Goal: Task Accomplishment & Management: Use online tool/utility

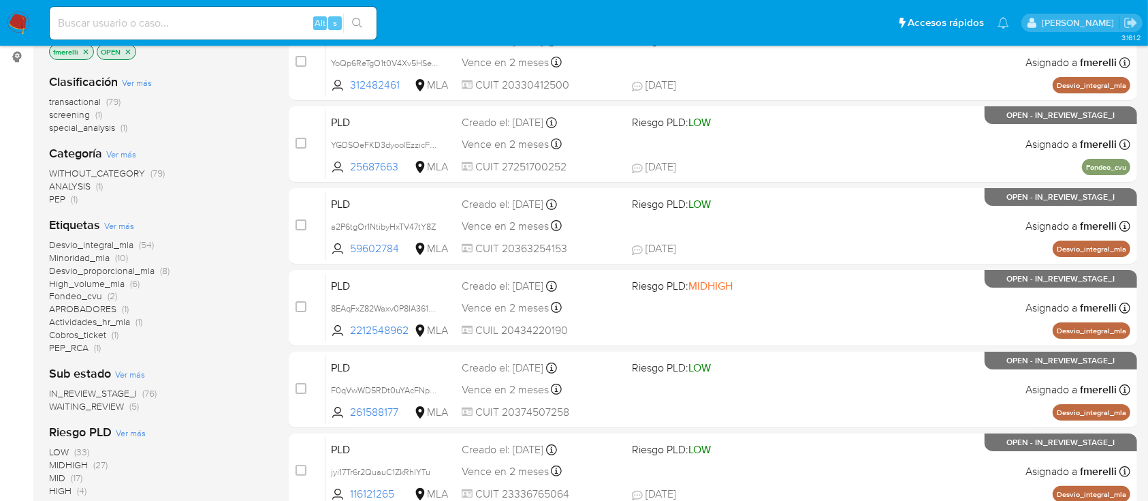
scroll to position [91, 0]
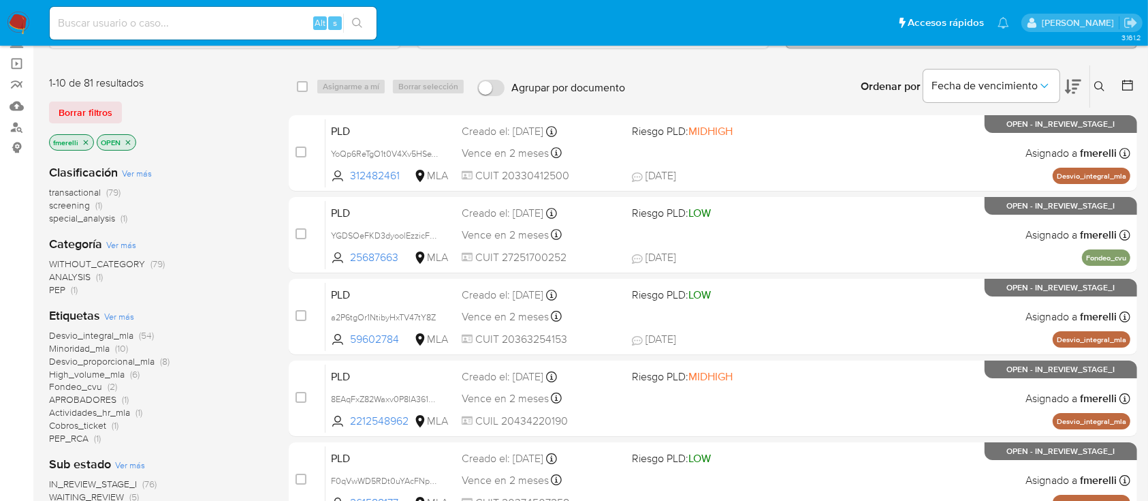
click at [270, 25] on input at bounding box center [213, 23] width 327 height 18
paste input "cuRXyYQmWnnSVJ6gb9qZeMlz"
type input "cuRXyYQmWnnSVJ6gb9qZeMlz"
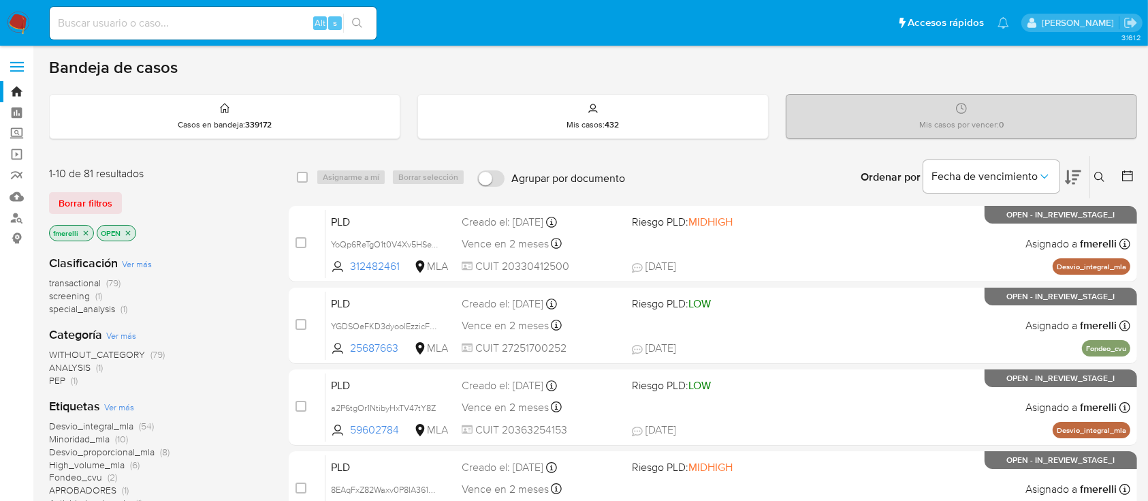
click at [278, 16] on input at bounding box center [213, 23] width 327 height 18
paste input "8of75kUNOR6bgIs7bGIFyR3P"
type input "8of75kUNOR6bgIs7bGIFyR3P"
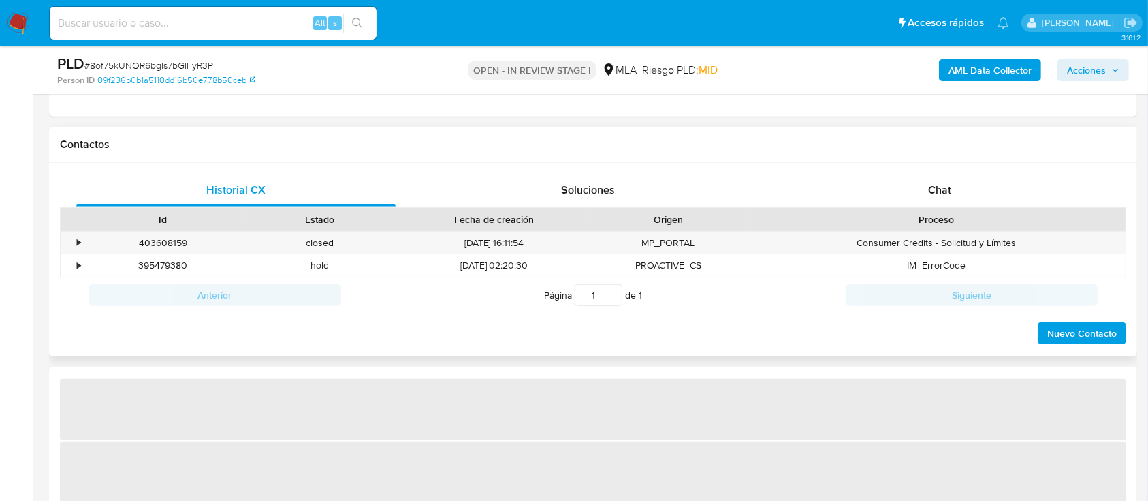
scroll to position [545, 0]
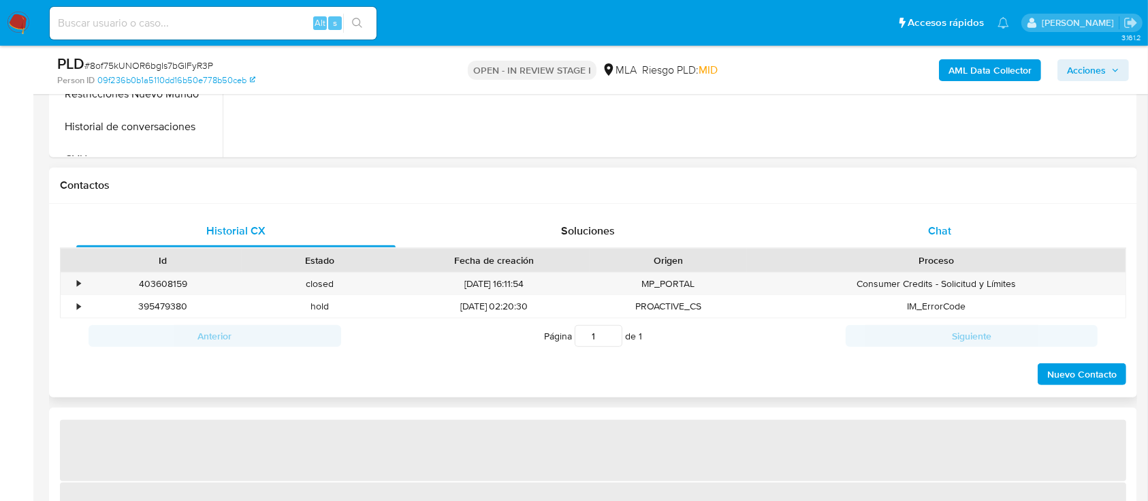
click at [922, 230] on div "Chat" at bounding box center [940, 231] width 319 height 33
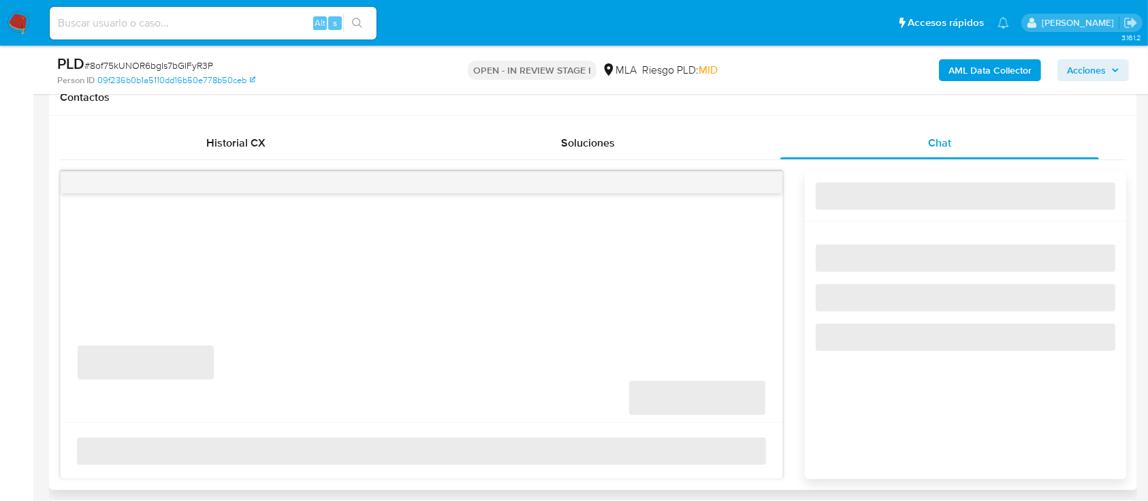
select select "10"
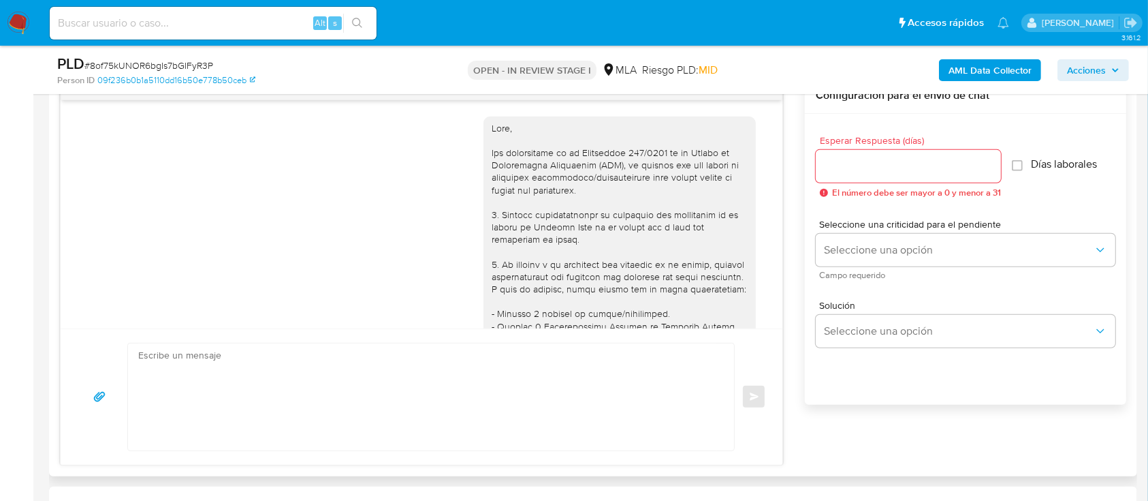
scroll to position [1697, 0]
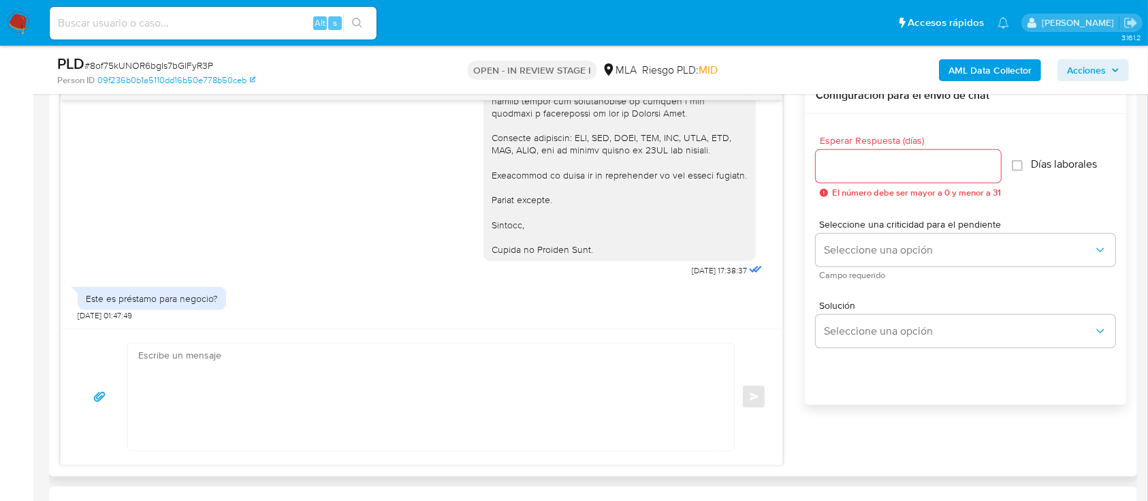
drag, startPoint x: 184, startPoint y: 305, endPoint x: 265, endPoint y: 304, distance: 81.1
click at [265, 304] on div "Este es préstamo para negocio? 02/10/2025 01:47:49" at bounding box center [422, 300] width 688 height 41
click at [271, 20] on input at bounding box center [213, 23] width 327 height 18
paste input "Bca8HmgEHca1aNARS159qr8W"
type input "Bca8HmgEHca1aNARS159qr8W"
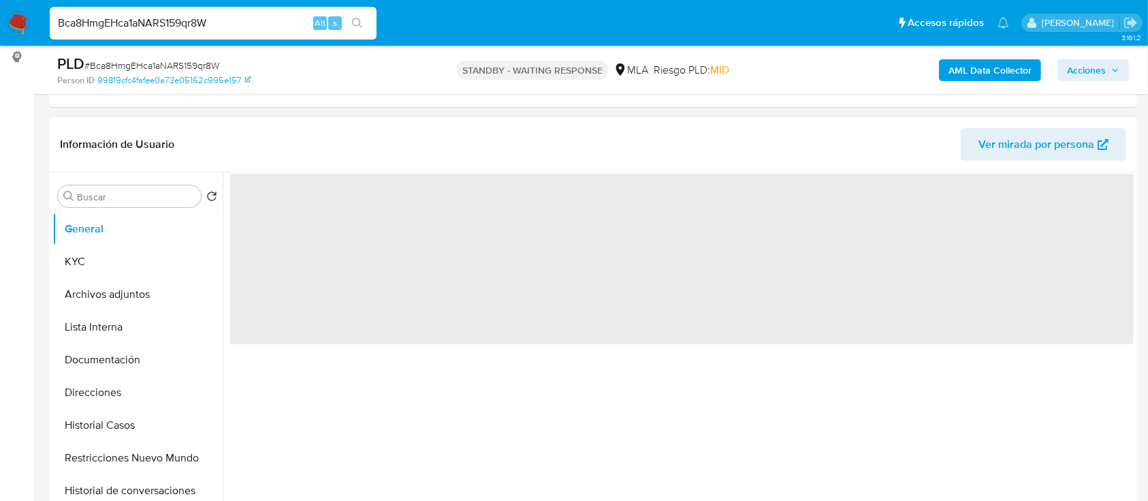
select select "10"
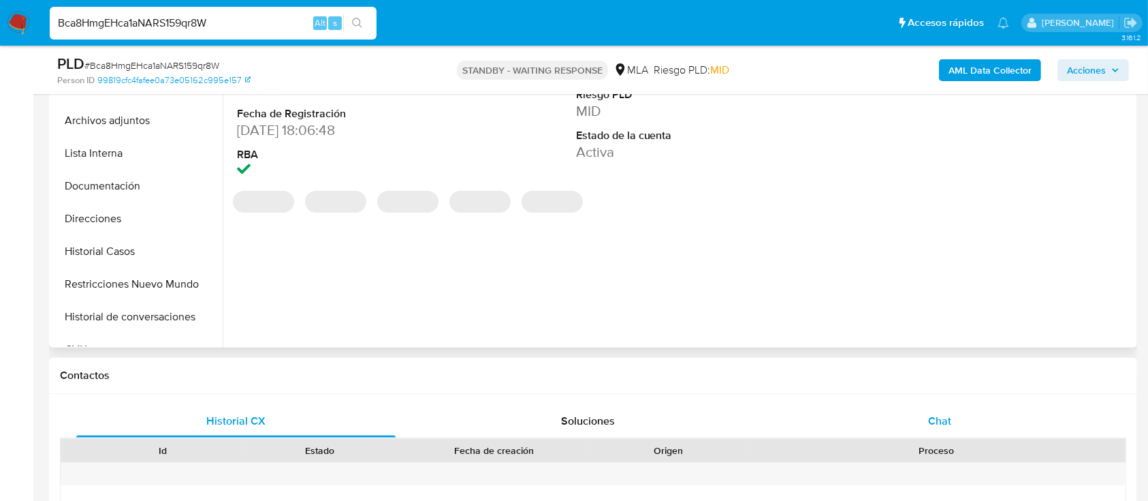
scroll to position [363, 0]
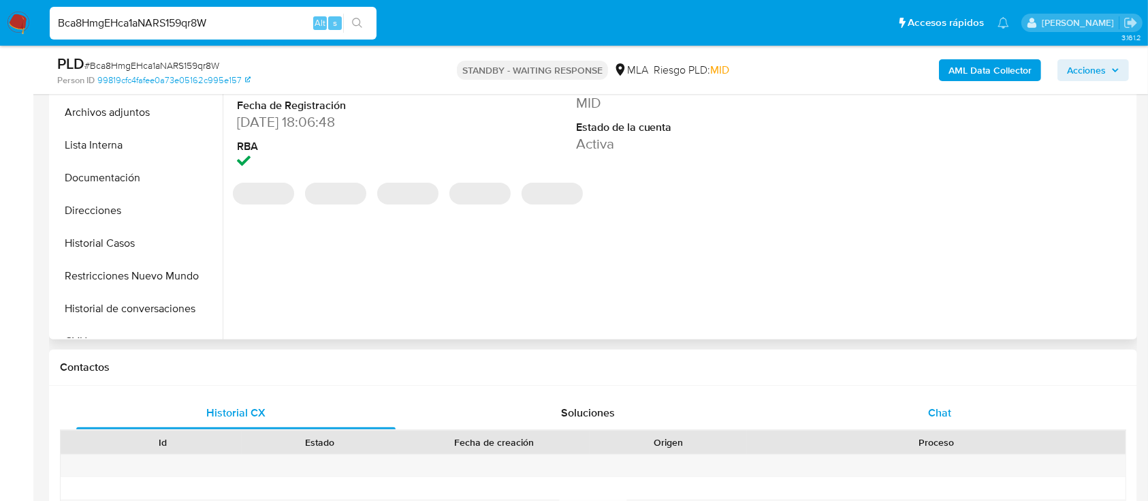
click at [926, 411] on div "Chat" at bounding box center [940, 412] width 319 height 33
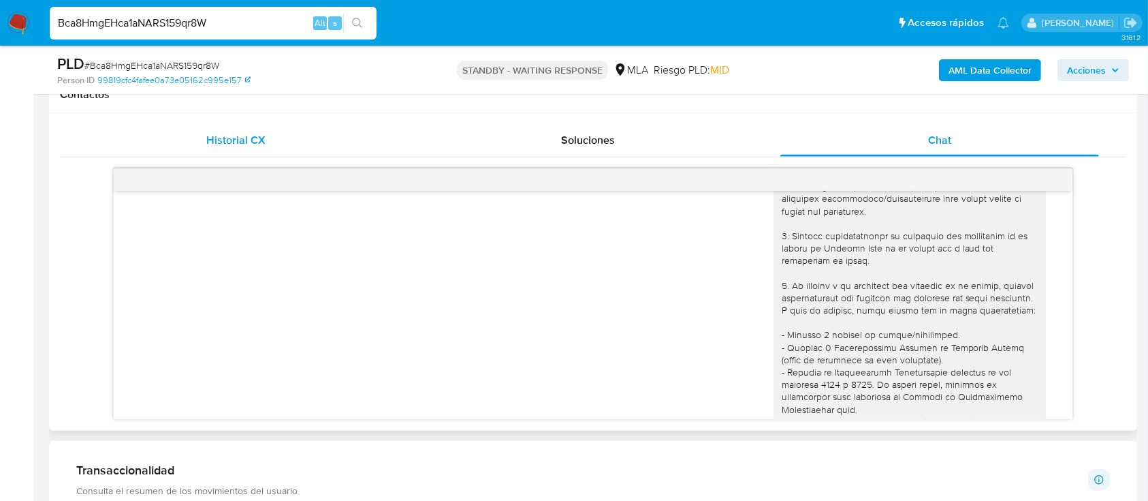
scroll to position [0, 0]
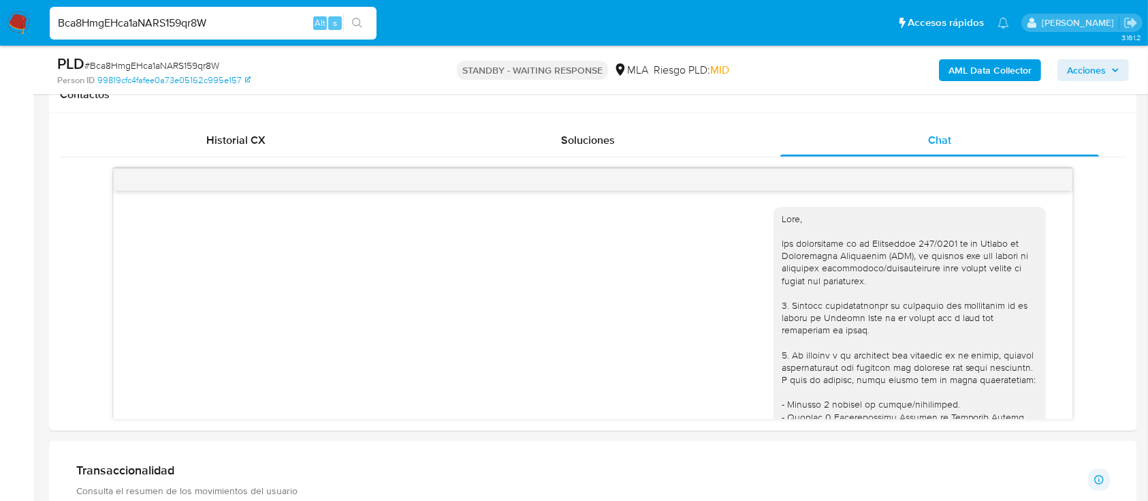
click at [7, 27] on img at bounding box center [18, 23] width 23 height 23
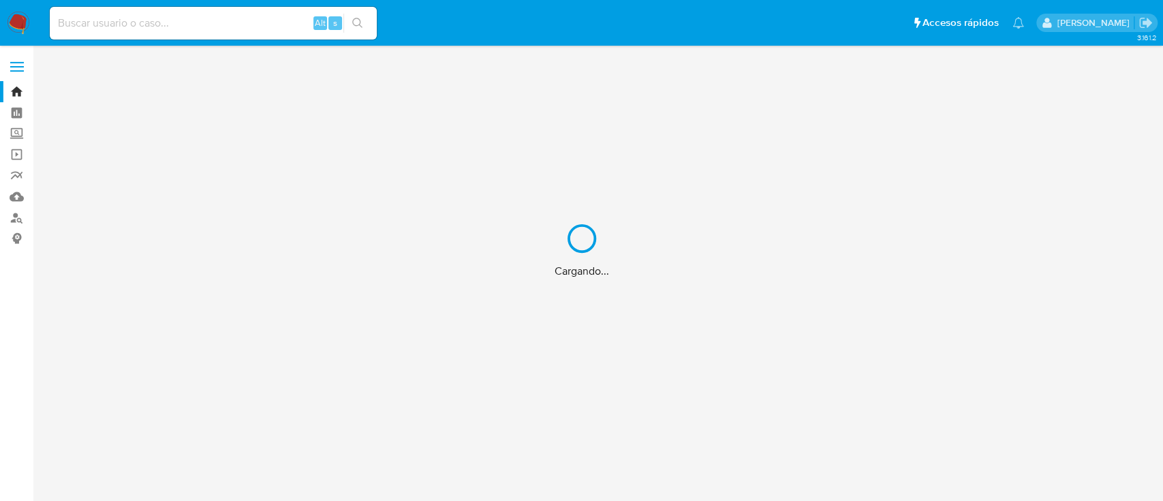
click at [277, 36] on div "Cargando..." at bounding box center [581, 250] width 1163 height 501
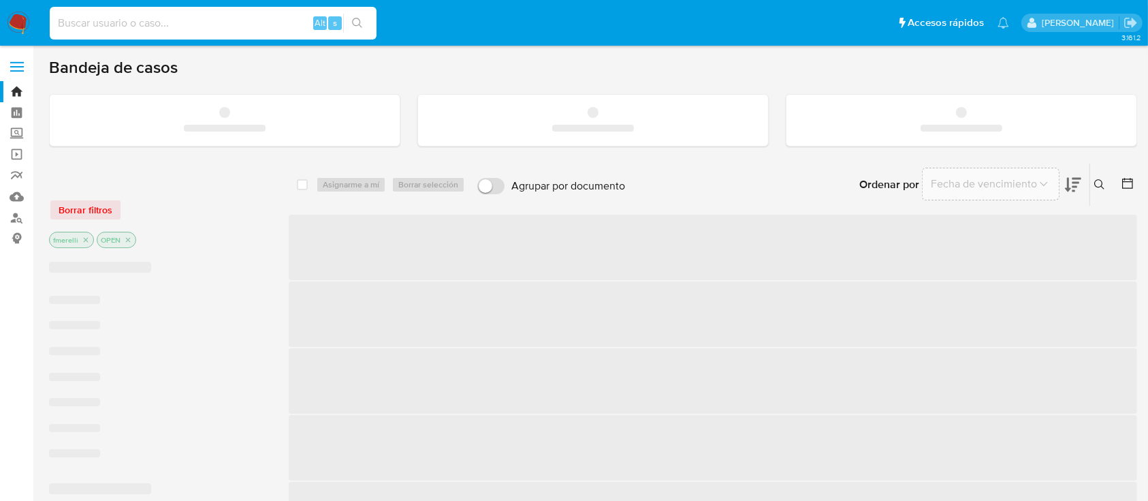
click at [281, 27] on input at bounding box center [213, 23] width 327 height 18
paste input "M8HfXrUdiqv57Ki9EtuVU1np"
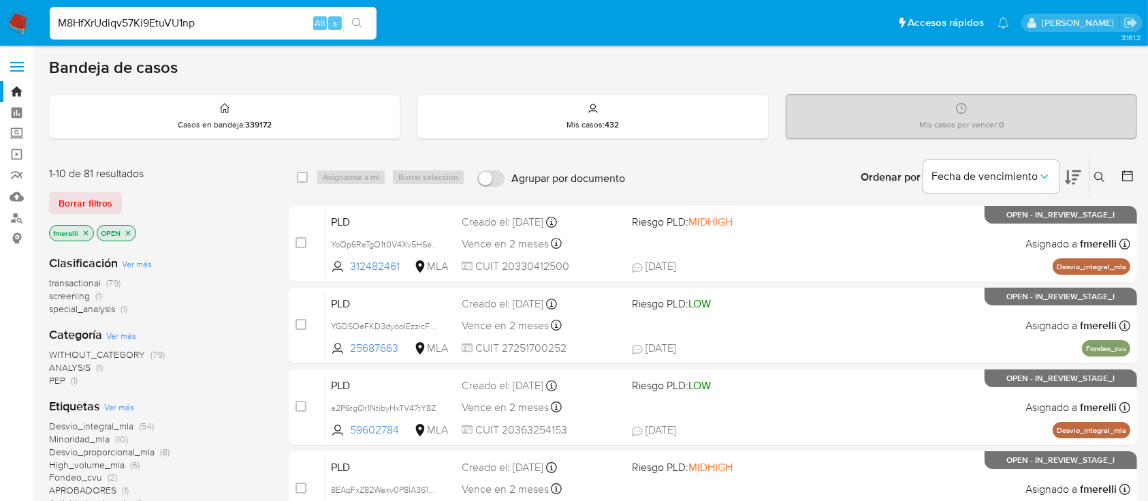
type input "M8HfXrUdiqv57Ki9EtuVU1np"
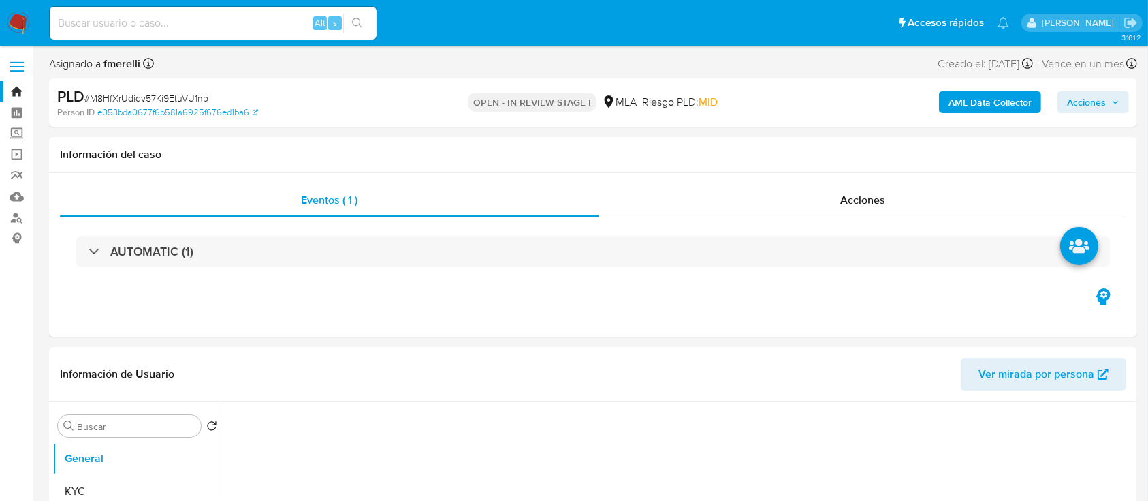
select select "10"
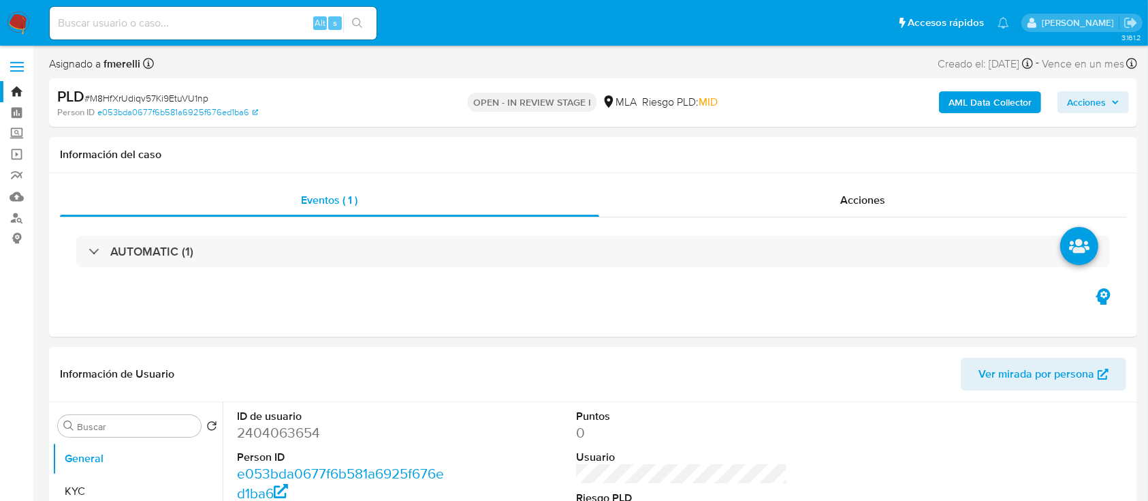
drag, startPoint x: 302, startPoint y: 3, endPoint x: 257, endPoint y: 323, distance: 323.2
click at [253, 320] on div "Eventos ( 1 ) Acciones AUTOMATIC (1)" at bounding box center [593, 254] width 1088 height 163
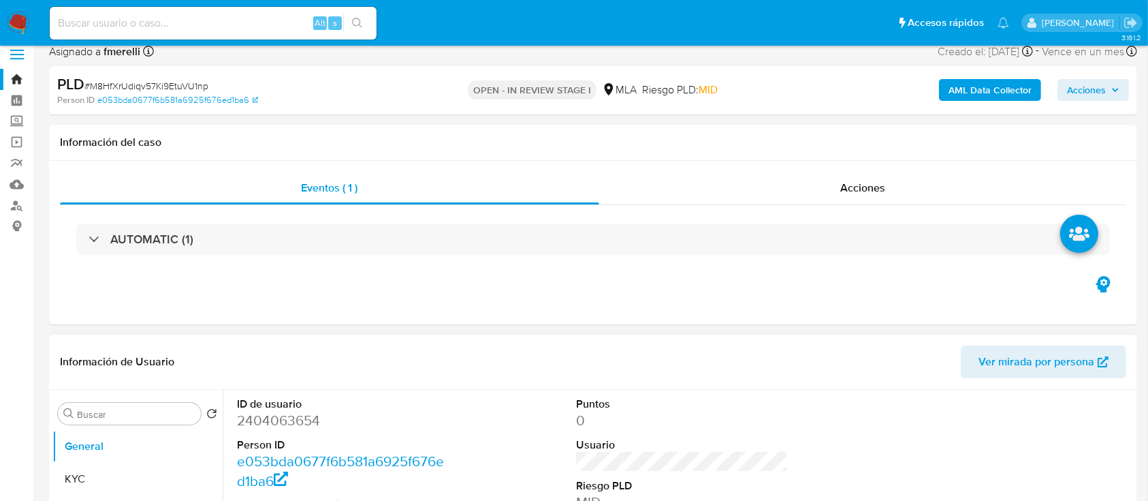
scroll to position [91, 0]
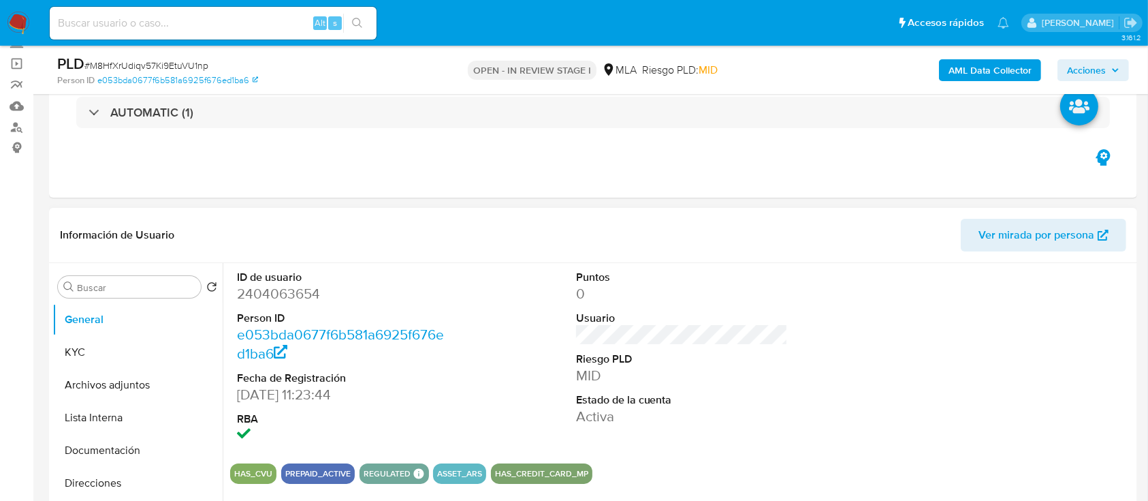
click at [266, 296] on dd "2404063654" at bounding box center [343, 293] width 213 height 19
click at [266, 295] on dd "2404063654" at bounding box center [343, 293] width 213 height 19
copy dd "2404063654"
drag, startPoint x: 119, startPoint y: 343, endPoint x: 219, endPoint y: 394, distance: 112.4
click at [119, 342] on button "KYC" at bounding box center [137, 352] width 170 height 33
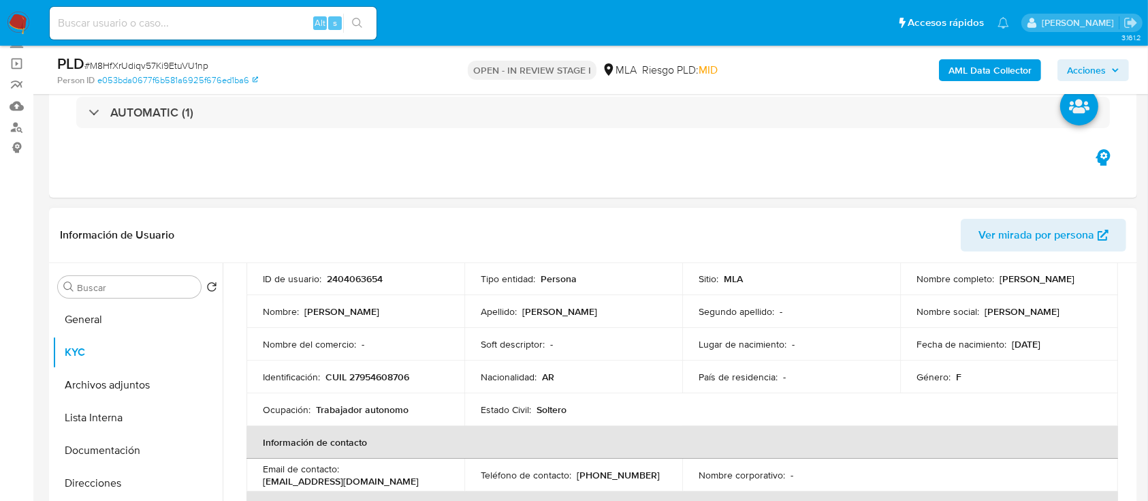
scroll to position [181, 0]
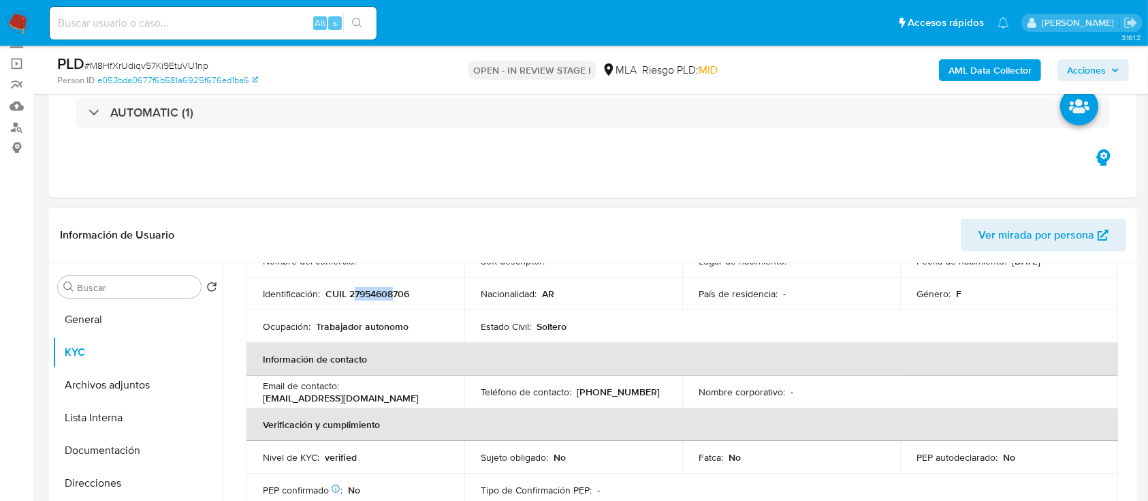
drag, startPoint x: 356, startPoint y: 296, endPoint x: 391, endPoint y: 294, distance: 34.8
click at [396, 294] on p "CUIL 27954608706" at bounding box center [368, 293] width 84 height 12
click at [387, 292] on p "CUIL 27954608706" at bounding box center [368, 293] width 84 height 12
click at [364, 292] on p "CUIL 27954608706" at bounding box center [368, 293] width 84 height 12
click at [383, 296] on p "CUIL 27954608706" at bounding box center [368, 293] width 84 height 12
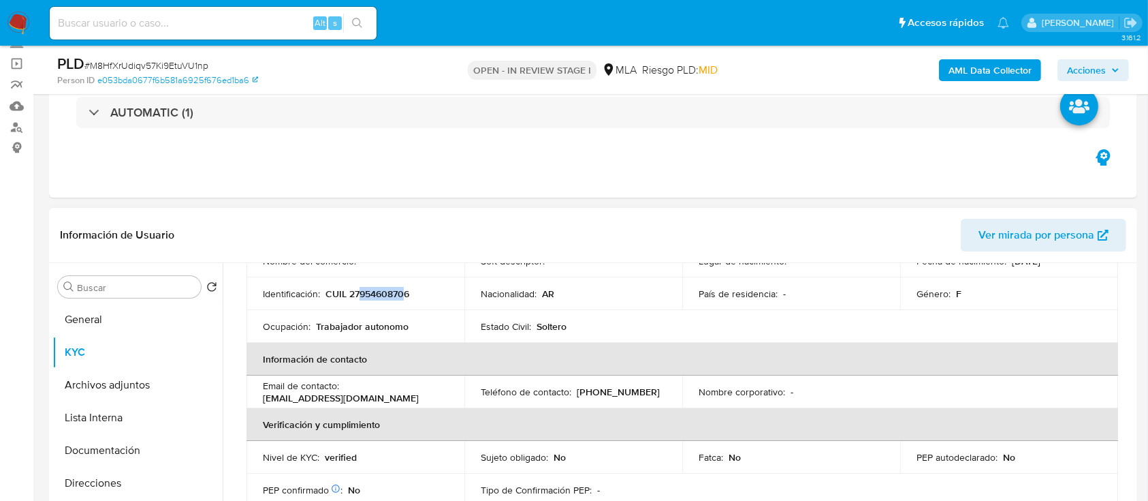
drag, startPoint x: 360, startPoint y: 290, endPoint x: 403, endPoint y: 292, distance: 42.3
click at [403, 292] on p "CUIL 27954608706" at bounding box center [368, 293] width 84 height 12
copy p "95460870"
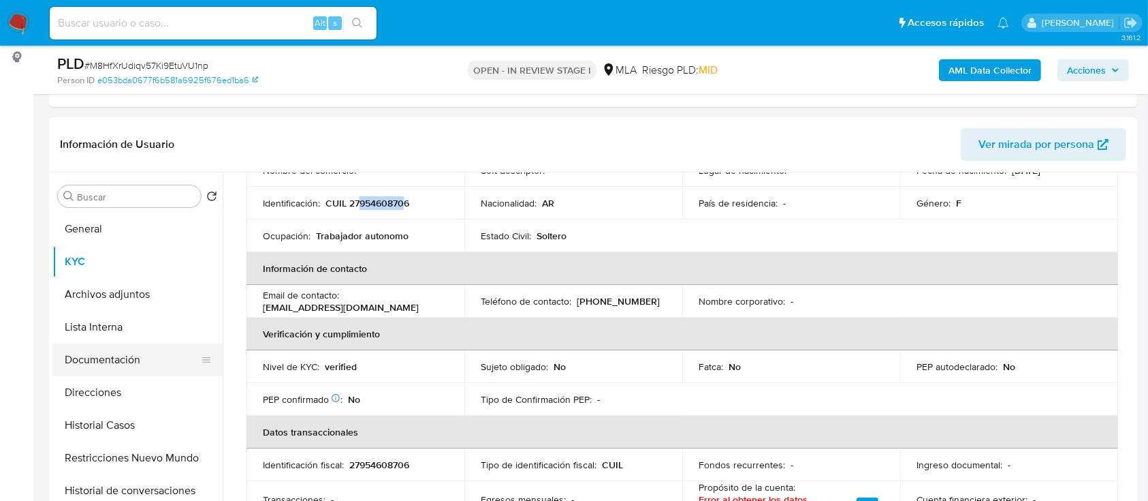
click at [140, 358] on button "Documentación" at bounding box center [131, 359] width 159 height 33
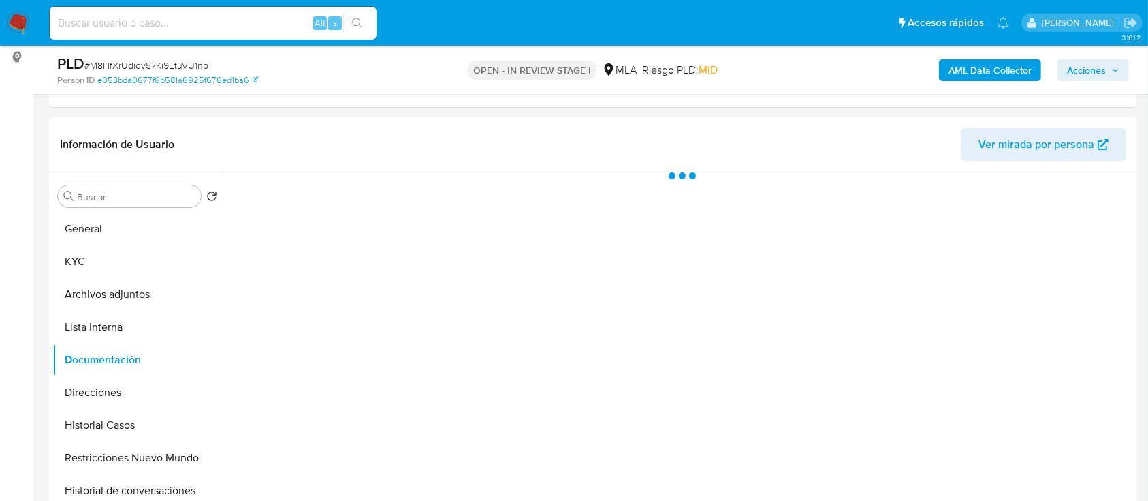
scroll to position [0, 0]
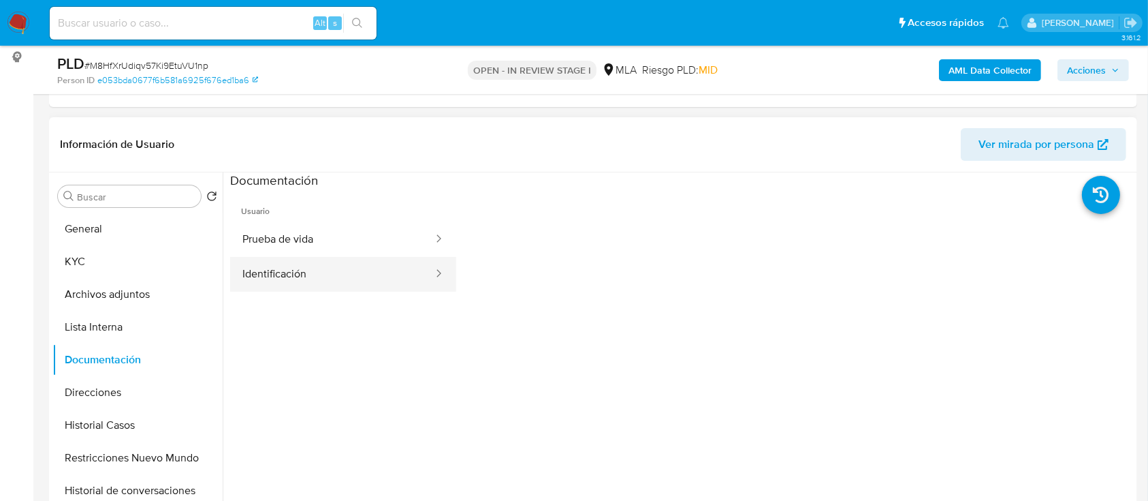
click at [305, 271] on button "Identificación" at bounding box center [332, 274] width 204 height 35
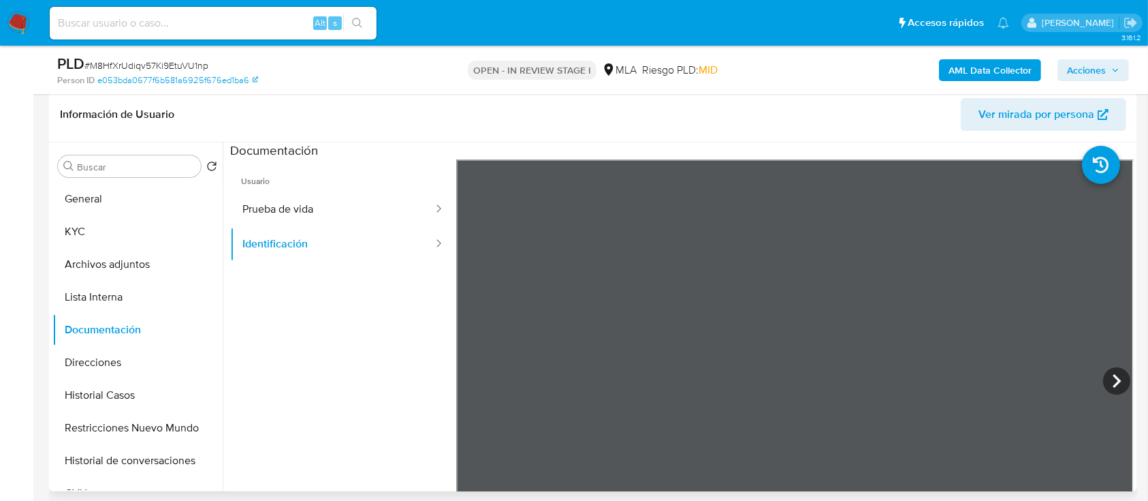
scroll to position [239, 0]
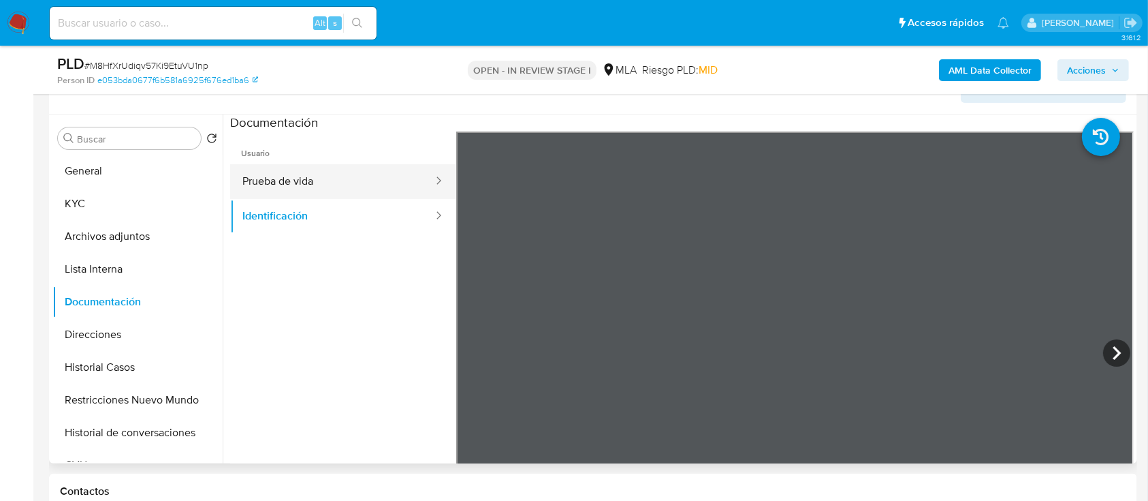
click at [321, 171] on button "Prueba de vida" at bounding box center [332, 181] width 204 height 35
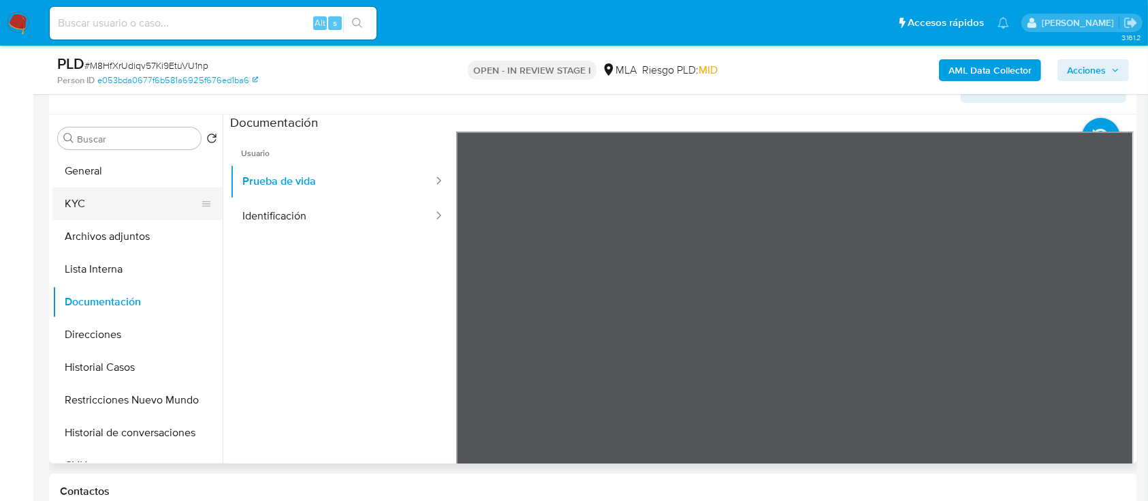
click at [101, 200] on button "KYC" at bounding box center [131, 203] width 159 height 33
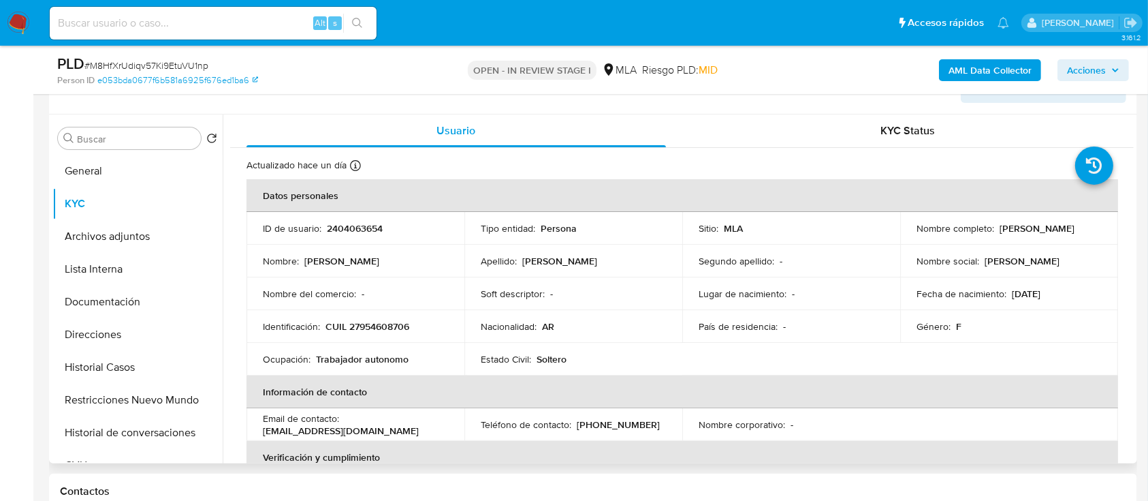
click at [361, 328] on p "CUIL 27954608706" at bounding box center [368, 326] width 84 height 12
copy p "27954608706"
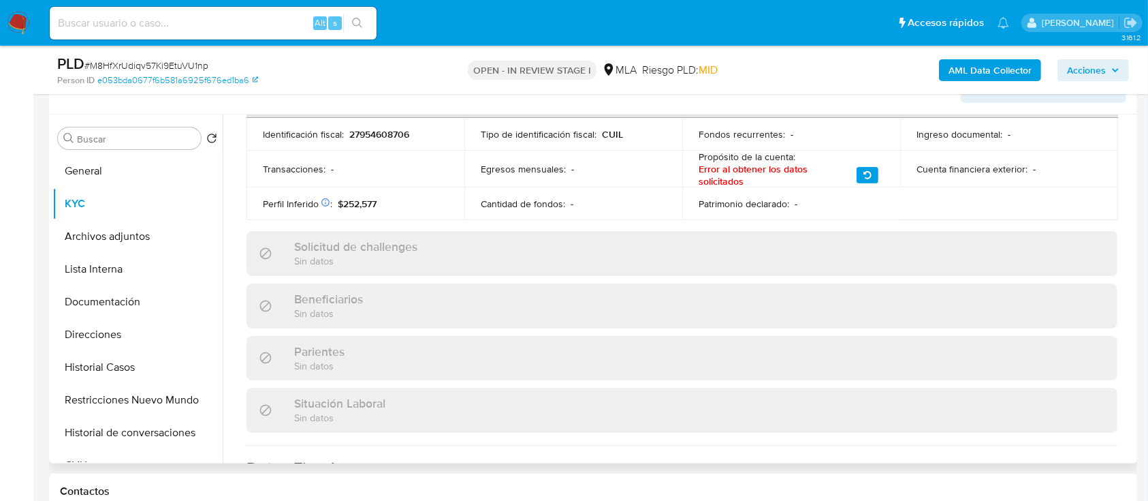
scroll to position [721, 0]
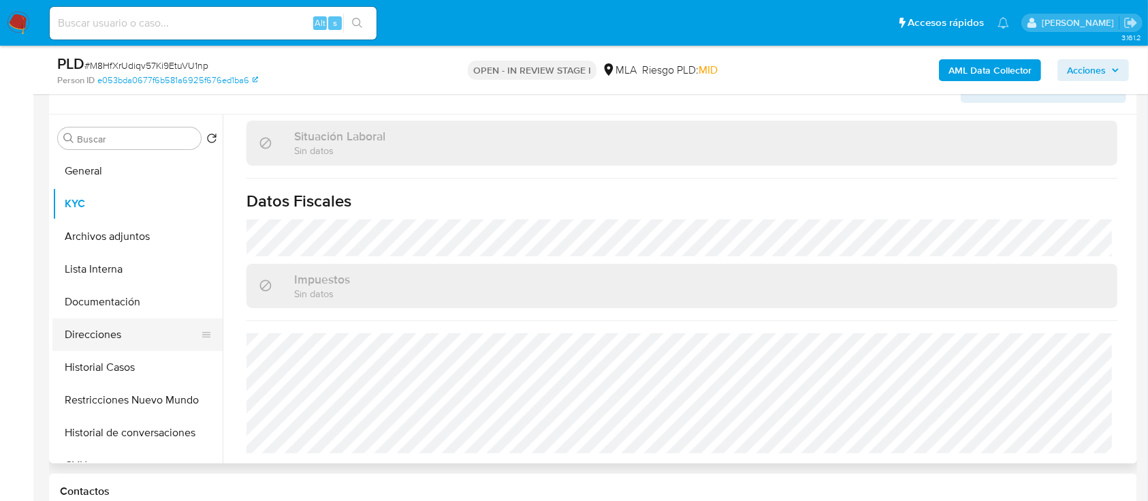
drag, startPoint x: 103, startPoint y: 341, endPoint x: 116, endPoint y: 339, distance: 13.0
click at [103, 340] on button "Direcciones" at bounding box center [131, 334] width 159 height 33
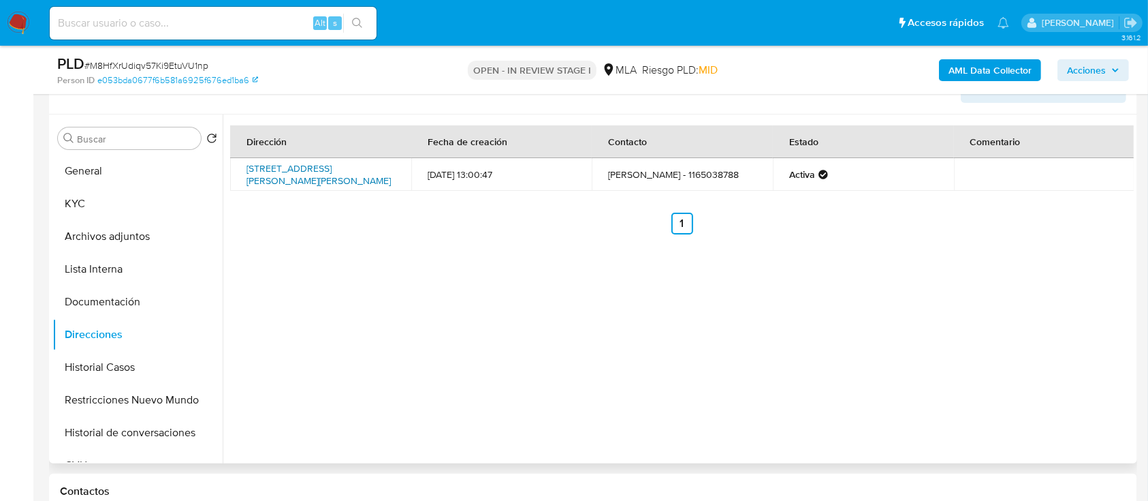
click at [332, 177] on link "Avenida B. Mitre 135 Sn, San Rafael, Mendoza, 5600, Argentina SN" at bounding box center [319, 174] width 144 height 26
click at [124, 184] on button "General" at bounding box center [131, 171] width 159 height 33
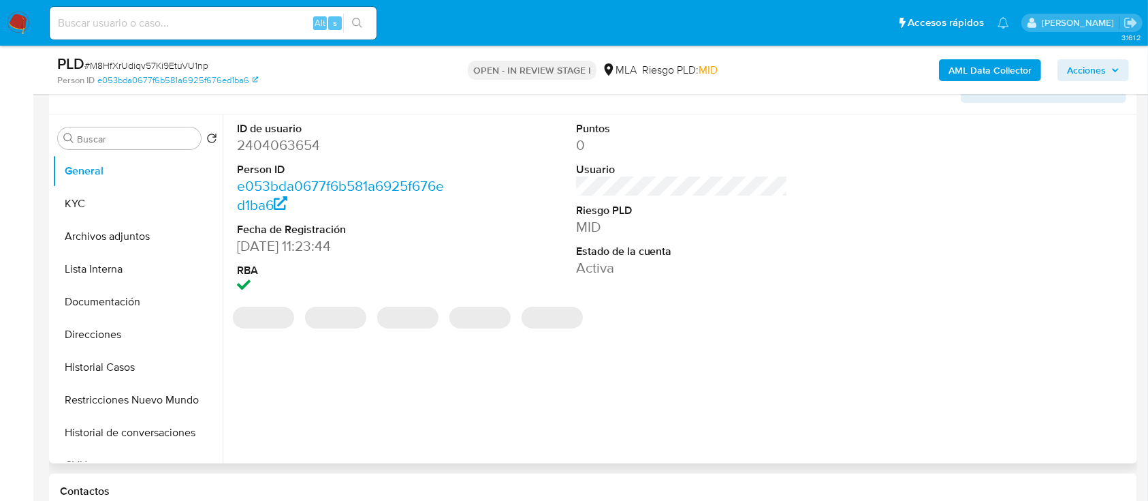
click at [285, 146] on dd "2404063654" at bounding box center [343, 145] width 213 height 19
copy dd "2404063654"
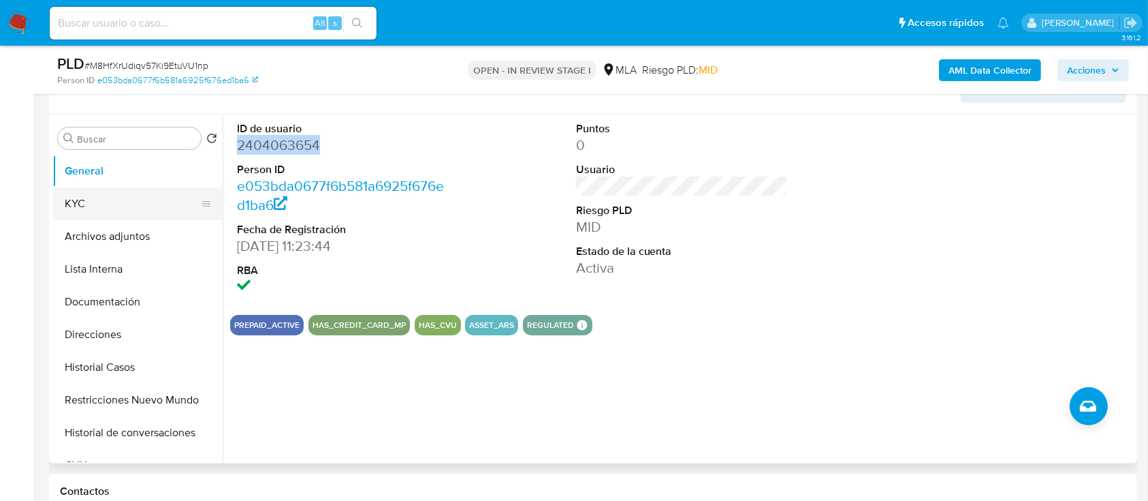
click at [140, 204] on button "KYC" at bounding box center [131, 203] width 159 height 33
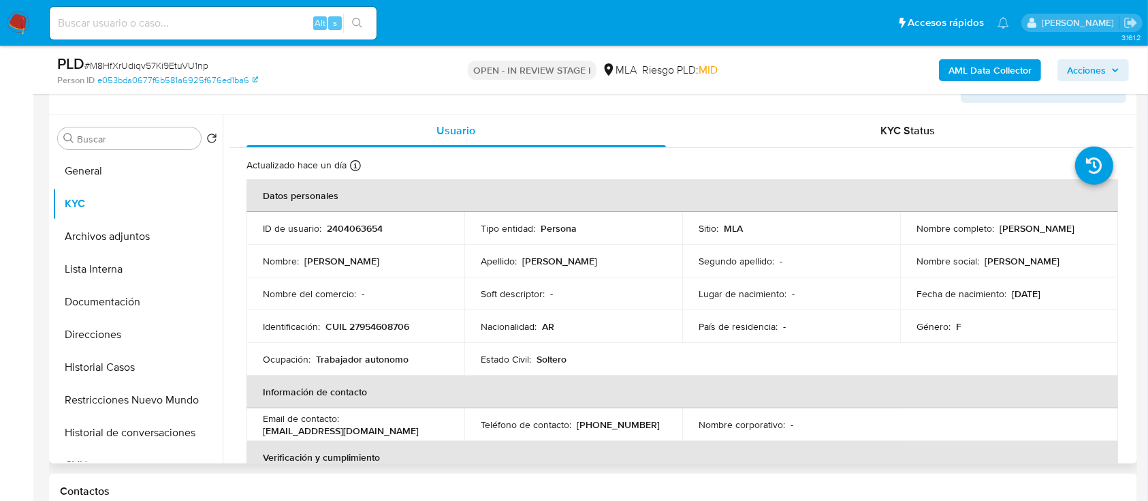
click at [380, 325] on p "CUIL 27954608706" at bounding box center [368, 326] width 84 height 12
click at [380, 324] on p "CUIL 27954608706" at bounding box center [368, 326] width 84 height 12
copy p "27954608706"
click at [363, 324] on p "CUIL 27954608706" at bounding box center [368, 326] width 84 height 12
click at [363, 323] on p "CUIL 27954608706" at bounding box center [368, 326] width 84 height 12
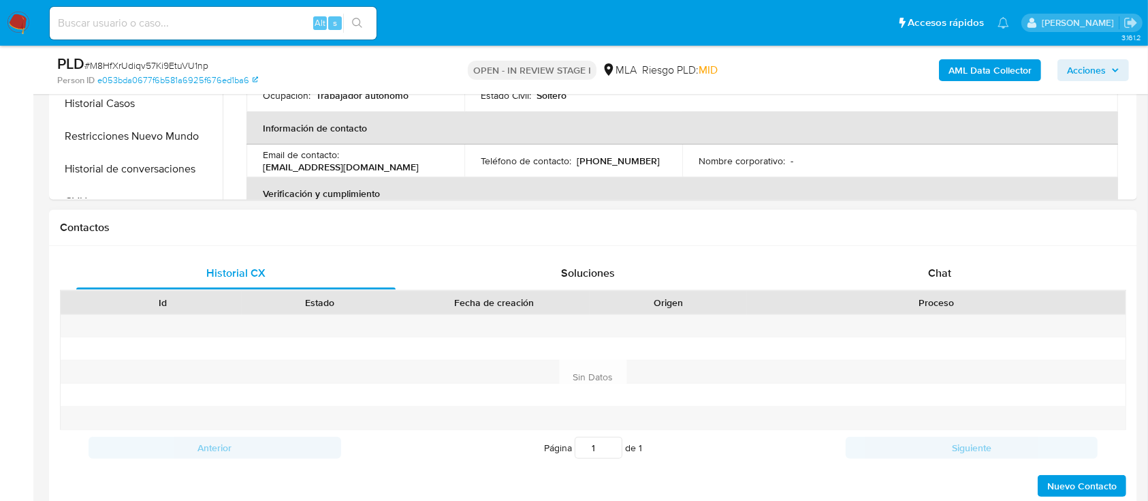
scroll to position [512, 0]
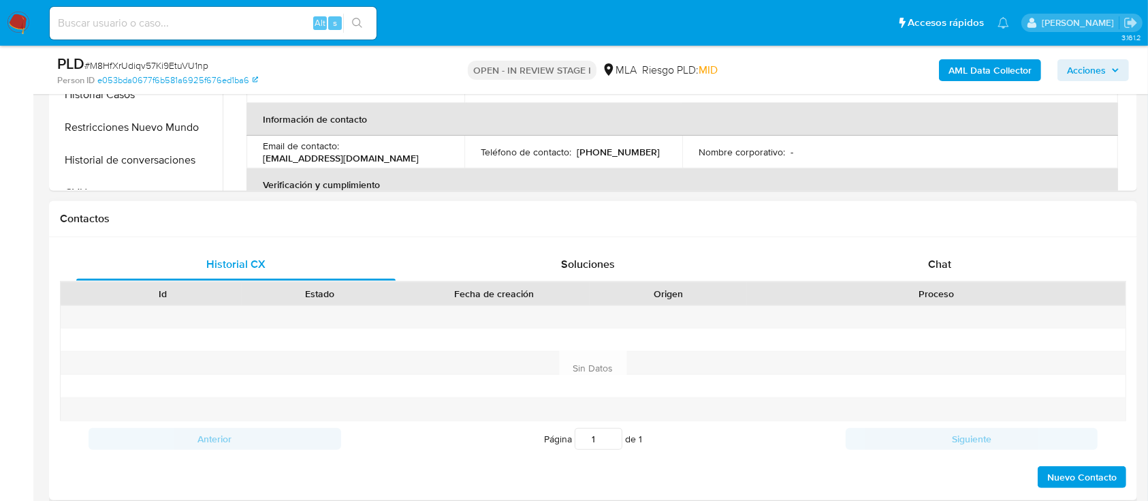
click at [949, 295] on div "Proceso" at bounding box center [937, 294] width 360 height 14
drag, startPoint x: 911, startPoint y: 242, endPoint x: 919, endPoint y: 253, distance: 13.8
click at [911, 241] on div "Historial CX Soluciones Chat Id Estado Fecha de creación Origen Proceso Anterio…" at bounding box center [593, 368] width 1088 height 263
click at [920, 255] on div "Chat" at bounding box center [940, 264] width 319 height 33
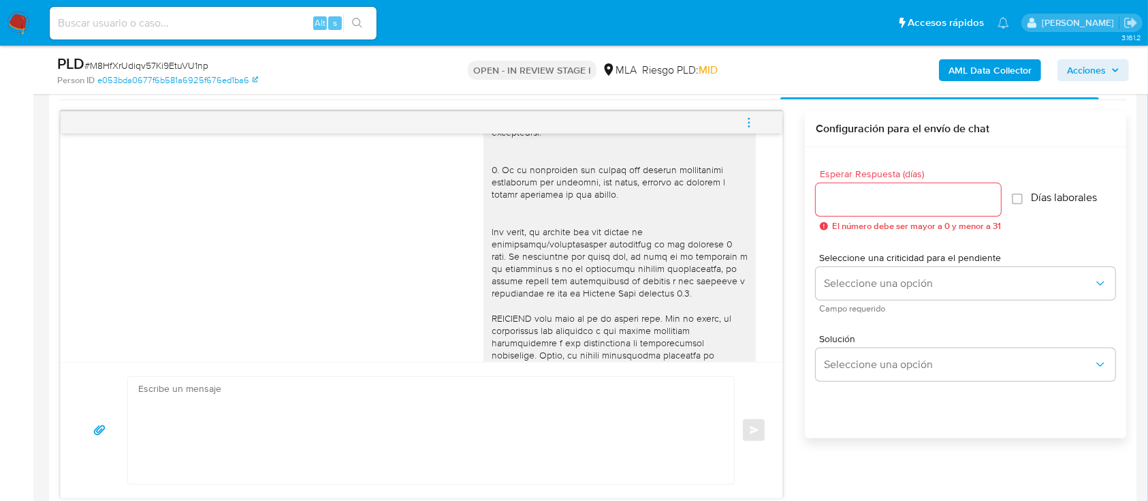
scroll to position [0, 0]
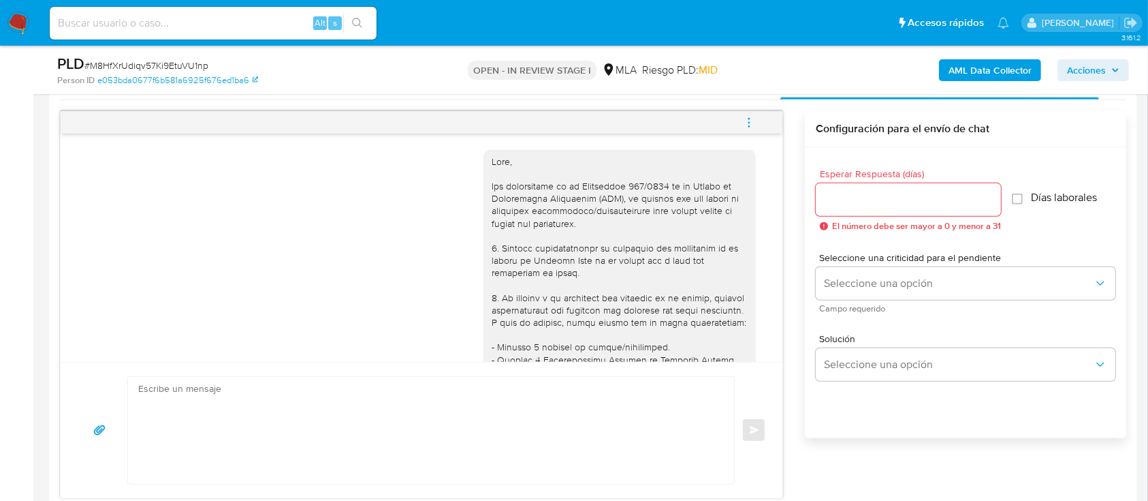
click at [421, 454] on textarea at bounding box center [427, 430] width 579 height 107
paste textarea "Hola , En función de las operaciones registradas en tu cuenta de Mercado Pago, …"
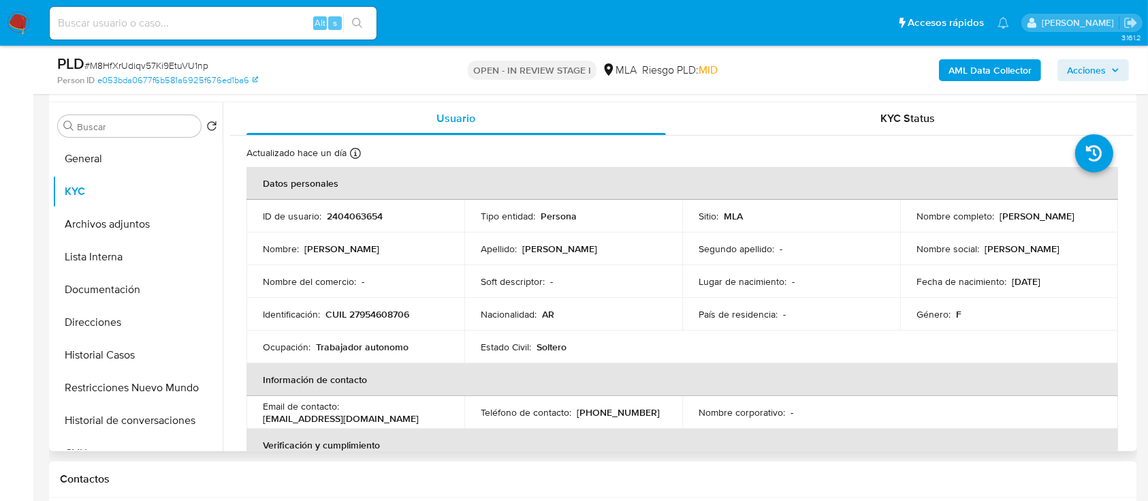
scroll to position [250, 0]
drag, startPoint x: 993, startPoint y: 221, endPoint x: 1002, endPoint y: 219, distance: 9.1
click at [1002, 219] on div "Nombre completo : Shuping Wu" at bounding box center [1009, 217] width 185 height 12
click at [1002, 219] on p "Shuping Wu" at bounding box center [1037, 217] width 75 height 12
drag, startPoint x: 998, startPoint y: 219, endPoint x: 1055, endPoint y: 221, distance: 57.3
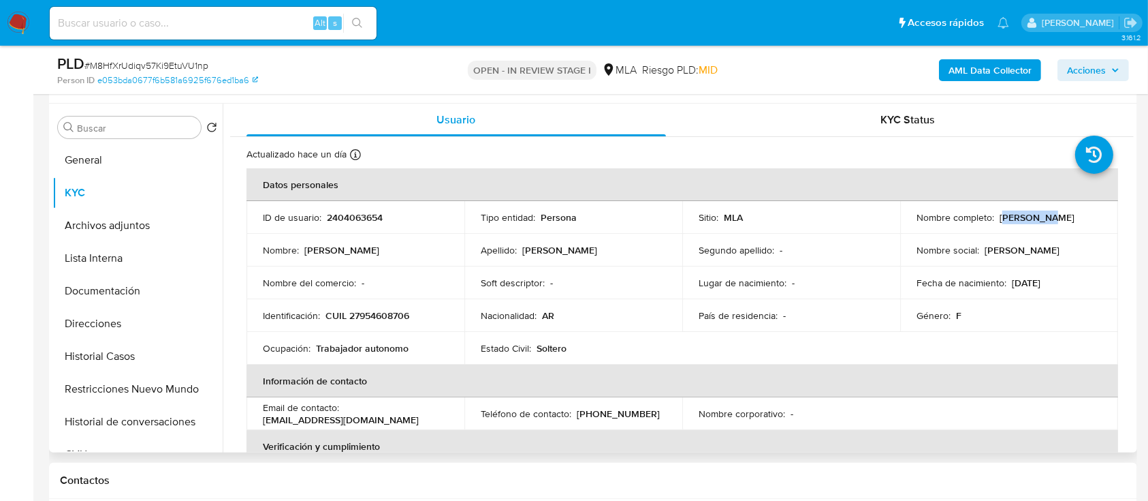
click at [1055, 221] on div "Nombre completo : Shuping Wu" at bounding box center [1009, 217] width 185 height 12
drag, startPoint x: 996, startPoint y: 217, endPoint x: 1046, endPoint y: 217, distance: 50.4
click at [1046, 217] on p "Shuping Wu" at bounding box center [1037, 217] width 75 height 12
copy p "Shuping Wu"
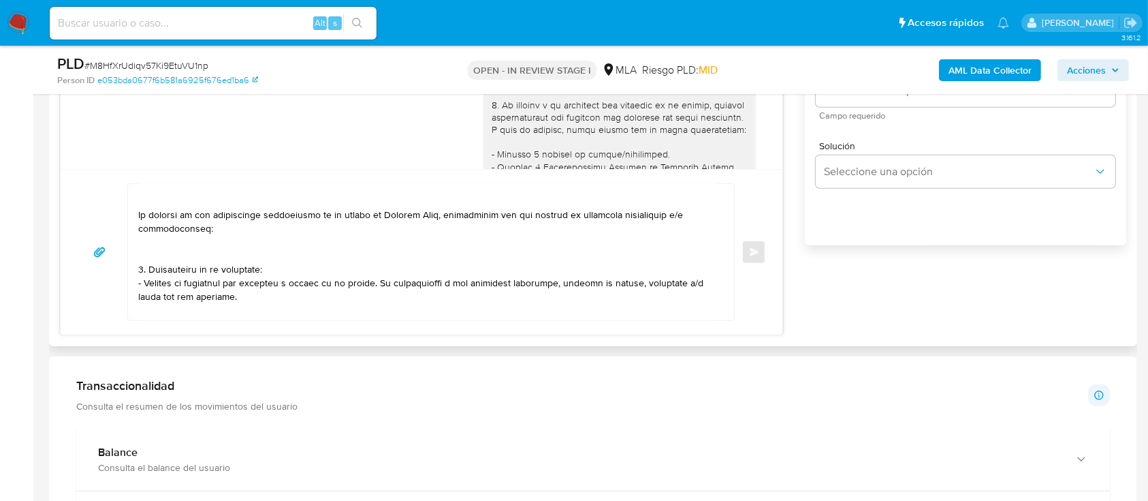
scroll to position [0, 0]
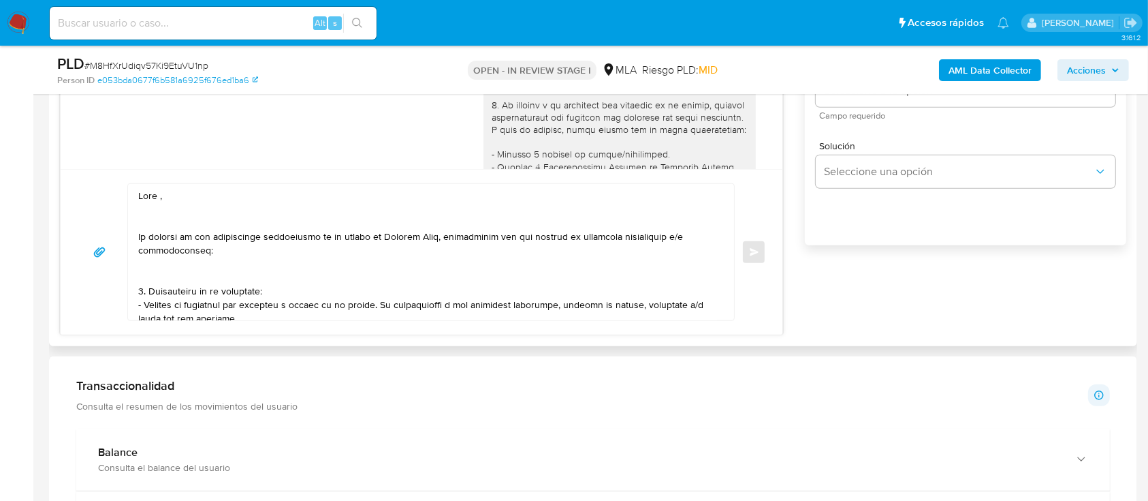
click at [213, 191] on textarea at bounding box center [427, 252] width 579 height 136
paste textarea "Shuping Wu"
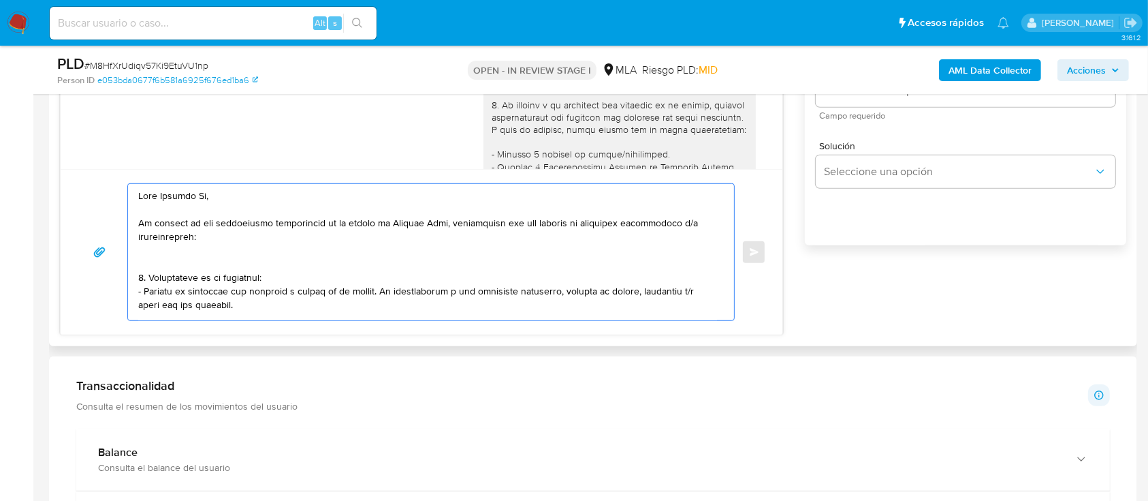
click at [213, 260] on textarea at bounding box center [427, 252] width 579 height 136
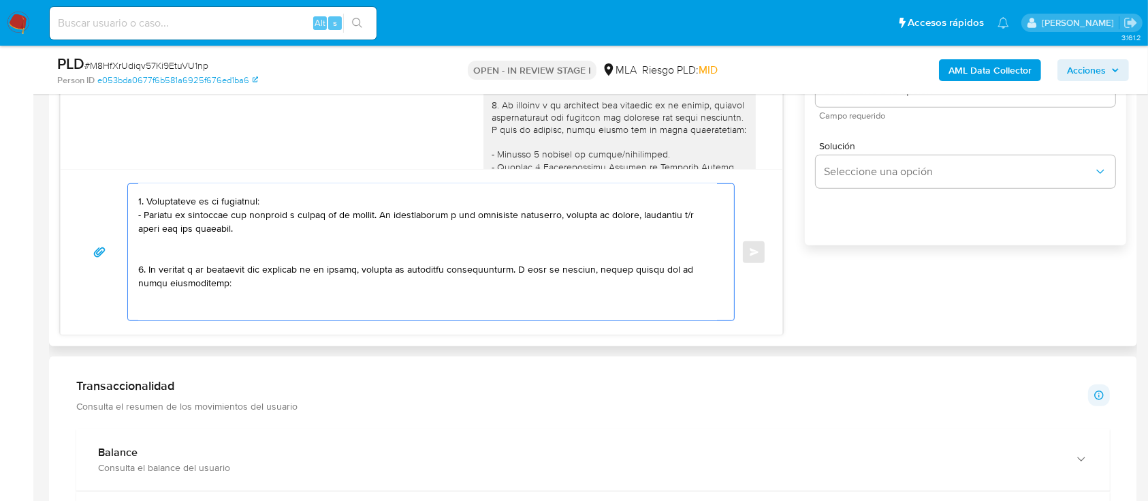
scroll to position [91, 0]
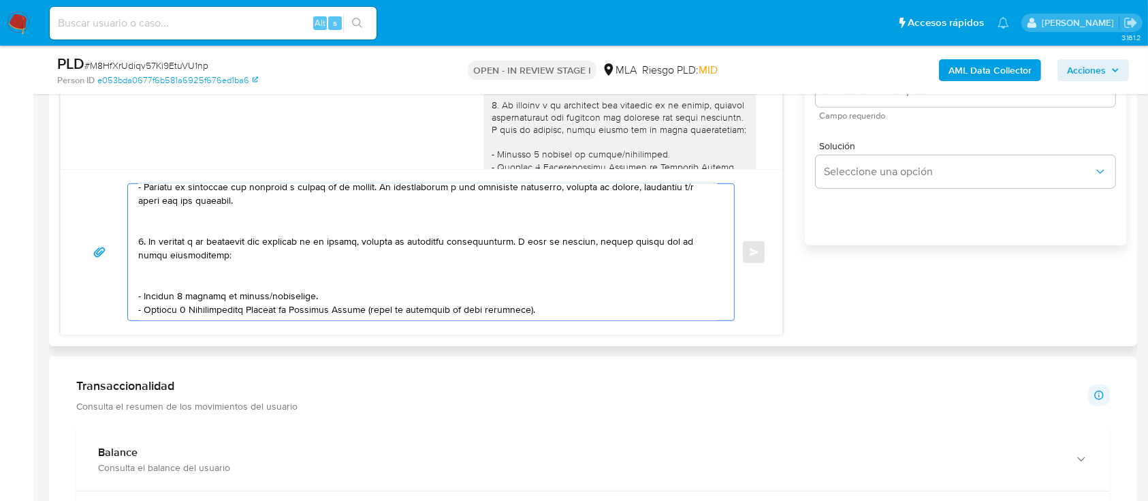
click at [169, 226] on textarea at bounding box center [427, 252] width 579 height 136
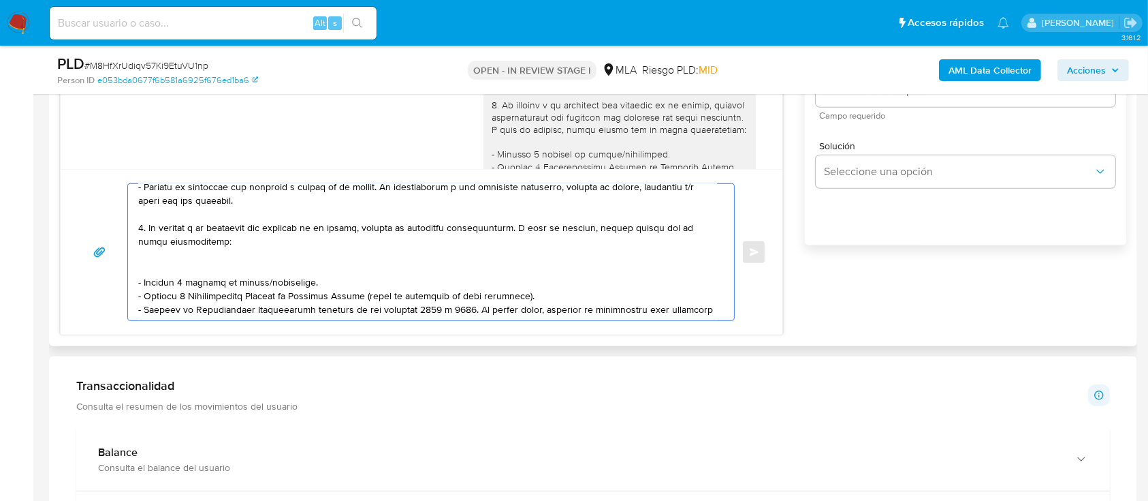
click at [193, 268] on textarea at bounding box center [427, 252] width 579 height 136
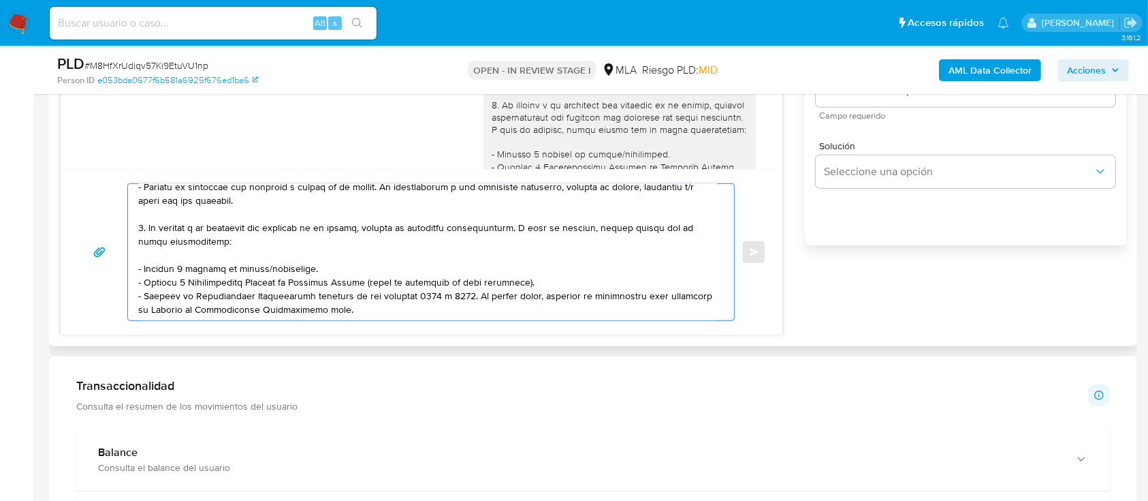
click at [257, 270] on textarea at bounding box center [427, 252] width 579 height 136
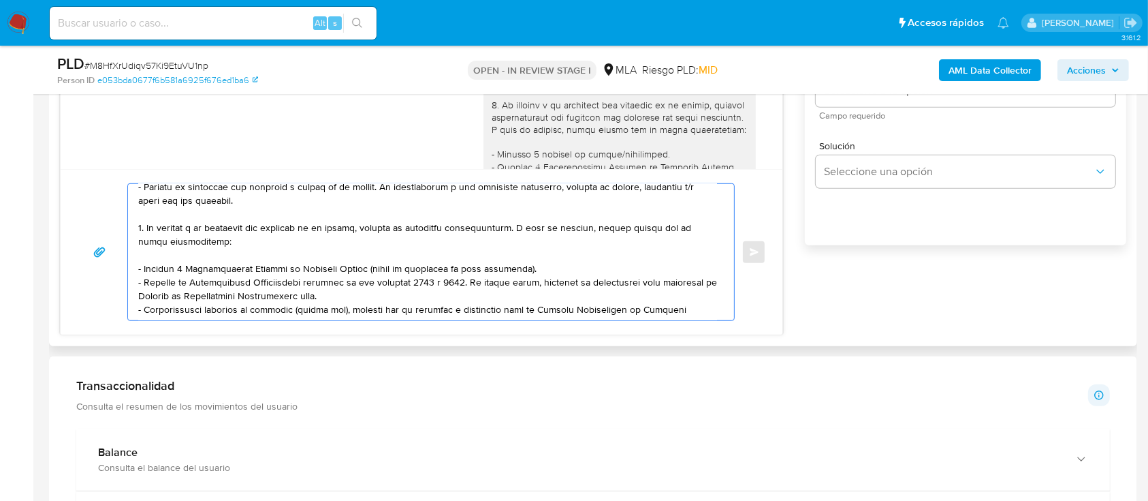
click at [396, 300] on textarea at bounding box center [427, 252] width 579 height 136
paste textarea "https://www.mercadopago.com.ar/ayuda/30181"
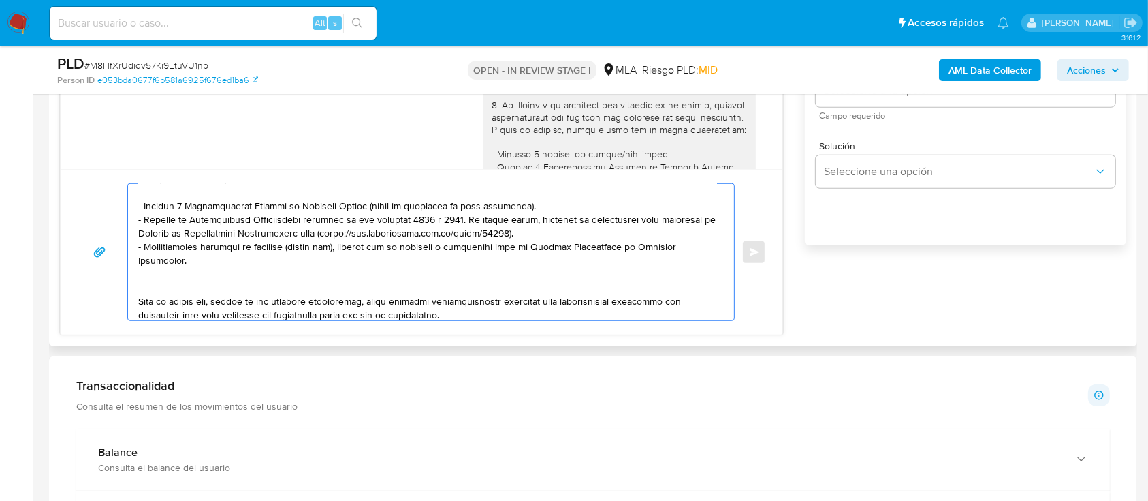
scroll to position [181, 0]
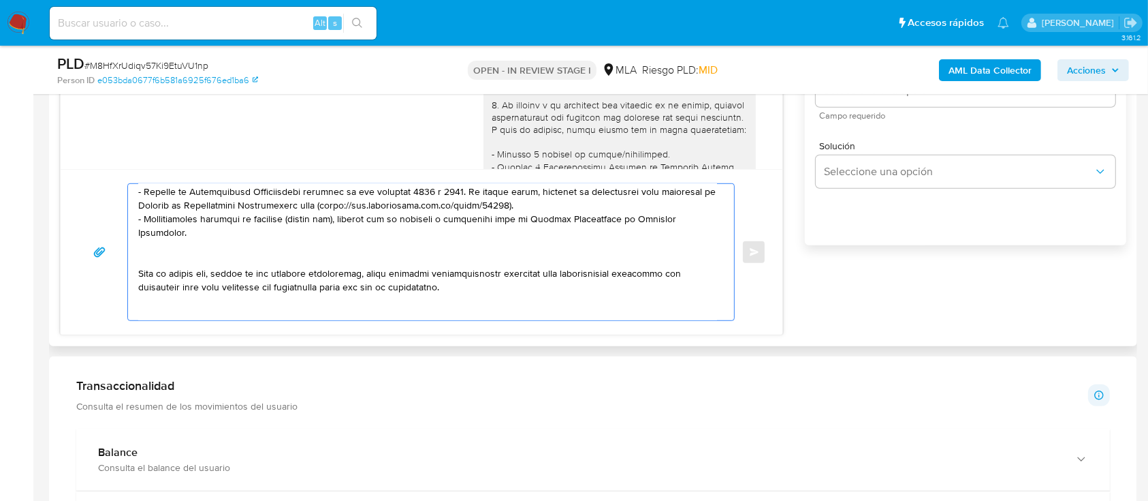
click at [238, 248] on textarea at bounding box center [427, 252] width 579 height 136
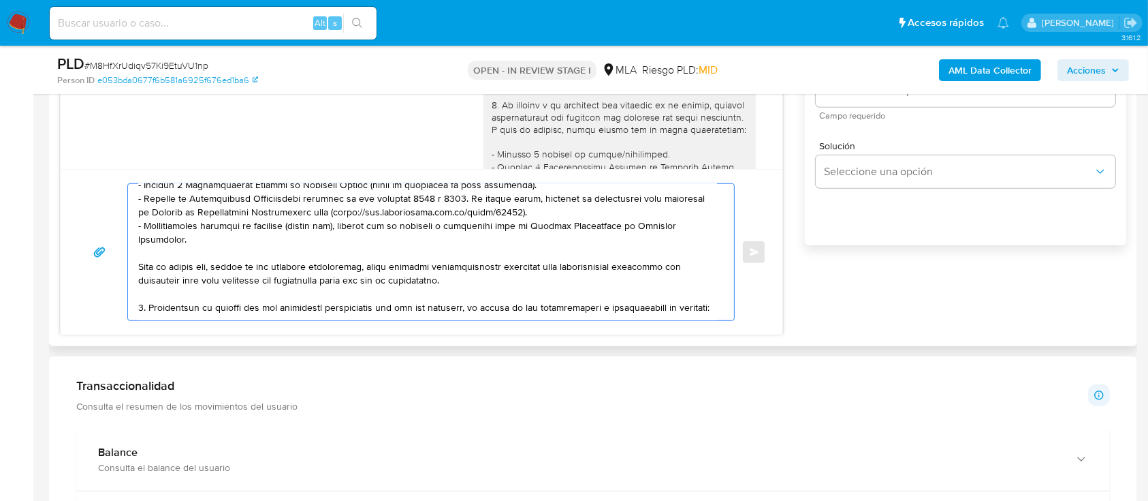
scroll to position [266, 0]
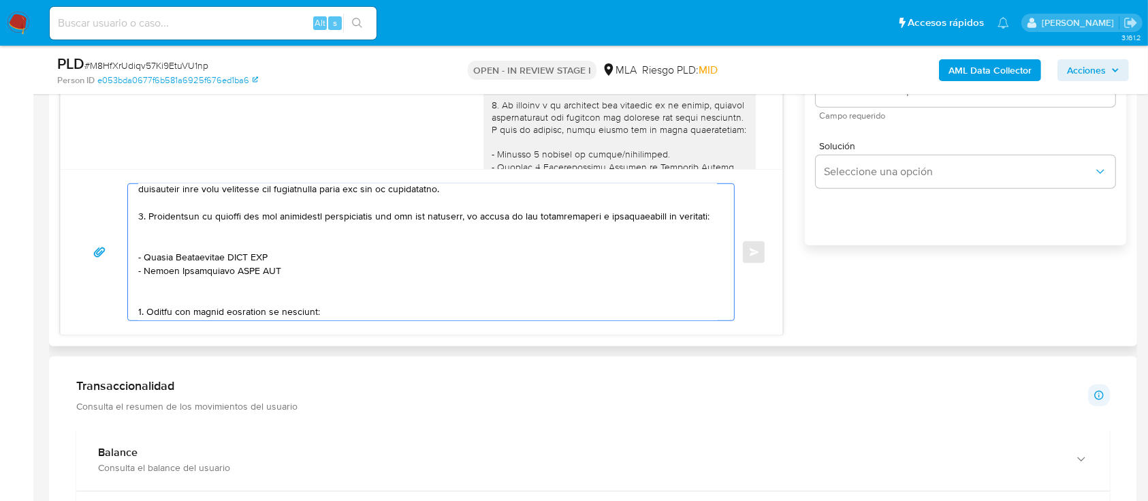
click at [144, 253] on textarea at bounding box center [427, 252] width 579 height 136
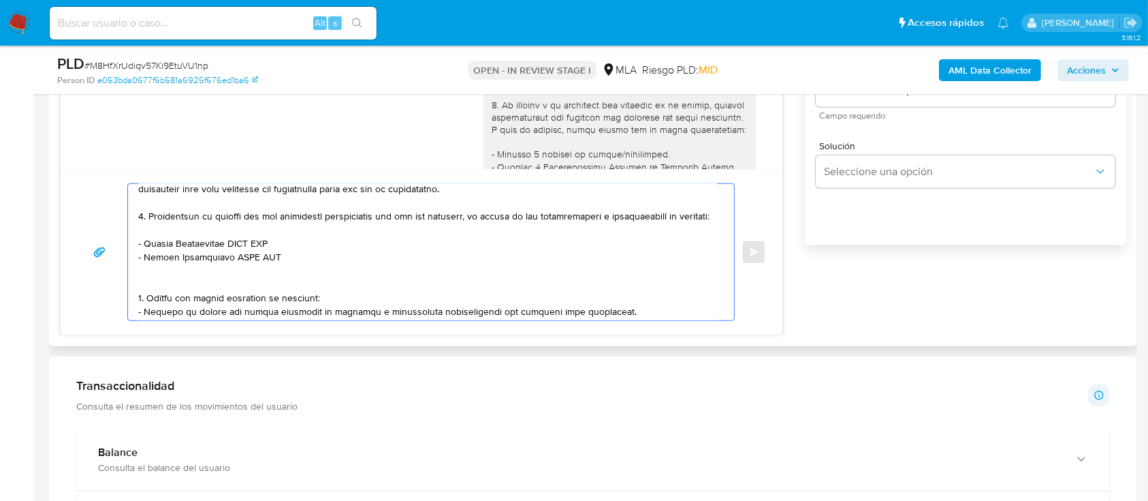
paste textarea "Daniel Hernan Ramirez"
paste textarea "20303126040"
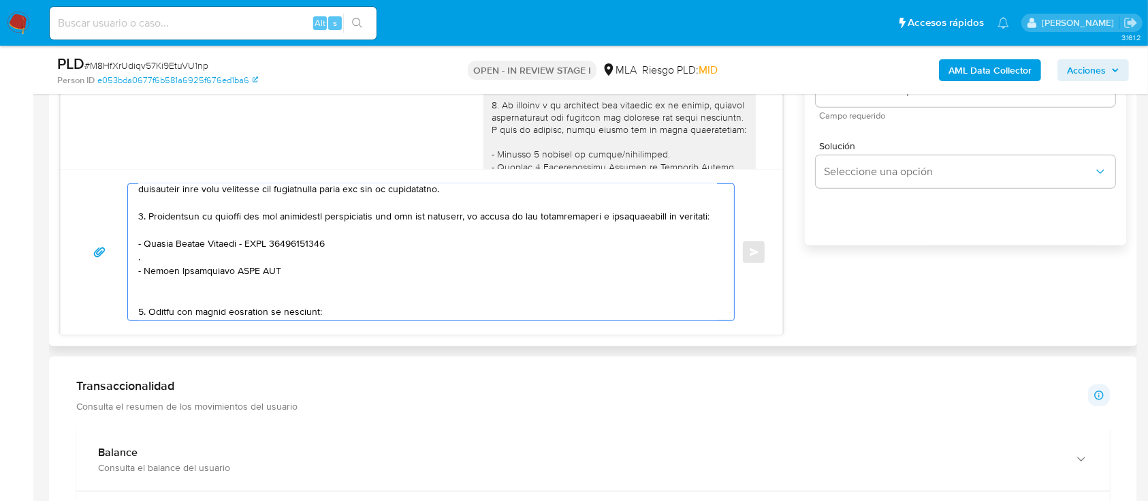
paste textarea "GARRO LUCIA SELENE"
paste textarea "27412854026"
paste textarea "Marcelo Gustavo Contreras"
paste textarea "20400702633"
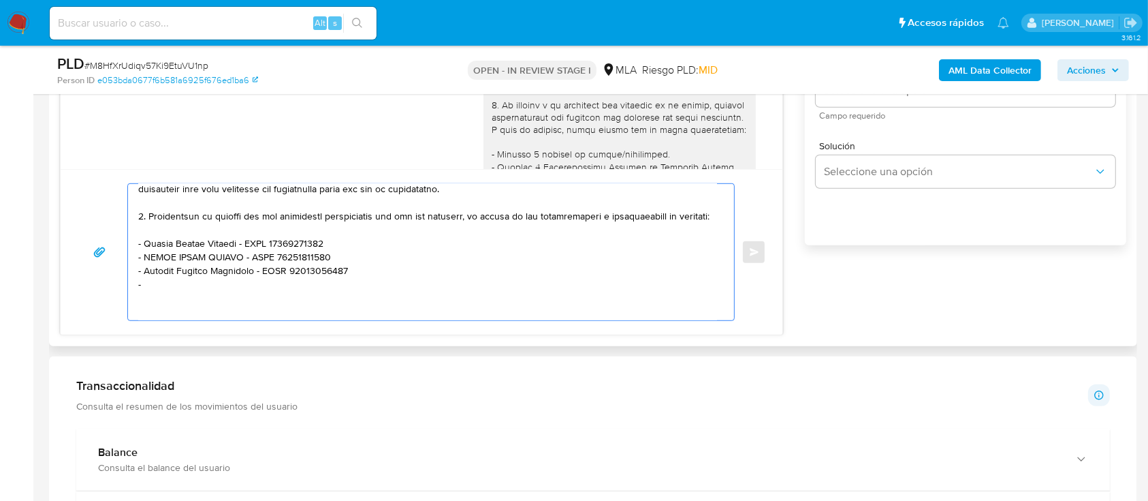
paste textarea "Huayun Guo"
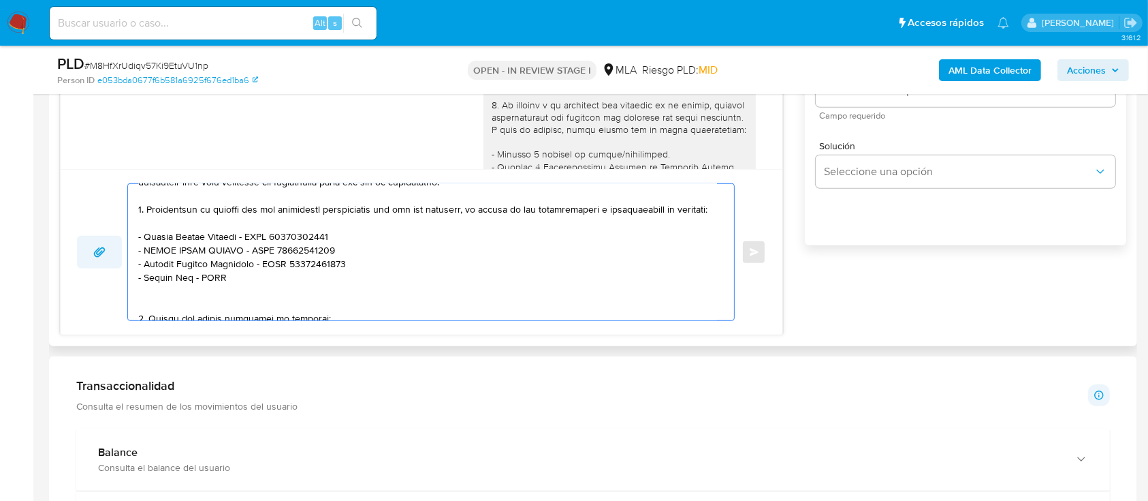
paste textarea "27940547526"
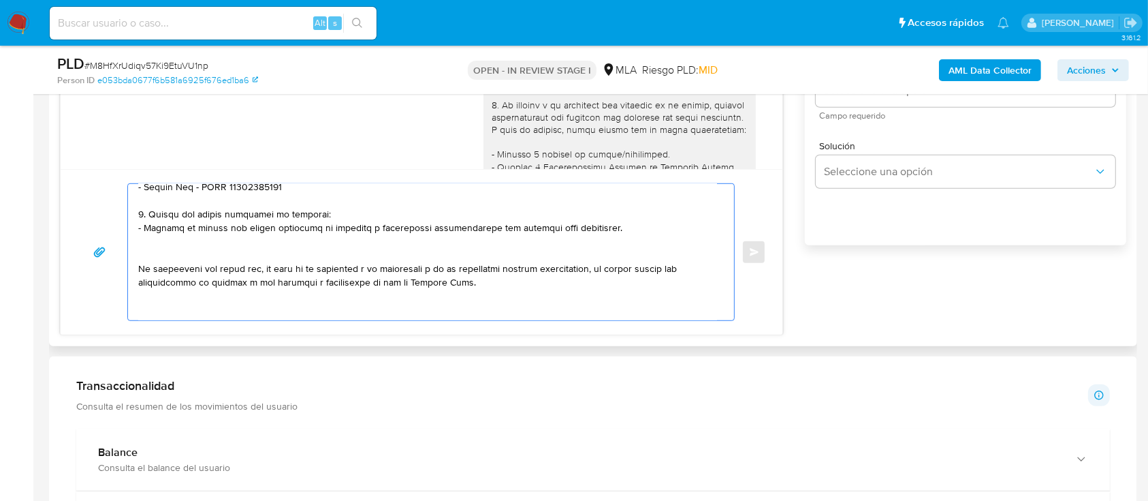
drag, startPoint x: 149, startPoint y: 236, endPoint x: 349, endPoint y: 246, distance: 200.5
click at [349, 246] on textarea at bounding box center [427, 252] width 579 height 136
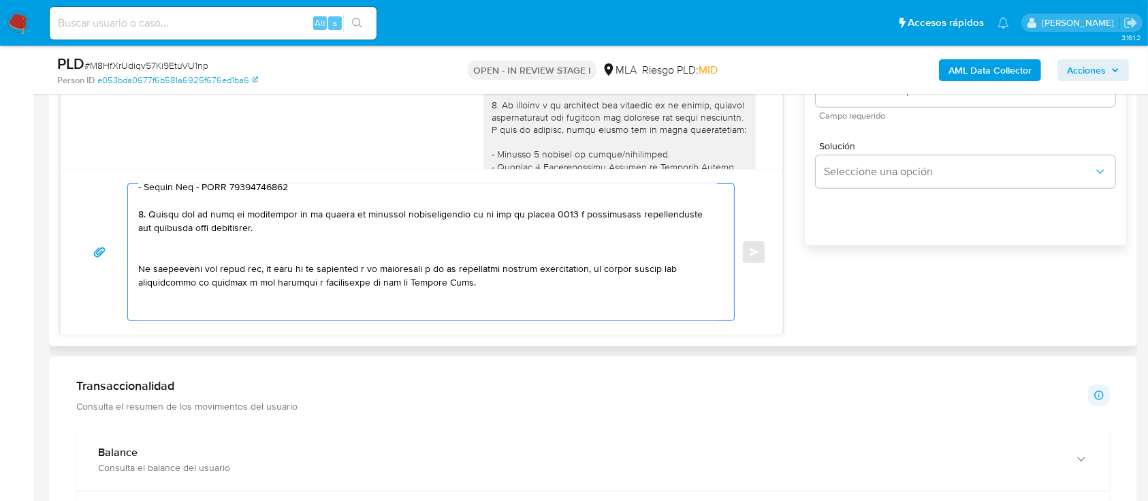
click at [289, 266] on textarea at bounding box center [427, 252] width 579 height 136
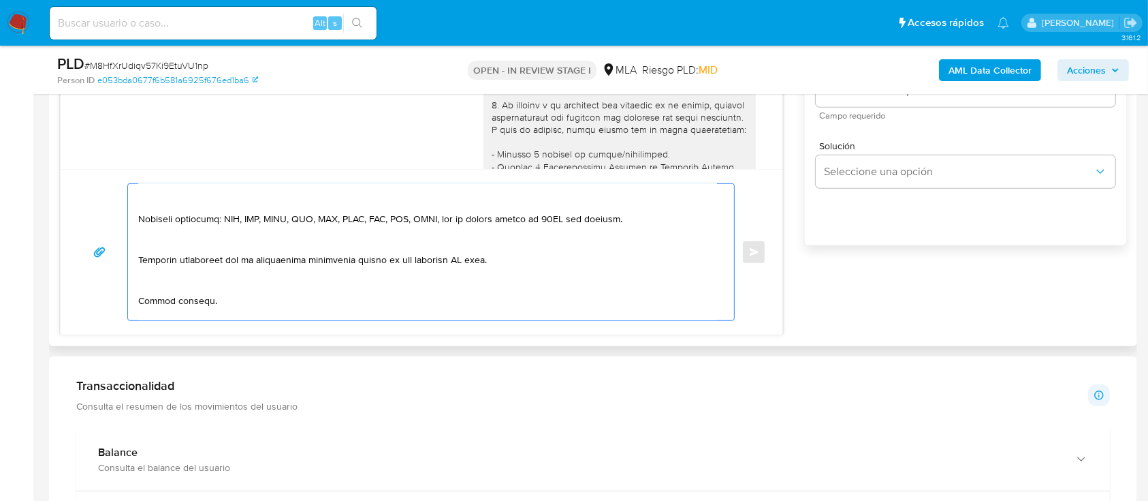
click at [240, 215] on textarea at bounding box center [427, 252] width 579 height 136
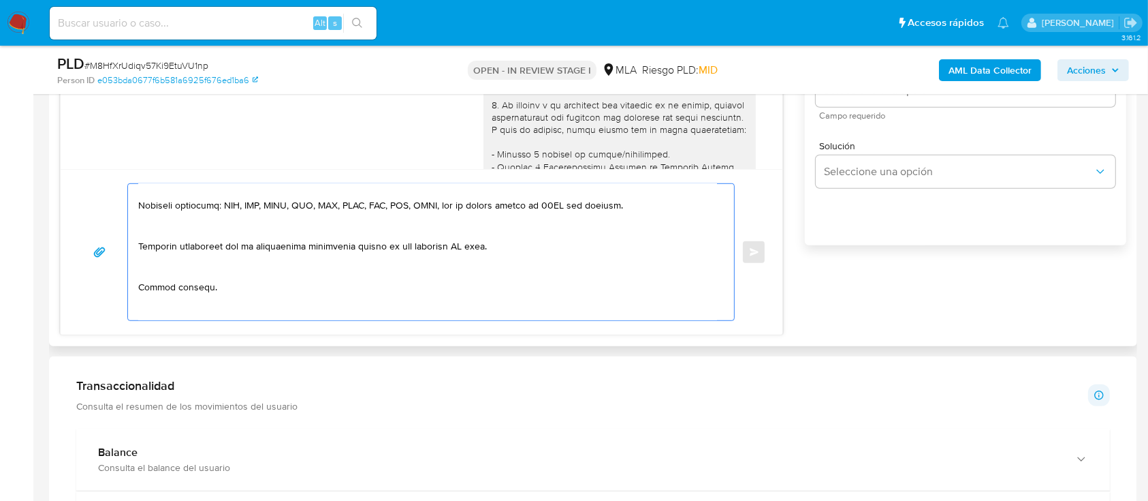
scroll to position [440, 0]
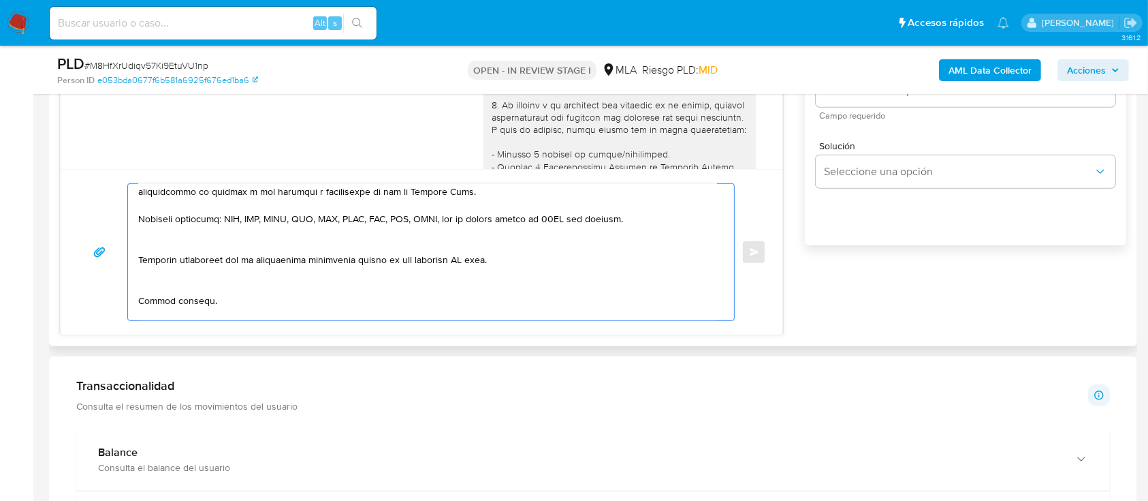
click at [210, 249] on textarea at bounding box center [427, 252] width 579 height 136
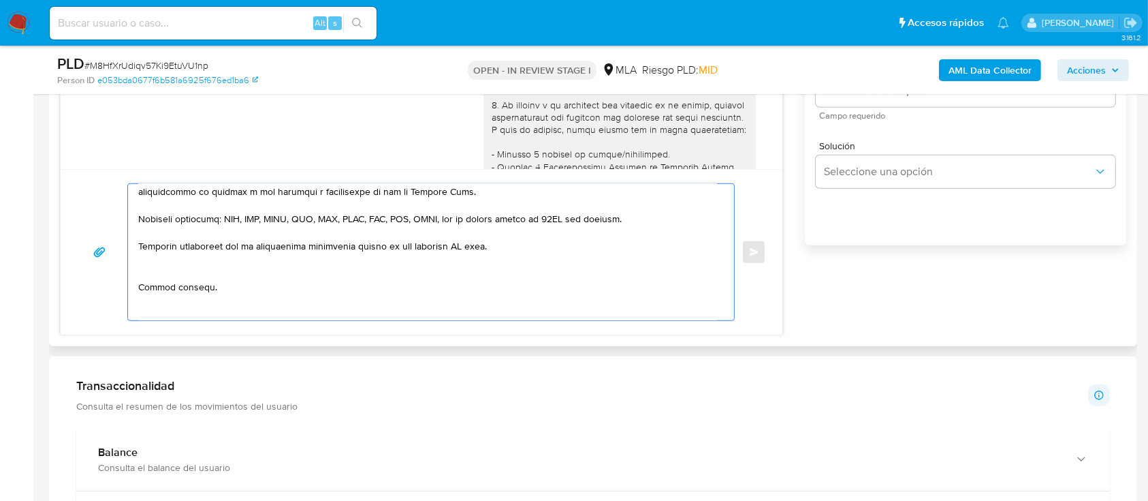
click at [216, 297] on textarea at bounding box center [427, 252] width 579 height 136
click at [215, 313] on textarea at bounding box center [427, 252] width 579 height 136
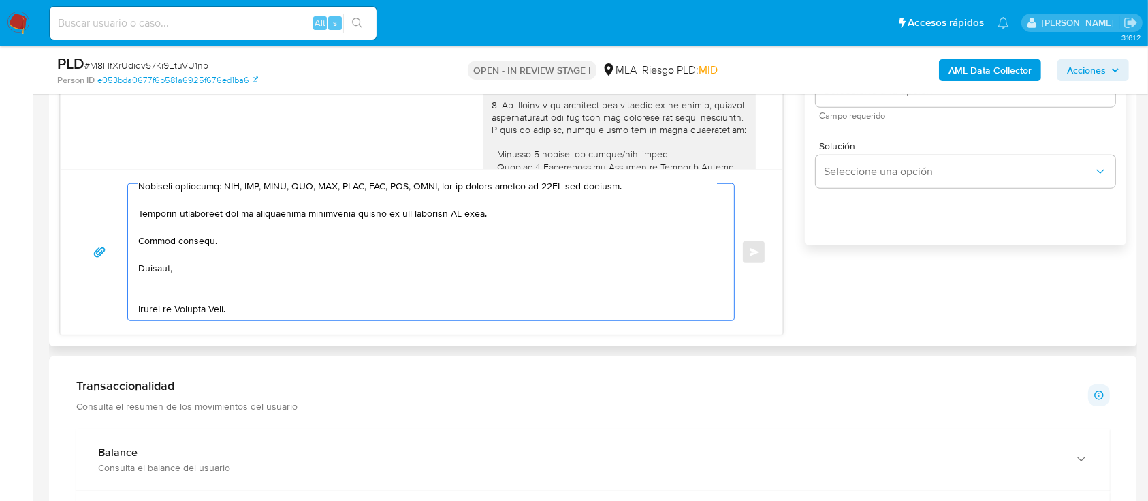
click at [201, 281] on textarea at bounding box center [427, 252] width 579 height 136
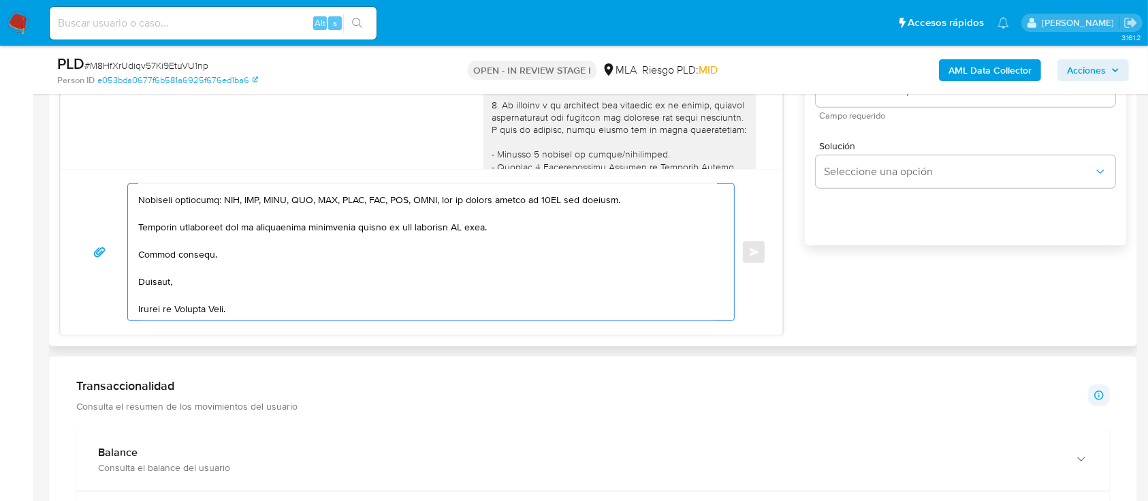
click at [200, 311] on textarea at bounding box center [427, 252] width 579 height 136
click at [458, 225] on textarea at bounding box center [427, 252] width 579 height 136
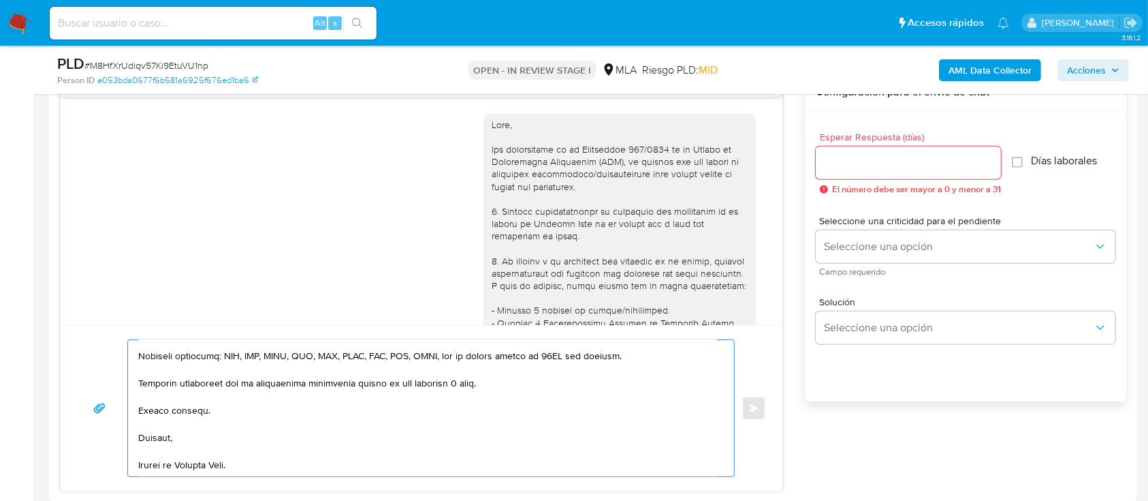
scroll to position [704, 0]
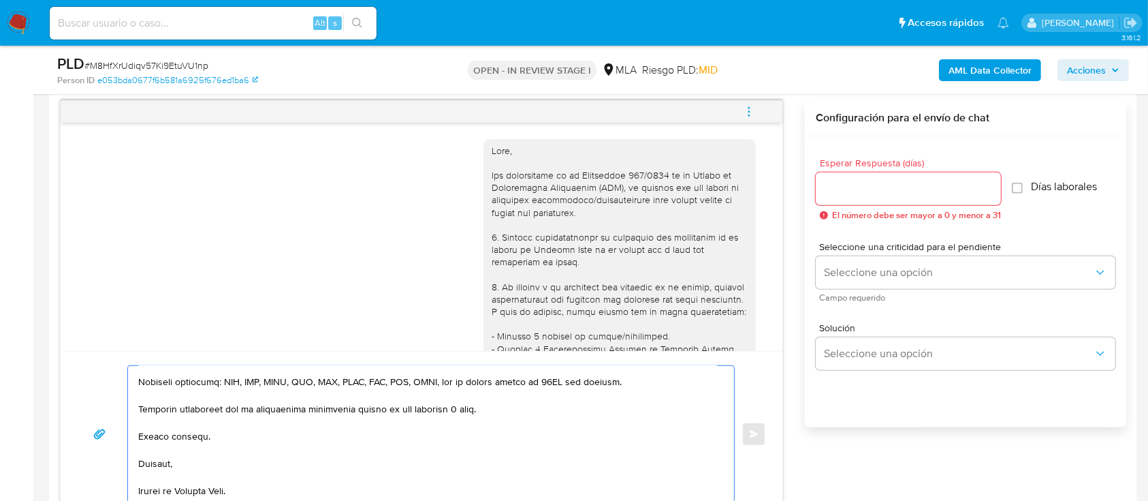
type textarea "Hola Shuping Wu, En función de las operaciones registradas en tu cuenta de Merc…"
click at [856, 188] on input "Esperar Respuesta (días)" at bounding box center [908, 189] width 185 height 18
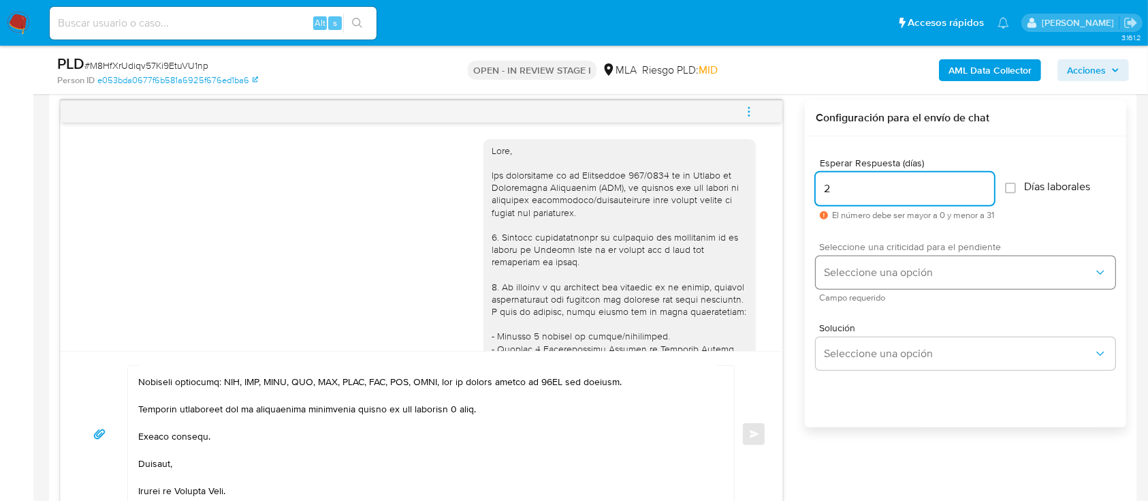
type input "2"
click at [865, 267] on span "Seleccione una opción" at bounding box center [959, 273] width 270 height 14
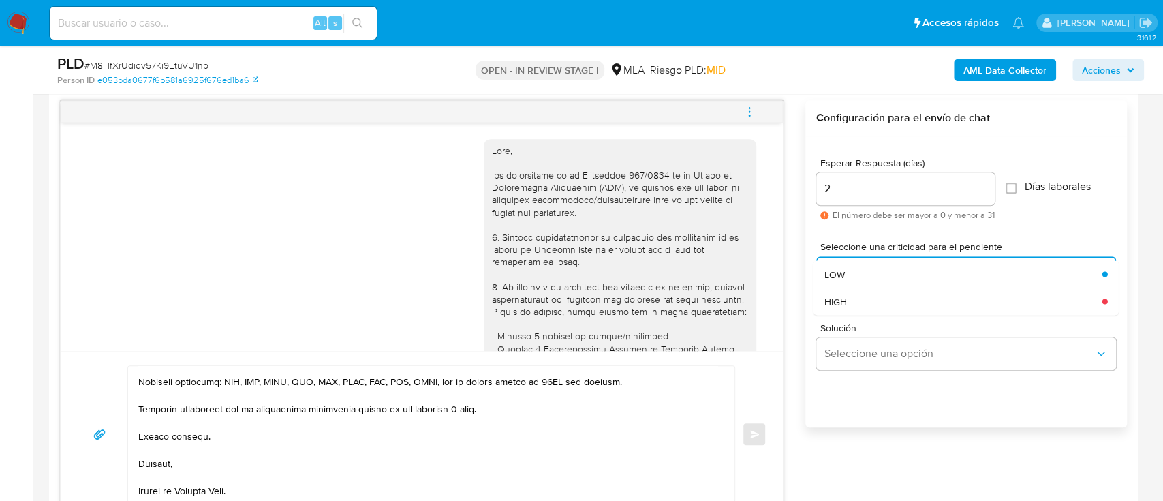
click at [854, 307] on div "HIGH" at bounding box center [963, 300] width 278 height 27
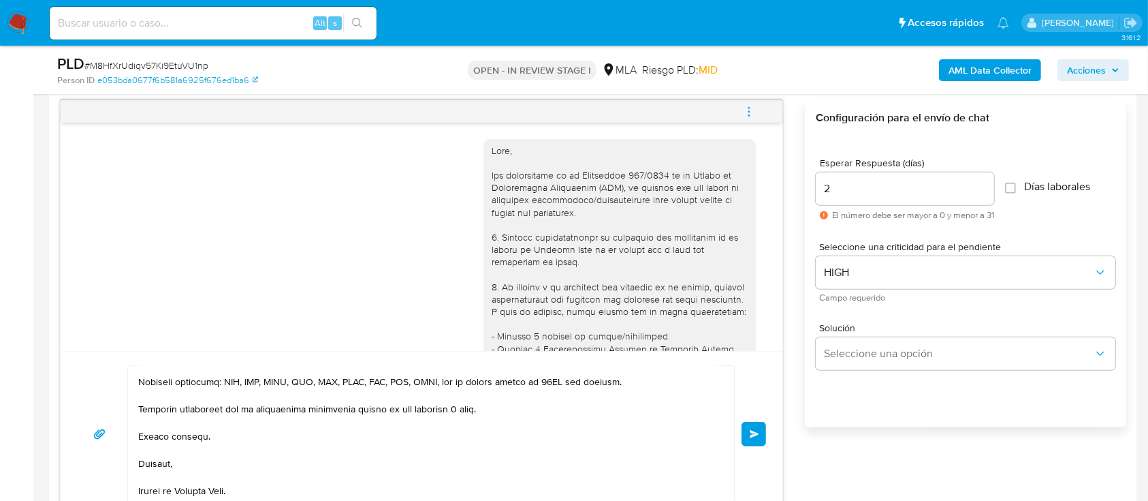
click at [756, 432] on span "Enviar" at bounding box center [755, 434] width 10 height 8
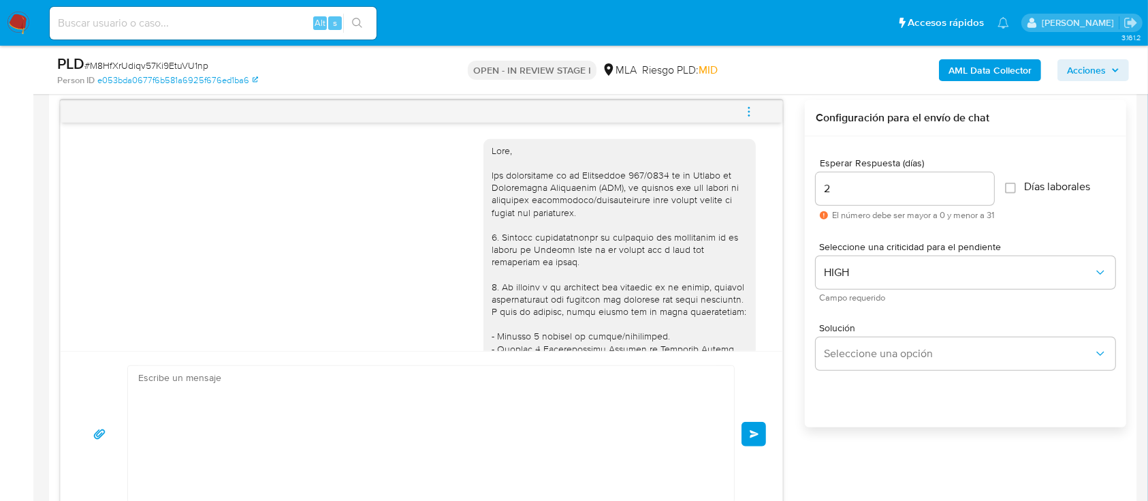
scroll to position [1613, 0]
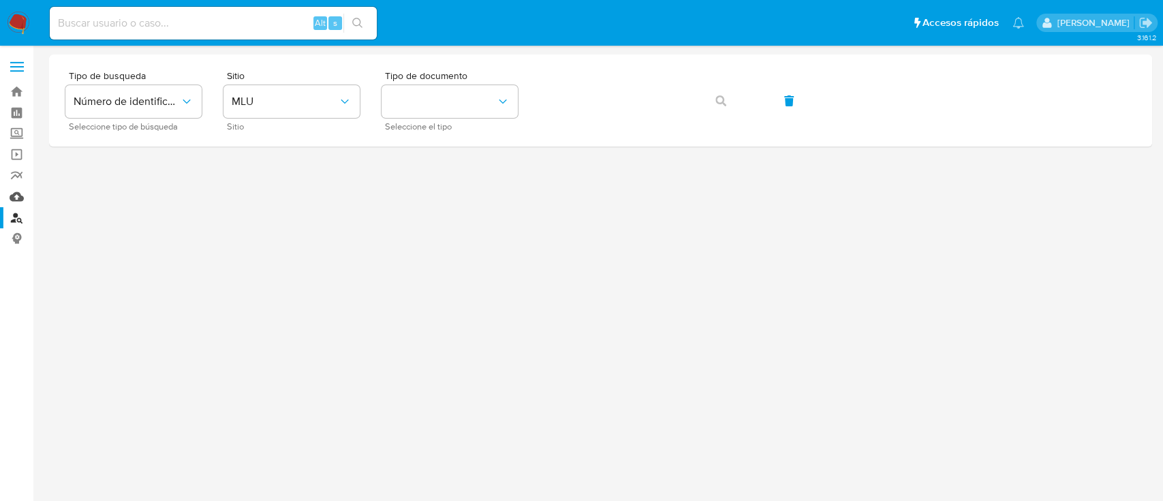
click at [14, 193] on link "Mulan" at bounding box center [81, 196] width 162 height 21
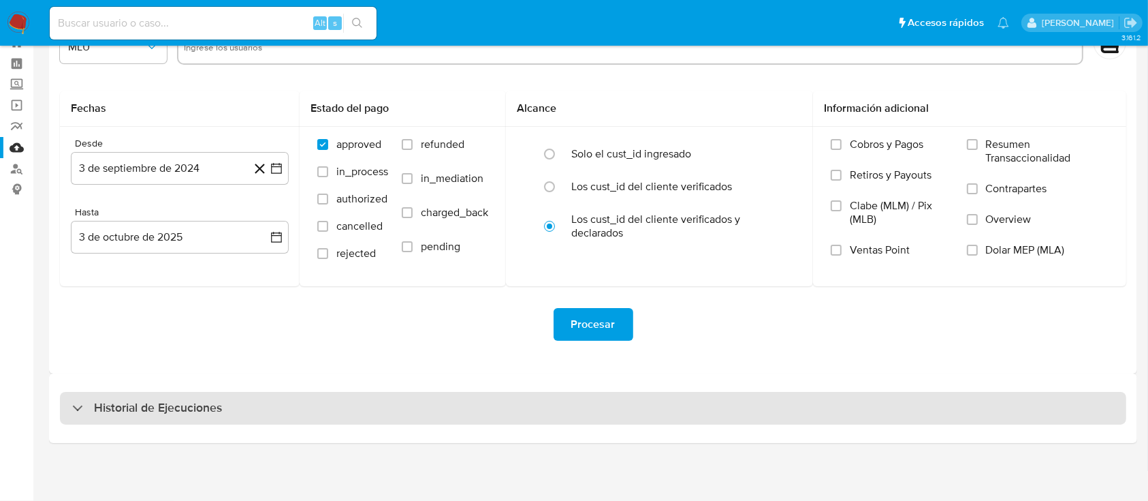
click at [151, 396] on div "Historial de Ejecuciones" at bounding box center [593, 408] width 1067 height 33
select select "10"
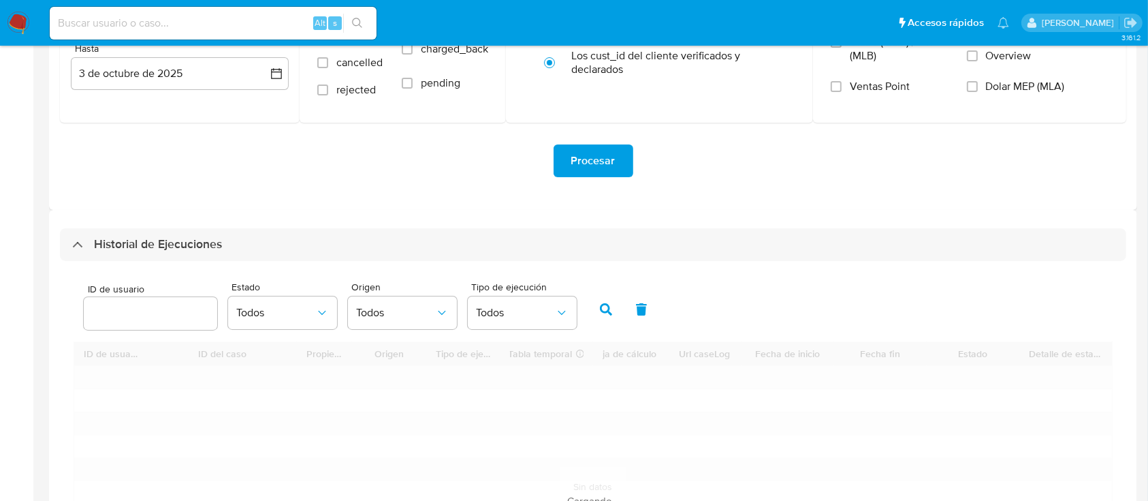
scroll to position [412, 0]
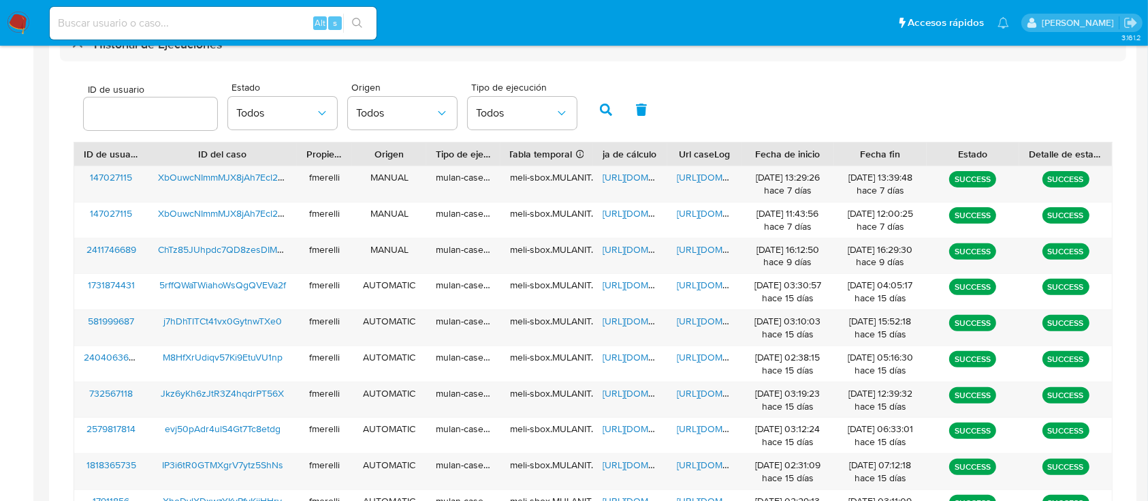
click at [137, 114] on input "number" at bounding box center [151, 114] width 134 height 18
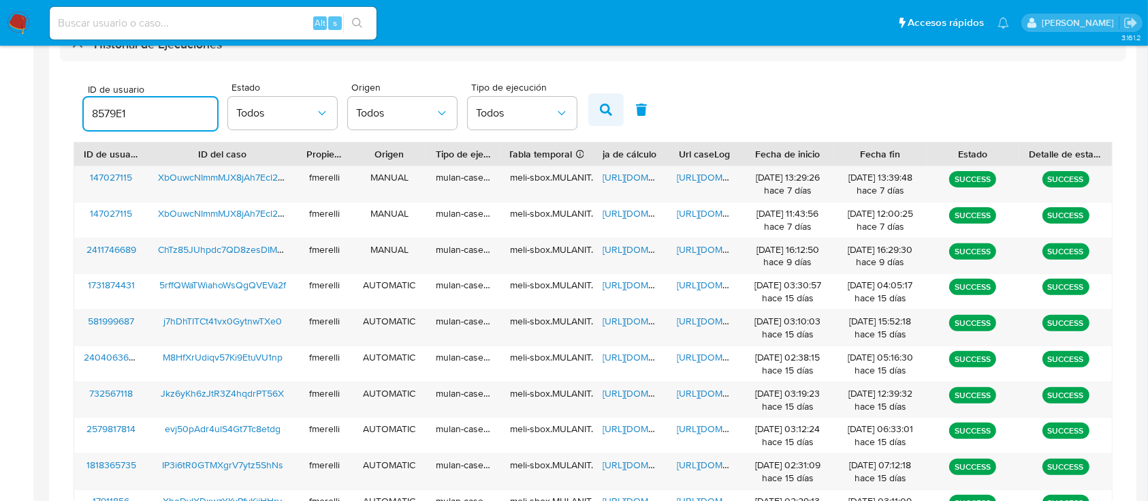
click at [601, 112] on icon "button" at bounding box center [606, 110] width 12 height 12
drag, startPoint x: 75, startPoint y: 112, endPoint x: 39, endPoint y: 108, distance: 36.3
click at [39, 108] on main "3.161.2" at bounding box center [574, 137] width 1148 height 1099
paste input "2404063654"
click at [597, 108] on button "button" at bounding box center [605, 109] width 35 height 33
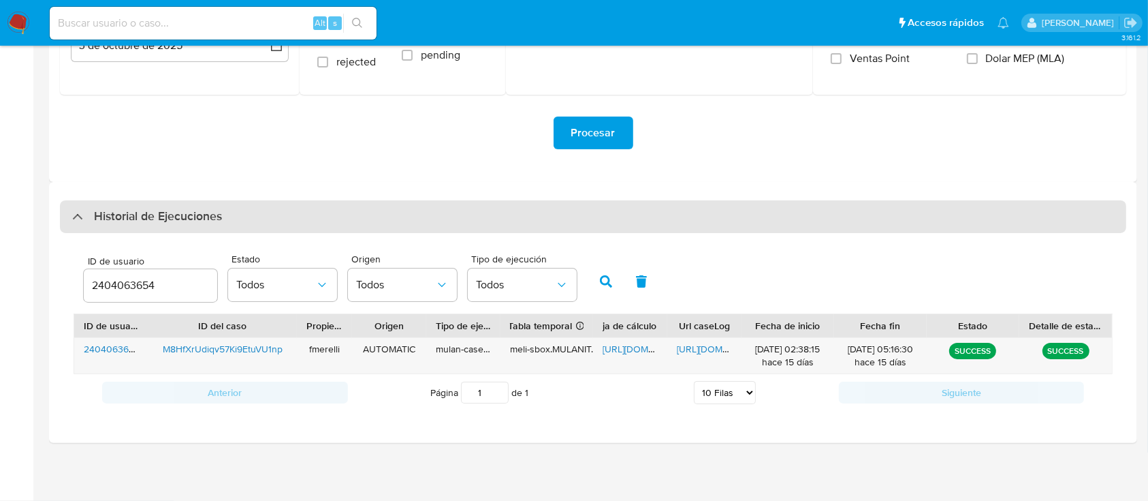
scroll to position [240, 0]
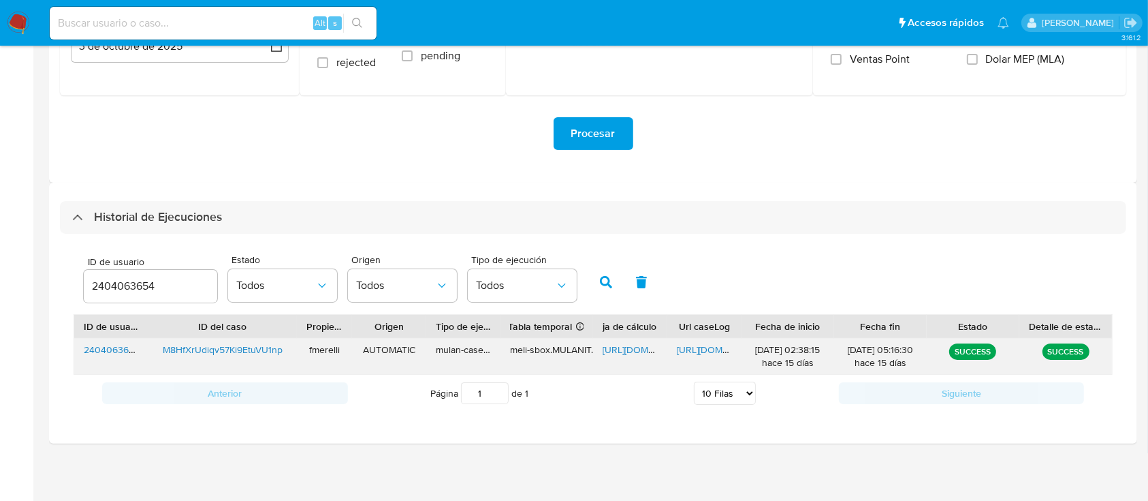
click at [690, 341] on div "[URL][DOMAIN_NAME]" at bounding box center [705, 356] width 74 height 35
click at [690, 348] on span "https://docs.google.com/document/d/1geX1rsuB2OHqQxjA5Fzq8wOz0fuyF-6ZWSc16_qB5Iw…" at bounding box center [724, 350] width 94 height 14
click at [629, 345] on span "https://docs.google.com/spreadsheets/d/1OWgRXod85WF5fzN3OdFjETwz9ko5_rM9oHDxNI6…" at bounding box center [650, 350] width 94 height 14
click at [131, 281] on input "2404063654" at bounding box center [151, 286] width 134 height 18
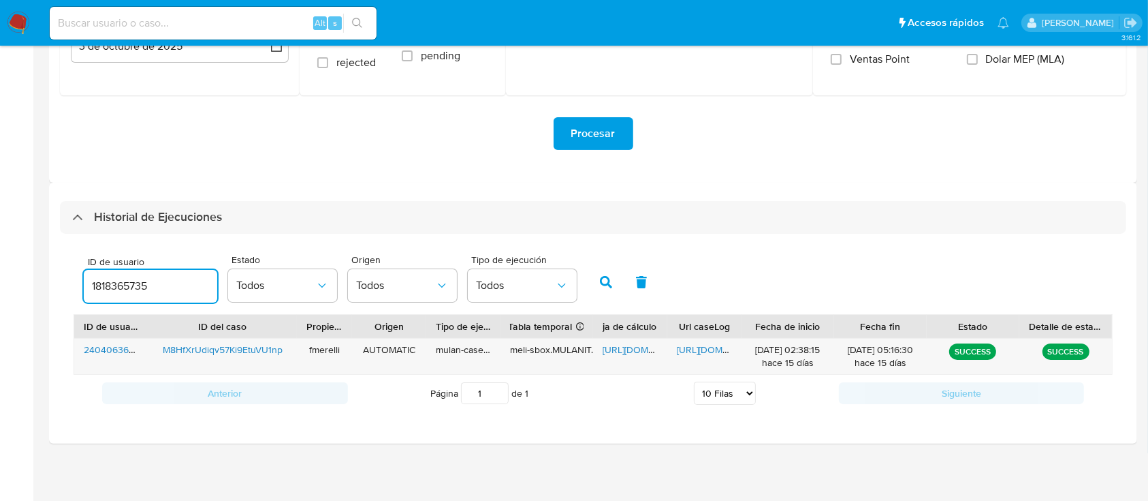
type input "1818365735"
click at [600, 283] on icon "button" at bounding box center [606, 282] width 12 height 12
click at [685, 351] on span "https://docs.google.com/document/d/128G5d_ATKn0fyRfLDaxwSgY40p319-KmUeGpe9fwa_E…" at bounding box center [724, 350] width 94 height 14
click at [625, 350] on span "https://docs.google.com/spreadsheets/d/1bC6iU9k4mxoDniuBtn01l_Cmif8vAVfLBpKuwzd…" at bounding box center [650, 350] width 94 height 14
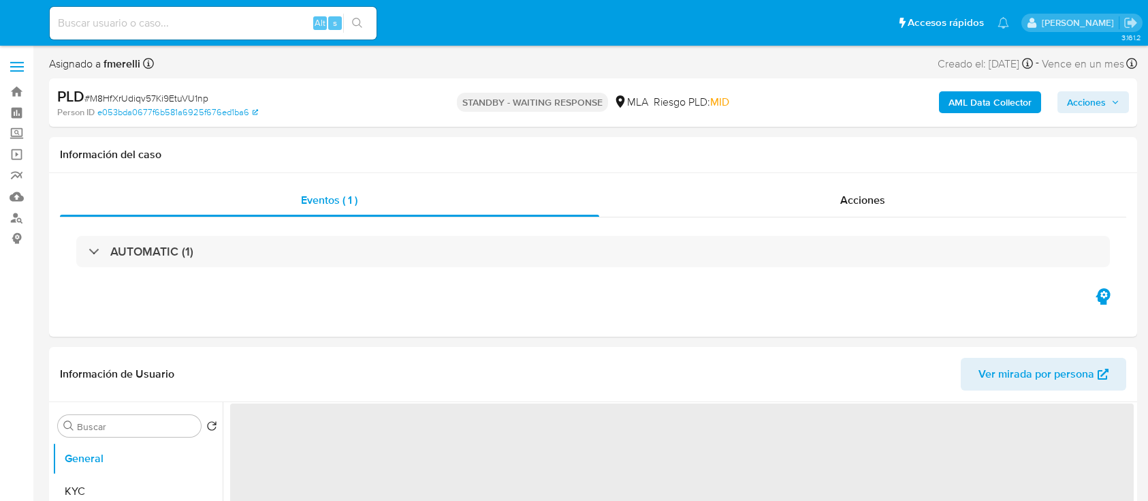
select select "10"
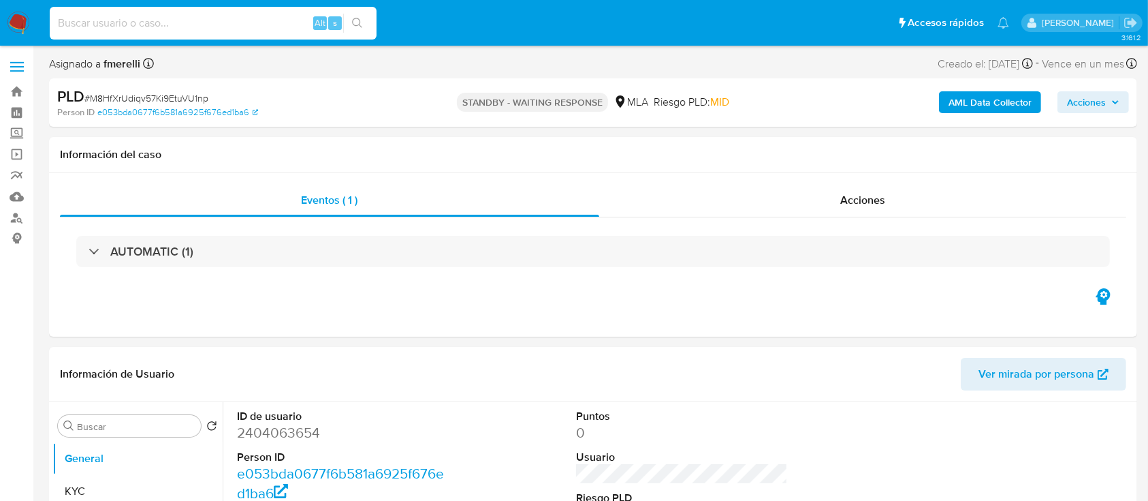
click at [241, 30] on input at bounding box center [213, 23] width 327 height 18
paste input "IP3i6tR0GTMXgrV7ytz5ShNs"
type input "IP3i6tR0GTMXgrV7ytz5ShNs"
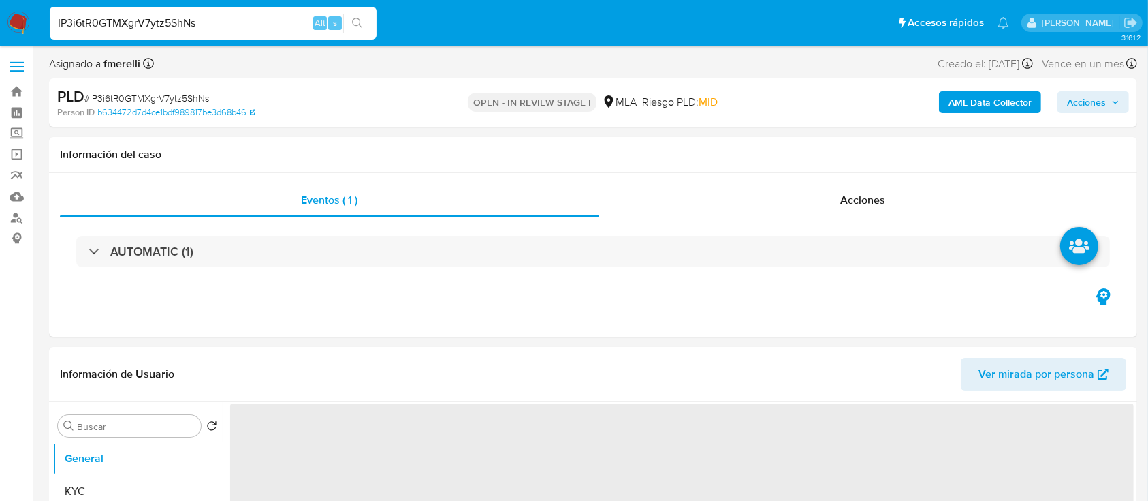
select select "10"
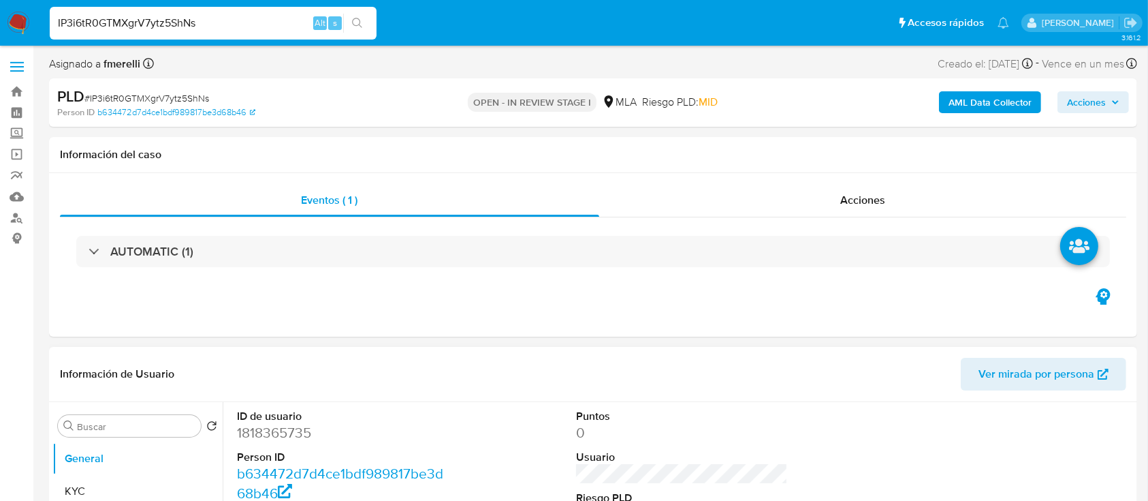
click at [285, 430] on dd "1818365735" at bounding box center [343, 432] width 213 height 19
copy dd "1818365735"
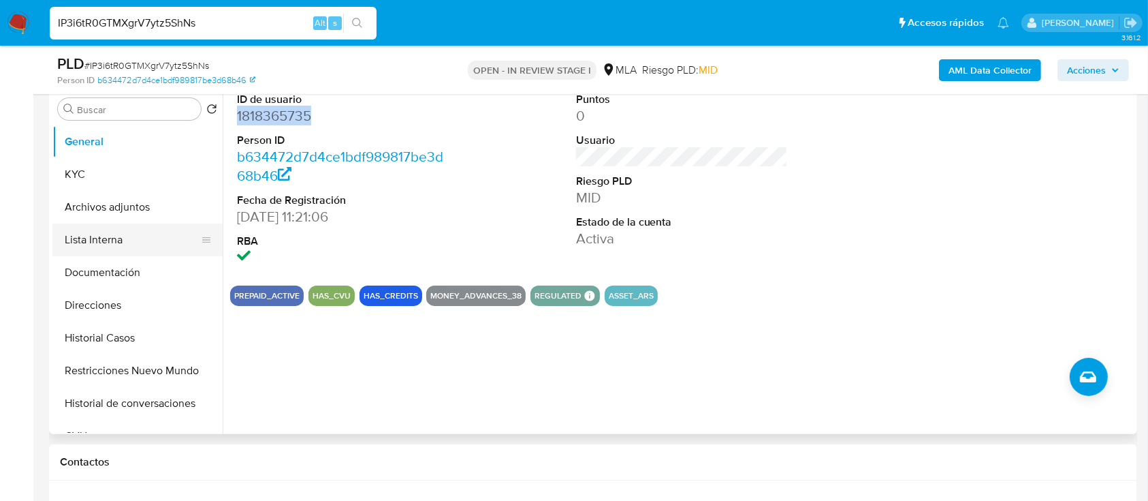
scroll to position [272, 0]
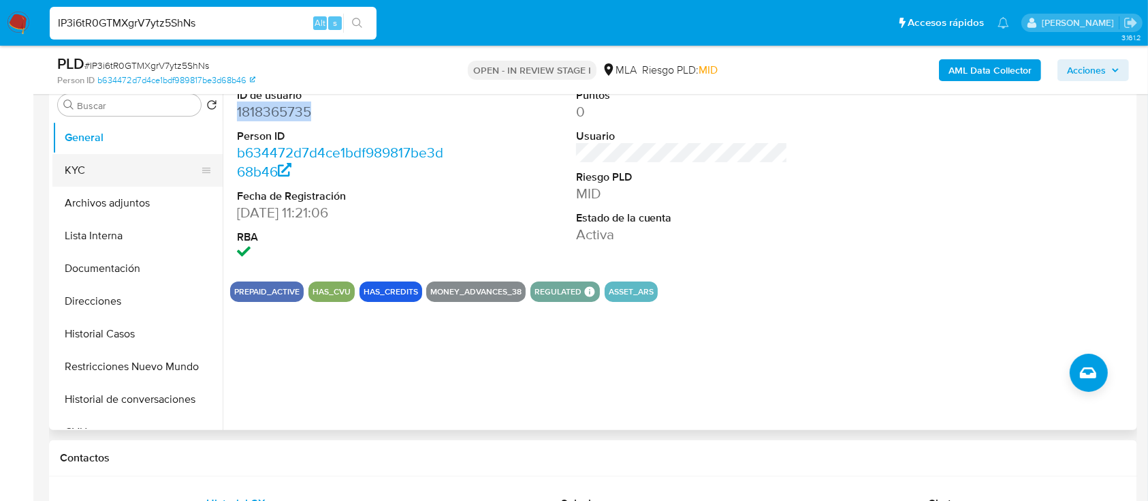
click at [97, 180] on button "KYC" at bounding box center [131, 170] width 159 height 33
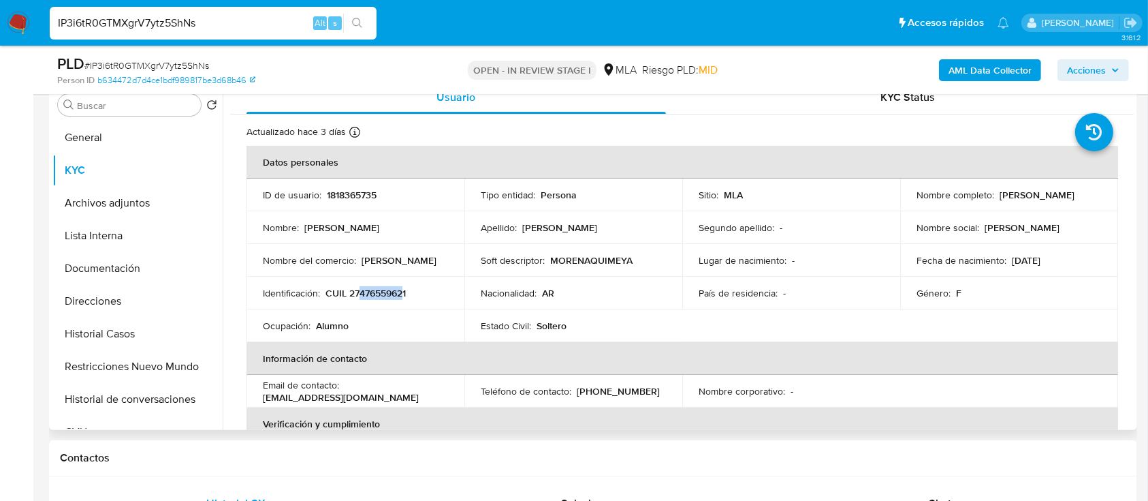
drag, startPoint x: 358, startPoint y: 292, endPoint x: 404, endPoint y: 294, distance: 45.7
click at [404, 294] on p "CUIL 27476559621" at bounding box center [366, 293] width 80 height 12
copy p "47655962"
click at [134, 266] on button "Documentación" at bounding box center [131, 268] width 159 height 33
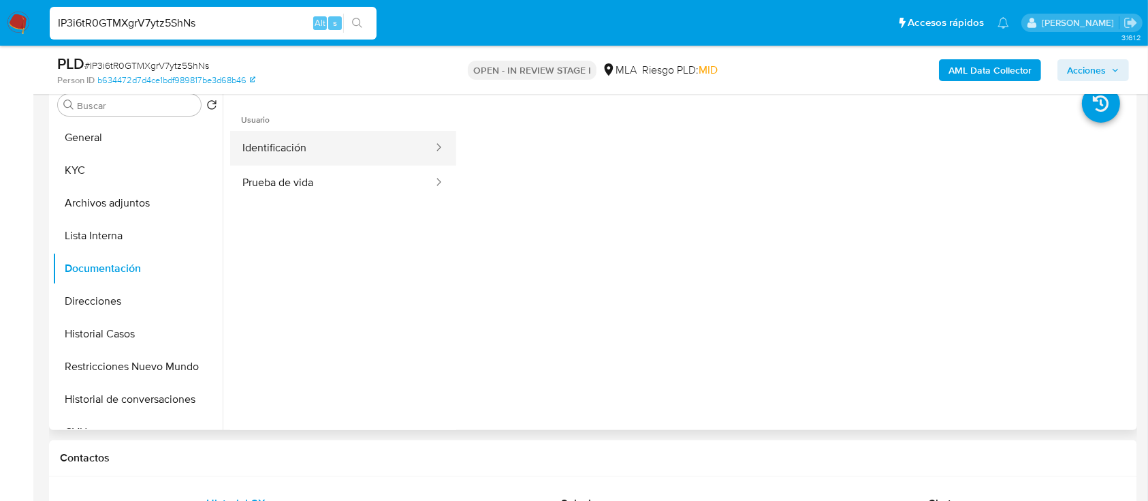
click at [313, 145] on button "Identificación" at bounding box center [332, 148] width 204 height 35
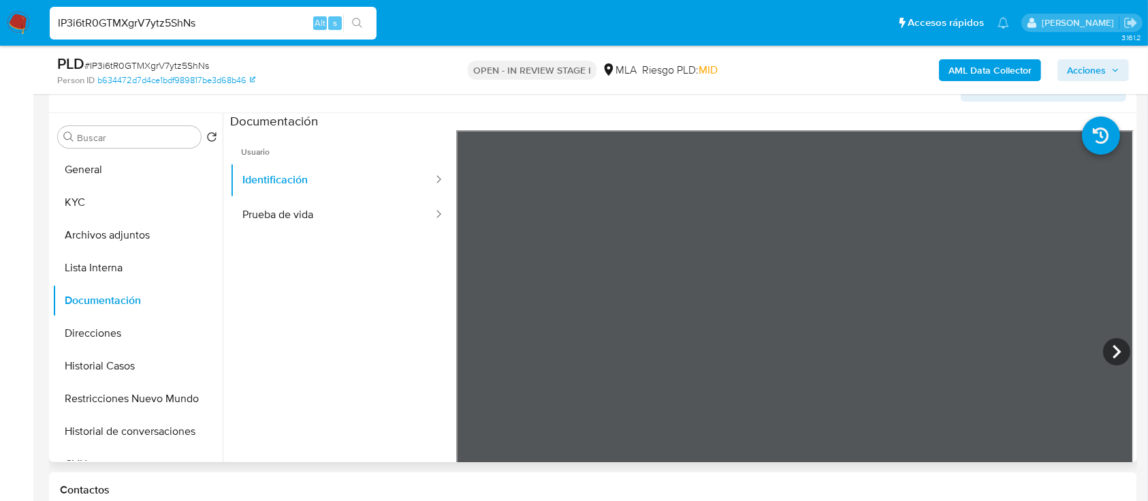
scroll to position [330, 0]
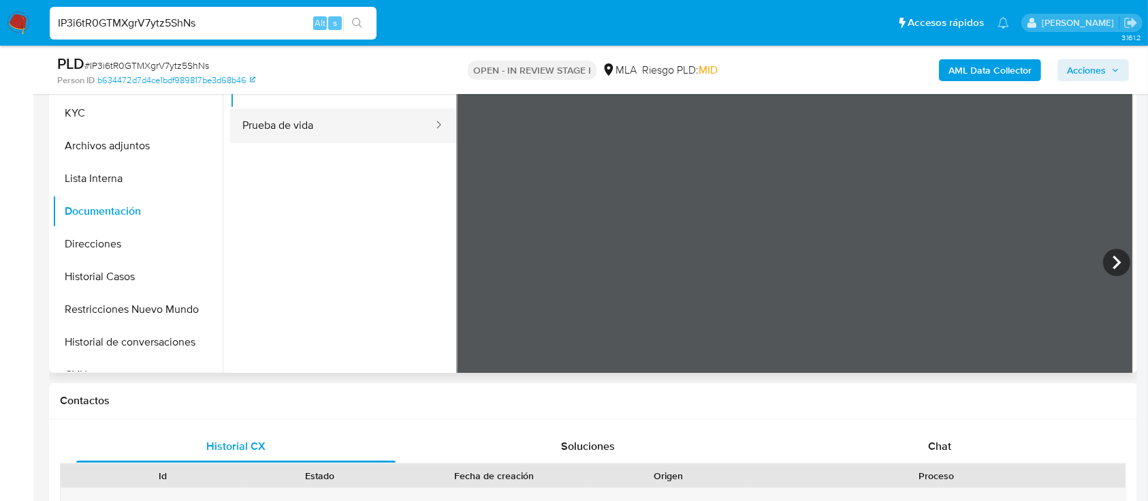
click at [334, 131] on button "Prueba de vida" at bounding box center [332, 125] width 204 height 35
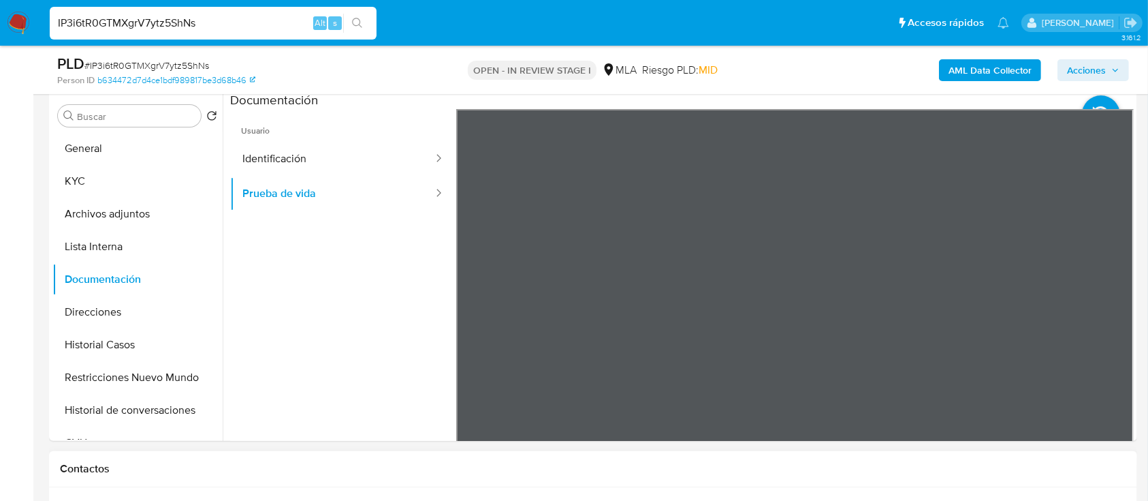
scroll to position [239, 0]
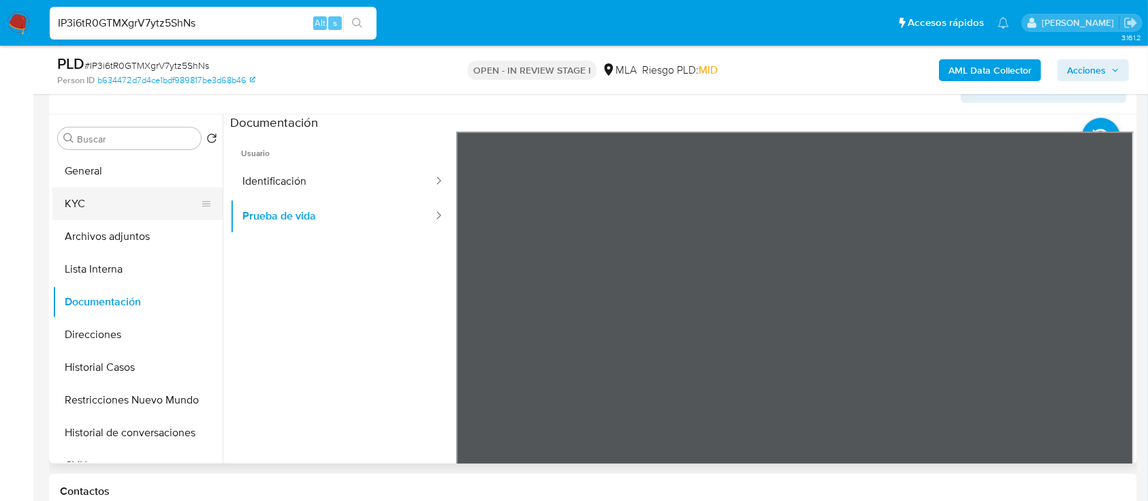
click at [122, 201] on button "KYC" at bounding box center [131, 203] width 159 height 33
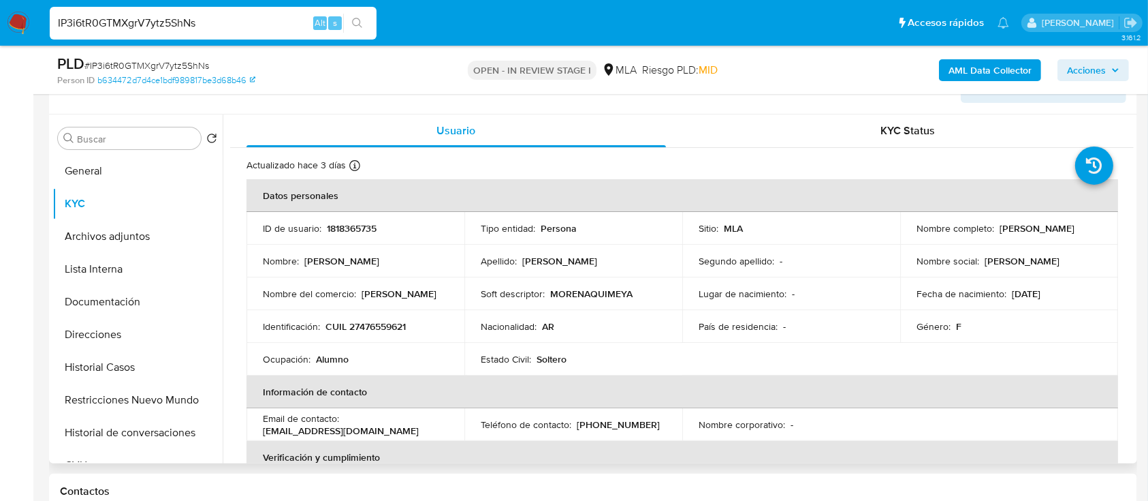
drag, startPoint x: 22, startPoint y: 270, endPoint x: 710, endPoint y: 237, distance: 688.7
click at [710, 237] on td "Sitio : MLA" at bounding box center [791, 228] width 218 height 33
click at [398, 320] on p "CUIL 27476559621" at bounding box center [366, 326] width 80 height 12
click at [390, 323] on p "CUIL 27476559621" at bounding box center [366, 326] width 80 height 12
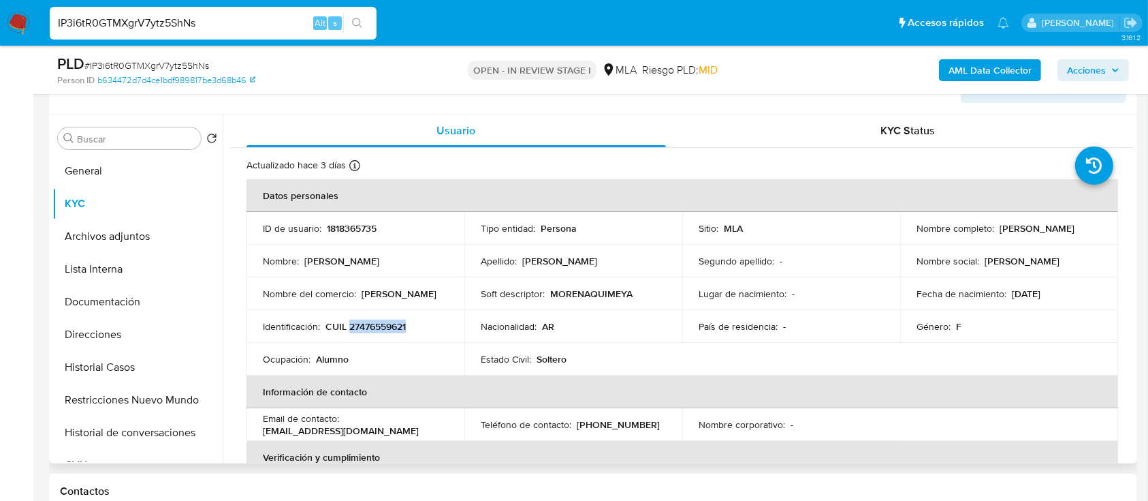
click at [390, 323] on p "CUIL 27476559621" at bounding box center [366, 326] width 80 height 12
copy p "27476559621"
click at [332, 224] on p "1818365735" at bounding box center [352, 228] width 50 height 12
drag, startPoint x: 332, startPoint y: 224, endPoint x: 321, endPoint y: 202, distance: 24.7
click at [332, 223] on p "1818365735" at bounding box center [352, 228] width 50 height 12
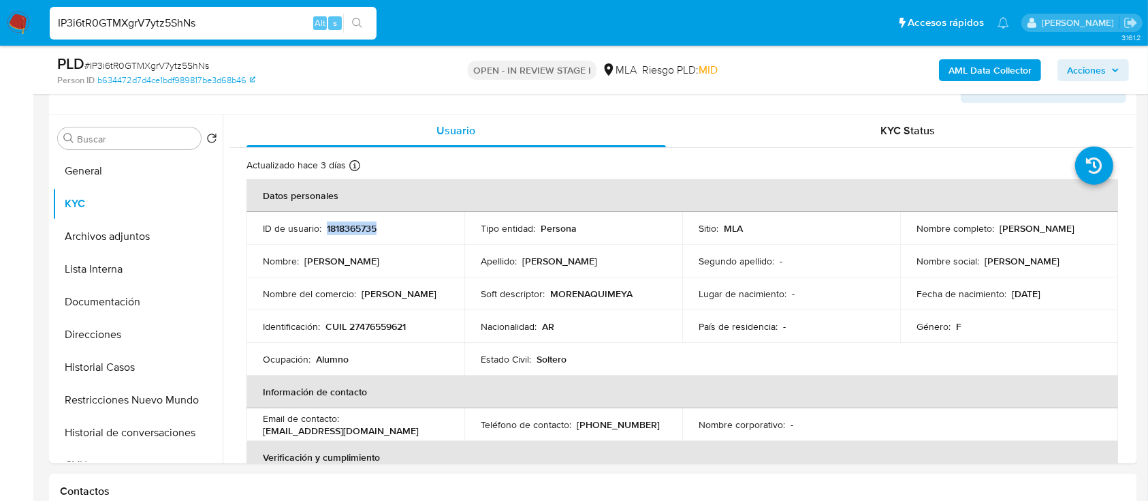
copy p "1818365735"
click at [395, 334] on td "Identificación : CUIL 27476559621" at bounding box center [356, 326] width 218 height 33
click at [392, 330] on p "CUIL 27476559621" at bounding box center [366, 326] width 80 height 12
copy p "27476559621"
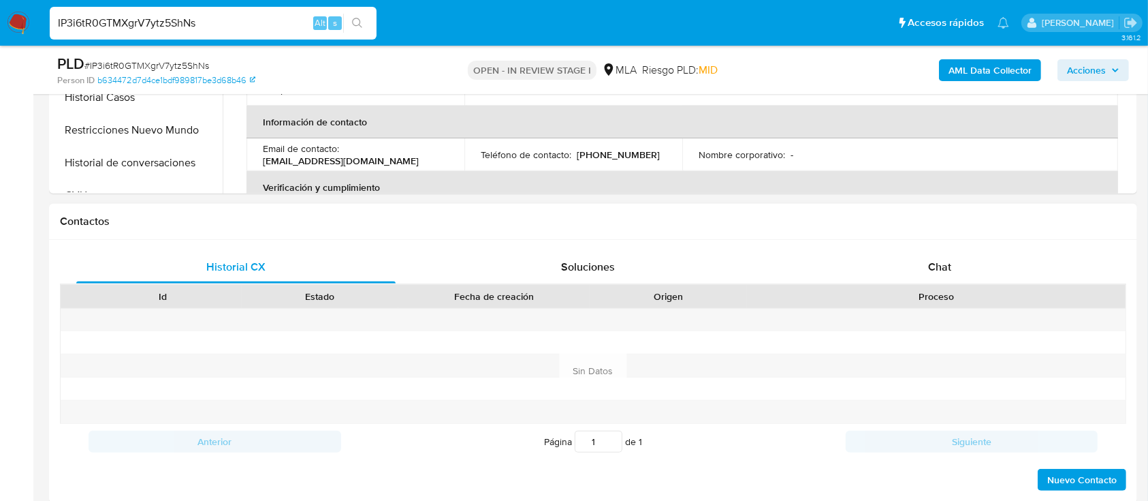
scroll to position [512, 0]
click at [930, 248] on div "Chat" at bounding box center [940, 264] width 319 height 33
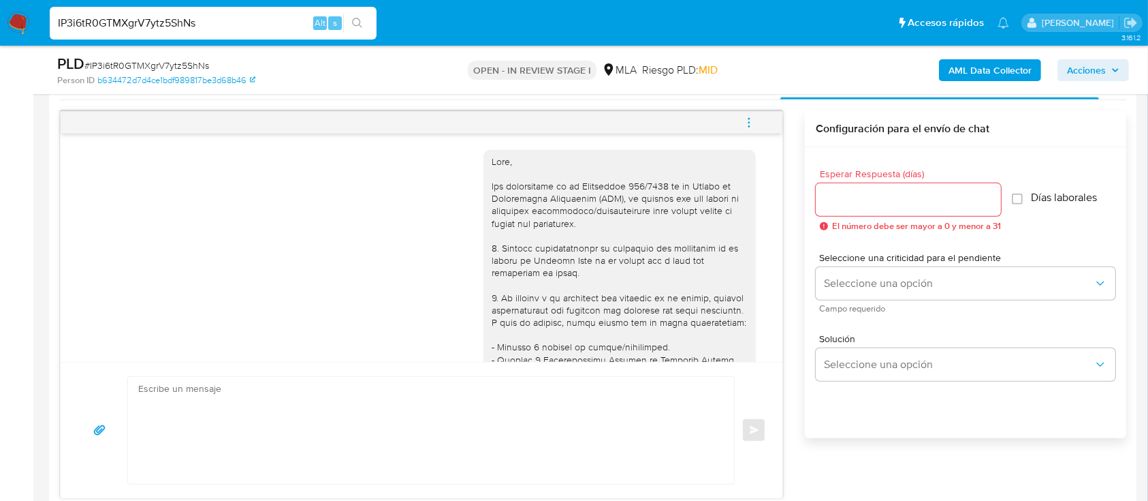
scroll to position [239, 0]
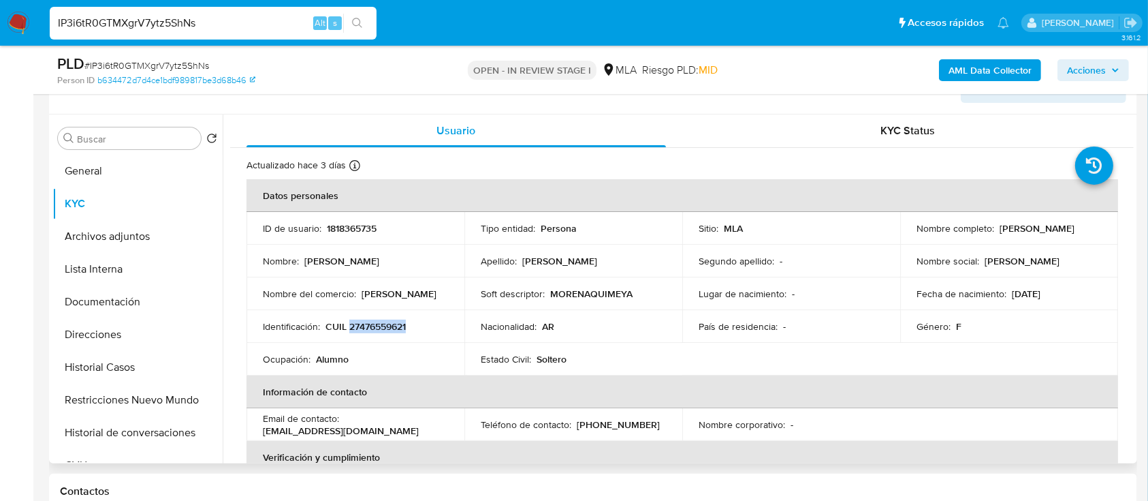
drag, startPoint x: 1040, startPoint y: 232, endPoint x: 1054, endPoint y: 229, distance: 14.0
click at [1054, 229] on td "Nombre completo : Morena Quimey Andrada" at bounding box center [1009, 228] width 218 height 33
click at [984, 242] on td "Nombre completo : Morena Quimey Andrada" at bounding box center [1009, 228] width 218 height 33
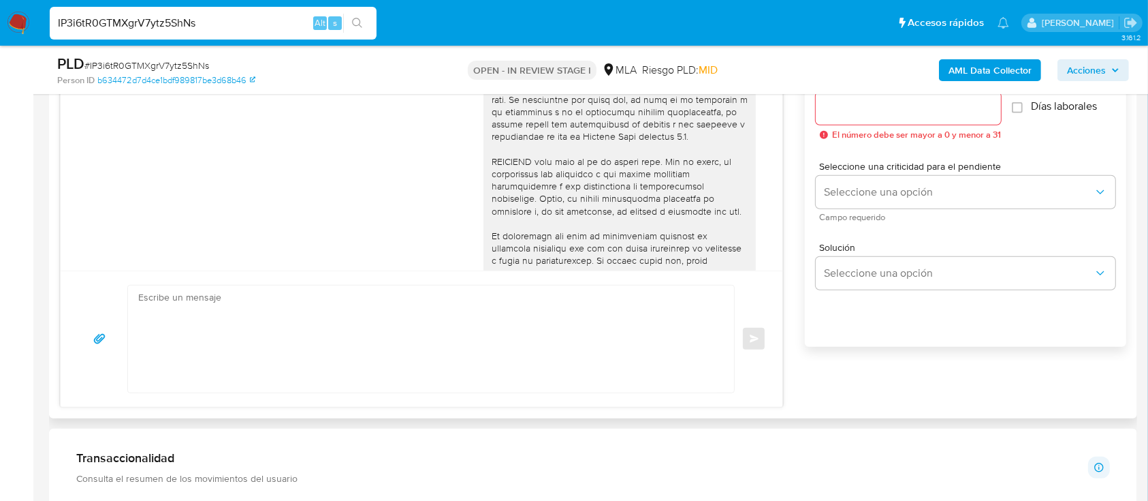
scroll to position [597, 0]
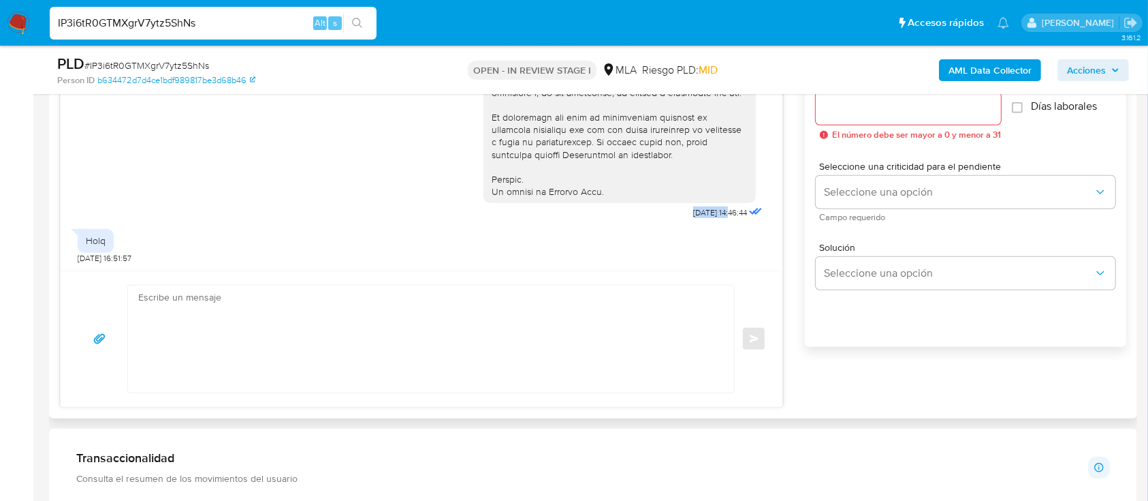
drag, startPoint x: 657, startPoint y: 213, endPoint x: 704, endPoint y: 210, distance: 46.4
copy span "17/09/2025"
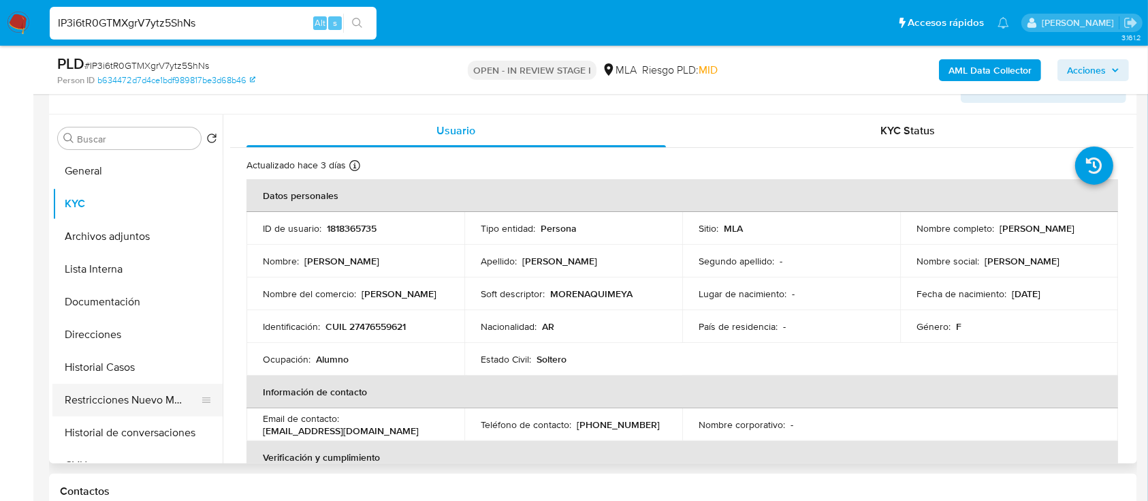
scroll to position [91, 0]
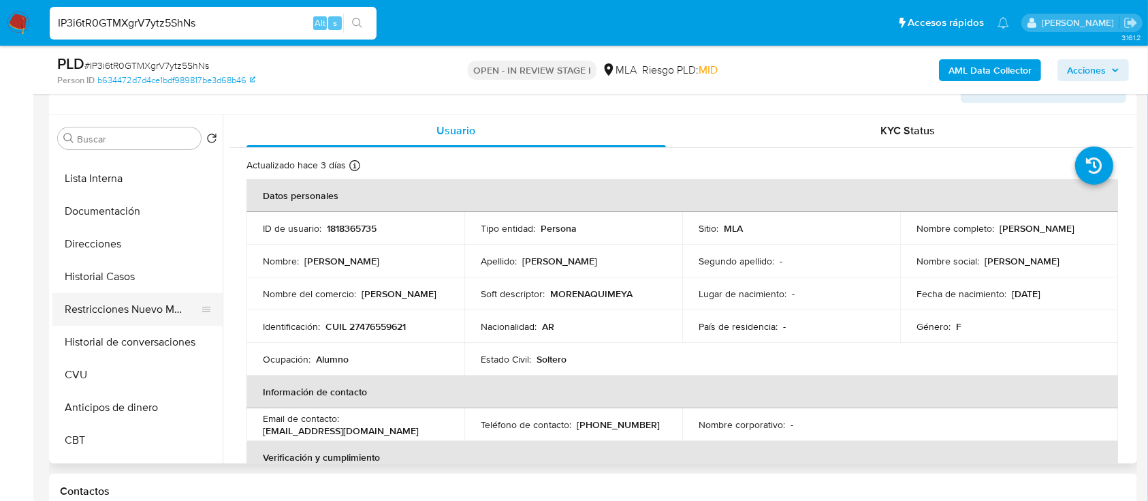
click at [125, 314] on button "Restricciones Nuevo Mundo" at bounding box center [131, 309] width 159 height 33
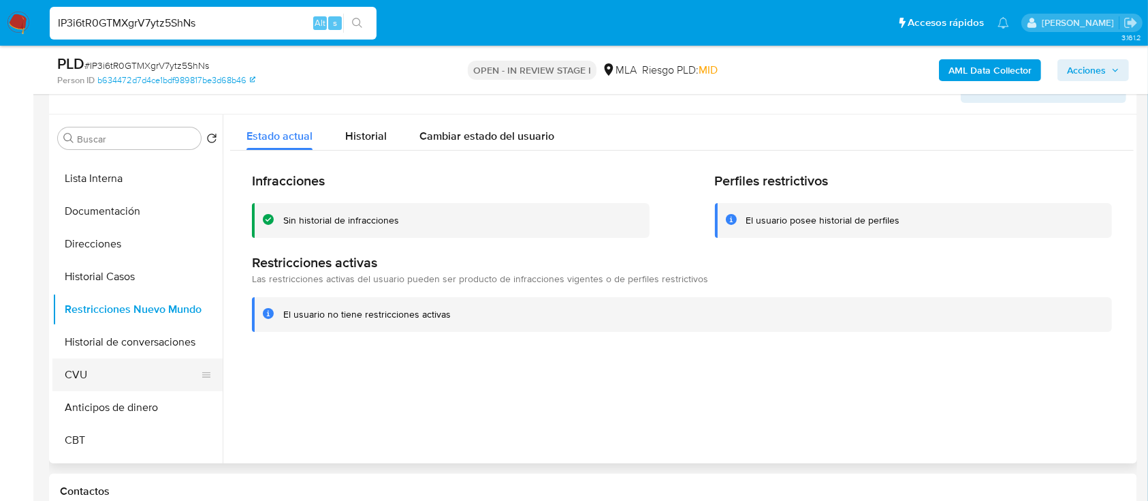
click at [117, 379] on button "CVU" at bounding box center [131, 374] width 159 height 33
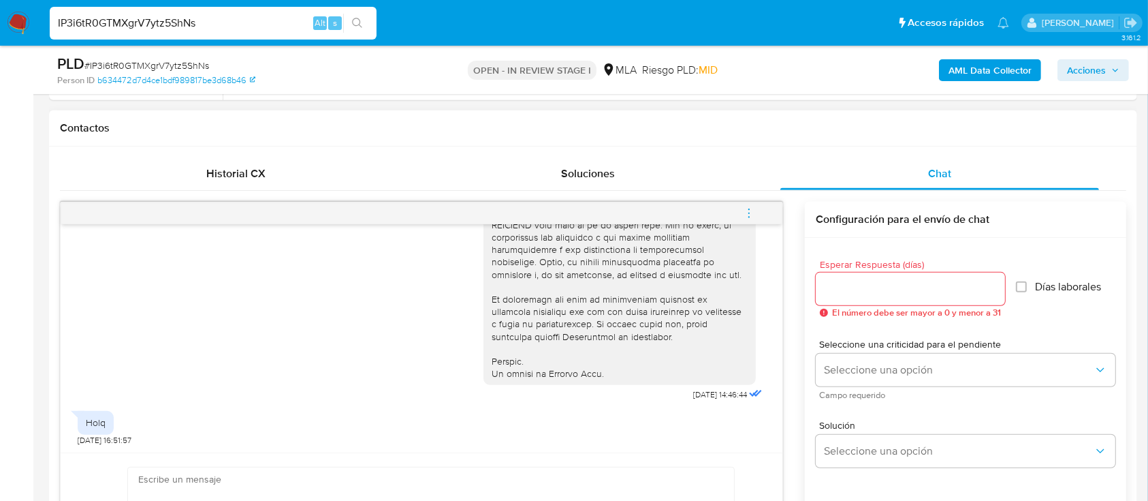
paste textarea "Hola XXX, Muchas gracias por tu respuesta. Analizamos tu caso y verificamos que…"
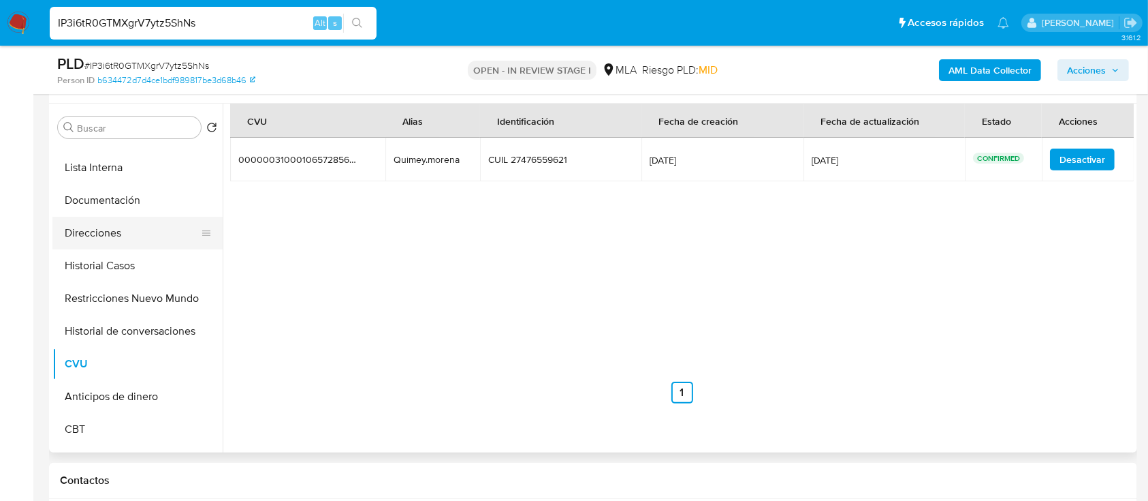
scroll to position [0, 0]
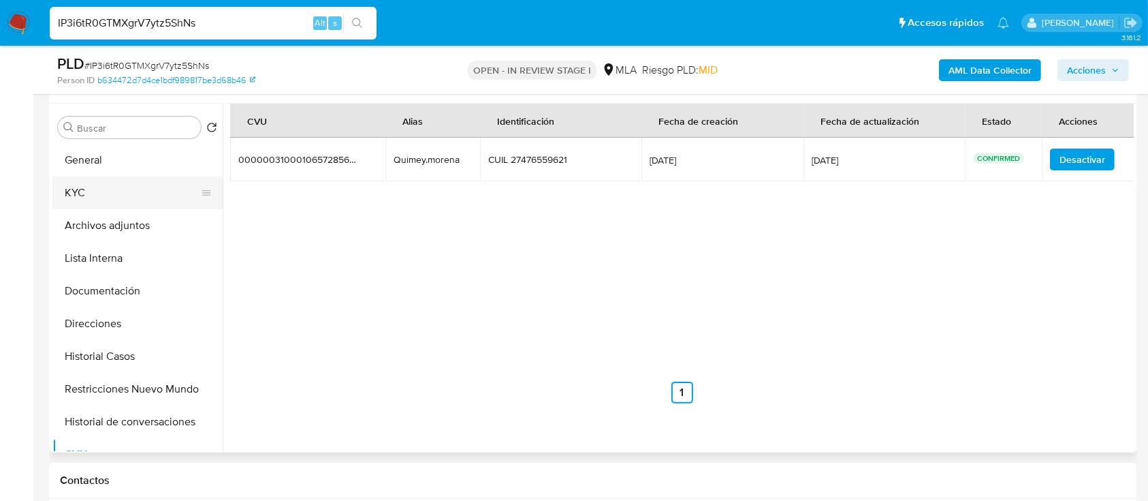
click at [98, 200] on button "KYC" at bounding box center [131, 192] width 159 height 33
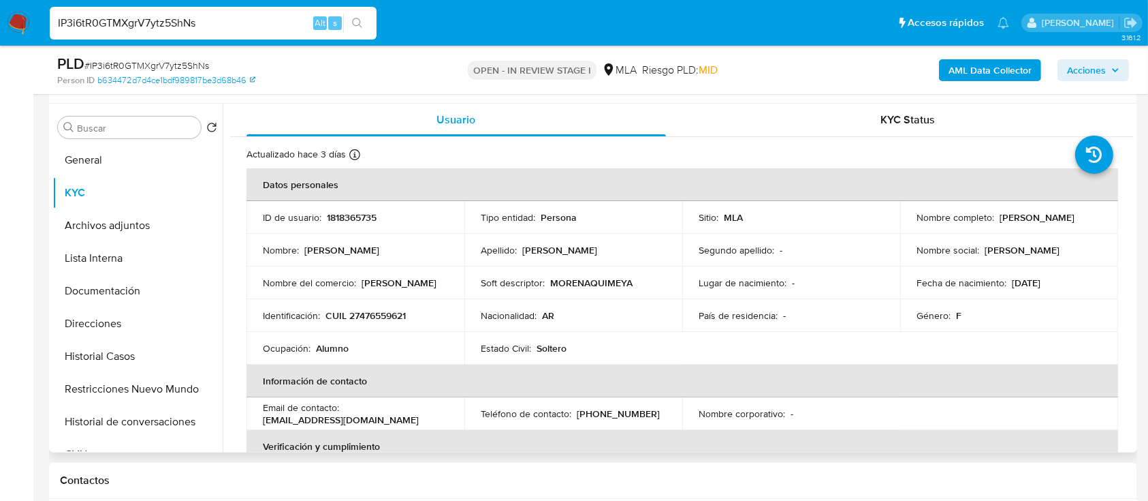
drag, startPoint x: 913, startPoint y: 226, endPoint x: 1033, endPoint y: 225, distance: 119.9
click at [1033, 223] on div "Nombre completo : Morena Quimey Andrada" at bounding box center [1009, 217] width 185 height 12
copy p "Morena Quimey Andrada"
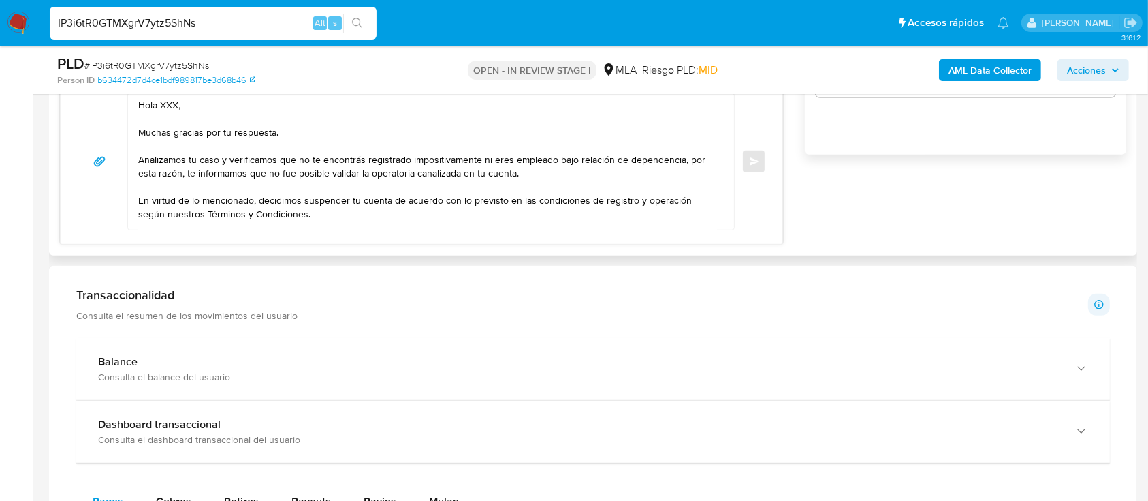
scroll to position [885, 0]
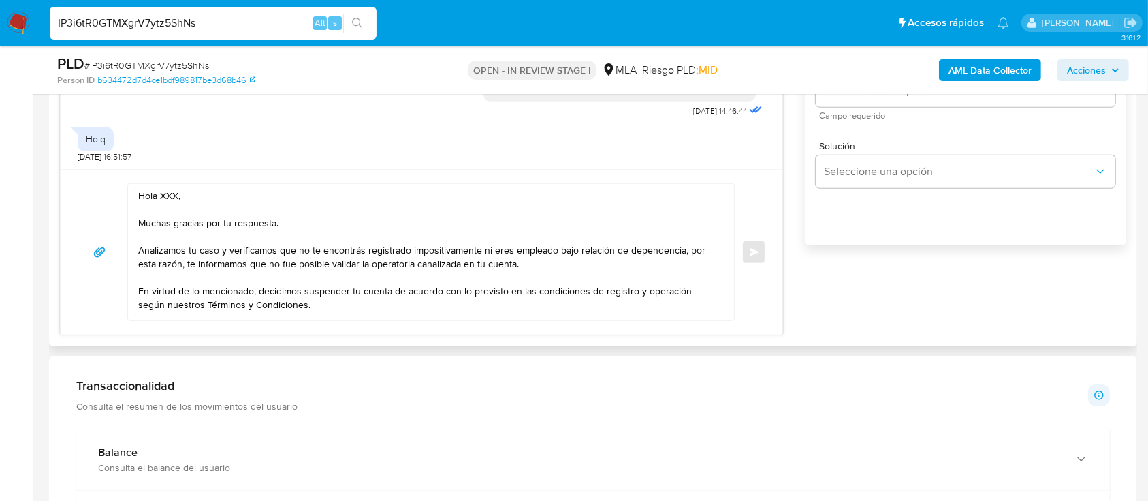
click at [161, 191] on textarea "Hola XXX, Muchas gracias por tu respuesta. Analizamos tu caso y verificamos que…" at bounding box center [427, 252] width 579 height 136
paste textarea "Morena Quimey Andrada"
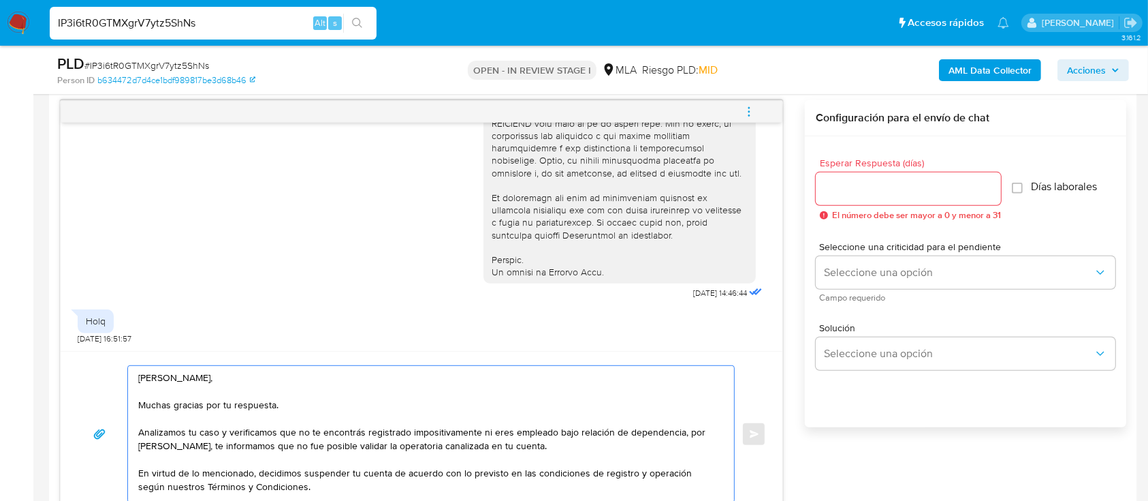
type textarea "Hola Morena Quimey Andrada, Muchas gracias por tu respuesta. Analizamos tu caso…"
click at [876, 187] on input "Esperar Respuesta (días)" at bounding box center [908, 189] width 185 height 18
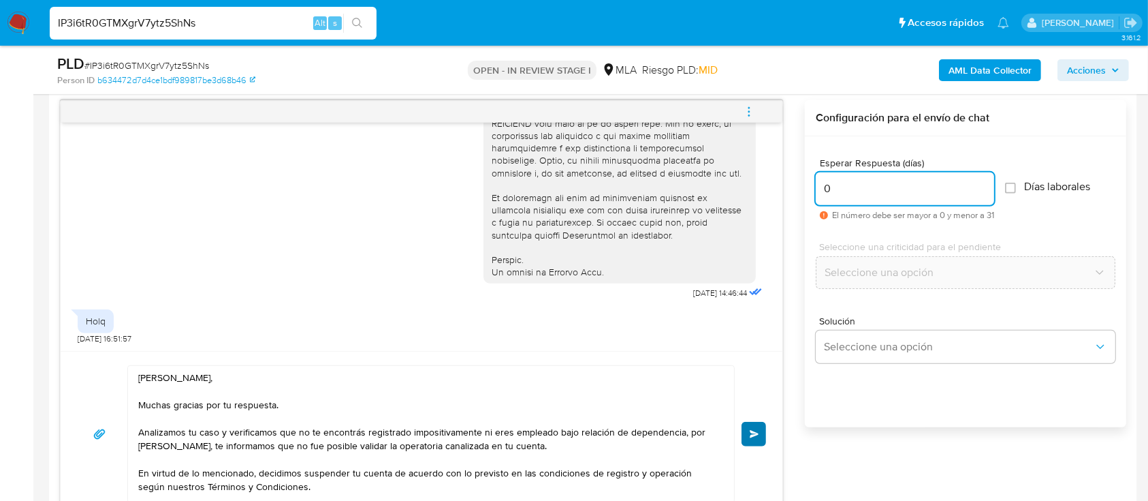
type input "0"
click at [758, 433] on span "Enviar" at bounding box center [755, 434] width 10 height 8
click at [752, 111] on icon "menu-action" at bounding box center [749, 112] width 12 height 12
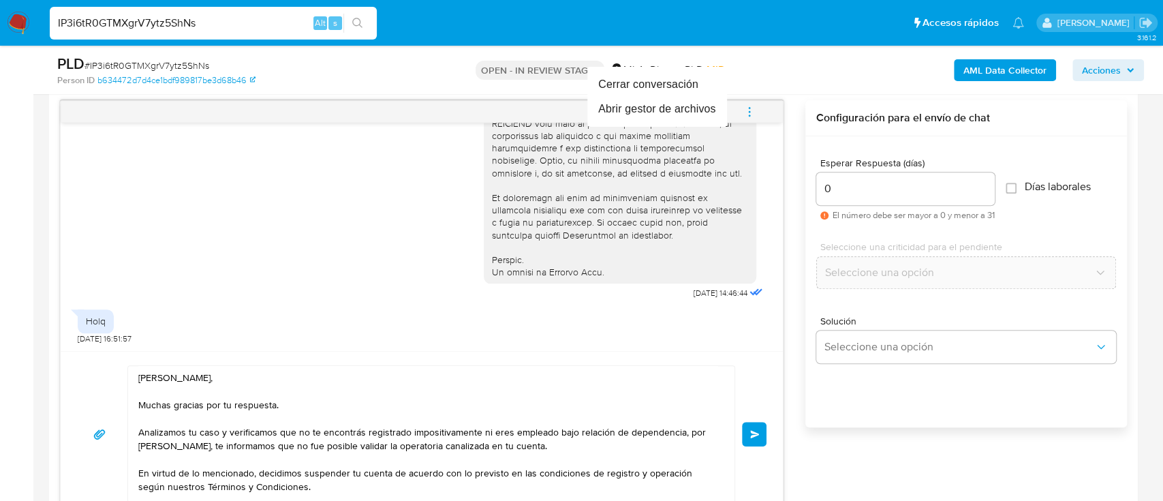
click at [802, 427] on div at bounding box center [581, 250] width 1163 height 501
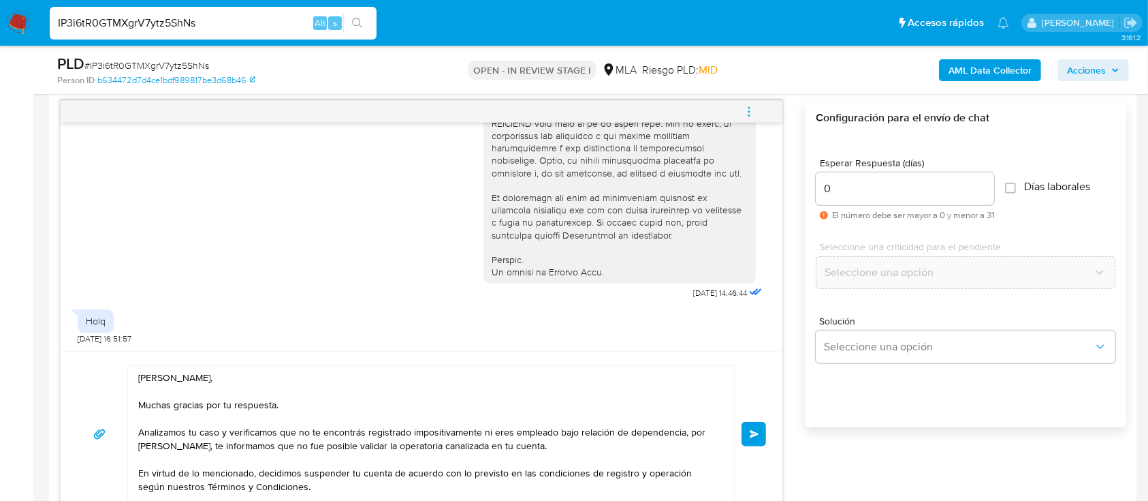
click at [753, 433] on span "Enviar" at bounding box center [755, 434] width 10 height 8
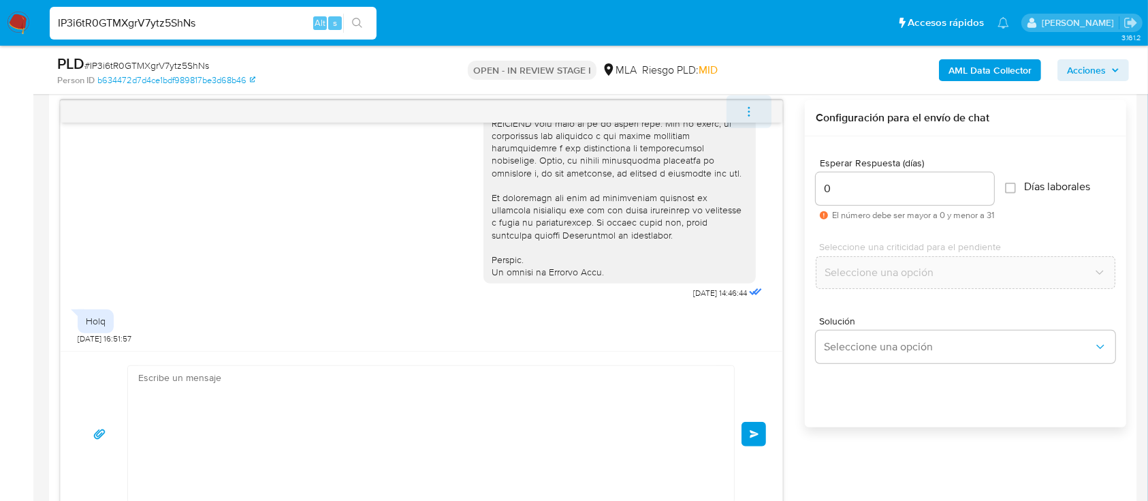
scroll to position [872, 0]
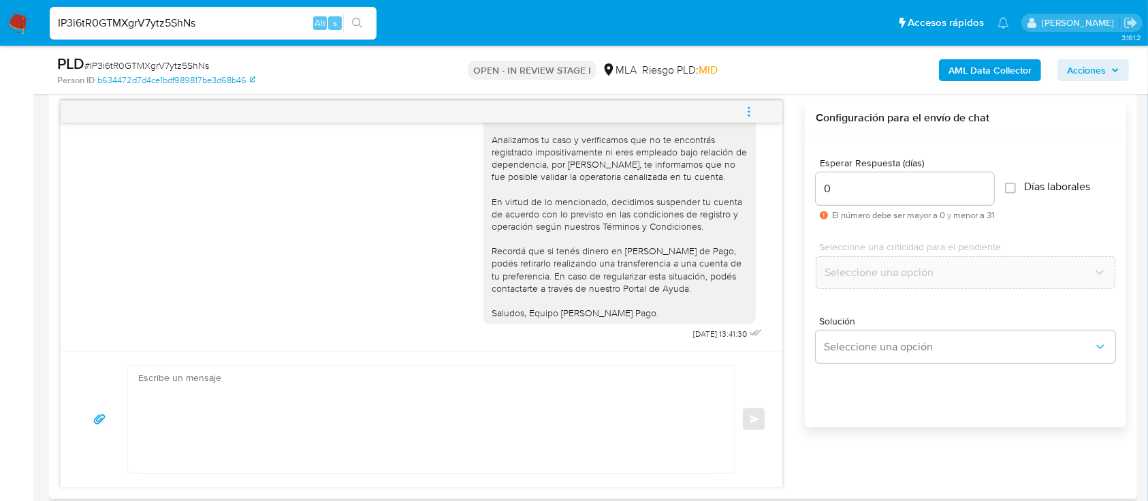
click at [748, 110] on icon "menu-action" at bounding box center [749, 112] width 12 height 12
click at [752, 111] on icon "menu-action" at bounding box center [749, 112] width 12 height 12
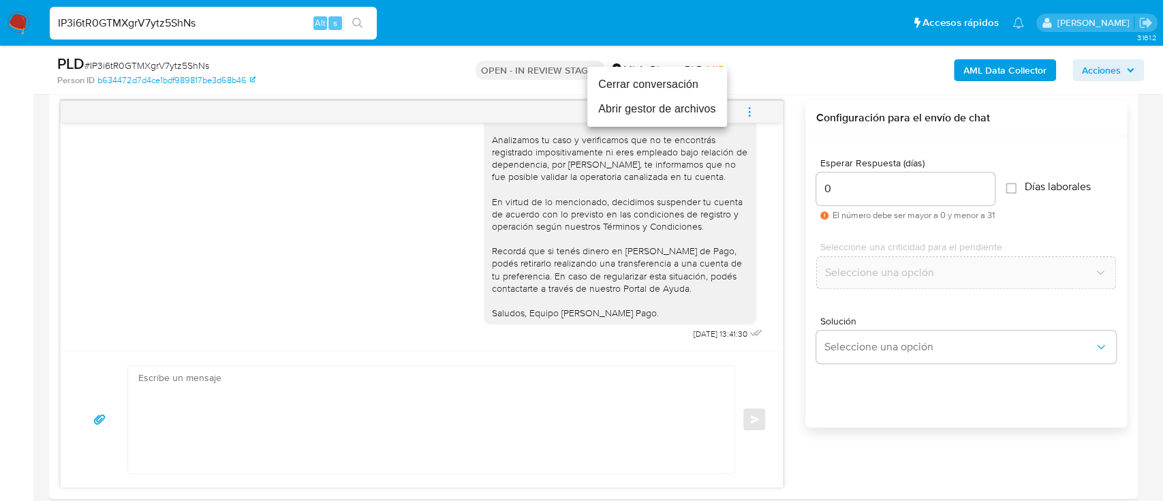
click at [661, 84] on li "Cerrar conversación" at bounding box center [657, 84] width 140 height 25
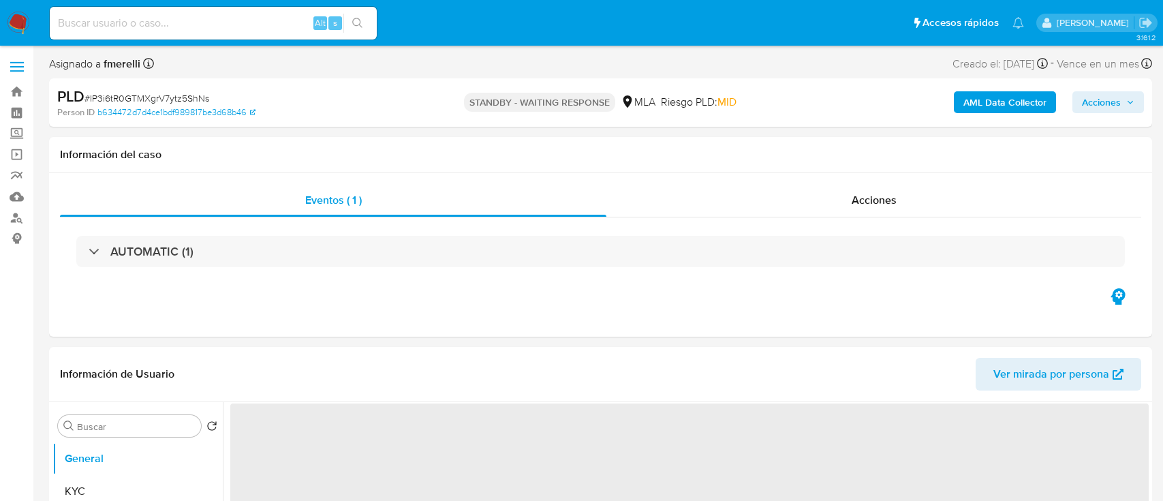
select select "10"
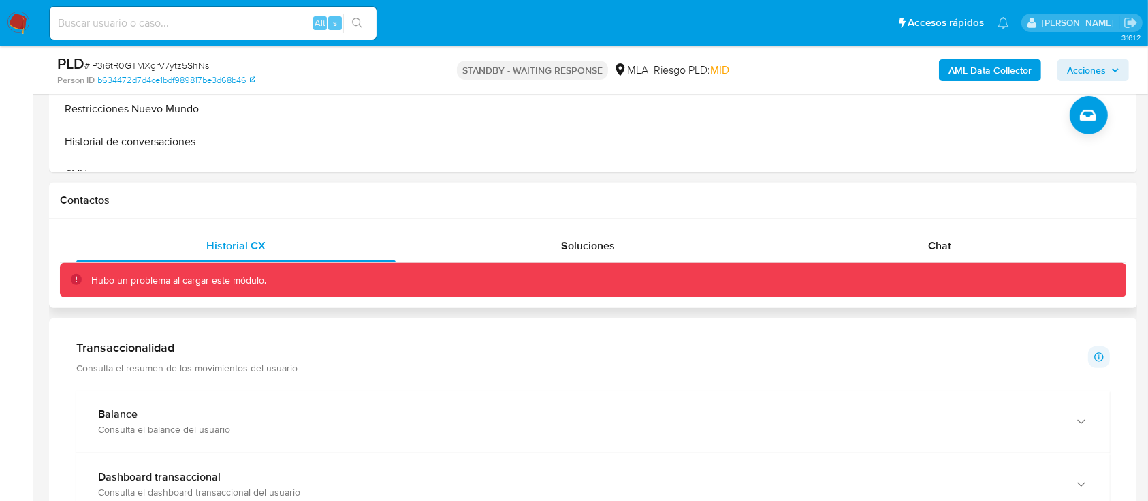
scroll to position [545, 0]
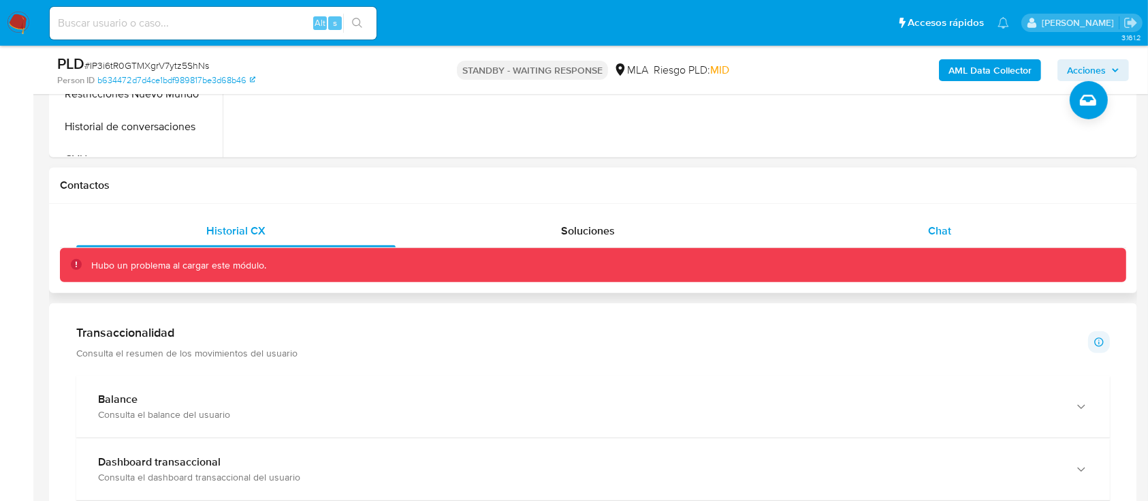
click at [933, 234] on span "Chat" at bounding box center [939, 231] width 23 height 16
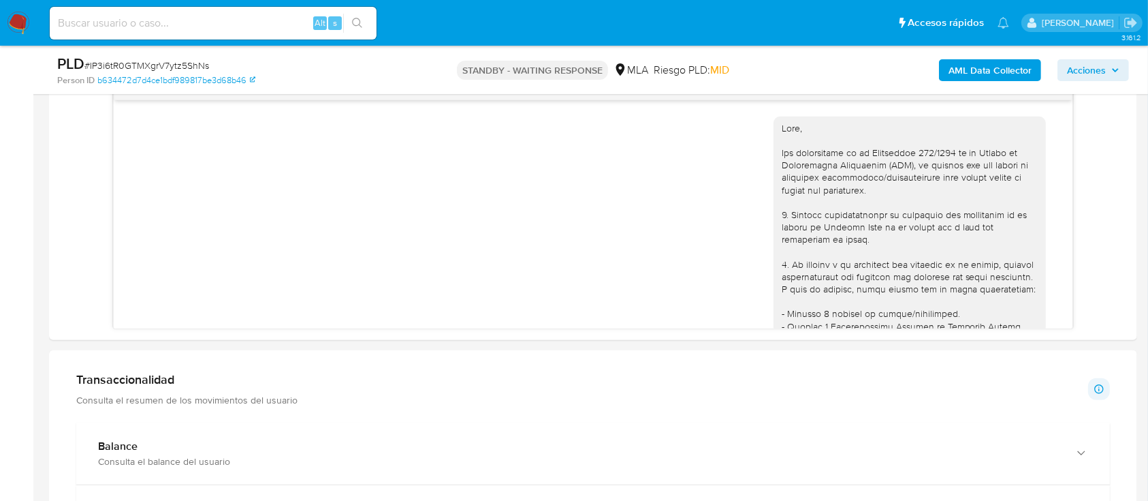
scroll to position [872, 0]
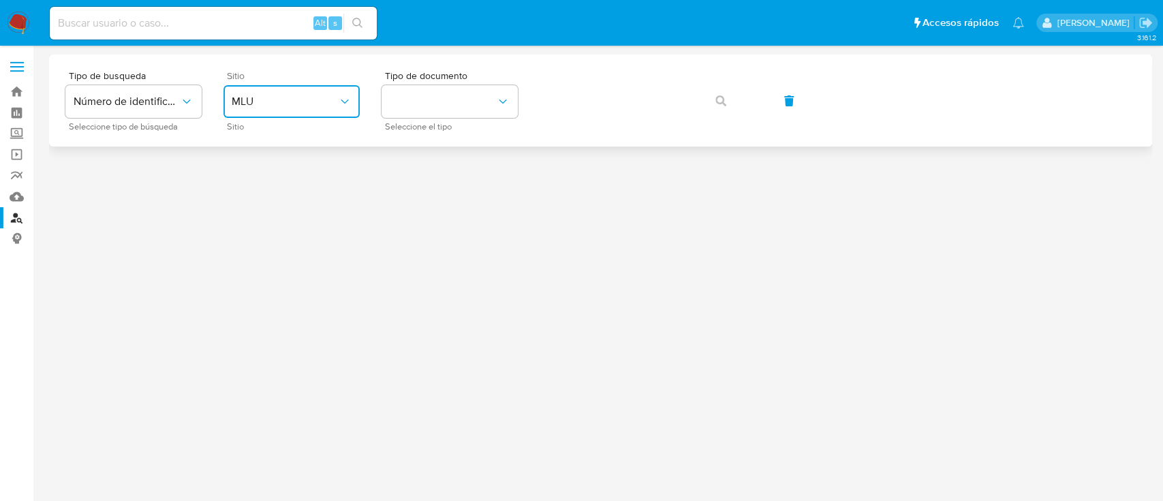
click at [301, 104] on span "MLU" at bounding box center [285, 102] width 106 height 14
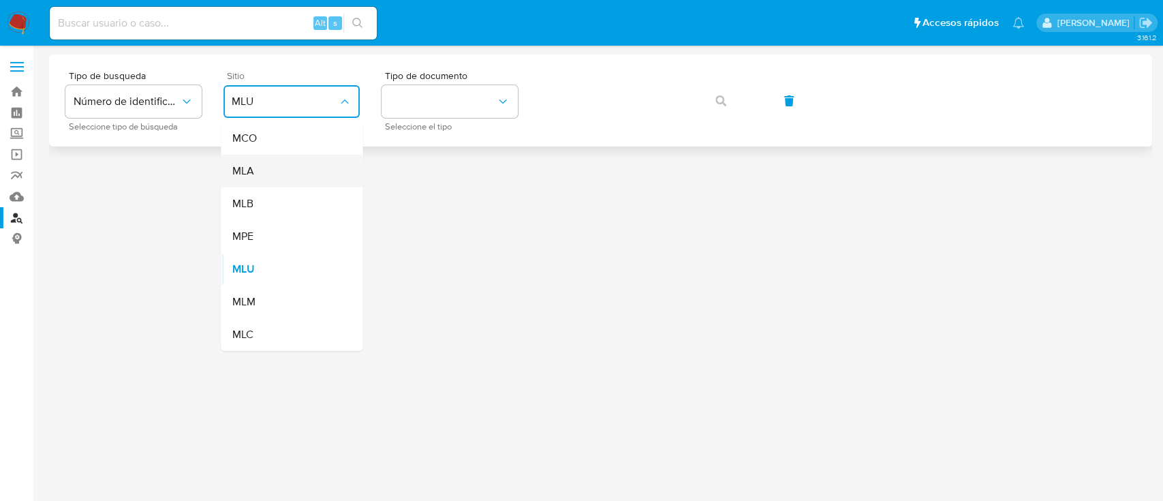
click at [294, 183] on div "MLA" at bounding box center [288, 171] width 112 height 33
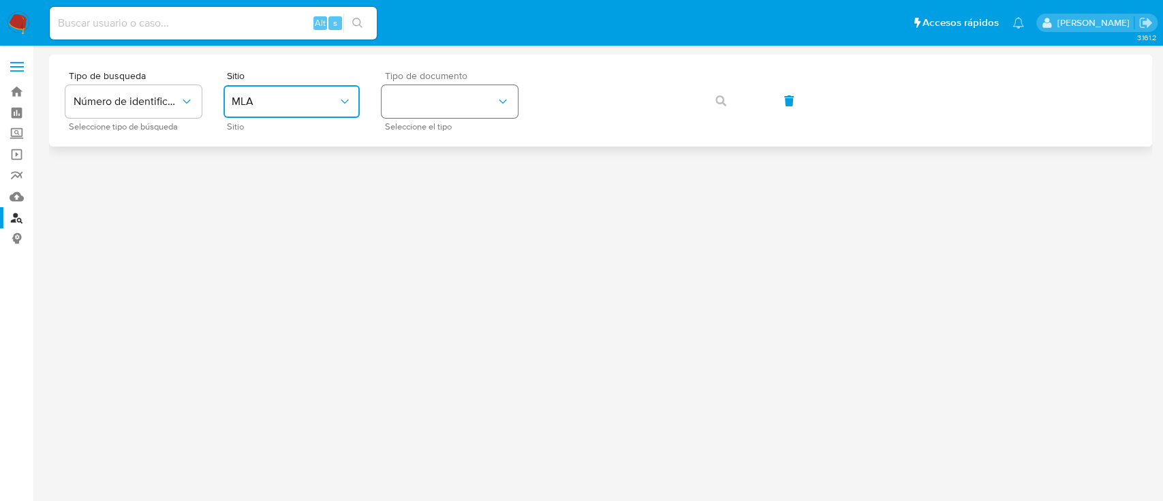
click at [459, 108] on button "identificationType" at bounding box center [449, 101] width 136 height 33
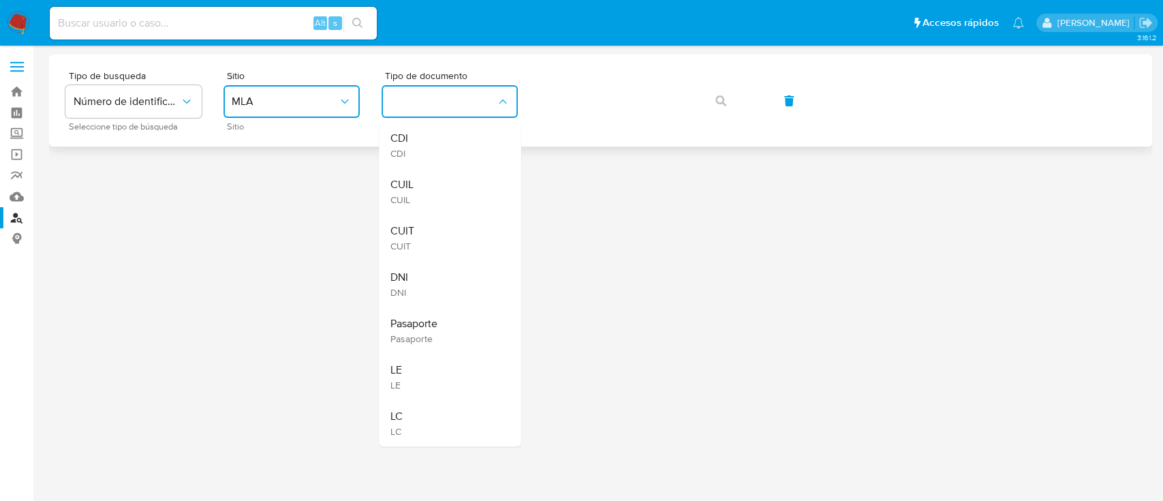
drag, startPoint x: 426, startPoint y: 185, endPoint x: 595, endPoint y: 128, distance: 177.7
click at [428, 183] on div "CUIL CUIL" at bounding box center [446, 191] width 112 height 46
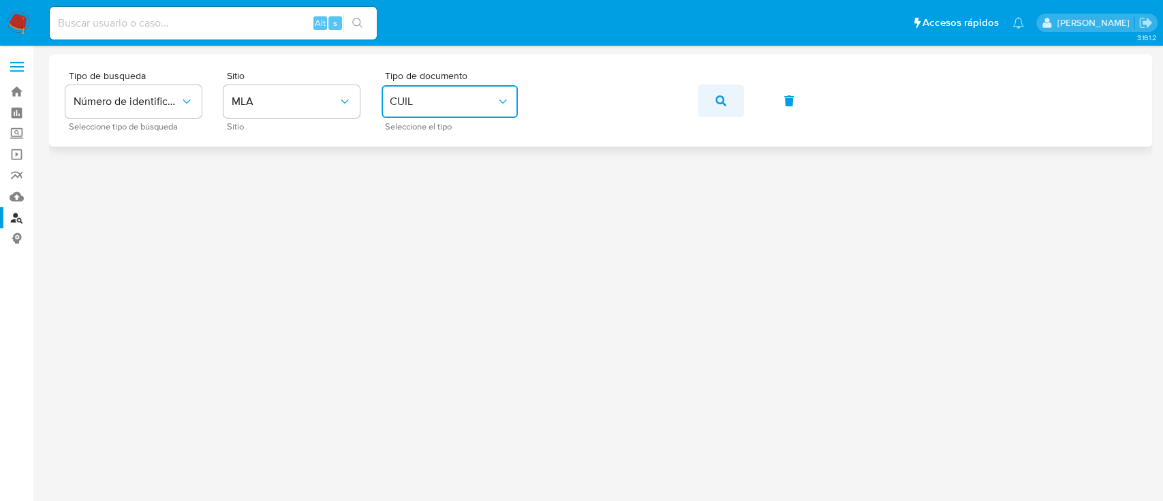
click at [726, 97] on button "button" at bounding box center [720, 100] width 46 height 33
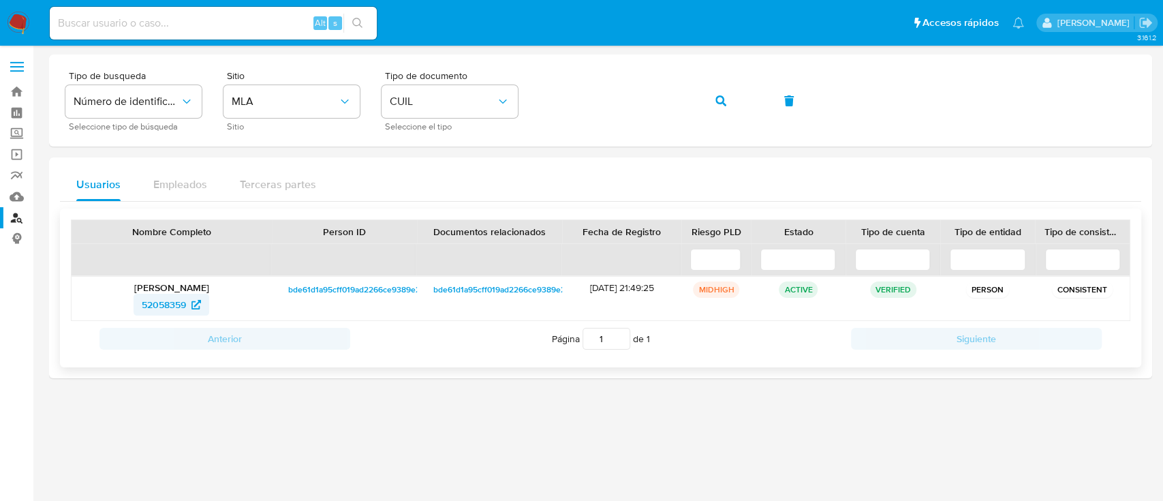
click at [187, 294] on span "52058359" at bounding box center [171, 305] width 59 height 22
drag, startPoint x: 720, startPoint y: 105, endPoint x: 655, endPoint y: 134, distance: 70.7
click at [720, 104] on icon "button" at bounding box center [720, 100] width 11 height 11
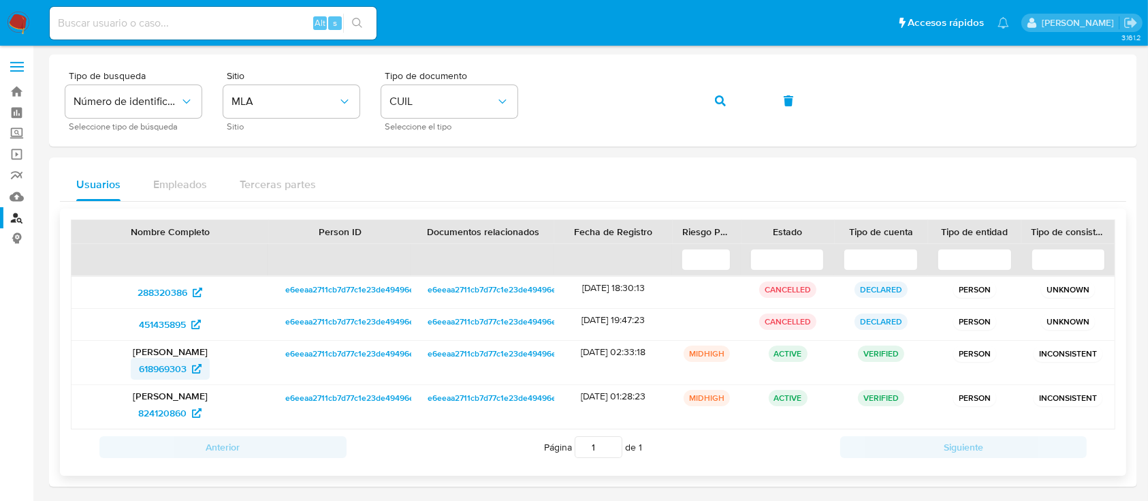
click at [158, 366] on span "618969303" at bounding box center [163, 369] width 48 height 22
click at [725, 93] on button "button" at bounding box center [720, 100] width 46 height 33
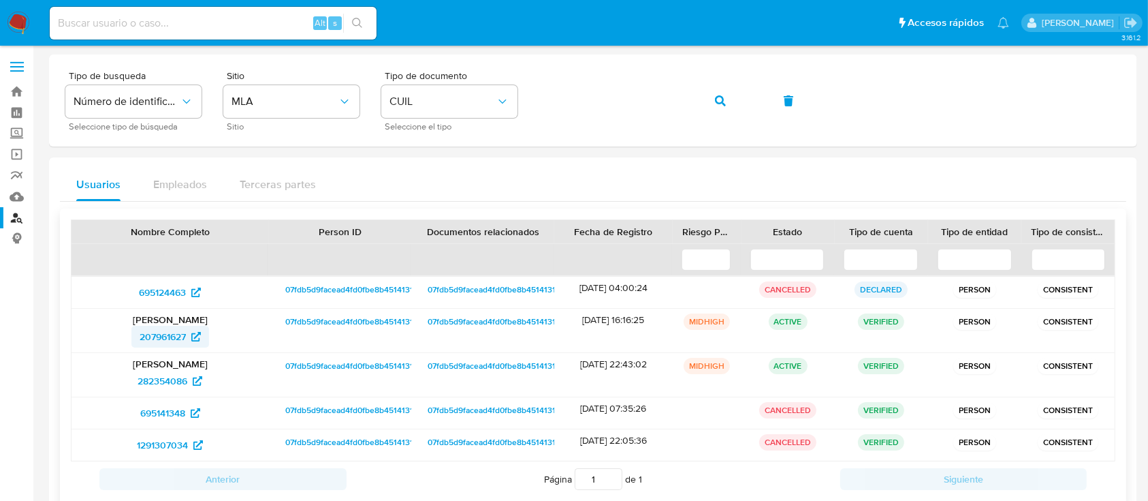
click at [162, 340] on span "207961627" at bounding box center [163, 337] width 46 height 22
click at [712, 99] on button "button" at bounding box center [720, 100] width 46 height 33
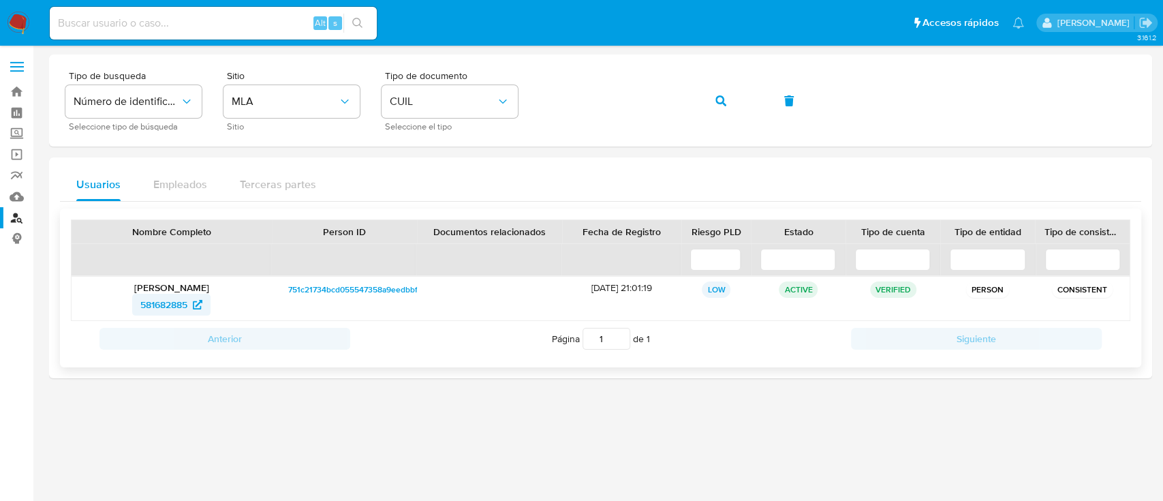
click at [206, 304] on link "581682885" at bounding box center [171, 305] width 78 height 22
click at [721, 100] on icon "button" at bounding box center [720, 100] width 11 height 11
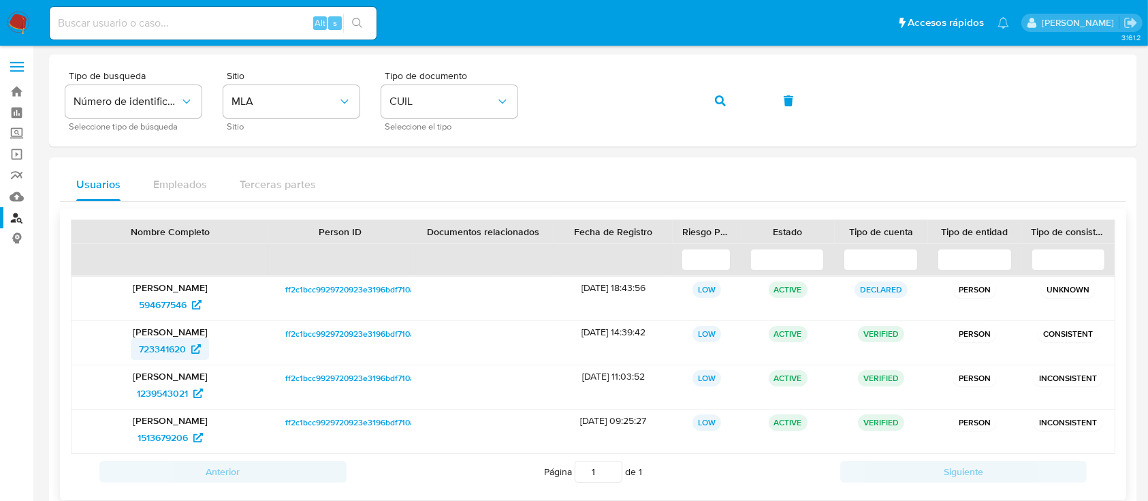
click at [166, 349] on span "723341620" at bounding box center [162, 349] width 47 height 22
click at [723, 106] on icon "button" at bounding box center [720, 100] width 11 height 11
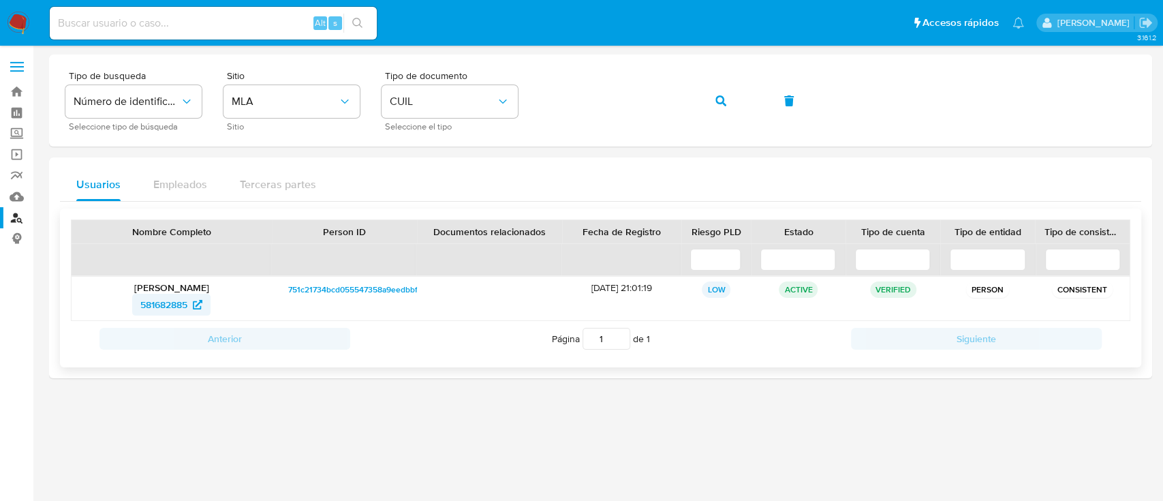
click at [196, 301] on icon at bounding box center [198, 305] width 10 height 10
click at [539, 84] on div "Tipo de busqueda Número de identificación Seleccione tipo de búsqueda Sitio MLA…" at bounding box center [600, 100] width 1070 height 59
click at [725, 97] on button "button" at bounding box center [720, 100] width 46 height 33
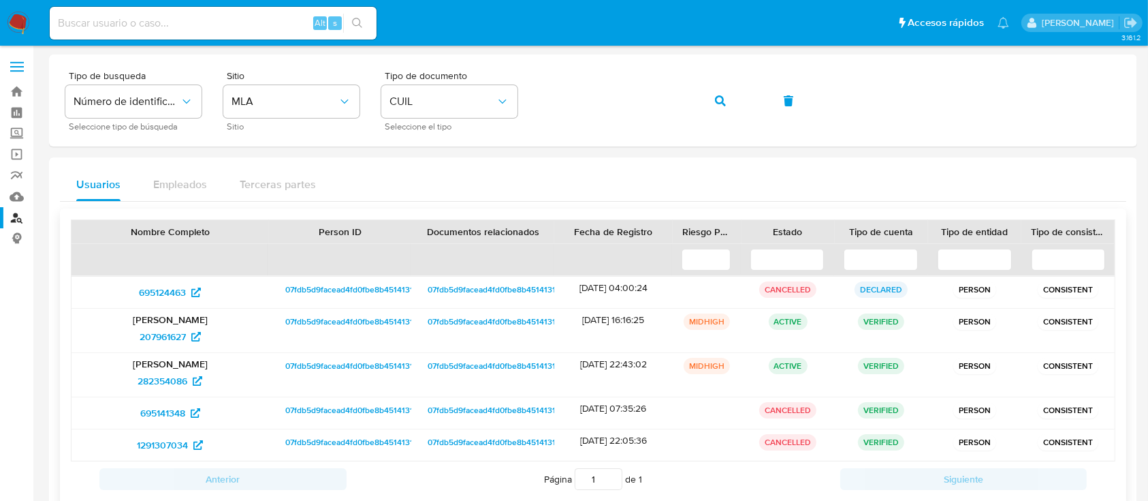
click at [147, 319] on p "Julieta Belén Sparico" at bounding box center [170, 319] width 178 height 12
click at [152, 332] on span "207961627" at bounding box center [163, 337] width 46 height 22
click at [725, 90] on button "button" at bounding box center [720, 100] width 46 height 33
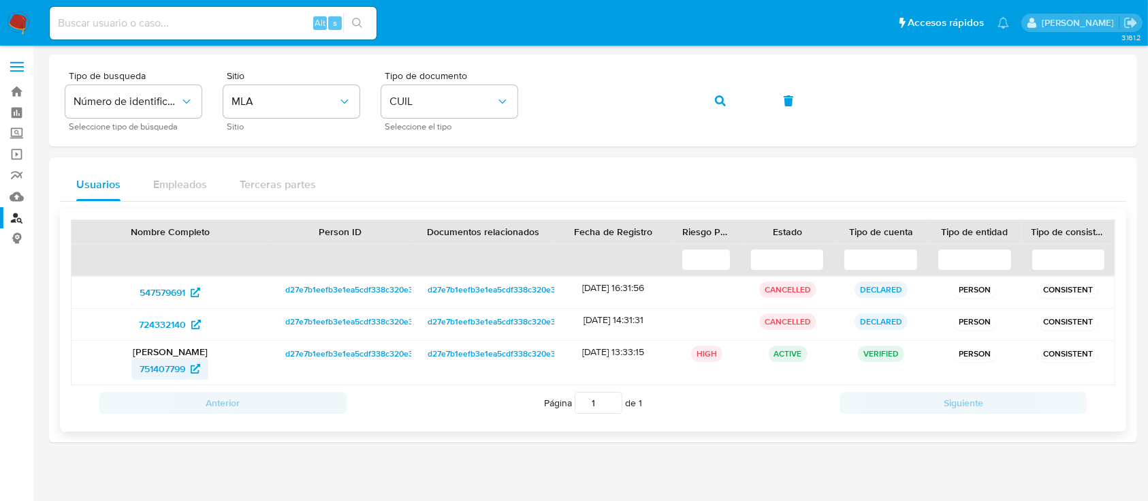
click at [163, 373] on span "751407799" at bounding box center [163, 369] width 46 height 22
click at [170, 359] on span "751407799" at bounding box center [163, 369] width 46 height 22
click at [723, 101] on icon "button" at bounding box center [720, 100] width 11 height 11
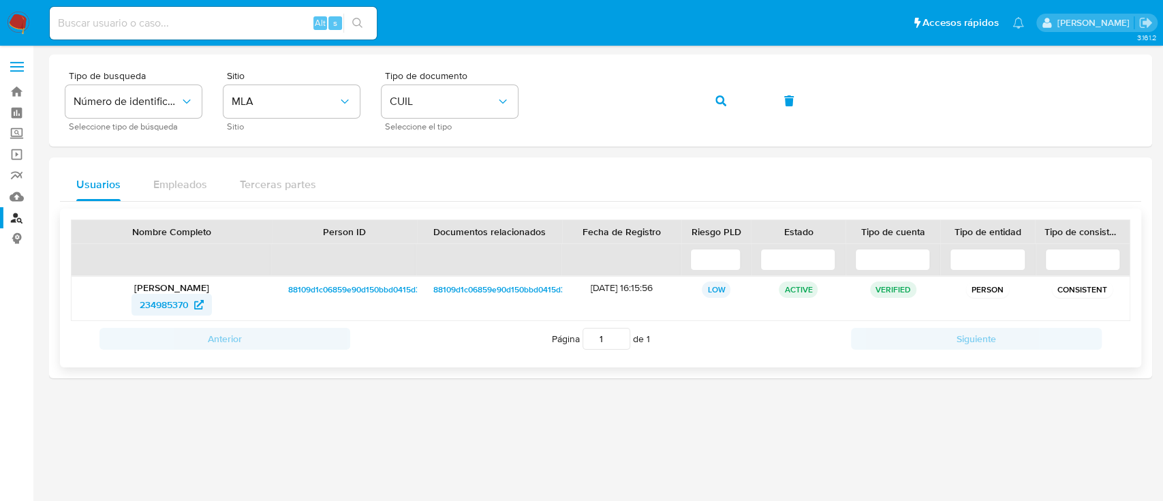
click at [170, 302] on span "234985370" at bounding box center [164, 305] width 49 height 22
click at [728, 100] on button "button" at bounding box center [720, 100] width 46 height 33
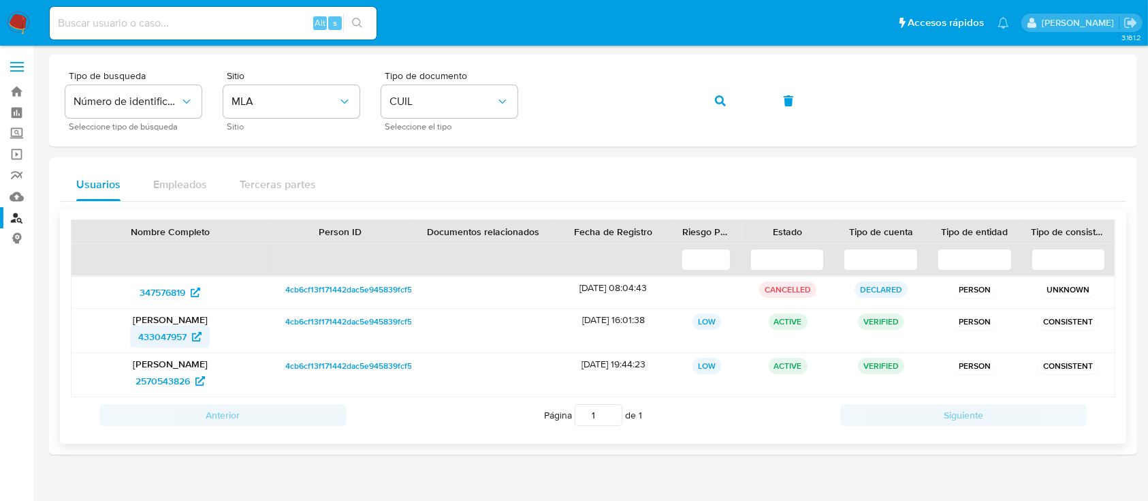
click at [178, 338] on span "433047957" at bounding box center [162, 337] width 48 height 22
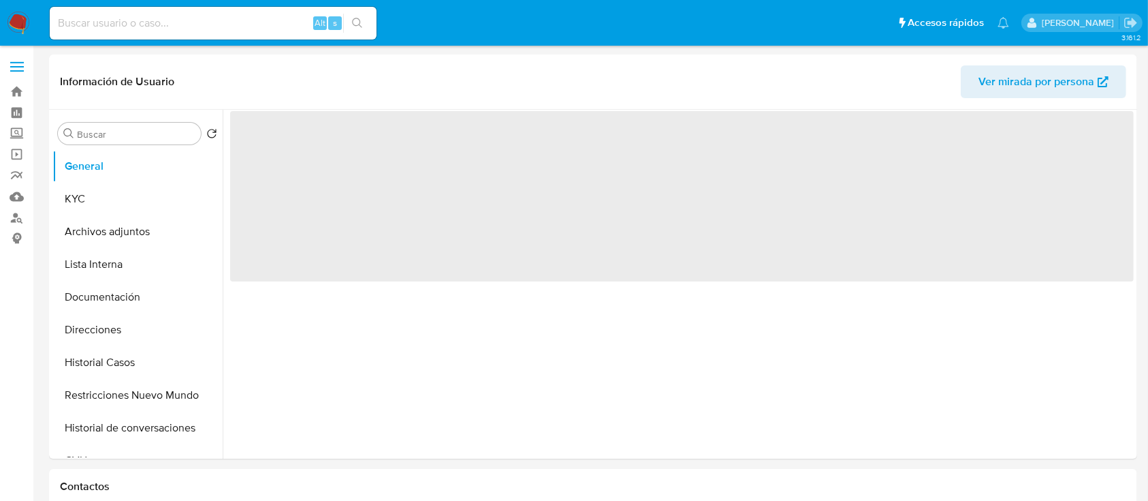
select select "10"
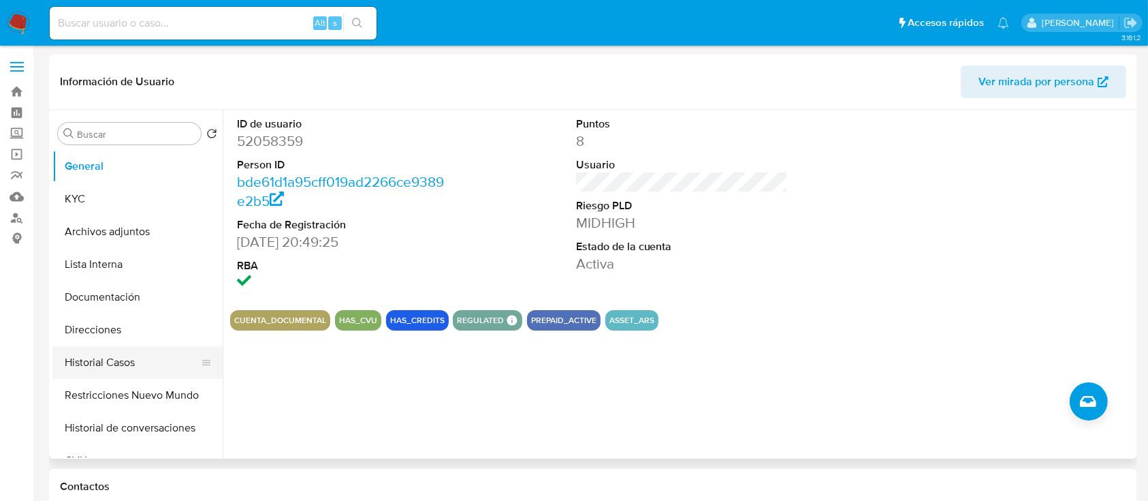
click at [107, 356] on button "Historial Casos" at bounding box center [131, 362] width 159 height 33
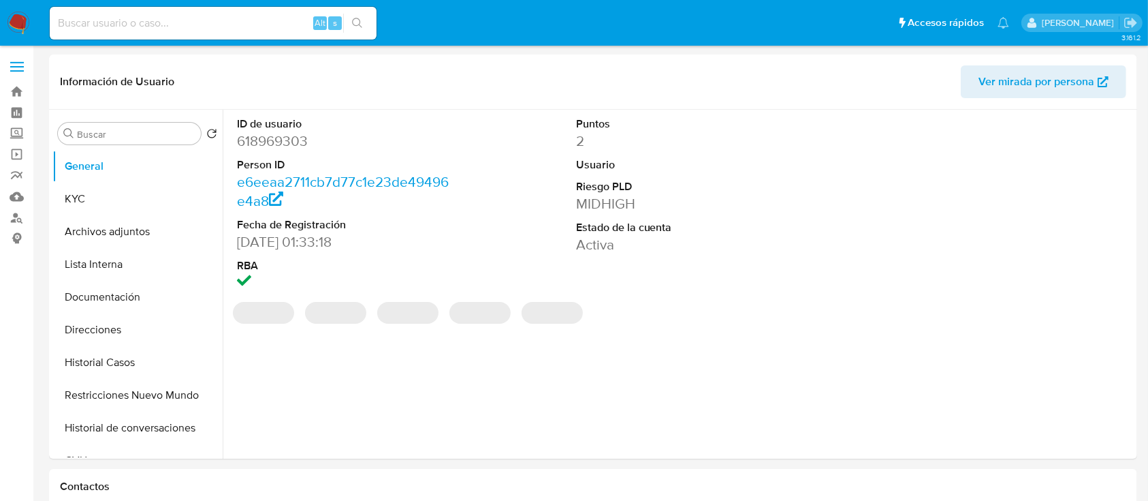
select select "10"
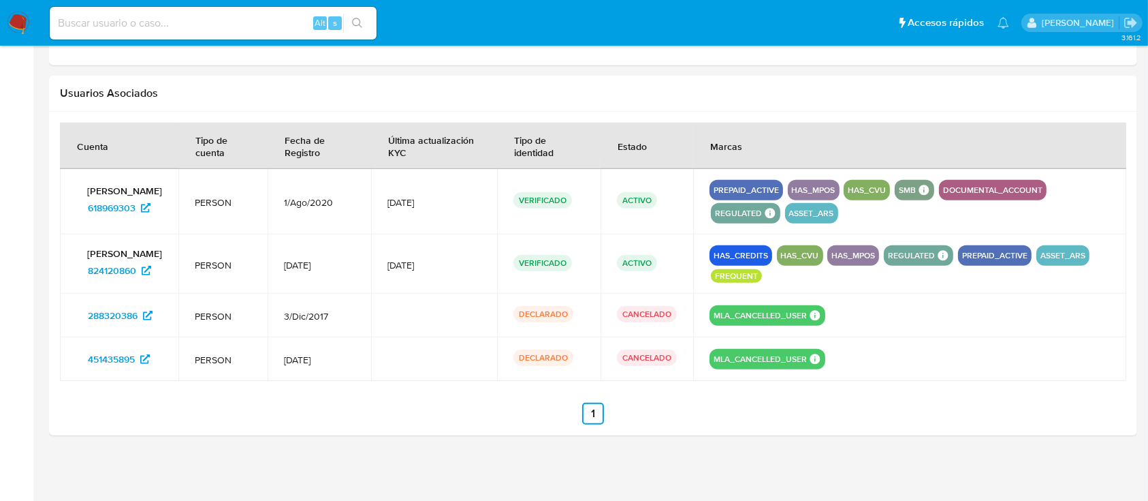
scroll to position [1311, 0]
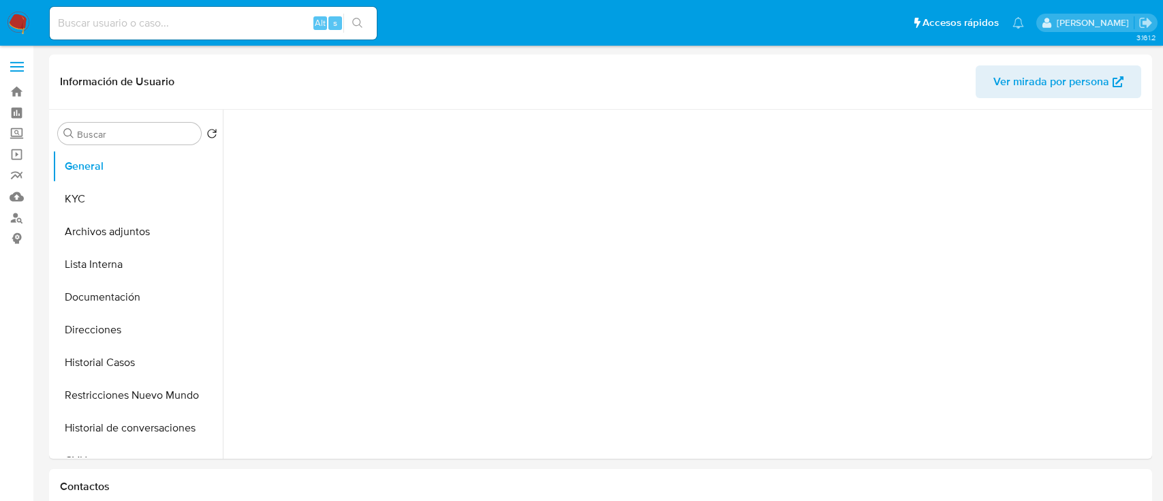
select select "10"
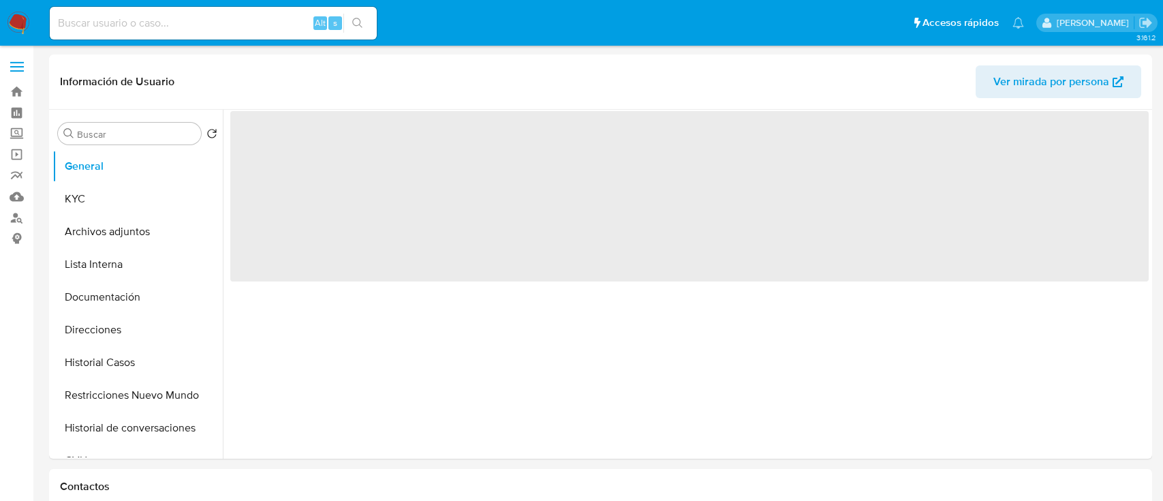
select select "10"
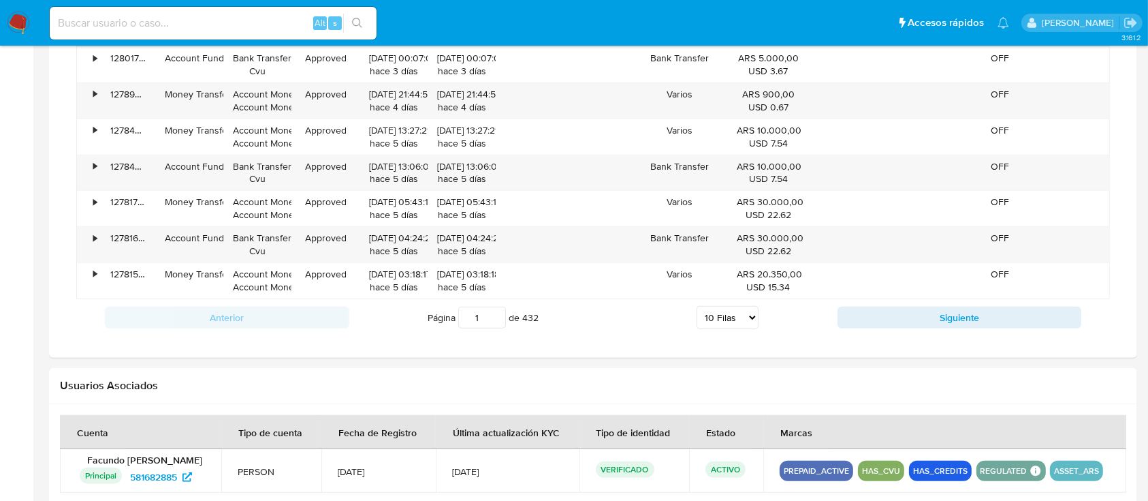
scroll to position [1130, 0]
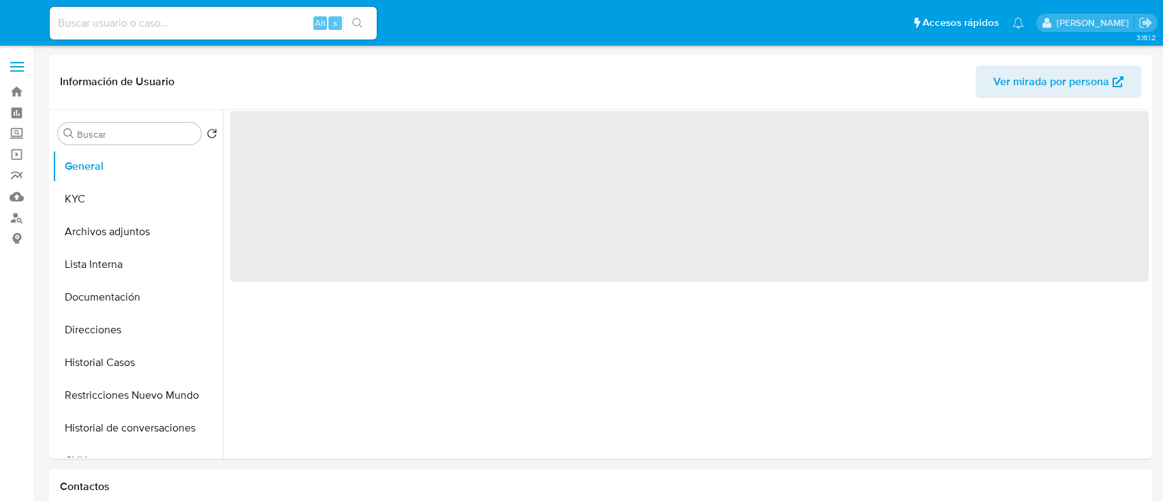
select select "10"
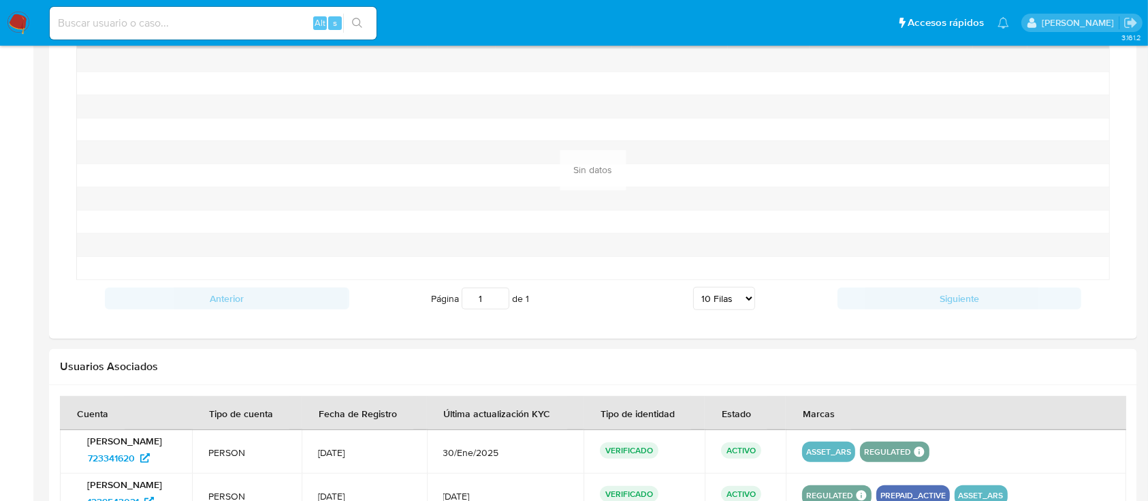
scroll to position [1133, 0]
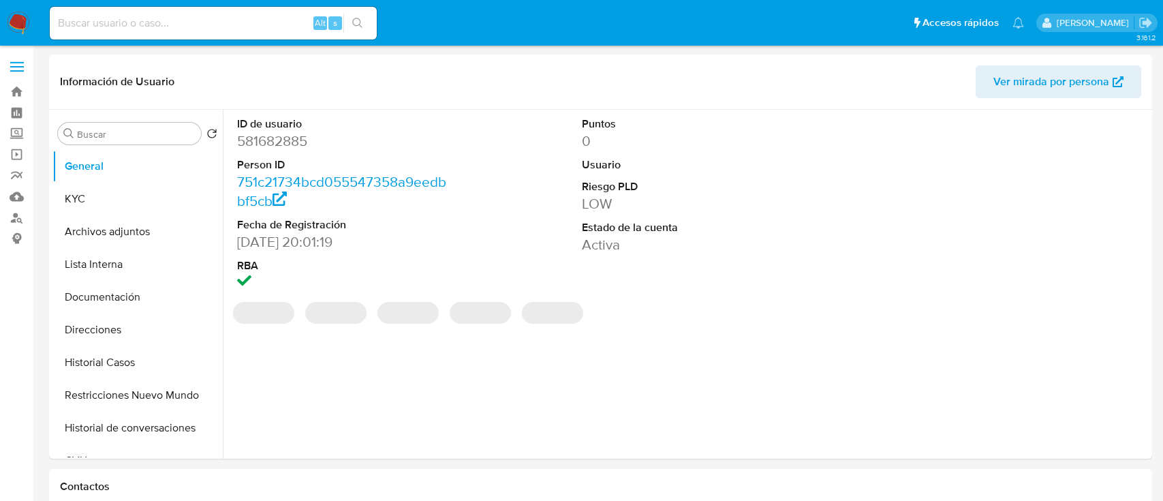
select select "10"
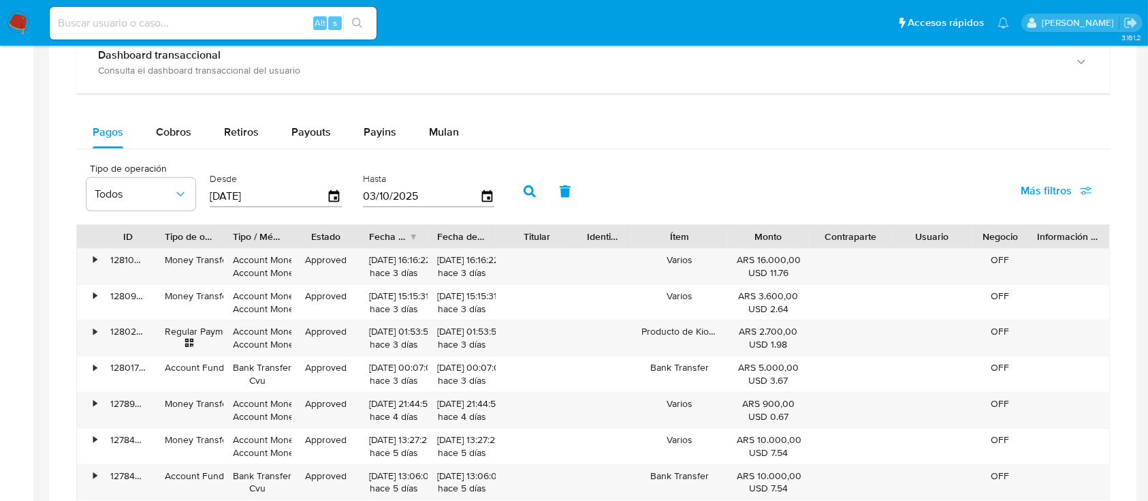
scroll to position [1130, 0]
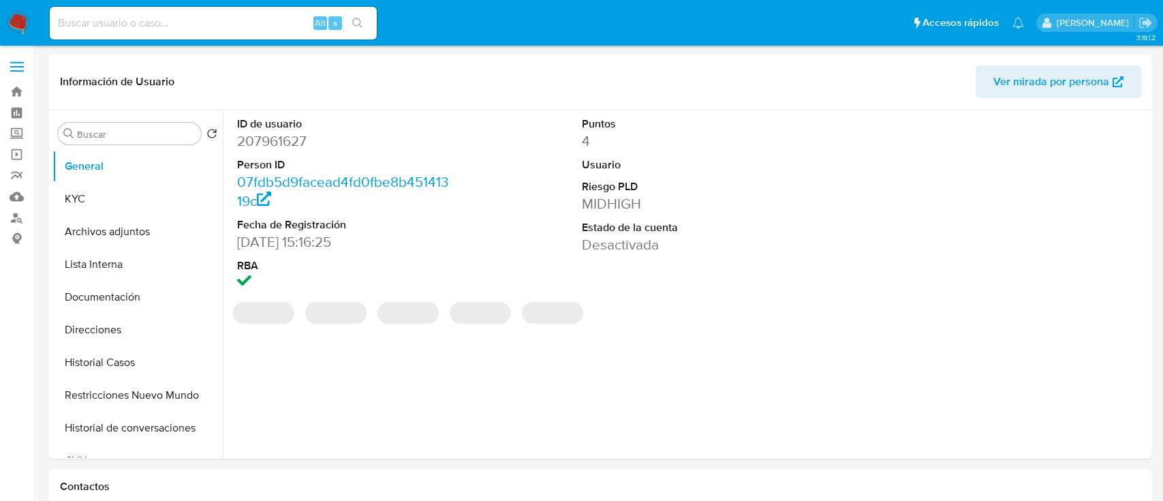
select select "10"
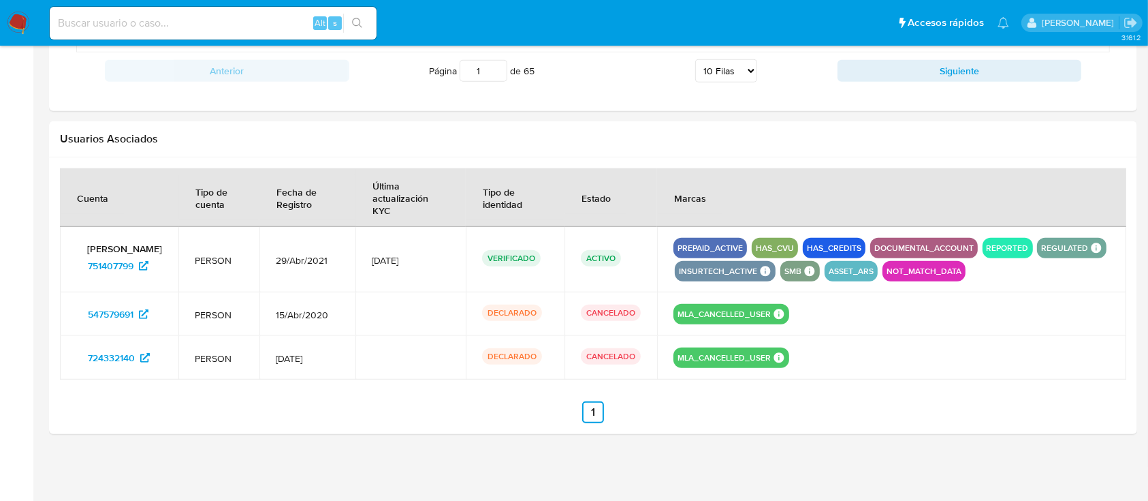
scroll to position [1264, 0]
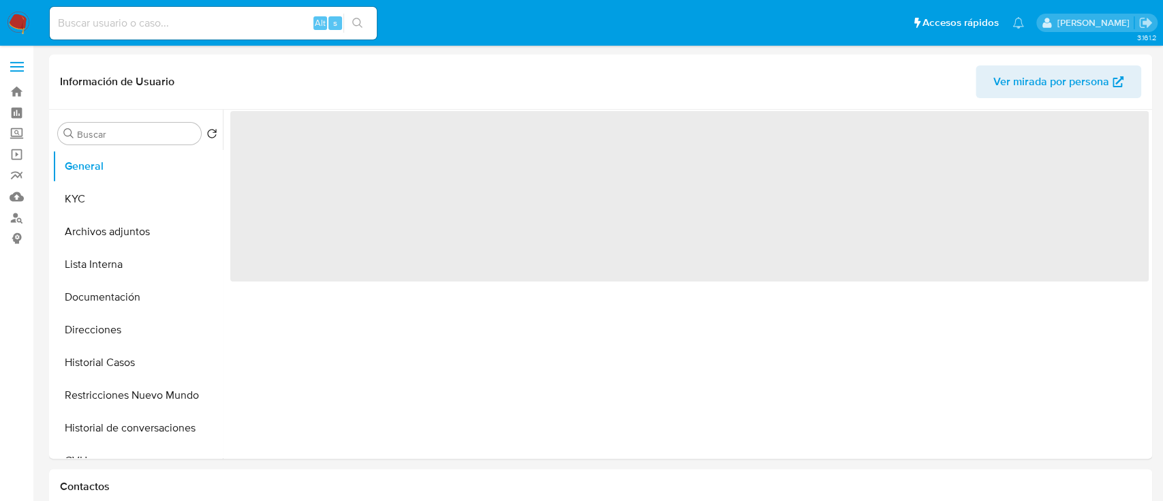
select select "10"
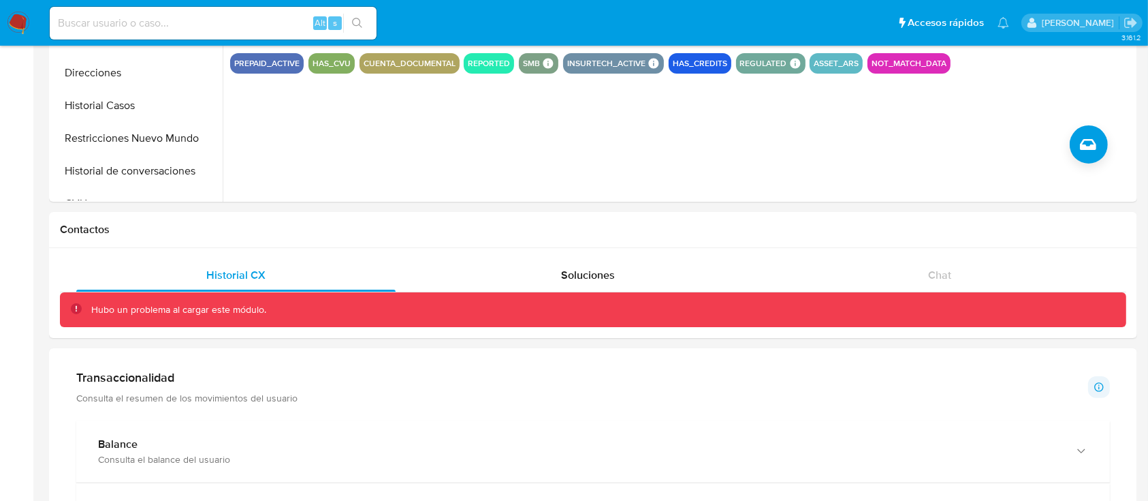
scroll to position [545, 0]
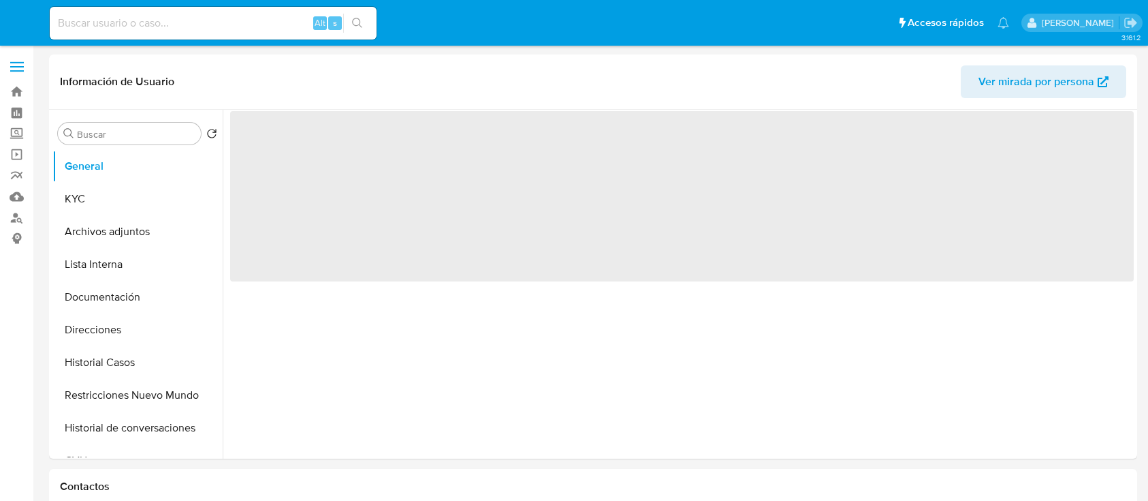
select select "10"
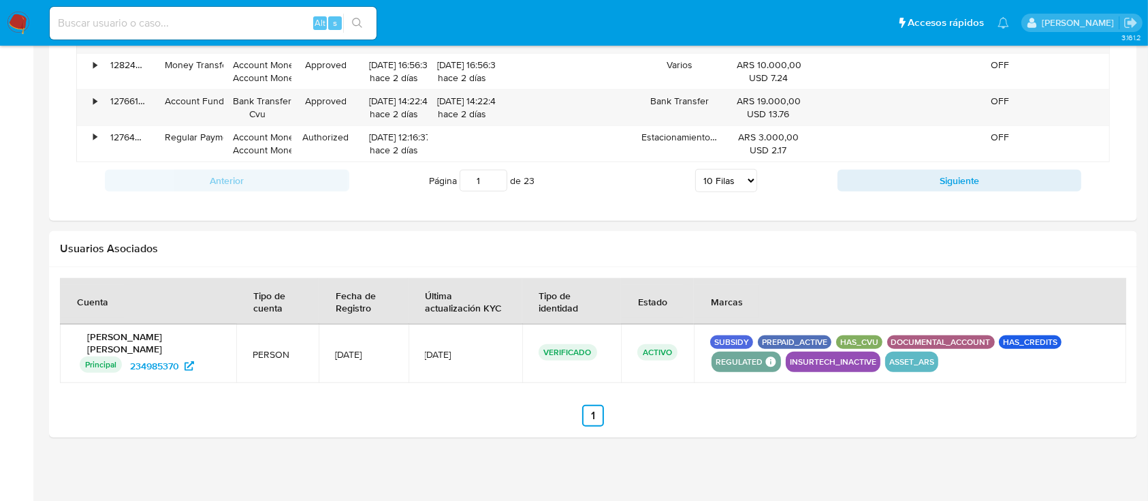
scroll to position [1206, 0]
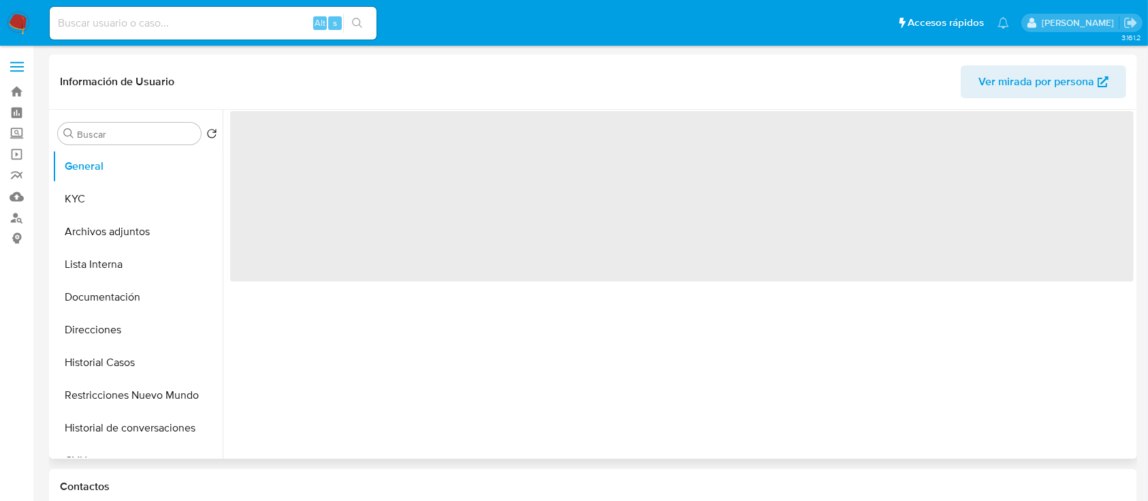
select select "10"
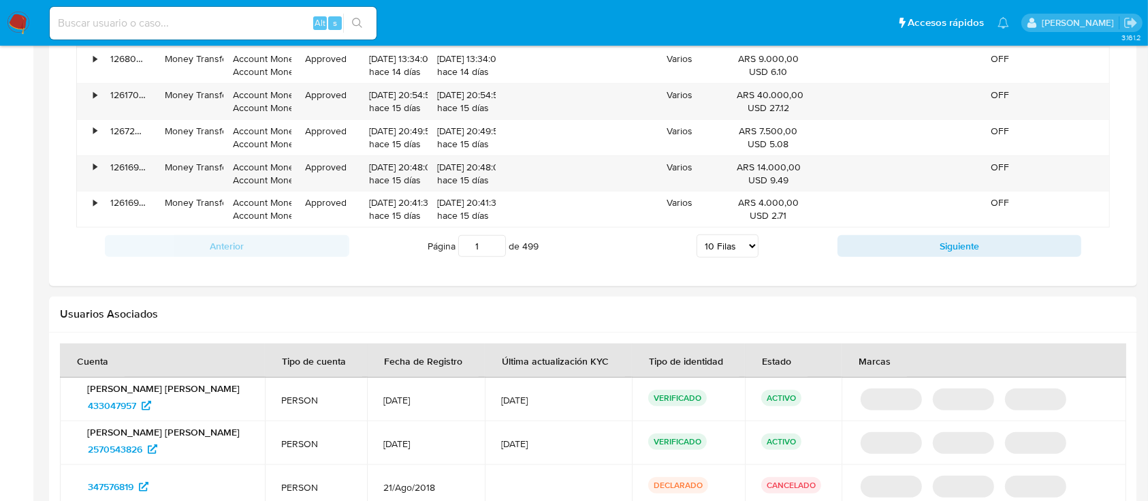
scroll to position [1358, 0]
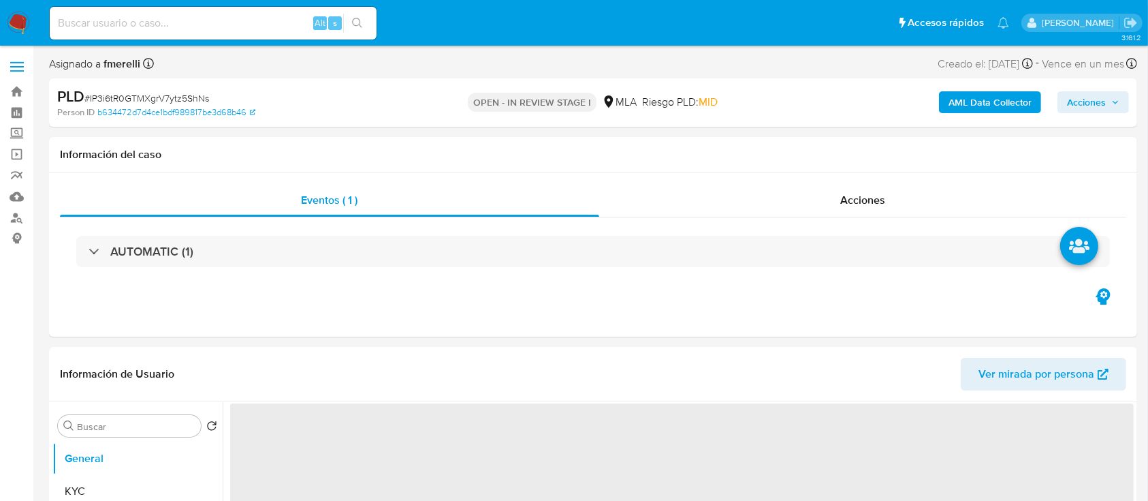
scroll to position [454, 0]
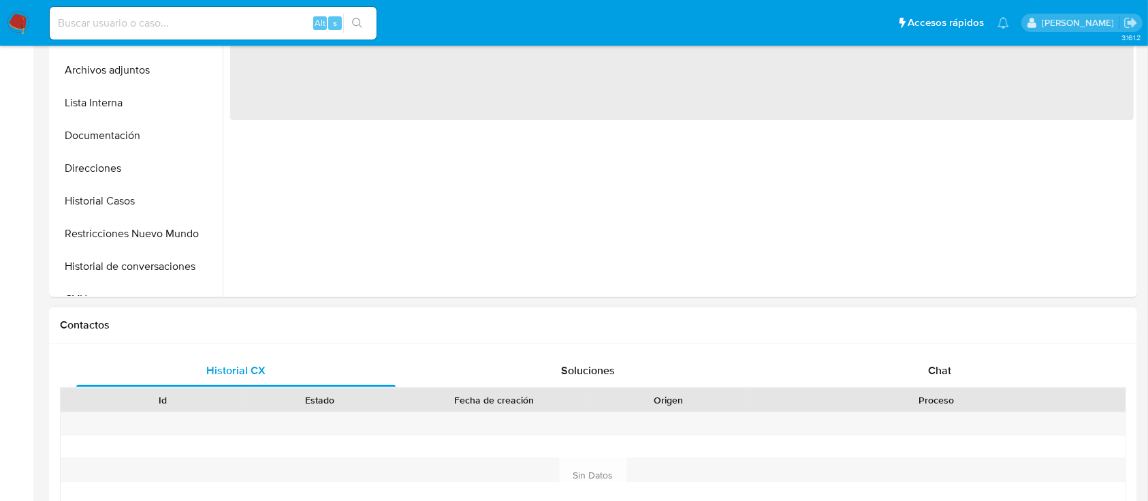
select select "10"
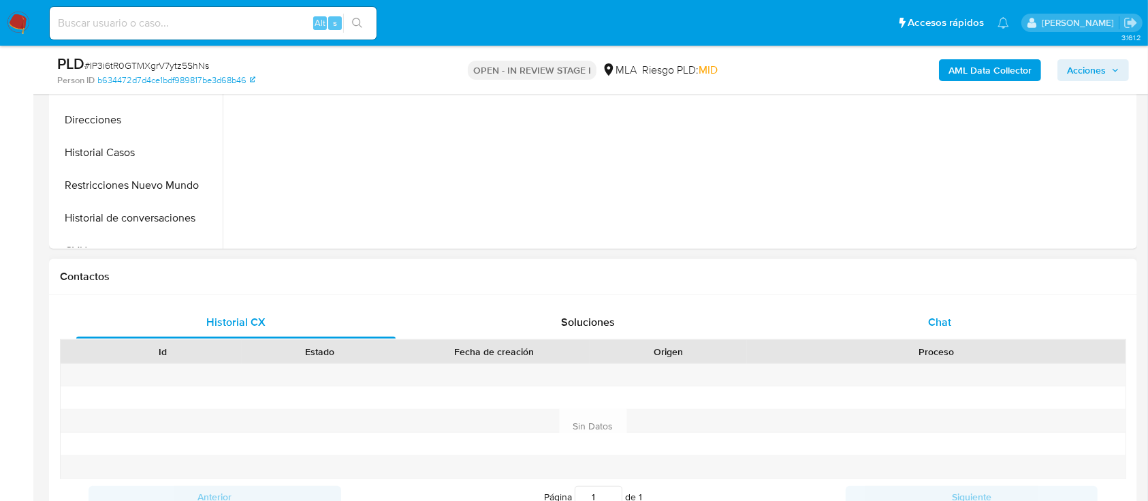
click at [955, 321] on div "Chat" at bounding box center [940, 322] width 319 height 33
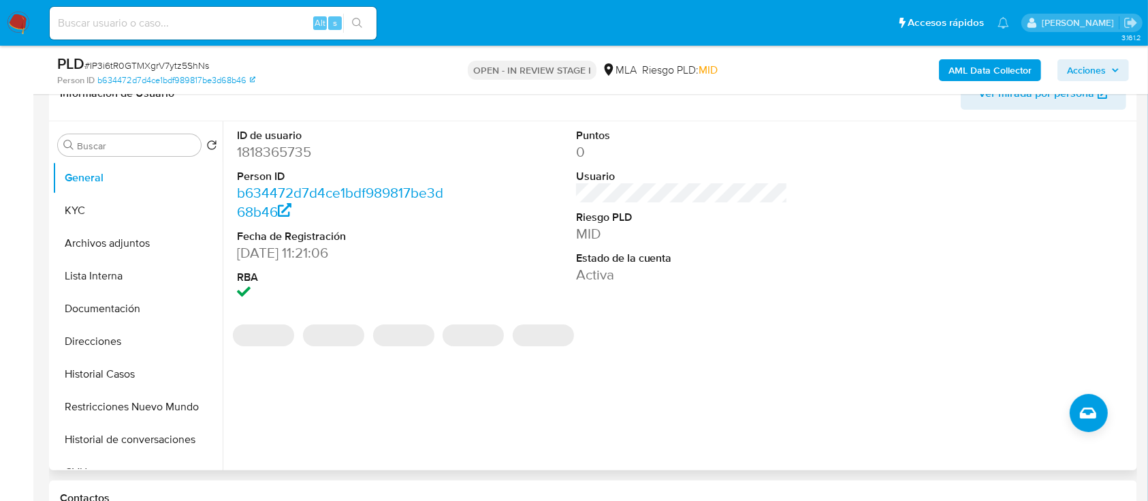
scroll to position [181, 0]
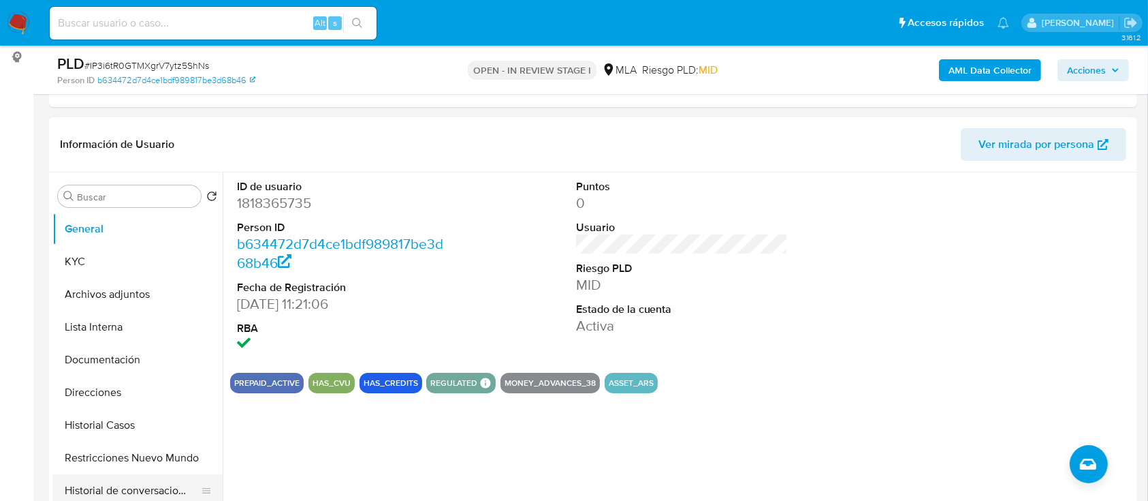
click at [104, 481] on button "Historial de conversaciones" at bounding box center [131, 490] width 159 height 33
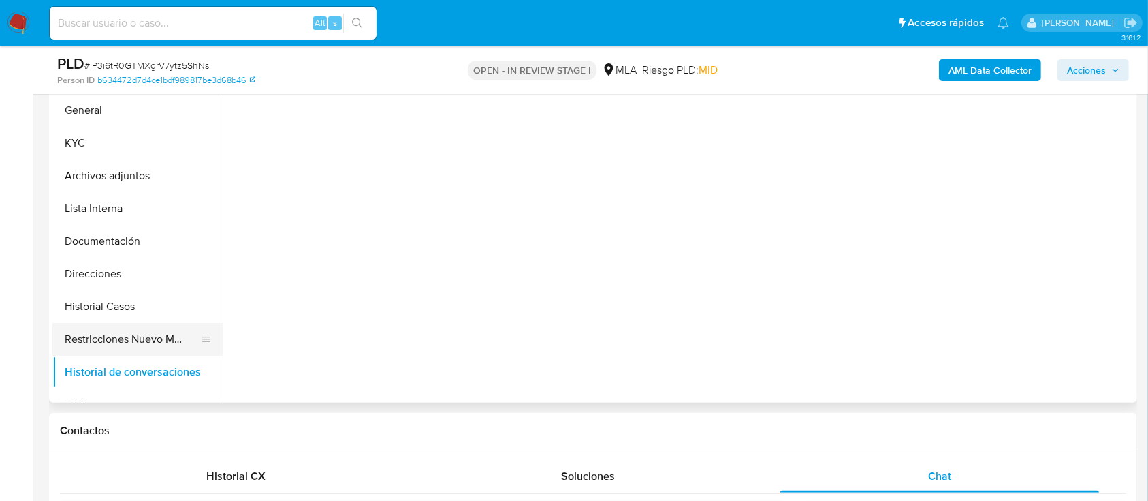
scroll to position [272, 0]
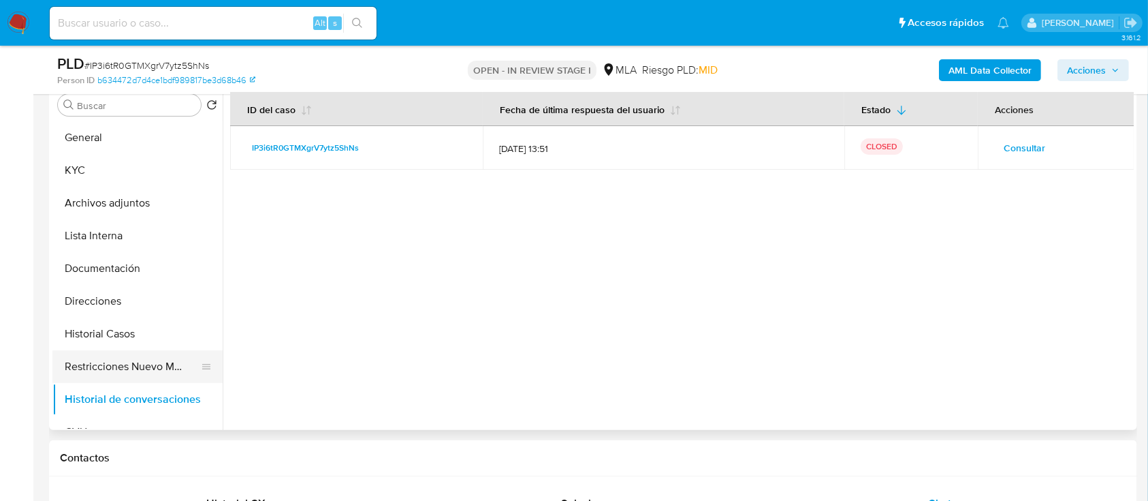
click at [131, 361] on button "Restricciones Nuevo Mundo" at bounding box center [131, 366] width 159 height 33
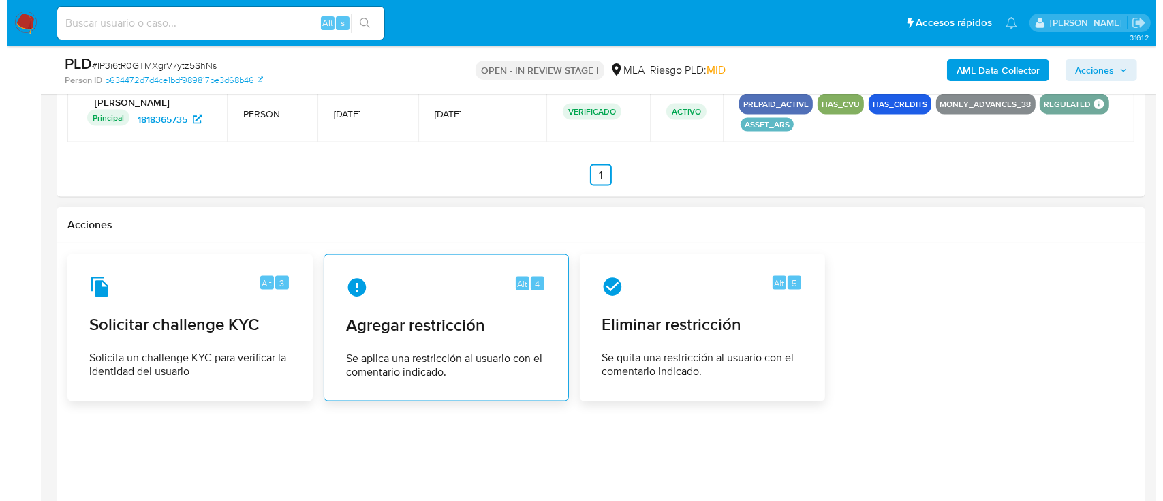
scroll to position [2058, 0]
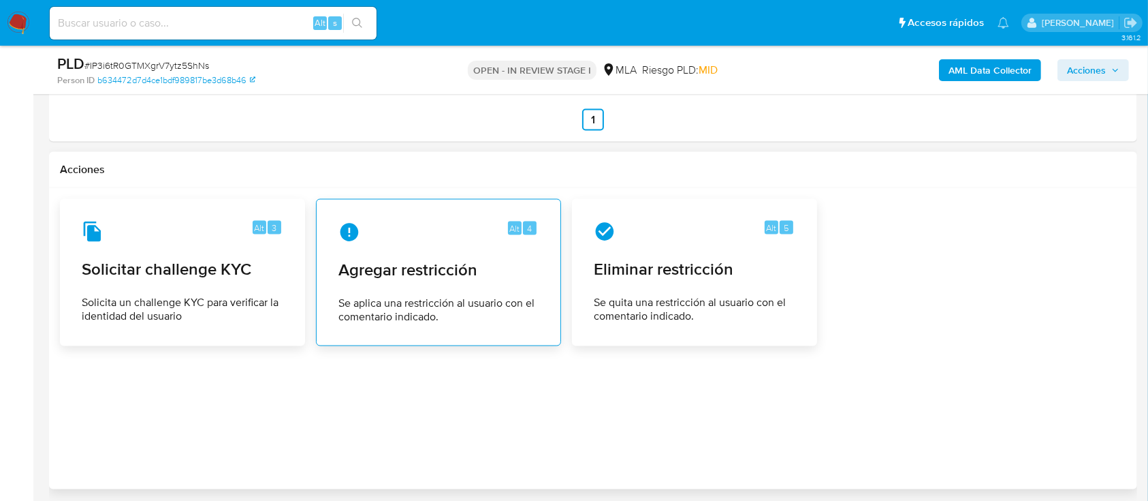
click at [455, 330] on div "Alt 4 Agregar restricción Se aplica una restricción al usuario con el comentari…" at bounding box center [439, 272] width 222 height 124
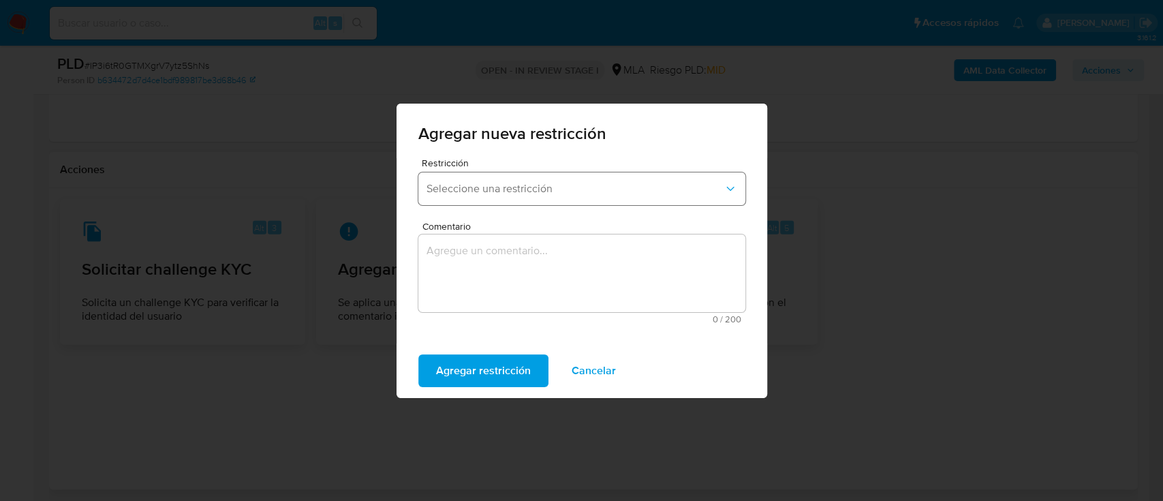
click at [512, 195] on button "Seleccione una restricción" at bounding box center [581, 188] width 327 height 33
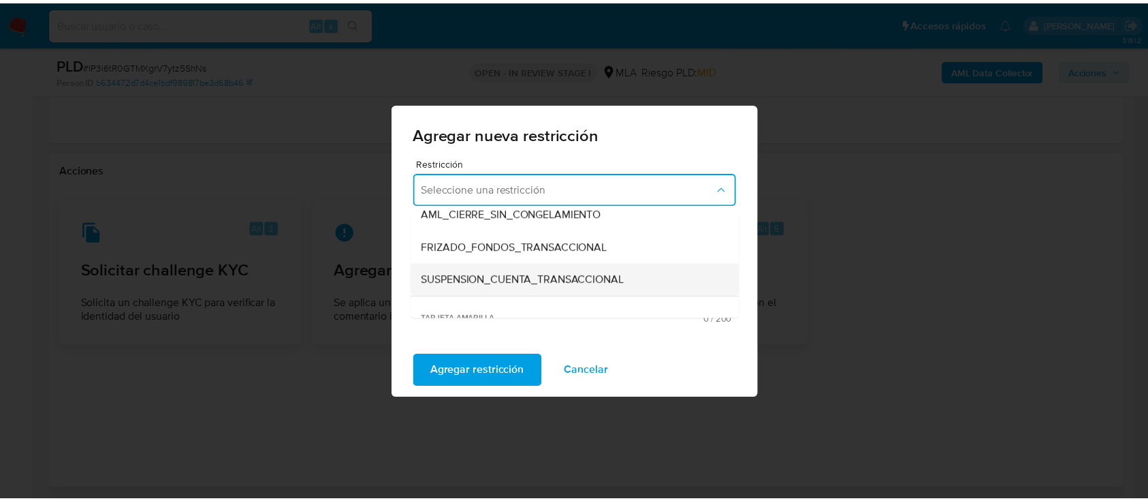
scroll to position [181, 0]
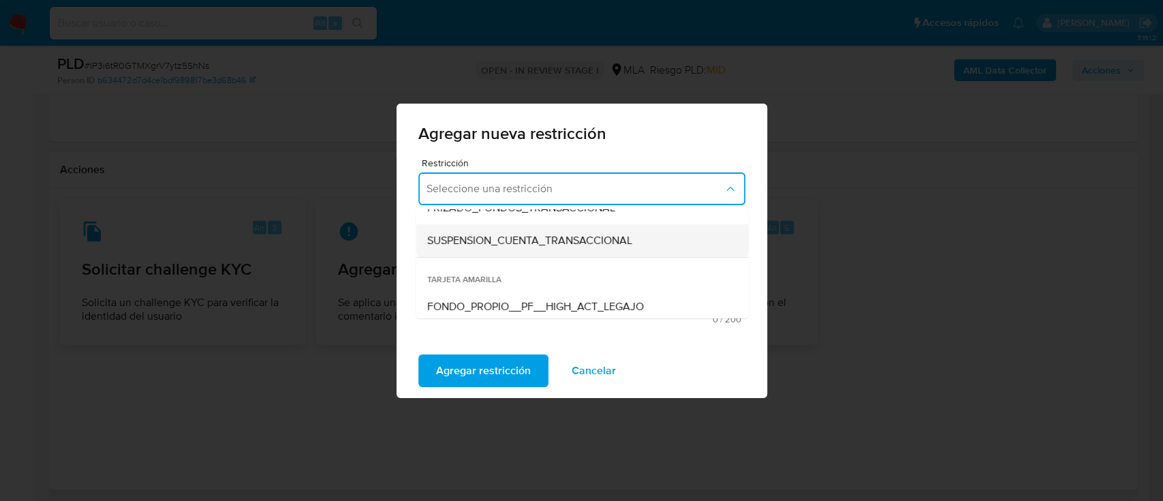
click at [524, 240] on span "SUSPENSION_CUENTA_TRANSACCIONAL" at bounding box center [528, 241] width 205 height 14
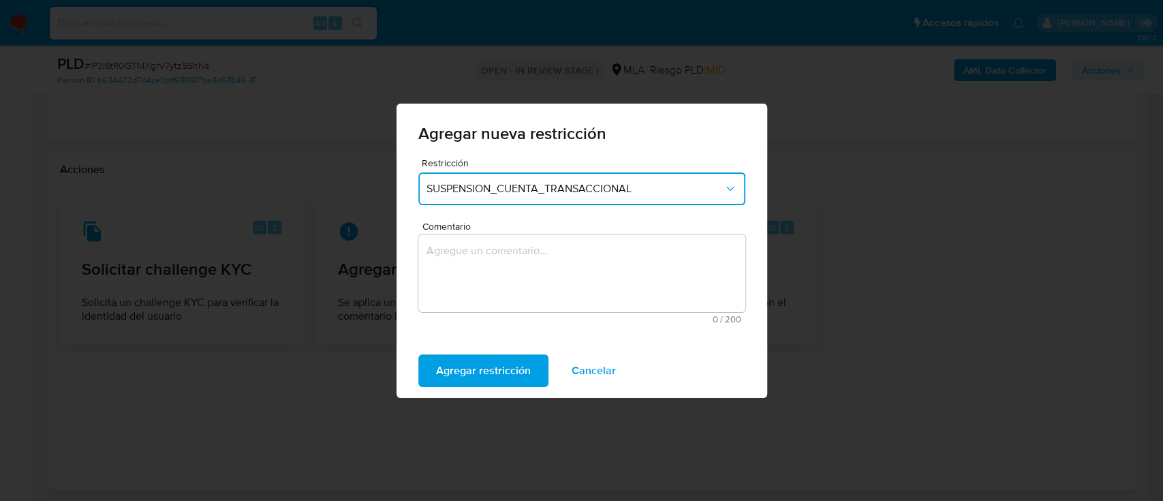
click at [527, 255] on textarea "Comentario" at bounding box center [581, 273] width 327 height 78
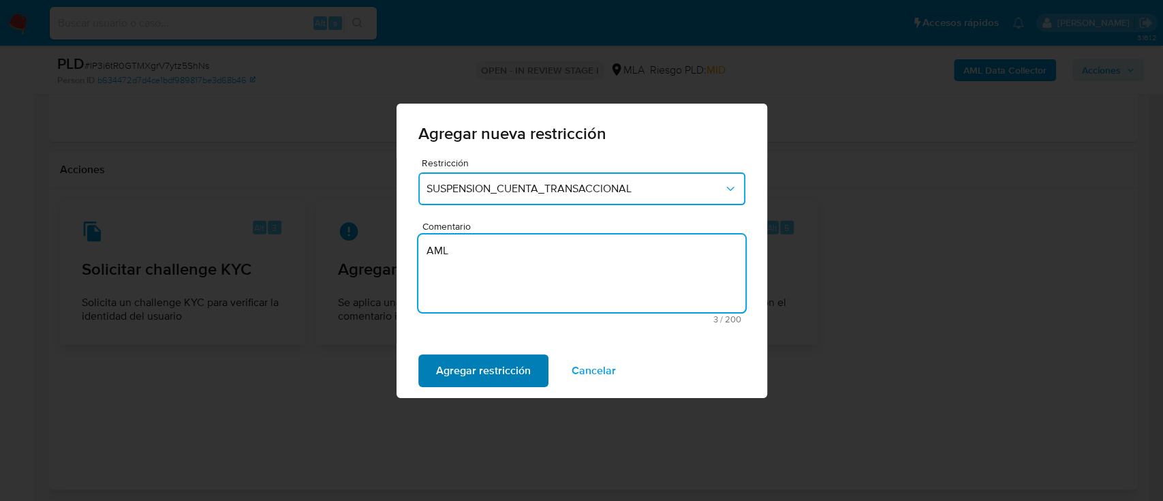
type textarea "AML"
click at [463, 373] on span "Agregar restricción" at bounding box center [483, 371] width 95 height 30
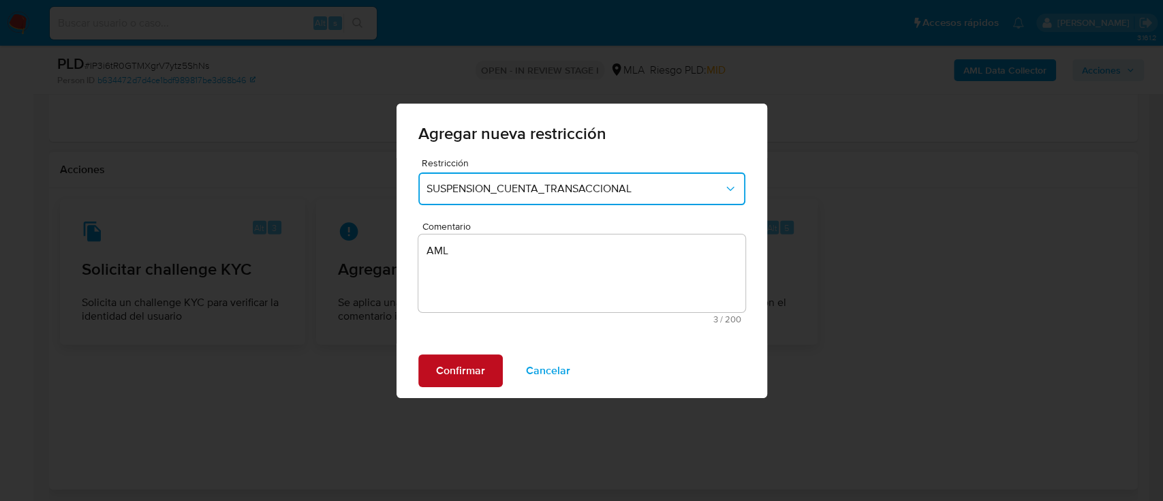
click at [463, 373] on span "Confirmar" at bounding box center [460, 371] width 49 height 30
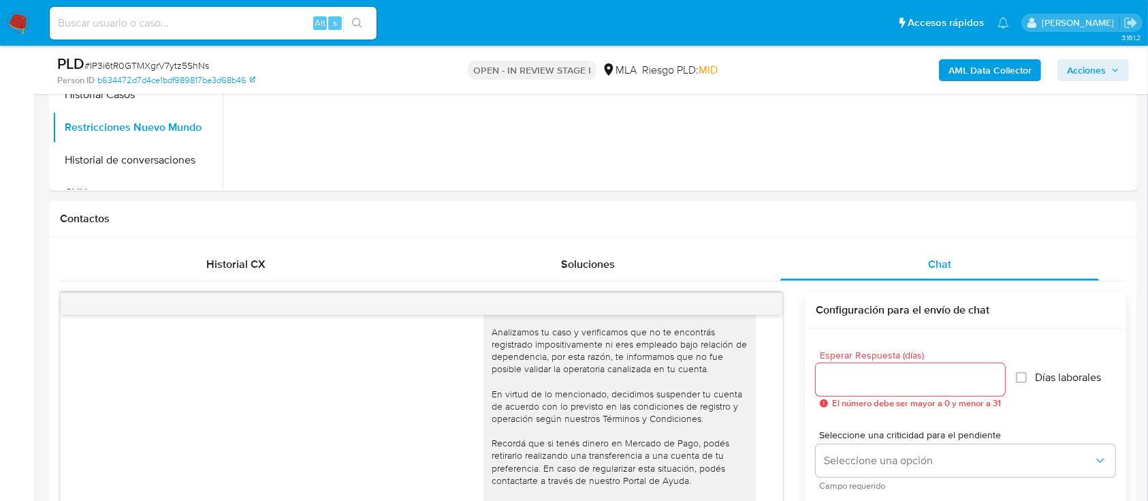
scroll to position [332, 0]
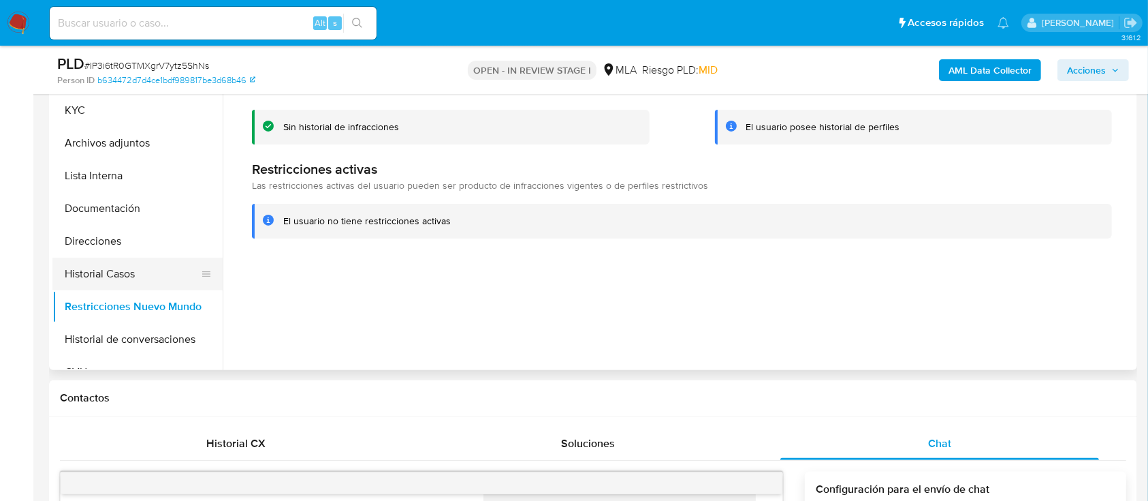
click at [135, 274] on button "Historial Casos" at bounding box center [131, 273] width 159 height 33
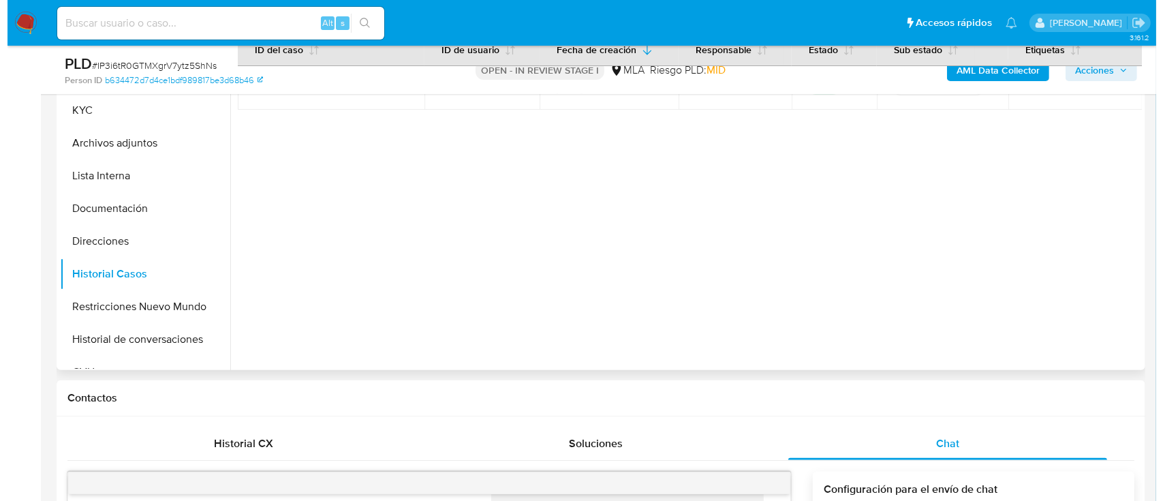
scroll to position [241, 0]
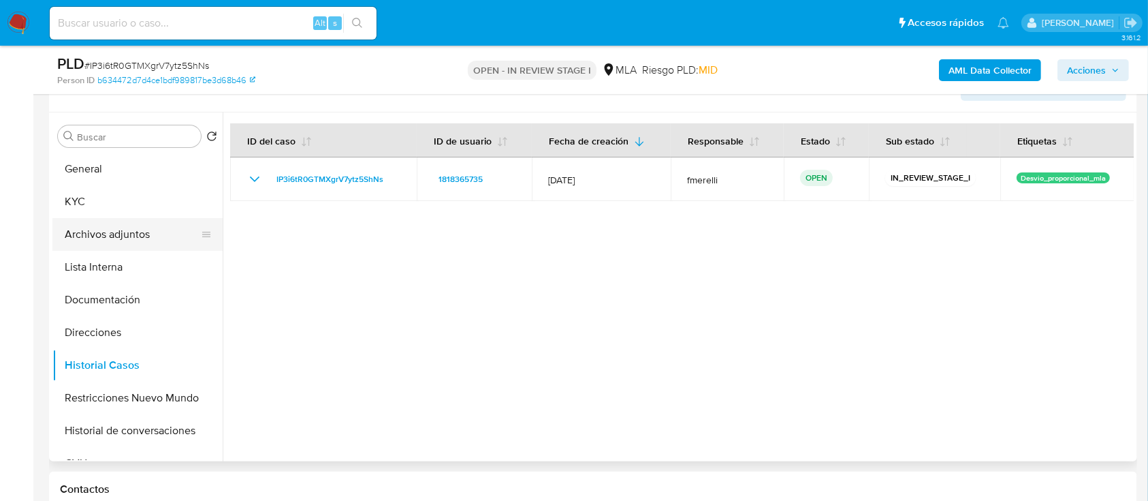
click at [145, 238] on button "Archivos adjuntos" at bounding box center [131, 234] width 159 height 33
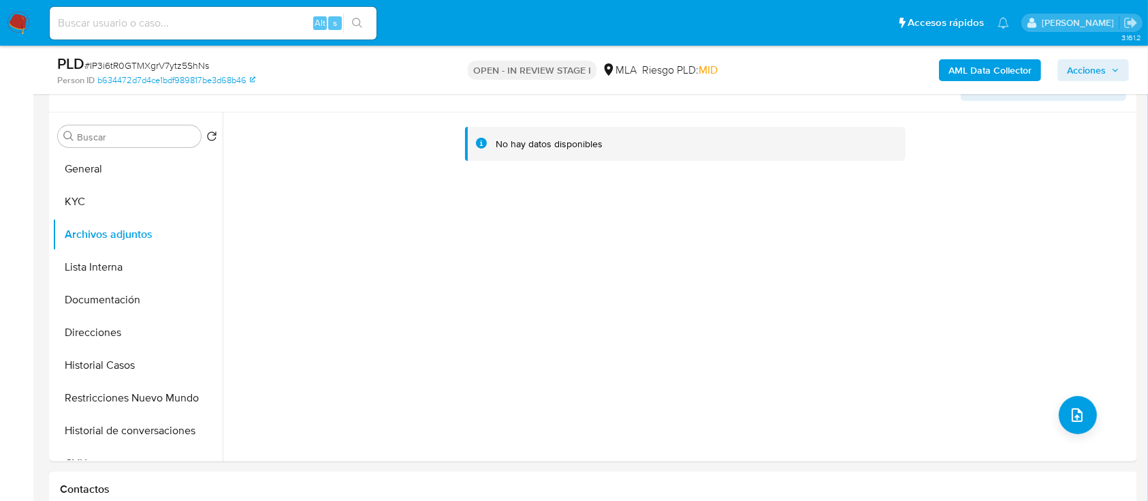
click at [982, 68] on b "AML Data Collector" at bounding box center [990, 70] width 83 height 22
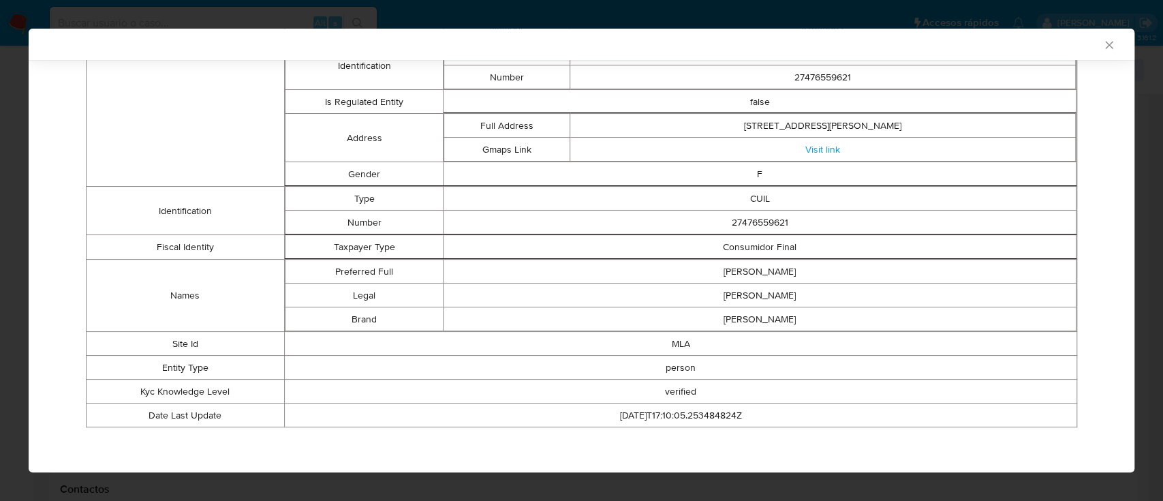
scroll to position [0, 0]
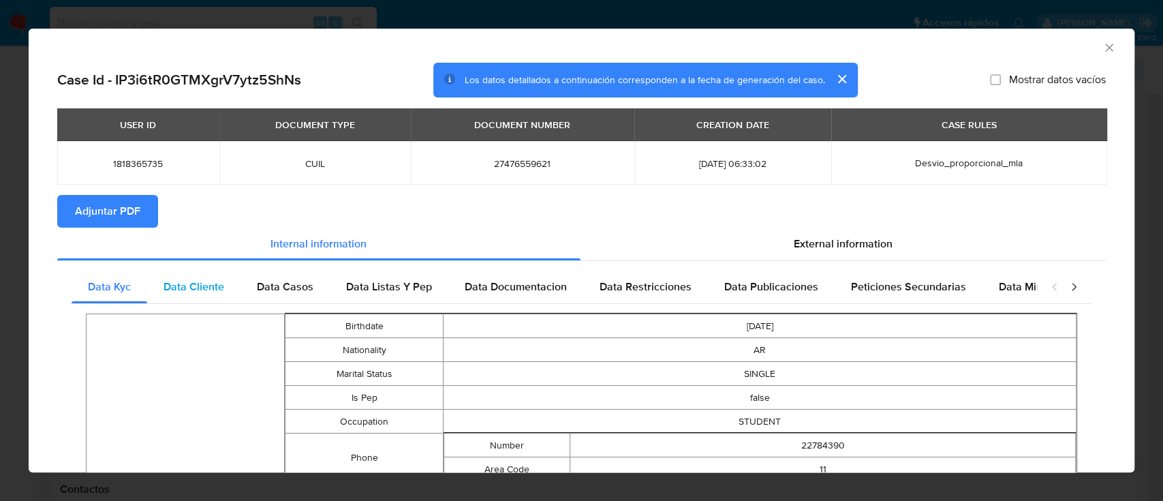
click at [195, 294] on span "Data Cliente" at bounding box center [193, 287] width 61 height 16
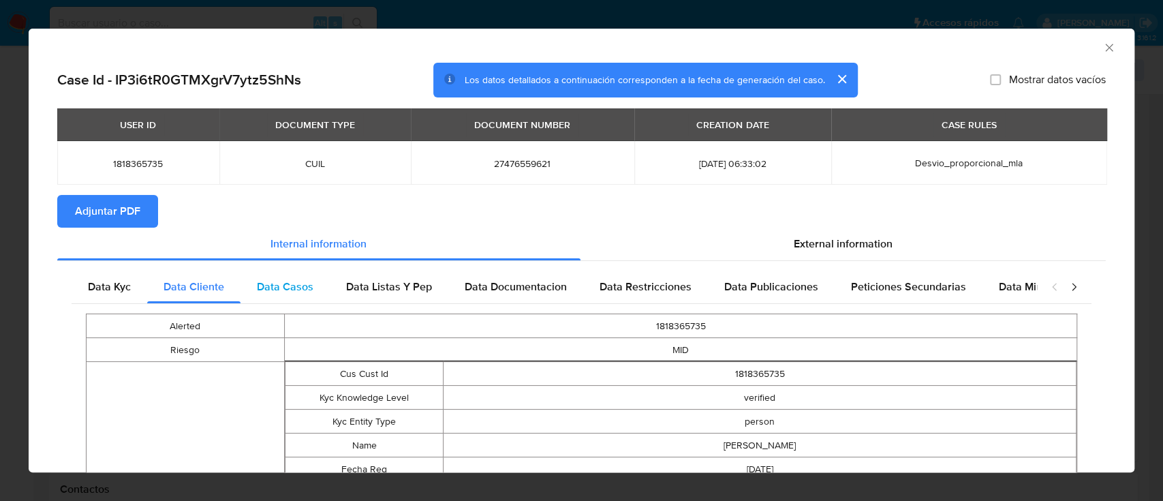
click at [264, 283] on span "Data Casos" at bounding box center [285, 287] width 57 height 16
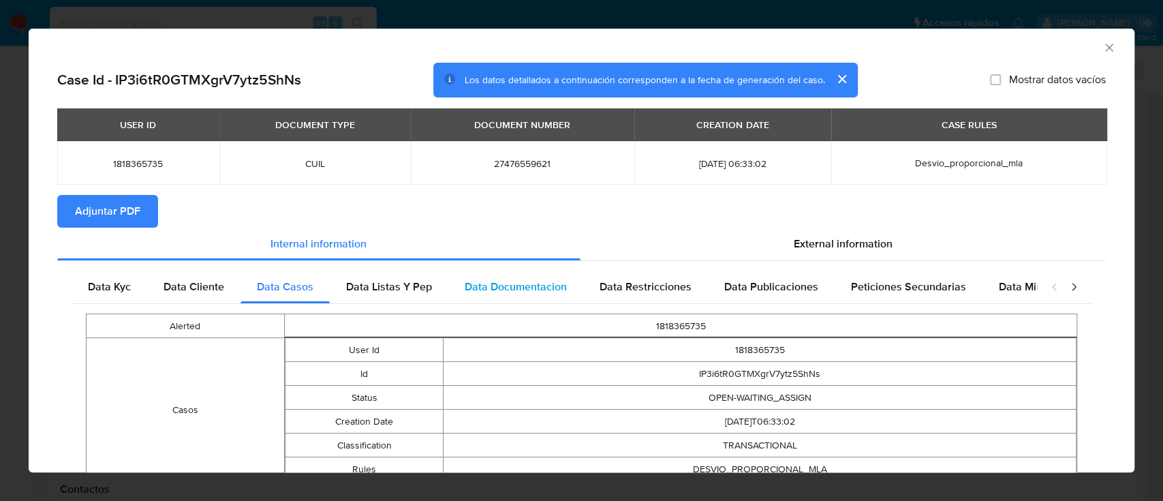
scroll to position [78, 0]
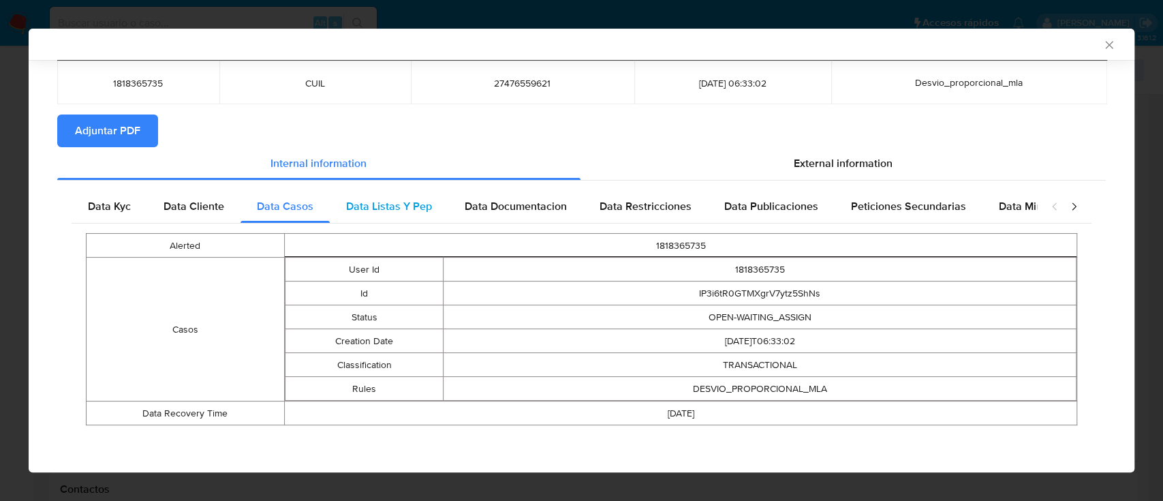
click at [407, 217] on div "Data Listas Y Pep" at bounding box center [389, 206] width 119 height 33
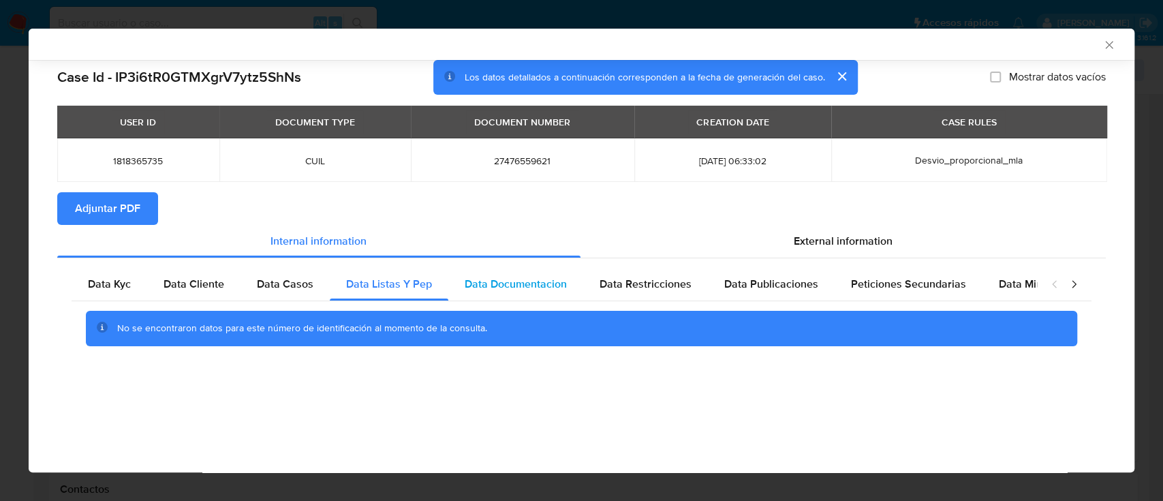
scroll to position [0, 0]
click at [519, 292] on span "Data Documentacion" at bounding box center [516, 284] width 102 height 16
click at [644, 275] on div "Data Restricciones" at bounding box center [645, 284] width 125 height 33
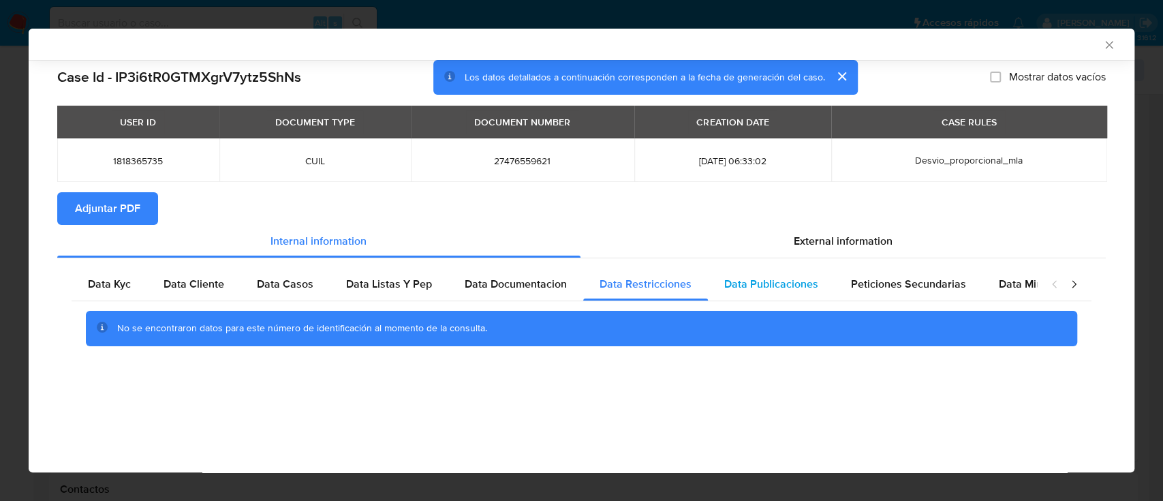
click at [749, 286] on span "Data Publicaciones" at bounding box center [771, 284] width 94 height 16
drag, startPoint x: 890, startPoint y: 281, endPoint x: 981, endPoint y: 275, distance: 90.8
click at [891, 281] on span "Peticiones Secundarias" at bounding box center [908, 284] width 115 height 16
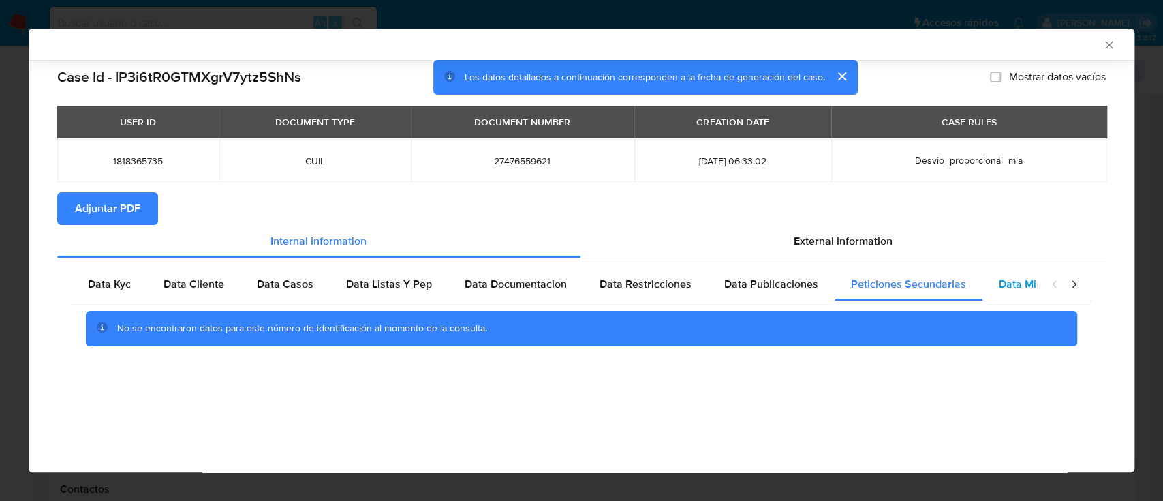
click at [1022, 276] on span "Data Minoridad" at bounding box center [1036, 284] width 75 height 16
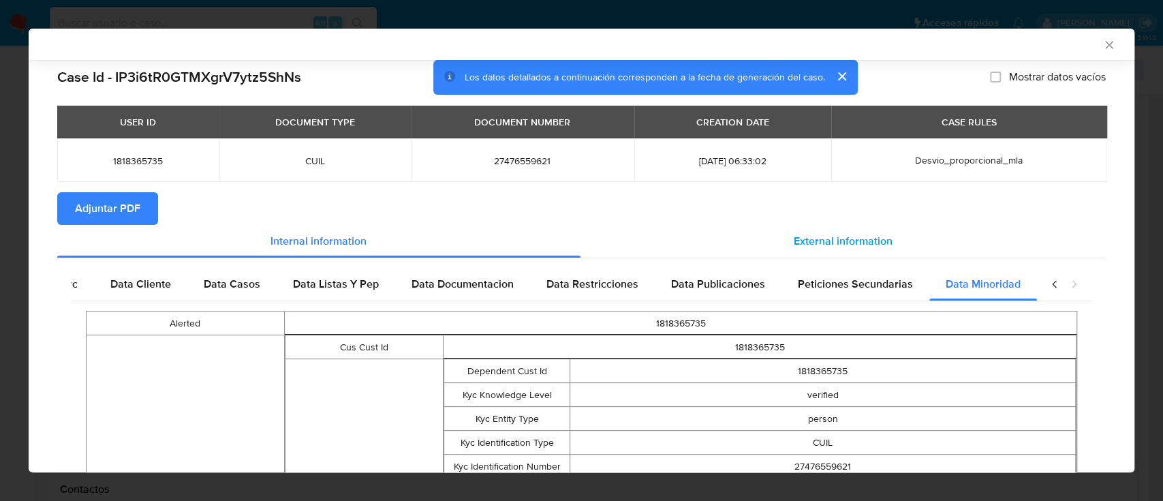
scroll to position [0, 60]
click at [860, 251] on div "External information" at bounding box center [843, 241] width 526 height 33
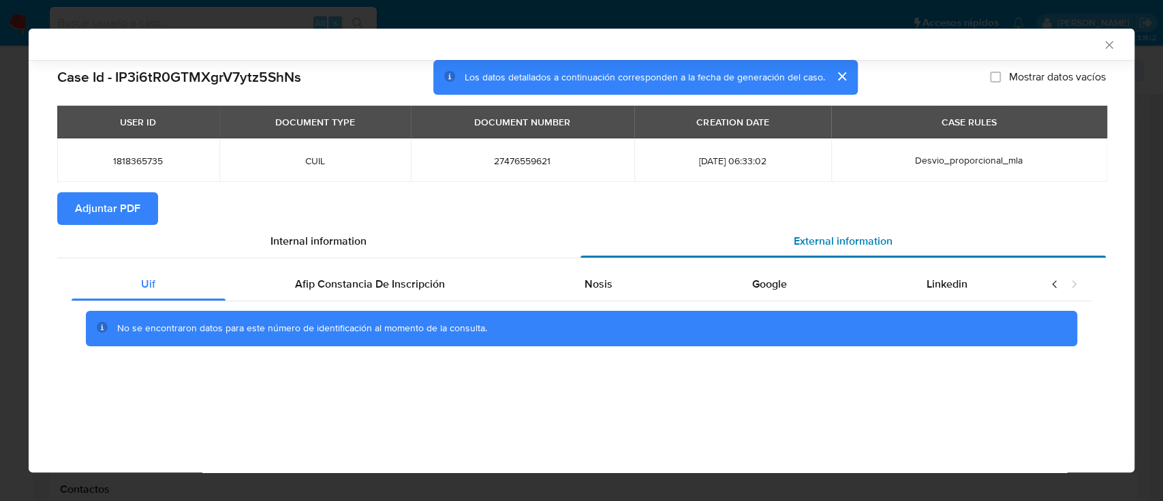
scroll to position [0, 0]
click at [334, 270] on div "Afip Constancia De Inscripción" at bounding box center [369, 284] width 289 height 33
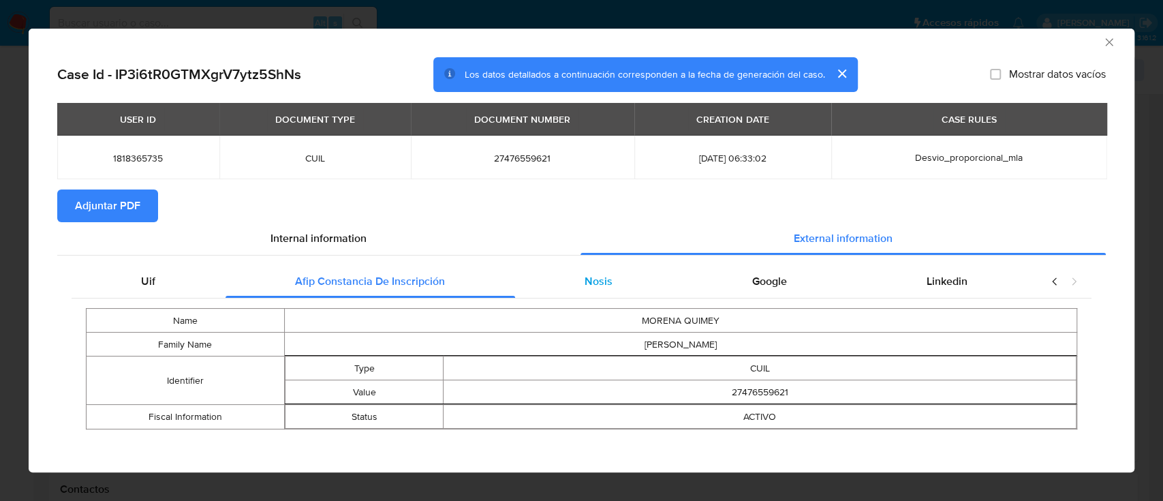
scroll to position [10, 0]
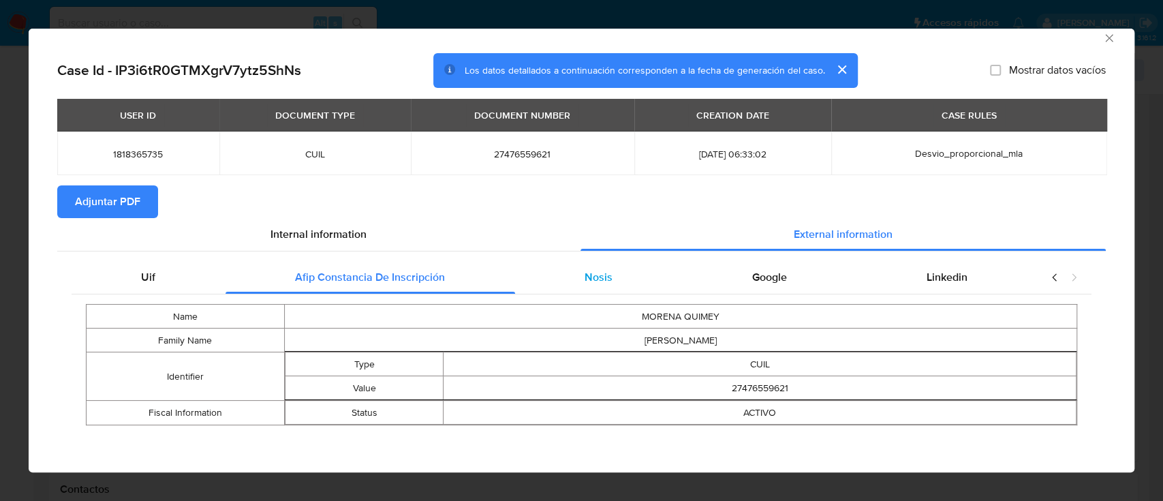
click at [584, 284] on span "Nosis" at bounding box center [598, 277] width 28 height 16
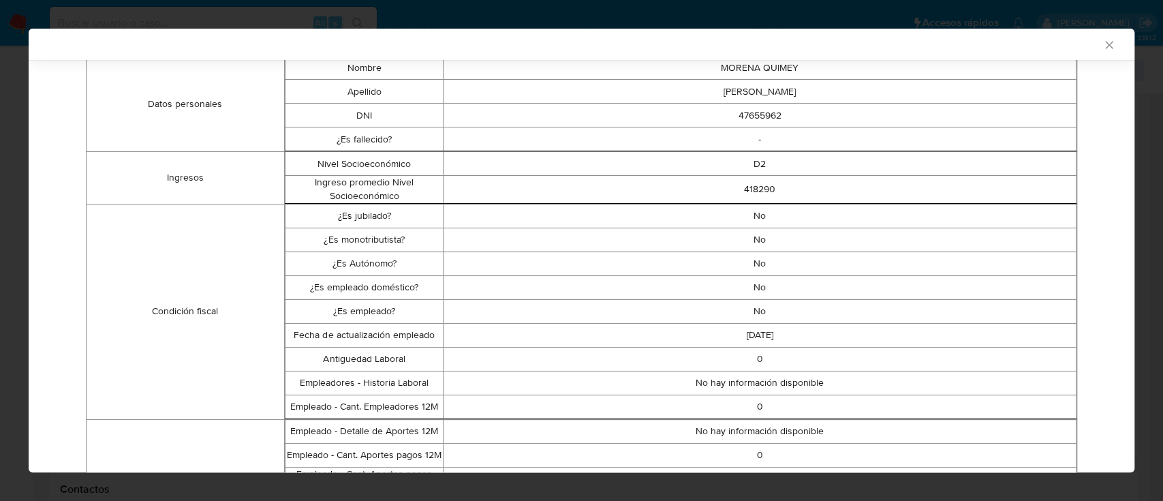
scroll to position [279, 0]
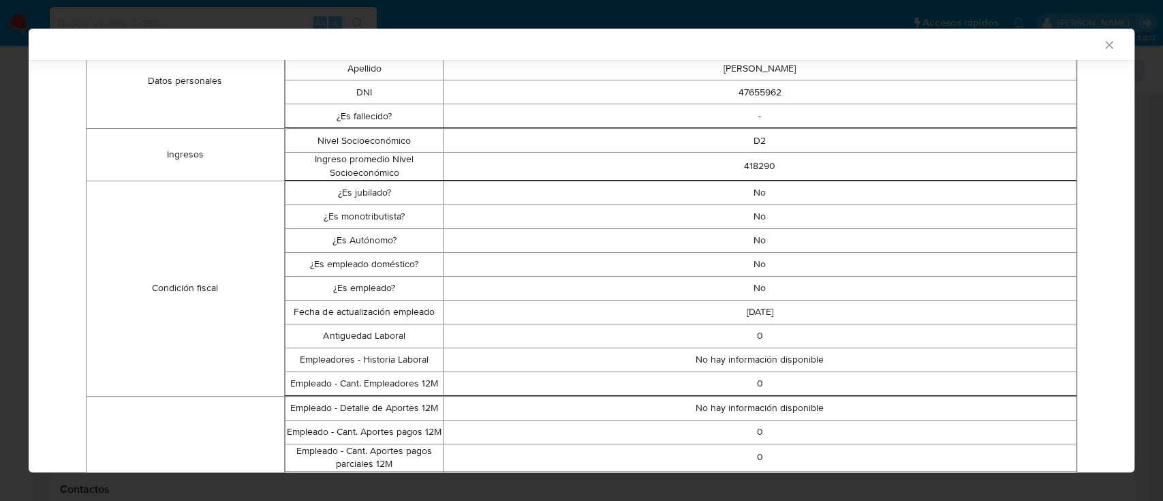
drag, startPoint x: 753, startPoint y: 193, endPoint x: 776, endPoint y: 308, distance: 116.9
click at [776, 308] on tbody "¿Es jubilado? No ¿Es monotributista? No ¿Es Autónomo? No ¿Es empleado doméstico…" at bounding box center [680, 287] width 791 height 215
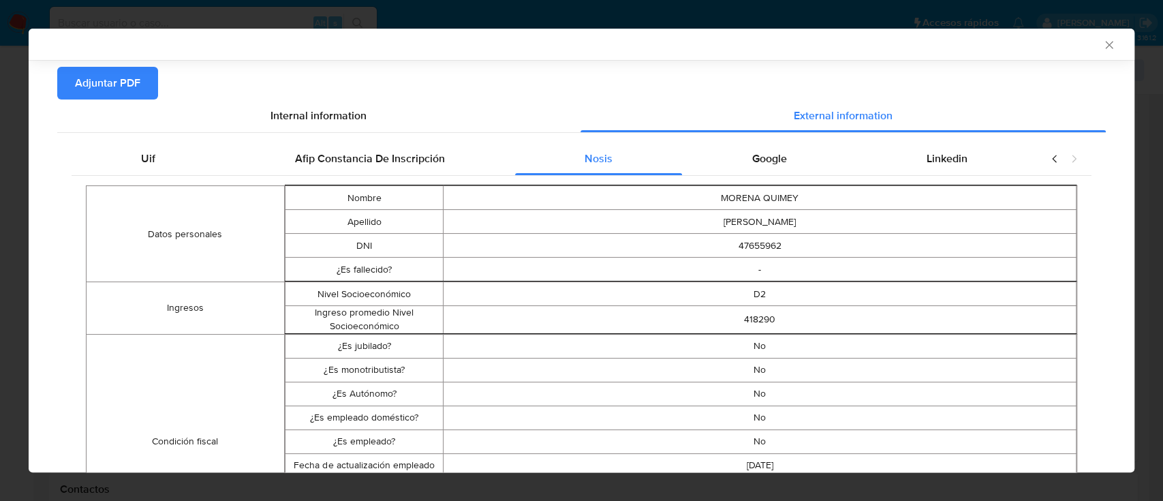
scroll to position [97, 0]
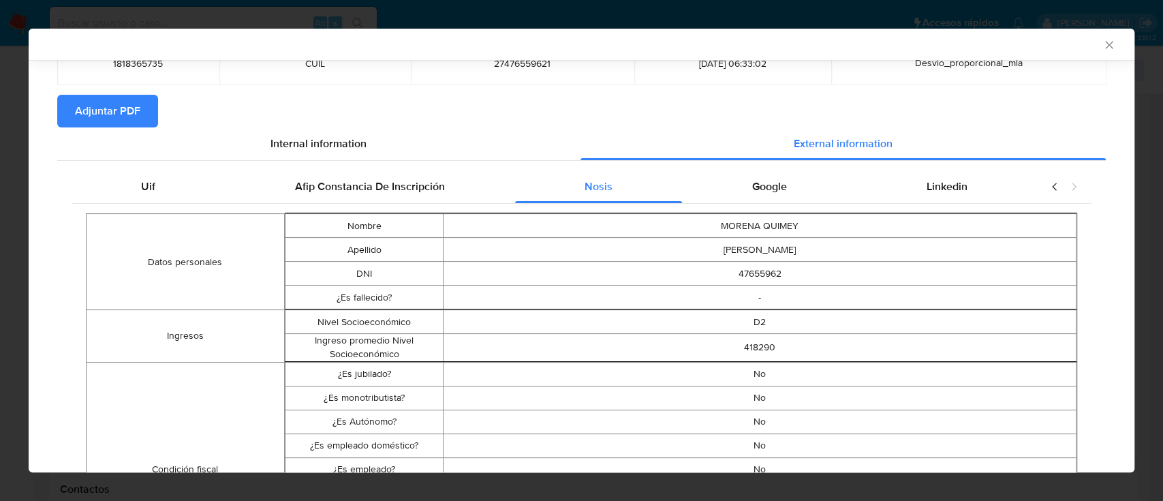
click at [759, 104] on section "Adjuntar PDF" at bounding box center [581, 111] width 1048 height 33
drag, startPoint x: 755, startPoint y: 176, endPoint x: 905, endPoint y: 194, distance: 150.2
click at [764, 179] on div "Google" at bounding box center [769, 186] width 174 height 33
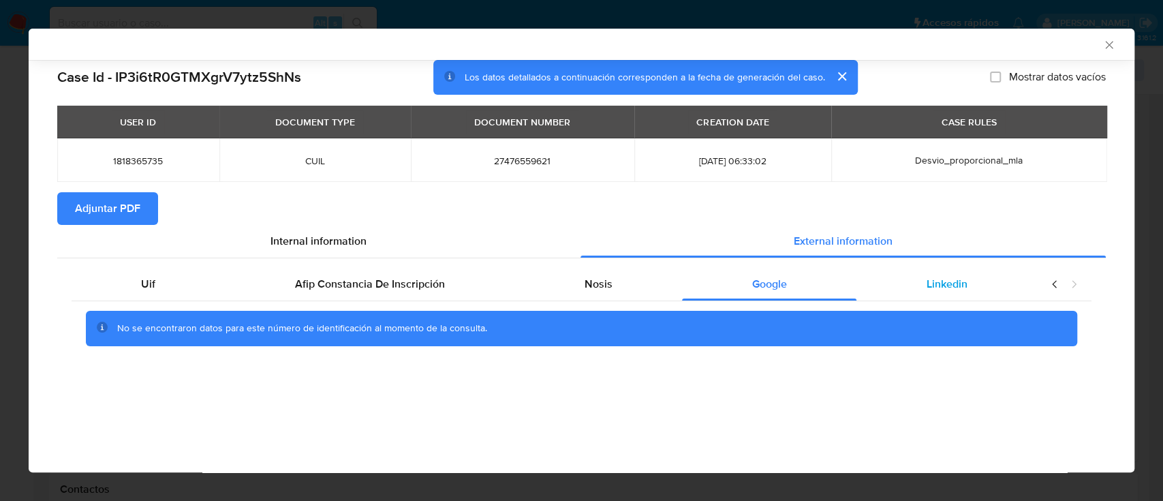
click at [945, 289] on span "Linkedin" at bounding box center [946, 284] width 41 height 16
click at [168, 217] on section "Adjuntar PDF" at bounding box center [581, 208] width 1048 height 33
click at [147, 218] on button "Adjuntar PDF" at bounding box center [107, 208] width 101 height 33
click at [1107, 44] on icon "Cerrar ventana" at bounding box center [1108, 44] width 7 height 7
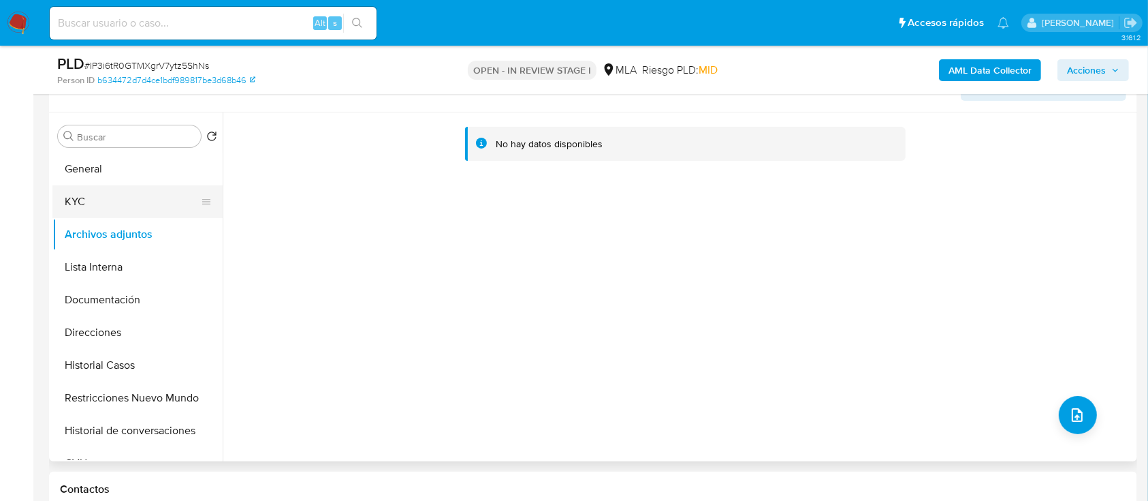
click at [142, 202] on button "KYC" at bounding box center [131, 201] width 159 height 33
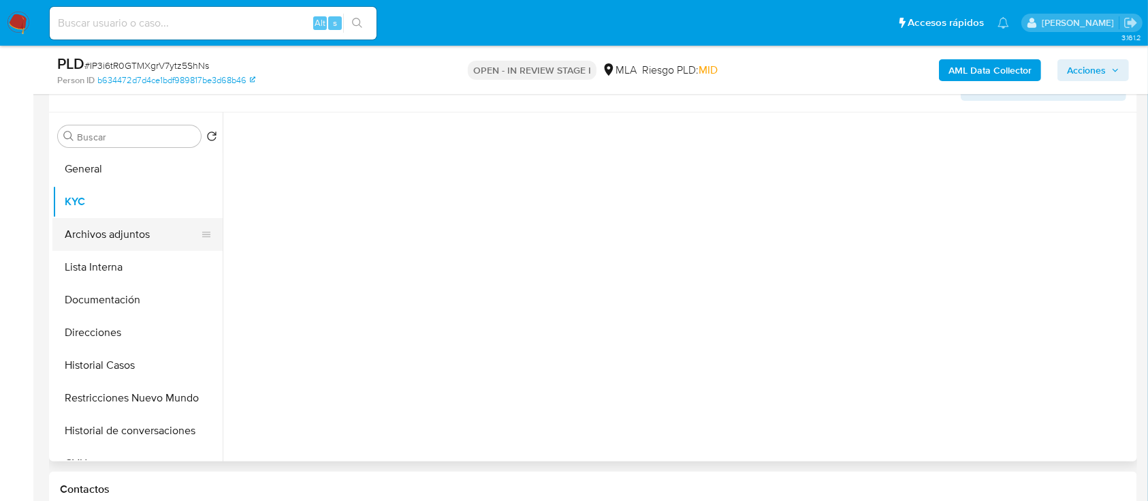
click at [129, 244] on button "Archivos adjuntos" at bounding box center [131, 234] width 159 height 33
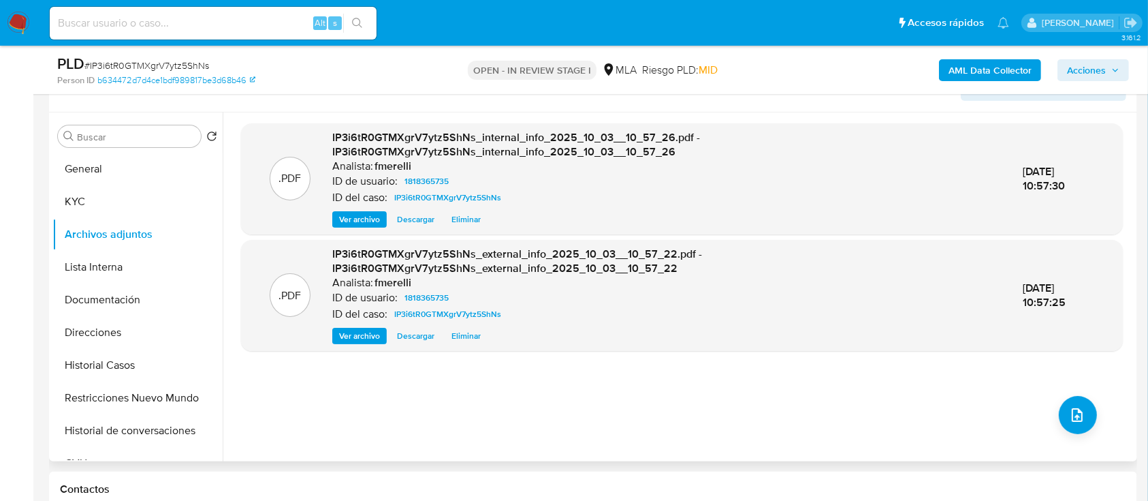
click at [350, 215] on span "Ver archivo" at bounding box center [359, 220] width 41 height 14
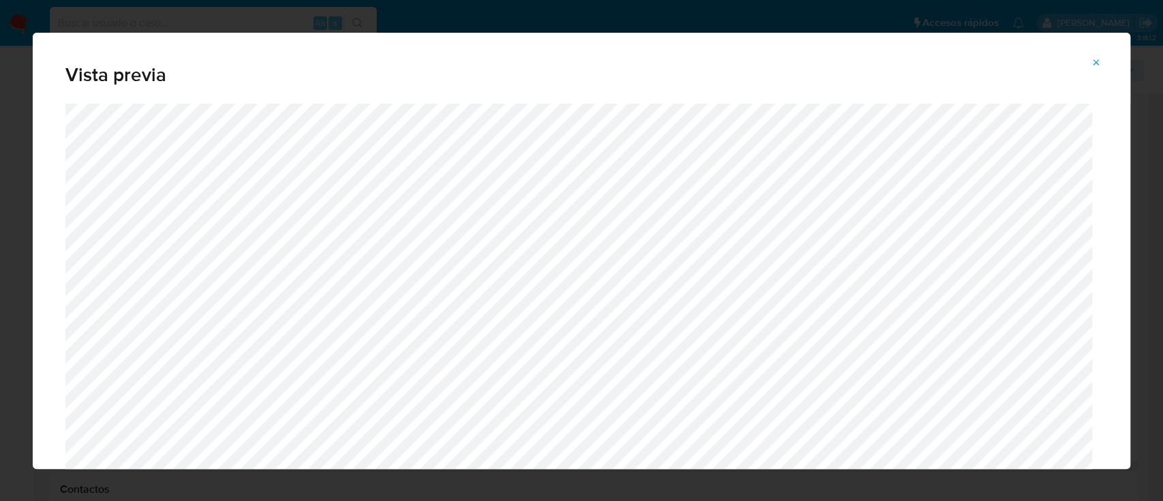
click at [1095, 67] on icon "Attachment preview" at bounding box center [1095, 62] width 11 height 11
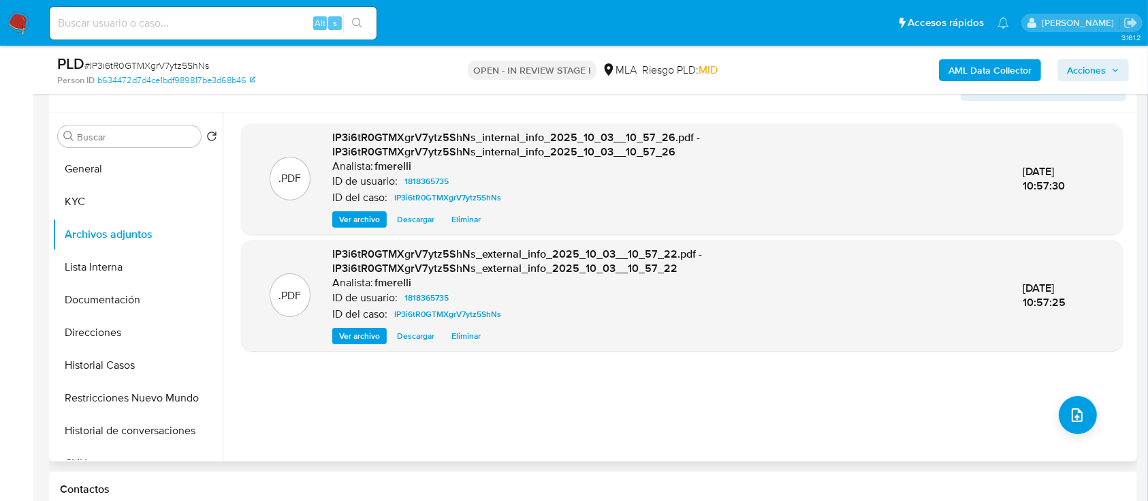
click at [352, 329] on span "Ver archivo" at bounding box center [359, 336] width 41 height 14
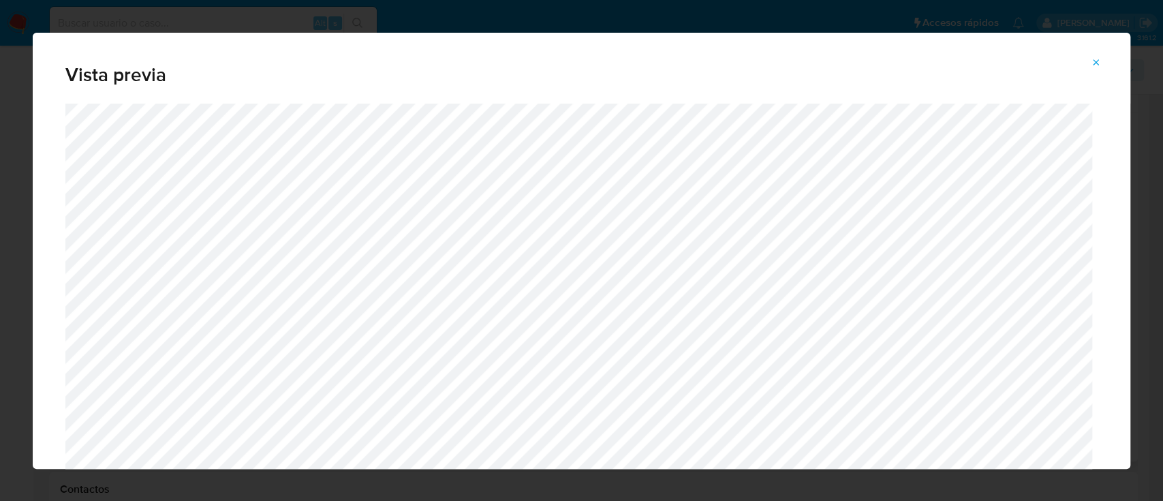
click at [1097, 65] on icon "Attachment preview" at bounding box center [1095, 62] width 11 height 11
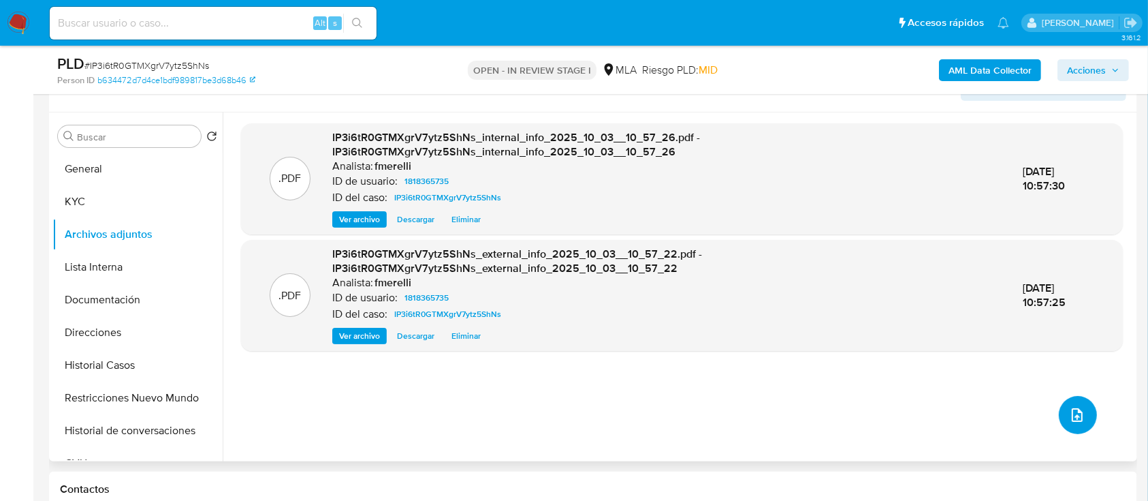
click at [1078, 417] on icon "upload-file" at bounding box center [1077, 415] width 16 height 16
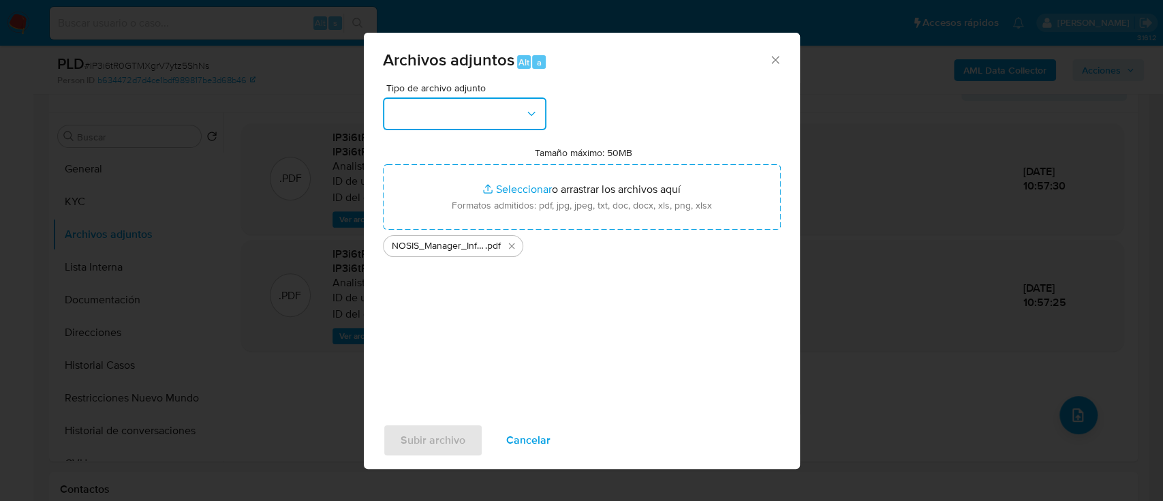
click at [439, 104] on button "button" at bounding box center [464, 113] width 163 height 33
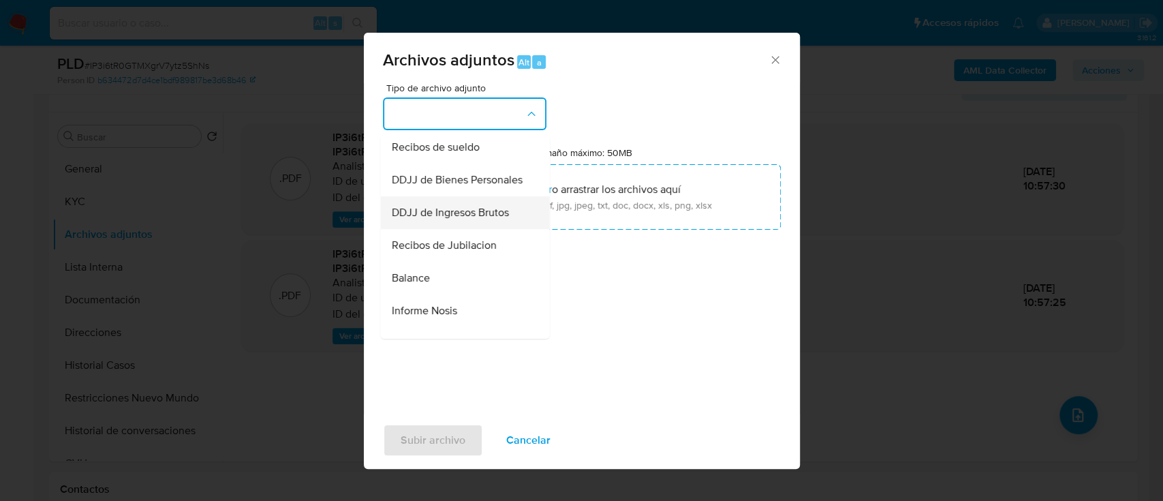
scroll to position [454, 0]
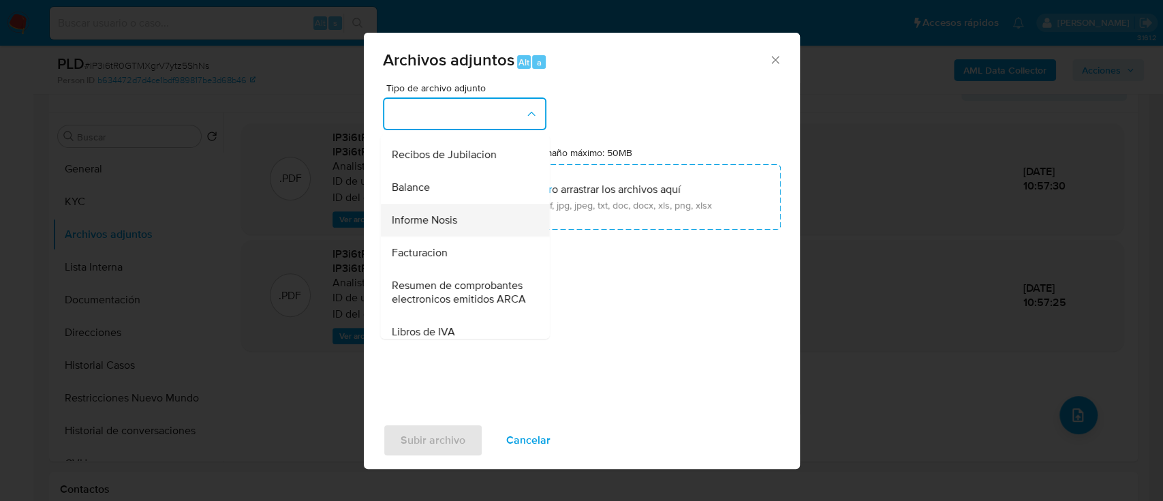
click at [465, 236] on div "Informe Nosis" at bounding box center [460, 220] width 139 height 33
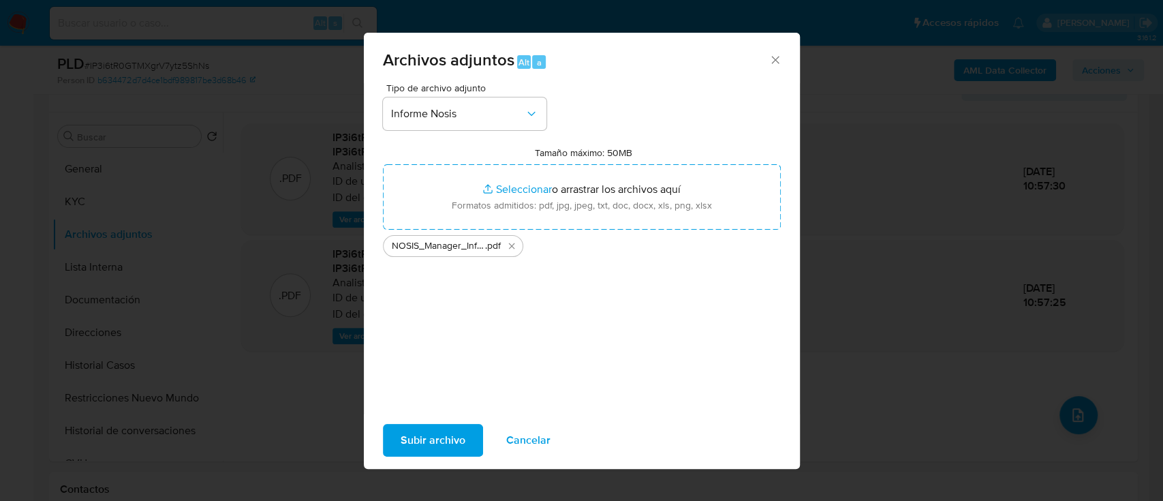
click at [407, 430] on span "Subir archivo" at bounding box center [433, 440] width 65 height 30
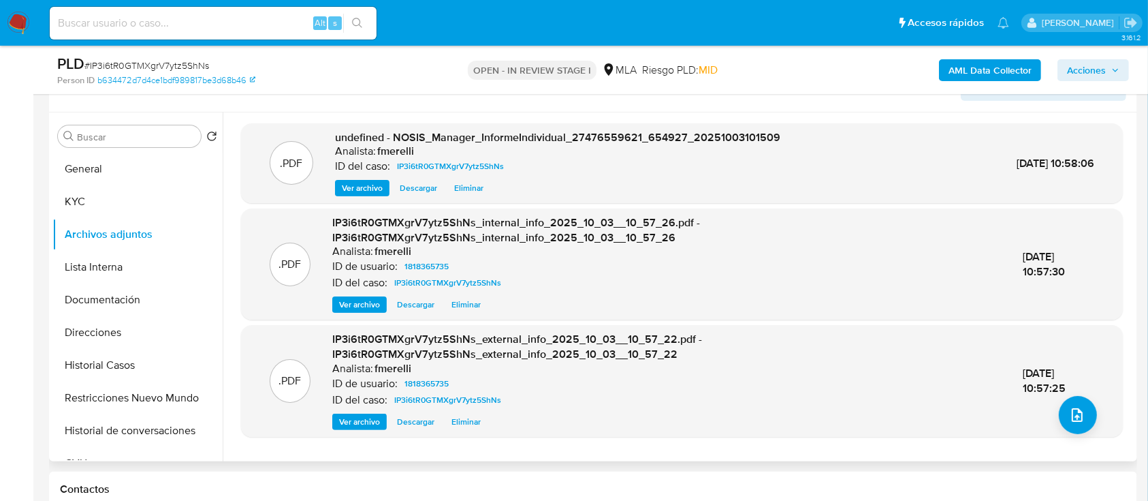
click at [371, 189] on span "Ver archivo" at bounding box center [362, 188] width 41 height 14
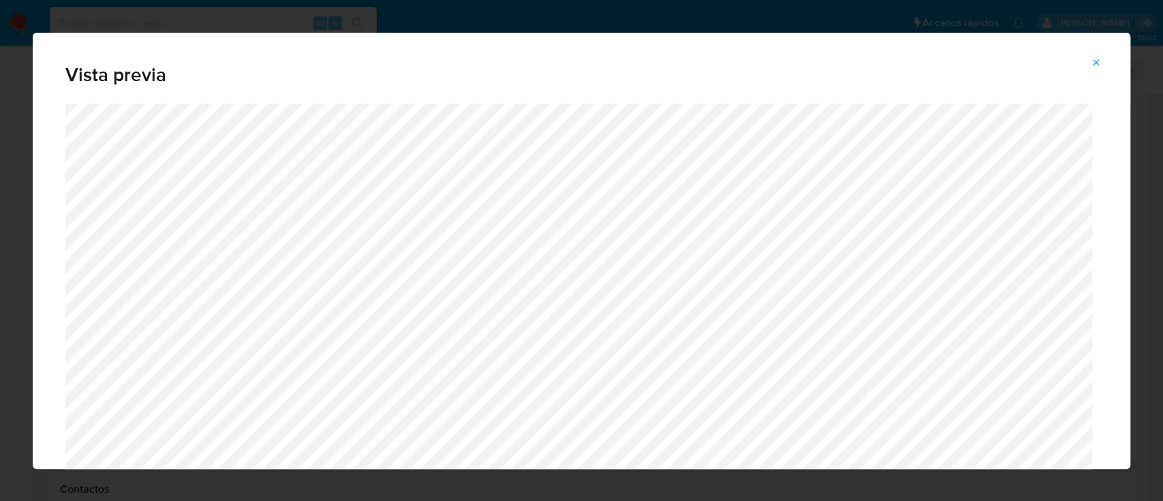
click at [1088, 64] on button "Attachment preview" at bounding box center [1096, 63] width 30 height 22
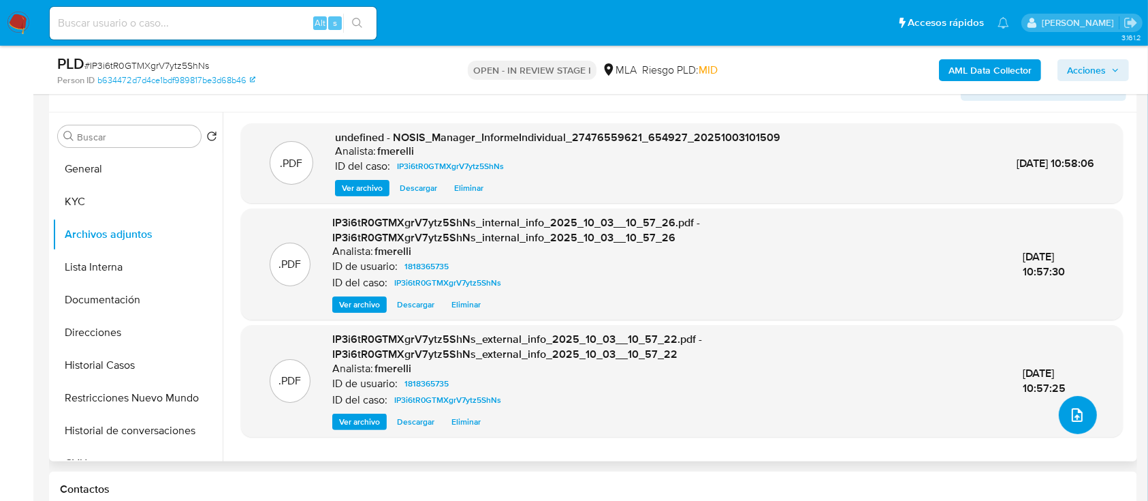
click at [1082, 417] on button "upload-file" at bounding box center [1078, 415] width 38 height 38
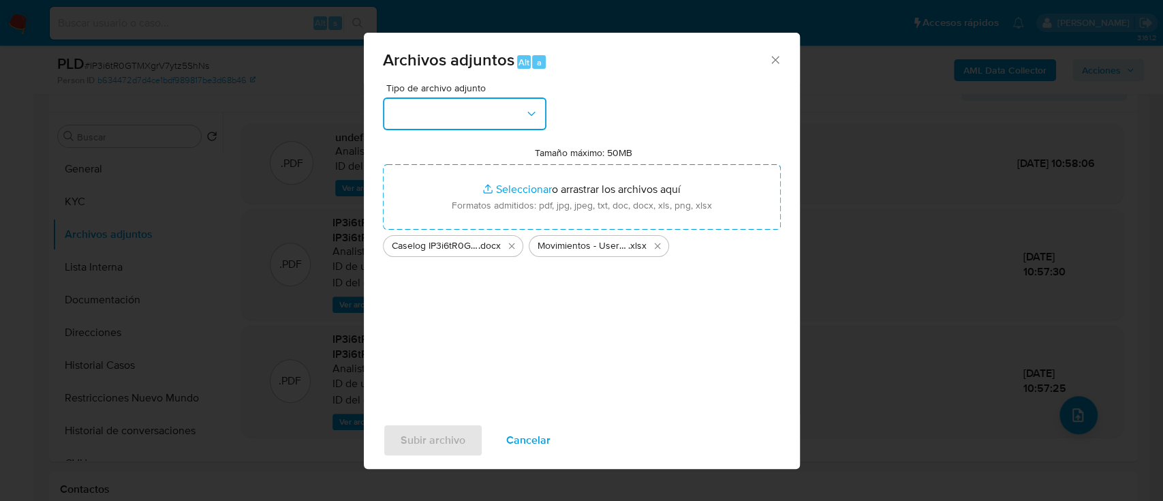
click at [441, 117] on button "button" at bounding box center [464, 113] width 163 height 33
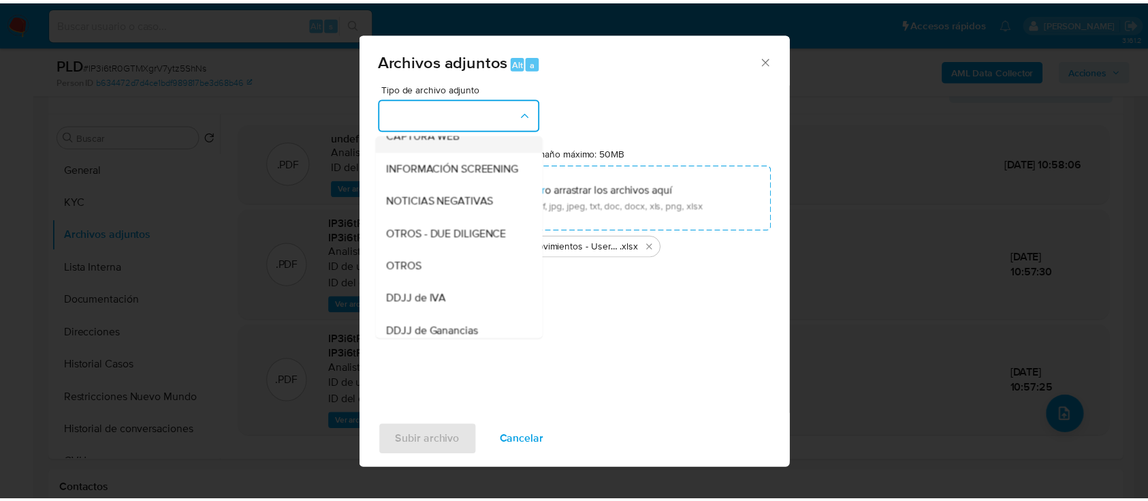
scroll to position [145, 0]
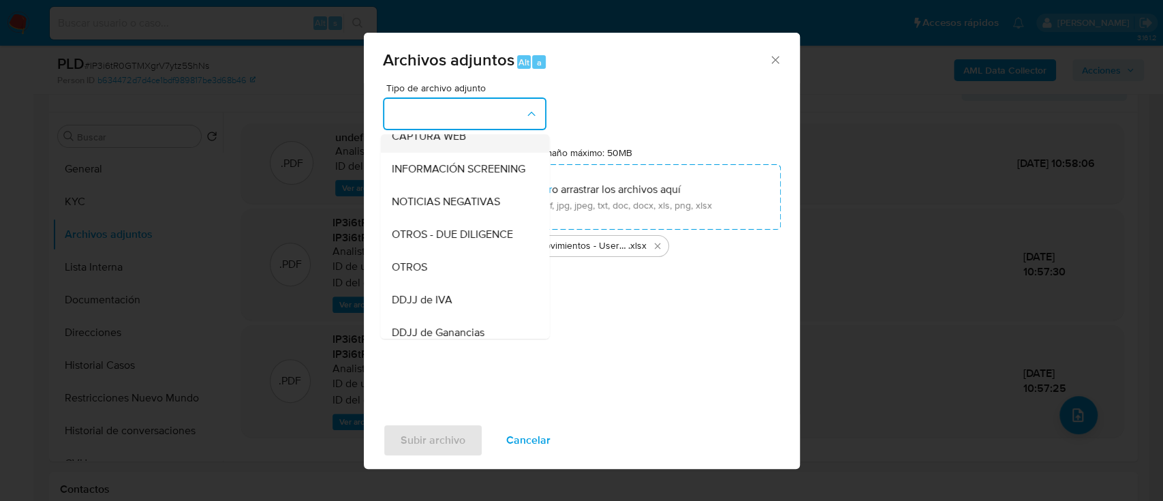
click at [470, 272] on div "OTROS" at bounding box center [460, 267] width 139 height 33
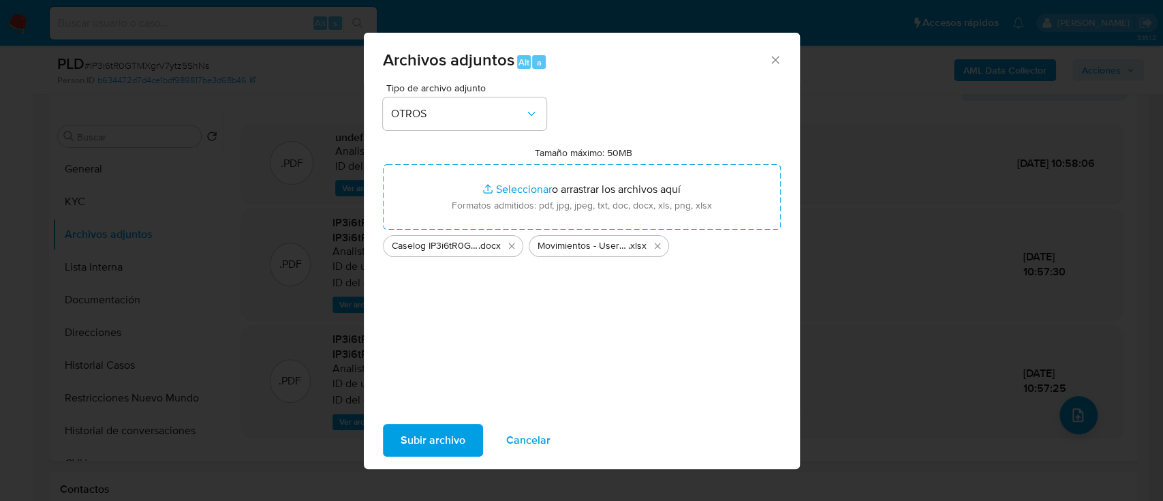
click at [422, 430] on span "Subir archivo" at bounding box center [433, 440] width 65 height 30
click at [516, 438] on span "Cancelar" at bounding box center [528, 440] width 44 height 30
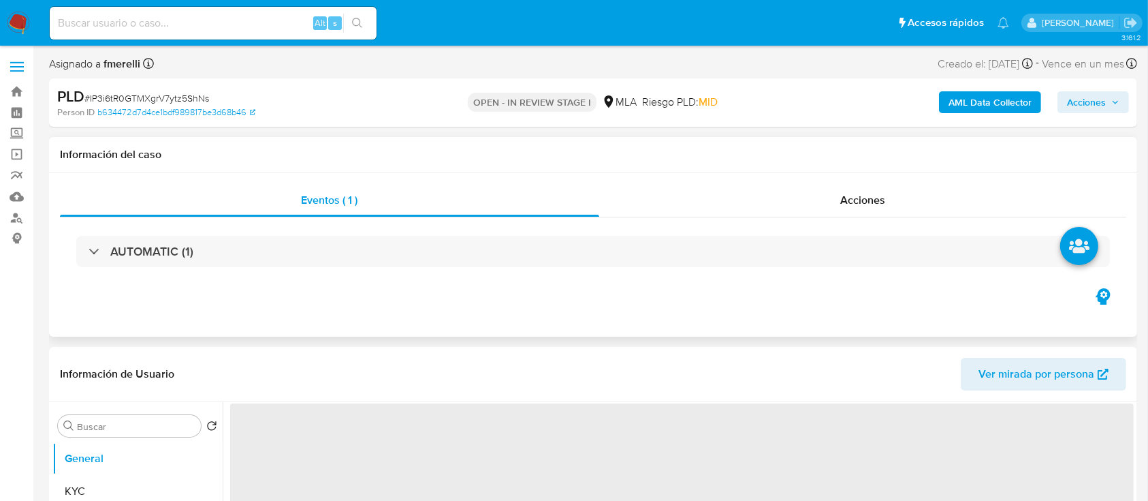
select select "10"
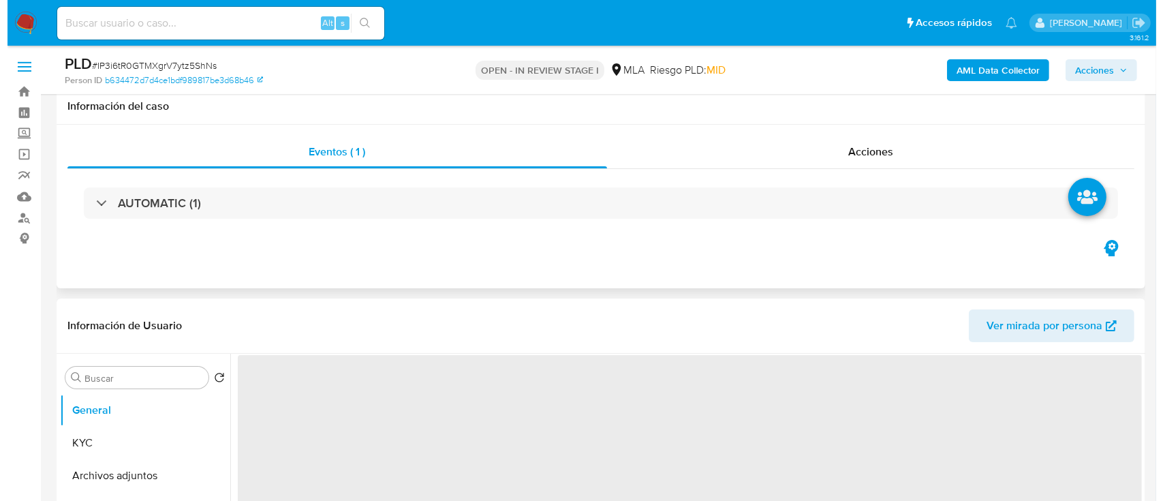
scroll to position [191, 0]
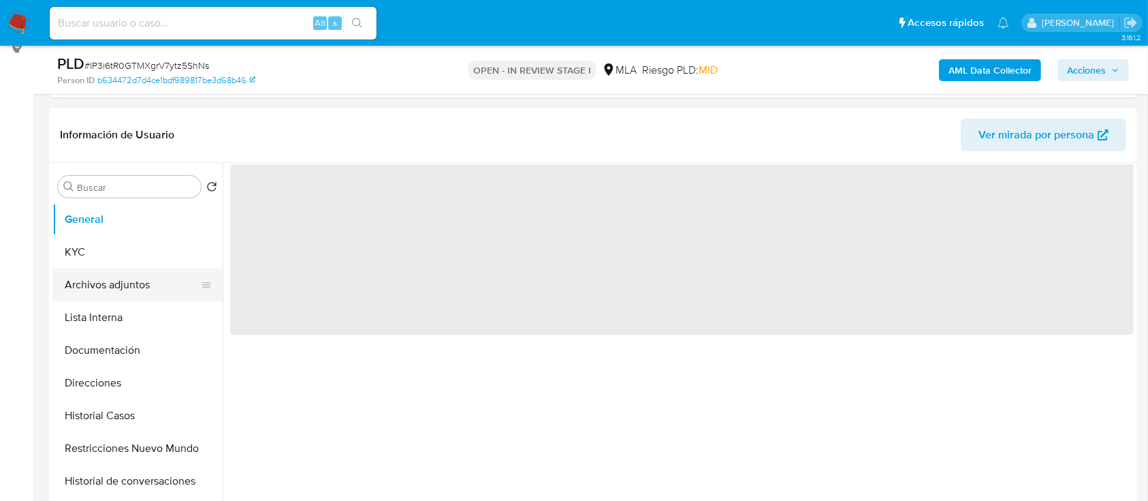
click at [74, 281] on button "Archivos adjuntos" at bounding box center [131, 284] width 159 height 33
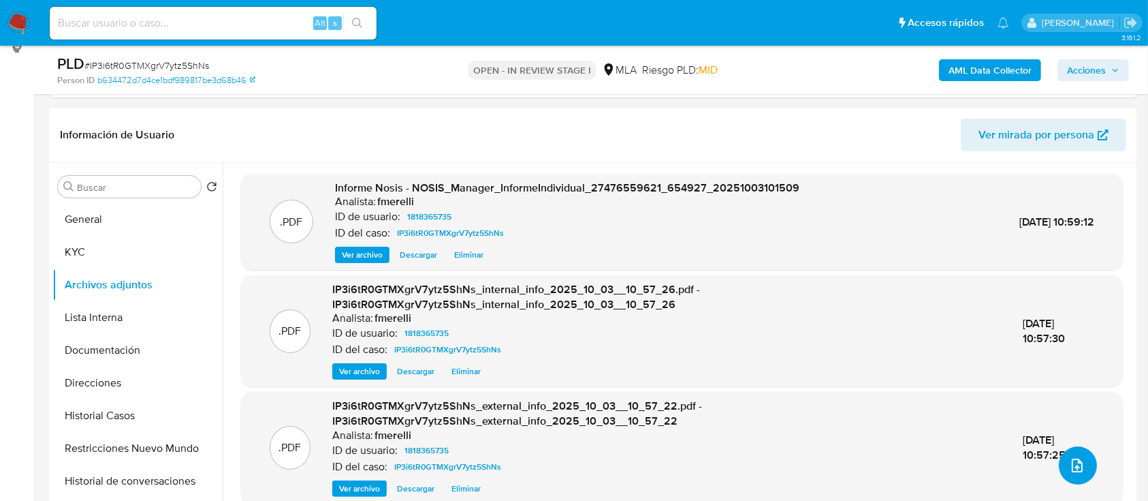
click at [1063, 479] on button "upload-file" at bounding box center [1078, 465] width 38 height 38
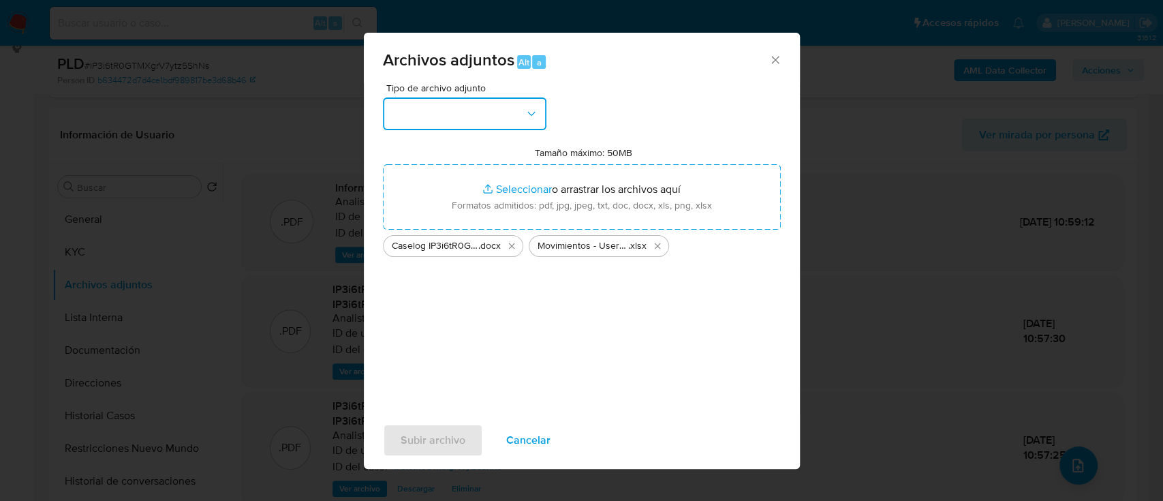
click at [476, 122] on button "button" at bounding box center [464, 113] width 163 height 33
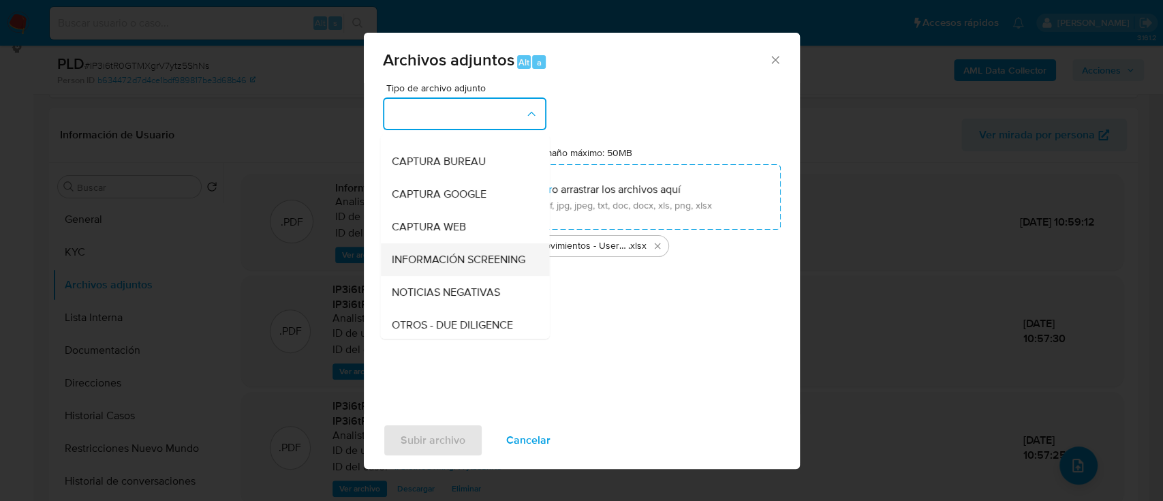
scroll to position [91, 0]
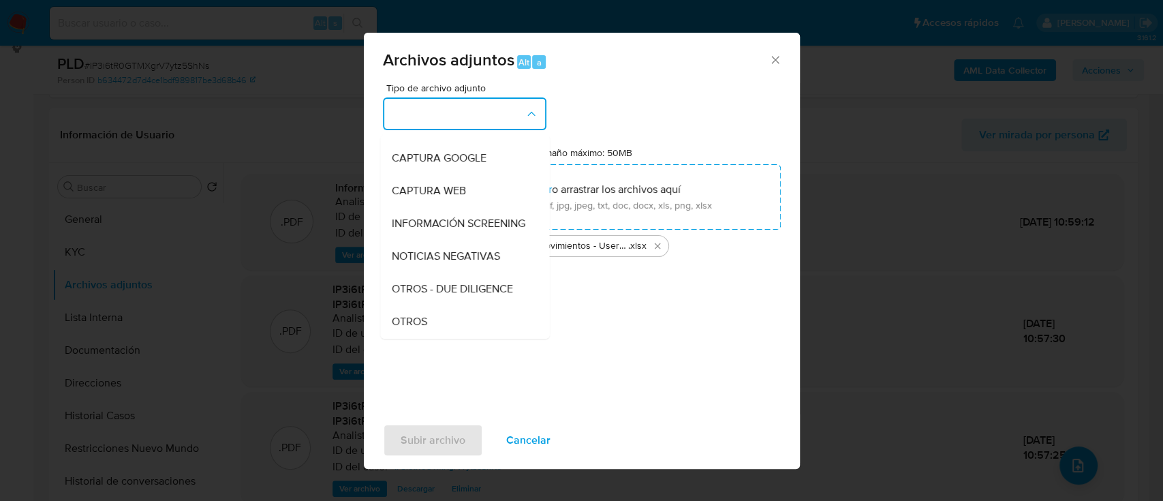
drag, startPoint x: 449, startPoint y: 322, endPoint x: 458, endPoint y: 371, distance: 49.2
click at [448, 323] on div "OTROS" at bounding box center [460, 321] width 139 height 33
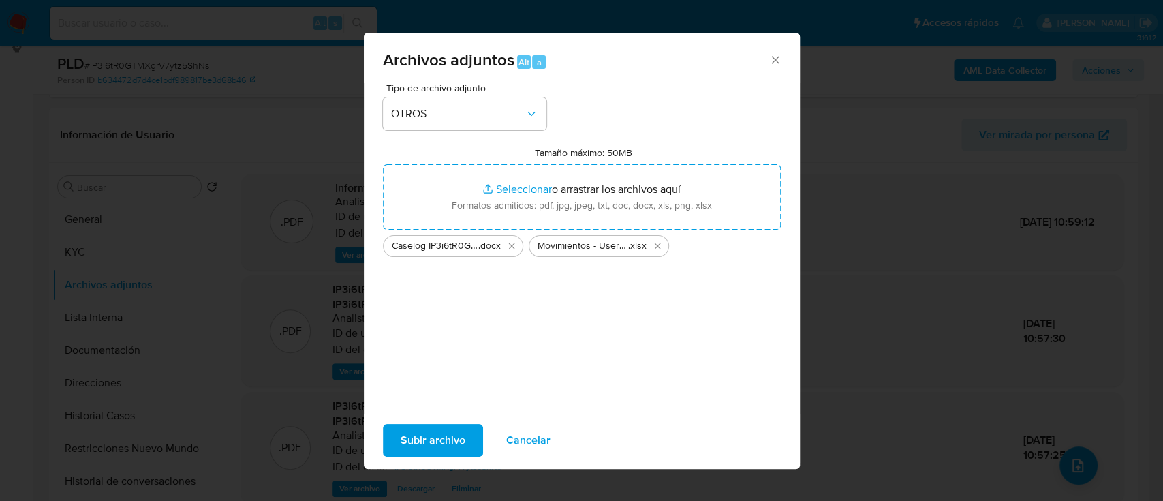
click at [445, 428] on span "Subir archivo" at bounding box center [433, 440] width 65 height 30
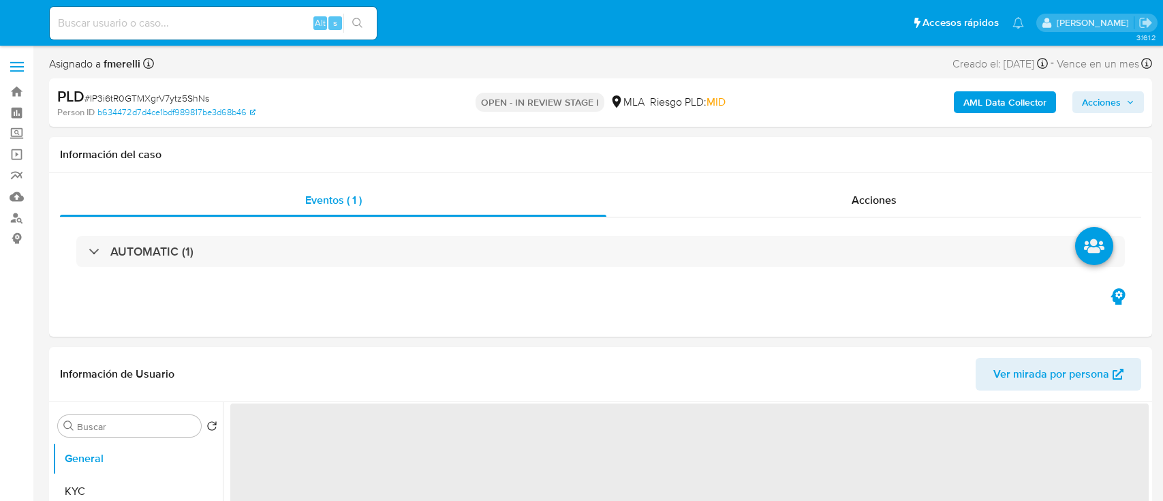
select select "10"
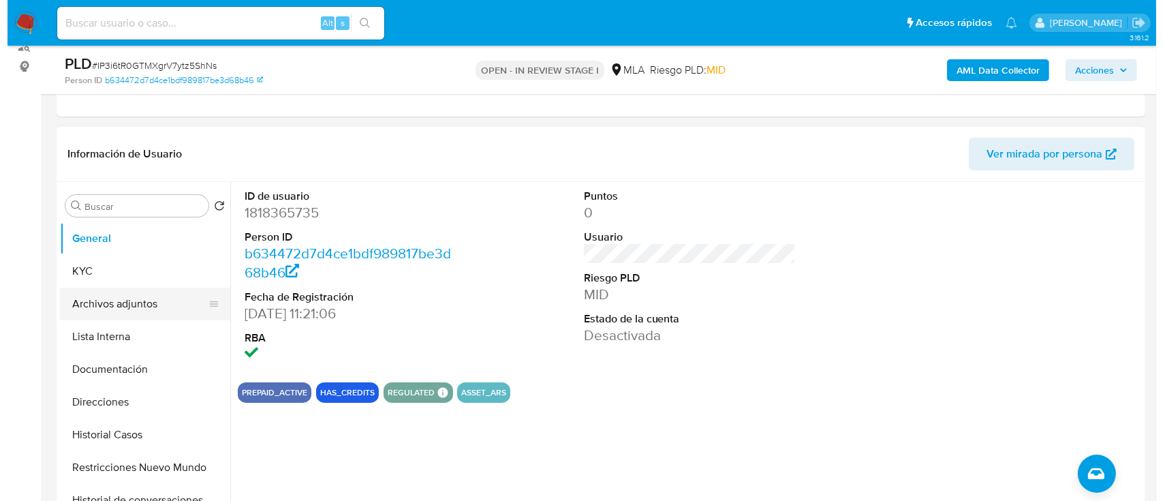
scroll to position [181, 0]
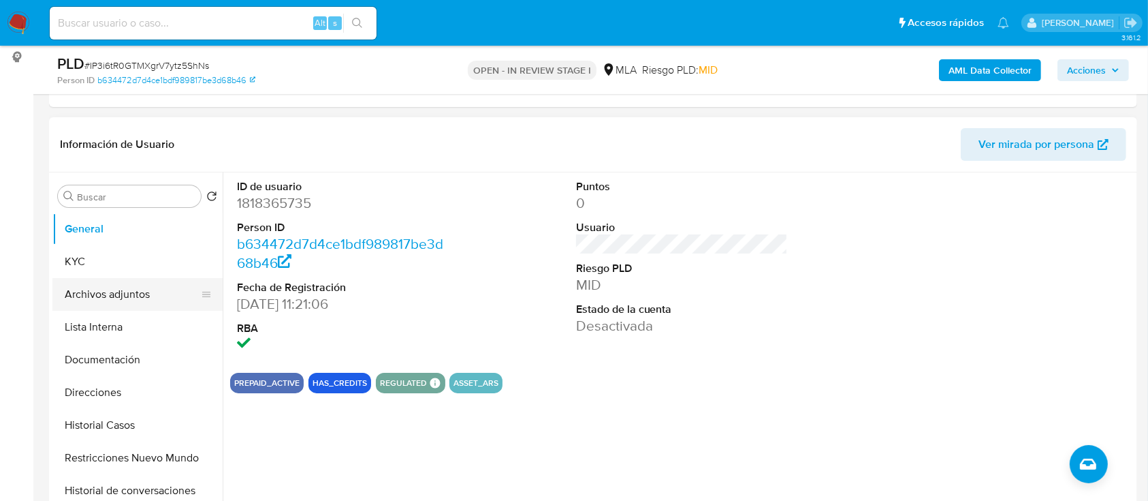
drag, startPoint x: 116, startPoint y: 290, endPoint x: 159, endPoint y: 294, distance: 43.0
click at [116, 289] on button "Archivos adjuntos" at bounding box center [131, 294] width 159 height 33
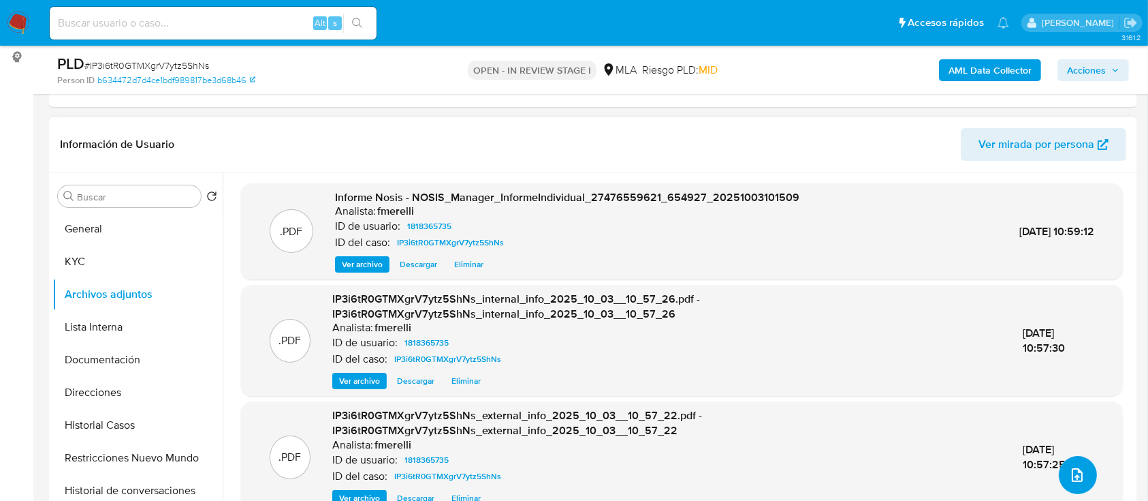
click at [1069, 471] on icon "upload-file" at bounding box center [1077, 475] width 16 height 16
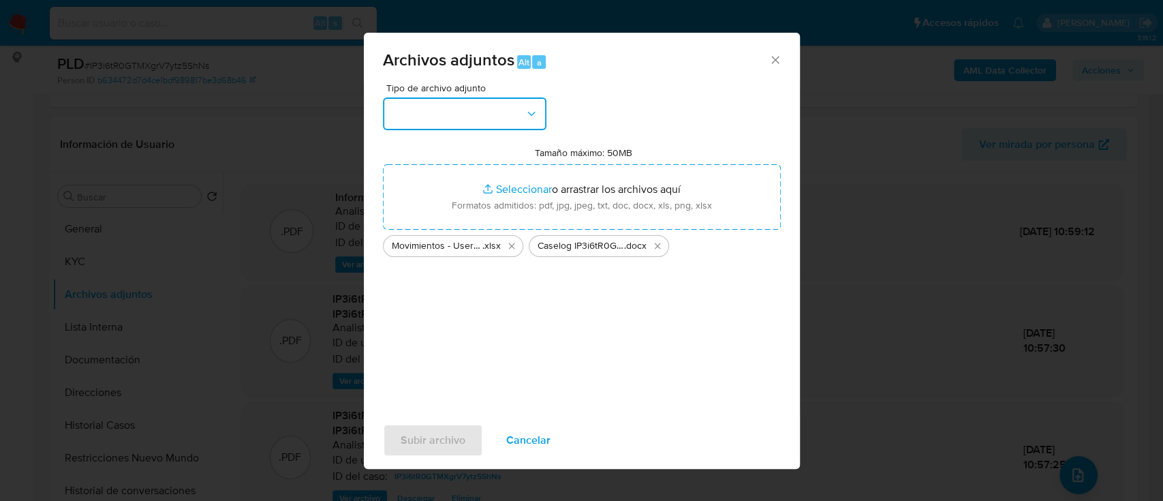
click at [452, 116] on button "button" at bounding box center [464, 113] width 163 height 33
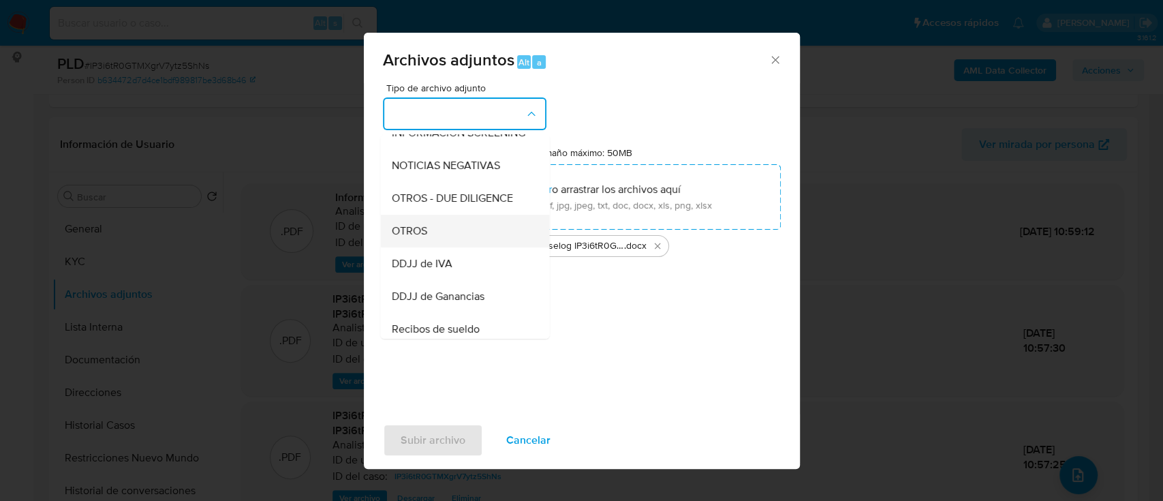
click at [448, 241] on div "OTROS" at bounding box center [460, 231] width 139 height 33
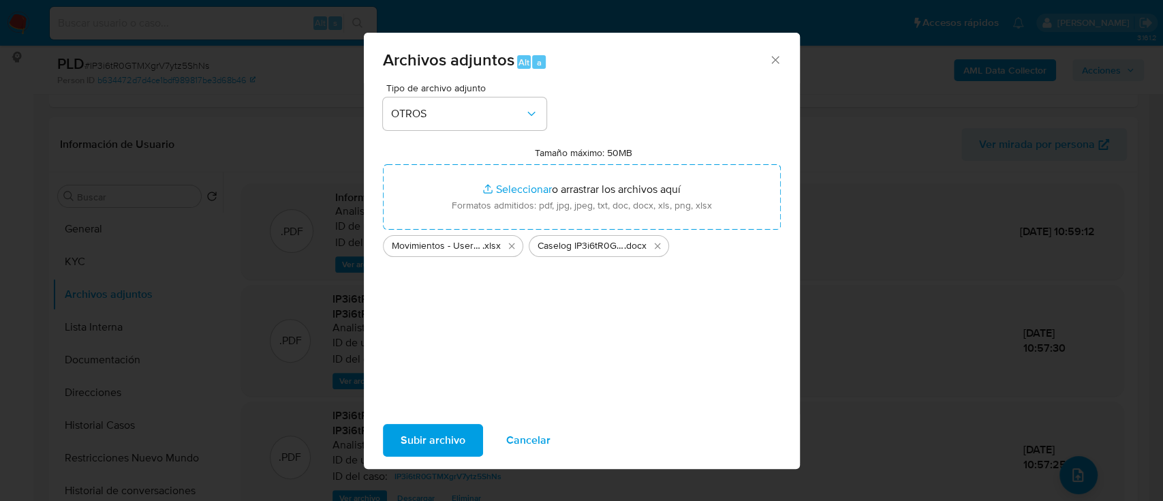
click at [452, 422] on div "Subir archivo Cancelar" at bounding box center [582, 440] width 436 height 52
click at [452, 430] on span "Subir archivo" at bounding box center [433, 440] width 65 height 30
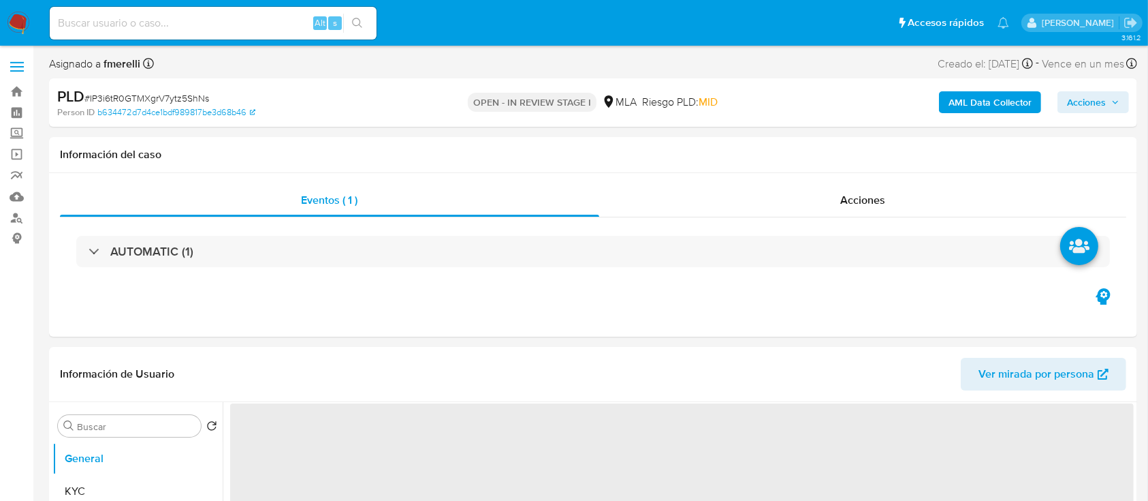
select select "10"
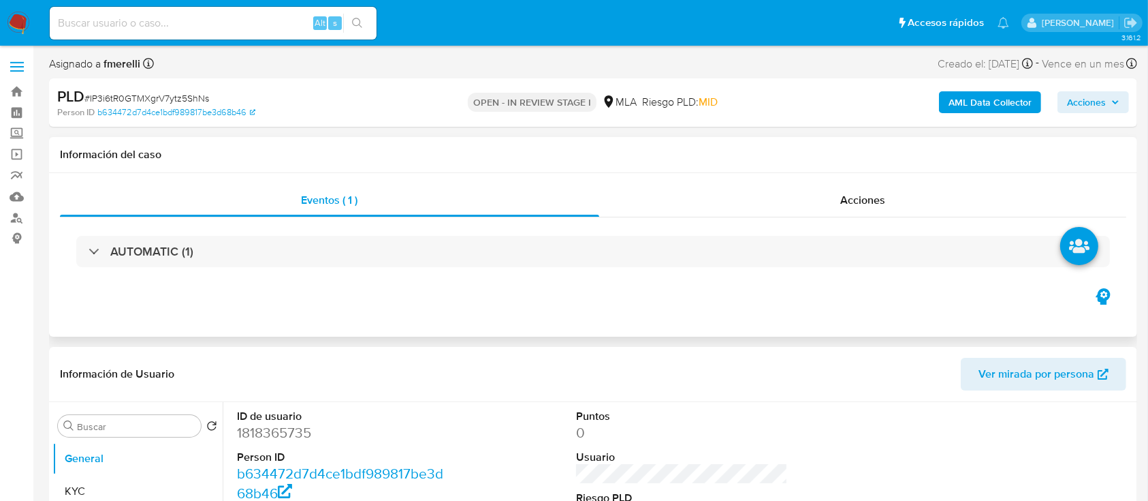
scroll to position [181, 0]
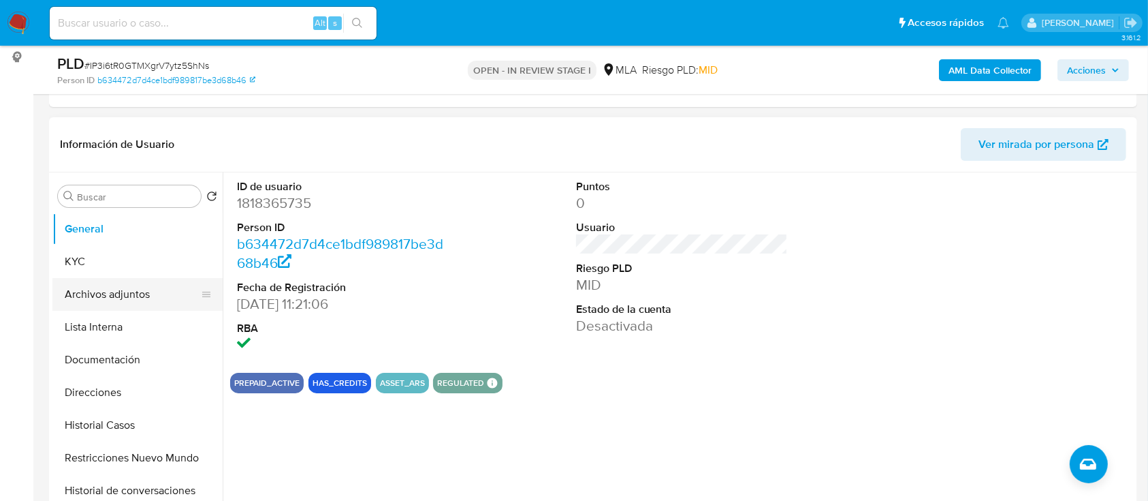
click at [148, 294] on button "Archivos adjuntos" at bounding box center [131, 294] width 159 height 33
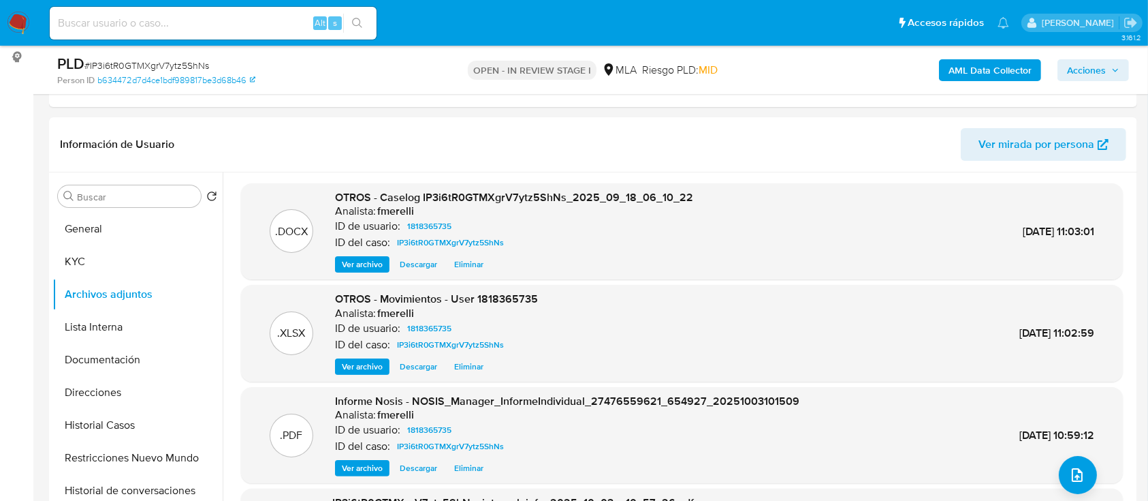
click at [144, 67] on span "# IP3i6tR0GTMXgrV7ytz5ShNs" at bounding box center [146, 66] width 125 height 14
copy span "IP3i6tR0GTMXgrV7ytz5ShNs"
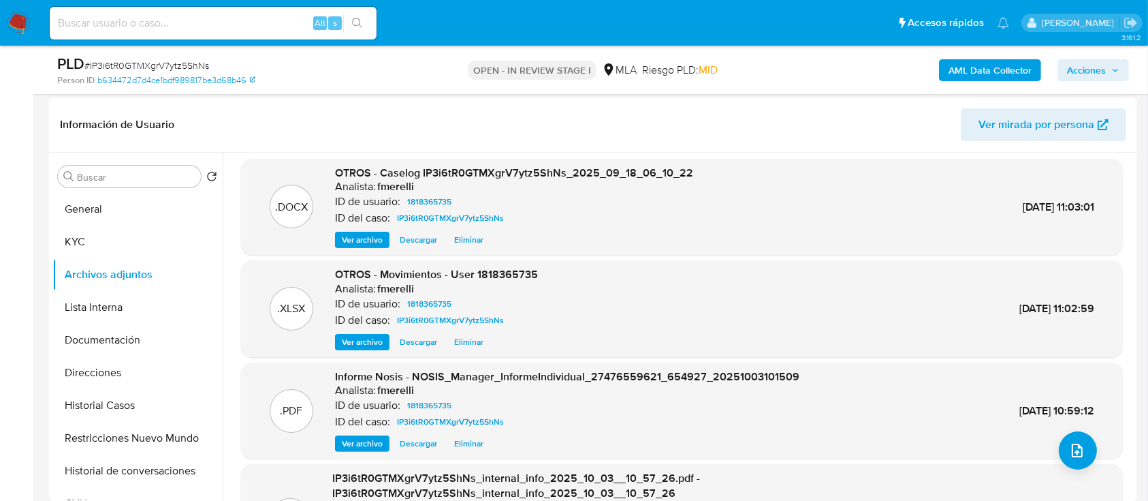
scroll to position [129, 0]
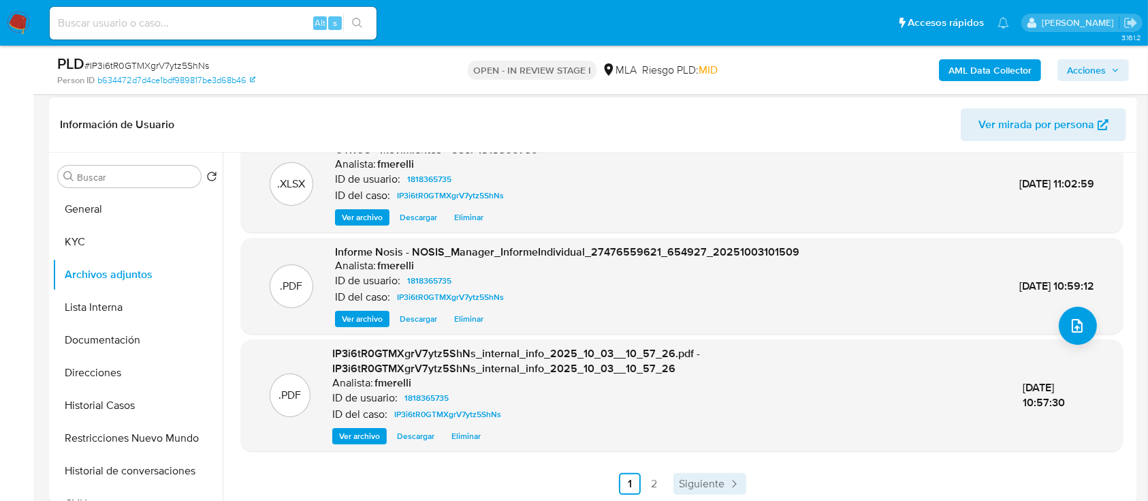
click at [696, 478] on span "Siguiente" at bounding box center [702, 483] width 46 height 11
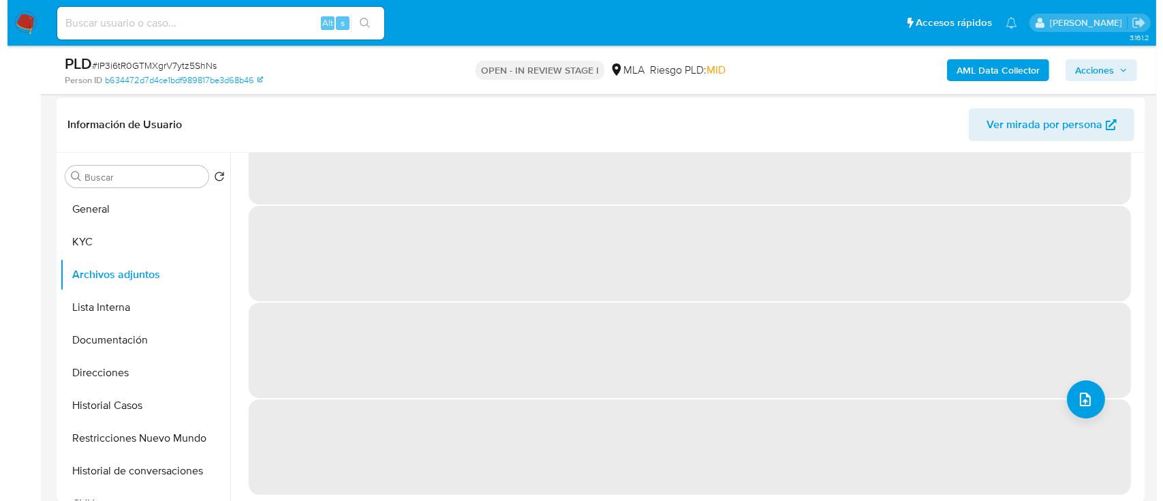
scroll to position [0, 0]
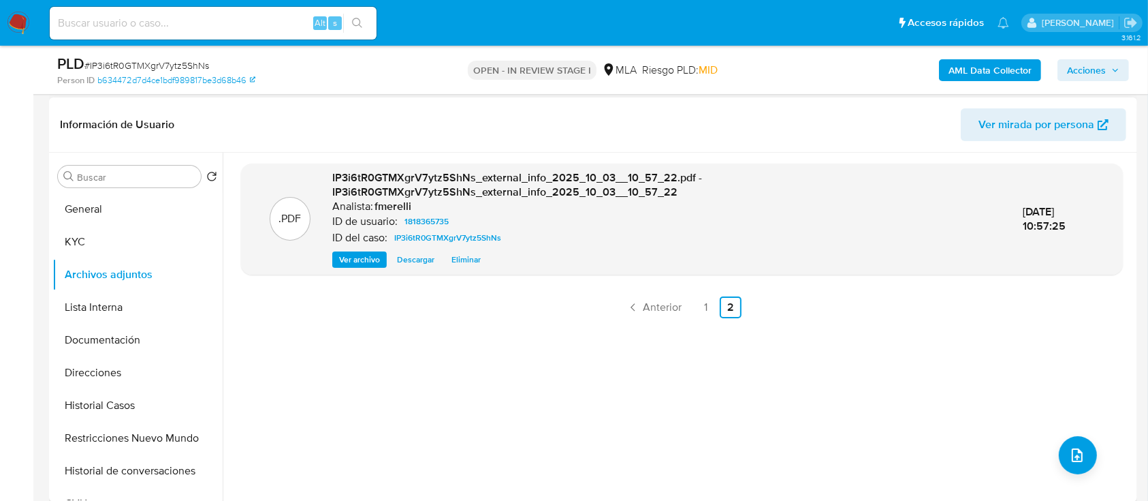
click at [653, 292] on div ".PDF IP3i6tR0GTMXgrV7ytz5ShNs_external_info_2025_10_03__10_57_22.pdf - IP3i6tR0…" at bounding box center [682, 326] width 882 height 327
click at [658, 307] on span "Anterior" at bounding box center [662, 307] width 39 height 11
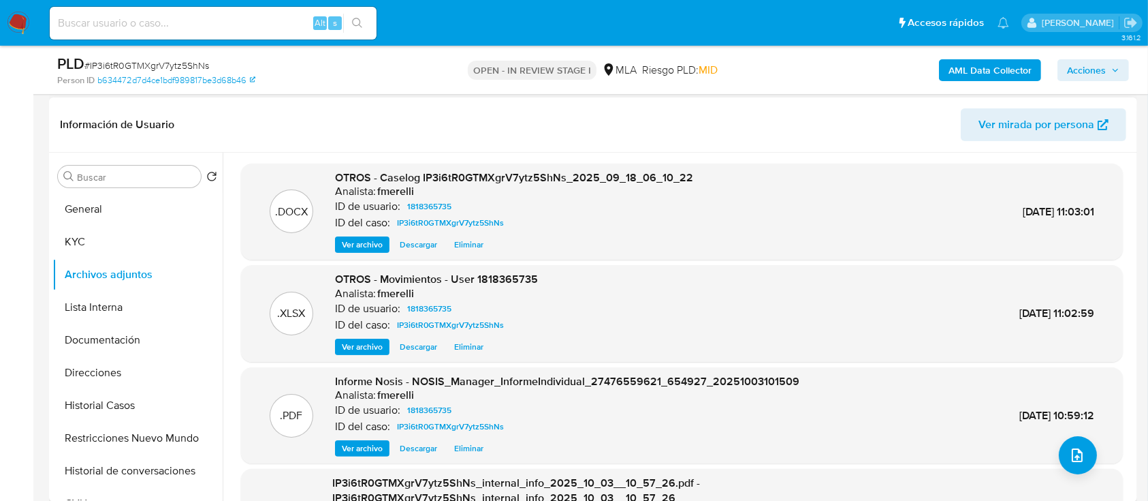
click at [369, 249] on span "Ver archivo" at bounding box center [362, 245] width 41 height 14
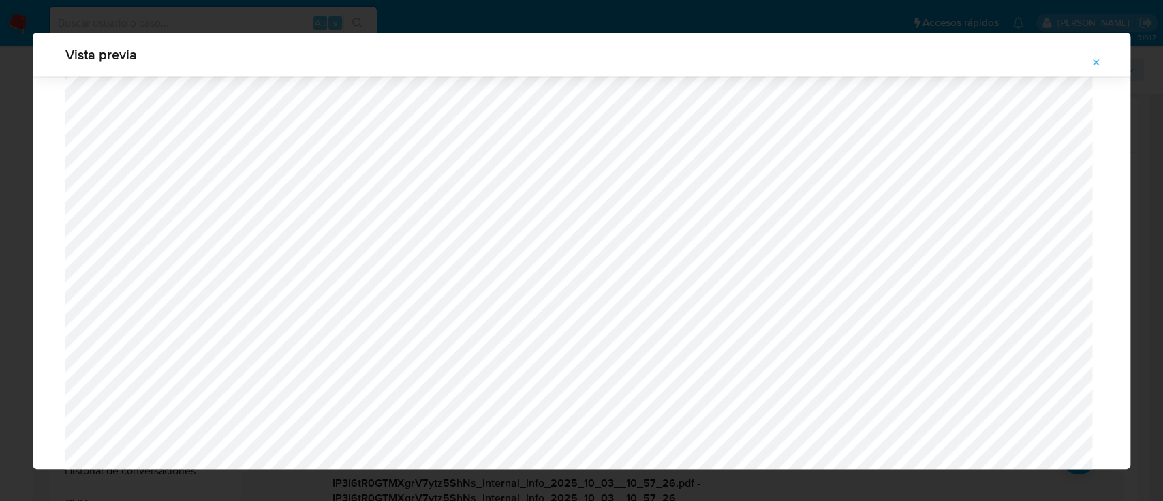
scroll to position [1423, 0]
click at [1097, 62] on icon "Attachment preview" at bounding box center [1095, 62] width 11 height 11
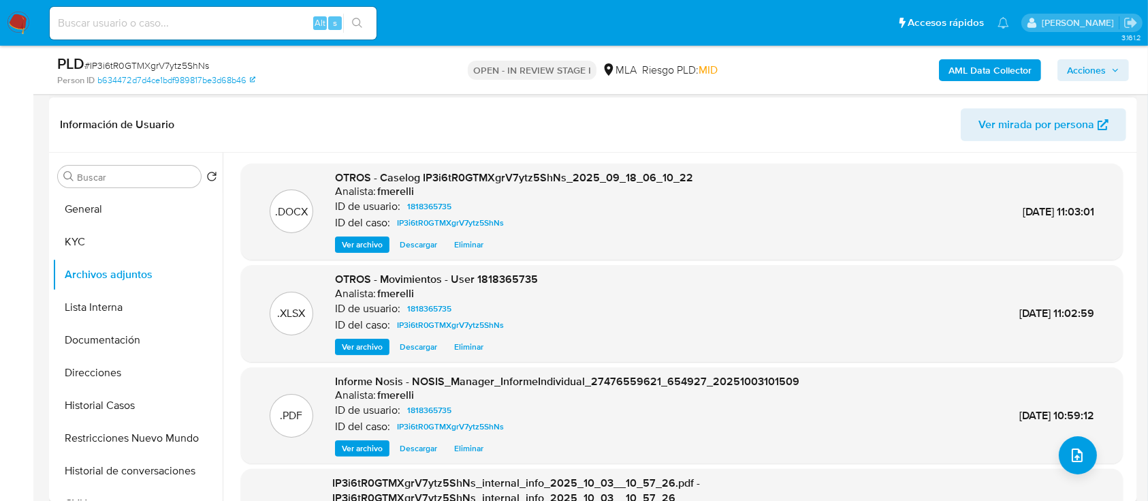
scroll to position [129, 0]
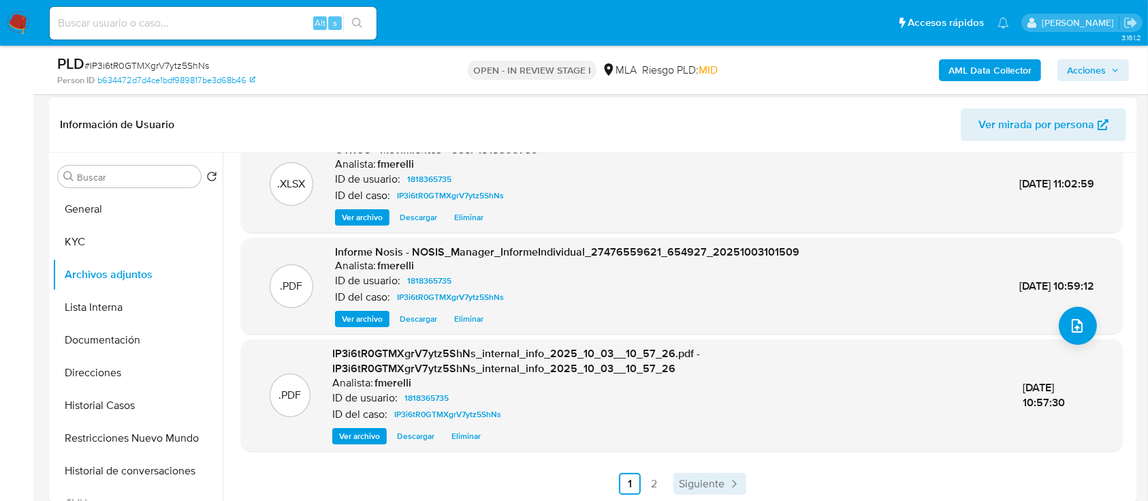
click at [687, 484] on span "Siguiente" at bounding box center [702, 483] width 46 height 11
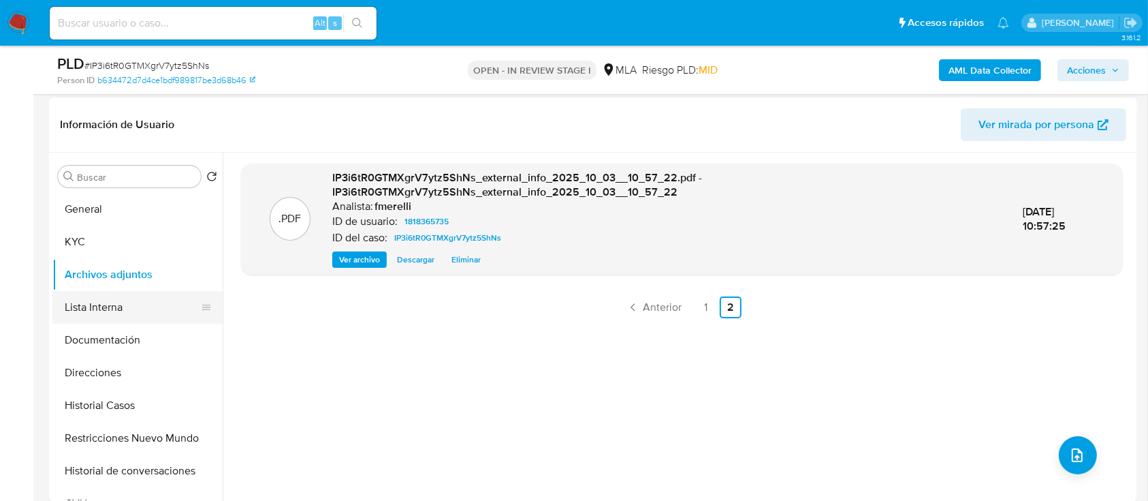
click at [109, 311] on button "Lista Interna" at bounding box center [131, 307] width 159 height 33
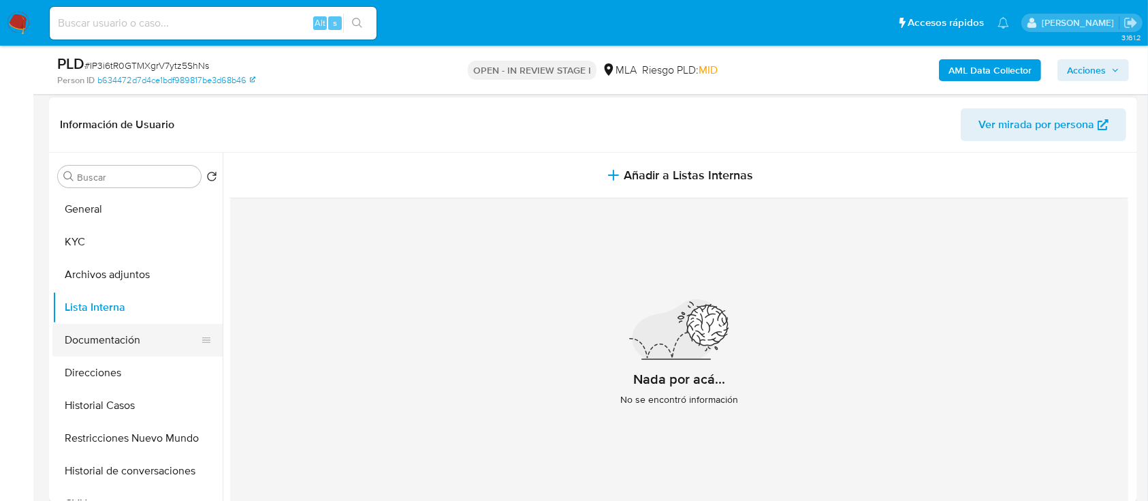
click at [119, 338] on button "Documentación" at bounding box center [131, 340] width 159 height 33
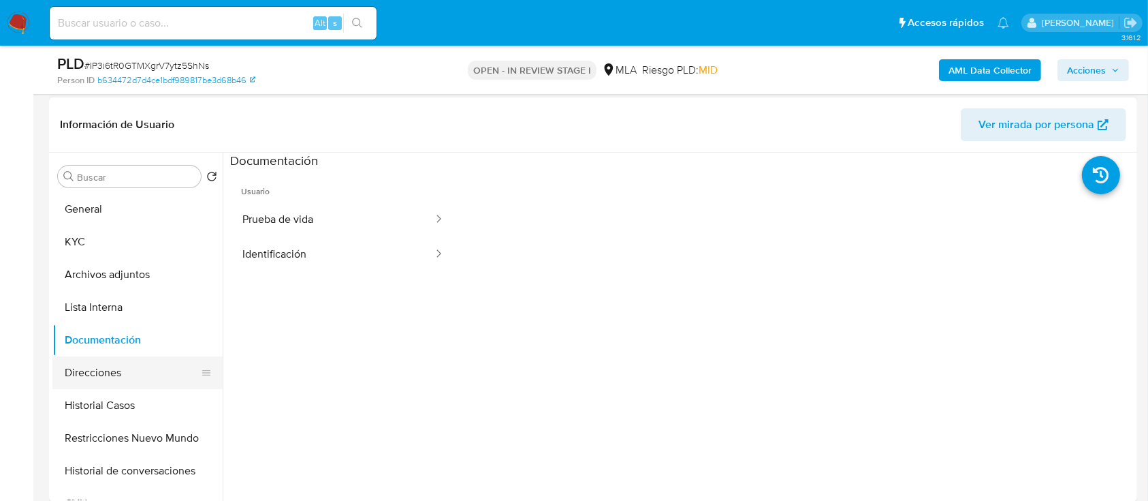
click at [116, 371] on button "Direcciones" at bounding box center [131, 372] width 159 height 33
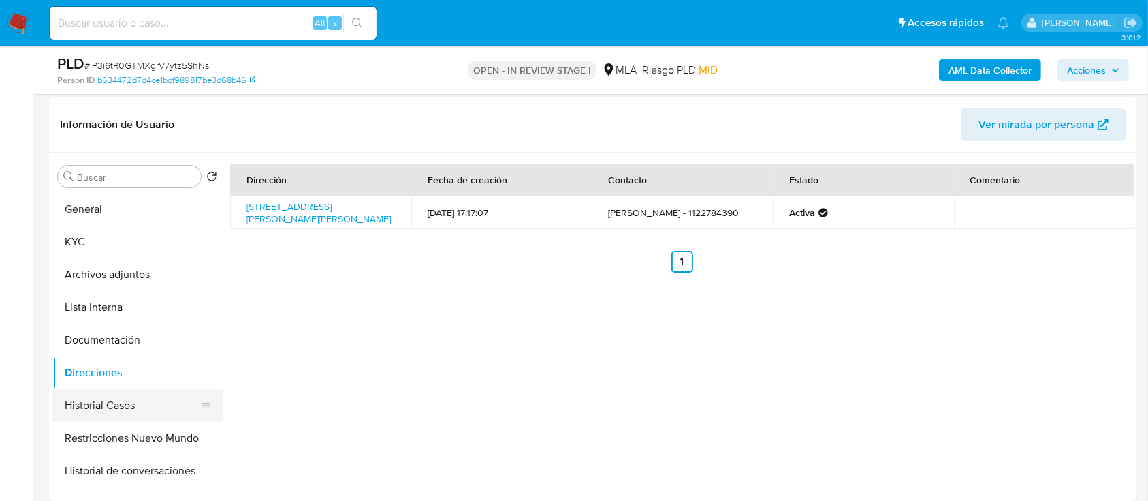
click at [120, 401] on button "Historial Casos" at bounding box center [131, 405] width 159 height 33
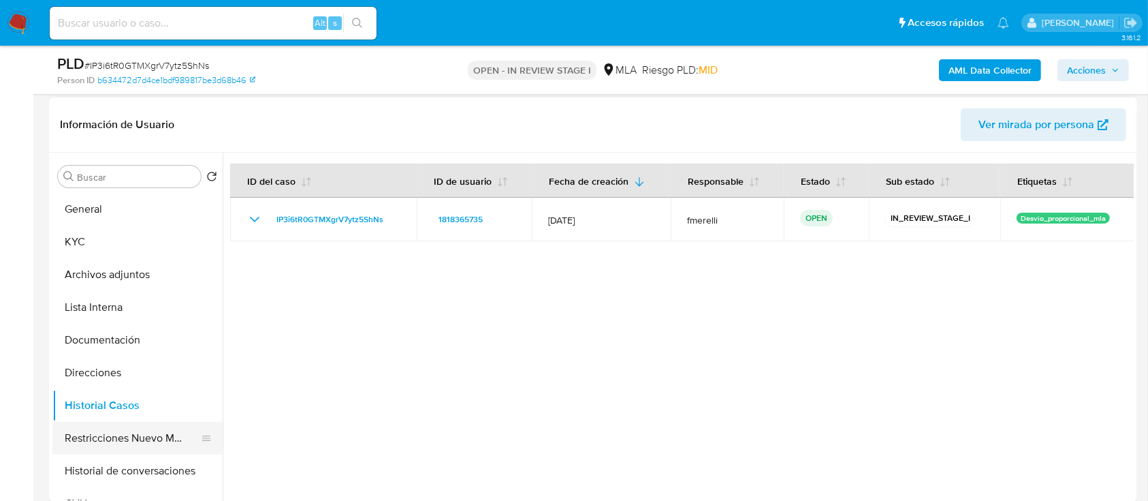
click at [143, 438] on button "Restricciones Nuevo Mundo" at bounding box center [131, 438] width 159 height 33
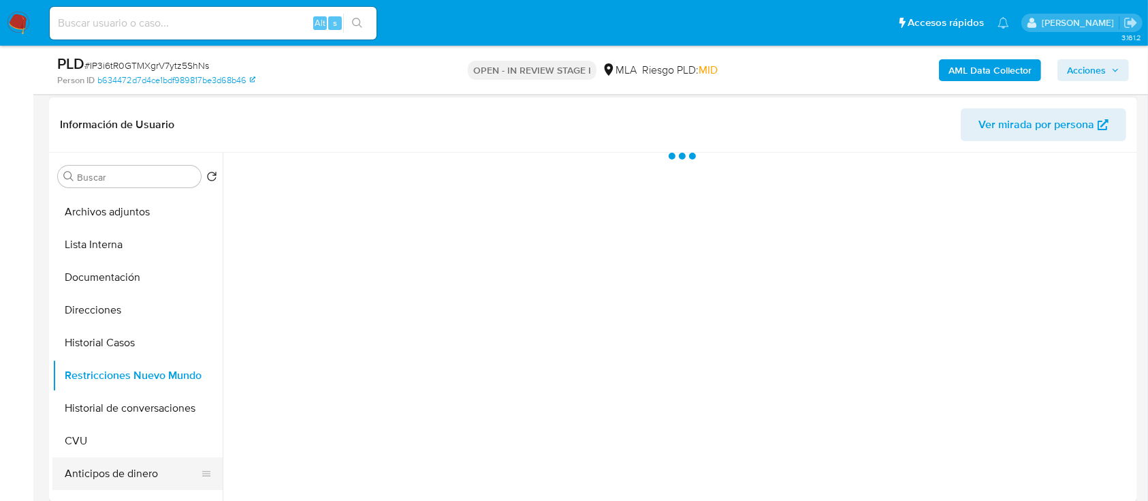
scroll to position [91, 0]
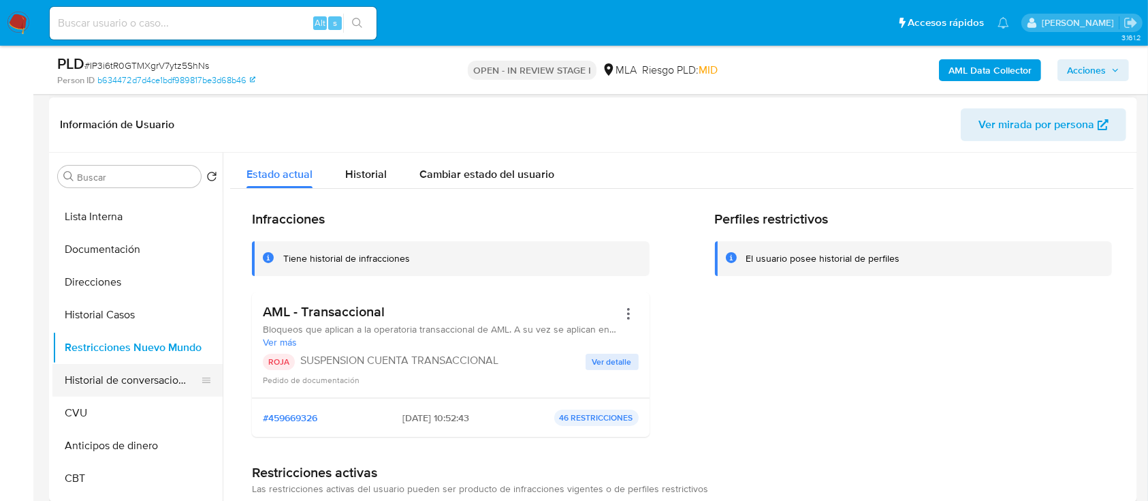
click at [171, 379] on button "Historial de conversaciones" at bounding box center [131, 380] width 159 height 33
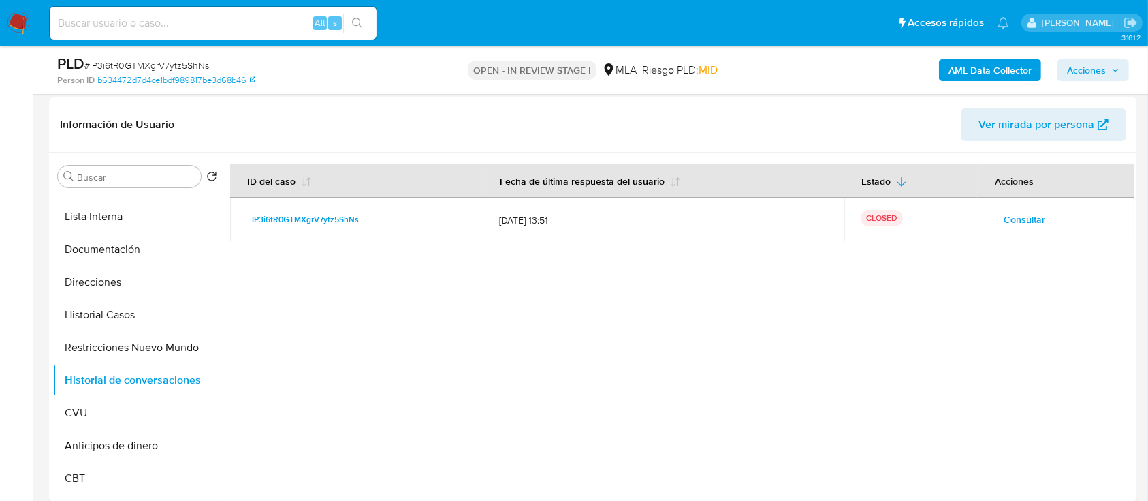
click at [1094, 64] on span "Acciones" at bounding box center [1086, 70] width 39 height 22
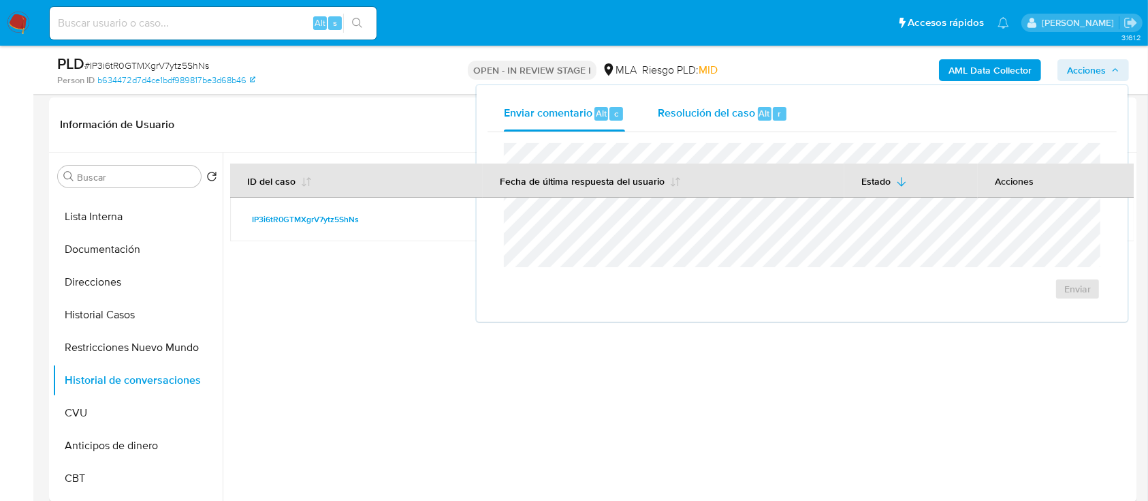
click at [694, 104] on div "Resolución del caso Alt r" at bounding box center [723, 113] width 130 height 35
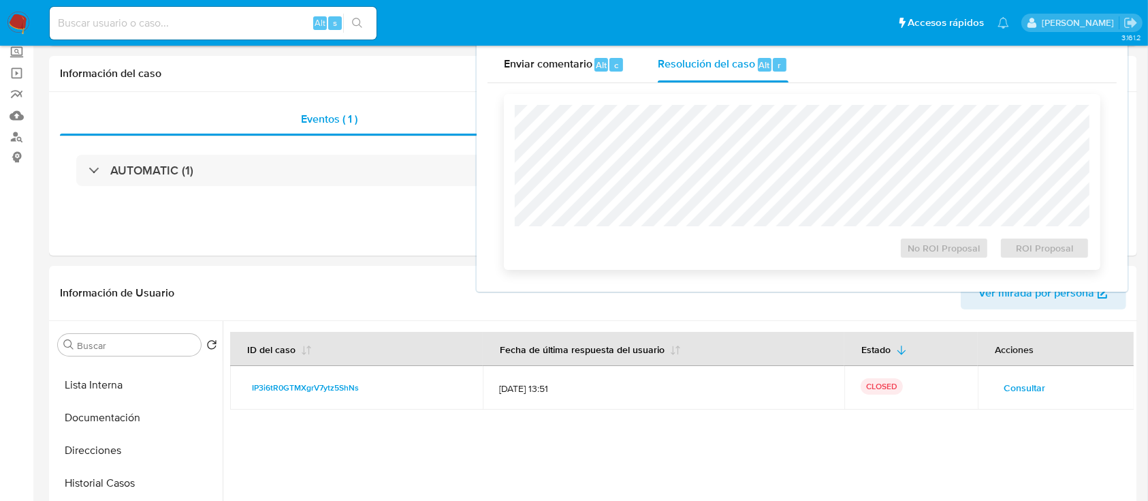
scroll to position [0, 0]
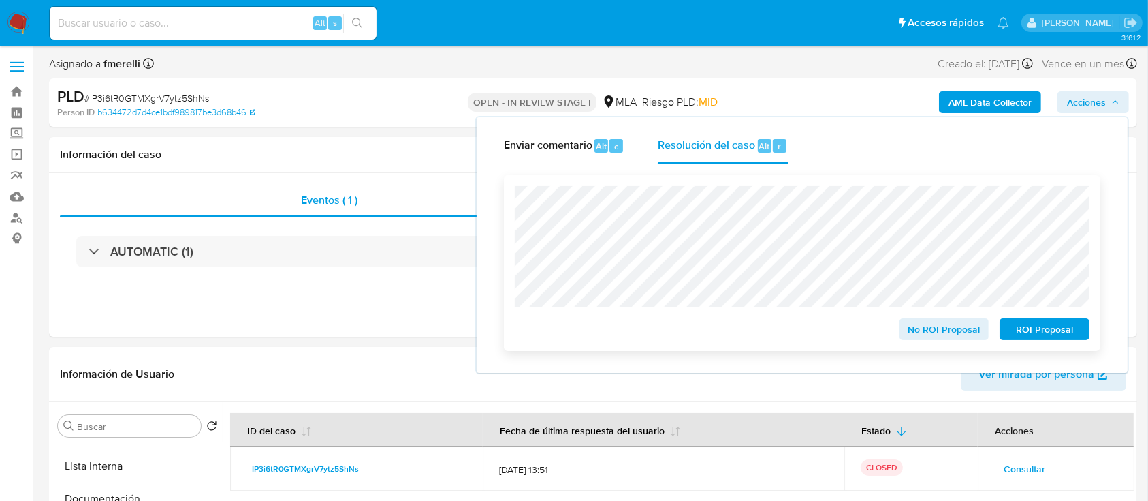
click at [1045, 339] on span "ROI Proposal" at bounding box center [1044, 328] width 71 height 19
click at [1030, 325] on span "ROI Proposal" at bounding box center [1044, 328] width 71 height 19
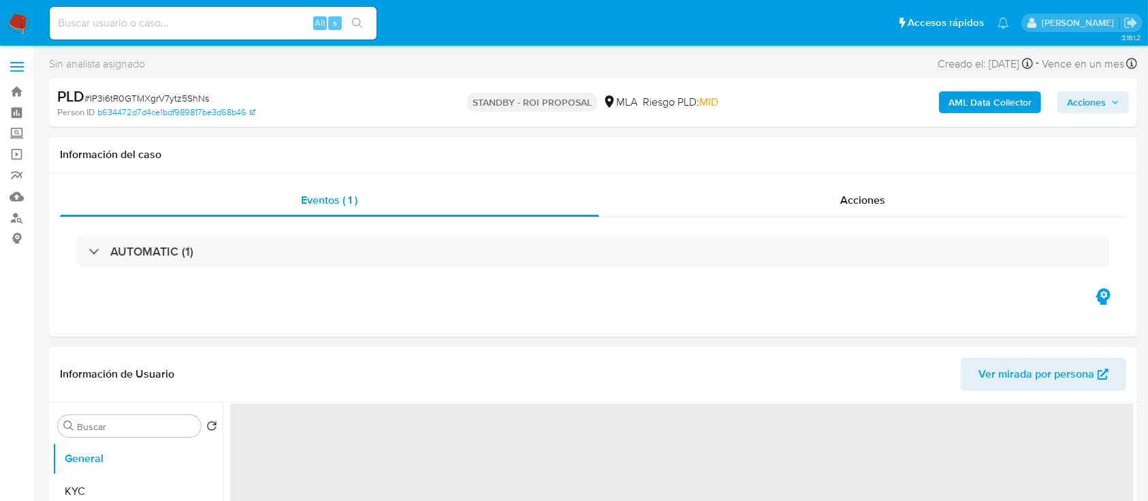
select select "10"
click at [15, 30] on img at bounding box center [18, 23] width 23 height 23
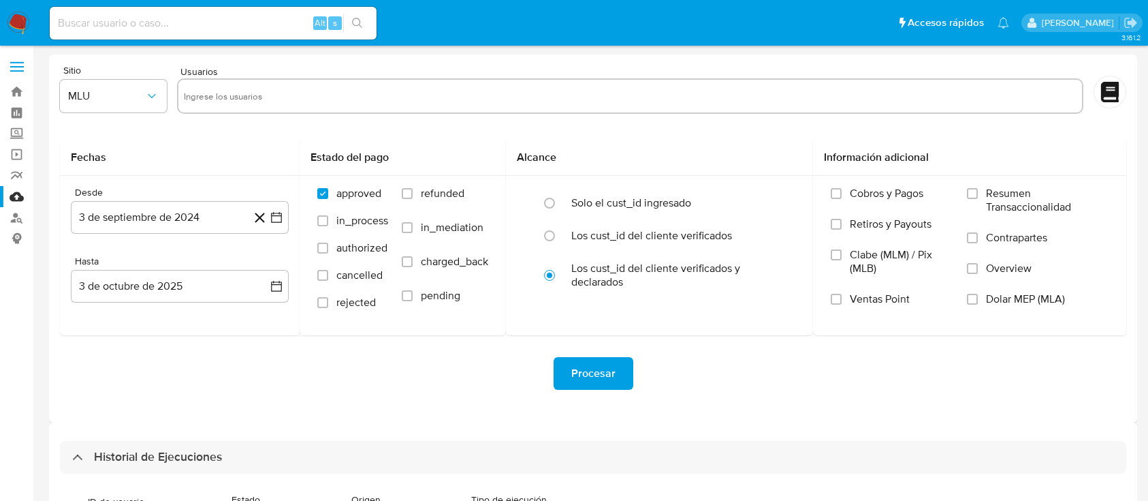
select select "10"
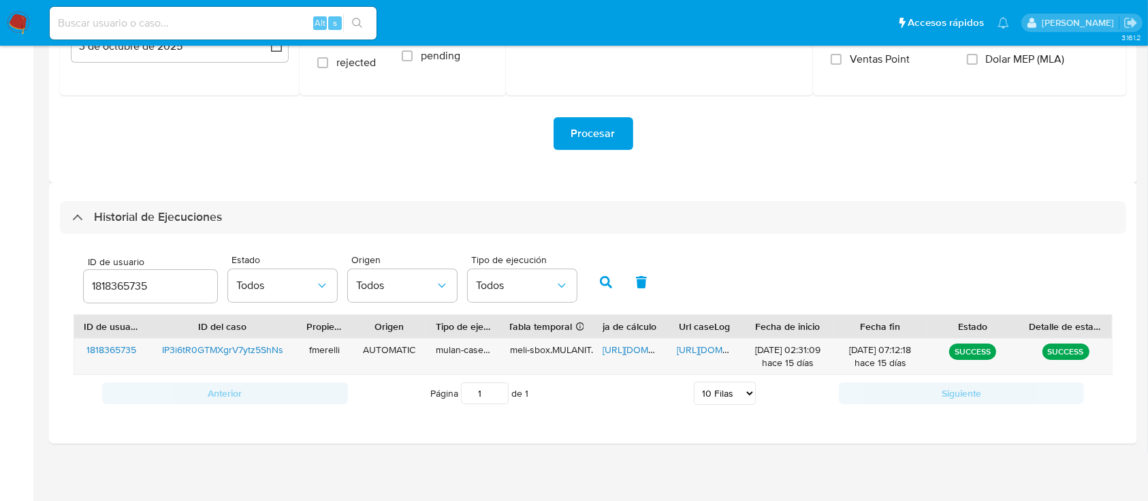
drag, startPoint x: 133, startPoint y: 303, endPoint x: 126, endPoint y: 287, distance: 17.7
click at [133, 301] on div "ID de usuario 1818365735" at bounding box center [151, 281] width 134 height 48
click at [126, 286] on input "1818365735" at bounding box center [151, 286] width 134 height 18
paste input "175013574"
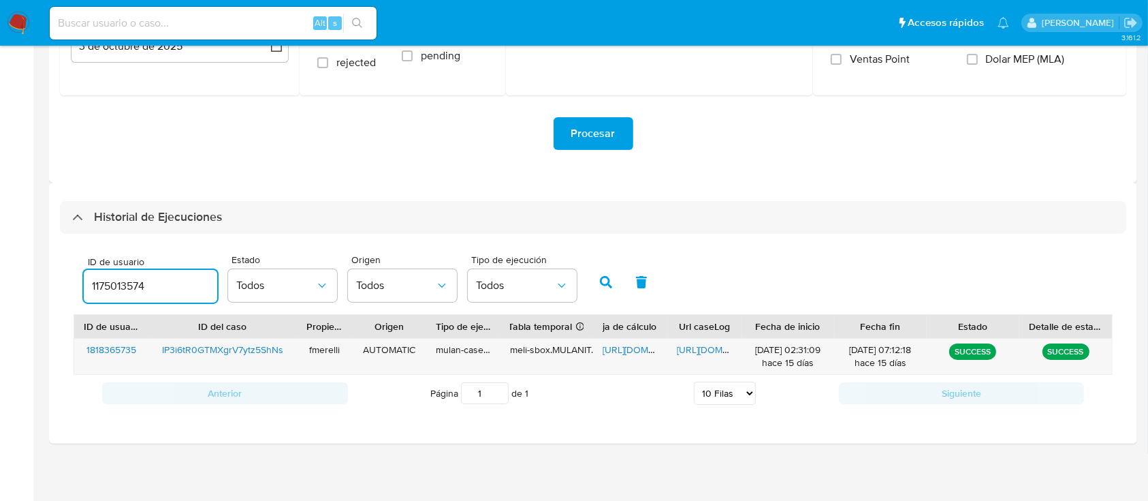
type input "1175013574"
click at [586, 279] on div "ID de usuario 1175013574 Estado Todos Origen Todos Tipo de ejecución Todos" at bounding box center [593, 280] width 1039 height 67
click at [600, 277] on icon "button" at bounding box center [606, 282] width 12 height 12
click at [697, 351] on span "https://docs.google.com/document/d/1mmBHN65kVY__Gq9ICxpvloEDtGfuLkiF8MA6F3hvSOA…" at bounding box center [724, 350] width 94 height 14
click at [626, 352] on span "https://docs.google.com/spreadsheets/d/1EAeln6uWivXr5dWvW7NYQxMdDG1JgjXNzB8L3Ao…" at bounding box center [650, 350] width 94 height 14
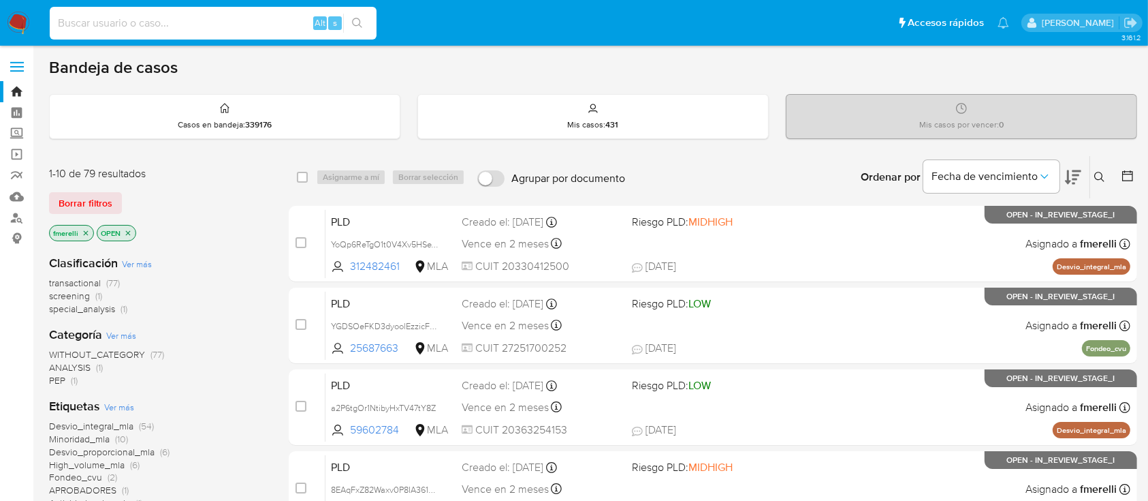
click at [284, 27] on input at bounding box center [213, 23] width 327 height 18
paste input "VfFi7vEojIV011JdJftZypvO"
type input "VfFi7vEojIV011JdJftZypvO"
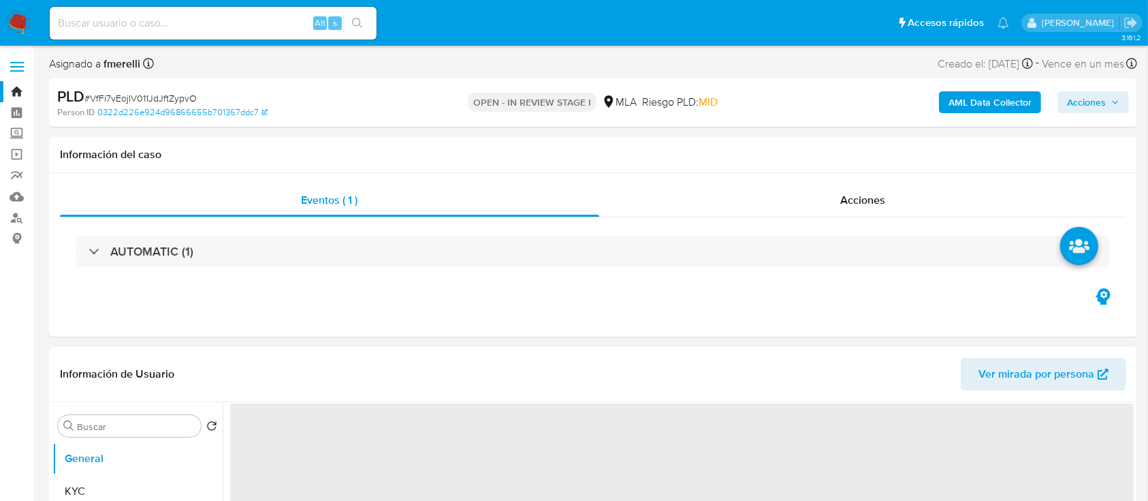
select select "10"
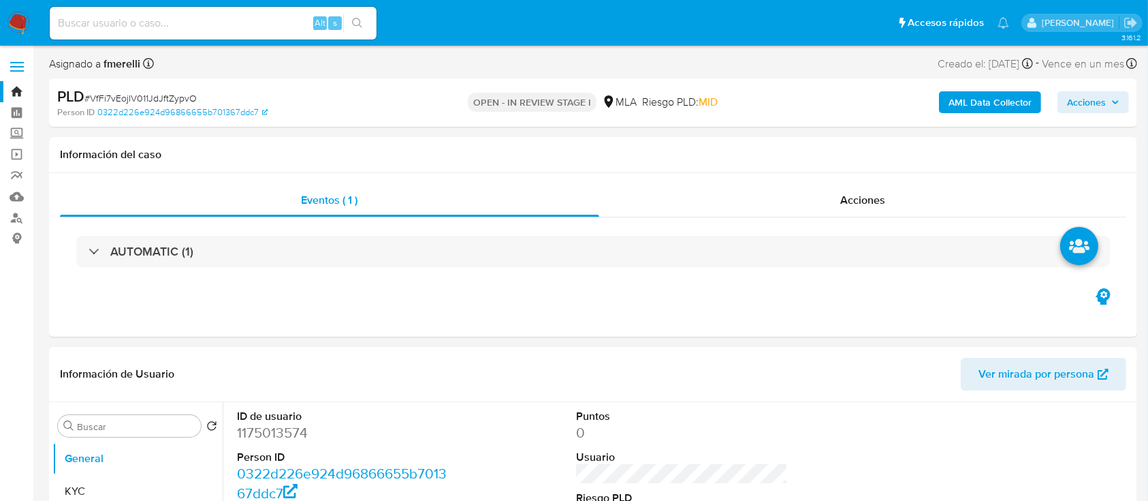
click at [267, 428] on dd "1175013574" at bounding box center [343, 432] width 213 height 19
copy dd "1175013574"
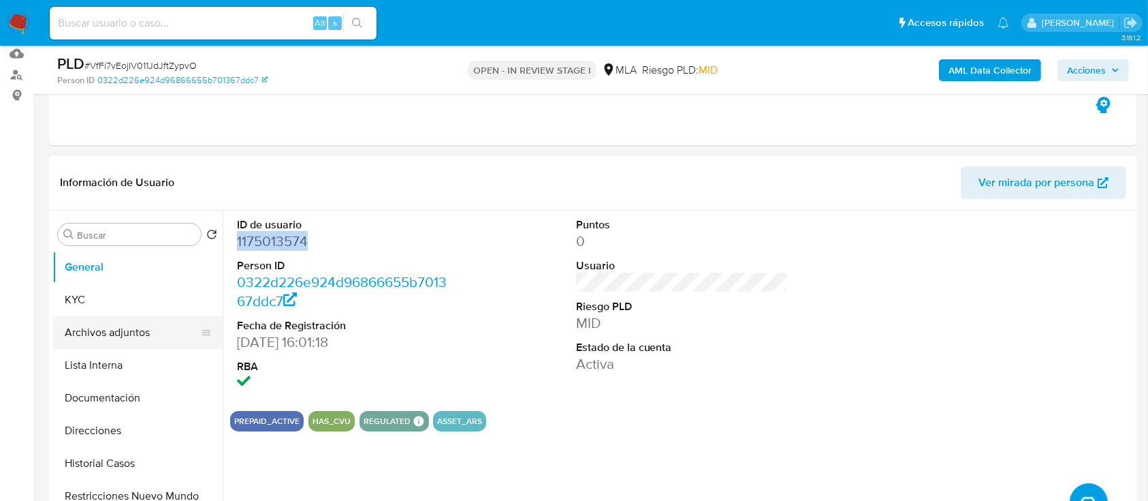
scroll to position [181, 0]
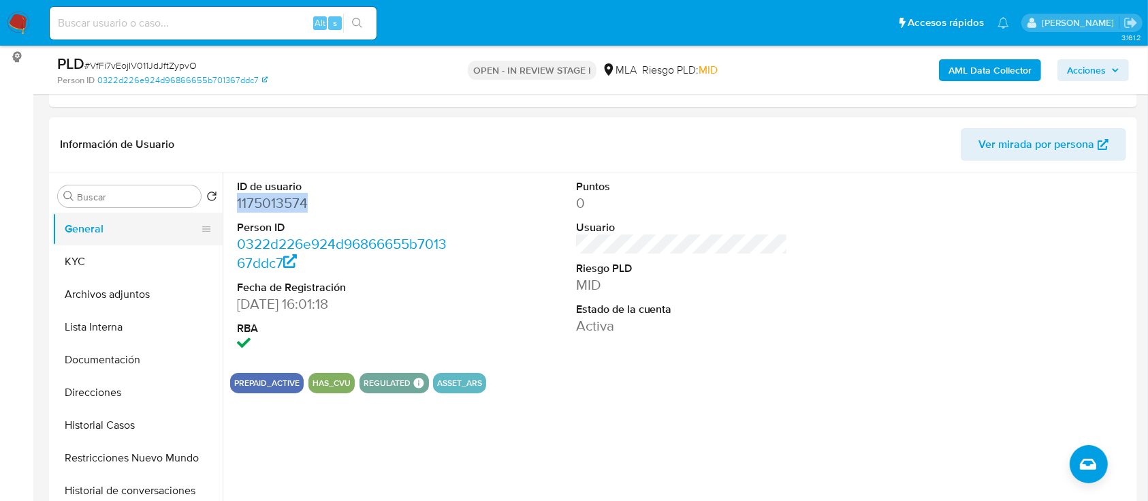
click at [99, 238] on button "General" at bounding box center [131, 229] width 159 height 33
click at [108, 260] on button "KYC" at bounding box center [131, 261] width 159 height 33
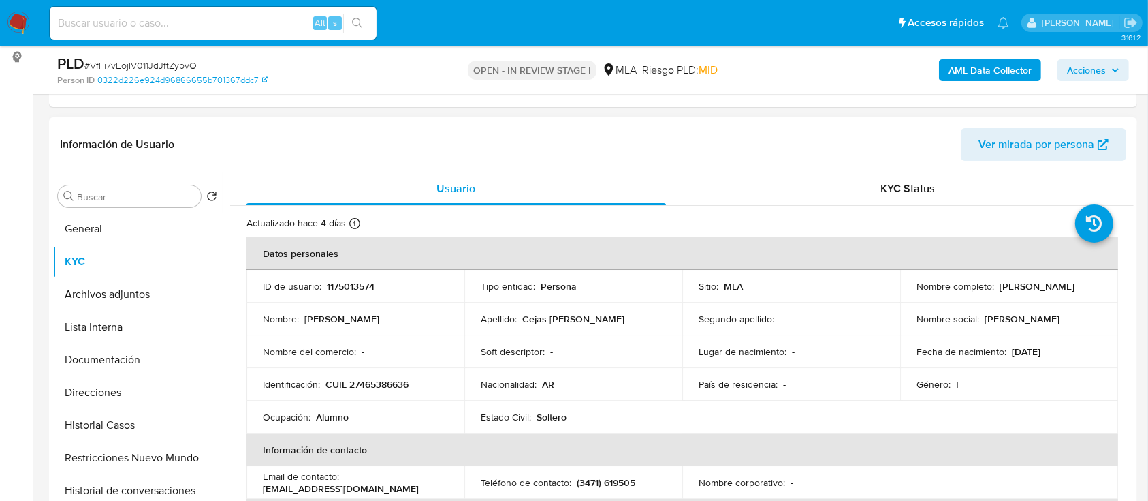
click at [364, 384] on p "CUIL 27465386636" at bounding box center [367, 384] width 83 height 12
copy p "27465386636"
click at [371, 379] on p "CUIL 27465386636" at bounding box center [367, 384] width 83 height 12
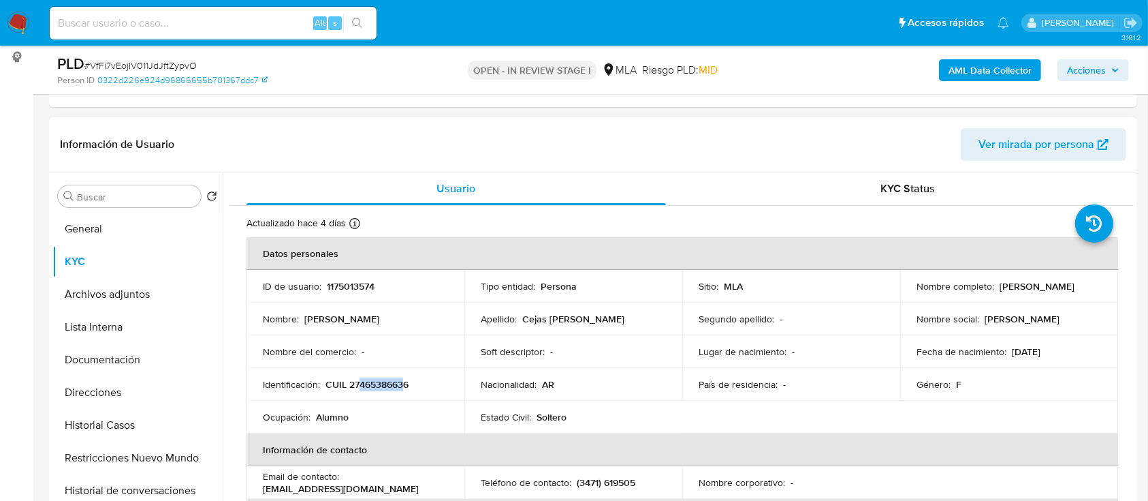
drag, startPoint x: 359, startPoint y: 384, endPoint x: 403, endPoint y: 382, distance: 44.3
click at [403, 382] on p "CUIL 27465386636" at bounding box center [367, 384] width 83 height 12
copy p "46538663"
click at [130, 364] on button "Documentación" at bounding box center [131, 359] width 159 height 33
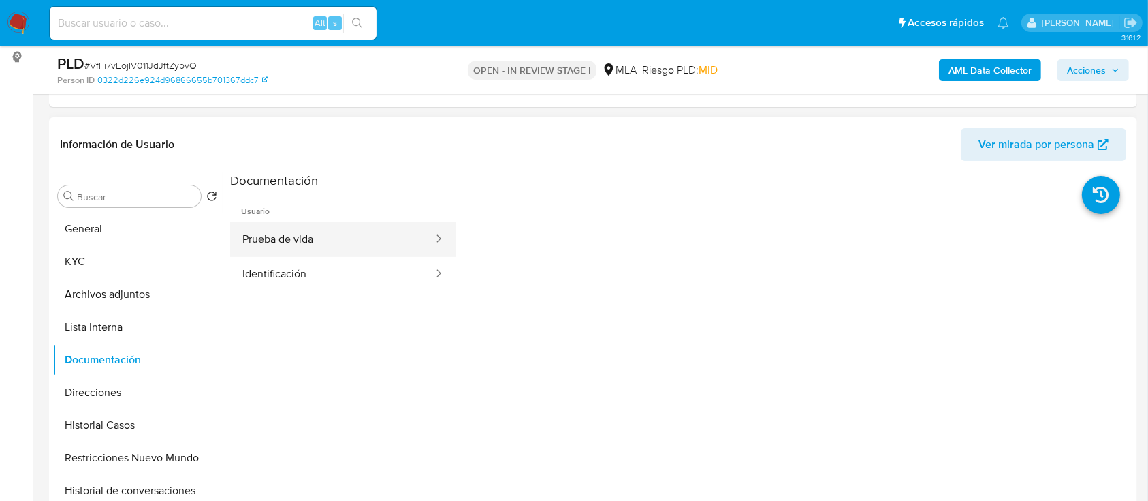
click at [305, 245] on button "Prueba de vida" at bounding box center [332, 239] width 204 height 35
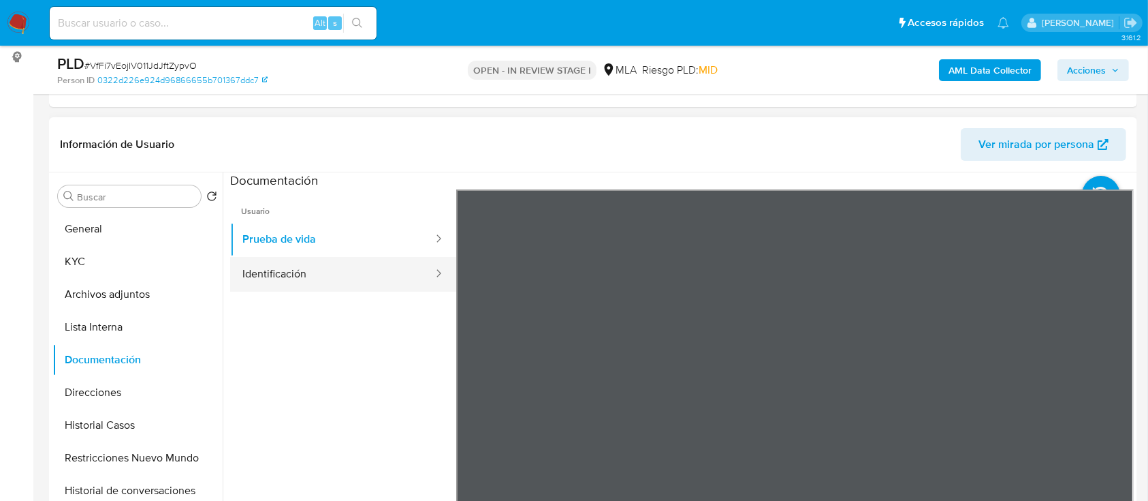
click at [315, 274] on button "Identificación" at bounding box center [332, 274] width 204 height 35
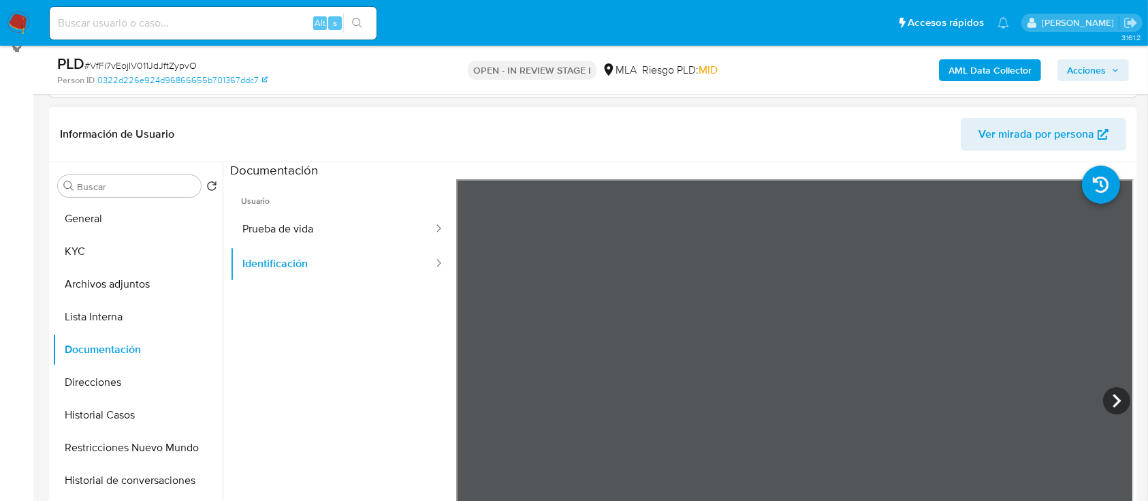
scroll to position [220, 0]
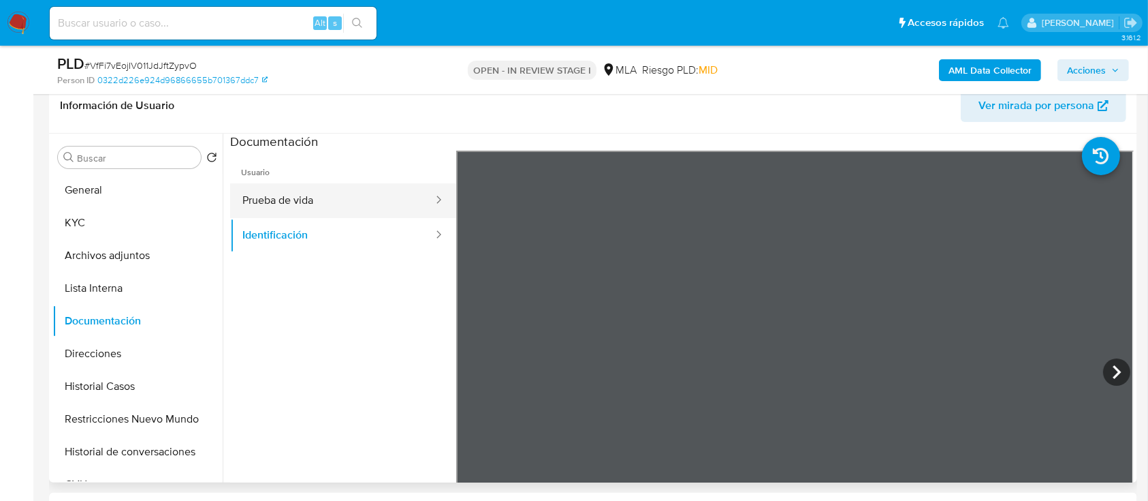
click at [311, 203] on button "Prueba de vida" at bounding box center [332, 200] width 204 height 35
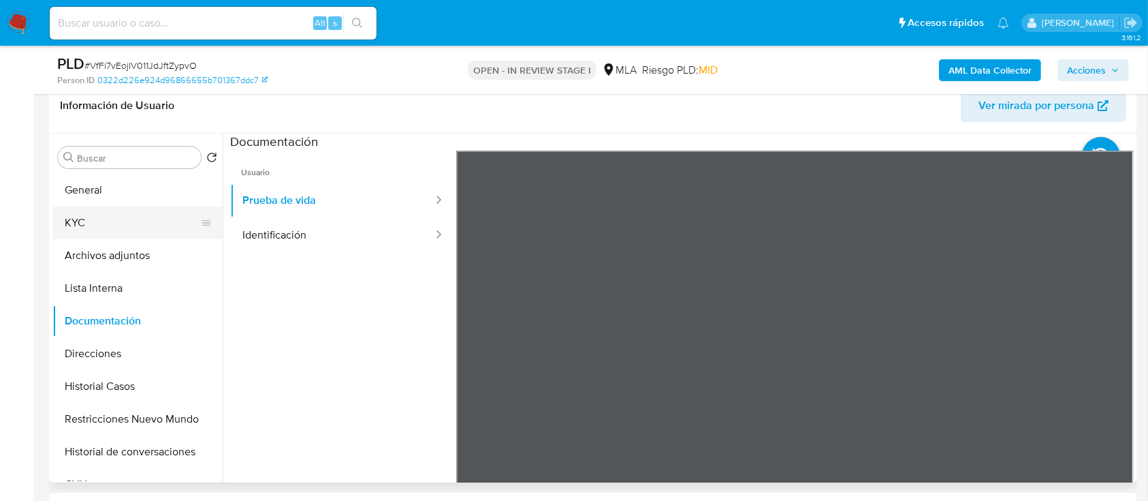
click at [160, 220] on button "KYC" at bounding box center [131, 222] width 159 height 33
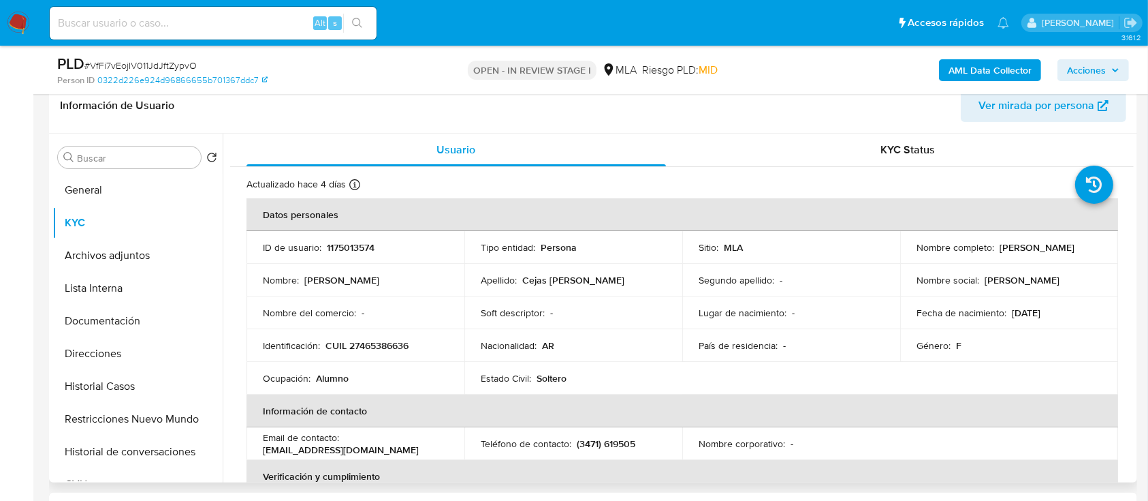
click at [386, 354] on td "Identificación : CUIL 27465386636" at bounding box center [356, 345] width 218 height 33
click at [377, 344] on p "CUIL 27465386636" at bounding box center [367, 345] width 83 height 12
copy p "27465386636"
click at [348, 249] on p "1175013574" at bounding box center [351, 247] width 48 height 12
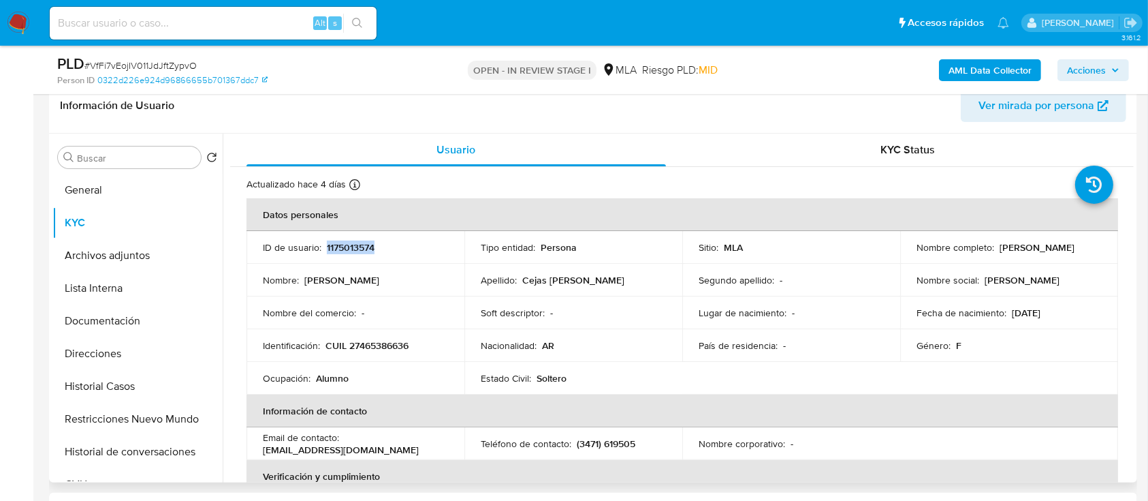
click at [348, 249] on p "1175013574" at bounding box center [351, 247] width 48 height 12
copy p "1175013574"
click at [396, 334] on td "Identificación : CUIL 27465386636" at bounding box center [356, 345] width 218 height 33
click at [394, 336] on td "Identificación : CUIL 27465386636" at bounding box center [356, 345] width 218 height 33
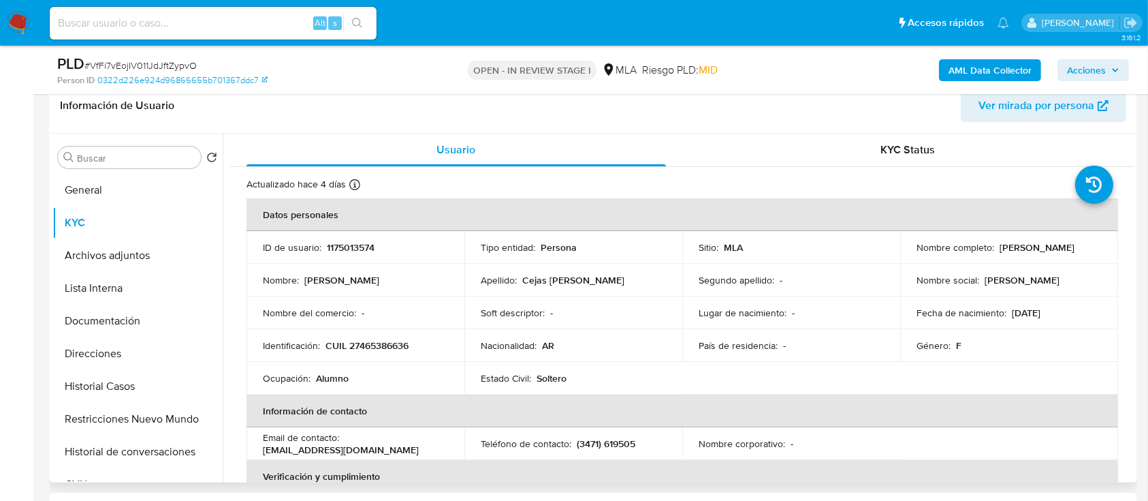
click at [388, 345] on p "CUIL 27465386636" at bounding box center [367, 345] width 83 height 12
copy p "27465386636"
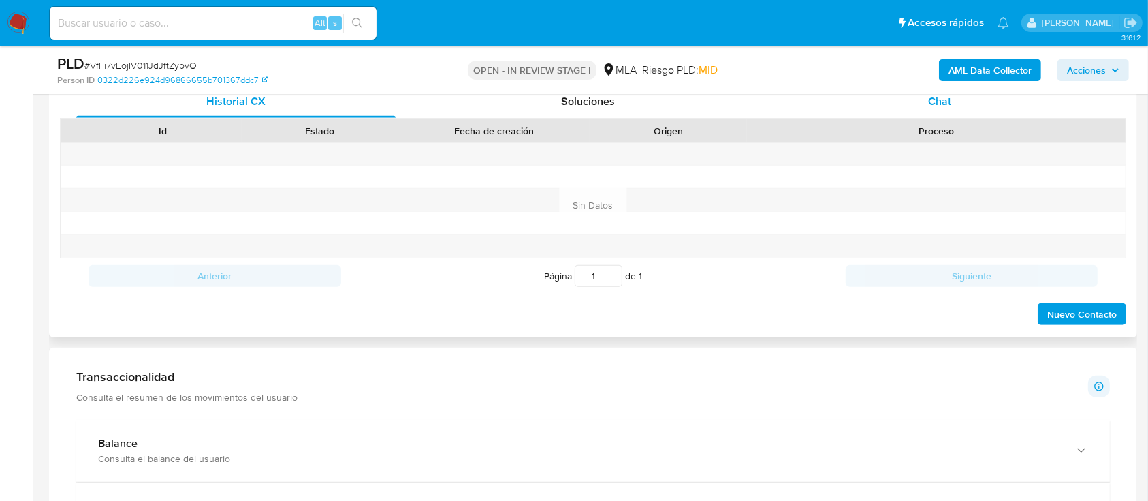
click at [949, 105] on span "Chat" at bounding box center [939, 101] width 23 height 16
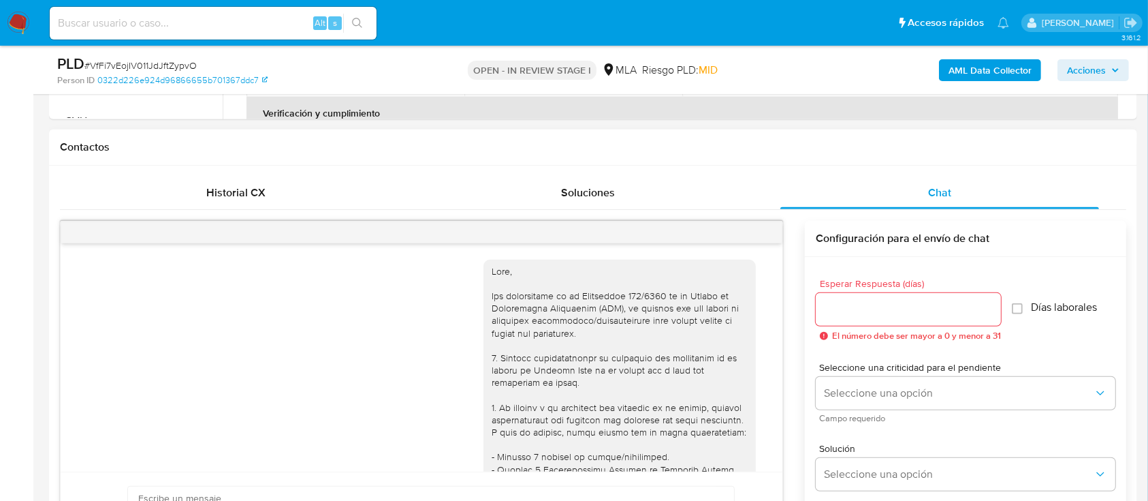
scroll to position [962, 0]
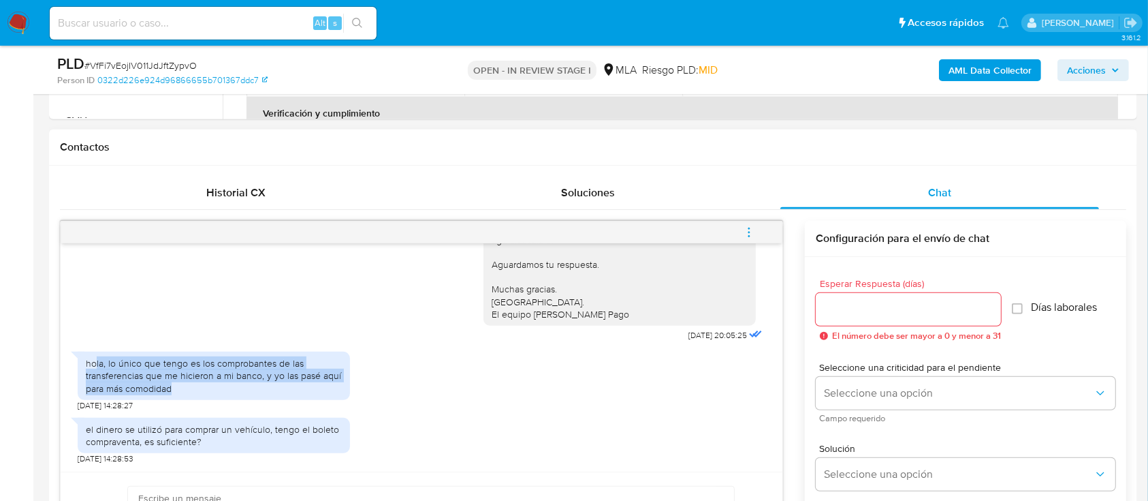
drag, startPoint x: 95, startPoint y: 364, endPoint x: 177, endPoint y: 391, distance: 86.6
click at [177, 391] on div "hola, lo único que tengo es los comprobantes de las transferencias que me hicie…" at bounding box center [214, 375] width 256 height 37
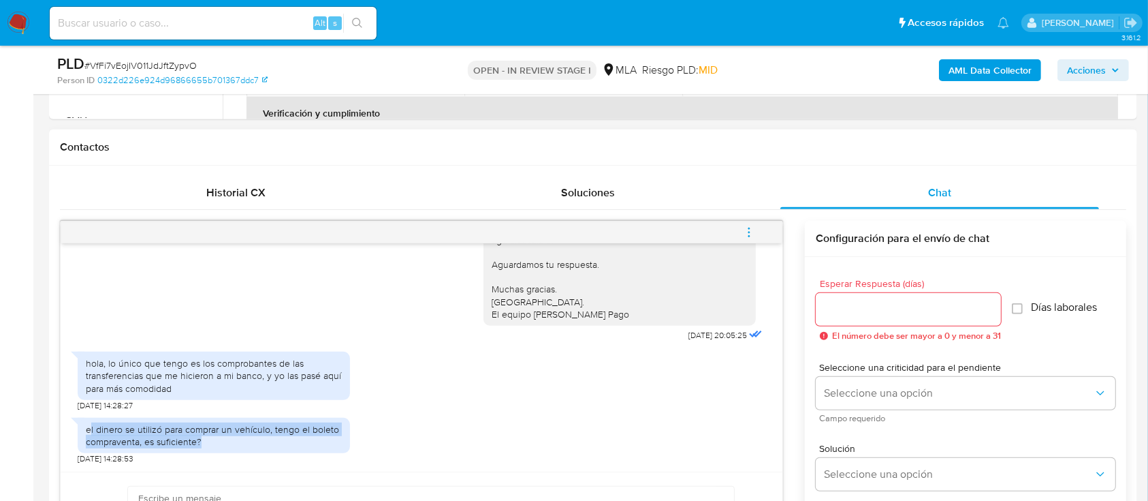
drag, startPoint x: 88, startPoint y: 430, endPoint x: 324, endPoint y: 448, distance: 236.3
click at [324, 448] on div "el dinero se utilizó para comprar un vehículo, tengo el boleto compraventa, es …" at bounding box center [214, 435] width 272 height 35
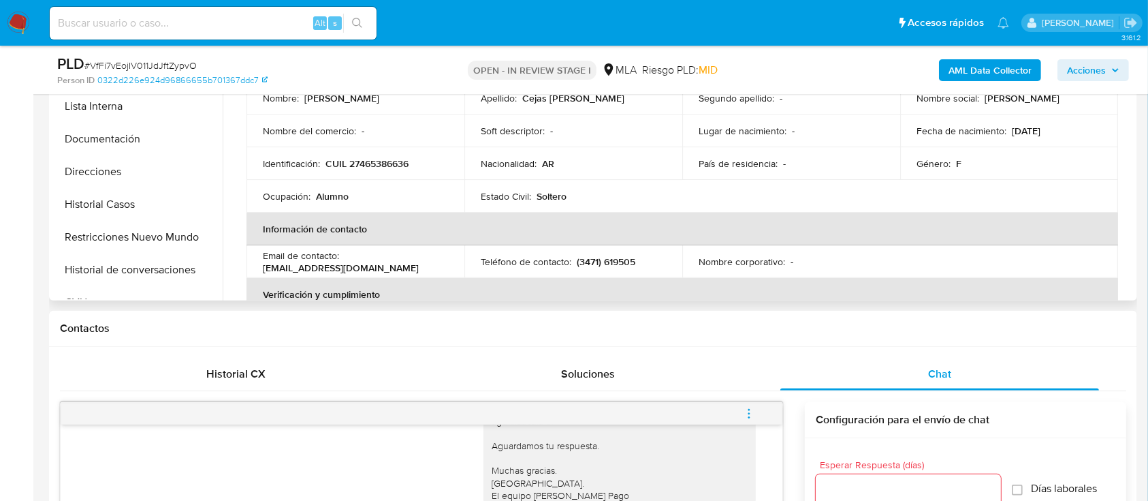
scroll to position [129, 0]
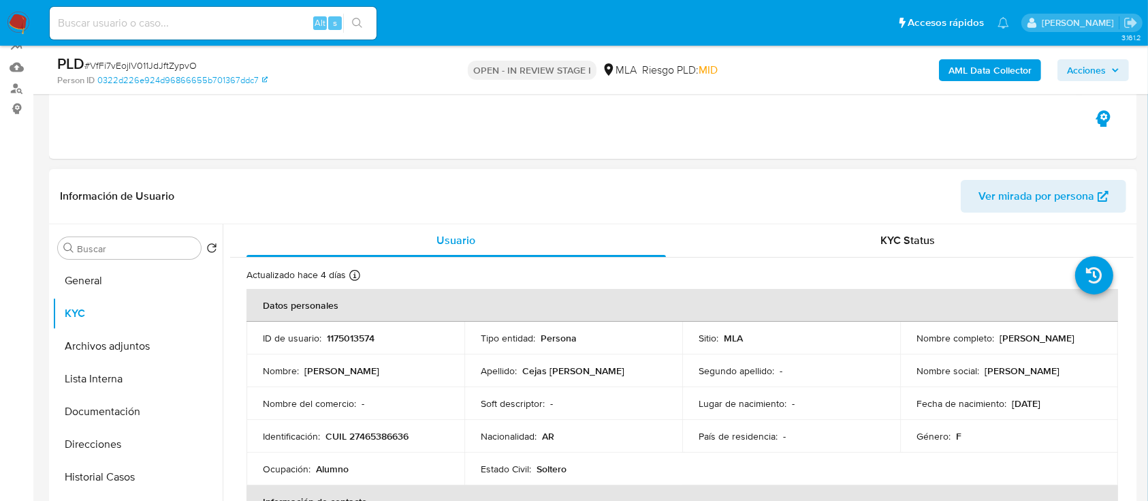
drag, startPoint x: 908, startPoint y: 348, endPoint x: 1028, endPoint y: 345, distance: 119.9
click at [1028, 345] on td "Nombre completo : Nerea Valeria Cejas Gullini" at bounding box center [1009, 337] width 218 height 33
copy p "[PERSON_NAME]"
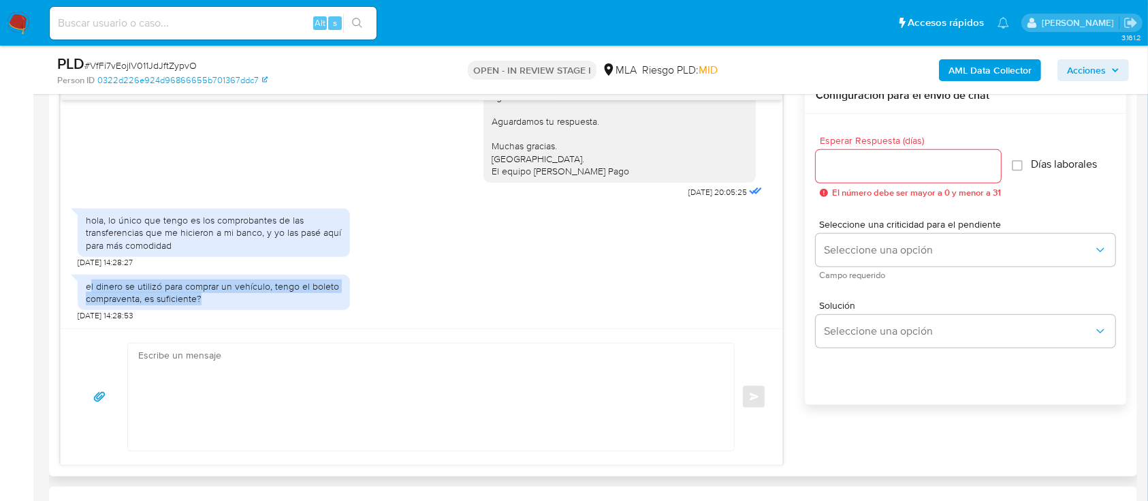
scroll to position [765, 0]
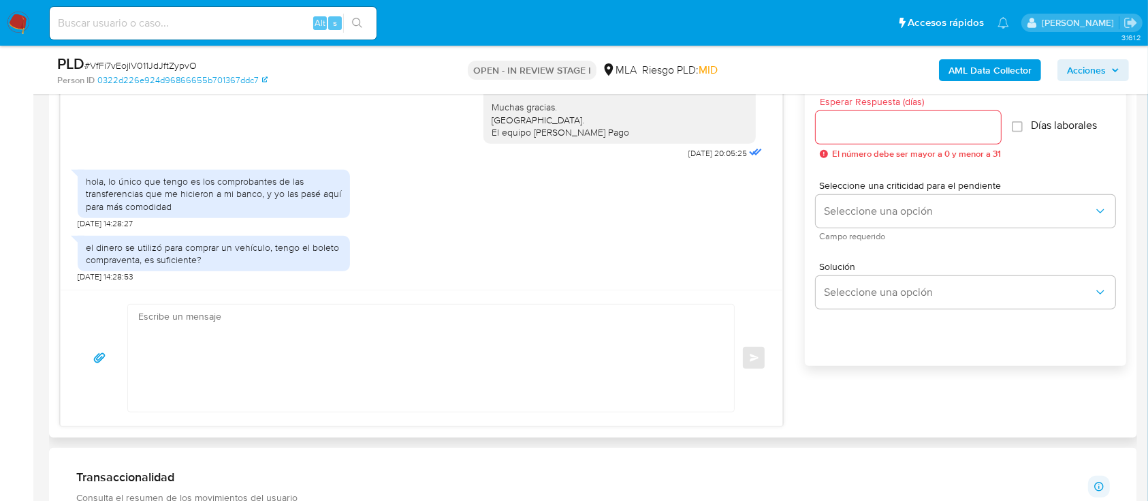
click at [481, 361] on textarea at bounding box center [427, 357] width 579 height 107
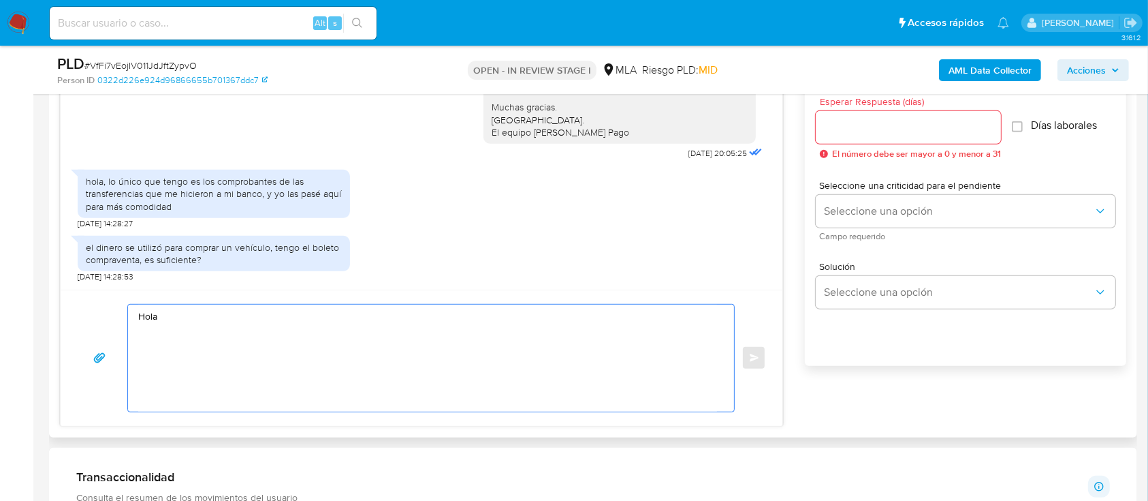
paste textarea "[PERSON_NAME]"
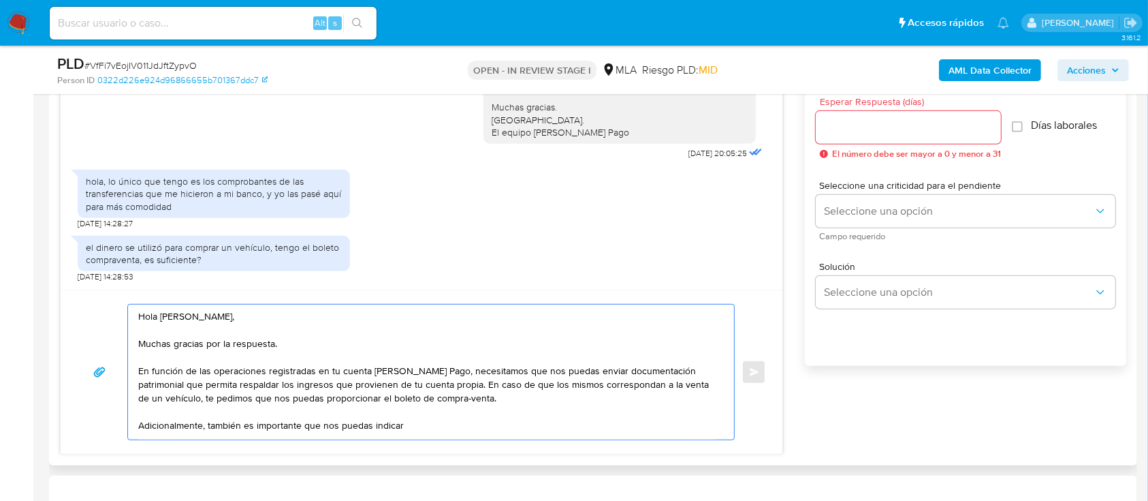
paste textarea "el vínculo con las siguientes contrapartes con las que operaste, el motivo de l…"
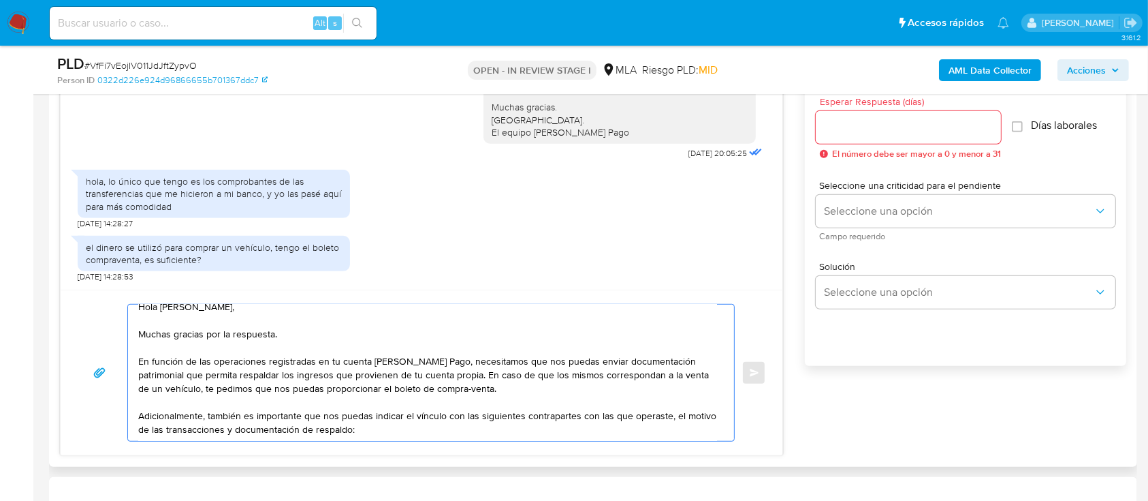
scroll to position [35, 0]
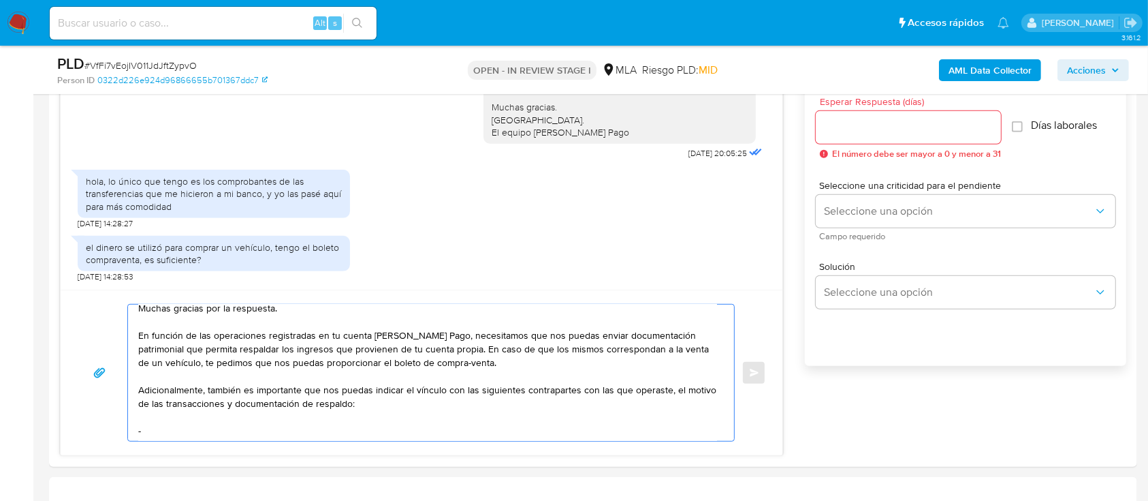
paste textarea "Sakura Motors Sa"
paste textarea "33717319139"
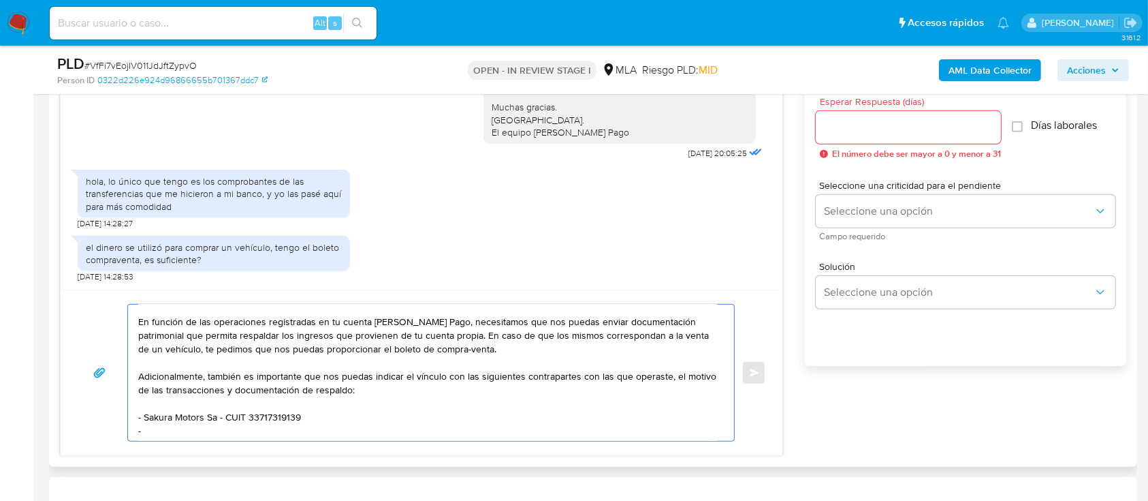
paste textarea "Ubino Automotores Sas"
paste textarea "30716346109"
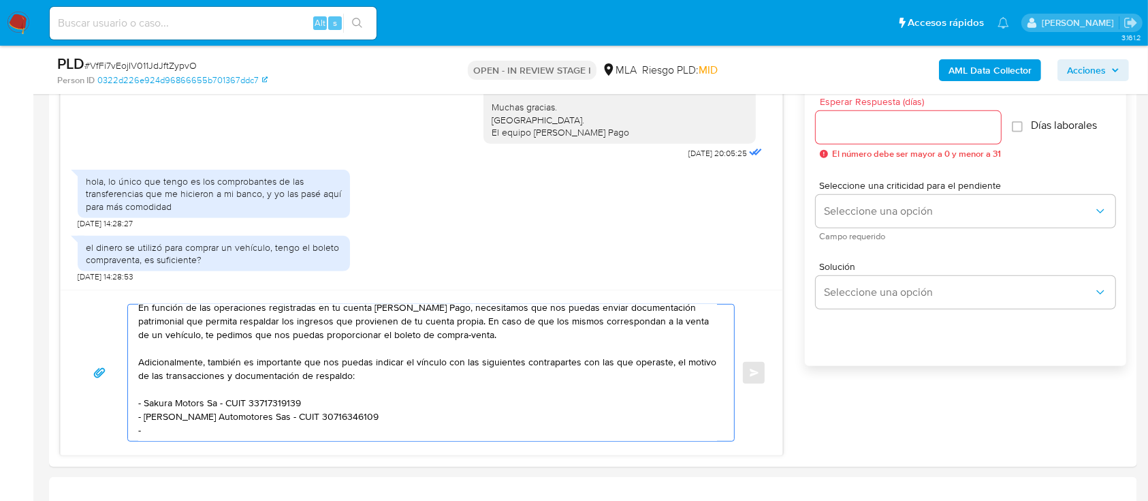
paste textarea "Finos Sergio"
paste textarea "20175905023"
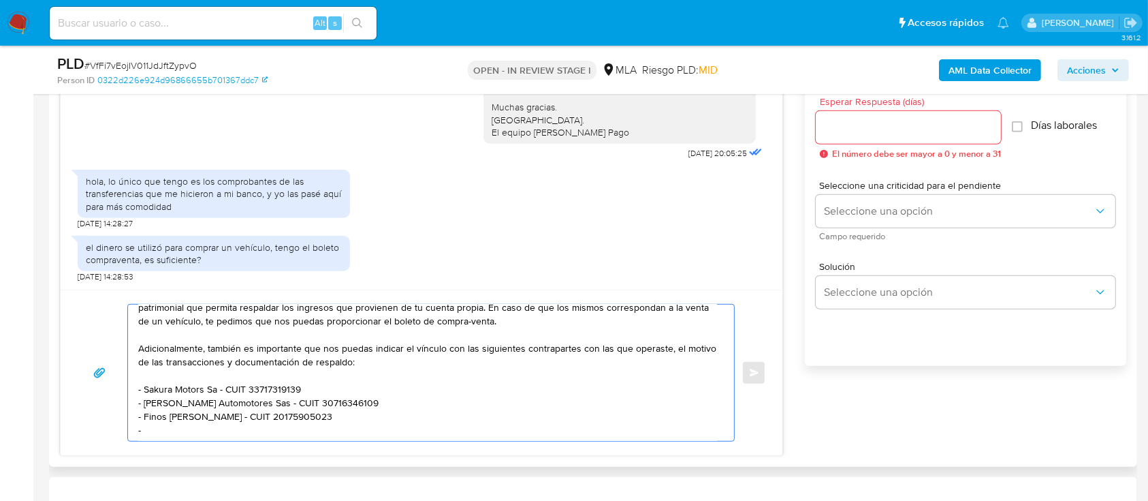
paste textarea "Mendoza Enzo Nahuel"
drag, startPoint x: 712, startPoint y: 141, endPoint x: 253, endPoint y: 428, distance: 541.6
click at [253, 428] on textarea "Hola Nerea Valeria Cejas Gullini, Muchas gracias por la respuesta. En función d…" at bounding box center [427, 372] width 579 height 136
paste textarea "20465386860"
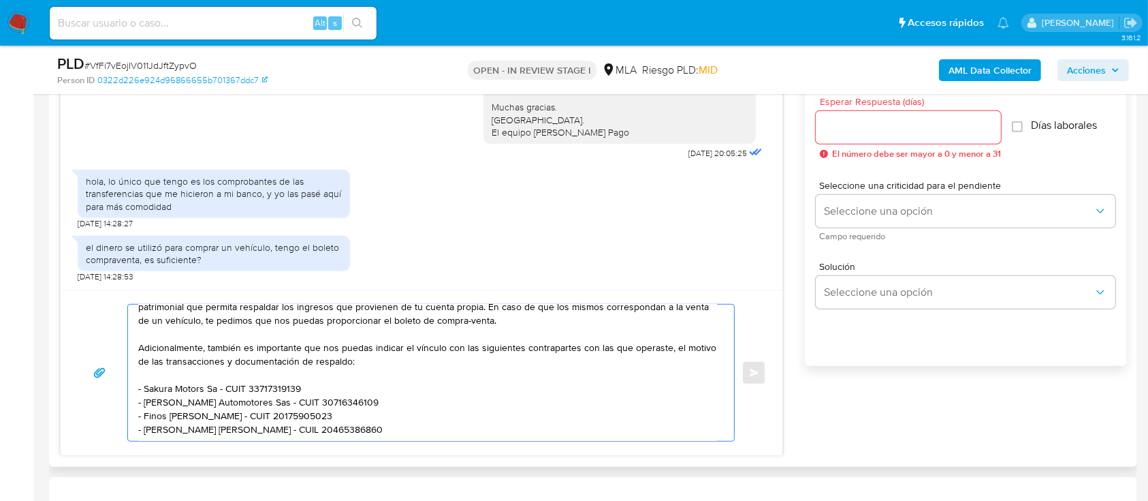
paste textarea "Es importante que sepas que, en caso de no responder a lo solicitado o si lo pr…"
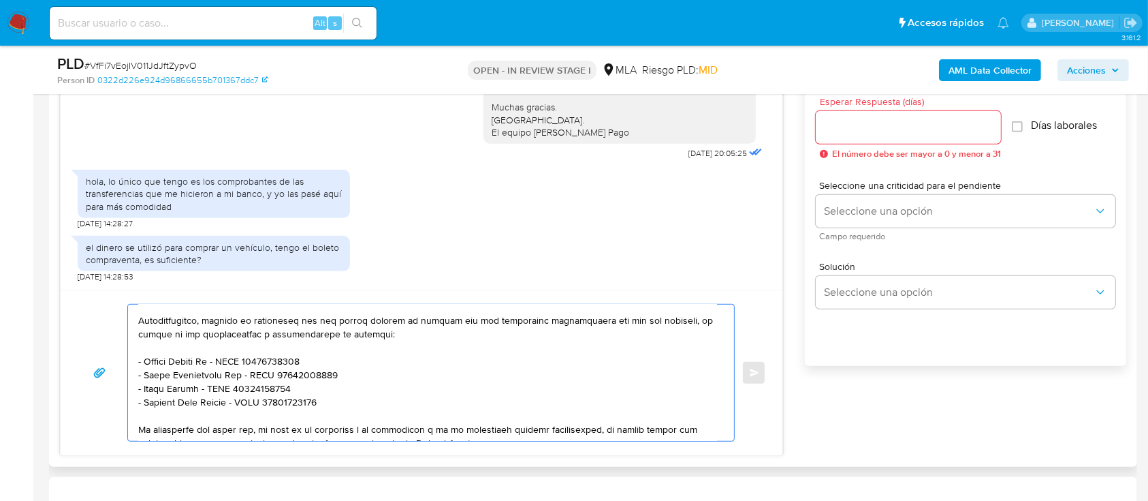
scroll to position [196, 0]
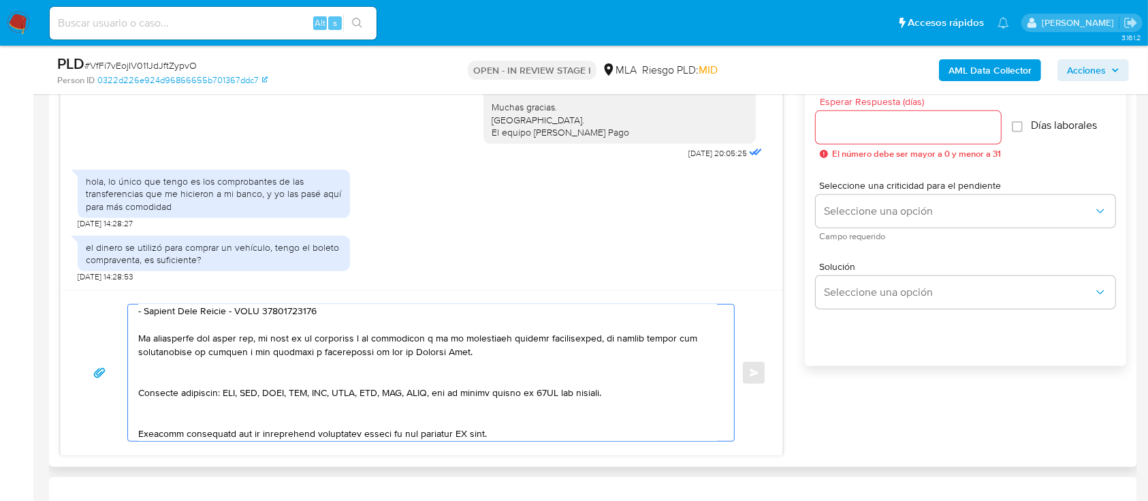
click at [213, 371] on textarea at bounding box center [427, 372] width 579 height 136
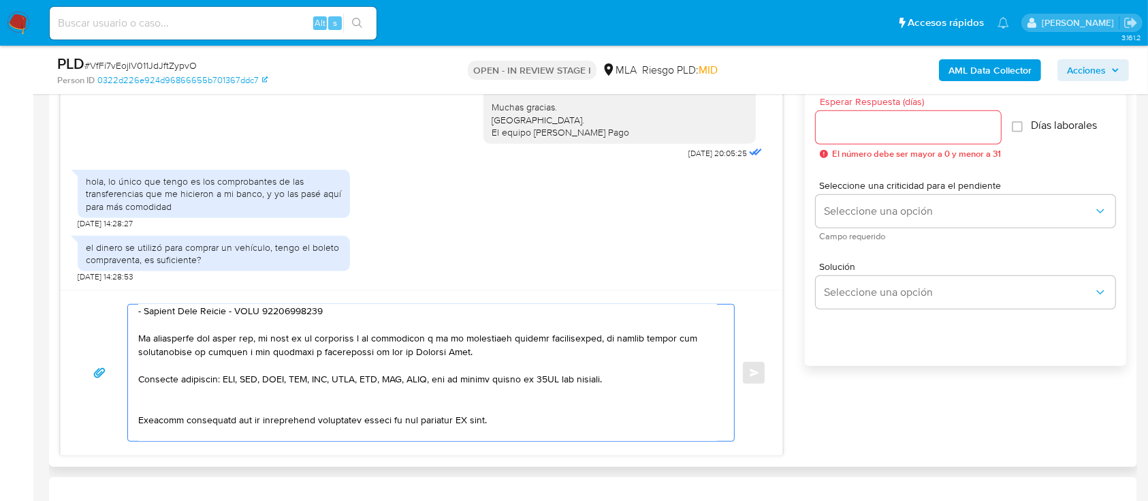
click at [193, 424] on textarea at bounding box center [427, 372] width 579 height 136
click at [207, 404] on textarea at bounding box center [427, 372] width 579 height 136
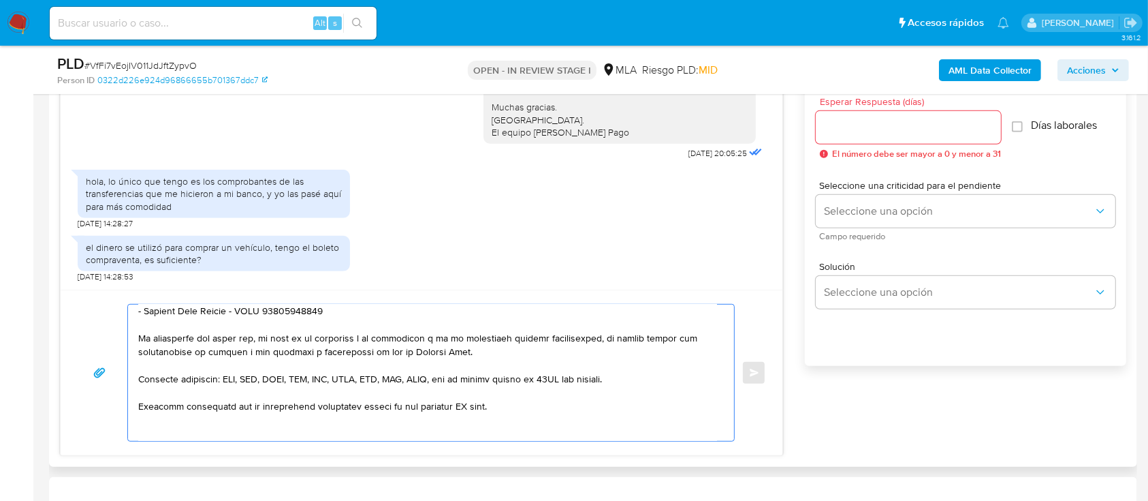
click at [174, 435] on textarea at bounding box center [427, 372] width 579 height 136
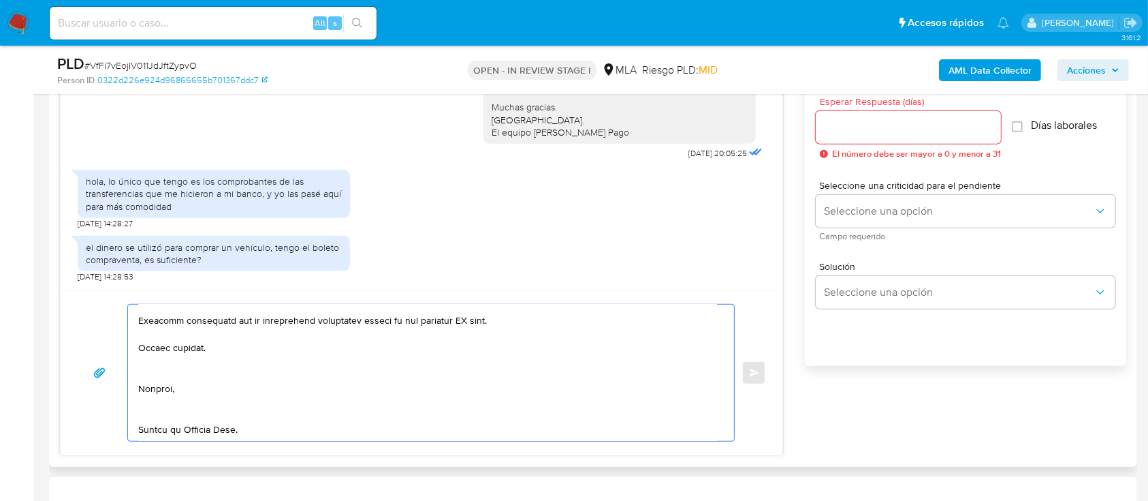
click at [193, 373] on textarea at bounding box center [427, 372] width 579 height 136
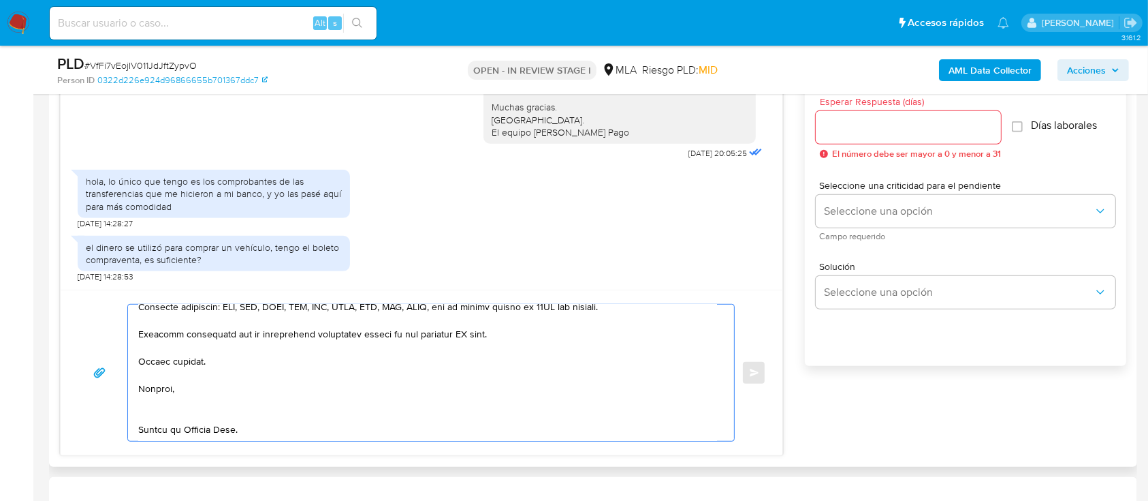
click at [162, 402] on textarea at bounding box center [427, 372] width 579 height 136
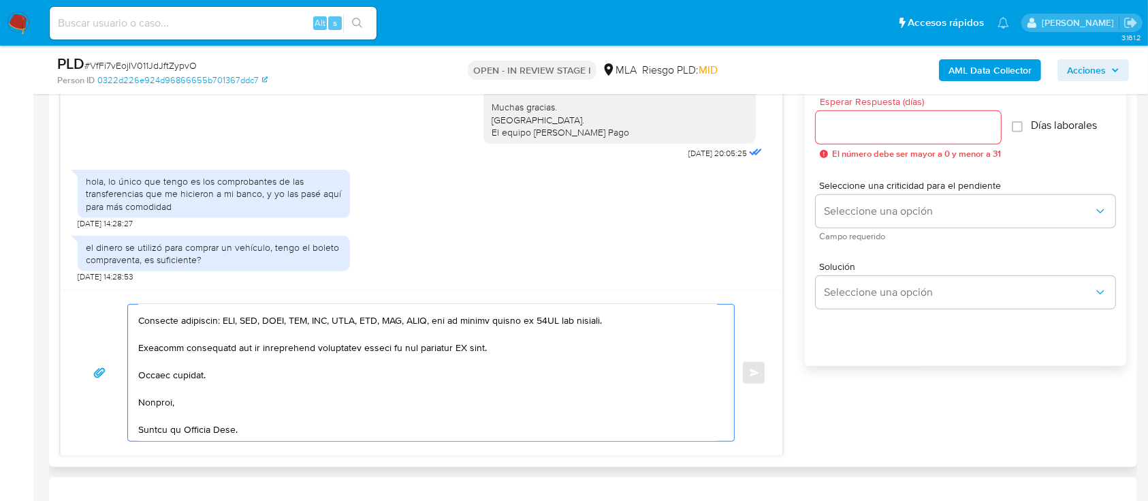
click at [163, 442] on div "Enviar" at bounding box center [422, 372] width 722 height 166
click at [169, 435] on textarea at bounding box center [427, 372] width 579 height 136
click at [462, 349] on textarea at bounding box center [427, 372] width 579 height 136
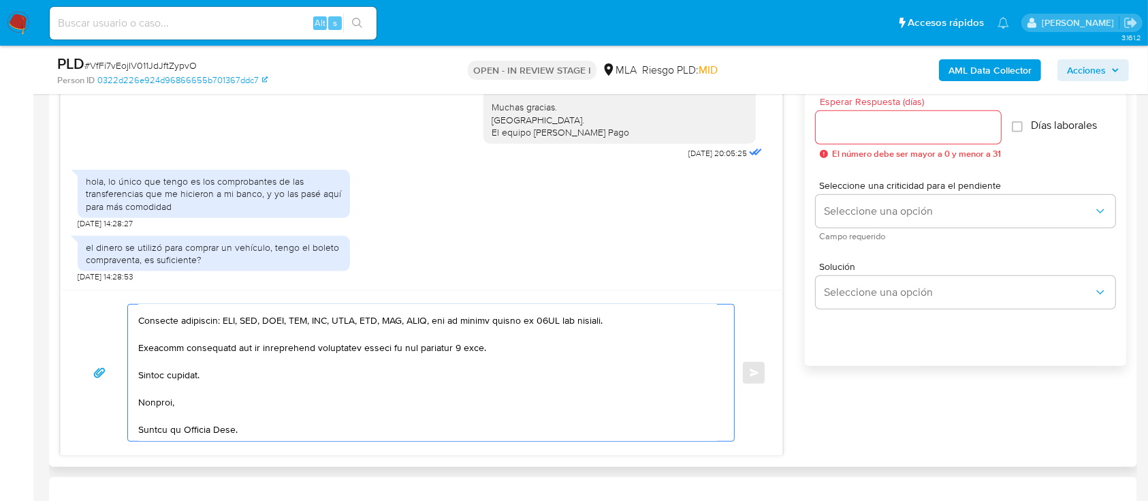
type textarea "Hola Nerea Valeria Cejas Gullini, Muchas gracias por la respuesta. En función d…"
click at [862, 135] on div at bounding box center [908, 127] width 185 height 33
click at [873, 123] on input "Esperar Respuesta (días)" at bounding box center [908, 128] width 185 height 18
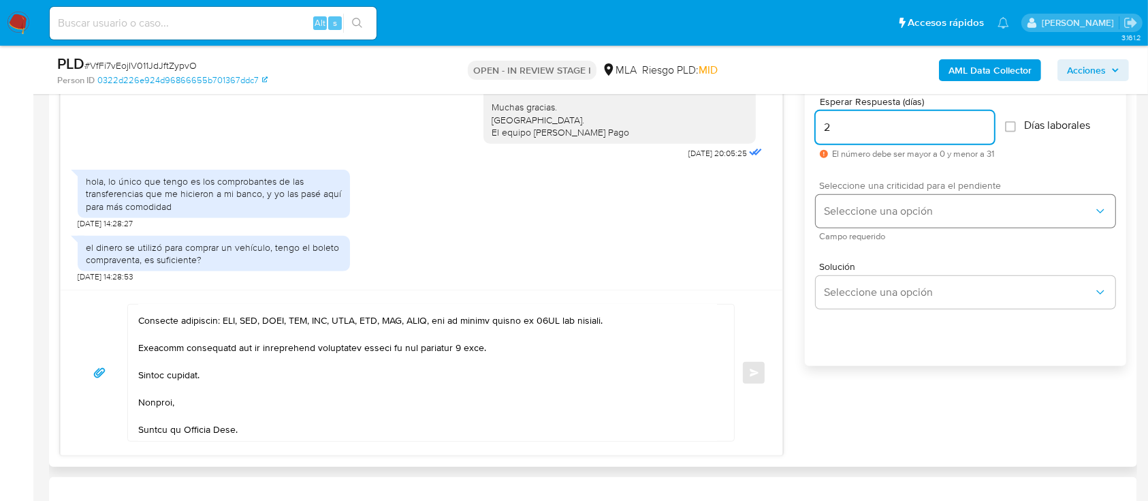
type input "2"
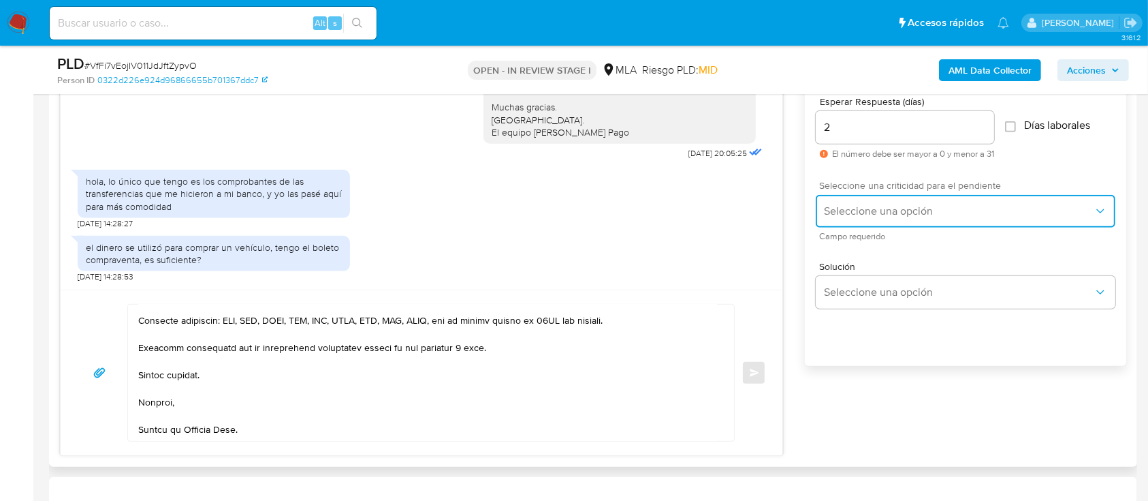
click at [873, 205] on span "Seleccione una opción" at bounding box center [959, 211] width 270 height 14
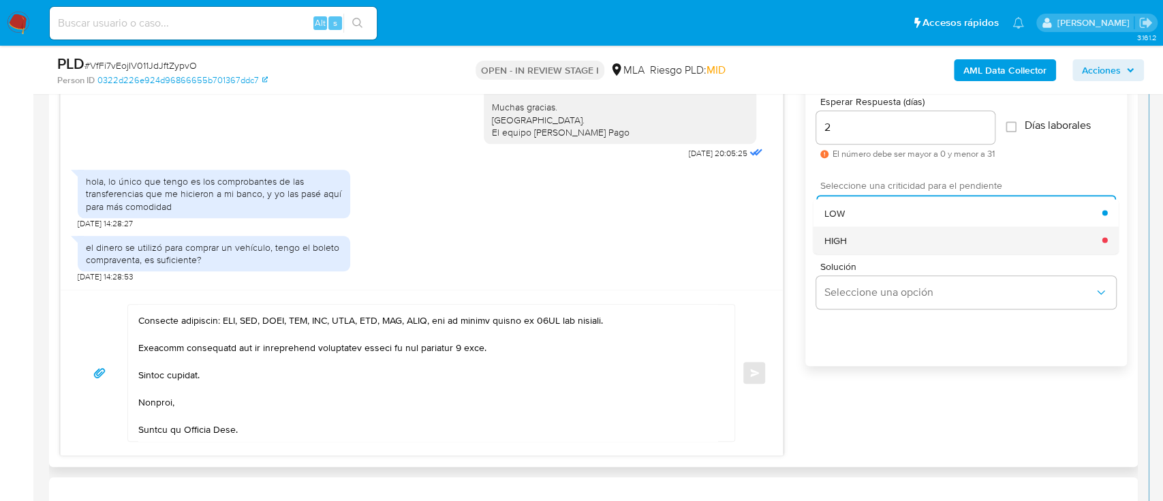
click at [864, 231] on div "HIGH" at bounding box center [963, 239] width 278 height 27
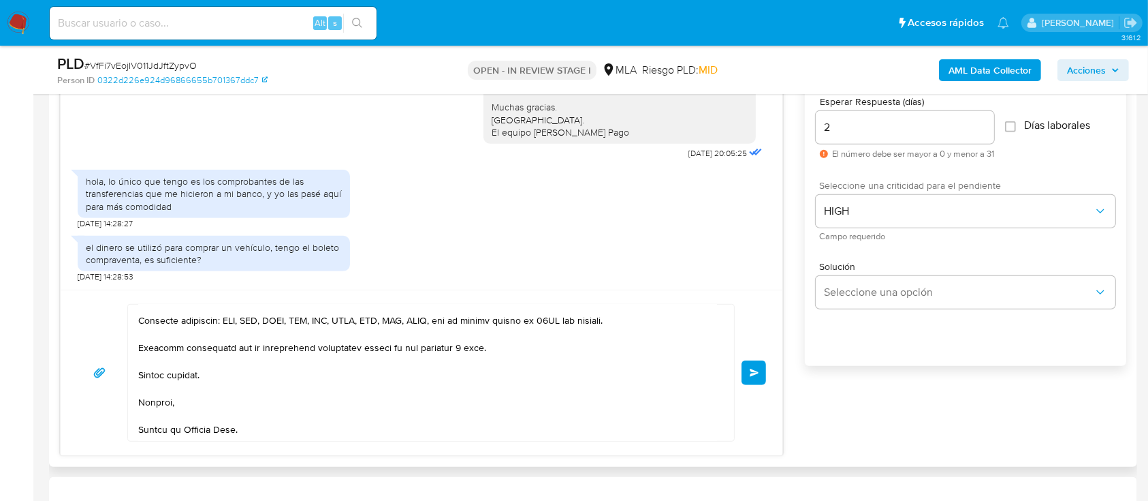
click at [764, 367] on button "Enviar" at bounding box center [754, 372] width 25 height 25
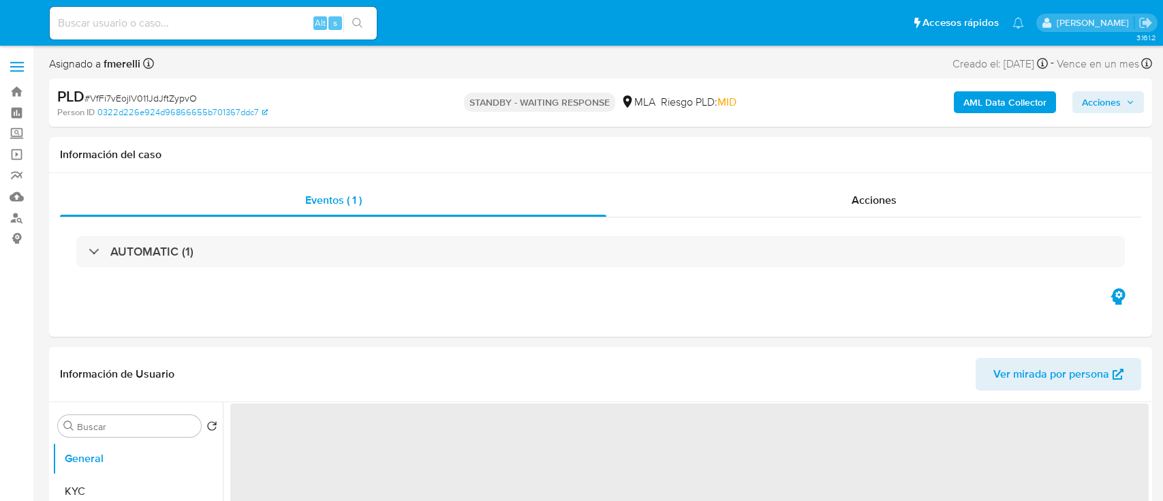
select select "10"
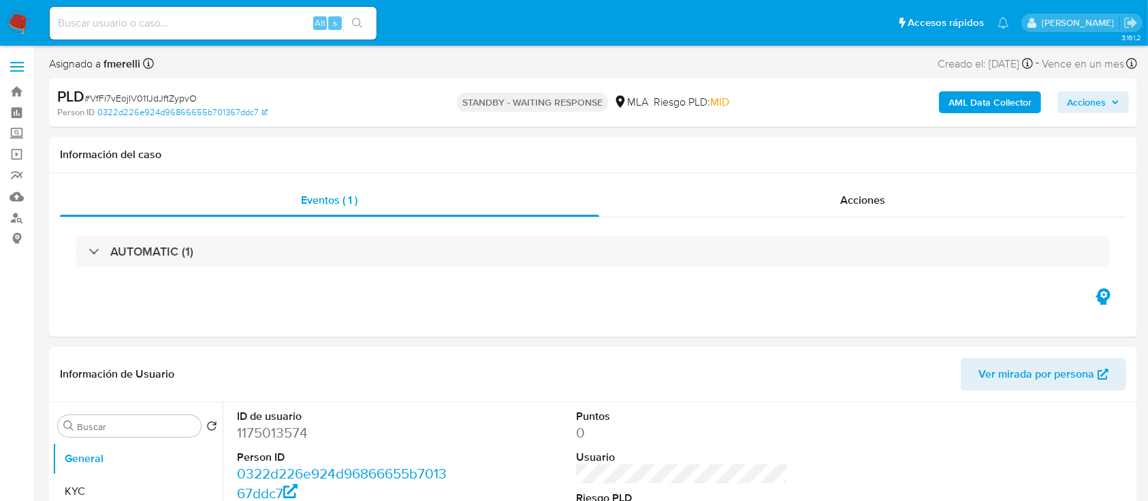
click at [262, 17] on input at bounding box center [213, 23] width 327 height 18
paste input "8of75kUNOR6bgIs7bGIFyR3P"
type input "8of75kUNOR6bgIs7bGIFyR3P"
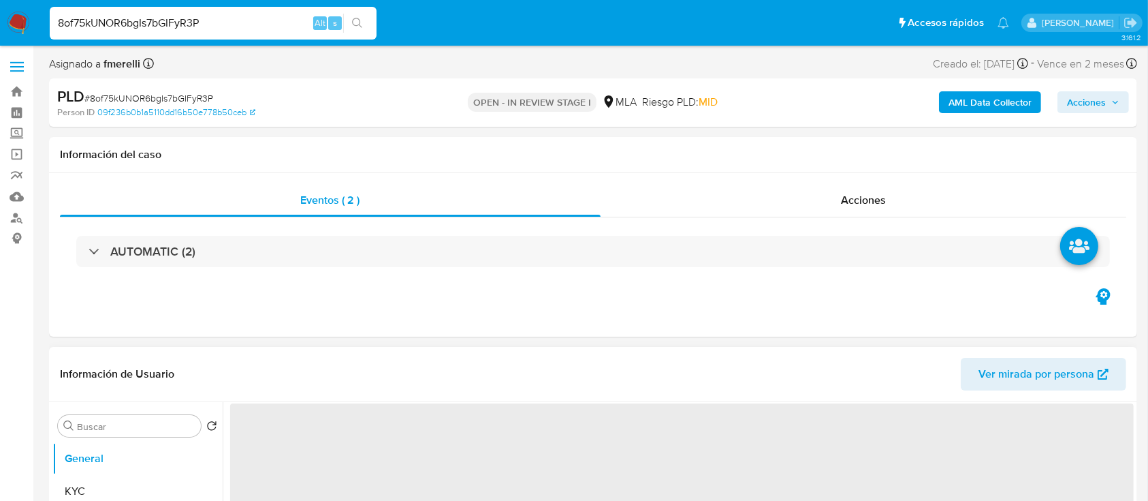
select select "10"
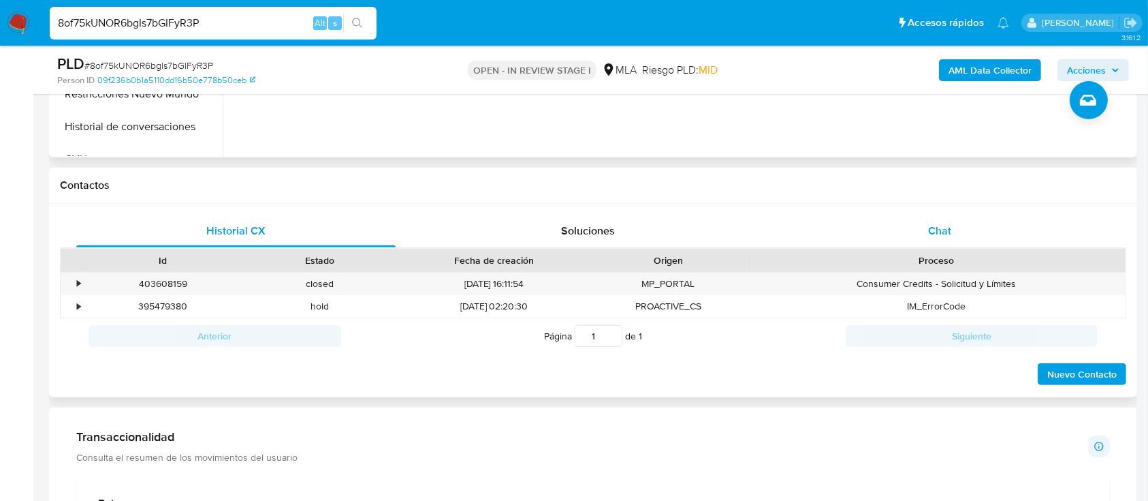
click at [913, 223] on div "Chat" at bounding box center [940, 231] width 319 height 33
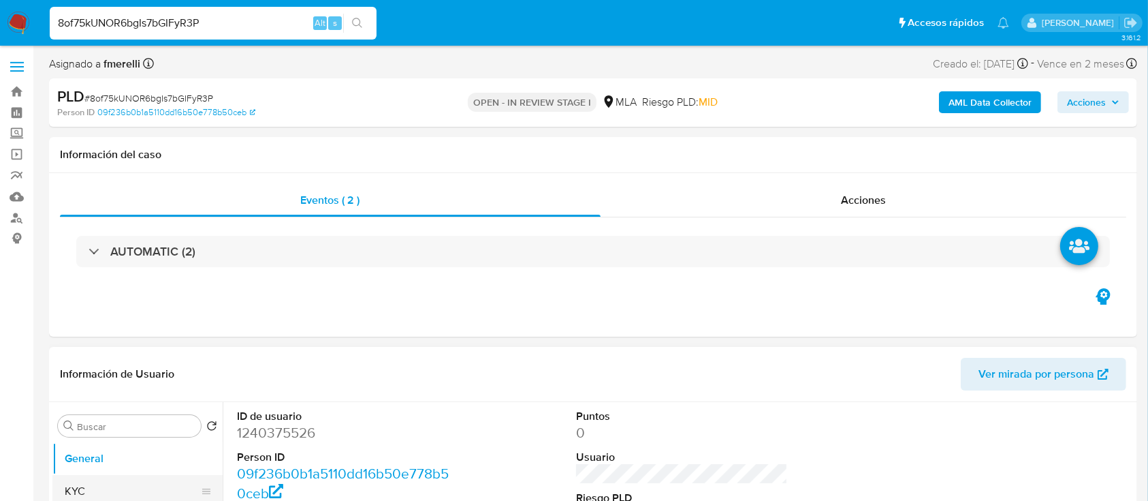
click at [98, 475] on button "KYC" at bounding box center [131, 491] width 159 height 33
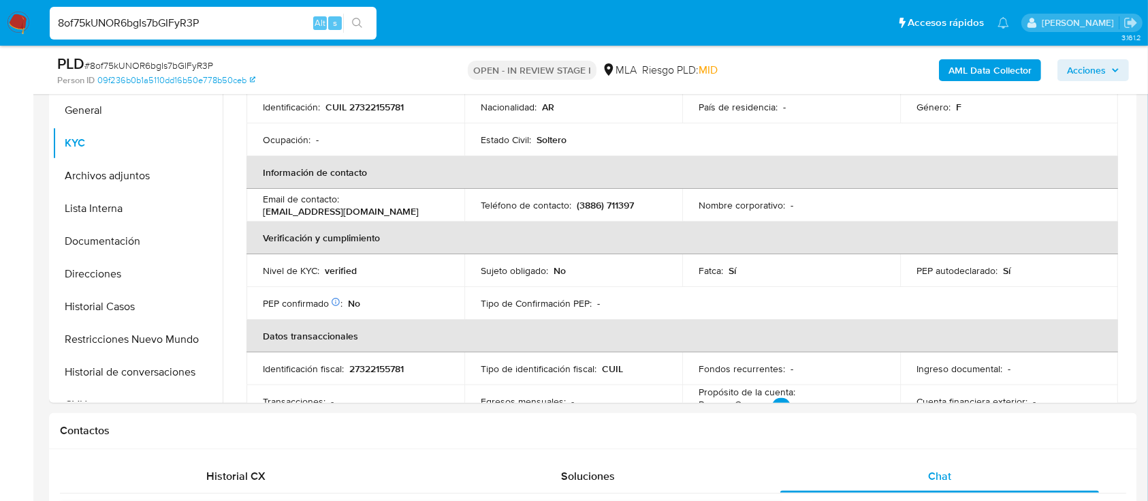
scroll to position [272, 0]
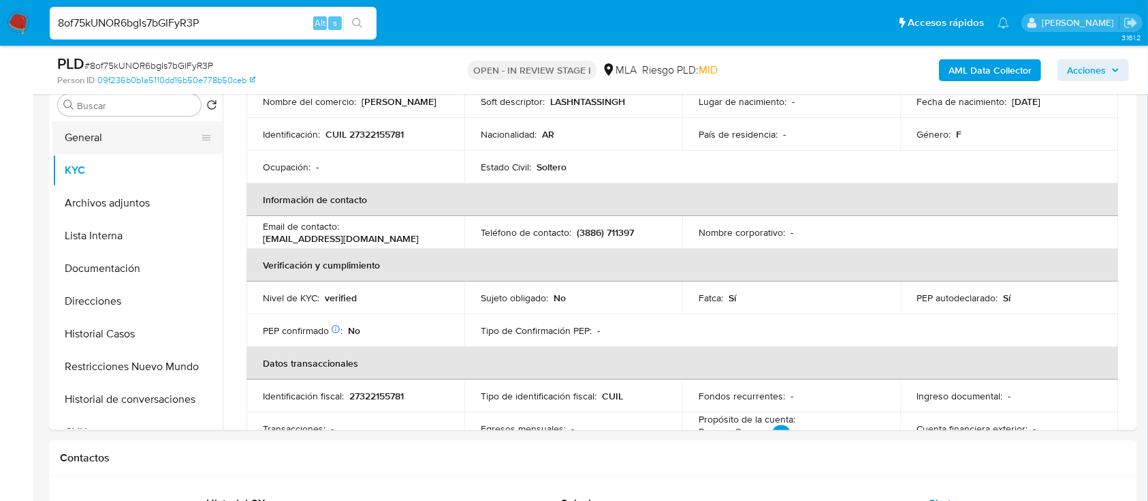
click at [129, 135] on button "General" at bounding box center [131, 137] width 159 height 33
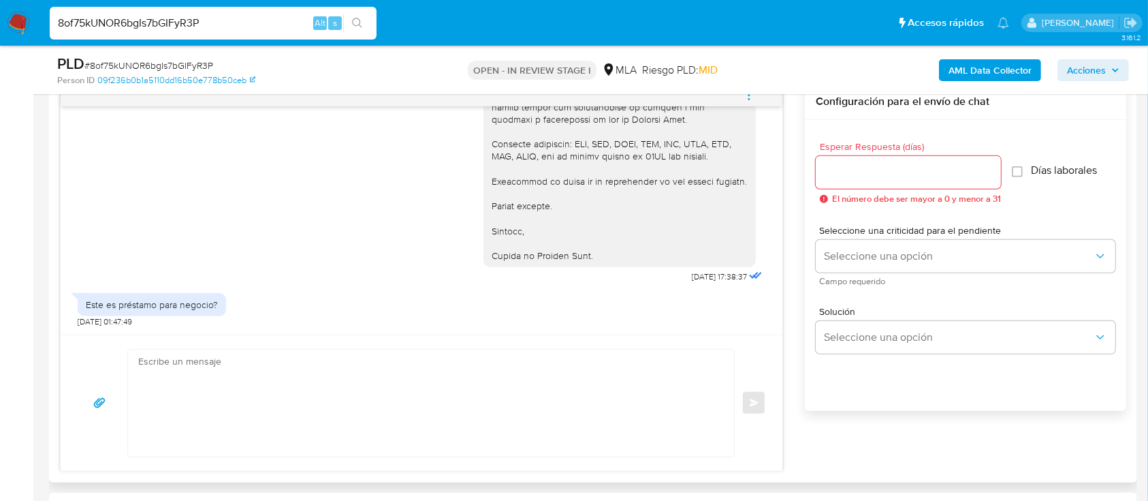
scroll to position [726, 0]
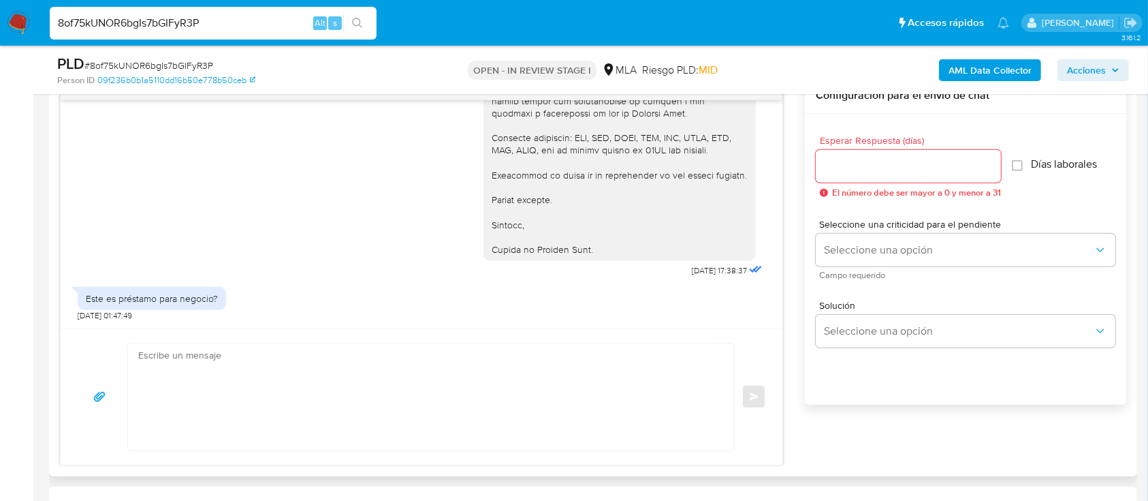
drag, startPoint x: 377, startPoint y: 326, endPoint x: 343, endPoint y: 358, distance: 46.2
click at [376, 327] on div "[DATE] 14:43:21 Hola [DATE] 16:59:12 Sii [DATE] 16:59:15 Por tema [PERSON_NAME]…" at bounding box center [421, 272] width 723 height 388
click at [343, 359] on textarea at bounding box center [427, 396] width 579 height 107
paste textarea "Hola XXX, Muchas gracias por tu respuesta. Analizamos tu caso y verificamos que…"
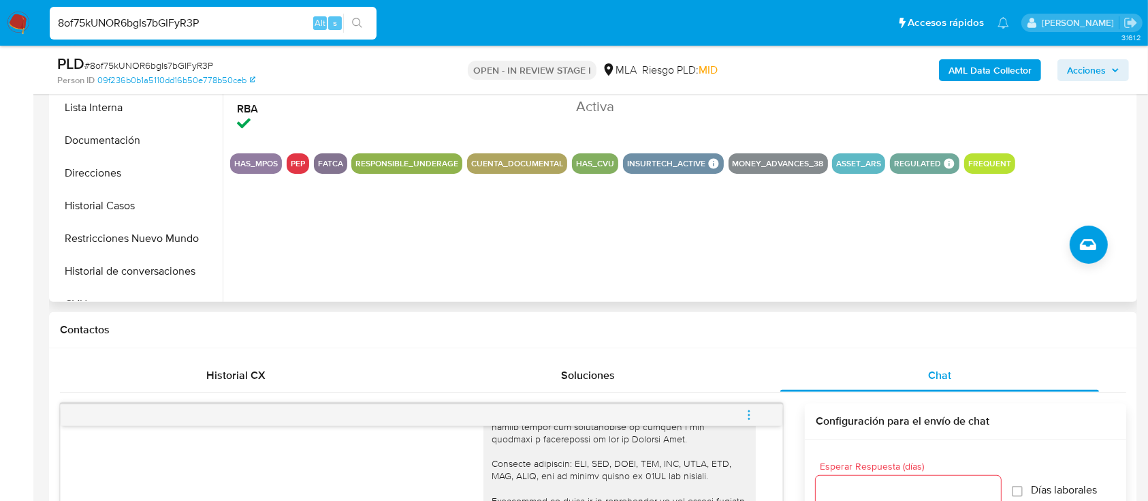
scroll to position [181, 0]
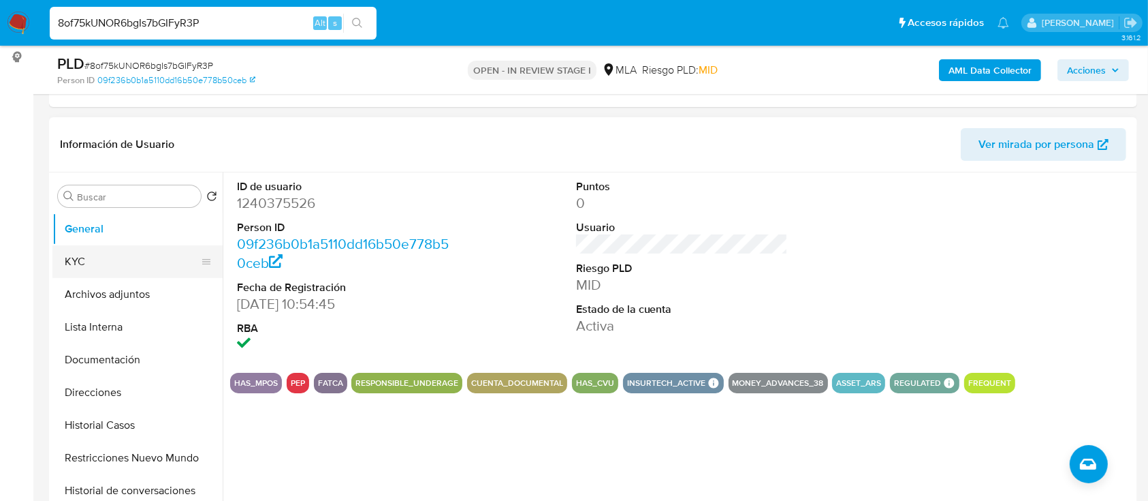
click at [84, 260] on button "KYC" at bounding box center [131, 261] width 159 height 33
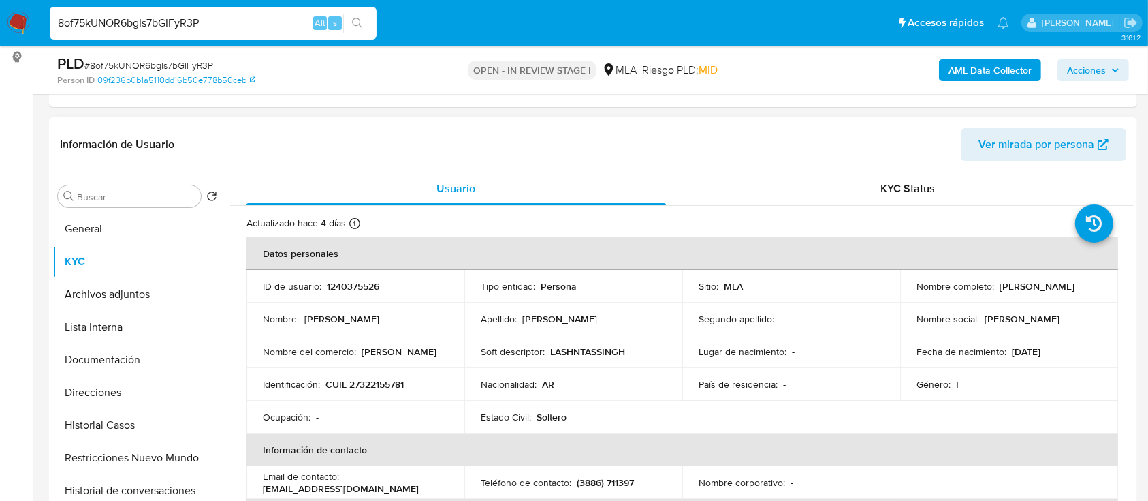
drag, startPoint x: 995, startPoint y: 283, endPoint x: 1082, endPoint y: 287, distance: 87.3
click at [1082, 287] on div "Nombre completo : Mariela Noemí Diaz" at bounding box center [1009, 286] width 185 height 12
copy p "Mariela Noemí Diaz"
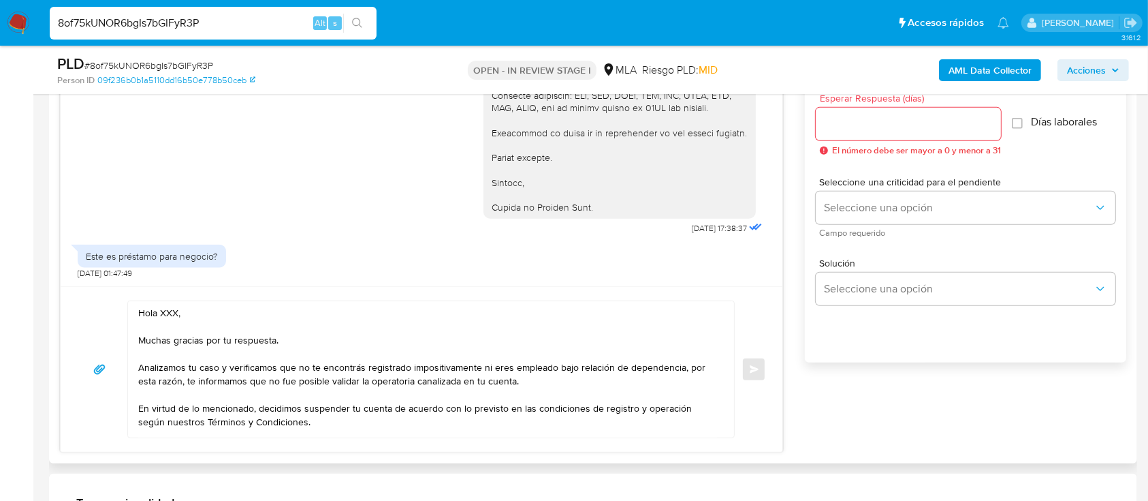
scroll to position [817, 0]
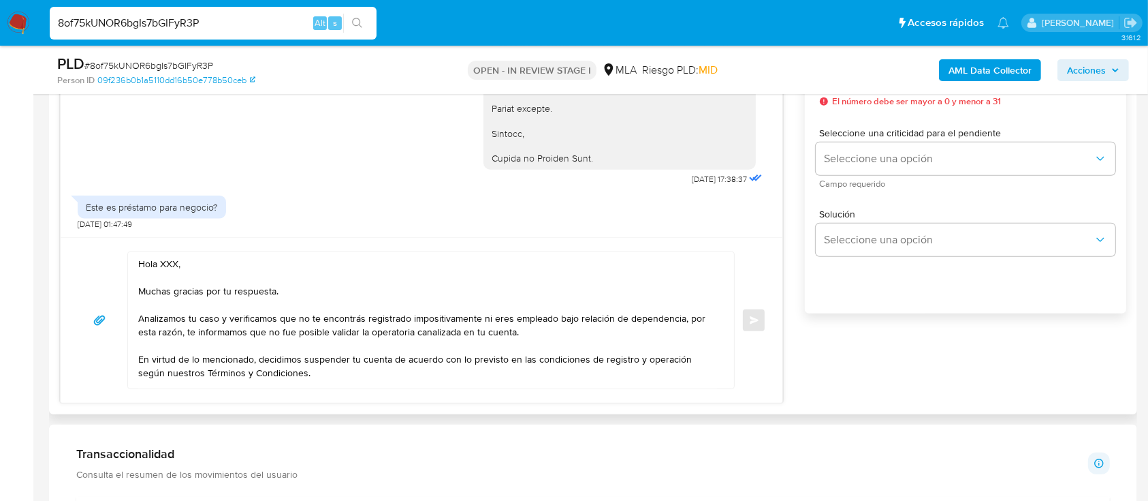
click at [161, 255] on textarea "Hola XXX, Muchas gracias por tu respuesta. Analizamos tu caso y verificamos que…" at bounding box center [427, 320] width 579 height 136
click at [171, 257] on textarea "Hola XXX, Muchas gracias por tu respuesta. Analizamos tu caso y verificamos que…" at bounding box center [427, 320] width 579 height 136
paste textarea "Mariela Noemí Diaz"
drag, startPoint x: 141, startPoint y: 315, endPoint x: 275, endPoint y: 322, distance: 134.4
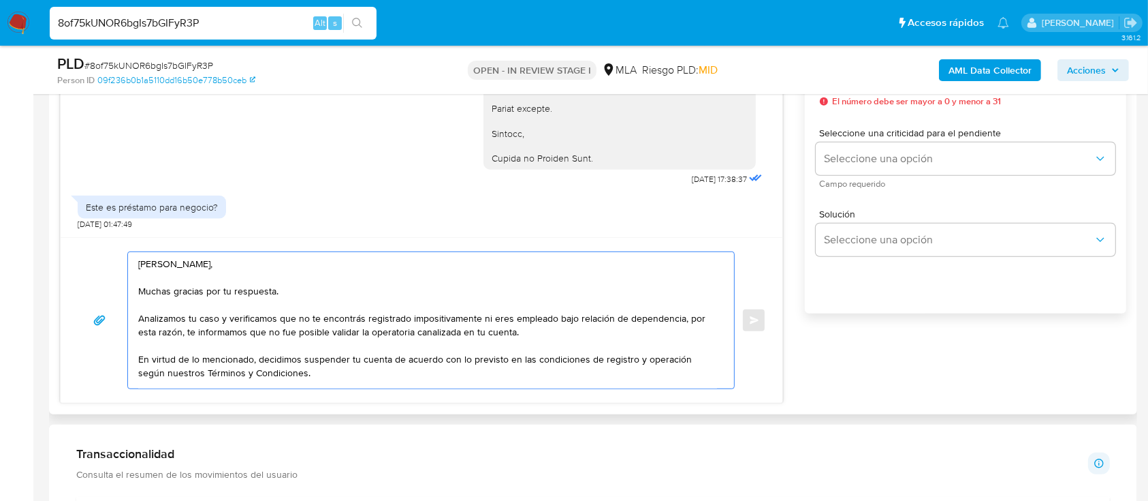
click at [274, 322] on textarea "Hola Mariela Noemí Diaz, Muchas gracias por tu respuesta. Analizamos tu caso y …" at bounding box center [427, 320] width 579 height 136
click at [326, 322] on textarea "Hola Mariela Noemí Diaz, Muchas gracias por tu respuesta. Analizamos tu caso y …" at bounding box center [427, 320] width 579 height 136
click at [311, 314] on textarea "Hola Mariela Noemí Diaz, Muchas gracias por tu respuesta. Analizamos tu caso y …" at bounding box center [427, 320] width 579 height 136
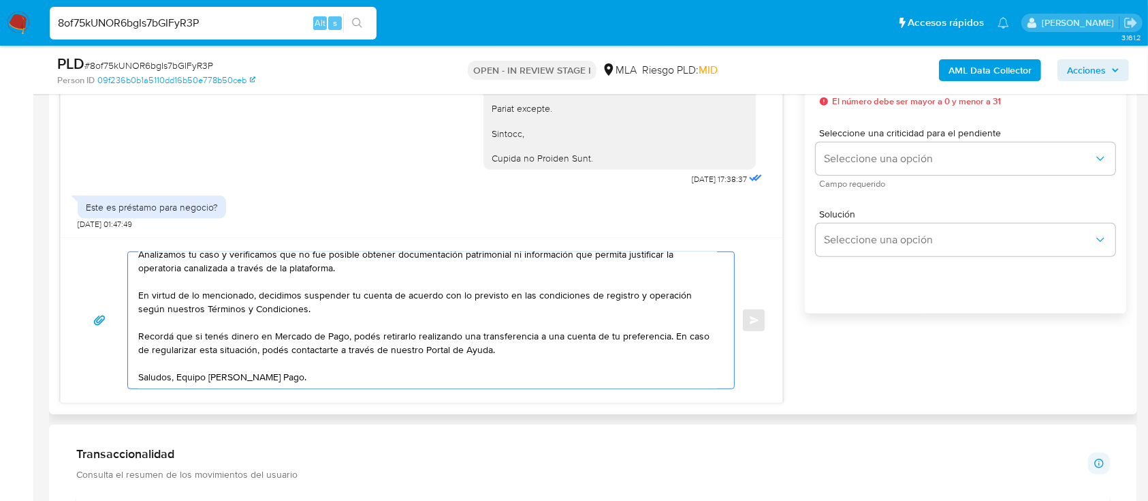
scroll to position [89, 0]
click at [670, 313] on textarea "Hola Mariela Noemí Diaz, Muchas gracias por tu respuesta. Analizamos tu caso y …" at bounding box center [427, 320] width 579 height 136
click at [557, 325] on textarea "Hola Mariela Noemí Diaz, Muchas gracias por tu respuesta. Analizamos tu caso y …" at bounding box center [427, 320] width 579 height 136
paste textarea "http://mercadolibre.com.ar/ayuda"
click at [342, 388] on div "Hola Mariela Noemí Diaz, Muchas gracias por tu respuesta. Analizamos tu caso y …" at bounding box center [422, 320] width 722 height 166
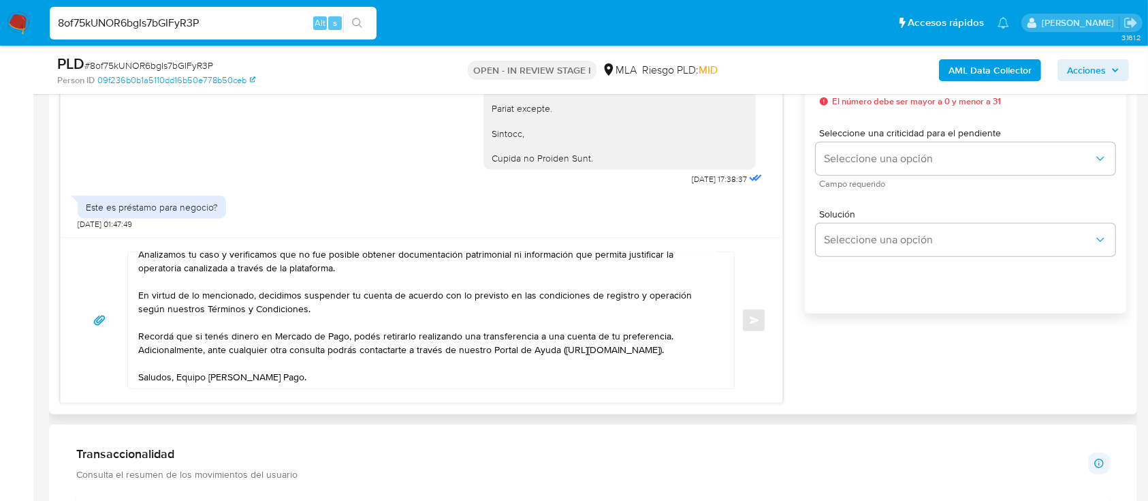
click at [317, 374] on textarea "Hola Mariela Noemí Diaz, Muchas gracias por tu respuesta. Analizamos tu caso y …" at bounding box center [427, 320] width 579 height 136
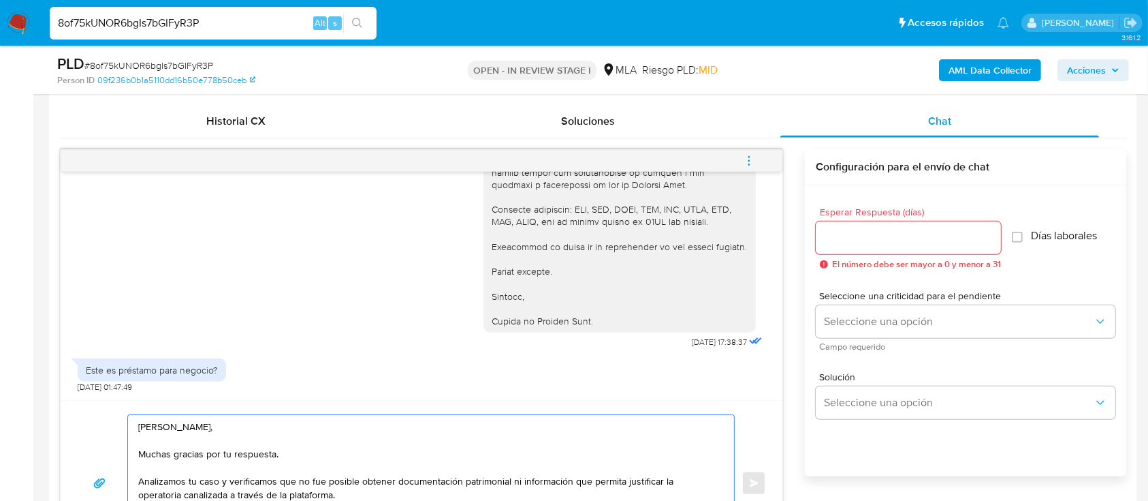
scroll to position [545, 0]
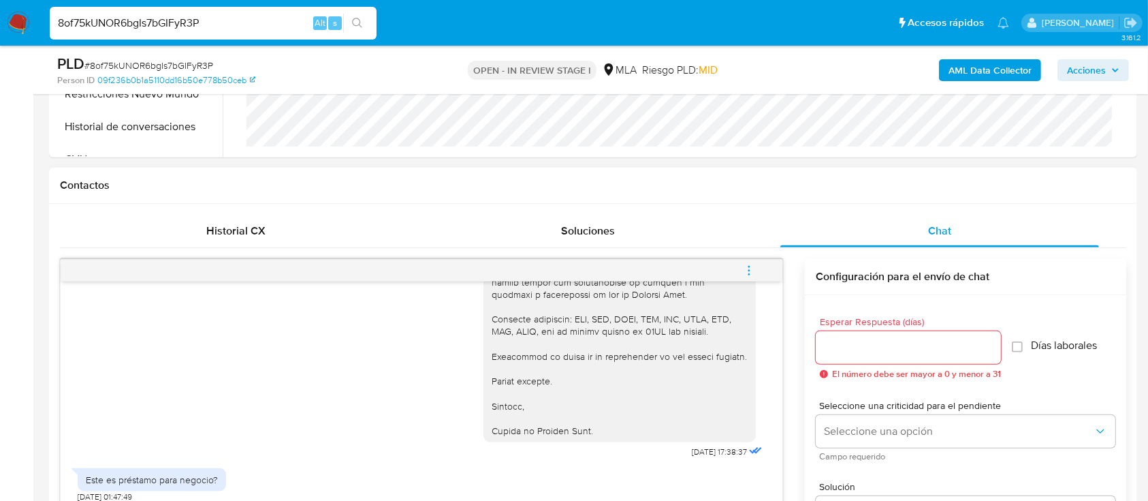
type textarea "Hola Mariela Noemí Diaz, Muchas gracias por tu respuesta. Analizamos tu caso y …"
click at [896, 339] on input "Esperar Respuesta (días)" at bounding box center [908, 348] width 185 height 18
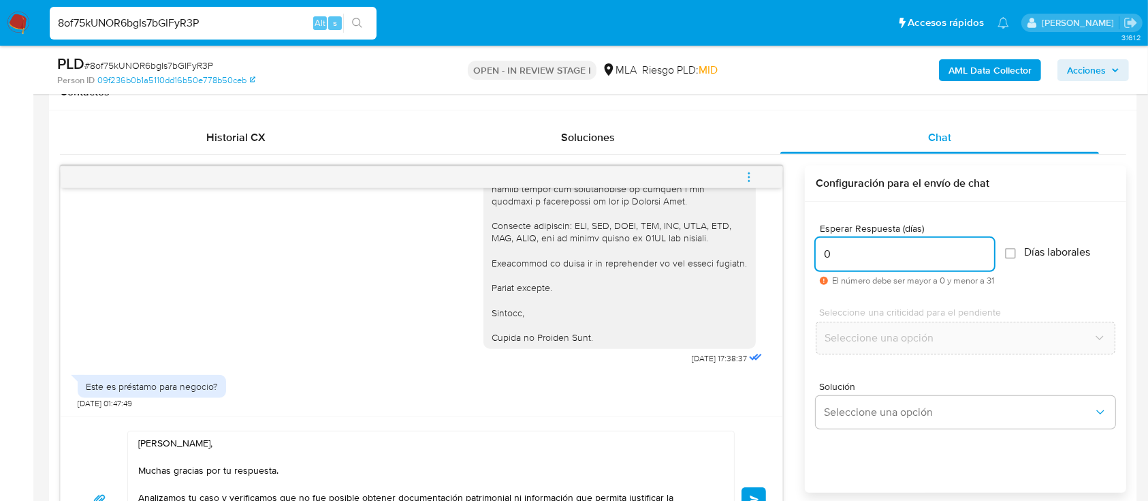
scroll to position [726, 0]
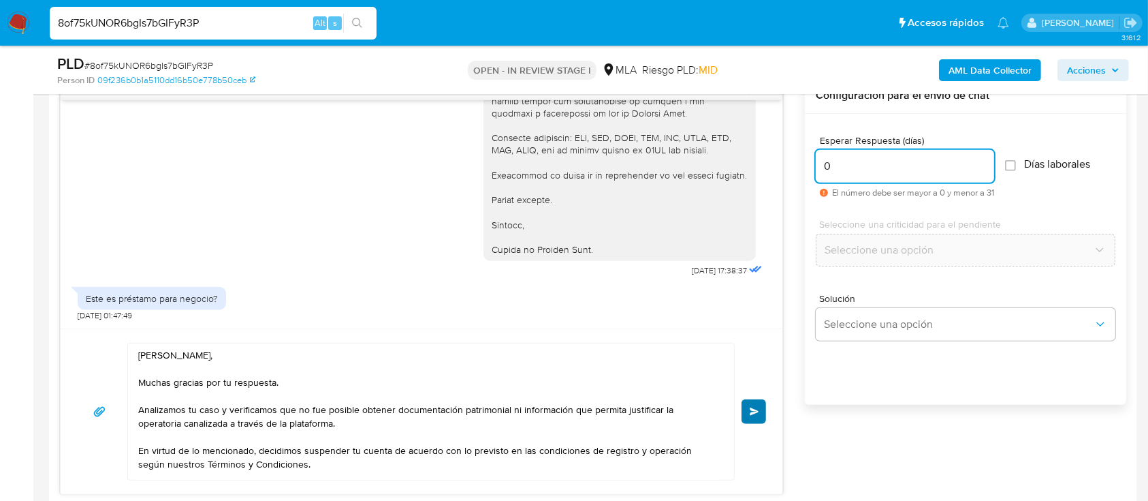
type input "0"
click at [755, 420] on button "Enviar" at bounding box center [754, 411] width 25 height 25
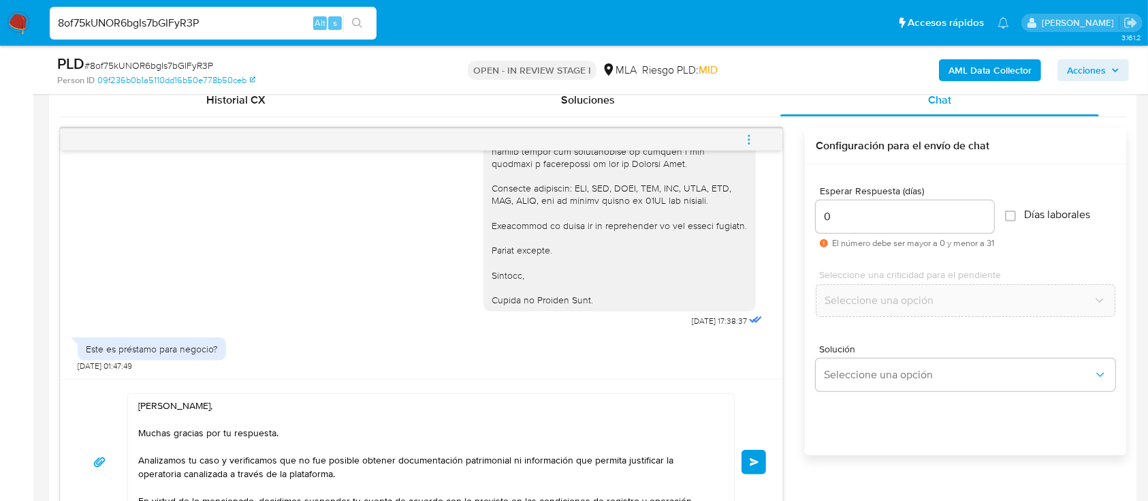
scroll to position [635, 0]
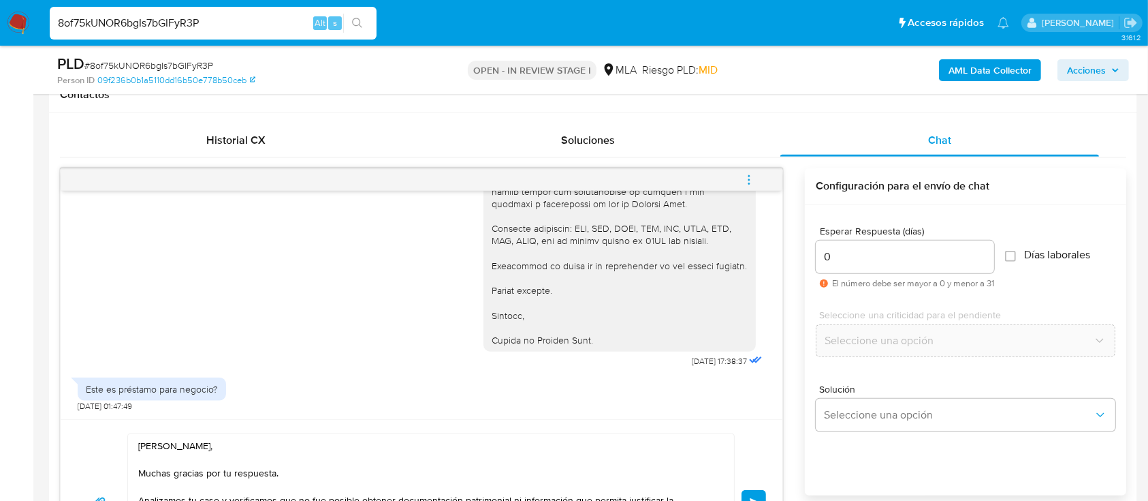
click at [747, 490] on button "Enviar" at bounding box center [754, 502] width 25 height 25
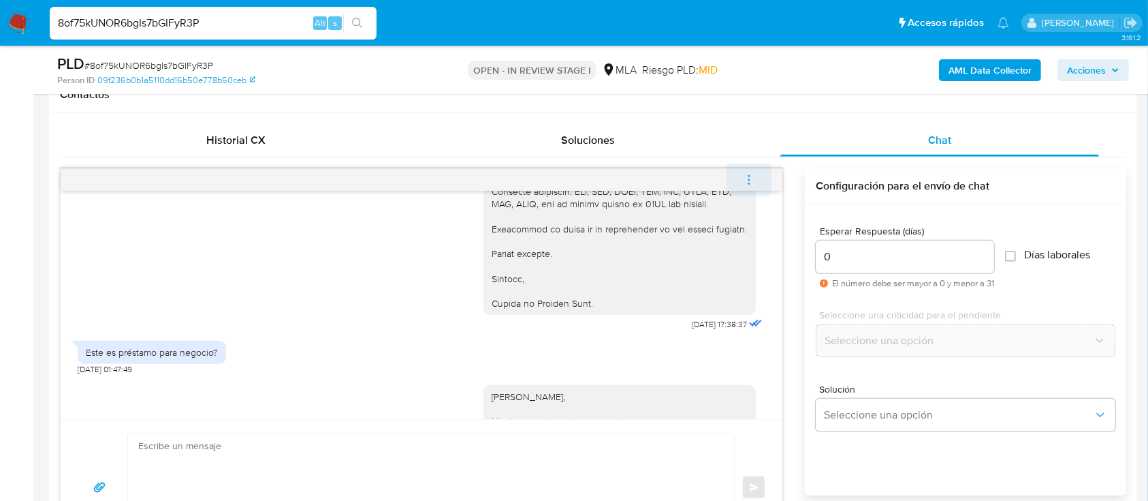
scroll to position [1972, 0]
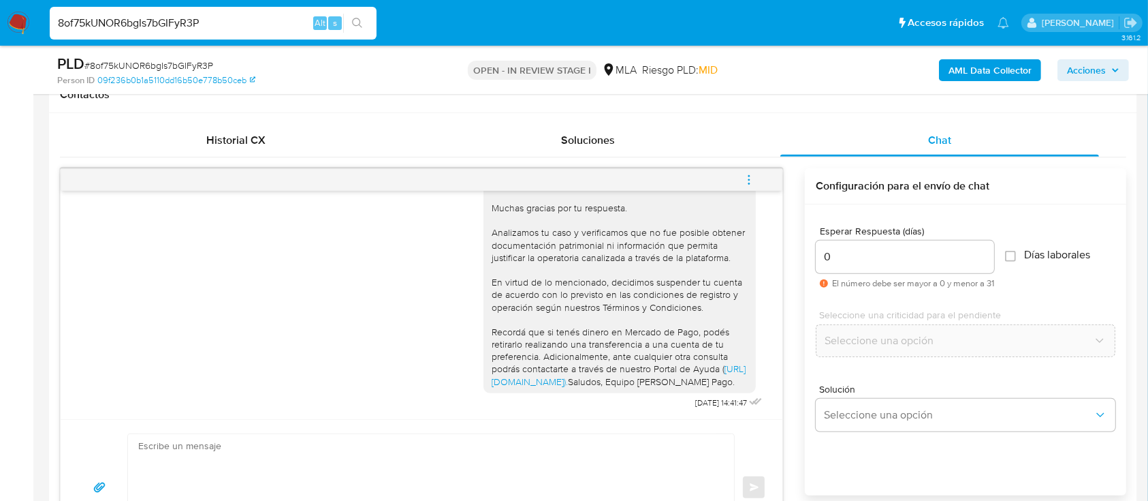
click at [745, 178] on icon "menu-action" at bounding box center [749, 180] width 12 height 12
click at [751, 180] on icon "menu-action" at bounding box center [749, 180] width 12 height 12
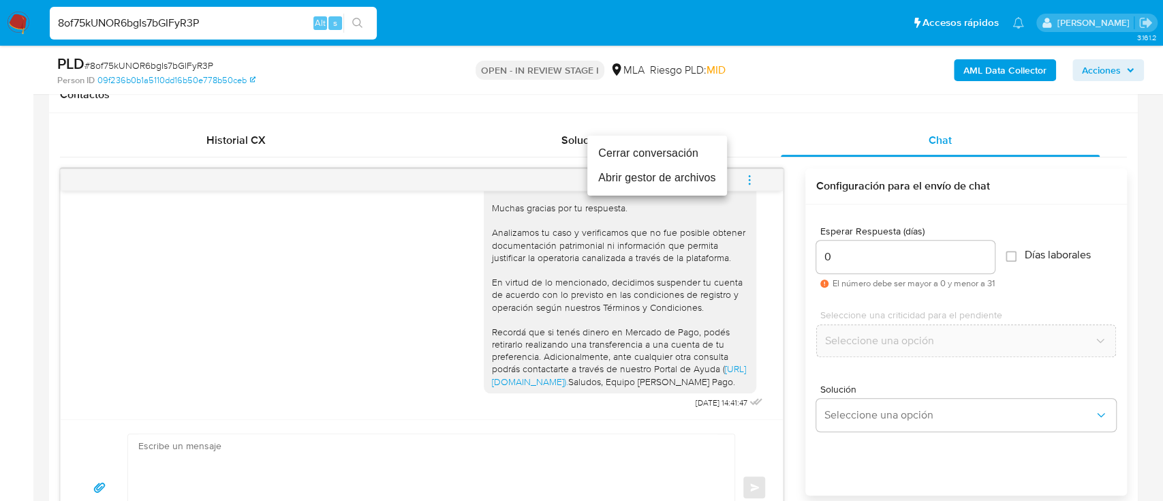
click at [681, 158] on li "Cerrar conversación" at bounding box center [657, 153] width 140 height 25
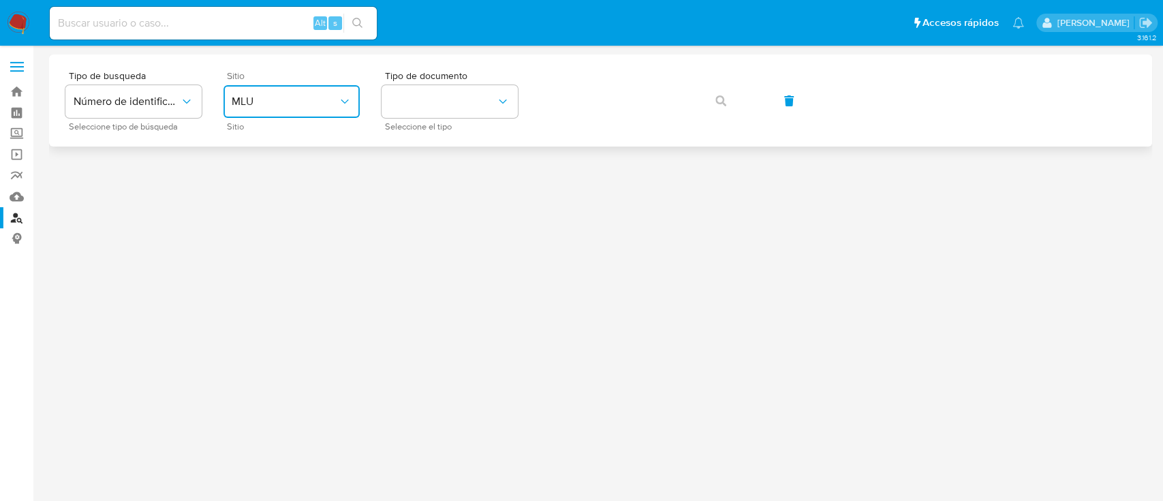
click at [269, 106] on span "MLU" at bounding box center [285, 102] width 106 height 14
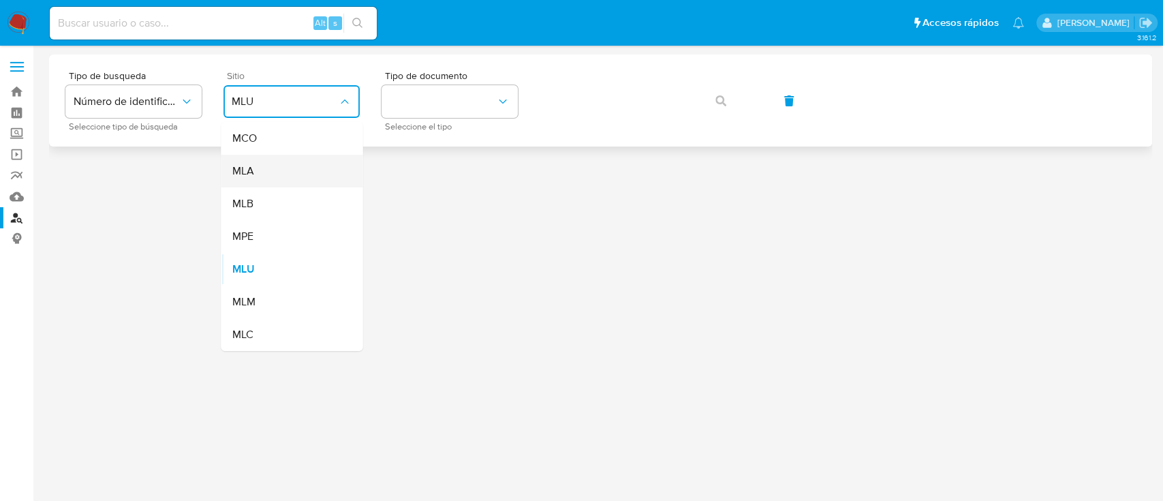
click at [269, 162] on div "MLA" at bounding box center [288, 171] width 112 height 33
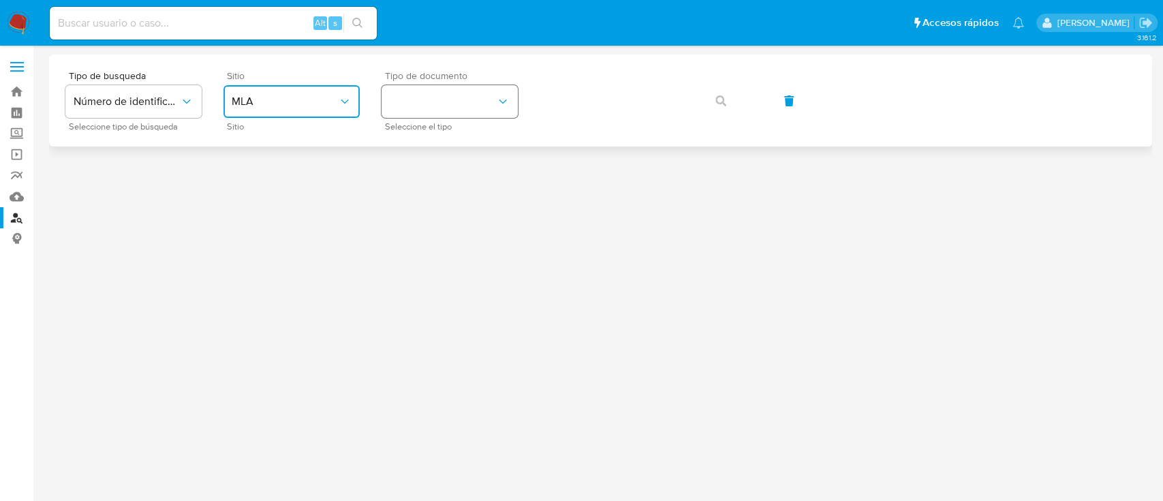
click at [428, 114] on button "identificationType" at bounding box center [449, 101] width 136 height 33
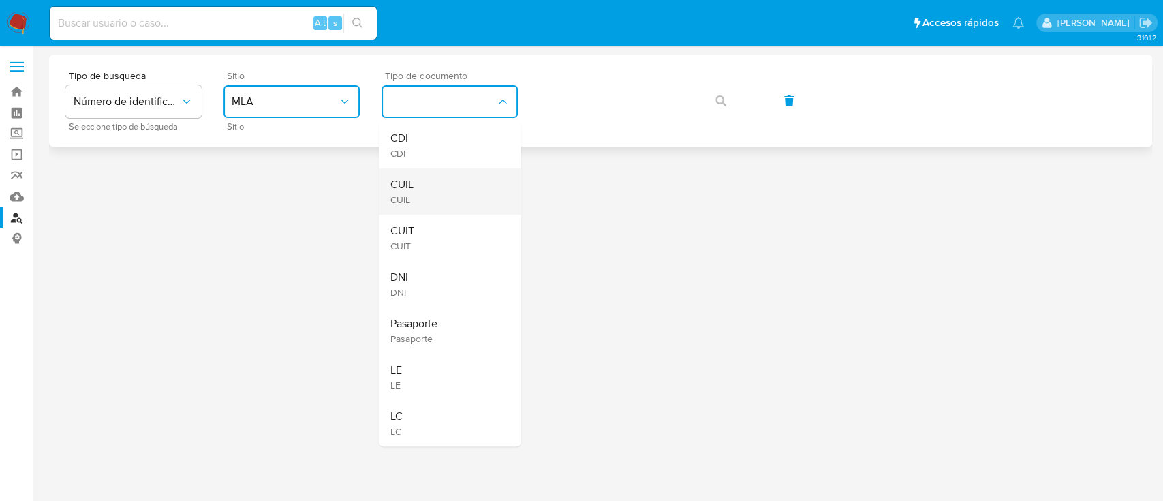
click at [427, 183] on div "CUIL CUIL" at bounding box center [446, 191] width 112 height 46
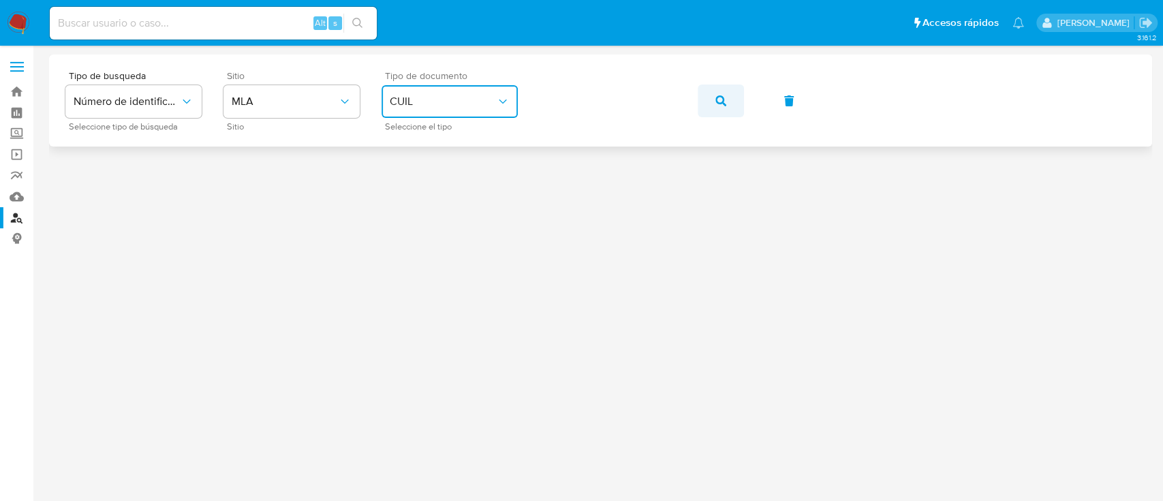
click at [718, 99] on icon "button" at bounding box center [720, 100] width 11 height 11
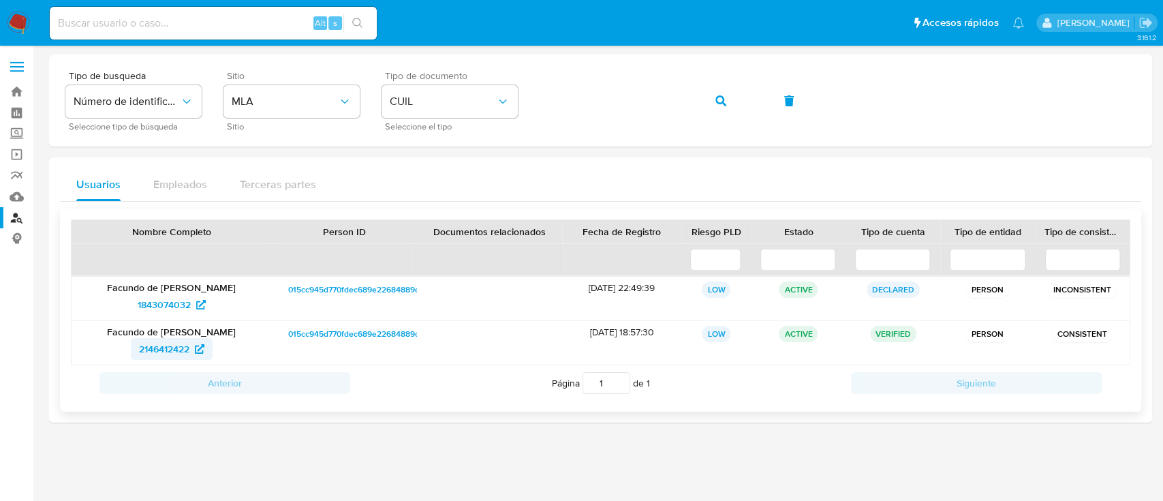
click at [187, 346] on span "2146412422" at bounding box center [164, 349] width 50 height 22
click at [729, 102] on button "button" at bounding box center [720, 100] width 46 height 33
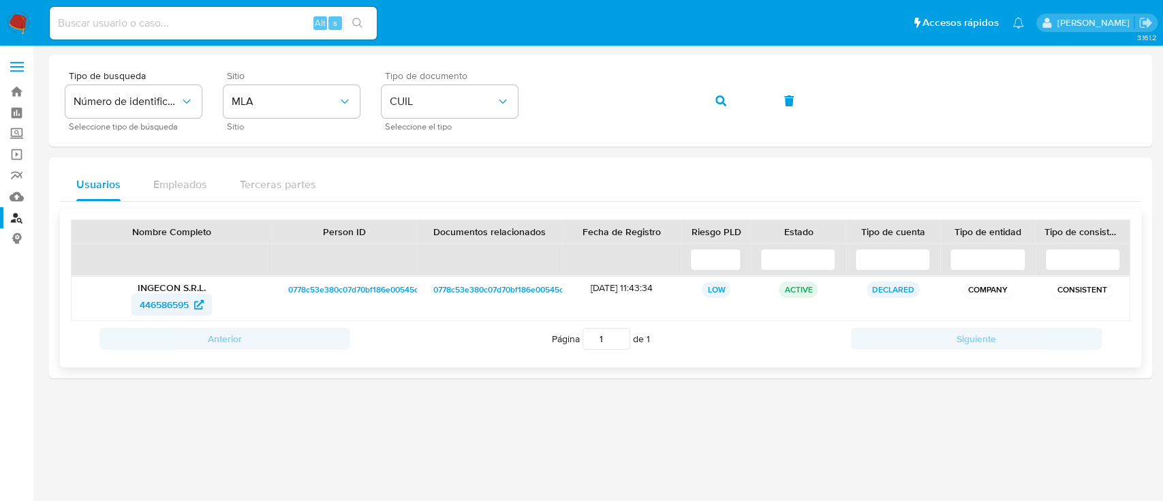
click at [194, 298] on span "446586595" at bounding box center [172, 305] width 64 height 22
click at [719, 106] on icon "button" at bounding box center [720, 100] width 11 height 11
click at [145, 304] on span "161486082" at bounding box center [164, 305] width 46 height 22
click at [725, 104] on icon "button" at bounding box center [720, 100] width 11 height 11
click at [171, 312] on span "1788825170" at bounding box center [164, 305] width 50 height 22
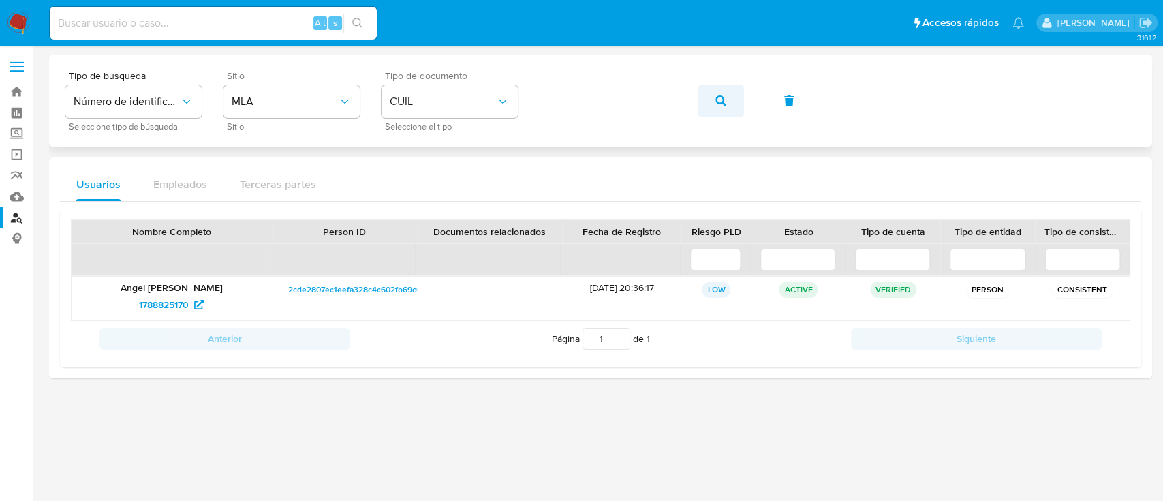
click at [717, 101] on icon "button" at bounding box center [720, 100] width 11 height 11
click at [160, 302] on span "178645575" at bounding box center [164, 305] width 46 height 22
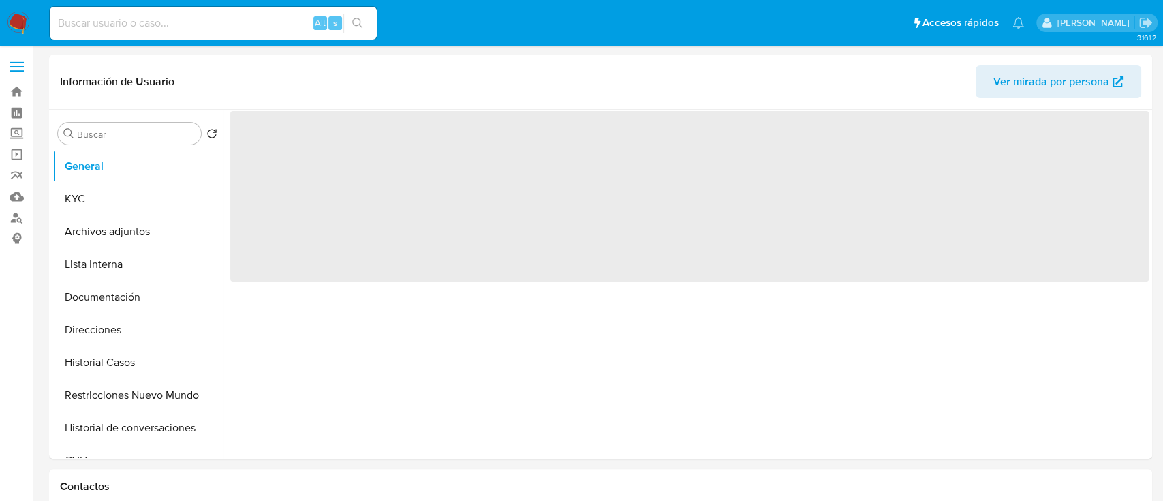
select select "10"
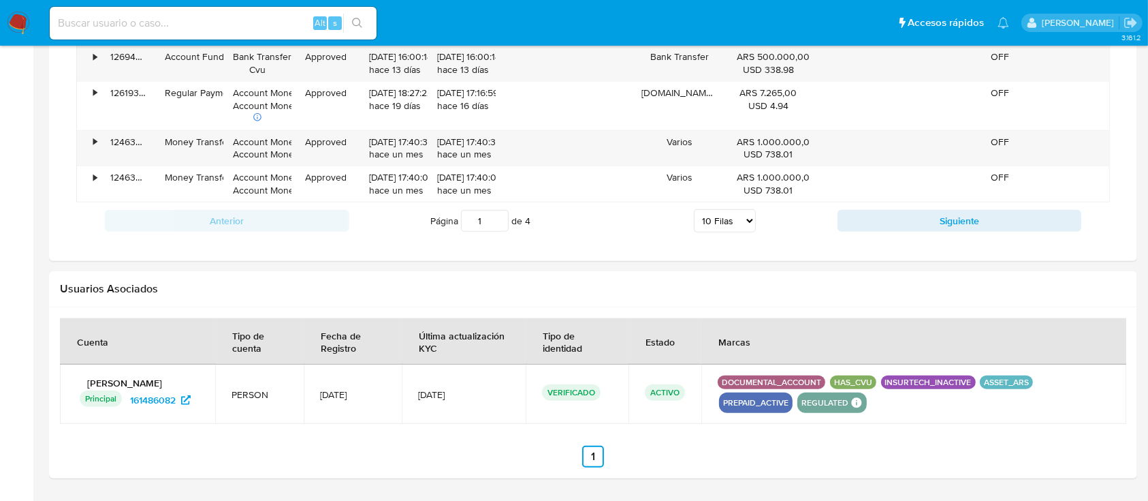
scroll to position [1271, 0]
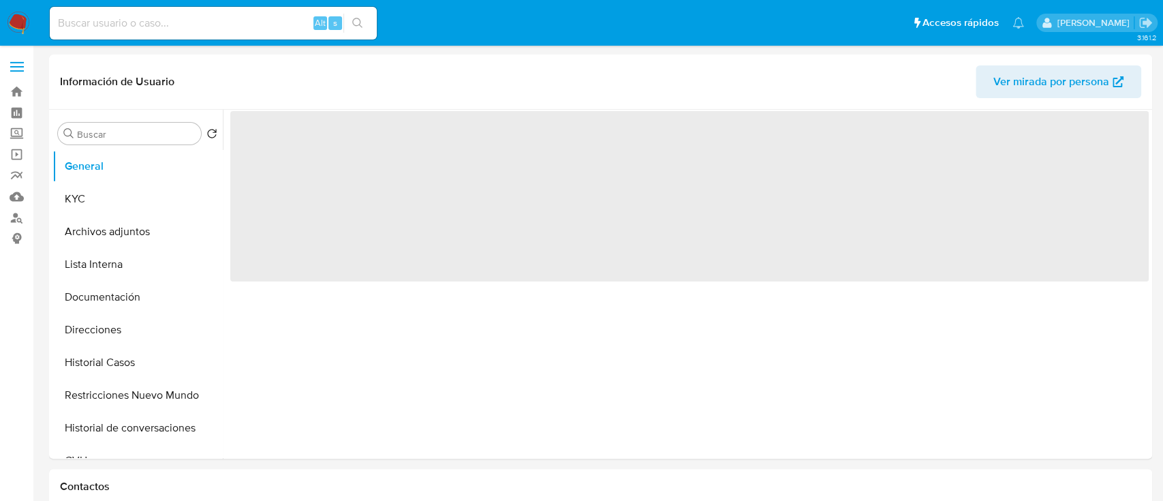
select select "10"
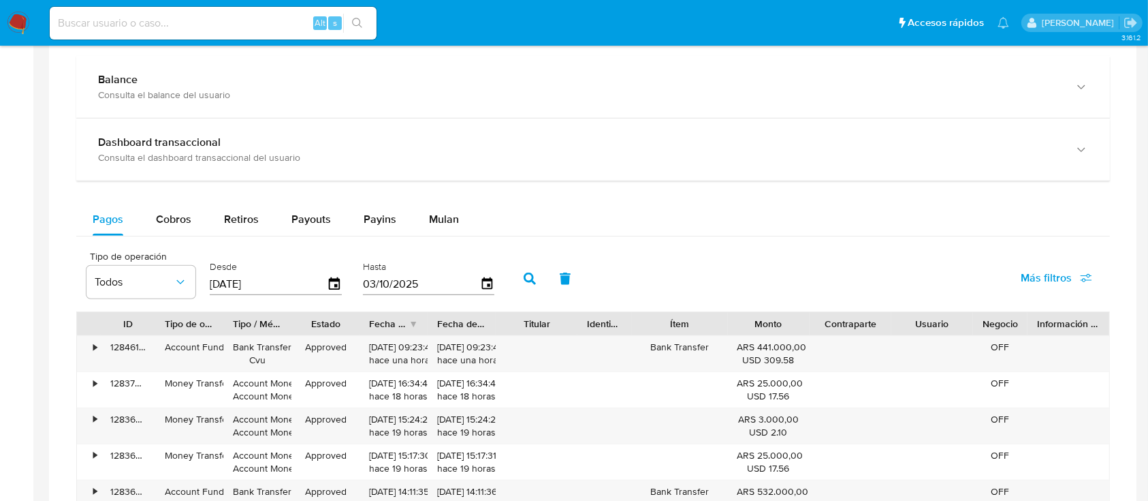
scroll to position [1271, 0]
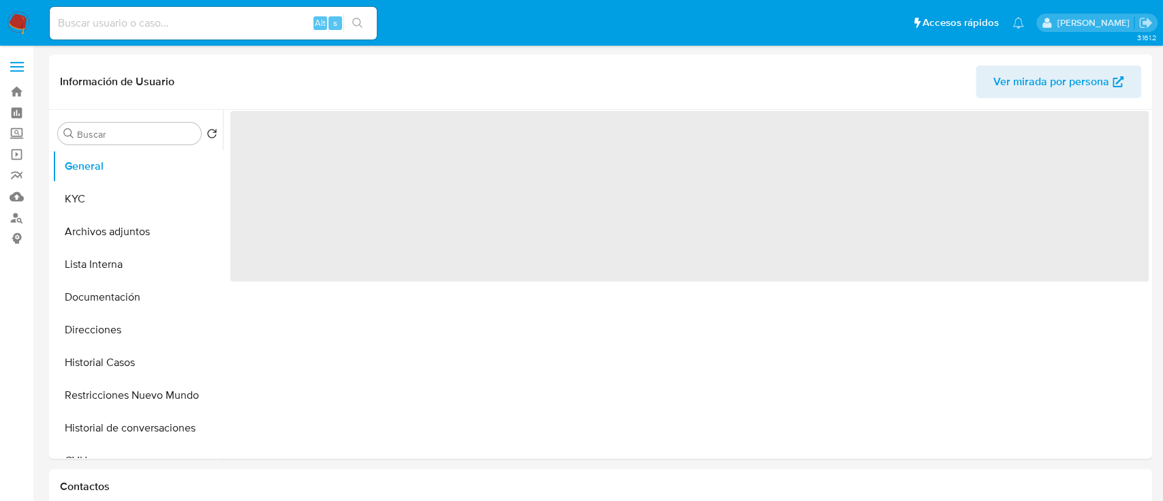
select select "10"
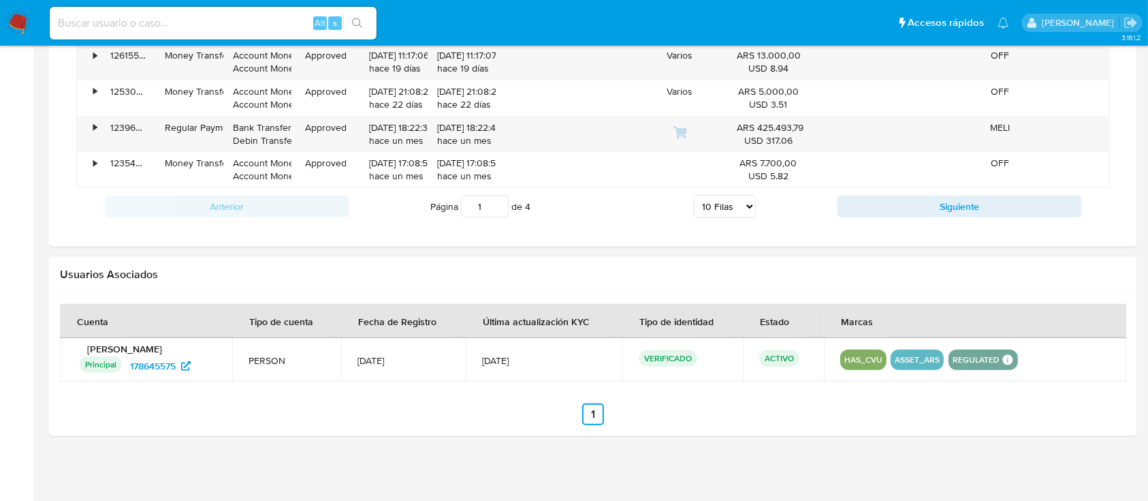
scroll to position [1271, 0]
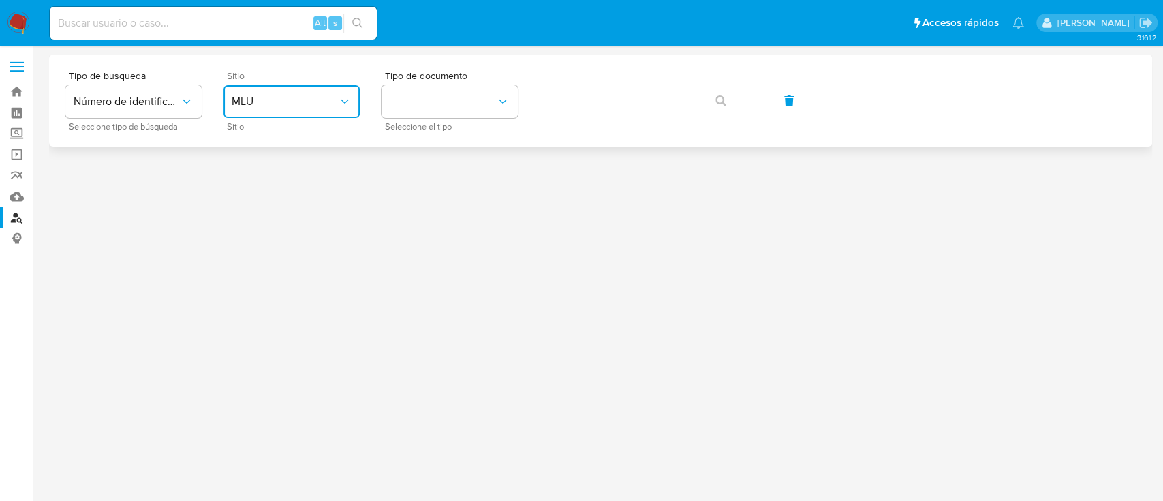
click at [328, 111] on button "MLU" at bounding box center [291, 101] width 136 height 33
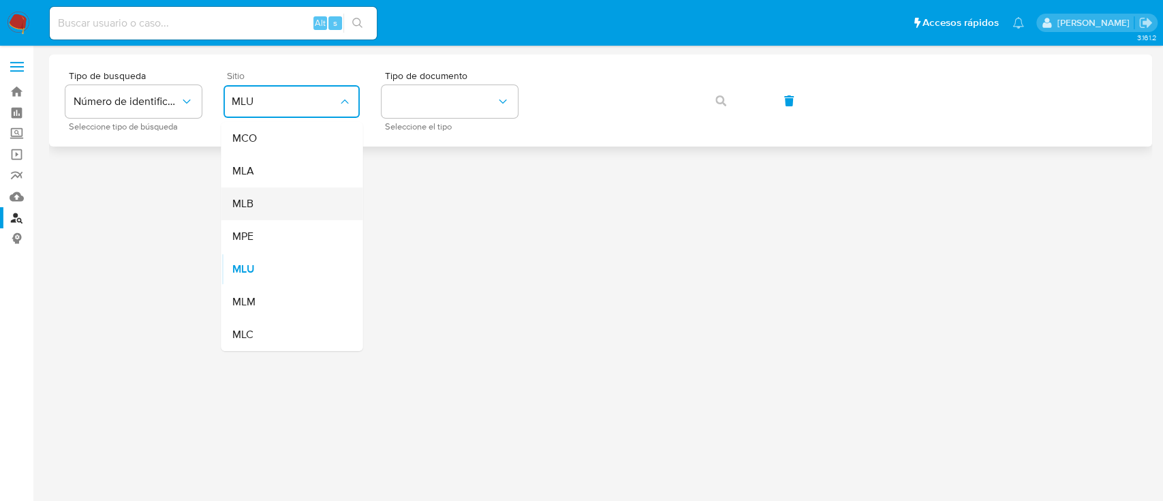
click at [289, 195] on div "MLB" at bounding box center [288, 203] width 112 height 33
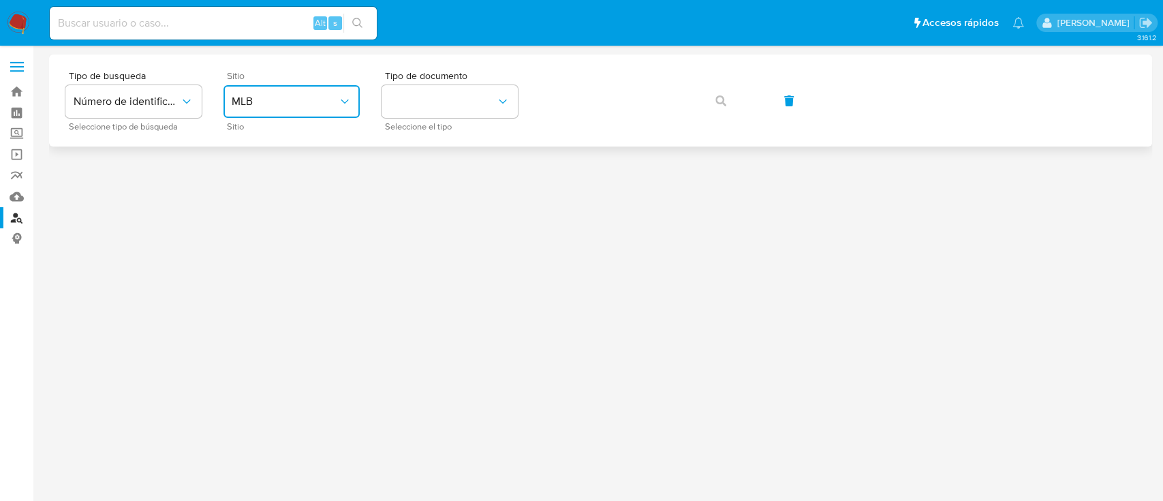
drag, startPoint x: 313, startPoint y: 99, endPoint x: 305, endPoint y: 104, distance: 8.5
click span "MLB"
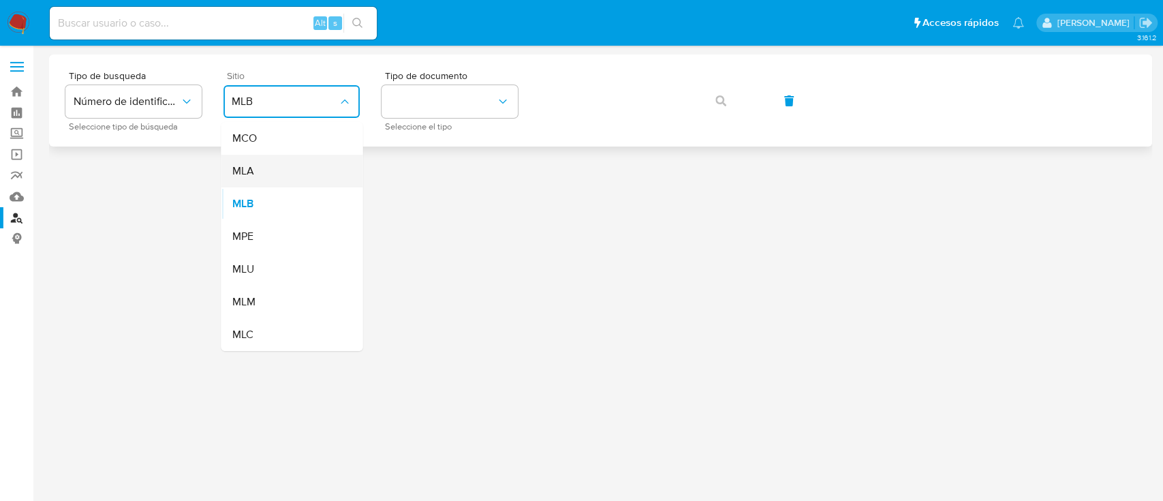
click div "MLA"
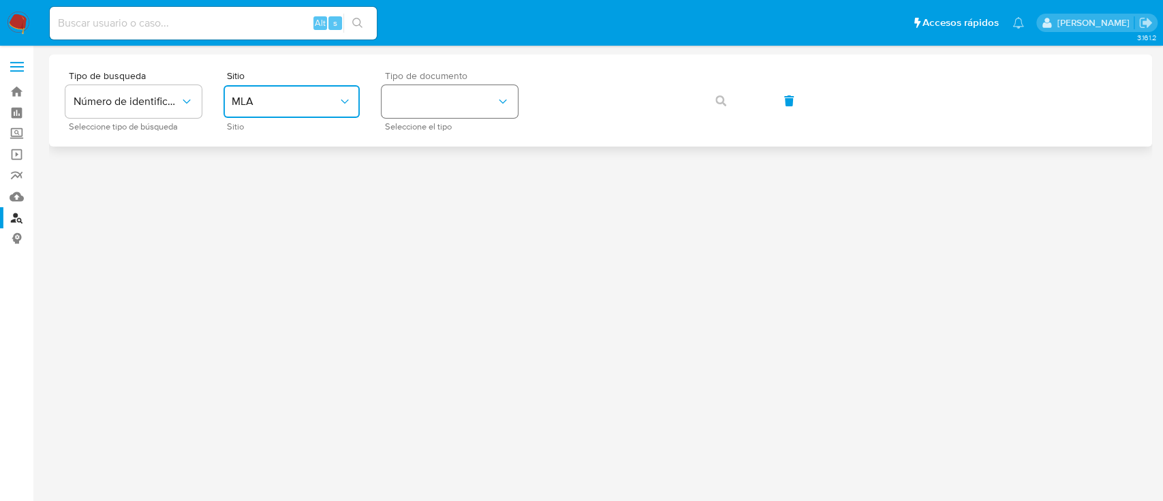
click button "identificationType"
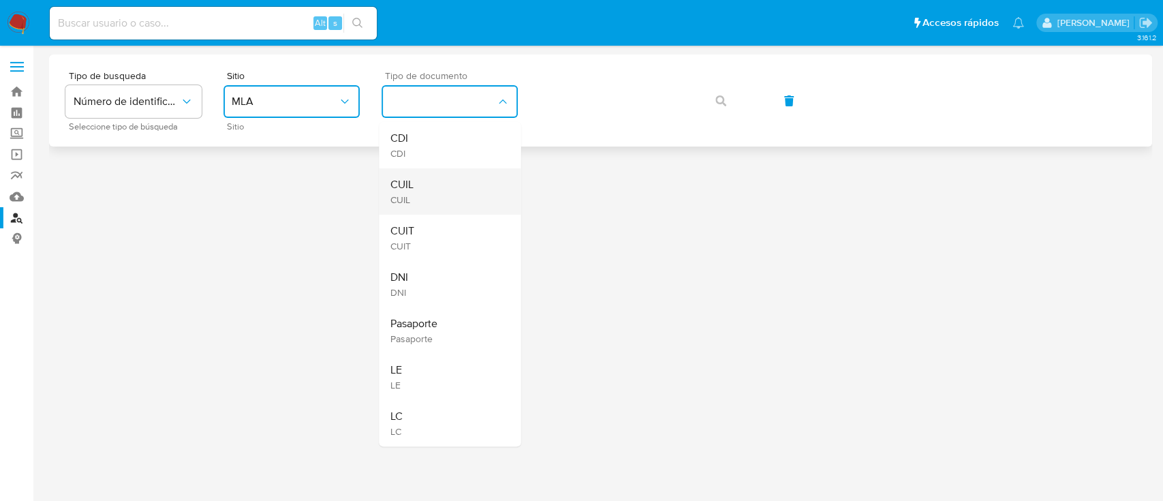
click div "CUIL CUIL"
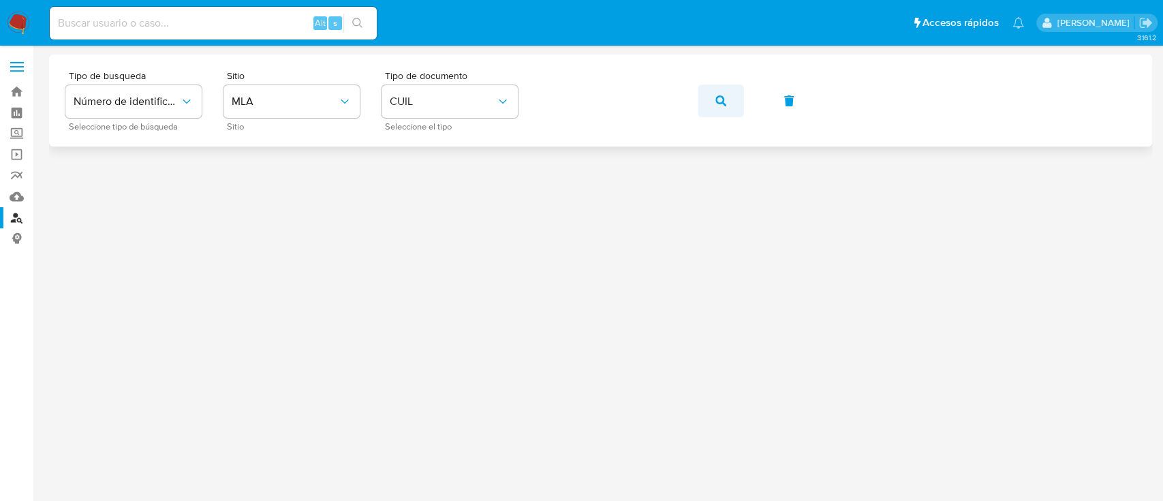
click button "button"
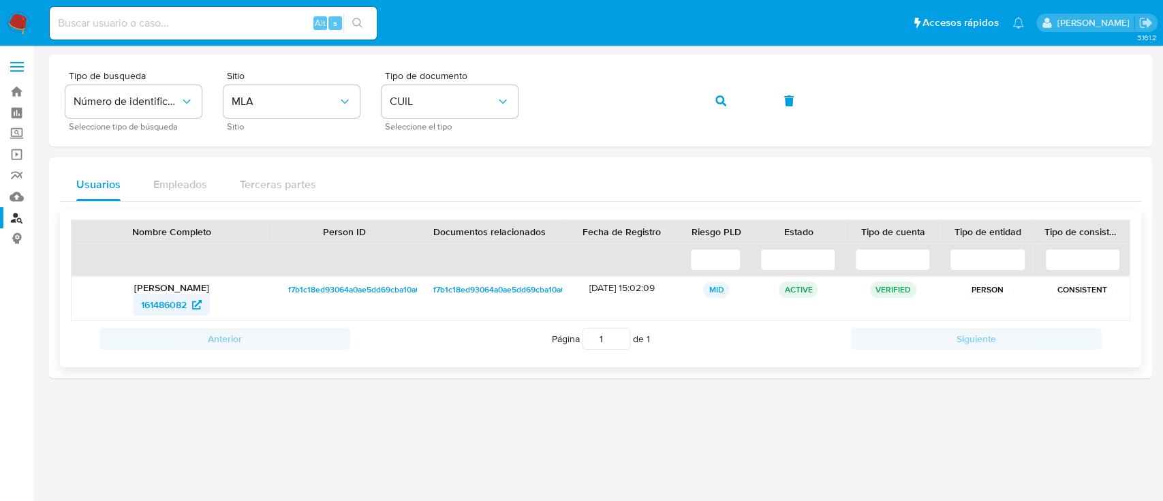
click span "161486082"
click button "button"
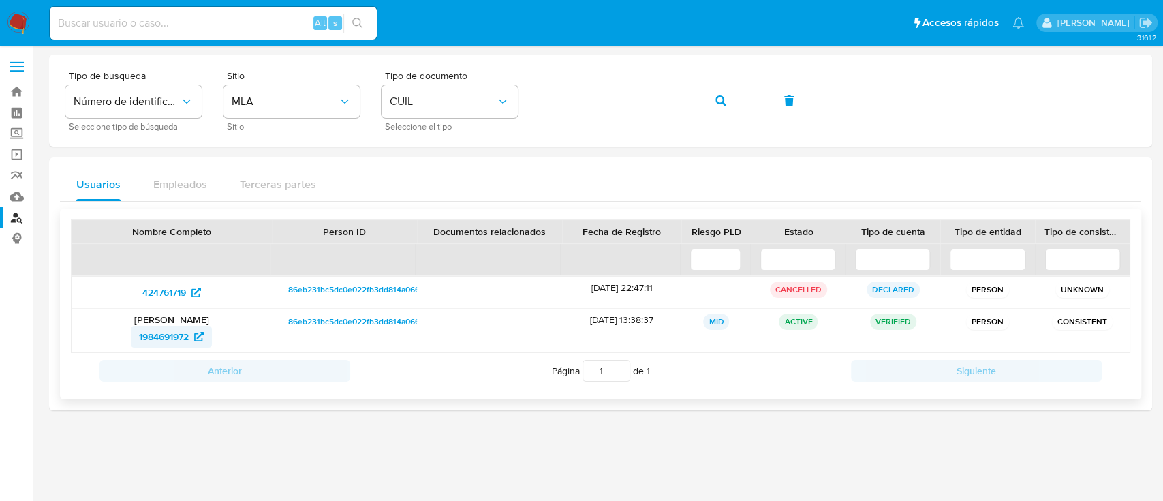
click span "1984691972"
click button "button"
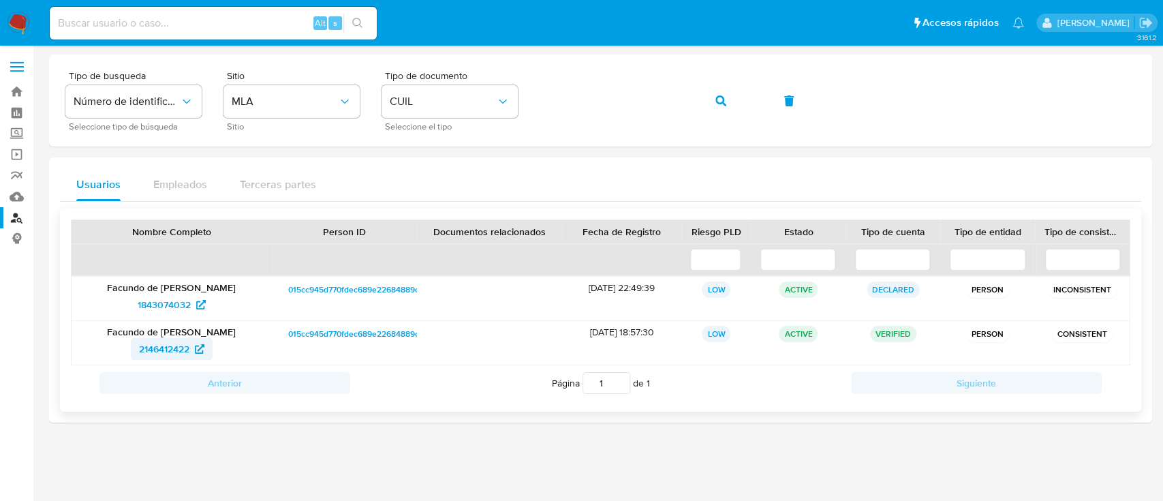
click span "2146412422"
click button "button"
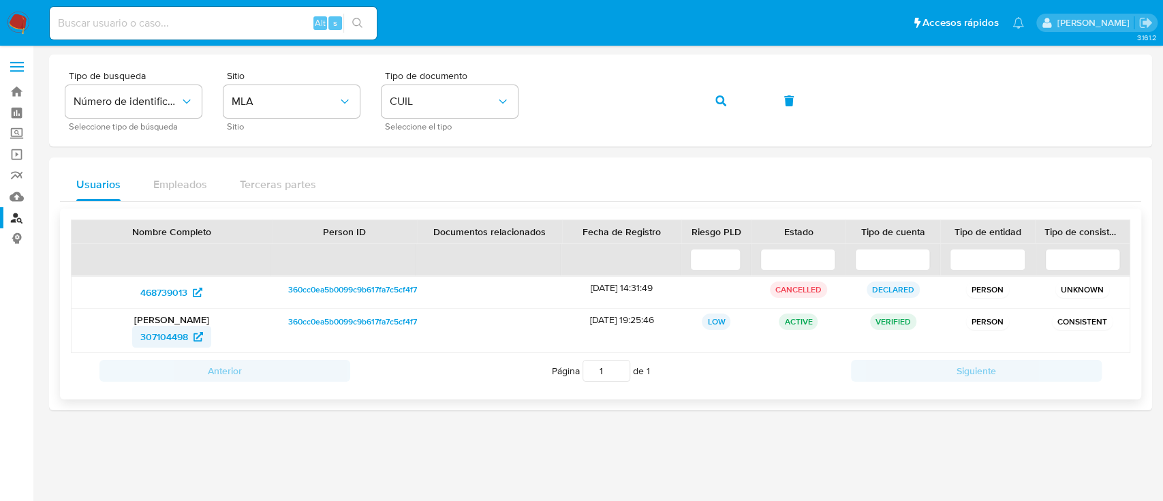
click span "307104498"
click icon "button"
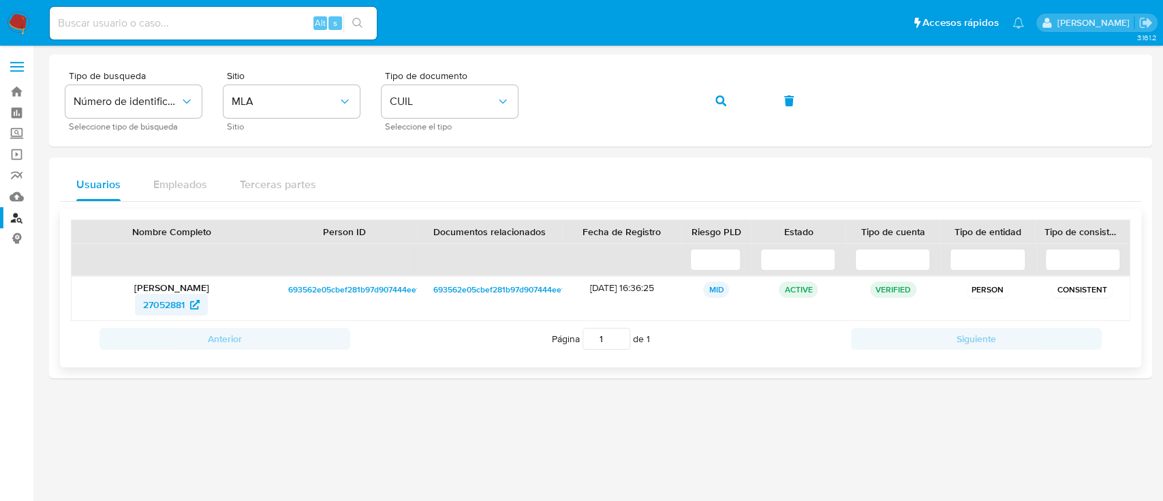
click span "27052881"
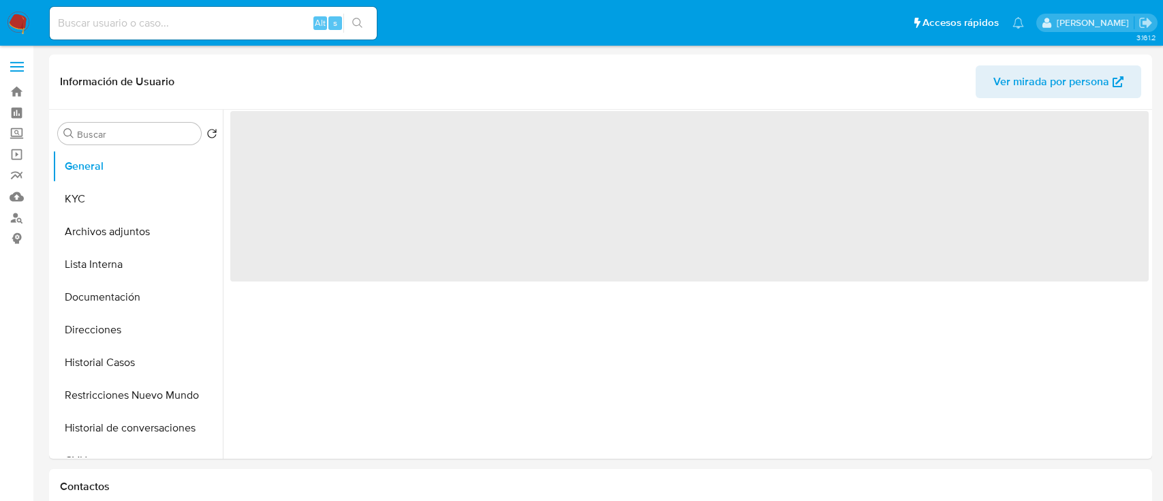
select select "10"
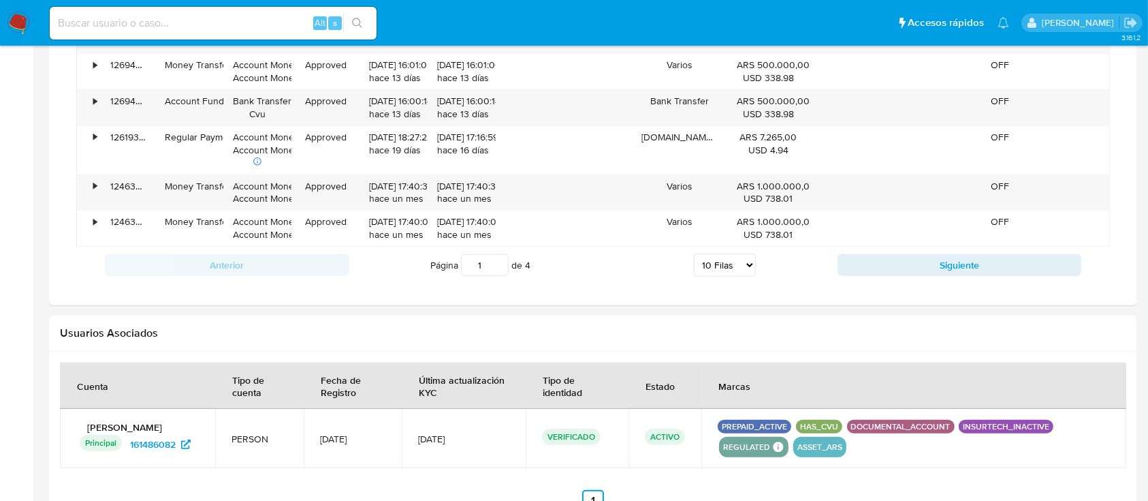
scroll to position [1312, 0]
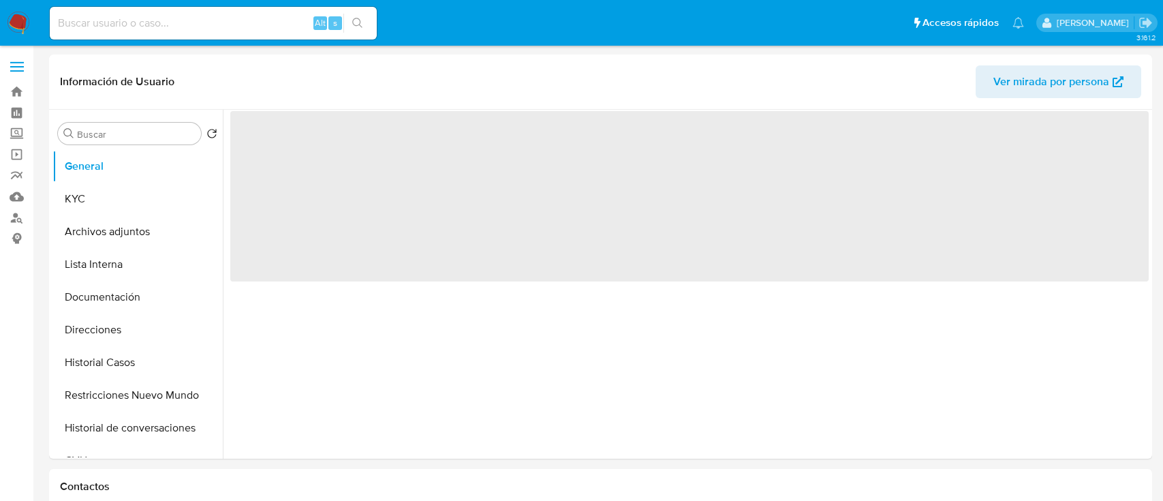
select select "10"
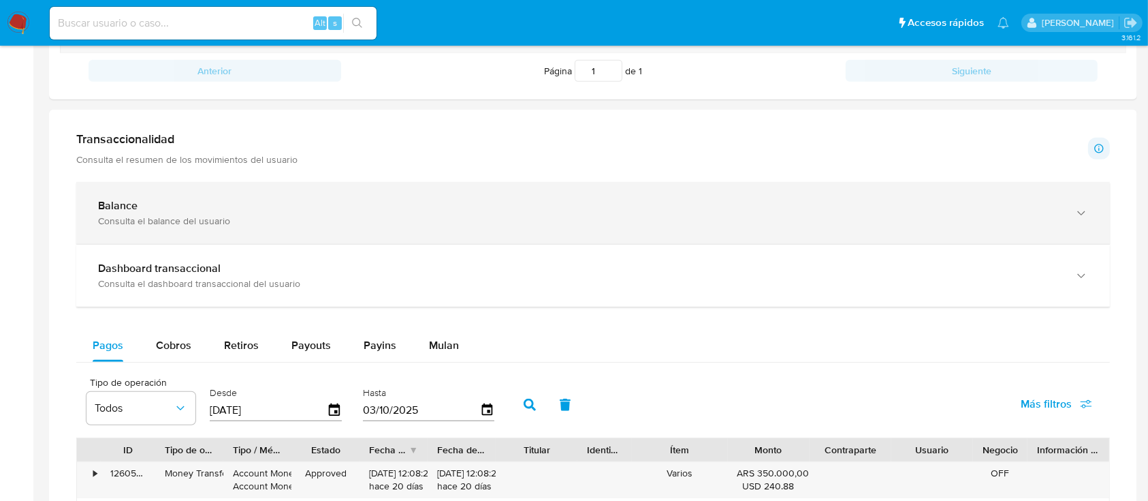
scroll to position [1315, 0]
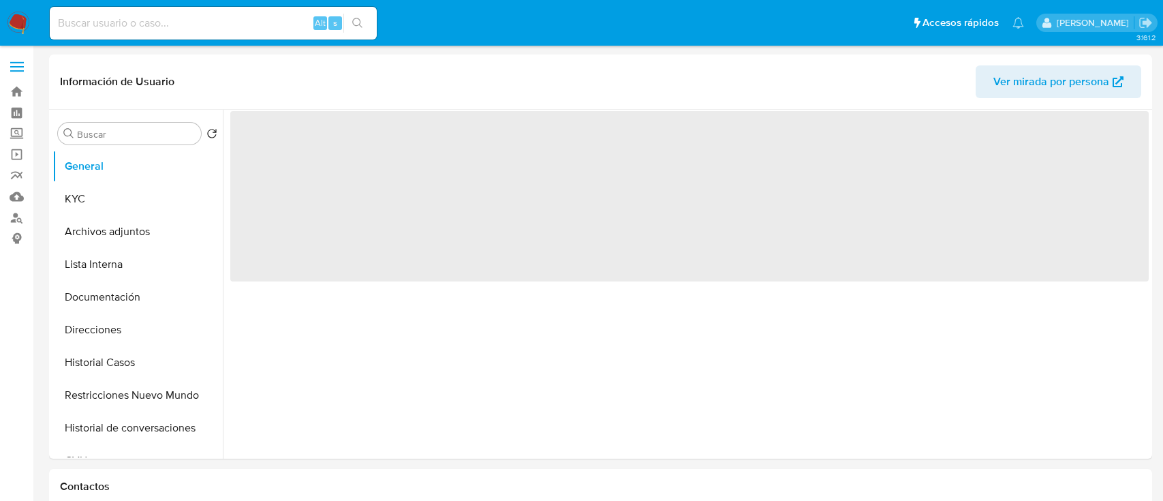
select select "10"
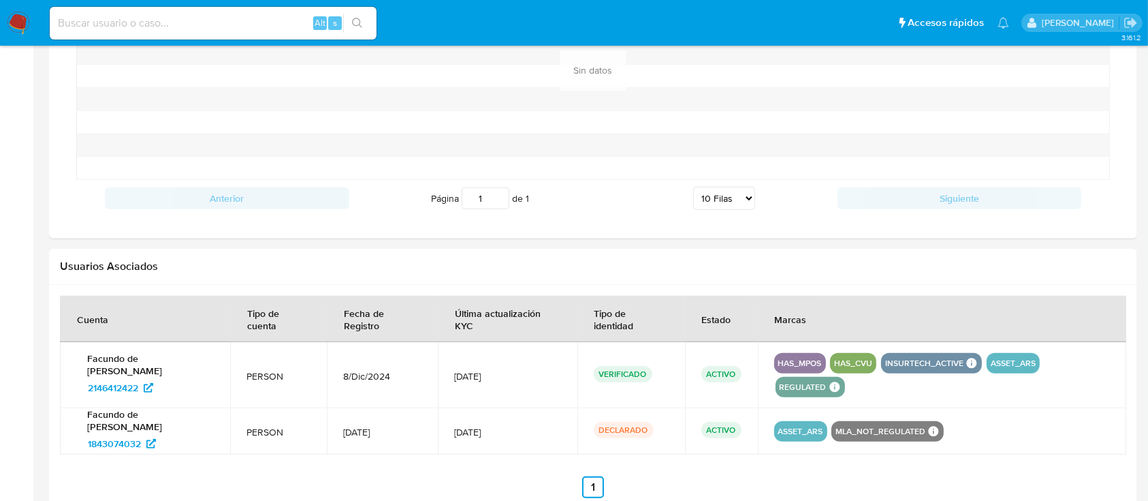
scroll to position [1186, 0]
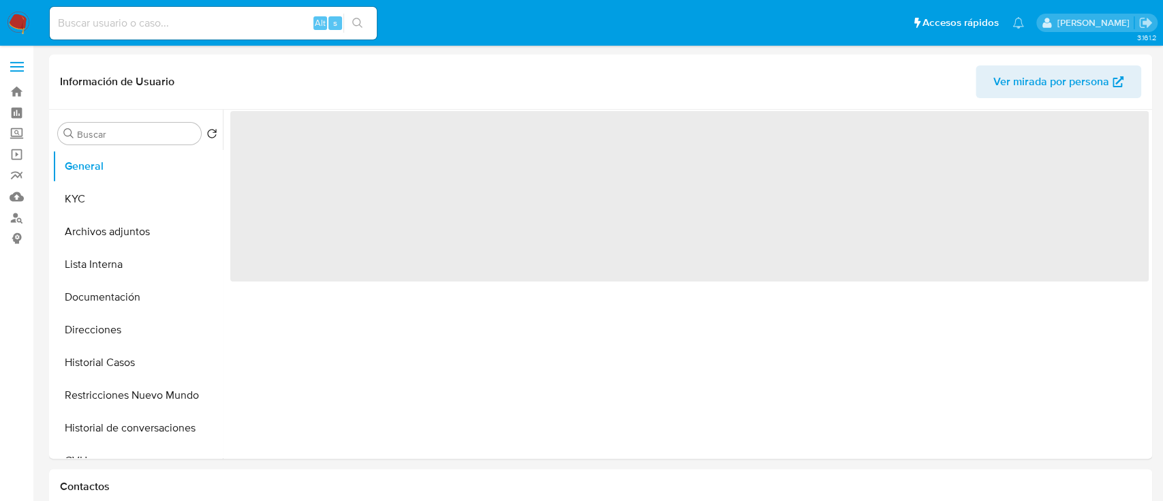
select select "10"
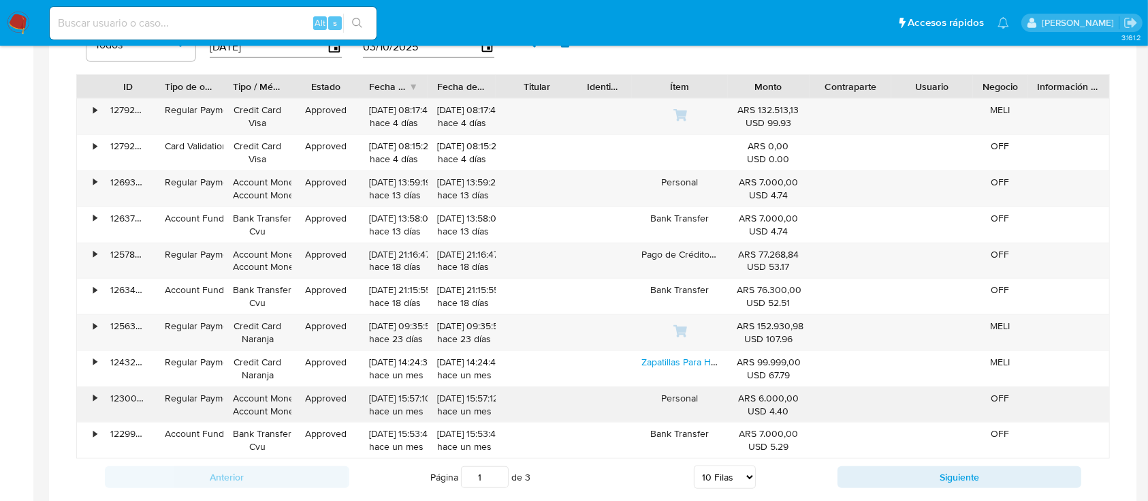
scroll to position [1342, 0]
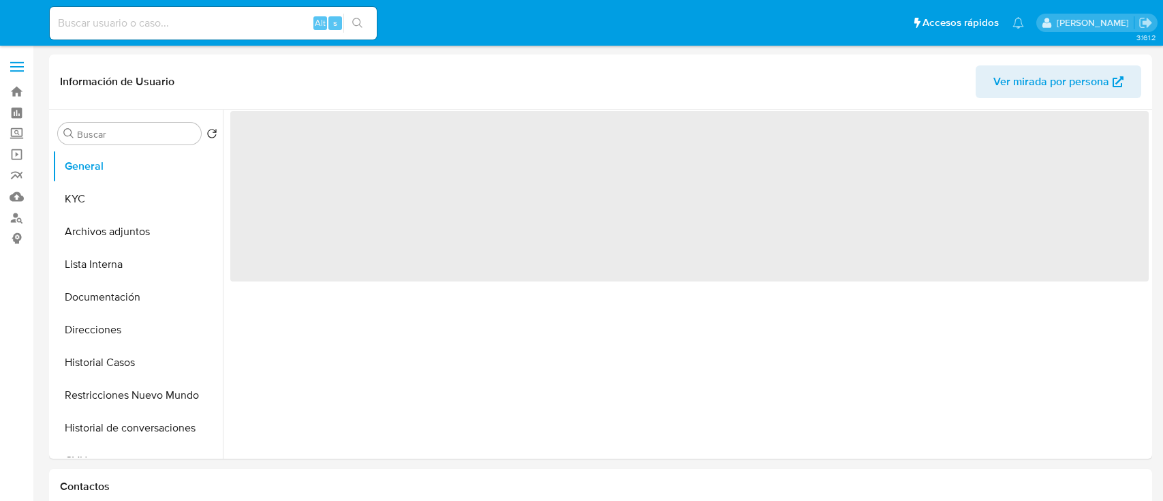
select select "10"
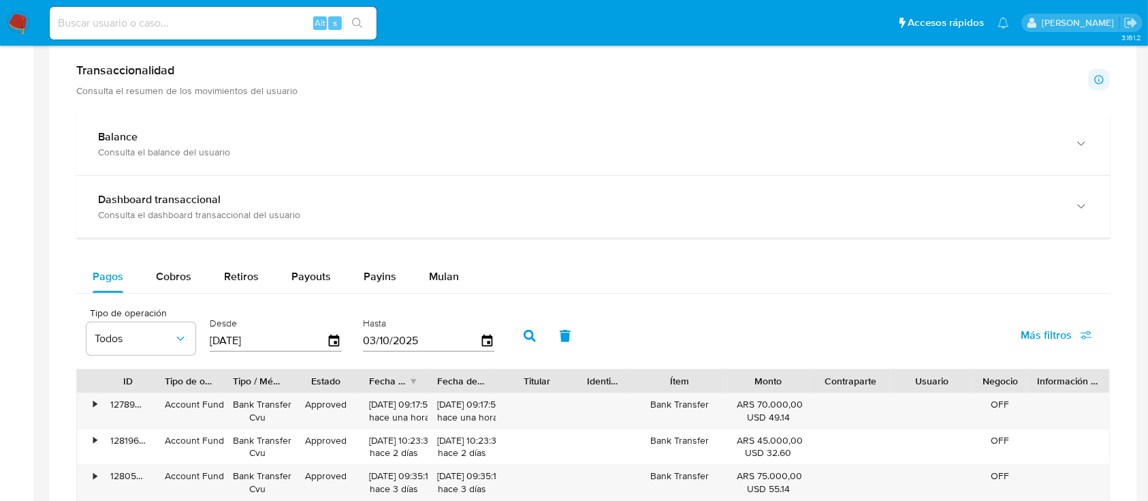
scroll to position [1202, 0]
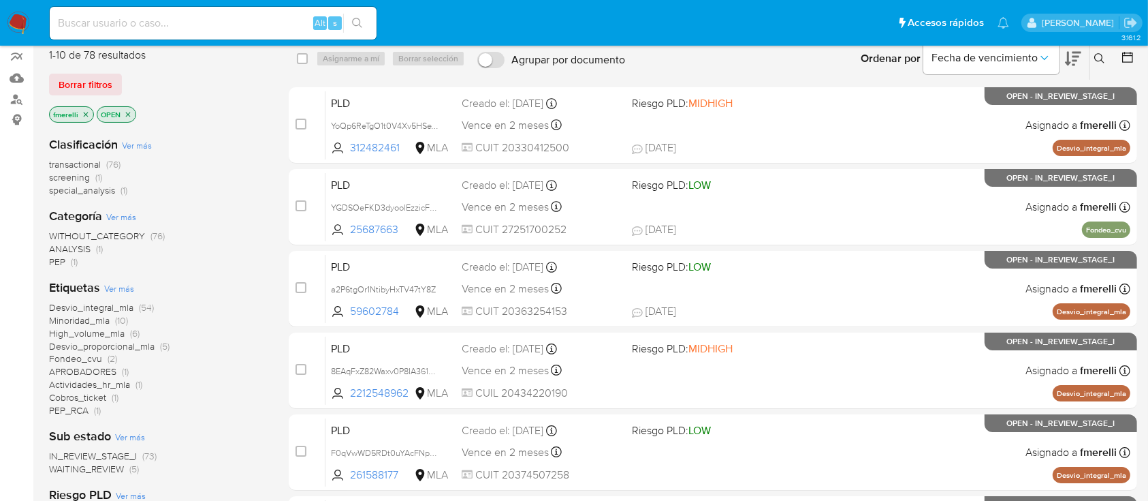
scroll to position [91, 0]
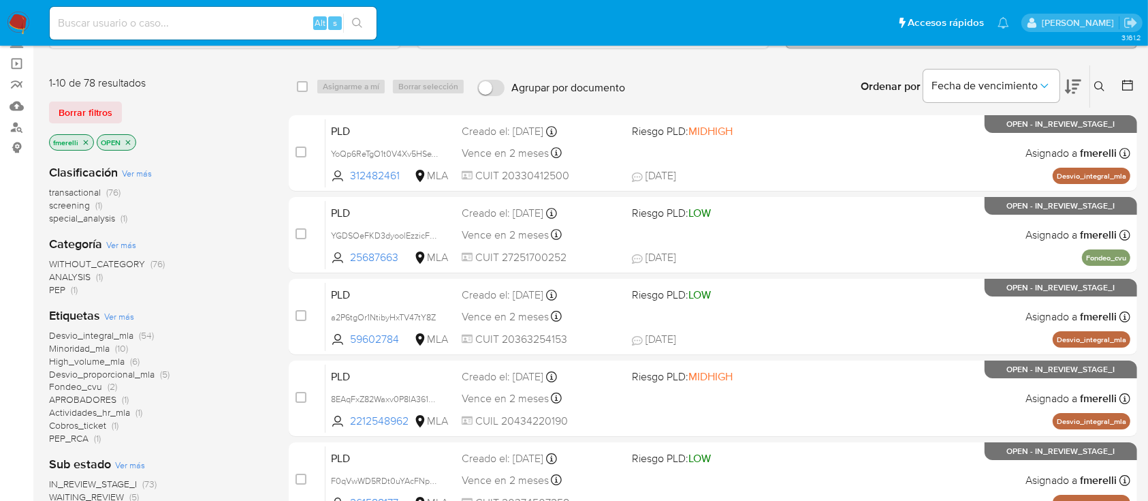
click at [83, 141] on icon "close-filter" at bounding box center [86, 142] width 8 height 8
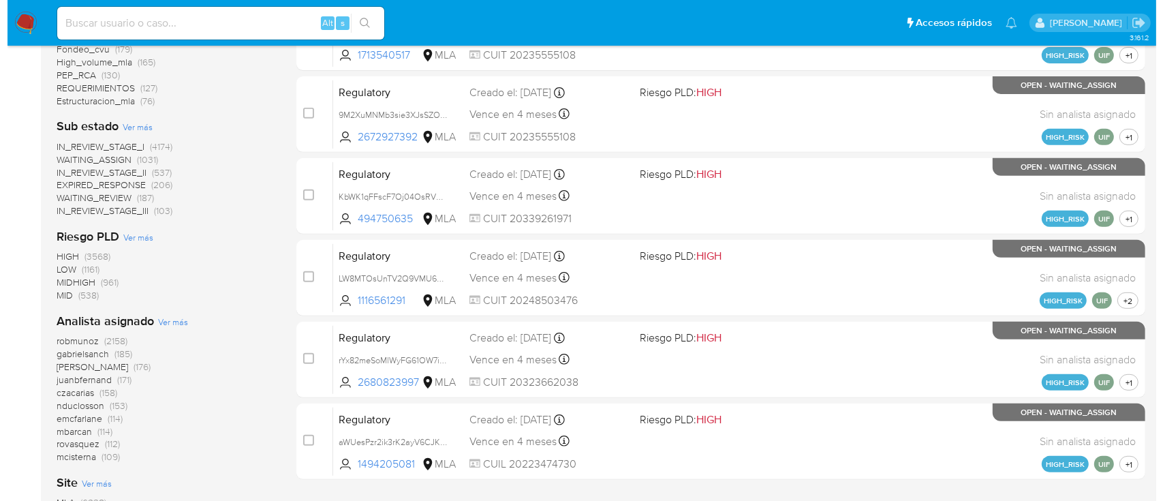
scroll to position [545, 0]
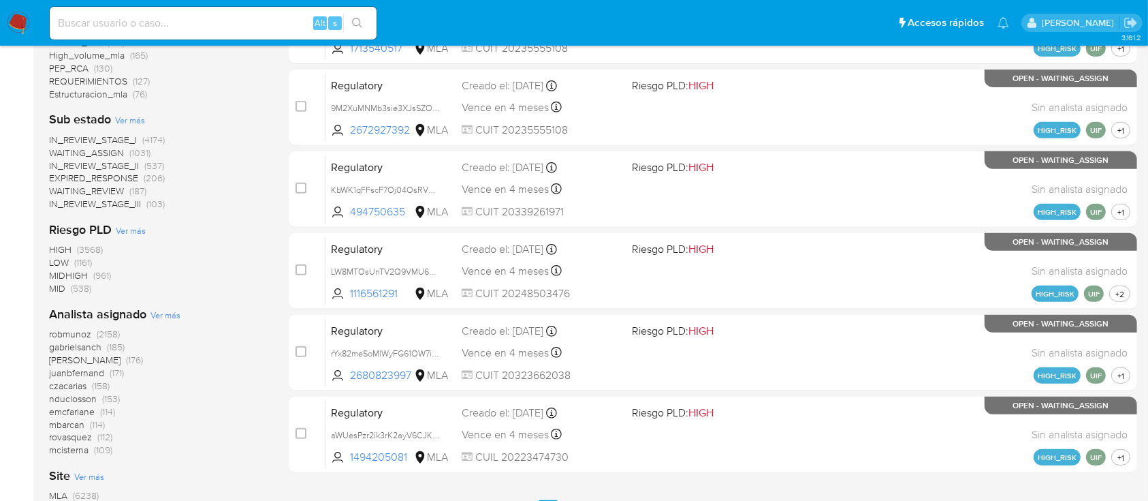
click at [163, 313] on span "Ver más" at bounding box center [166, 315] width 30 height 12
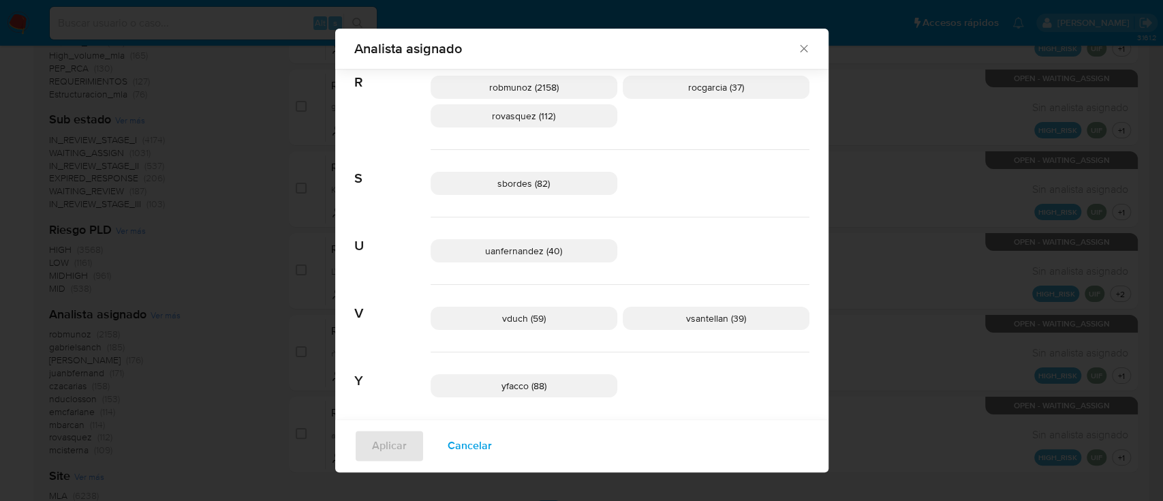
scroll to position [1073, 0]
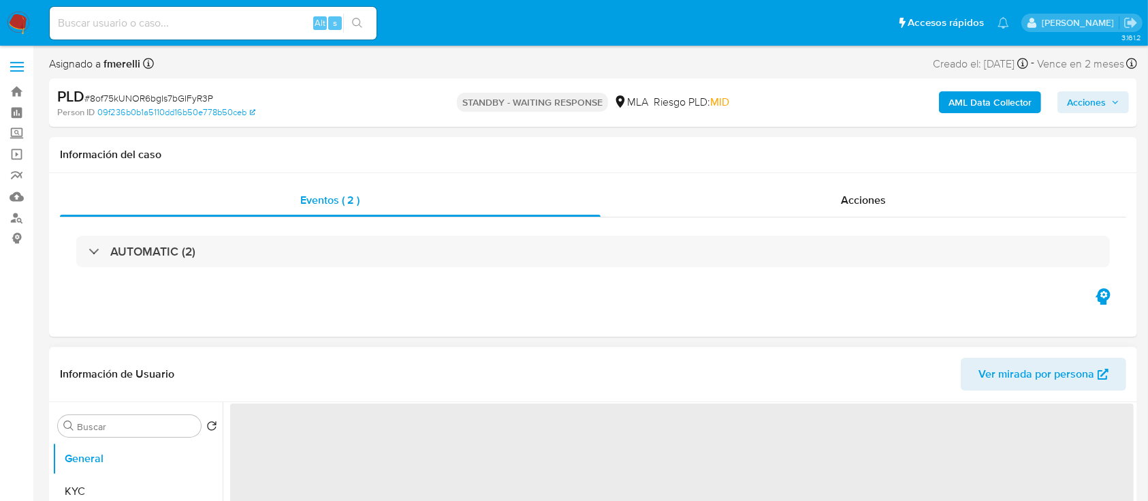
select select "10"
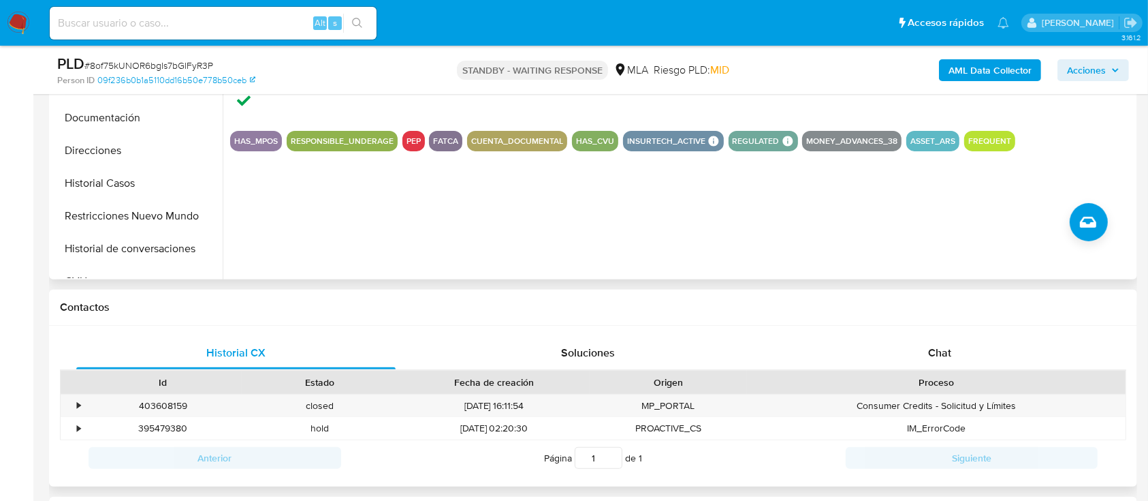
scroll to position [454, 0]
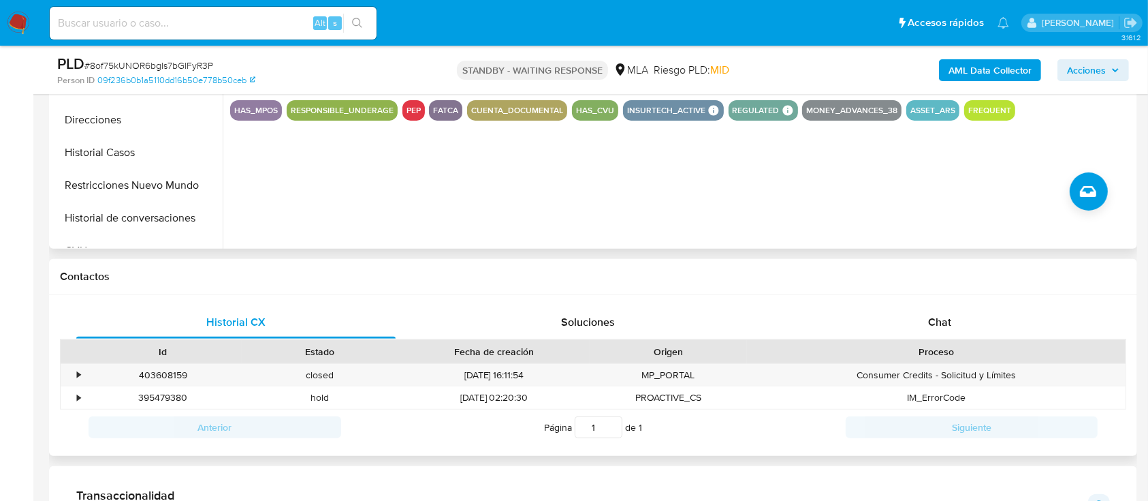
click at [932, 341] on div "Proceso" at bounding box center [936, 351] width 379 height 23
click at [937, 321] on span "Chat" at bounding box center [939, 322] width 23 height 16
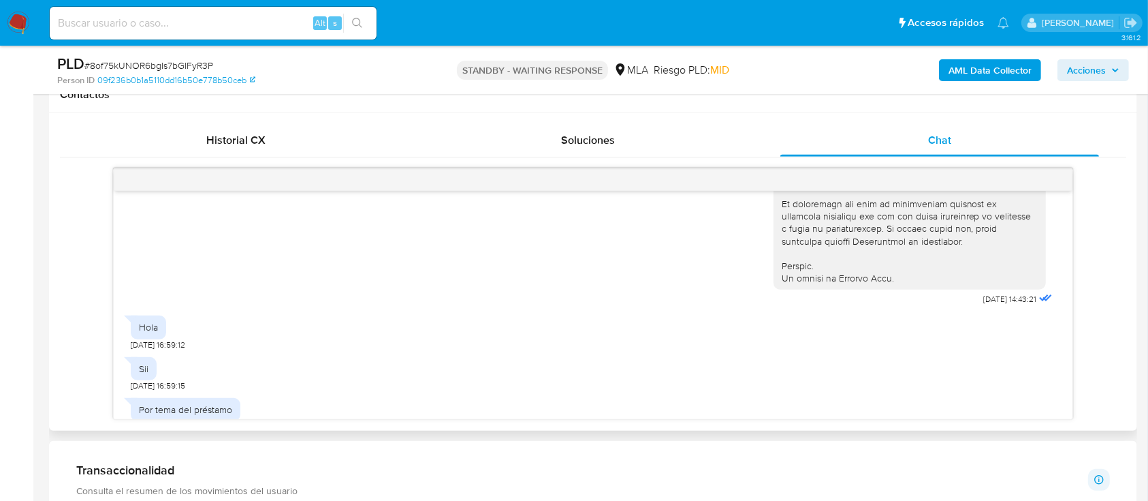
scroll to position [635, 0]
drag, startPoint x: 944, startPoint y: 324, endPoint x: 992, endPoint y: 327, distance: 48.4
copy span "[DATE]"
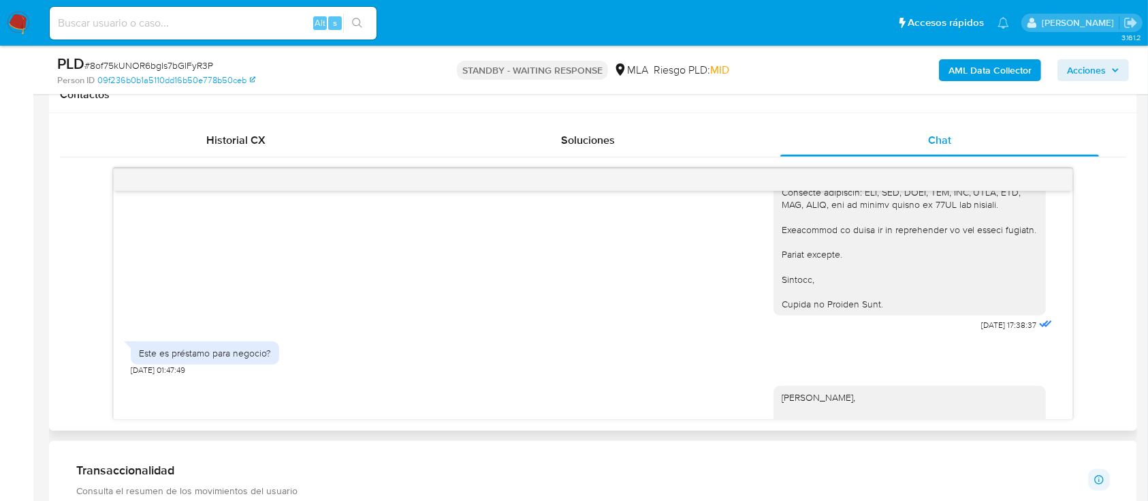
scroll to position [1725, 0]
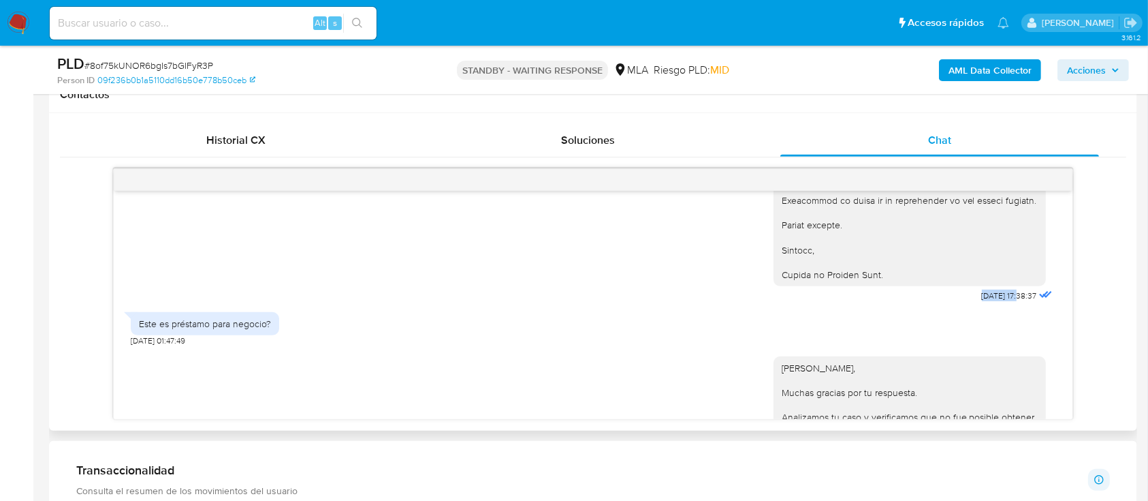
drag, startPoint x: 954, startPoint y: 338, endPoint x: 991, endPoint y: 339, distance: 37.5
copy span "01/10/2025"
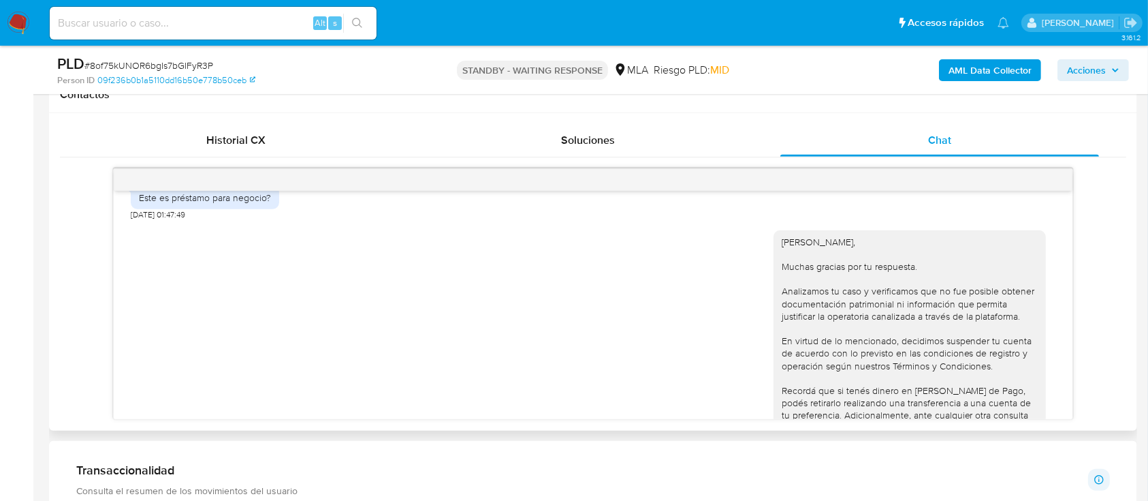
scroll to position [1972, 0]
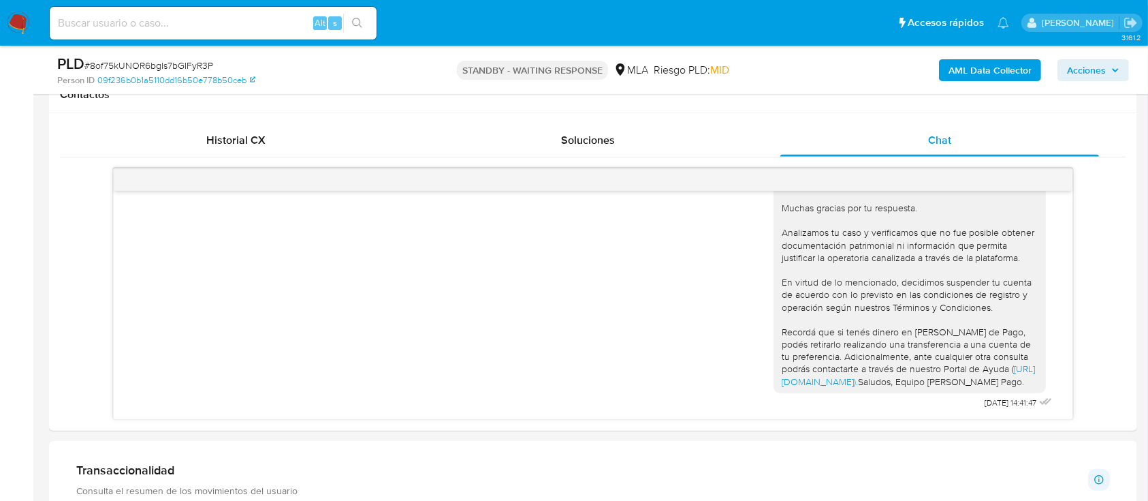
click at [1003, 72] on b "AML Data Collector" at bounding box center [990, 70] width 83 height 22
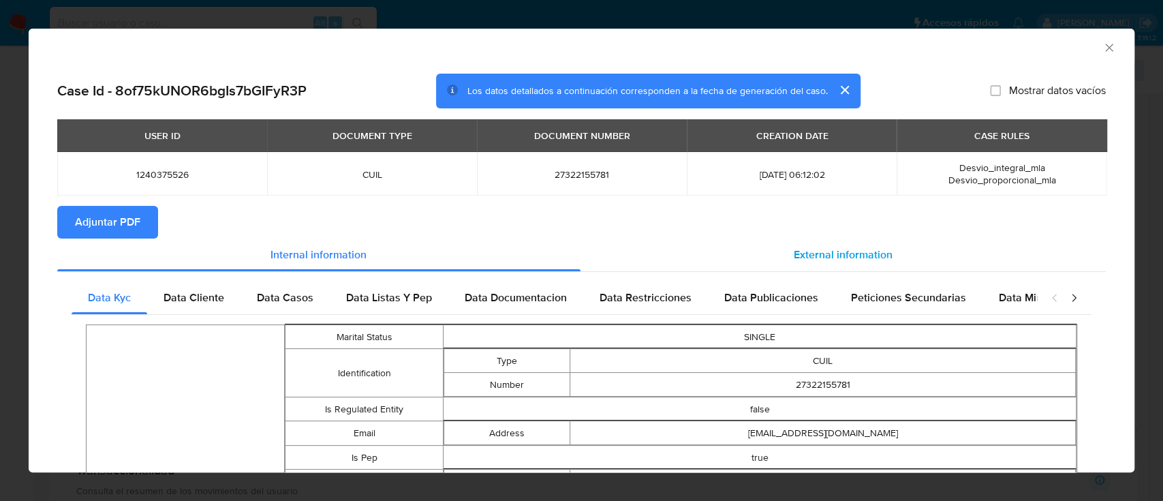
click at [879, 248] on span "External information" at bounding box center [843, 255] width 99 height 16
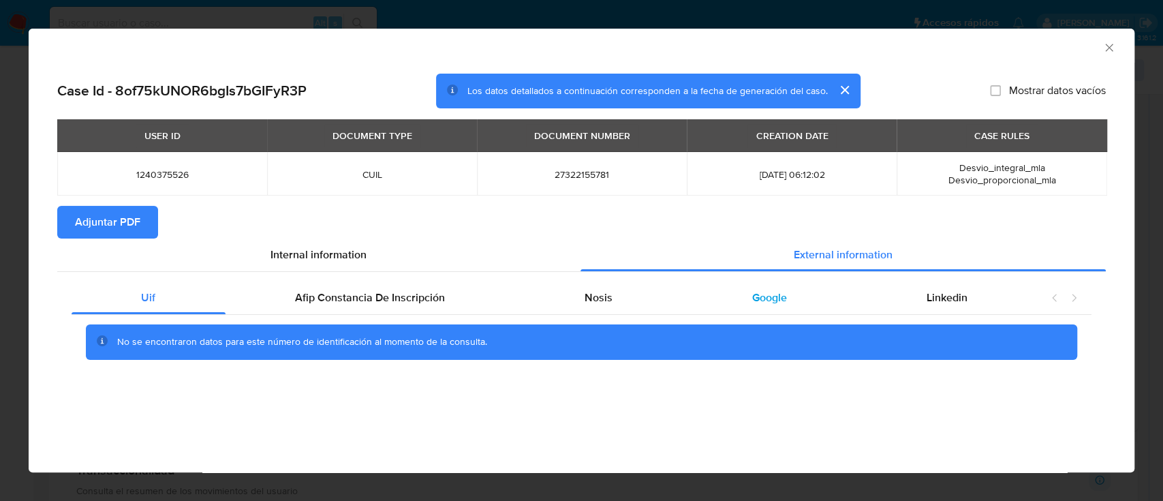
click at [781, 310] on div "Google" at bounding box center [769, 297] width 174 height 33
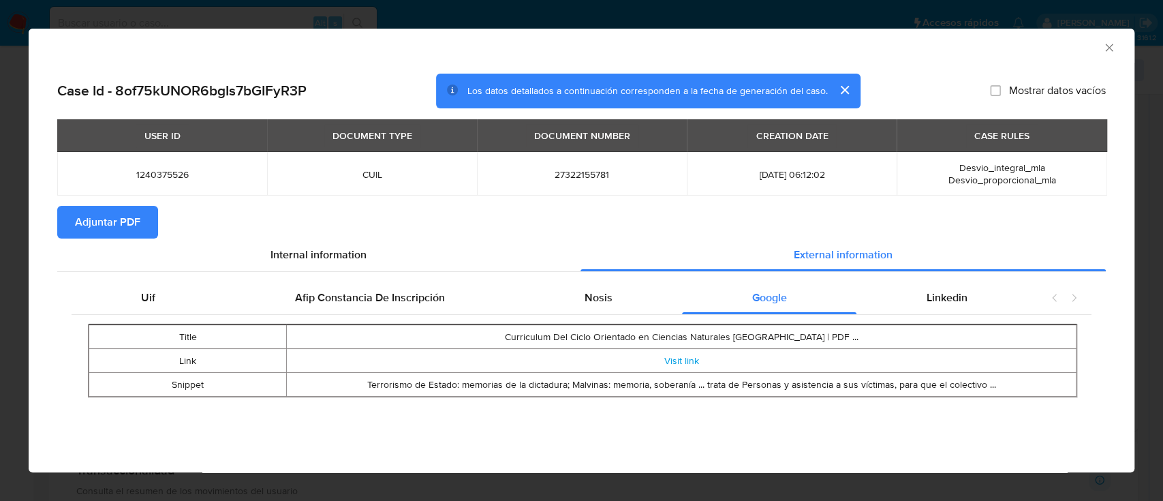
click at [1104, 46] on icon "Cerrar ventana" at bounding box center [1109, 48] width 14 height 14
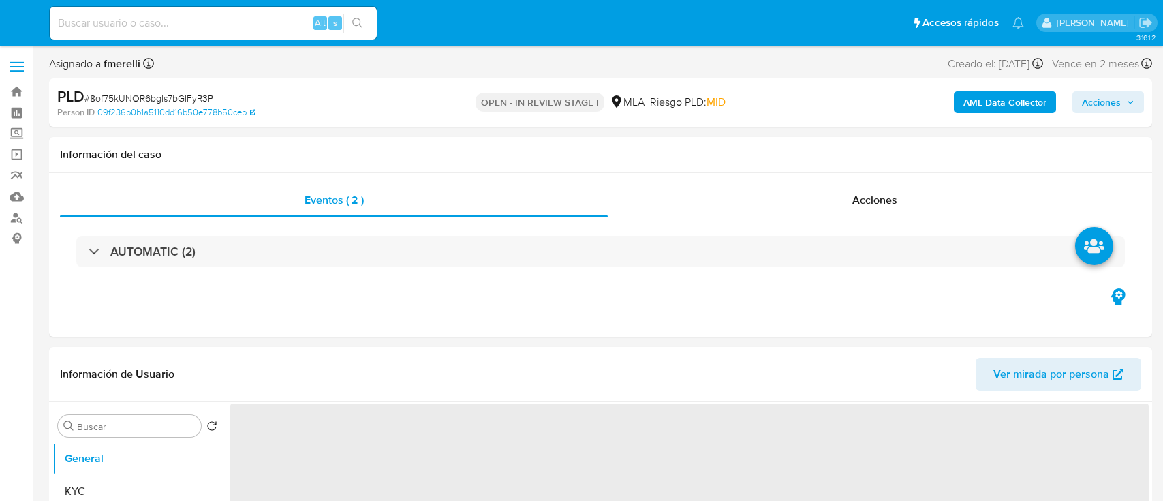
select select "10"
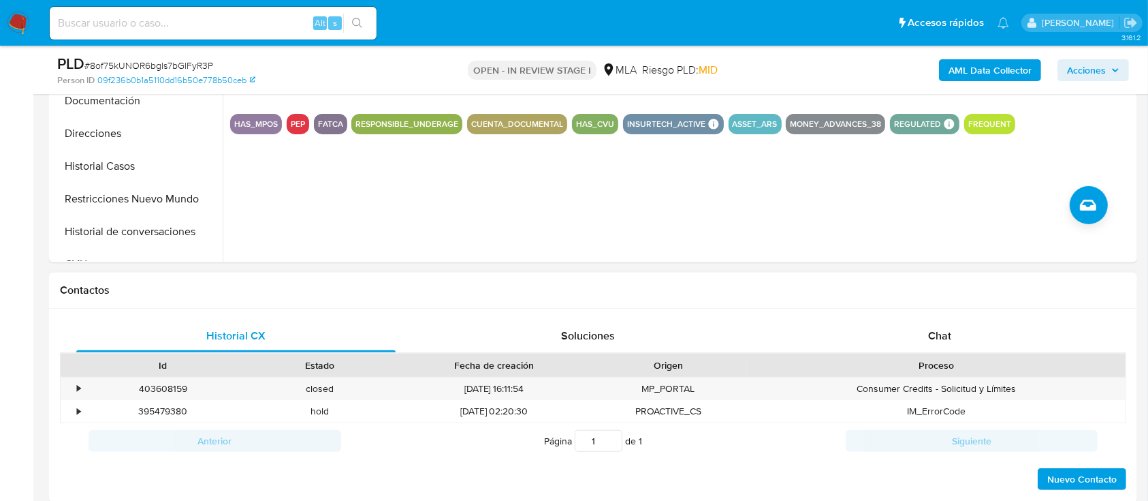
scroll to position [454, 0]
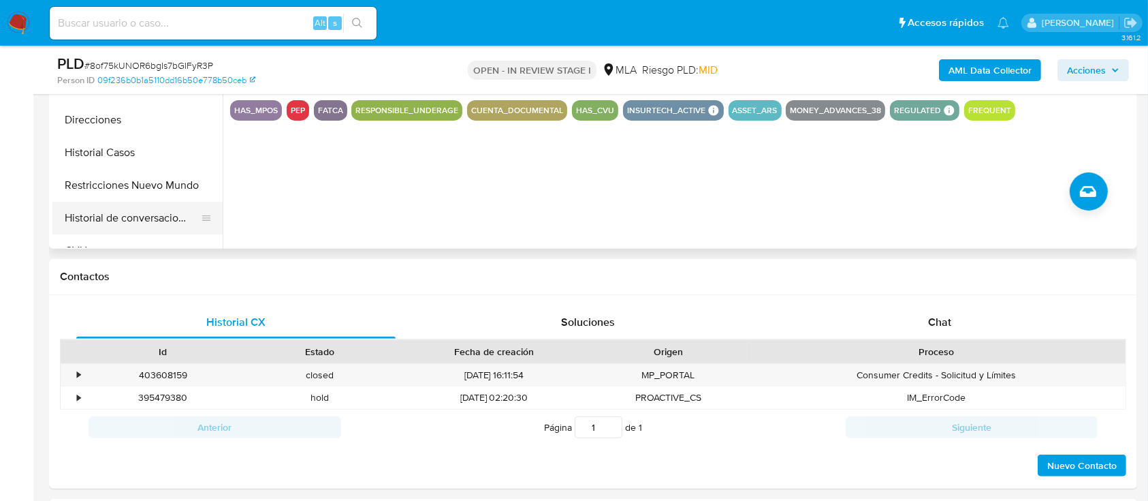
click at [140, 211] on button "Historial de conversaciones" at bounding box center [131, 218] width 159 height 33
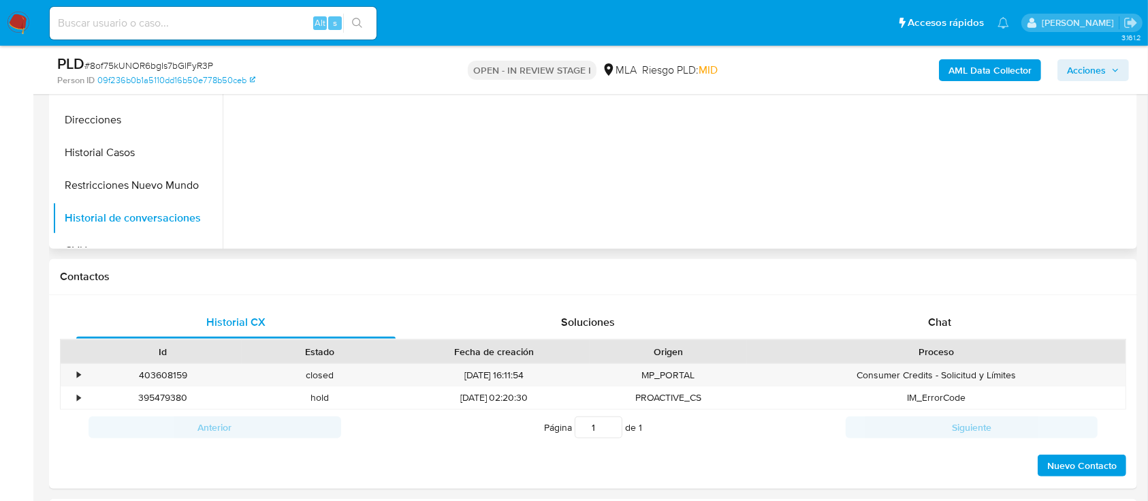
scroll to position [272, 0]
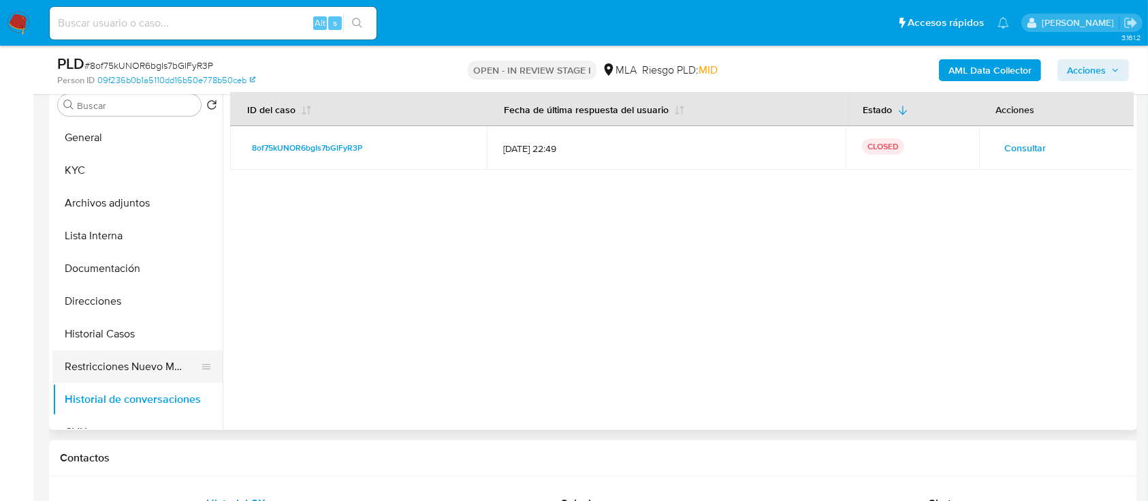
click at [112, 373] on button "Restricciones Nuevo Mundo" at bounding box center [131, 366] width 159 height 33
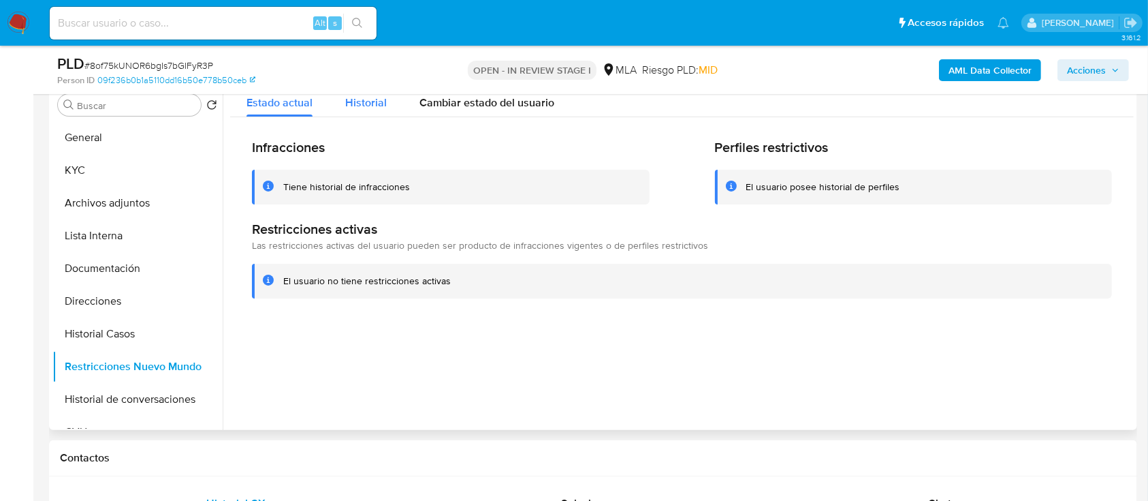
click at [369, 110] on div "Historial" at bounding box center [366, 99] width 42 height 36
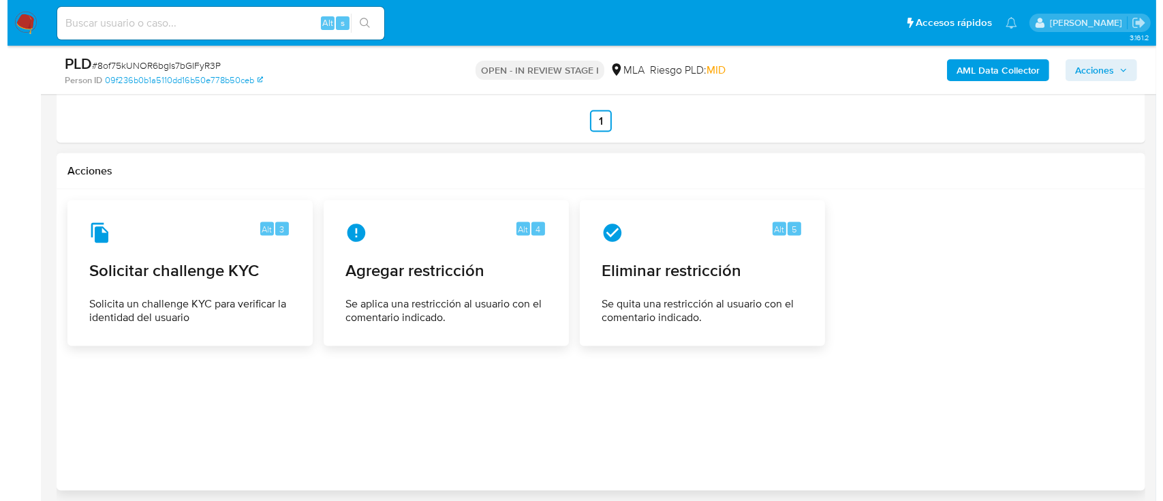
scroll to position [2266, 0]
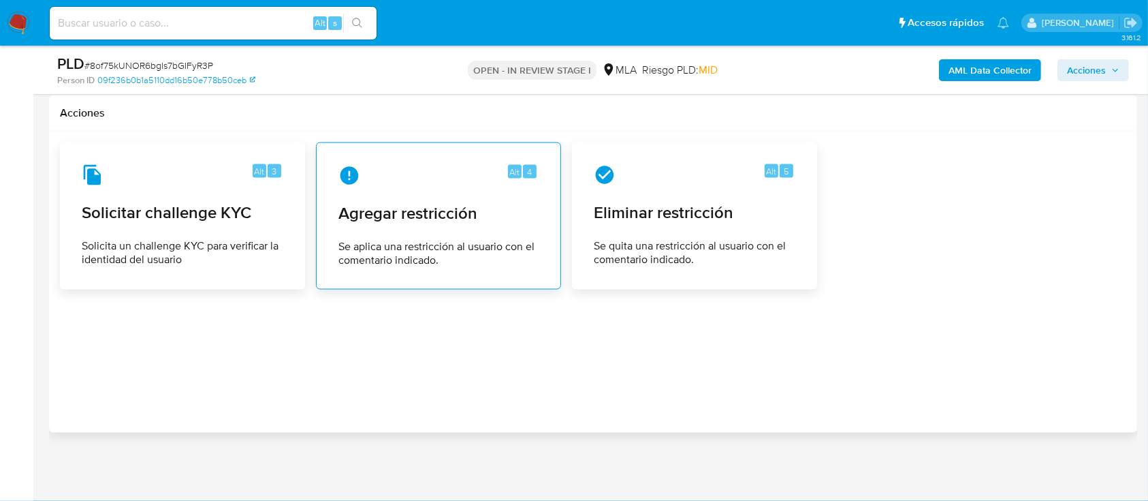
click at [418, 197] on div "Alt 4 Agregar restricción Se aplica una restricción al usuario con el comentari…" at bounding box center [439, 216] width 222 height 124
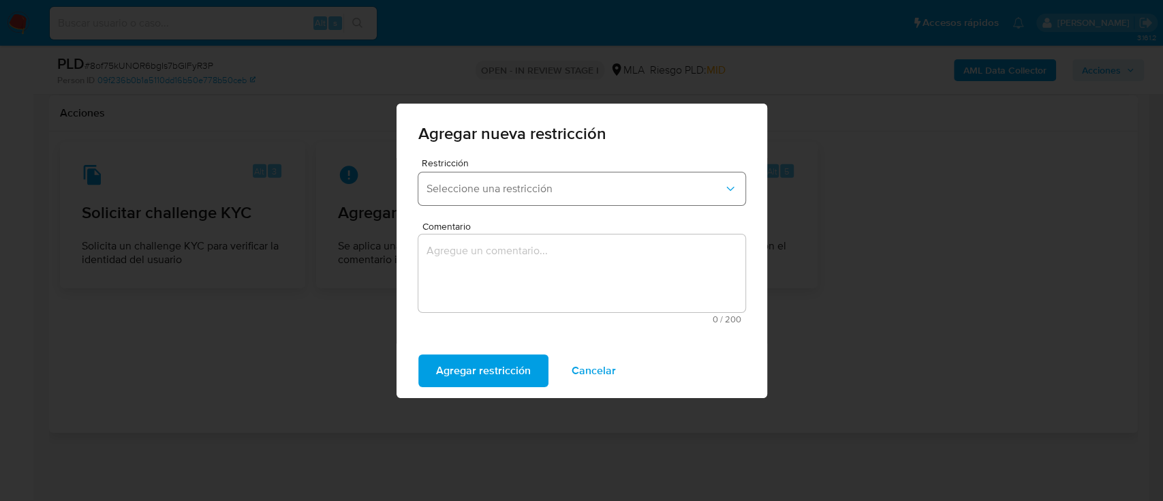
click at [523, 190] on span "Seleccione una restricción" at bounding box center [574, 189] width 297 height 14
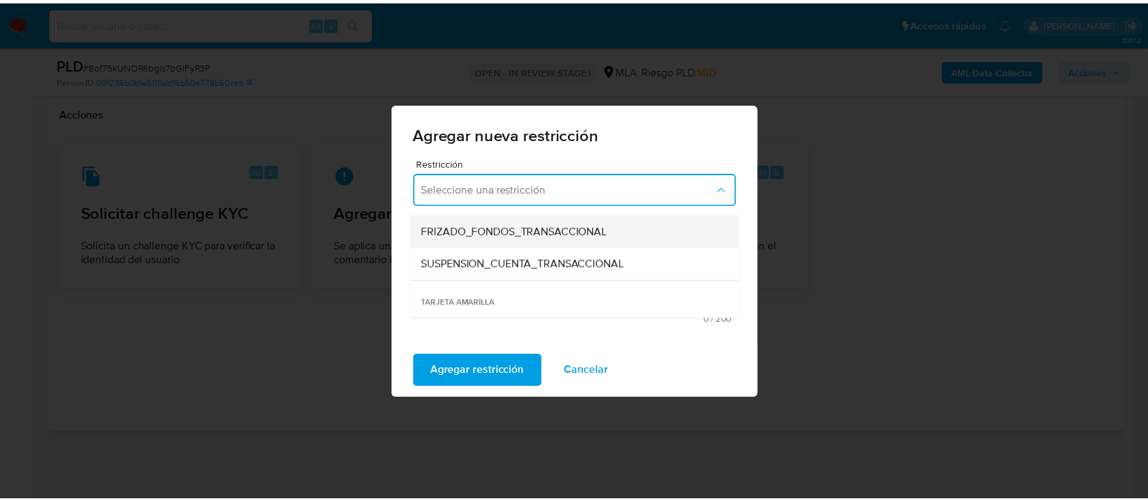
scroll to position [181, 0]
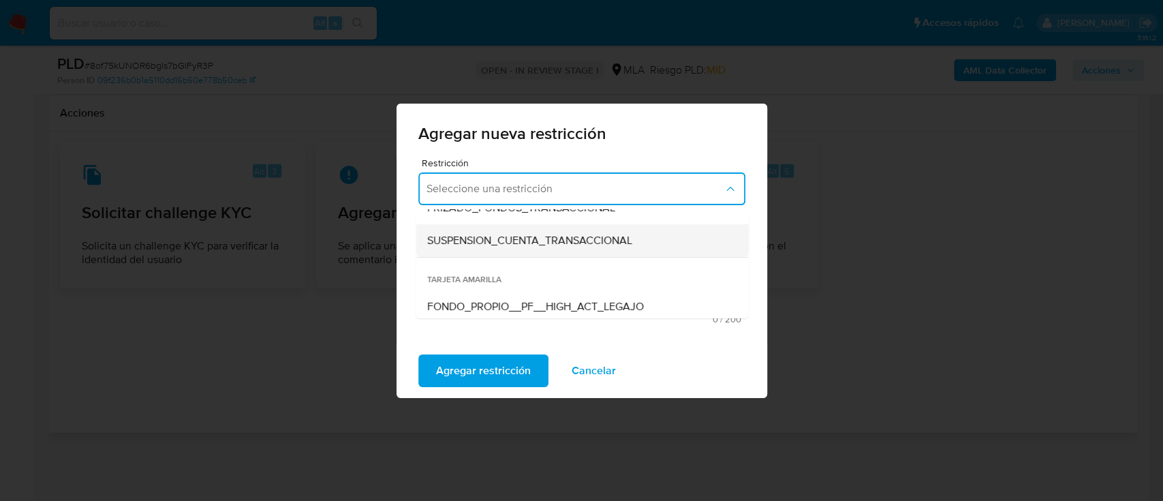
click at [573, 229] on div "SUSPENSION_CUENTA_TRANSACCIONAL" at bounding box center [577, 240] width 302 height 33
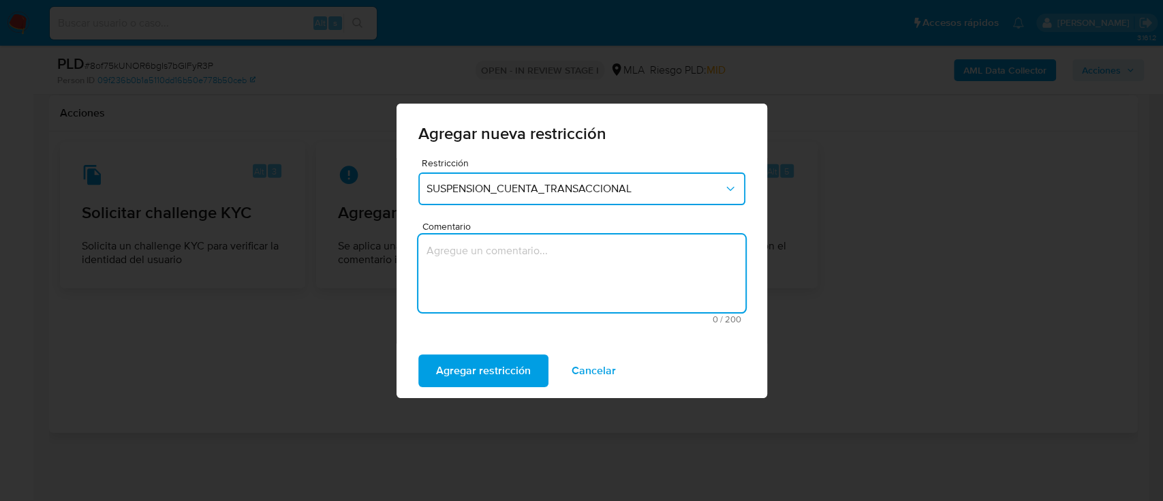
click at [508, 270] on textarea "Comentario" at bounding box center [581, 273] width 327 height 78
type textarea "AML"
click at [462, 372] on span "Agregar restricción" at bounding box center [483, 371] width 95 height 30
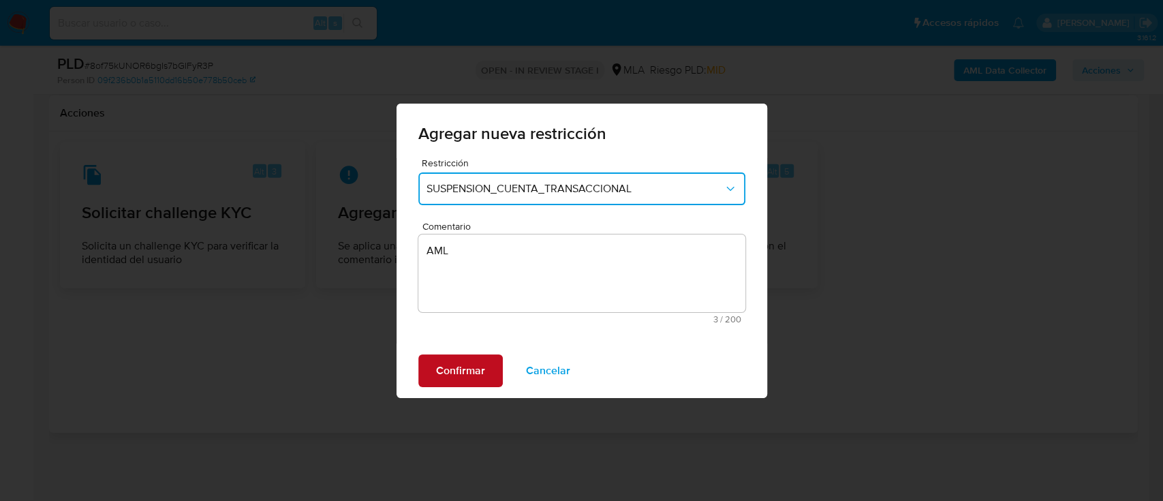
click at [456, 369] on span "Confirmar" at bounding box center [460, 371] width 49 height 30
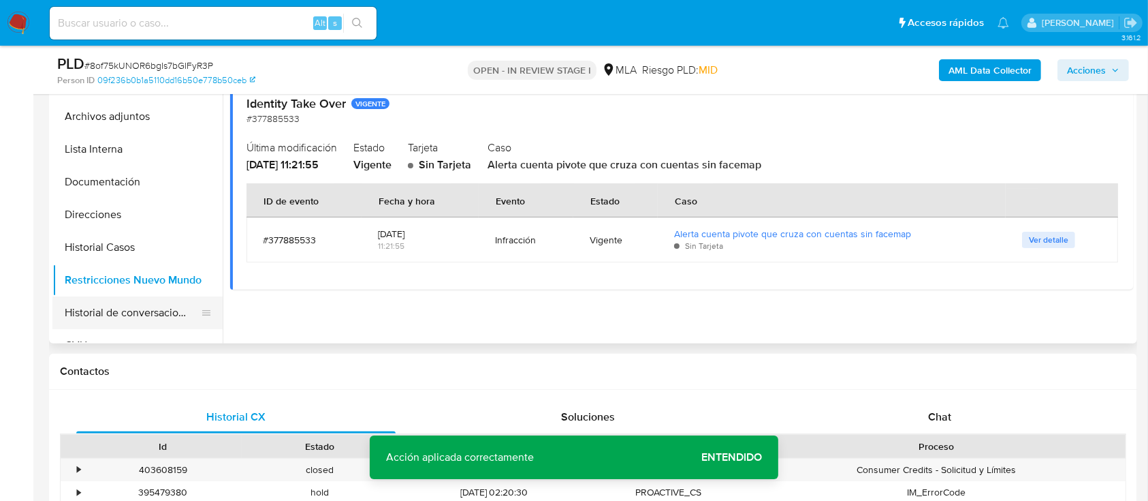
click at [146, 309] on button "Historial de conversaciones" at bounding box center [131, 312] width 159 height 33
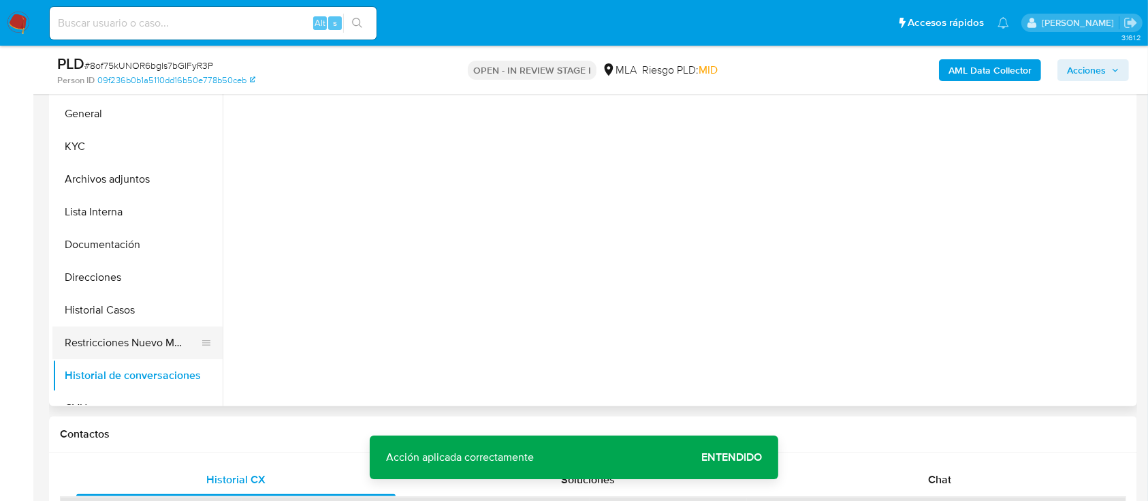
scroll to position [268, 0]
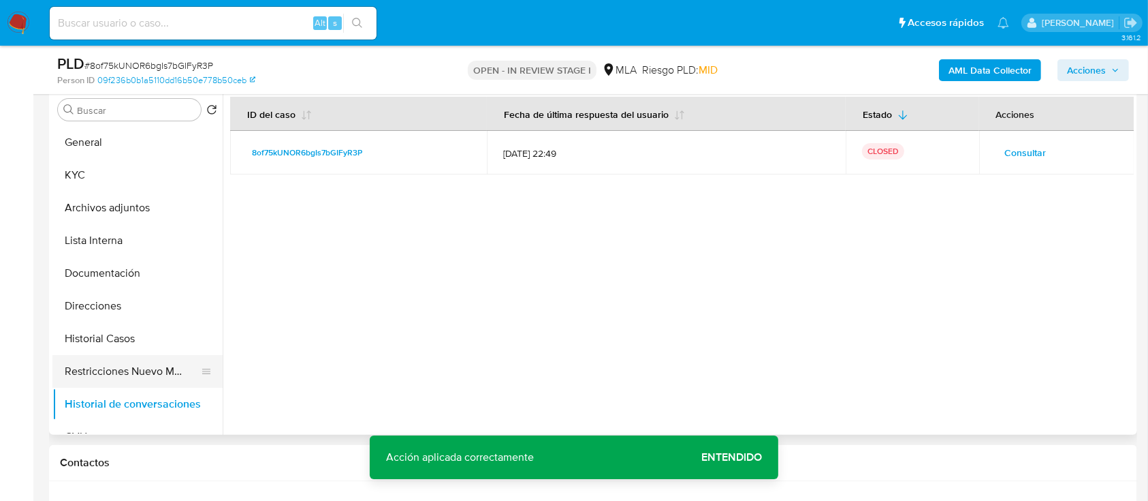
click at [112, 373] on button "Restricciones Nuevo Mundo" at bounding box center [131, 371] width 159 height 33
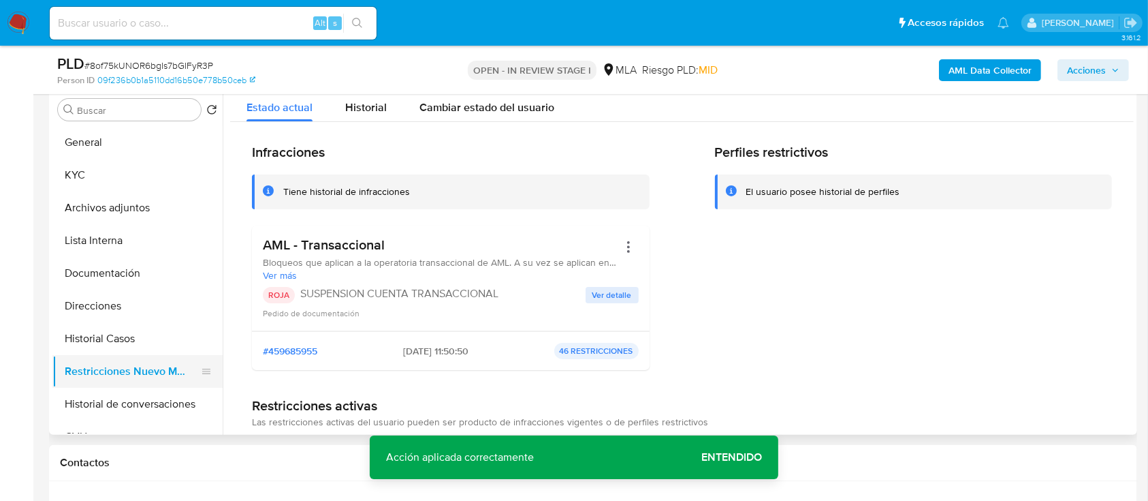
click at [131, 360] on button "Restricciones Nuevo Mundo" at bounding box center [131, 371] width 159 height 33
click at [144, 343] on button "Historial Casos" at bounding box center [131, 338] width 159 height 33
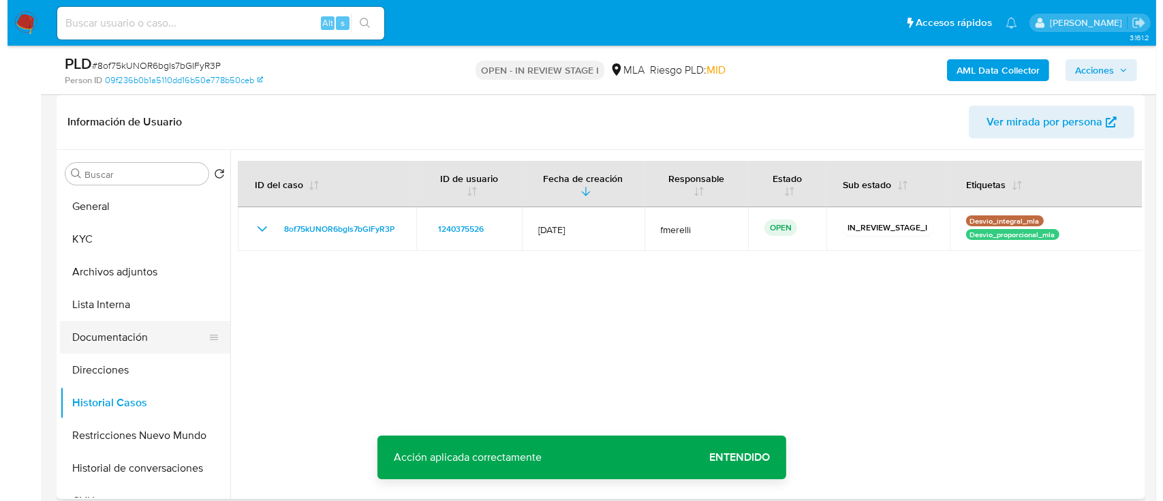
scroll to position [177, 0]
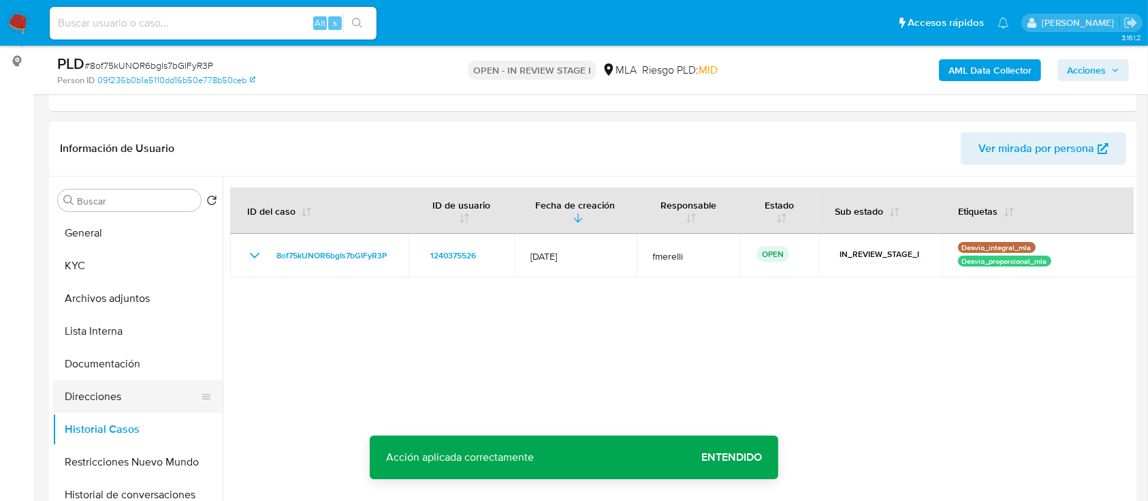
click at [113, 390] on button "Direcciones" at bounding box center [131, 396] width 159 height 33
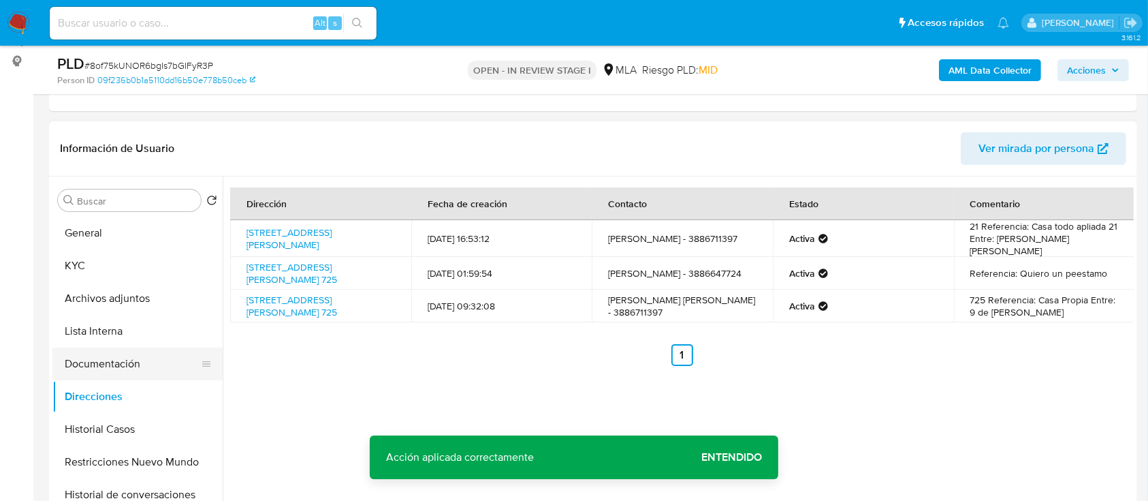
click at [129, 366] on button "Documentación" at bounding box center [131, 363] width 159 height 33
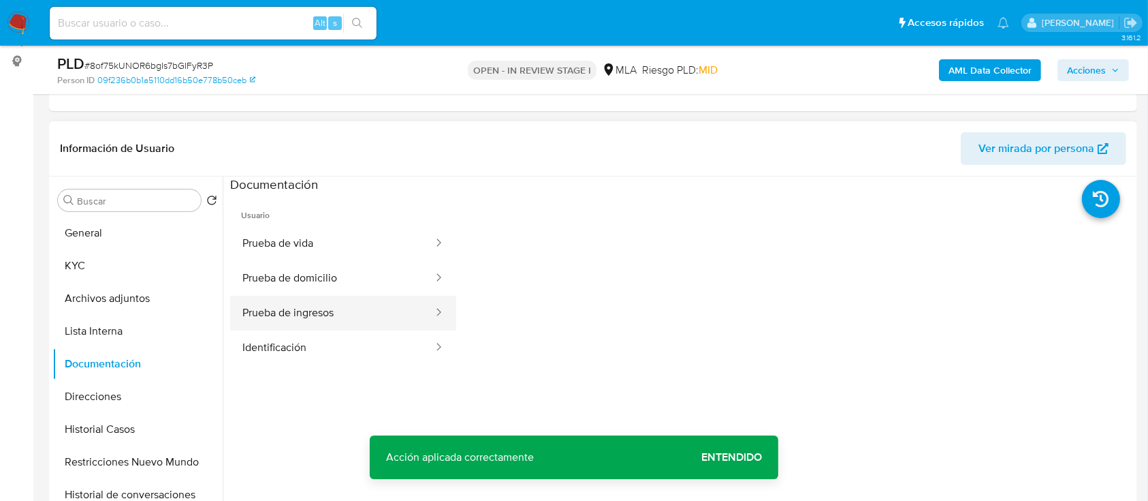
click at [292, 319] on button "Prueba de ingresos" at bounding box center [332, 313] width 204 height 35
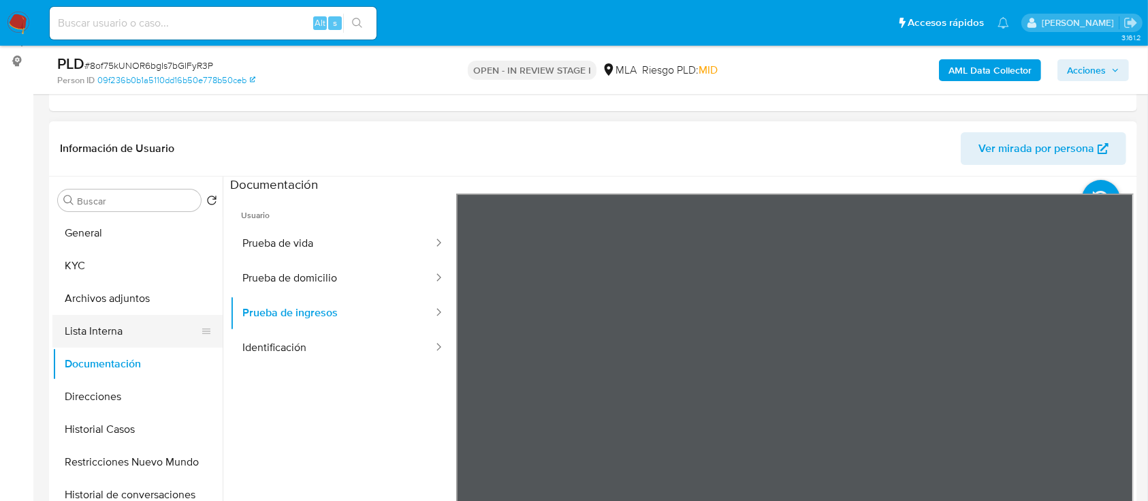
click at [82, 324] on button "Lista Interna" at bounding box center [131, 331] width 159 height 33
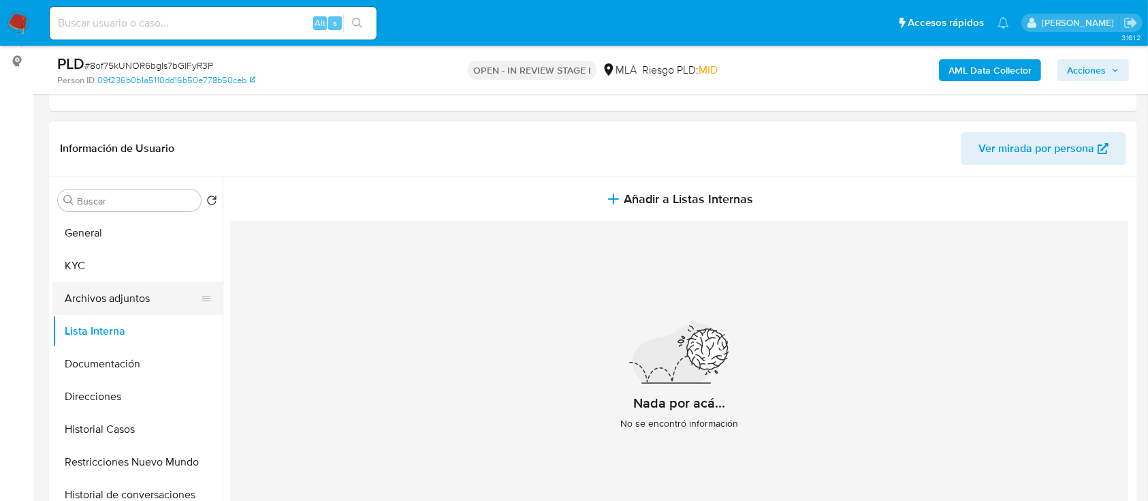
click at [129, 289] on button "Archivos adjuntos" at bounding box center [131, 298] width 159 height 33
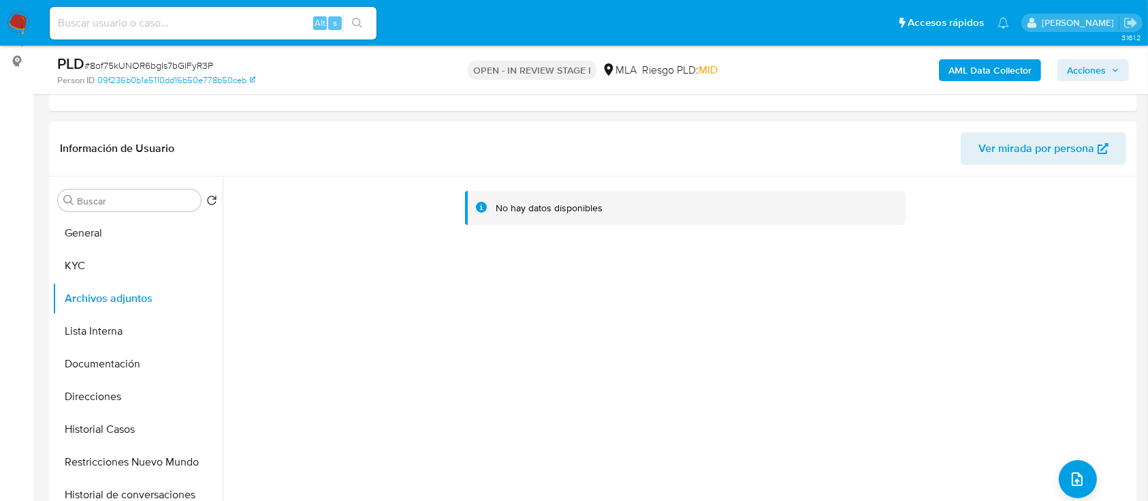
click at [1000, 69] on b "AML Data Collector" at bounding box center [990, 70] width 83 height 22
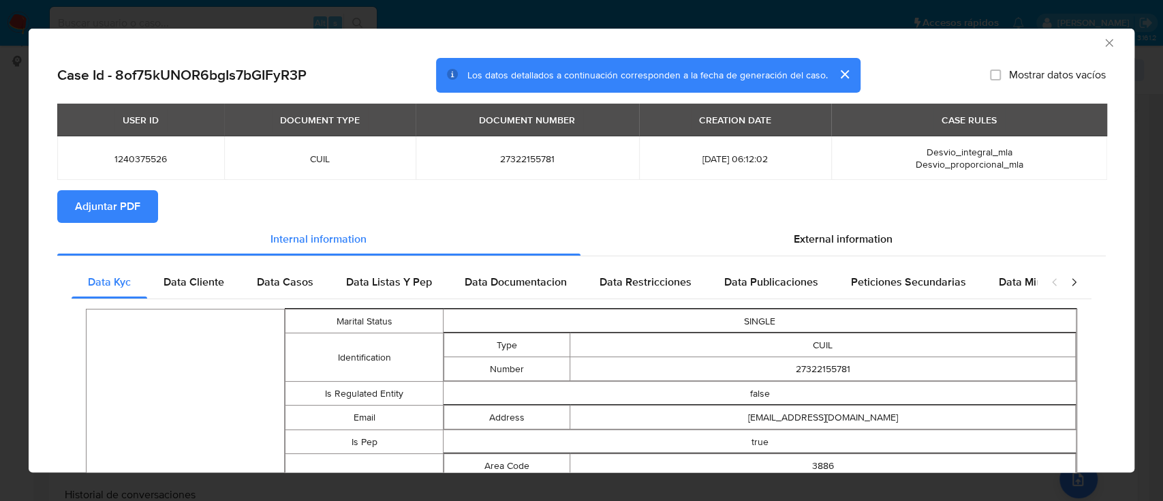
scroll to position [0, 0]
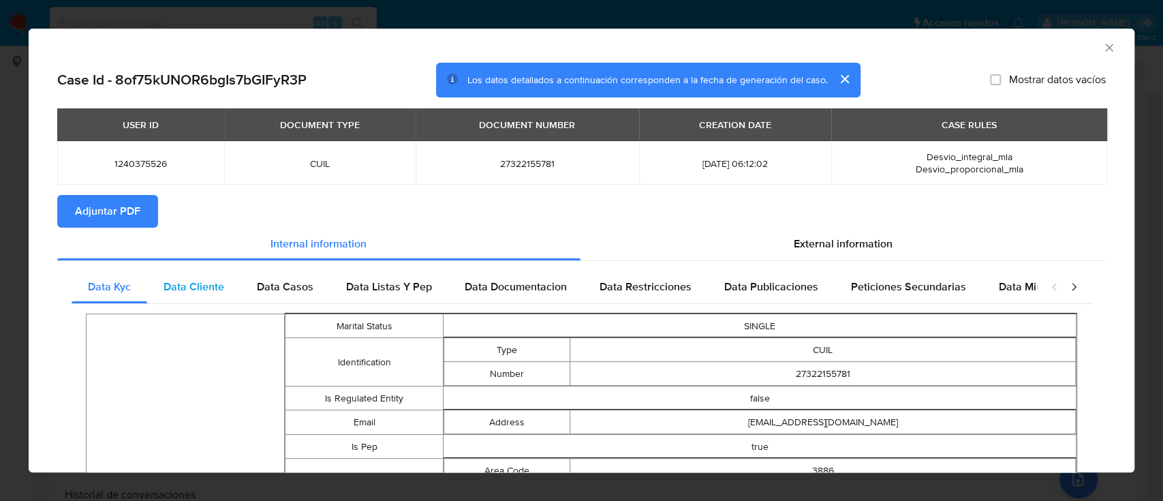
click at [218, 285] on span "Data Cliente" at bounding box center [193, 287] width 61 height 16
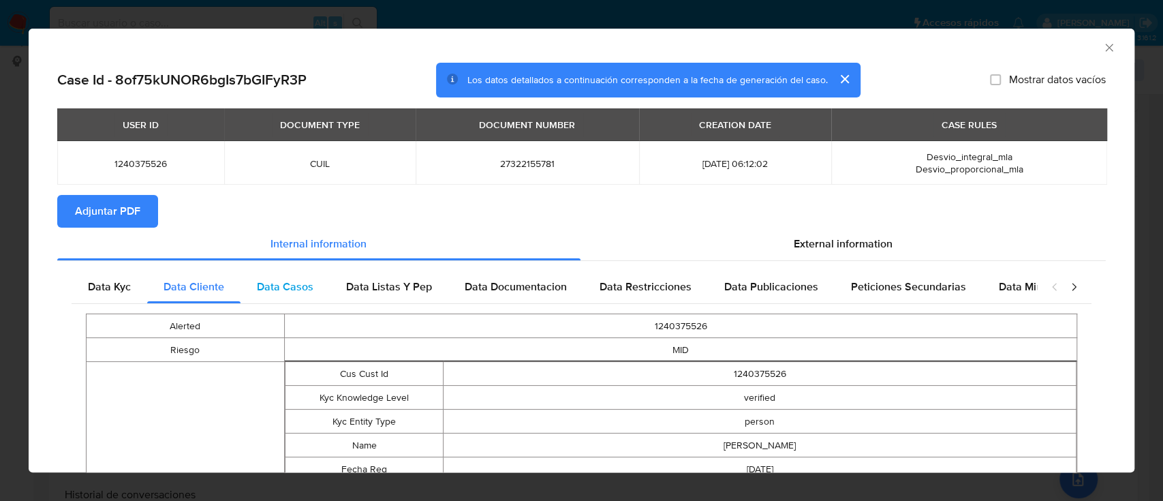
click at [305, 281] on span "Data Casos" at bounding box center [285, 287] width 57 height 16
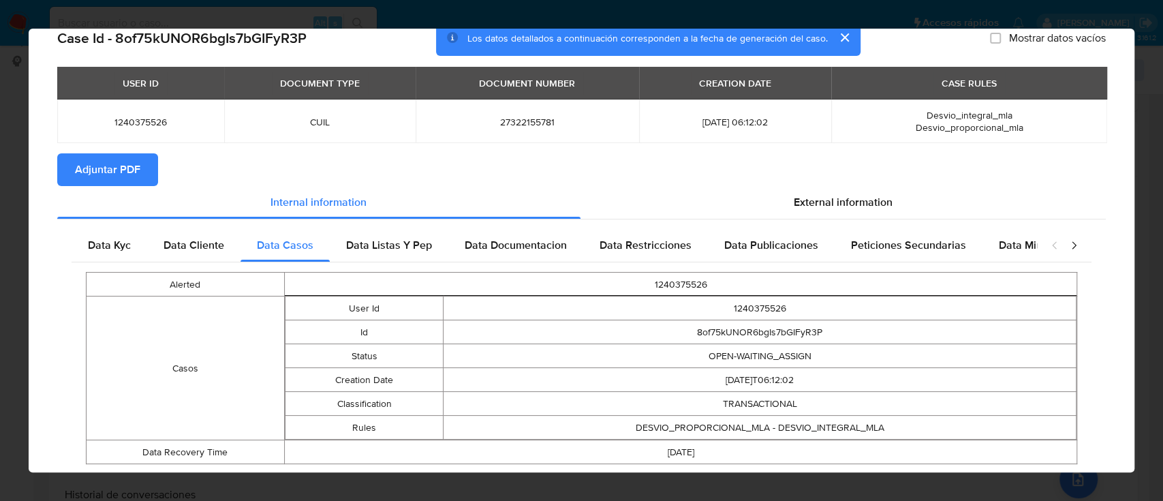
scroll to position [77, 0]
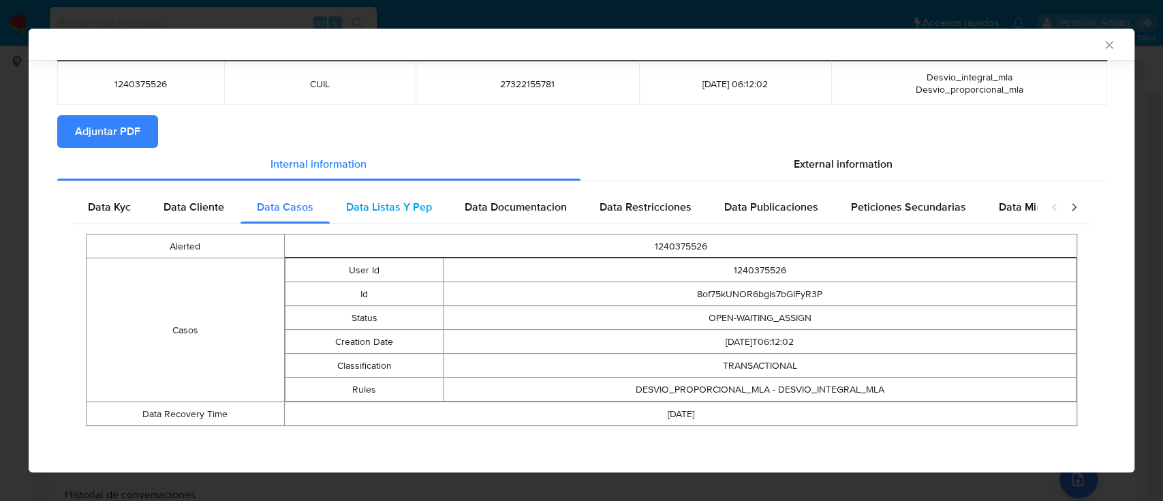
click at [396, 213] on span "Data Listas Y Pep" at bounding box center [389, 207] width 86 height 16
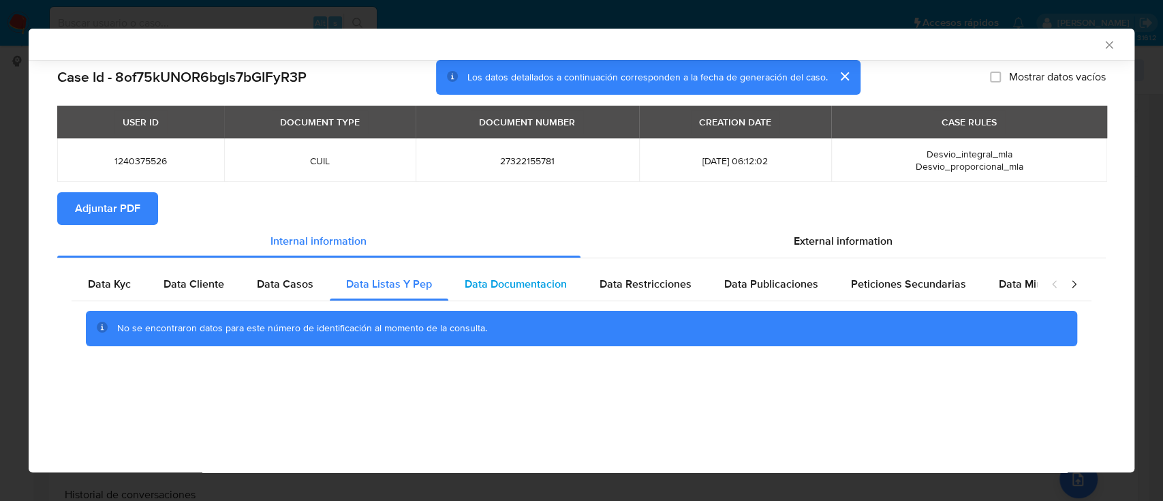
click at [515, 283] on span "Data Documentacion" at bounding box center [516, 284] width 102 height 16
click at [670, 279] on span "Data Restricciones" at bounding box center [645, 284] width 92 height 16
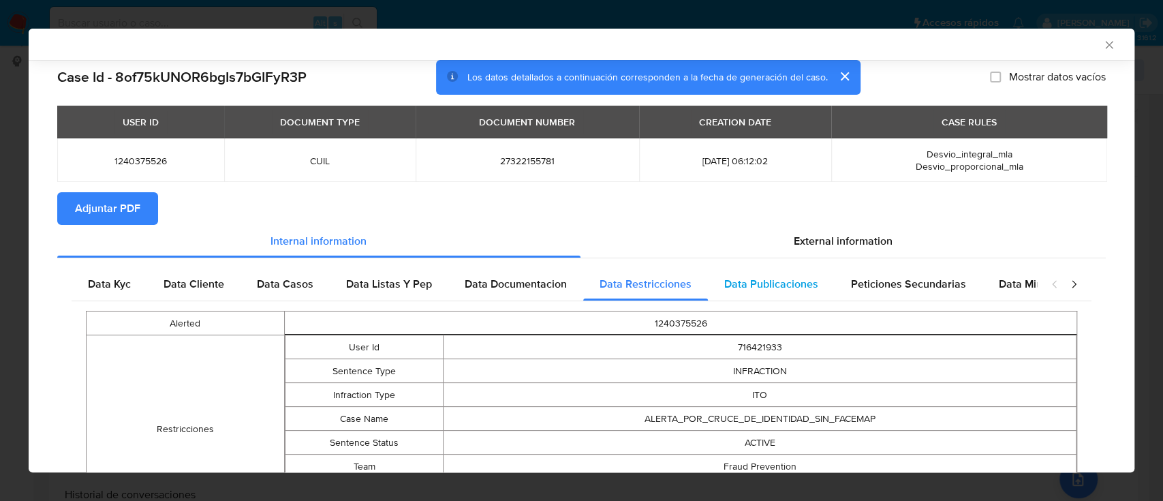
click at [779, 282] on span "Data Publicaciones" at bounding box center [771, 284] width 94 height 16
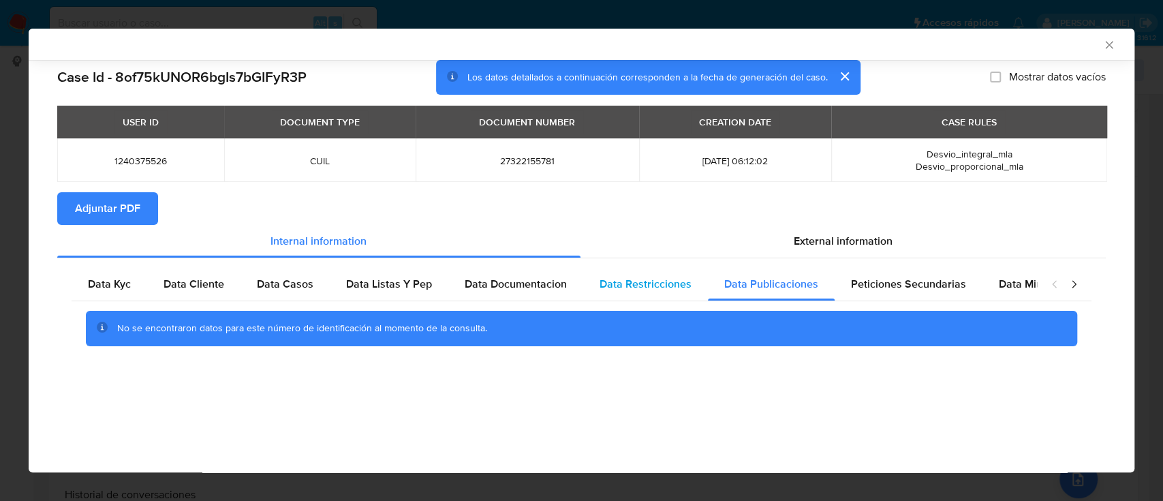
click at [682, 286] on span "Data Restricciones" at bounding box center [645, 284] width 92 height 16
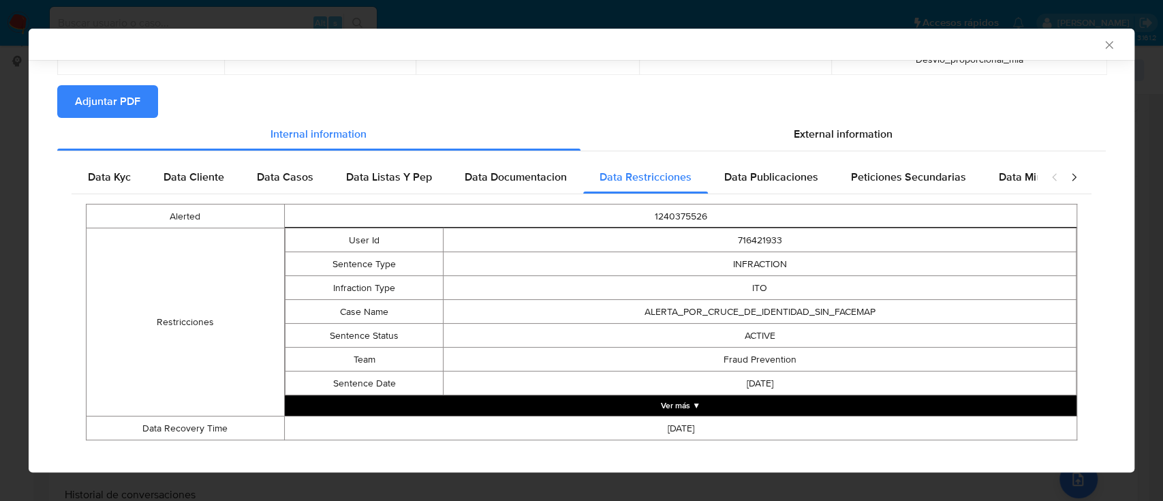
scroll to position [121, 0]
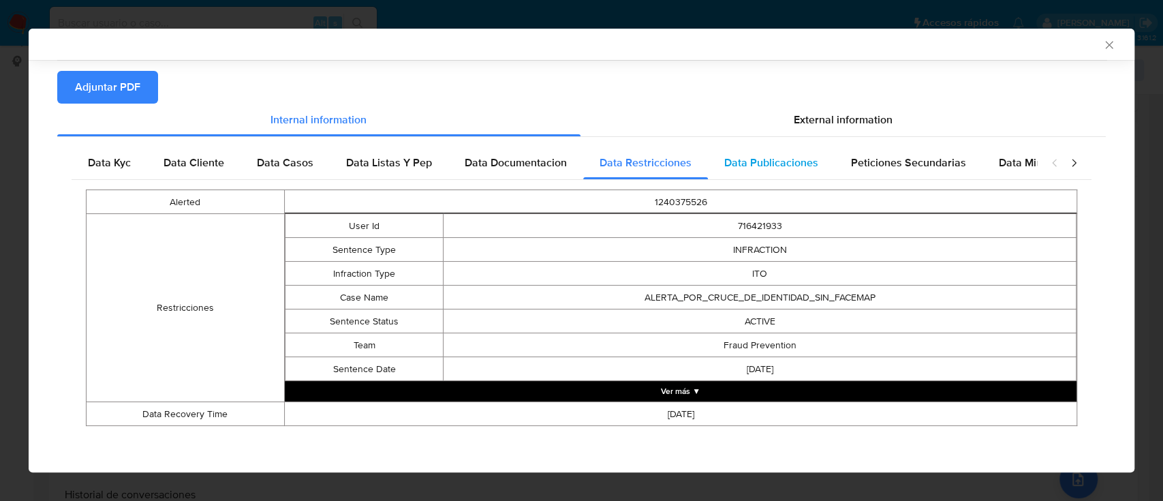
click at [764, 161] on span "Data Publicaciones" at bounding box center [771, 163] width 94 height 16
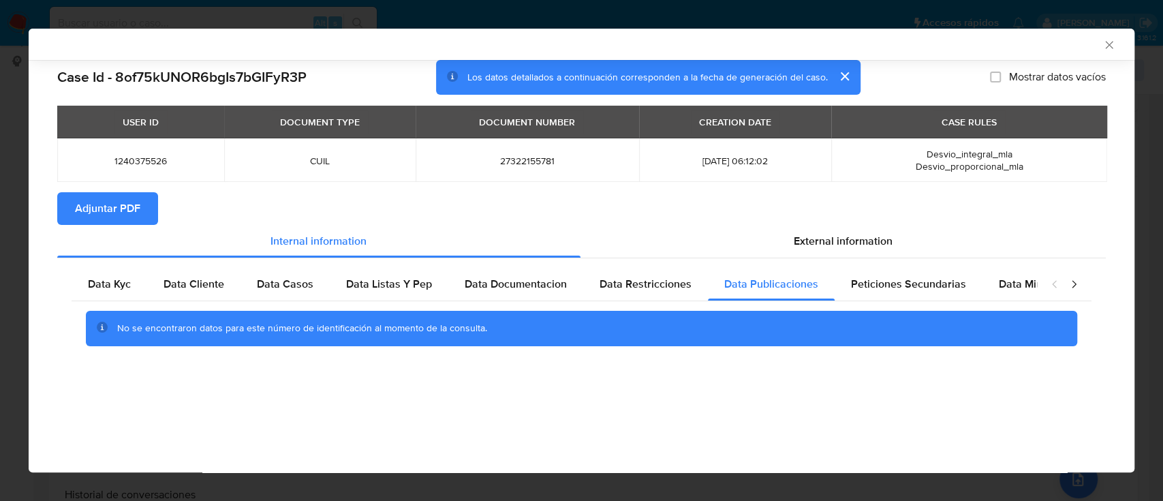
scroll to position [0, 0]
click at [888, 275] on div "Peticiones Secundarias" at bounding box center [908, 284] width 148 height 33
drag, startPoint x: 1012, startPoint y: 283, endPoint x: 889, endPoint y: 259, distance: 125.7
click at [1011, 283] on span "Data Minoridad" at bounding box center [1036, 284] width 75 height 16
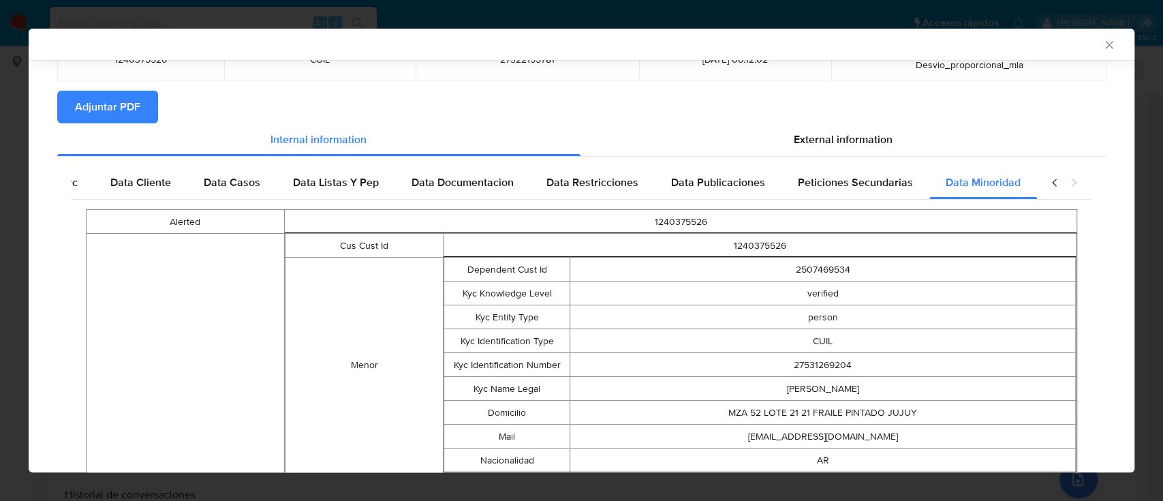
scroll to position [73, 0]
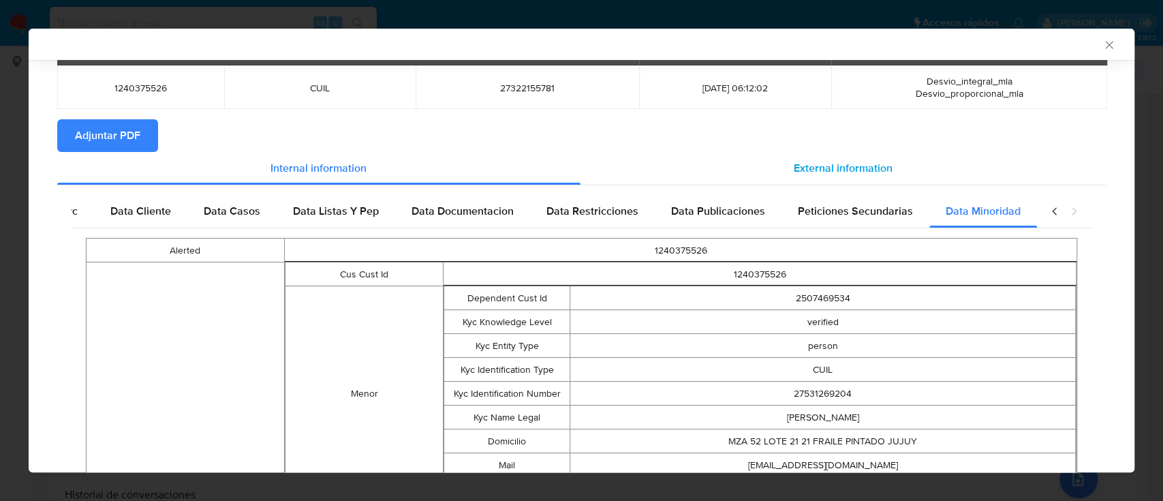
click at [862, 170] on span "External information" at bounding box center [843, 168] width 99 height 16
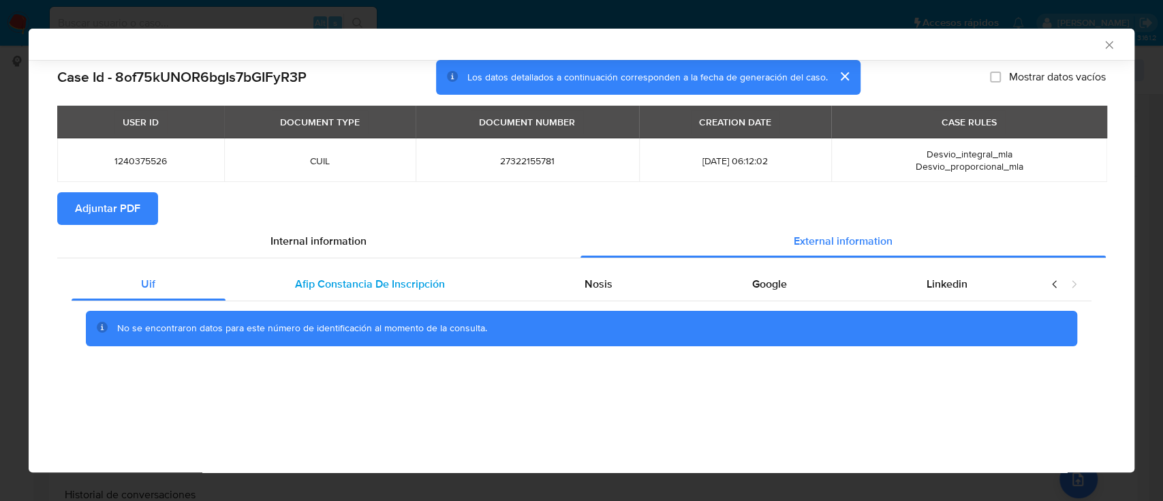
click at [340, 283] on span "Afip Constancia De Inscripción" at bounding box center [370, 284] width 150 height 16
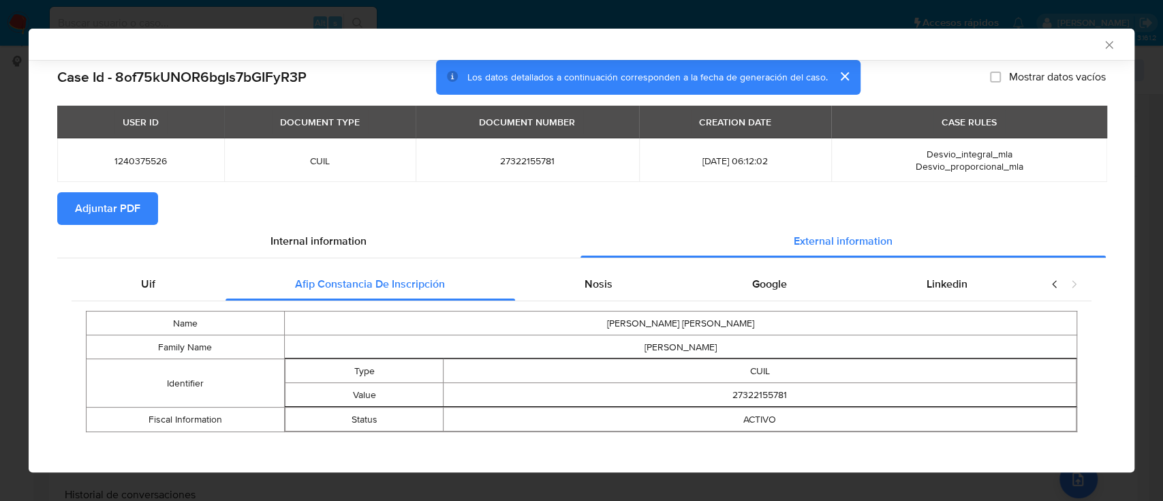
click at [610, 302] on div "Name MARIELA NOEMI Family Name DIAZ Identifier Type CUIL Value 27322155781 Fisc…" at bounding box center [582, 371] width 1020 height 140
click at [604, 296] on div "Nosis" at bounding box center [599, 284] width 168 height 33
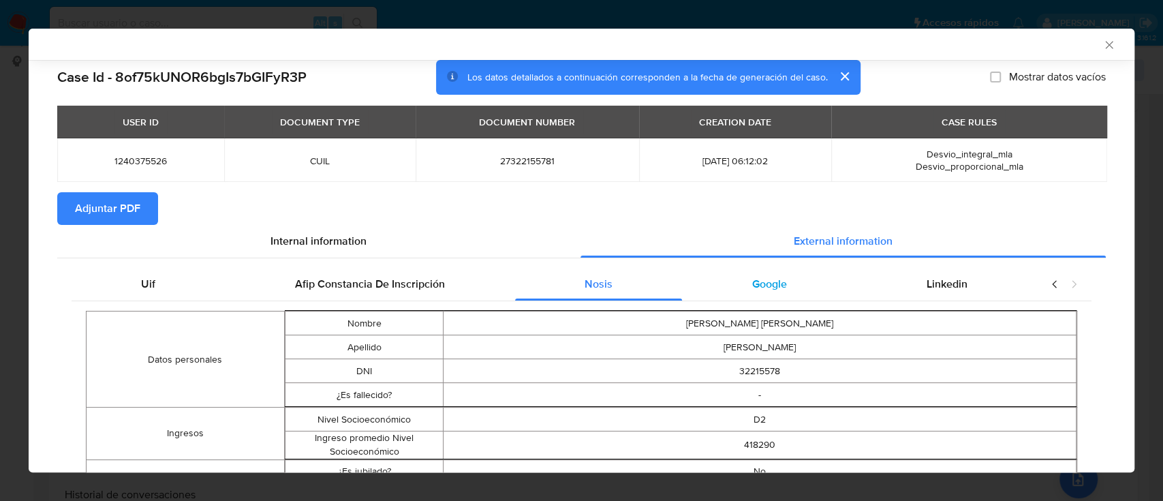
click at [752, 278] on span "Google" at bounding box center [769, 284] width 35 height 16
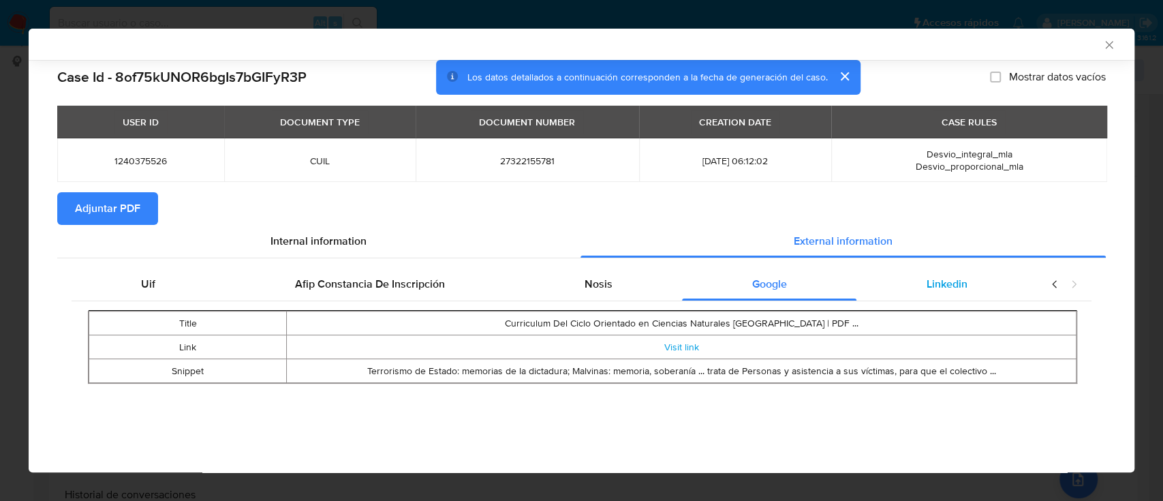
click at [920, 280] on div "Linkedin" at bounding box center [946, 284] width 180 height 33
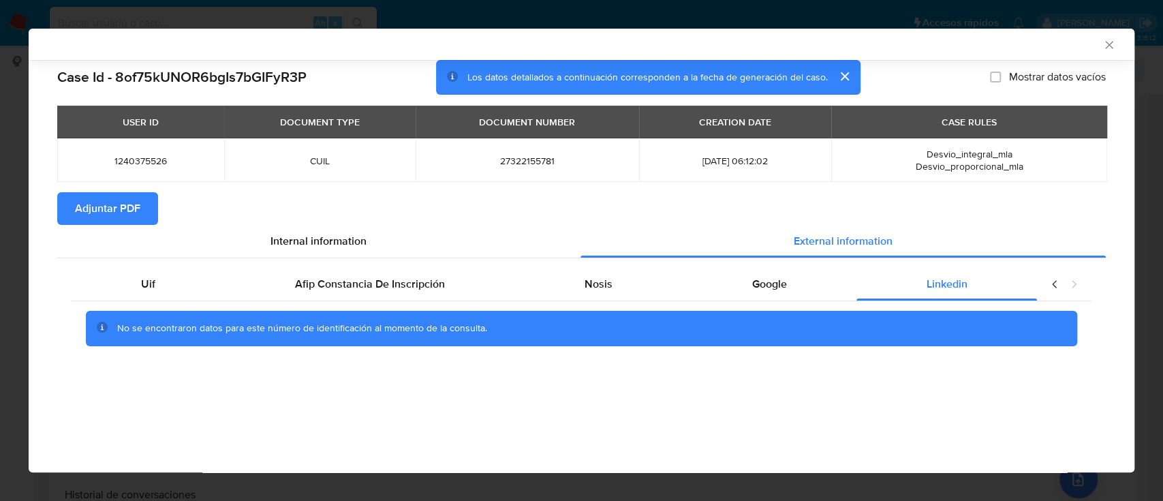
click at [124, 210] on span "Adjuntar PDF" at bounding box center [107, 208] width 65 height 30
click at [1112, 46] on icon "Cerrar ventana" at bounding box center [1109, 45] width 14 height 14
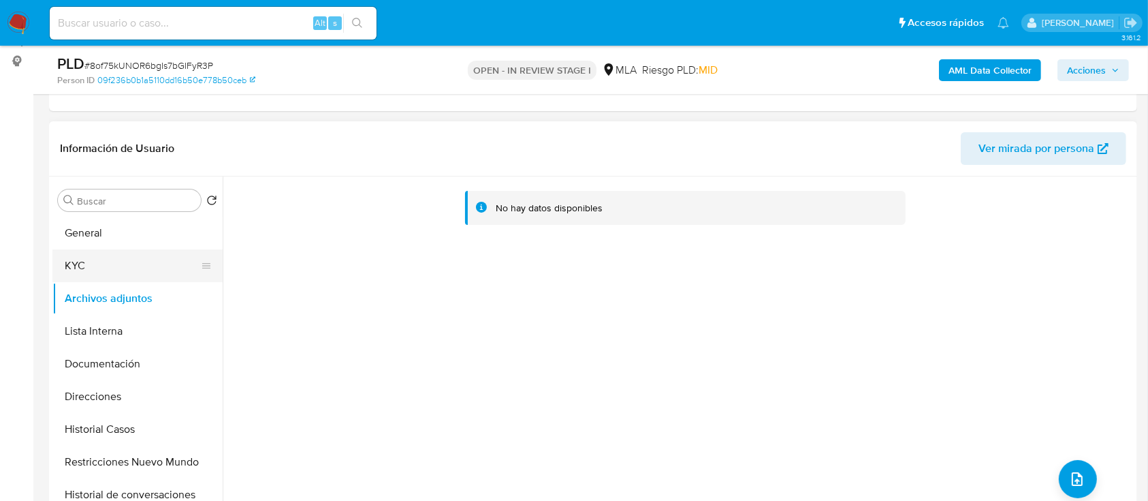
click at [76, 266] on button "KYC" at bounding box center [131, 265] width 159 height 33
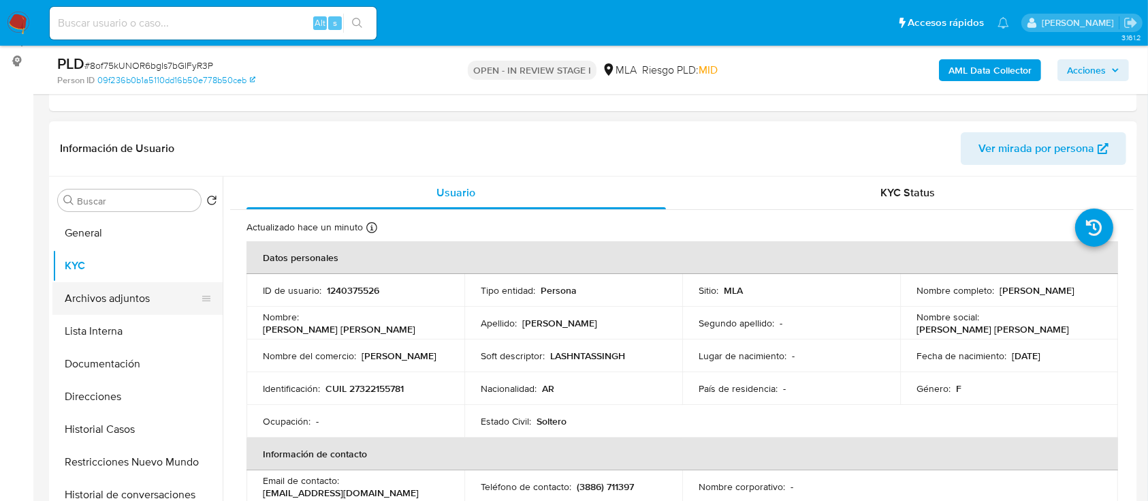
click at [106, 294] on button "Archivos adjuntos" at bounding box center [131, 298] width 159 height 33
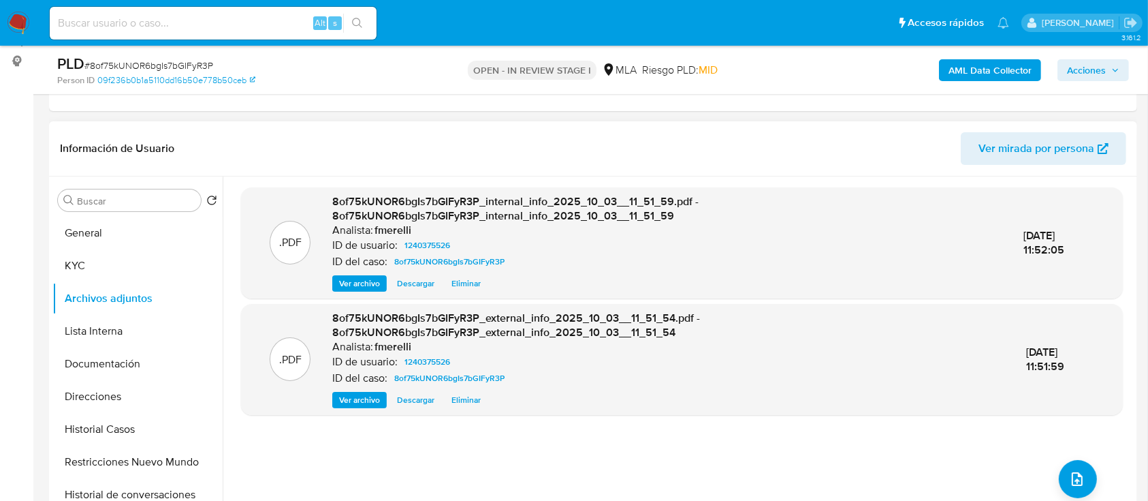
click at [357, 282] on span "Ver archivo" at bounding box center [359, 284] width 41 height 14
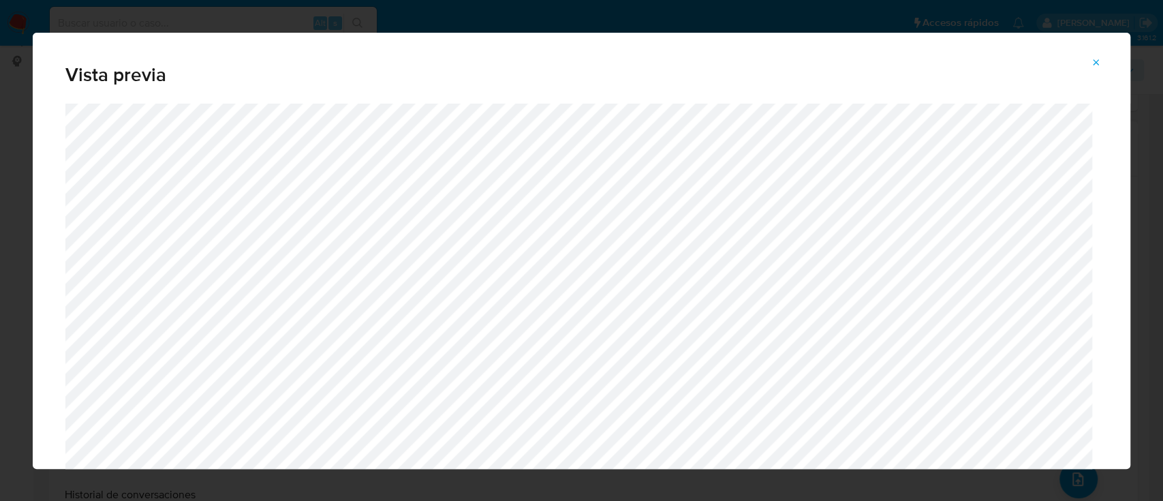
click at [1090, 62] on button "Attachment preview" at bounding box center [1096, 63] width 30 height 22
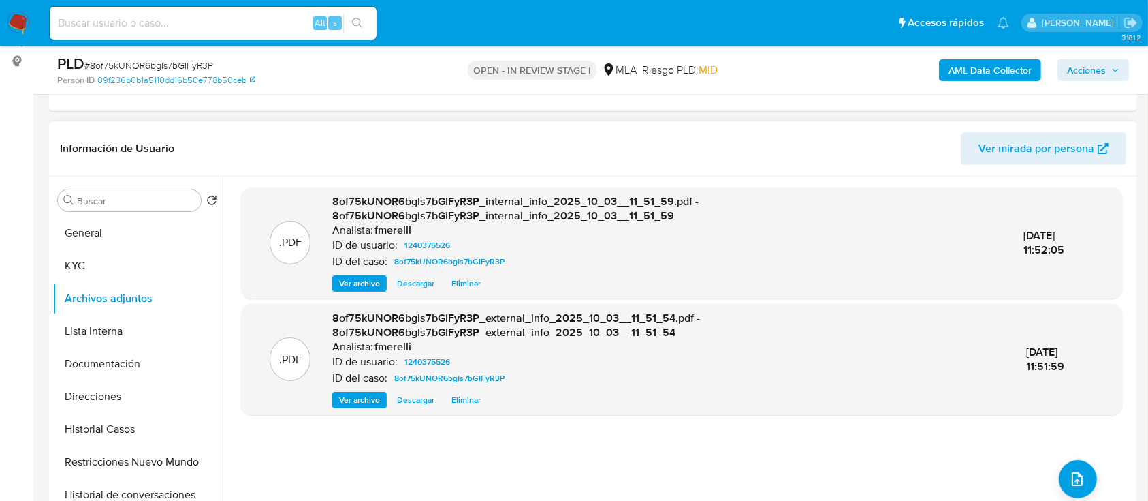
click at [358, 400] on span "Ver archivo" at bounding box center [359, 400] width 41 height 14
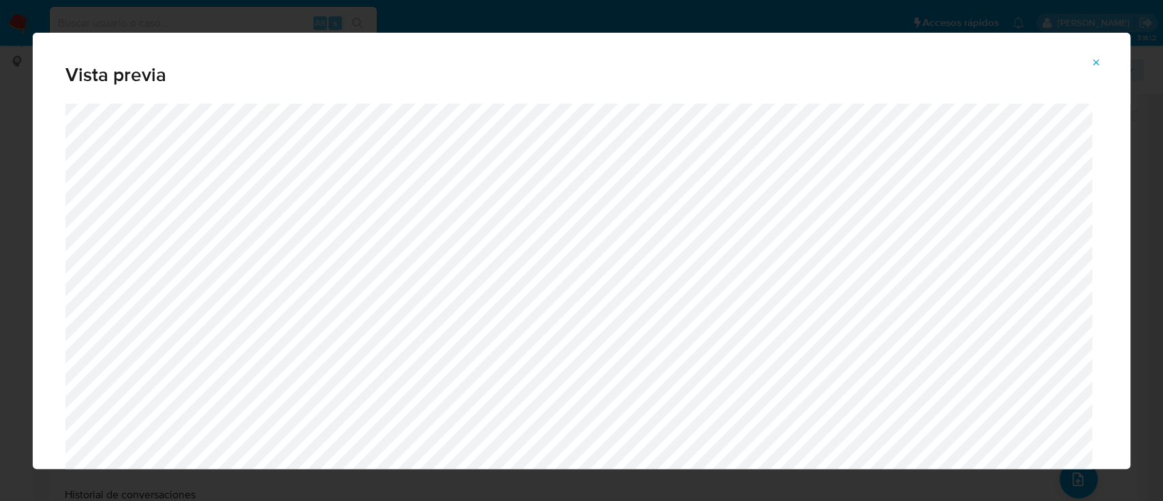
click at [1093, 59] on icon "Attachment preview" at bounding box center [1095, 62] width 11 height 11
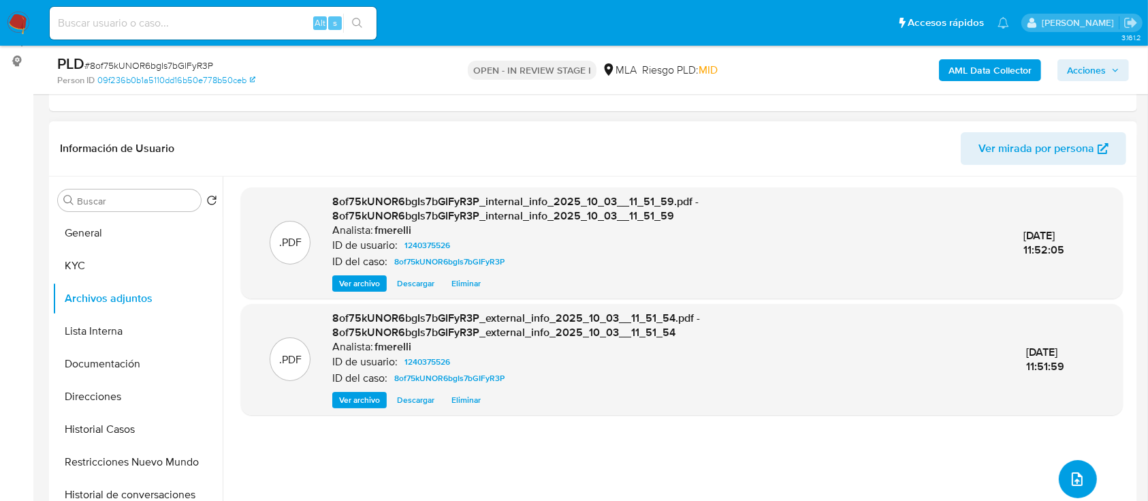
click at [1069, 479] on icon "upload-file" at bounding box center [1077, 479] width 16 height 16
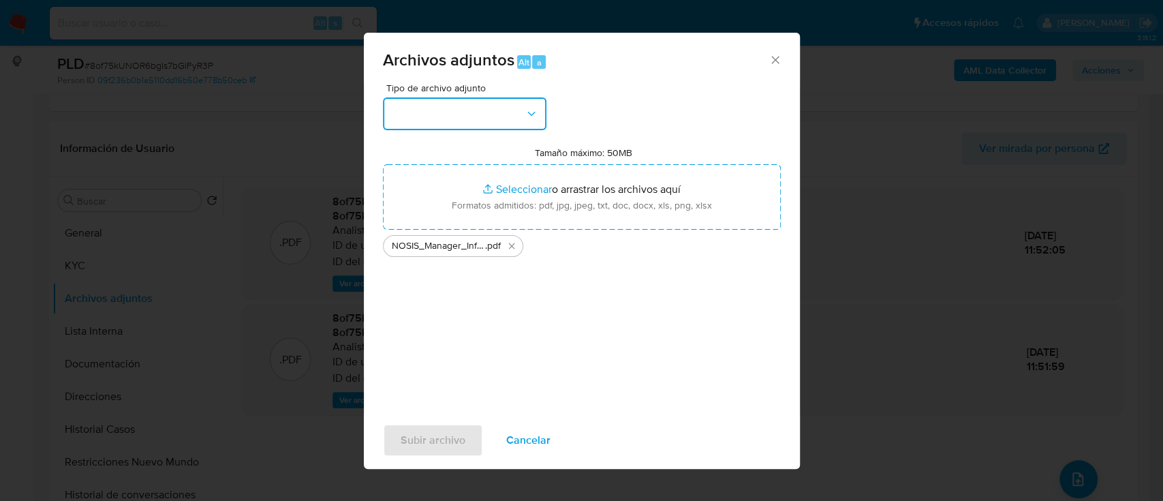
click at [490, 110] on button "button" at bounding box center [464, 113] width 163 height 33
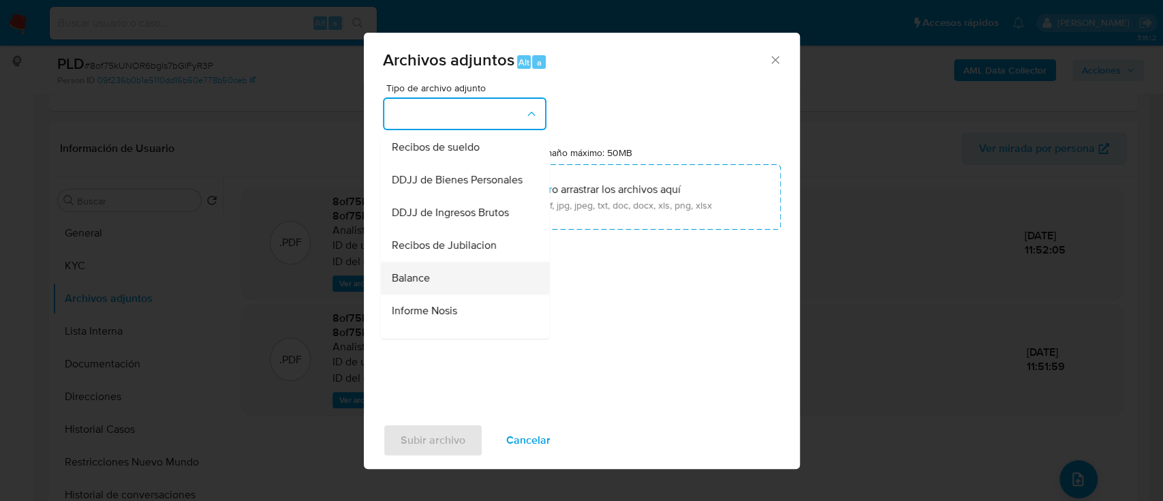
scroll to position [454, 0]
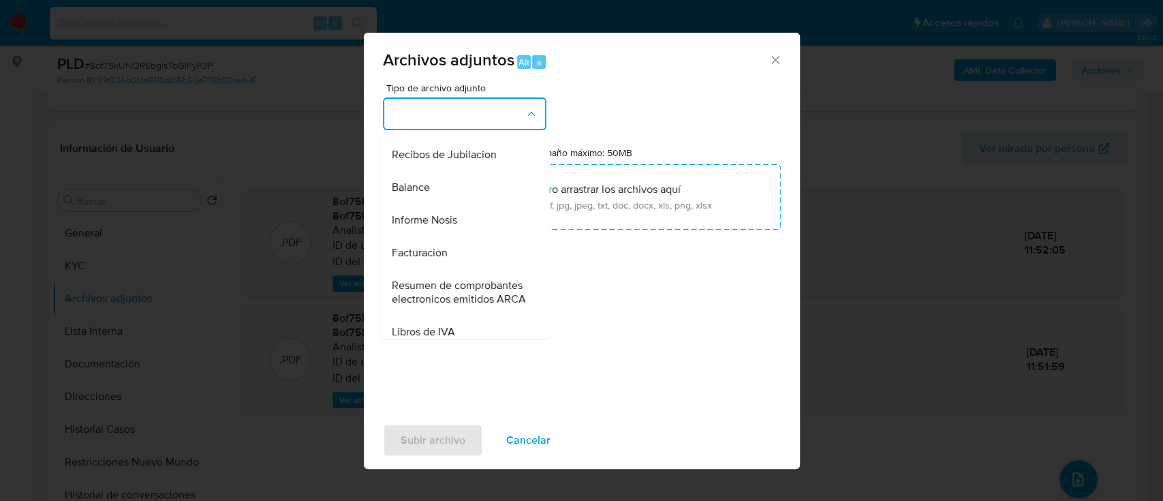
click at [458, 236] on div "Informe Nosis" at bounding box center [460, 220] width 139 height 33
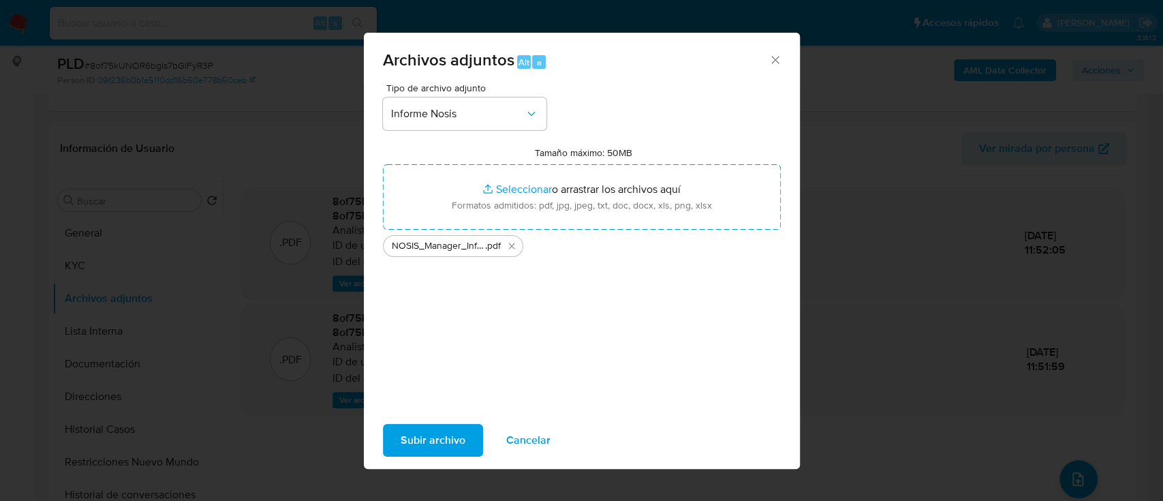
click at [413, 436] on span "Subir archivo" at bounding box center [433, 440] width 65 height 30
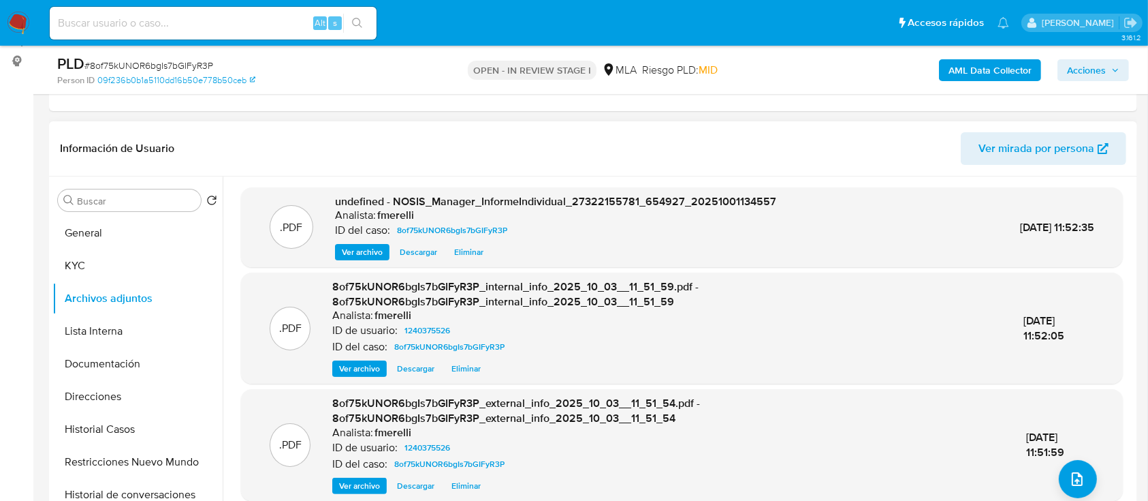
click at [371, 251] on span "Ver archivo" at bounding box center [362, 252] width 41 height 14
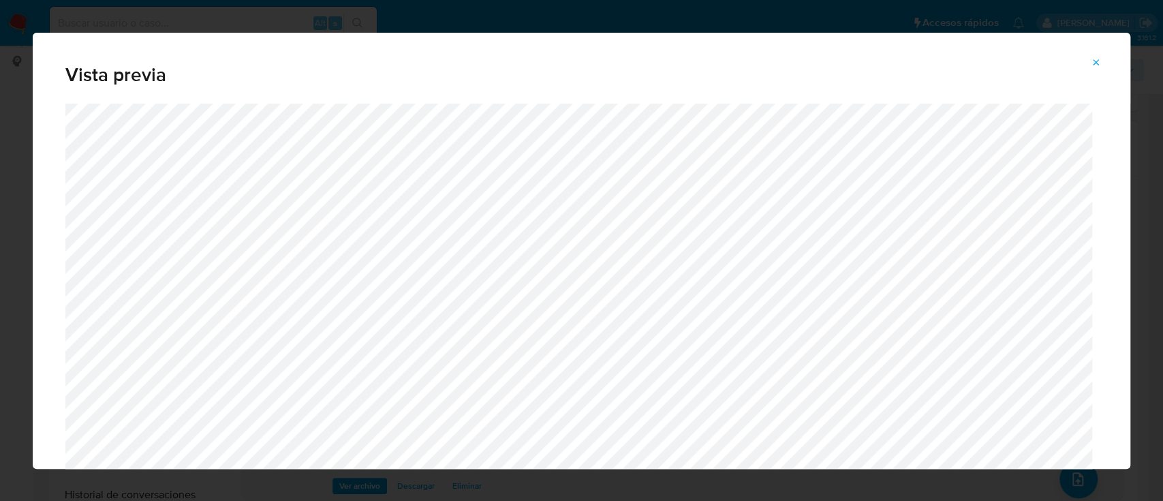
click at [1097, 67] on icon "Attachment preview" at bounding box center [1095, 62] width 11 height 11
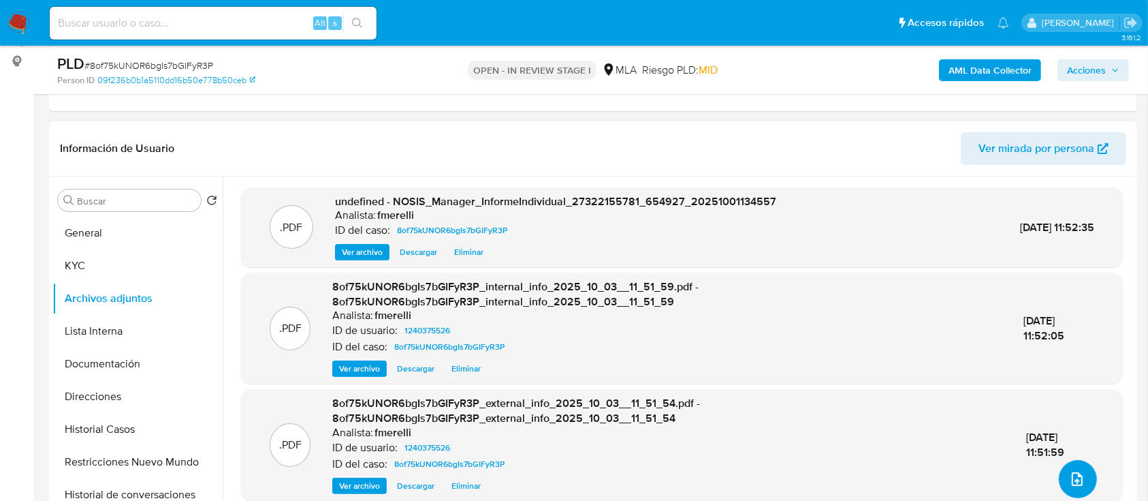
click at [1079, 466] on button "upload-file" at bounding box center [1078, 479] width 38 height 38
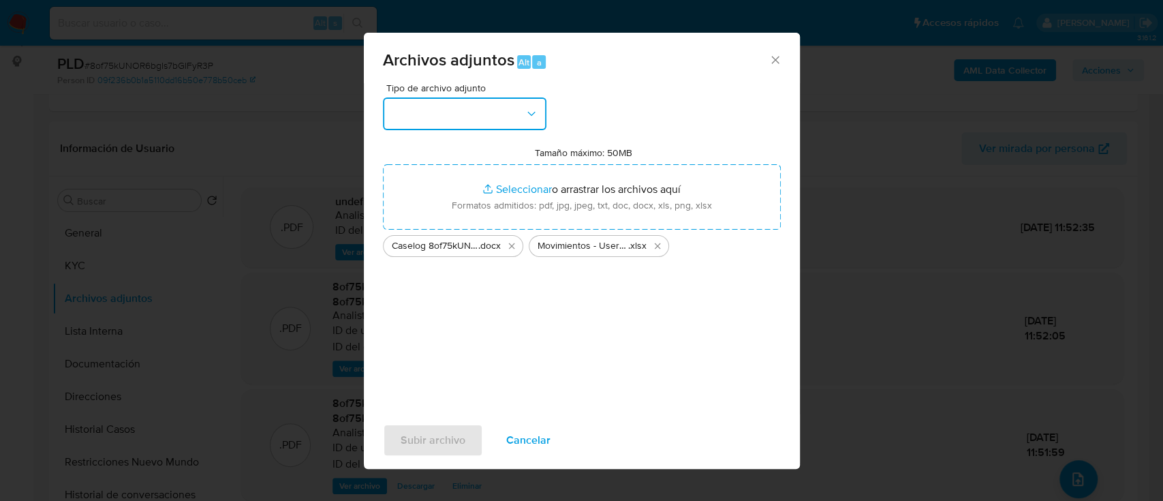
click at [405, 104] on button "button" at bounding box center [464, 113] width 163 height 33
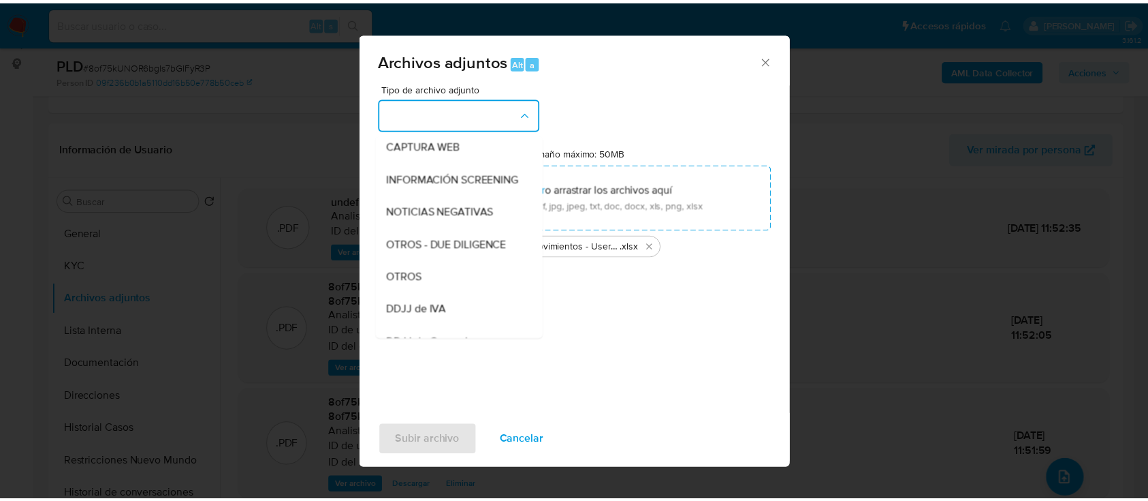
scroll to position [148, 0]
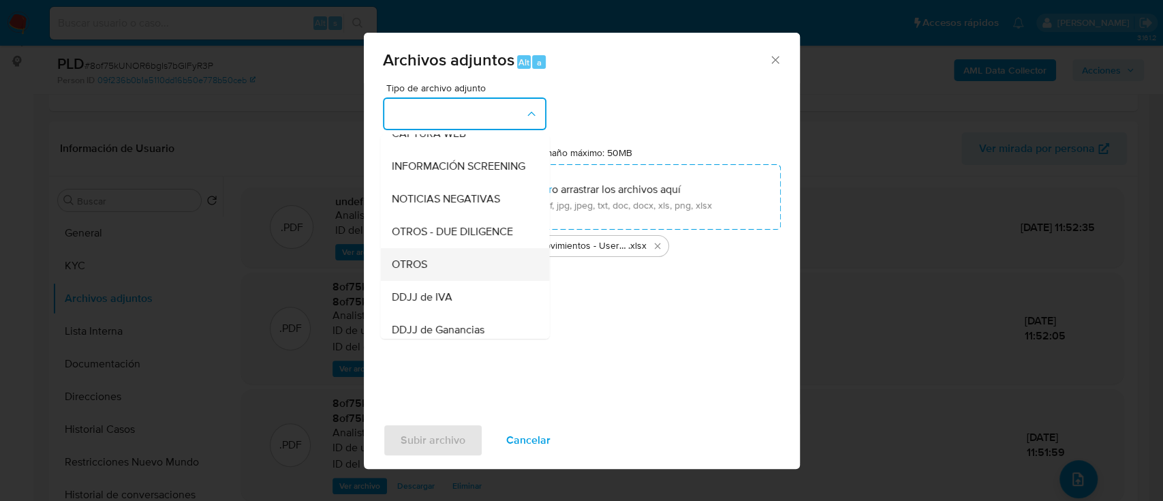
click at [424, 271] on span "OTROS" at bounding box center [408, 264] width 35 height 14
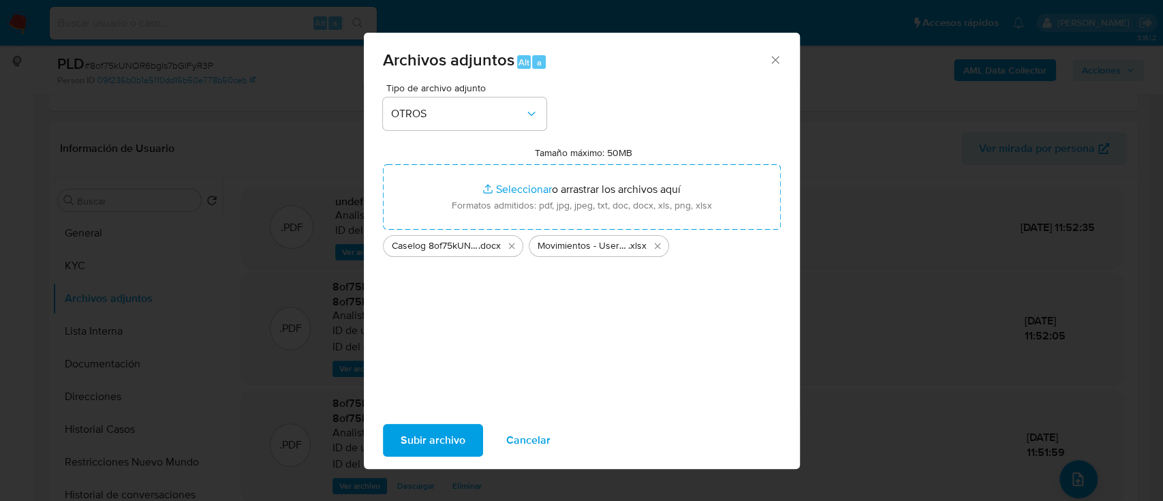
click at [433, 440] on span "Subir archivo" at bounding box center [433, 440] width 65 height 30
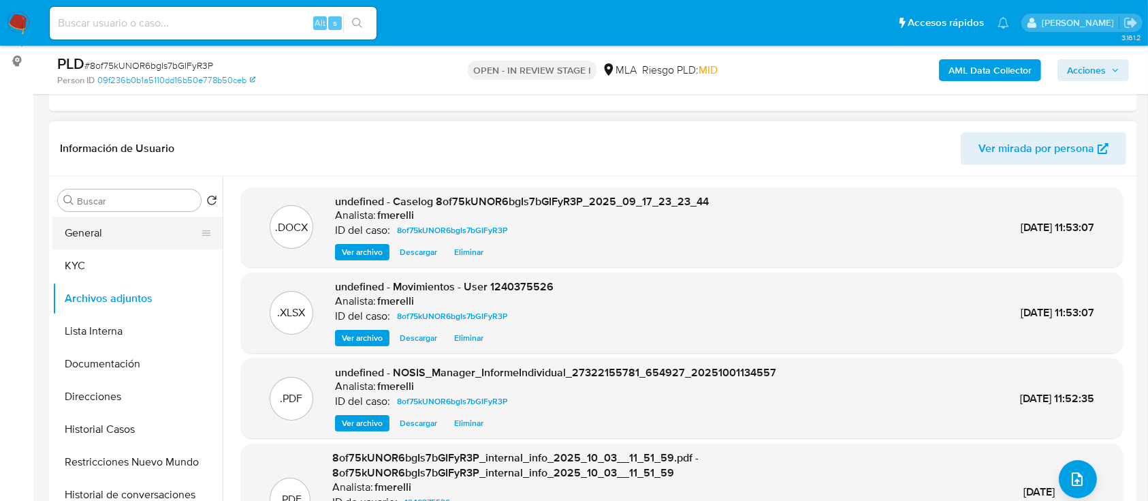
click at [79, 227] on button "General" at bounding box center [131, 233] width 159 height 33
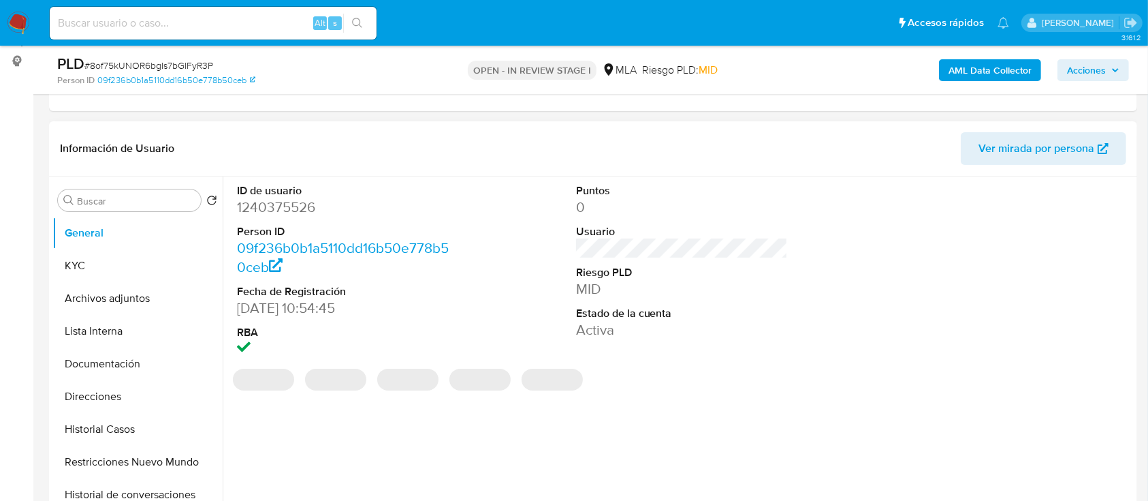
click at [251, 198] on dd "1240375526" at bounding box center [343, 207] width 213 height 19
copy dd "1240375526"
click at [148, 283] on button "Archivos adjuntos" at bounding box center [131, 298] width 159 height 33
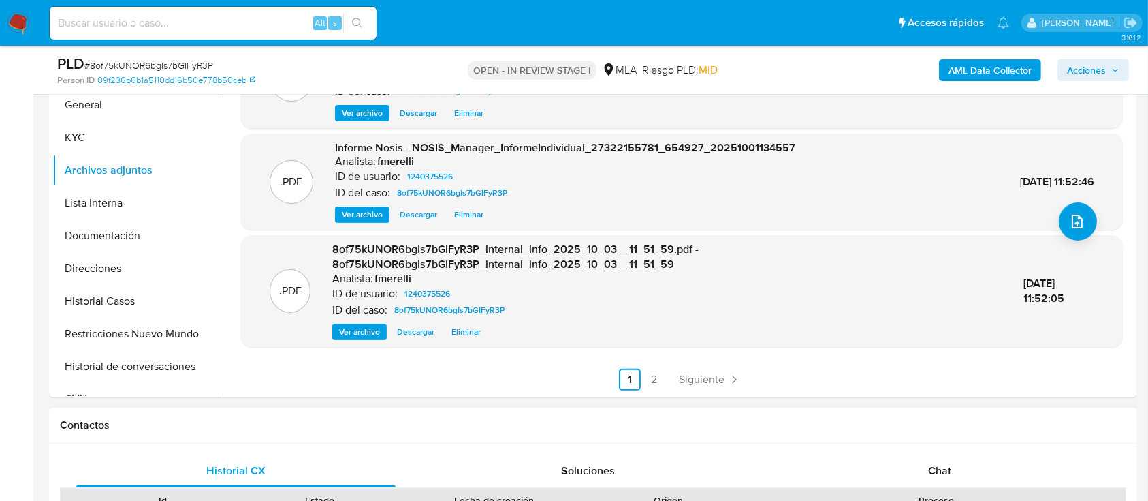
scroll to position [309, 0]
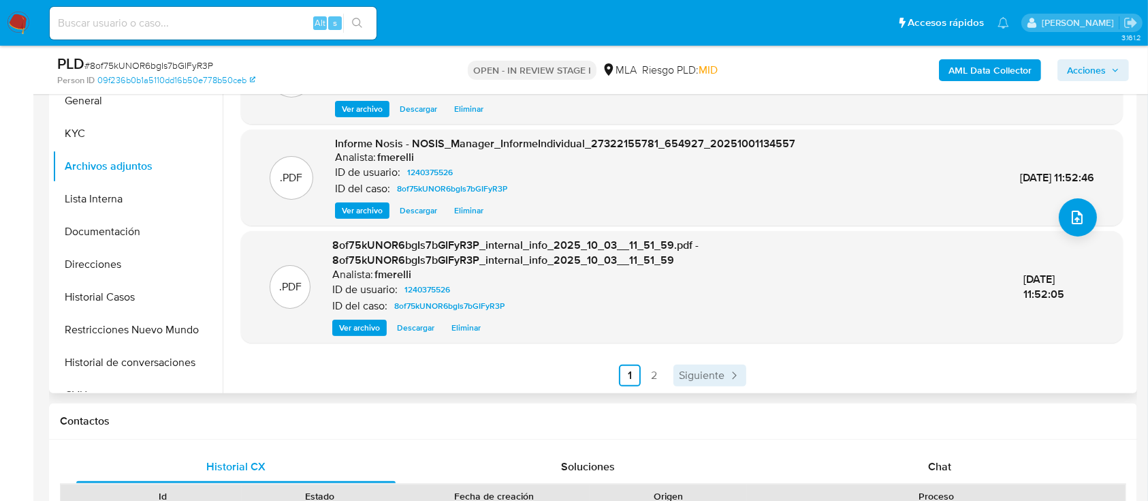
click at [711, 383] on link "Siguiente" at bounding box center [710, 375] width 73 height 22
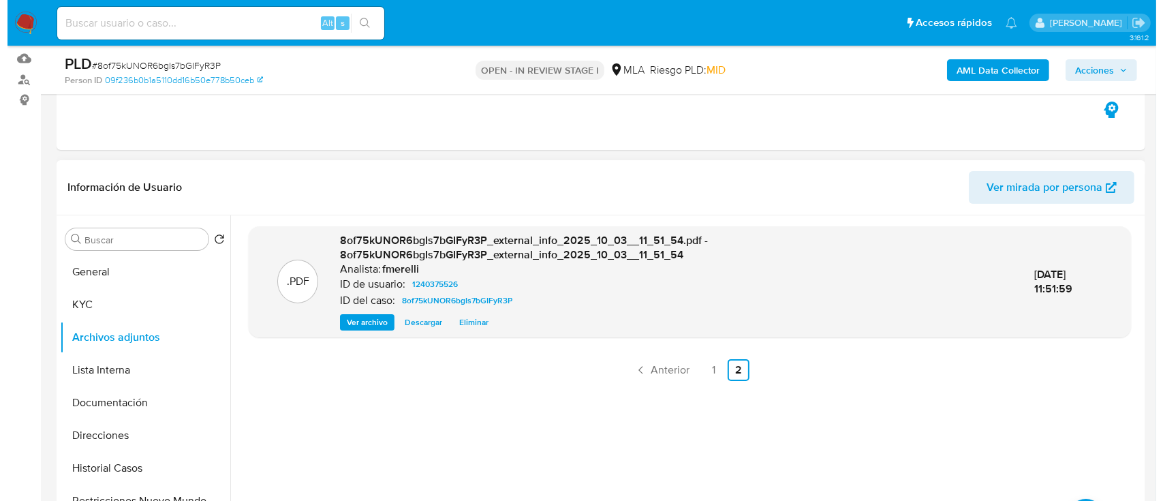
scroll to position [127, 0]
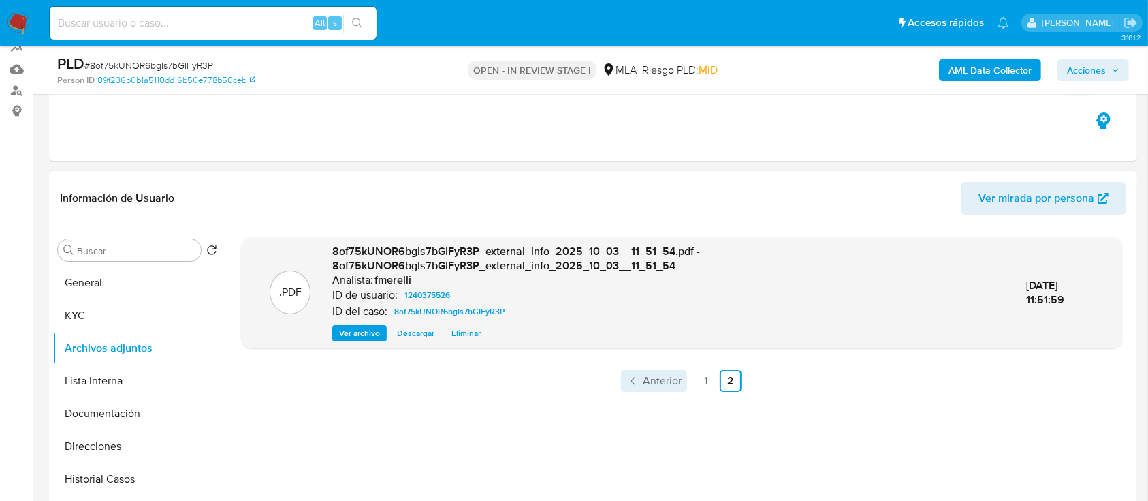
click at [661, 380] on span "Anterior" at bounding box center [662, 380] width 39 height 11
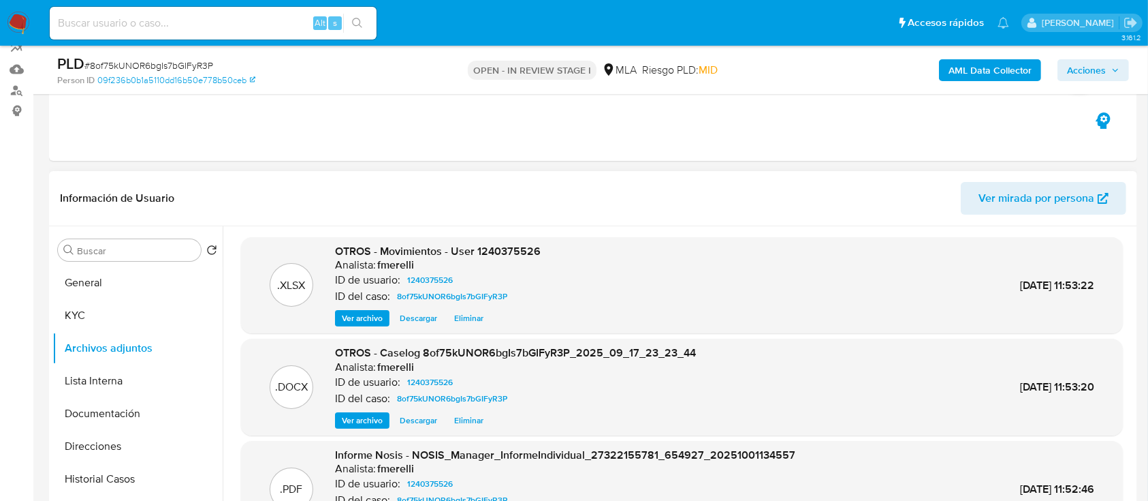
click at [362, 418] on span "Ver archivo" at bounding box center [362, 420] width 41 height 14
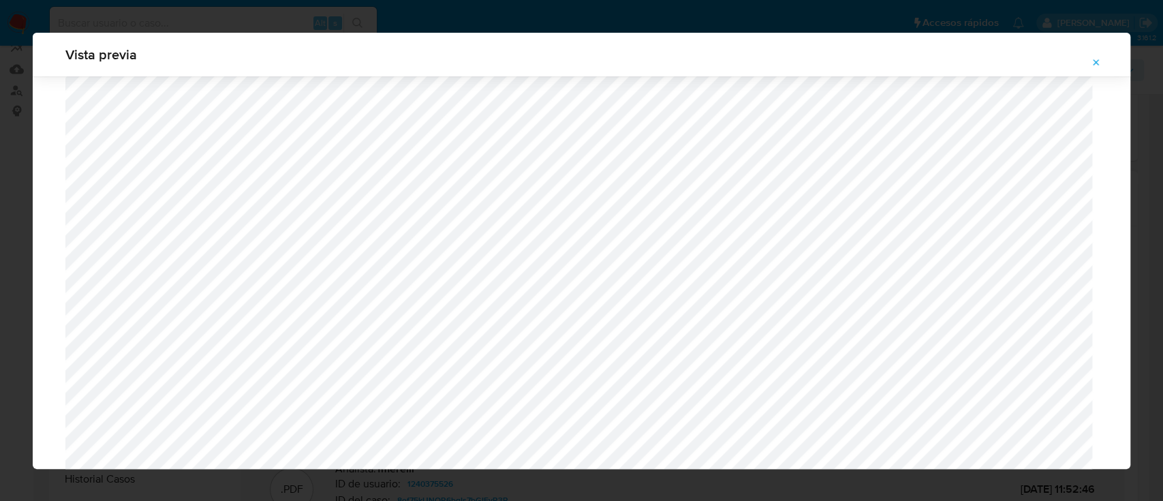
scroll to position [1242, 0]
click at [1098, 65] on icon "Attachment preview" at bounding box center [1095, 62] width 11 height 11
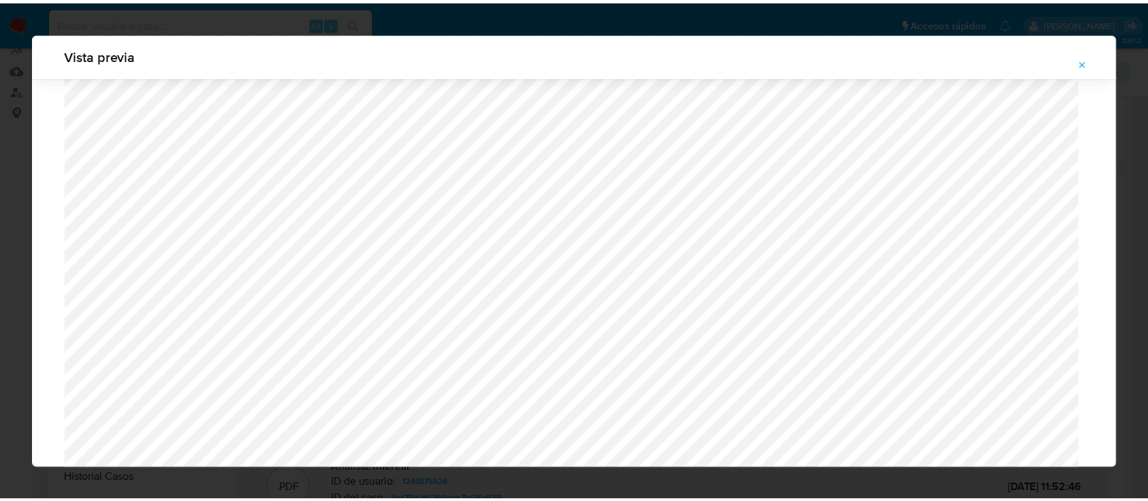
scroll to position [44, 0]
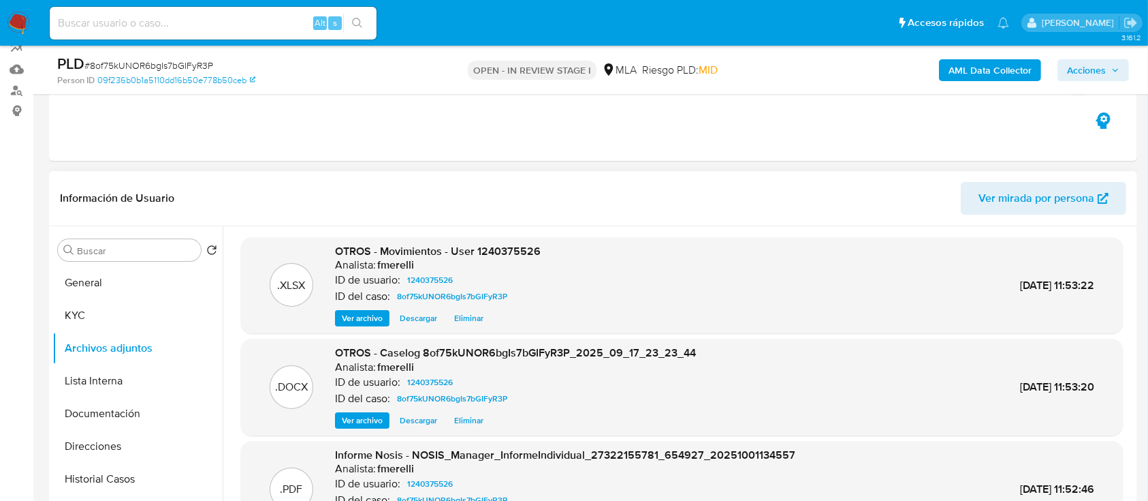
click at [198, 59] on span "# 8of75kUNOR6bgIs7bGIFyR3P" at bounding box center [148, 66] width 129 height 14
copy span "8of75kUNOR6bgIs7bGIFyR3P"
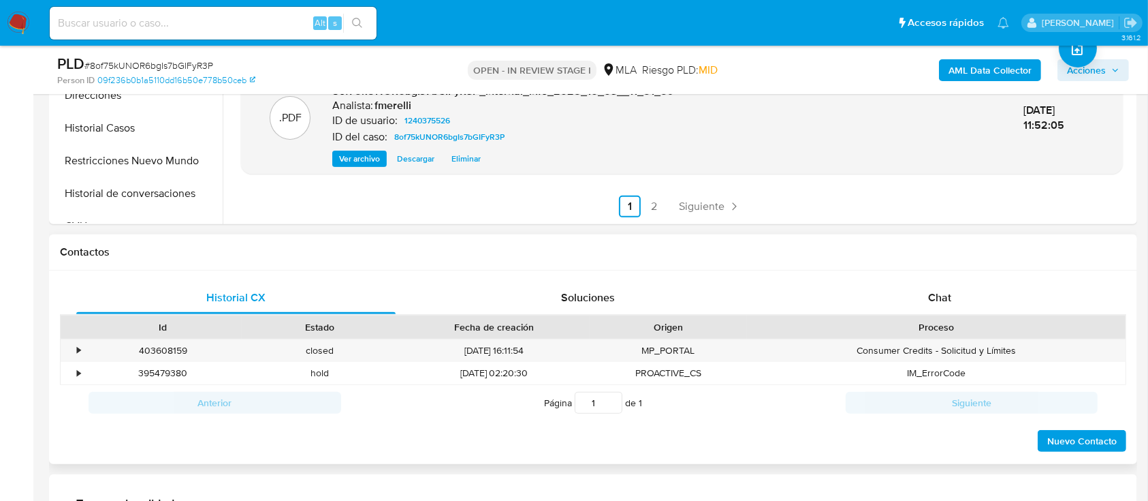
scroll to position [496, 0]
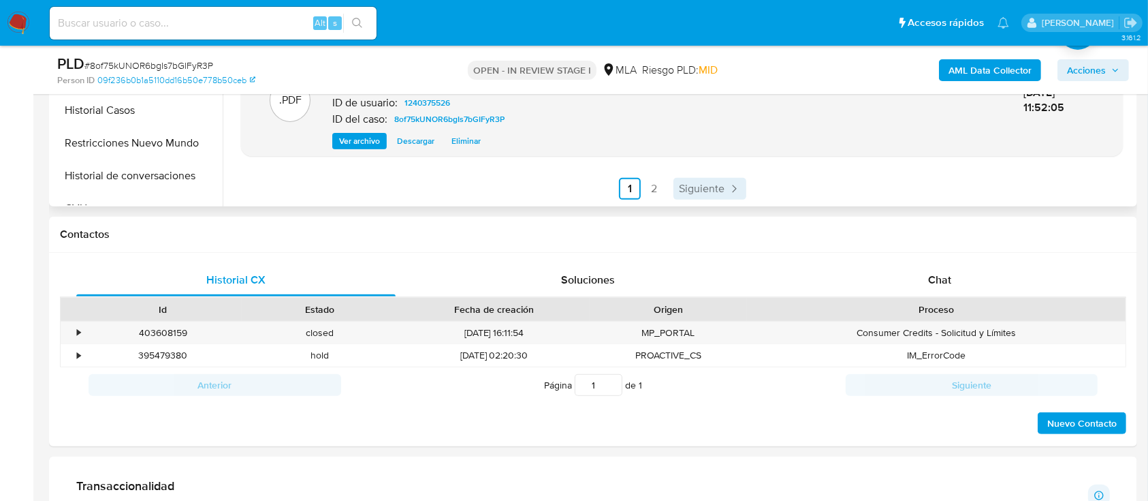
click at [704, 195] on link "Siguiente" at bounding box center [710, 189] width 73 height 22
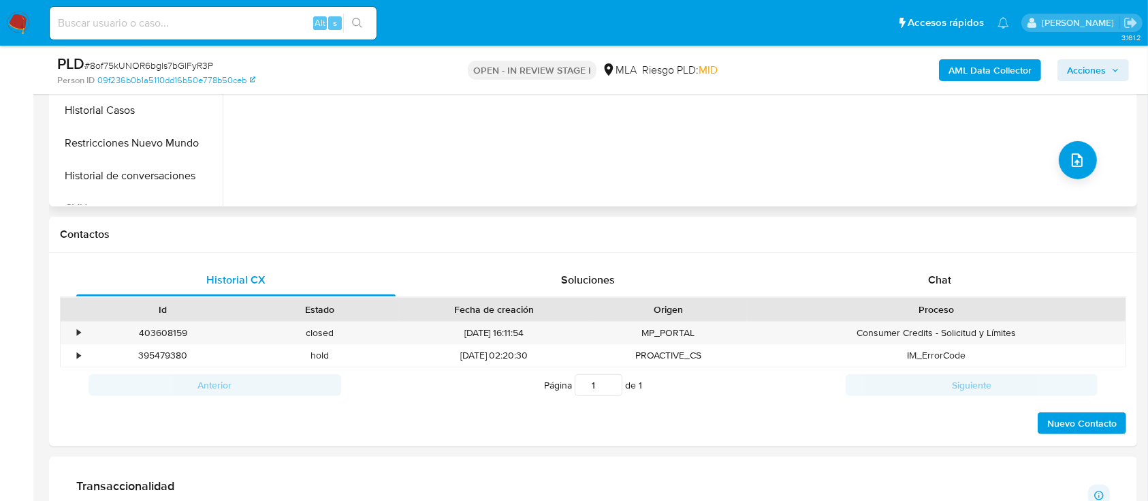
scroll to position [127, 0]
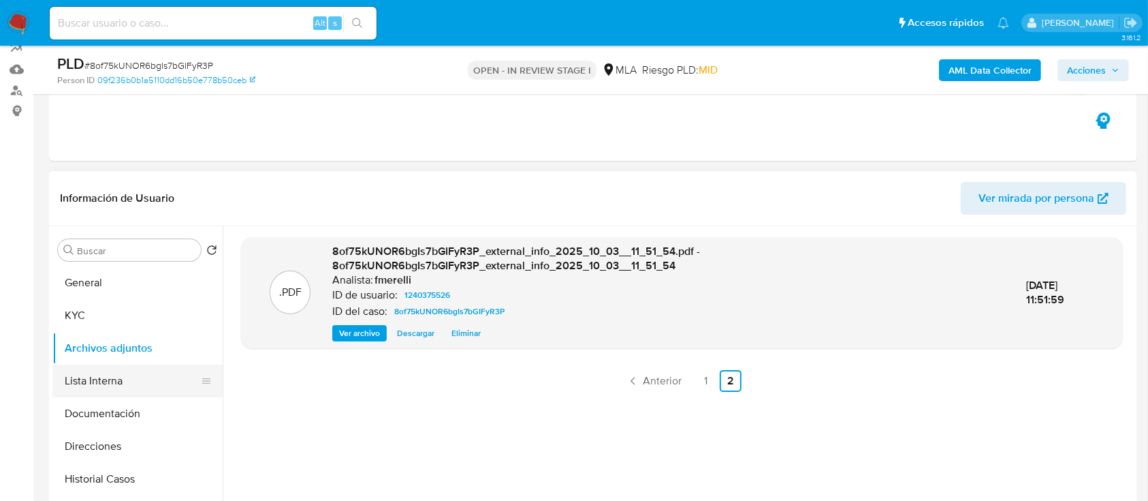
click at [94, 386] on button "Lista Interna" at bounding box center [131, 380] width 159 height 33
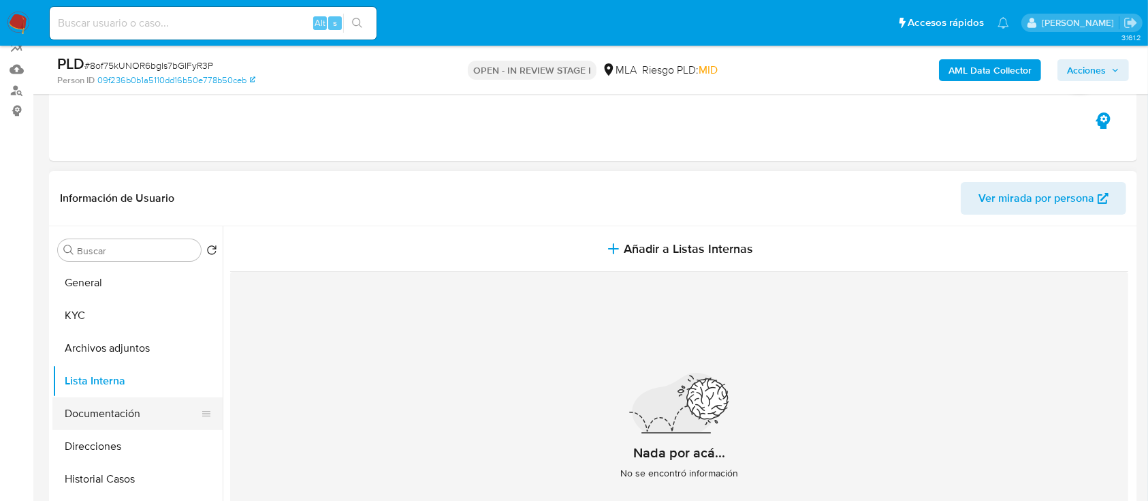
click at [106, 405] on button "Documentación" at bounding box center [131, 413] width 159 height 33
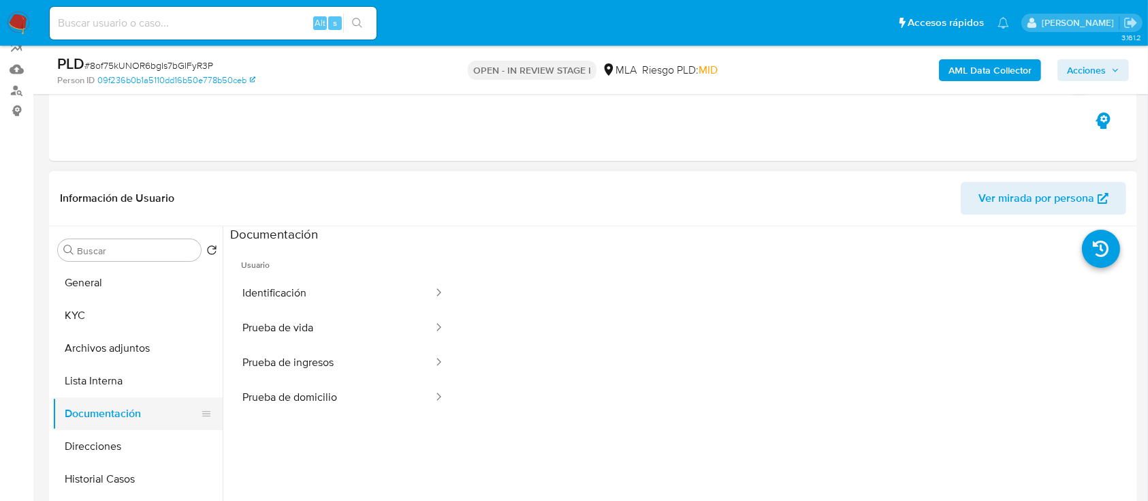
scroll to position [91, 0]
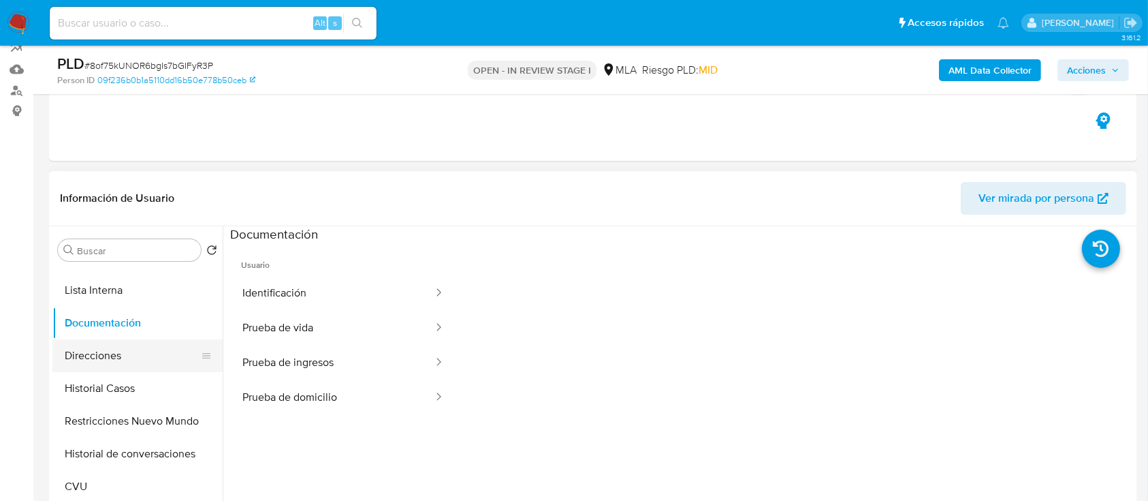
click at [109, 354] on button "Direcciones" at bounding box center [131, 355] width 159 height 33
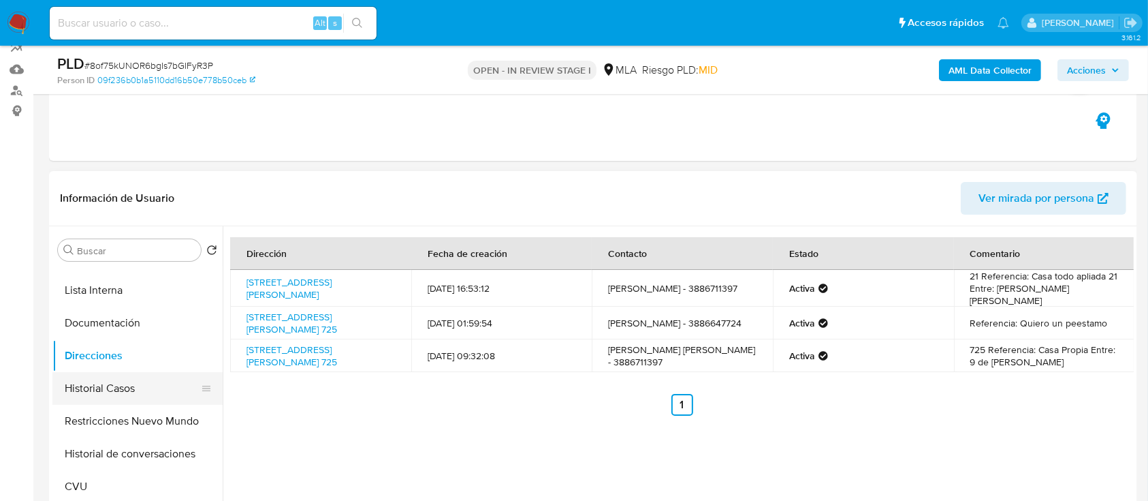
click at [112, 395] on button "Historial Casos" at bounding box center [131, 388] width 159 height 33
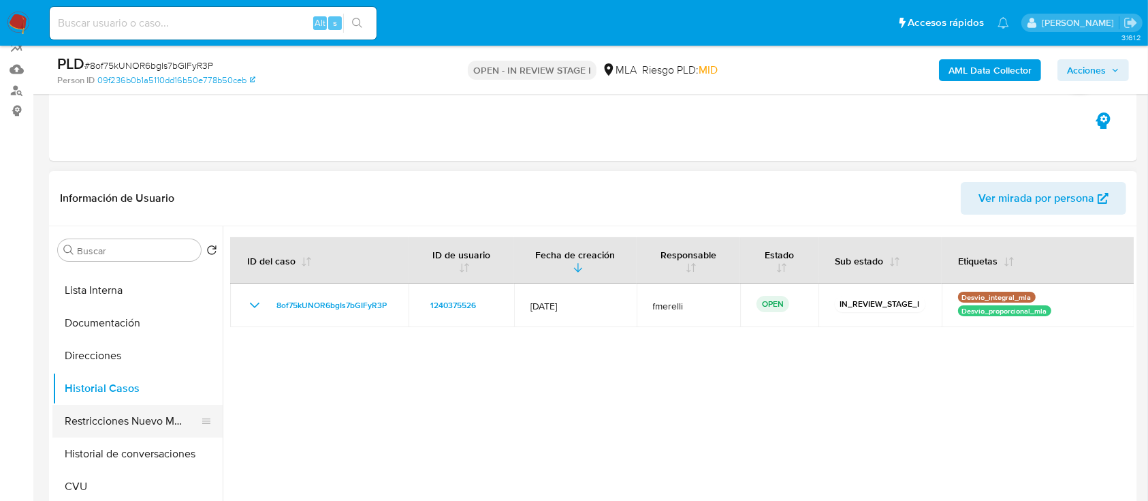
click at [115, 424] on button "Restricciones Nuevo Mundo" at bounding box center [131, 421] width 159 height 33
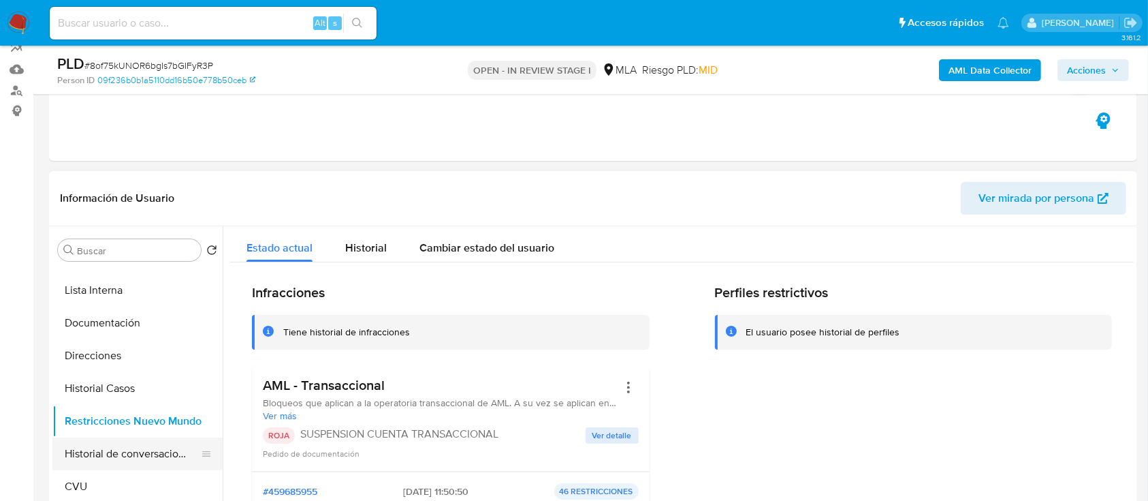
click at [106, 450] on button "Historial de conversaciones" at bounding box center [131, 453] width 159 height 33
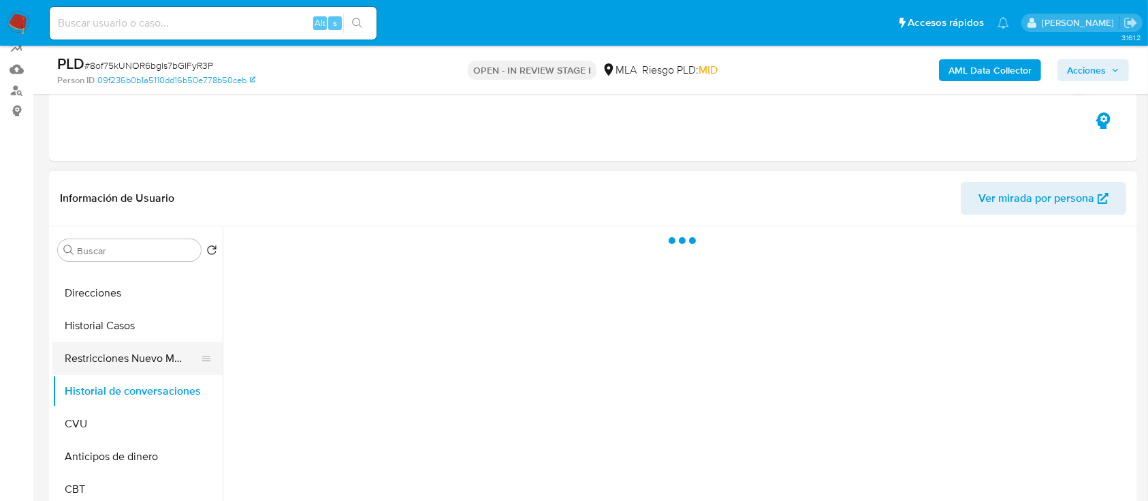
scroll to position [181, 0]
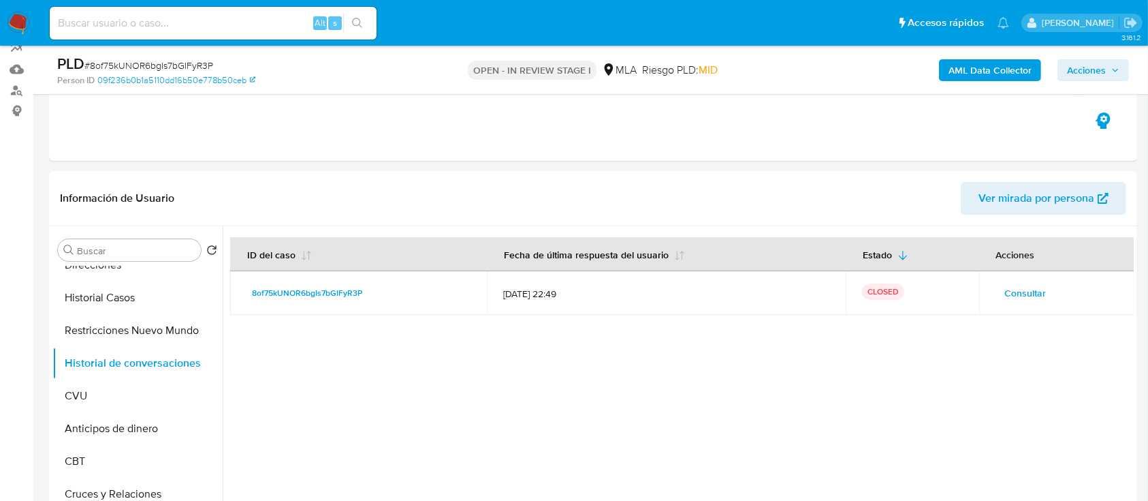
click at [1103, 63] on span "Acciones" at bounding box center [1086, 70] width 39 height 22
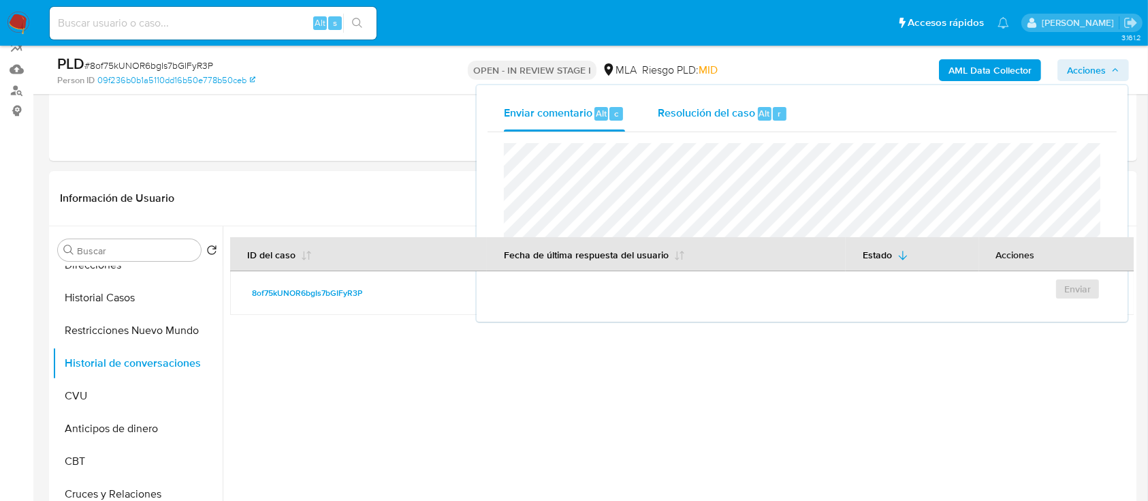
click at [739, 106] on span "Resolución del caso" at bounding box center [706, 113] width 97 height 16
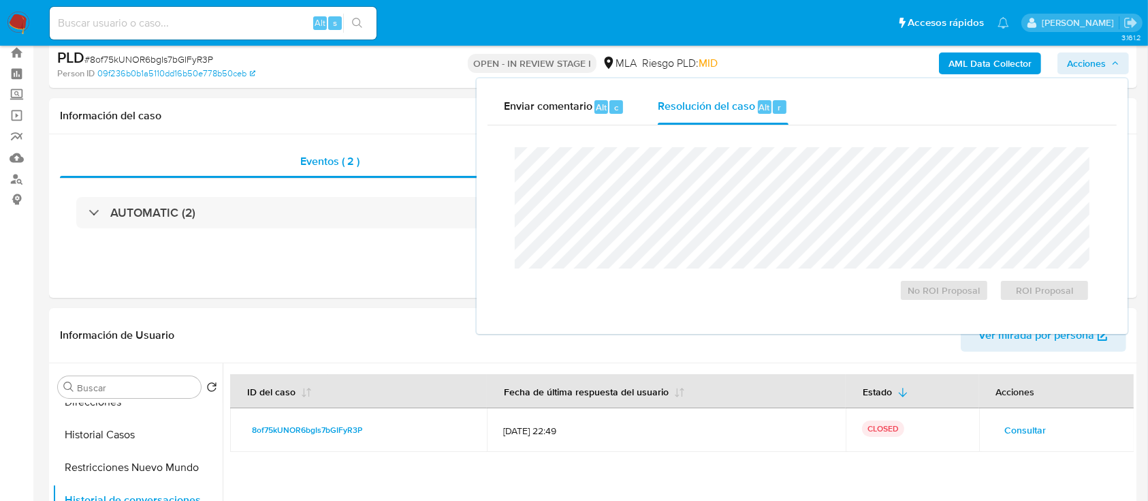
scroll to position [0, 0]
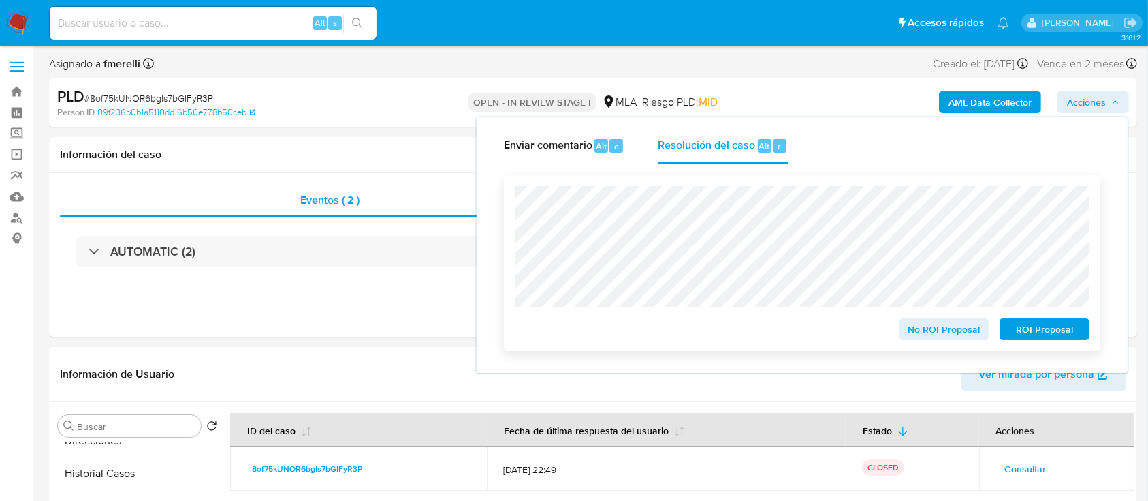
click at [1059, 334] on span "ROI Proposal" at bounding box center [1044, 328] width 71 height 19
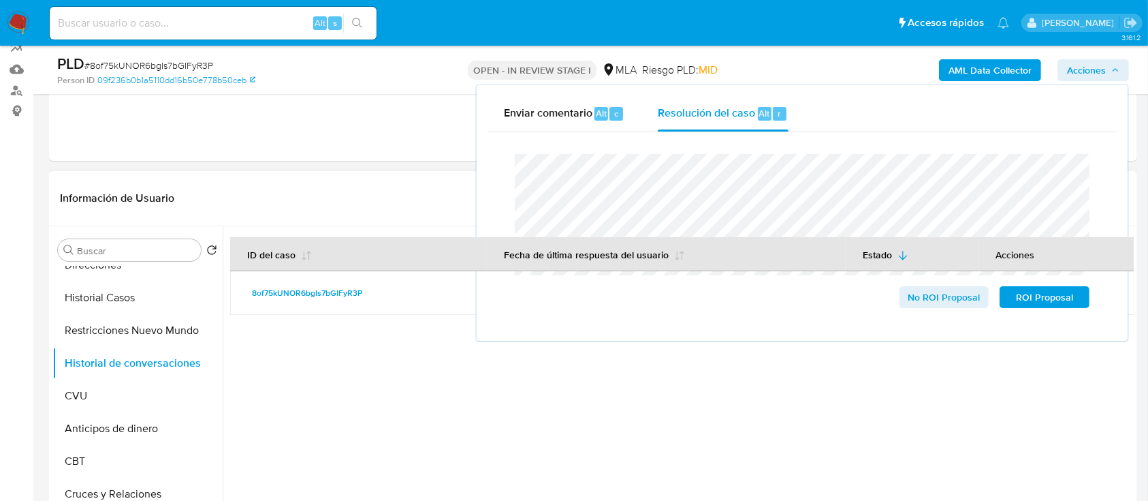
scroll to position [181, 0]
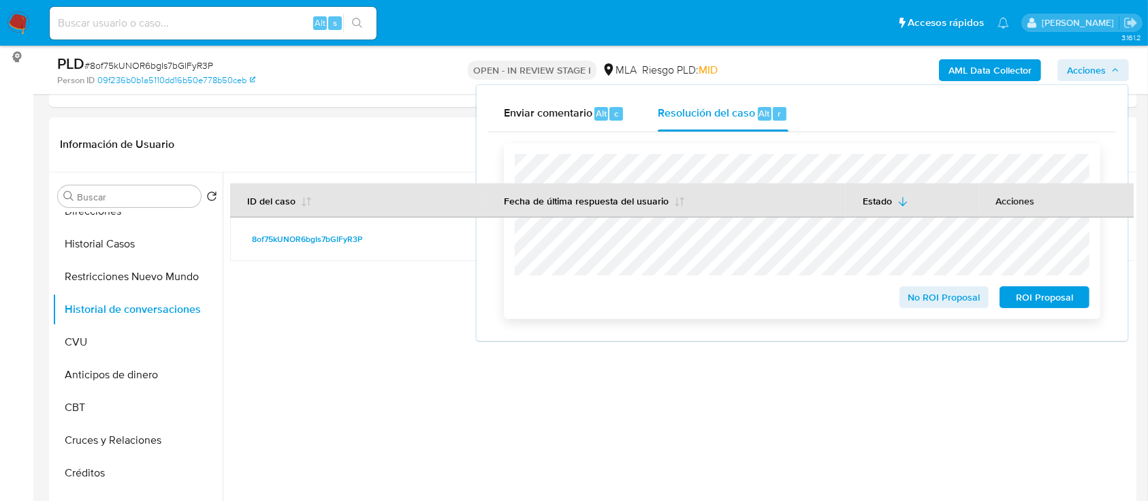
click at [1027, 298] on span "ROI Proposal" at bounding box center [1044, 296] width 71 height 19
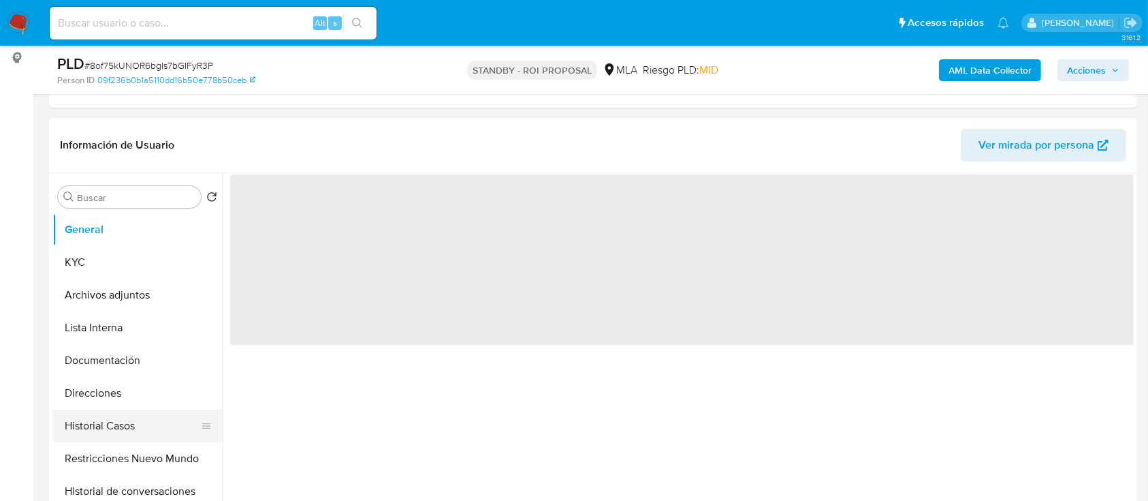
scroll to position [181, 0]
select select "10"
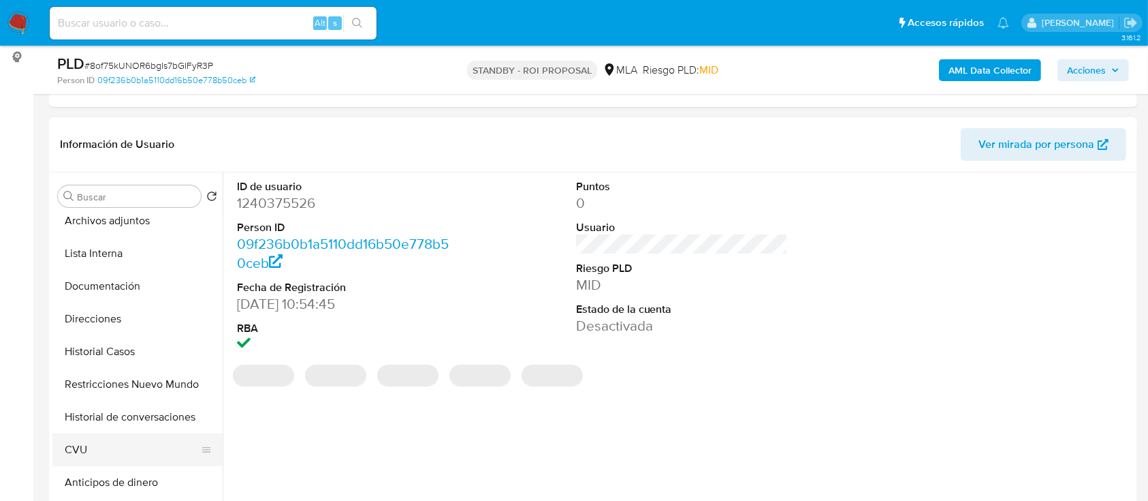
scroll to position [91, 0]
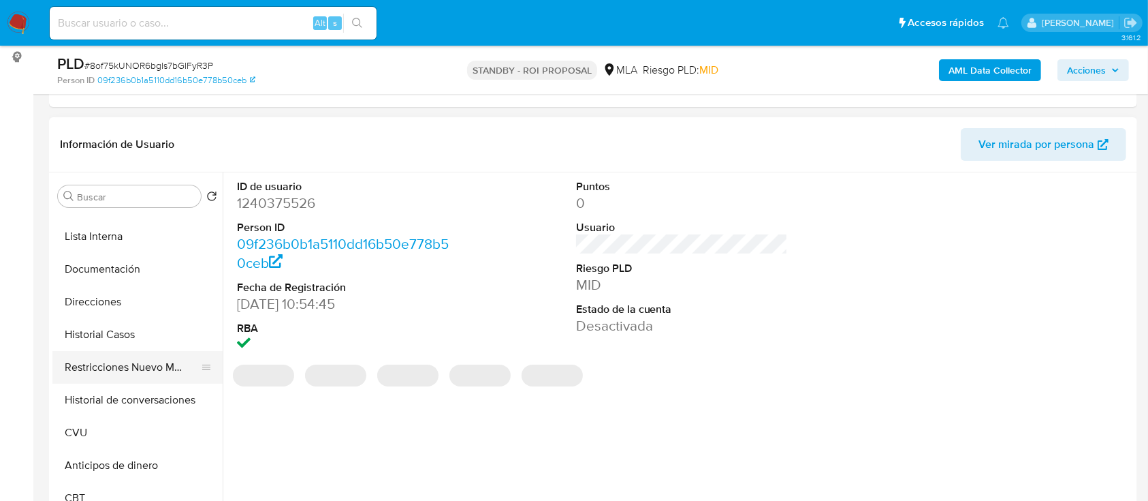
click at [109, 378] on button "Restricciones Nuevo Mundo" at bounding box center [131, 367] width 159 height 33
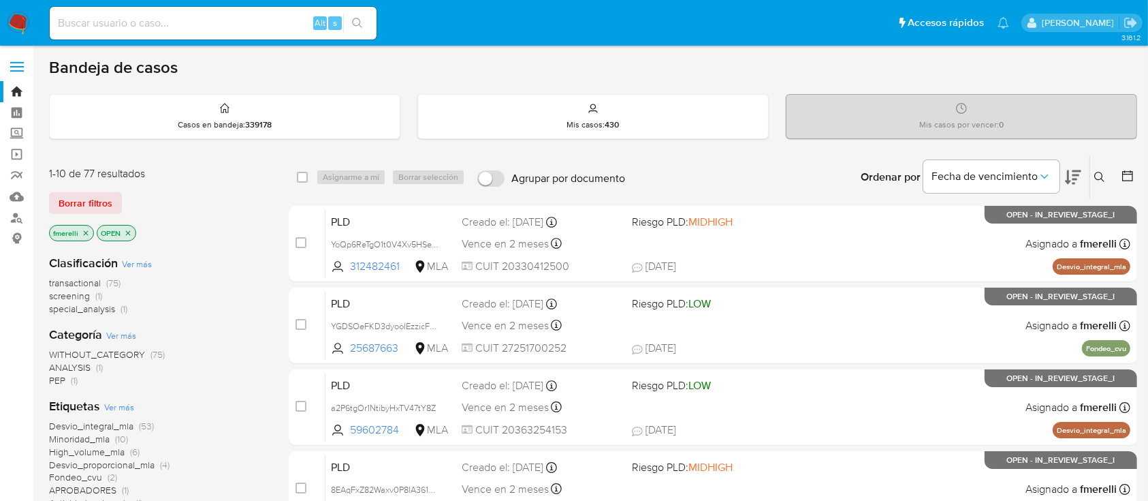
click at [185, 25] on input at bounding box center [213, 23] width 327 height 18
paste input "Bca8HmgEHca1aNARS159qr8W"
type input "Bca8HmgEHca1aNARS159qr8W"
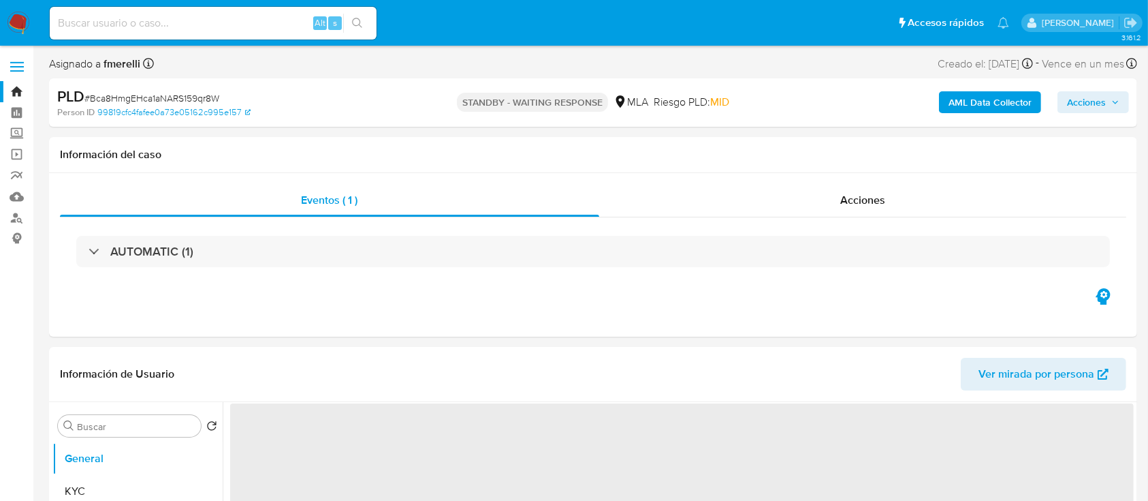
click at [24, 23] on img at bounding box center [18, 23] width 23 height 23
select select "10"
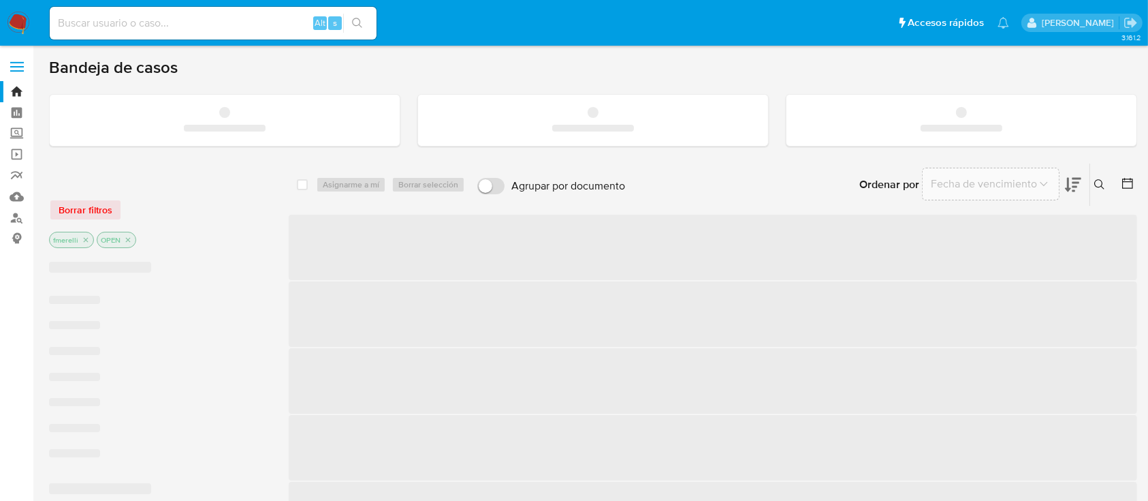
click at [236, 25] on input at bounding box center [213, 23] width 327 height 18
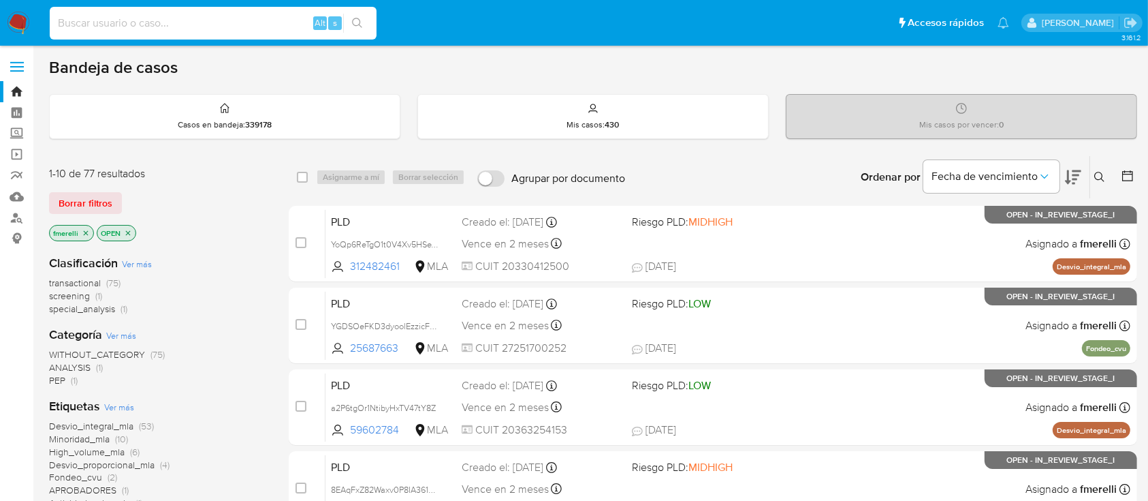
paste input "VfFi7vEojIV011JdJftZypvO"
type input "VfFi7vEojIV011JdJftZypvO"
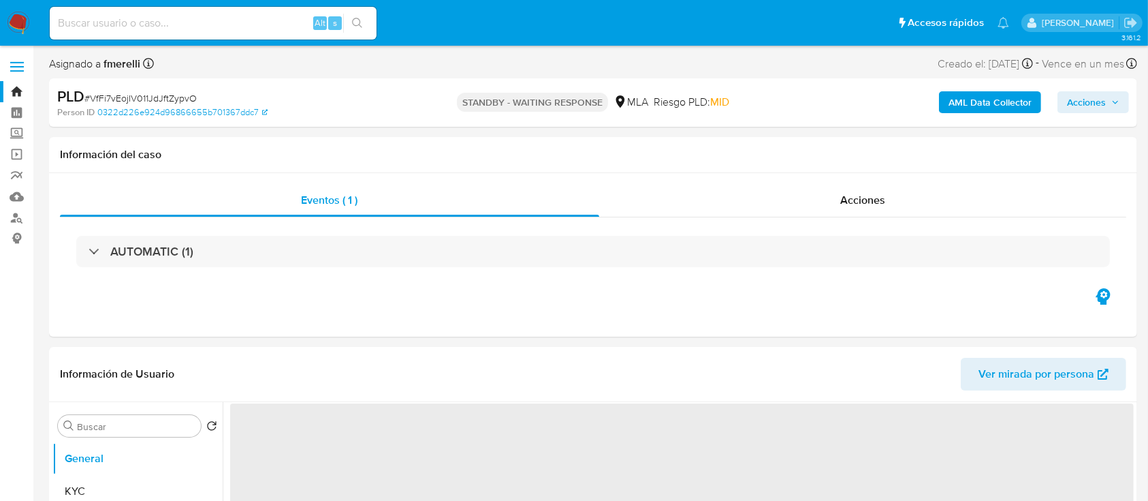
click at [193, 15] on input at bounding box center [213, 23] width 327 height 18
select select "10"
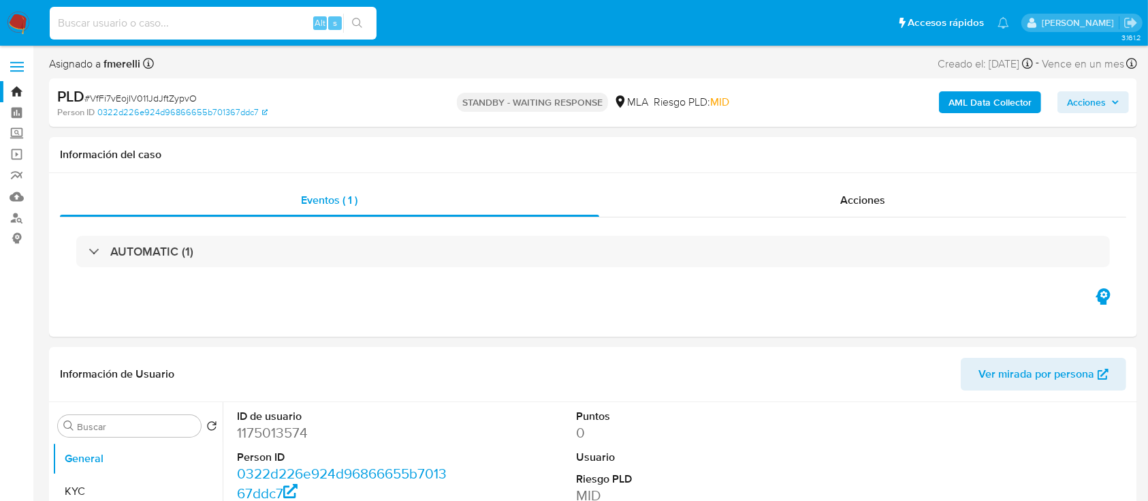
paste input "M8HfXrUdiqv57Ki9EtuVU1np"
type input "M8HfXrUdiqv57Ki9EtuVU1np"
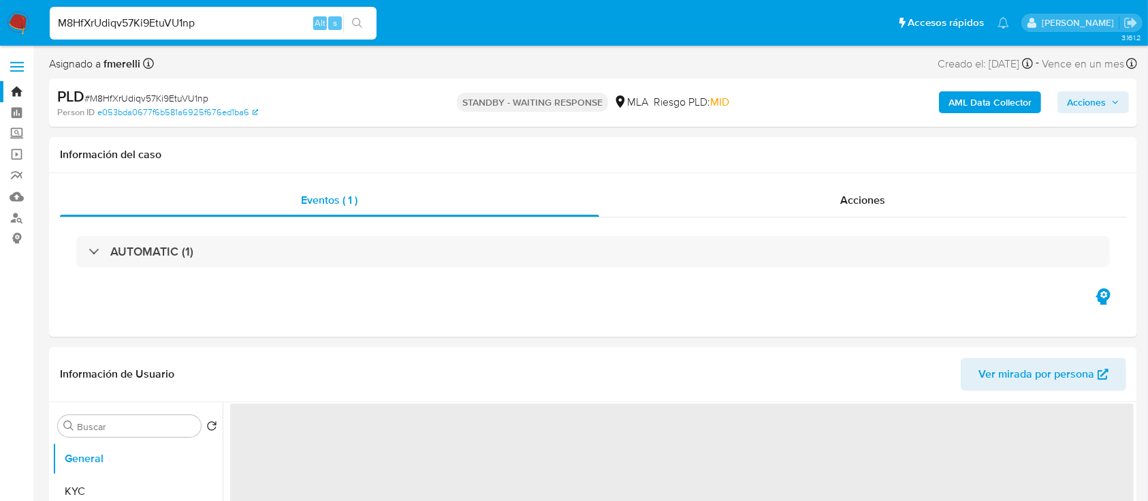
select select "10"
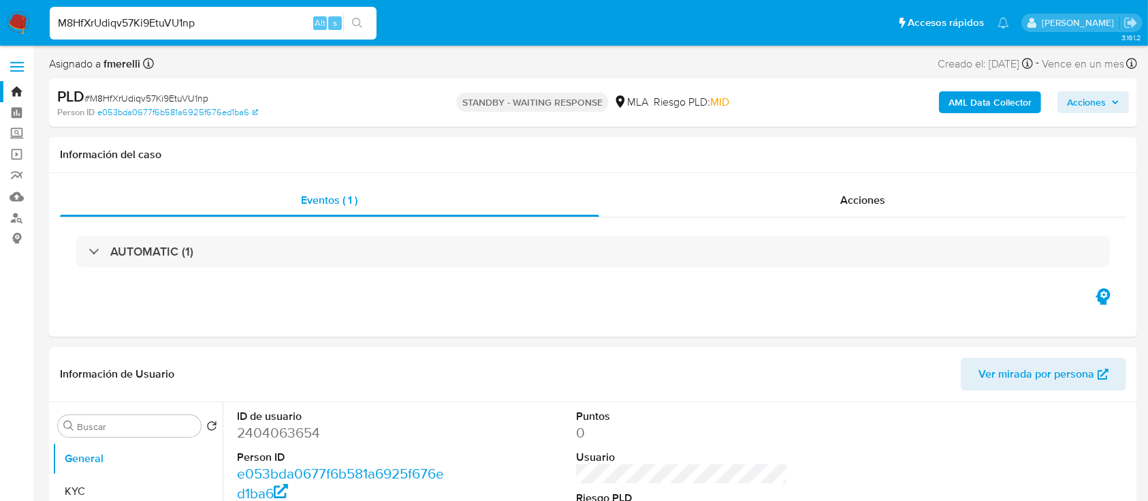
click at [183, 24] on input "M8HfXrUdiqv57Ki9EtuVU1np" at bounding box center [213, 23] width 327 height 18
paste input "Bca8HmgEHca1aNARS159qr8W"
type input "Bca8HmgEHca1aNARS159qr8W"
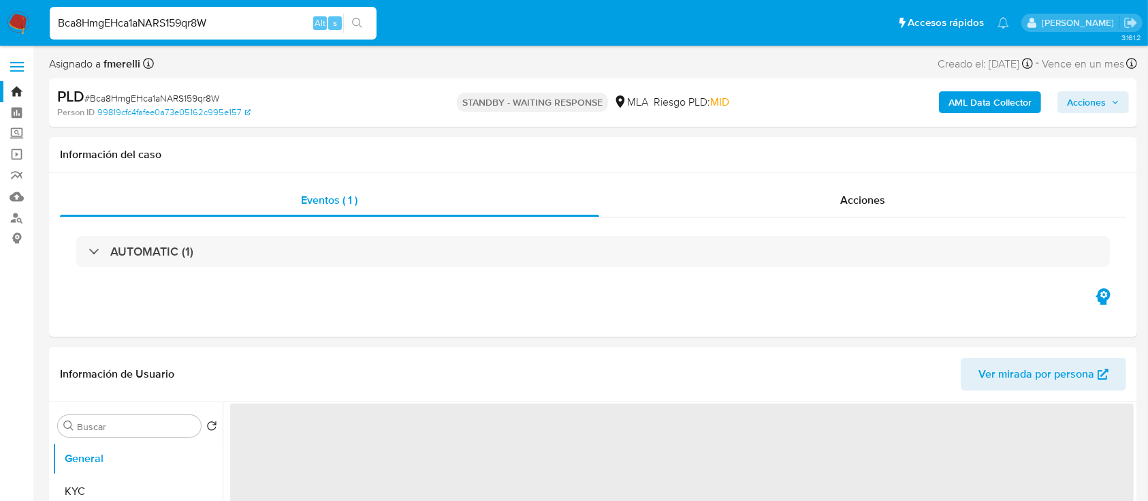
select select "10"
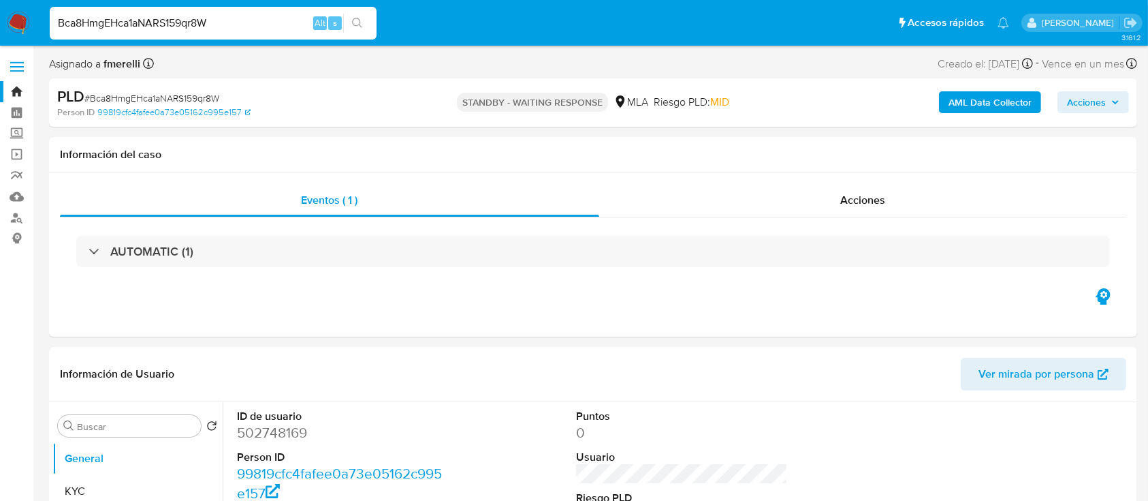
click at [211, 24] on input "Bca8HmgEHca1aNARS159qr8W" at bounding box center [213, 23] width 327 height 18
paste input "7DNaAD3Y0bDHn9IUHlaH1BLk"
type input "7DNaAD3Y0bDHn9IUHlaH1BLk"
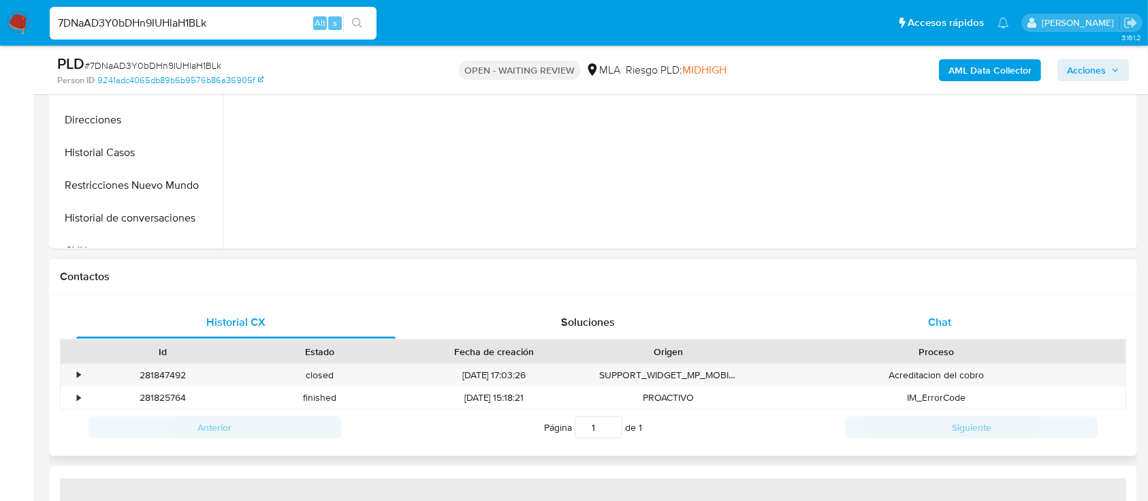
click at [901, 331] on div "Chat" at bounding box center [940, 322] width 319 height 33
select select "10"
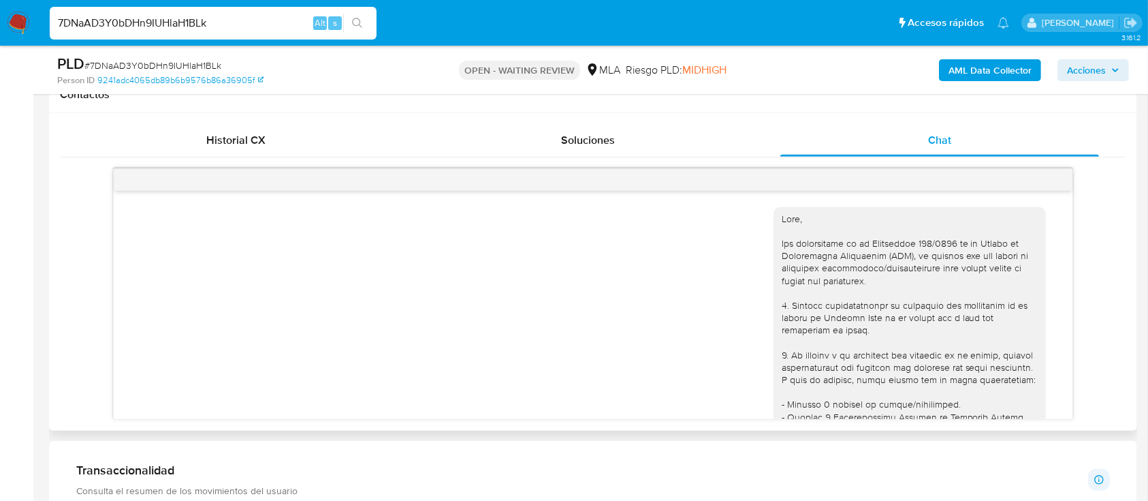
scroll to position [2007, 0]
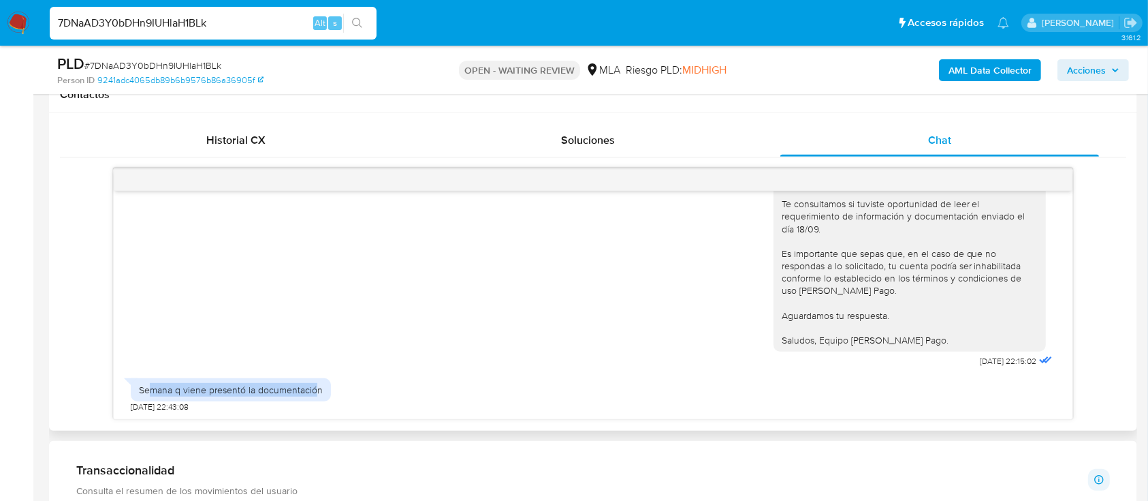
drag, startPoint x: 149, startPoint y: 388, endPoint x: 316, endPoint y: 387, distance: 166.9
click at [316, 387] on div "Semana q viene presentó la documentación" at bounding box center [231, 389] width 184 height 12
click at [232, 14] on input "7DNaAD3Y0bDHn9IUHlaH1BLk" at bounding box center [213, 23] width 327 height 18
paste input "jds8t2VE5IPcSMXyAlITf0F5"
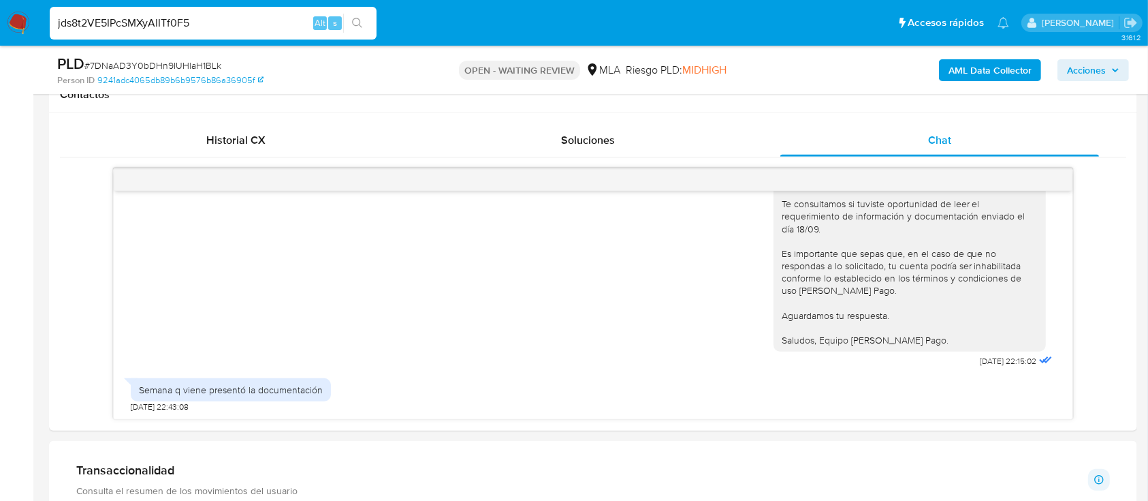
type input "jds8t2VE5IPcSMXyAlITf0F5"
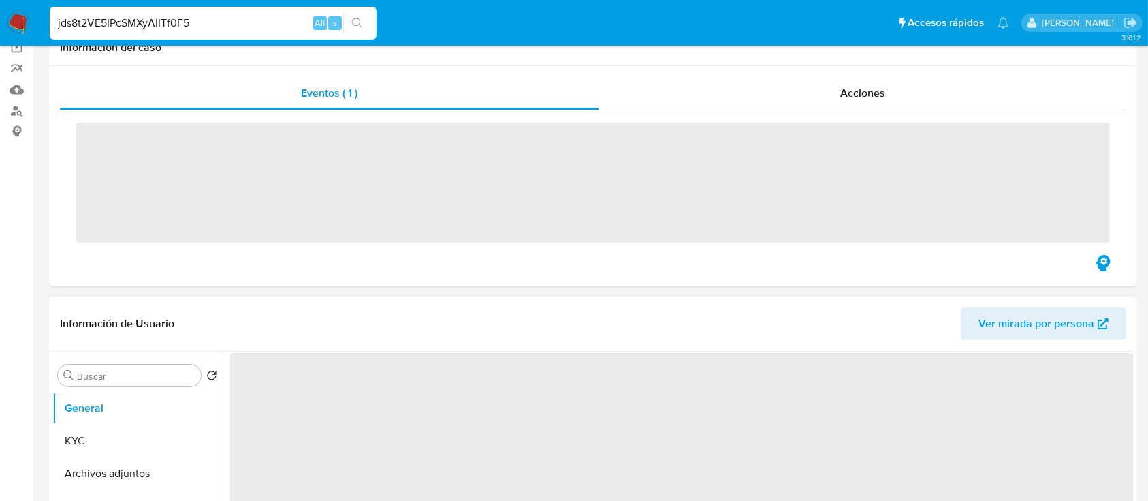
scroll to position [363, 0]
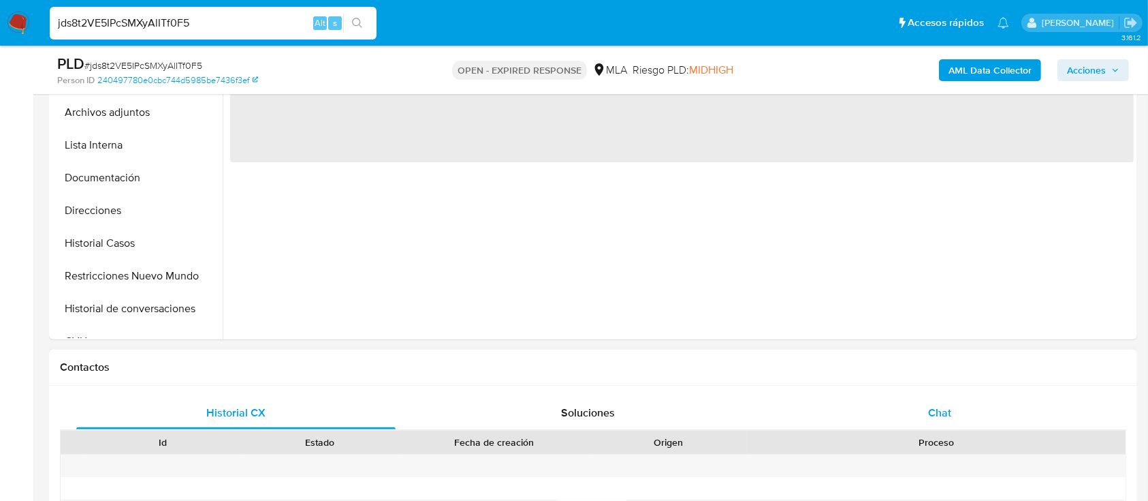
click at [855, 407] on div "Chat" at bounding box center [940, 412] width 319 height 33
select select "10"
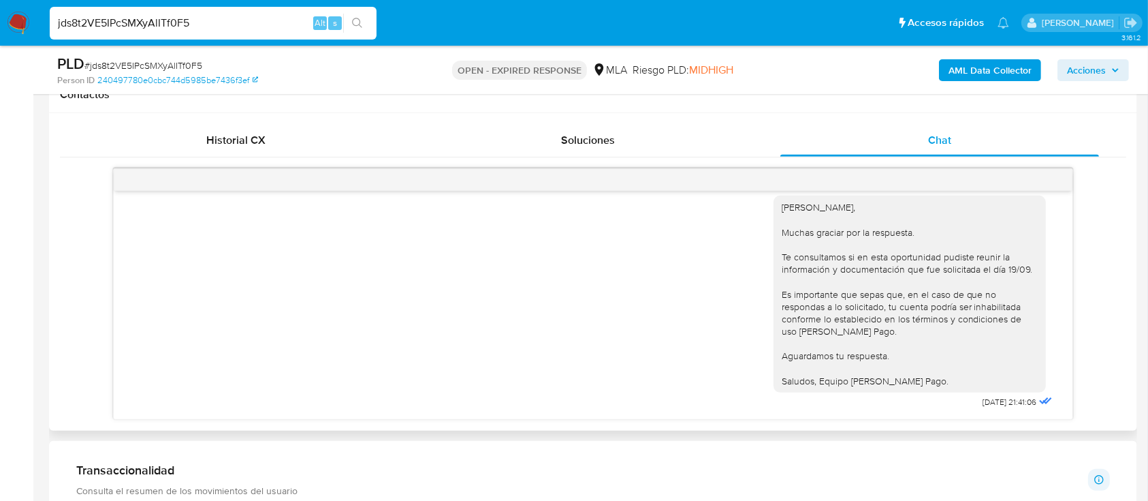
scroll to position [1497, 0]
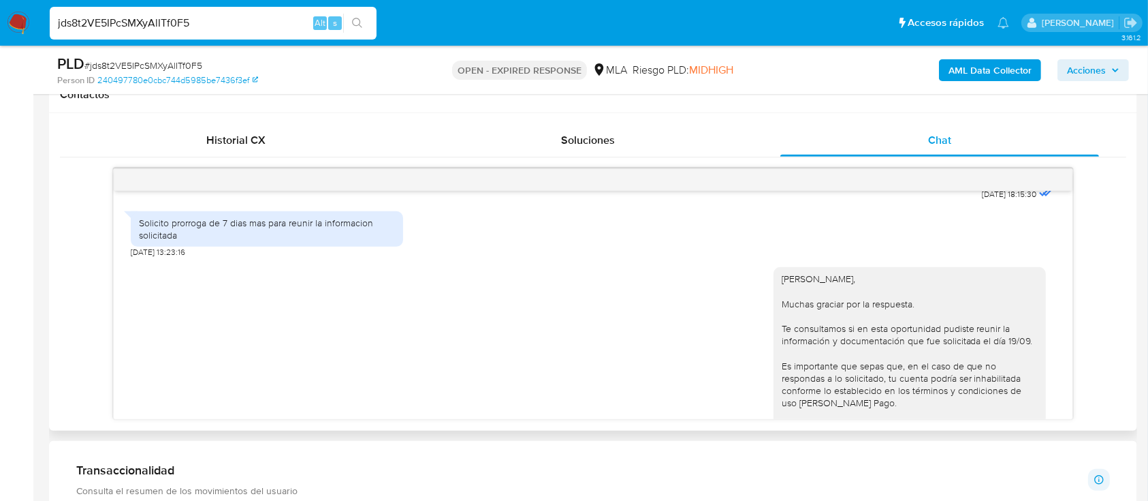
drag, startPoint x: 910, startPoint y: 383, endPoint x: 759, endPoint y: 191, distance: 244.5
click at [759, 191] on div "[DATE] 17:39:28 Solicito instructivo para descargar comprobantes electronicos […" at bounding box center [593, 305] width 958 height 228
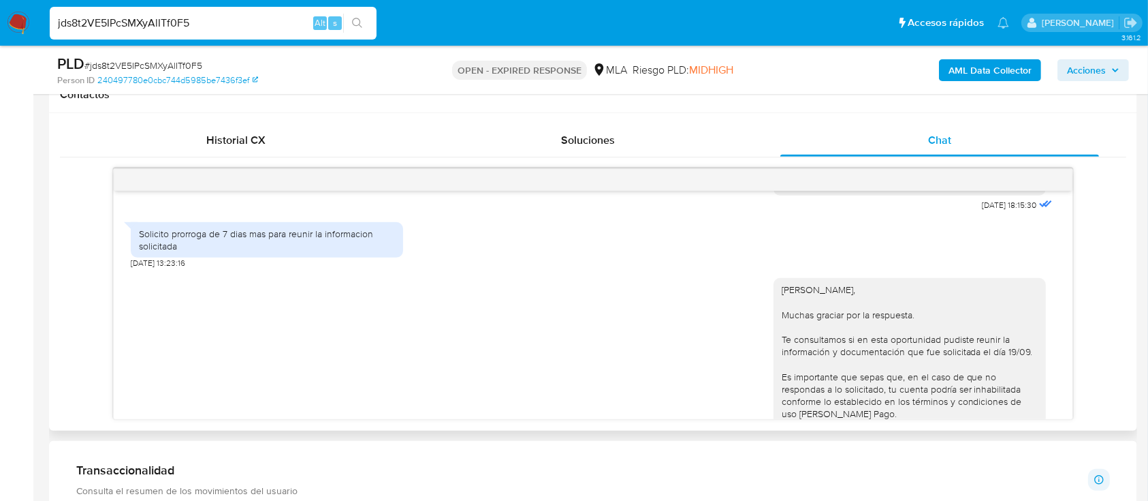
click at [774, 381] on div "[PERSON_NAME], Muchas graciar por la respuesta. Te consultamos si en esta oport…" at bounding box center [910, 376] width 272 height 197
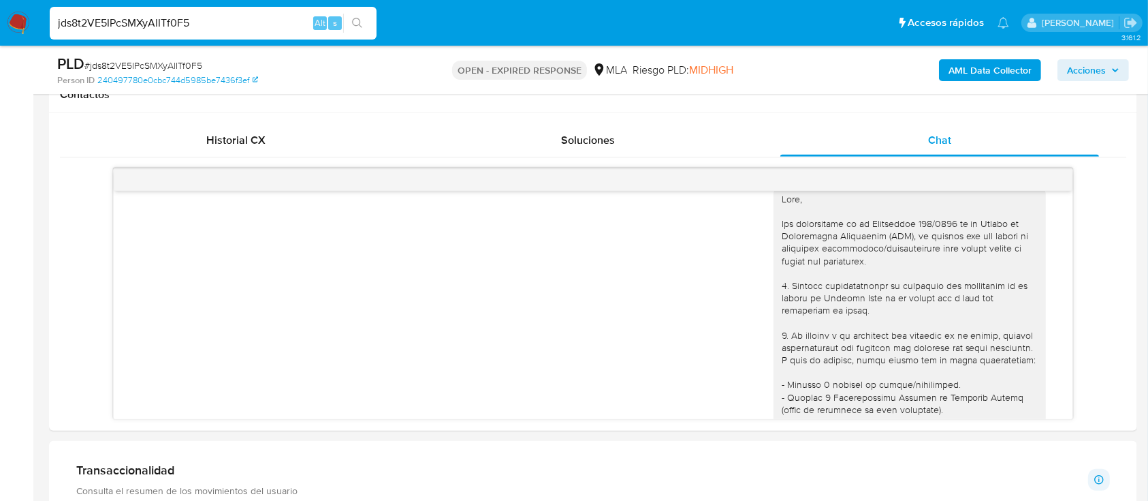
scroll to position [16, 0]
click at [202, 25] on input "jds8t2VE5IPcSMXyAlITf0F5" at bounding box center [213, 23] width 327 height 18
paste input "7DNaAD3Y0bDHn9IUHlaH1BLk"
type input "7DNaAD3Y0bDHn9IUHlaH1BLk"
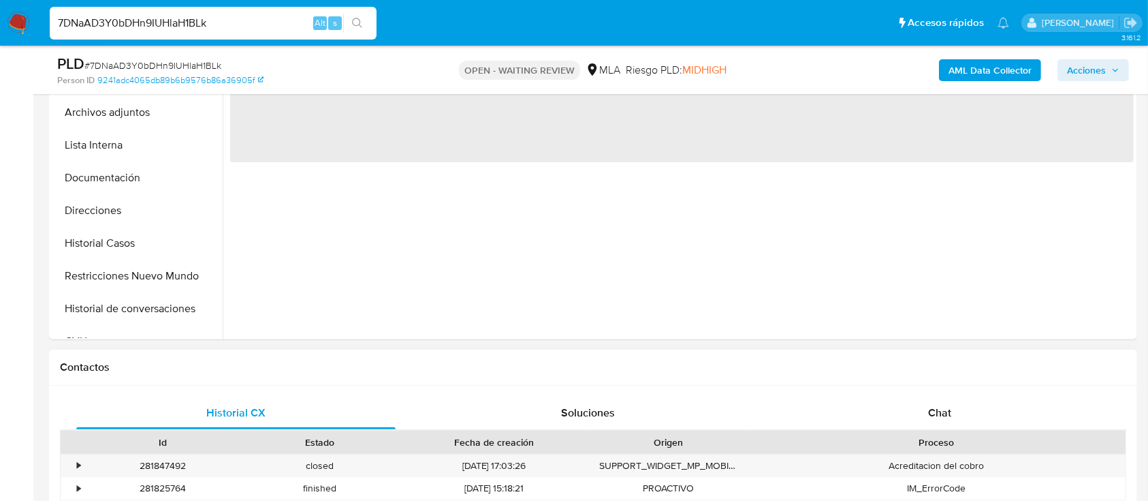
select select "10"
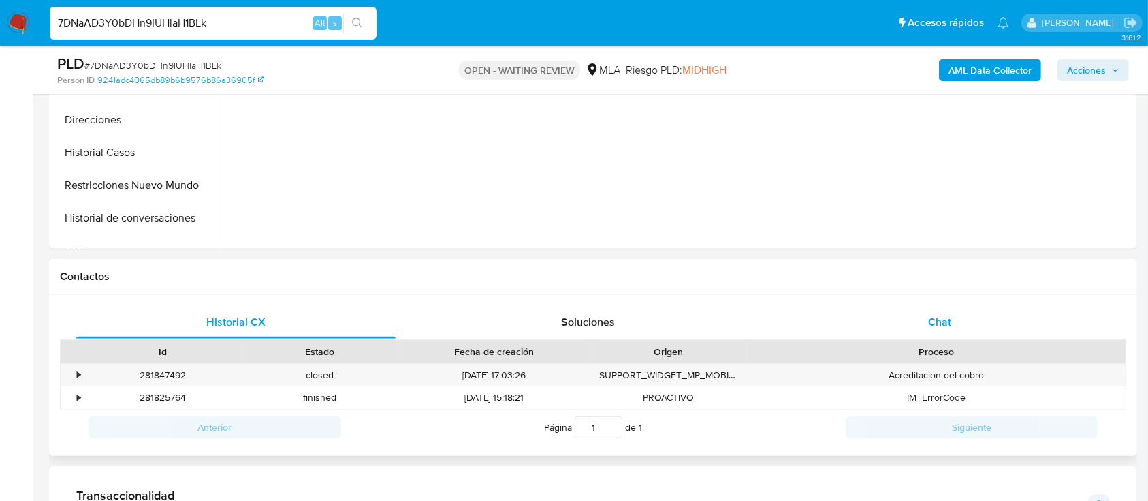
click at [938, 324] on span "Chat" at bounding box center [939, 322] width 23 height 16
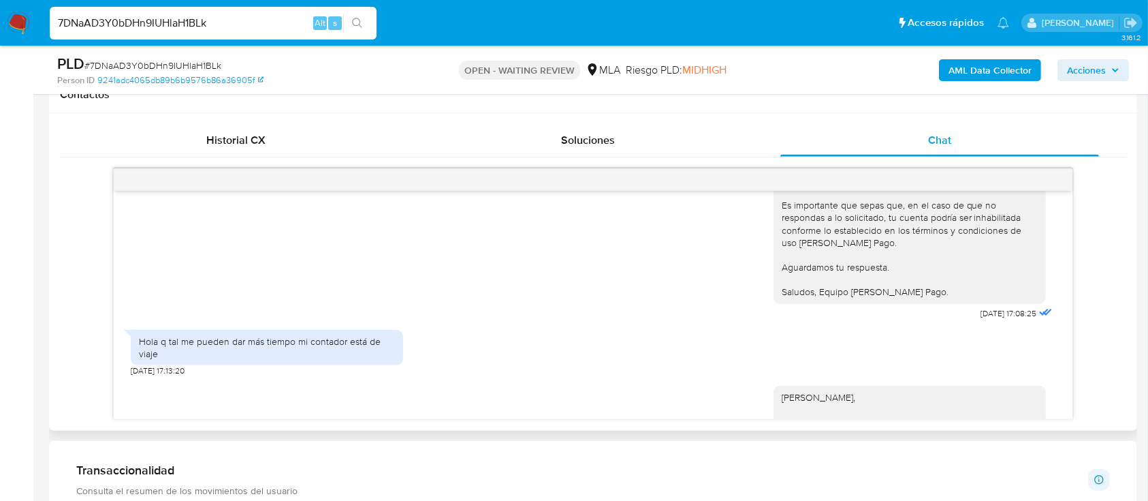
scroll to position [1735, 0]
drag, startPoint x: 127, startPoint y: 369, endPoint x: 366, endPoint y: 368, distance: 239.8
click at [366, 368] on div "Hola q tal me pueden dar más tiempo mi contador está de viaje" at bounding box center [267, 351] width 272 height 35
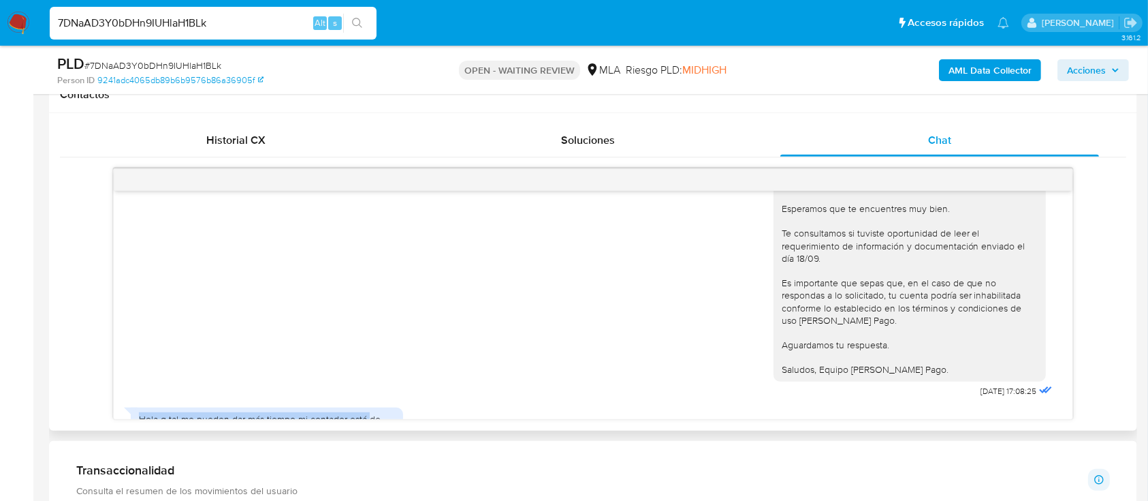
scroll to position [1462, 0]
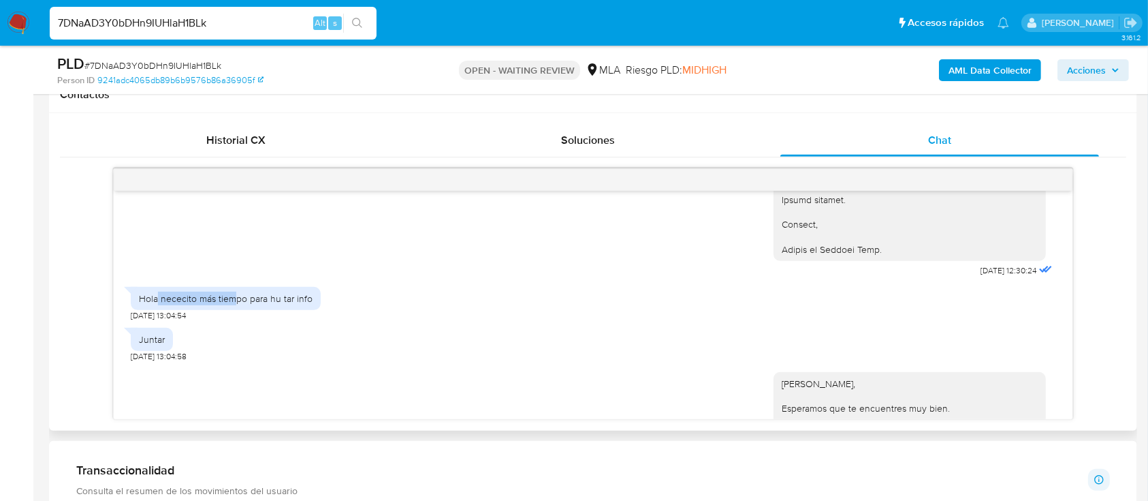
drag, startPoint x: 160, startPoint y: 324, endPoint x: 234, endPoint y: 336, distance: 74.6
click at [236, 321] on div "Hola nececito más tiempo para hu tar info [DATE] 13:04:54" at bounding box center [226, 300] width 190 height 41
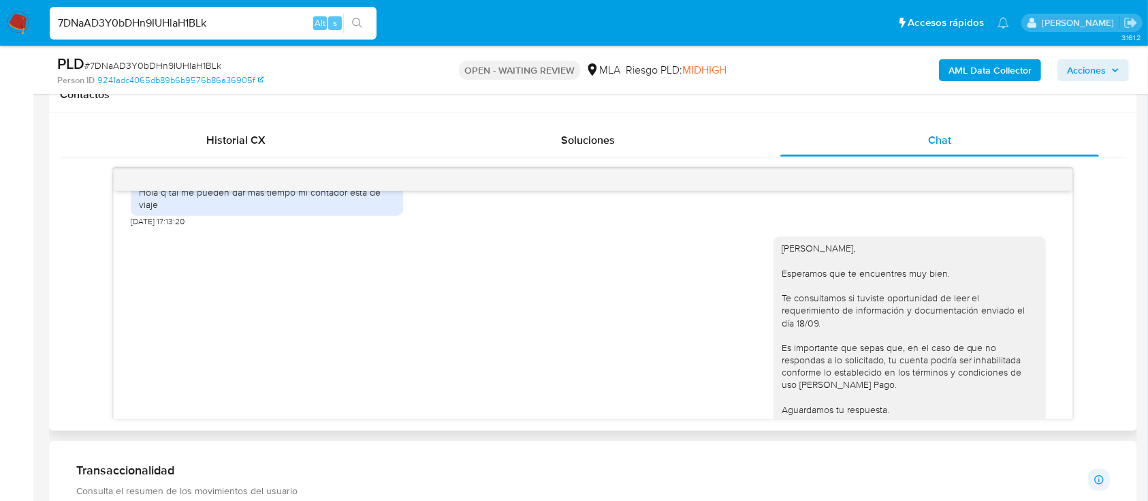
scroll to position [2007, 0]
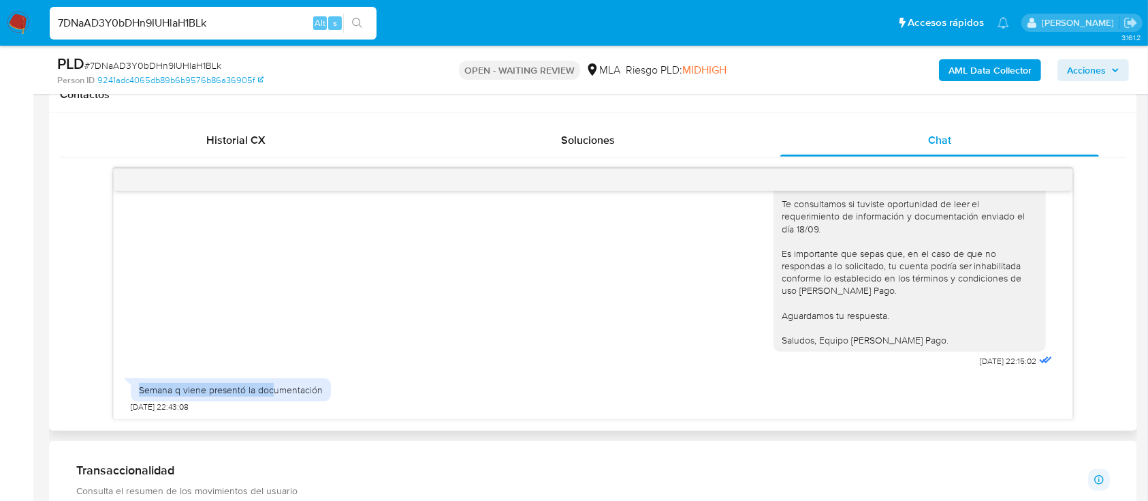
drag, startPoint x: 111, startPoint y: 396, endPoint x: 270, endPoint y: 394, distance: 159.4
click at [270, 394] on div "[DATE] 17:34:57 Hola nececito más tiempo [DATE] 19:45:29 [DATE] 12:30:24 Hola n…" at bounding box center [593, 293] width 1067 height 251
click at [310, 395] on div "Semana q viene presentó la documentación" at bounding box center [231, 389] width 184 height 12
drag, startPoint x: 311, startPoint y: 388, endPoint x: 138, endPoint y: 384, distance: 173.7
click at [138, 384] on div "Semana q viene presentó la documentación" at bounding box center [231, 389] width 200 height 23
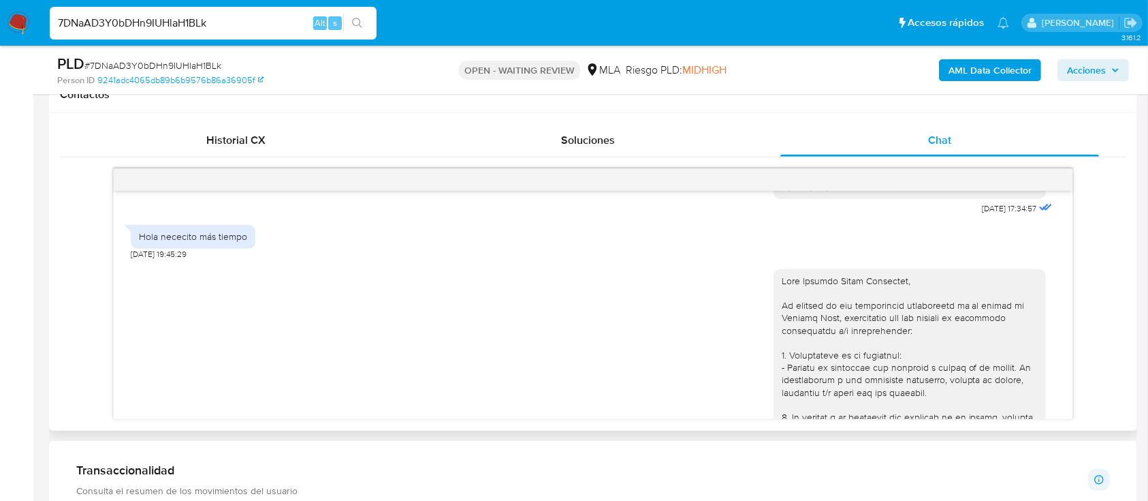
scroll to position [726, 0]
drag, startPoint x: 954, startPoint y: 237, endPoint x: 975, endPoint y: 235, distance: 21.9
click at [983, 213] on span "[DATE] 17:34:57" at bounding box center [1010, 207] width 54 height 11
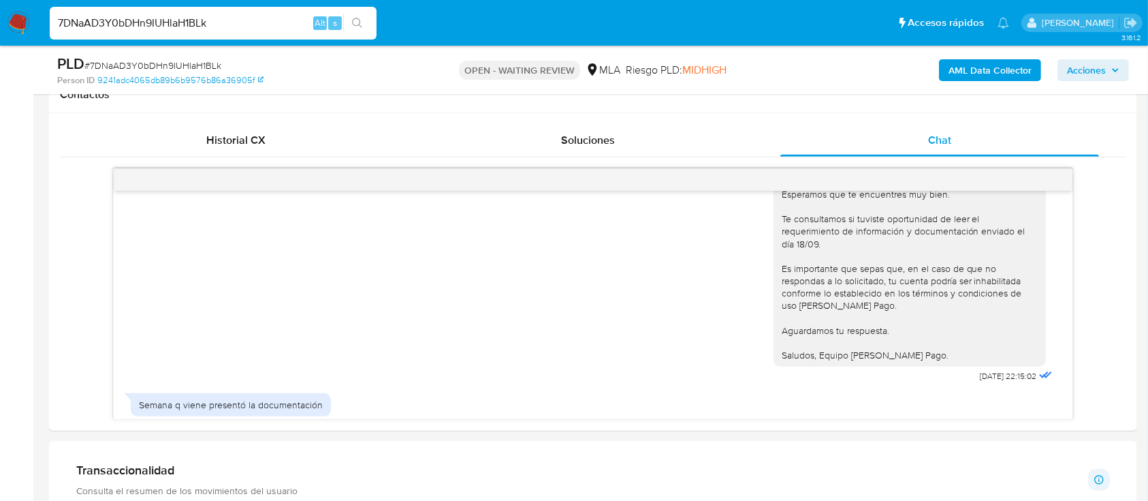
scroll to position [2007, 0]
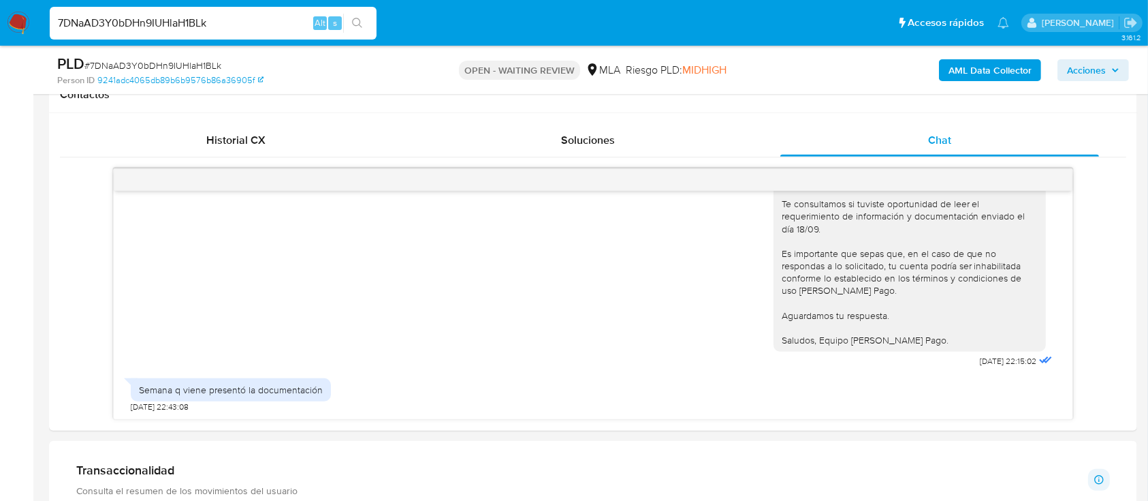
click at [249, 28] on input "7DNaAD3Y0bDHn9IUHlaH1BLk" at bounding box center [213, 23] width 327 height 18
paste input "YPpxaKwvsR3XqE6eUhNhQwkP"
type input "YPpxaKwvsR3XqE6eUhNhQwkP"
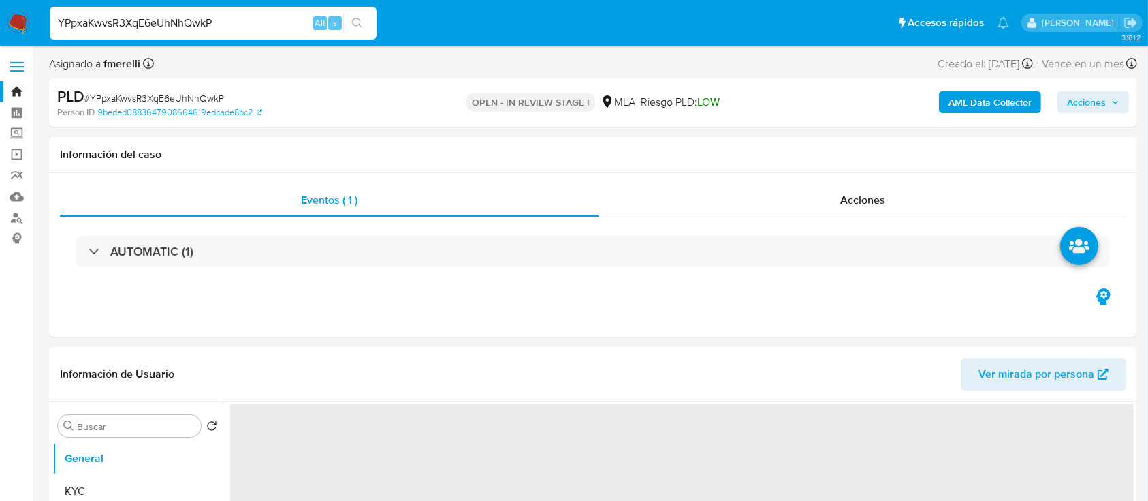
select select "10"
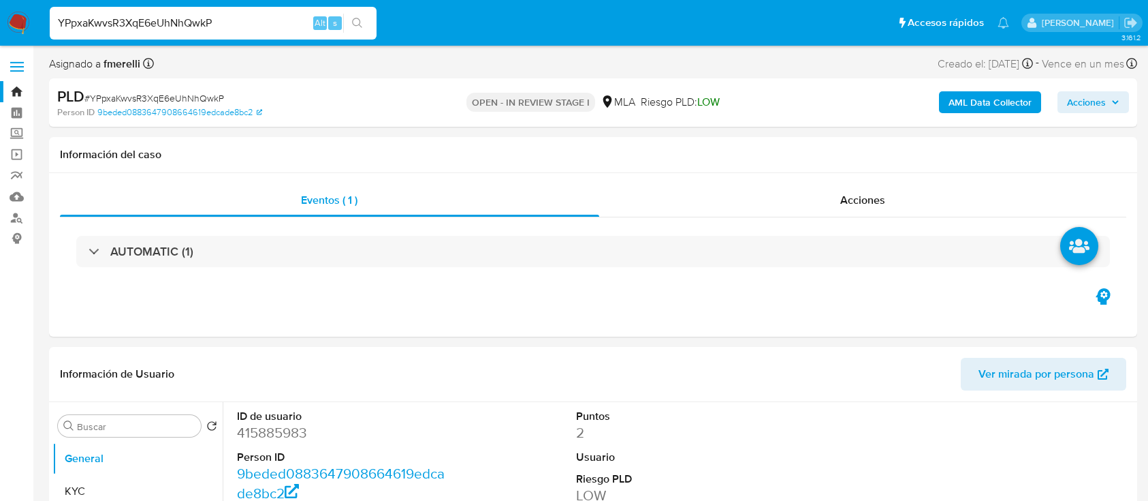
select select "10"
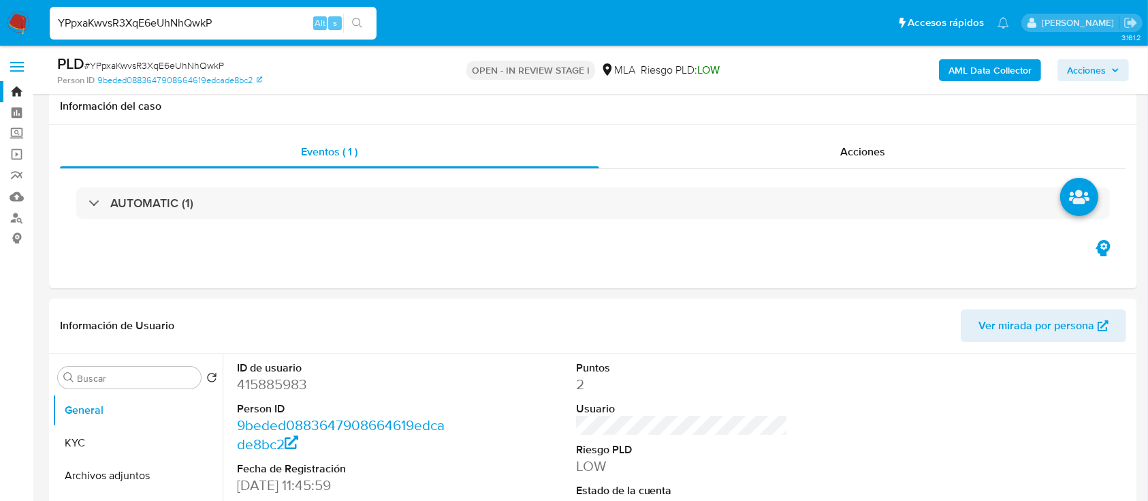
scroll to position [363, 0]
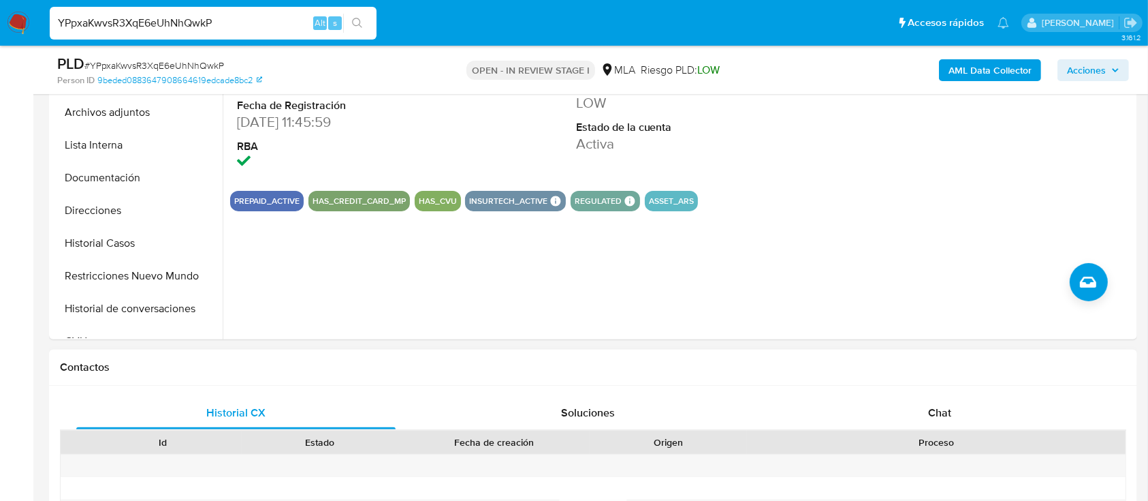
click at [943, 409] on span "Chat" at bounding box center [939, 413] width 23 height 16
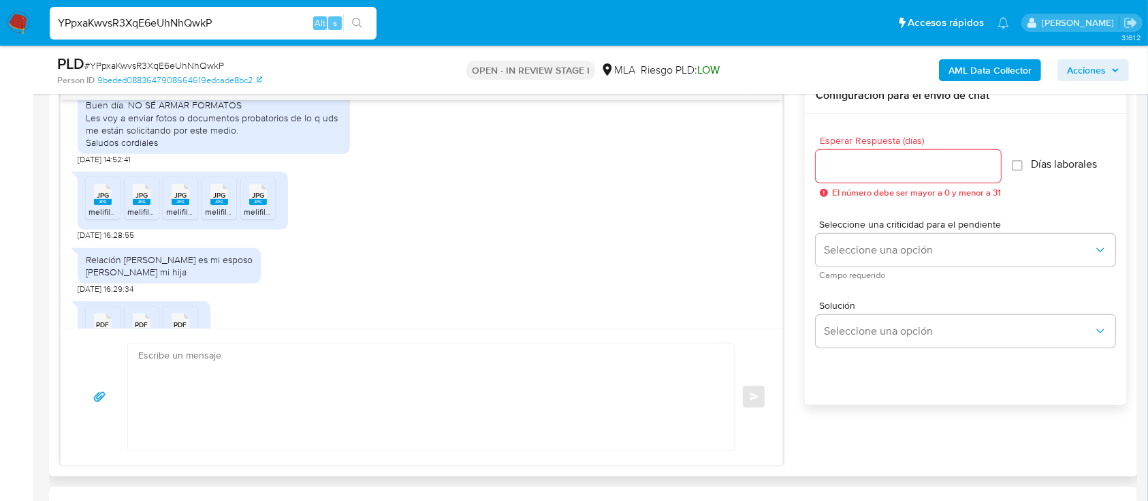
scroll to position [1907, 0]
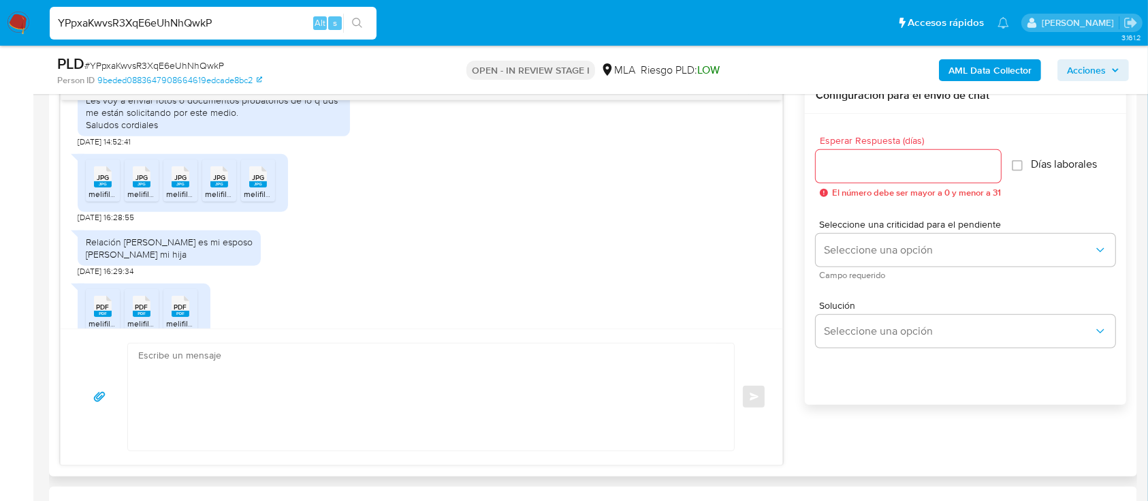
click at [103, 200] on span "melifile9161444538836209419.jpg" at bounding box center [151, 194] width 125 height 12
click at [138, 187] on rect at bounding box center [142, 184] width 18 height 6
click at [183, 187] on rect at bounding box center [181, 184] width 18 height 6
click at [222, 182] on span "JPG" at bounding box center [219, 177] width 12 height 9
click at [299, 223] on div "JPG JPG melifile9161444538836209419.jpg JPG JPG melifile64595256422553099.jpg J…" at bounding box center [422, 185] width 688 height 76
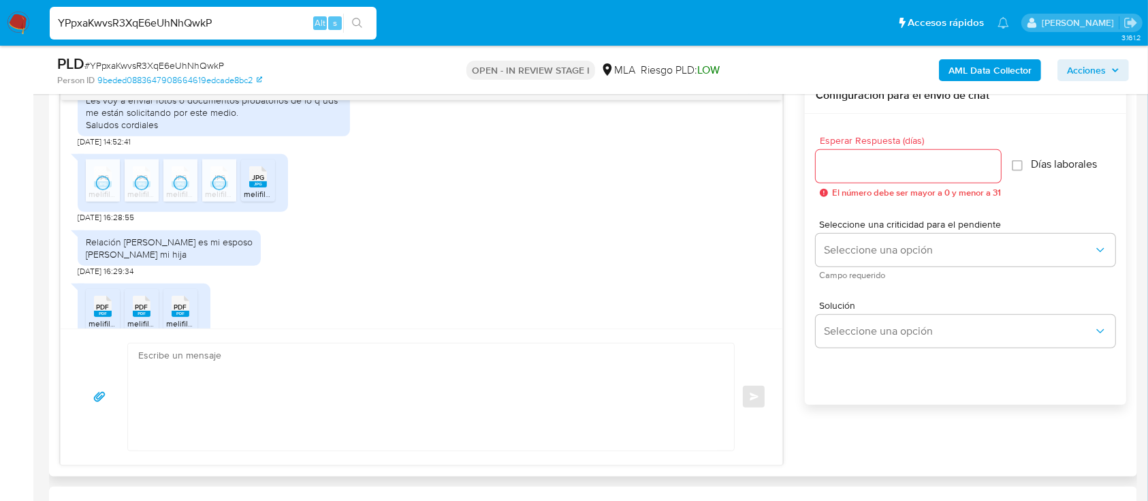
click at [272, 189] on div "JPG JPG" at bounding box center [258, 175] width 29 height 27
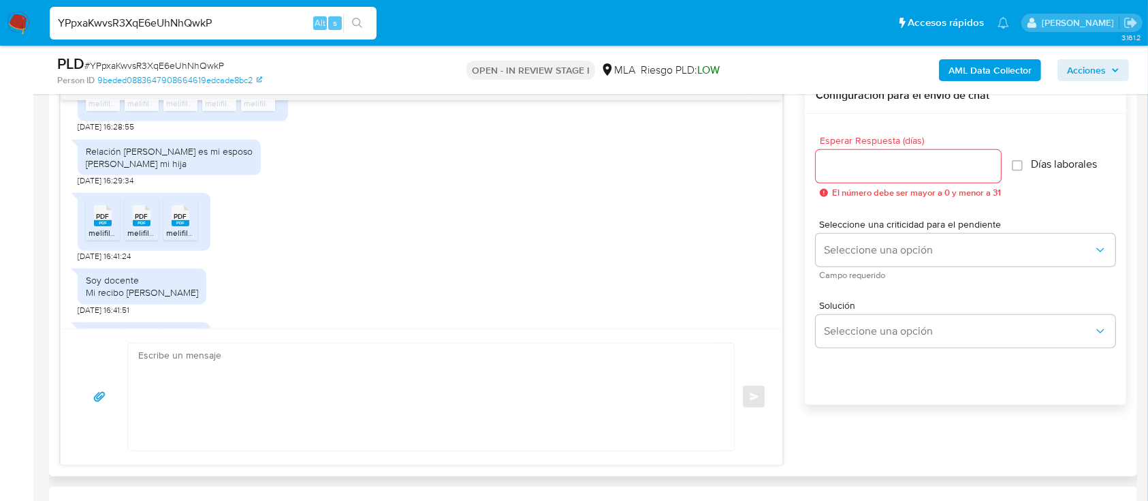
scroll to position [2088, 0]
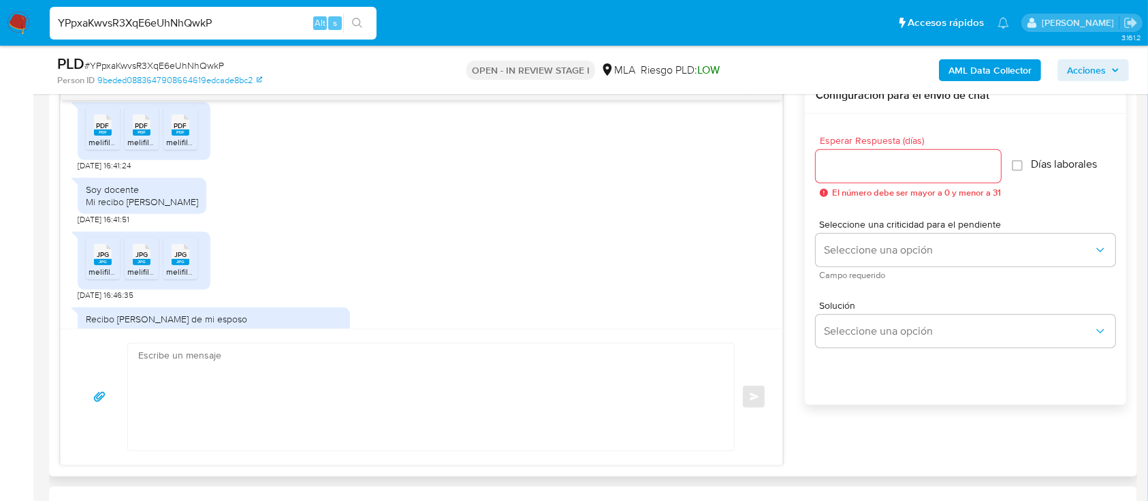
click at [101, 136] on rect at bounding box center [103, 132] width 18 height 6
click at [127, 137] on div "PDF PDF" at bounding box center [141, 123] width 29 height 27
click at [182, 136] on rect at bounding box center [181, 132] width 18 height 6
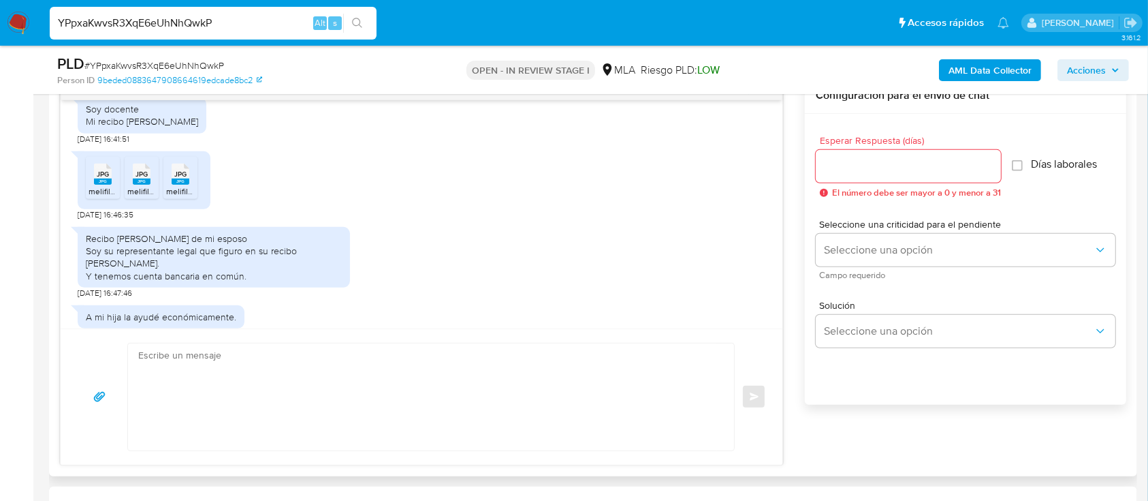
scroll to position [2180, 0]
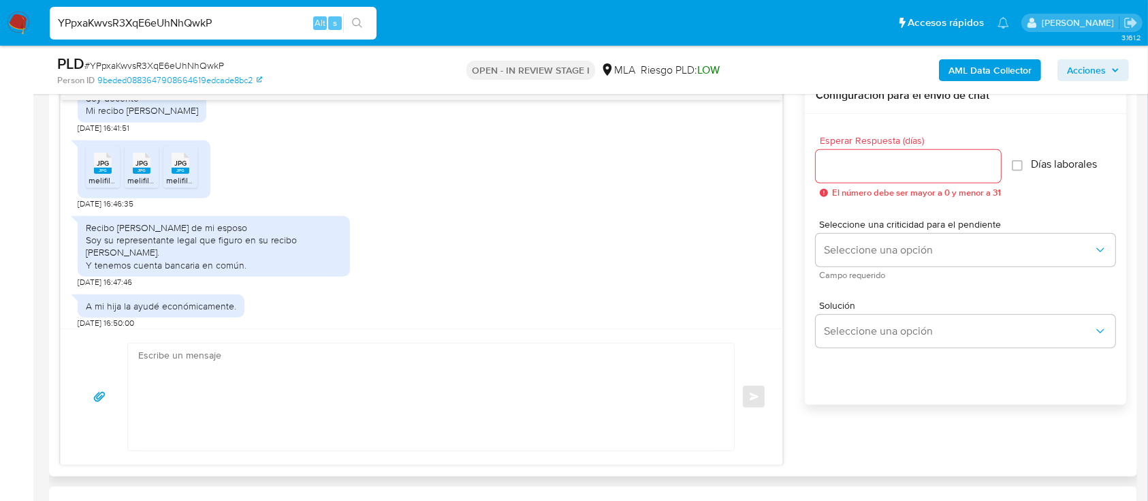
click at [105, 174] on rect at bounding box center [103, 171] width 18 height 6
drag, startPoint x: 142, startPoint y: 234, endPoint x: 207, endPoint y: 230, distance: 64.8
click at [142, 174] on rect at bounding box center [142, 171] width 18 height 6
click at [207, 198] on div "JPG JPG melifile2514976101692178302.jpg JPG JPG melifile4751218604402691762.jpg…" at bounding box center [144, 169] width 133 height 58
click at [186, 174] on rect at bounding box center [181, 171] width 18 height 6
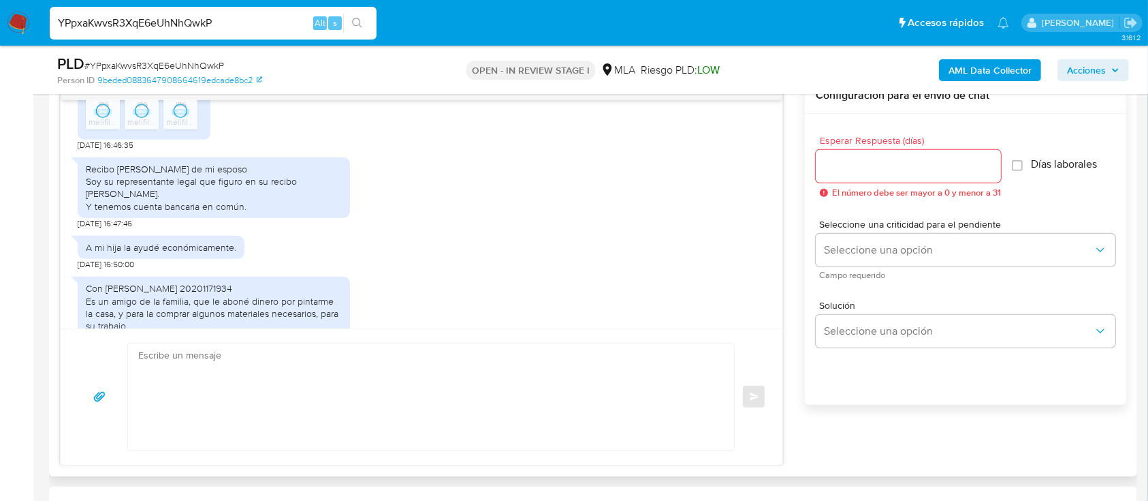
scroll to position [2270, 0]
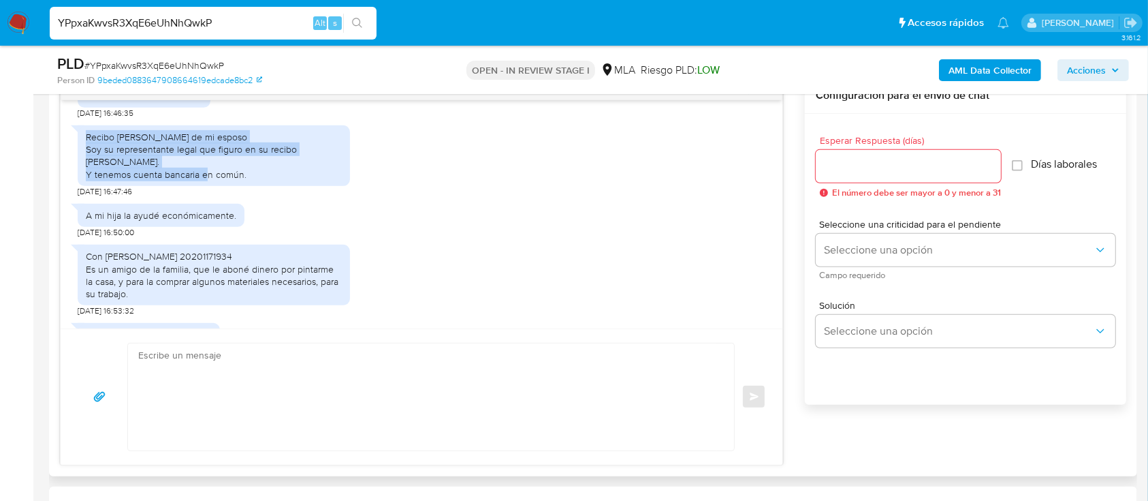
click at [298, 180] on div "Recibo [PERSON_NAME] de mi esposo Soy su representante legal que figuro en su r…" at bounding box center [214, 156] width 256 height 50
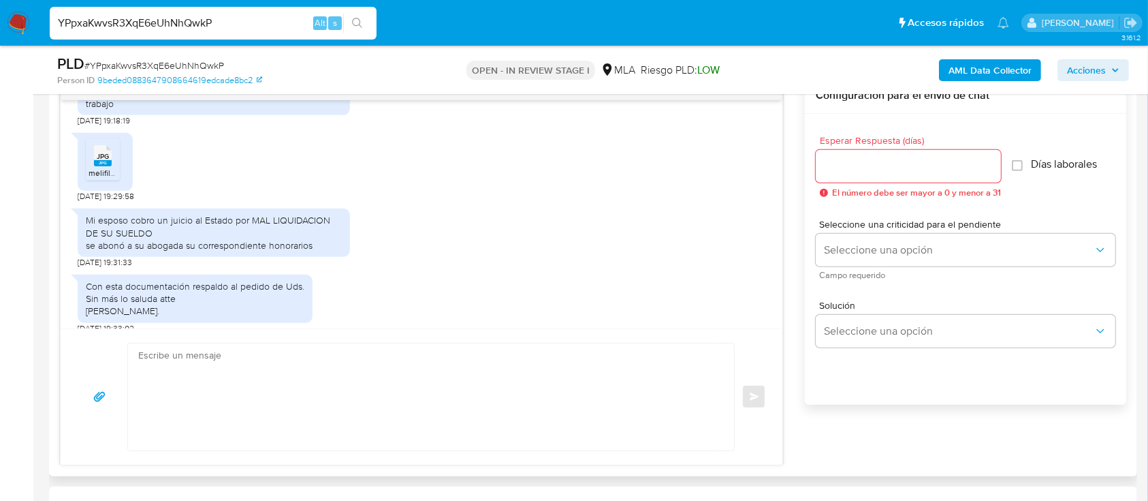
scroll to position [2725, 0]
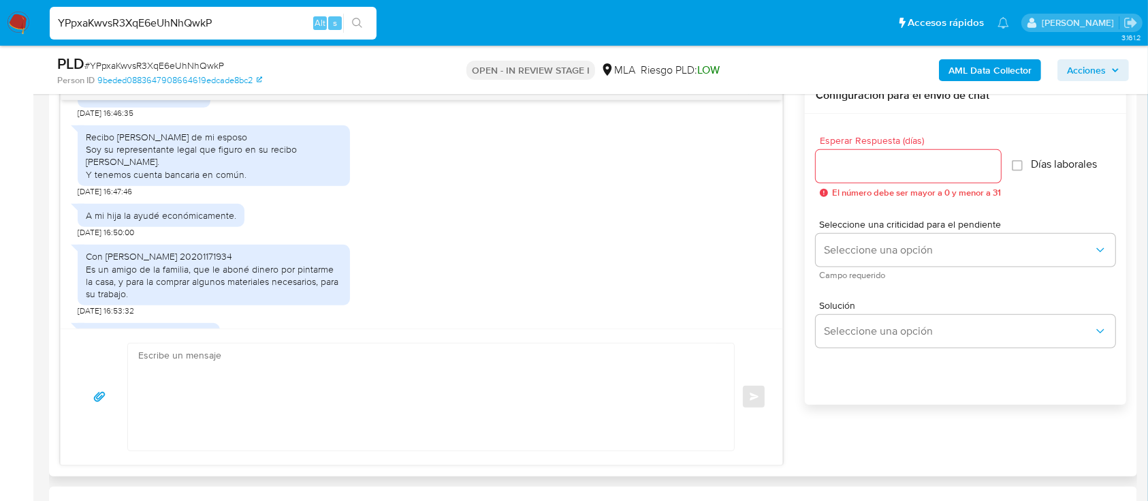
scroll to position [2180, 0]
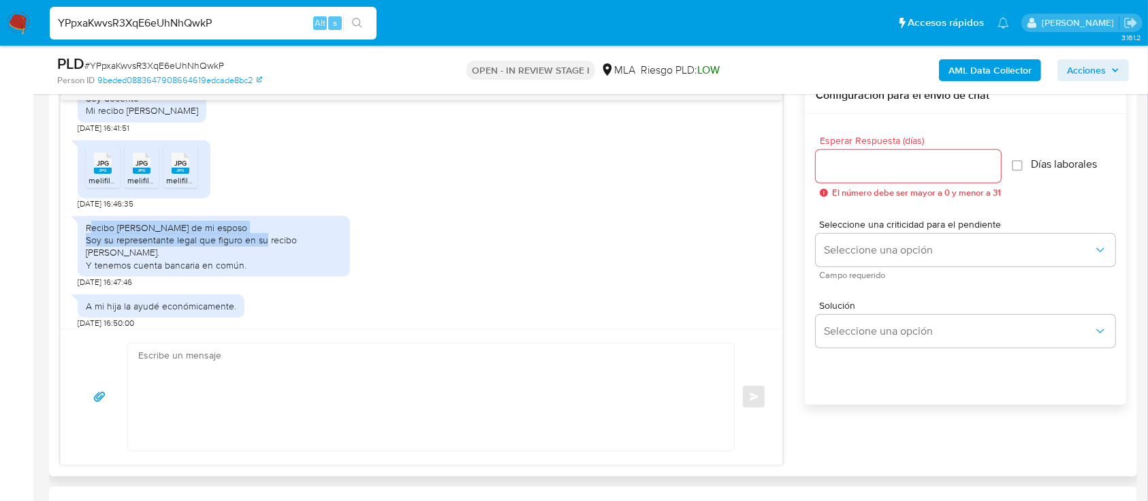
drag, startPoint x: 93, startPoint y: 292, endPoint x: 266, endPoint y: 298, distance: 173.1
click at [270, 271] on div "Recibo [PERSON_NAME] de mi esposo Soy su representante legal que figuro en su r…" at bounding box center [214, 246] width 256 height 50
drag, startPoint x: 88, startPoint y: 158, endPoint x: 199, endPoint y: 172, distance: 111.9
click at [199, 134] on div "Soy docente Mi recibo [PERSON_NAME] [DATE] 16:41:51" at bounding box center [422, 107] width 688 height 54
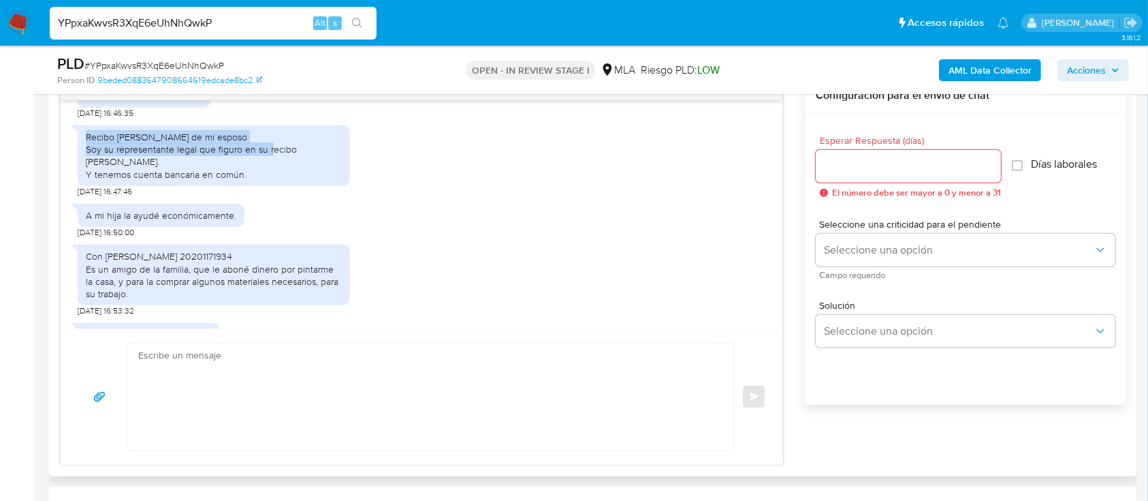
drag, startPoint x: 88, startPoint y: 199, endPoint x: 288, endPoint y: 213, distance: 200.7
click at [288, 180] on div "Recibo [PERSON_NAME] de mi esposo Soy su representante legal que figuro en su r…" at bounding box center [214, 156] width 256 height 50
drag, startPoint x: 121, startPoint y: 226, endPoint x: 277, endPoint y: 226, distance: 156.0
click at [277, 186] on div "Recibo [PERSON_NAME] de mi esposo Soy su representante legal que figuro en su r…" at bounding box center [214, 155] width 272 height 61
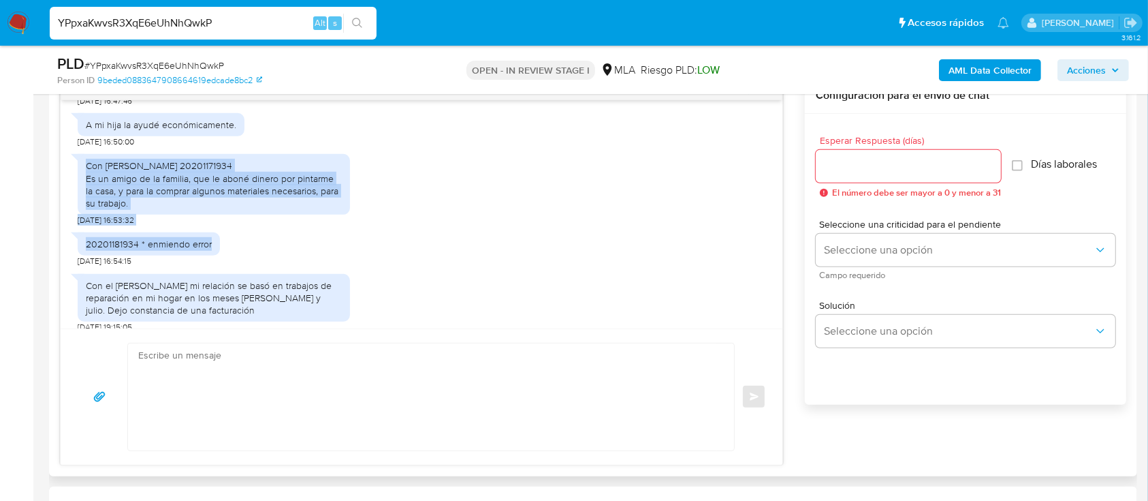
drag, startPoint x: 182, startPoint y: 221, endPoint x: 304, endPoint y: 281, distance: 135.9
click at [304, 281] on div "[DATE] 17:25:42 Hola, Esperamos que te encuentres muy bien. Te consultamos si t…" at bounding box center [422, 214] width 722 height 228
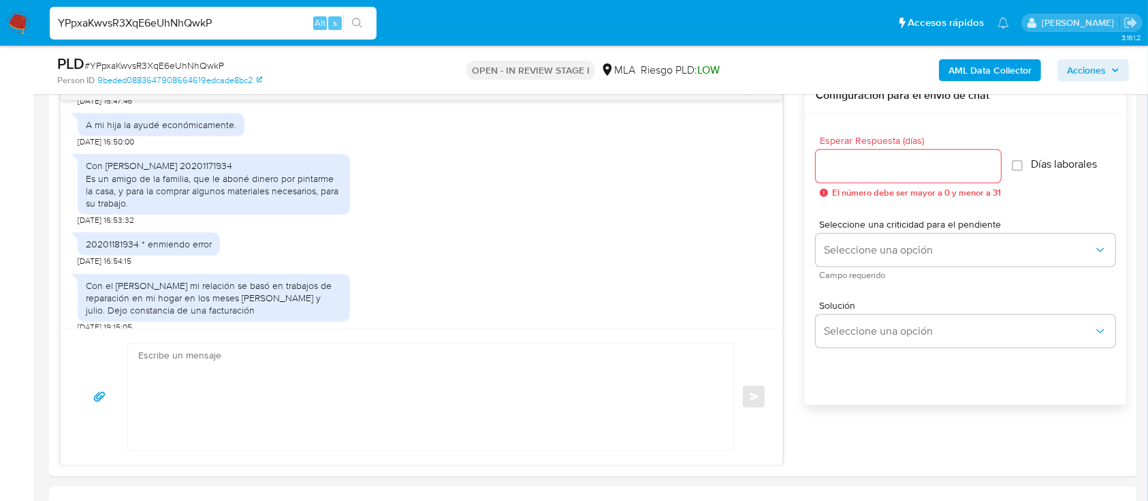
click at [249, 23] on input "YPpxaKwvsR3XqE6eUhNhQwkP" at bounding box center [213, 23] width 327 height 18
paste input "Oz2o8Q6m27h2ebqqYtrkfgu1"
type input "Oz2o8Q6m27h2ebqqYtrkfgu1"
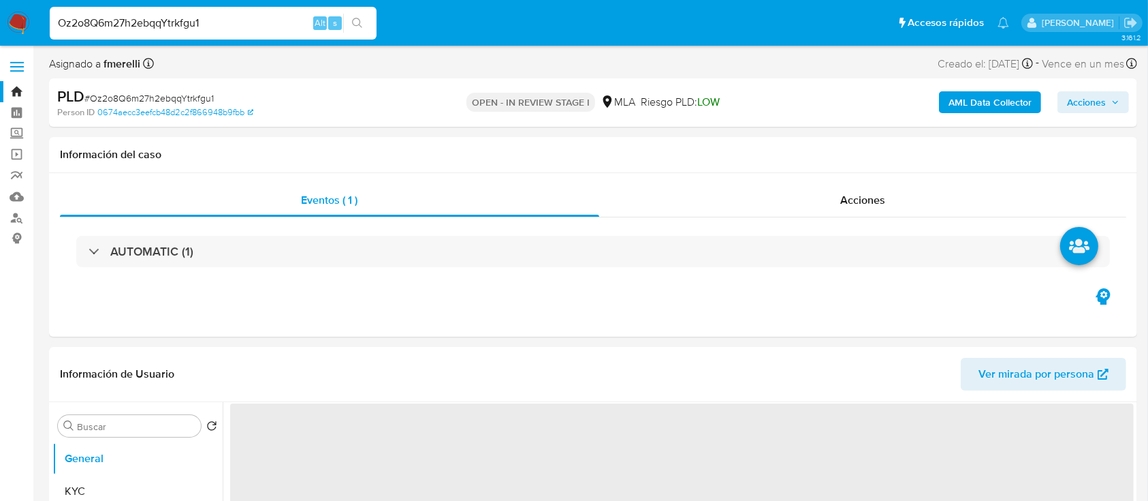
select select "10"
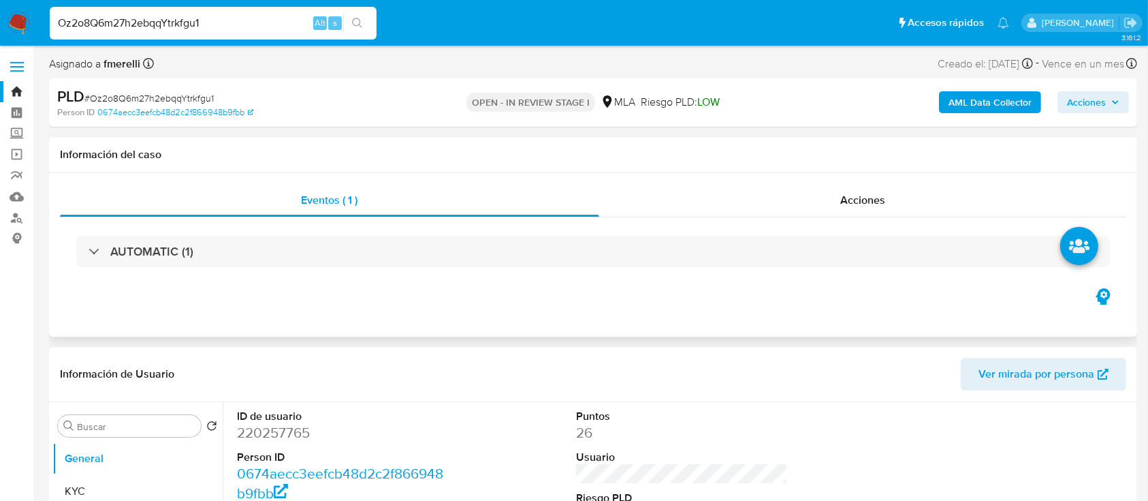
click at [72, 327] on div "Eventos ( 1 ) Acciones AUTOMATIC (1)" at bounding box center [593, 254] width 1088 height 163
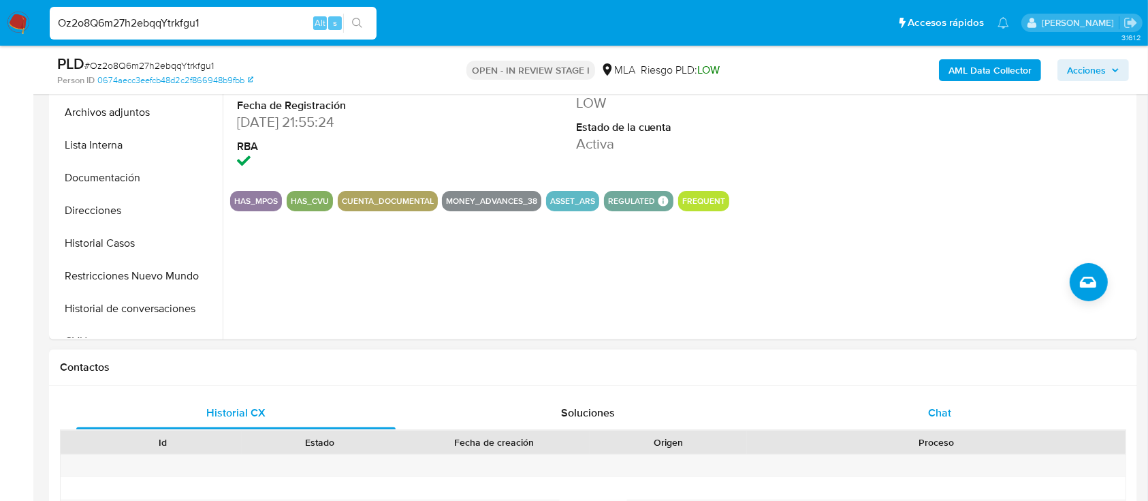
click at [932, 405] on span "Chat" at bounding box center [939, 413] width 23 height 16
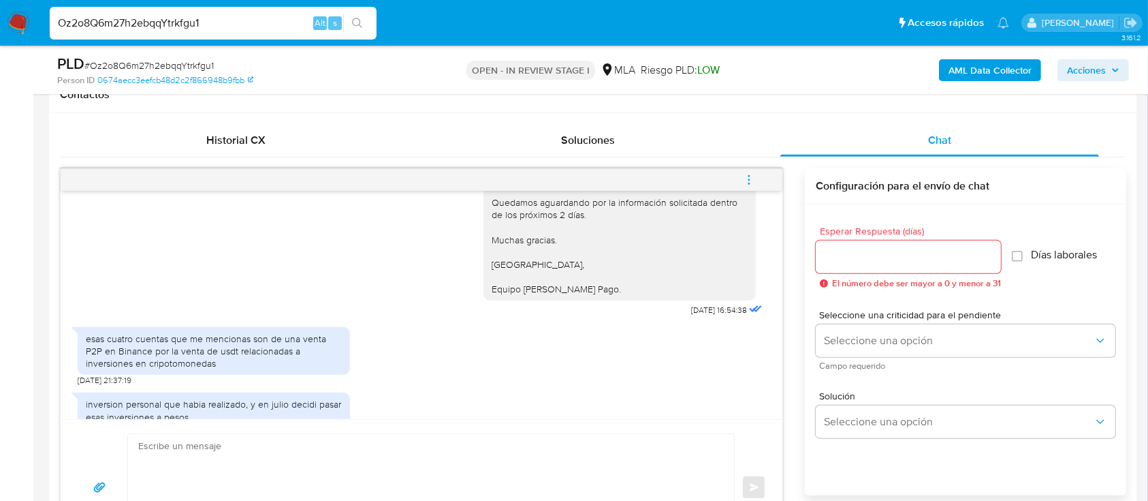
scroll to position [814, 0]
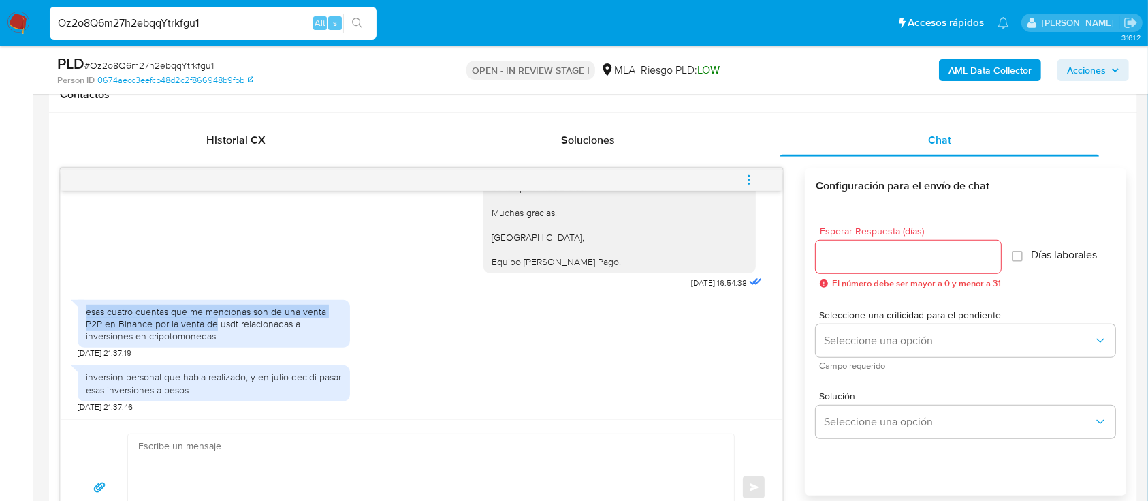
drag, startPoint x: 159, startPoint y: 308, endPoint x: 195, endPoint y: 322, distance: 38.8
click at [195, 322] on div "esas cuatro cuentas que me mencionas son de una venta P2P en Binance por la ven…" at bounding box center [214, 324] width 272 height 48
drag, startPoint x: 206, startPoint y: 324, endPoint x: 363, endPoint y: 324, distance: 156.7
click at [363, 324] on div "esas cuatro cuentas que me mencionas son de una venta P2P en Binance por la ven…" at bounding box center [422, 326] width 688 height 66
click at [207, 332] on div "esas cuatro cuentas que me mencionas son de una venta P2P en Binance por la ven…" at bounding box center [214, 323] width 256 height 37
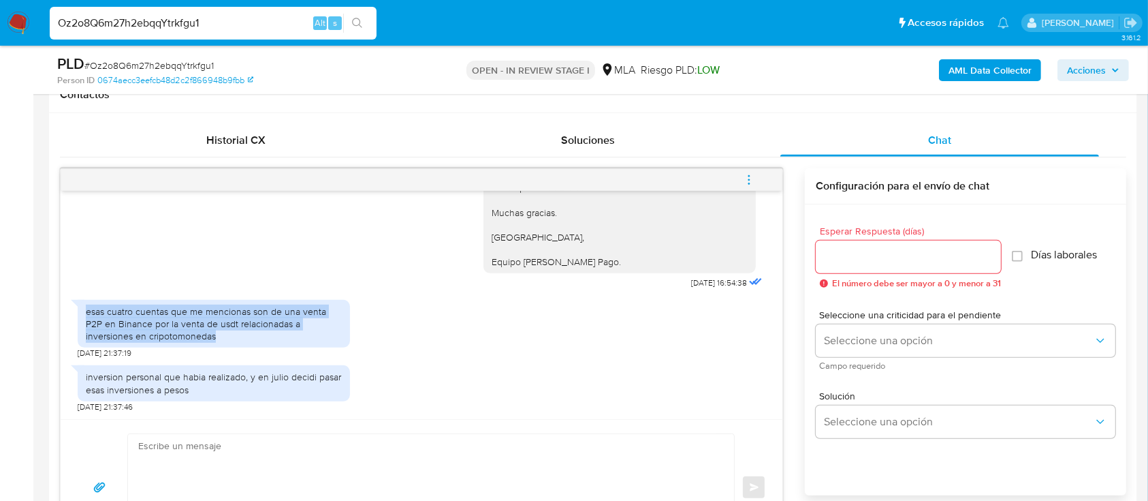
drag, startPoint x: 149, startPoint y: 337, endPoint x: 76, endPoint y: 309, distance: 78.9
click at [78, 309] on div "esas cuatro cuentas que me mencionas son de una venta P2P en Binance por la ven…" at bounding box center [214, 324] width 272 height 48
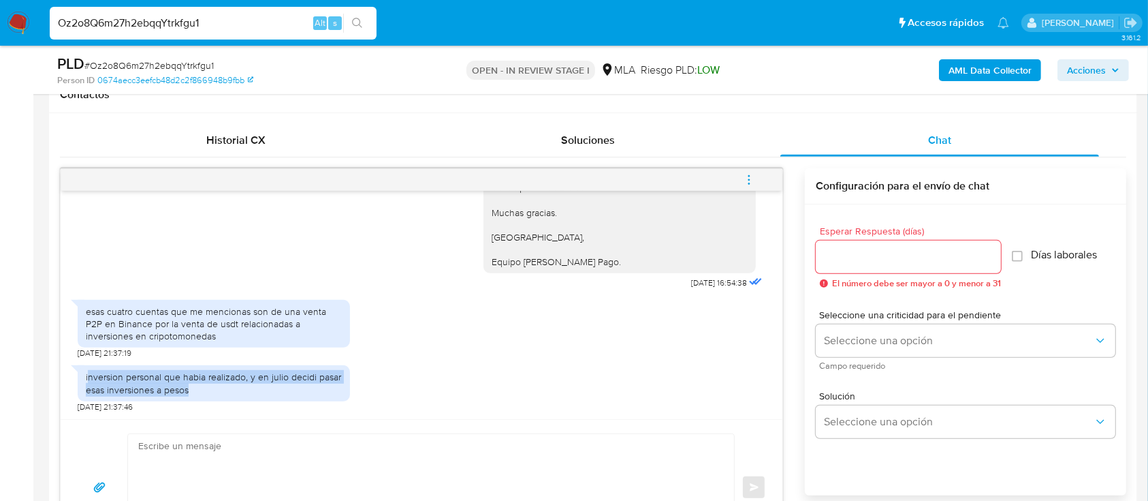
drag, startPoint x: 87, startPoint y: 373, endPoint x: 266, endPoint y: 398, distance: 180.9
click at [266, 398] on div "inversion personal que habia realizado, y en julio decidi pasar esas inversione…" at bounding box center [214, 382] width 272 height 35
drag, startPoint x: 401, startPoint y: 383, endPoint x: 392, endPoint y: 381, distance: 9.3
click at [401, 383] on div "inversion personal que habia realizado, y en julio decidi pasar esas inversione…" at bounding box center [422, 385] width 688 height 54
click at [181, 22] on input "Oz2o8Q6m27h2ebqqYtrkfgu1" at bounding box center [213, 23] width 327 height 18
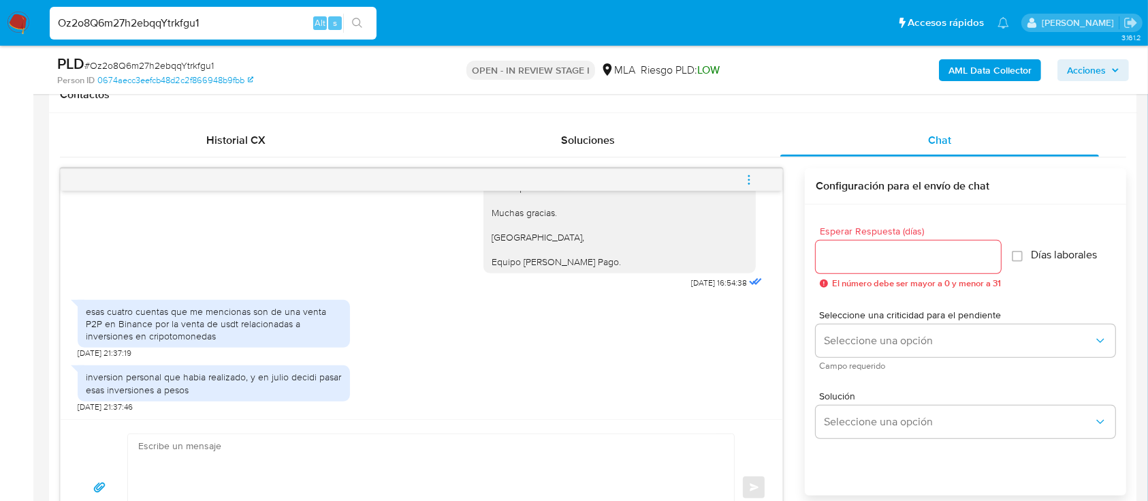
click at [181, 22] on input "Oz2o8Q6m27h2ebqqYtrkfgu1" at bounding box center [213, 23] width 327 height 18
paste input "KObrVkPfkVGjsvlRYpOFO3h"
type input "KObrVkPfkVGjsvlRYpOFO3h1"
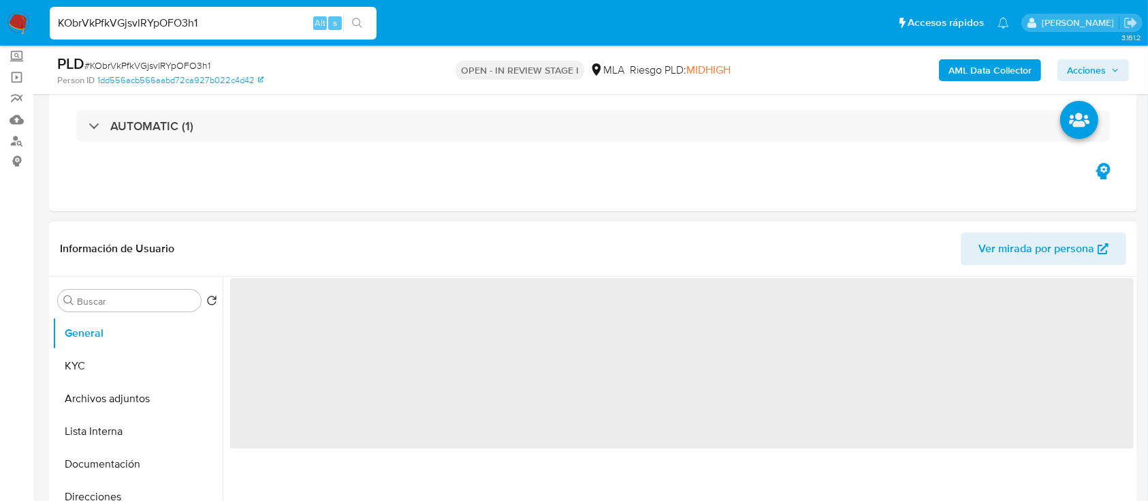
scroll to position [91, 0]
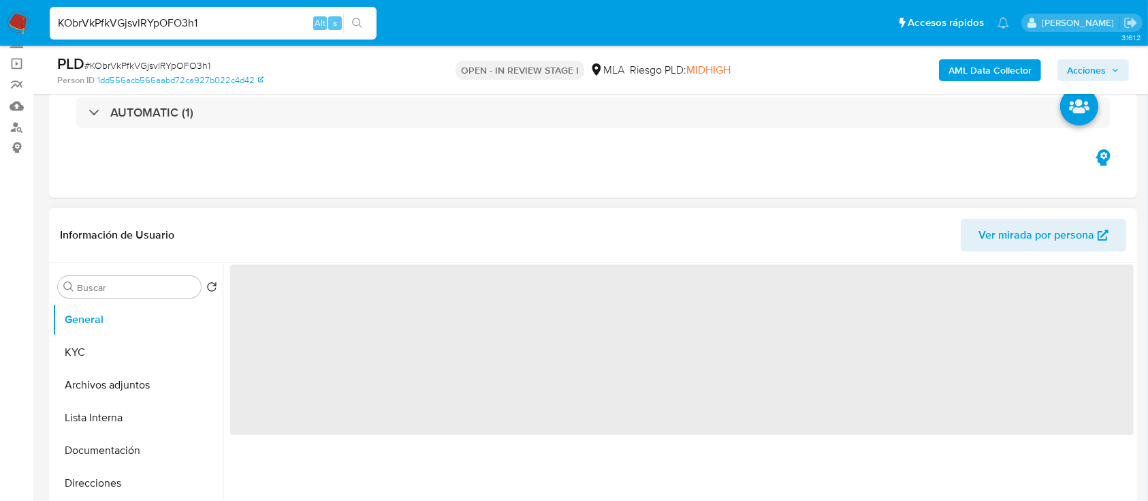
select select "10"
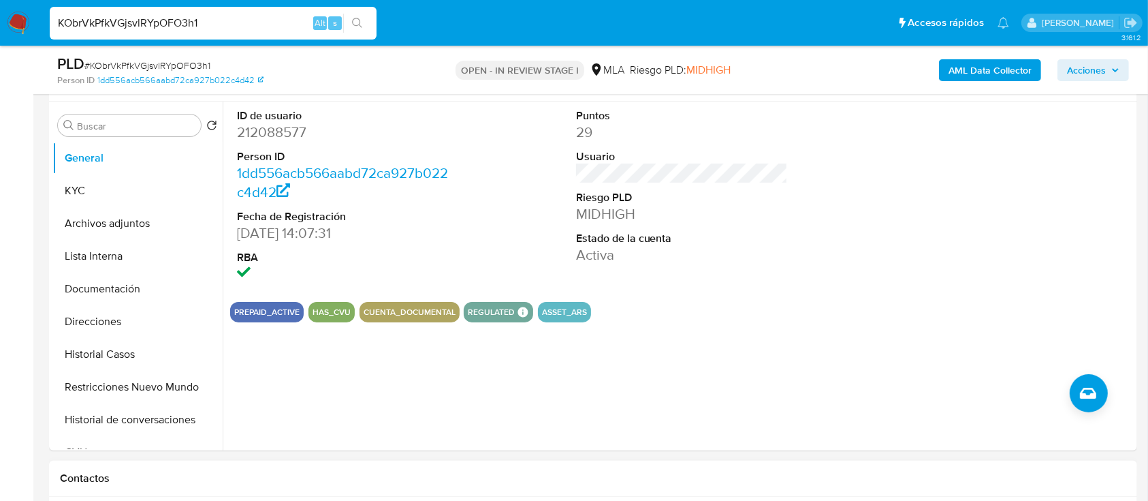
scroll to position [545, 0]
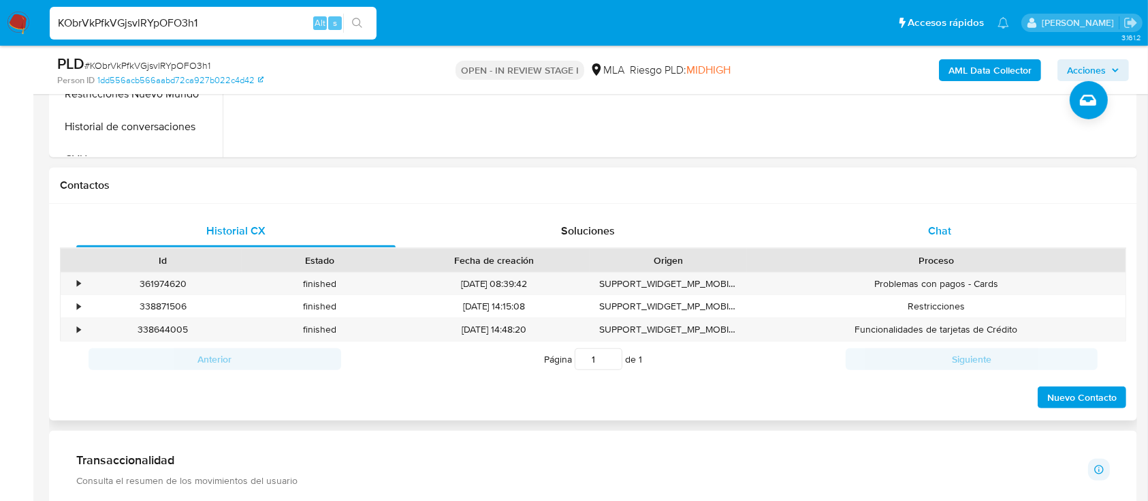
click at [943, 219] on div "Chat" at bounding box center [940, 231] width 319 height 33
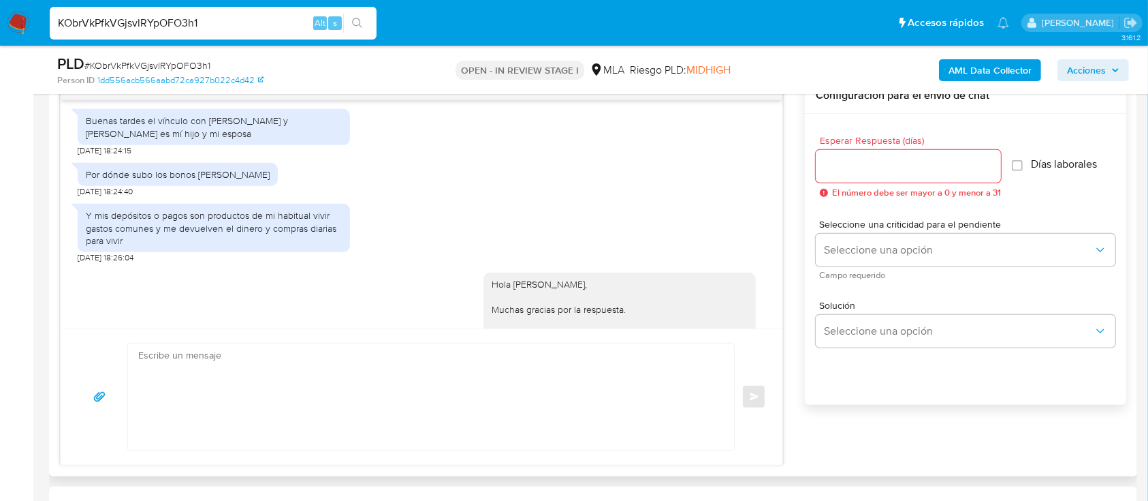
scroll to position [1816, 0]
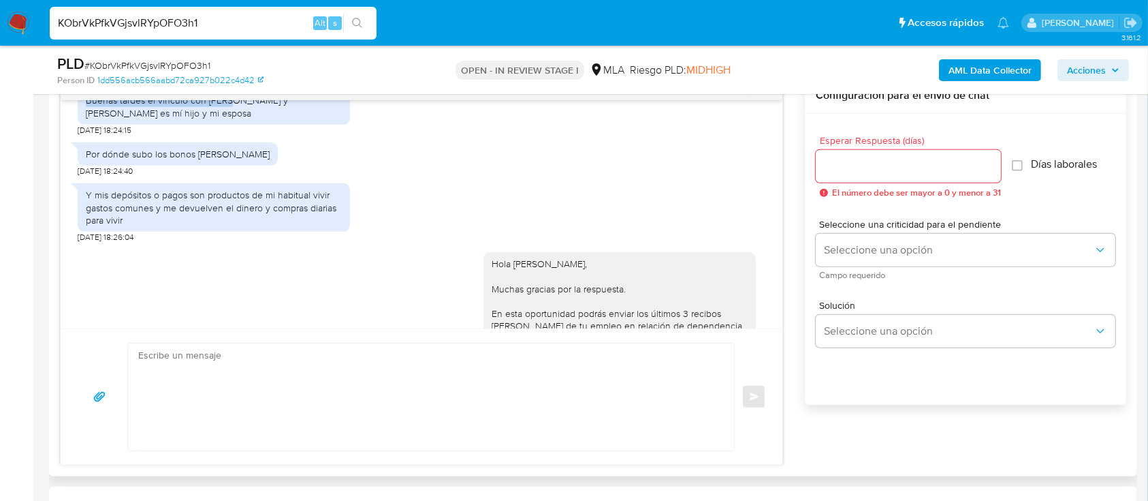
drag, startPoint x: 179, startPoint y: 141, endPoint x: 230, endPoint y: 139, distance: 50.4
click at [230, 119] on div "Buenas tardes el vínculo con Lautaro y Daniela es mí hijo y mi esposa" at bounding box center [214, 106] width 256 height 25
click at [158, 119] on div "Buenas tardes el vínculo con Lautaro y Daniela es mí hijo y mi esposa" at bounding box center [214, 106] width 256 height 25
drag, startPoint x: 158, startPoint y: 140, endPoint x: 344, endPoint y: 144, distance: 186.0
click at [344, 124] on div "Buenas tardes el vínculo con Lautaro y Daniela es mí hijo y mi esposa" at bounding box center [214, 106] width 272 height 35
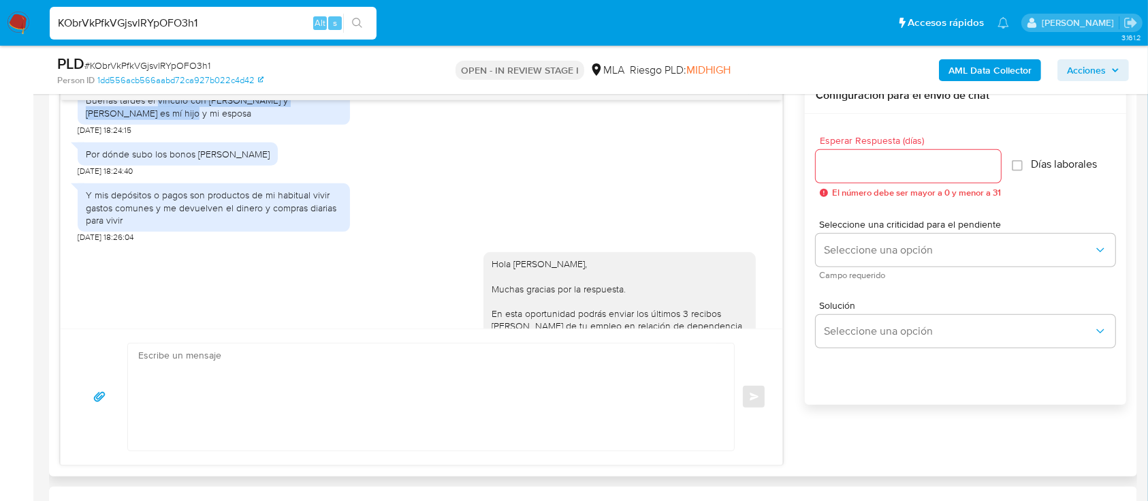
click at [203, 119] on div "Buenas tardes el vínculo con Lautaro y Daniela es mí hijo y mi esposa" at bounding box center [214, 106] width 256 height 25
drag, startPoint x: 210, startPoint y: 139, endPoint x: 311, endPoint y: 140, distance: 100.8
click at [311, 119] on div "Buenas tardes el vínculo con Lautaro y Daniela es mí hijo y mi esposa" at bounding box center [214, 106] width 256 height 25
drag, startPoint x: 84, startPoint y: 190, endPoint x: 261, endPoint y: 200, distance: 177.4
click at [261, 176] on div "Por dónde subo los bonos de sueldo 18/09/2025 18:24:40" at bounding box center [422, 156] width 688 height 41
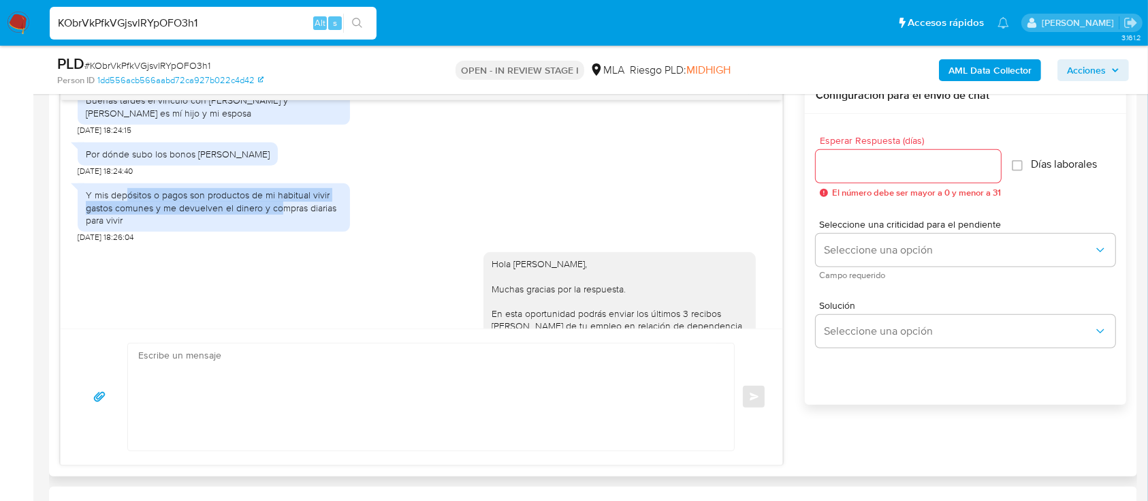
drag, startPoint x: 125, startPoint y: 227, endPoint x: 279, endPoint y: 243, distance: 154.1
click at [279, 226] on div "Y mis depósitos o pagos son productos de mi habitual vivir gastos comunes y me …" at bounding box center [214, 207] width 256 height 37
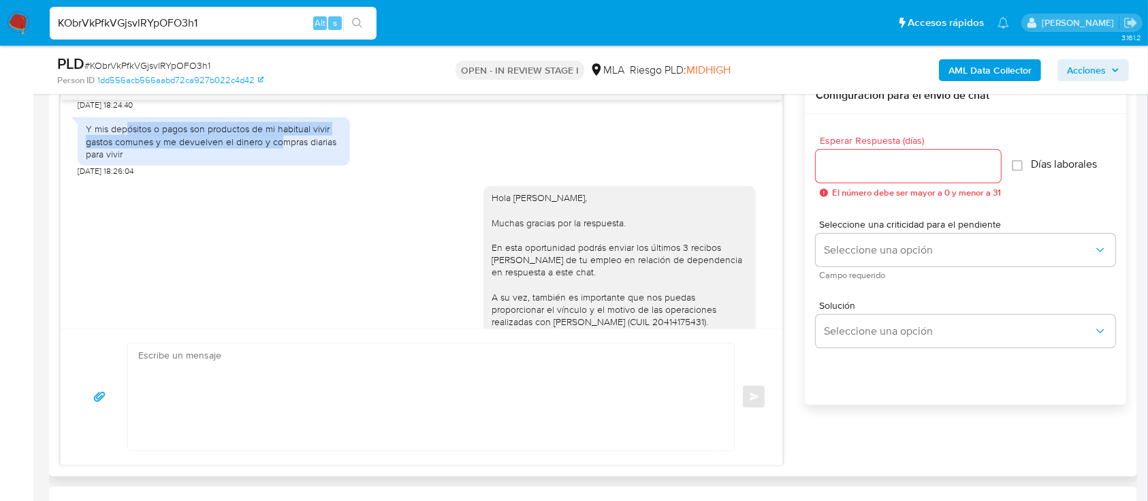
scroll to position [1907, 0]
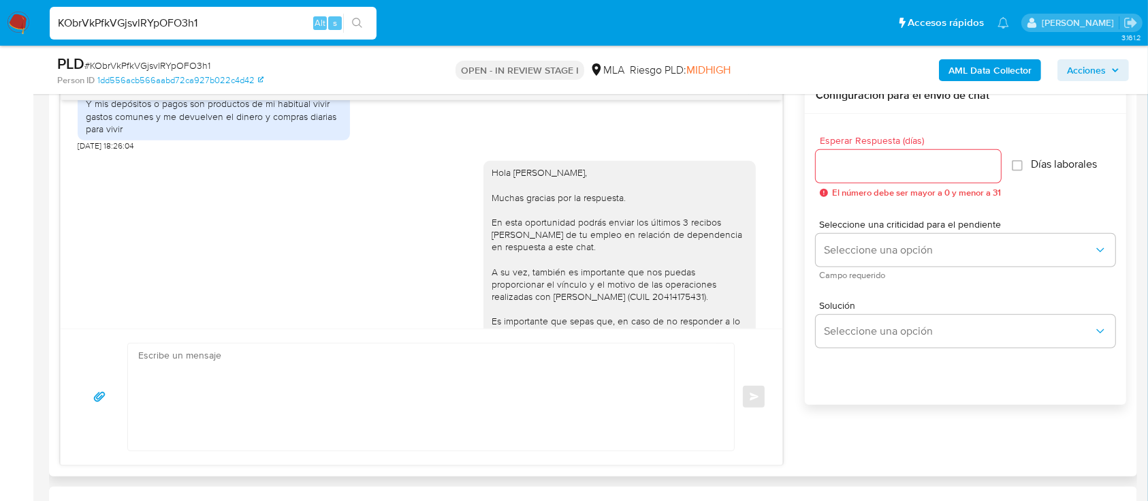
click at [106, 135] on div "Y mis depósitos o pagos son productos de mi habitual vivir gastos comunes y me …" at bounding box center [214, 115] width 256 height 37
drag, startPoint x: 147, startPoint y: 152, endPoint x: 245, endPoint y: 200, distance: 109.1
click at [245, 200] on div "18/08/2025 17:37:04 Hola, Esperamos que te encuentres muy bien. Te consultamos …" at bounding box center [422, 214] width 722 height 228
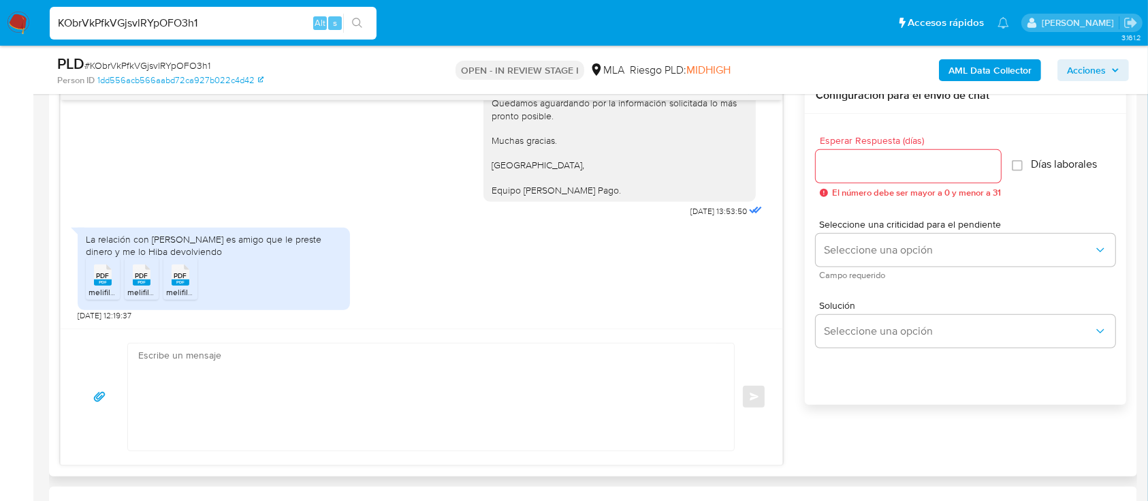
scroll to position [2236, 0]
drag, startPoint x: 116, startPoint y: 241, endPoint x: 321, endPoint y: 254, distance: 206.1
click at [321, 254] on div "La relación con Juan Francisco es amigo que le preste dinero y me lo Hiba devol…" at bounding box center [214, 245] width 256 height 25
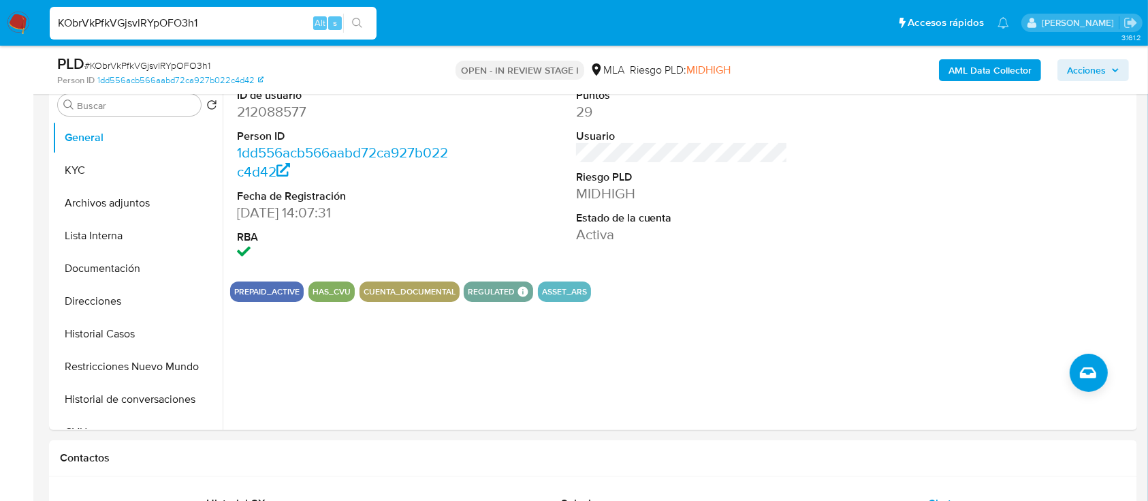
scroll to position [0, 0]
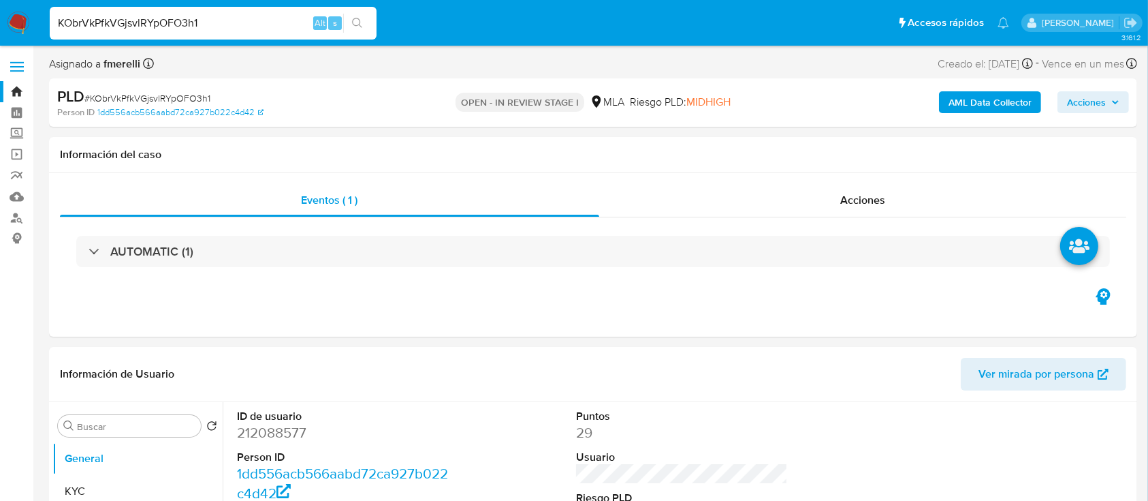
click at [249, 33] on div "KObrVkPfkVGjsvlRYpOFO3h1 Alt s" at bounding box center [213, 23] width 327 height 33
click at [262, 20] on input "KObrVkPfkVGjsvlRYpOFO3h1" at bounding box center [213, 23] width 327 height 18
paste input "RpXW19K03efvsQsceeWHwKyG"
click at [262, 20] on input "RpXW19K03efvsQsceeWHwKyG" at bounding box center [213, 23] width 327 height 18
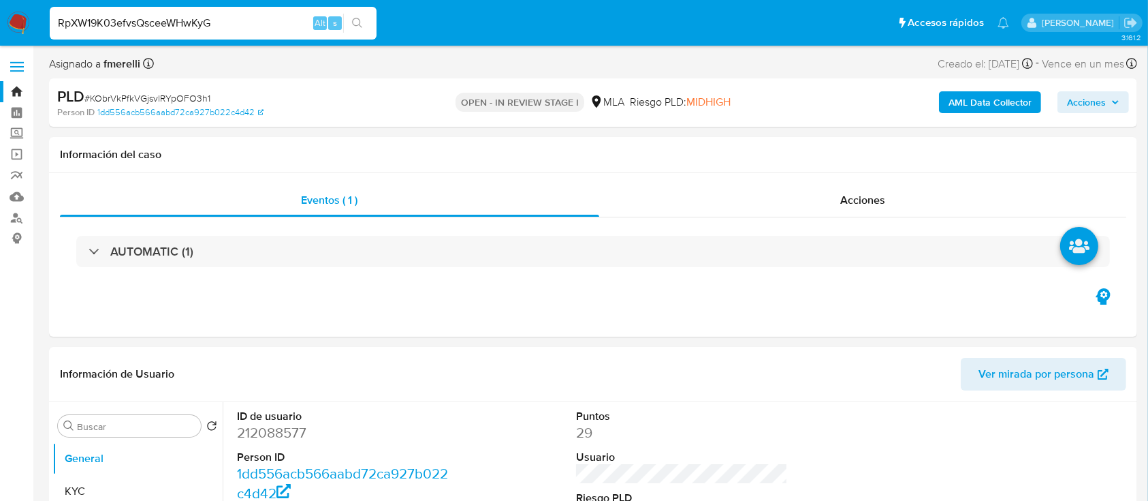
type input "RpXW19K03efvsQsceeWHwKyG"
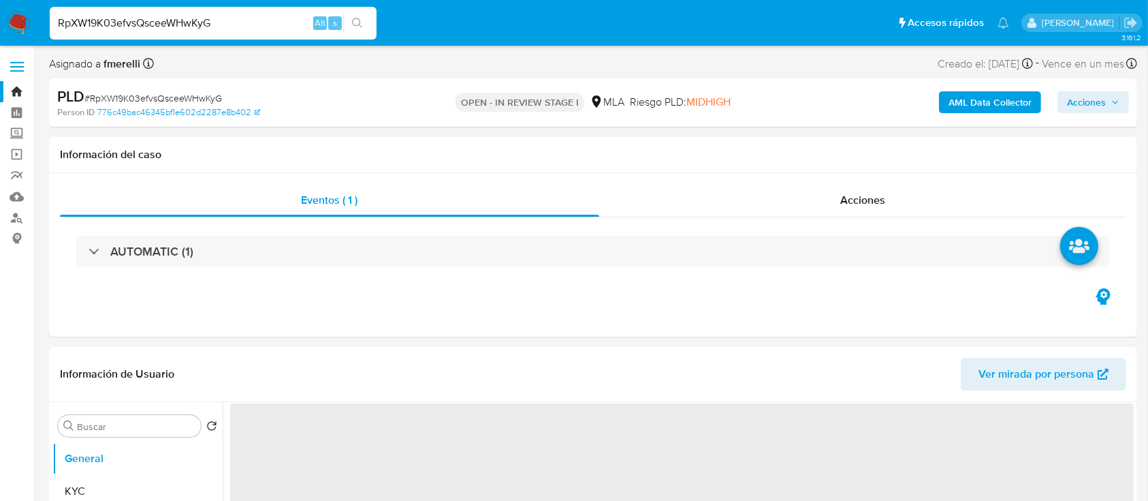
select select "10"
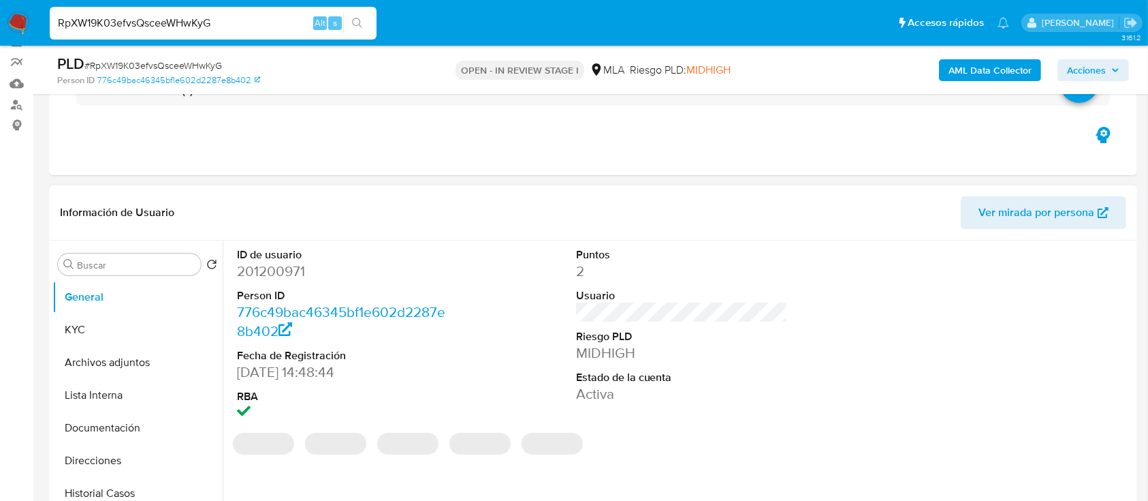
scroll to position [272, 0]
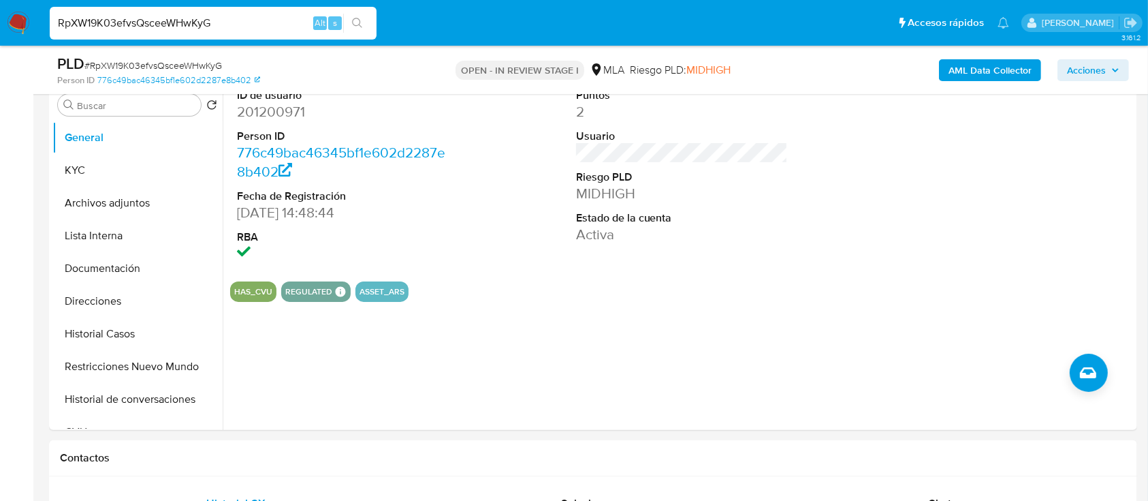
click at [255, 22] on input "RpXW19K03efvsQsceeWHwKyG" at bounding box center [213, 23] width 327 height 18
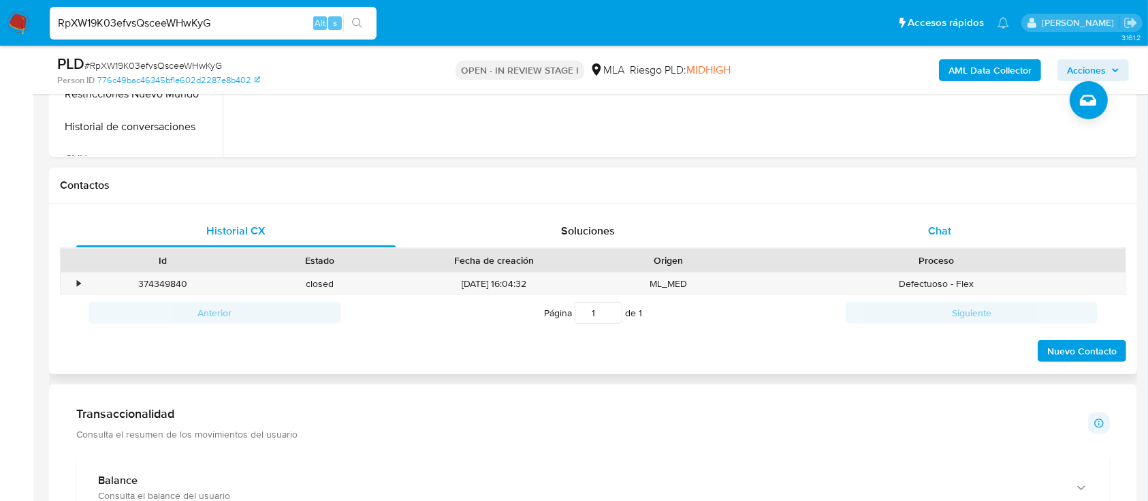
click at [939, 221] on div "Chat" at bounding box center [940, 231] width 319 height 33
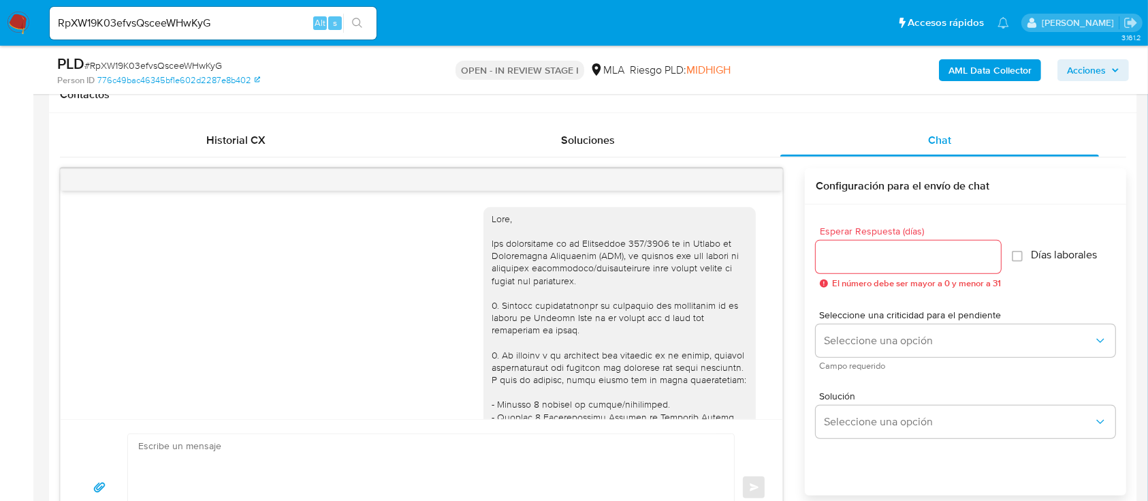
scroll to position [2479, 0]
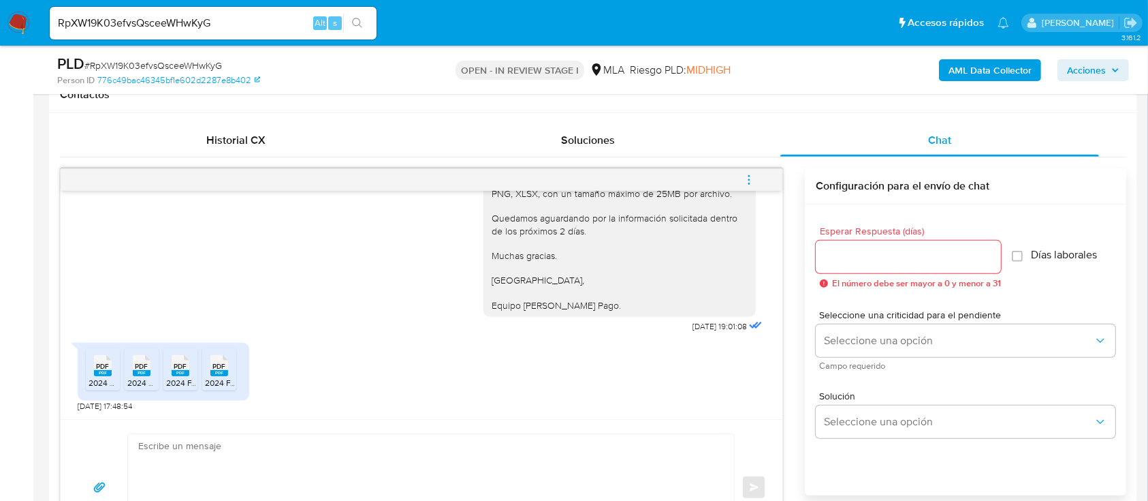
click at [109, 371] on rect at bounding box center [103, 373] width 18 height 6
click at [144, 375] on rect at bounding box center [142, 373] width 18 height 6
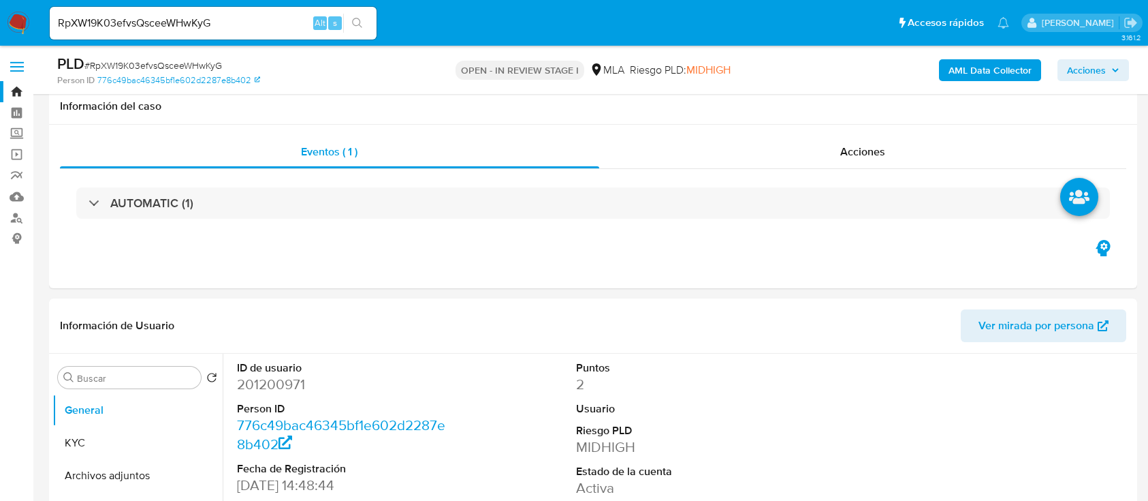
select select "10"
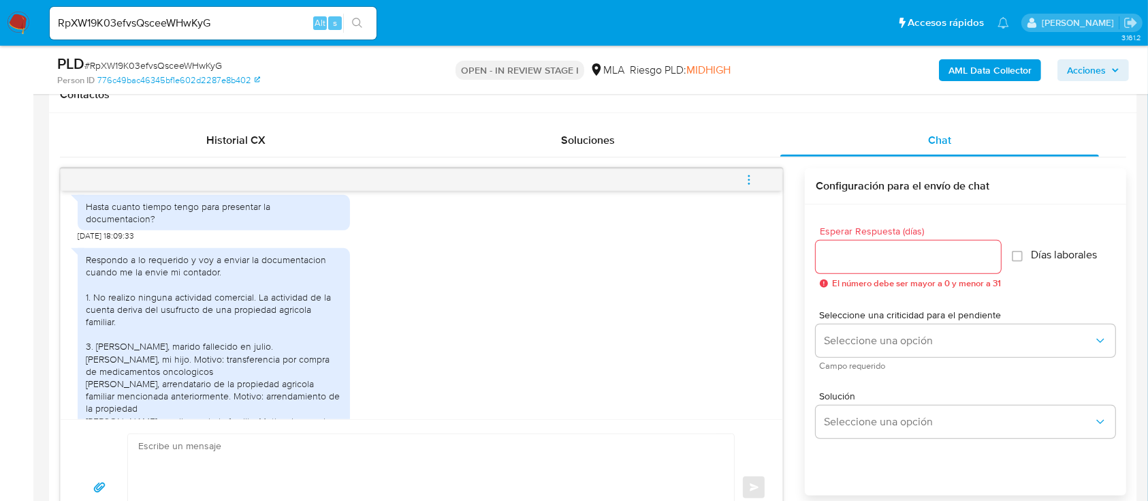
scroll to position [1934, 0]
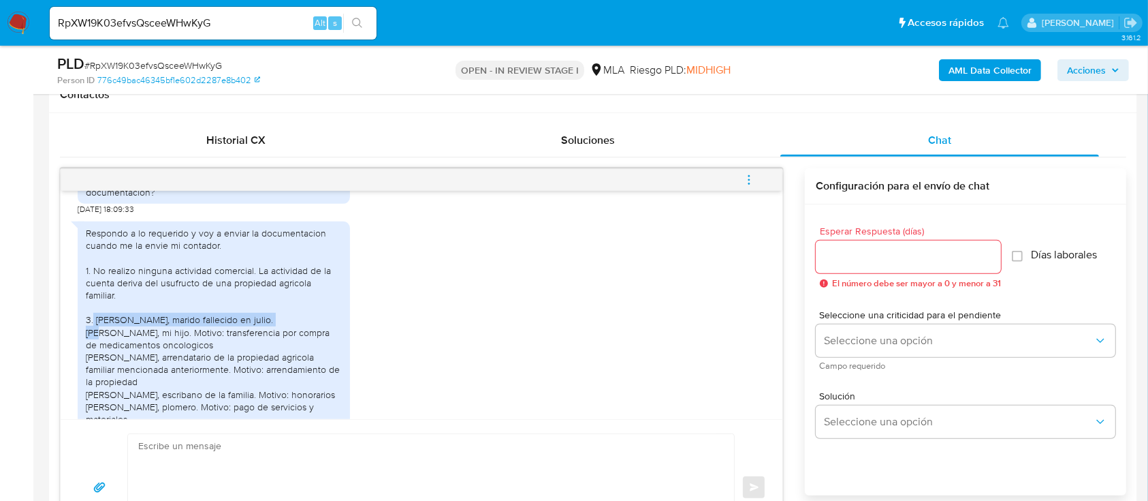
drag, startPoint x: 93, startPoint y: 335, endPoint x: 301, endPoint y: 328, distance: 208.6
click at [301, 328] on div "Respondo a lo requerido y voy a enviar la documentacion cuando me la envie mi c…" at bounding box center [214, 338] width 256 height 223
click at [280, 333] on div "Respondo a lo requerido y voy a enviar la documentacion cuando me la envie mi c…" at bounding box center [214, 338] width 256 height 223
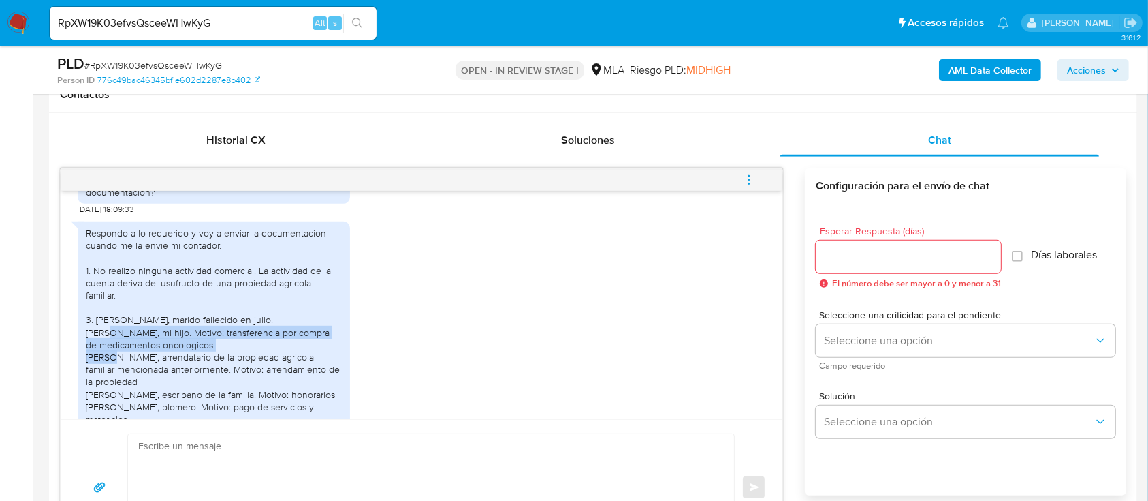
drag, startPoint x: 146, startPoint y: 347, endPoint x: 338, endPoint y: 351, distance: 191.4
click at [338, 351] on div "Respondo a lo requerido y voy a enviar la documentacion cuando me la envie mi c…" at bounding box center [214, 338] width 256 height 223
click at [176, 354] on div "Respondo a lo requerido y voy a enviar la documentacion cuando me la envie mi c…" at bounding box center [214, 338] width 256 height 223
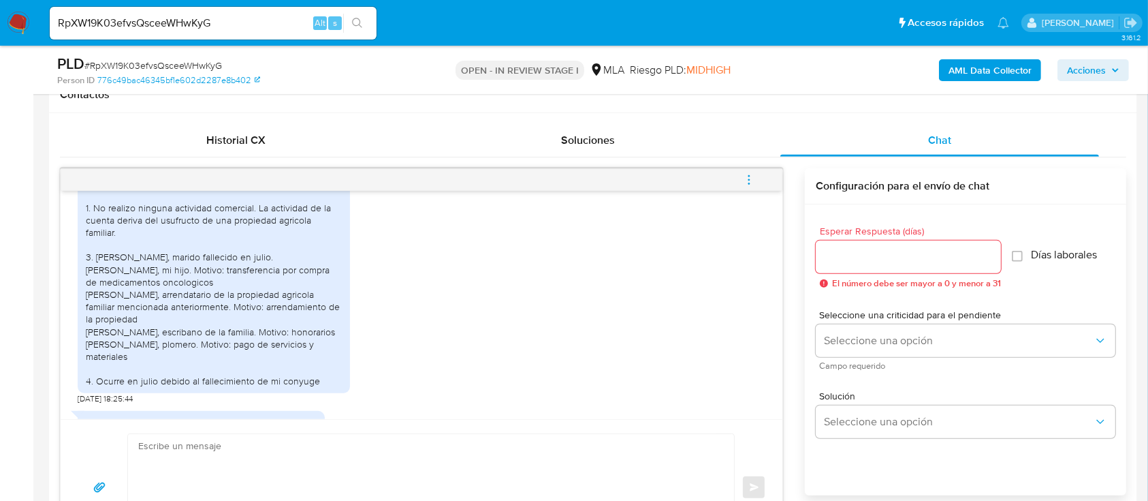
scroll to position [2025, 0]
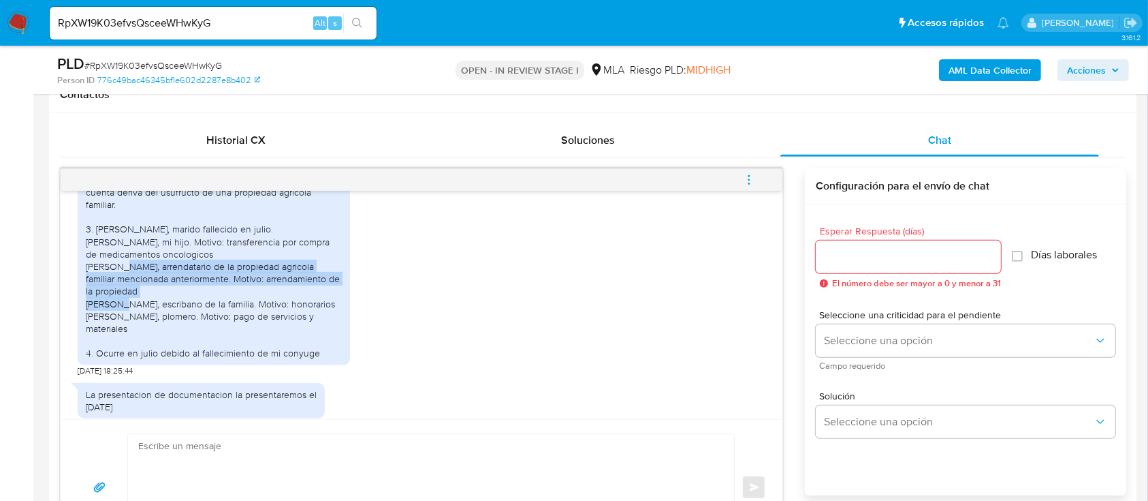
drag, startPoint x: 93, startPoint y: 282, endPoint x: 146, endPoint y: 302, distance: 57.3
click at [146, 302] on div "Respondo a lo requerido y voy a enviar la documentacion cuando me la envie mi c…" at bounding box center [214, 247] width 256 height 223
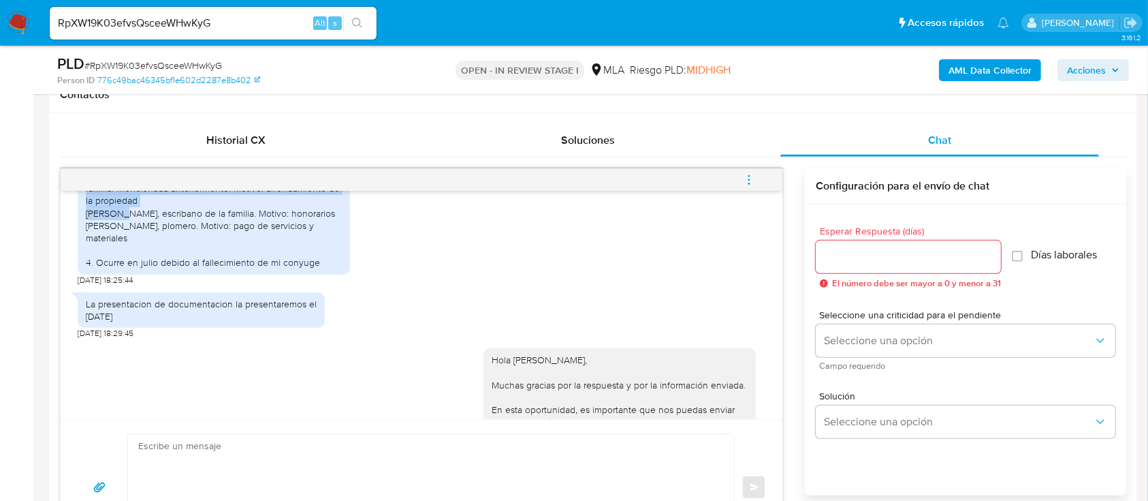
drag, startPoint x: 157, startPoint y: 302, endPoint x: 233, endPoint y: 311, distance: 76.1
click at [233, 311] on div "La presentacion de documentacion la presentaremos el [DATE]" at bounding box center [201, 310] width 231 height 25
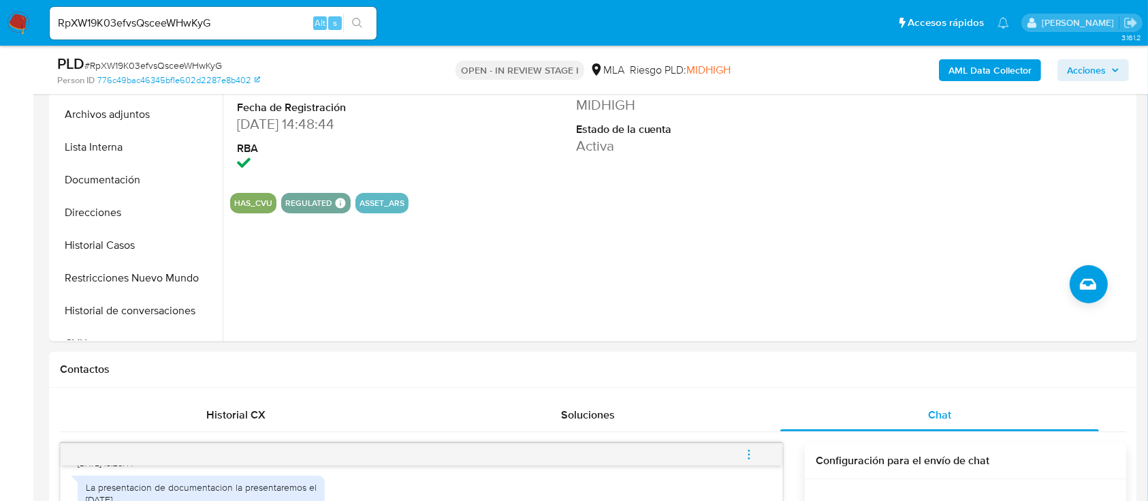
scroll to position [272, 0]
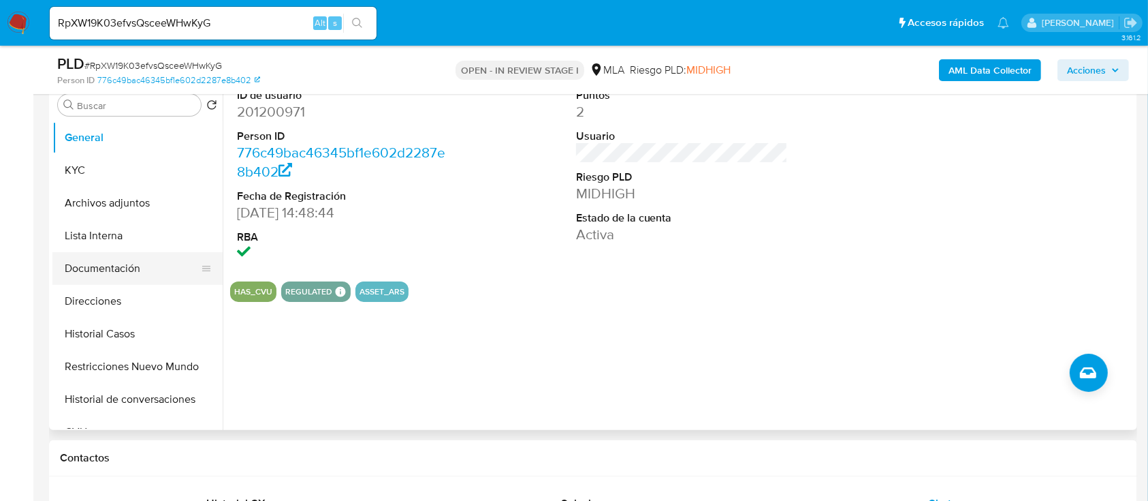
click at [105, 276] on button "Documentación" at bounding box center [131, 268] width 159 height 33
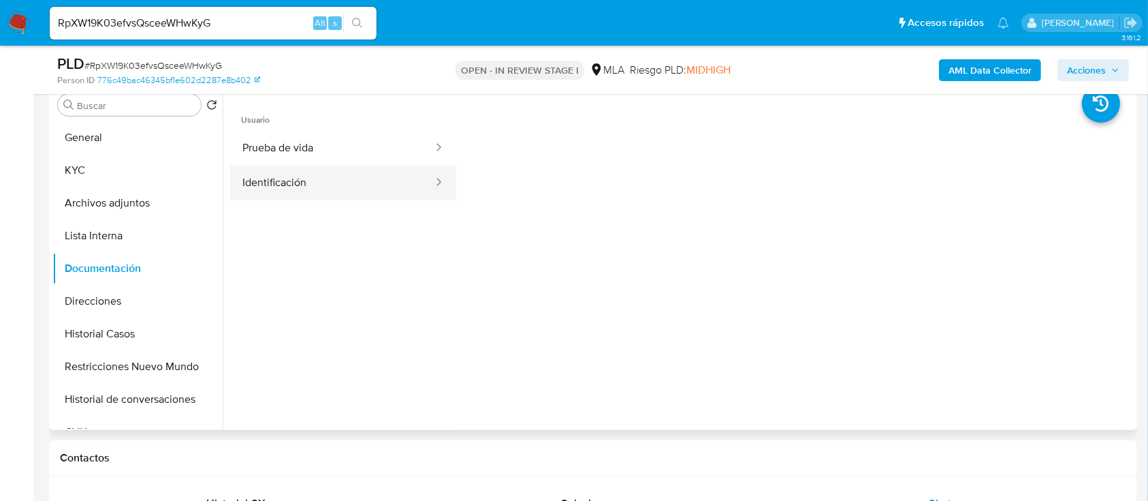
click at [301, 180] on button "Identificación" at bounding box center [332, 183] width 204 height 35
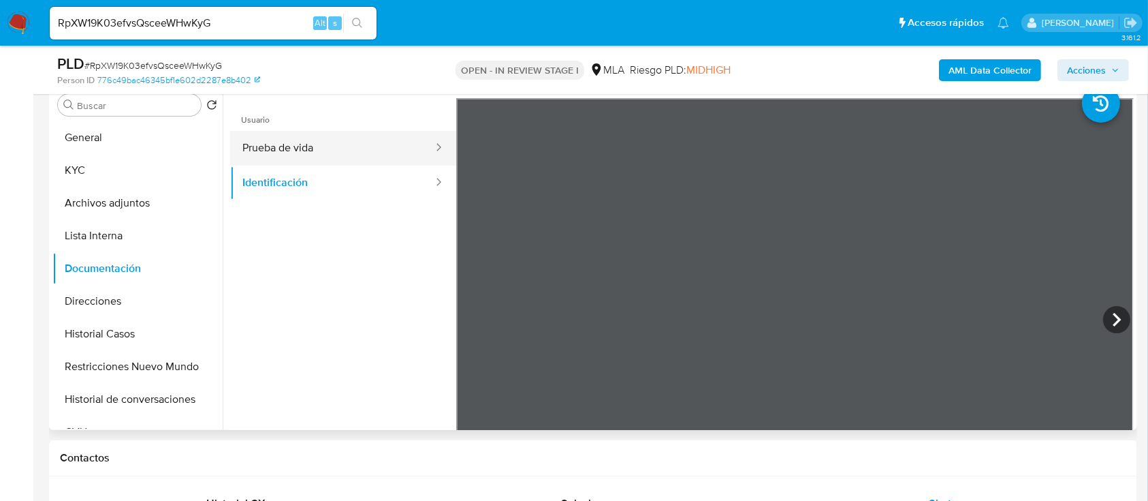
click at [339, 144] on button "Prueba de vida" at bounding box center [332, 148] width 204 height 35
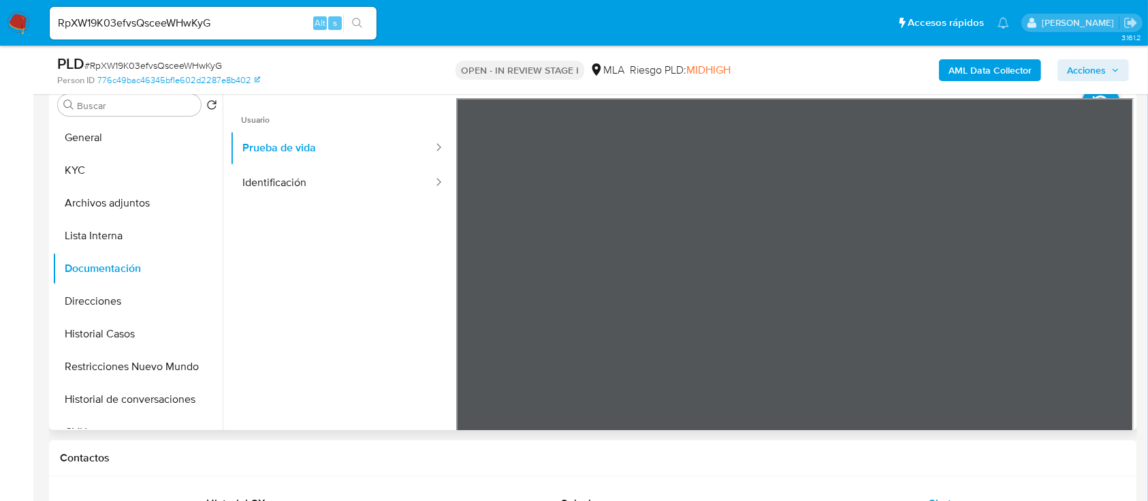
drag, startPoint x: 926, startPoint y: 205, endPoint x: 926, endPoint y: 229, distance: 23.8
click at [926, 229] on div at bounding box center [795, 321] width 678 height 447
click at [24, 25] on img at bounding box center [18, 23] width 23 height 23
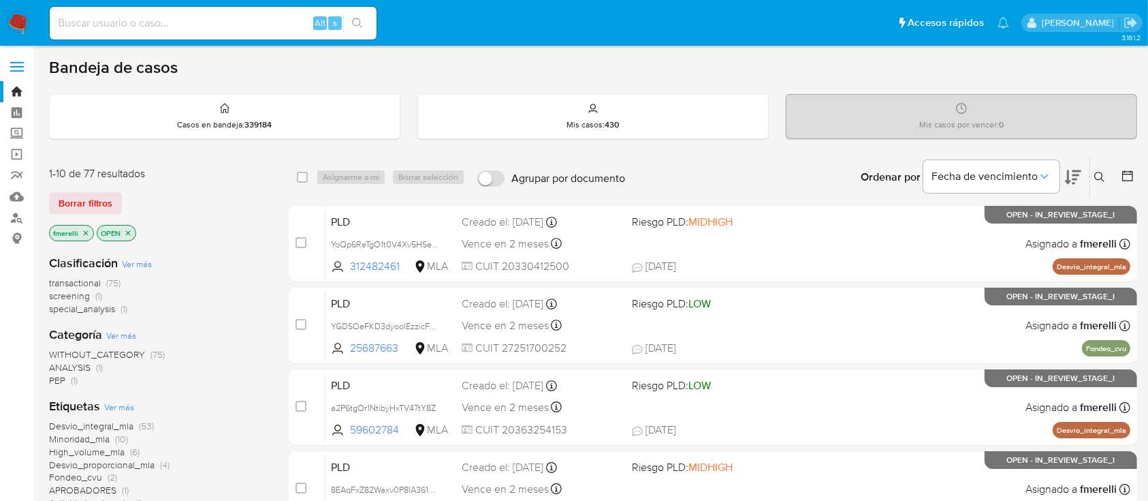
click at [267, 27] on input at bounding box center [213, 23] width 327 height 18
paste input "uPLP9sm1puJyJwpRptvQ5pvv"
type input "uPLP9sm1puJyJwpRptvQ5pvv"
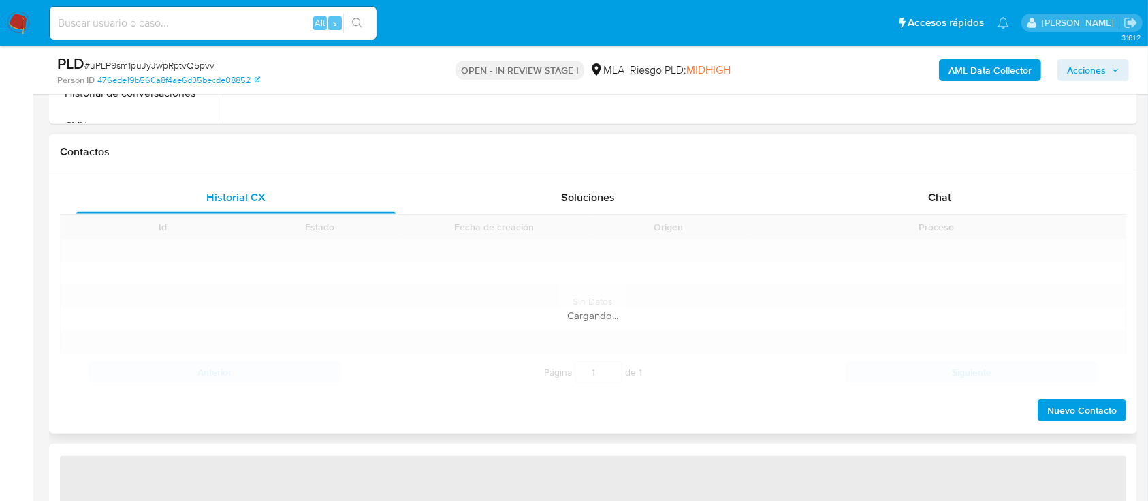
scroll to position [635, 0]
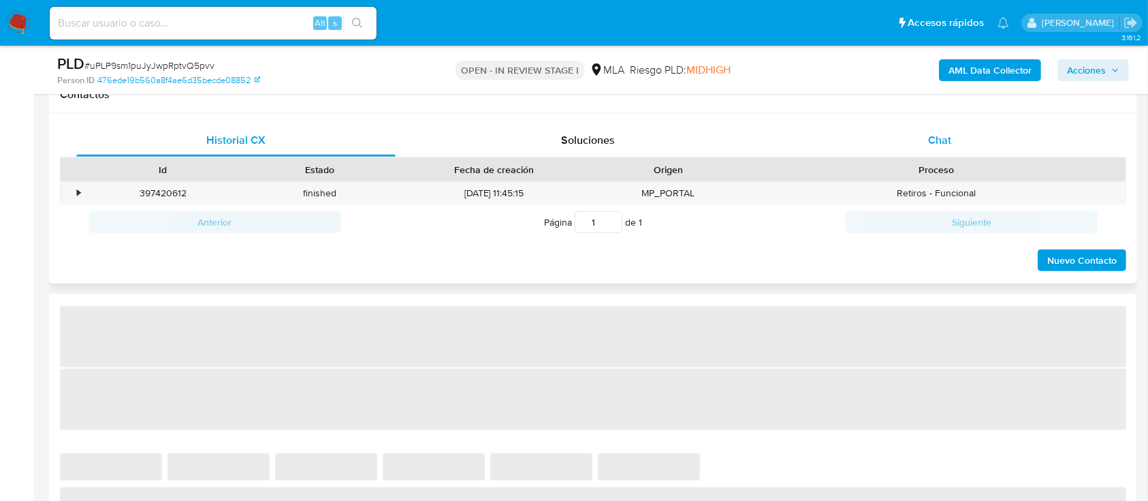
click at [947, 185] on div "Retiros - Funcional" at bounding box center [936, 193] width 379 height 22
click at [859, 129] on div "Chat" at bounding box center [940, 140] width 319 height 33
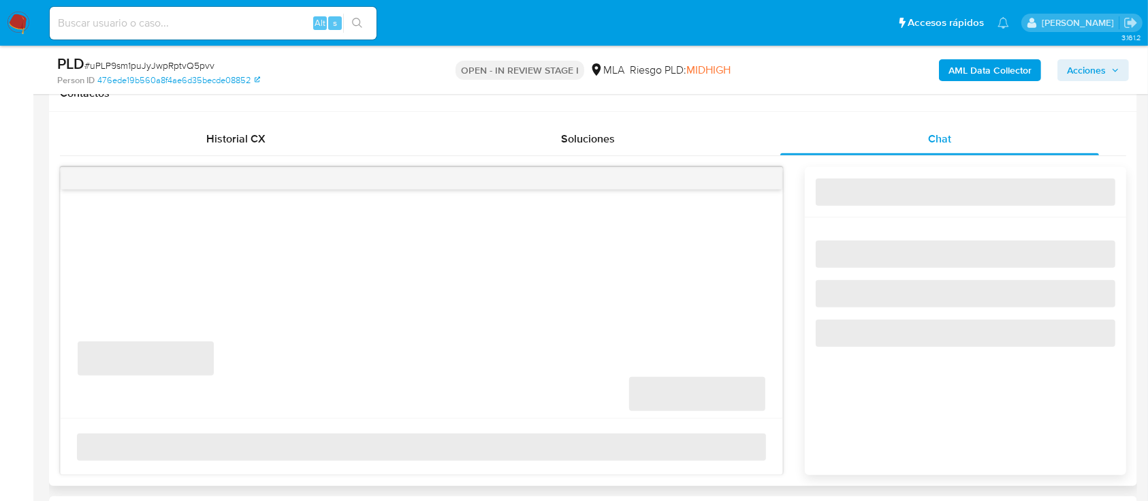
select select "10"
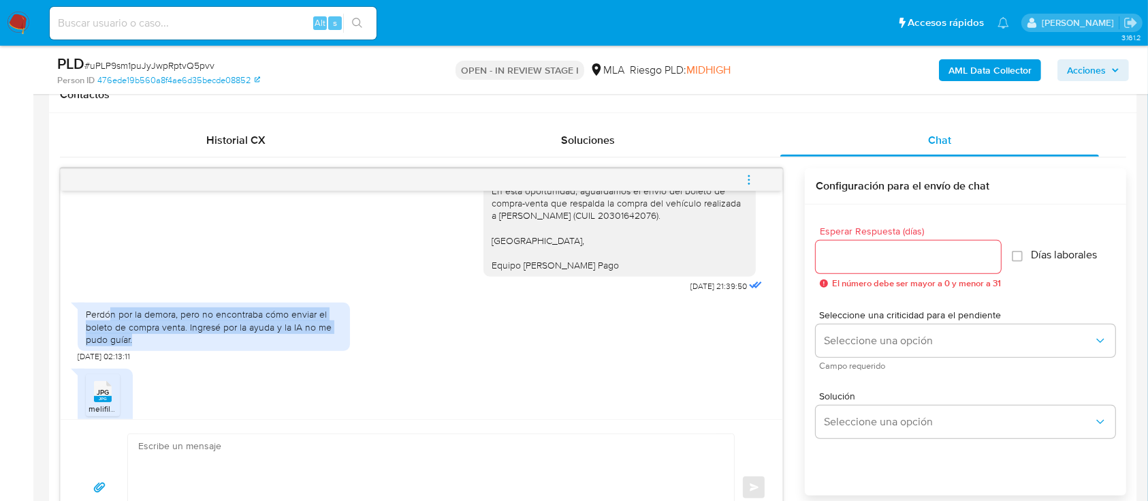
drag, startPoint x: 215, startPoint y: 295, endPoint x: 331, endPoint y: 315, distance: 117.5
click at [336, 315] on div "Perdón por la demora, pero no encontraba cómo enviar el boleto de compra venta.…" at bounding box center [214, 326] width 256 height 37
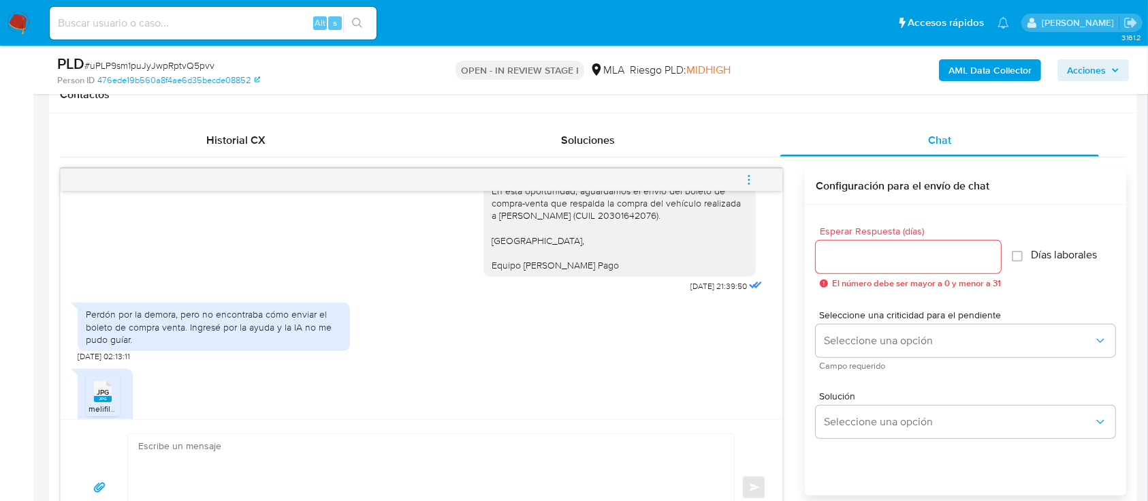
click at [107, 396] on rect at bounding box center [103, 399] width 18 height 6
click at [249, 27] on input at bounding box center [213, 23] width 327 height 18
paste input "uPLP9sm1puJyJwpRptvQ5pvv"
type input "uPLP9sm1puJyJwpRptvQ5pvv"
click at [105, 379] on icon "JPG" at bounding box center [103, 391] width 18 height 24
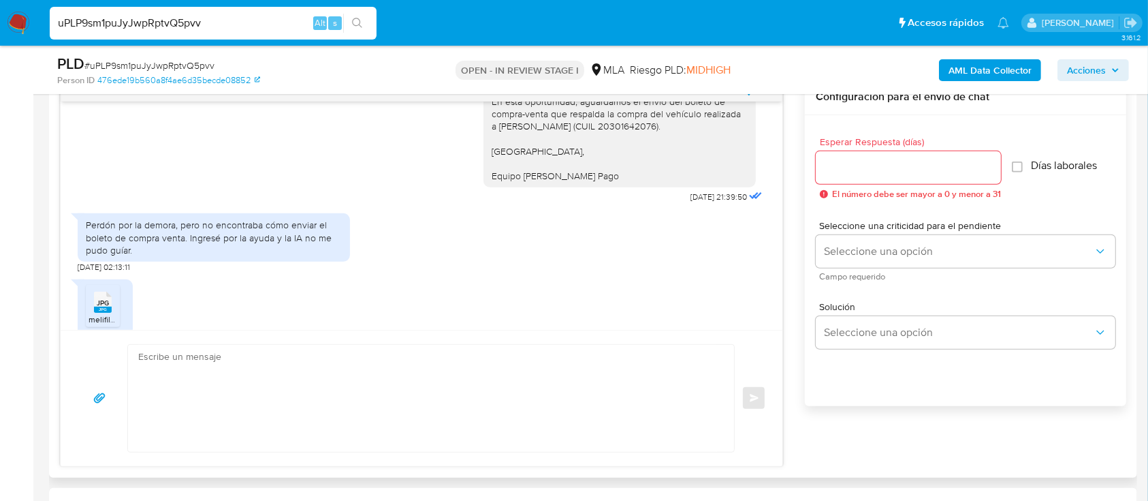
scroll to position [726, 0]
click at [343, 380] on textarea at bounding box center [427, 396] width 579 height 107
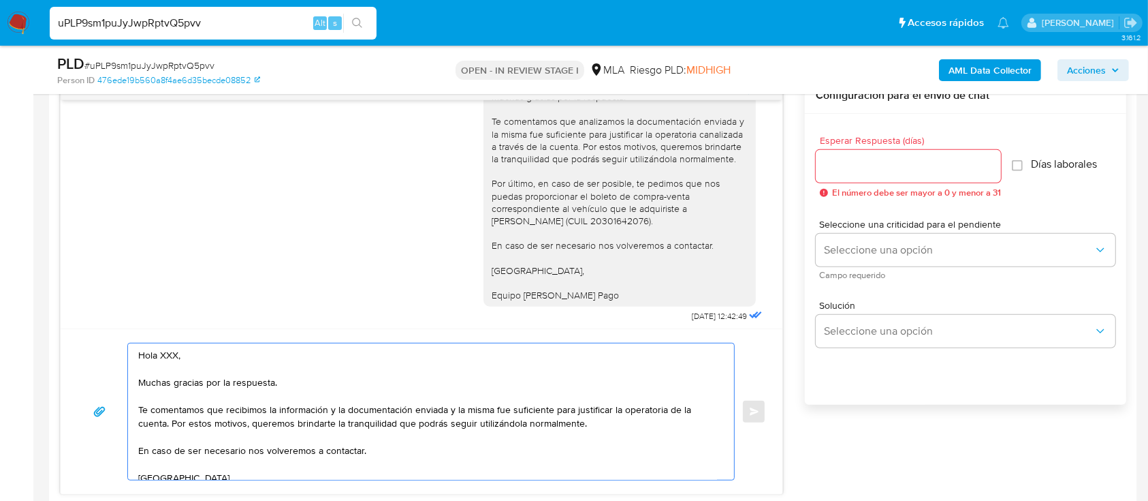
scroll to position [1152, 0]
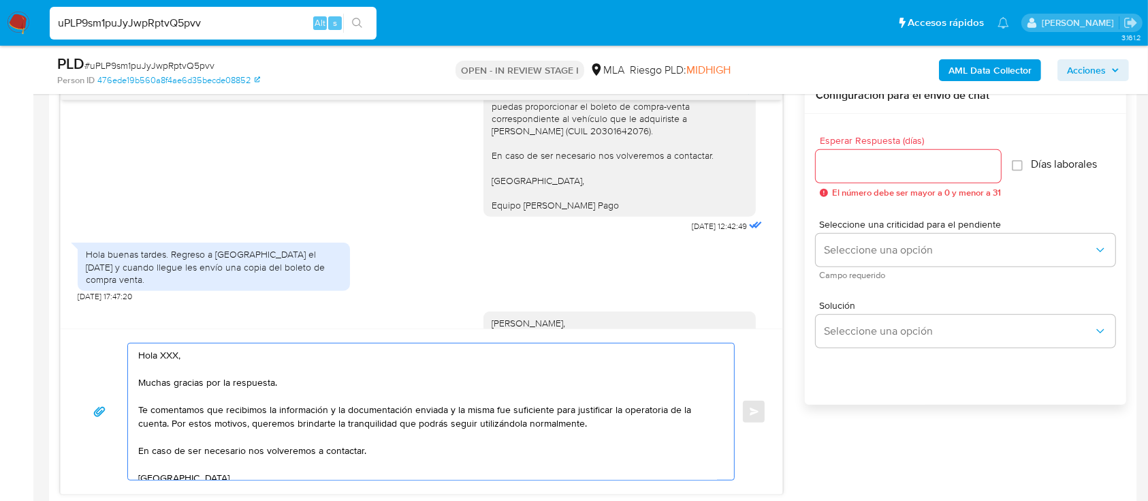
click at [507, 317] on div "Hola Ernesto, Muchas gracias por la respuesta. En esta oportunidad, aguardamos …" at bounding box center [620, 385] width 256 height 136
copy div "Ernesto"
click at [163, 357] on textarea "Hola XXX, Muchas gracias por la respuesta. Te comentamos que recibimos la infor…" at bounding box center [427, 411] width 579 height 136
paste textarea "Ernesto"
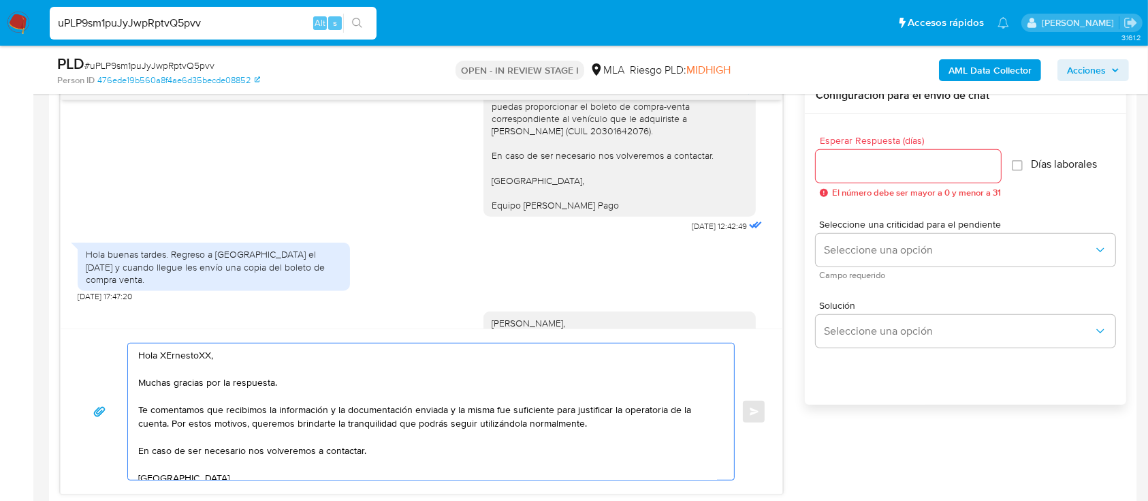
click at [185, 352] on textarea "Hola XErnestoXX, Muchas gracias por la respuesta. Te comentamos que recibimos l…" at bounding box center [427, 411] width 579 height 136
paste textarea "Ernesto"
drag, startPoint x: 217, startPoint y: 411, endPoint x: 607, endPoint y: 435, distance: 391.0
click at [607, 435] on textarea "Hola Ernesto, Muchas gracias por la respuesta. Te comentamos que recibimos la i…" at bounding box center [427, 411] width 579 height 136
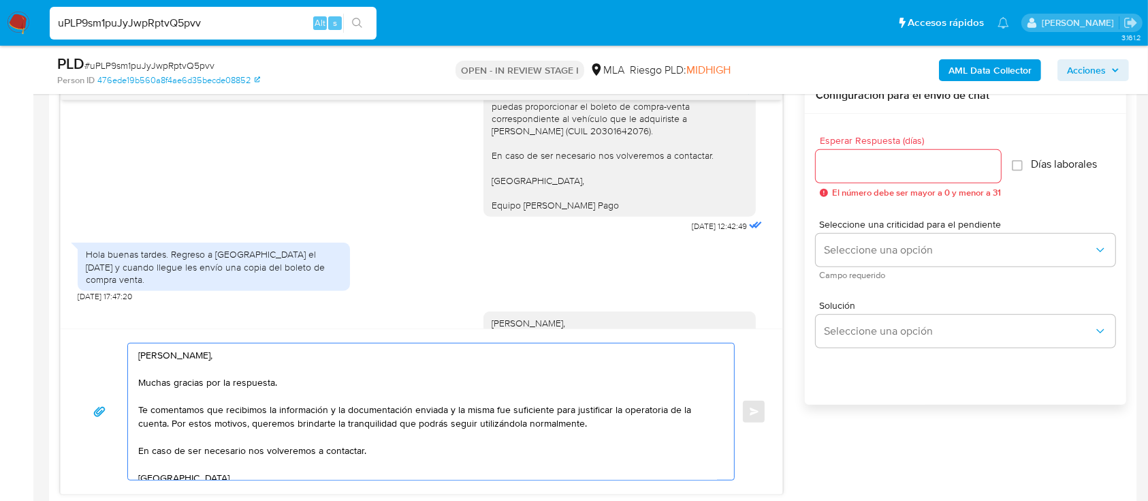
type textarea "Hola Ernesto, Muchas gracias por la respuesta. Te comentamos que recibimos la i…"
click at [916, 157] on input "Esperar Respuesta (días)" at bounding box center [908, 166] width 185 height 18
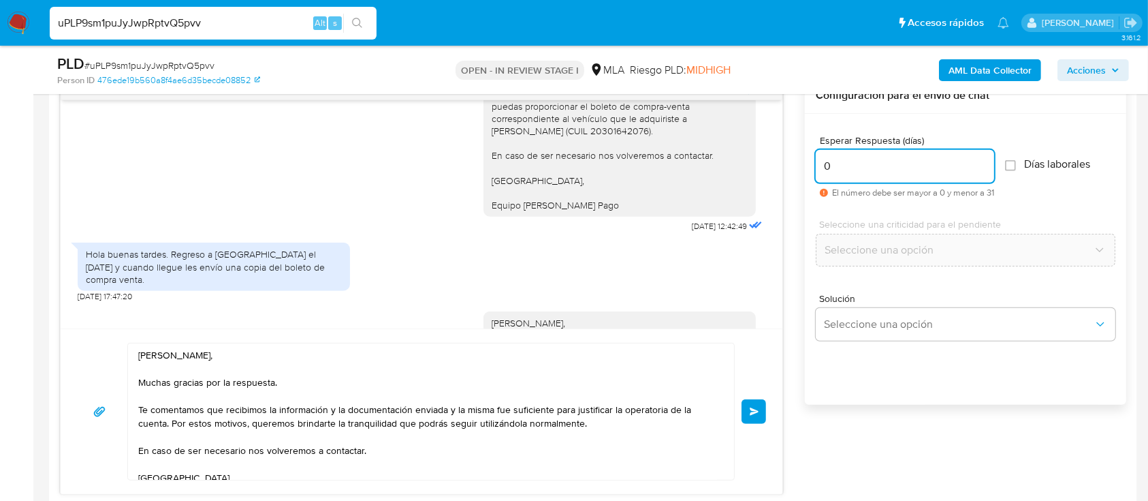
type input "0"
click at [736, 412] on div "Hola Ernesto, Muchas gracias por la respuesta. Te comentamos que recibimos la i…" at bounding box center [421, 412] width 689 height 138
click at [751, 410] on span "Enviar" at bounding box center [755, 411] width 10 height 8
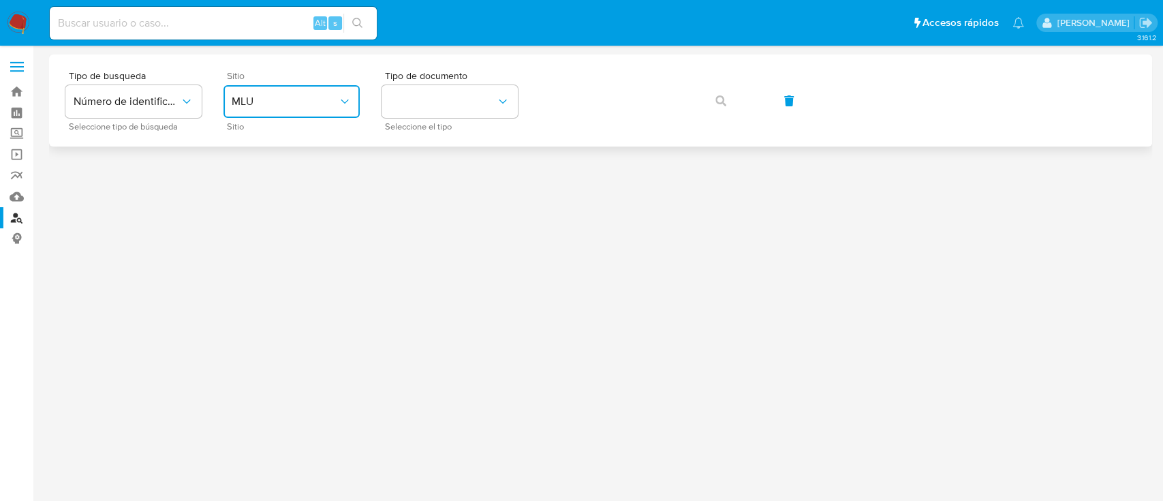
click at [261, 104] on span "MLU" at bounding box center [285, 102] width 106 height 14
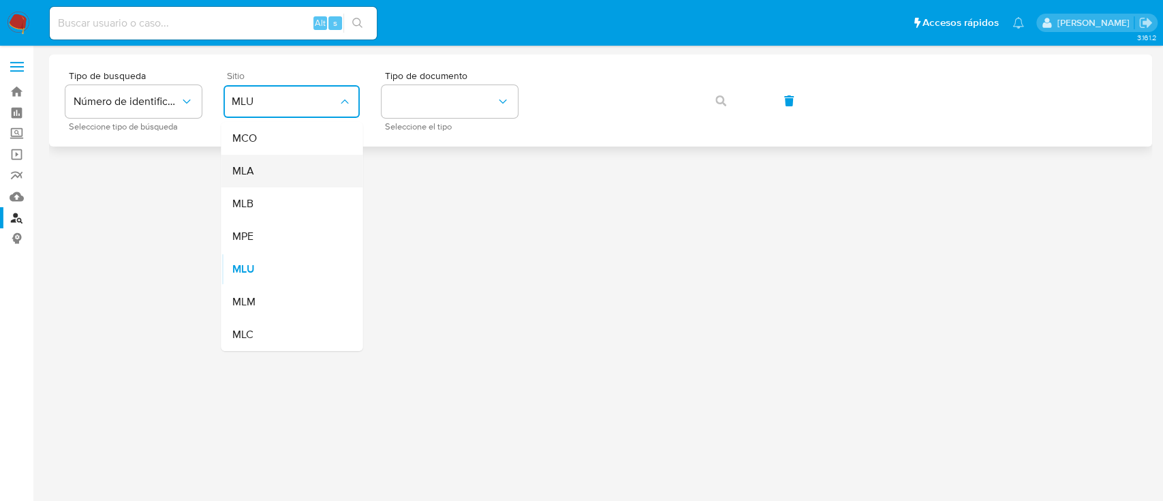
click at [263, 173] on div "MLA" at bounding box center [288, 171] width 112 height 33
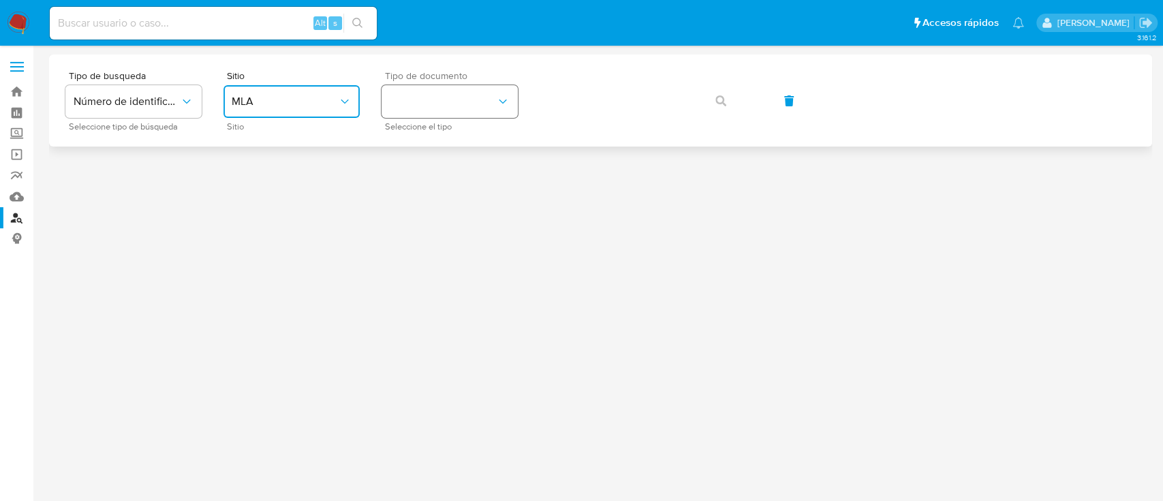
click at [480, 108] on button "identificationType" at bounding box center [449, 101] width 136 height 33
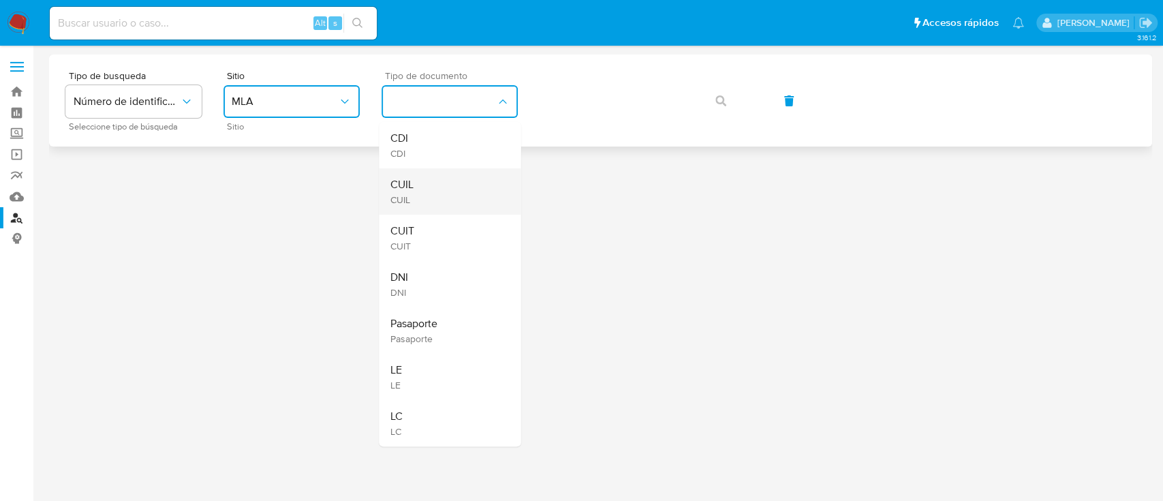
click at [437, 181] on div "CUIL CUIL" at bounding box center [446, 191] width 112 height 46
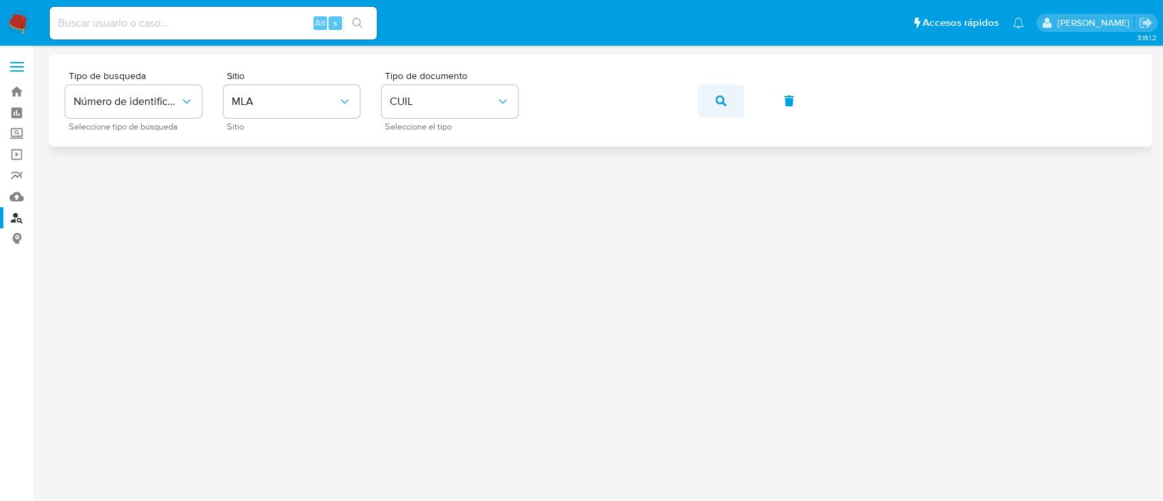
click at [713, 98] on button "button" at bounding box center [720, 100] width 46 height 33
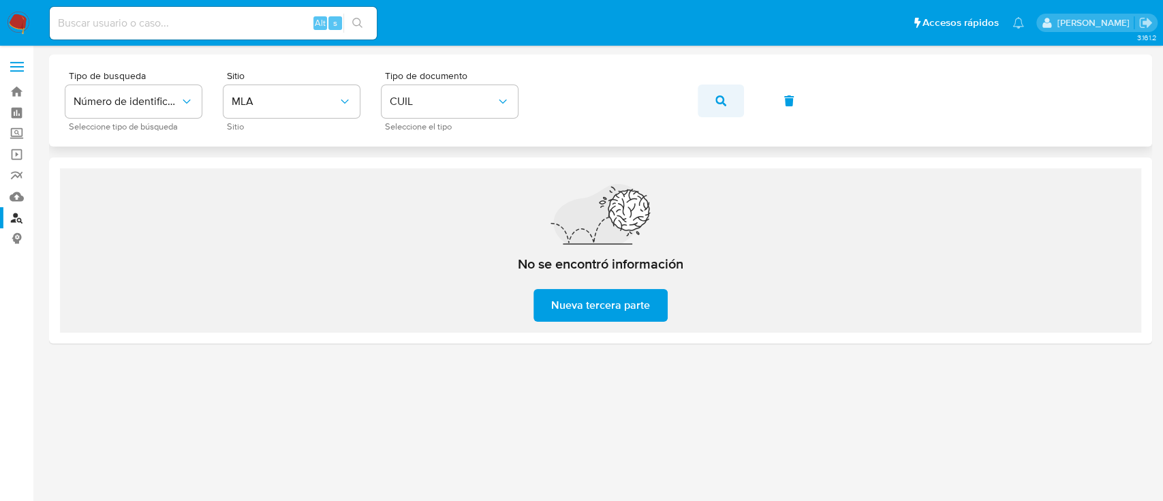
click at [715, 99] on icon "button" at bounding box center [720, 100] width 11 height 11
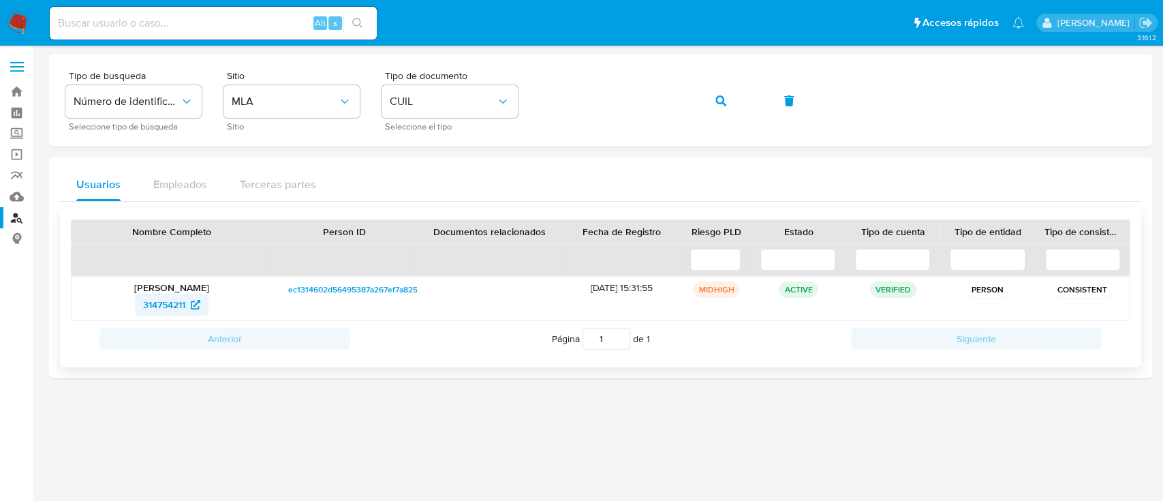
click at [177, 308] on span "314754211" at bounding box center [164, 305] width 42 height 22
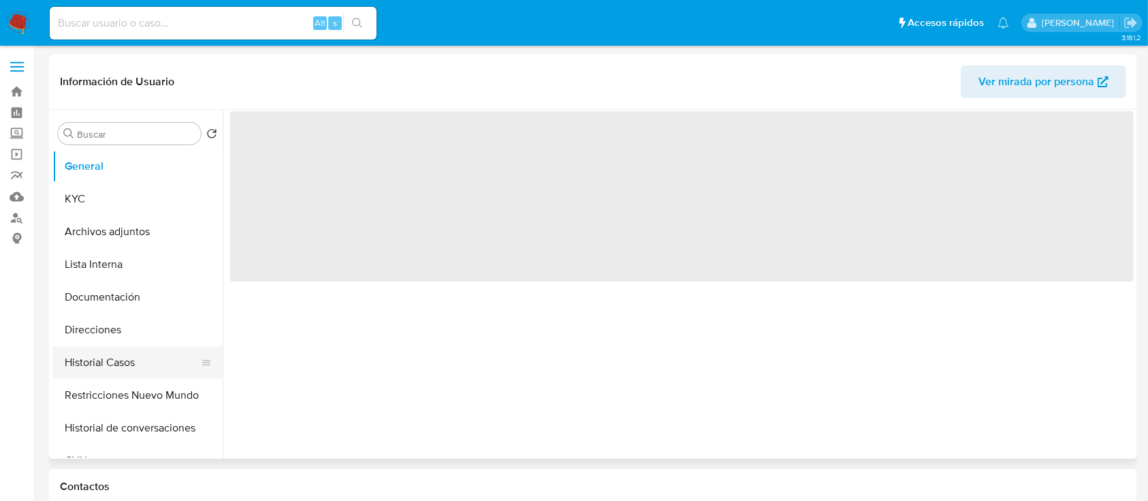
click at [105, 359] on button "Historial Casos" at bounding box center [131, 362] width 159 height 33
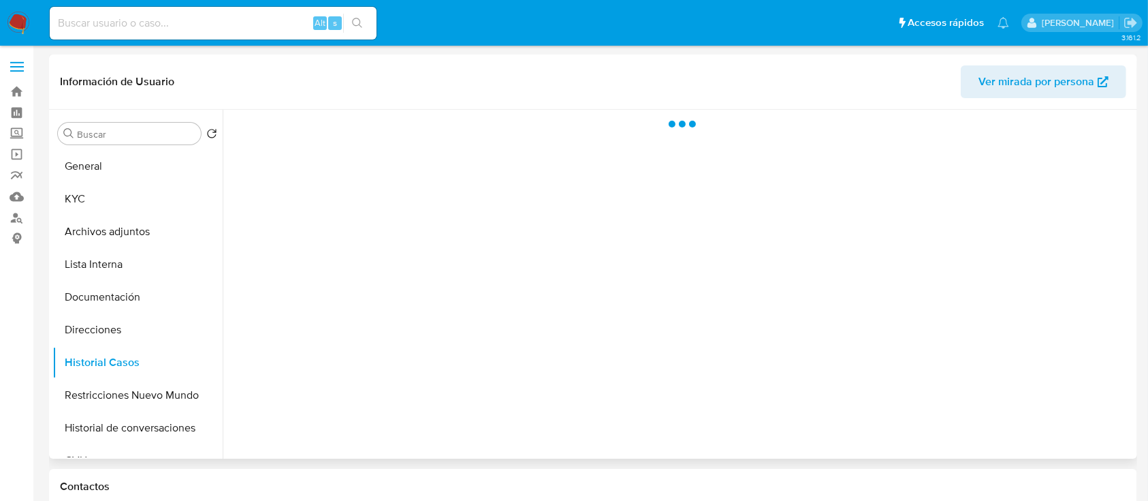
select select "10"
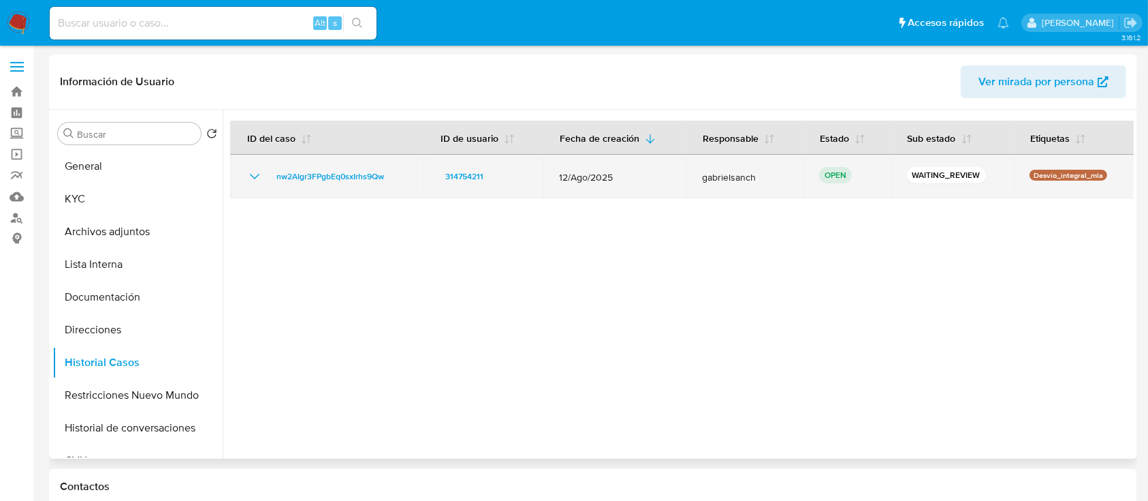
drag, startPoint x: 769, startPoint y: 183, endPoint x: 549, endPoint y: 176, distance: 220.1
click at [549, 176] on tr "nw2AIgr3FPgbEq0sxIrhs9Qw 314754211 [DATE] gabrielsanch OPEN WAITING_REVIEW Desv…" at bounding box center [682, 177] width 905 height 44
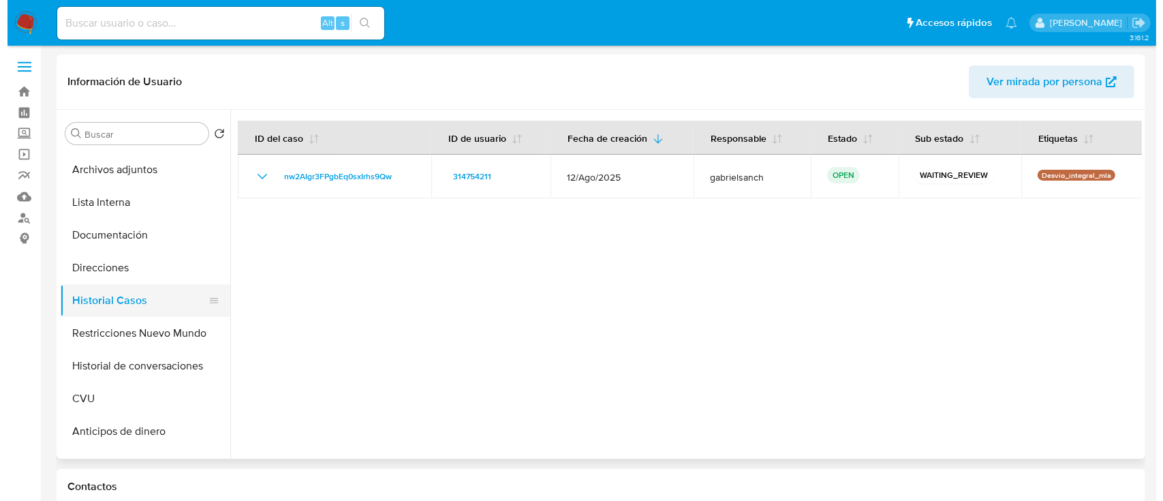
scroll to position [91, 0]
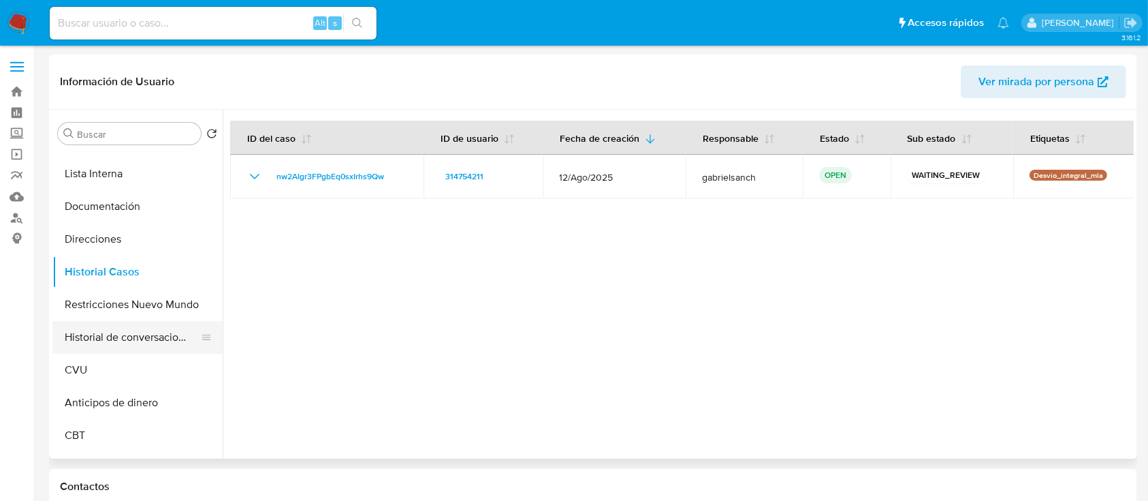
click at [142, 339] on button "Historial de conversaciones" at bounding box center [131, 337] width 159 height 33
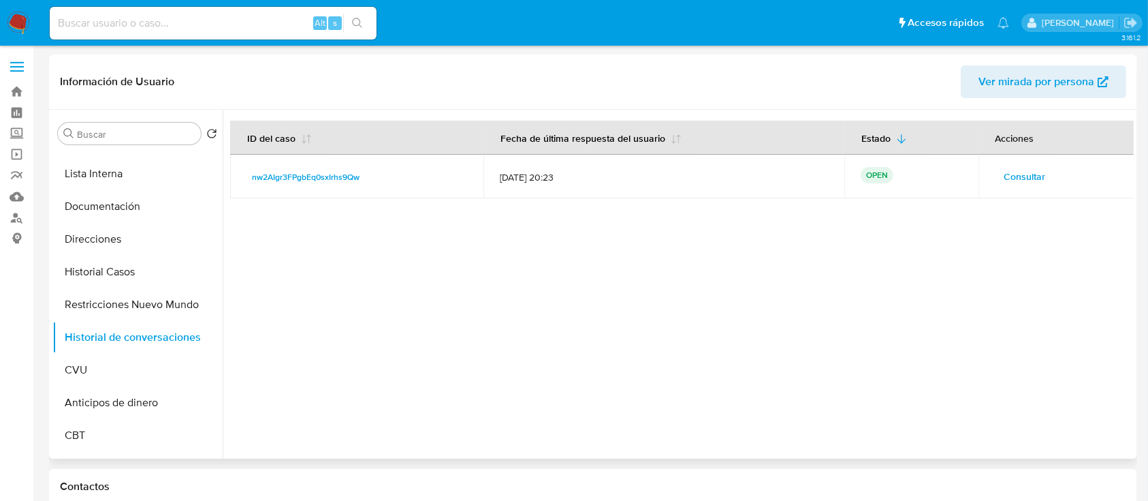
click at [1031, 173] on span "Consultar" at bounding box center [1026, 176] width 42 height 19
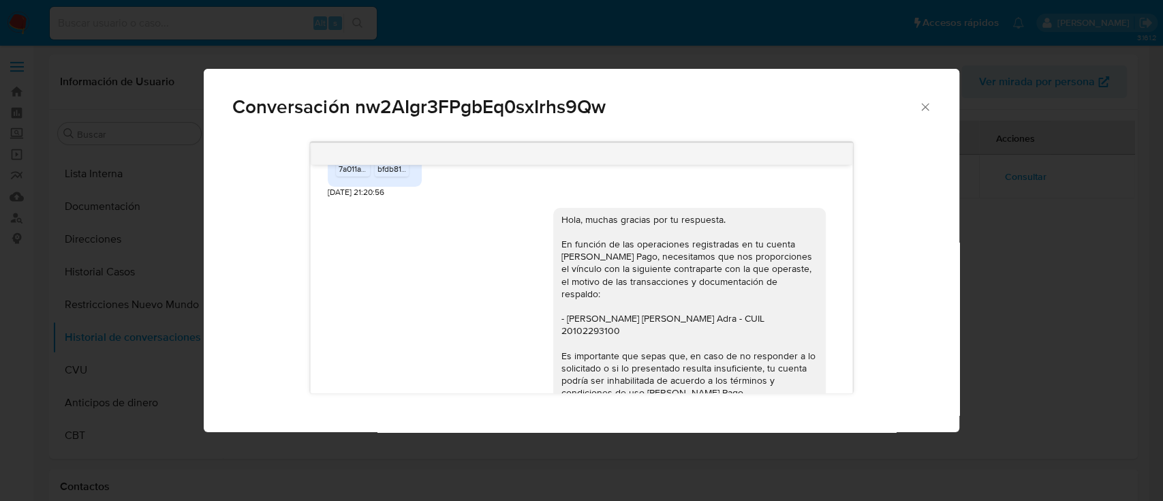
scroll to position [815, 0]
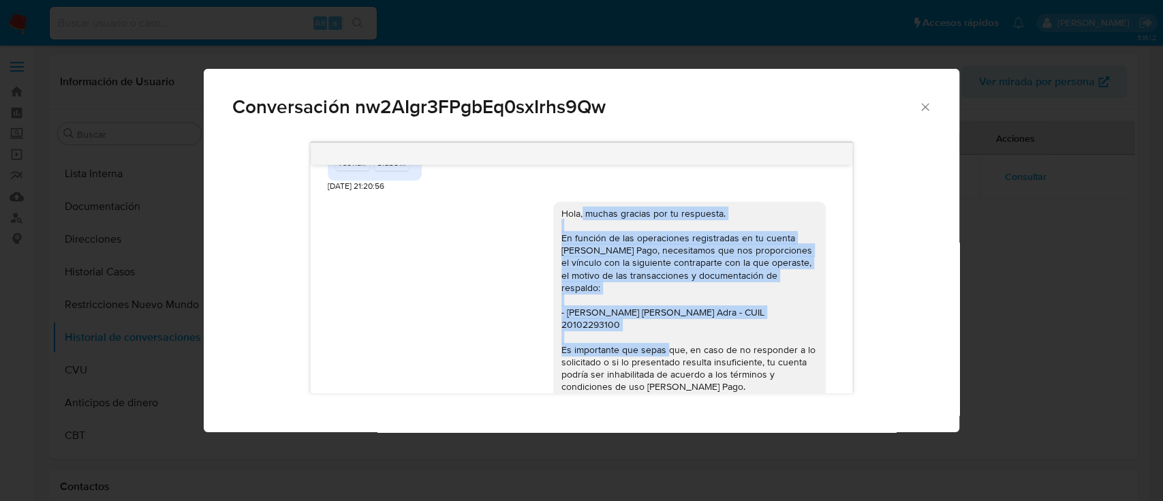
drag, startPoint x: 583, startPoint y: 232, endPoint x: 695, endPoint y: 345, distance: 159.4
click at [695, 345] on div "Hola, muchas gracias por tu respuesta. En función de las operaciones registrada…" at bounding box center [689, 368] width 256 height 322
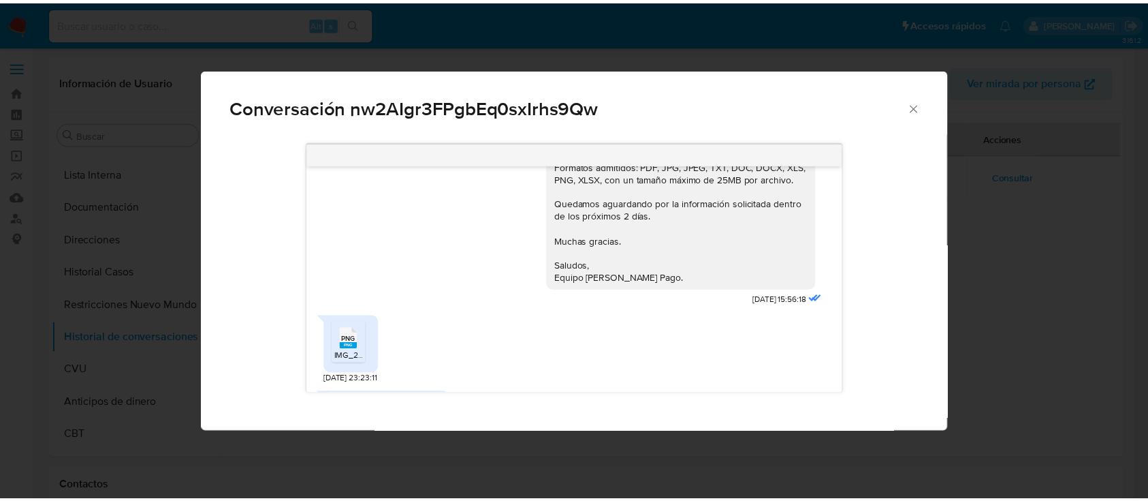
scroll to position [1087, 0]
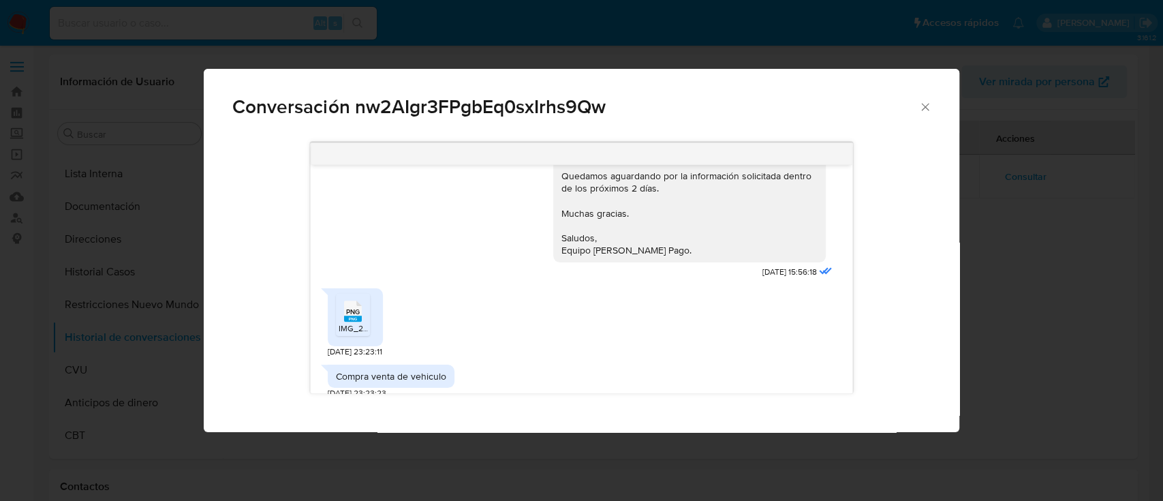
click at [926, 107] on icon "Cerrar" at bounding box center [925, 107] width 14 height 14
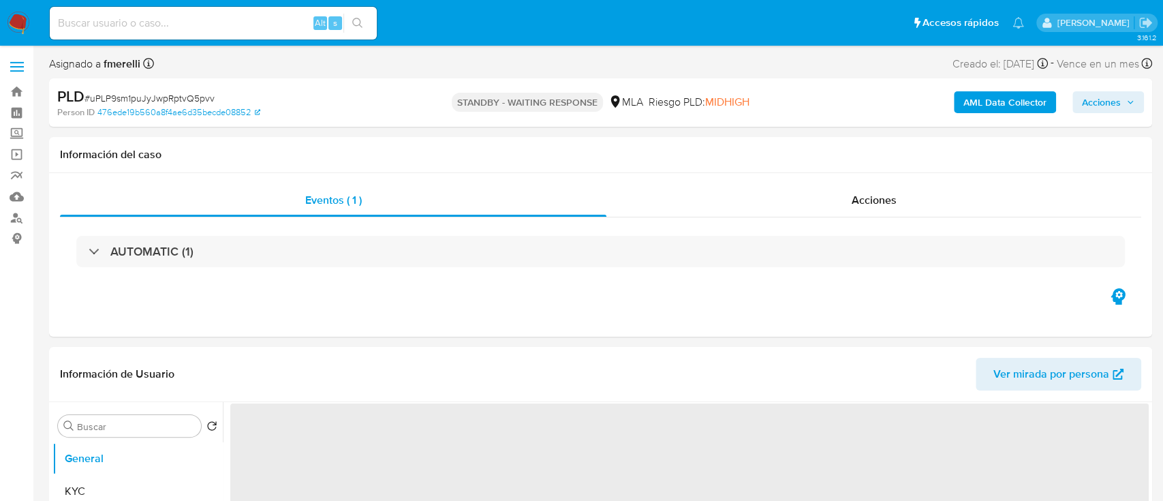
select select "10"
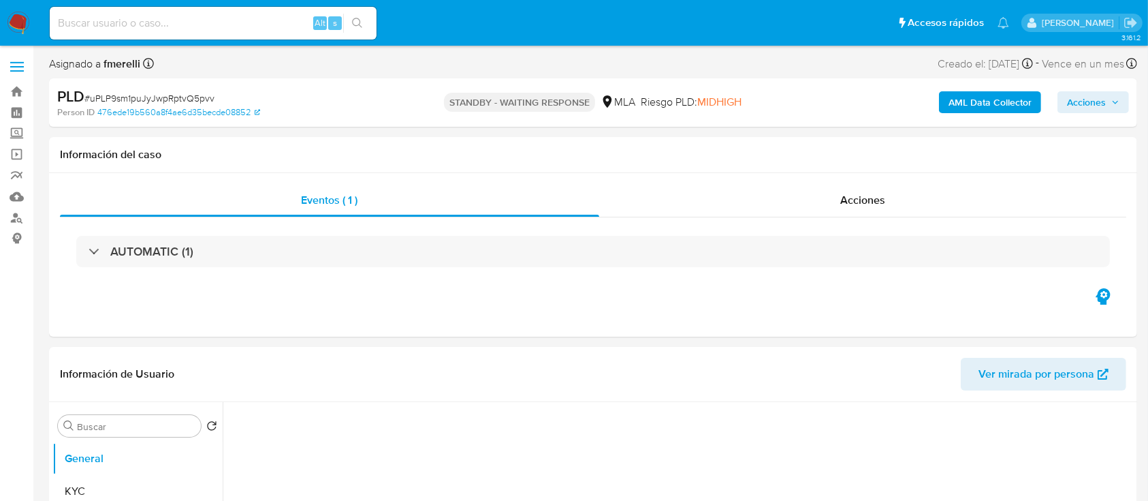
select select "10"
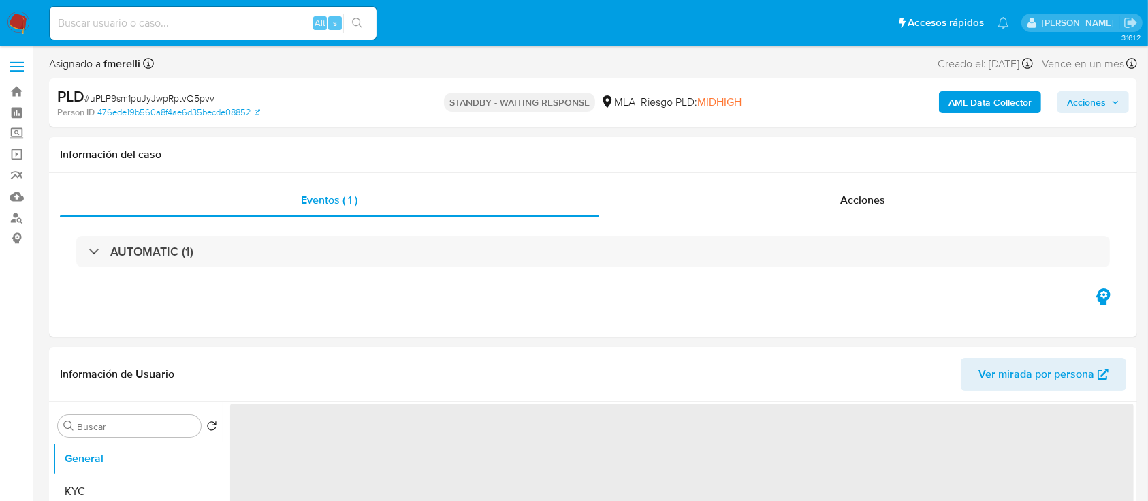
select select "10"
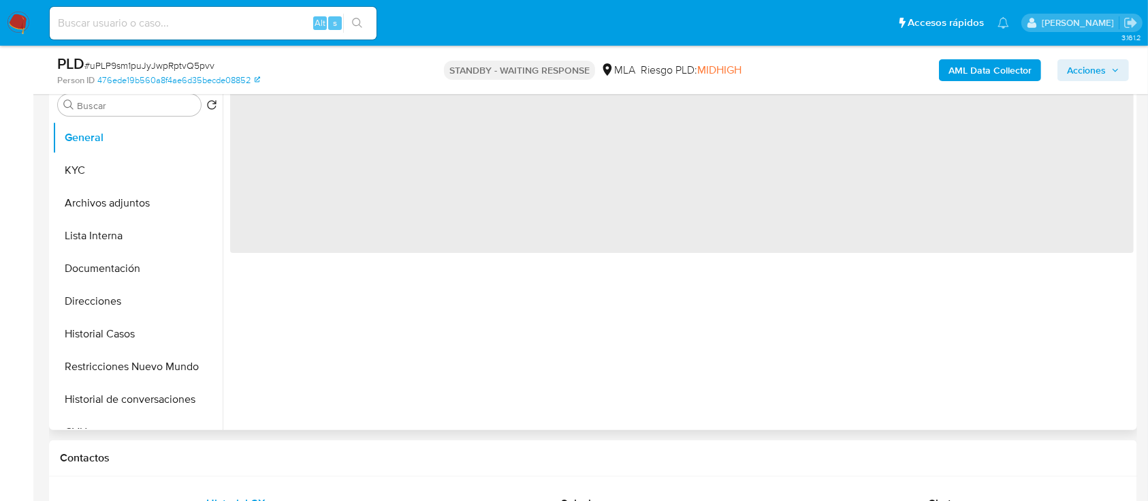
select select "10"
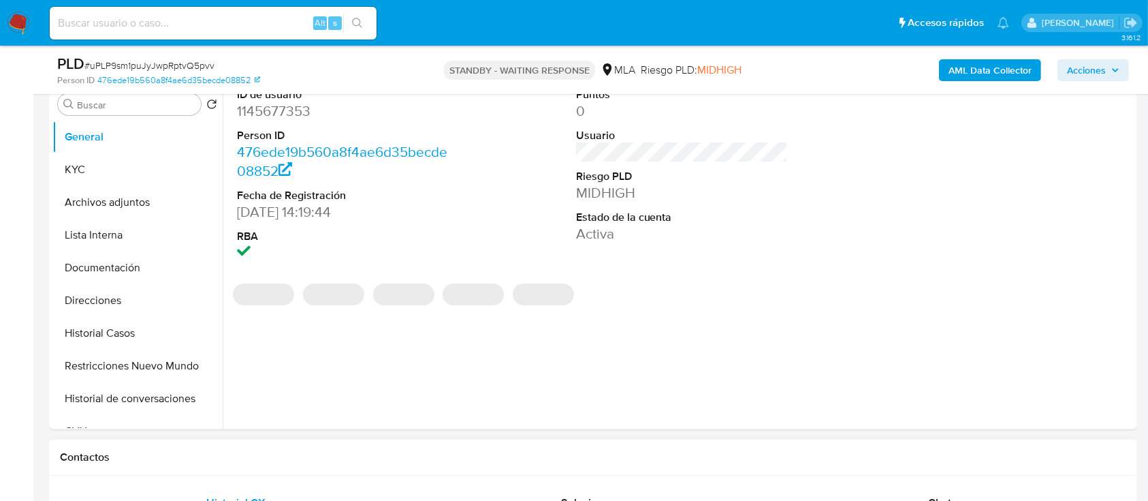
scroll to position [363, 0]
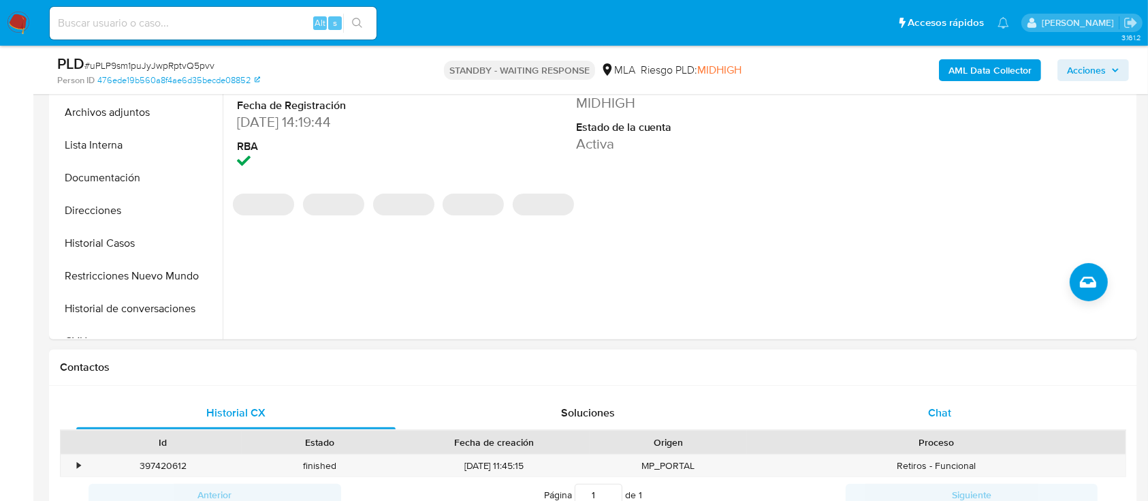
click at [922, 421] on div "Chat" at bounding box center [940, 412] width 319 height 33
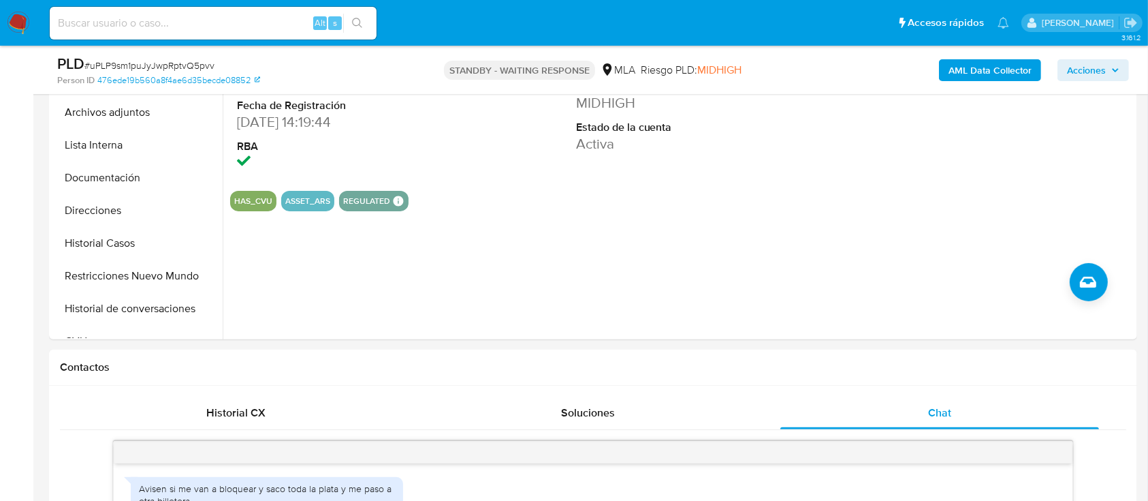
scroll to position [1597, 0]
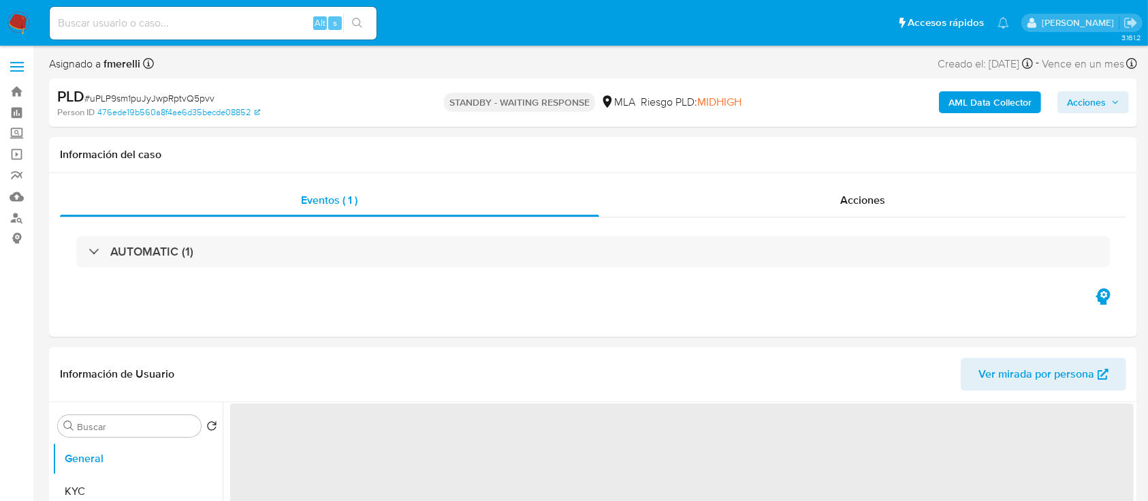
select select "10"
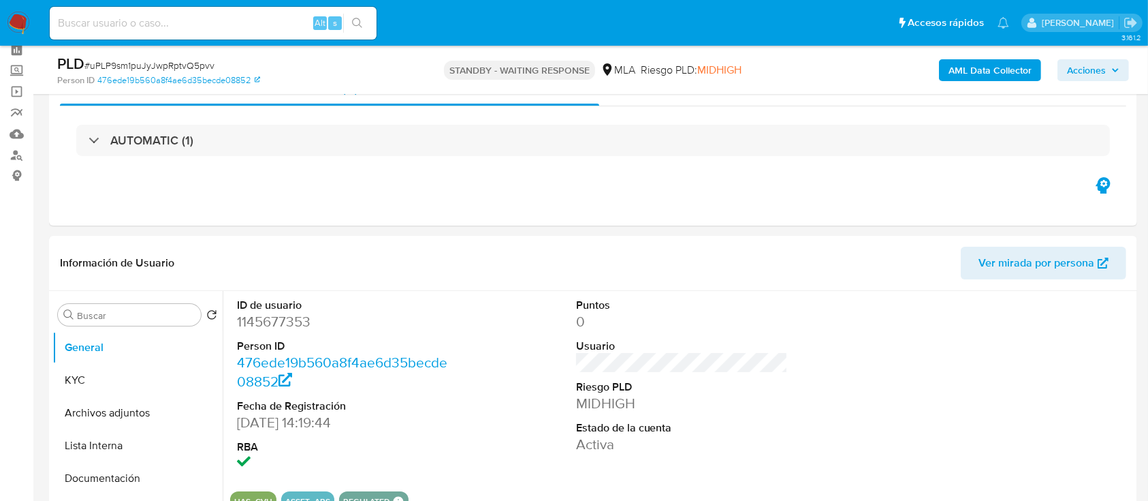
scroll to position [91, 0]
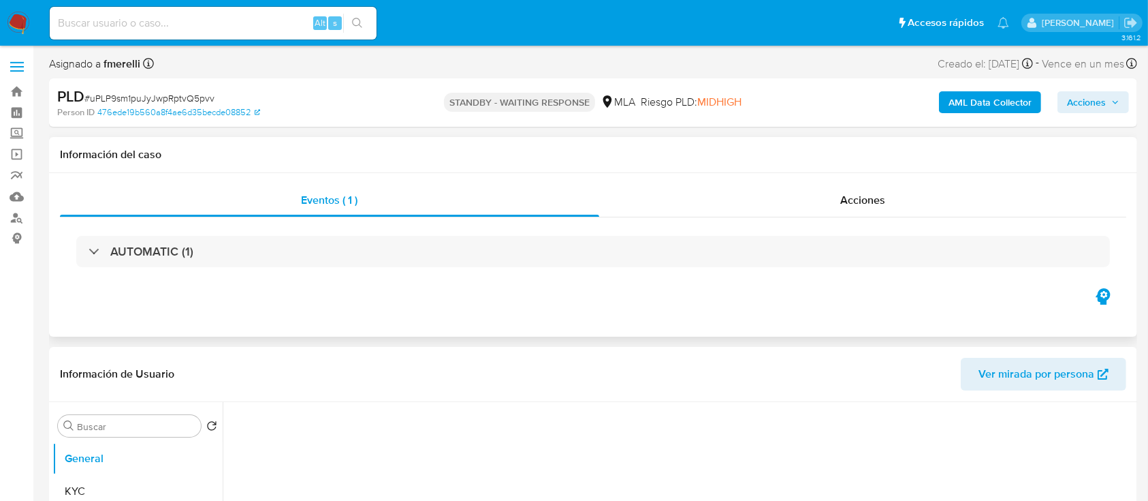
select select "10"
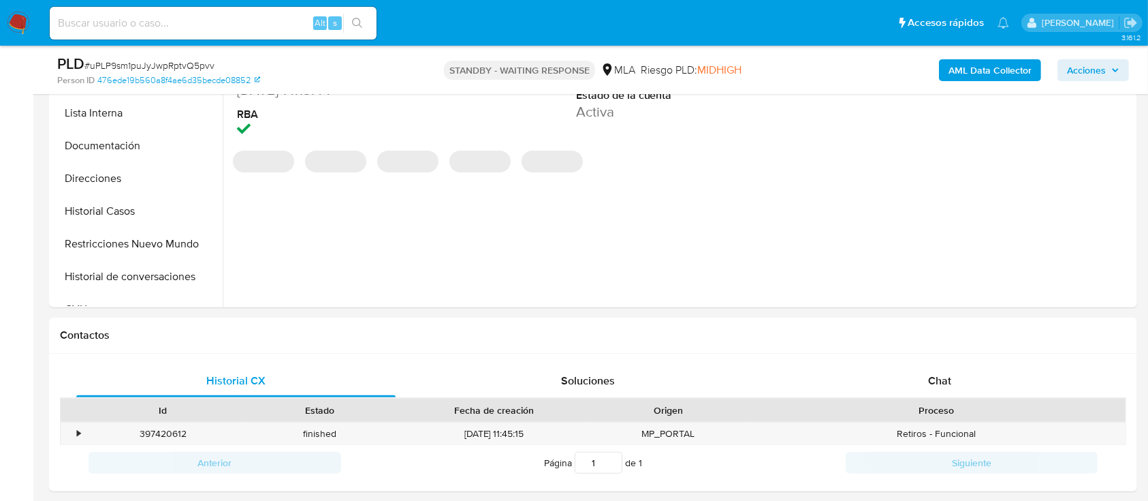
scroll to position [545, 0]
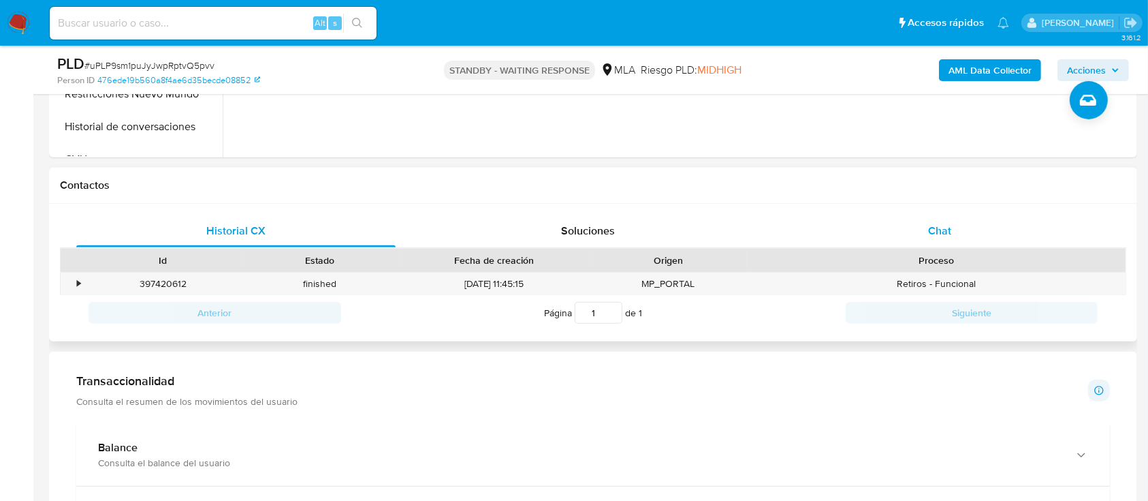
click at [952, 236] on div "Chat" at bounding box center [940, 231] width 319 height 33
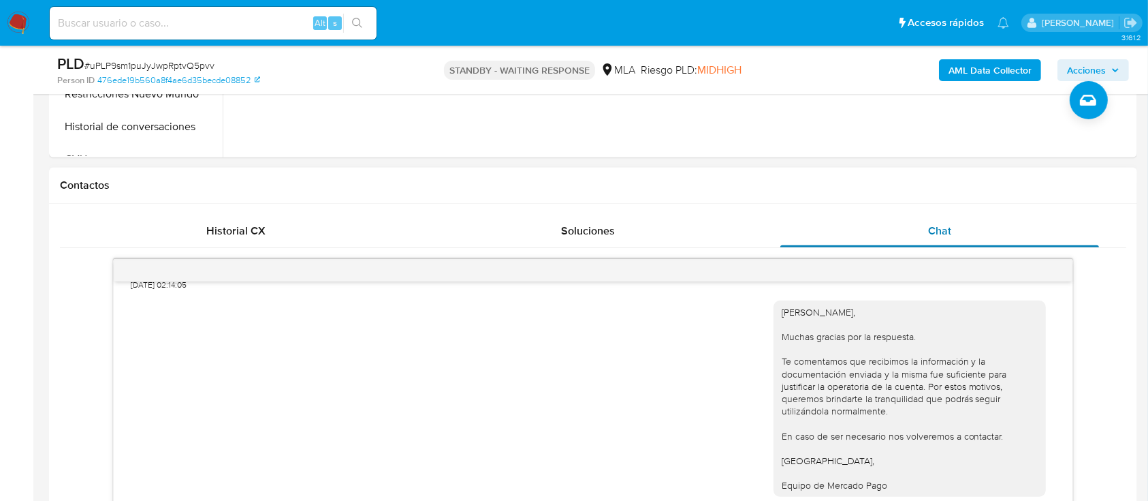
scroll to position [635, 0]
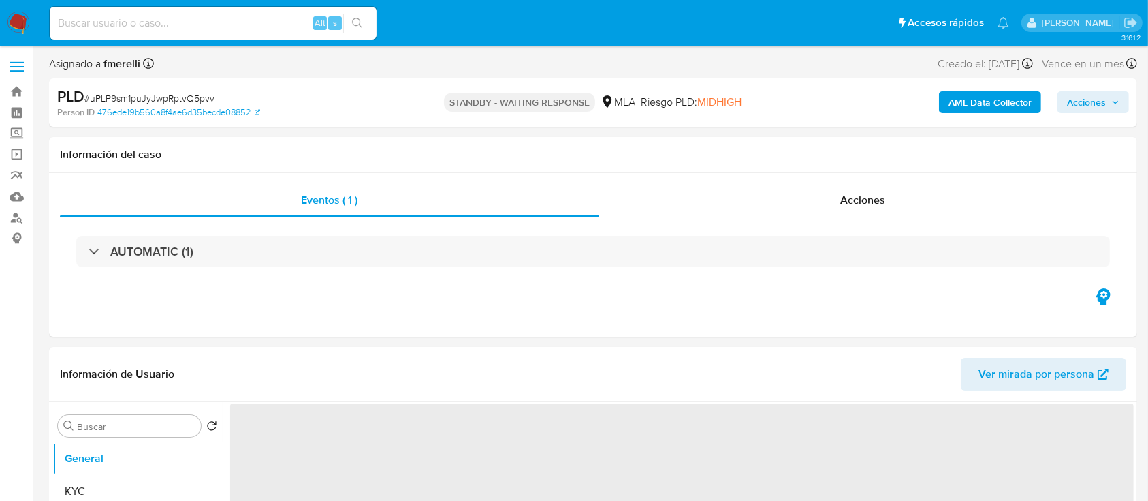
select select "10"
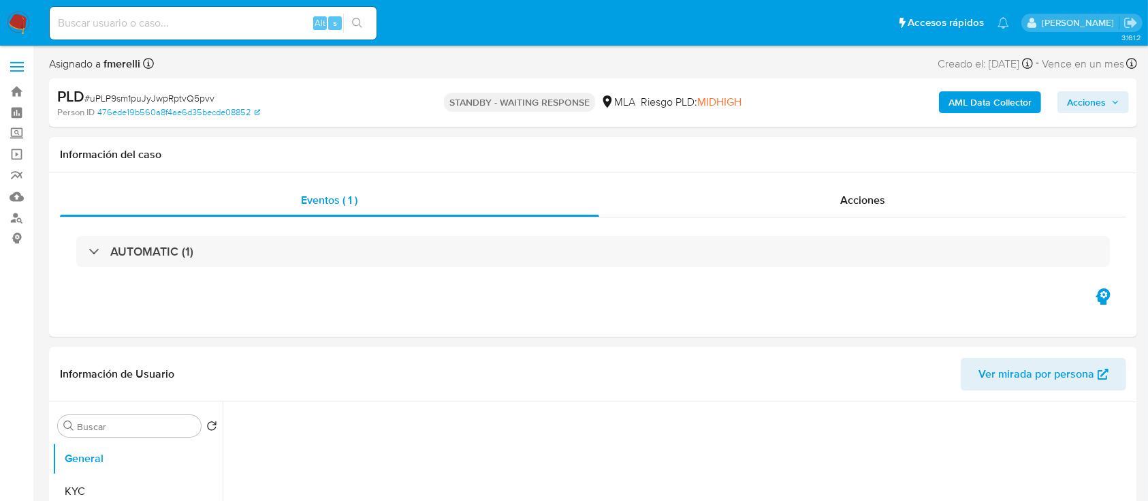
select select "10"
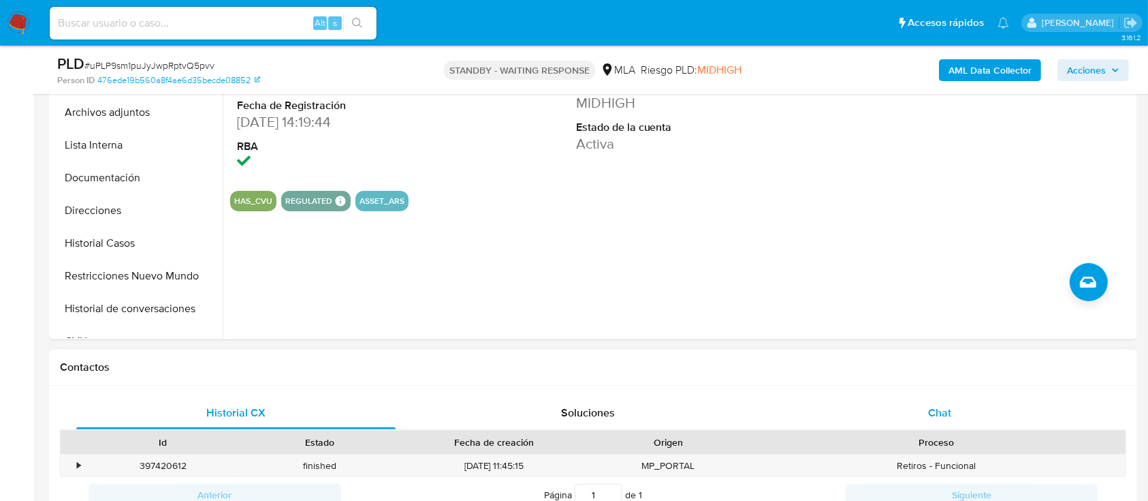
click at [924, 406] on div "Chat" at bounding box center [940, 412] width 319 height 33
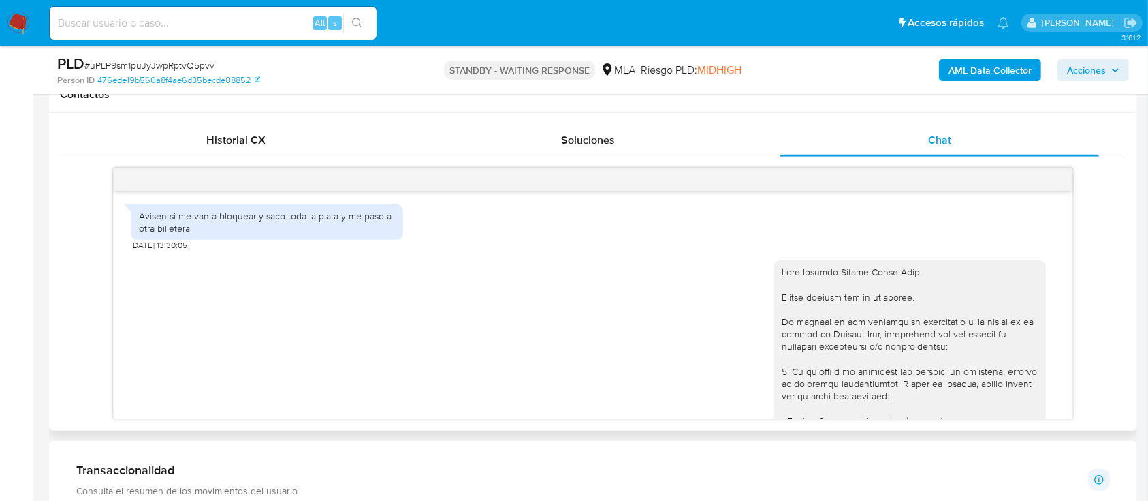
scroll to position [1597, 0]
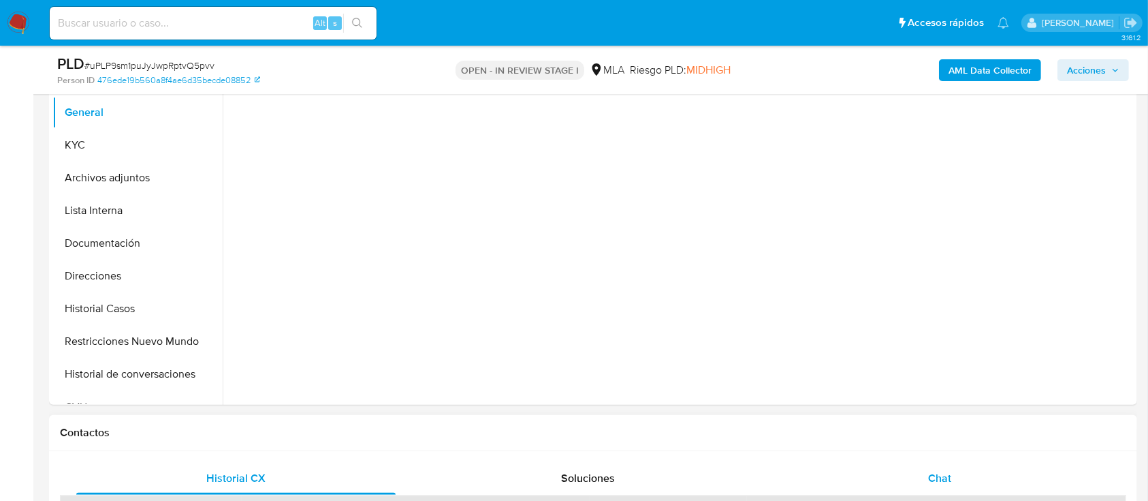
click at [862, 462] on div "Chat" at bounding box center [940, 478] width 319 height 33
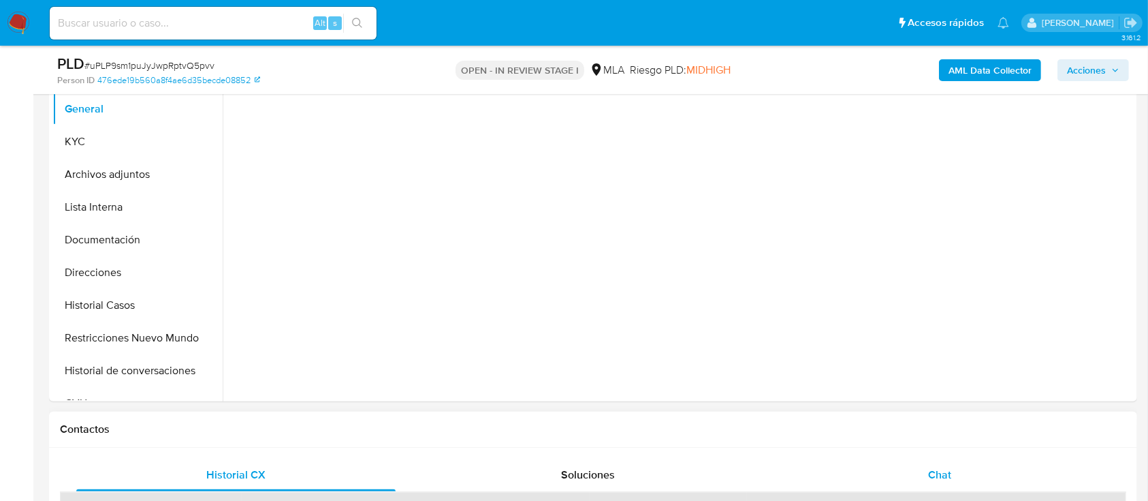
select select "10"
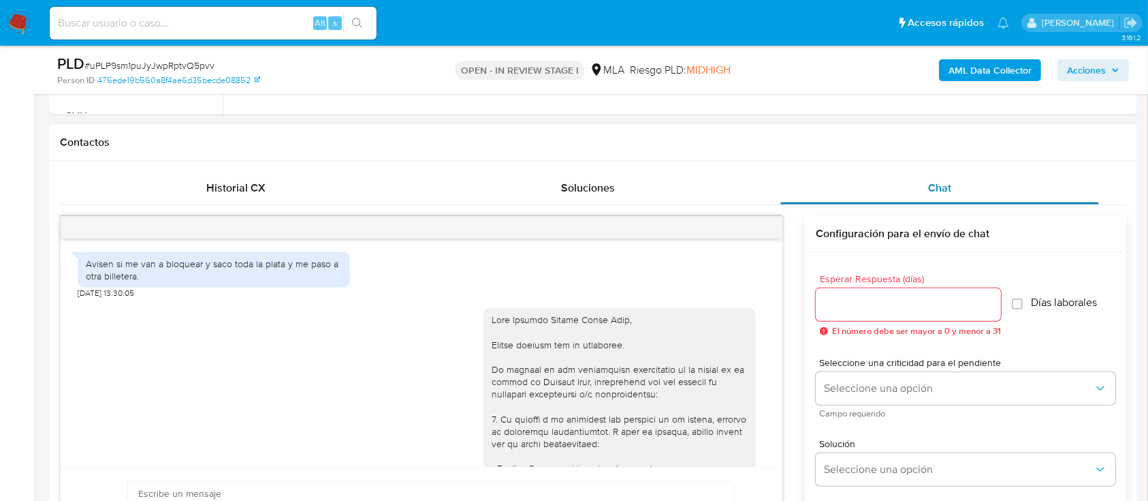
scroll to position [1597, 0]
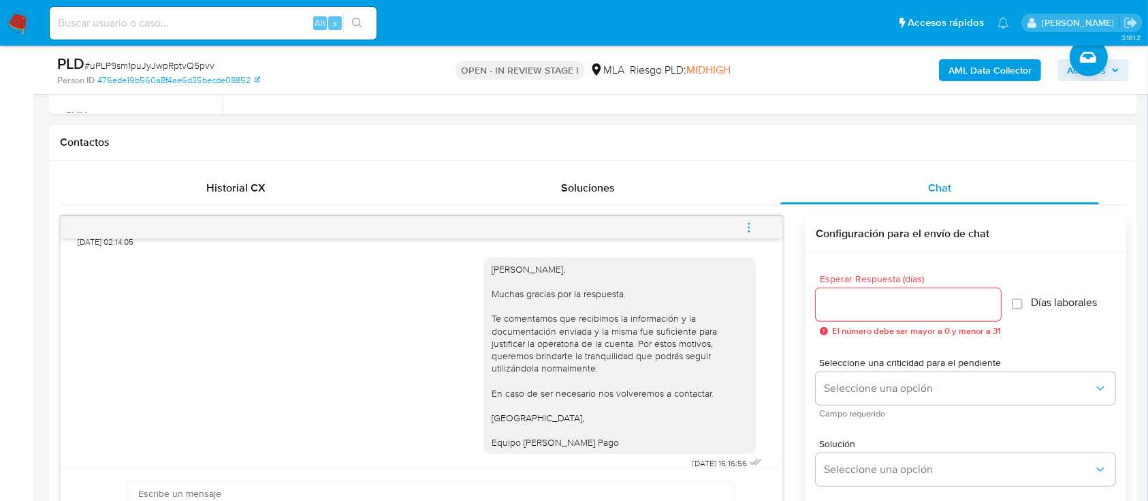
click at [751, 223] on icon "menu-action" at bounding box center [749, 227] width 12 height 12
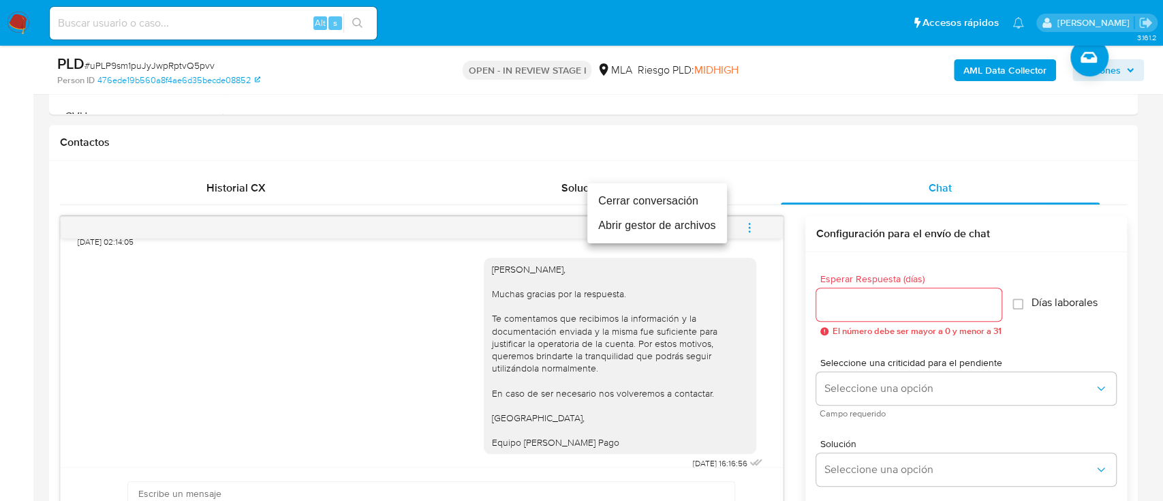
click at [672, 199] on li "Cerrar conversación" at bounding box center [657, 201] width 140 height 25
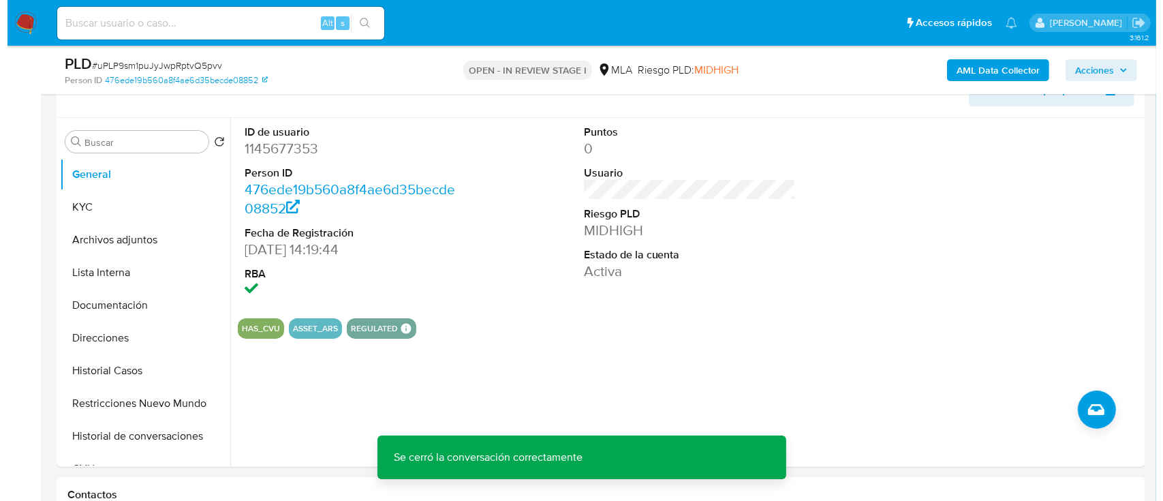
scroll to position [185, 0]
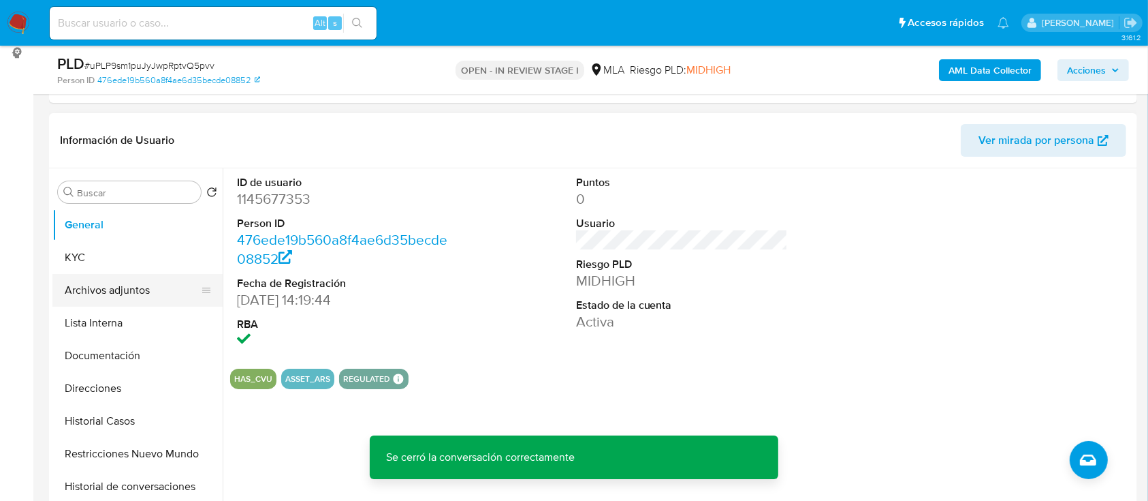
click at [105, 283] on button "Archivos adjuntos" at bounding box center [131, 290] width 159 height 33
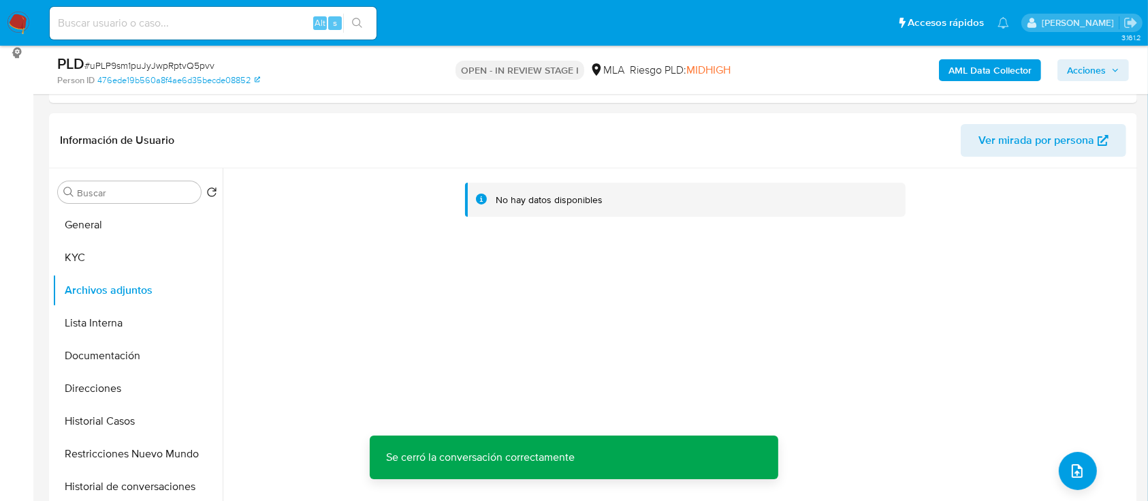
click at [954, 69] on b "AML Data Collector" at bounding box center [990, 70] width 83 height 22
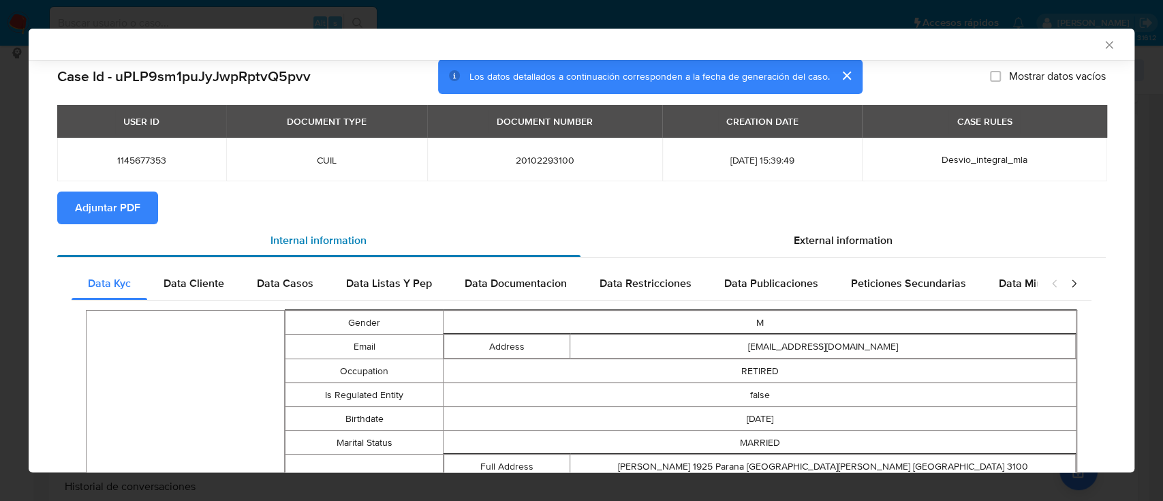
scroll to position [0, 0]
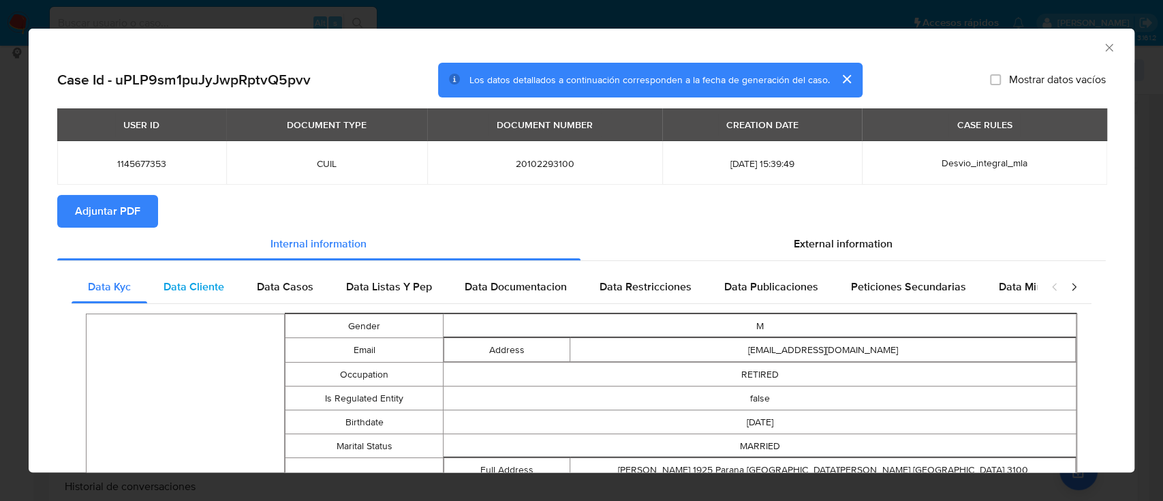
click at [206, 297] on div "Data Cliente" at bounding box center [193, 286] width 93 height 33
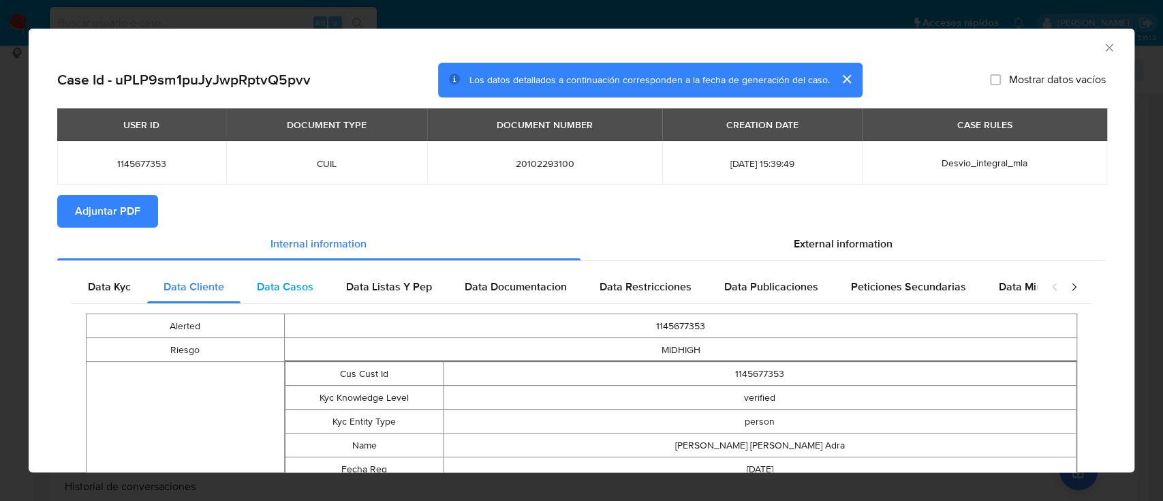
click at [262, 276] on div "Data Casos" at bounding box center [284, 286] width 89 height 33
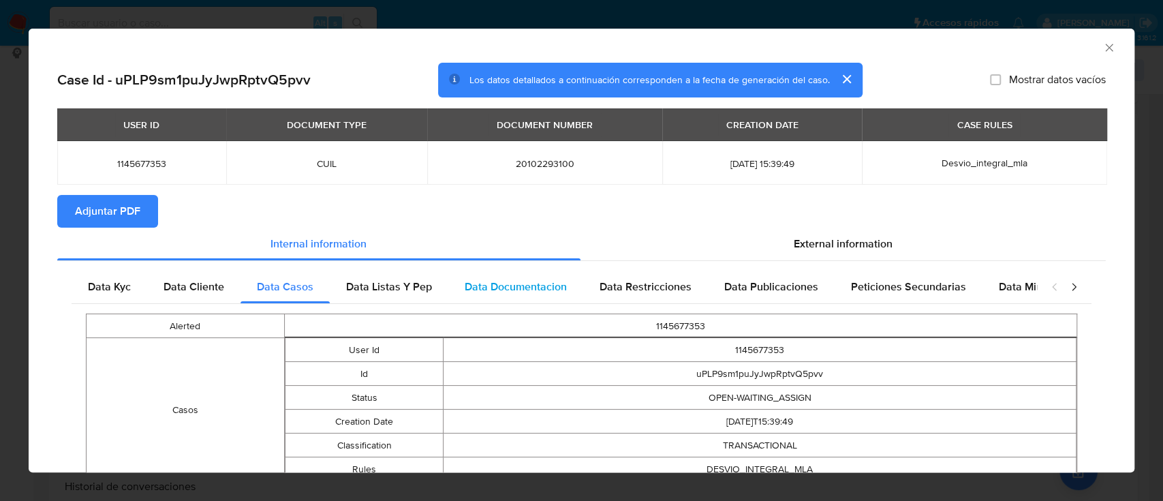
scroll to position [77, 0]
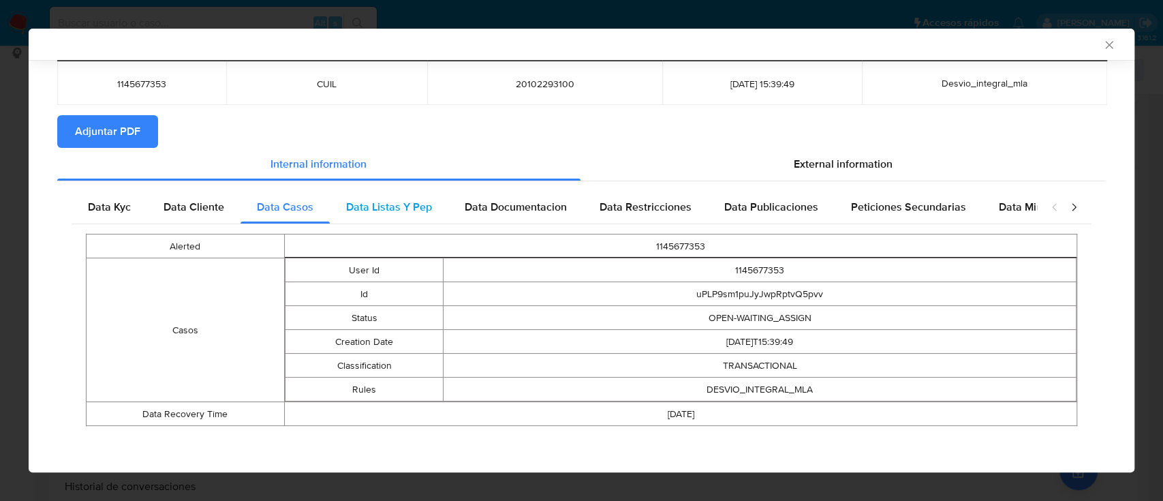
click at [403, 191] on div "Data Listas Y Pep" at bounding box center [389, 207] width 119 height 33
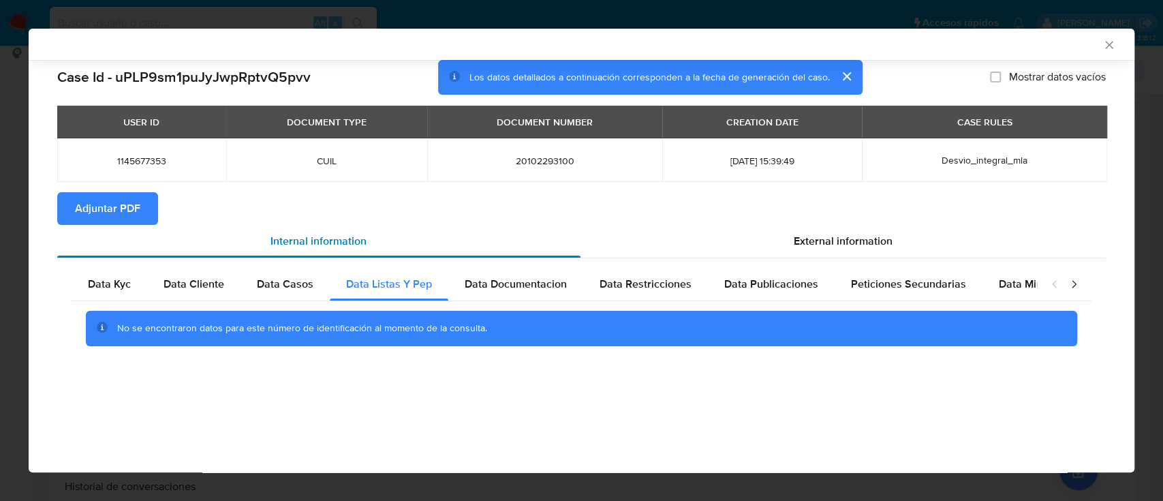
scroll to position [0, 0]
click at [516, 281] on span "Data Documentacion" at bounding box center [516, 284] width 102 height 16
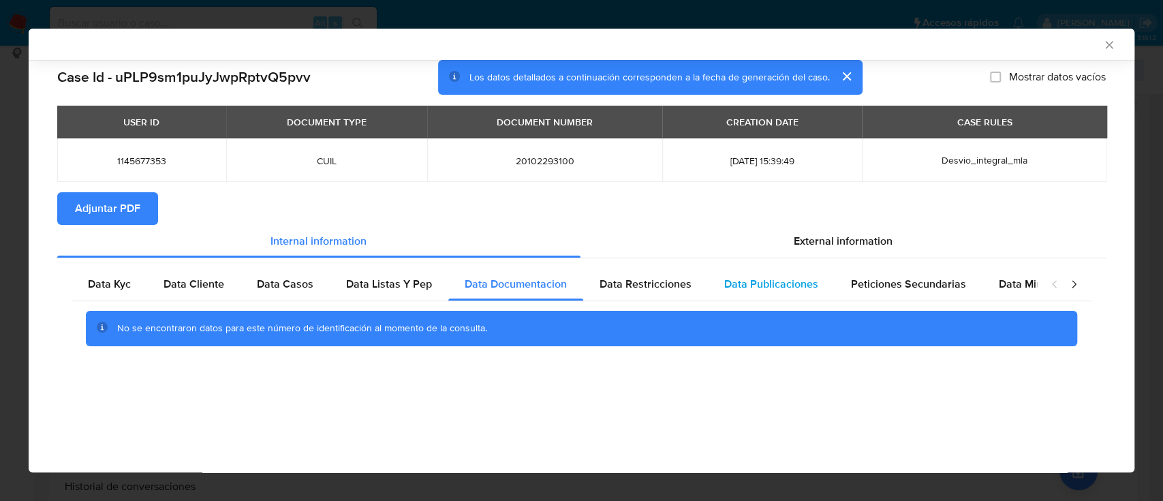
drag, startPoint x: 661, startPoint y: 285, endPoint x: 802, endPoint y: 270, distance: 142.5
click at [663, 284] on span "Data Restricciones" at bounding box center [645, 284] width 92 height 16
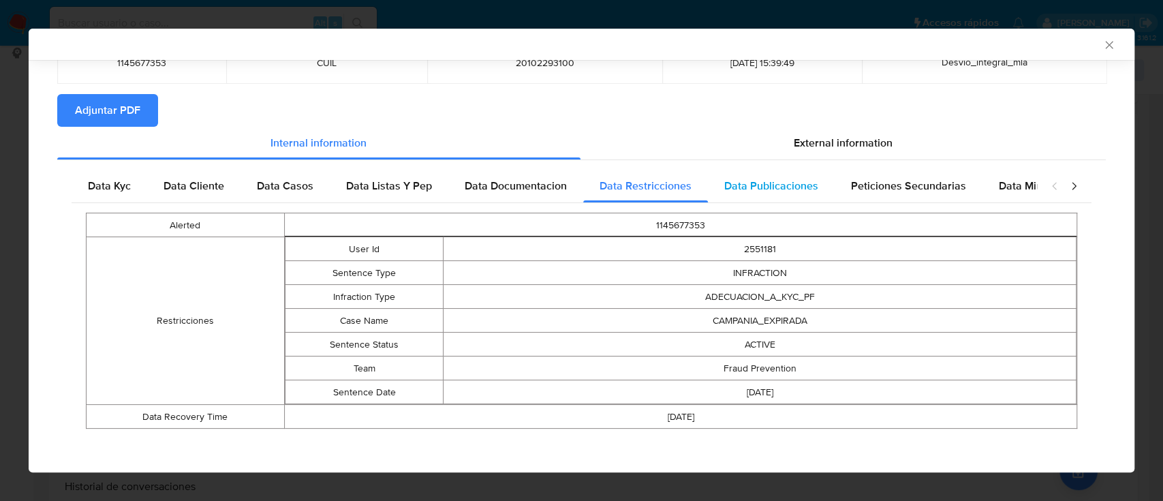
scroll to position [101, 0]
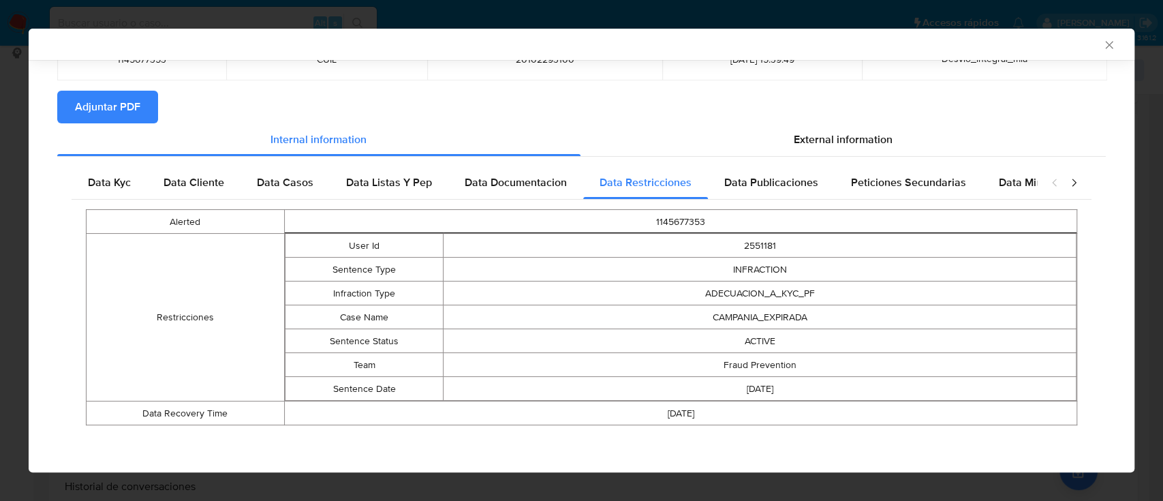
drag, startPoint x: 764, startPoint y: 293, endPoint x: 828, endPoint y: 388, distance: 114.7
click at [828, 390] on tbody "User Id 2551181 Sentence Type INFRACTION Infraction Type ADECUACION_A_KYC_PF Ca…" at bounding box center [680, 317] width 791 height 167
click at [765, 186] on span "Data Publicaciones" at bounding box center [771, 182] width 94 height 16
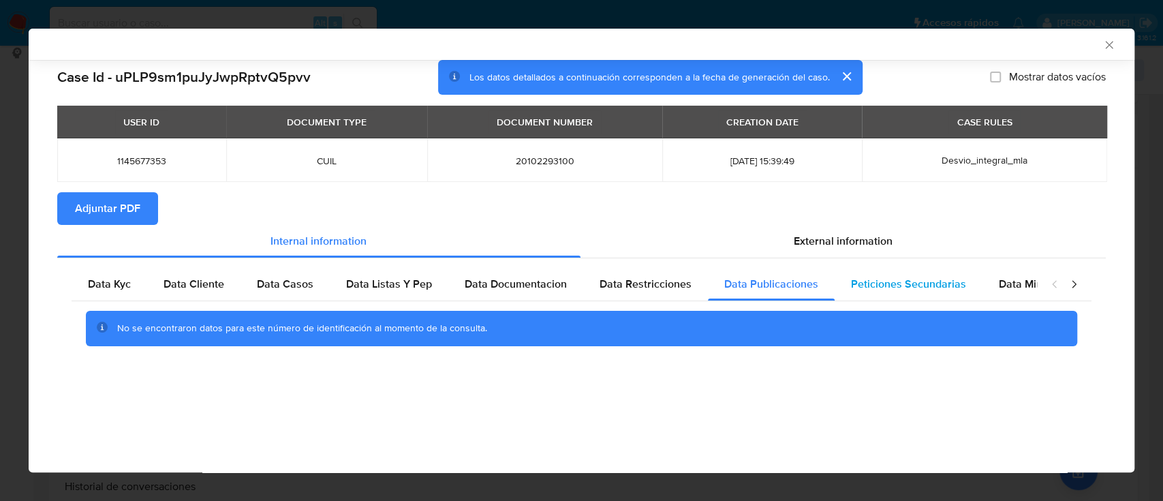
drag, startPoint x: 905, startPoint y: 277, endPoint x: 919, endPoint y: 277, distance: 14.3
click at [905, 277] on span "Peticiones Secundarias" at bounding box center [908, 284] width 115 height 16
click at [1032, 288] on span "Data Minoridad" at bounding box center [1036, 284] width 75 height 16
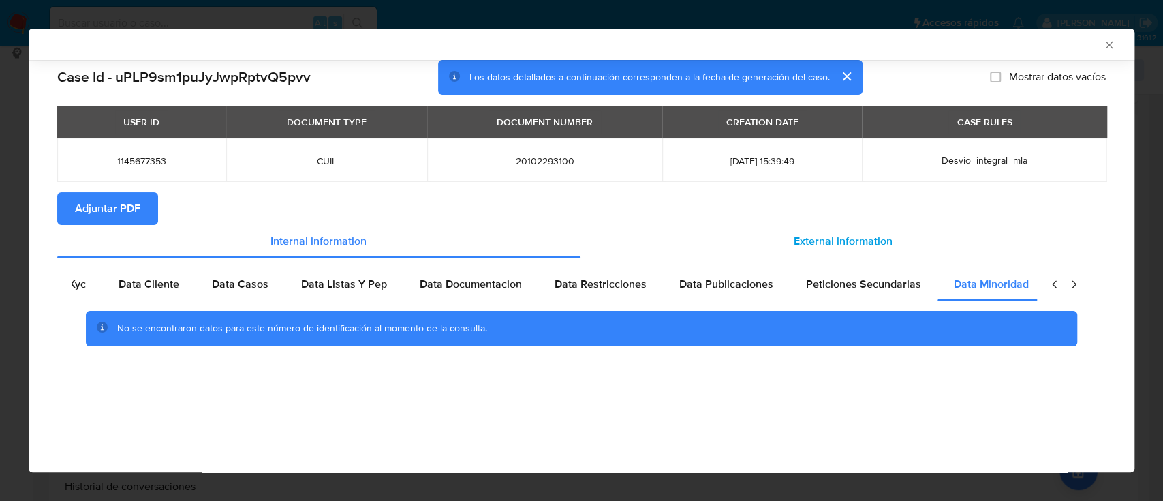
scroll to position [0, 46]
click at [837, 235] on span "External information" at bounding box center [843, 241] width 99 height 16
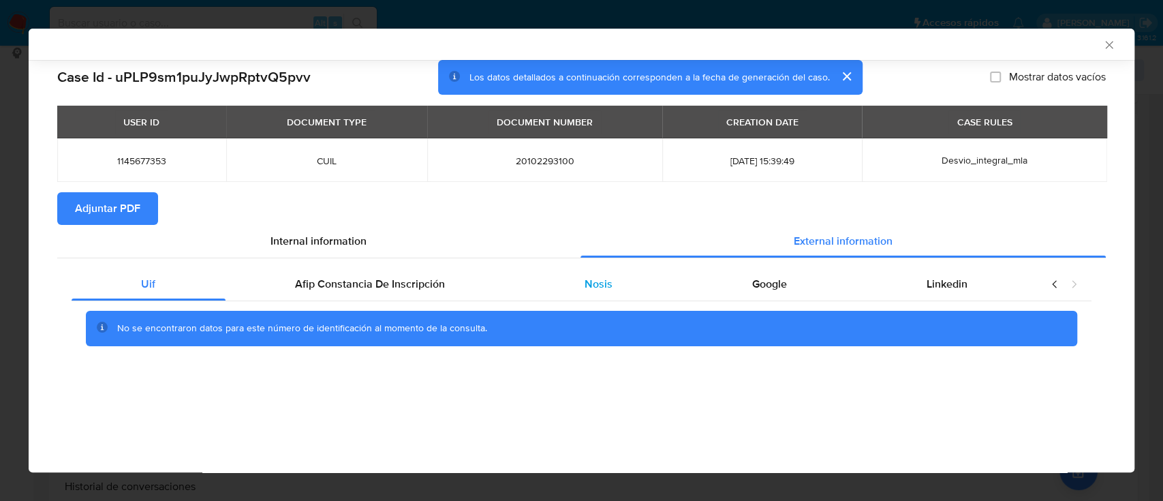
click at [539, 287] on div "Nosis" at bounding box center [599, 284] width 168 height 33
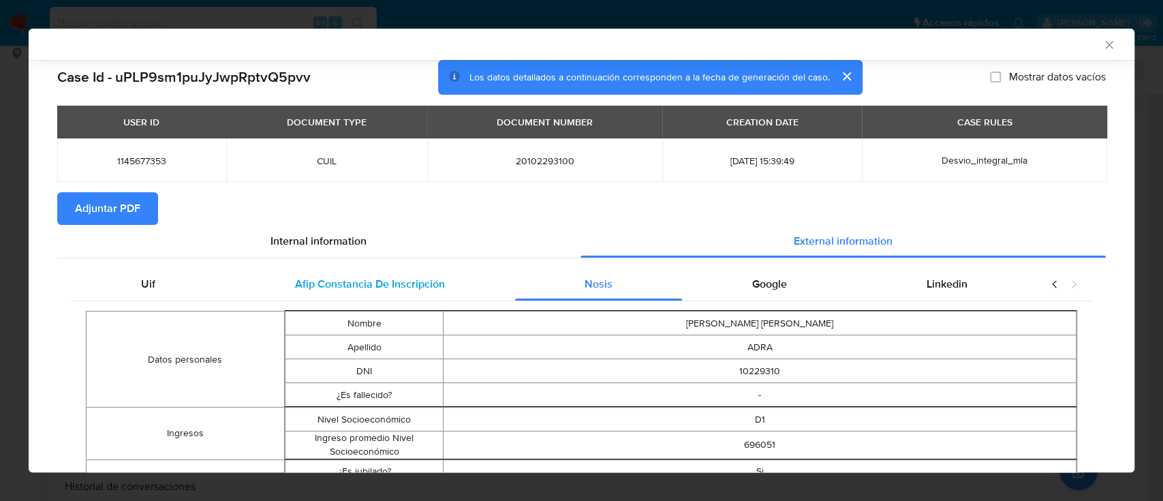
click at [439, 281] on span "Afip Constancia De Inscripción" at bounding box center [370, 284] width 150 height 16
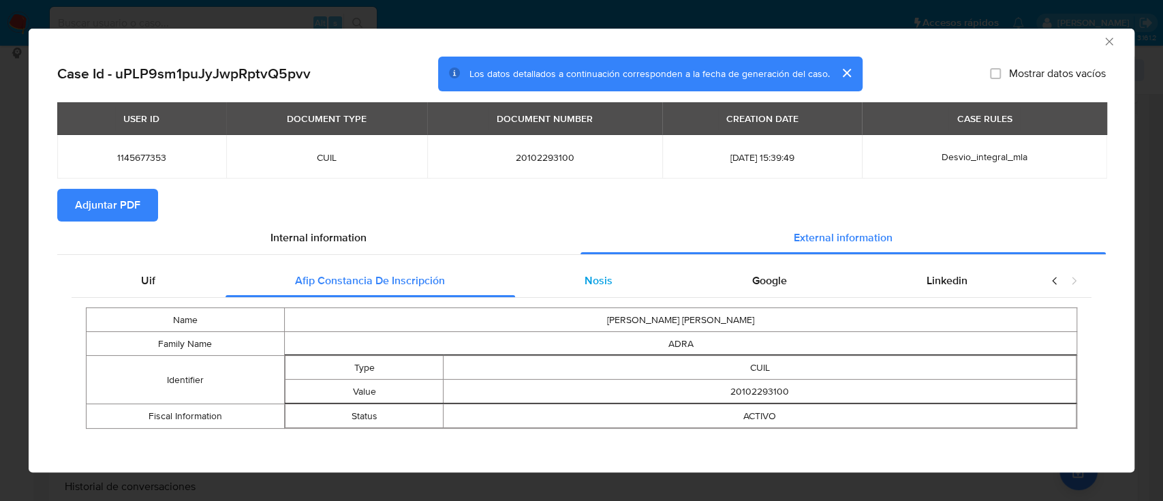
click at [552, 264] on div "Nosis" at bounding box center [599, 280] width 168 height 33
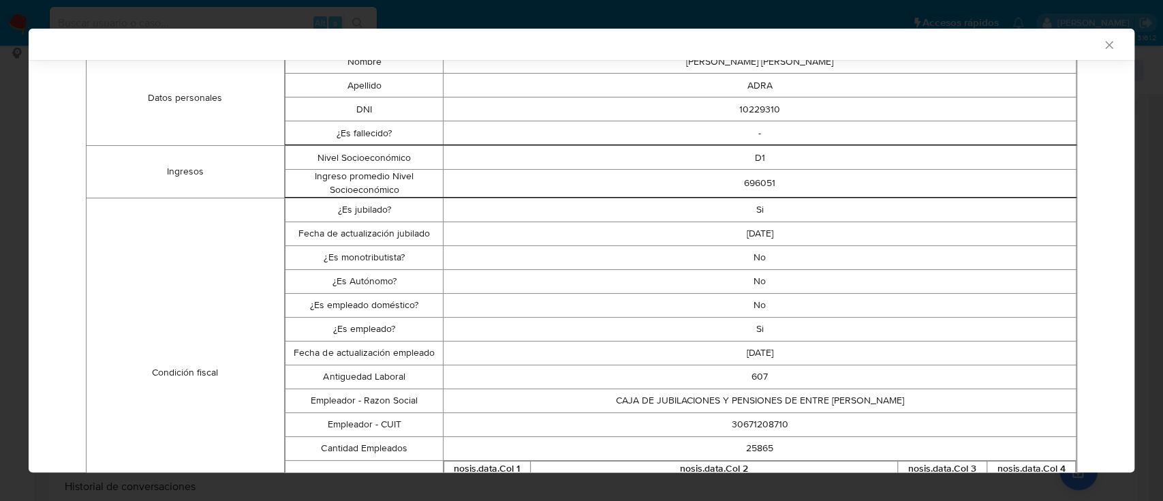
scroll to position [276, 0]
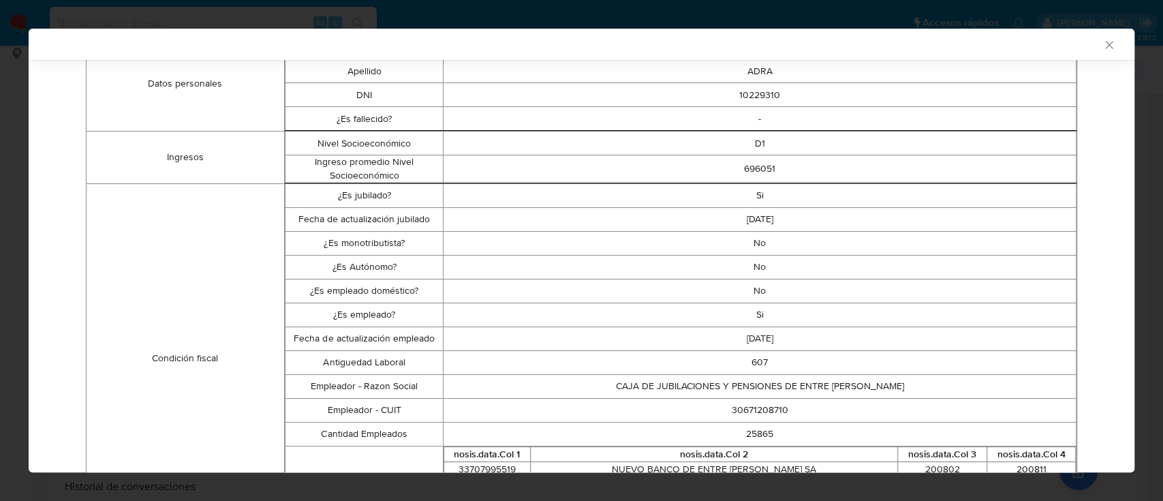
drag, startPoint x: 360, startPoint y: 192, endPoint x: 779, endPoint y: 341, distance: 444.7
click at [779, 341] on tbody "¿Es jubilado? Si Fecha de actualización jubilado 2025-06-19 ¿Es monotributista?…" at bounding box center [680, 357] width 791 height 349
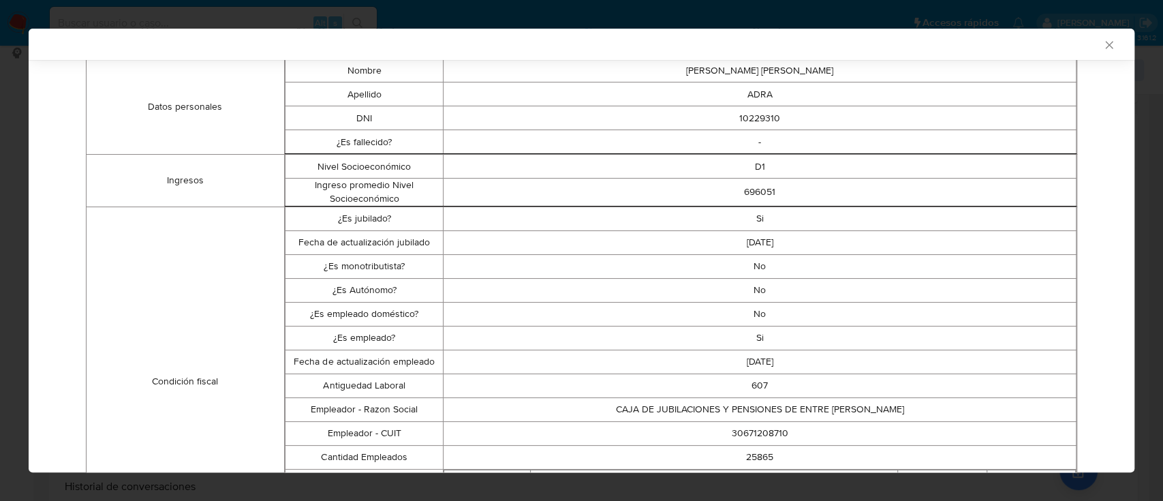
scroll to position [3, 0]
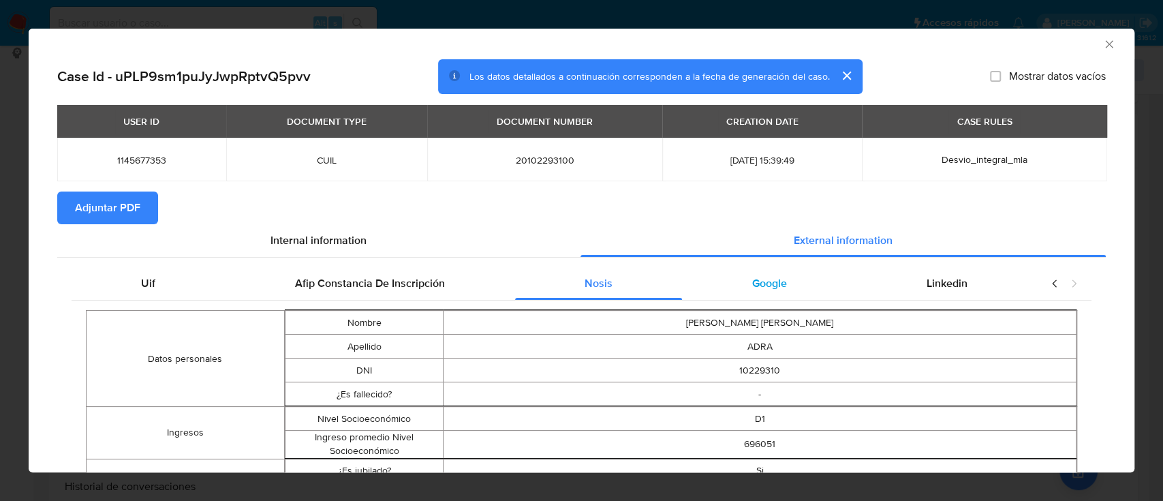
click at [752, 281] on span "Google" at bounding box center [769, 283] width 35 height 16
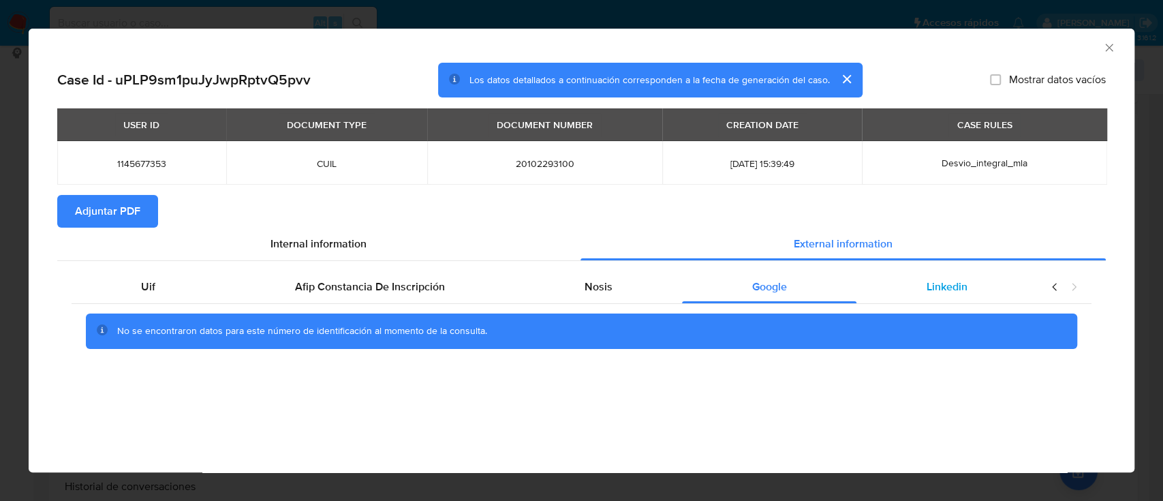
click at [950, 293] on span "Linkedin" at bounding box center [946, 287] width 41 height 16
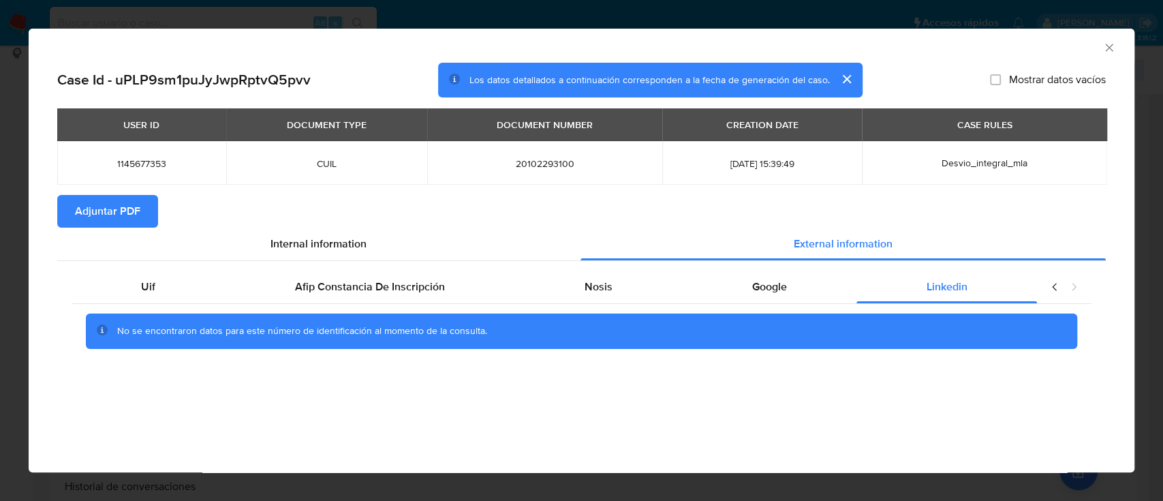
click at [65, 202] on button "Adjuntar PDF" at bounding box center [107, 211] width 101 height 33
drag, startPoint x: 1105, startPoint y: 48, endPoint x: 971, endPoint y: 89, distance: 141.1
click at [1106, 48] on icon "Cerrar ventana" at bounding box center [1109, 48] width 14 height 14
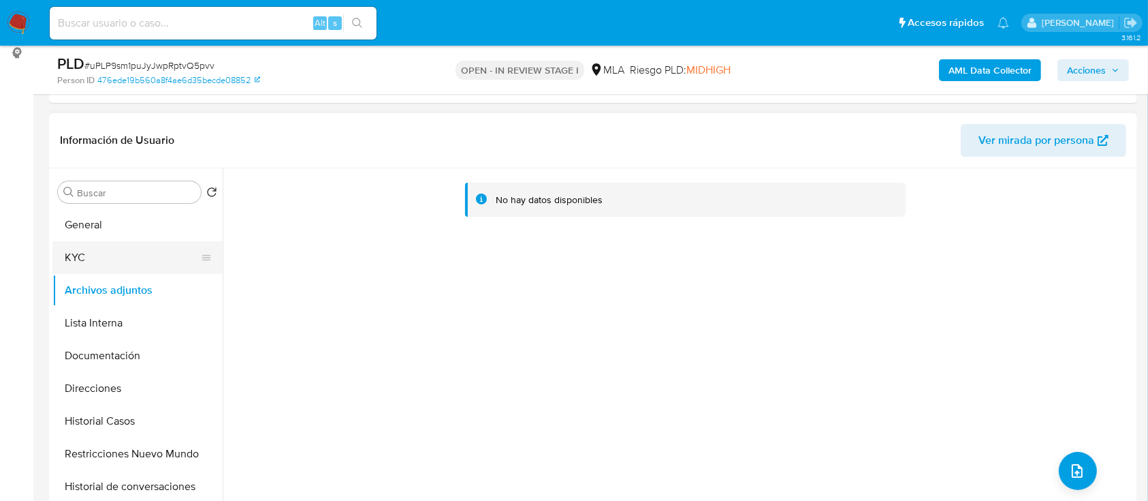
click at [125, 266] on button "KYC" at bounding box center [131, 257] width 159 height 33
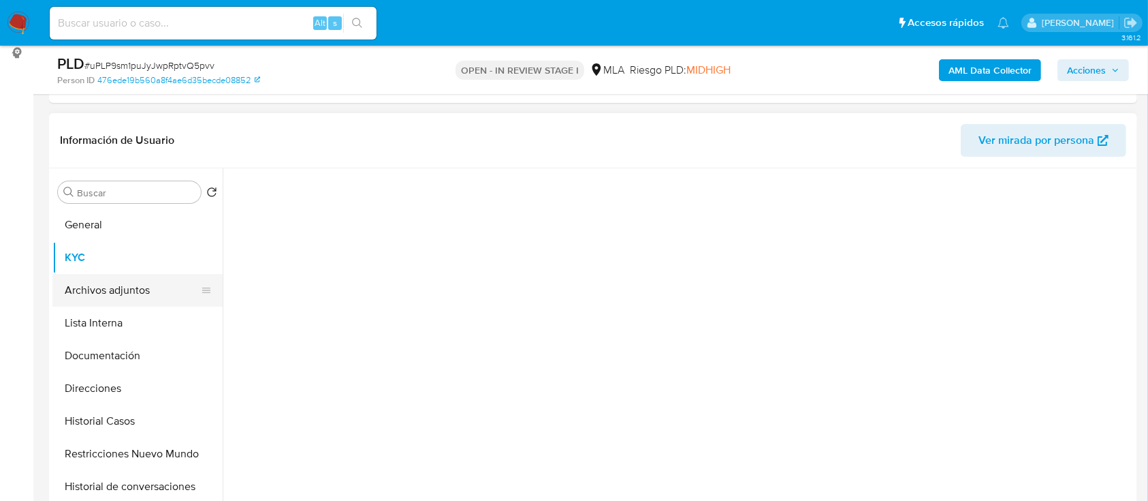
click at [115, 289] on button "Archivos adjuntos" at bounding box center [131, 290] width 159 height 33
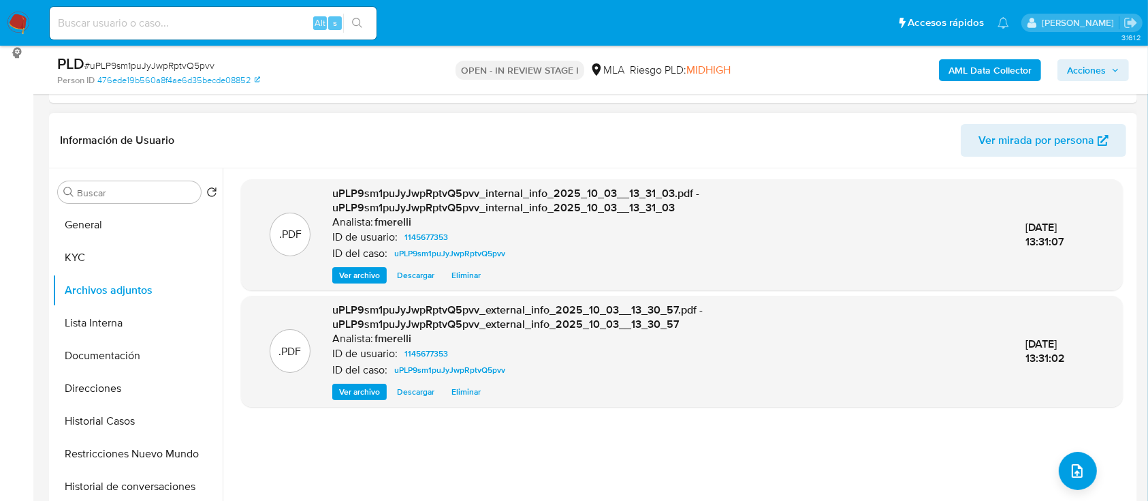
click at [355, 270] on span "Ver archivo" at bounding box center [359, 275] width 41 height 14
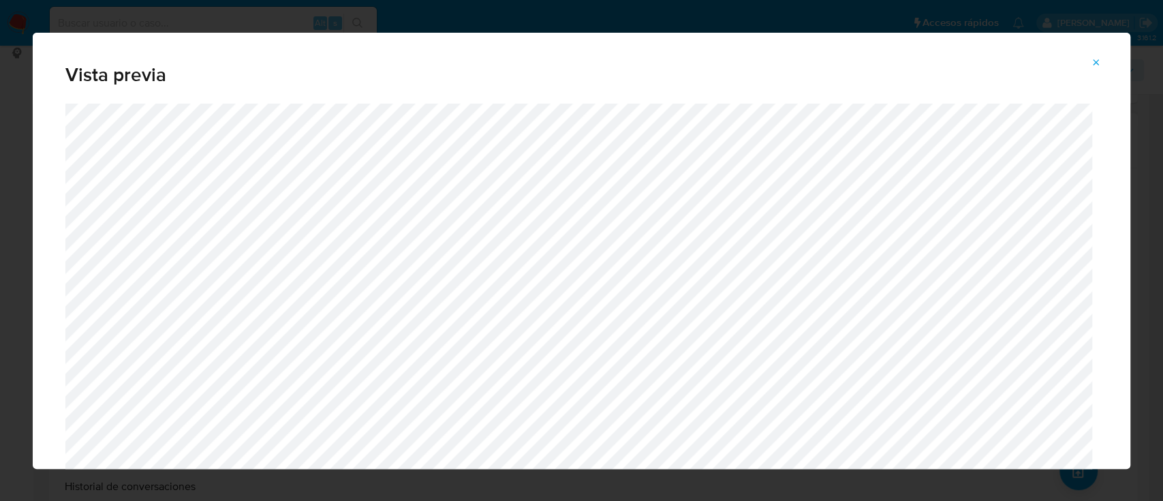
click at [1096, 67] on span "Attachment preview" at bounding box center [1095, 62] width 11 height 19
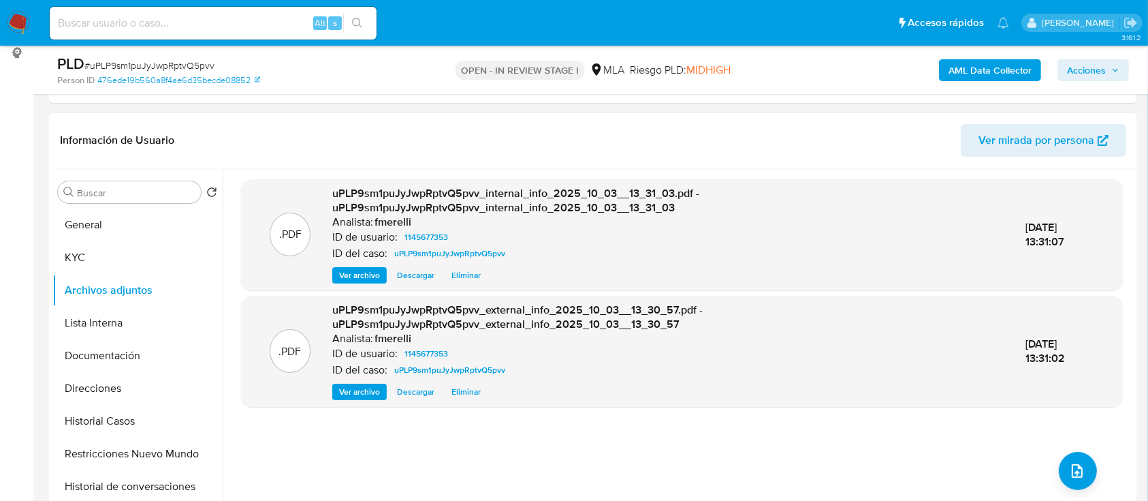
click at [358, 385] on span "Ver archivo" at bounding box center [359, 392] width 41 height 14
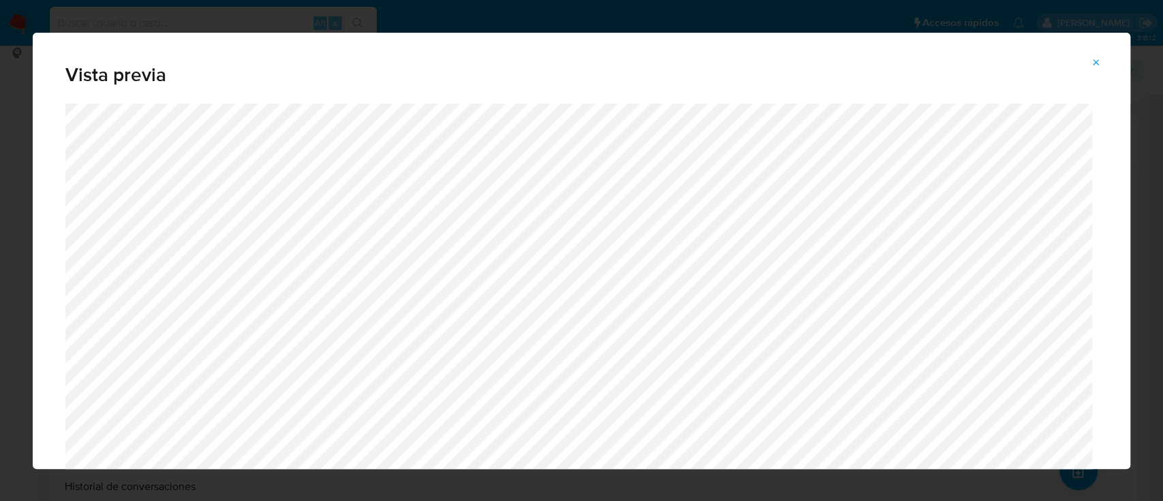
click at [1090, 68] on span "Attachment preview" at bounding box center [1095, 62] width 11 height 19
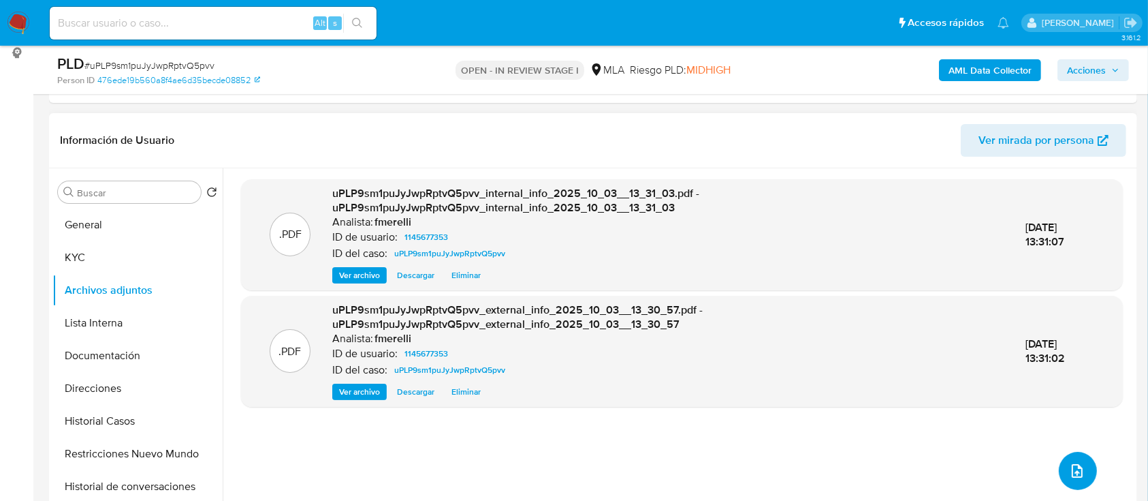
click at [1069, 464] on icon "upload-file" at bounding box center [1077, 470] width 16 height 16
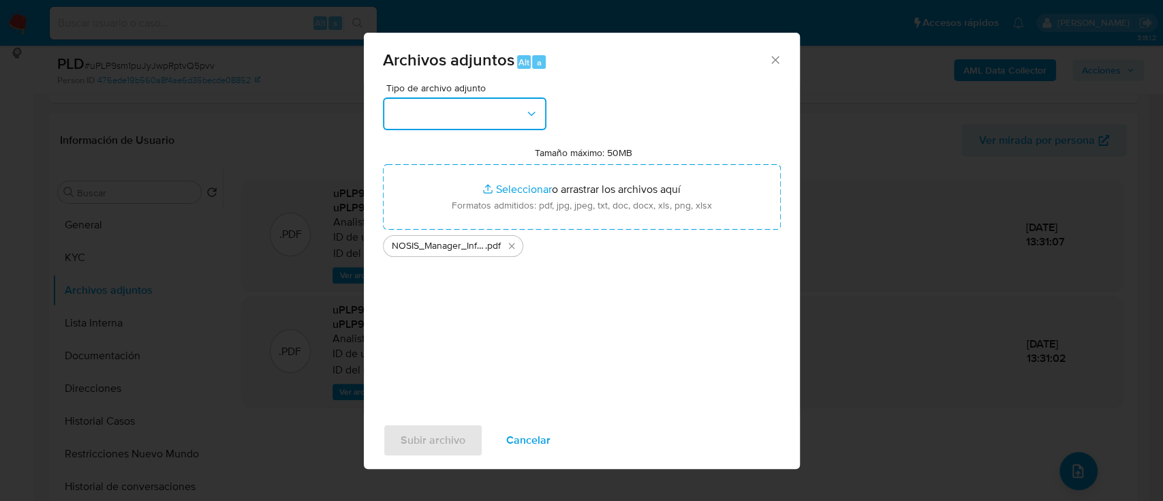
click at [507, 121] on button "button" at bounding box center [464, 113] width 163 height 33
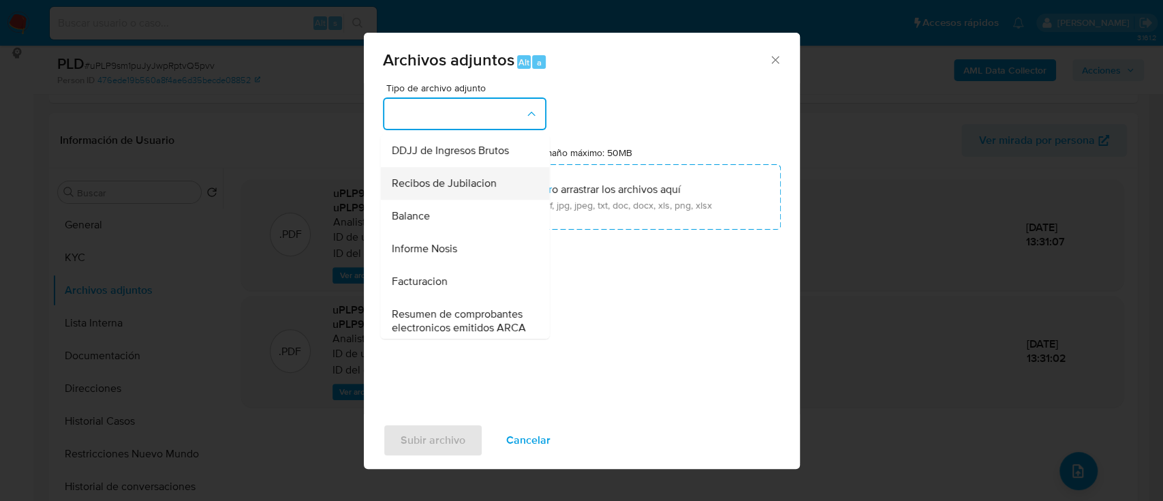
scroll to position [454, 0]
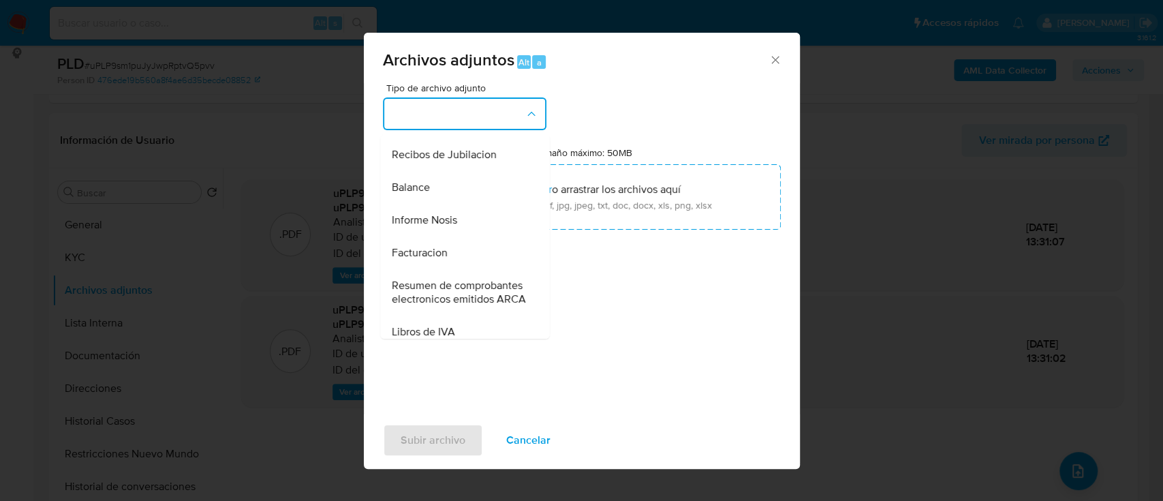
click at [463, 236] on div "Informe Nosis" at bounding box center [460, 220] width 139 height 33
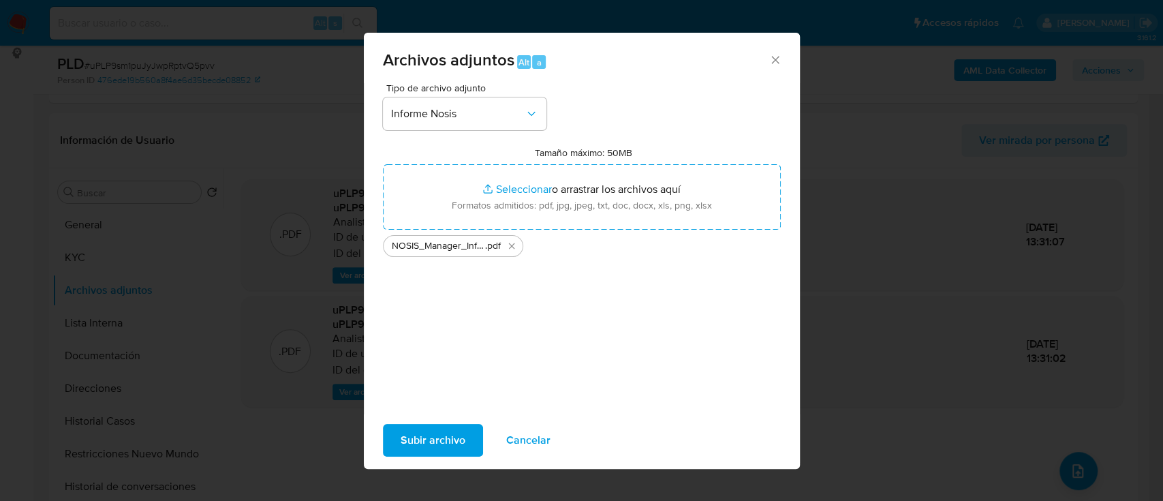
click at [421, 434] on span "Subir archivo" at bounding box center [433, 440] width 65 height 30
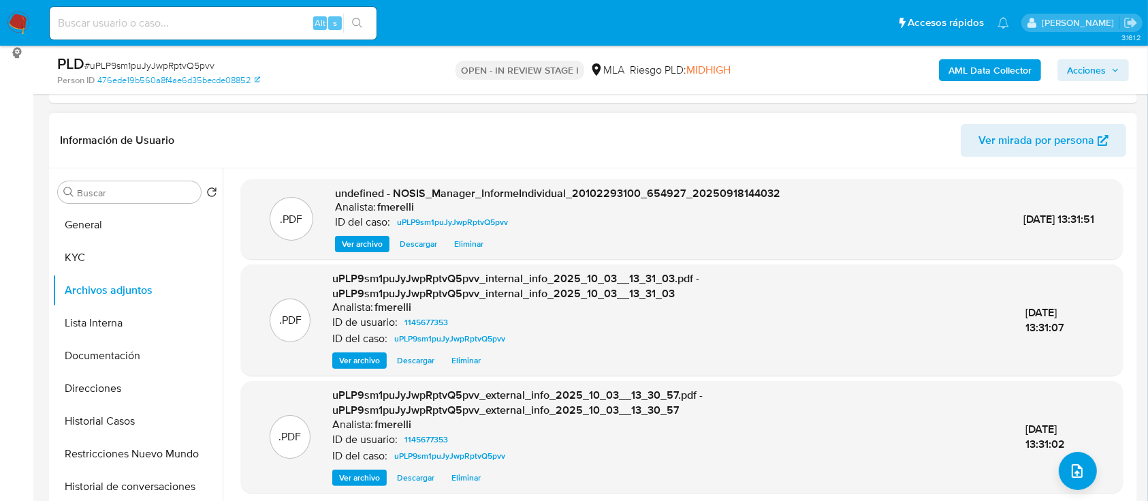
click at [357, 246] on span "Ver archivo" at bounding box center [362, 244] width 41 height 14
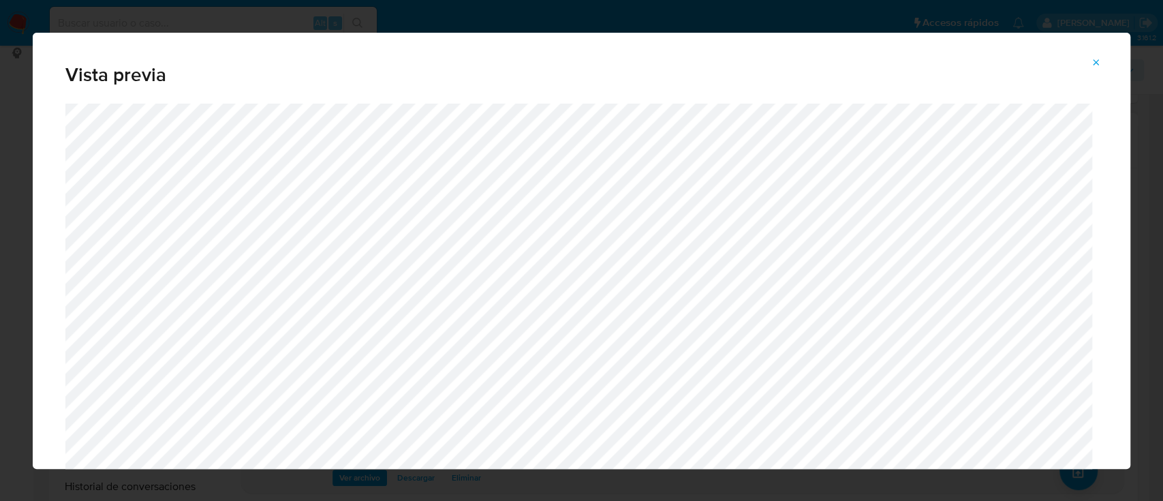
click at [1095, 67] on icon "Attachment preview" at bounding box center [1095, 62] width 11 height 11
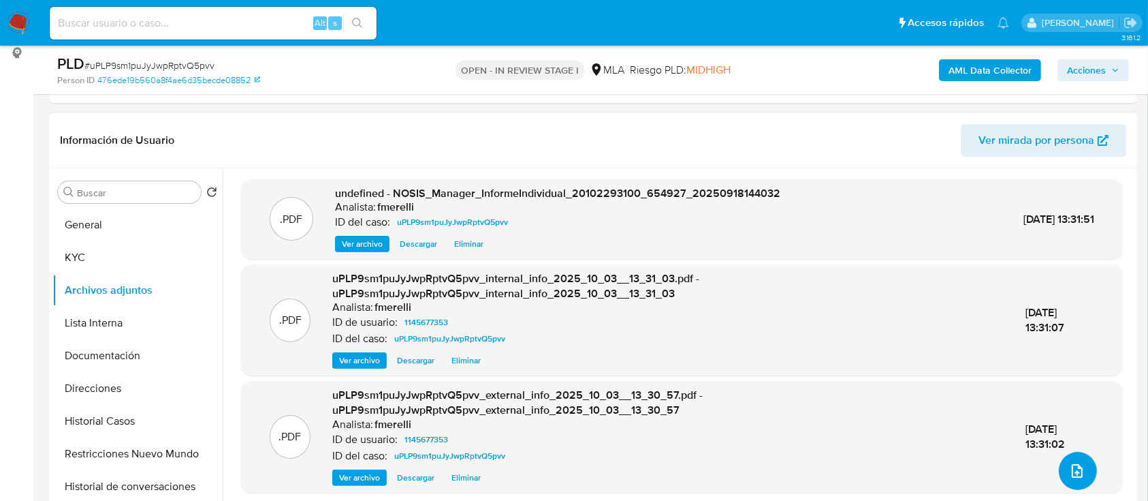
click at [1086, 471] on button "upload-file" at bounding box center [1078, 471] width 38 height 38
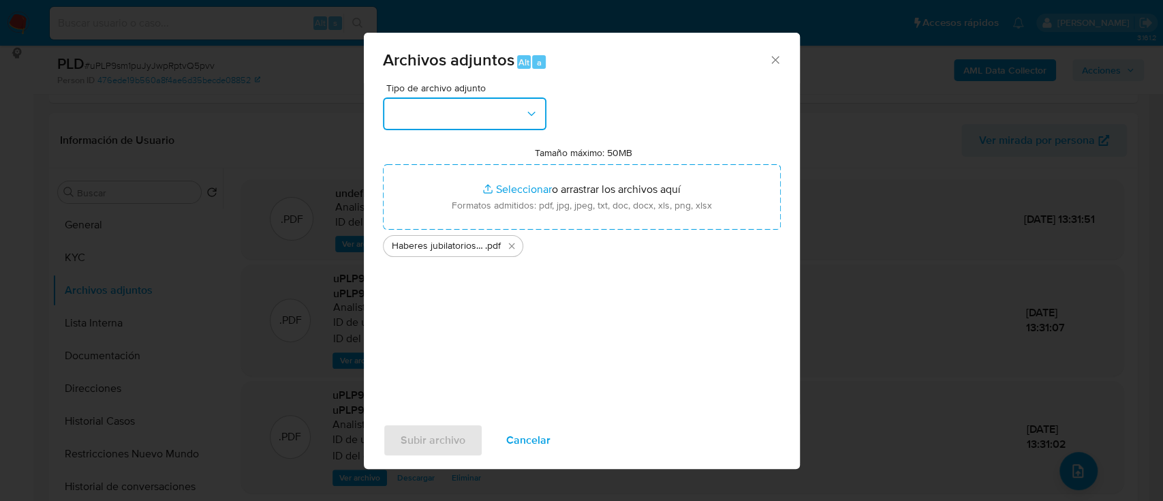
click at [469, 114] on button "button" at bounding box center [464, 113] width 163 height 33
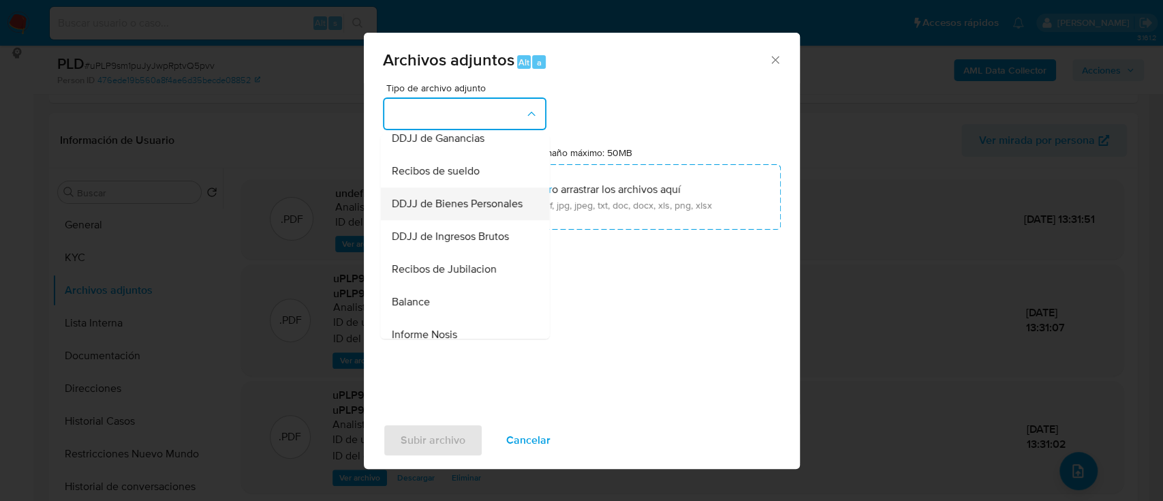
scroll to position [363, 0]
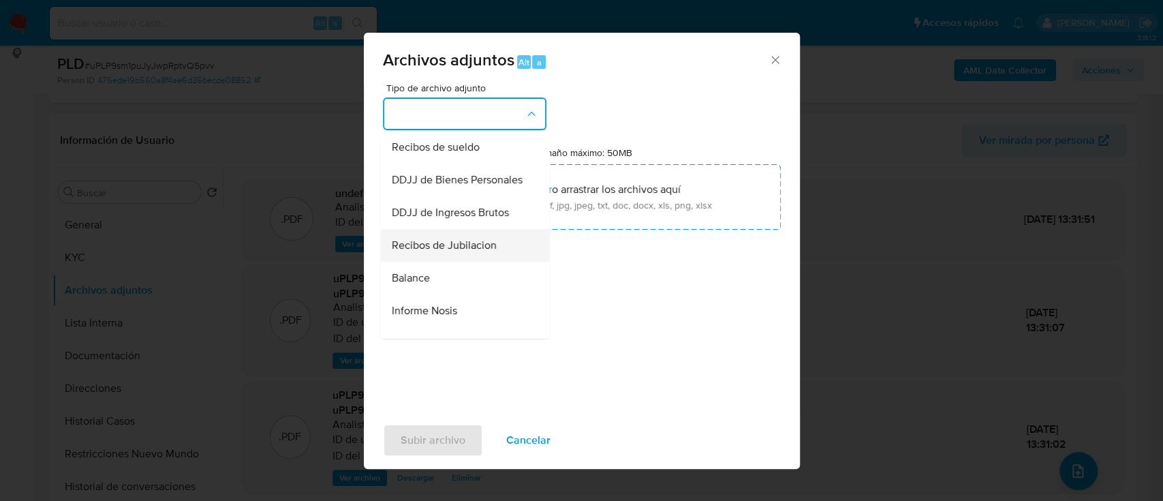
click at [465, 252] on span "Recibos de Jubilacion" at bounding box center [443, 245] width 105 height 14
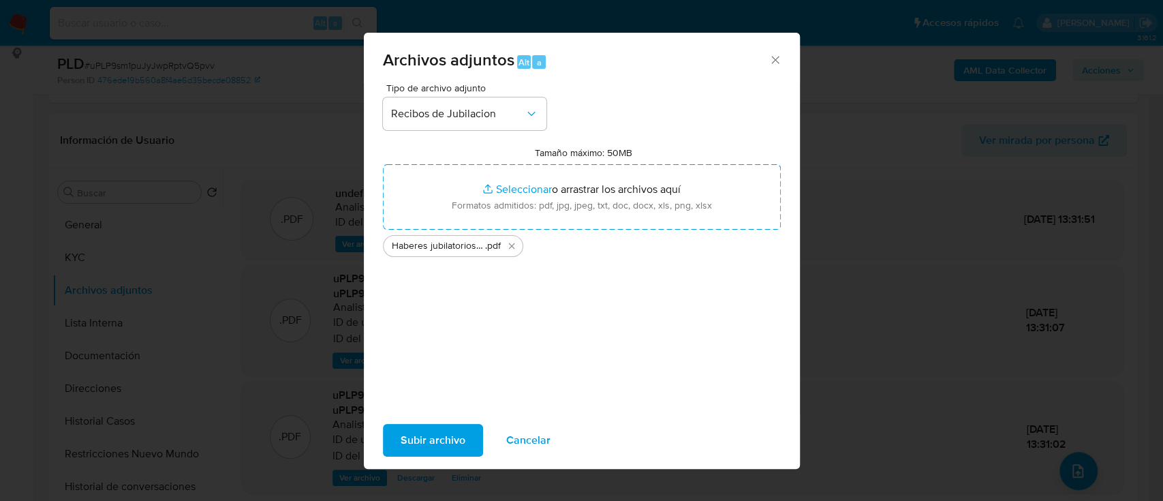
click at [450, 443] on span "Subir archivo" at bounding box center [433, 440] width 65 height 30
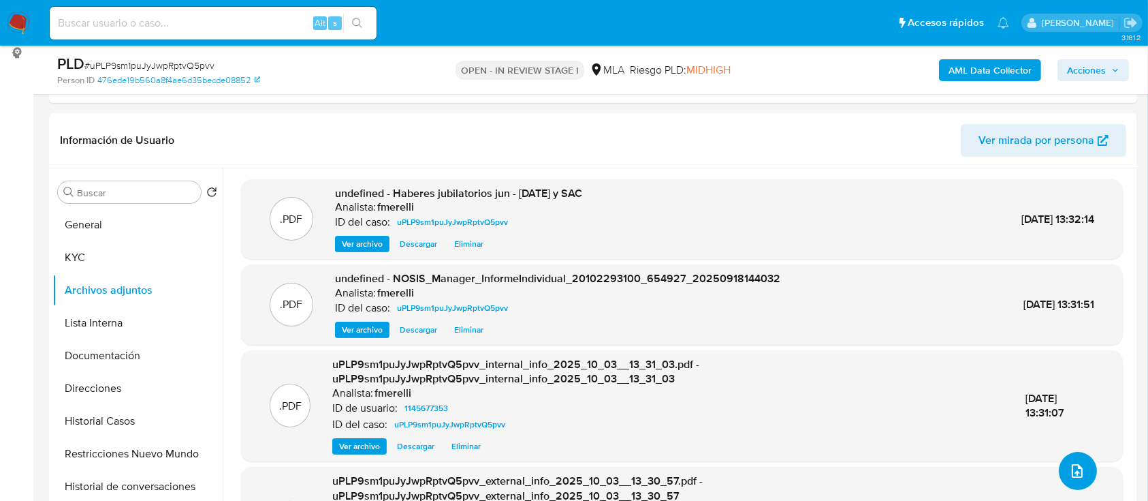
click at [1069, 476] on icon "upload-file" at bounding box center [1077, 470] width 16 height 16
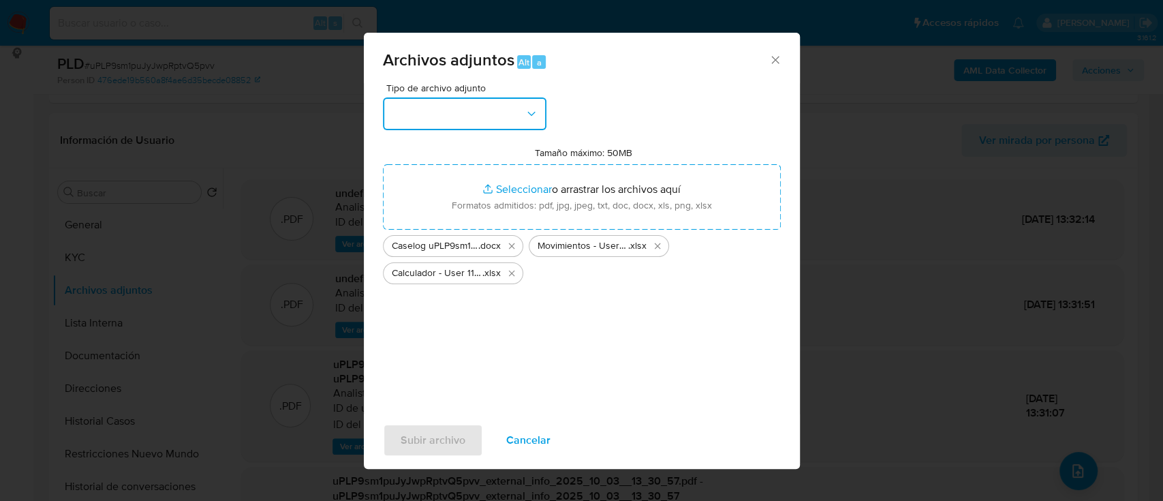
click at [507, 106] on button "button" at bounding box center [464, 113] width 163 height 33
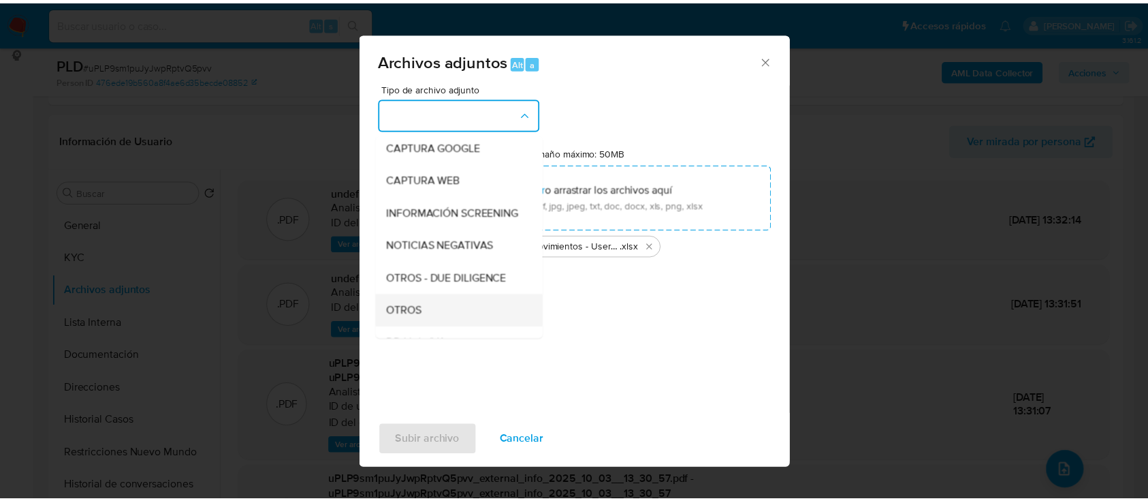
scroll to position [181, 0]
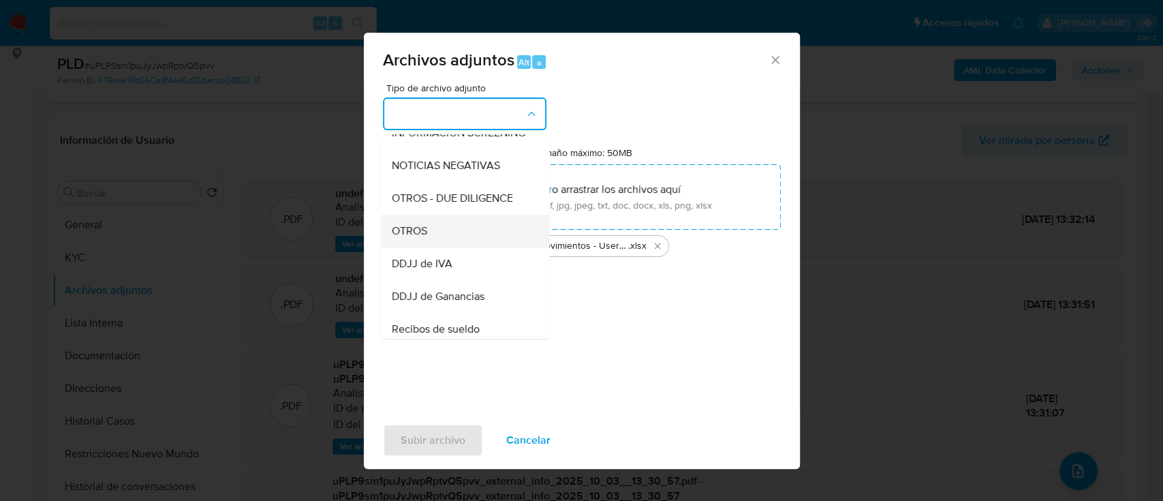
click at [445, 246] on div "OTROS" at bounding box center [460, 231] width 139 height 33
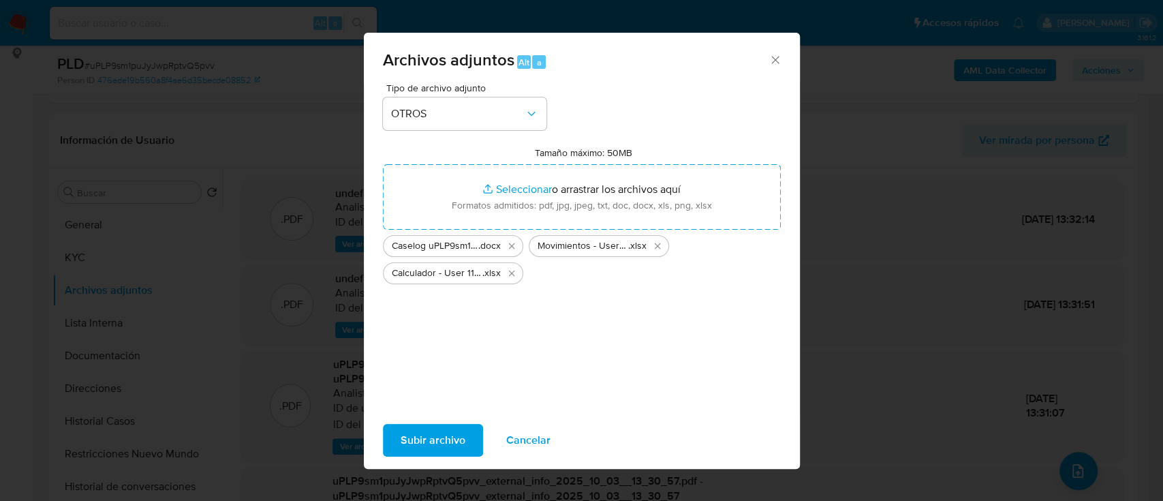
click at [418, 449] on span "Subir archivo" at bounding box center [433, 440] width 65 height 30
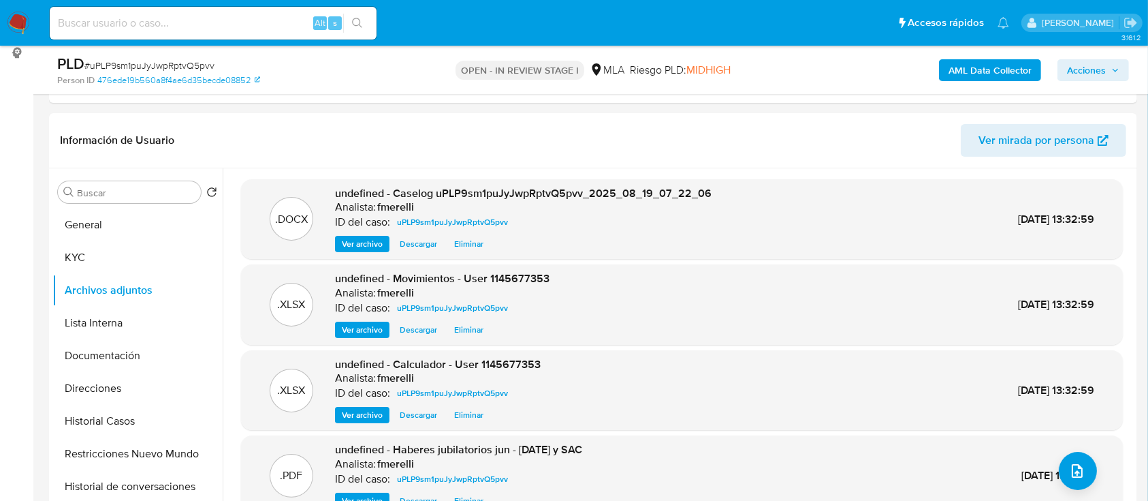
click at [168, 61] on span "# uPLP9sm1puJyJwpRptvQ5pvv" at bounding box center [149, 66] width 130 height 14
copy span "uPLP9sm1puJyJwpRptvQ5pvv"
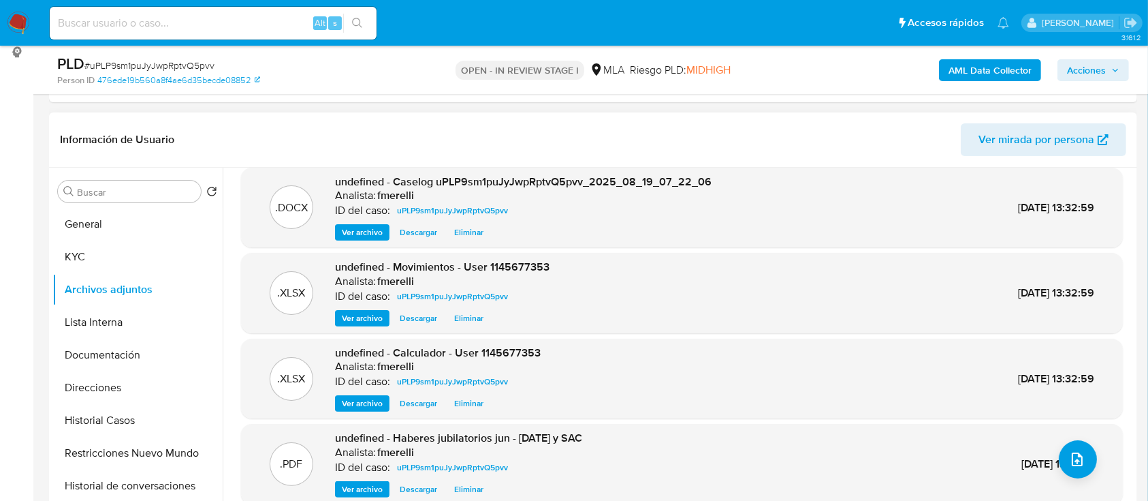
scroll to position [276, 0]
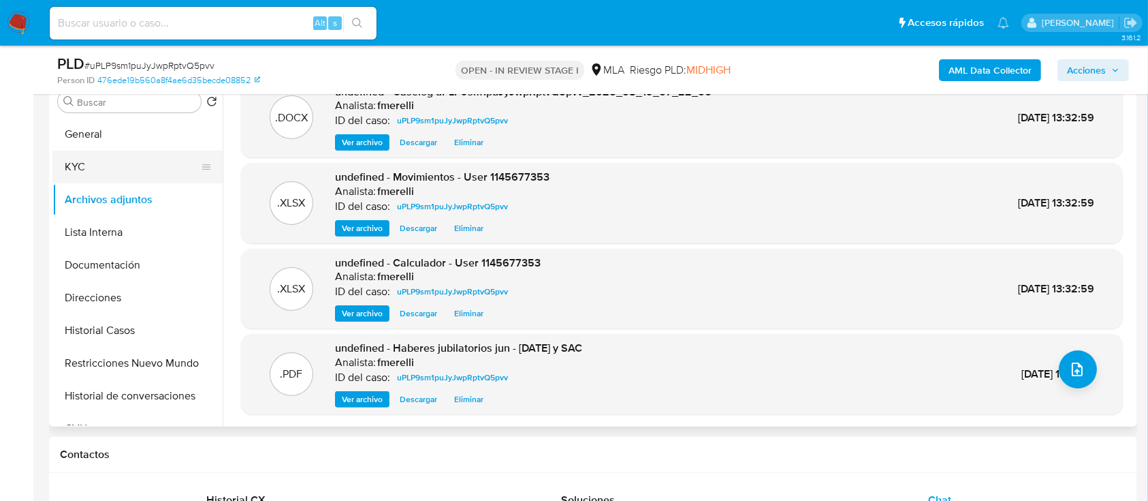
click at [120, 181] on button "KYC" at bounding box center [131, 167] width 159 height 33
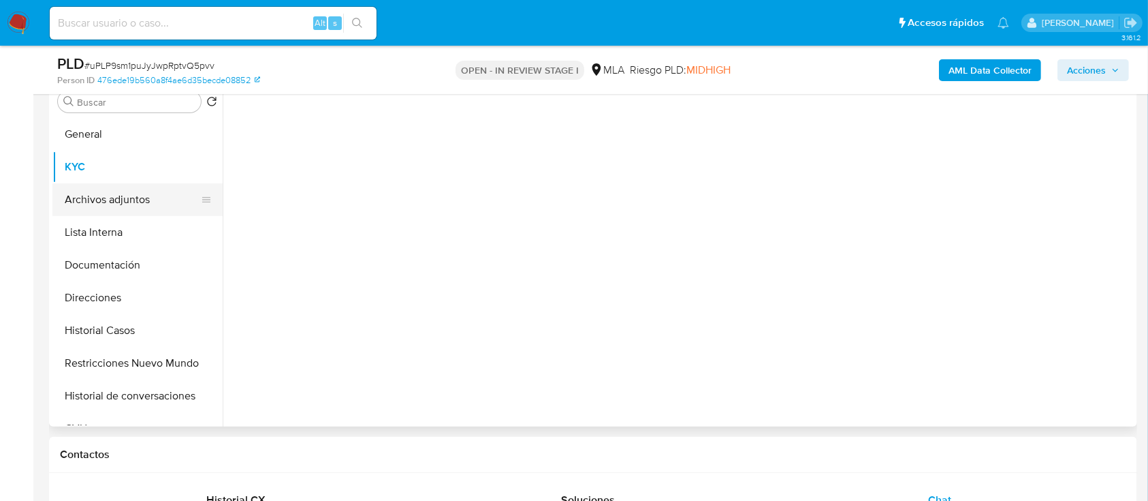
scroll to position [0, 0]
click at [119, 195] on button "Archivos adjuntos" at bounding box center [131, 199] width 159 height 33
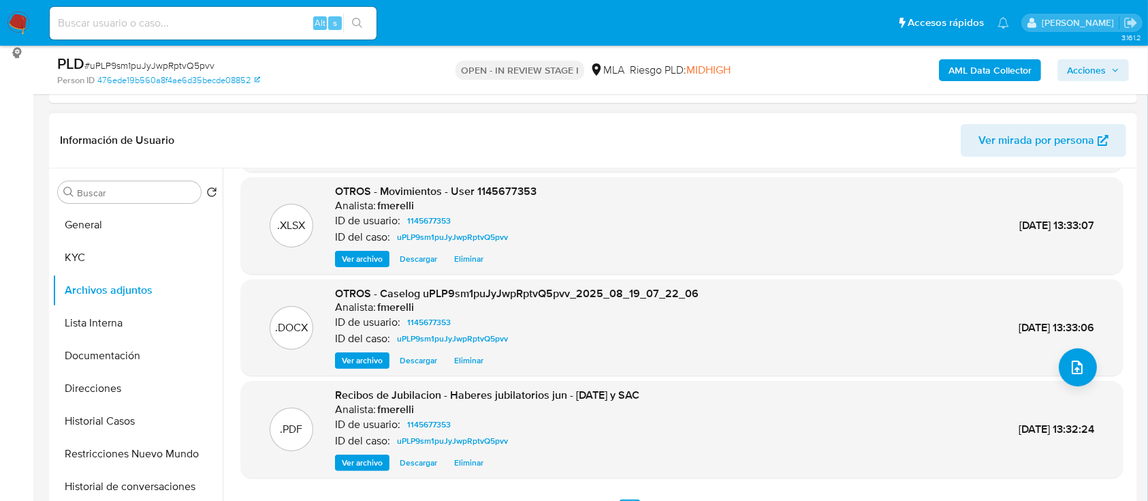
scroll to position [114, 0]
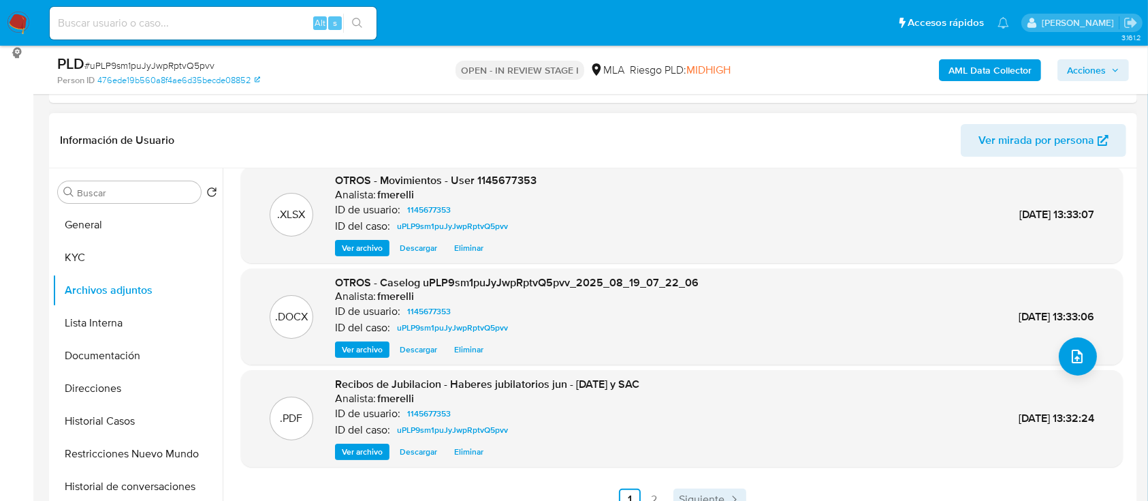
click at [719, 499] on span "Siguiente" at bounding box center [702, 499] width 46 height 11
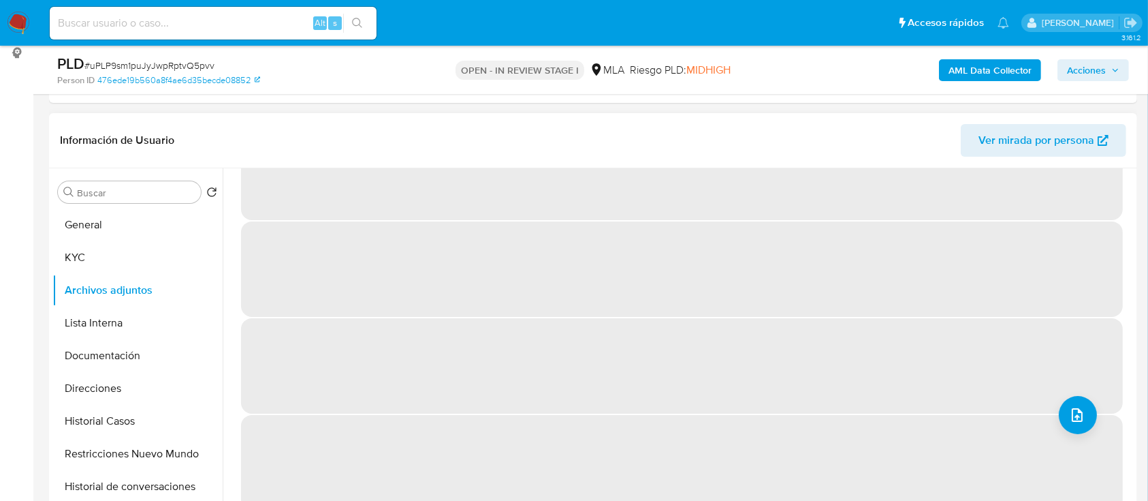
scroll to position [0, 0]
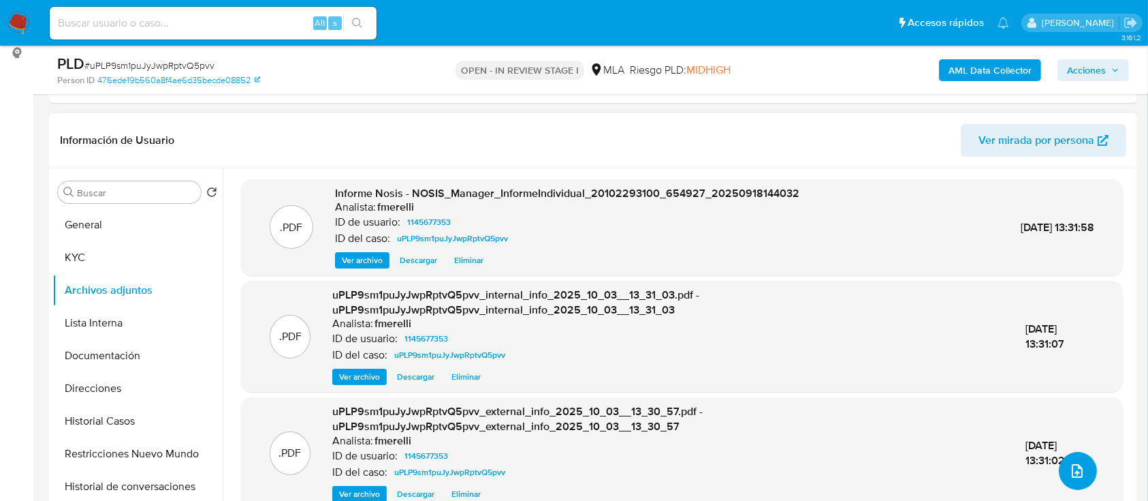
click at [1073, 475] on icon "upload-file" at bounding box center [1077, 470] width 16 height 16
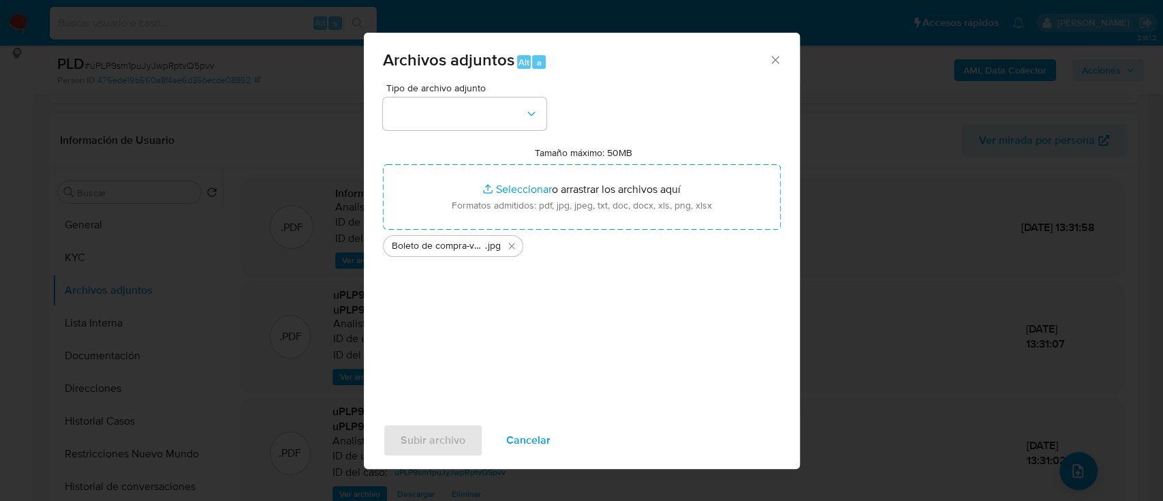
click at [511, 438] on span "Cancelar" at bounding box center [528, 440] width 44 height 30
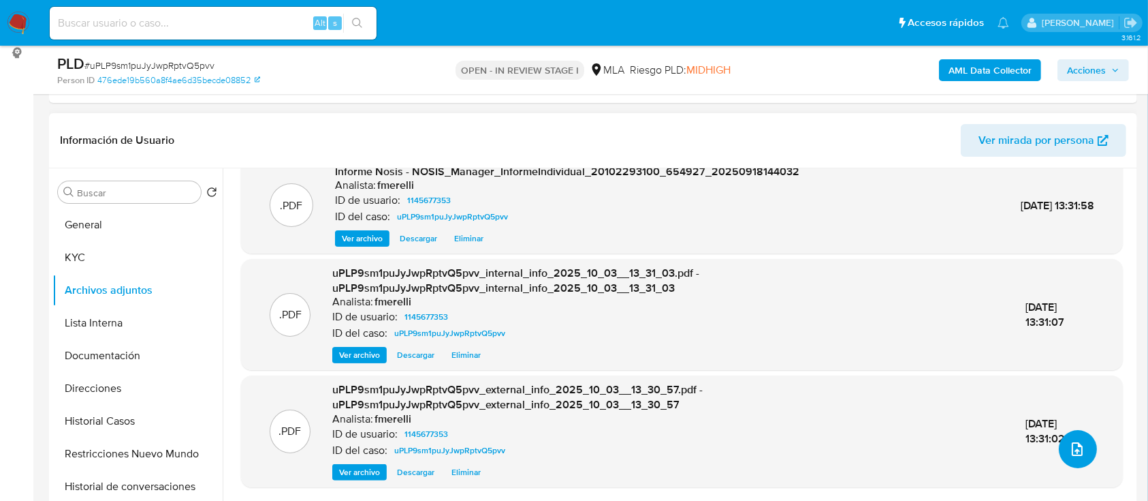
scroll to position [42, 0]
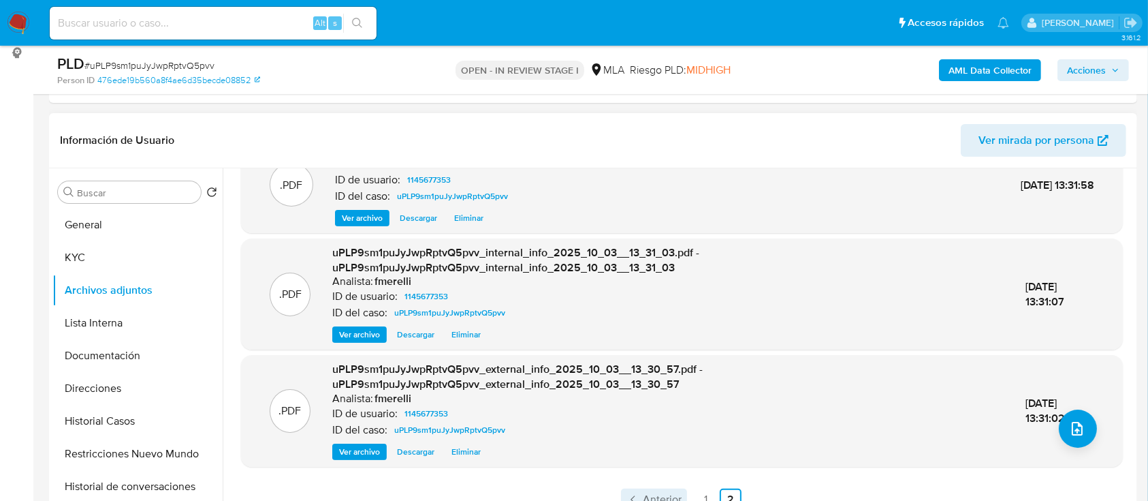
click at [643, 494] on span "Anterior" at bounding box center [662, 499] width 39 height 11
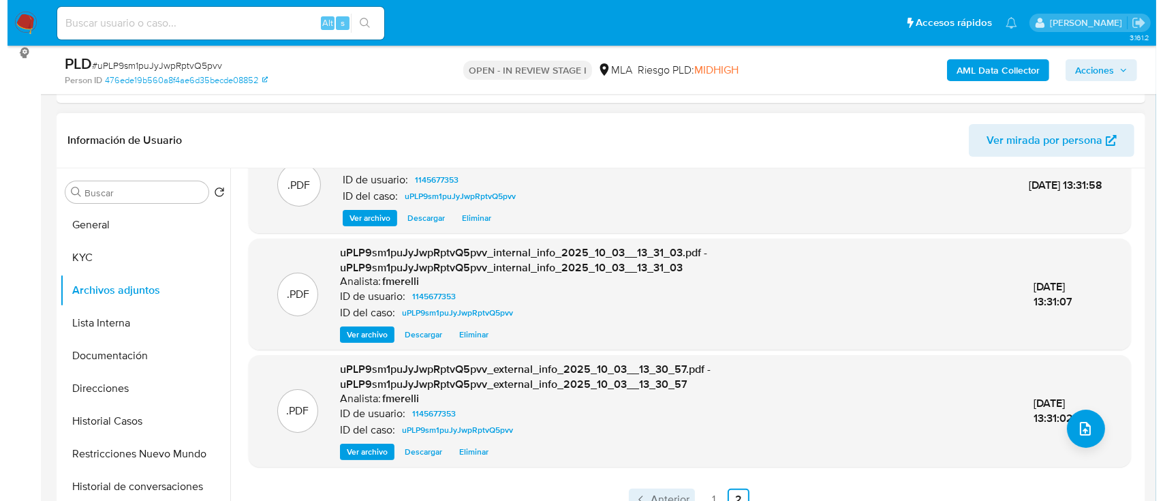
scroll to position [0, 0]
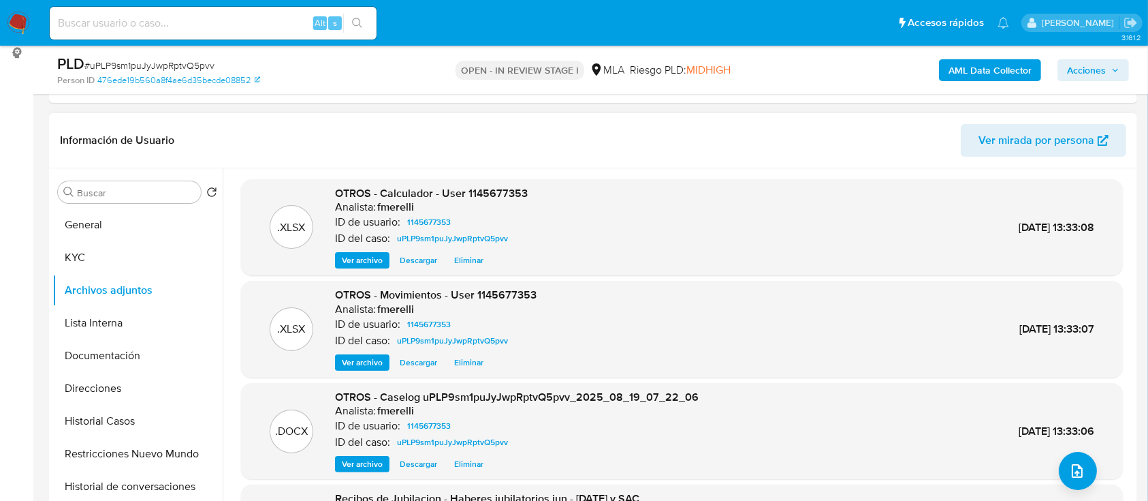
click at [354, 454] on div "OTROS - Caselog uPLP9sm1puJyJwpRptvQ5pvv_2025_08_19_07_22_06 Analista: fmerelli…" at bounding box center [517, 431] width 364 height 83
click at [355, 460] on span "Ver archivo" at bounding box center [362, 464] width 41 height 14
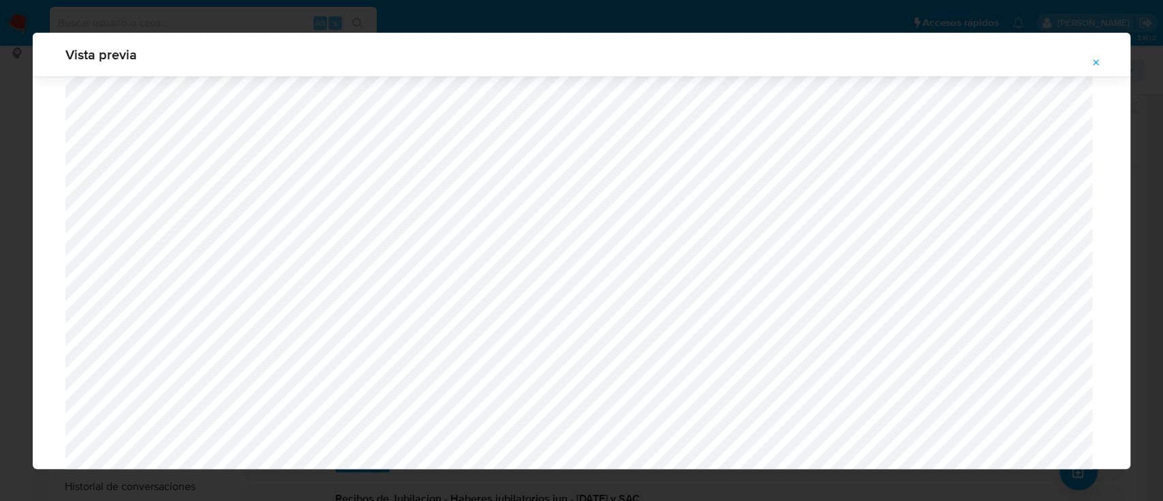
scroll to position [1244, 0]
drag, startPoint x: 1092, startPoint y: 65, endPoint x: 801, endPoint y: 125, distance: 297.1
click at [1092, 64] on icon "Attachment preview" at bounding box center [1095, 62] width 11 height 11
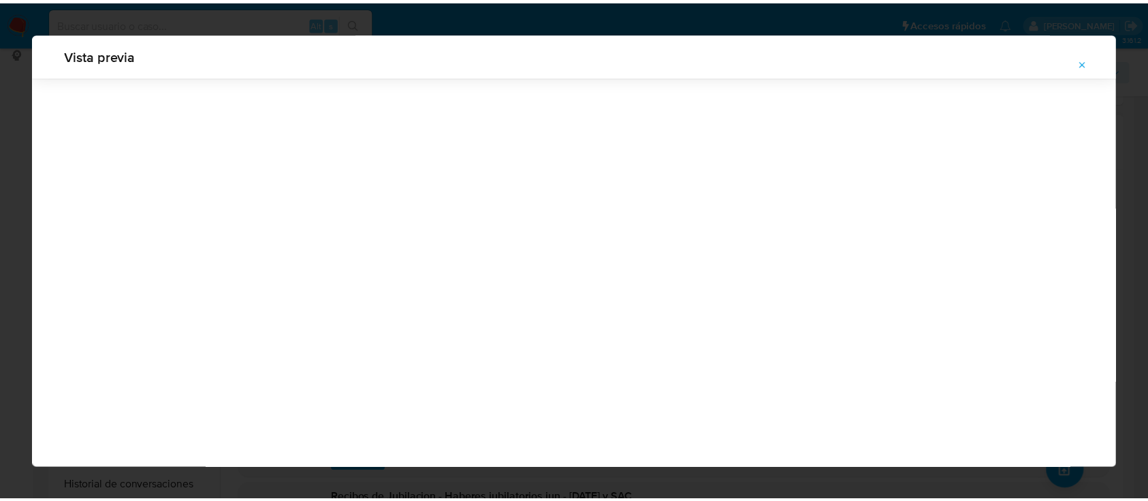
scroll to position [44, 0]
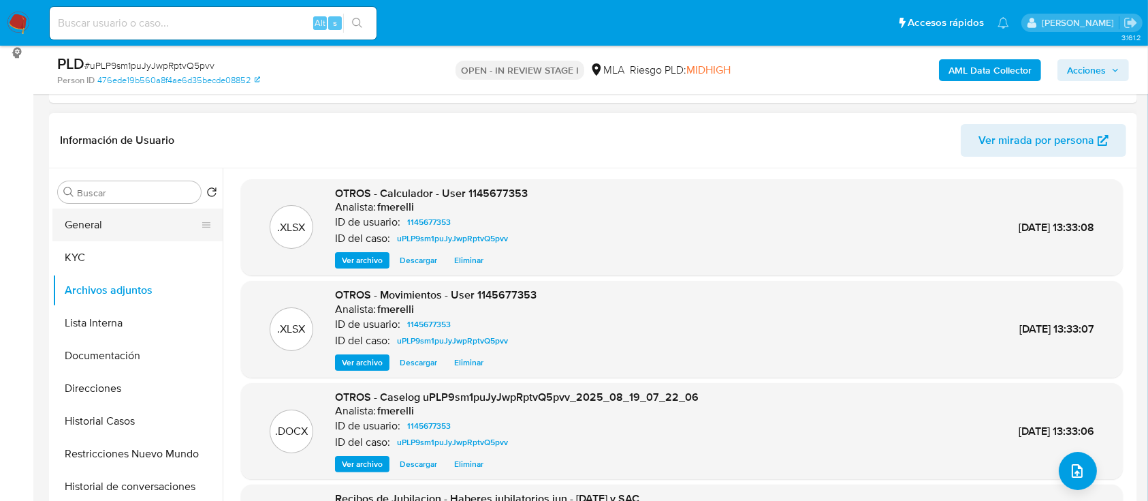
click at [101, 236] on button "General" at bounding box center [131, 224] width 159 height 33
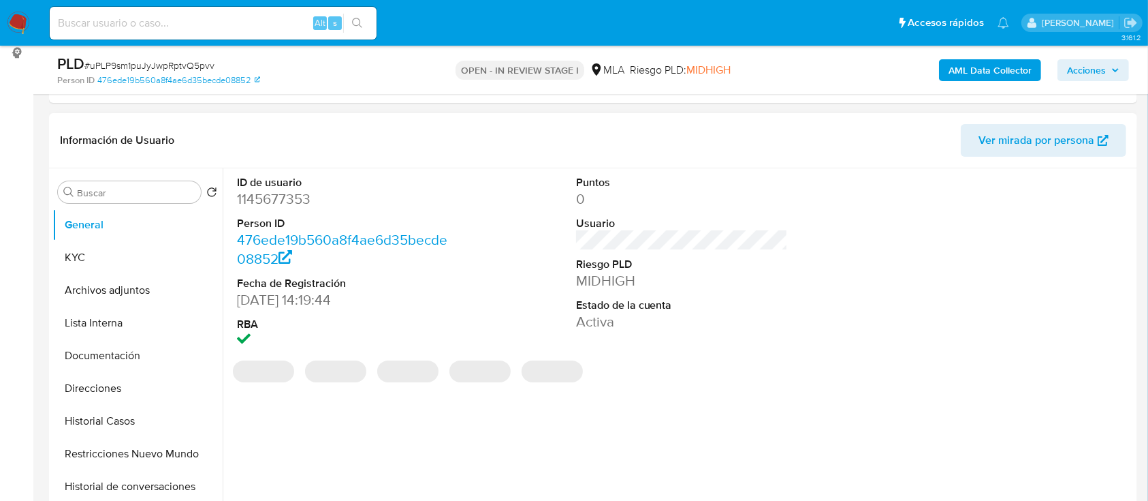
click at [271, 204] on dd "1145677353" at bounding box center [343, 198] width 213 height 19
copy dd "1145677353"
click at [145, 285] on button "Archivos adjuntos" at bounding box center [131, 290] width 159 height 33
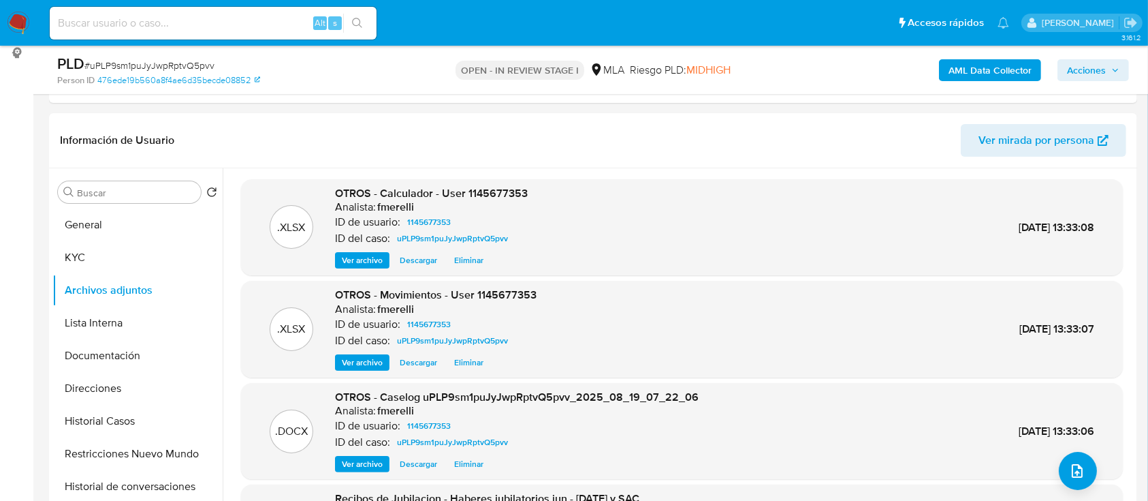
scroll to position [114, 0]
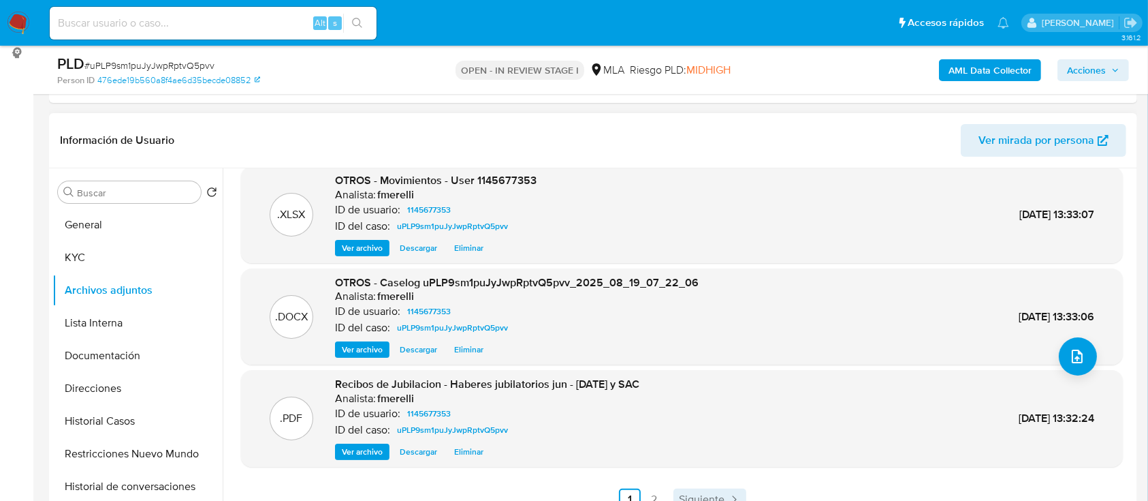
click at [701, 498] on span "Siguiente" at bounding box center [702, 499] width 46 height 11
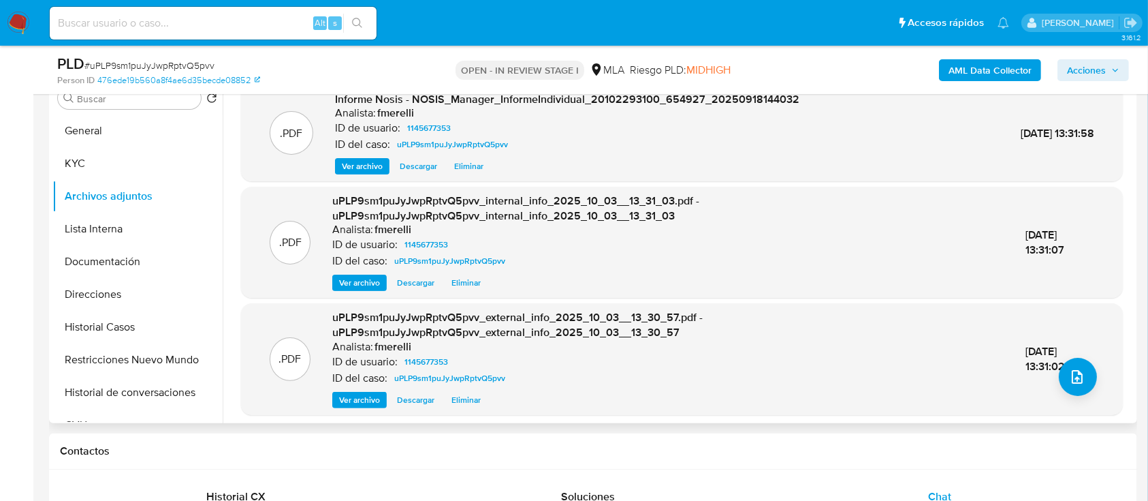
scroll to position [281, 0]
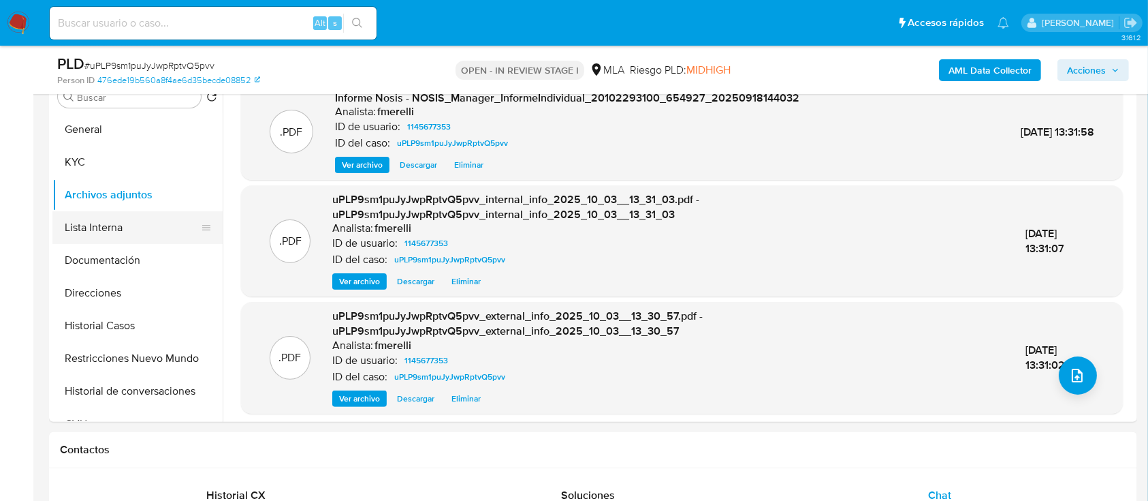
click at [82, 228] on button "Lista Interna" at bounding box center [131, 227] width 159 height 33
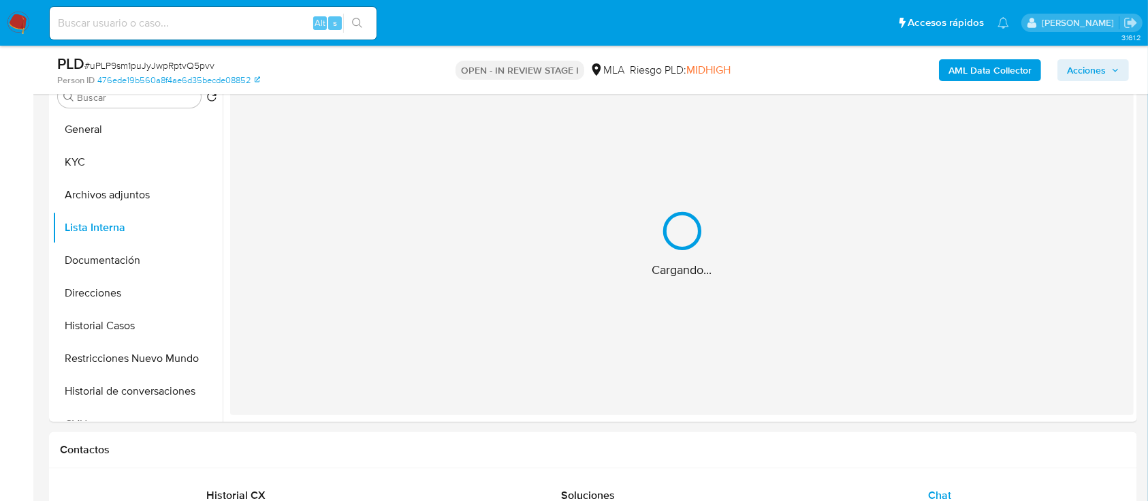
scroll to position [223, 0]
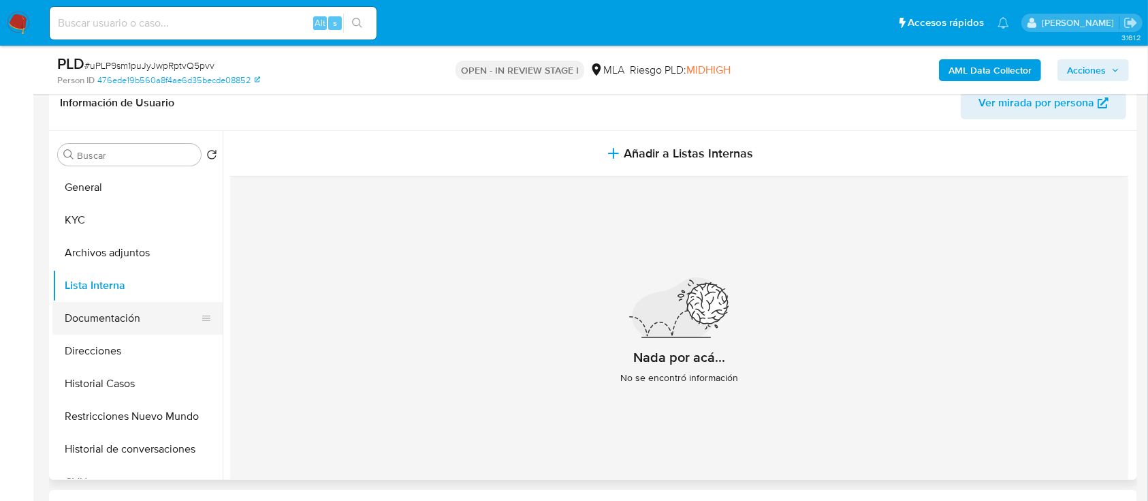
click at [85, 317] on button "Documentación" at bounding box center [131, 318] width 159 height 33
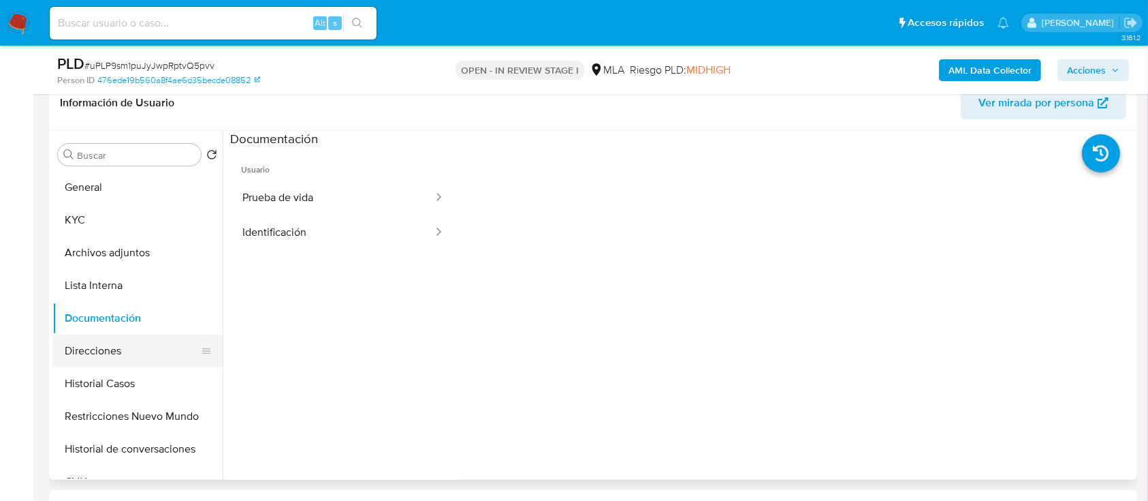
click at [87, 347] on button "Direcciones" at bounding box center [131, 350] width 159 height 33
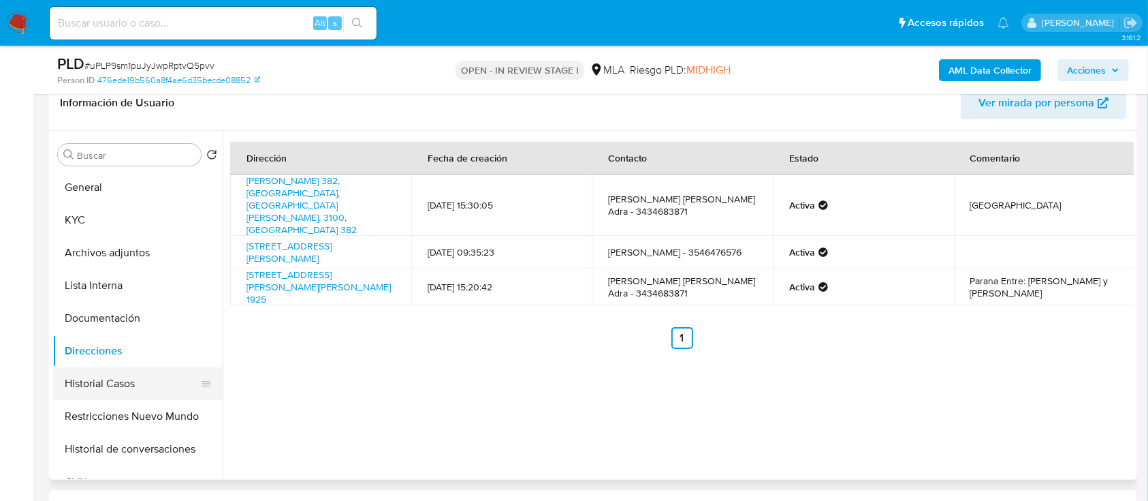
click at [101, 374] on button "Historial Casos" at bounding box center [131, 383] width 159 height 33
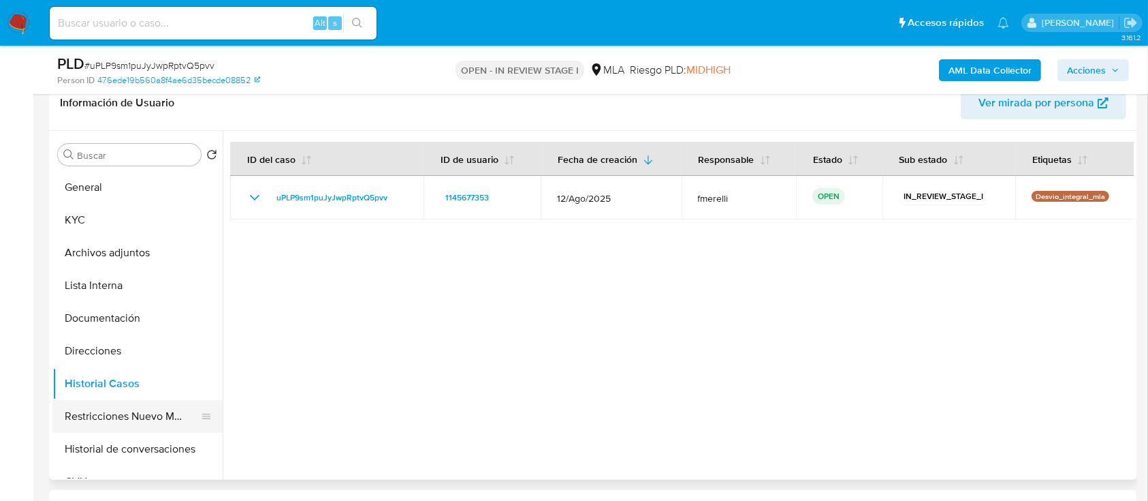
click at [104, 420] on button "Restricciones Nuevo Mundo" at bounding box center [131, 416] width 159 height 33
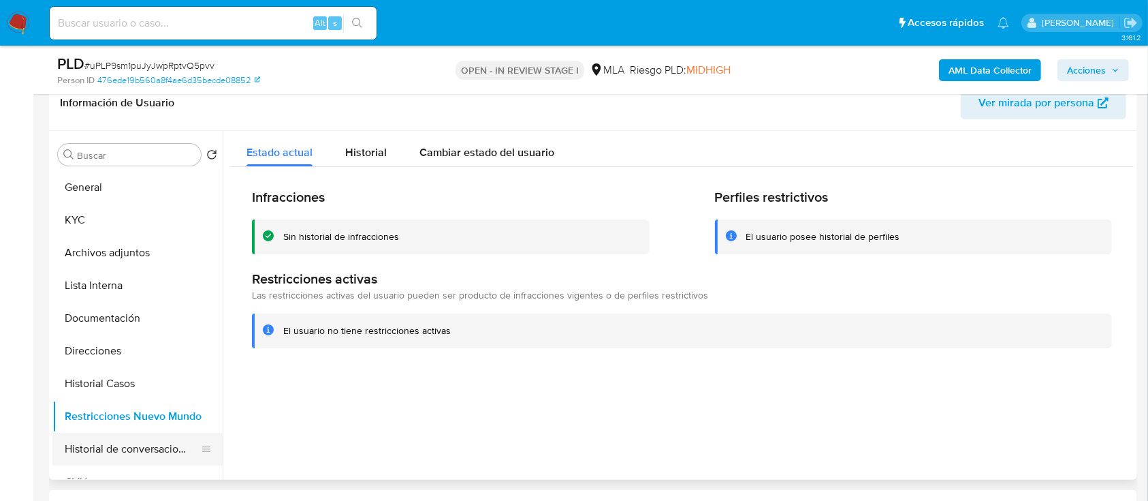
click at [106, 444] on button "Historial de conversaciones" at bounding box center [131, 449] width 159 height 33
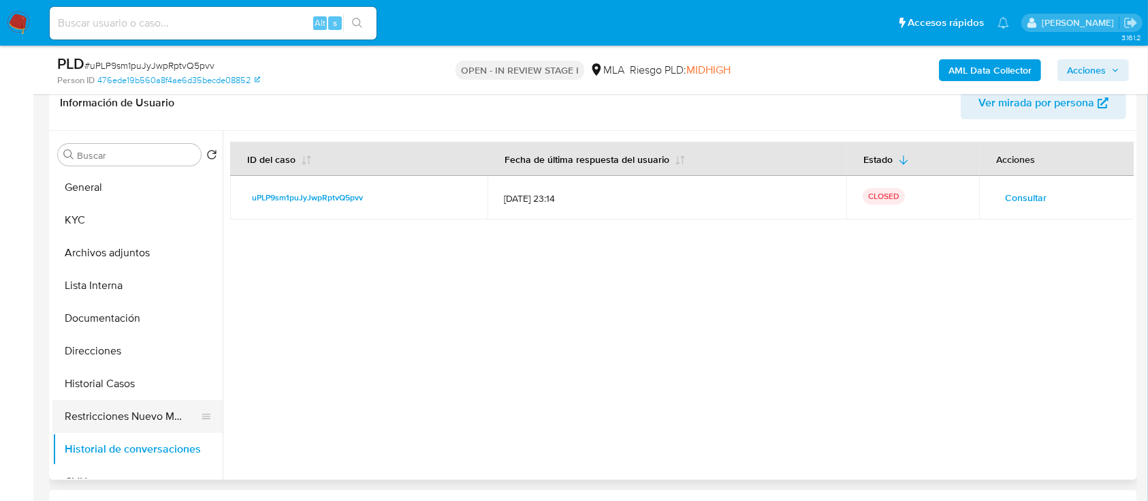
click at [117, 410] on button "Restricciones Nuevo Mundo" at bounding box center [131, 416] width 159 height 33
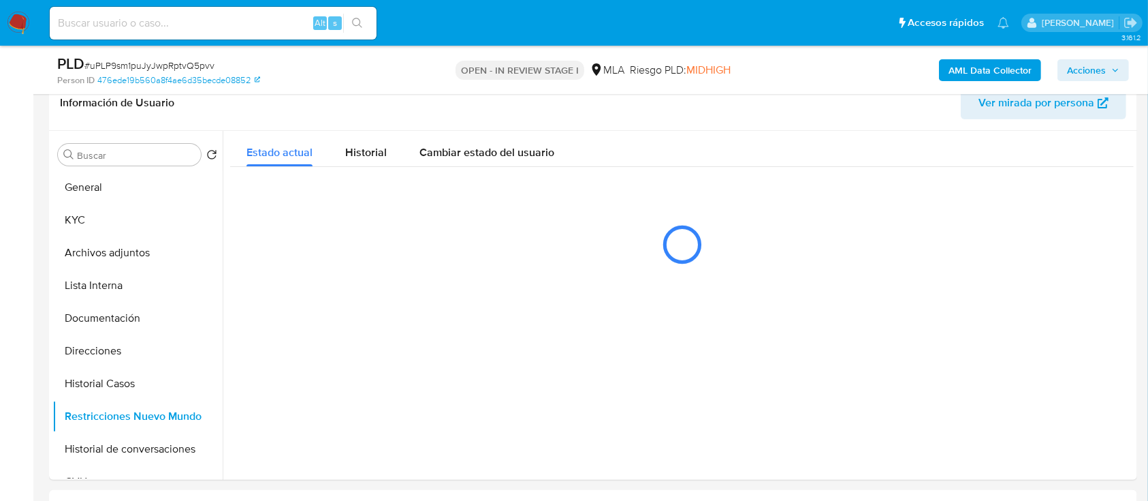
click at [1112, 66] on icon "button" at bounding box center [1116, 70] width 8 height 8
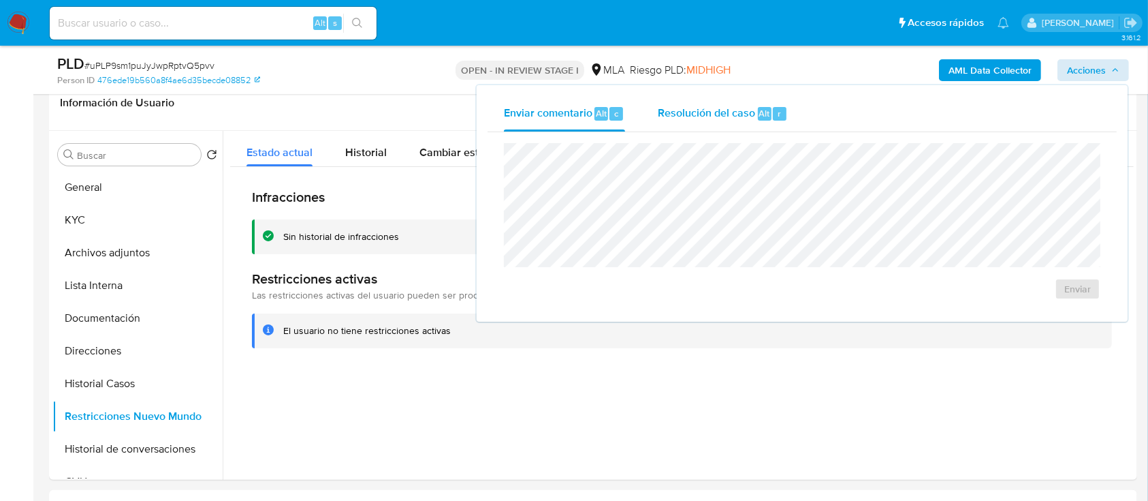
click at [663, 117] on span "Resolución del caso" at bounding box center [706, 113] width 97 height 16
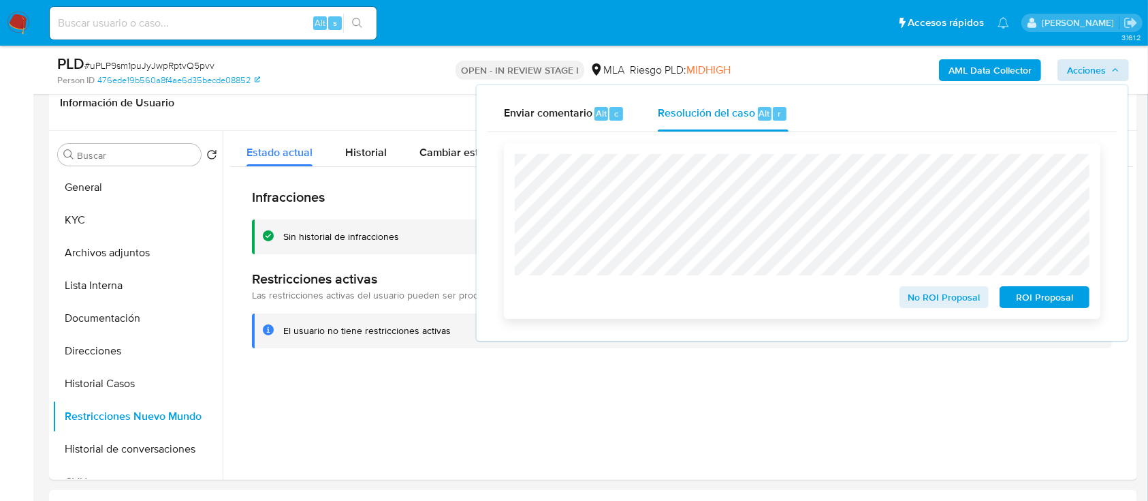
click at [954, 298] on span "No ROI Proposal" at bounding box center [944, 296] width 71 height 19
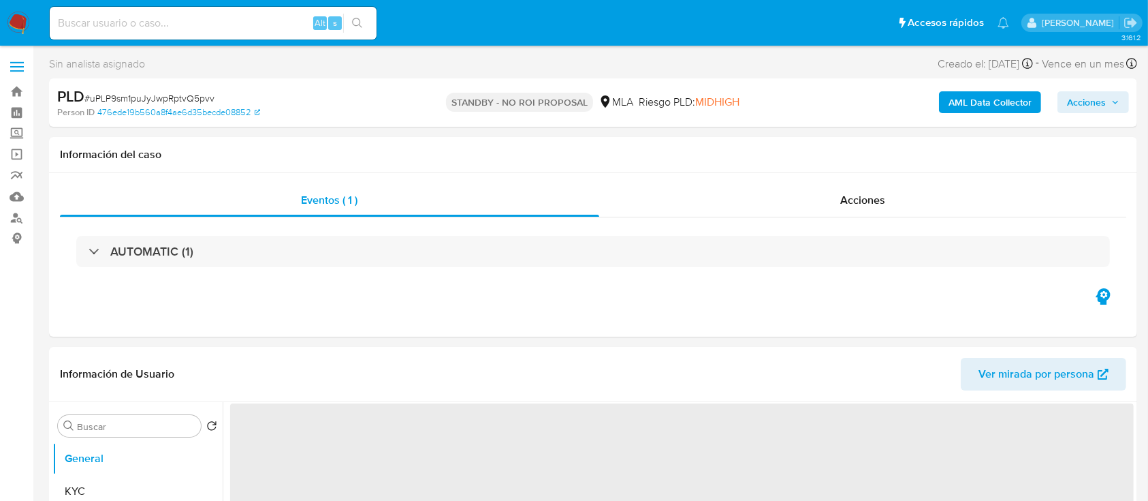
select select "10"
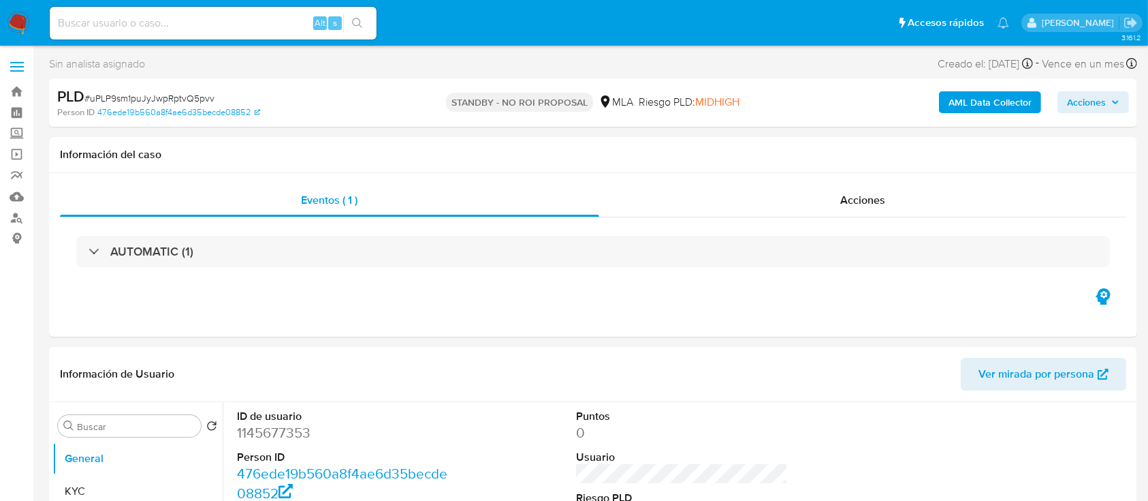
click at [19, 19] on img at bounding box center [18, 23] width 23 height 23
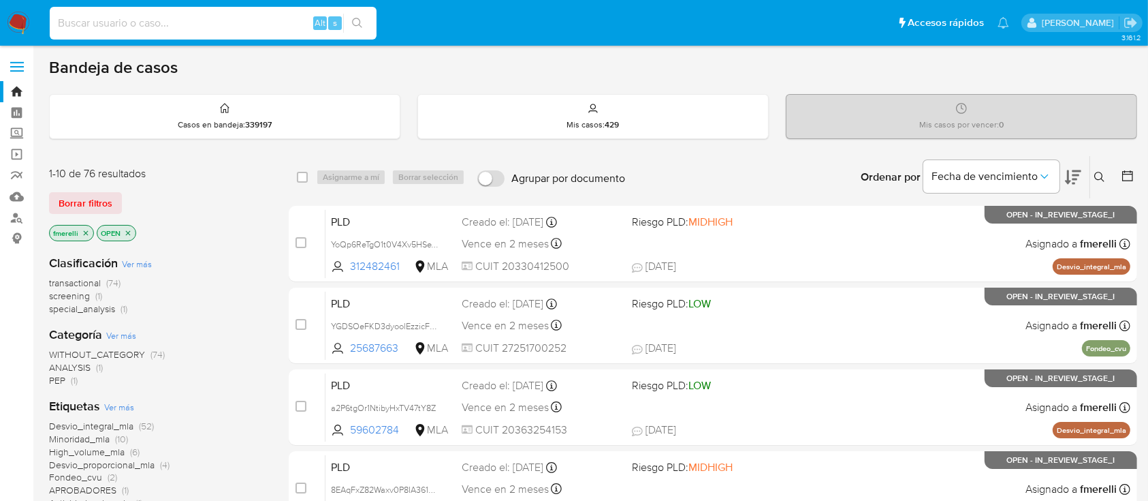
click at [262, 20] on input at bounding box center [213, 23] width 327 height 18
paste input "YPpxaKwvsR3XqE6eUhNhQwkP"
type input "YPpxaKwvsR3XqE6eUhNhQwkP"
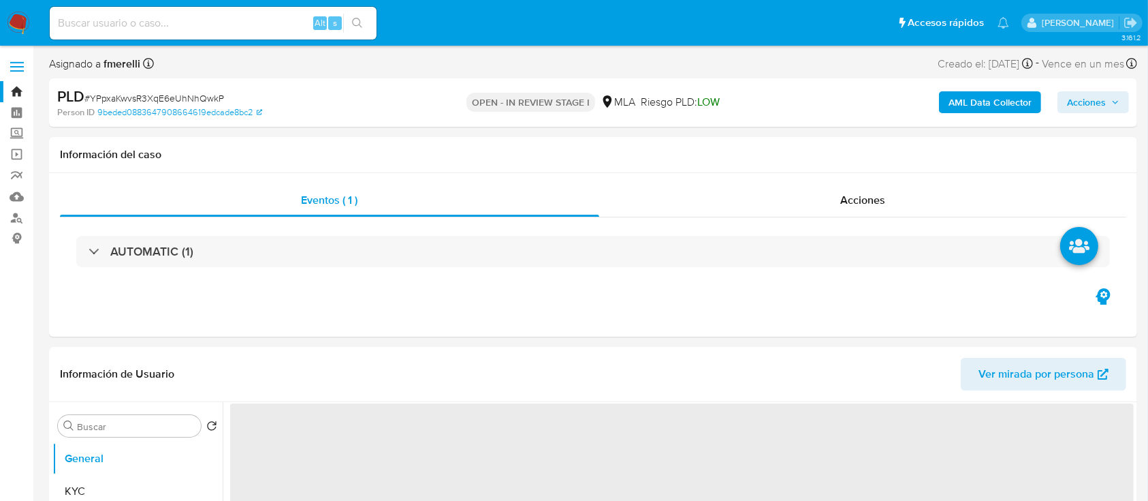
select select "10"
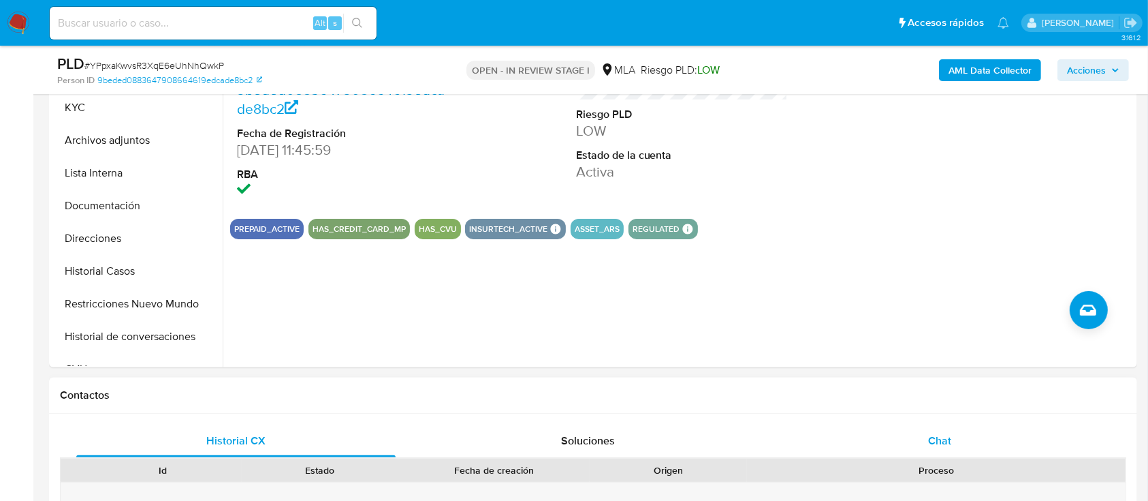
scroll to position [363, 0]
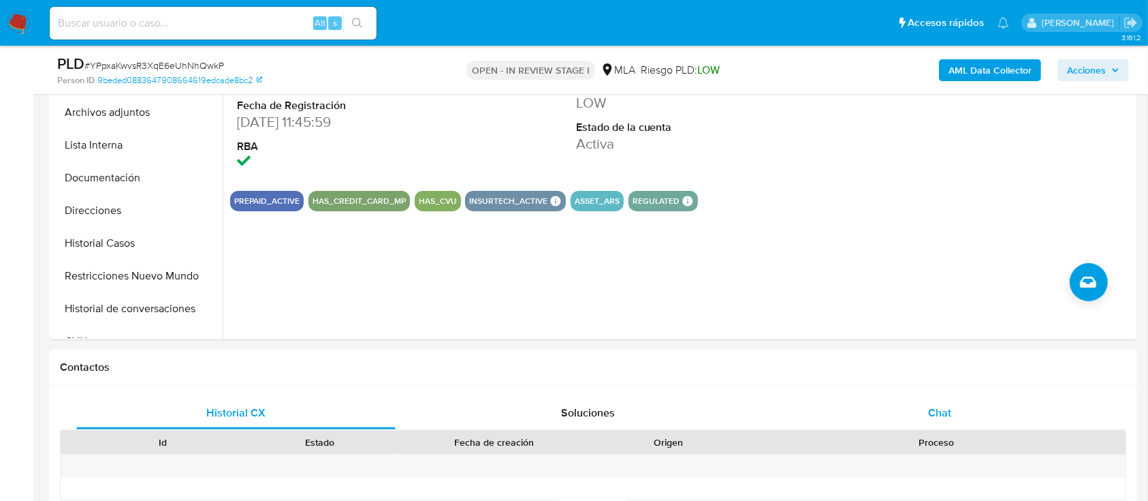
click at [890, 418] on div "Chat" at bounding box center [940, 412] width 319 height 33
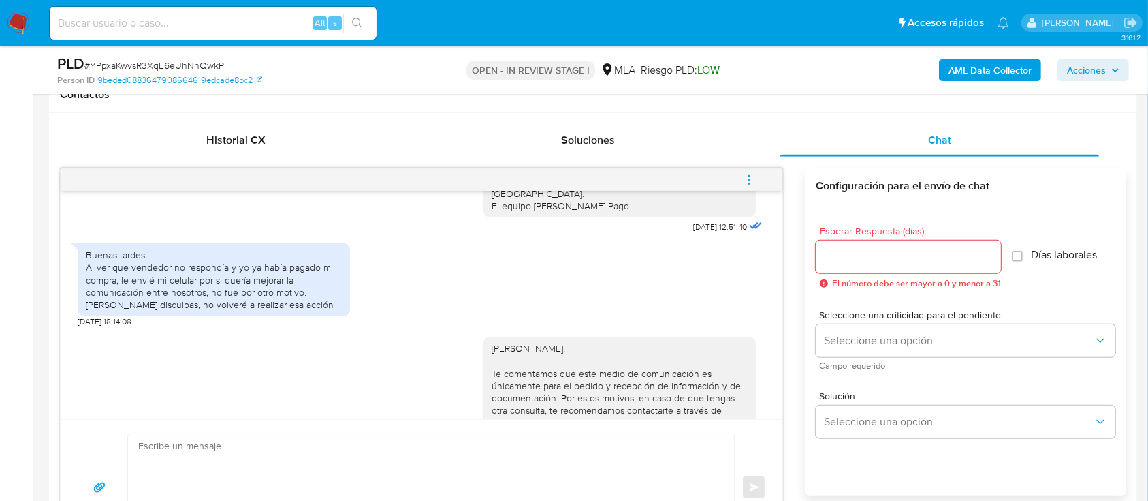
scroll to position [999, 0]
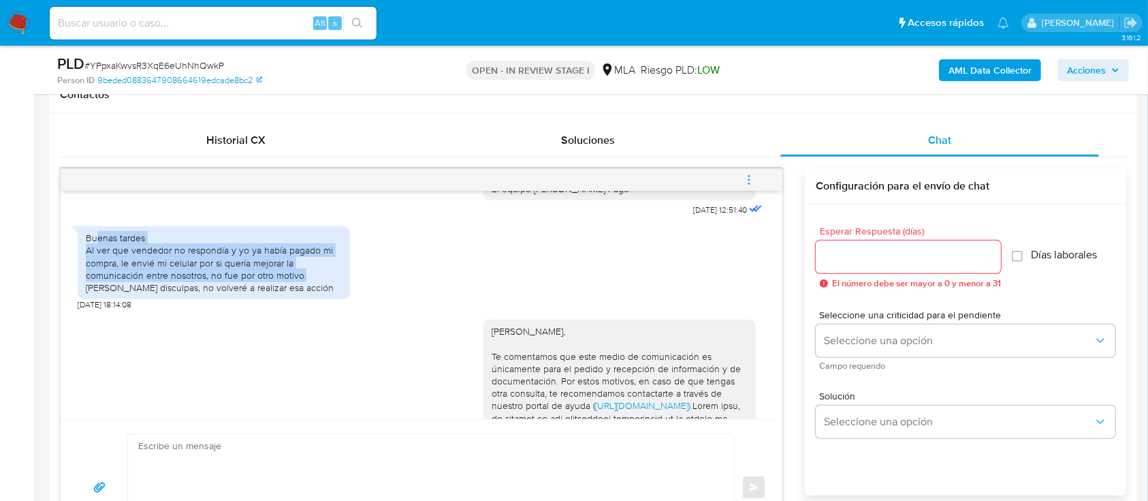
drag, startPoint x: 98, startPoint y: 280, endPoint x: 324, endPoint y: 316, distance: 229.0
click at [324, 294] on div "Buenas tardes Al ver que vendedor no respondía y yo ya había pagado mi compra, …" at bounding box center [214, 263] width 256 height 62
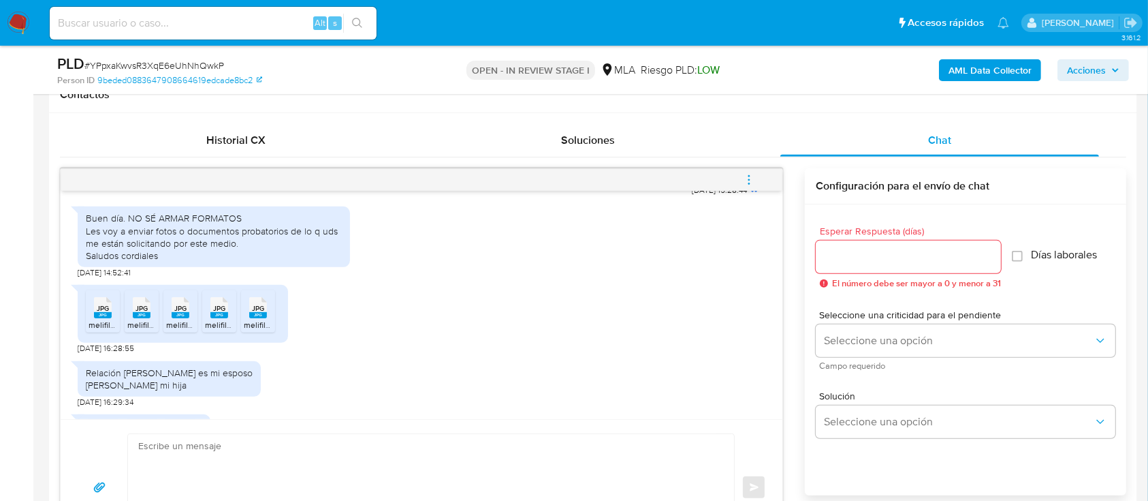
scroll to position [1907, 0]
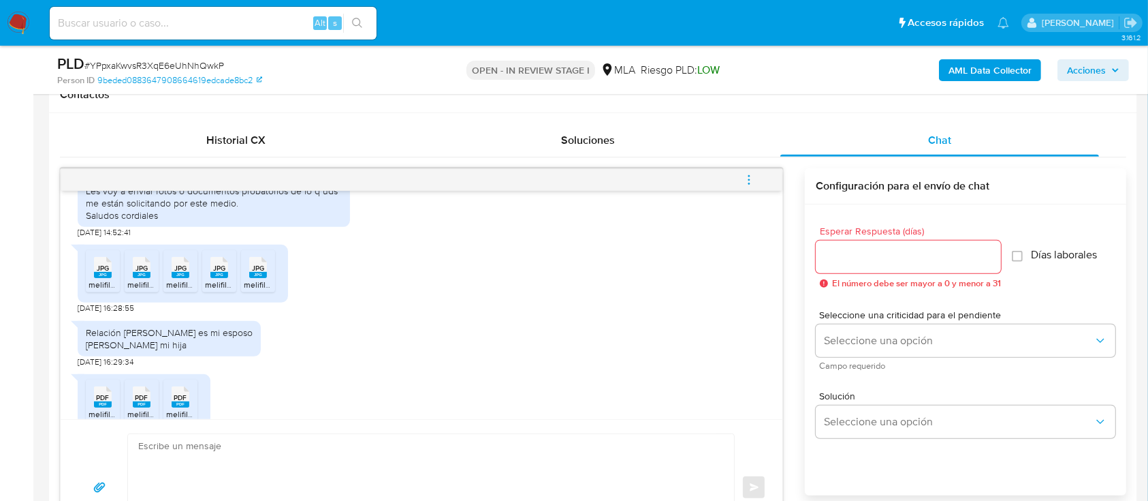
click at [94, 279] on icon "JPG" at bounding box center [103, 267] width 18 height 24
click at [146, 278] on rect at bounding box center [142, 275] width 18 height 6
click at [174, 272] on span "JPG" at bounding box center [180, 268] width 12 height 9
click at [215, 272] on span "JPG" at bounding box center [219, 268] width 12 height 9
click at [262, 272] on span "JPG" at bounding box center [258, 268] width 12 height 9
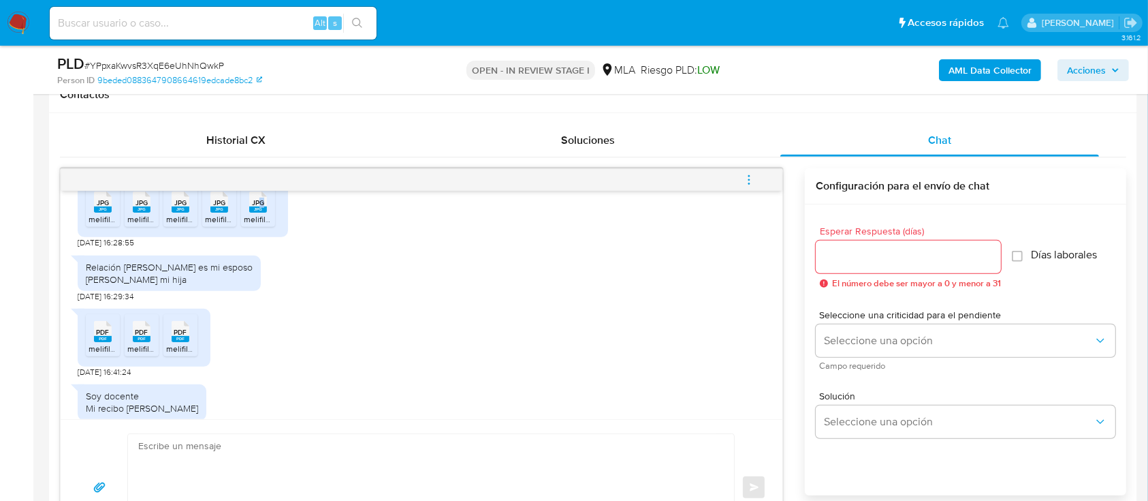
scroll to position [1998, 0]
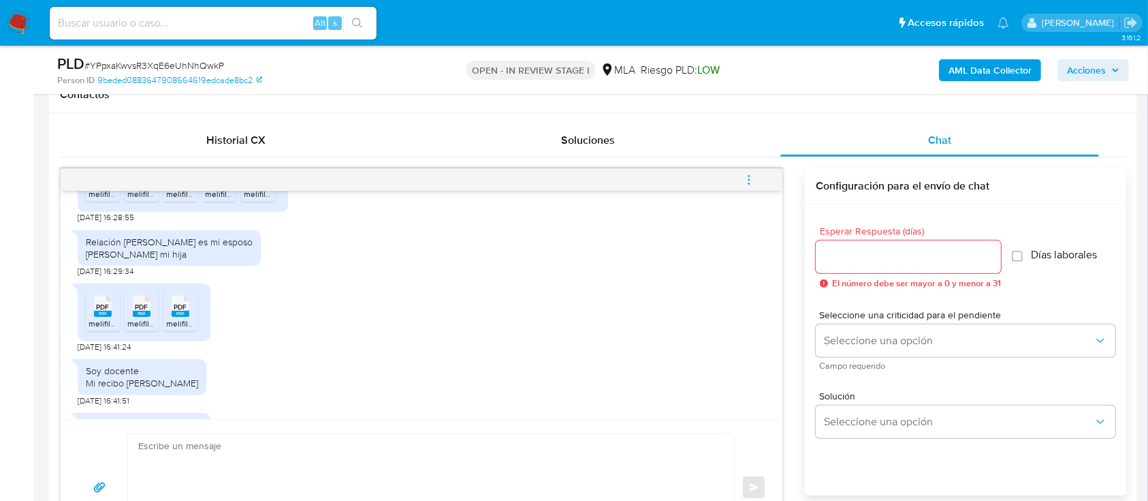
drag, startPoint x: 97, startPoint y: 304, endPoint x: 246, endPoint y: 315, distance: 149.6
click at [246, 260] on div "Relación Segundo Gutierrez es mi esposo Micaela Vargas mi hija" at bounding box center [169, 248] width 167 height 25
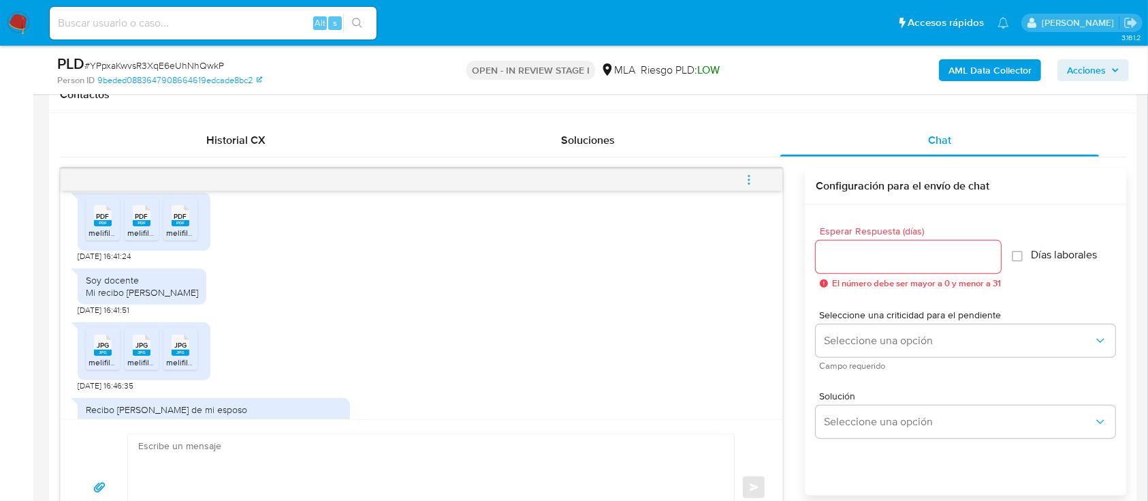
click at [98, 238] on span "melifile1858517071678654309.pdf" at bounding box center [150, 233] width 123 height 12
click at [140, 238] on span "melifile6742300243361522656.pdf" at bounding box center [191, 233] width 128 height 12
click at [173, 238] on span "melifile4144021336228418527.pdf" at bounding box center [227, 233] width 123 height 12
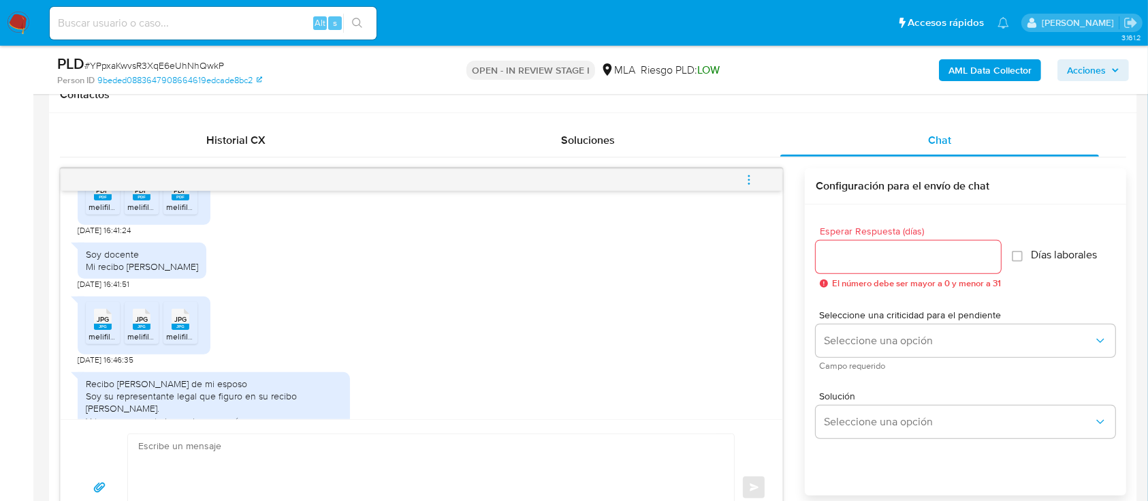
scroll to position [2180, 0]
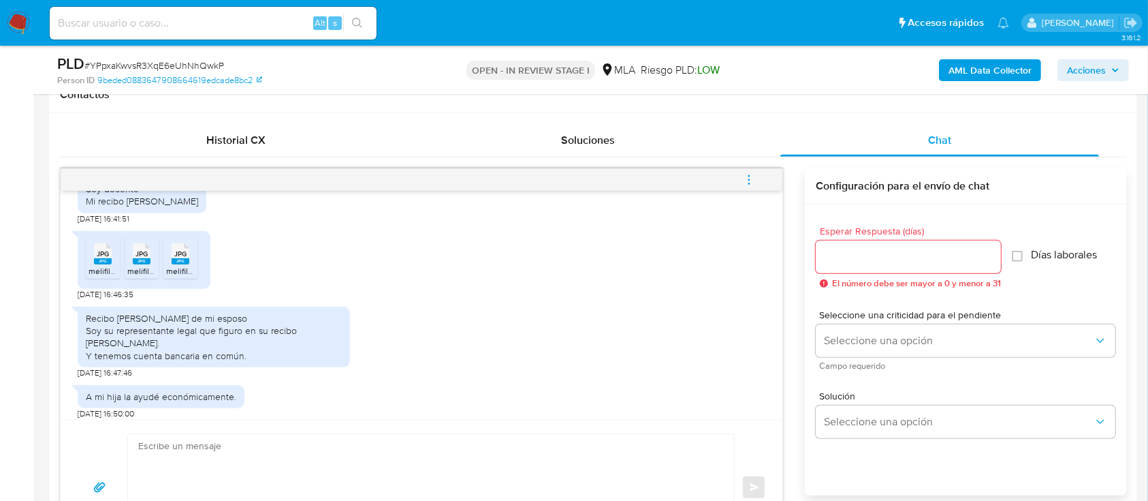
click at [90, 266] on div "JPG JPG" at bounding box center [103, 252] width 29 height 27
click at [137, 258] on span "JPG" at bounding box center [142, 253] width 12 height 9
click at [169, 266] on div "JPG JPG" at bounding box center [180, 252] width 29 height 27
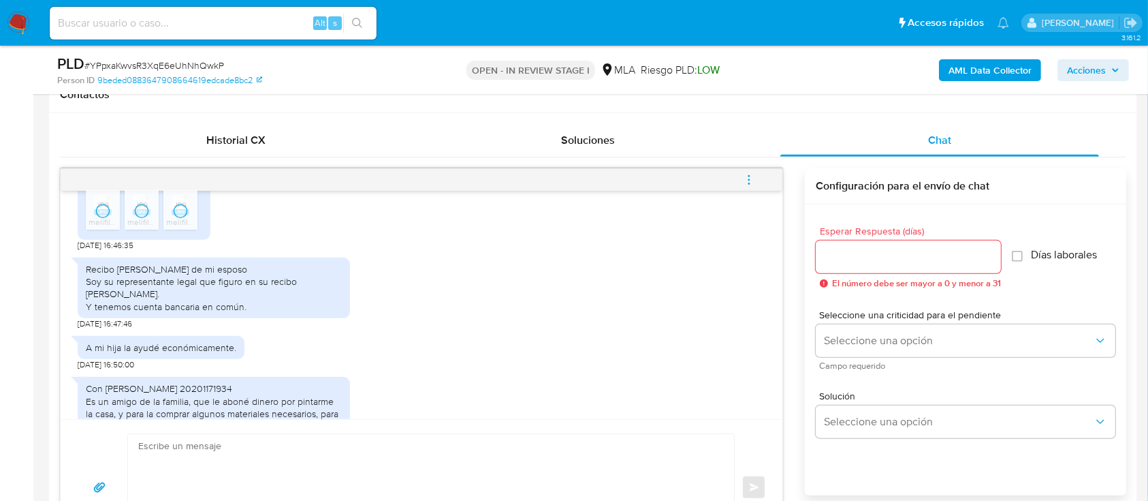
scroll to position [2270, 0]
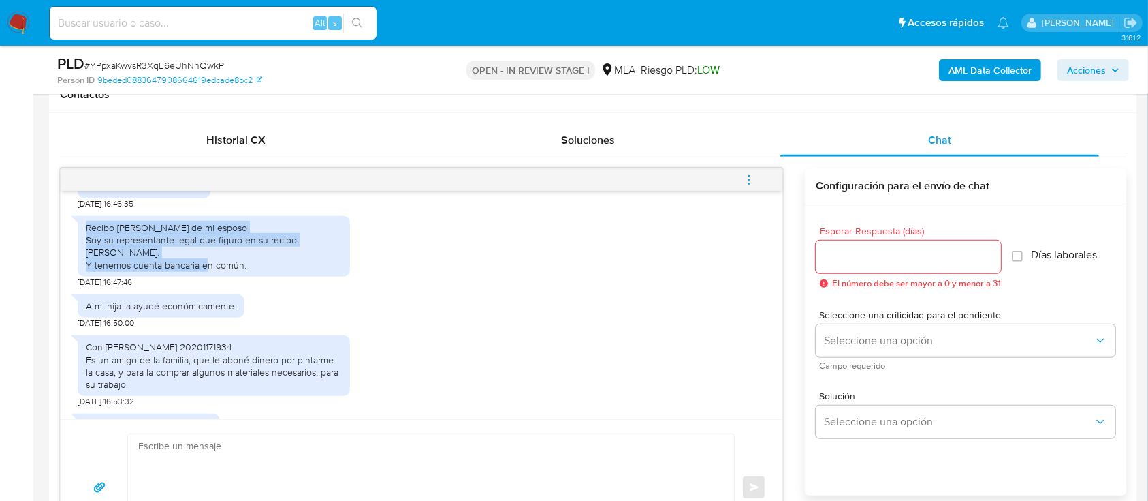
drag, startPoint x: 87, startPoint y: 291, endPoint x: 245, endPoint y: 319, distance: 159.8
click at [245, 277] on div "Recibo de sueldo de mi esposo Soy su representante legal que figuro en su recib…" at bounding box center [214, 246] width 272 height 61
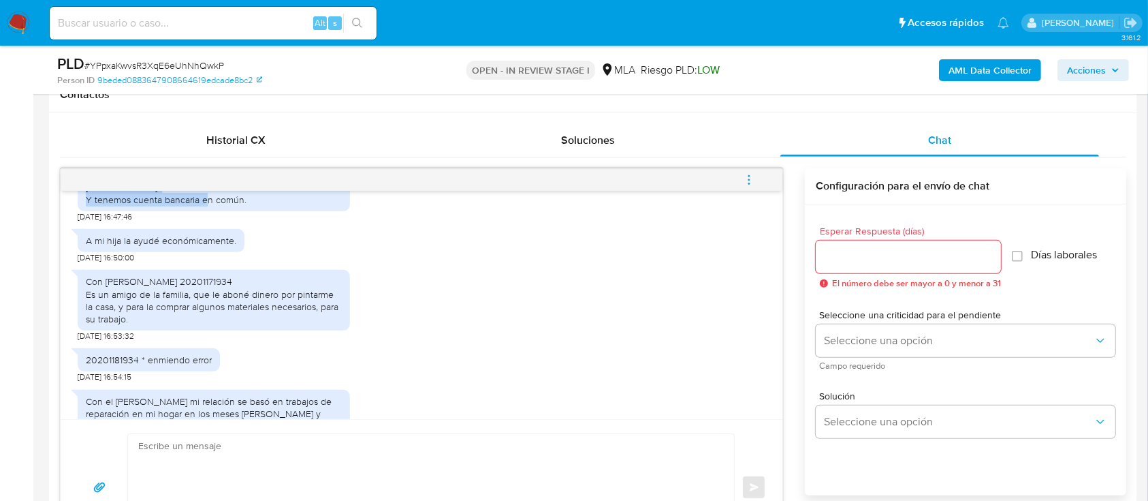
scroll to position [2361, 0]
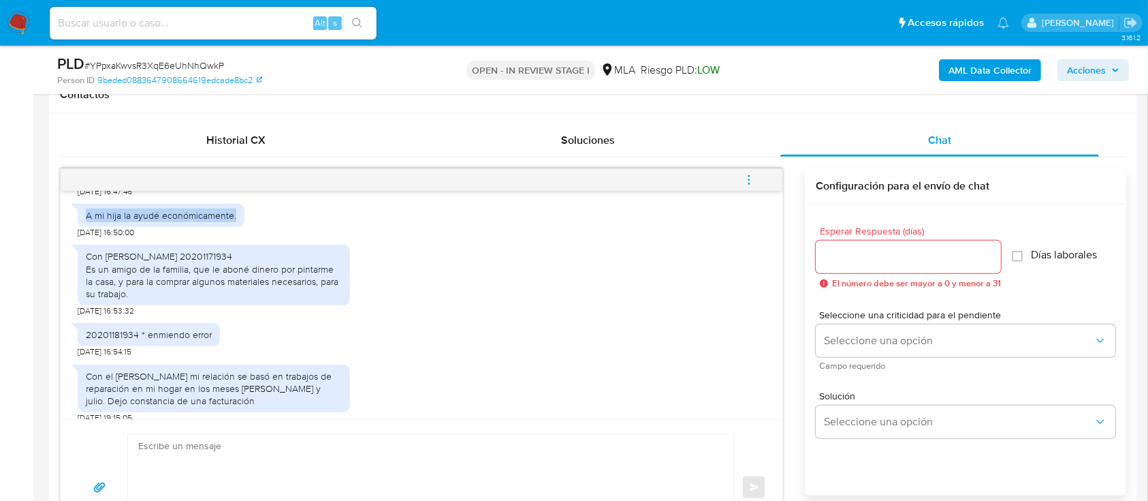
drag, startPoint x: 89, startPoint y: 266, endPoint x: 235, endPoint y: 271, distance: 146.5
click at [235, 227] on div "A mi hija la ayudé económicamente." at bounding box center [161, 215] width 167 height 23
drag, startPoint x: 98, startPoint y: 304, endPoint x: 324, endPoint y: 338, distance: 227.9
click at [324, 300] on div "Con [PERSON_NAME] 20201171934 Es un amigo de la familia, que le aboné dinero po…" at bounding box center [214, 275] width 256 height 50
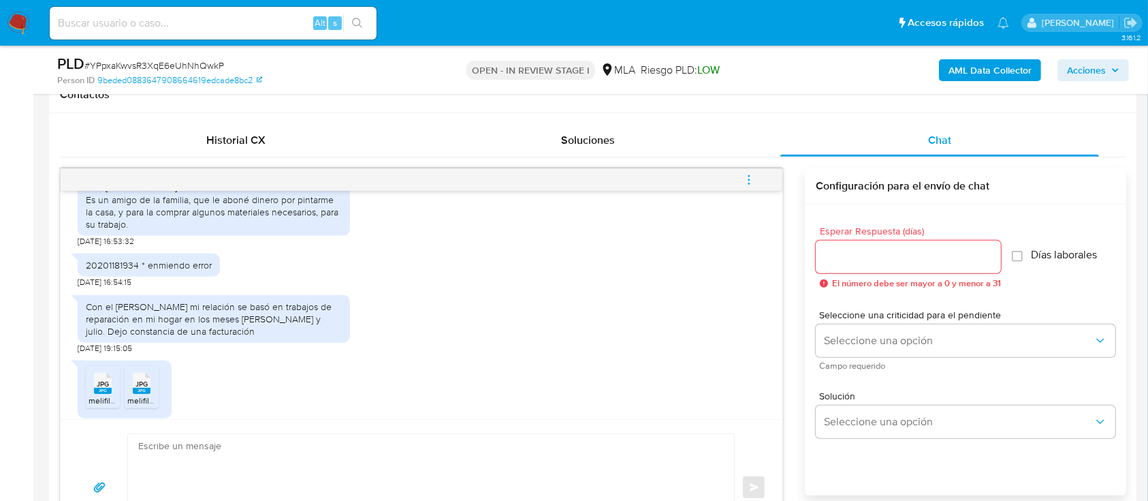
scroll to position [2452, 0]
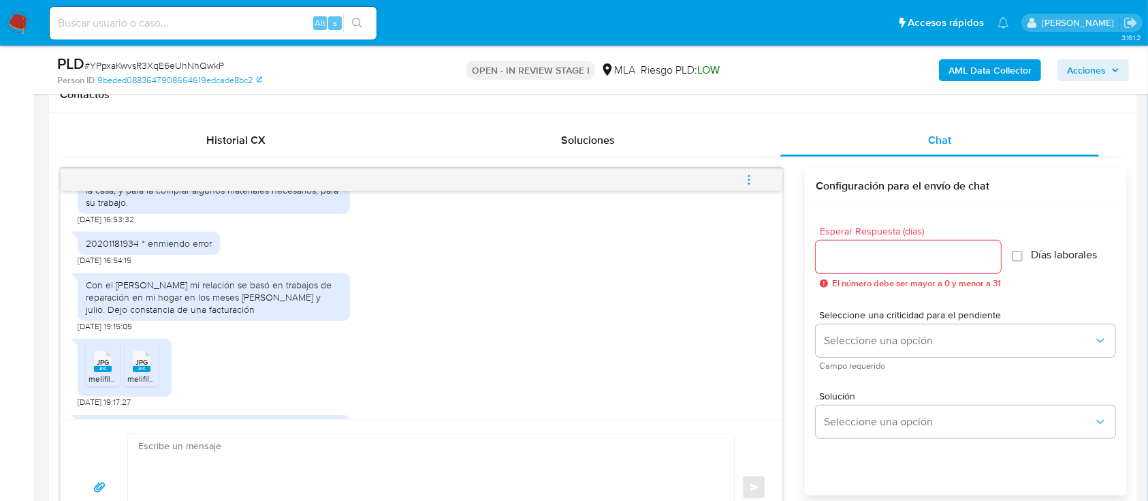
drag, startPoint x: 89, startPoint y: 337, endPoint x: 256, endPoint y: 358, distance: 168.2
click at [256, 316] on div "Con el [PERSON_NAME] mi relación se basó en trabajos de reparación en mi hogar …" at bounding box center [214, 297] width 256 height 37
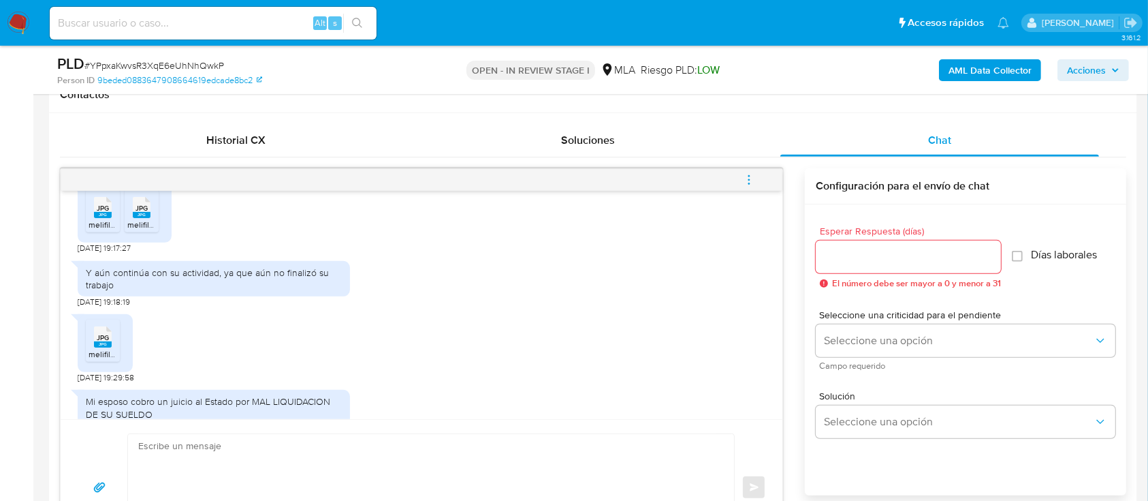
scroll to position [2633, 0]
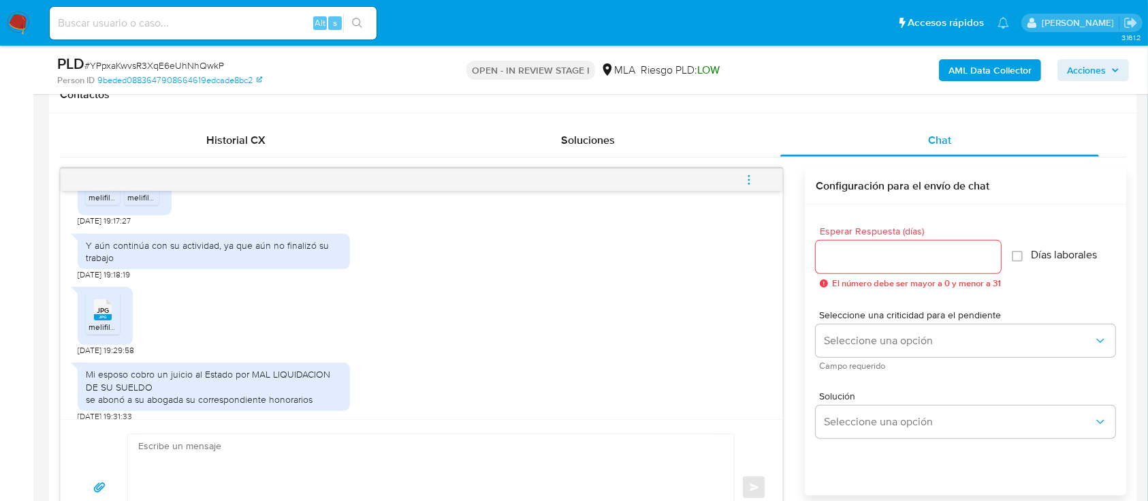
click at [95, 191] on icon at bounding box center [103, 180] width 18 height 21
click at [141, 191] on rect at bounding box center [142, 188] width 18 height 6
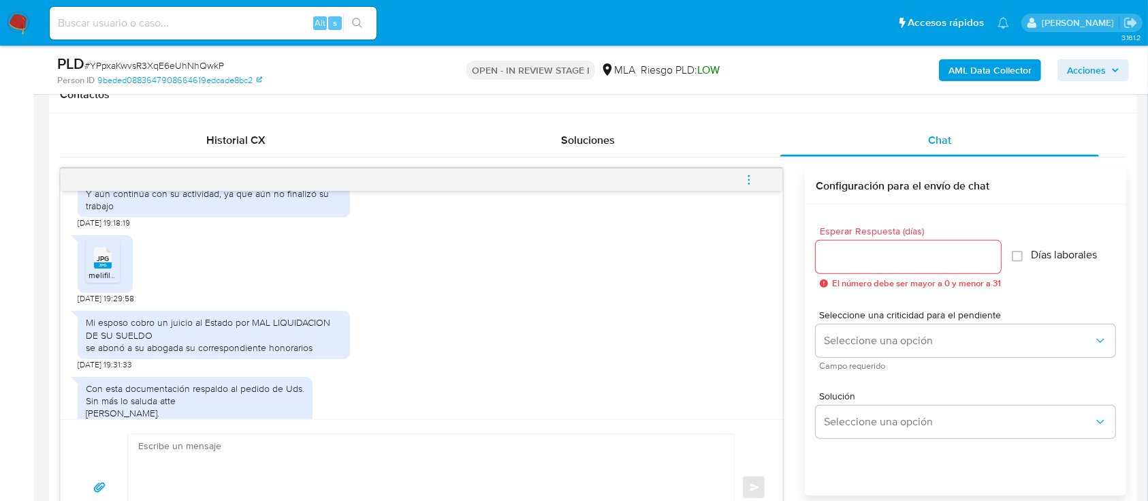
scroll to position [2725, 0]
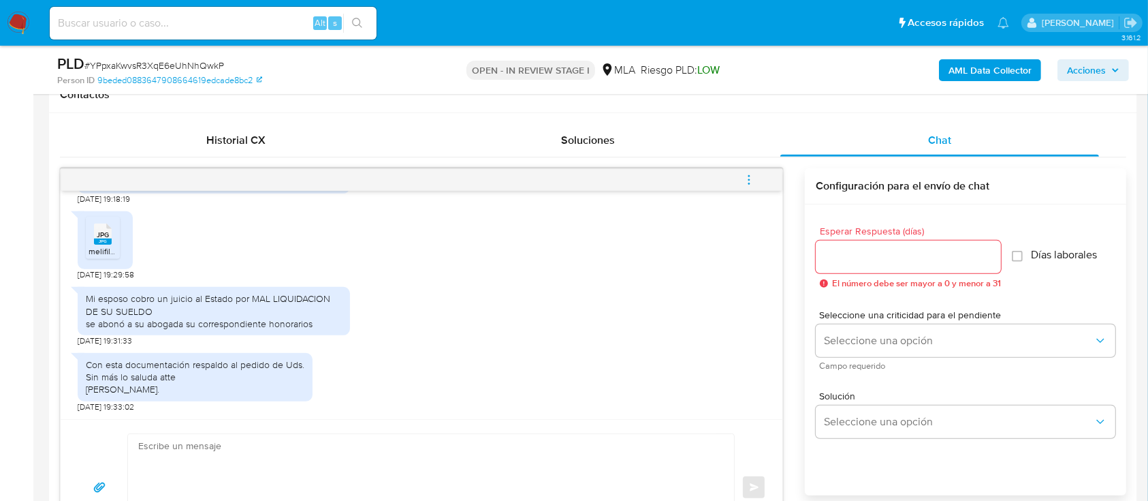
click at [104, 257] on span "melifile4670096768842550119.jpg" at bounding box center [151, 251] width 125 height 12
drag, startPoint x: 98, startPoint y: 335, endPoint x: 319, endPoint y: 339, distance: 221.4
click at [319, 330] on div "Mi esposo cobro un juicio al Estado por MAL LIQUIDACION DE SU SUELDO se abonó a…" at bounding box center [214, 310] width 256 height 37
drag, startPoint x: 87, startPoint y: 366, endPoint x: 245, endPoint y: 398, distance: 160.7
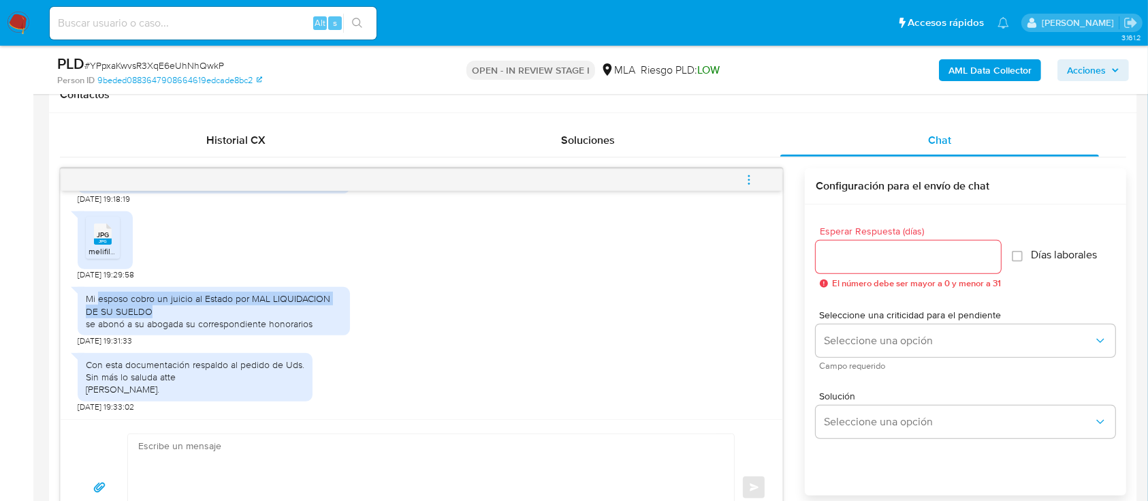
click at [245, 398] on div "Con esta documentación respaldo al pedido de Uds. Sin más lo saluda atte BERGAL…" at bounding box center [195, 377] width 235 height 48
drag, startPoint x: 106, startPoint y: 298, endPoint x: 312, endPoint y: 321, distance: 207.6
click at [312, 321] on div "Mi esposo cobro un juicio al Estado por MAL LIQUIDACION DE SU SUELDO se abonó a…" at bounding box center [214, 310] width 256 height 37
click at [224, 330] on div "Mi esposo cobro un juicio al Estado por MAL LIQUIDACION DE SU SUELDO se abonó a…" at bounding box center [214, 310] width 256 height 37
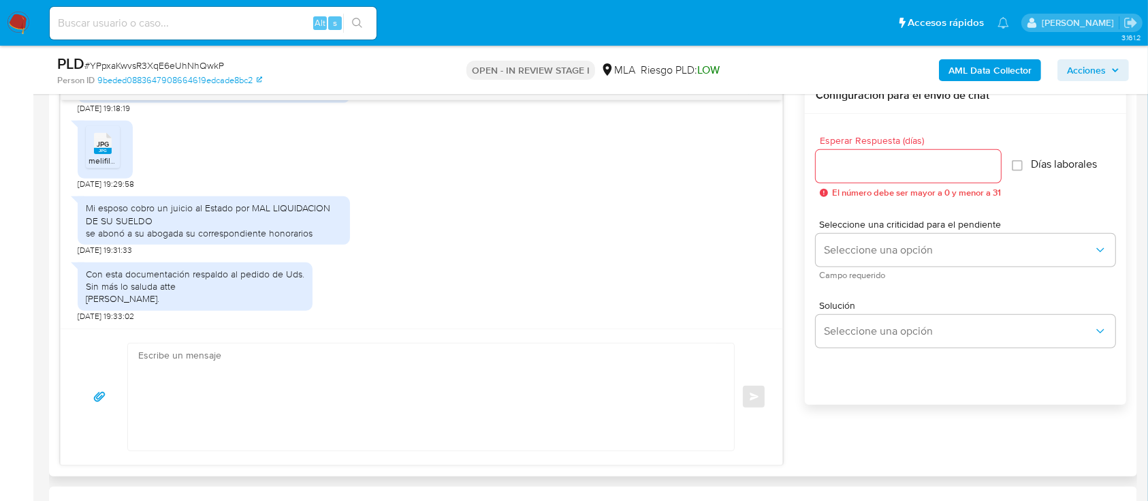
click at [294, 362] on textarea at bounding box center [427, 396] width 579 height 107
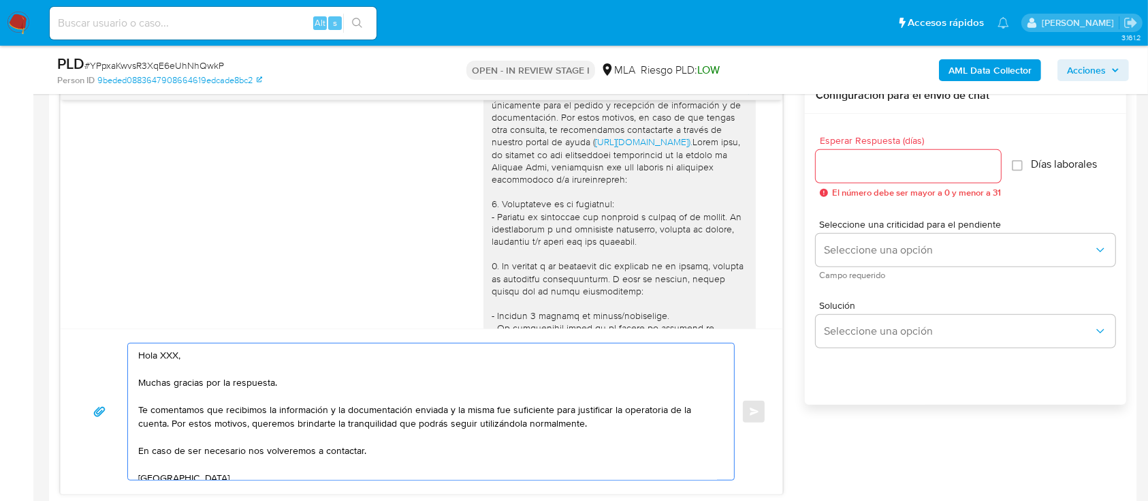
scroll to position [990, 0]
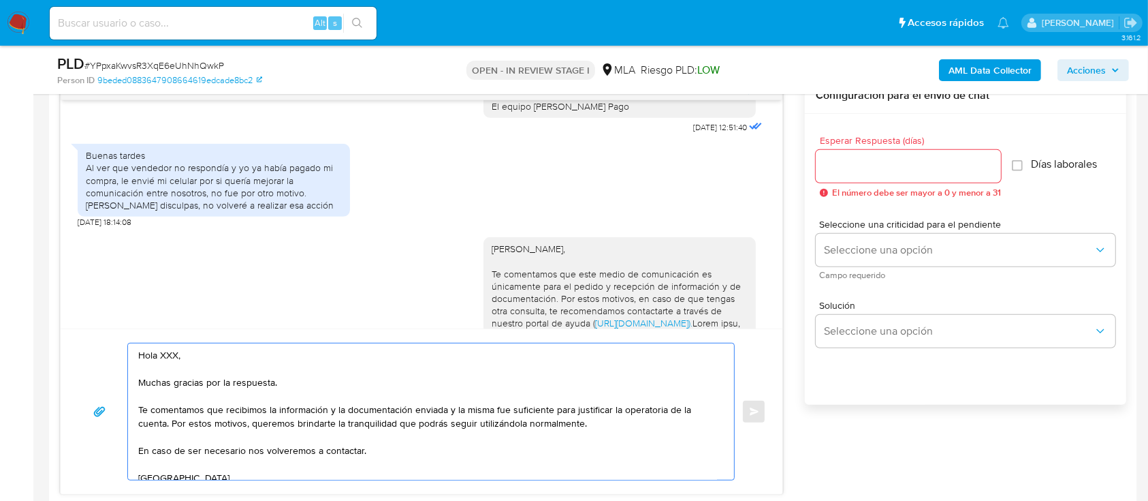
copy div "Viviana"
click at [172, 351] on textarea "Hola XXX, Muchas gracias por la respuesta. Te comentamos que recibimos la infor…" at bounding box center [427, 411] width 579 height 136
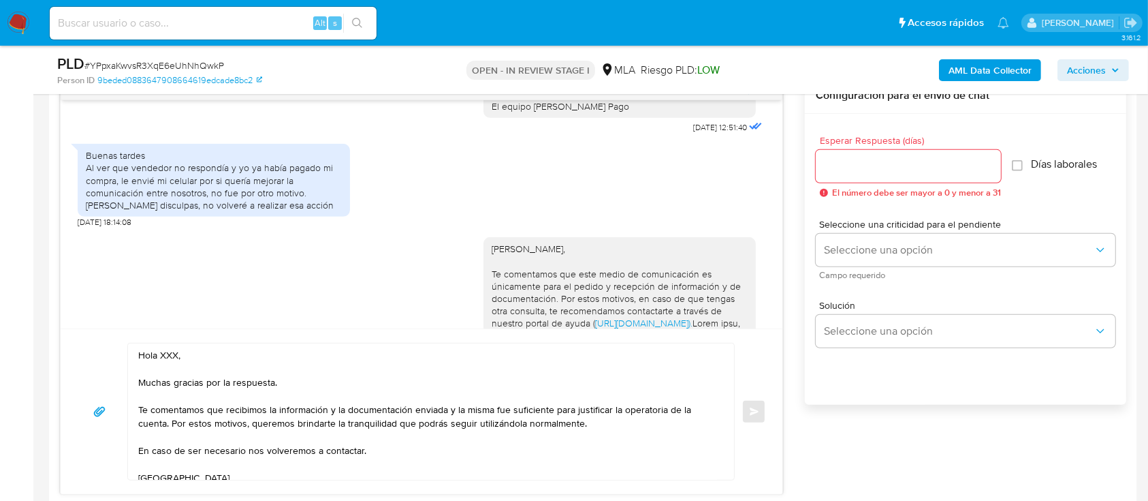
click at [172, 351] on textarea "Hola XXX, Muchas gracias por la respuesta. Te comentamos que recibimos la infor…" at bounding box center [427, 411] width 579 height 136
paste textarea "Viviana"
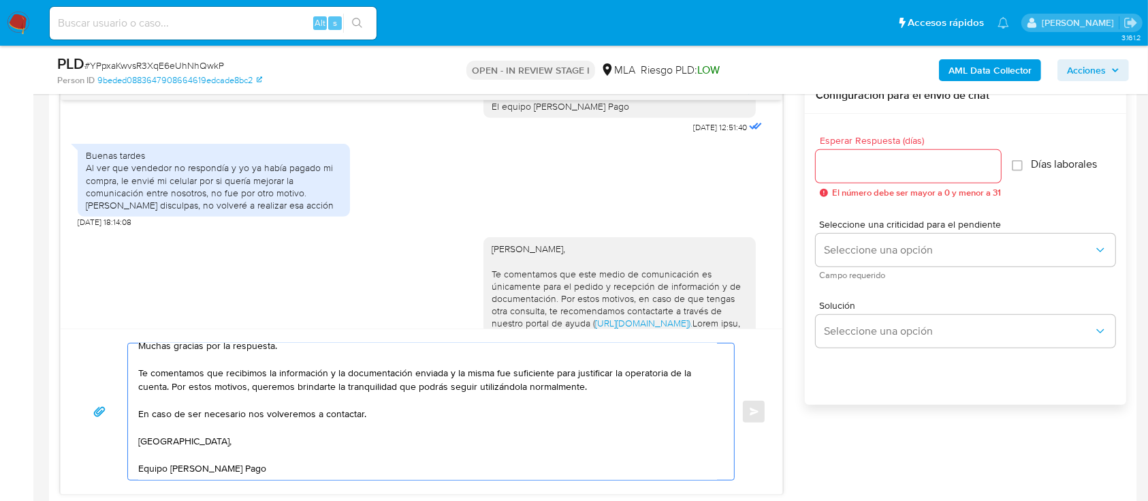
type textarea "Hola Viviana, Muchas gracias por la respuesta. Te comentamos que recibimos la i…"
click at [954, 170] on input "Esperar Respuesta (días)" at bounding box center [908, 166] width 185 height 18
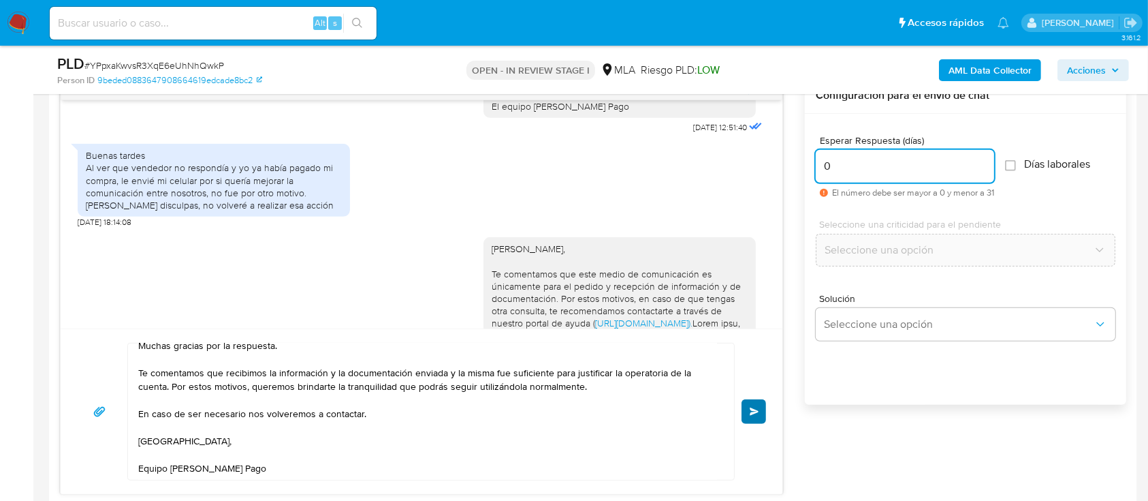
type input "0"
click at [759, 418] on button "Enviar" at bounding box center [754, 411] width 25 height 25
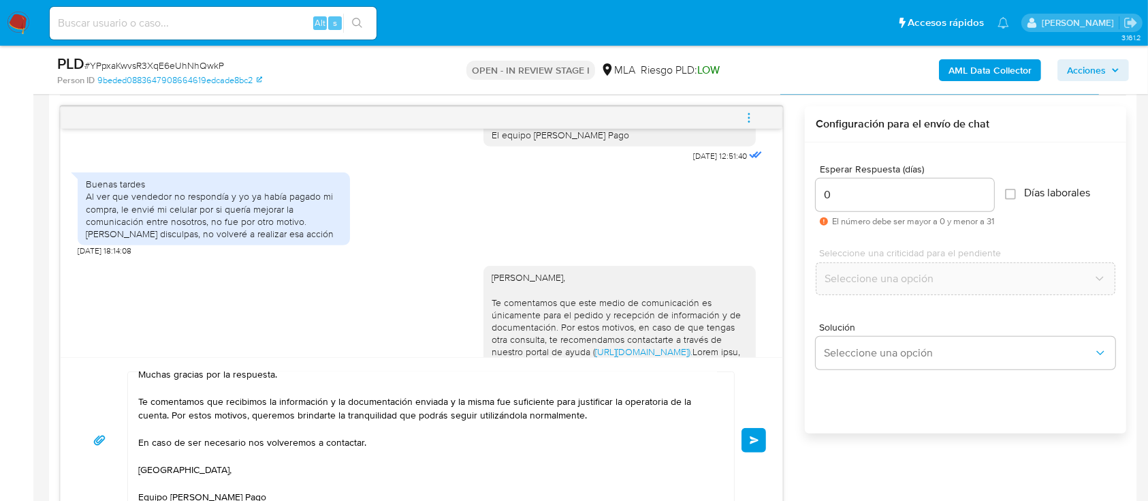
scroll to position [726, 0]
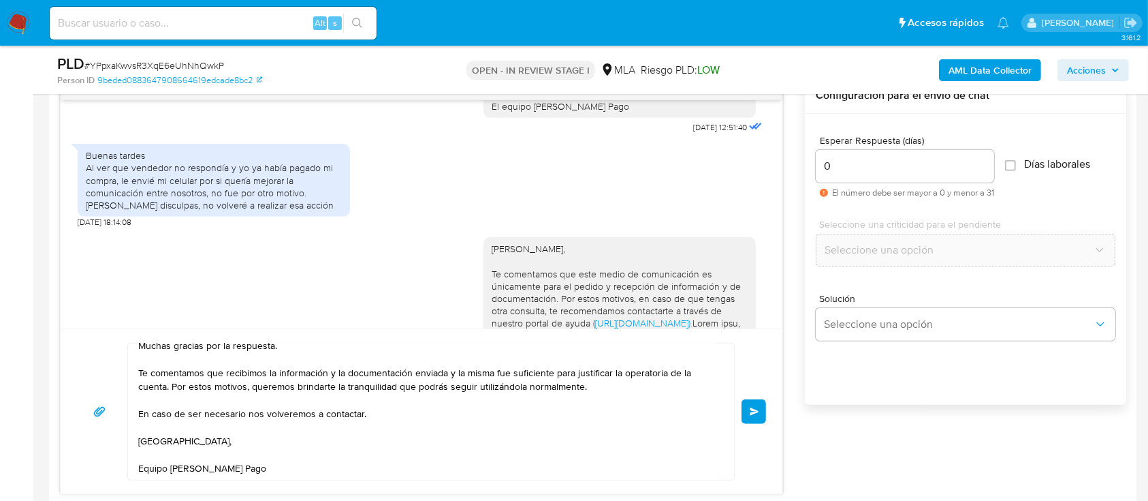
click at [751, 414] on button "Enviar" at bounding box center [754, 411] width 25 height 25
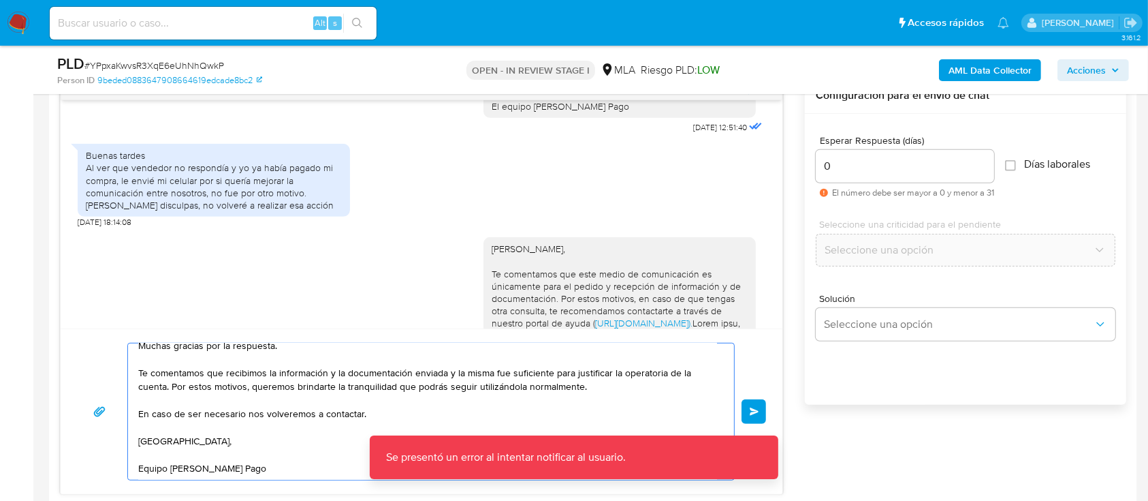
scroll to position [0, 0]
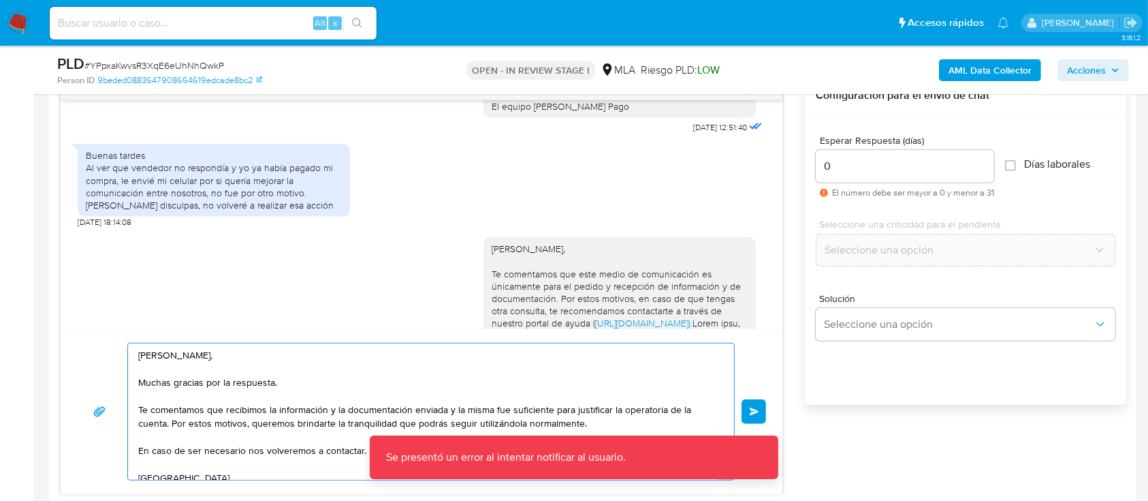
drag, startPoint x: 262, startPoint y: 471, endPoint x: 98, endPoint y: 328, distance: 217.7
click at [98, 328] on div "Hola Viviana, Muchas gracias por la respuesta. Te comentamos que recibimos la i…" at bounding box center [422, 411] width 722 height 166
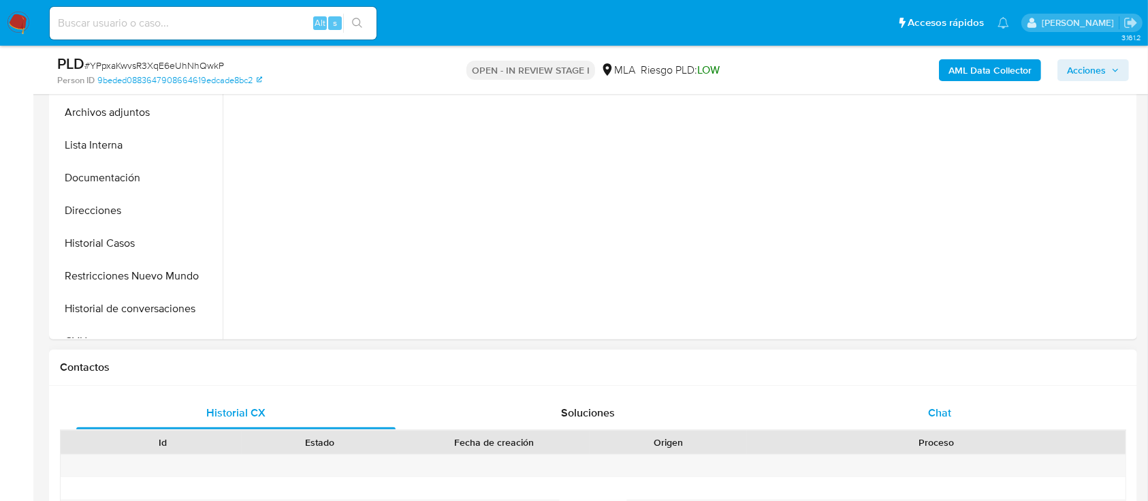
click at [920, 402] on div "Chat" at bounding box center [940, 412] width 319 height 33
select select "10"
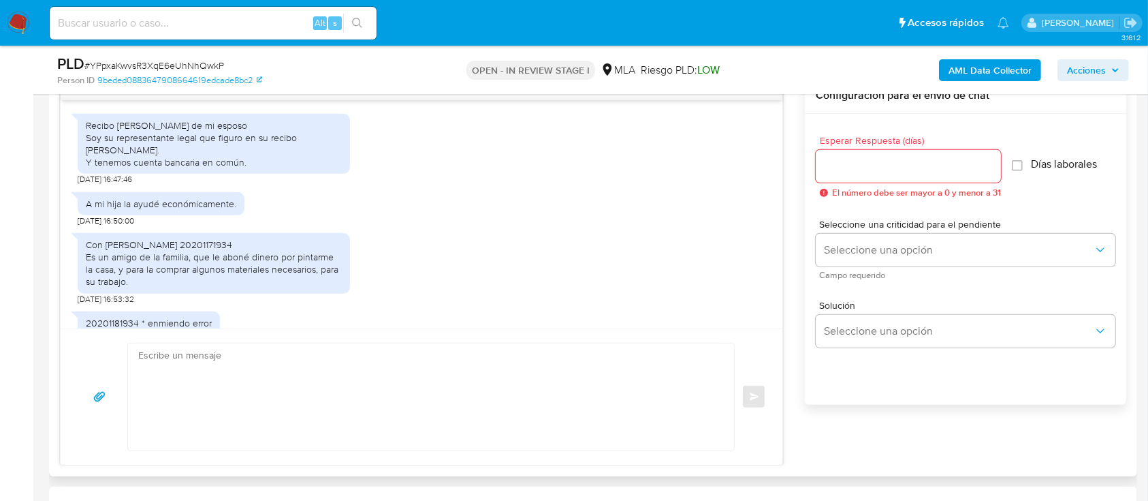
scroll to position [414, 0]
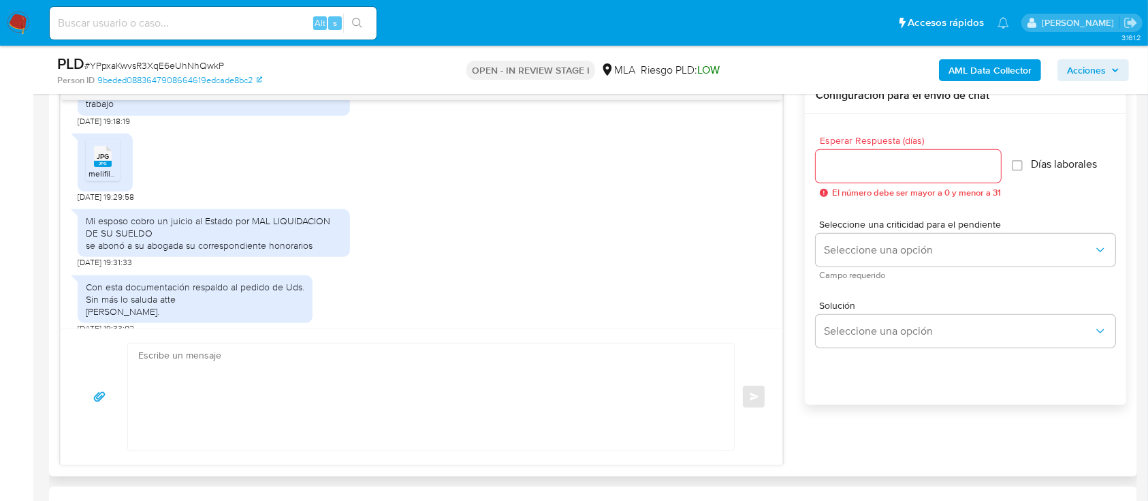
click at [454, 366] on textarea at bounding box center [427, 396] width 579 height 107
paste textarea "[PERSON_NAME], Muchas gracias por la respuesta. Te comentamos que recibimos la …"
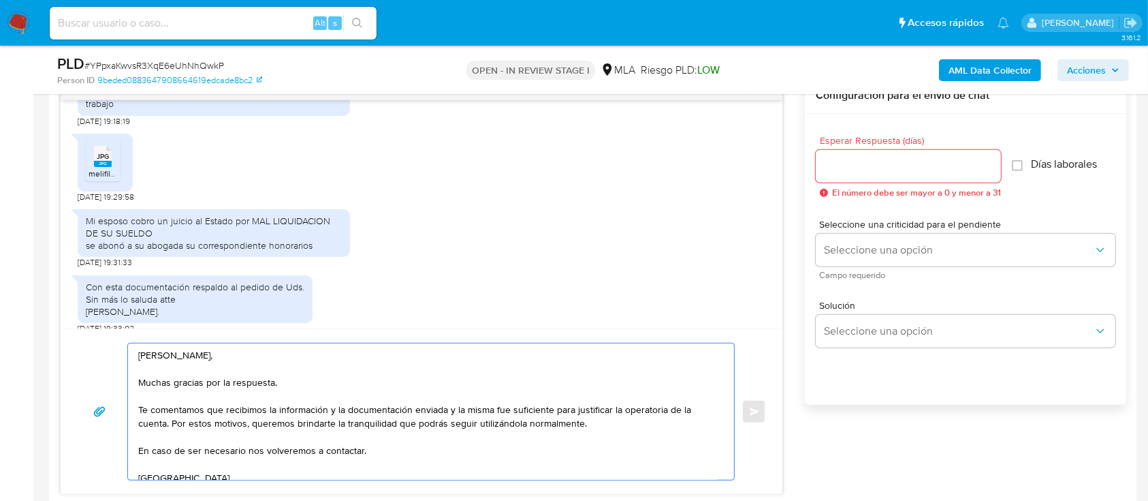
scroll to position [35, 0]
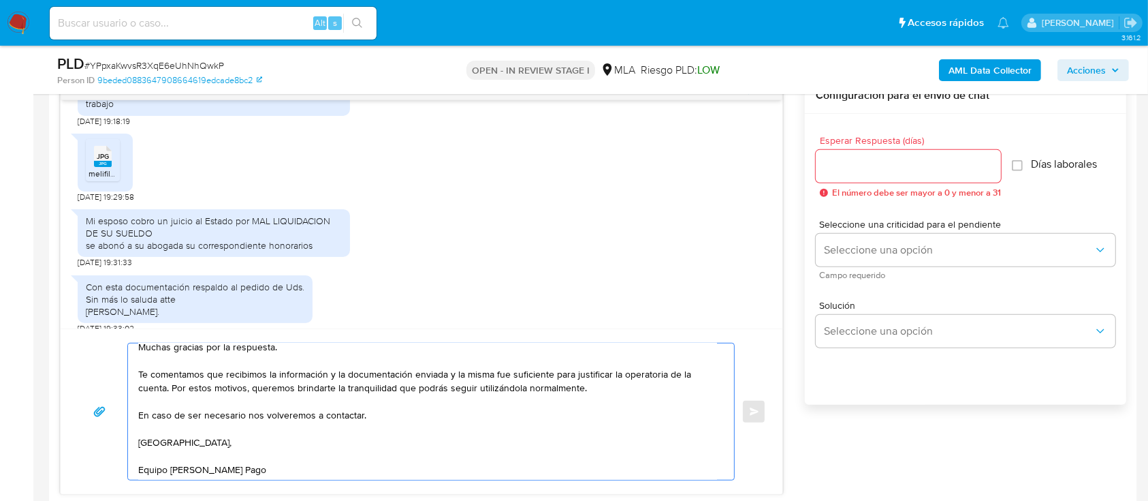
type textarea "[PERSON_NAME], Muchas gracias por la respuesta. Te comentamos que recibimos la …"
click at [923, 170] on input "Esperar Respuesta (días)" at bounding box center [908, 166] width 185 height 18
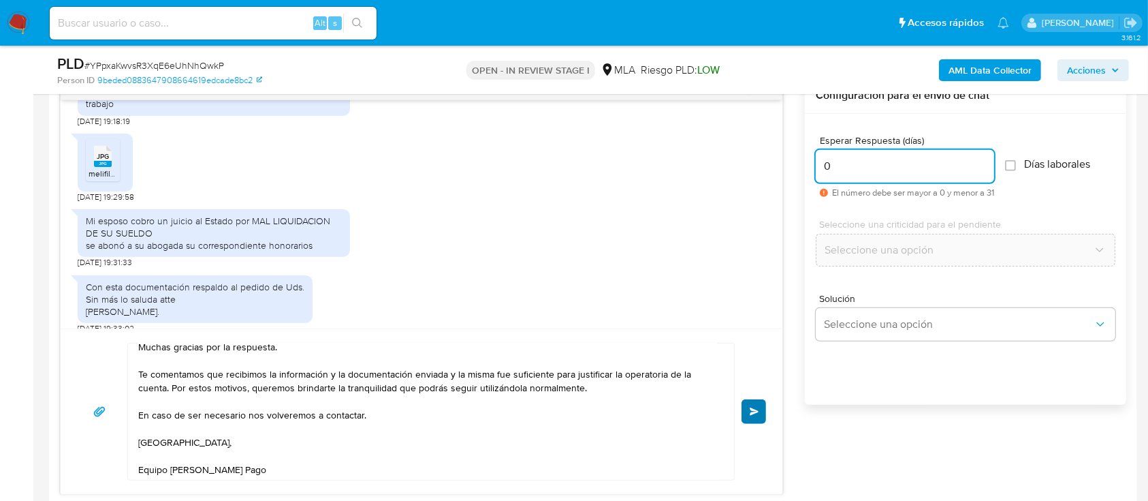
type input "0"
click at [747, 406] on button "Enviar" at bounding box center [754, 411] width 25 height 25
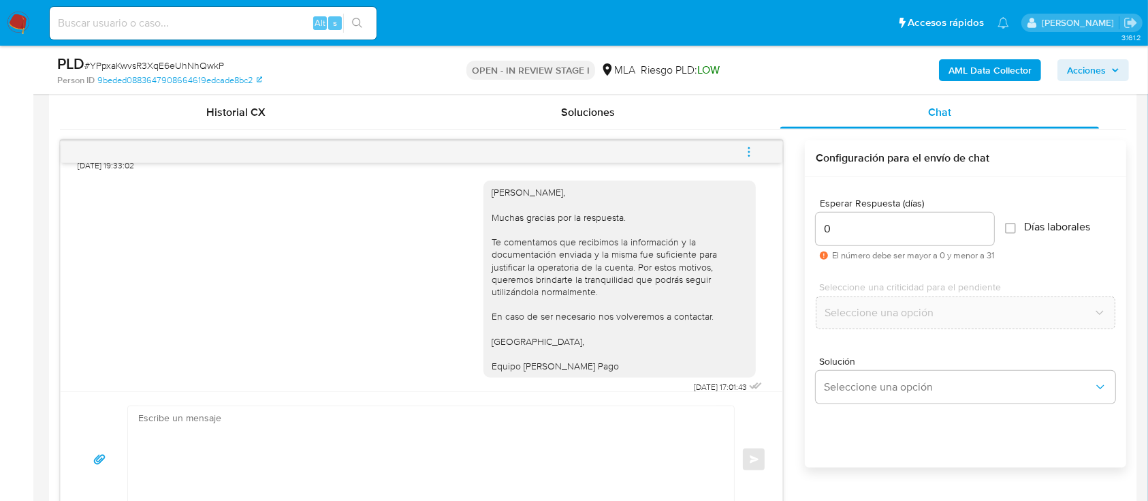
scroll to position [635, 0]
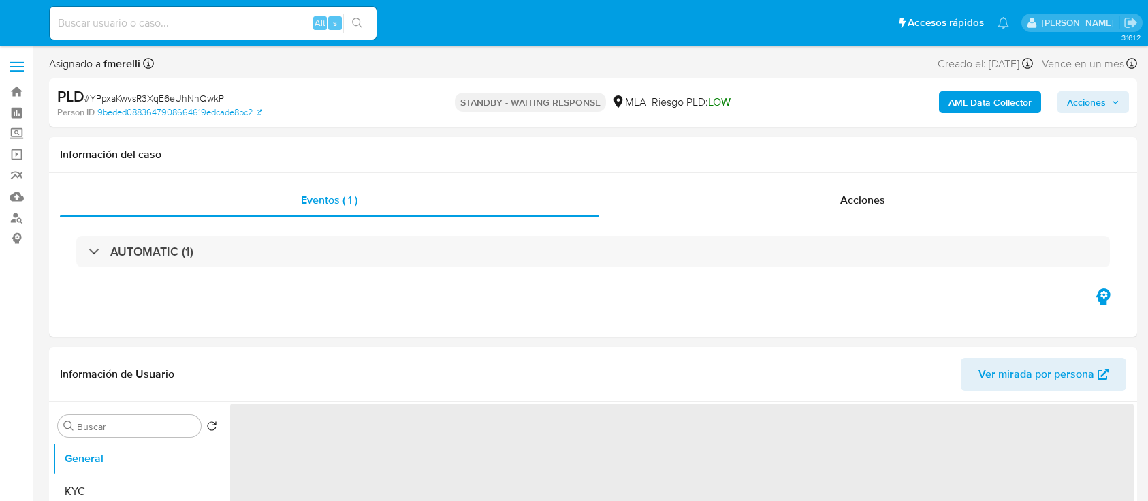
select select "10"
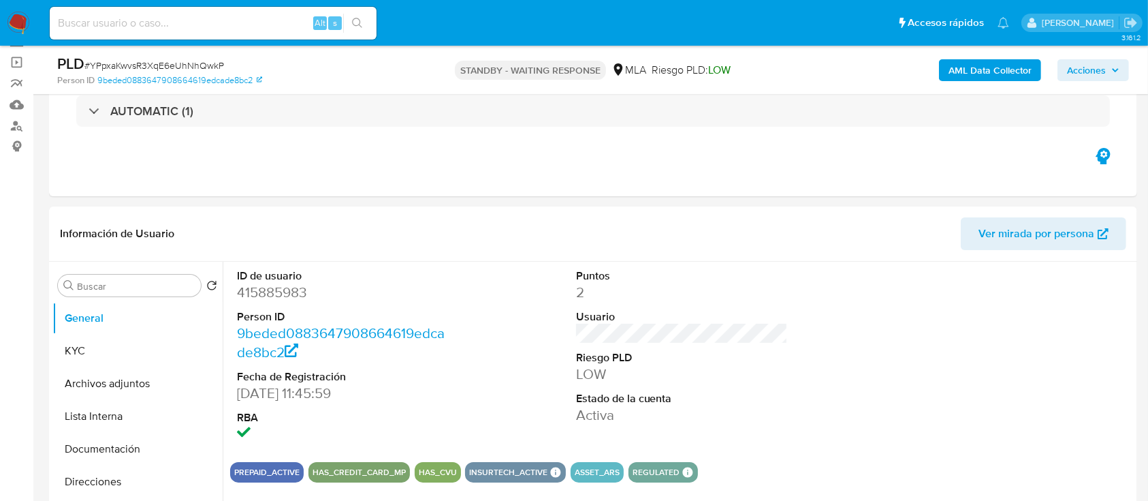
scroll to position [181, 0]
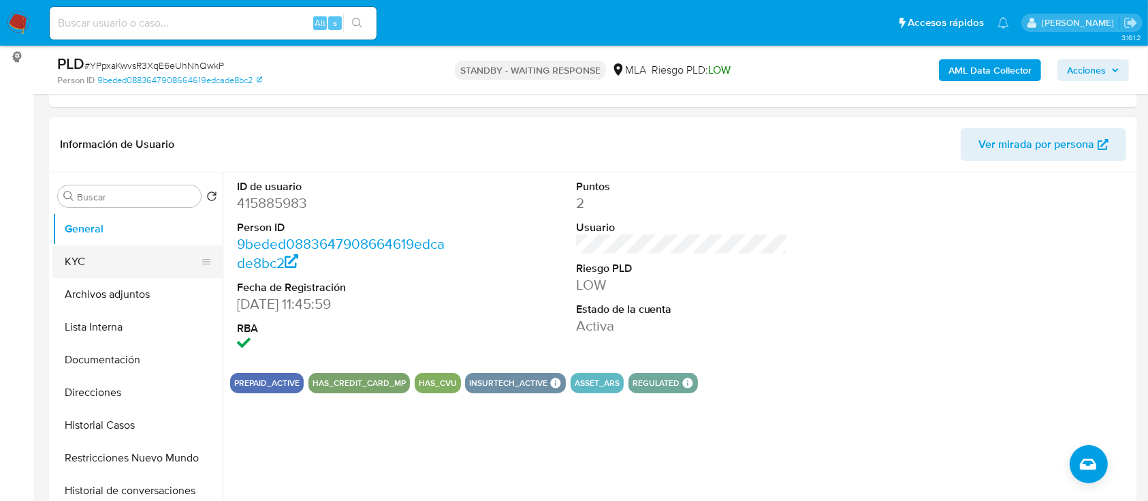
click at [101, 253] on button "KYC" at bounding box center [131, 261] width 159 height 33
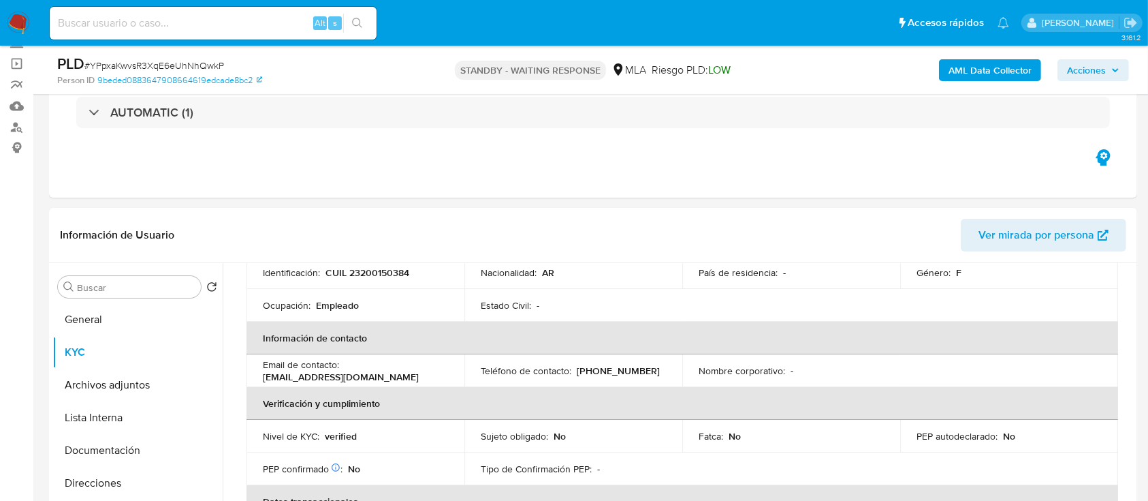
scroll to position [263, 0]
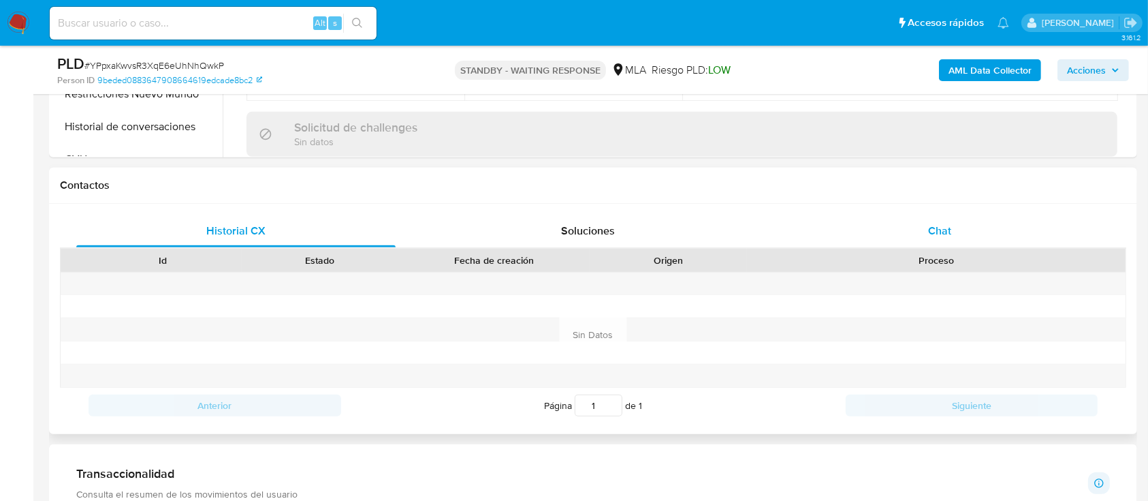
click at [939, 219] on div "Chat" at bounding box center [940, 231] width 319 height 33
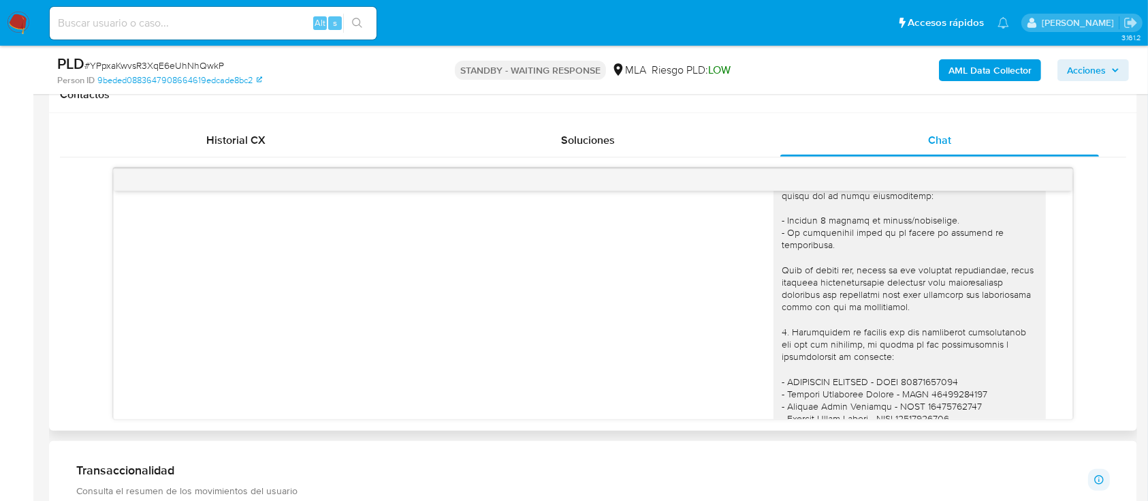
scroll to position [1453, 0]
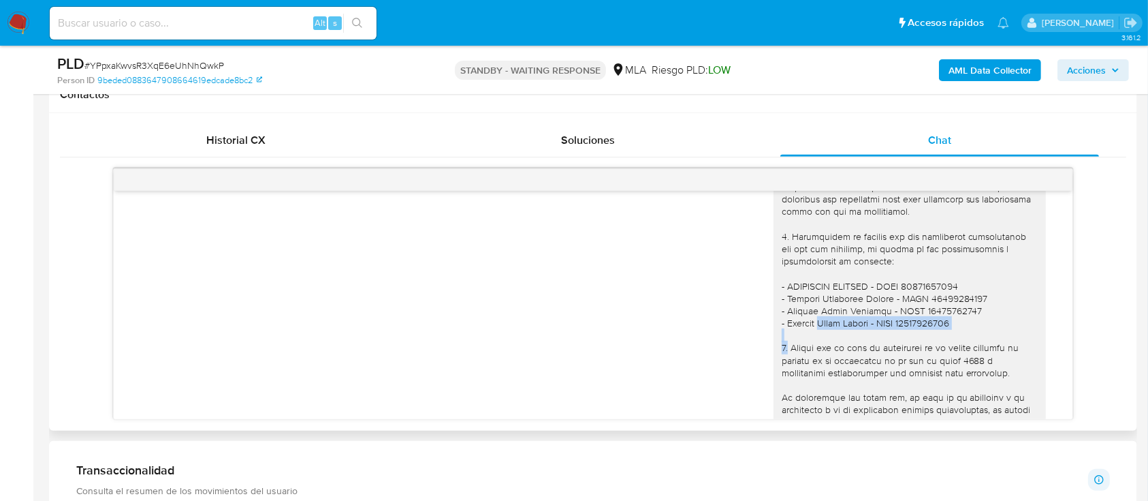
drag, startPoint x: 800, startPoint y: 386, endPoint x: 914, endPoint y: 393, distance: 114.7
click at [914, 393] on div "[PERSON_NAME], Te comentamos que este medio de comunicación es únicamente para …" at bounding box center [910, 230] width 256 height 719
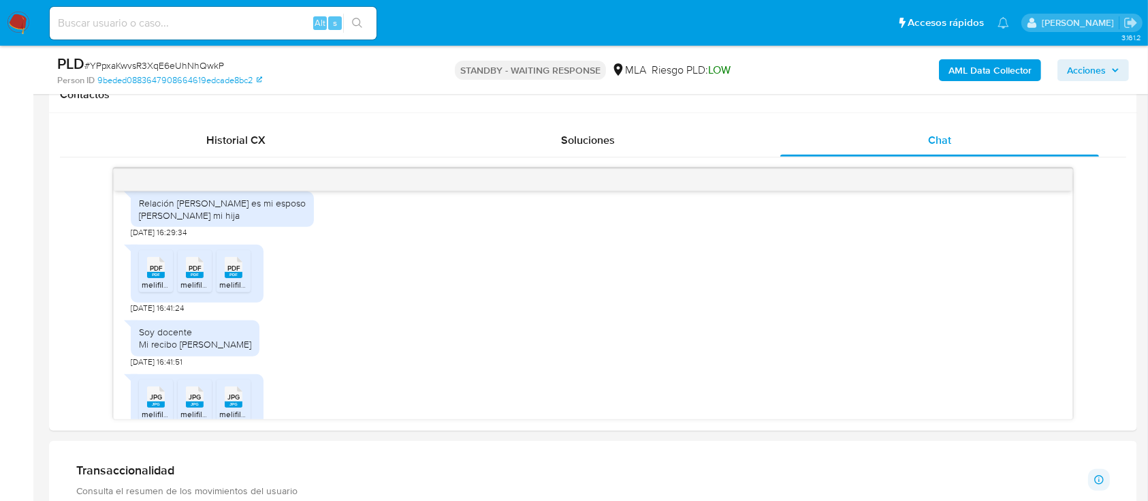
scroll to position [2088, 0]
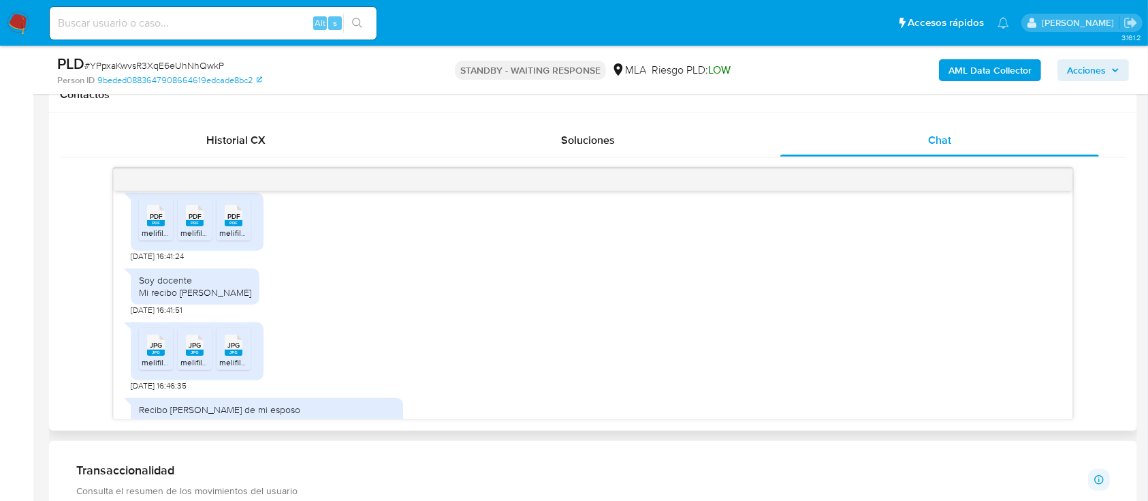
drag, startPoint x: 534, startPoint y: 7, endPoint x: 93, endPoint y: 213, distance: 486.3
click at [61, 227] on div "[DATE] 17:25:42 Hola, Esperamos que te encuentres muy bien. Te consultamos si t…" at bounding box center [593, 293] width 1067 height 251
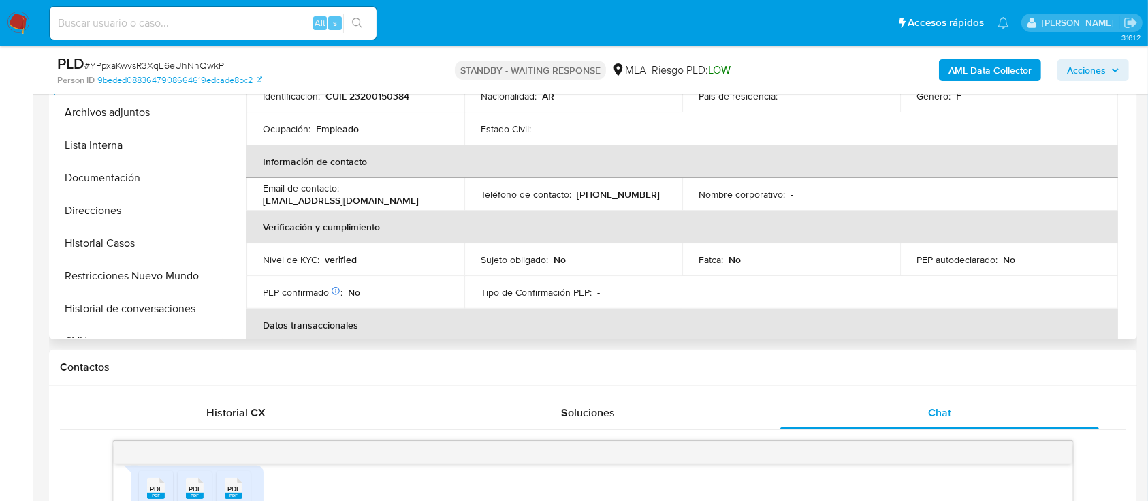
scroll to position [82, 0]
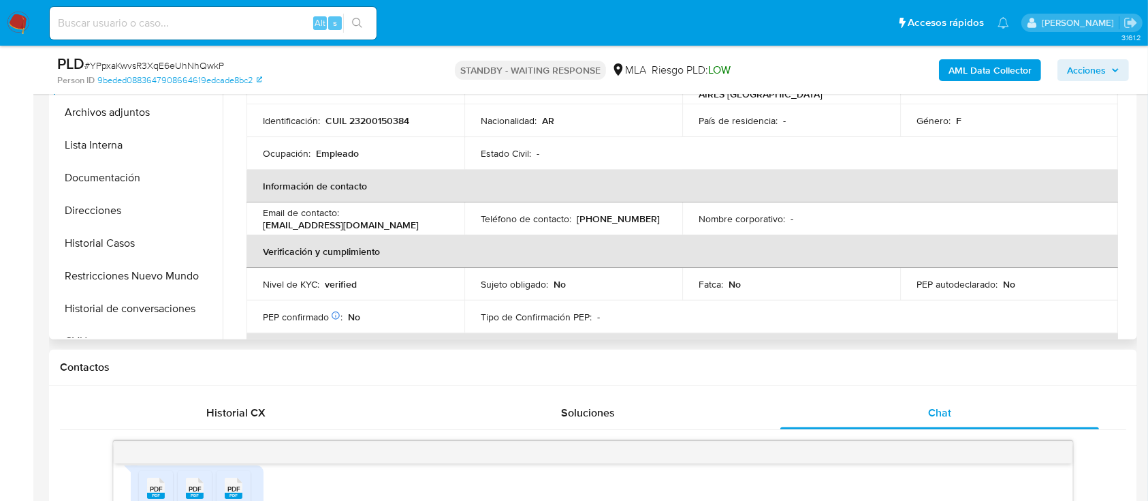
click at [383, 123] on p "CUIL 23200150384" at bounding box center [368, 120] width 84 height 12
drag, startPoint x: 383, startPoint y: 123, endPoint x: 441, endPoint y: 92, distance: 66.1
click at [383, 122] on p "CUIL 23200150384" at bounding box center [368, 120] width 84 height 12
copy p "23200150384"
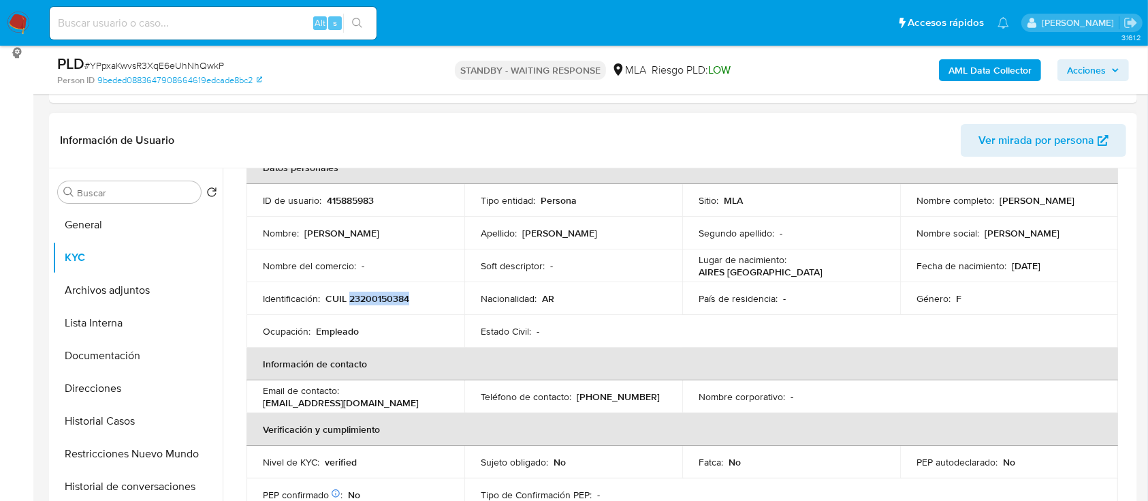
scroll to position [181, 0]
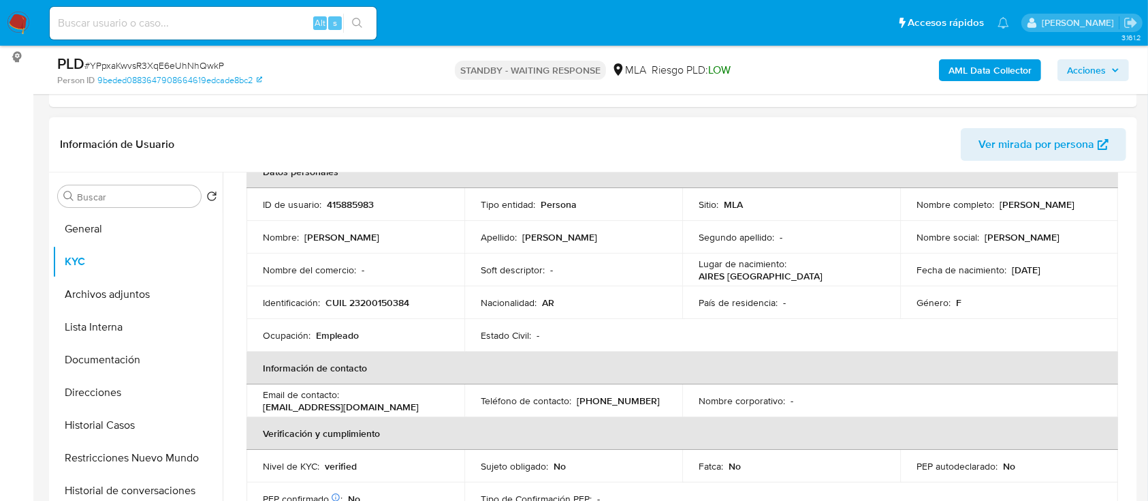
click at [371, 290] on td "Identificación : CUIL 23200150384" at bounding box center [356, 302] width 218 height 33
click at [371, 289] on td "Identificación : CUIL 23200150384" at bounding box center [356, 302] width 218 height 33
click at [384, 308] on p "CUIL 23200150384" at bounding box center [368, 302] width 84 height 12
copy p "23200150384"
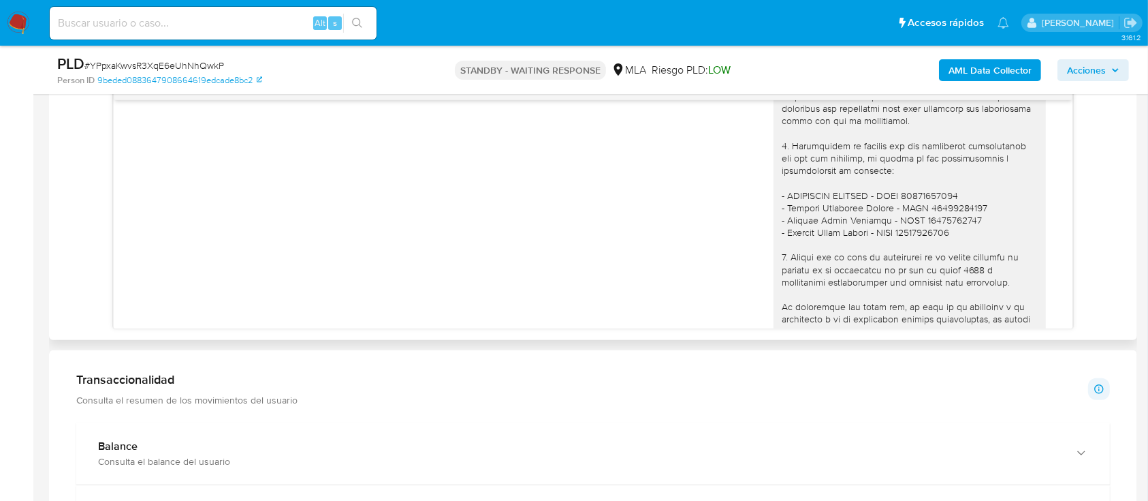
scroll to position [1543, 0]
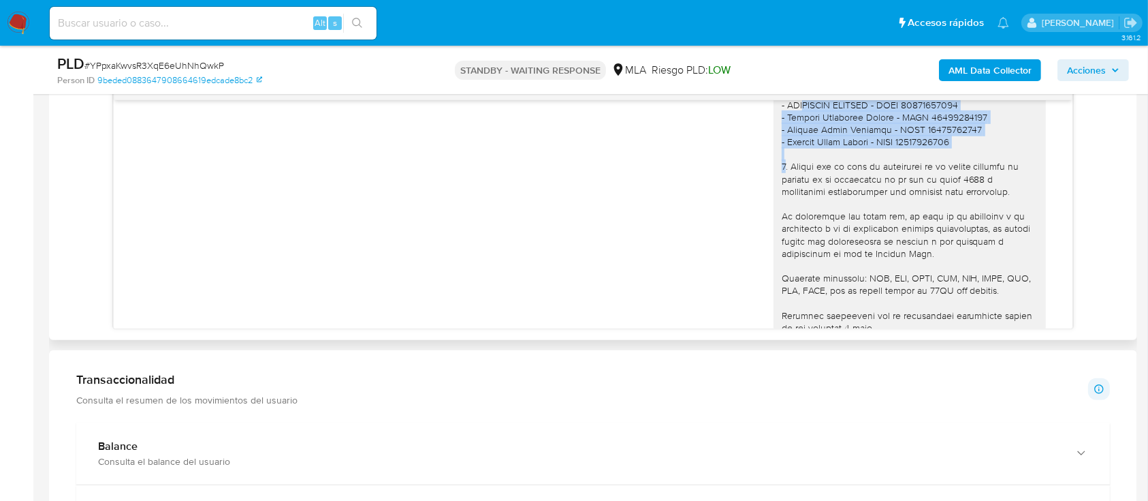
drag, startPoint x: 774, startPoint y: 168, endPoint x: 965, endPoint y: 205, distance: 195.0
click at [965, 205] on div "Hola Viviana Noemi Bergallo, Te comentamos que este medio de comunicación es ún…" at bounding box center [910, 48] width 256 height 719
copy div "GUTIERREZ SEGUNDO - CUIL 20076408743 - Micaela Alexandra Vargas - CUIL 27352737…"
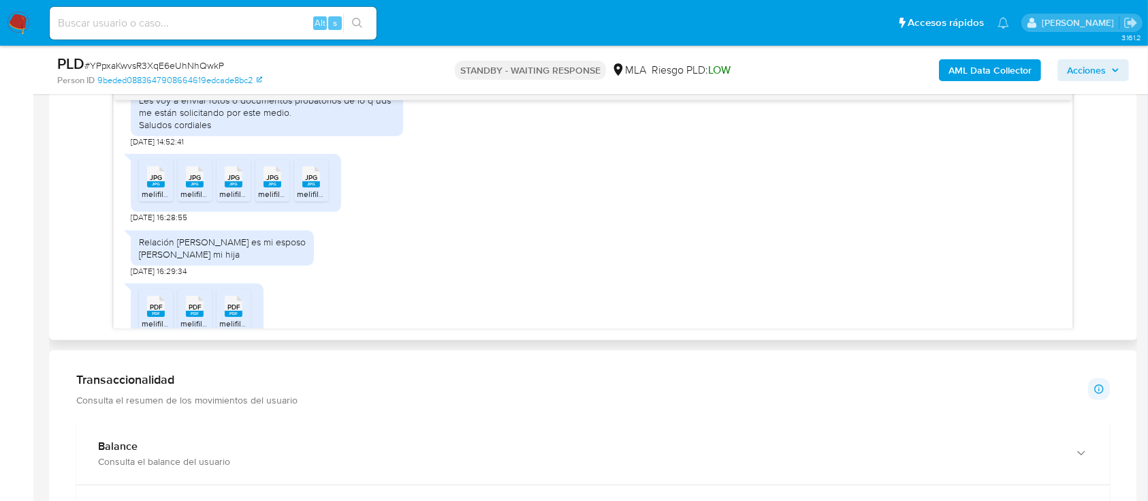
scroll to position [1998, 0]
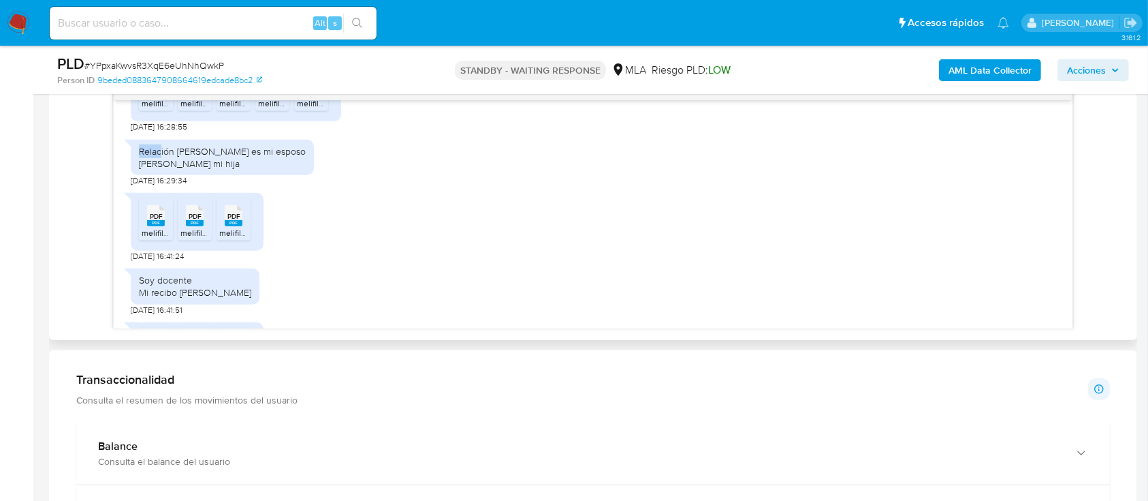
drag, startPoint x: 140, startPoint y: 210, endPoint x: 158, endPoint y: 206, distance: 18.7
click at [158, 170] on div "Relación Segundo Gutierrez es mi esposo Micaela Vargas mi hija" at bounding box center [222, 157] width 167 height 25
click at [176, 170] on div "Relación Segundo Gutierrez es mi esposo Micaela Vargas mi hija" at bounding box center [222, 157] width 167 height 25
drag, startPoint x: 177, startPoint y: 210, endPoint x: 315, endPoint y: 223, distance: 138.2
click at [314, 175] on div "Relación Segundo Gutierrez es mi esposo Micaela Vargas mi hija" at bounding box center [222, 157] width 183 height 35
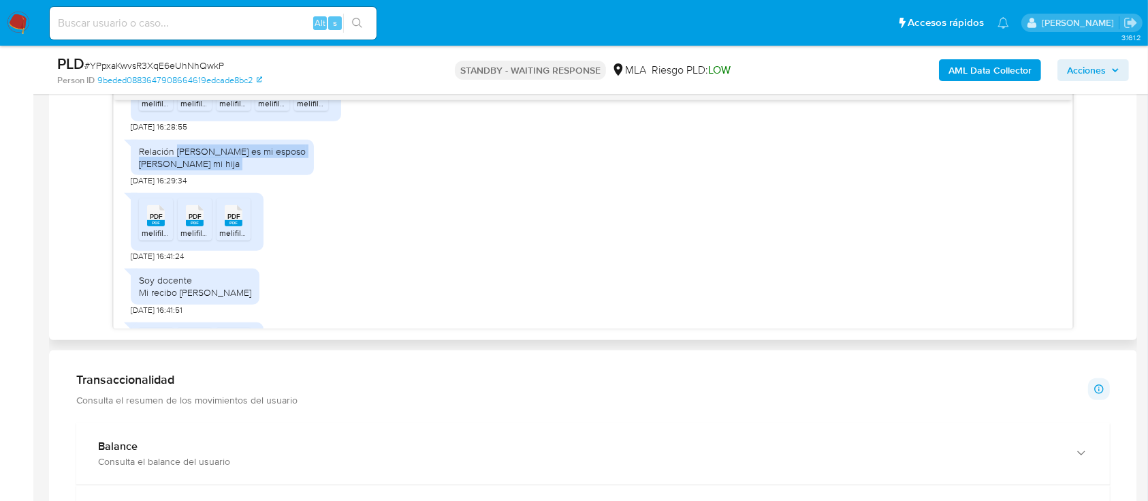
copy div "Segundo Gutierrez es mi esposo Micaela Vargas mi hija"
click at [159, 186] on span "16/09/2025 16:29:34" at bounding box center [159, 180] width 56 height 11
drag, startPoint x: 136, startPoint y: 225, endPoint x: 200, endPoint y: 225, distance: 63.3
click at [200, 175] on div "Relación Segundo Gutierrez es mi esposo Micaela Vargas mi hija" at bounding box center [222, 157] width 183 height 35
copy div "Micaela Vargas"
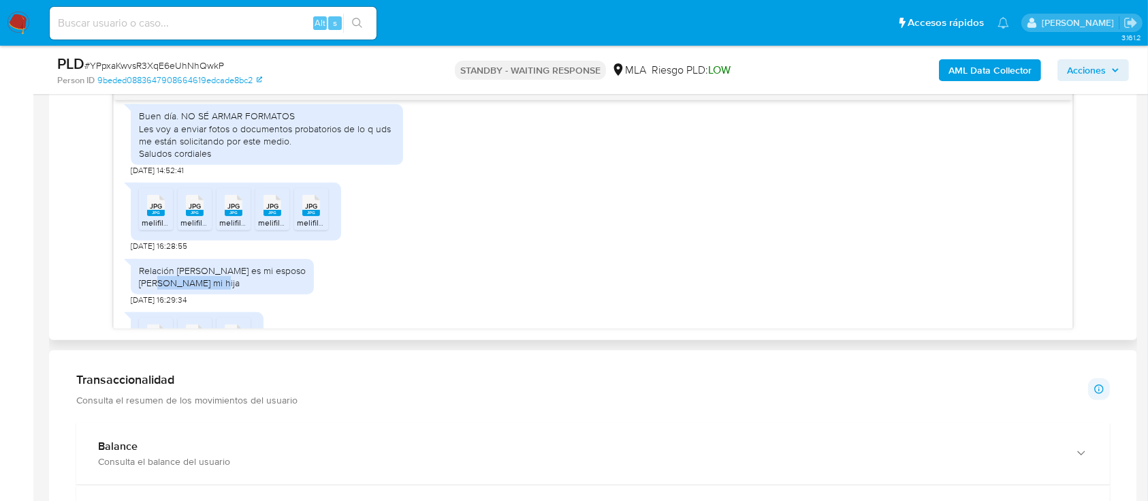
scroll to position [1907, 0]
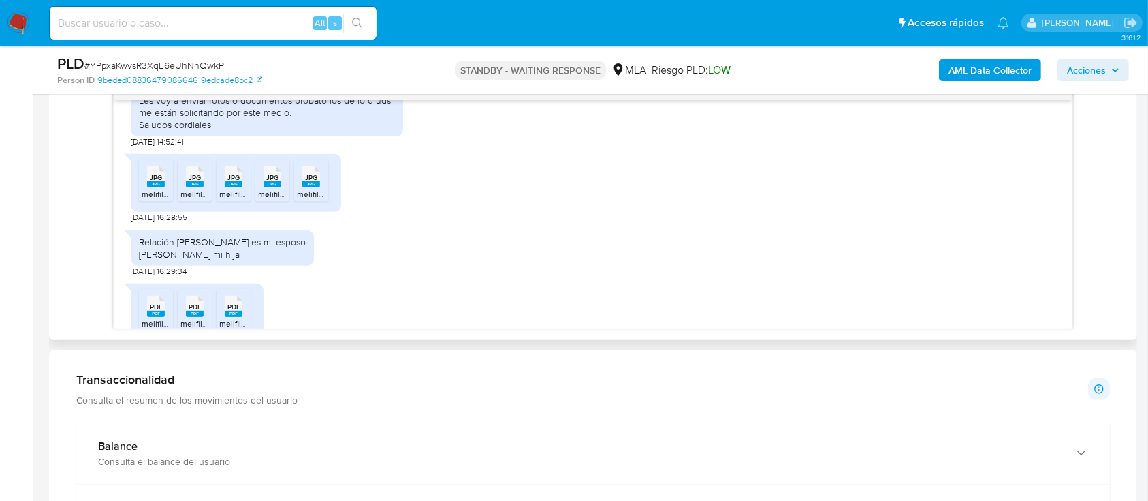
click at [163, 187] on icon at bounding box center [156, 176] width 18 height 21
click at [196, 187] on rect at bounding box center [195, 184] width 18 height 6
click at [225, 187] on rect at bounding box center [234, 184] width 18 height 6
click at [272, 187] on rect at bounding box center [273, 184] width 18 height 6
click at [311, 182] on span "JPG" at bounding box center [311, 177] width 12 height 9
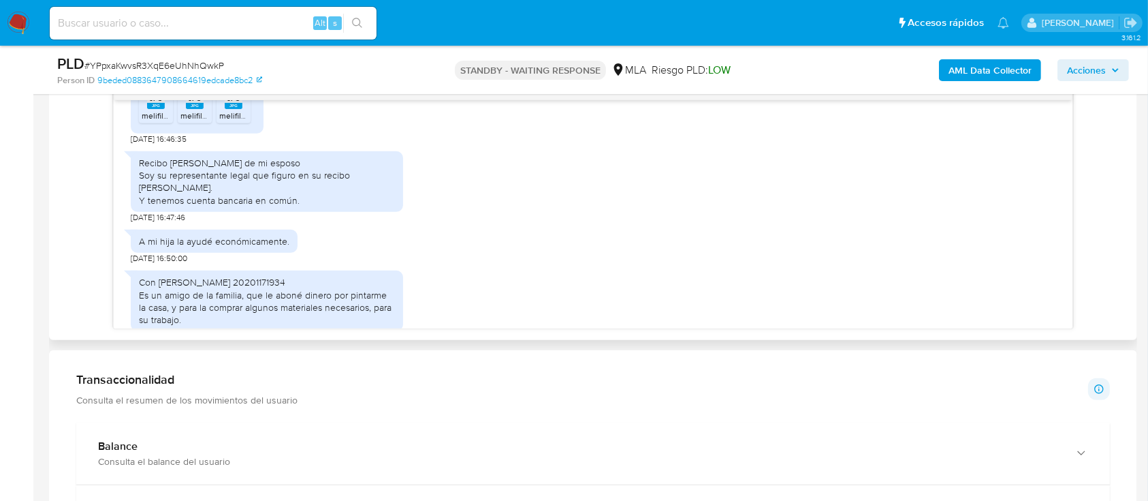
scroll to position [2270, 0]
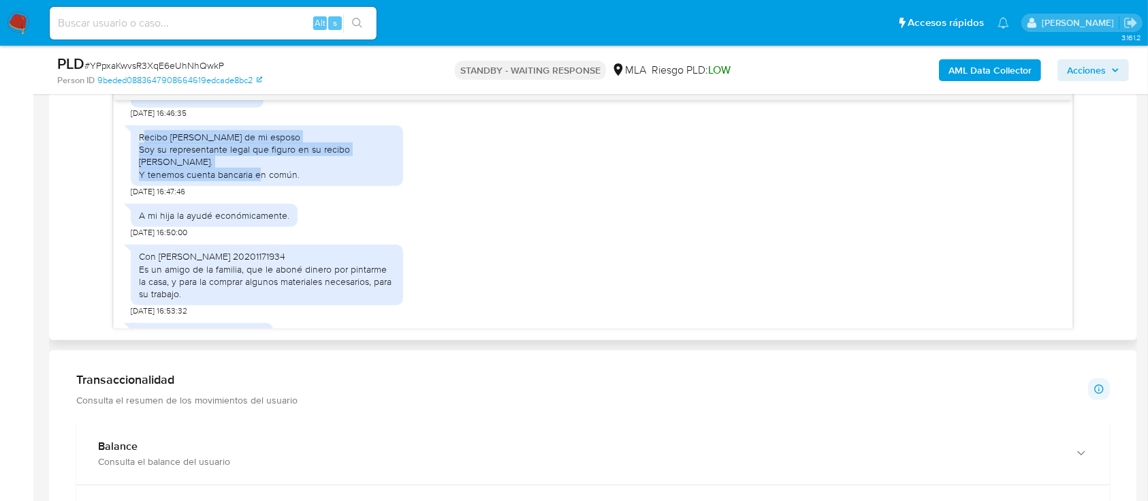
drag, startPoint x: 142, startPoint y: 201, endPoint x: 340, endPoint y: 227, distance: 199.3
click at [340, 180] on div "Recibo de sueldo de mi esposo Soy su representante legal que figuro en su recib…" at bounding box center [267, 156] width 256 height 50
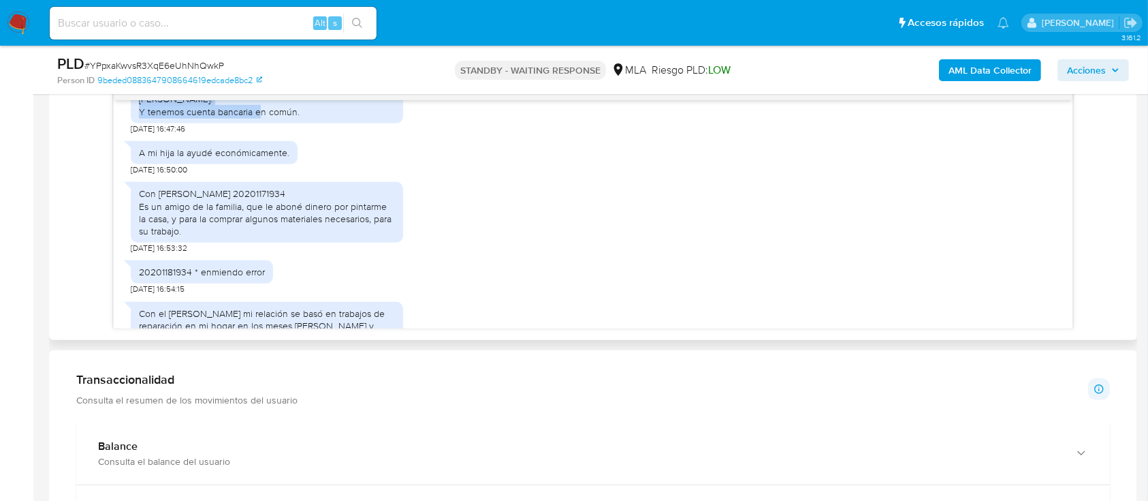
scroll to position [2361, 0]
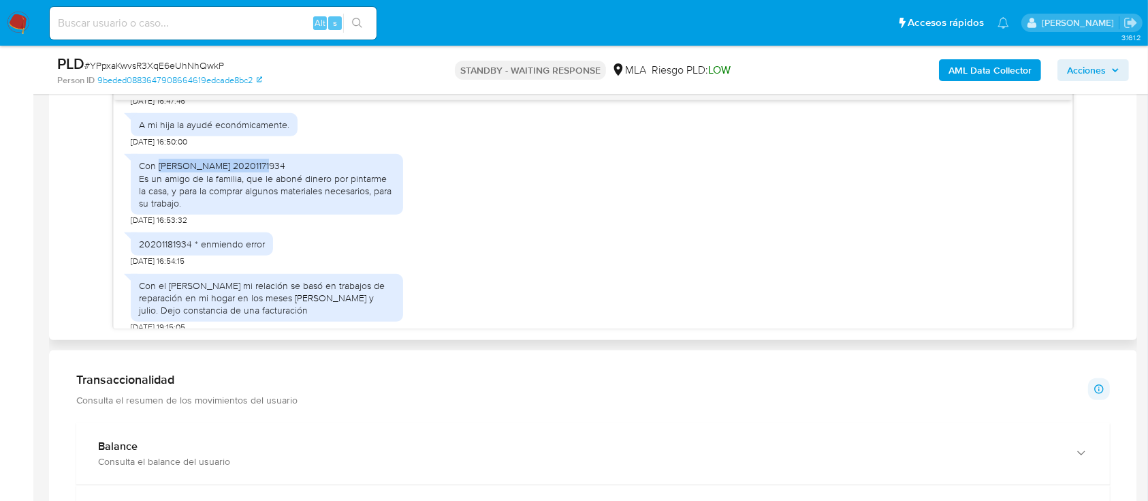
drag, startPoint x: 158, startPoint y: 215, endPoint x: 251, endPoint y: 213, distance: 92.7
click at [251, 209] on div "Con [PERSON_NAME] 20201171934 Es un amigo de la familia, que le aboné dinero po…" at bounding box center [267, 184] width 256 height 50
copy div "Alberto Jorge Zarratea"
drag, startPoint x: 277, startPoint y: 229, endPoint x: 343, endPoint y: 253, distance: 70.5
click at [343, 209] on div "Con [PERSON_NAME] 20201171934 Es un amigo de la familia, que le aboné dinero po…" at bounding box center [267, 184] width 256 height 50
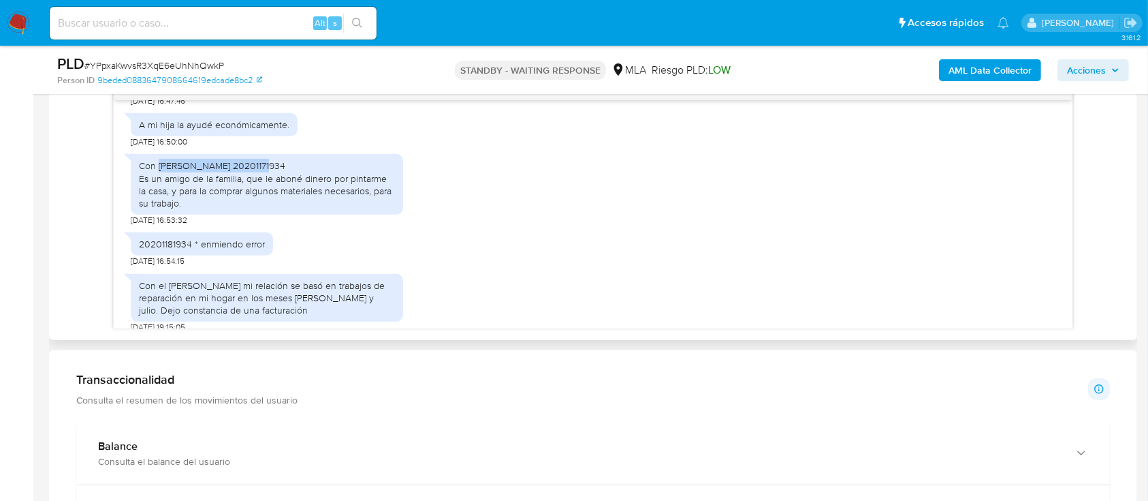
scroll to position [2452, 0]
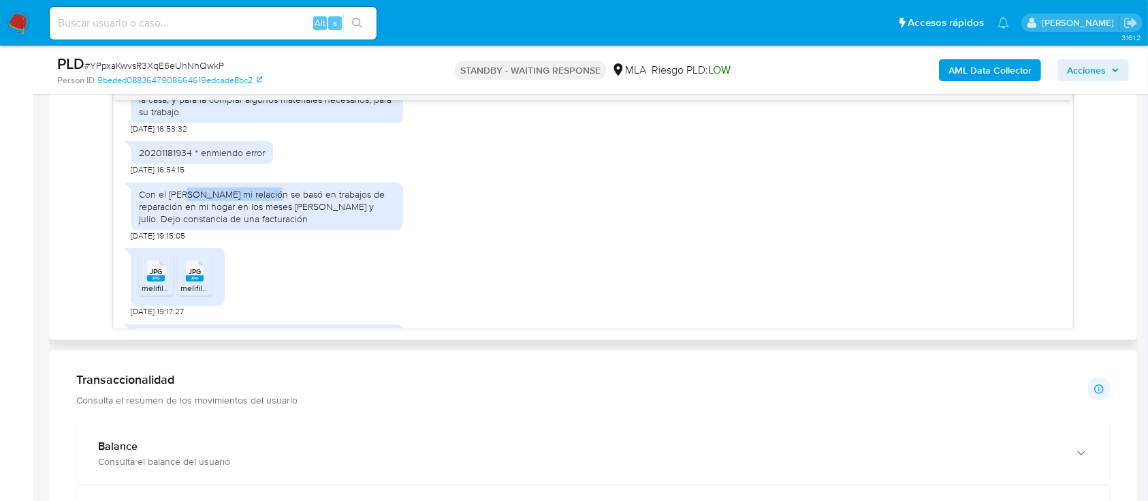
drag, startPoint x: 181, startPoint y: 242, endPoint x: 269, endPoint y: 240, distance: 87.9
click at [269, 225] on div "Con el [PERSON_NAME] mi relación se basó en trabajos de reparación en mi hogar …" at bounding box center [267, 206] width 256 height 37
copy div "Gabriel Simón Acosta"
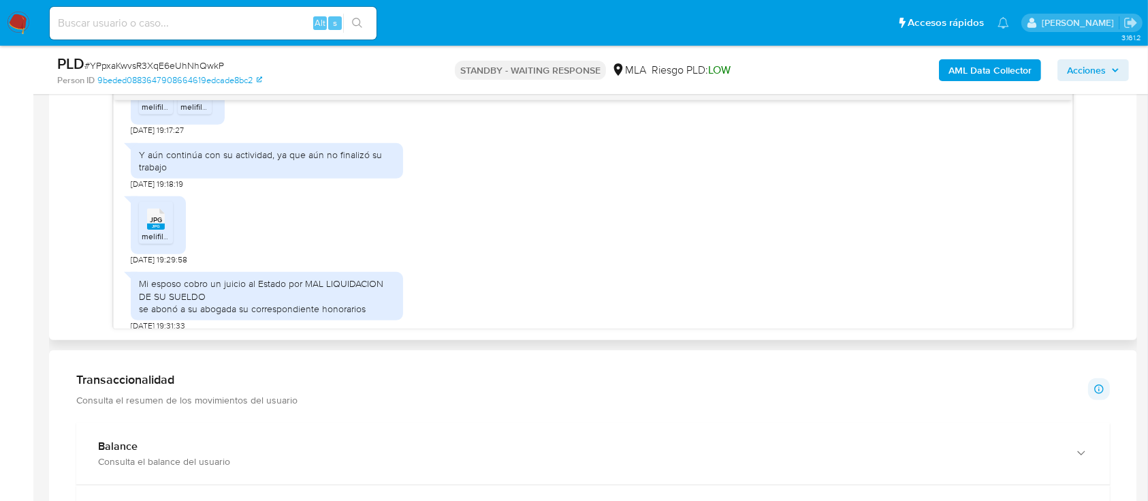
scroll to position [2725, 0]
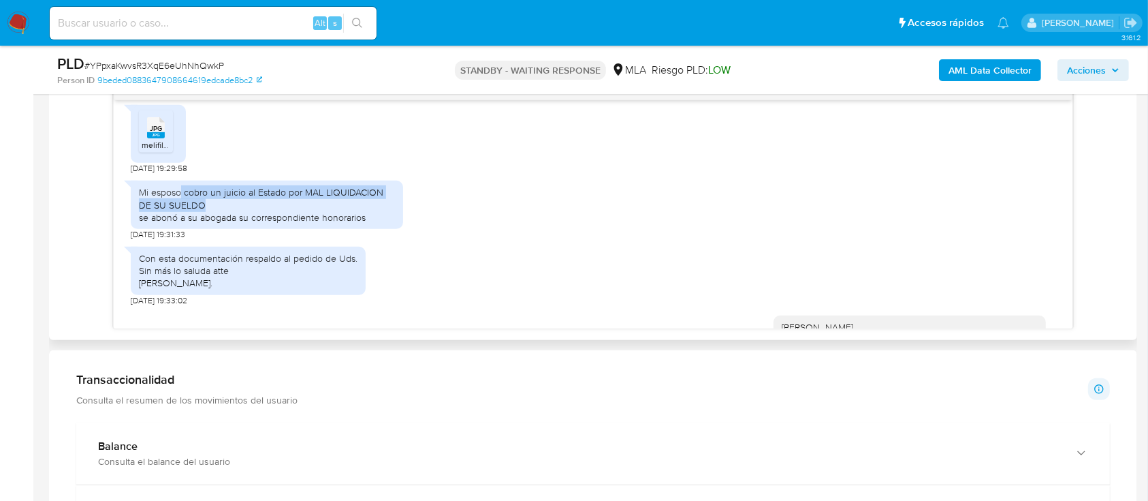
drag, startPoint x: 181, startPoint y: 241, endPoint x: 255, endPoint y: 257, distance: 75.2
click at [255, 223] on div "Mi esposo cobro un juicio al Estado por MAL LIQUIDACION DE SU SUELDO se abonó a…" at bounding box center [267, 204] width 256 height 37
drag, startPoint x: 281, startPoint y: 261, endPoint x: 318, endPoint y: 302, distance: 55.0
click at [281, 223] on div "Mi esposo cobro un juicio al Estado por MAL LIQUIDACION DE SU SUELDO se abonó a…" at bounding box center [267, 204] width 256 height 37
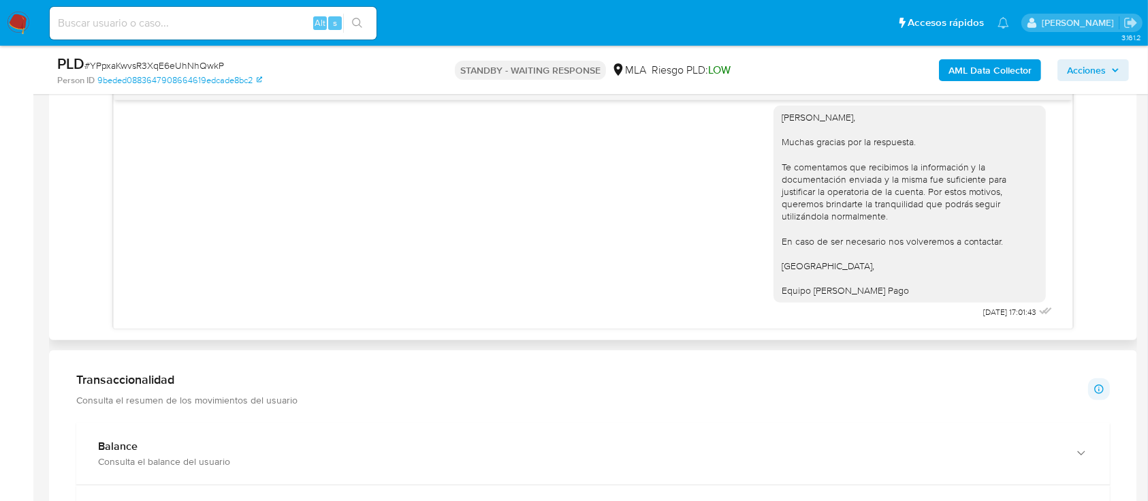
scroll to position [2983, 0]
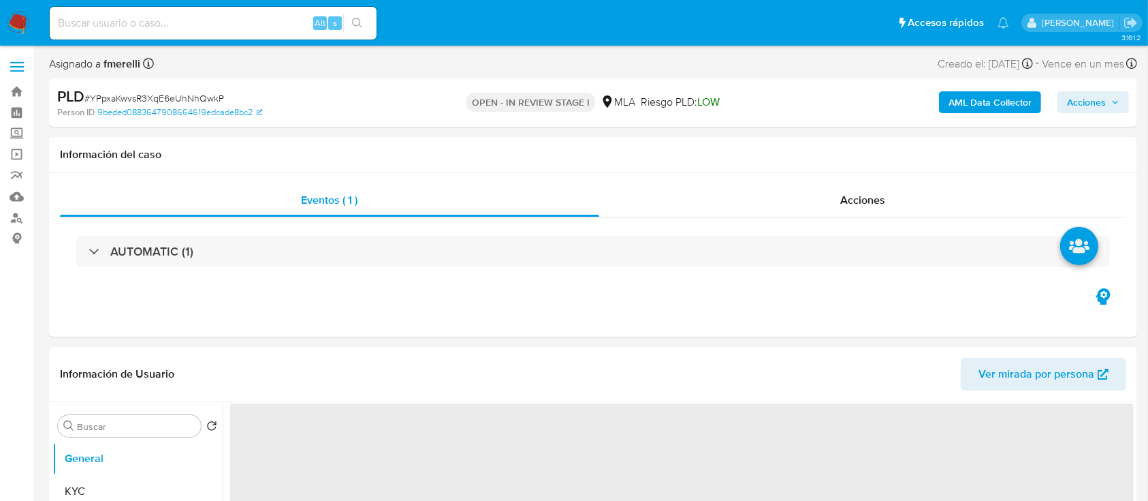
select select "10"
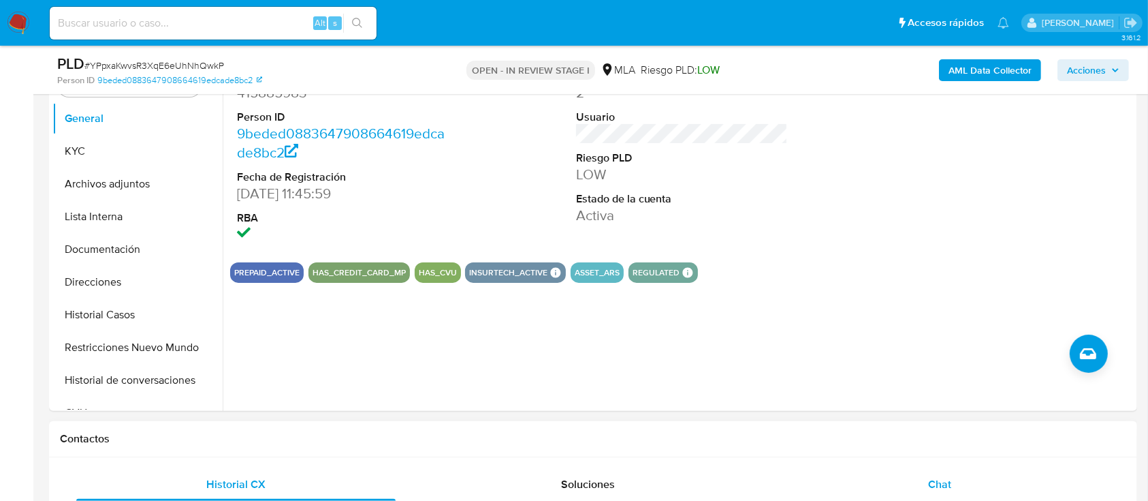
scroll to position [545, 0]
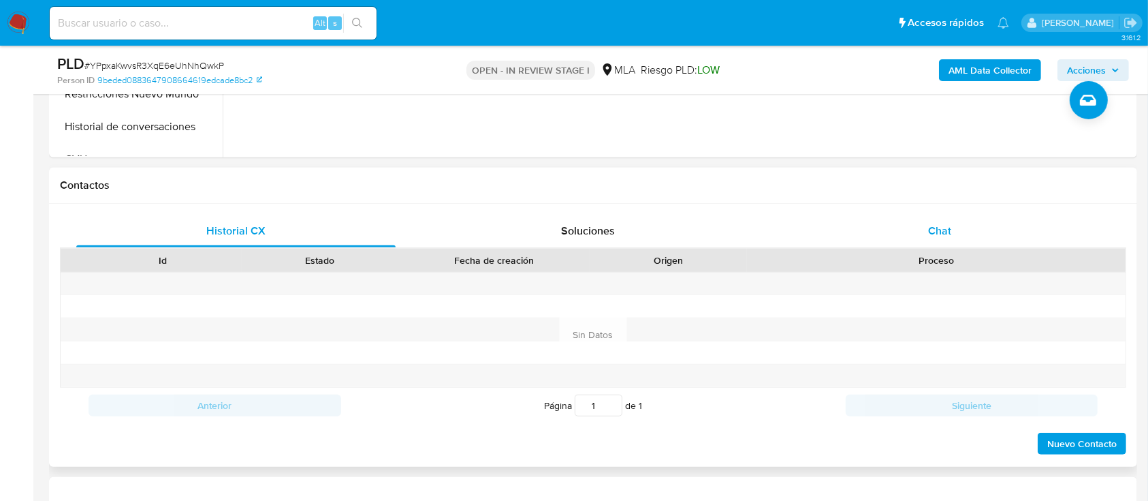
click at [972, 230] on div "Chat" at bounding box center [940, 231] width 319 height 33
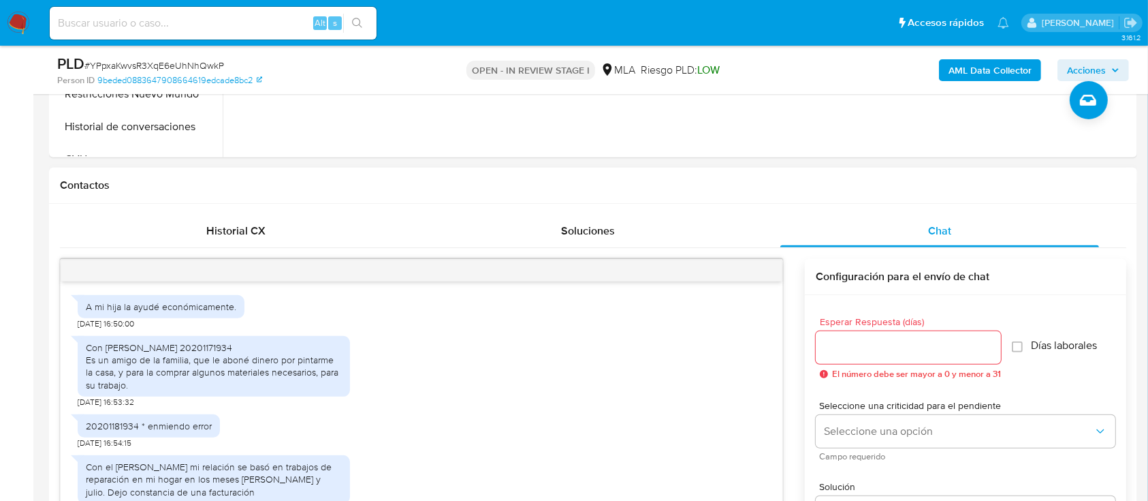
scroll to position [574, 0]
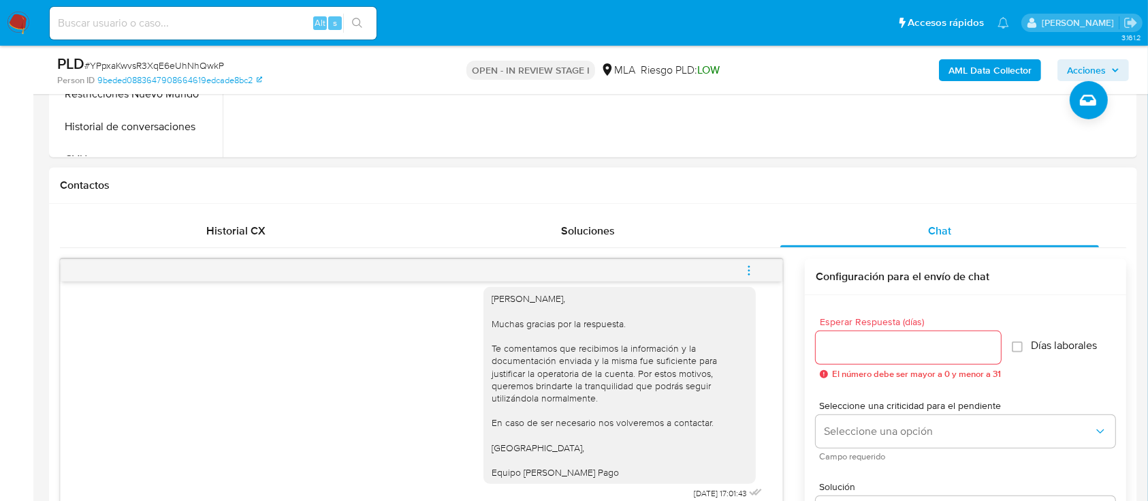
click at [757, 266] on button "menu-action" at bounding box center [749, 270] width 45 height 33
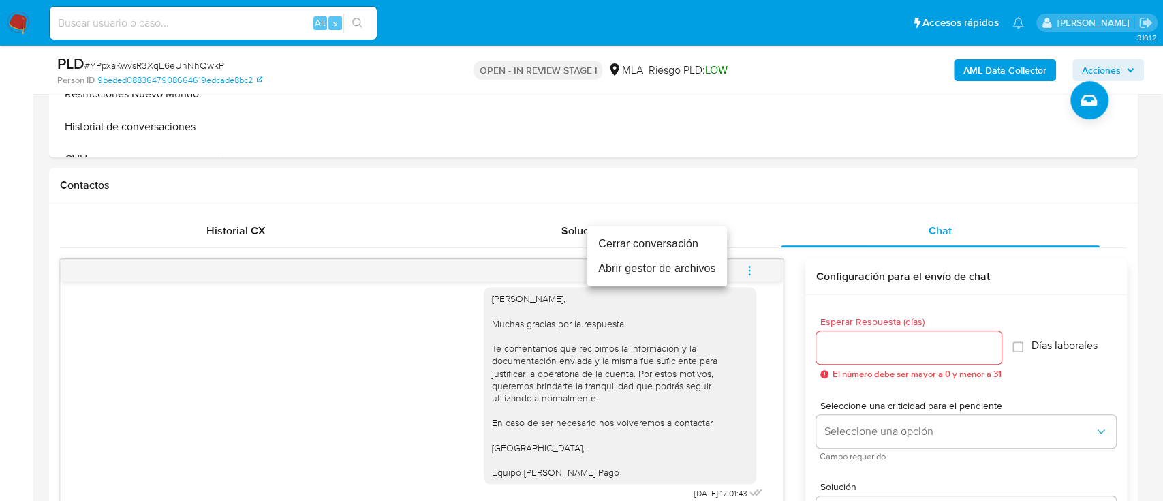
drag, startPoint x: 670, startPoint y: 249, endPoint x: 649, endPoint y: 236, distance: 23.8
click at [670, 248] on li "Cerrar conversación" at bounding box center [657, 244] width 140 height 25
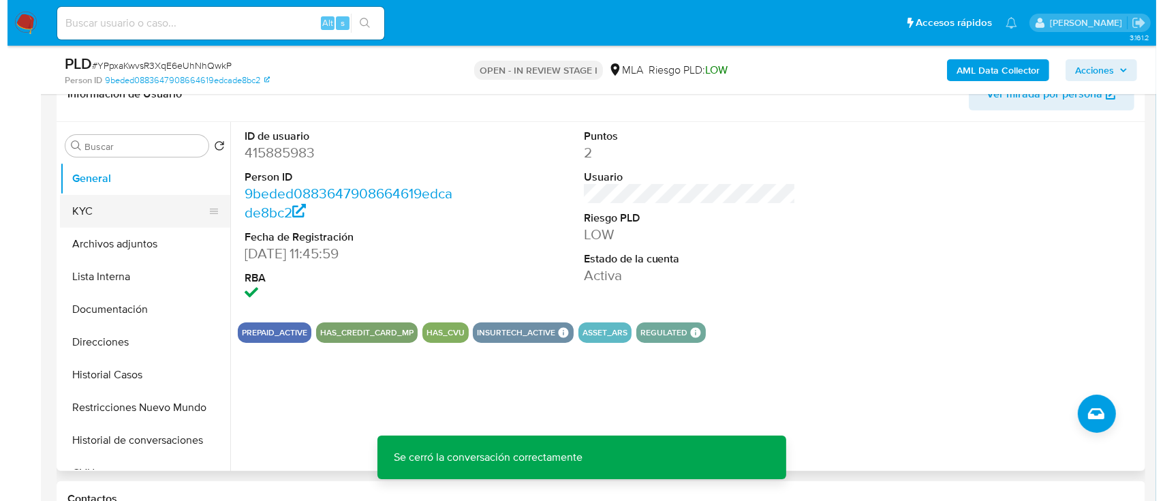
scroll to position [181, 0]
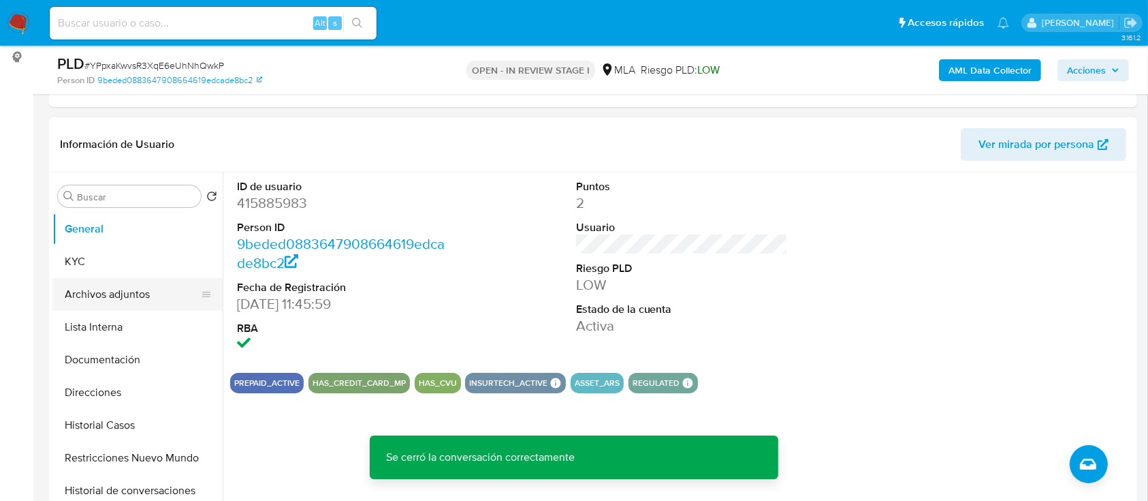
click at [129, 296] on button "Archivos adjuntos" at bounding box center [131, 294] width 159 height 33
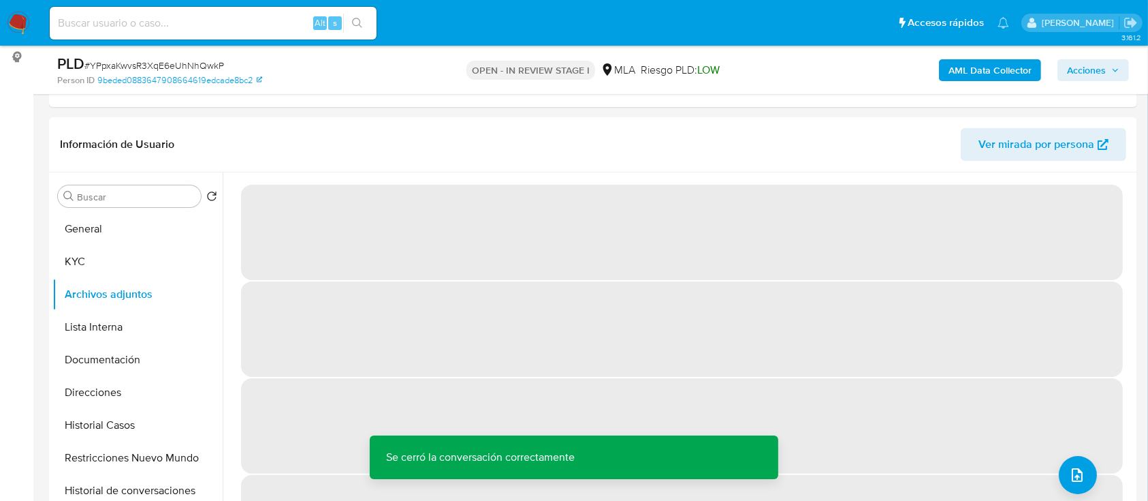
click at [976, 74] on b "AML Data Collector" at bounding box center [990, 70] width 83 height 22
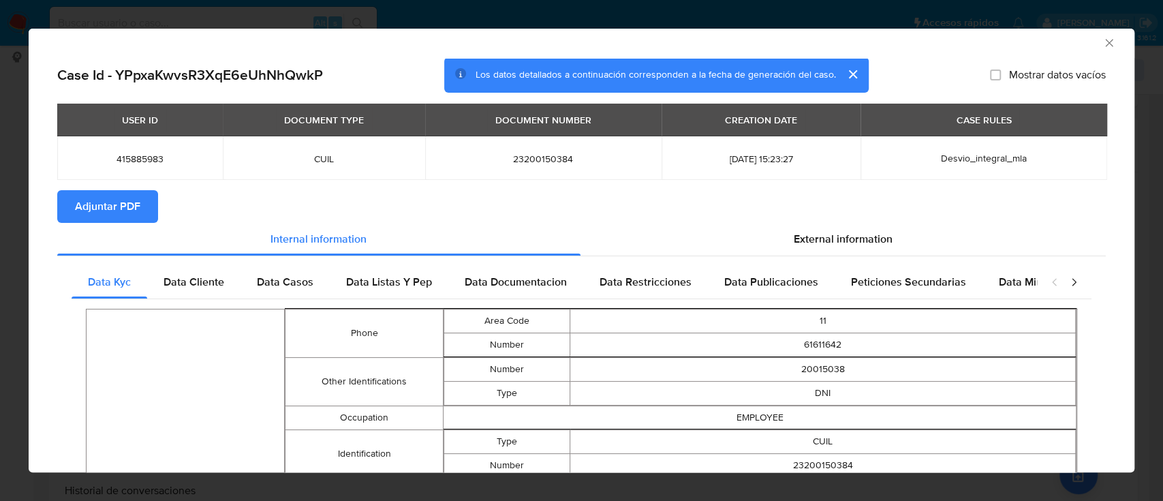
scroll to position [0, 0]
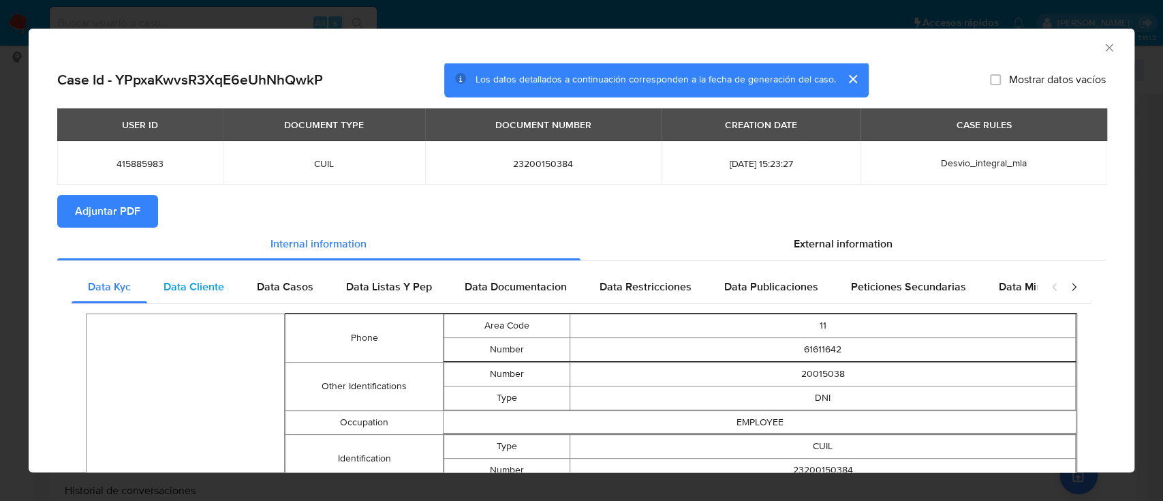
click at [188, 289] on span "Data Cliente" at bounding box center [193, 287] width 61 height 16
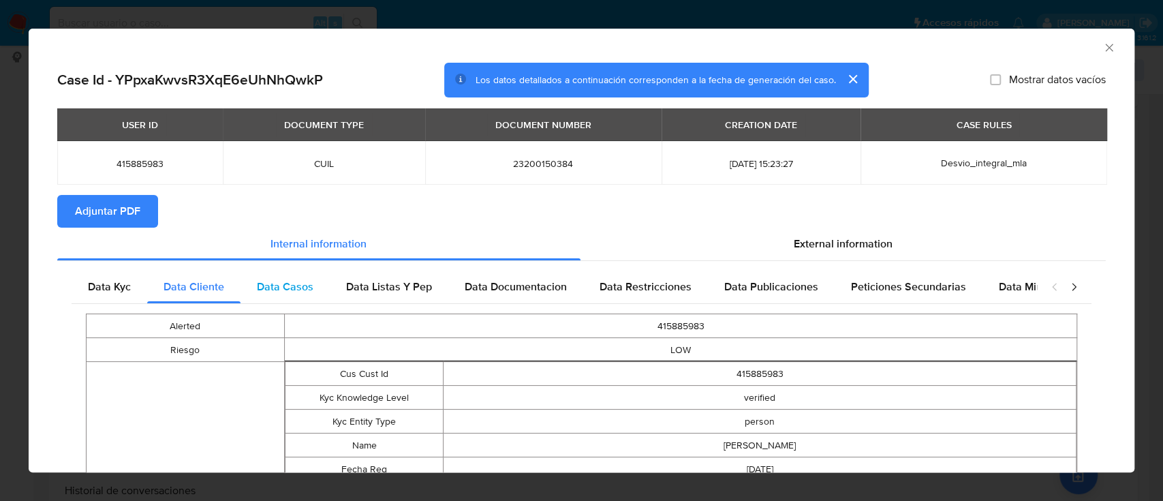
click at [298, 289] on span "Data Casos" at bounding box center [285, 287] width 57 height 16
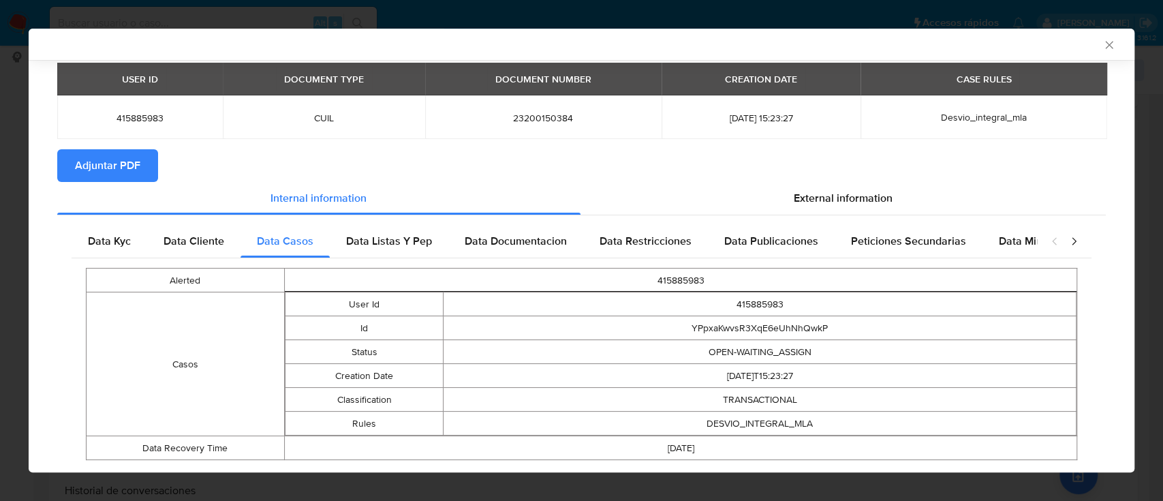
scroll to position [77, 0]
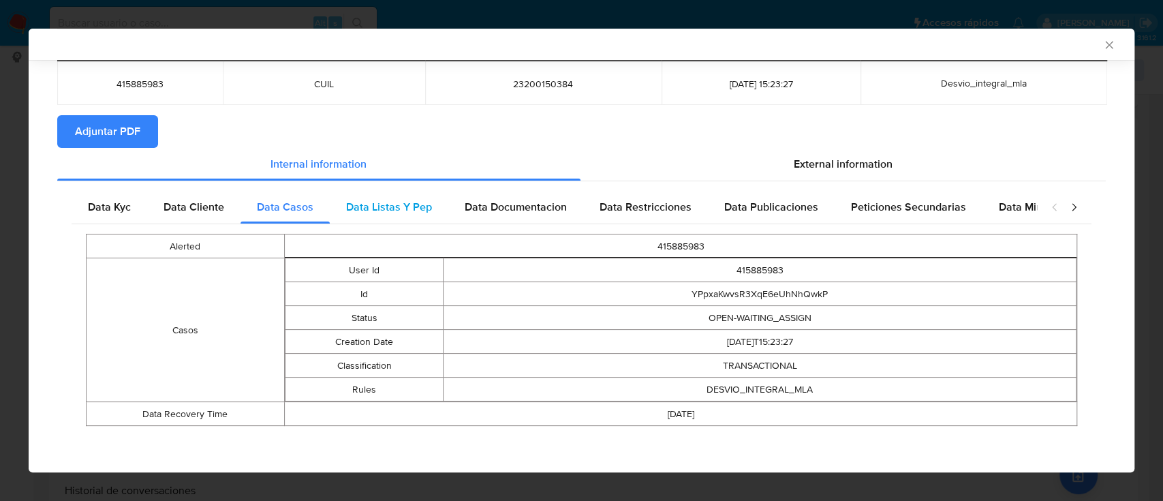
click at [407, 200] on span "Data Listas Y Pep" at bounding box center [389, 207] width 86 height 16
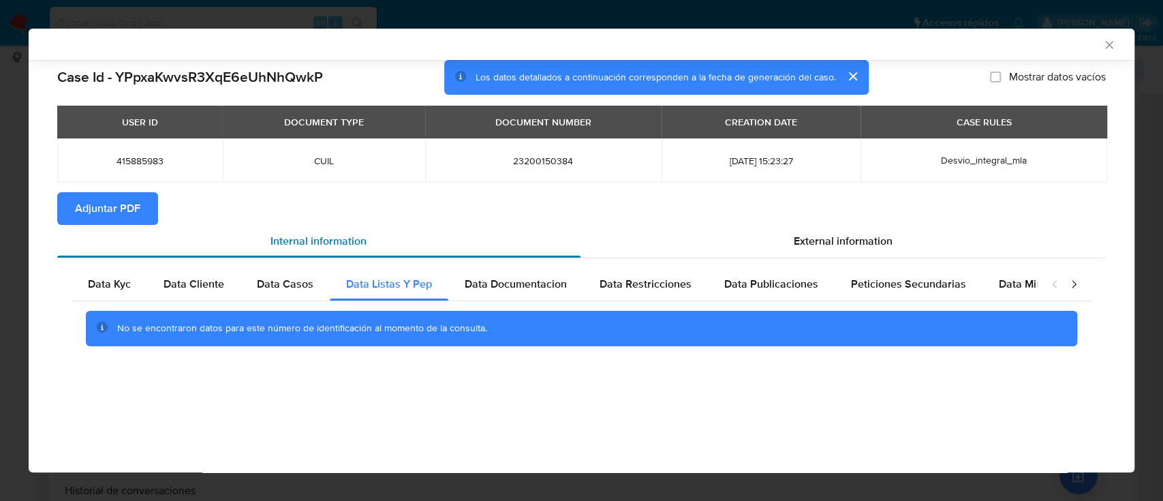
scroll to position [0, 0]
click at [541, 279] on span "Data Documentacion" at bounding box center [516, 284] width 102 height 16
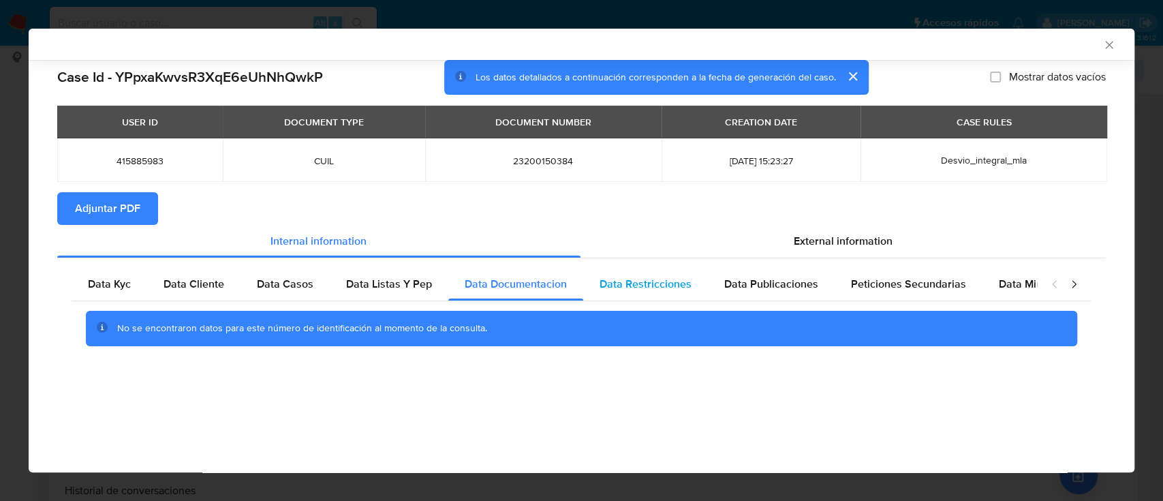
click at [641, 281] on span "Data Restricciones" at bounding box center [645, 284] width 92 height 16
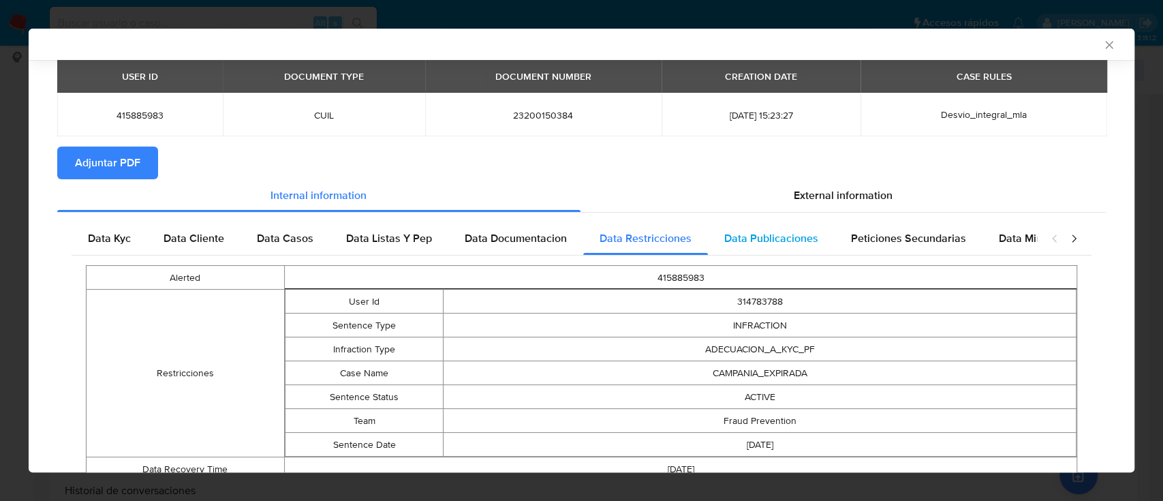
scroll to position [101, 0]
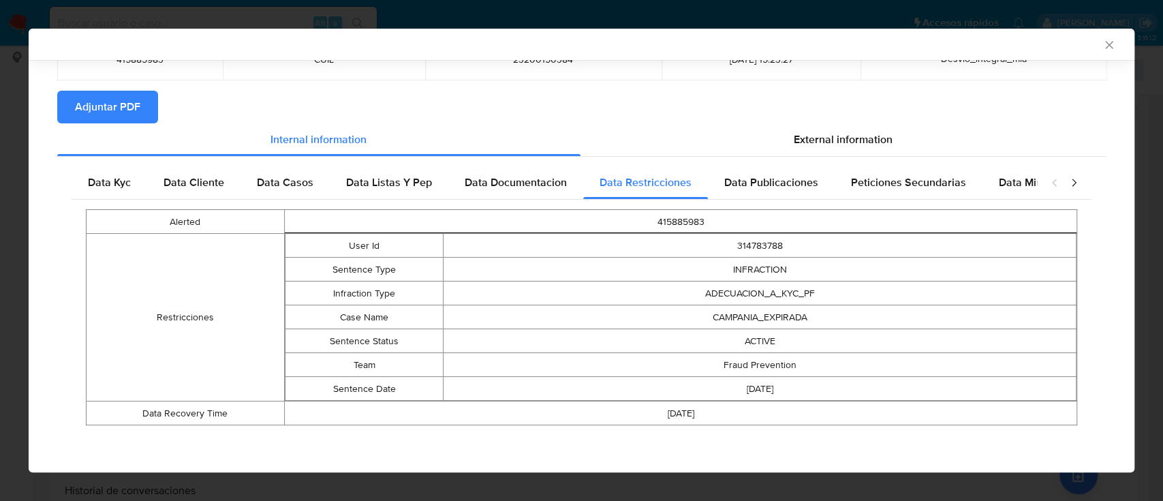
click at [782, 185] on span "Data Publicaciones" at bounding box center [771, 182] width 94 height 16
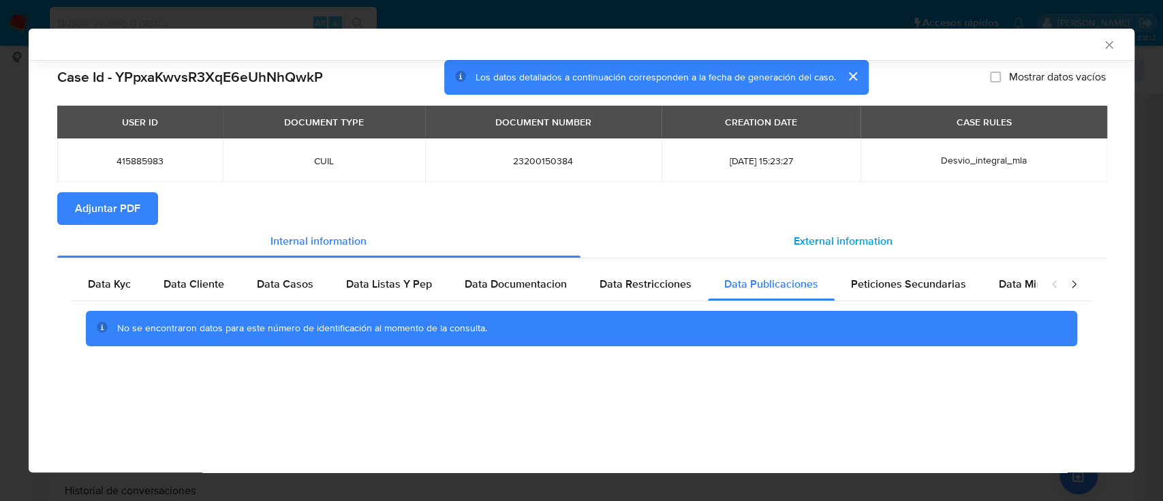
scroll to position [0, 0]
click at [937, 305] on div "No se encontraron datos para este número de identificación al momento de la con…" at bounding box center [582, 328] width 1020 height 54
click at [960, 277] on div "Peticiones Secundarias" at bounding box center [908, 284] width 148 height 33
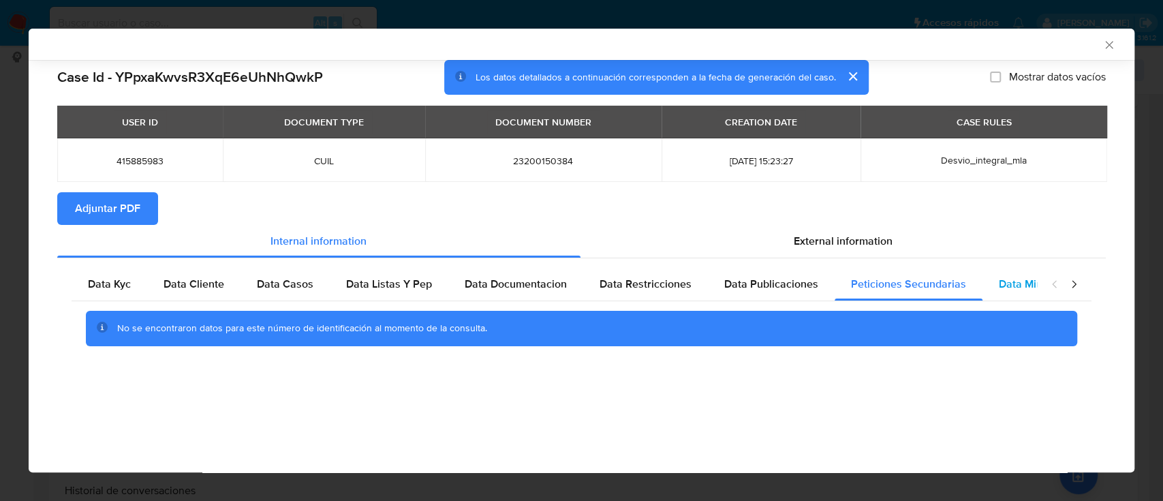
click at [1019, 280] on span "Data Minoridad" at bounding box center [1036, 284] width 75 height 16
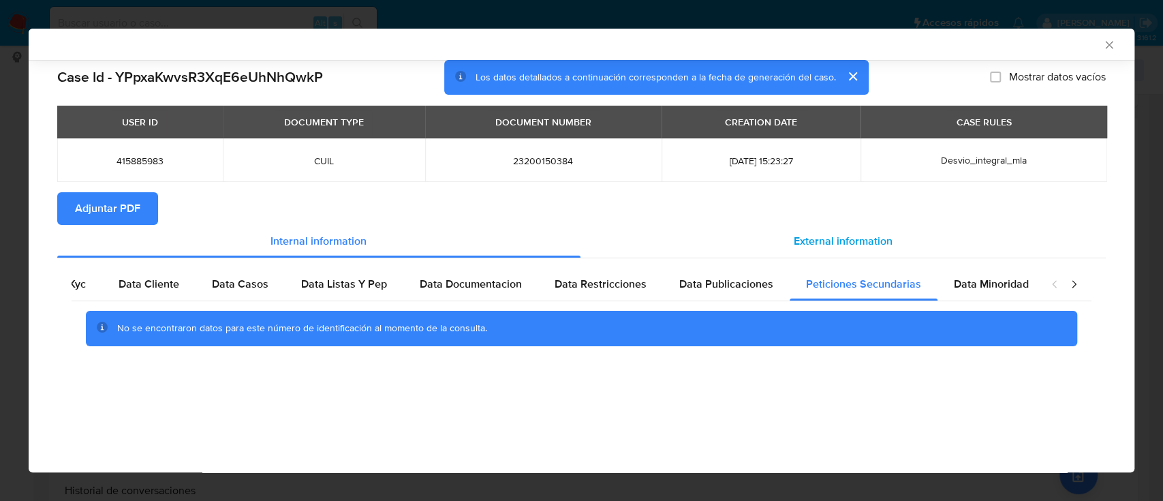
scroll to position [0, 46]
click at [803, 232] on div "External information" at bounding box center [843, 241] width 526 height 33
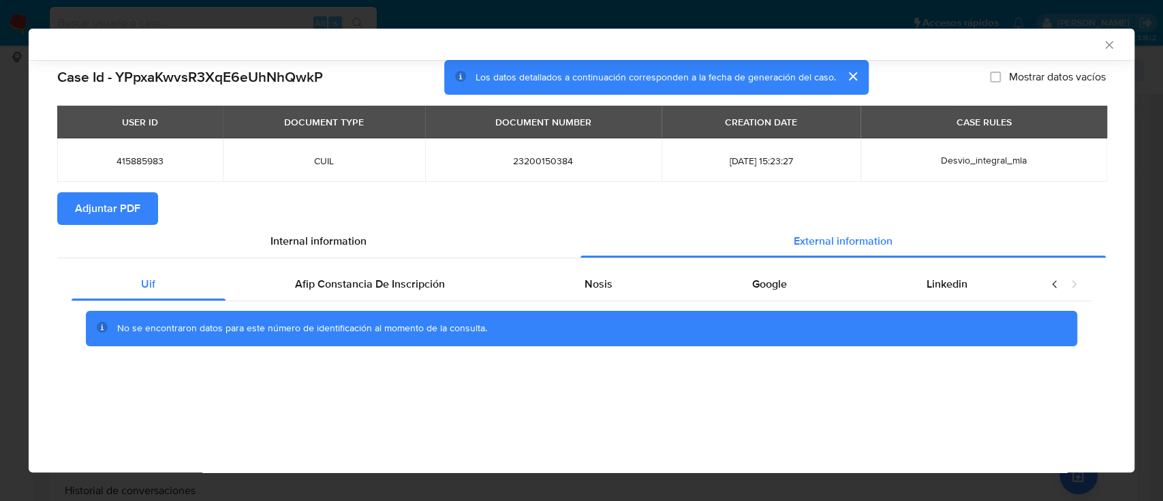
scroll to position [0, 0]
click at [418, 295] on div "Afip Constancia De Inscripción" at bounding box center [369, 284] width 289 height 33
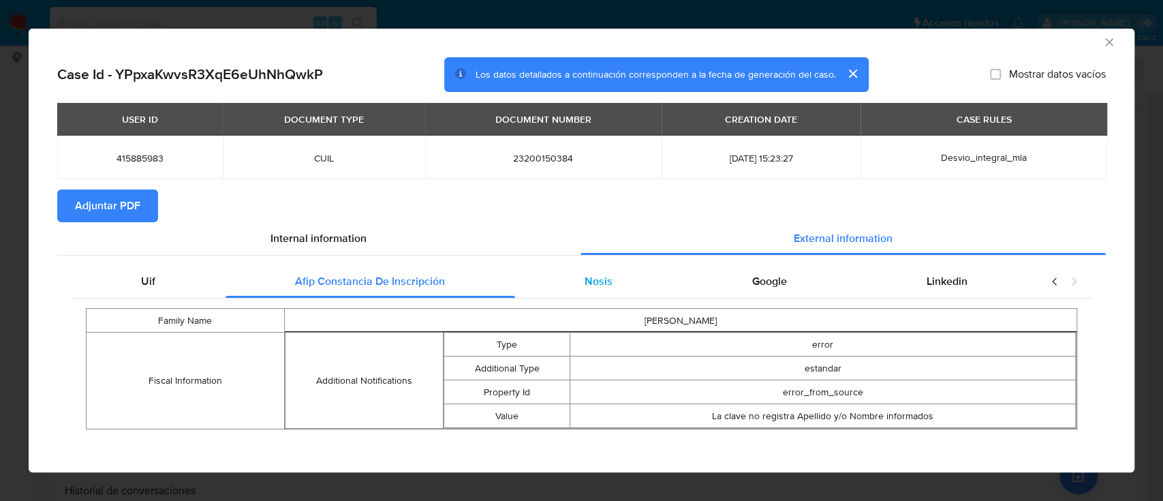
scroll to position [10, 0]
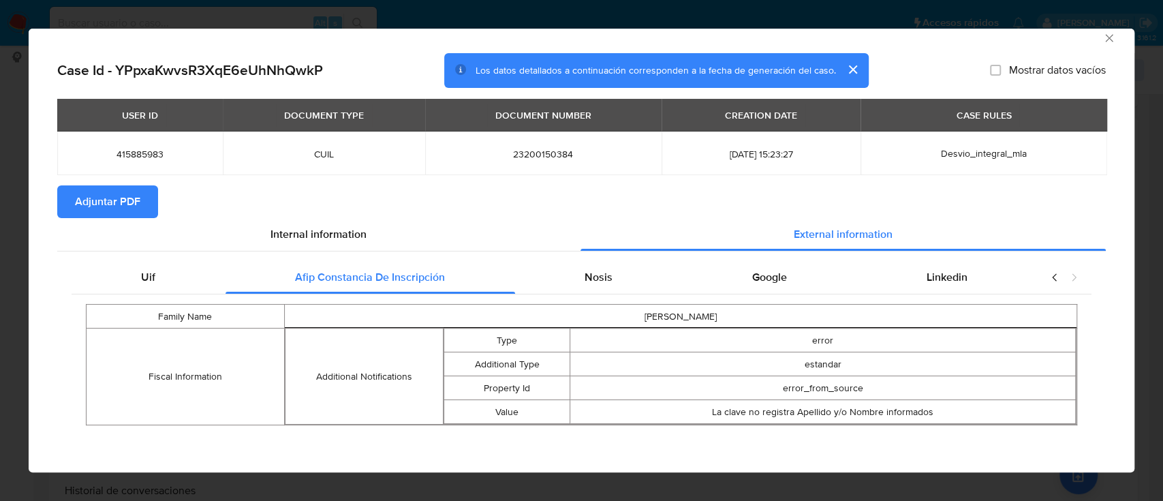
click at [597, 253] on div "Uif Afip Constancia De Inscripción Nosis Google Linkedin Family Name [PERSON_NA…" at bounding box center [581, 347] width 1048 height 193
click at [601, 290] on div "Nosis" at bounding box center [599, 277] width 168 height 33
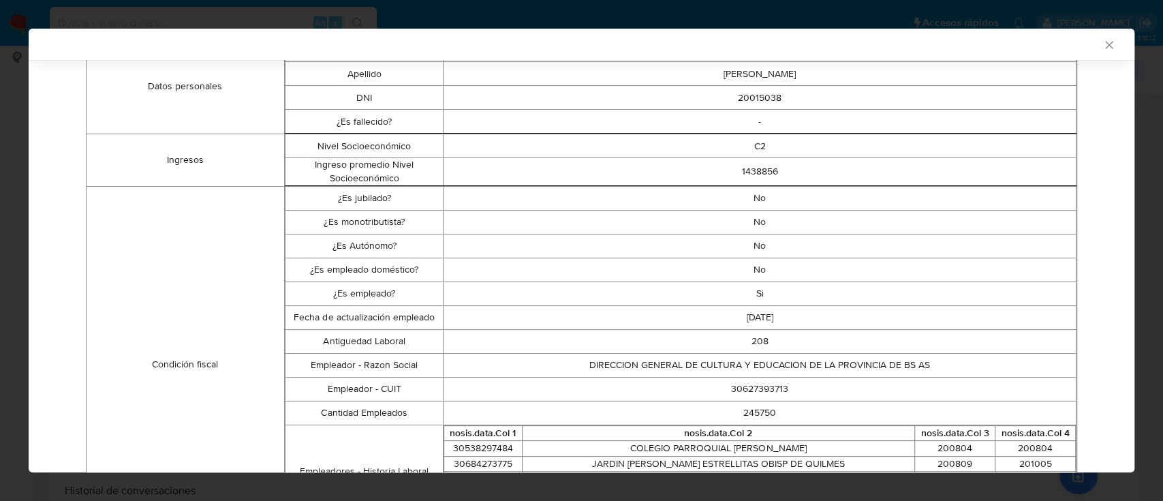
scroll to position [276, 0]
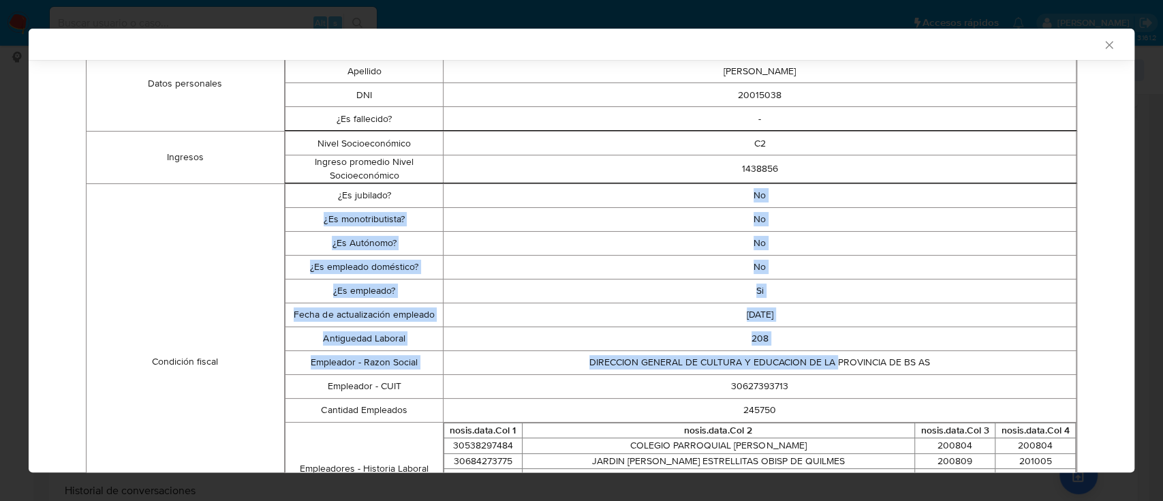
drag, startPoint x: 728, startPoint y: 193, endPoint x: 827, endPoint y: 356, distance: 189.8
click at [827, 356] on tbody "¿Es jubilado? No ¿Es monotributista? No ¿Es Autónomo? No ¿Es empleado doméstico…" at bounding box center [680, 361] width 791 height 356
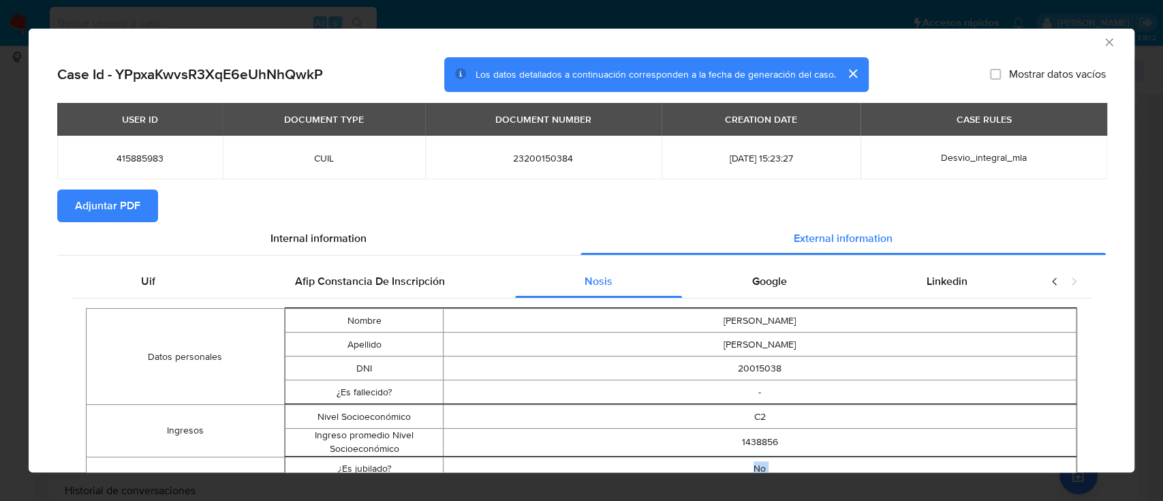
scroll to position [0, 0]
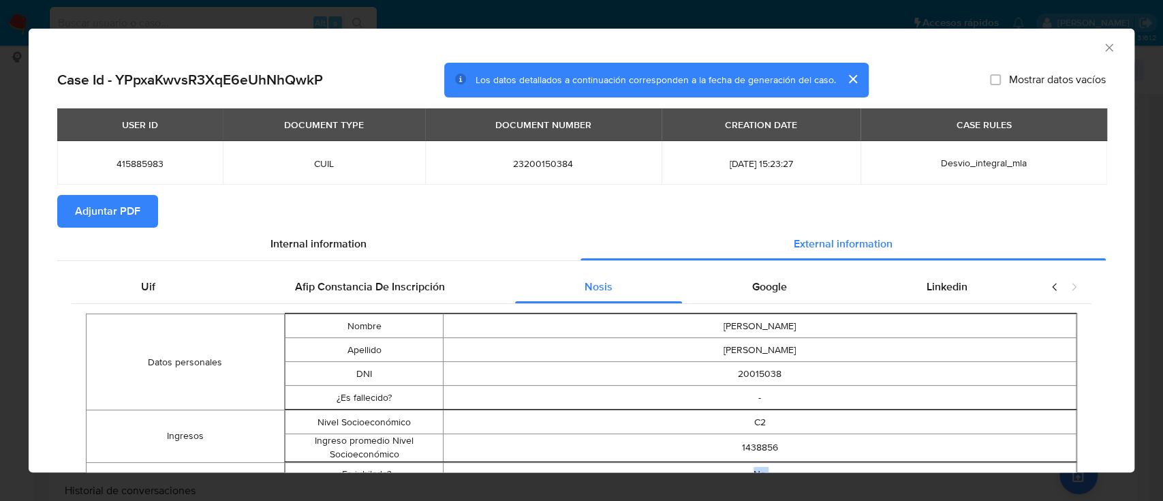
click at [773, 276] on div "Google" at bounding box center [769, 286] width 174 height 33
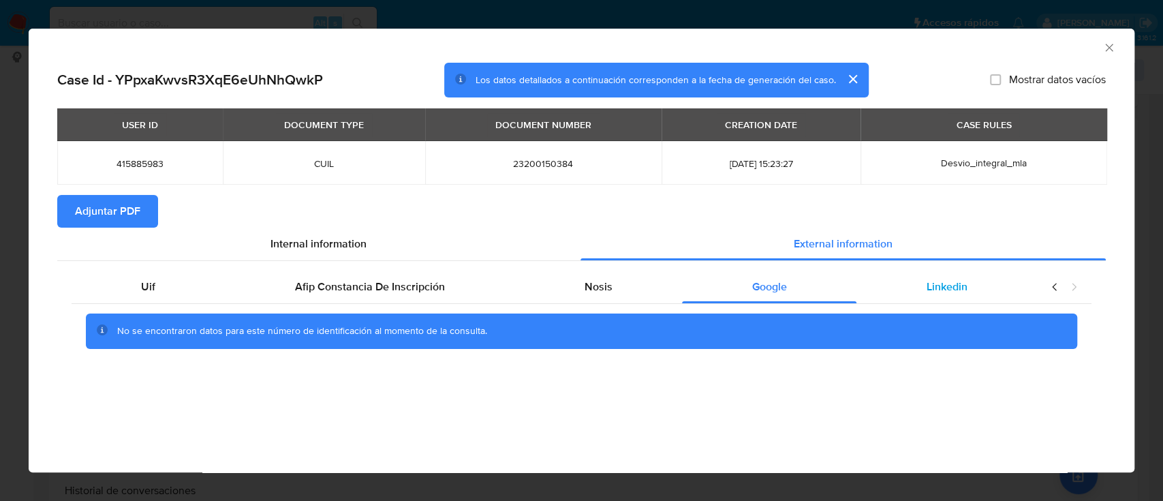
click at [986, 287] on div "Linkedin" at bounding box center [946, 286] width 180 height 33
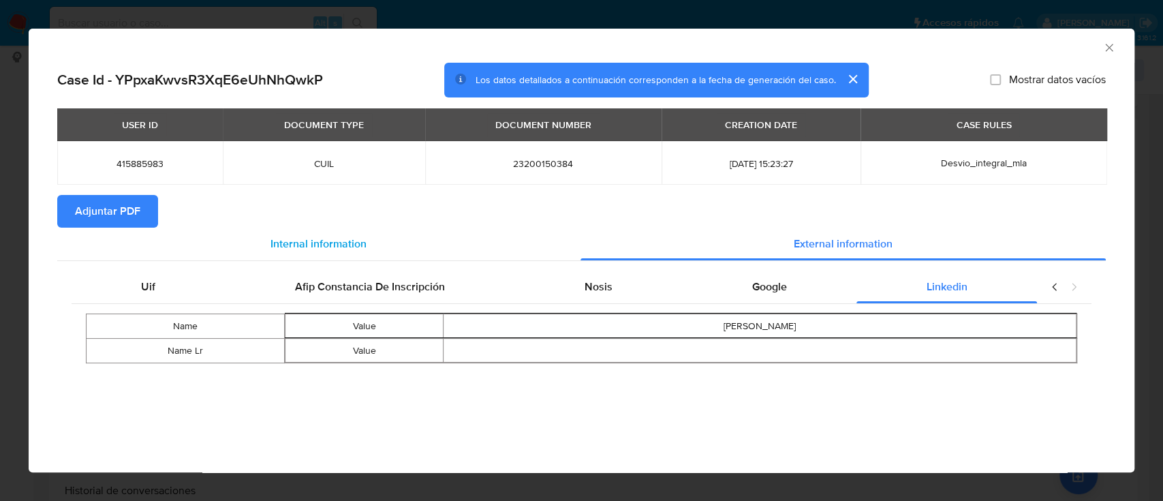
click at [111, 230] on div "Internal information" at bounding box center [318, 243] width 523 height 33
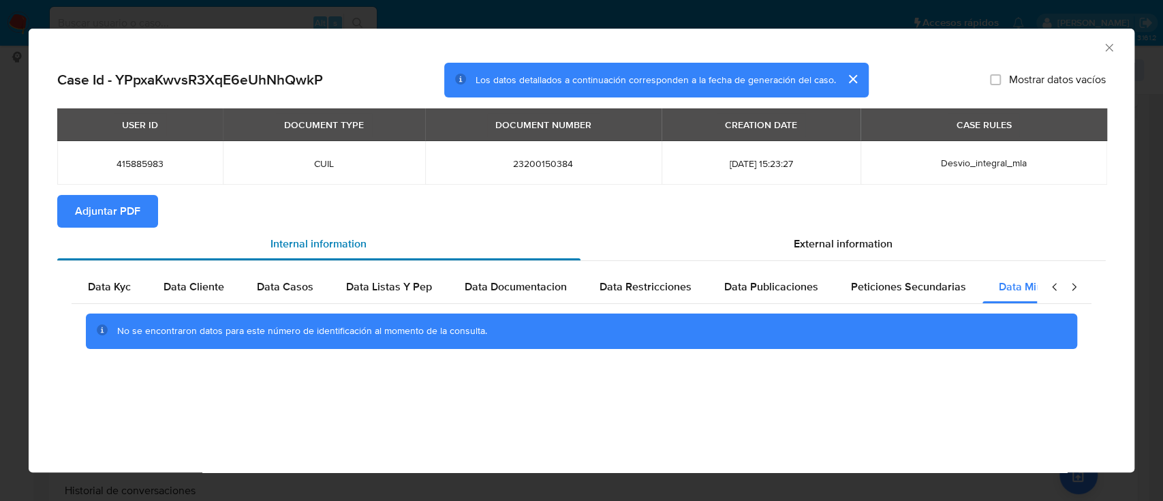
scroll to position [0, 46]
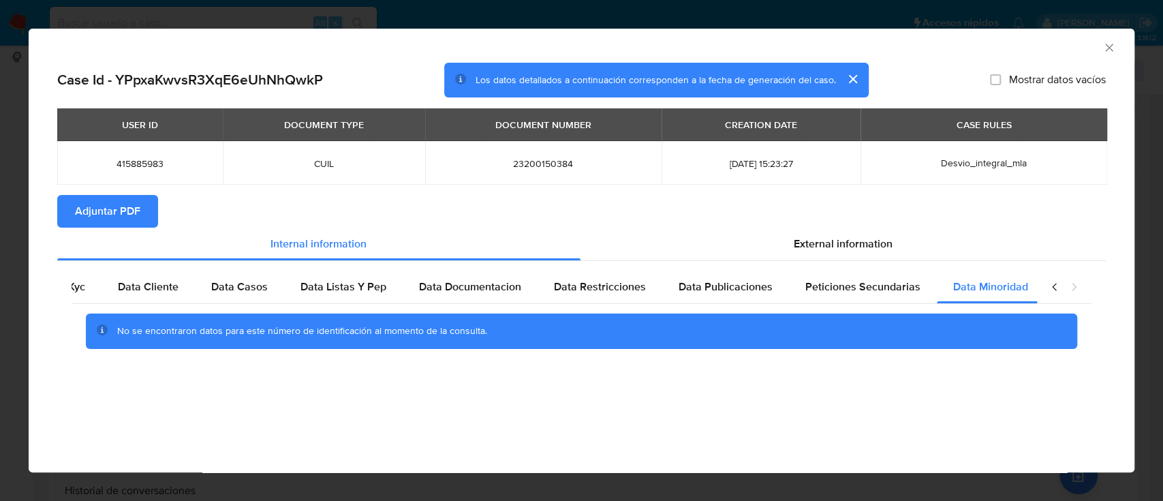
click at [1073, 292] on icon "closure-recommendation-modal" at bounding box center [1074, 287] width 14 height 14
click at [800, 210] on section "Adjuntar PDF" at bounding box center [581, 211] width 1048 height 33
click at [822, 242] on span "External information" at bounding box center [843, 244] width 99 height 16
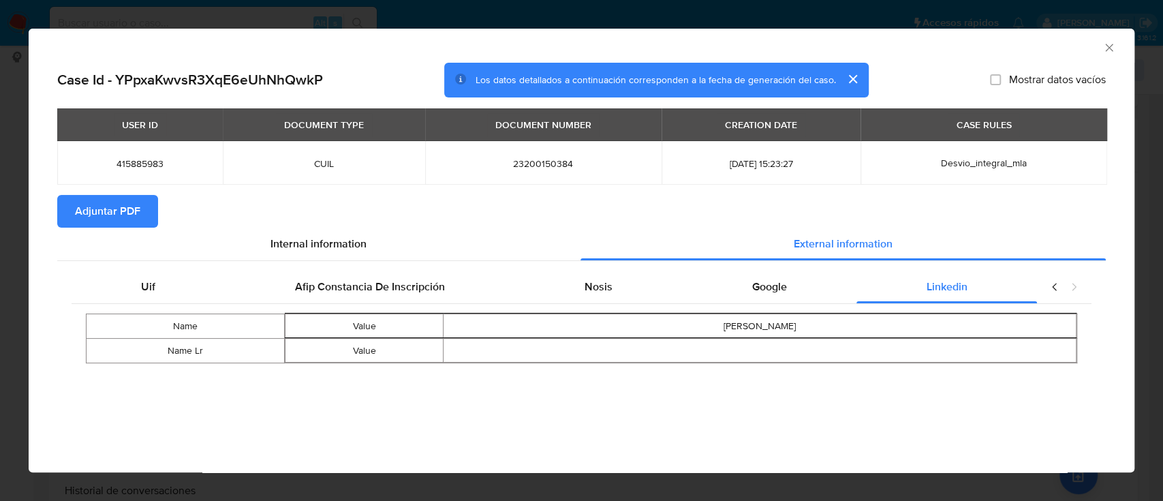
scroll to position [0, 0]
drag, startPoint x: 621, startPoint y: 276, endPoint x: 689, endPoint y: 282, distance: 68.4
click at [621, 275] on div "Nosis" at bounding box center [599, 286] width 168 height 33
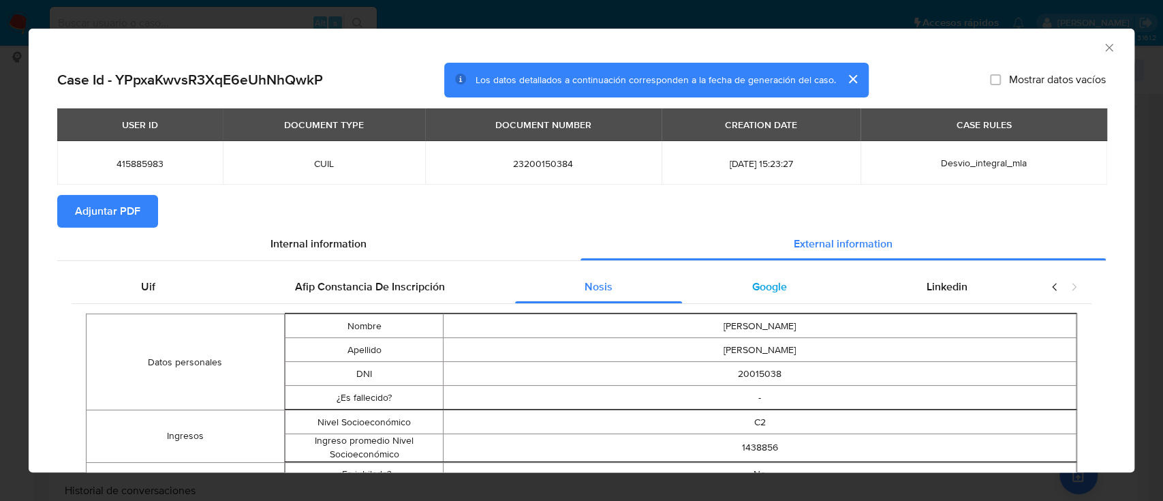
click at [752, 286] on span "Google" at bounding box center [769, 287] width 35 height 16
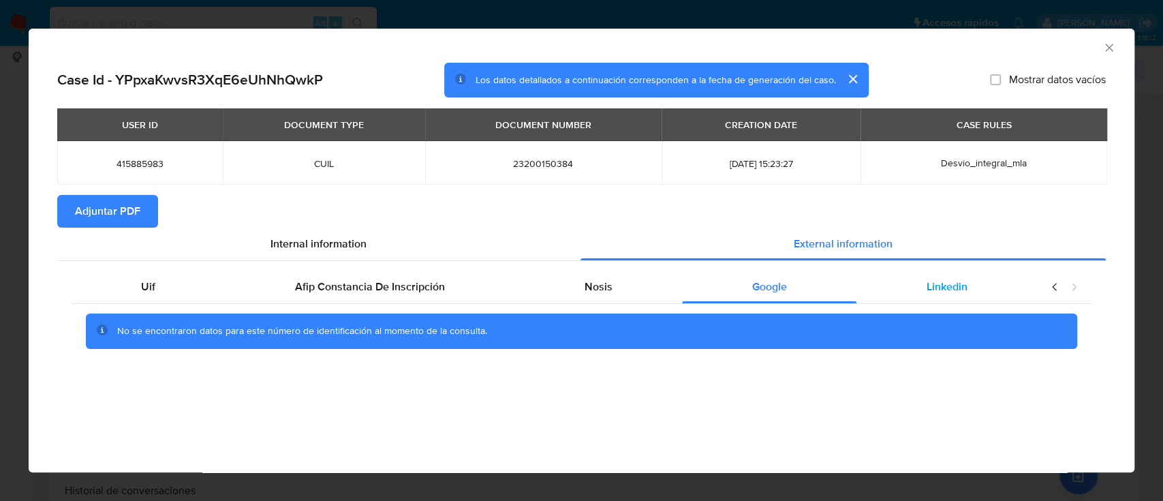
drag, startPoint x: 920, startPoint y: 288, endPoint x: 891, endPoint y: 288, distance: 29.3
click at [921, 288] on div "Linkedin" at bounding box center [946, 286] width 180 height 33
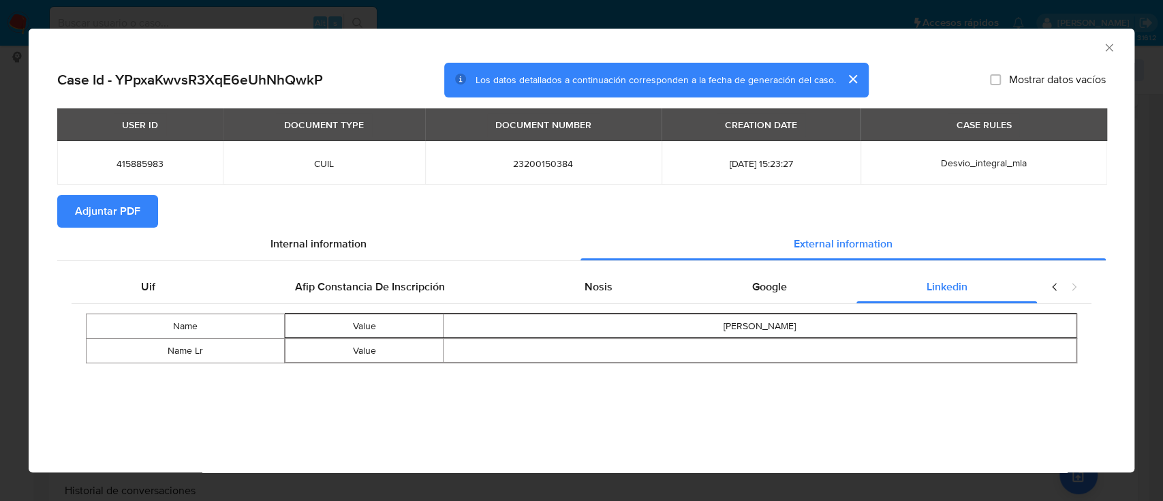
click at [120, 212] on span "Adjuntar PDF" at bounding box center [107, 211] width 65 height 30
click at [1116, 46] on div "AML Data Collector" at bounding box center [581, 46] width 1105 height 34
click at [1108, 50] on icon "Cerrar ventana" at bounding box center [1109, 48] width 14 height 14
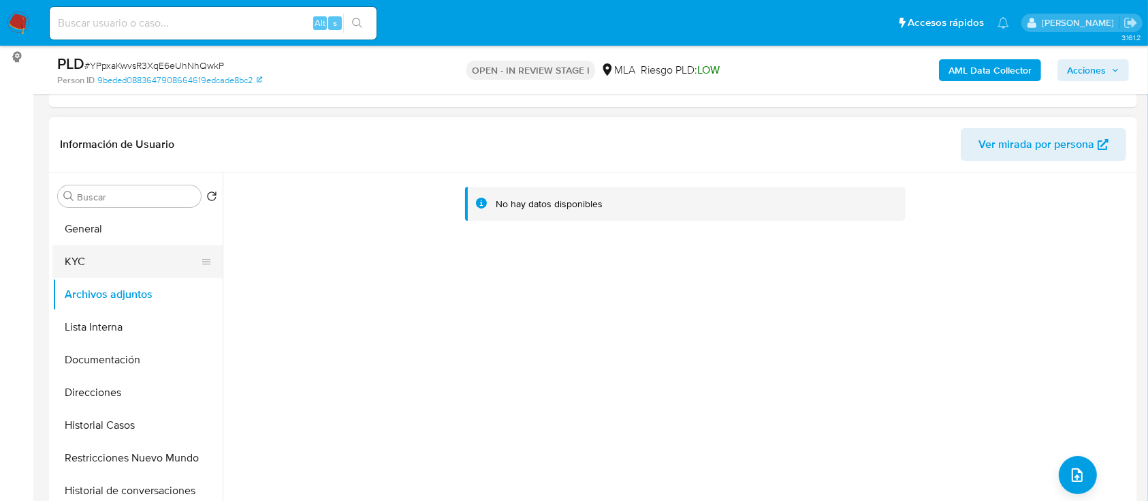
click at [99, 258] on button "KYC" at bounding box center [131, 261] width 159 height 33
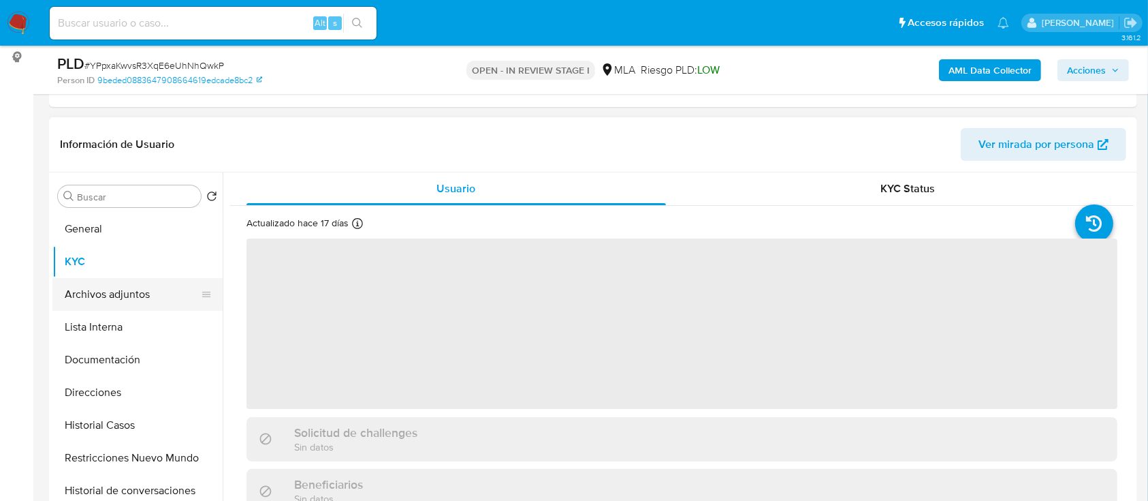
click at [119, 305] on button "Archivos adjuntos" at bounding box center [131, 294] width 159 height 33
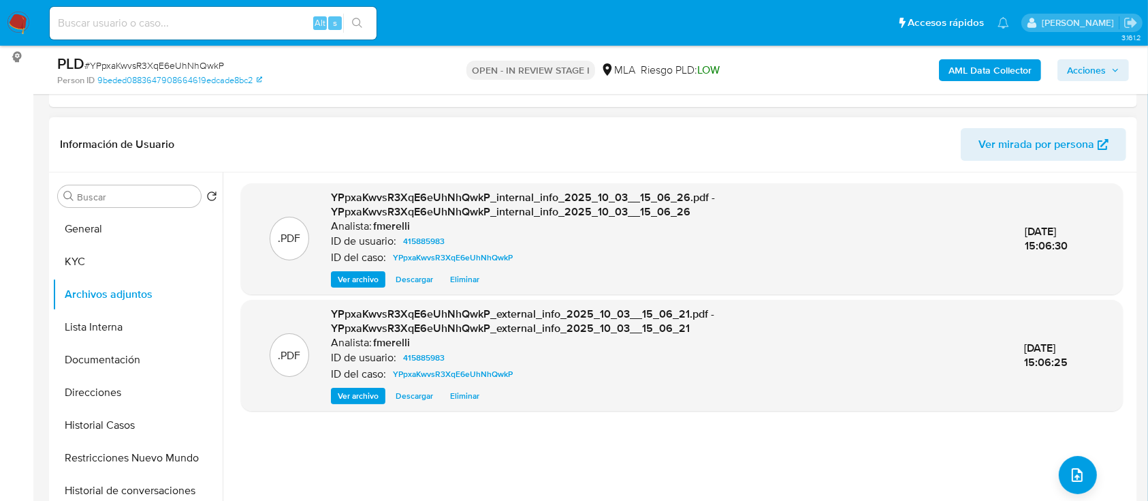
click at [373, 272] on span "Ver archivo" at bounding box center [358, 279] width 41 height 14
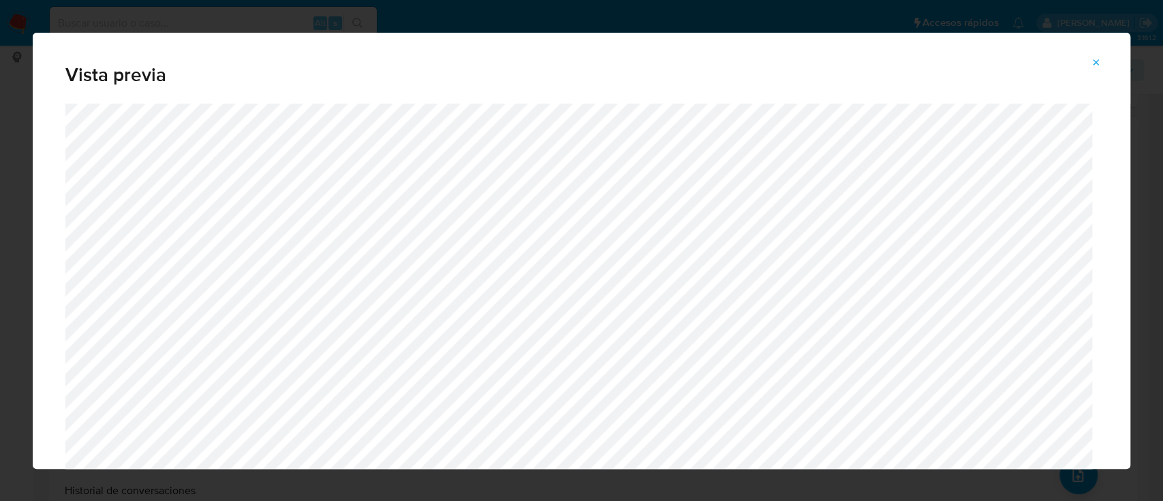
click at [1087, 62] on button "Attachment preview" at bounding box center [1096, 63] width 30 height 22
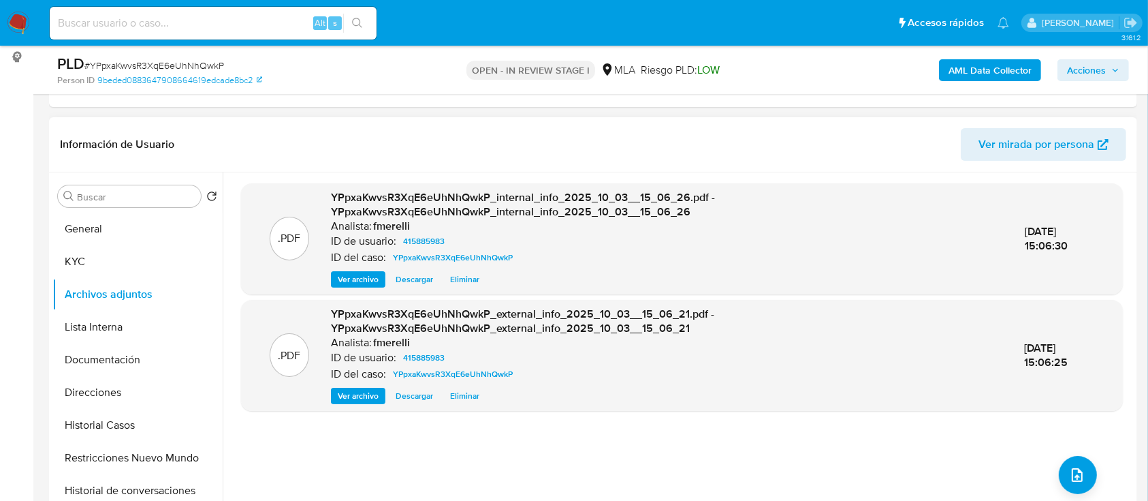
click at [351, 395] on span "Ver archivo" at bounding box center [358, 396] width 41 height 14
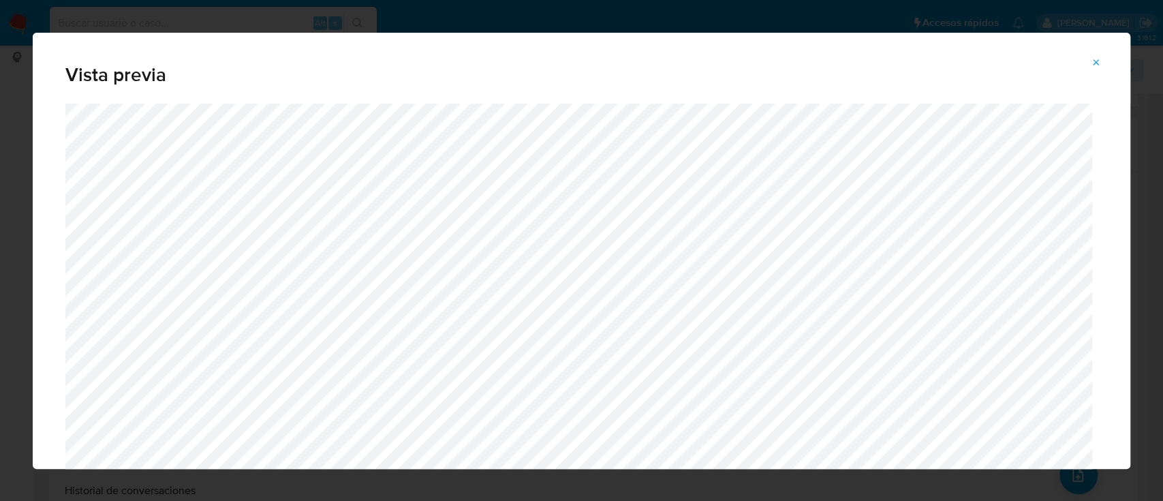
click at [1094, 55] on span "Attachment preview" at bounding box center [1095, 62] width 11 height 19
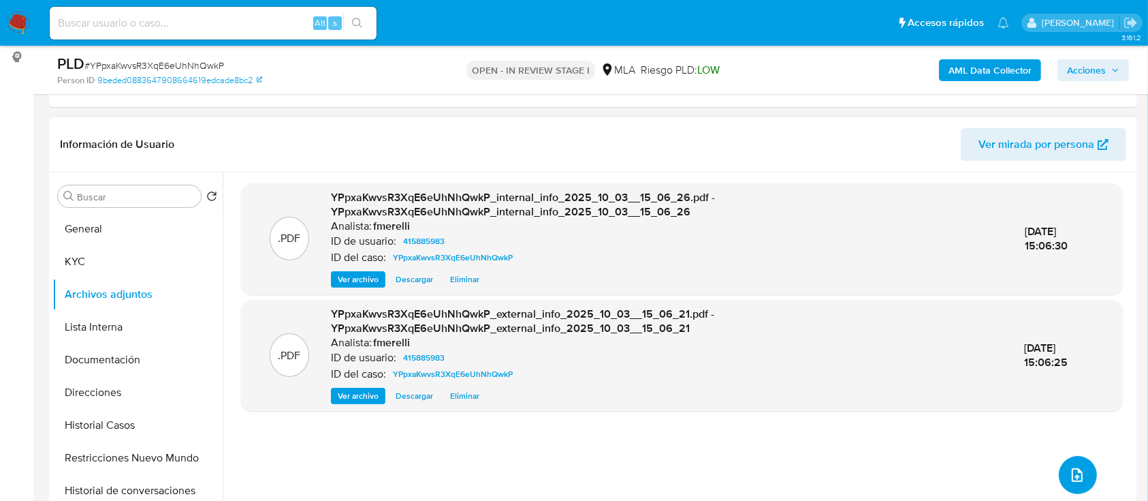
click at [1087, 475] on button "upload-file" at bounding box center [1078, 475] width 38 height 38
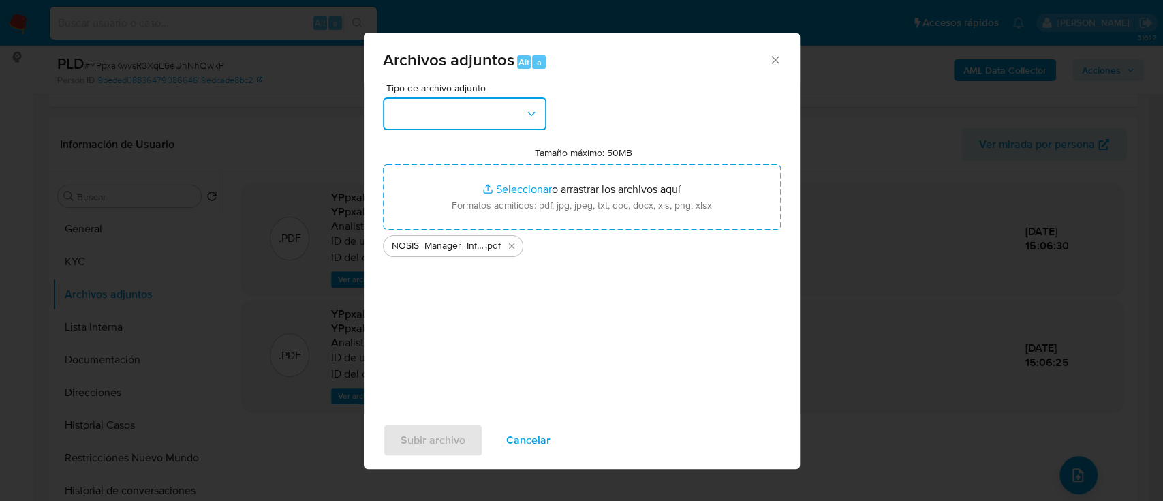
click at [450, 111] on button "button" at bounding box center [464, 113] width 163 height 33
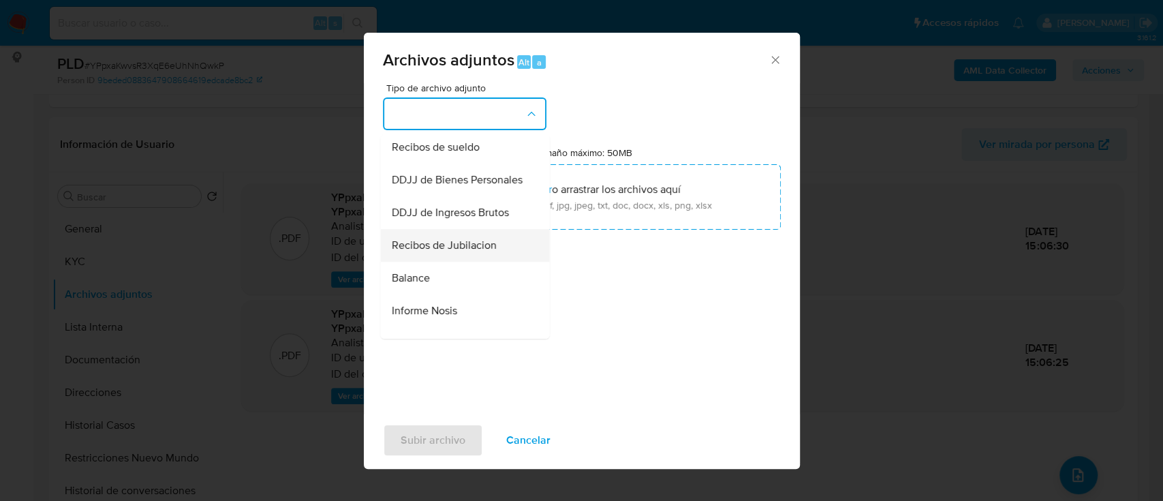
scroll to position [454, 0]
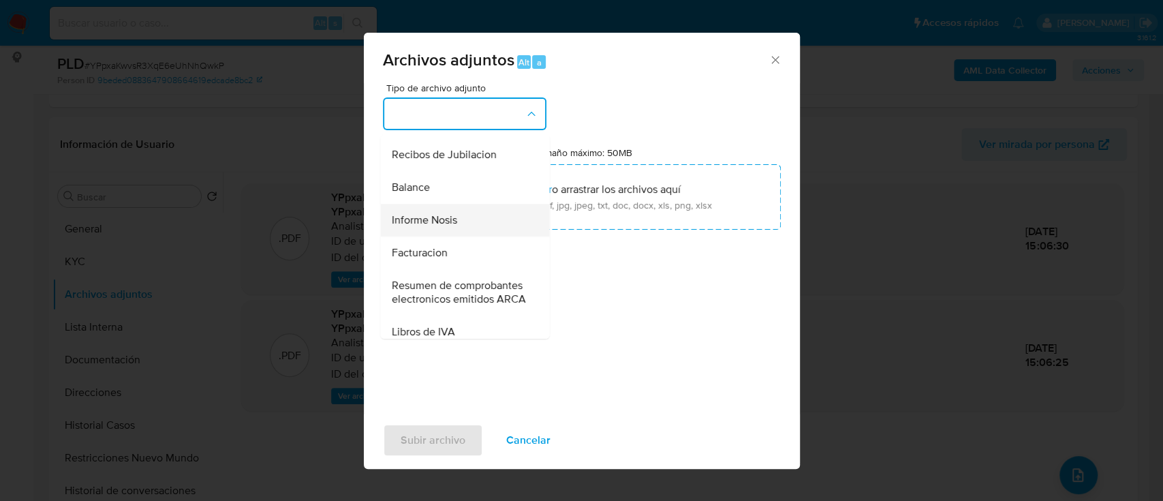
click at [458, 236] on div "Informe Nosis" at bounding box center [460, 220] width 139 height 33
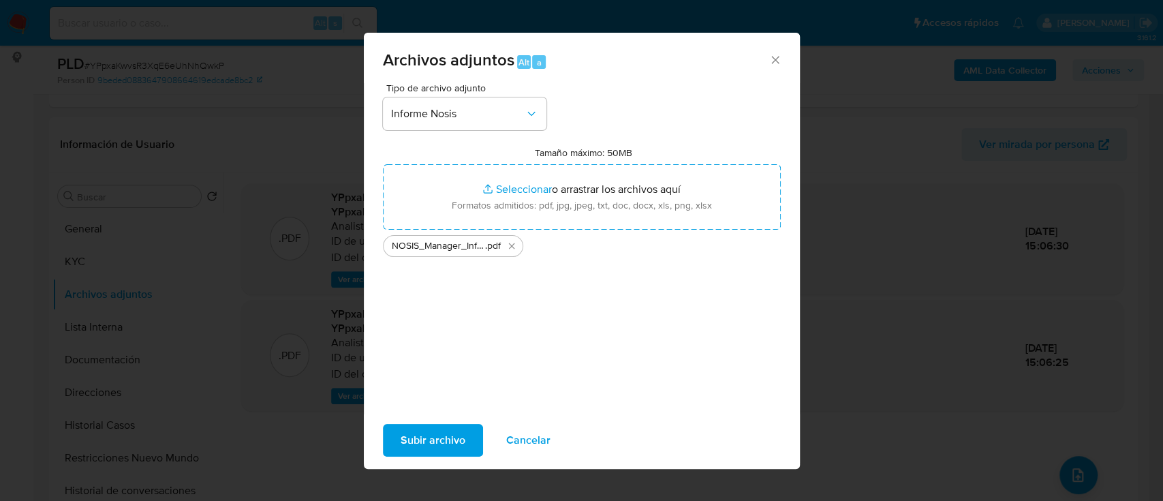
click at [446, 426] on span "Subir archivo" at bounding box center [433, 440] width 65 height 30
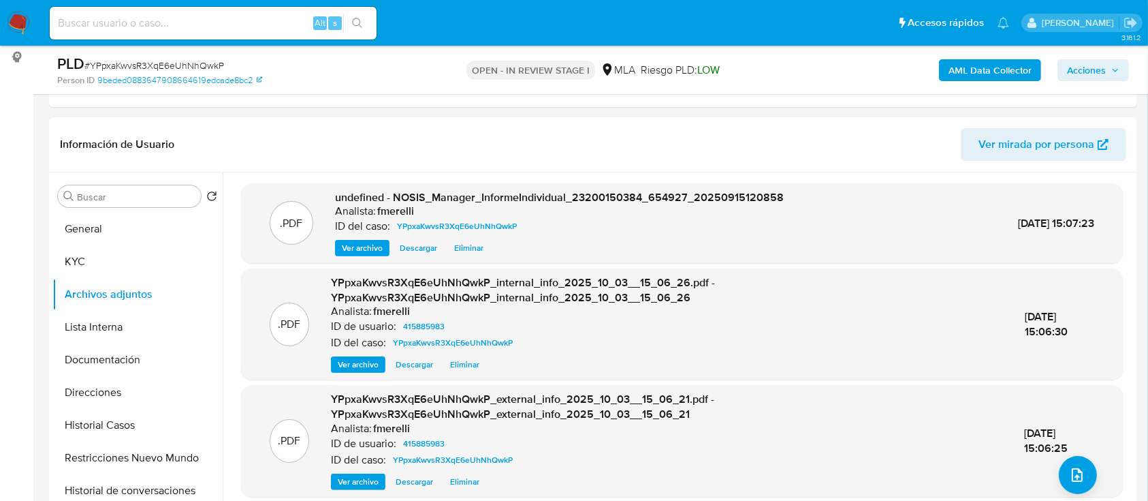
click at [347, 243] on span "Ver archivo" at bounding box center [362, 248] width 41 height 14
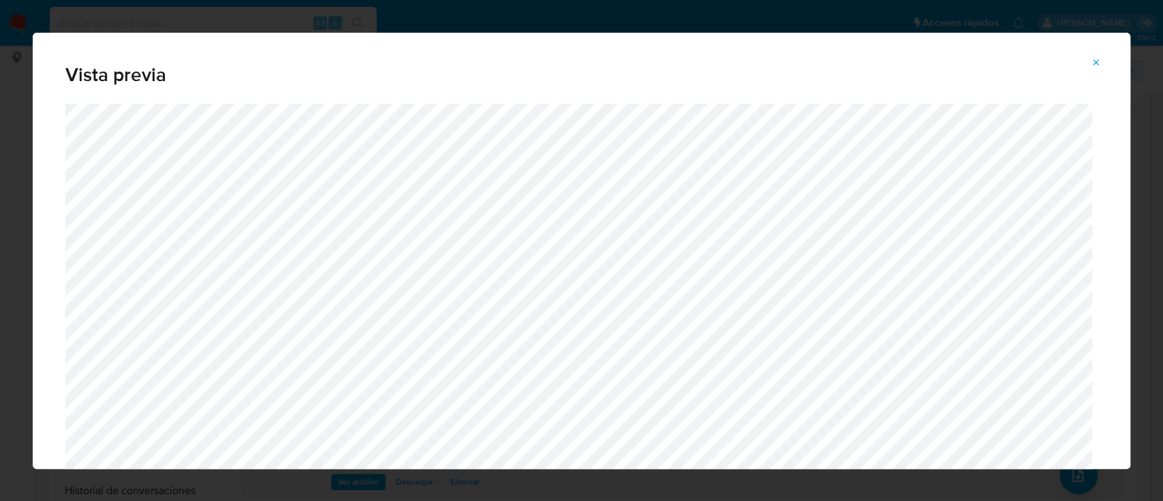
click at [1093, 63] on icon "Attachment preview" at bounding box center [1095, 62] width 11 height 11
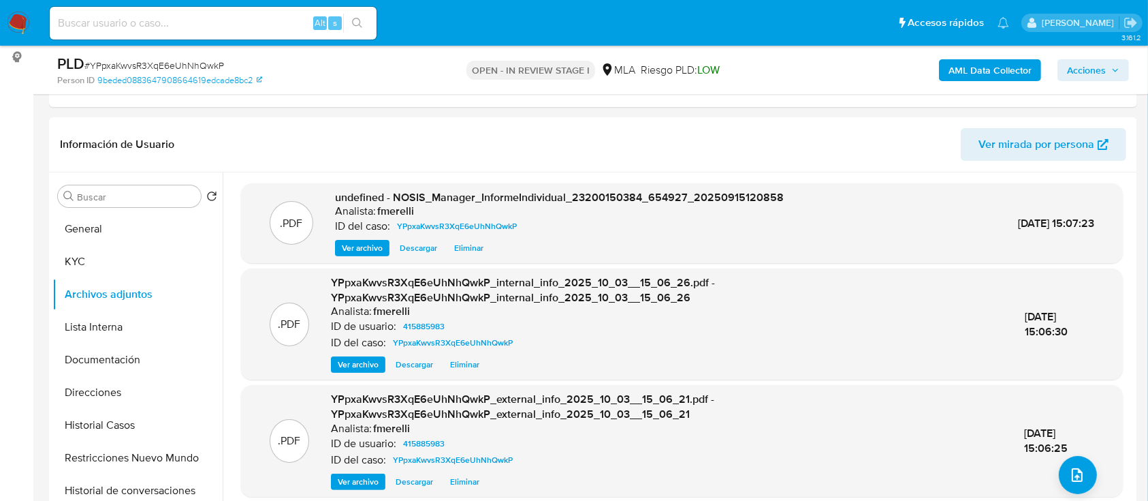
click at [1061, 454] on div "03/Oct/2025 15:06:25" at bounding box center [1059, 440] width 70 height 29
click at [1069, 467] on icon "upload-file" at bounding box center [1077, 475] width 16 height 16
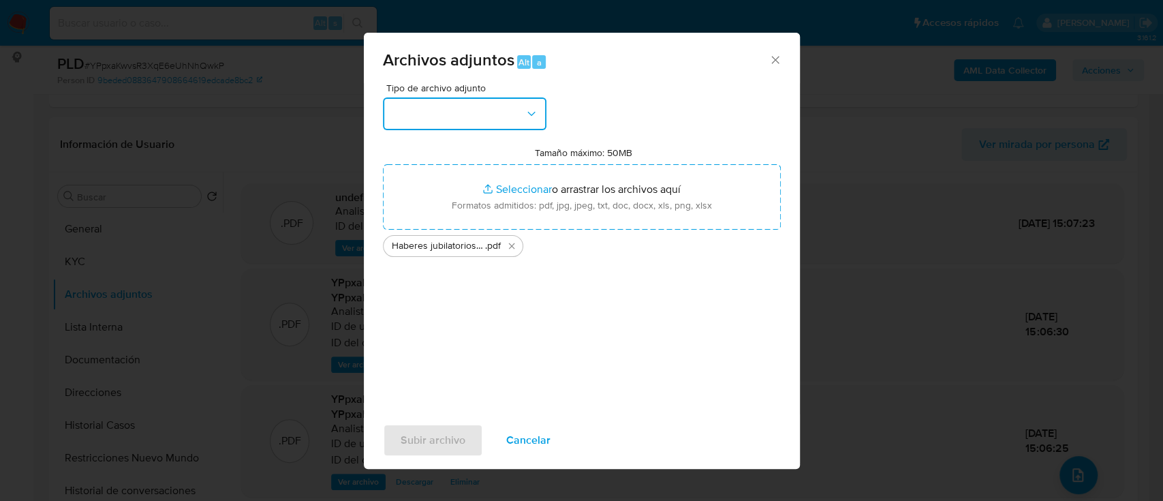
click at [505, 110] on button "button" at bounding box center [464, 113] width 163 height 33
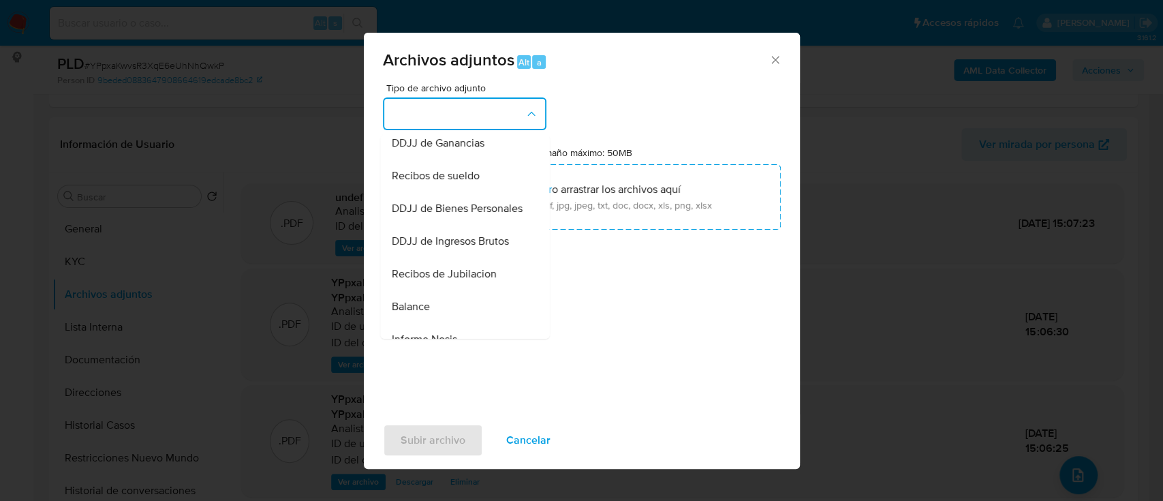
scroll to position [363, 0]
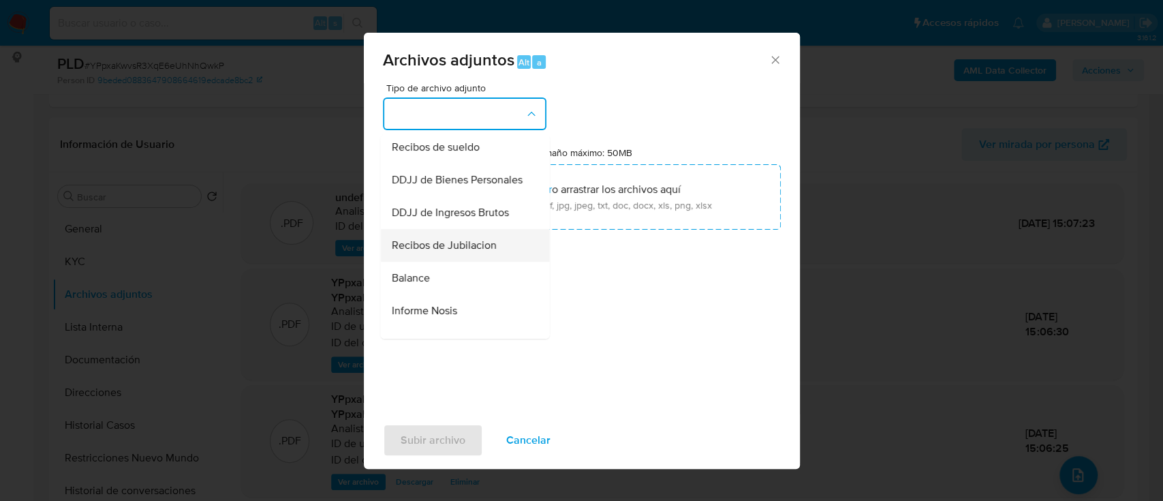
click at [463, 252] on span "Recibos de Jubilacion" at bounding box center [443, 245] width 105 height 14
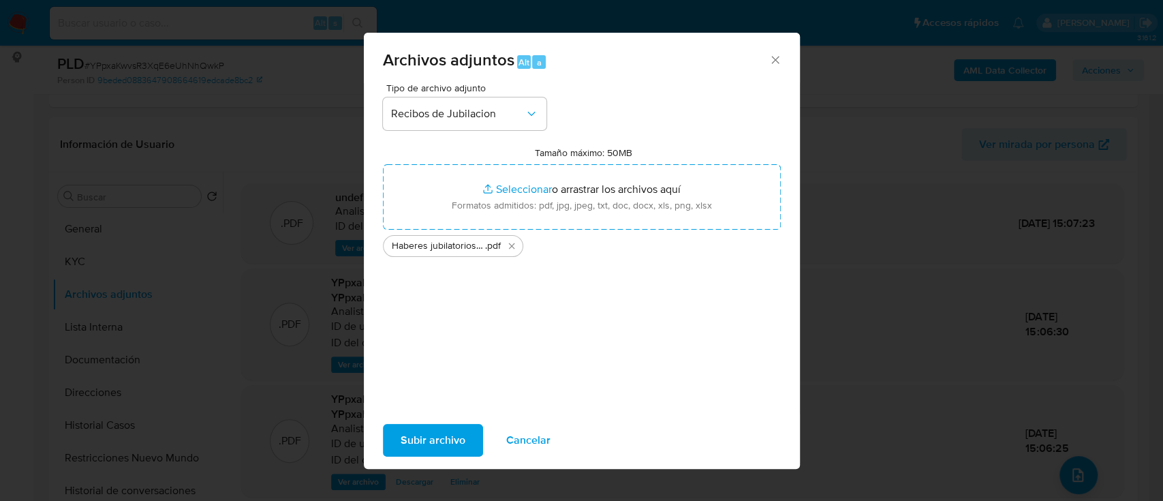
click at [427, 441] on span "Subir archivo" at bounding box center [433, 440] width 65 height 30
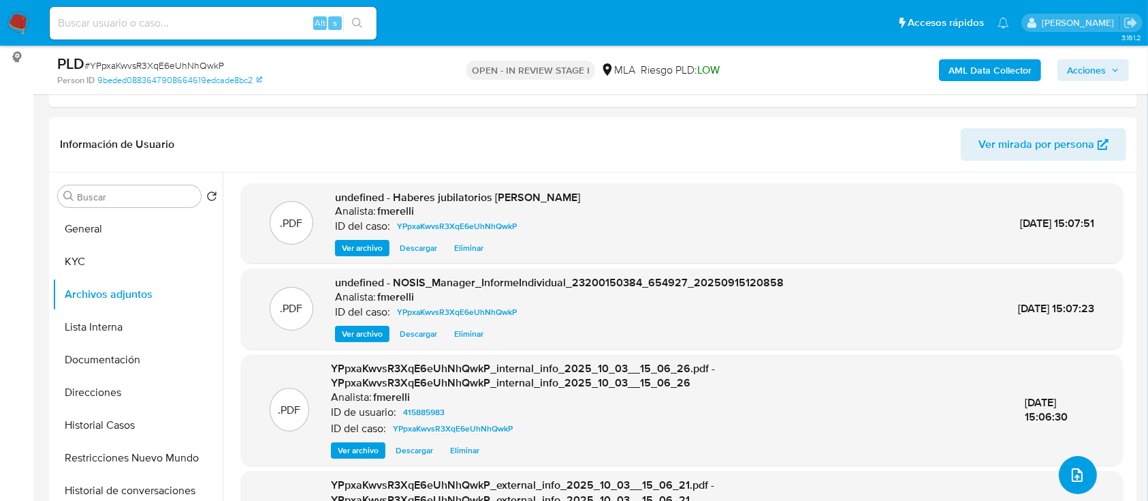
click at [1072, 476] on icon "upload-file" at bounding box center [1077, 475] width 16 height 16
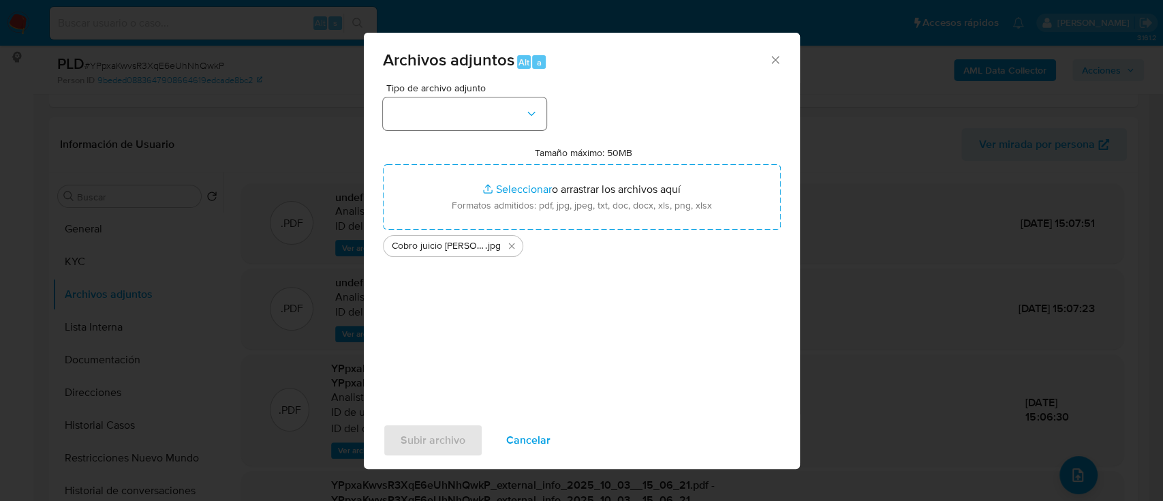
click at [488, 129] on div "Tipo de archivo adjunto Tamaño máximo: 50MB Seleccionar archivos Seleccionar o …" at bounding box center [582, 243] width 398 height 321
click at [465, 119] on button "button" at bounding box center [464, 113] width 163 height 33
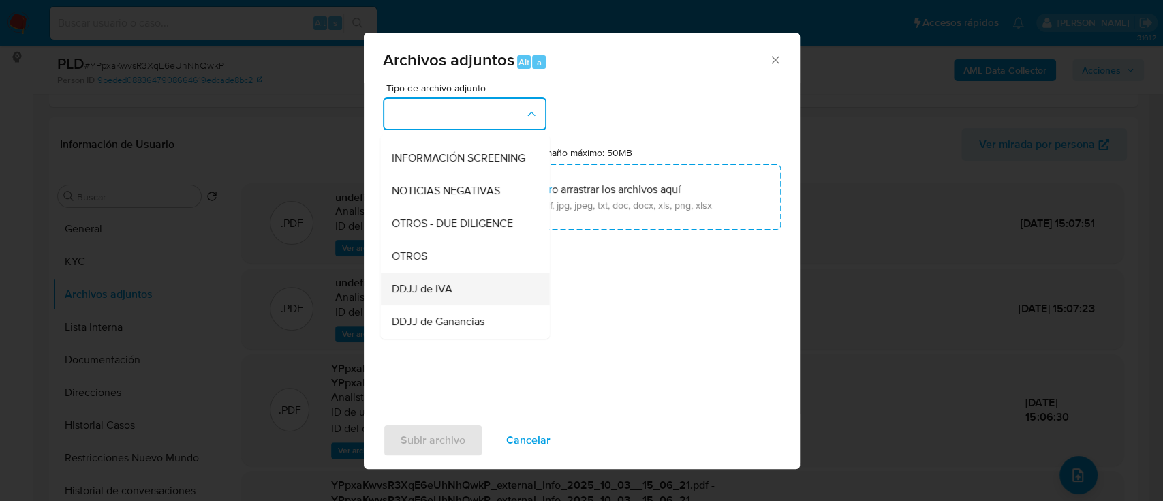
scroll to position [181, 0]
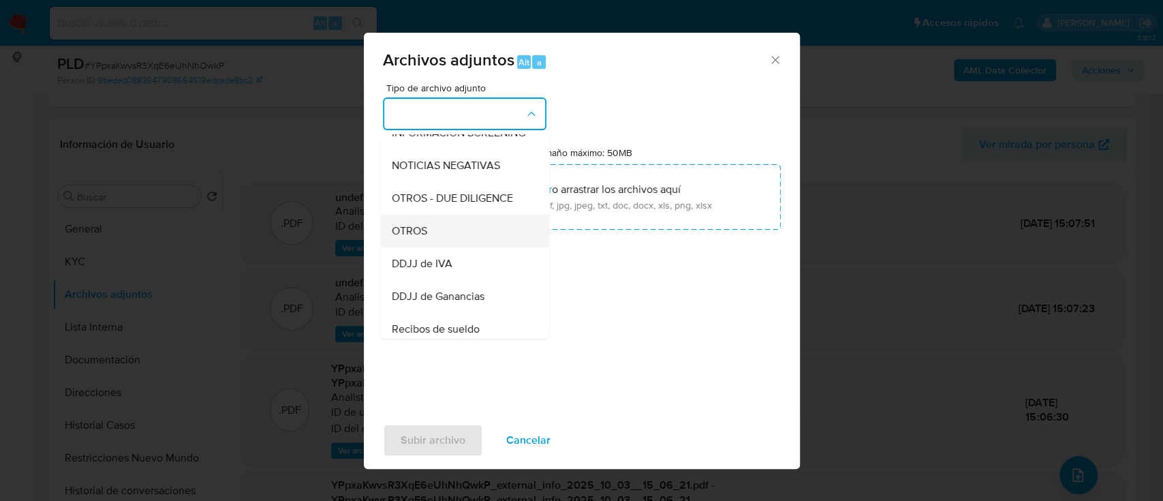
click at [446, 247] on div "OTROS" at bounding box center [460, 231] width 139 height 33
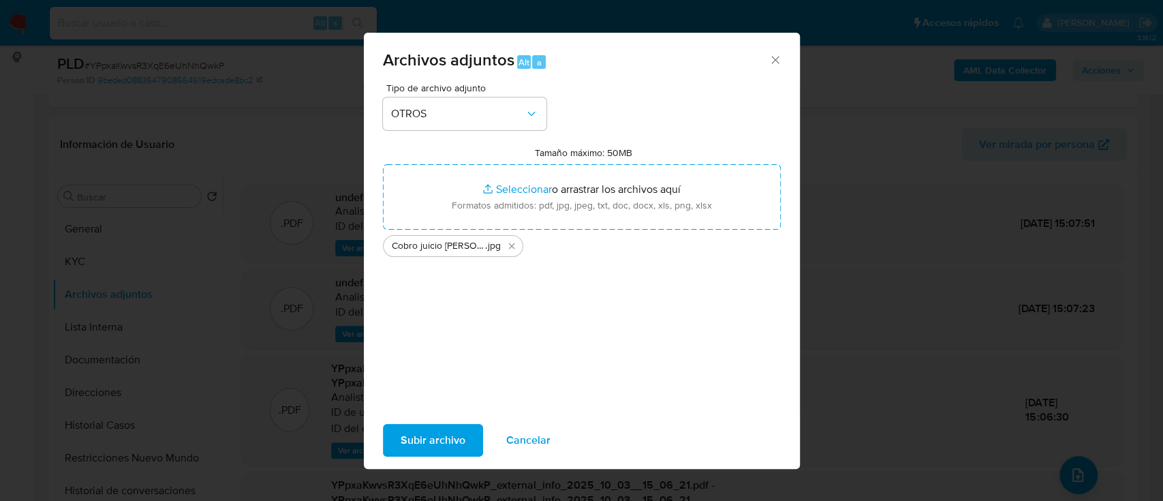
click at [437, 435] on span "Subir archivo" at bounding box center [433, 440] width 65 height 30
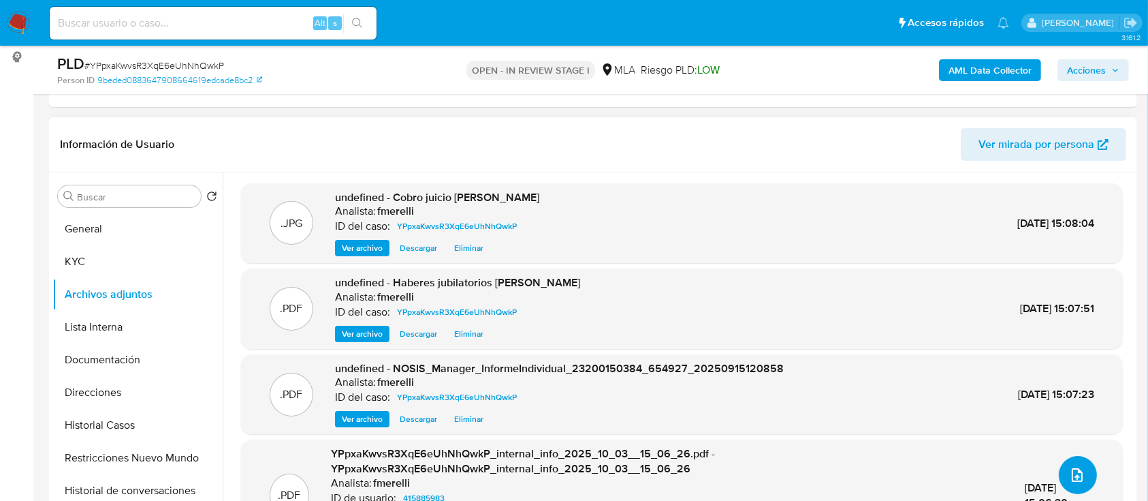
click at [1069, 471] on icon "upload-file" at bounding box center [1077, 475] width 16 height 16
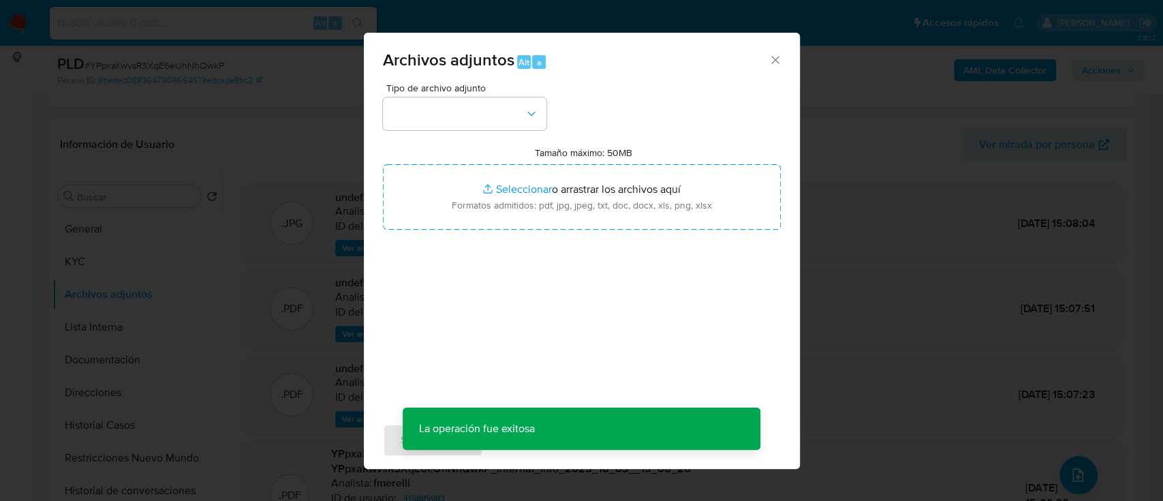
click at [791, 315] on div "Tipo de archivo adjunto Tamaño máximo: 50MB Seleccionar archivos Seleccionar o …" at bounding box center [582, 248] width 436 height 331
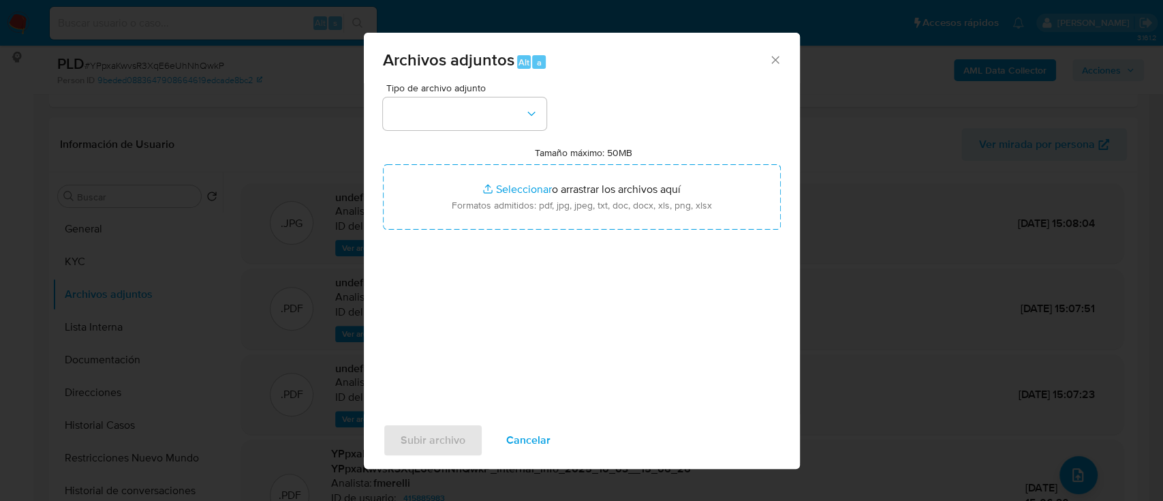
click at [525, 425] on span "Cancelar" at bounding box center [528, 440] width 44 height 30
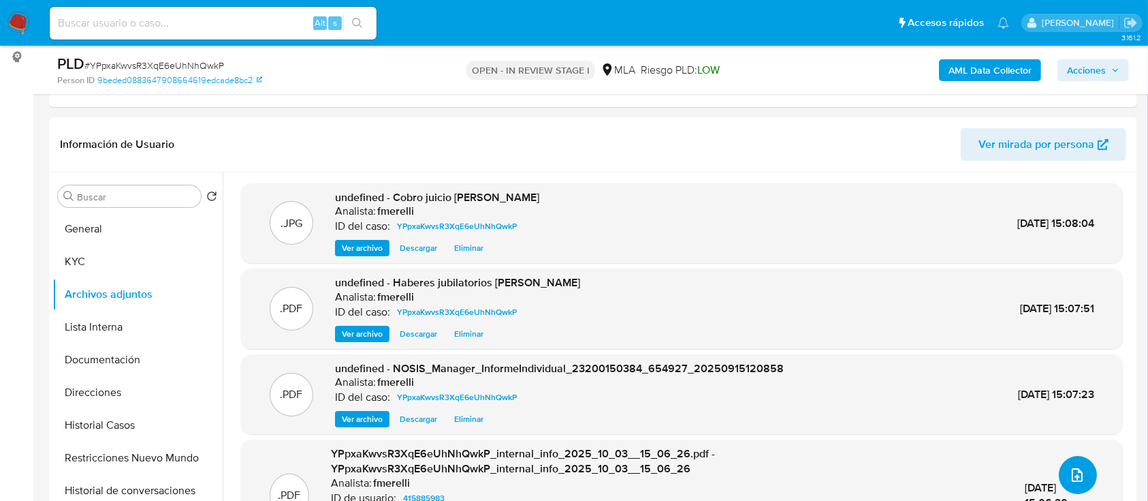
click at [1069, 473] on icon "upload-file" at bounding box center [1077, 475] width 16 height 16
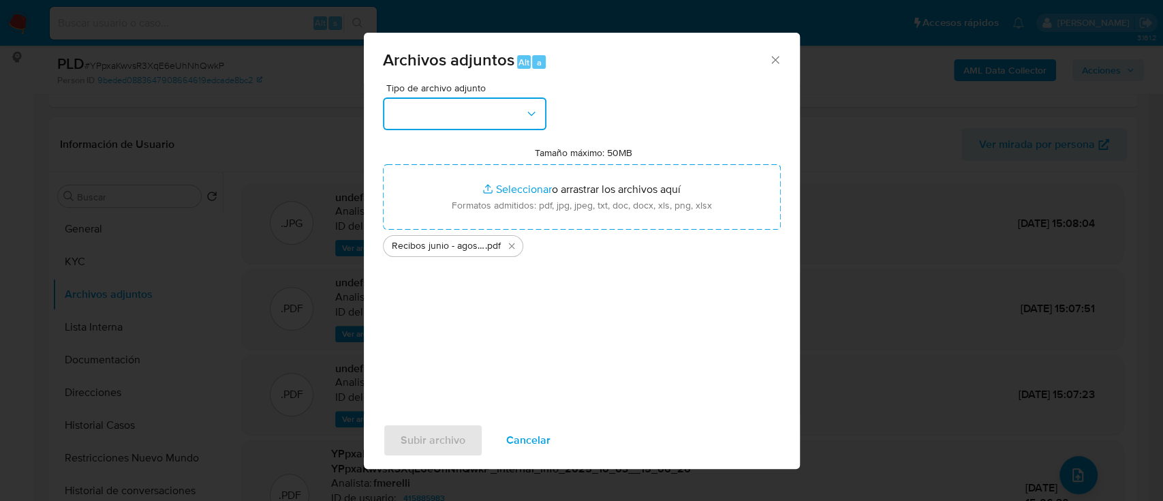
click at [458, 114] on button "button" at bounding box center [464, 113] width 163 height 33
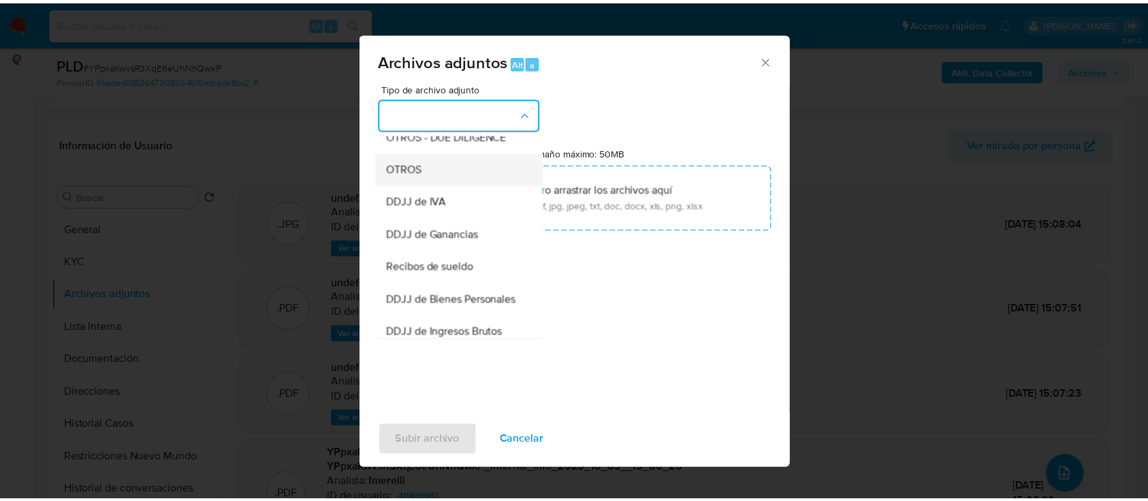
scroll to position [272, 0]
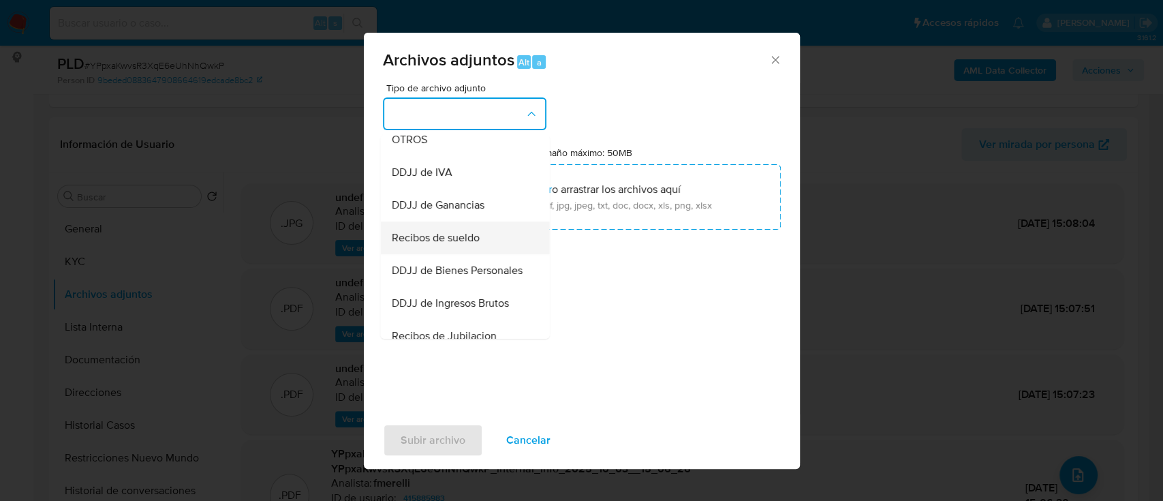
click at [463, 245] on span "Recibos de sueldo" at bounding box center [435, 238] width 88 height 14
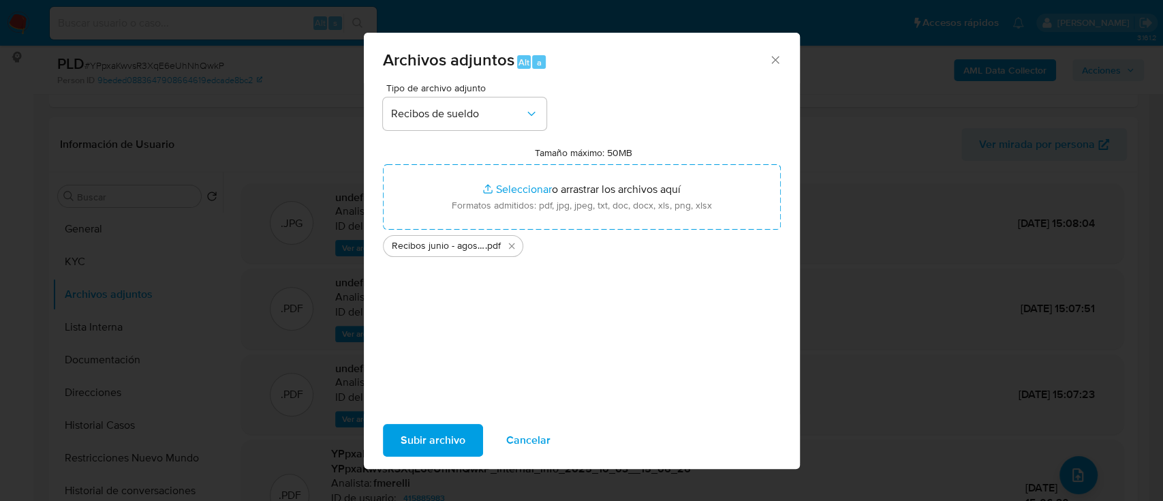
click at [422, 444] on span "Subir archivo" at bounding box center [433, 440] width 65 height 30
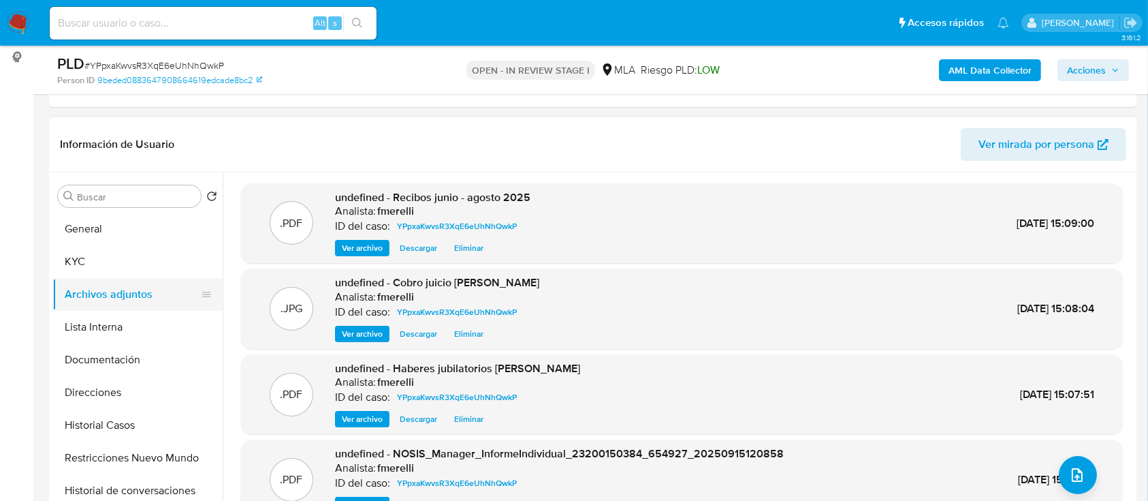
drag, startPoint x: 146, startPoint y: 260, endPoint x: 130, endPoint y: 298, distance: 41.5
click at [146, 260] on button "KYC" at bounding box center [137, 261] width 170 height 33
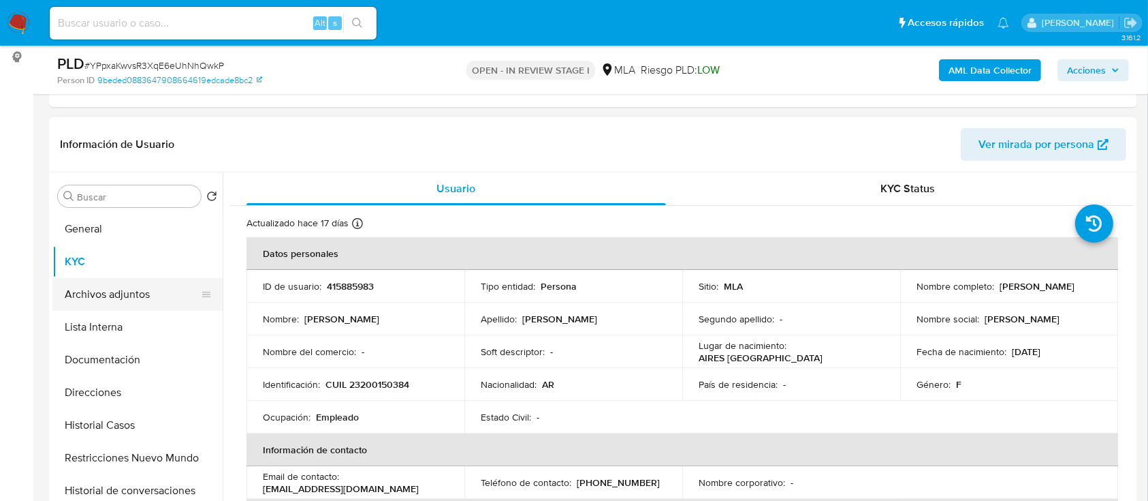
click at [112, 283] on button "Archivos adjuntos" at bounding box center [131, 294] width 159 height 33
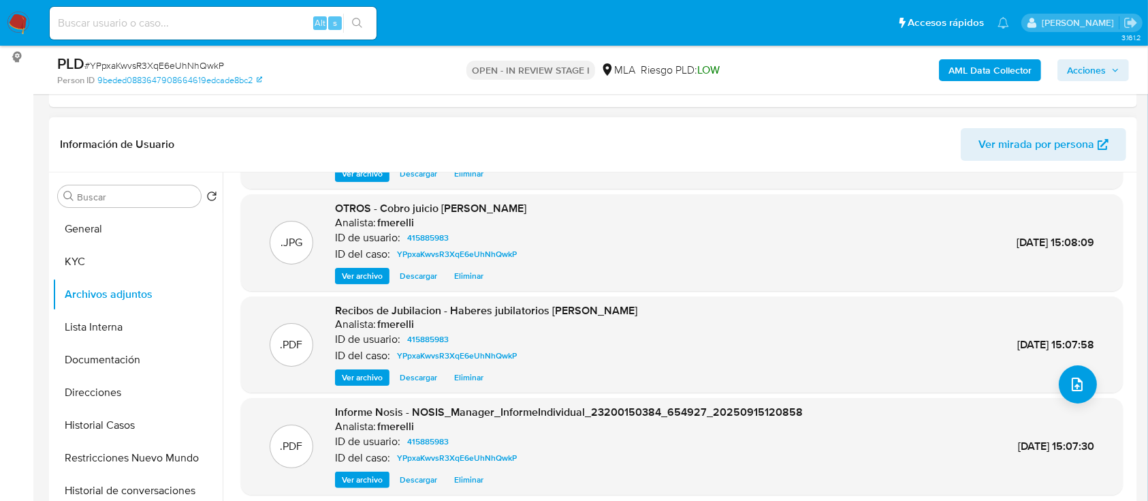
scroll to position [114, 0]
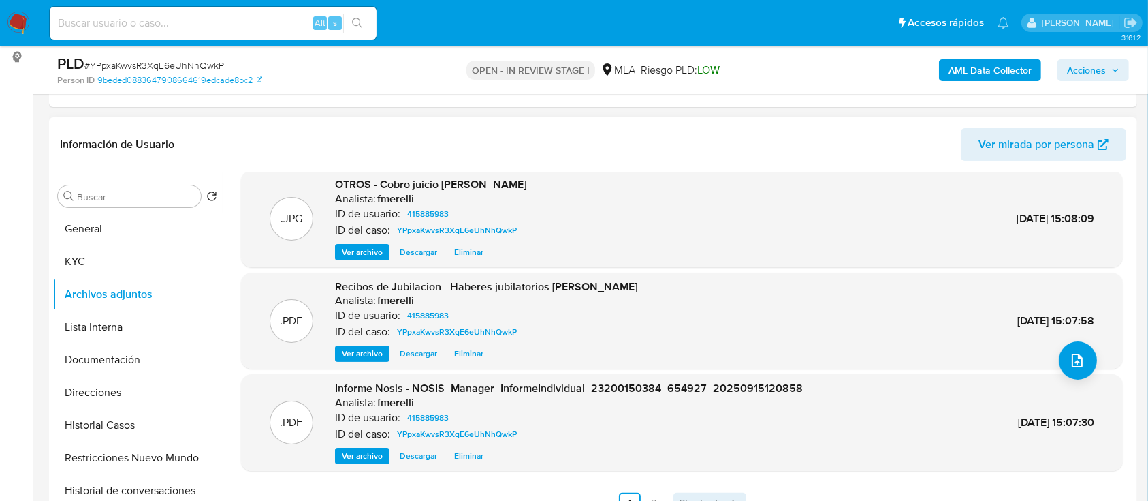
click at [697, 493] on link "Siguiente" at bounding box center [710, 503] width 73 height 22
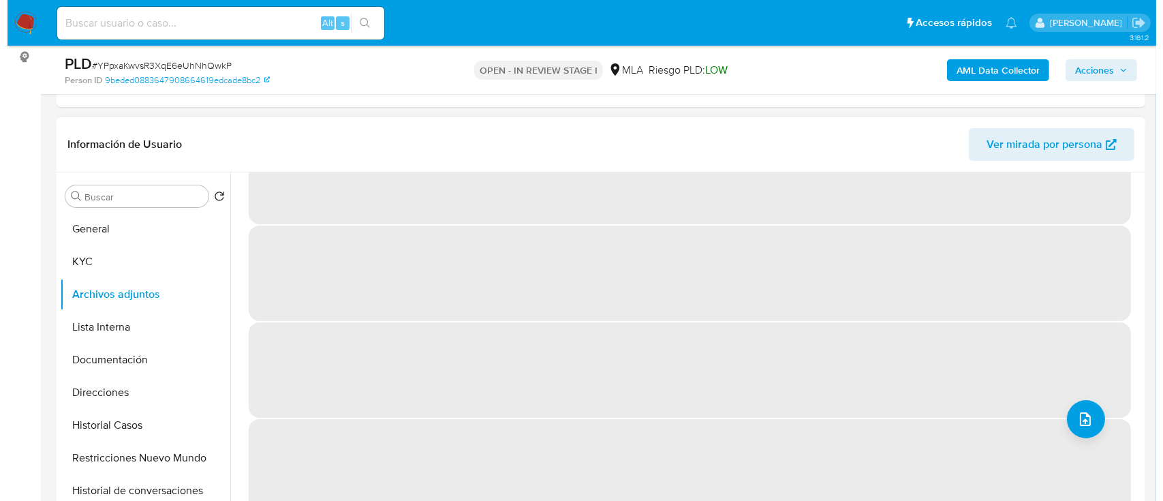
scroll to position [0, 0]
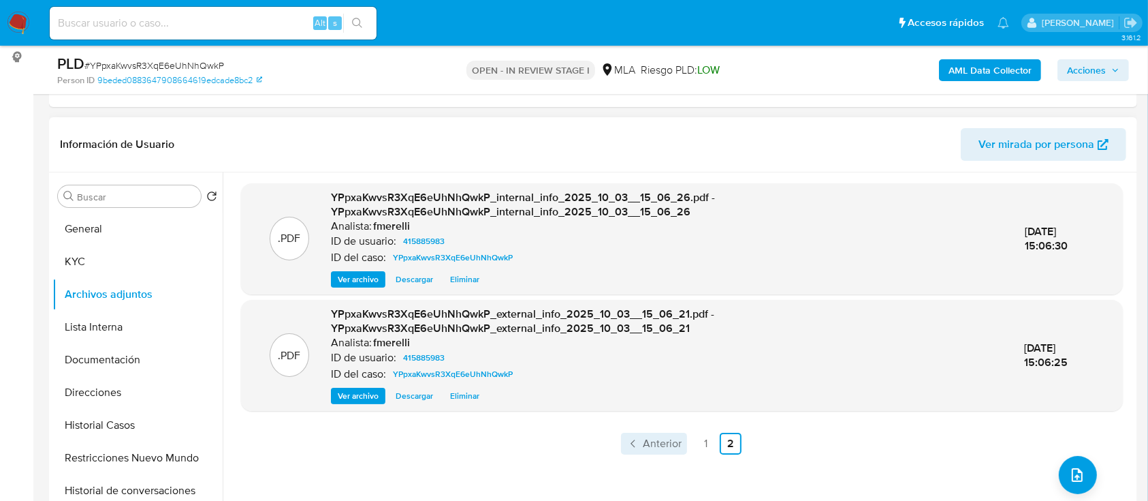
click at [636, 450] on link "Anterior" at bounding box center [654, 444] width 66 height 22
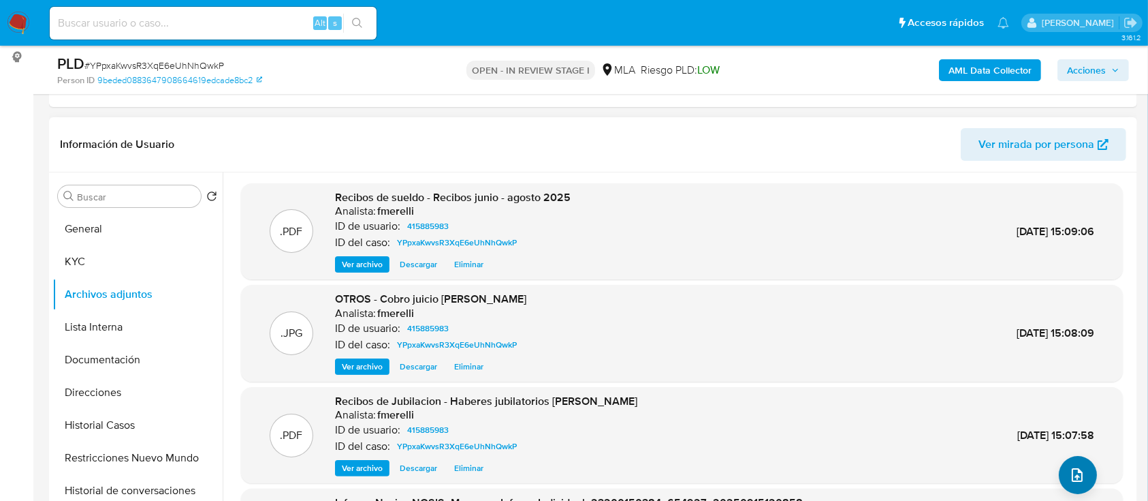
drag, startPoint x: 1041, startPoint y: 466, endPoint x: 1058, endPoint y: 469, distance: 17.9
click at [1041, 466] on div ".PDF Recibos de Jubilacion - Haberes jubilatorios de GUTIERREZ SEGUNDO Analista…" at bounding box center [682, 435] width 868 height 83
click at [1061, 470] on button "upload-file" at bounding box center [1078, 475] width 38 height 38
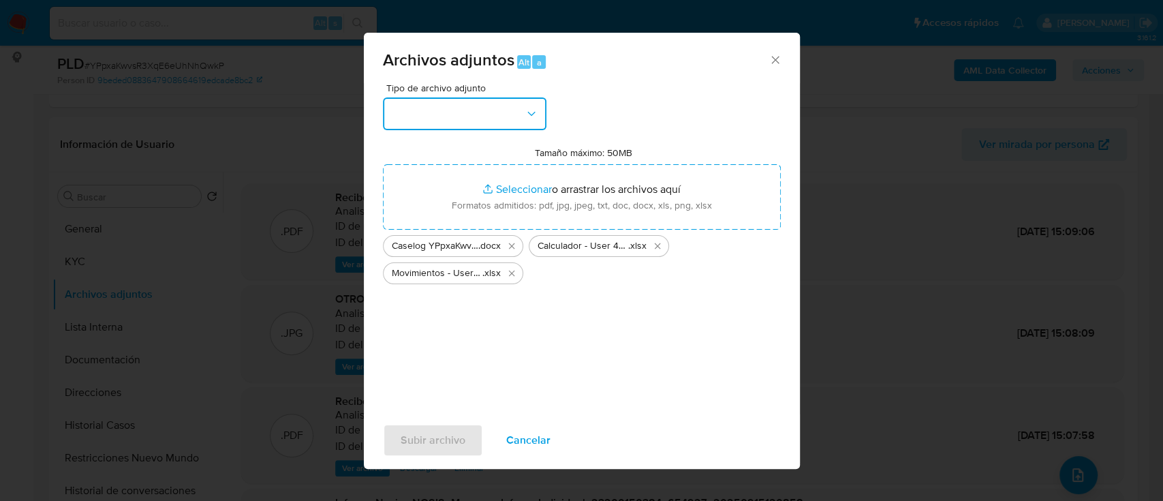
click at [480, 106] on button "button" at bounding box center [464, 113] width 163 height 33
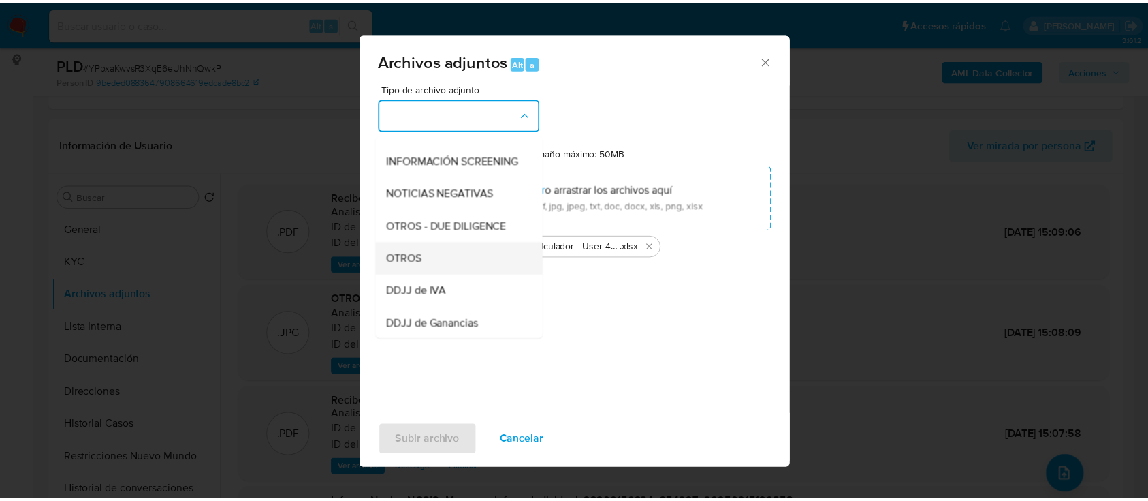
scroll to position [181, 0]
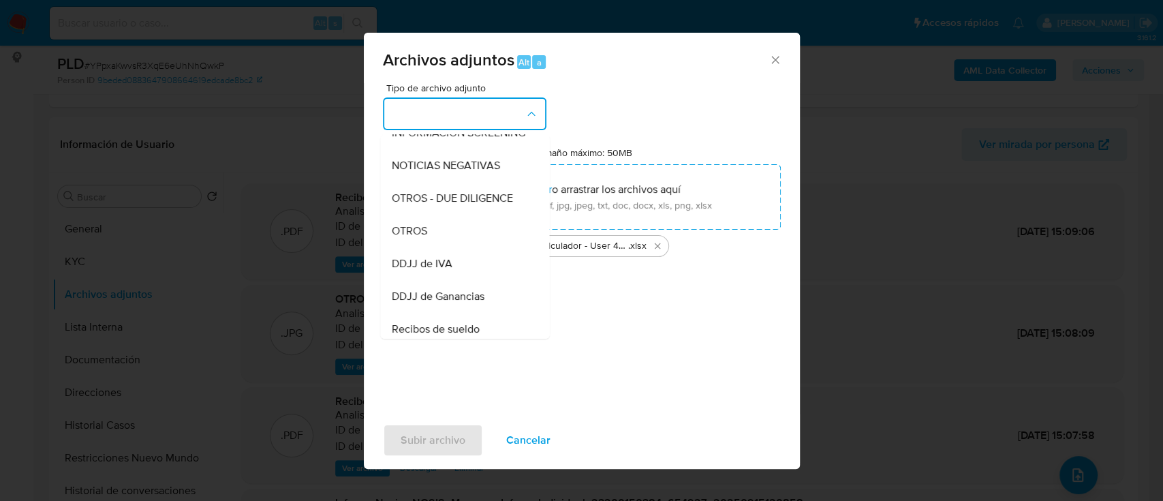
click at [458, 238] on div "OTROS" at bounding box center [460, 231] width 139 height 33
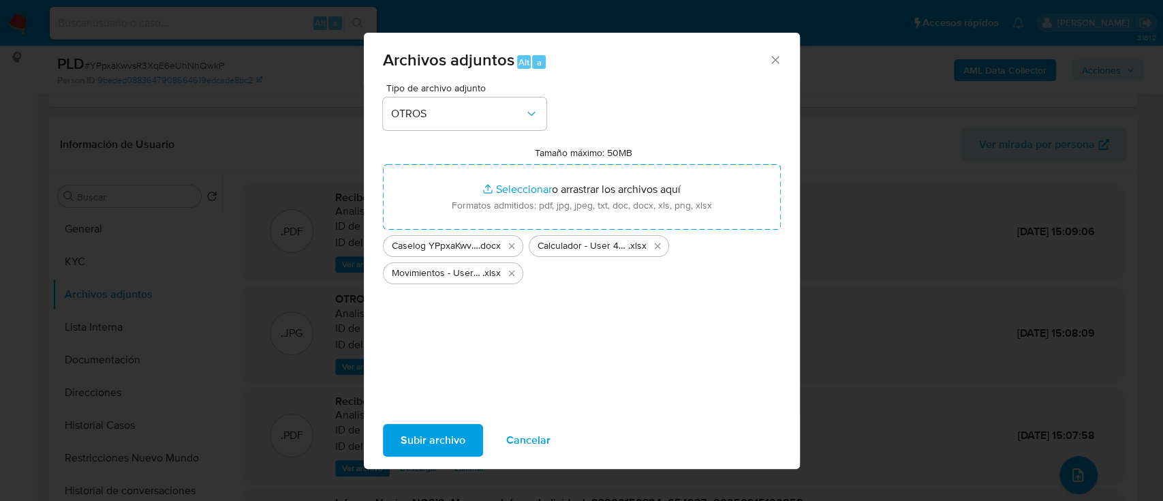
click at [433, 440] on span "Subir archivo" at bounding box center [433, 440] width 65 height 30
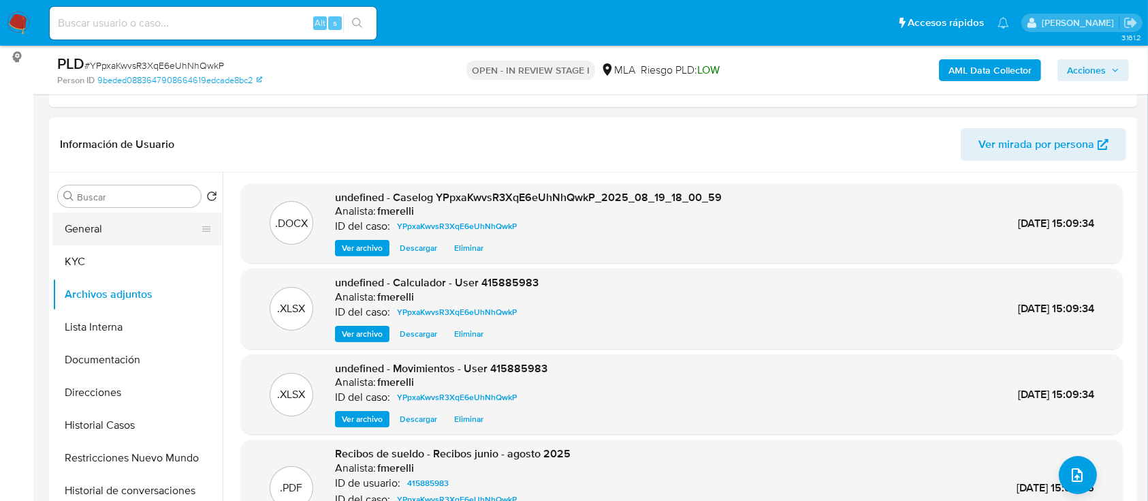
click at [123, 232] on button "General" at bounding box center [131, 229] width 159 height 33
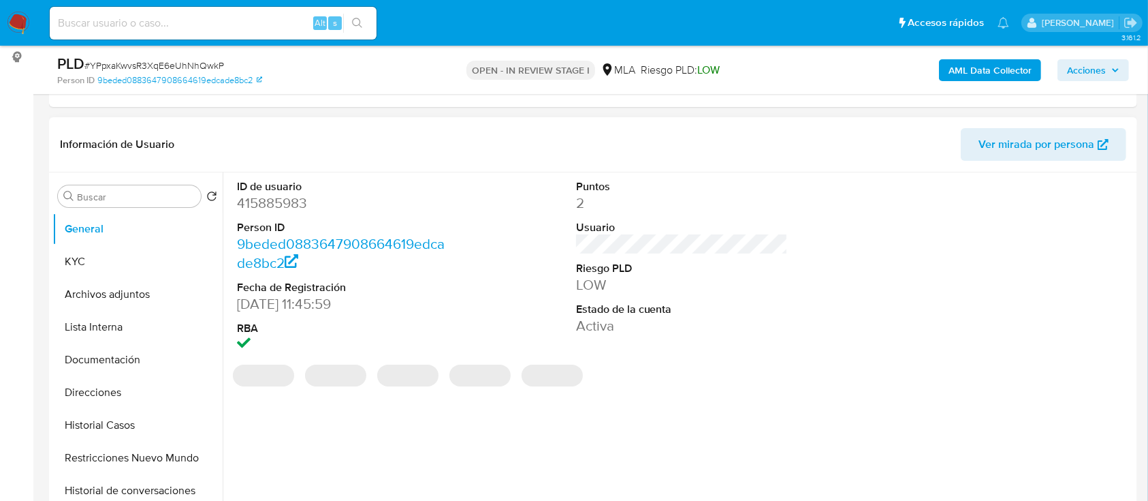
click at [273, 201] on dd "415885983" at bounding box center [343, 202] width 213 height 19
click at [273, 200] on dd "415885983" at bounding box center [343, 202] width 213 height 19
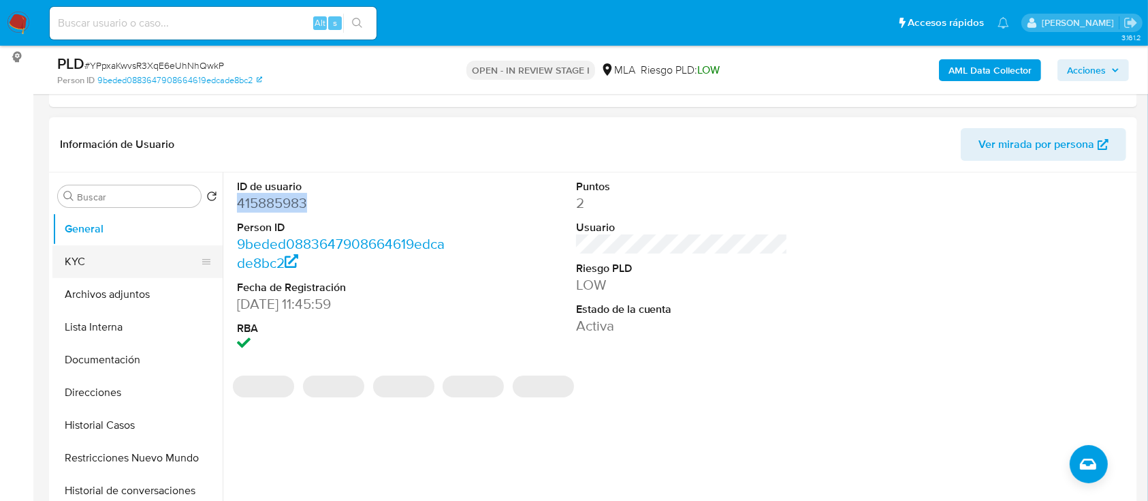
copy dd "415885983"
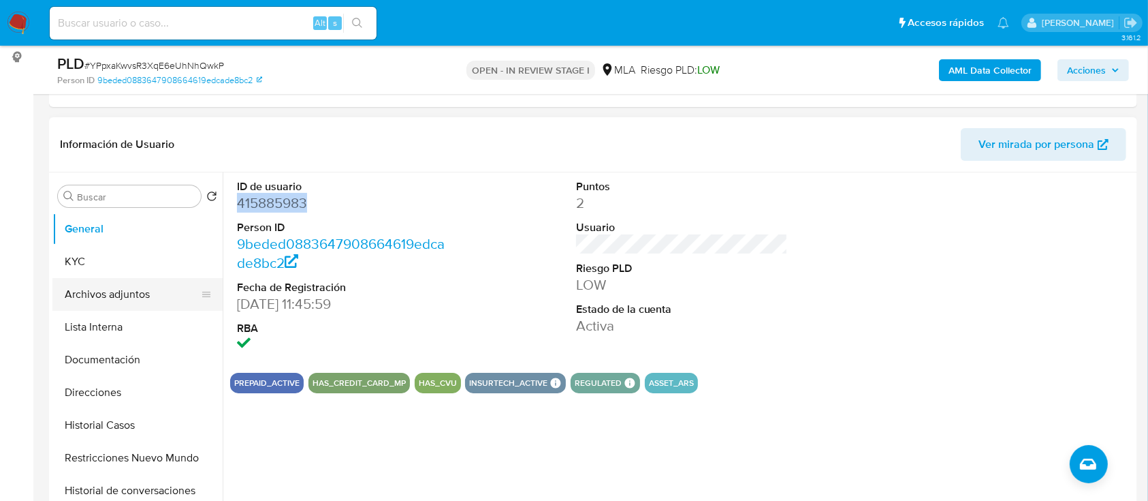
click at [128, 285] on button "Archivos adjuntos" at bounding box center [131, 294] width 159 height 33
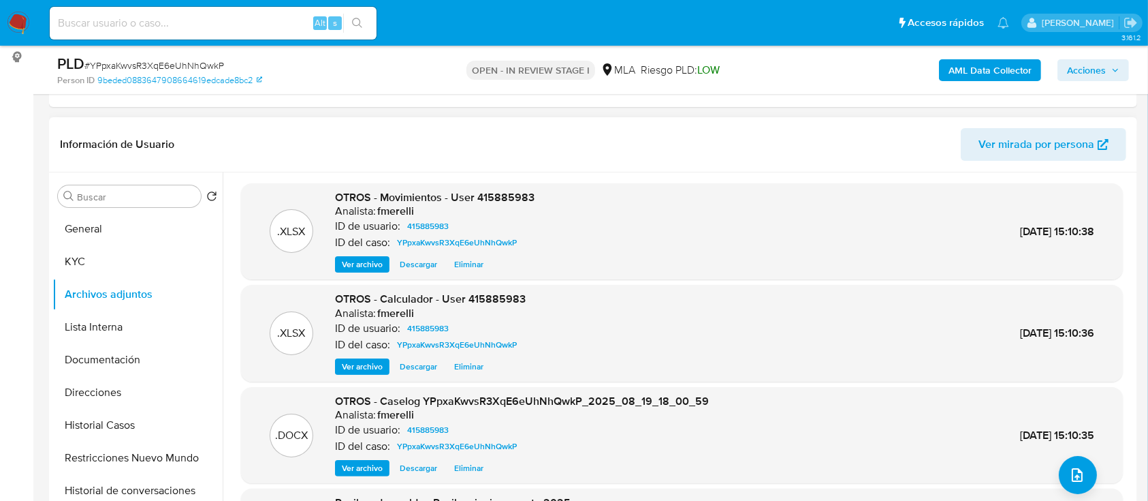
scroll to position [114, 0]
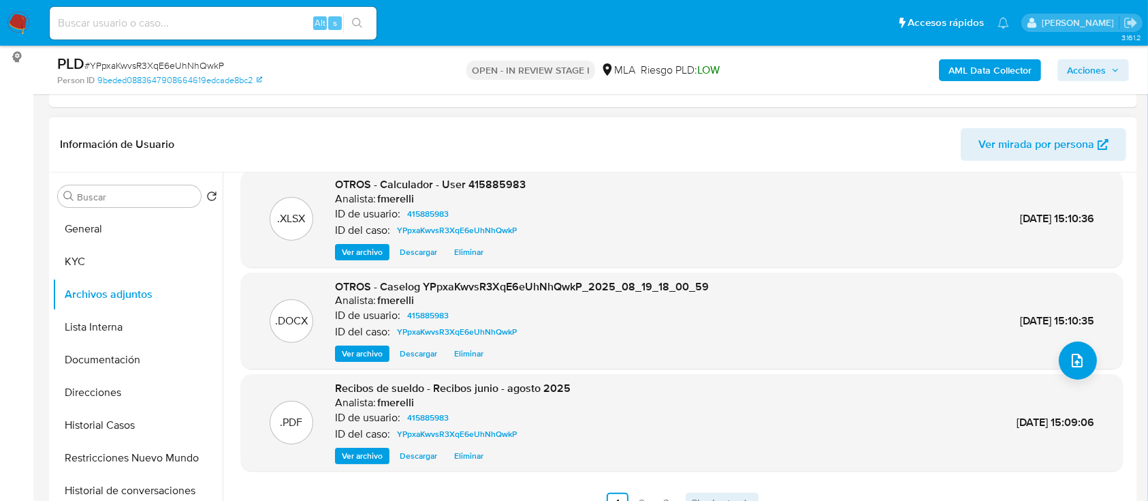
click at [702, 498] on span "Siguiente" at bounding box center [714, 503] width 46 height 11
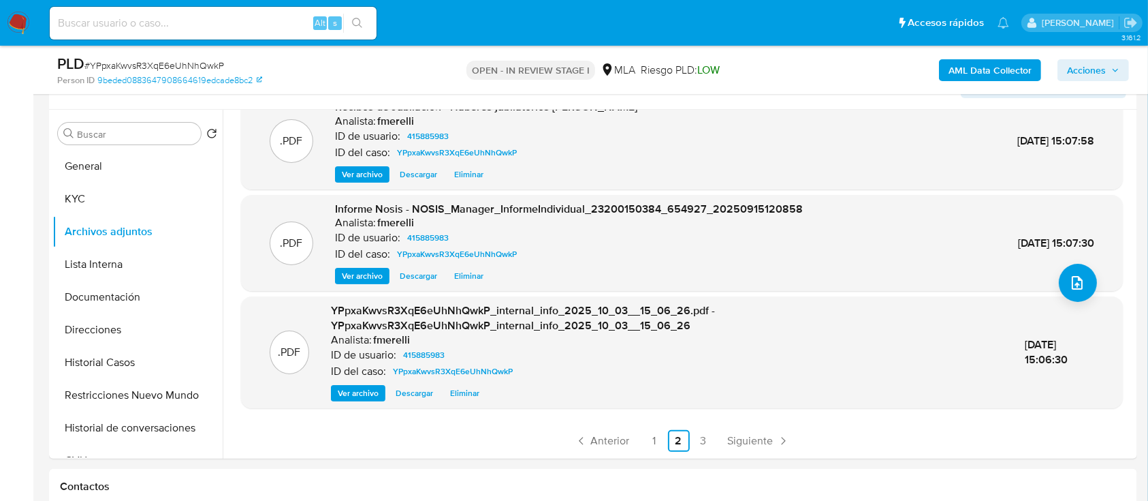
scroll to position [272, 0]
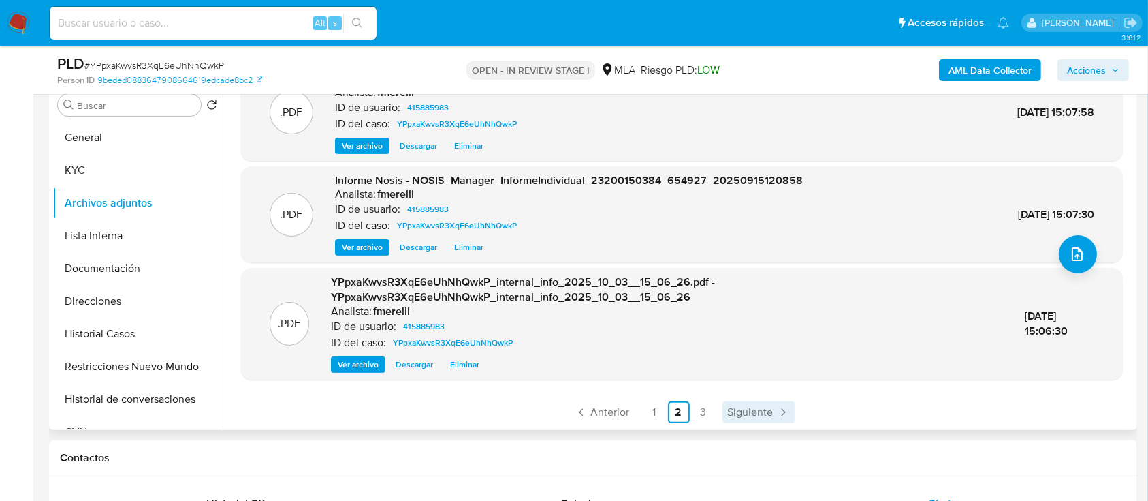
click at [763, 403] on link "Siguiente" at bounding box center [759, 412] width 73 height 22
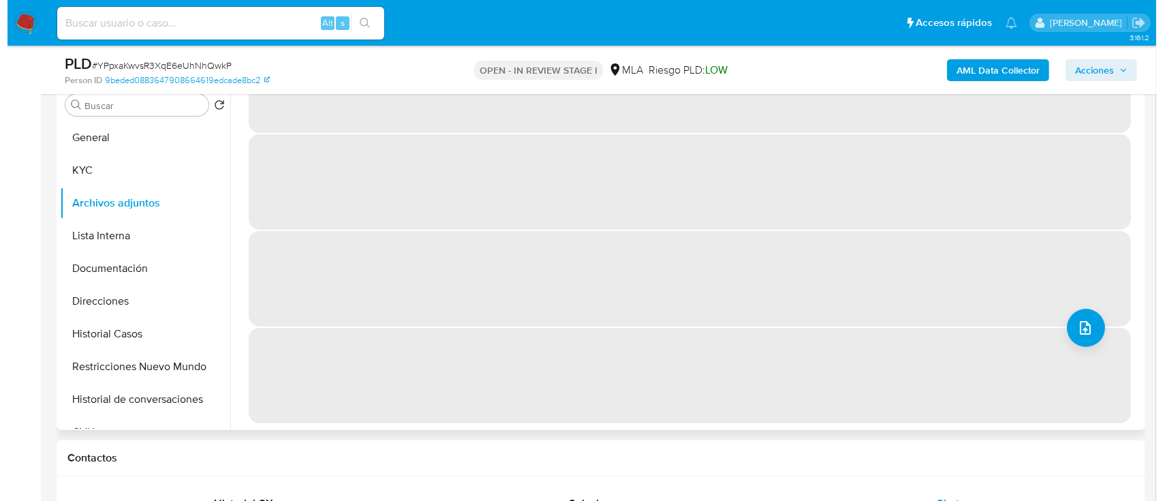
scroll to position [0, 0]
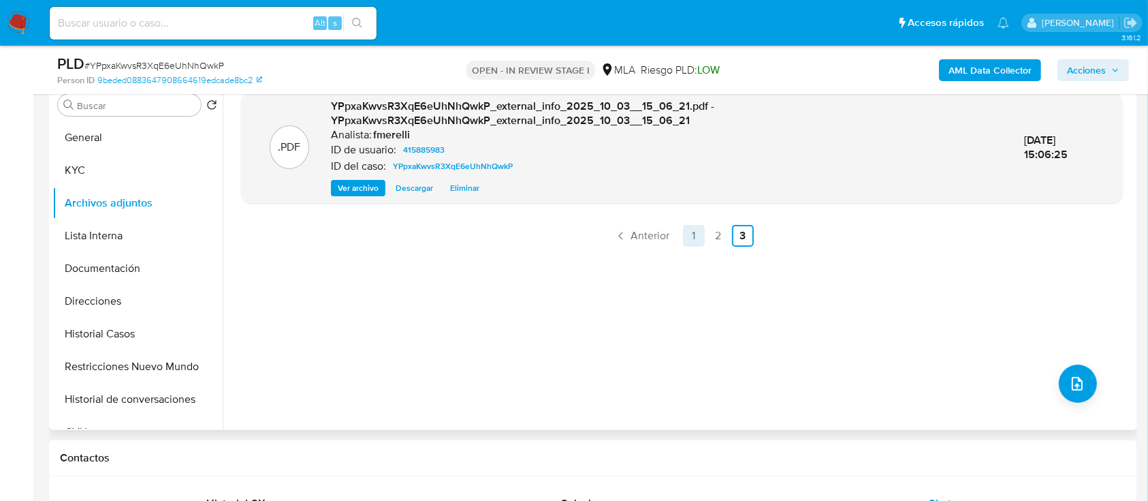
click at [685, 238] on link "1" at bounding box center [694, 236] width 22 height 22
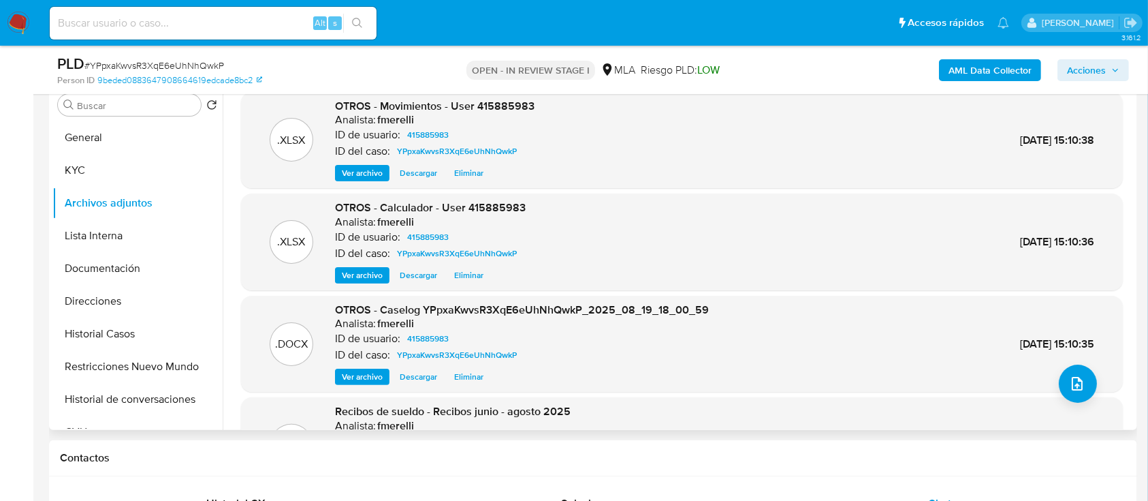
click at [348, 379] on span "Ver archivo" at bounding box center [362, 377] width 41 height 14
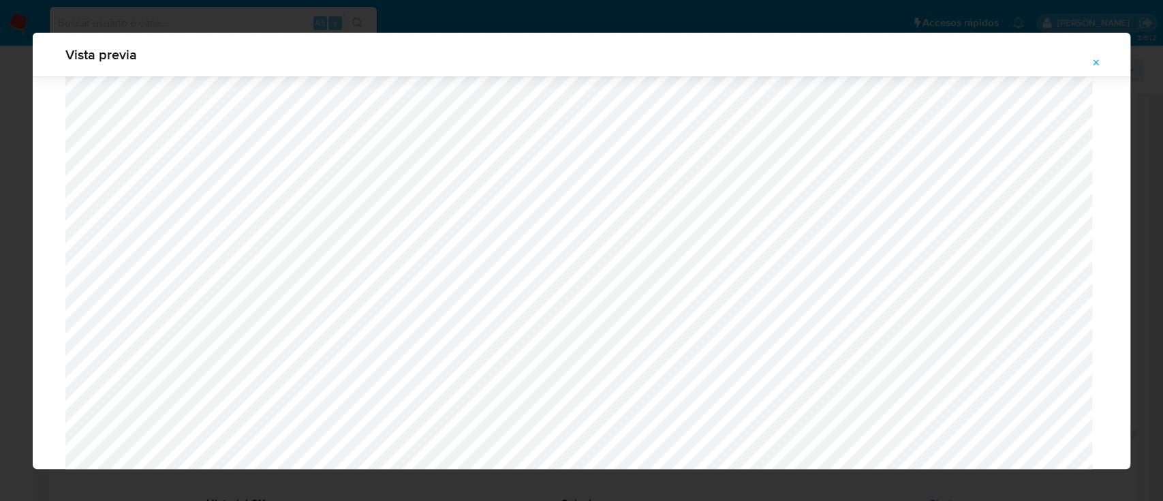
scroll to position [1242, 0]
click at [1102, 59] on button "Attachment preview" at bounding box center [1096, 63] width 30 height 22
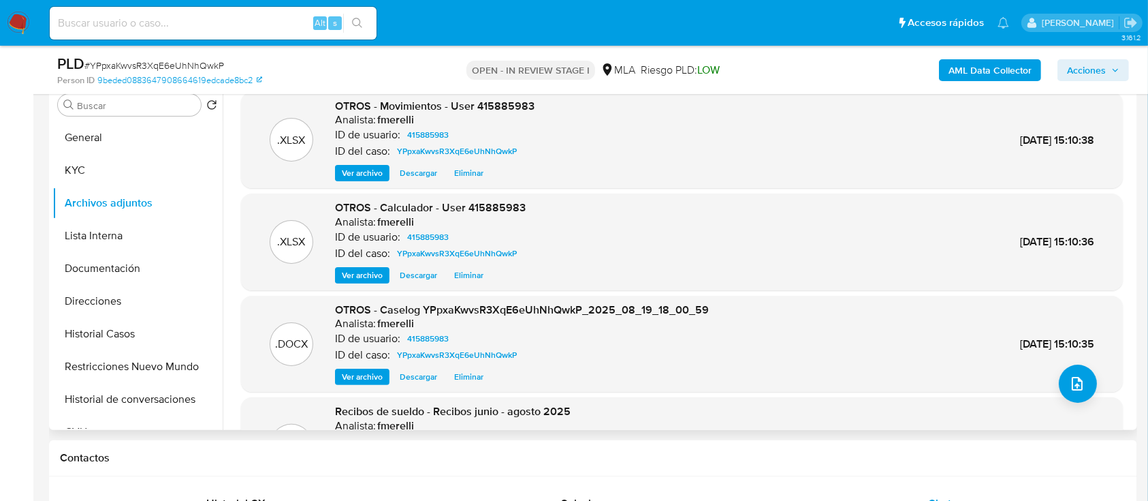
click at [176, 63] on span "# YPpxaKwvsR3XqE6eUhNhQwkP" at bounding box center [154, 66] width 140 height 14
copy span "YPpxaKwvsR3XqE6eUhNhQwkP"
click at [364, 378] on span "Ver archivo" at bounding box center [362, 377] width 41 height 14
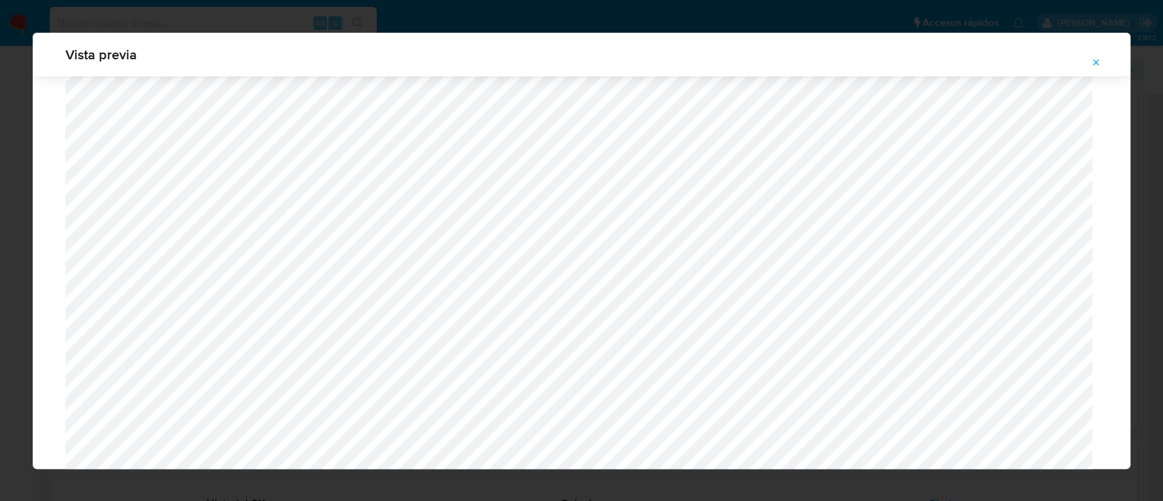
scroll to position [1335, 0]
click at [1099, 69] on span "Attachment preview" at bounding box center [1095, 62] width 11 height 19
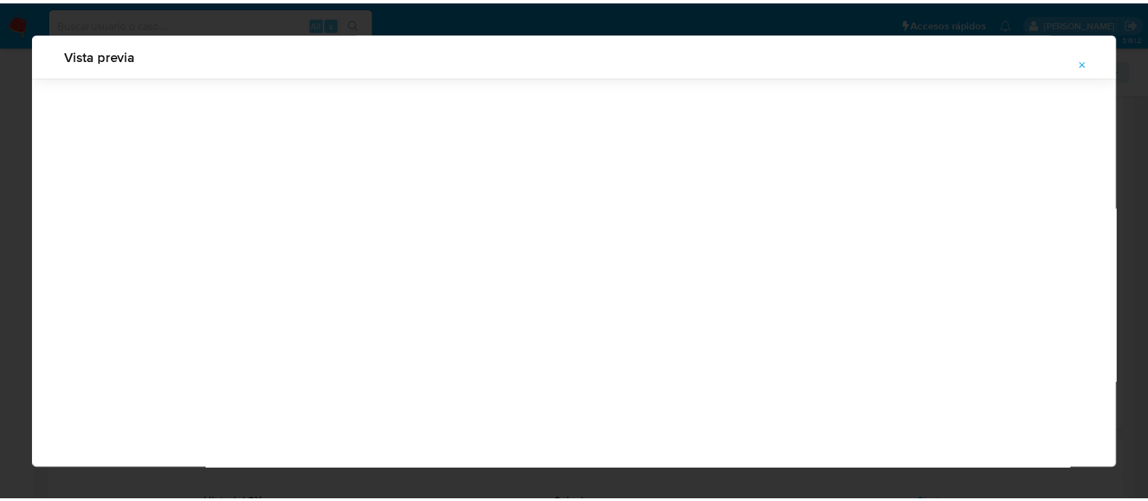
scroll to position [44, 0]
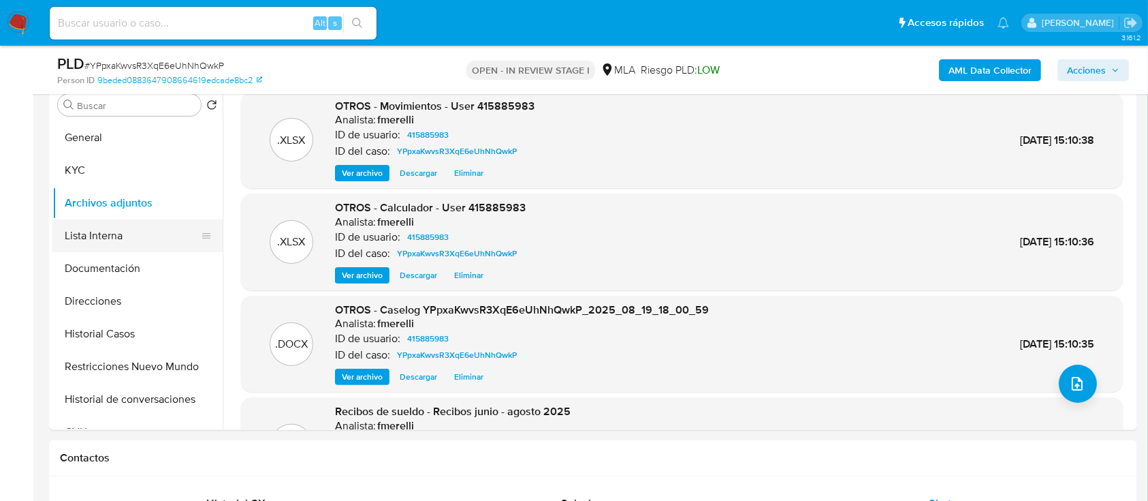
click at [105, 239] on button "Lista Interna" at bounding box center [131, 235] width 159 height 33
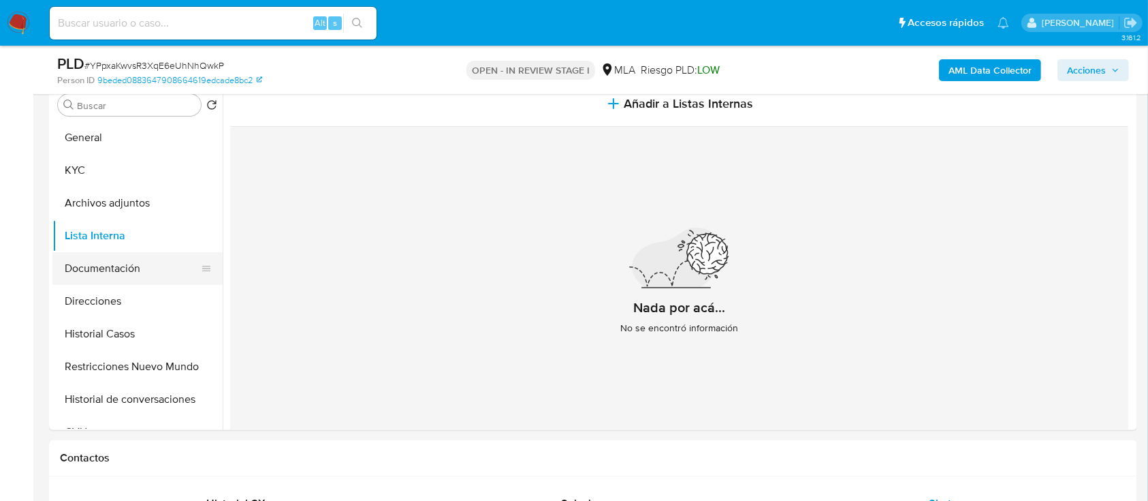
click at [107, 255] on button "Documentación" at bounding box center [131, 268] width 159 height 33
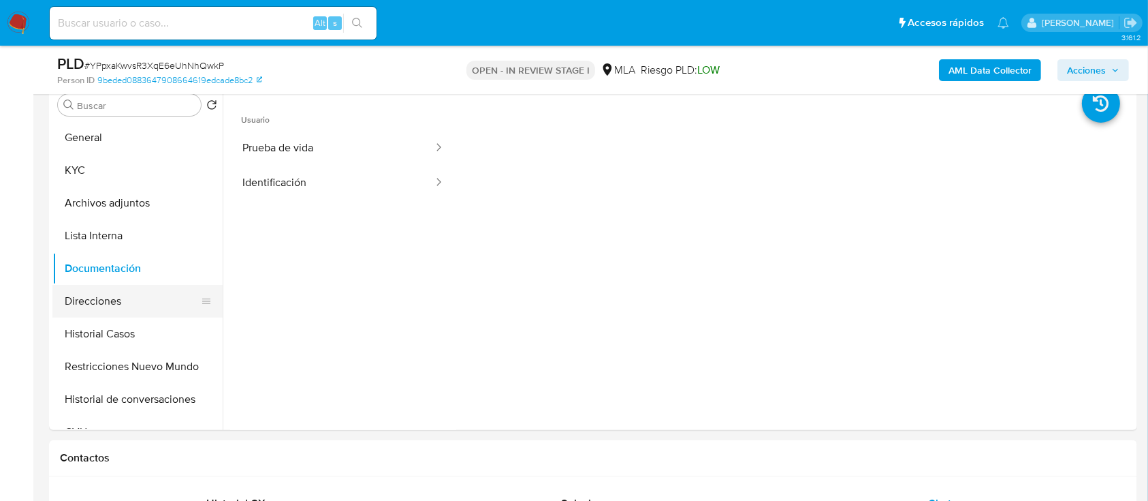
click at [110, 297] on button "Direcciones" at bounding box center [131, 301] width 159 height 33
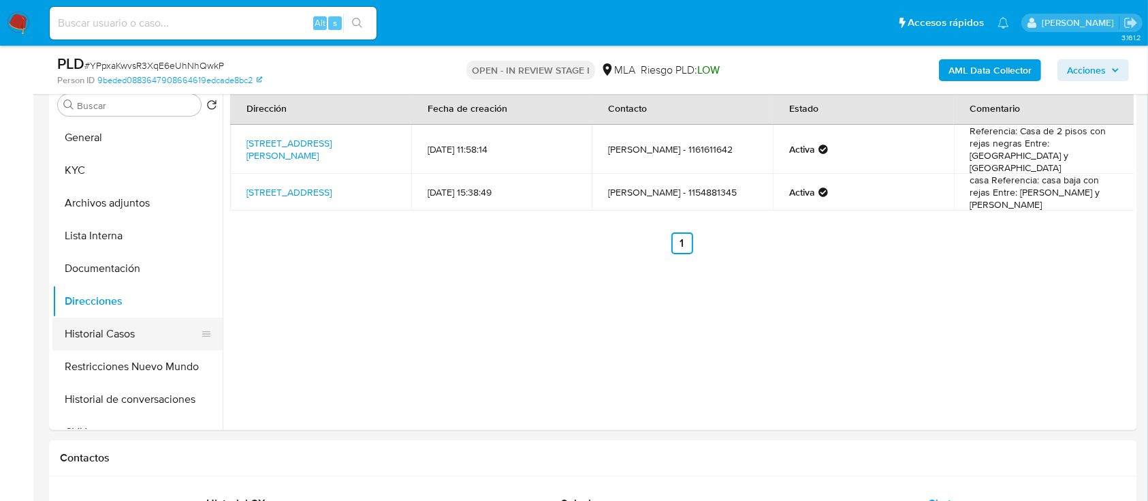
click at [134, 331] on button "Historial Casos" at bounding box center [131, 333] width 159 height 33
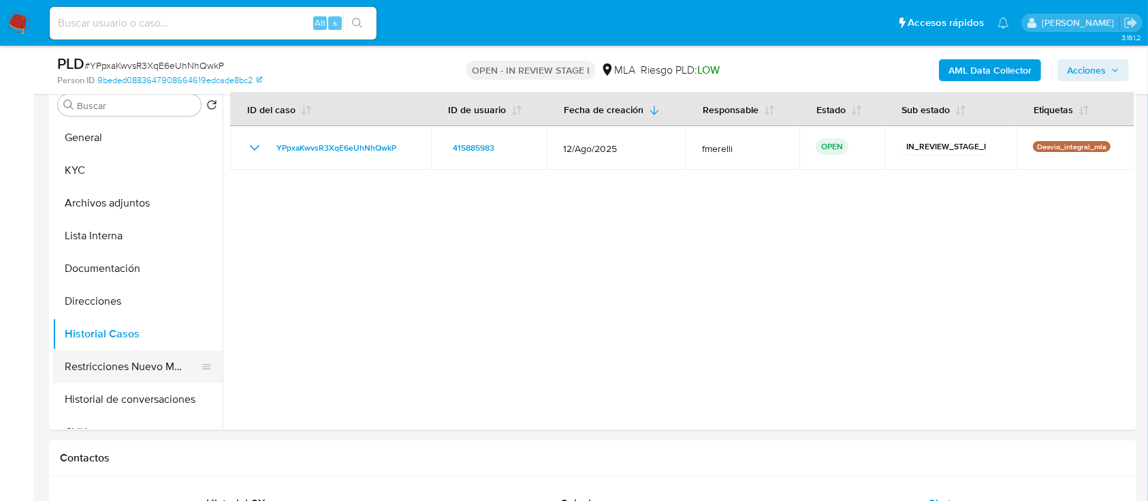
click at [143, 373] on button "Restricciones Nuevo Mundo" at bounding box center [131, 366] width 159 height 33
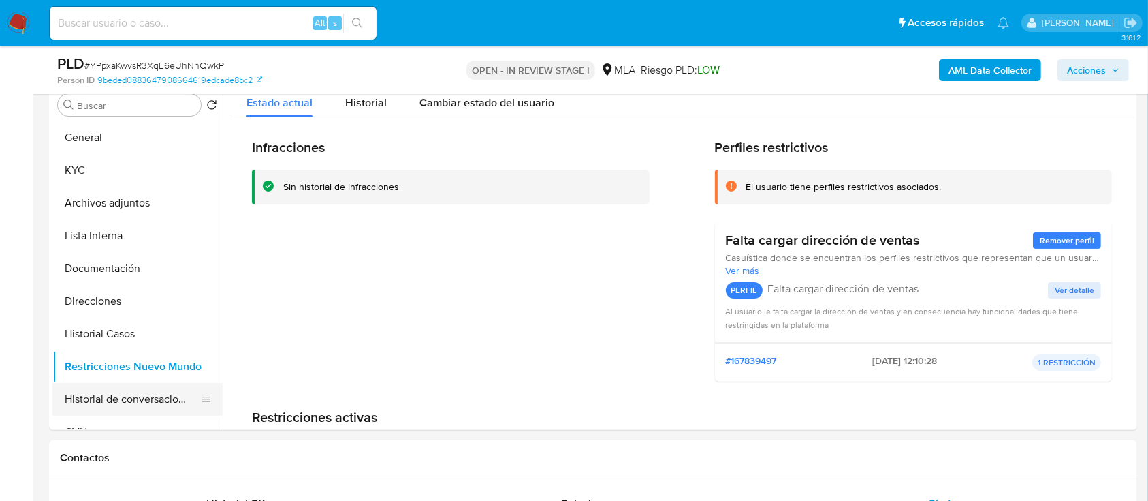
click at [102, 399] on button "Historial de conversaciones" at bounding box center [131, 399] width 159 height 33
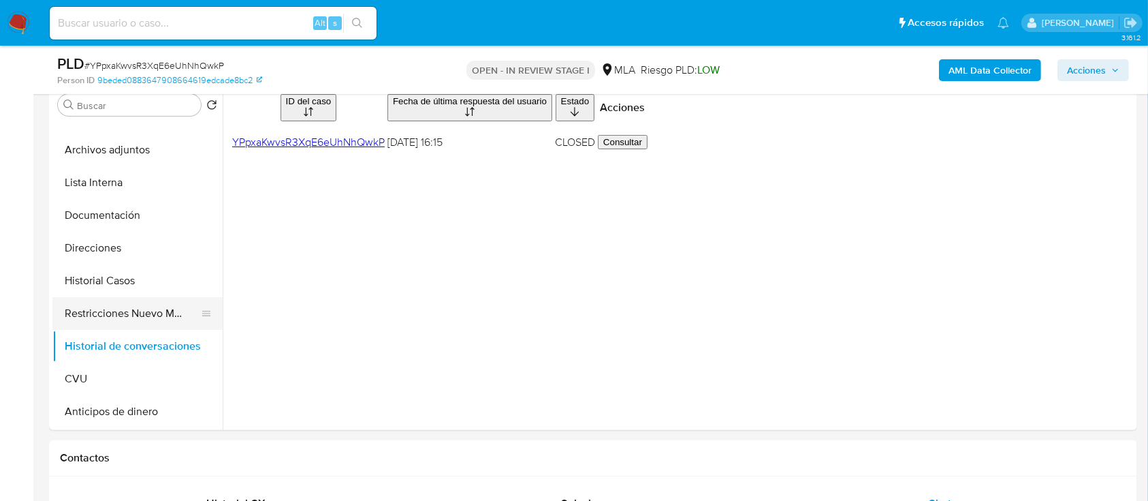
scroll to position [91, 0]
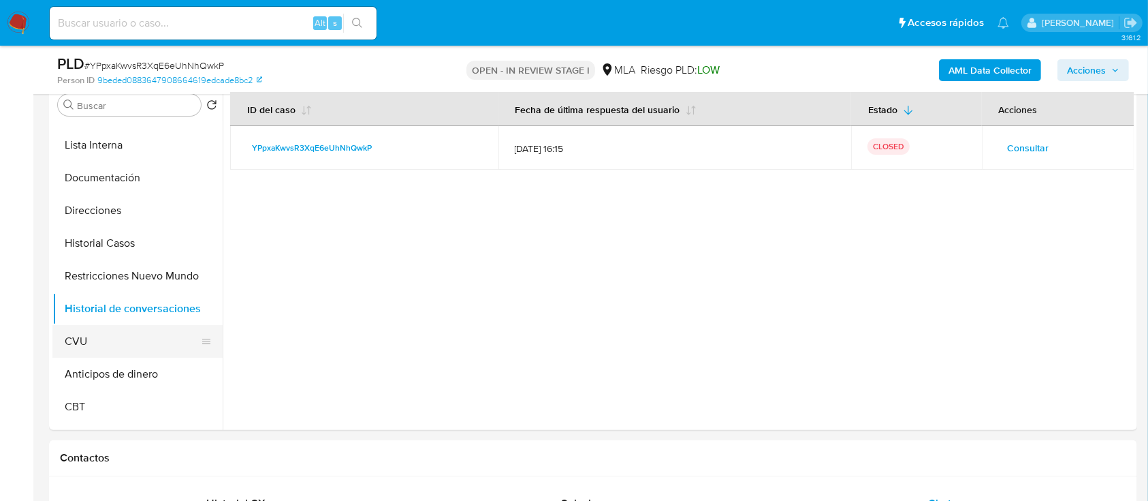
click at [114, 330] on button "CVU" at bounding box center [131, 341] width 159 height 33
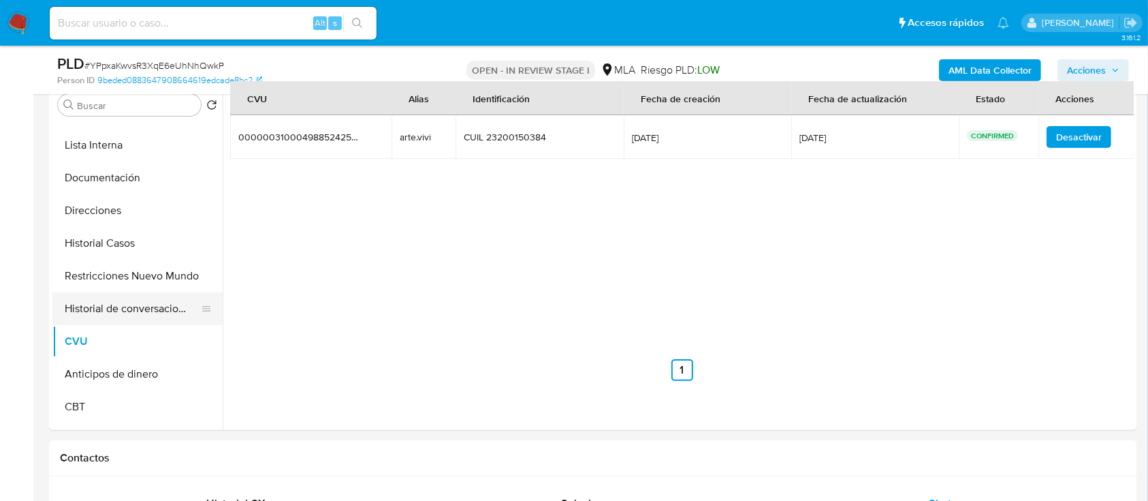
click at [122, 304] on button "Historial de conversaciones" at bounding box center [131, 308] width 159 height 33
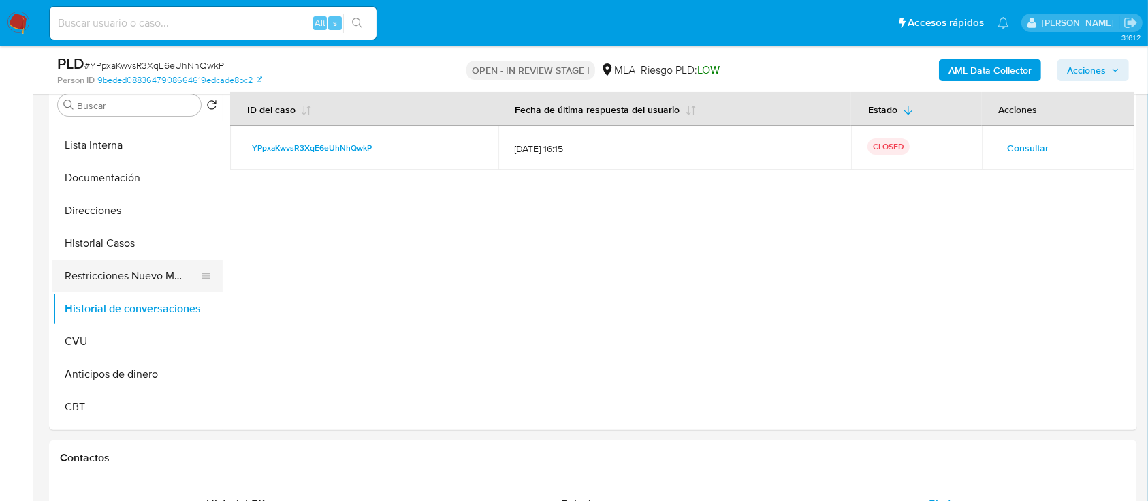
click at [119, 273] on button "Restricciones Nuevo Mundo" at bounding box center [131, 276] width 159 height 33
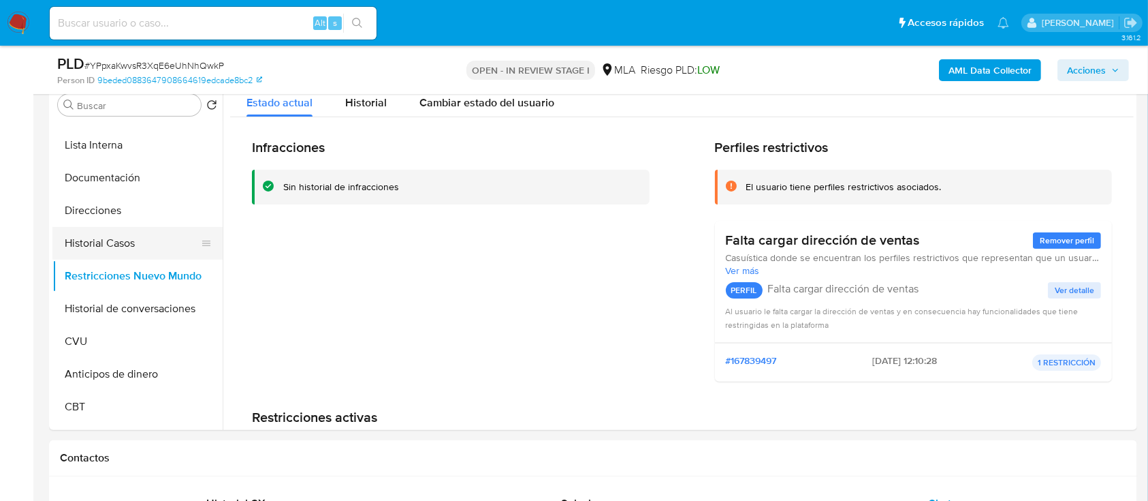
click at [153, 239] on button "Historial Casos" at bounding box center [131, 243] width 159 height 33
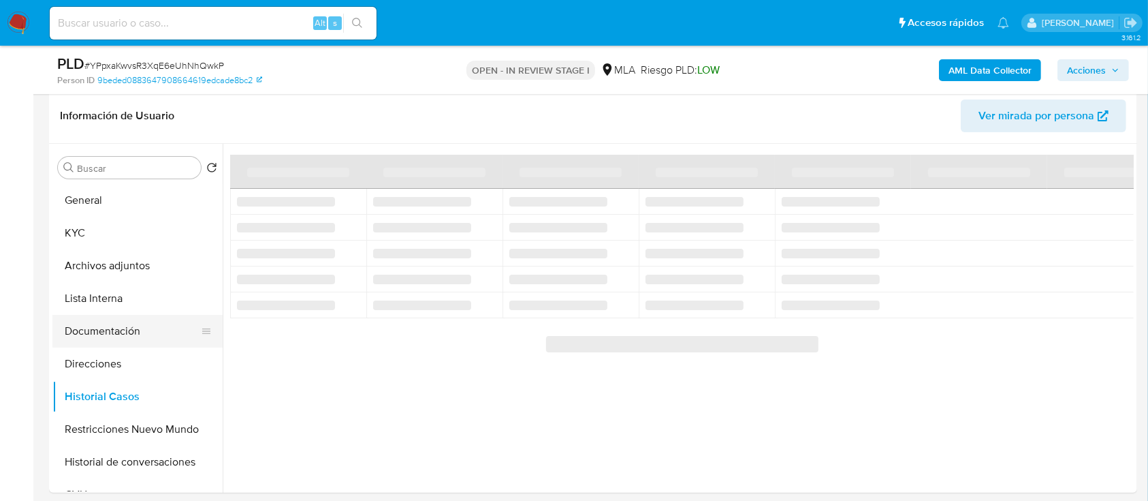
scroll to position [181, 0]
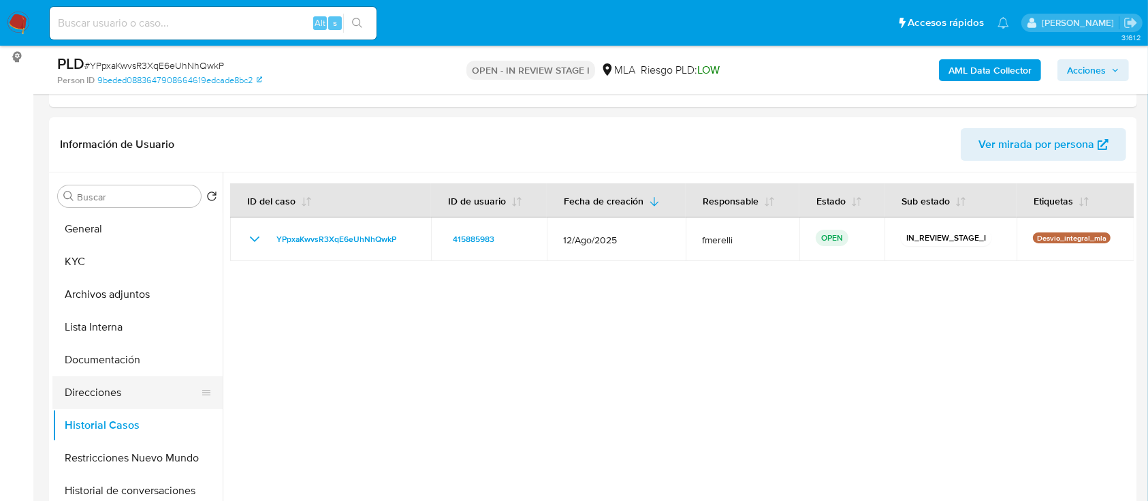
click at [101, 392] on button "Direcciones" at bounding box center [131, 392] width 159 height 33
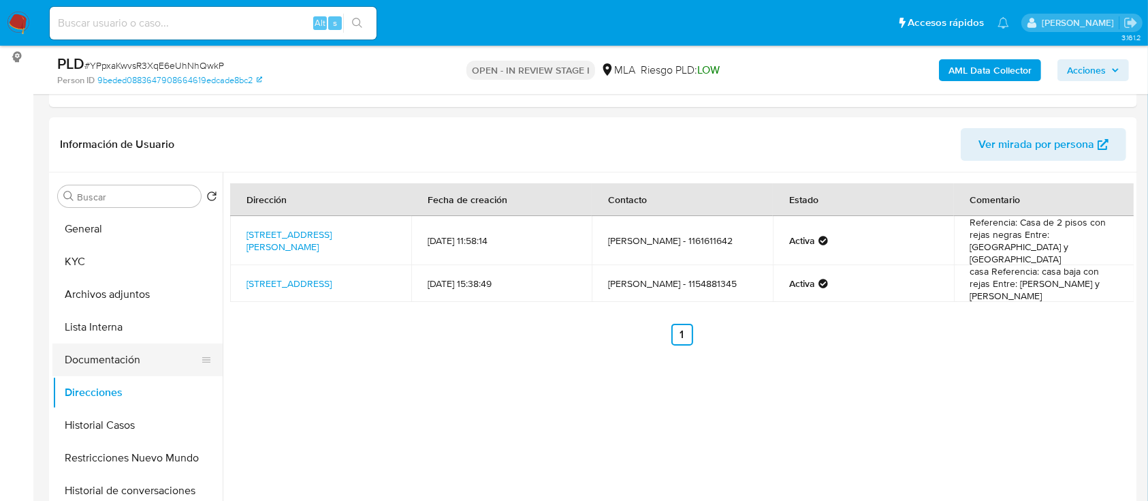
click at [143, 357] on button "Documentación" at bounding box center [131, 359] width 159 height 33
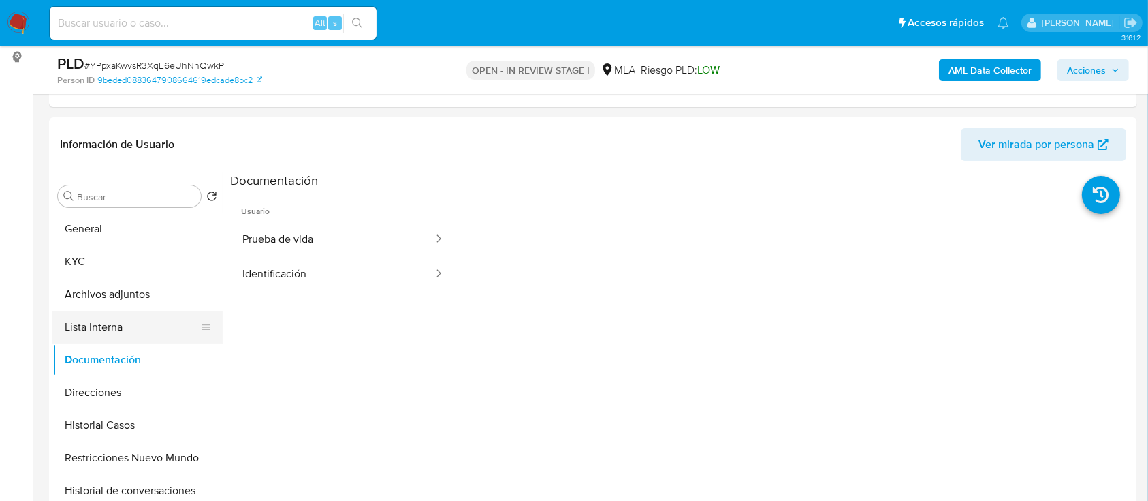
click at [127, 326] on button "Lista Interna" at bounding box center [131, 327] width 159 height 33
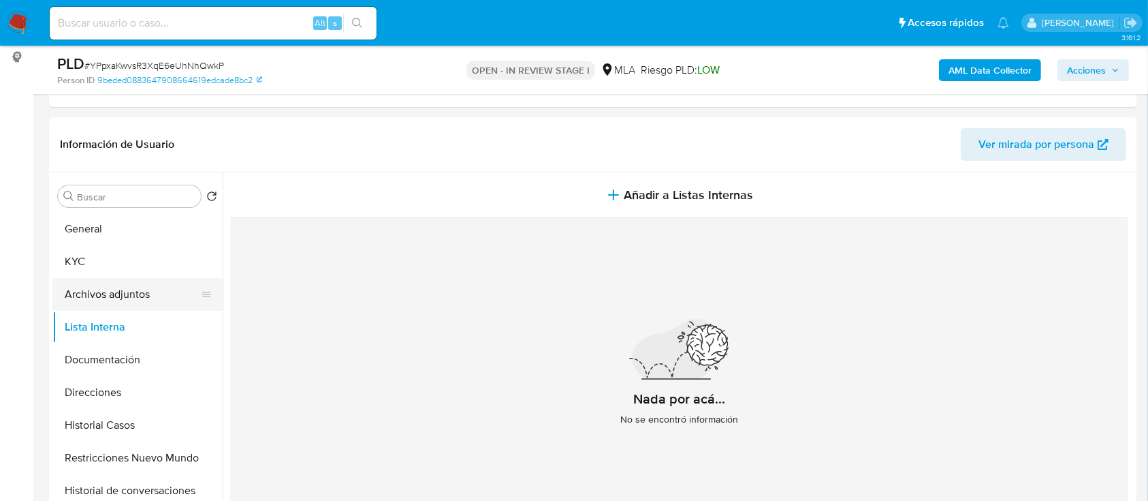
click at [141, 301] on button "Archivos adjuntos" at bounding box center [131, 294] width 159 height 33
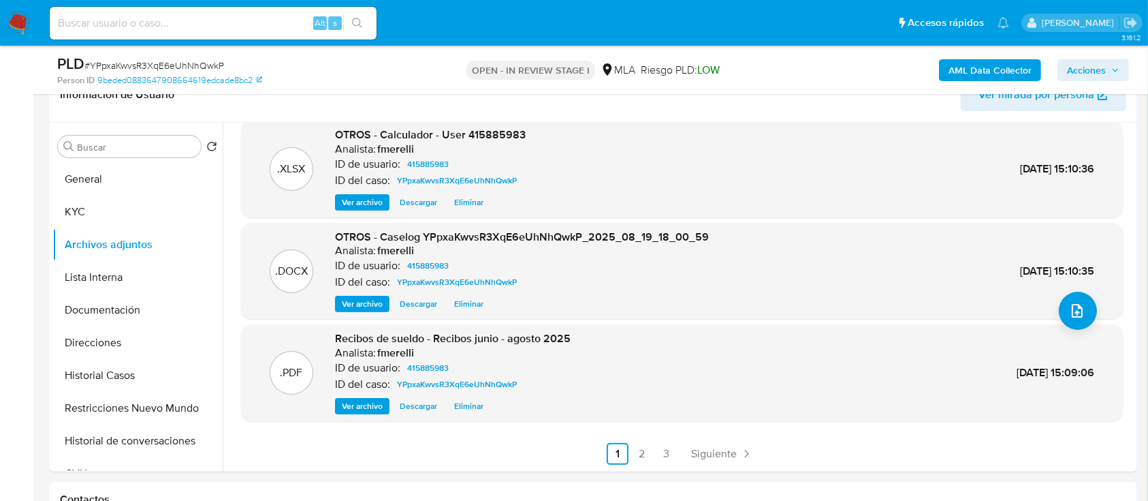
scroll to position [272, 0]
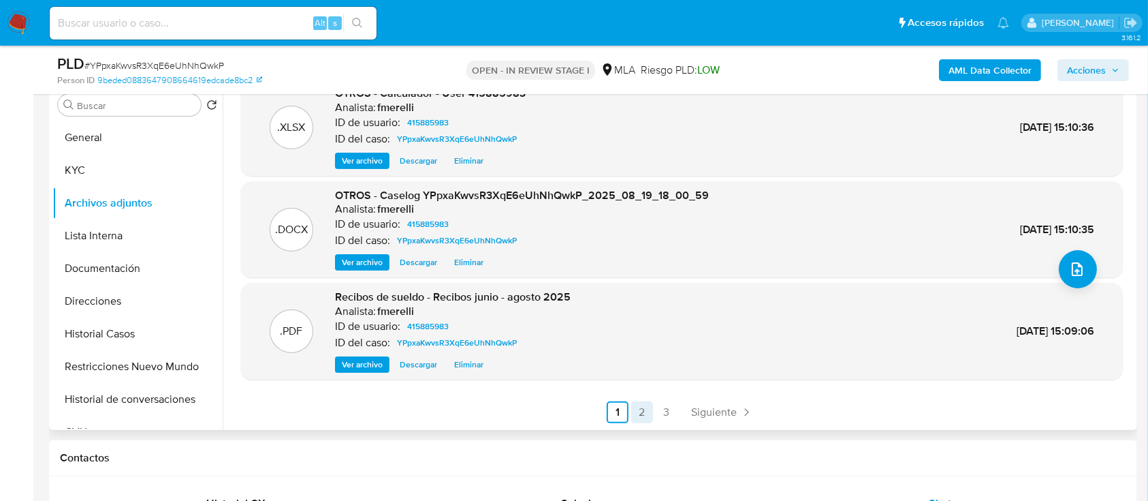
click at [638, 415] on link "2" at bounding box center [642, 412] width 22 height 22
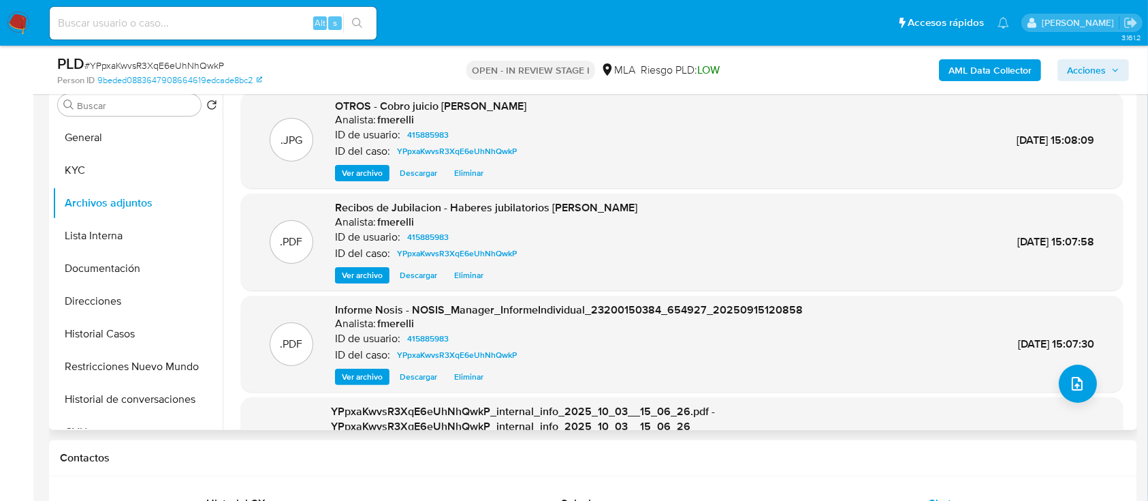
scroll to position [129, 0]
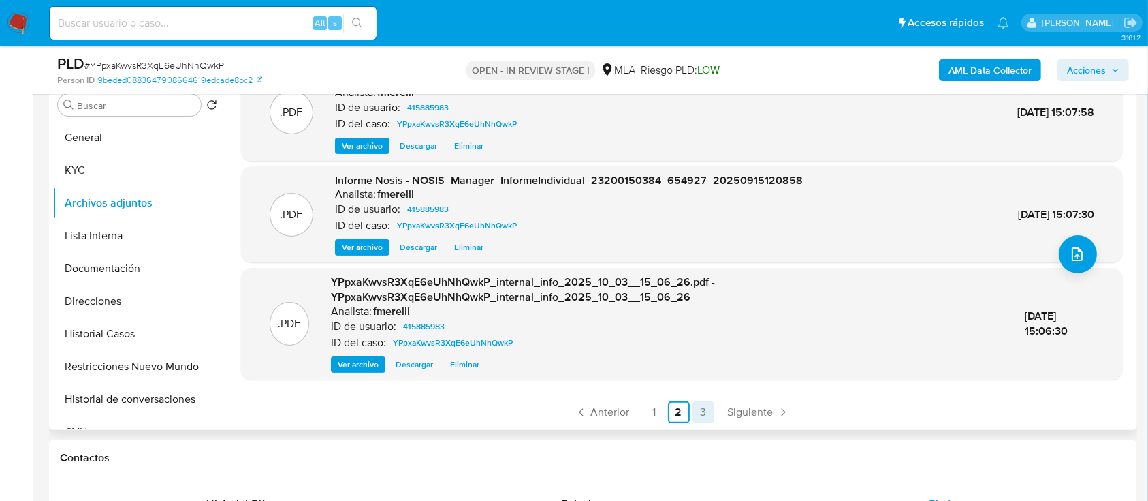
click at [697, 406] on link "3" at bounding box center [704, 412] width 22 height 22
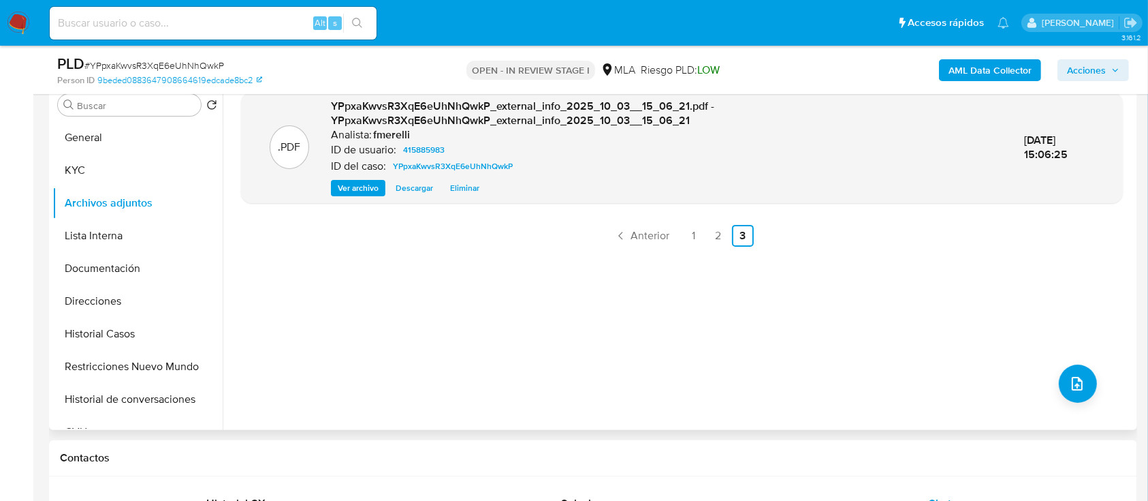
drag, startPoint x: 865, startPoint y: 406, endPoint x: 865, endPoint y: 391, distance: 15.0
click at [865, 406] on div ".PDF YPpxaKwvsR3XqE6eUhNhQwkP_external_info_2025_10_03__15_06_21.pdf - YPpxaKwv…" at bounding box center [682, 255] width 882 height 327
click at [119, 168] on button "KYC" at bounding box center [131, 170] width 159 height 33
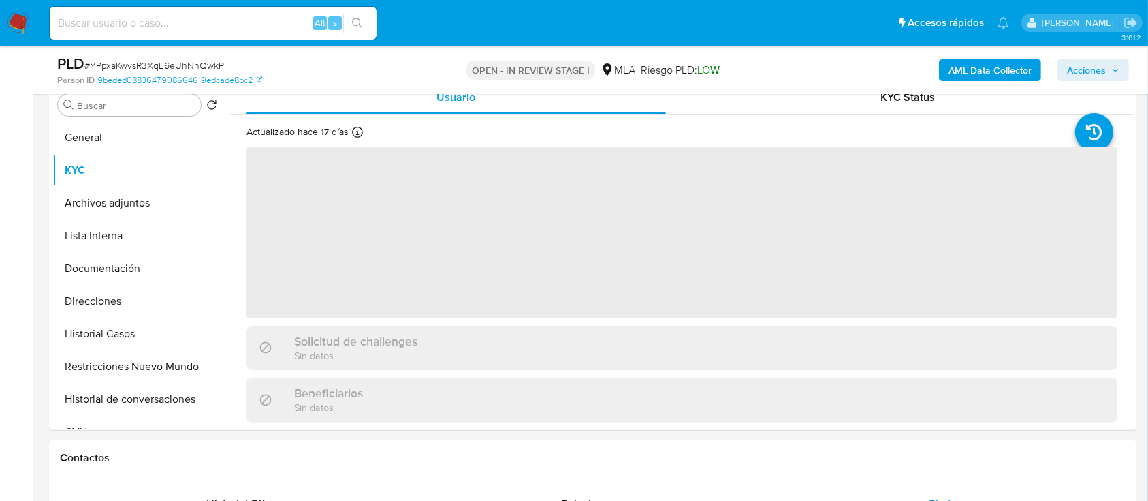
drag, startPoint x: 1096, startPoint y: 73, endPoint x: 1040, endPoint y: 80, distance: 56.3
click at [1096, 72] on span "Acciones" at bounding box center [1086, 70] width 39 height 22
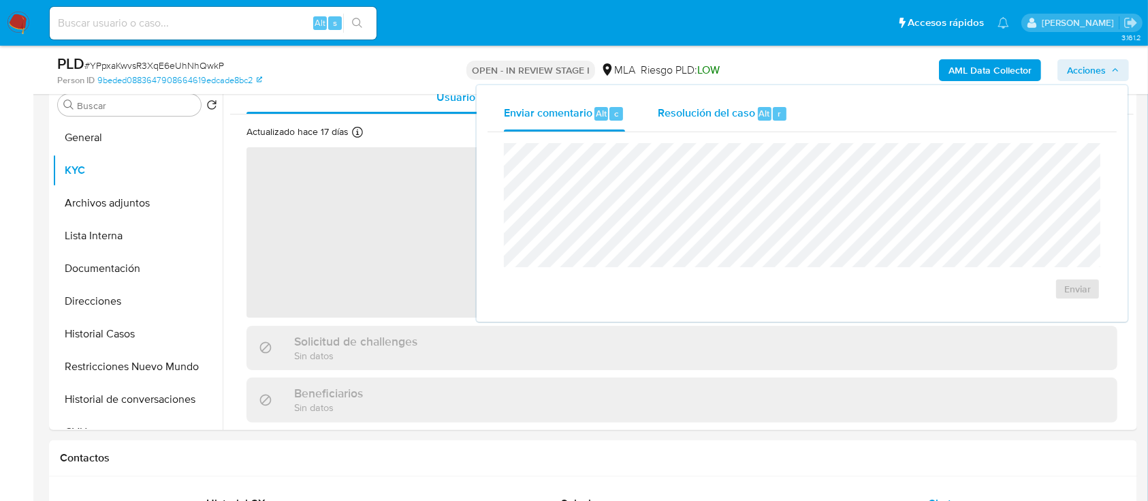
click at [661, 118] on span "Resolución del caso" at bounding box center [706, 113] width 97 height 16
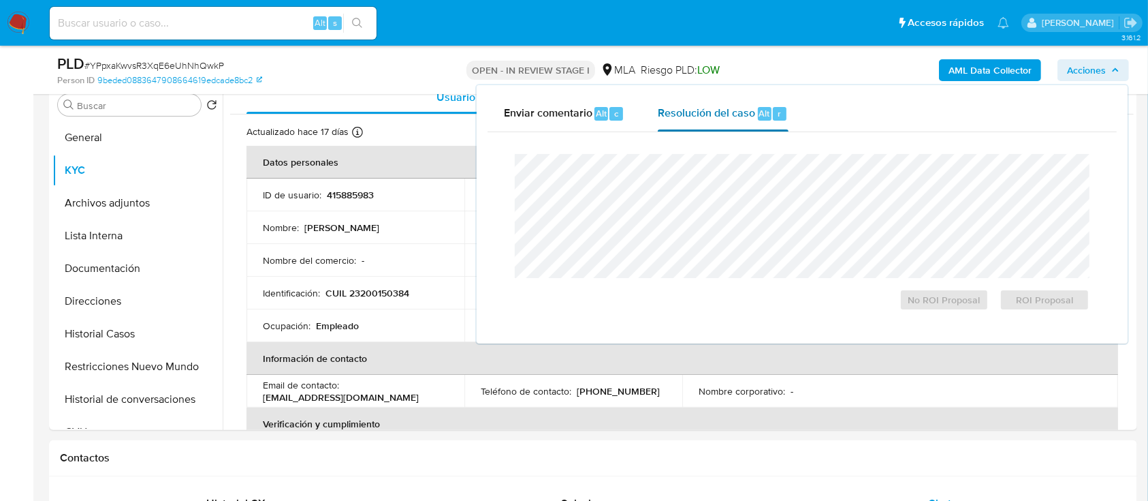
scroll to position [91, 0]
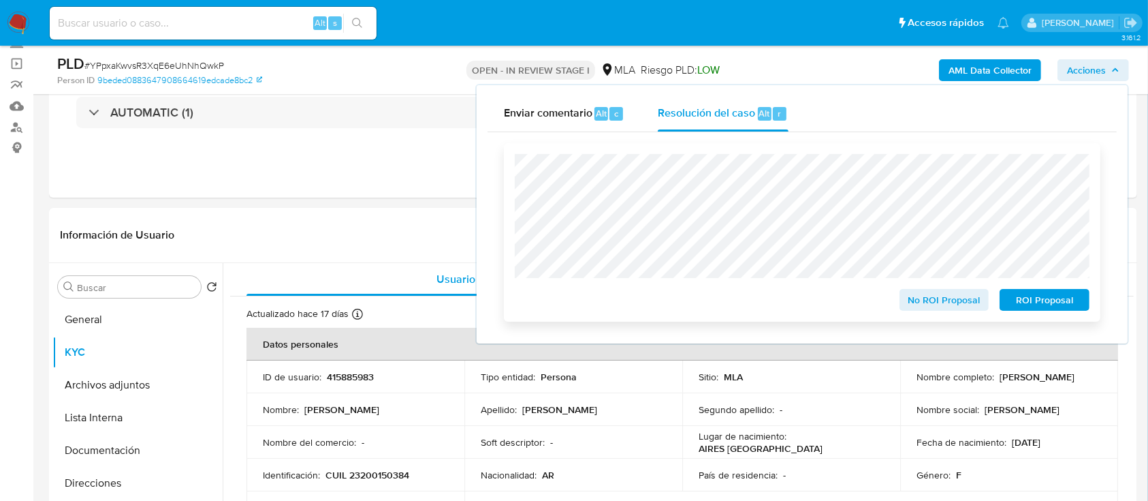
click at [943, 304] on span "No ROI Proposal" at bounding box center [944, 299] width 71 height 19
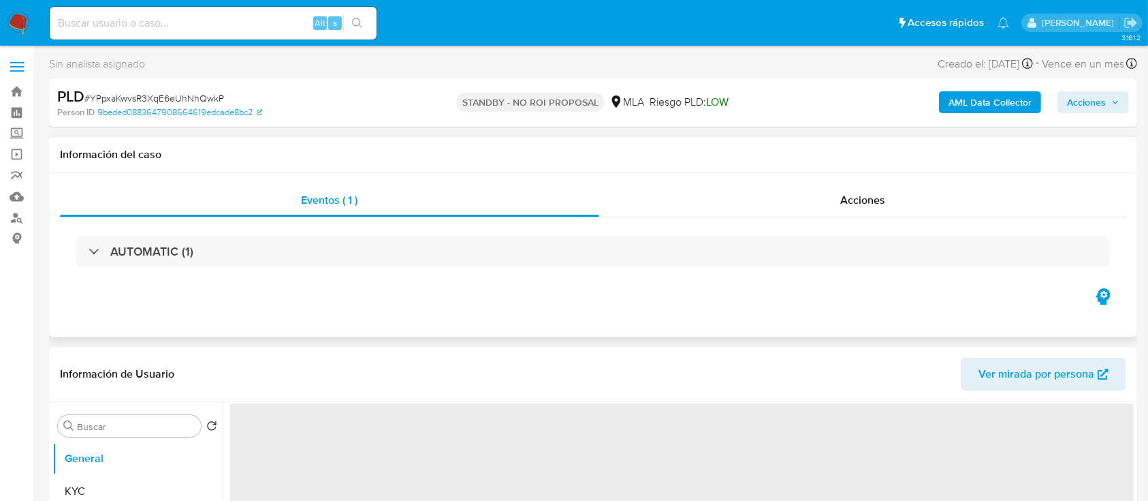
select select "10"
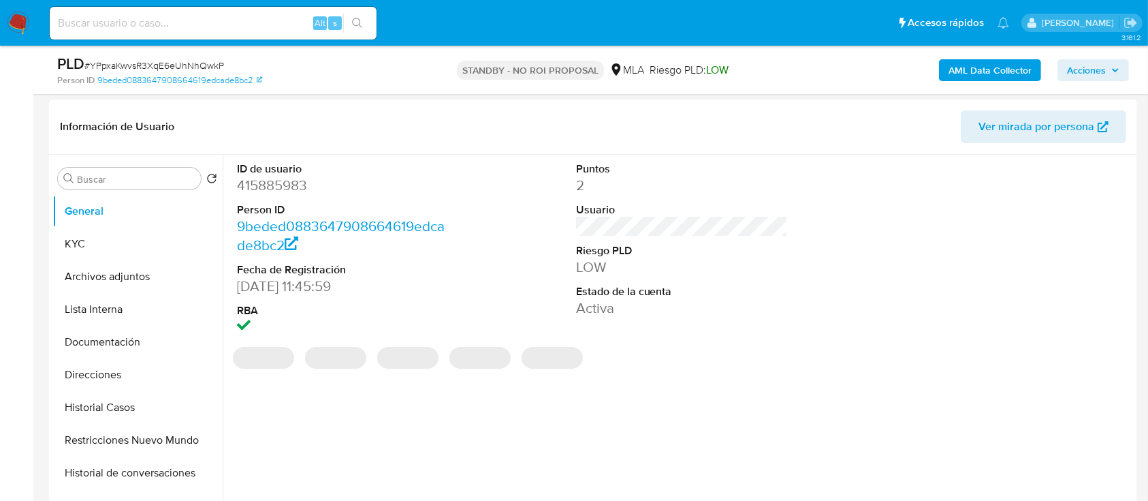
scroll to position [363, 0]
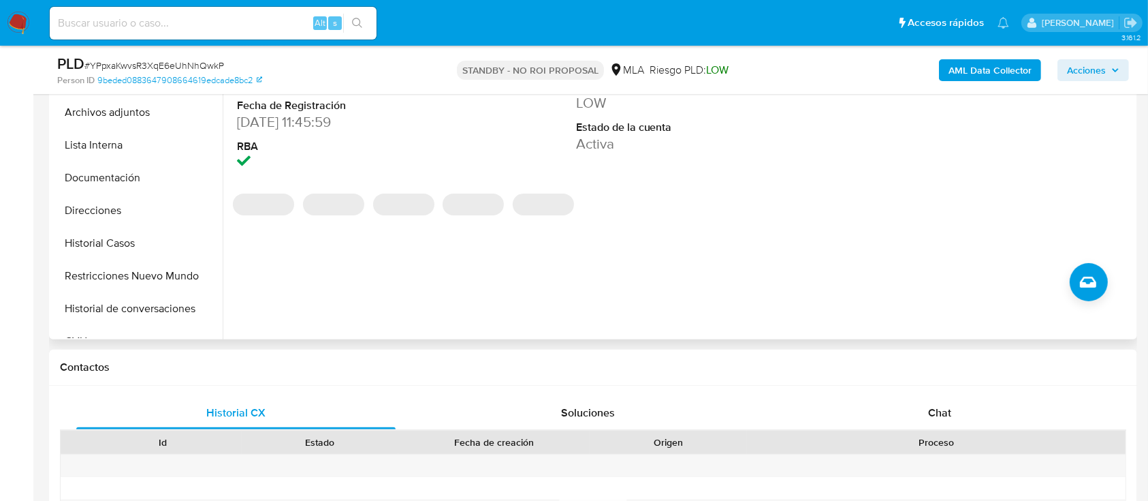
drag, startPoint x: 162, startPoint y: 310, endPoint x: 264, endPoint y: 287, distance: 104.8
click at [161, 309] on button "Historial de conversaciones" at bounding box center [137, 308] width 170 height 33
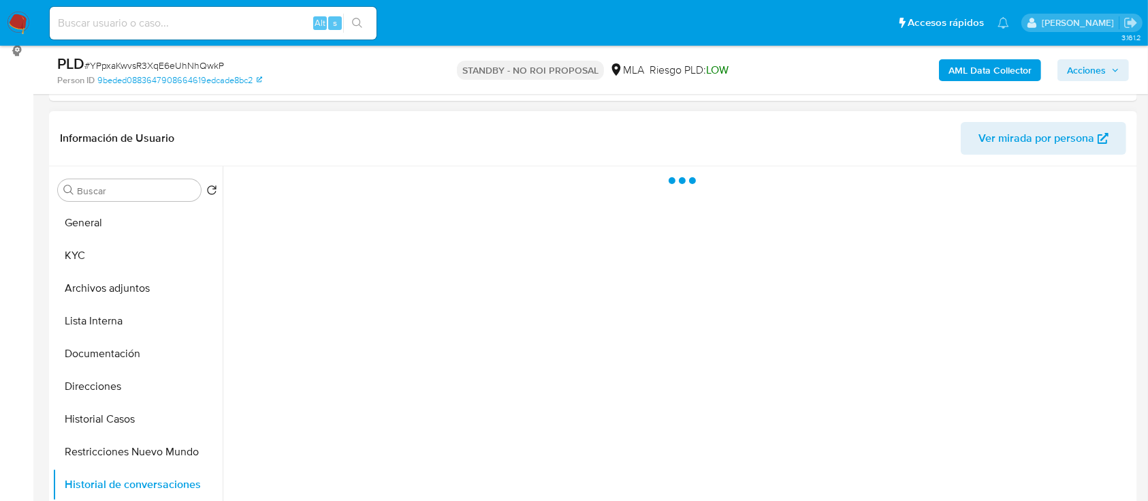
scroll to position [181, 0]
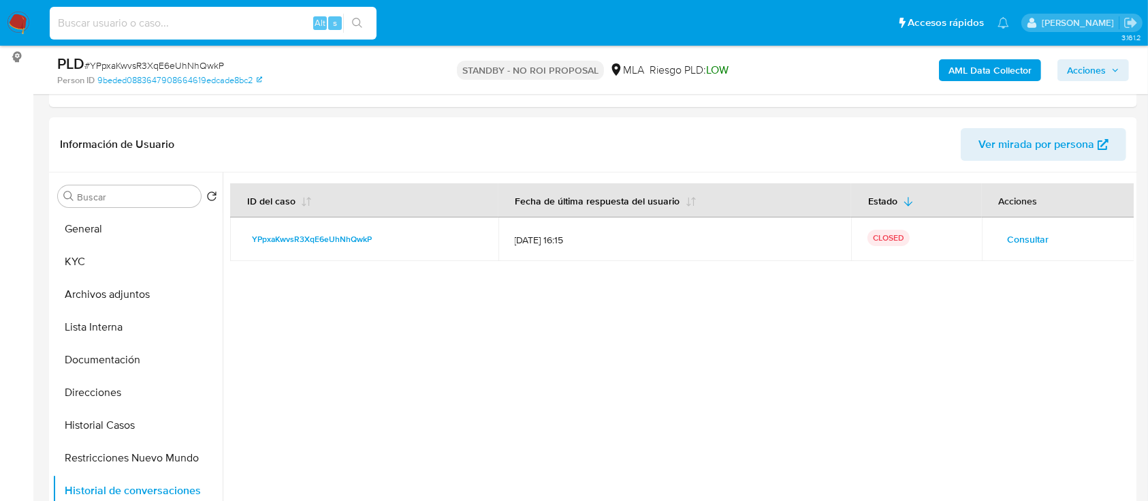
click at [203, 20] on input at bounding box center [213, 23] width 327 height 18
paste input "uPLP9sm1puJyJwpRptvQ5pvv"
type input "uPLP9sm1puJyJwpRptvQ5pvv"
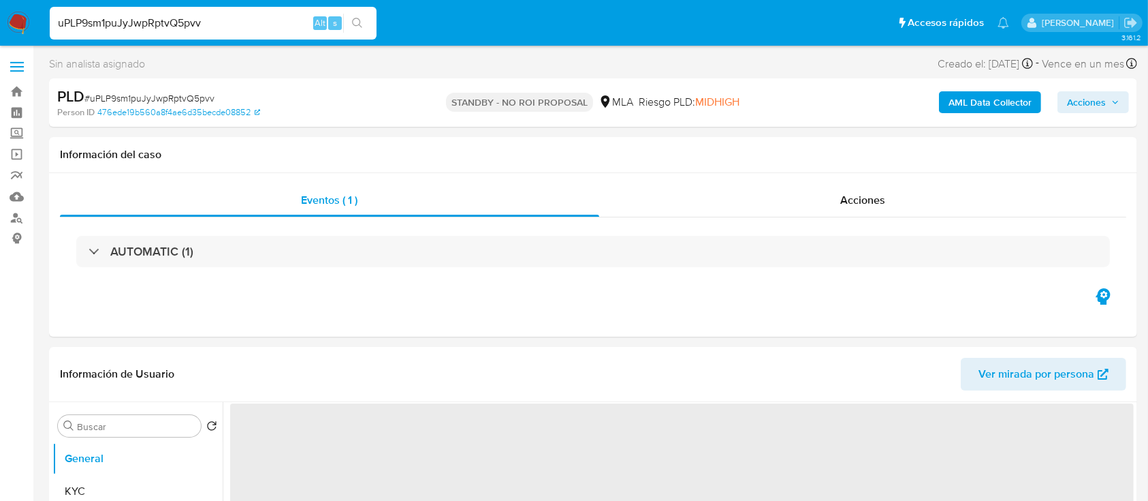
select select "10"
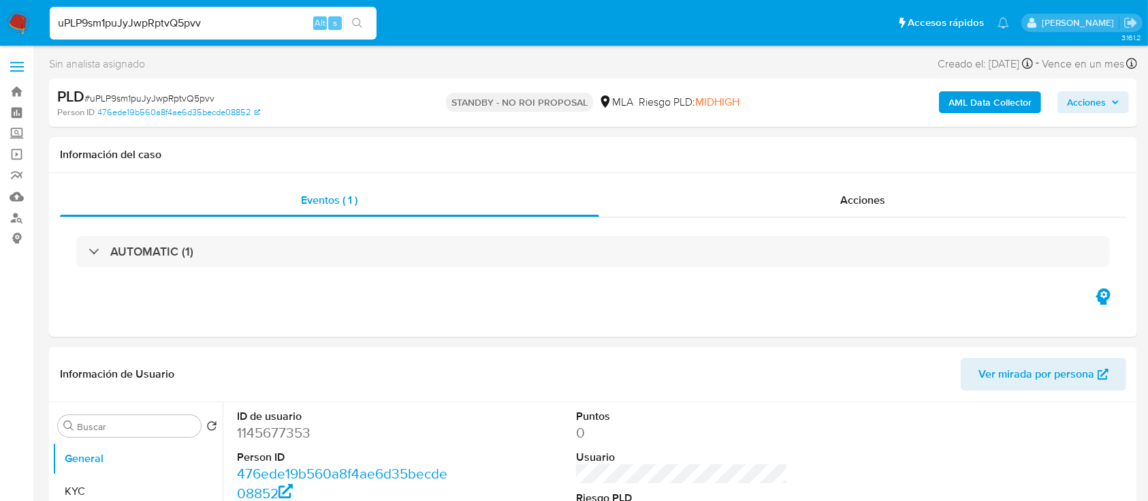
click at [16, 13] on img at bounding box center [18, 23] width 23 height 23
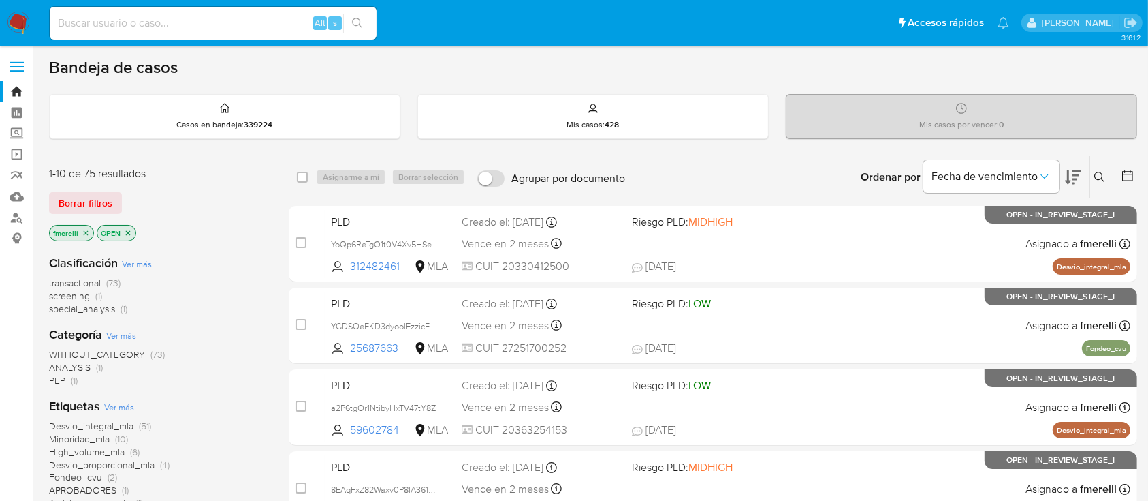
click at [245, 12] on div "Alt s" at bounding box center [213, 23] width 327 height 33
click at [214, 27] on input at bounding box center [213, 23] width 327 height 18
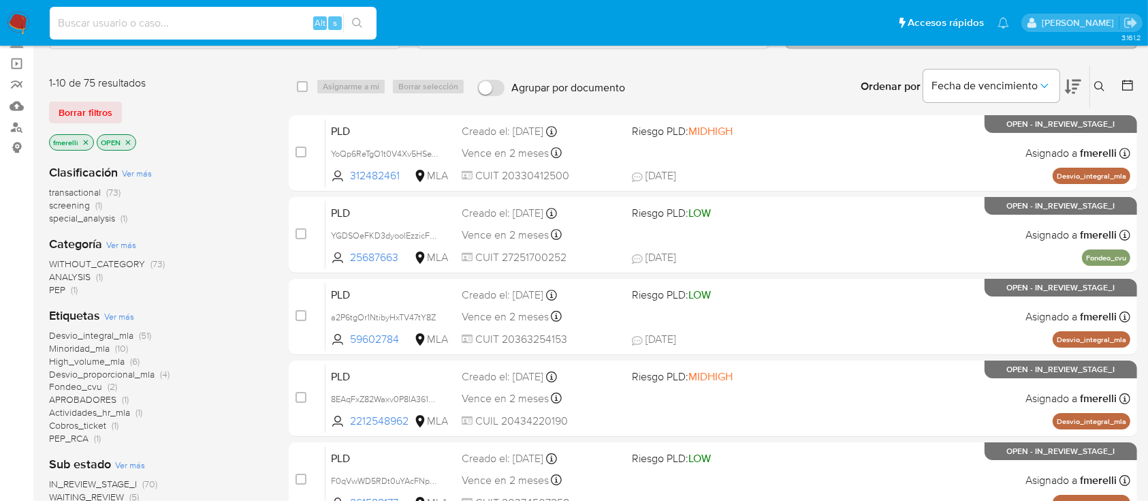
click at [241, 29] on input at bounding box center [213, 23] width 327 height 18
paste input "Oz2o8Q6m27h2ebqqYtrkfgu1"
type input "Oz2o8Q6m27h2ebqqYtrkfgu1"
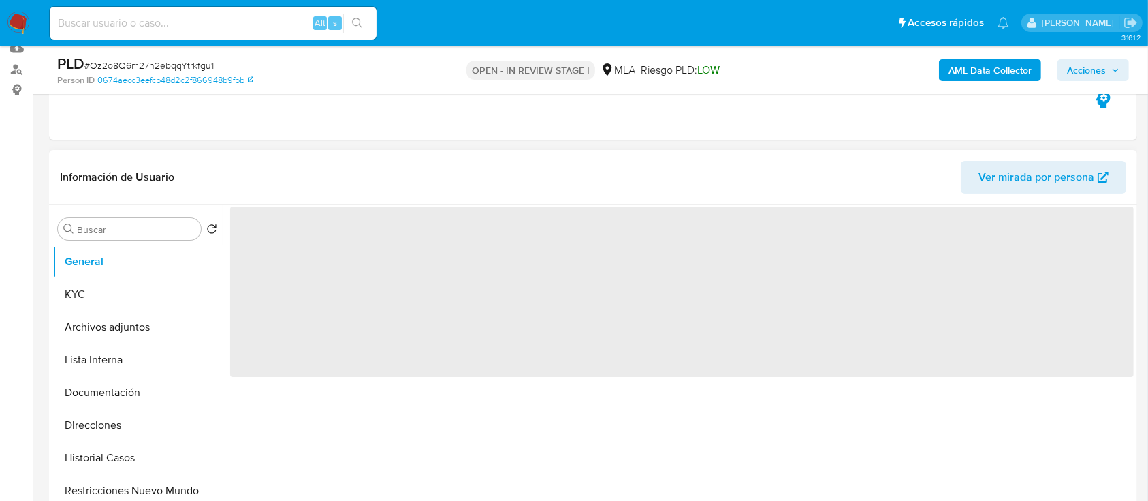
scroll to position [181, 0]
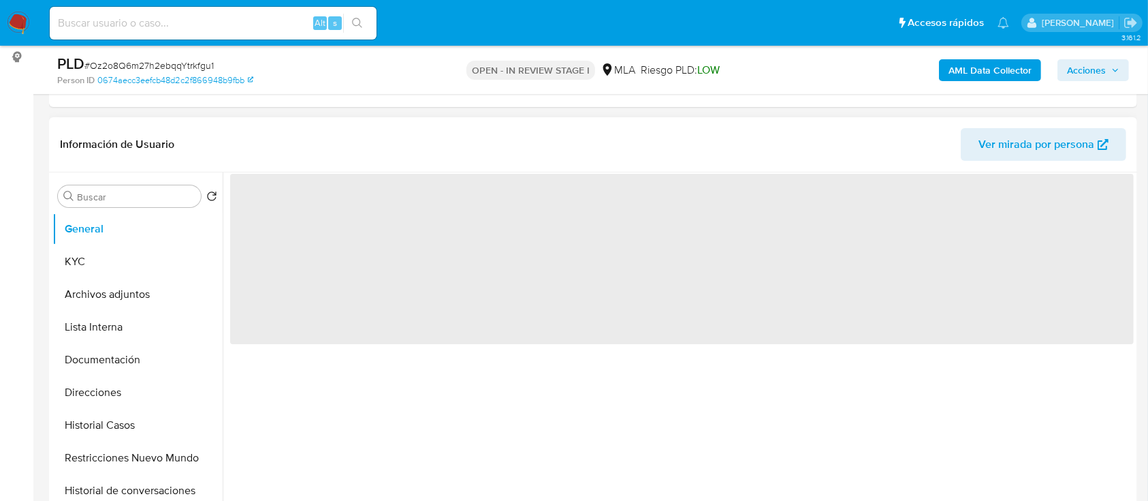
select select "10"
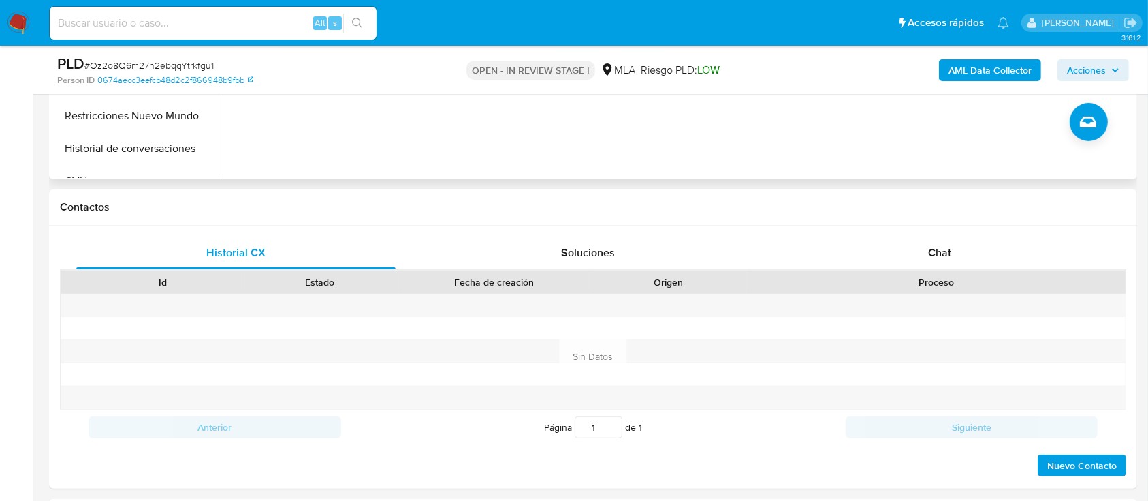
scroll to position [529, 0]
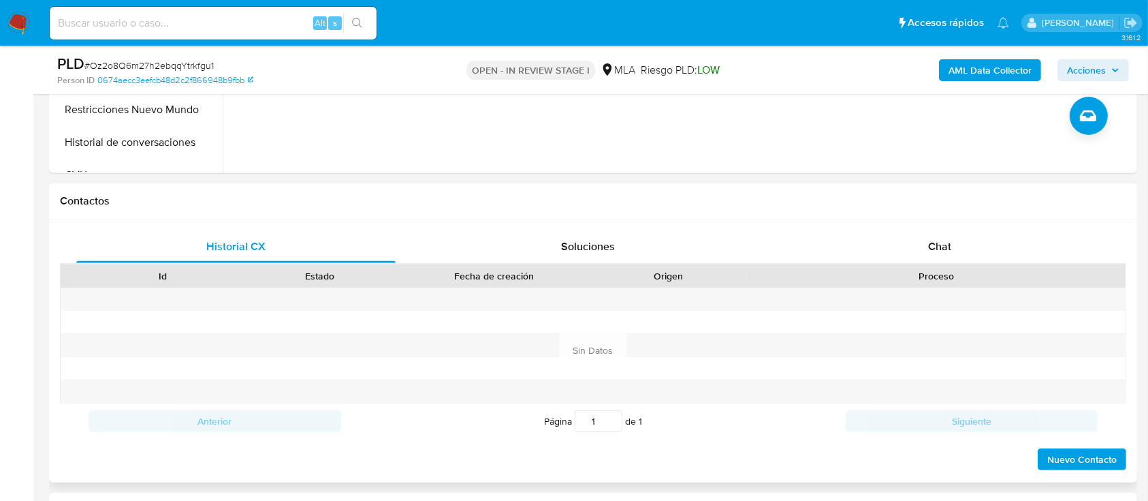
click at [937, 226] on div "Historial CX Soluciones Chat Id Estado Fecha de creación Origen Proceso Anterio…" at bounding box center [593, 350] width 1088 height 263
click at [928, 238] on span "Chat" at bounding box center [939, 246] width 23 height 16
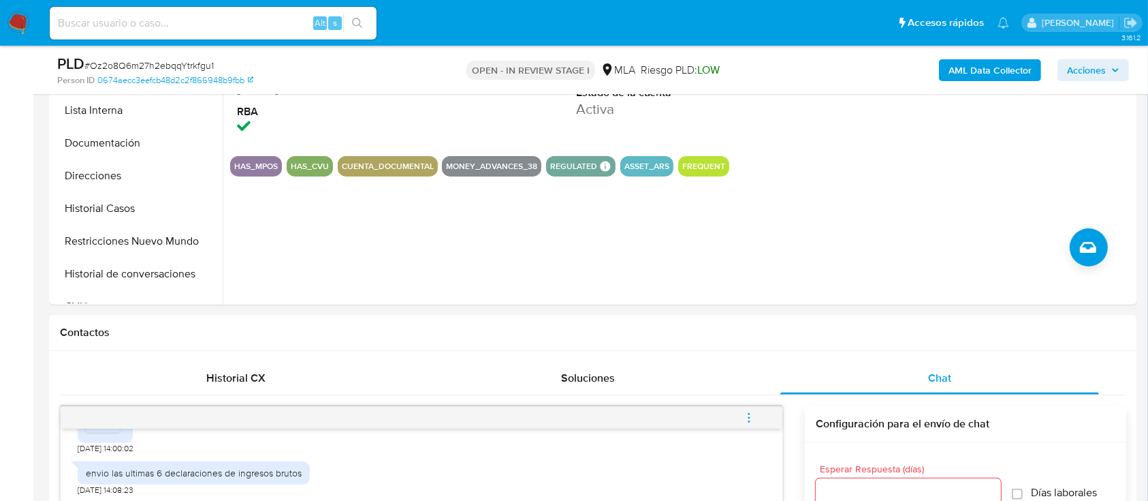
scroll to position [230, 0]
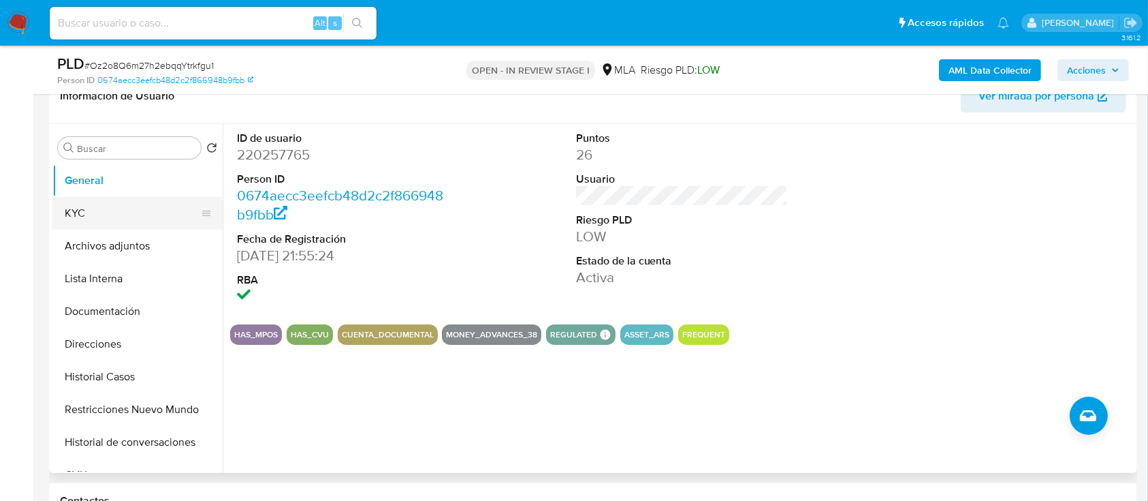
click at [111, 217] on button "KYC" at bounding box center [131, 213] width 159 height 33
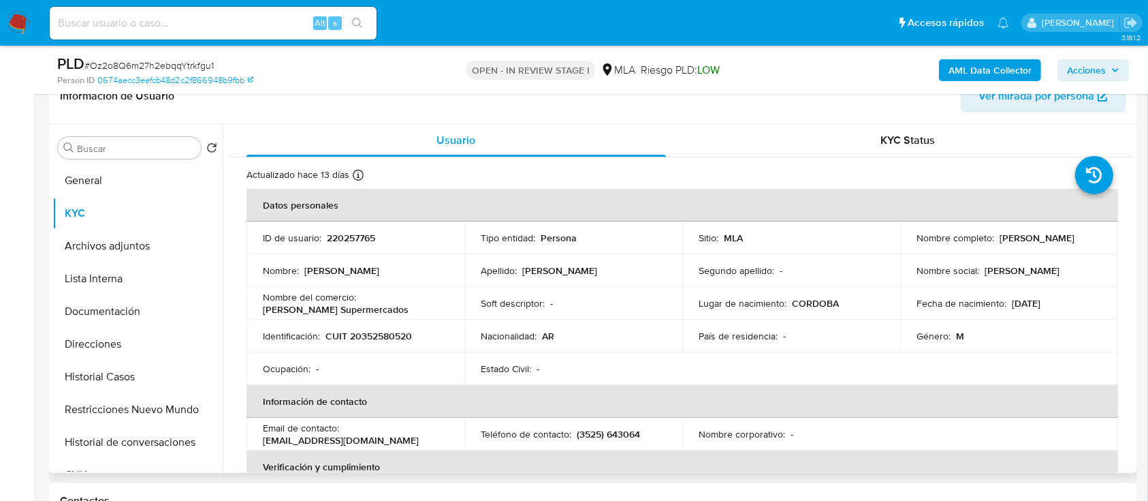
click at [338, 244] on td "ID de usuario : 220257765" at bounding box center [356, 237] width 218 height 33
click at [345, 238] on p "220257765" at bounding box center [351, 238] width 48 height 12
copy p "220257765"
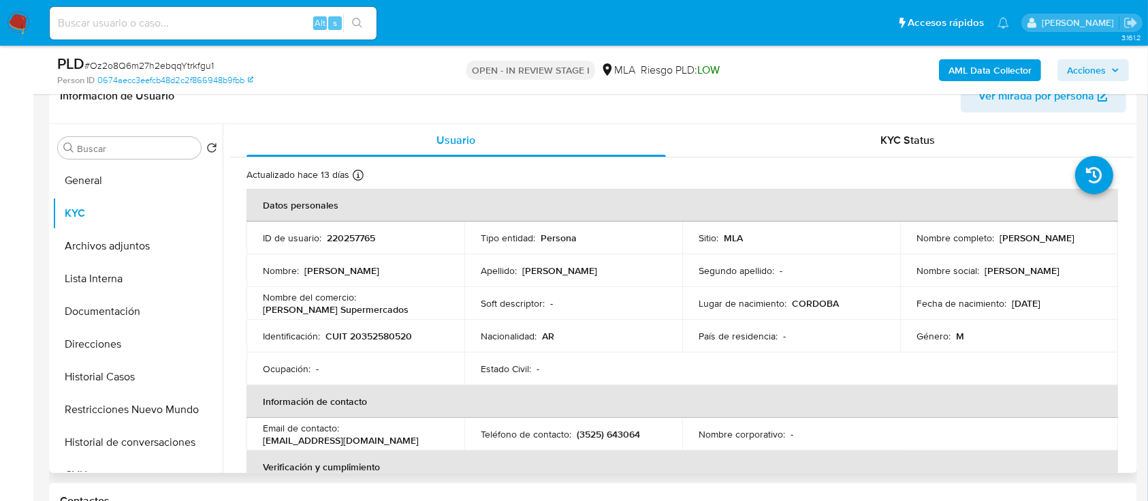
click at [381, 335] on p "CUIT 20352580520" at bounding box center [369, 336] width 87 height 12
copy p "20352580520"
click at [107, 351] on button "Direcciones" at bounding box center [131, 344] width 159 height 33
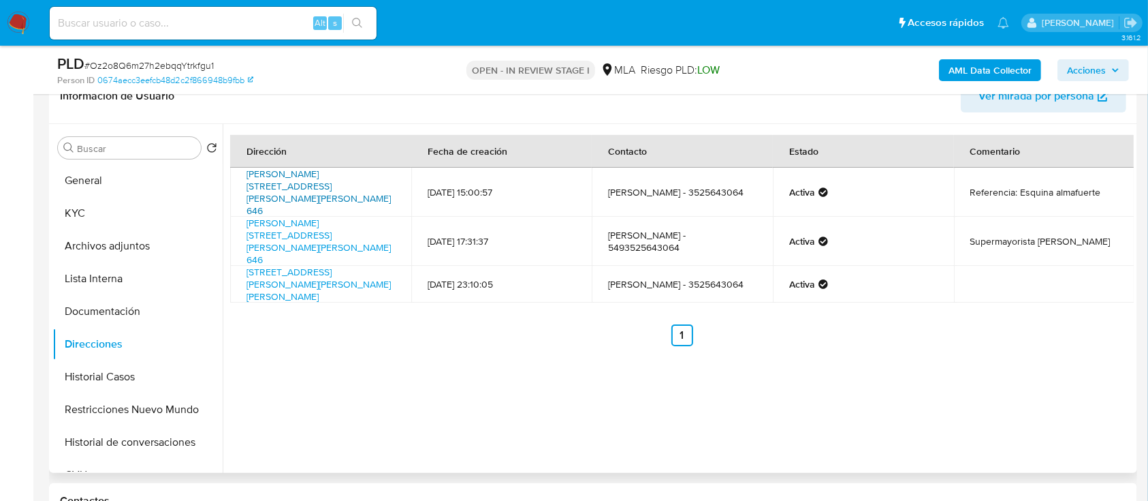
click at [307, 191] on link "[PERSON_NAME][STREET_ADDRESS][PERSON_NAME][PERSON_NAME] 646" at bounding box center [319, 192] width 144 height 50
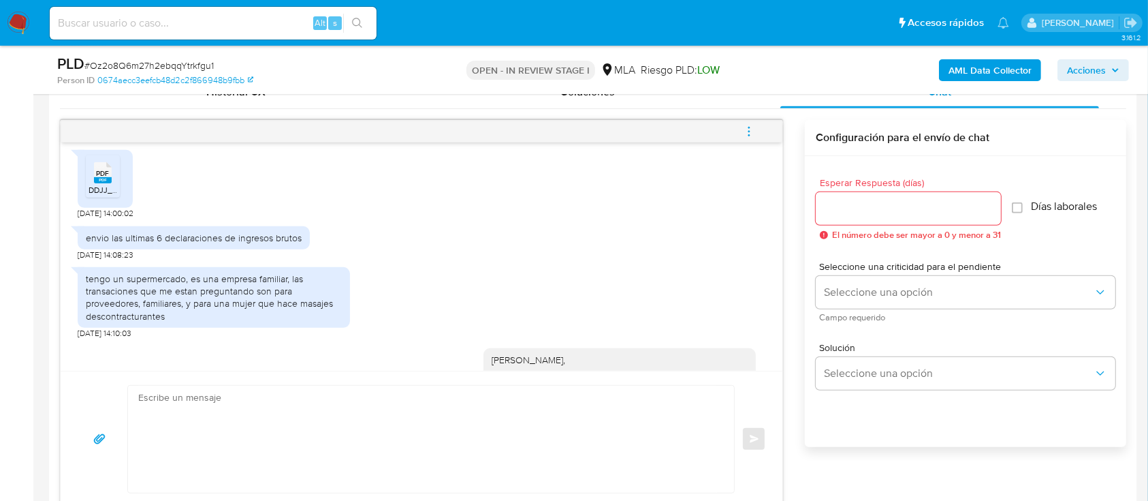
scroll to position [3088, 0]
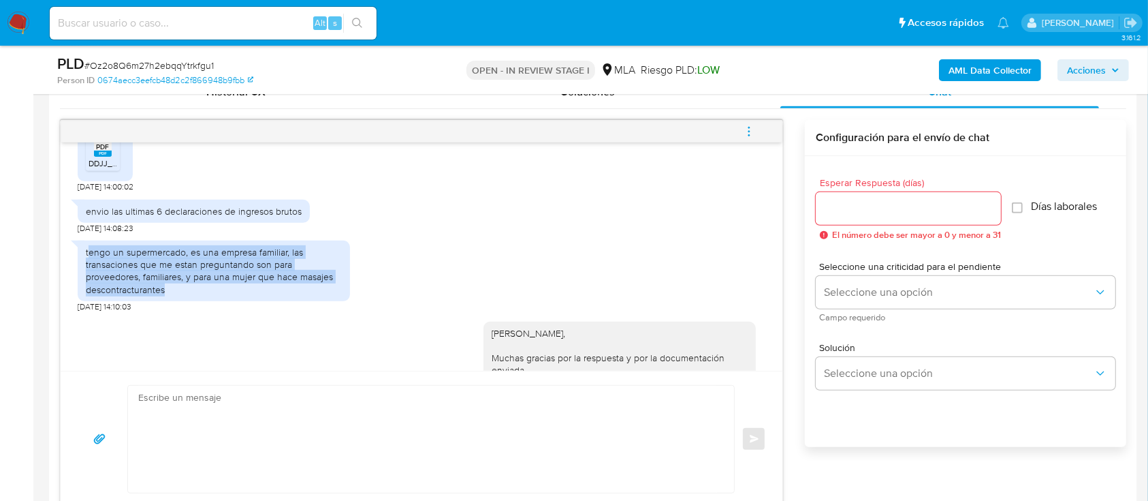
drag, startPoint x: 87, startPoint y: 289, endPoint x: 248, endPoint y: 334, distance: 166.7
click at [233, 301] on div "tengo un supermercado, es una empresa familiar, las transaciones que me estan p…" at bounding box center [214, 270] width 272 height 61
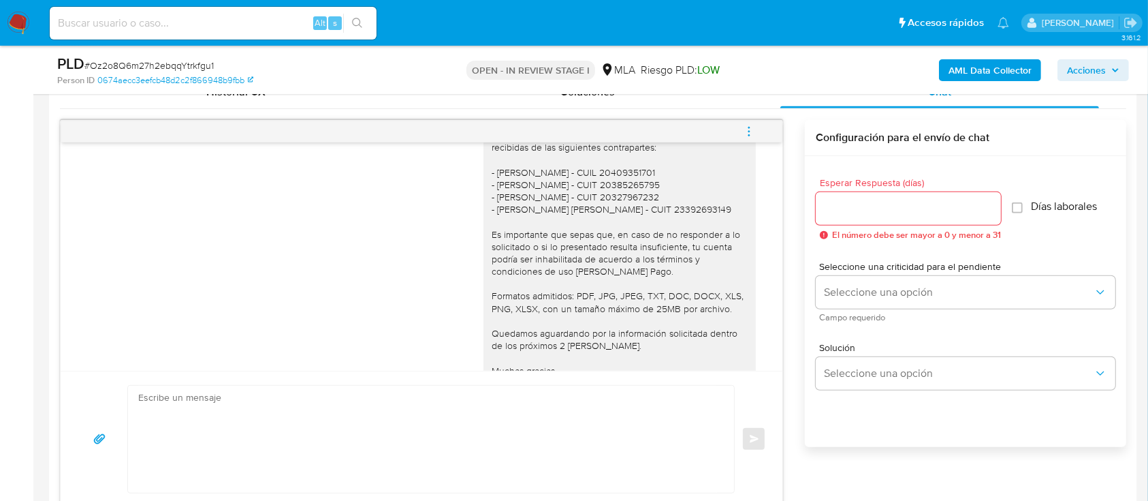
scroll to position [3603, 0]
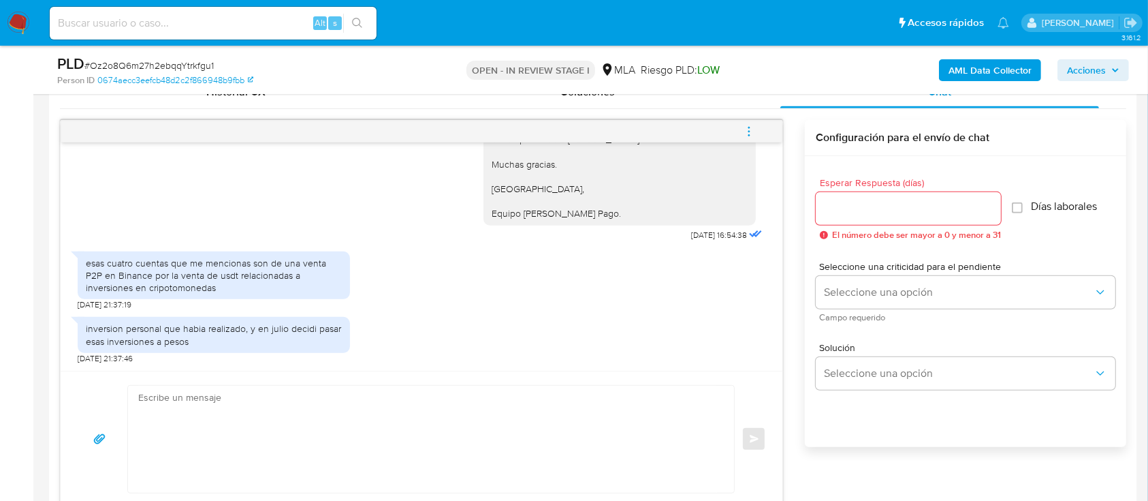
click at [338, 435] on textarea at bounding box center [427, 439] width 579 height 107
type textarea "&"
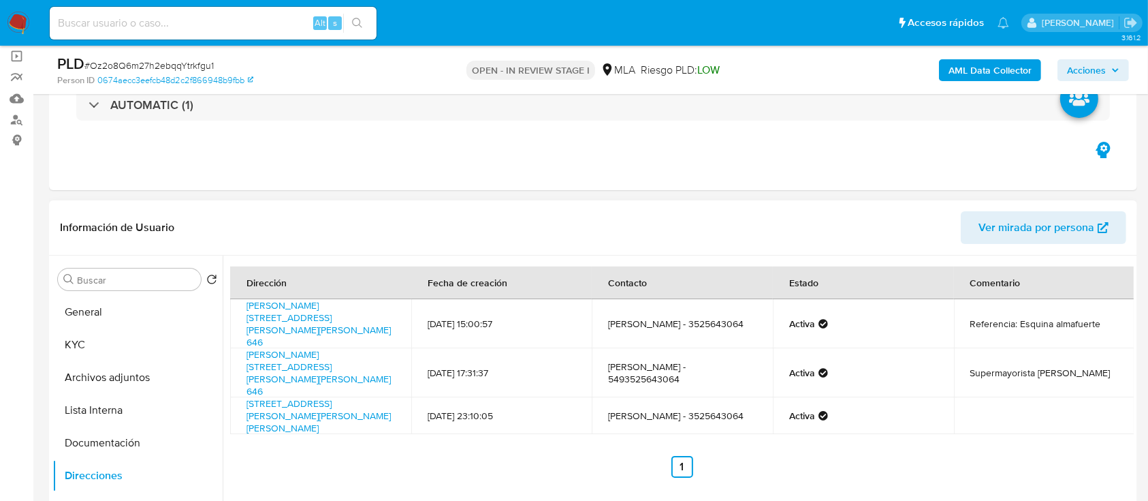
scroll to position [48, 0]
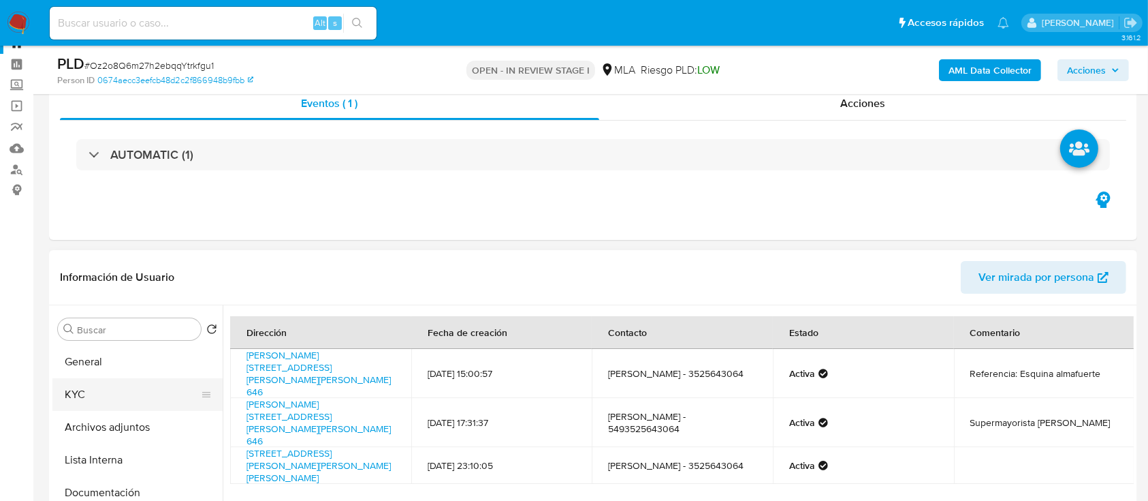
click at [107, 400] on button "KYC" at bounding box center [131, 394] width 159 height 33
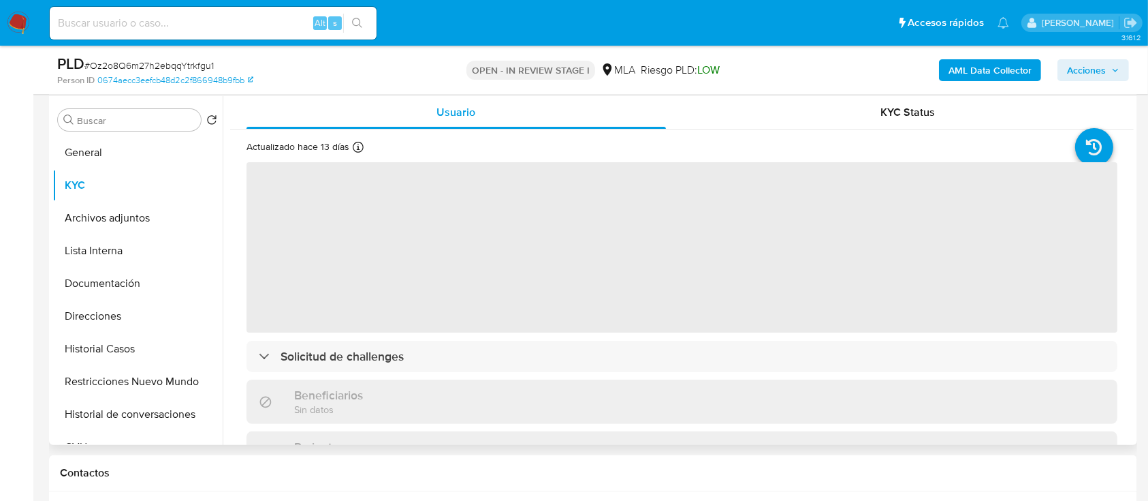
scroll to position [230, 0]
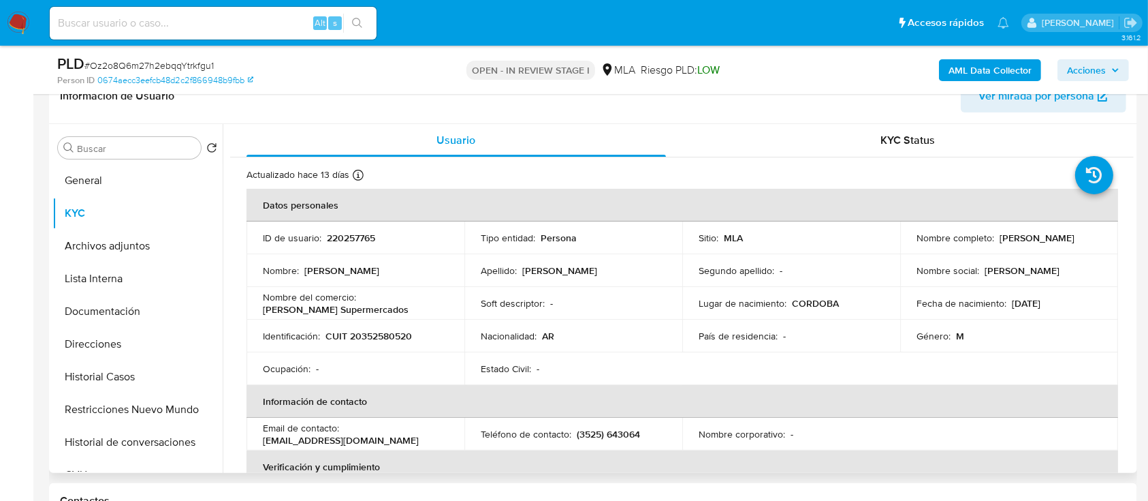
drag, startPoint x: 997, startPoint y: 237, endPoint x: 1085, endPoint y: 242, distance: 88.0
click at [1088, 236] on div "Nombre completo : Juan Pablo Roldan" at bounding box center [1009, 238] width 185 height 12
copy p "[PERSON_NAME]"
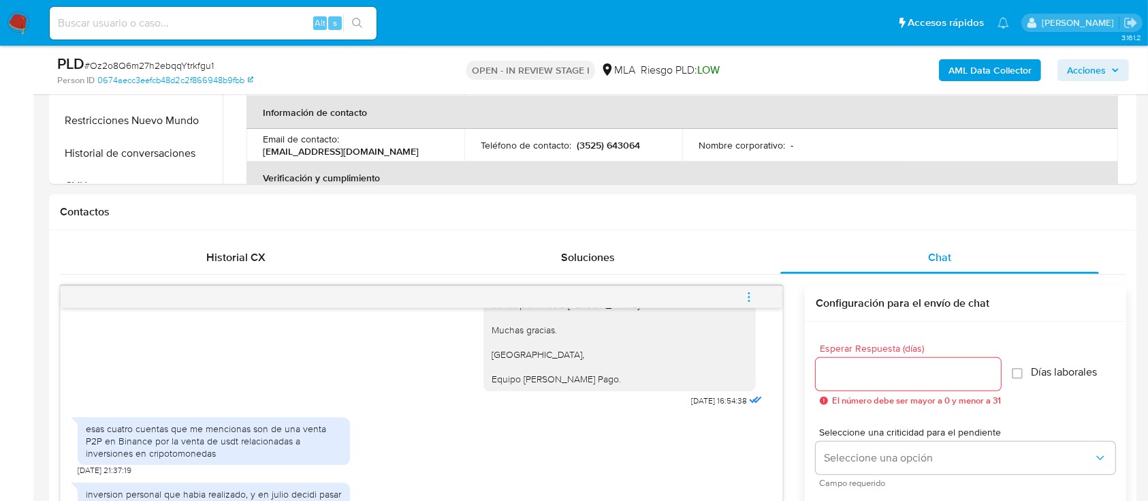
scroll to position [774, 0]
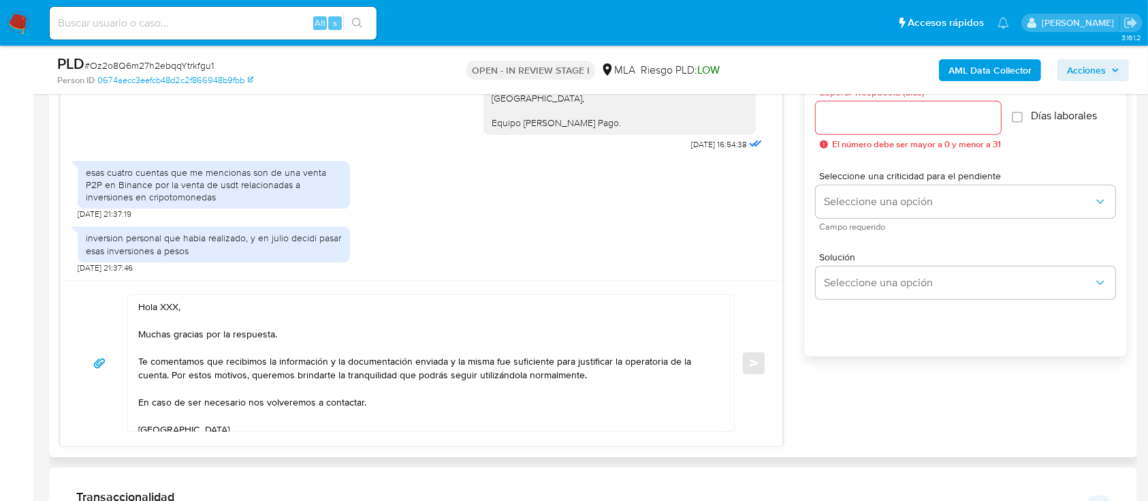
click at [170, 302] on textarea "Hola XXX, Muchas gracias por la respuesta. Te comentamos que recibimos la infor…" at bounding box center [427, 363] width 579 height 136
click at [170, 301] on textarea "Hola XXX, Muchas gracias por la respuesta. Te comentamos que recibimos la infor…" at bounding box center [427, 363] width 579 height 136
paste textarea "[PERSON_NAME]"
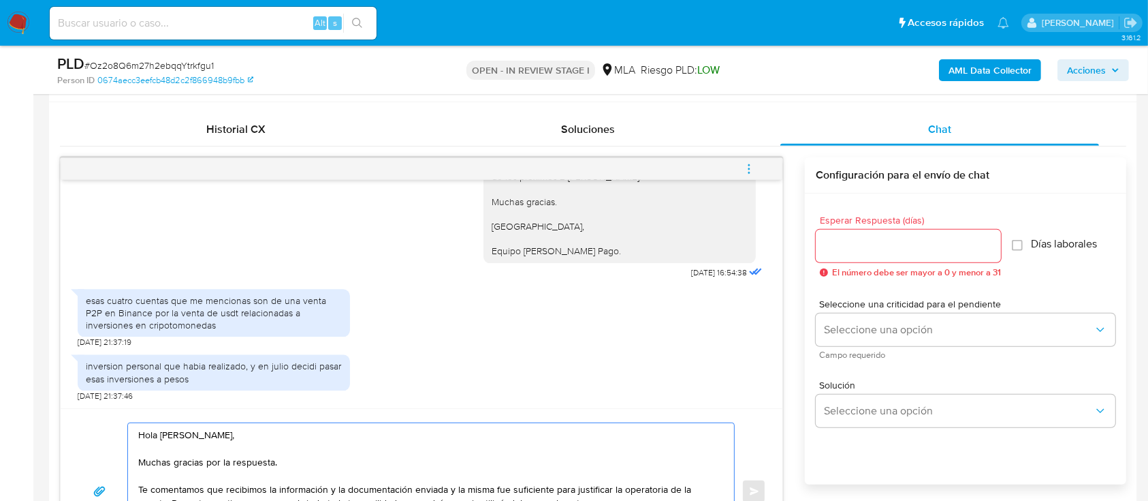
scroll to position [593, 0]
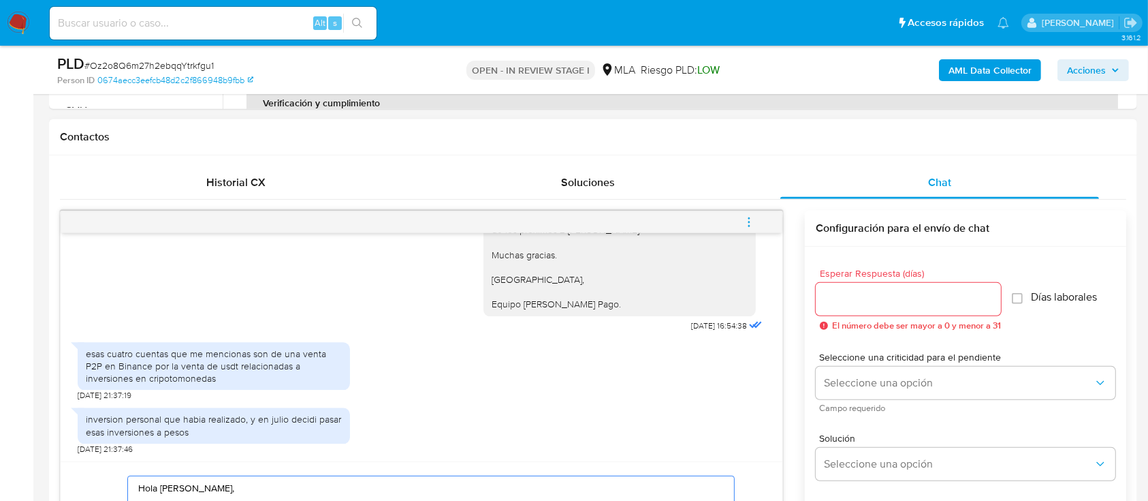
type textarea "Hola [PERSON_NAME], Muchas gracias por la respuesta. Te comentamos que recibimo…"
click at [851, 296] on input "Esperar Respuesta (días)" at bounding box center [908, 299] width 185 height 18
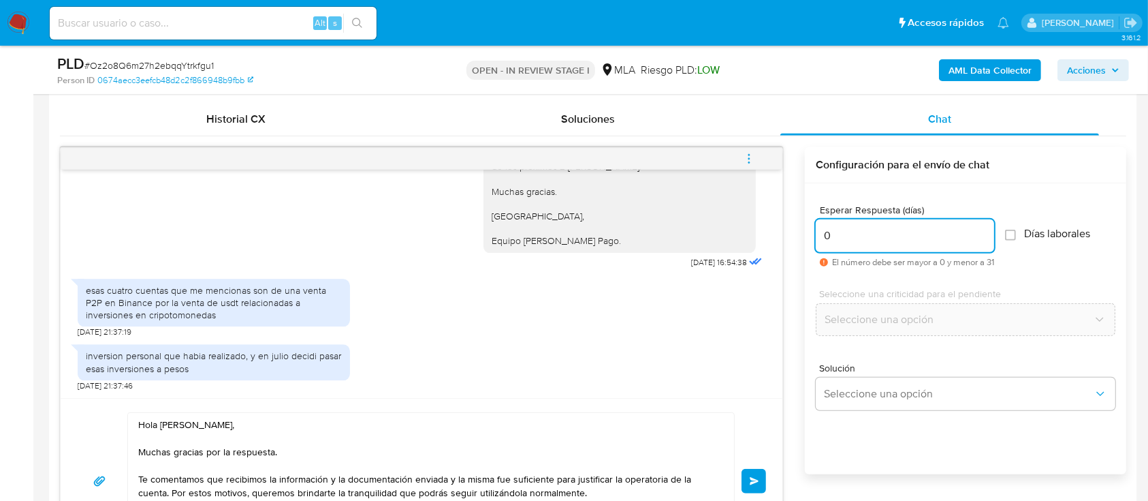
scroll to position [684, 0]
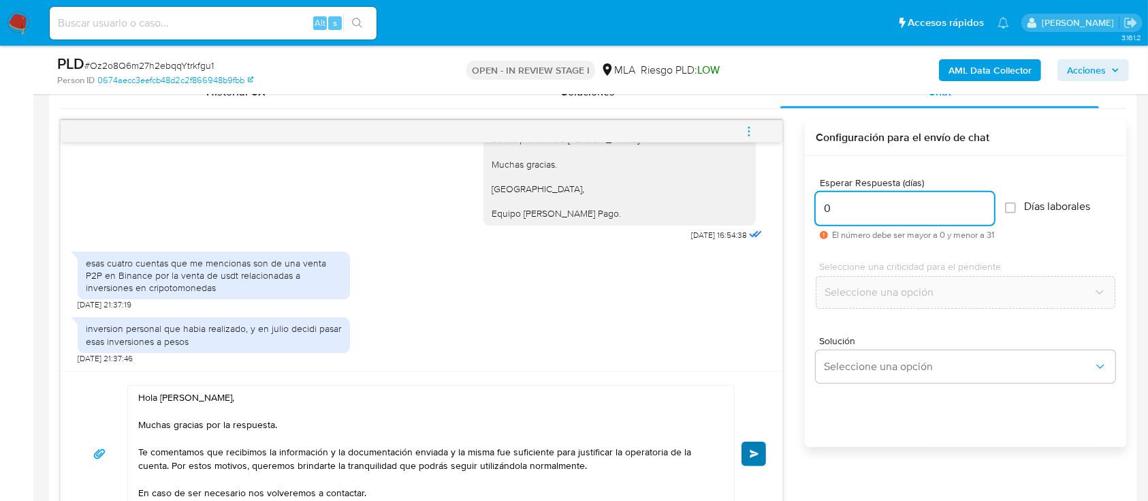
type input "0"
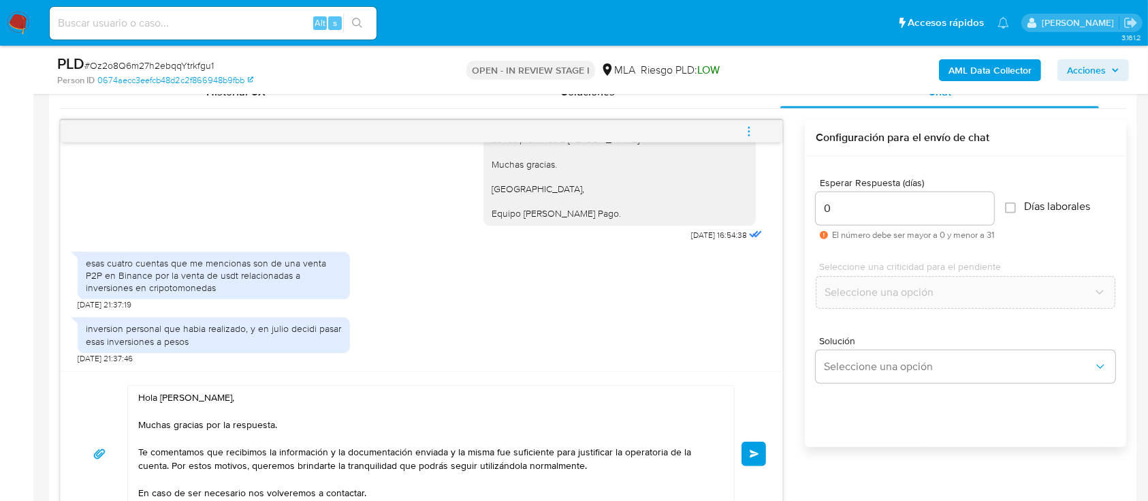
click at [755, 462] on button "Enviar" at bounding box center [754, 453] width 25 height 25
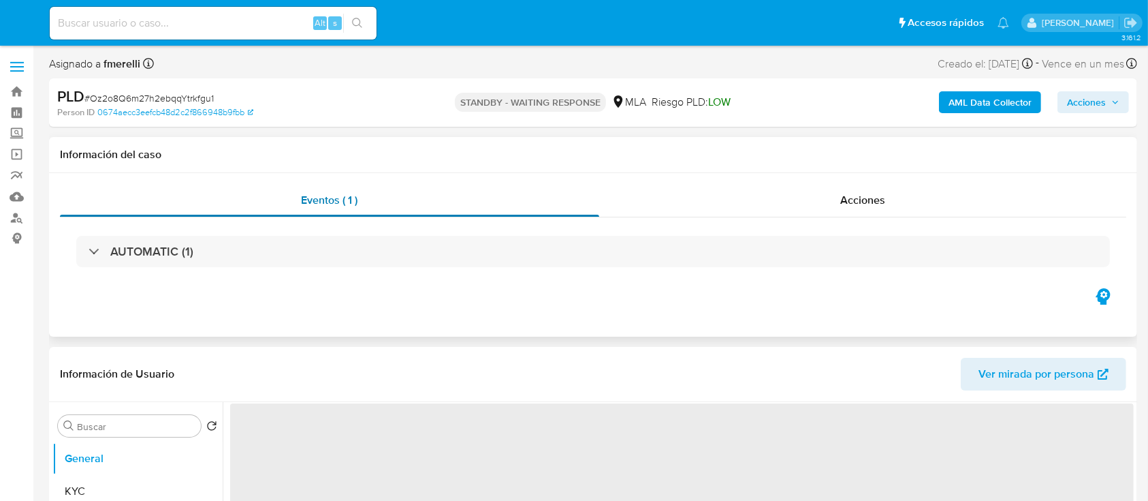
select select "10"
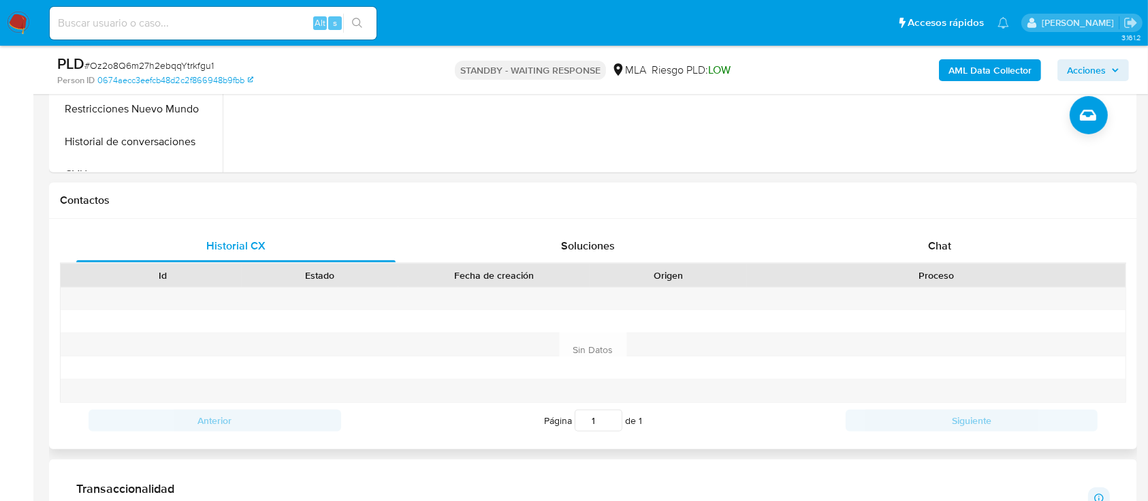
scroll to position [635, 0]
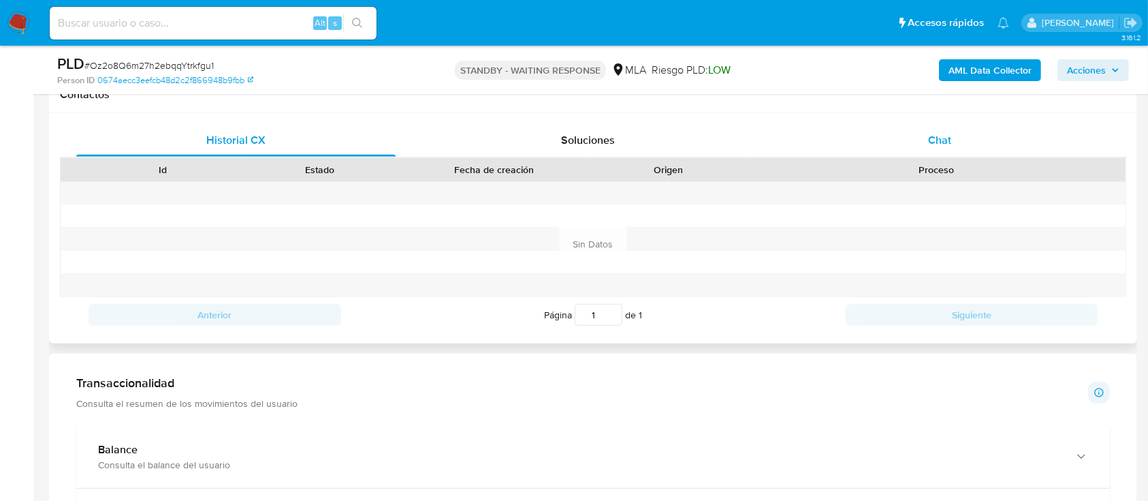
click at [908, 155] on div "Historial CX Soluciones Chat Id Estado Fecha de creación Origen Proceso Anterio…" at bounding box center [593, 228] width 1067 height 208
click at [894, 144] on div "Chat" at bounding box center [940, 140] width 319 height 33
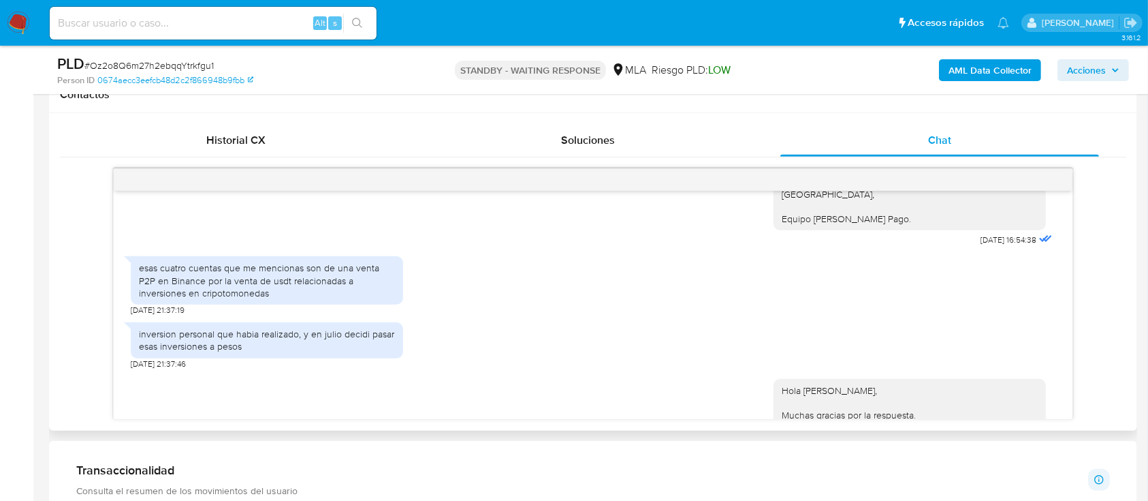
scroll to position [418, 0]
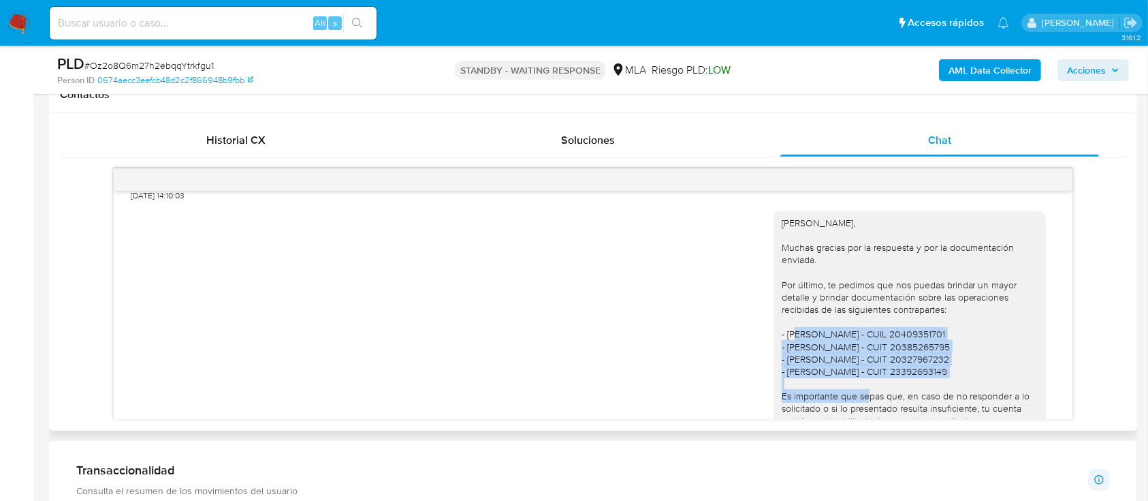
drag, startPoint x: 774, startPoint y: 334, endPoint x: 960, endPoint y: 375, distance: 191.1
click at [960, 375] on div "Hola Juan Pablo, Muchas gracias por la respuesta y por la documentación enviada…" at bounding box center [910, 403] width 256 height 372
copy div "Isaias Felipe Ortega - CUIL 20409351701 - Agustin Rivadeneira - CUIT 2038526579…"
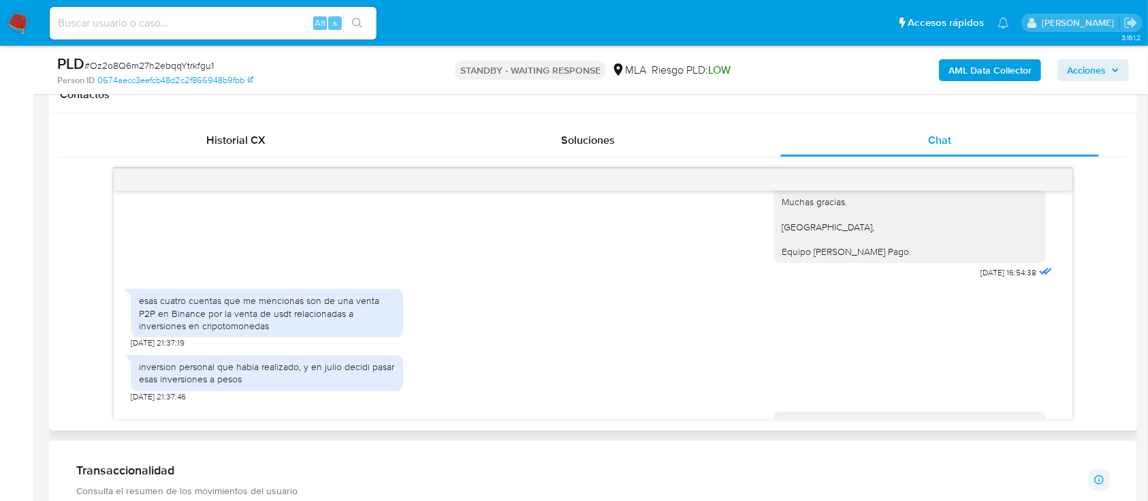
scroll to position [781, 0]
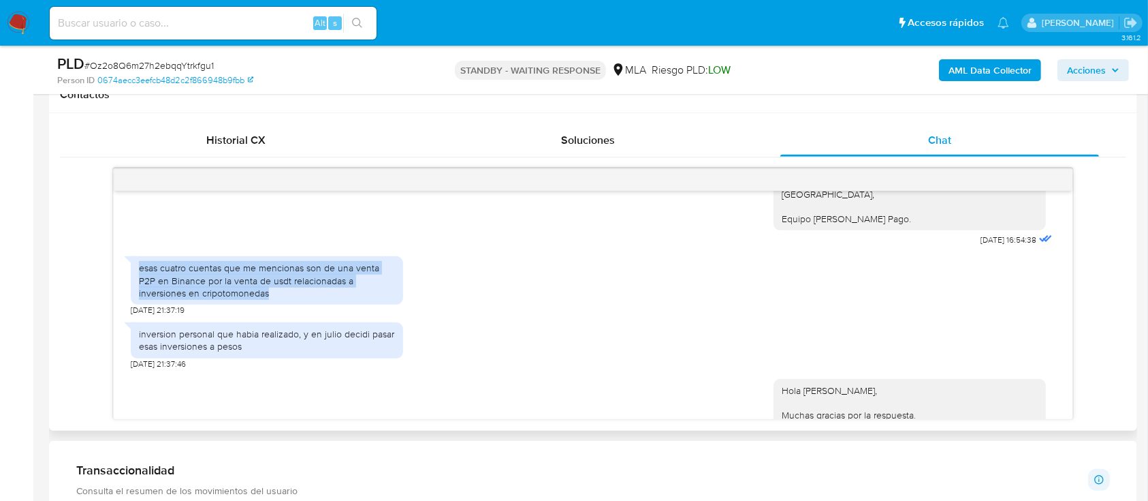
drag, startPoint x: 138, startPoint y: 268, endPoint x: 234, endPoint y: 297, distance: 99.8
click at [234, 297] on div "esas cuatro cuentas que me mencionas son de una venta P2P en Binance por la ven…" at bounding box center [267, 280] width 256 height 37
copy div "esas cuatro cuentas que me mencionas son de una venta P2P en Binance por la ven…"
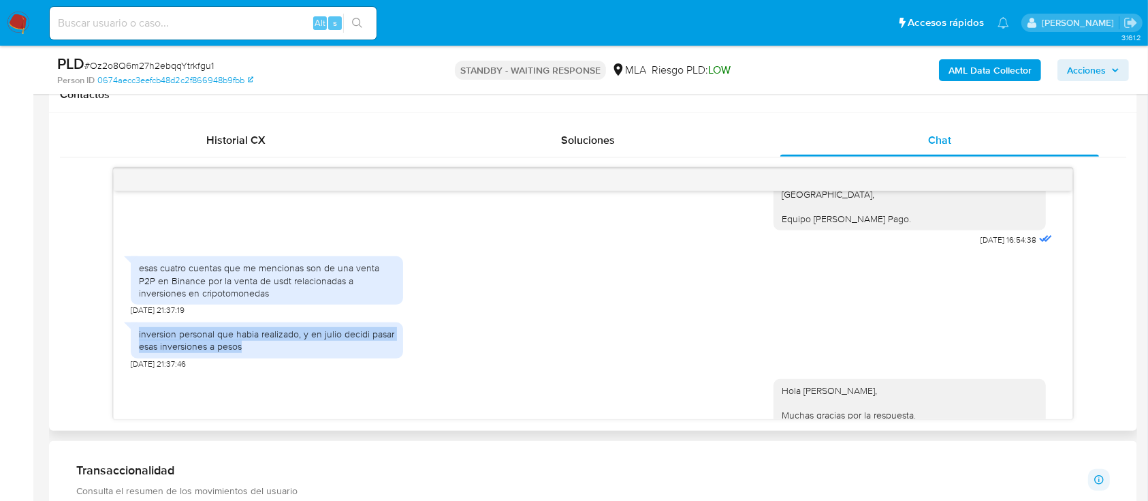
drag, startPoint x: 131, startPoint y: 328, endPoint x: 274, endPoint y: 343, distance: 143.9
click at [274, 343] on div "inversion personal que habia realizado, y en julio decidi pasar esas inversione…" at bounding box center [267, 339] width 272 height 35
copy div "inversion personal que habia realizado, y en julio decidi pasar esas inversione…"
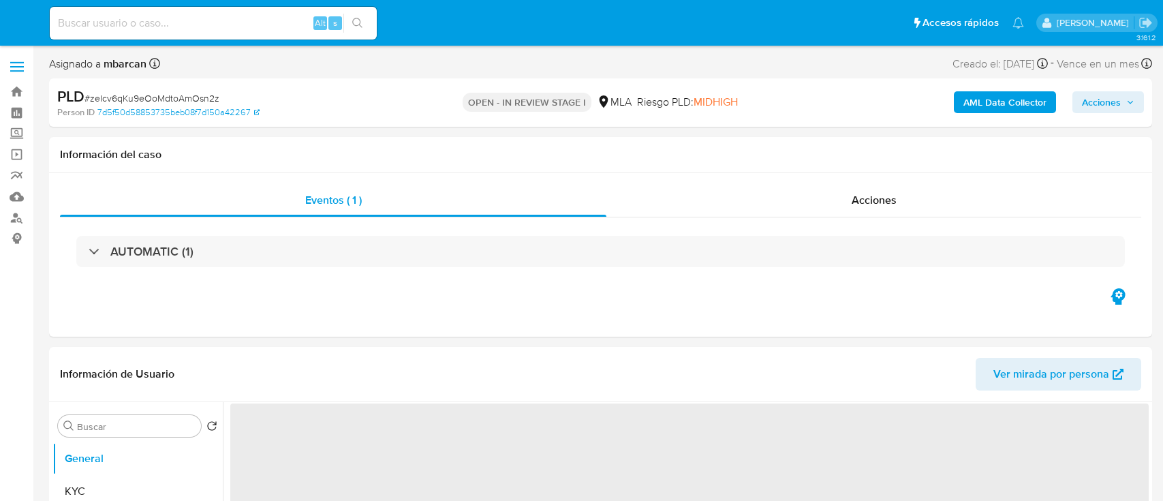
select select "10"
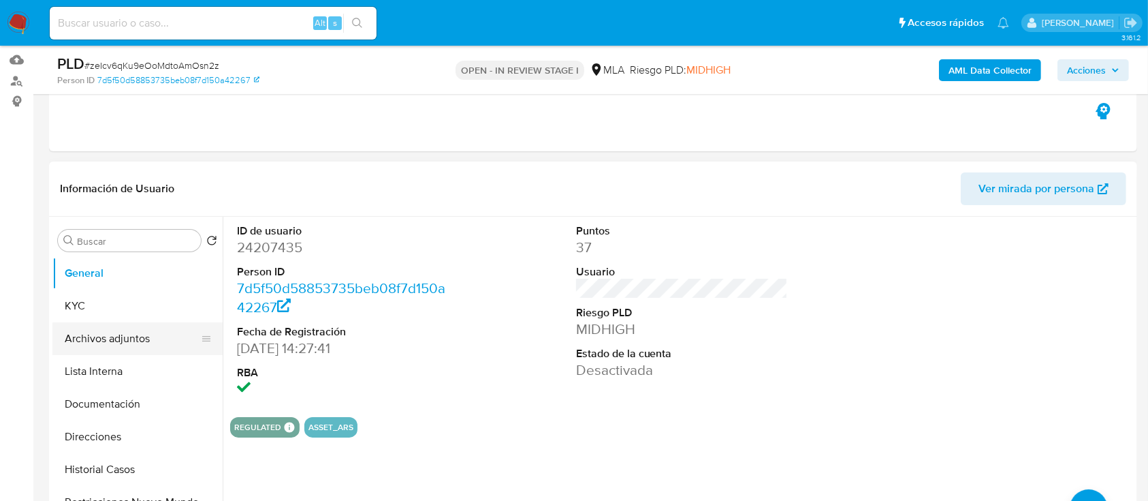
scroll to position [181, 0]
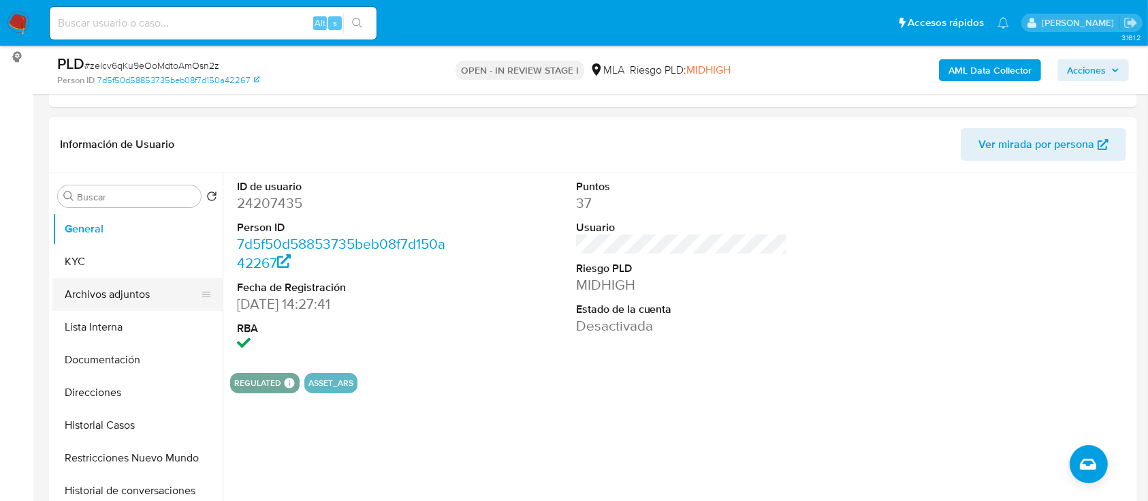
click at [121, 287] on button "Archivos adjuntos" at bounding box center [131, 294] width 159 height 33
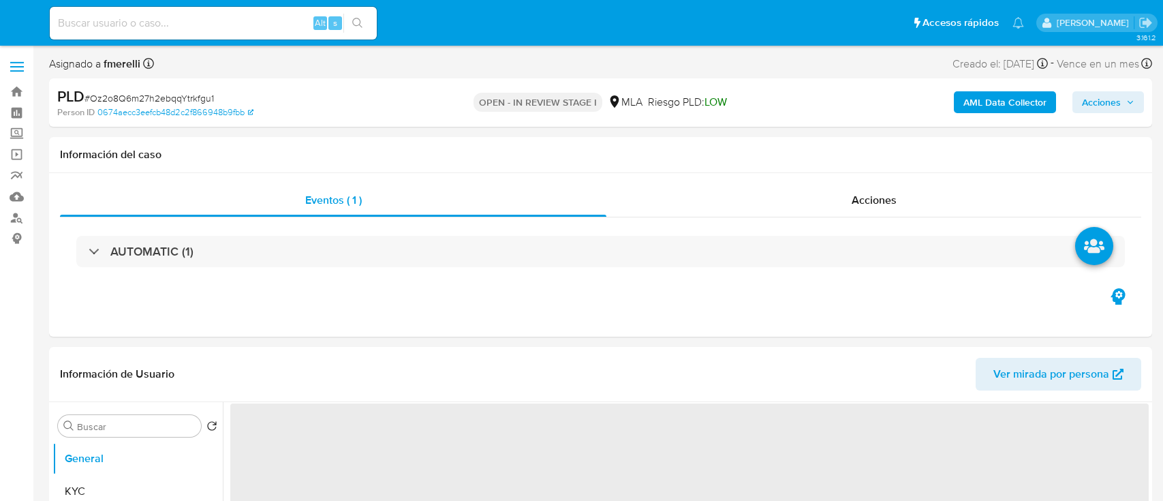
select select "10"
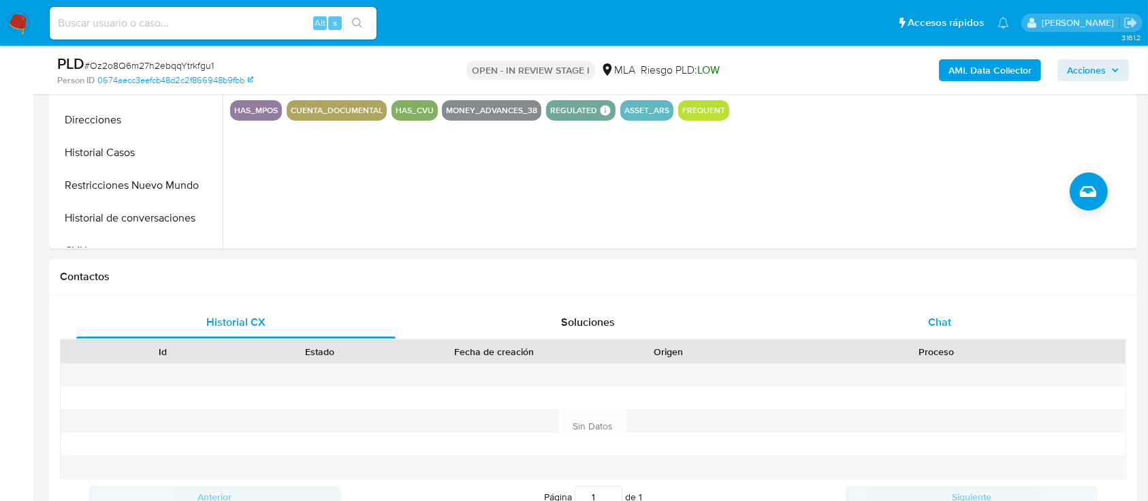
click at [916, 306] on div "Chat" at bounding box center [940, 322] width 319 height 33
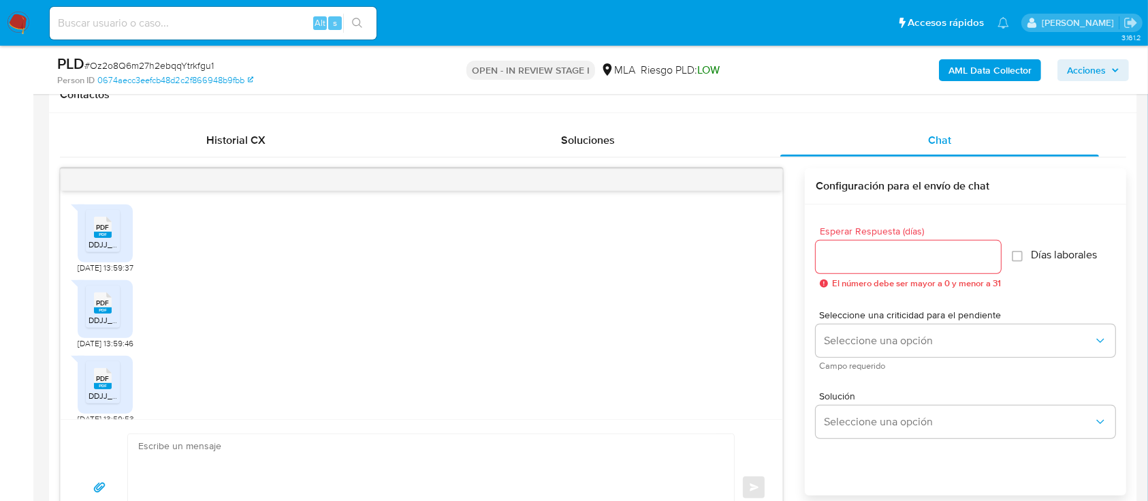
scroll to position [963, 0]
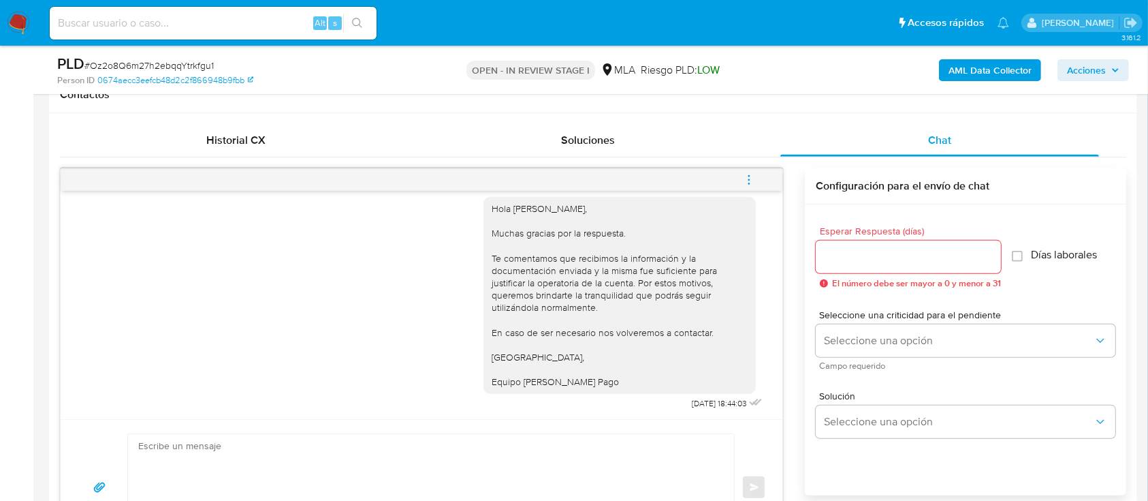
click at [756, 177] on button "menu-action" at bounding box center [749, 179] width 45 height 33
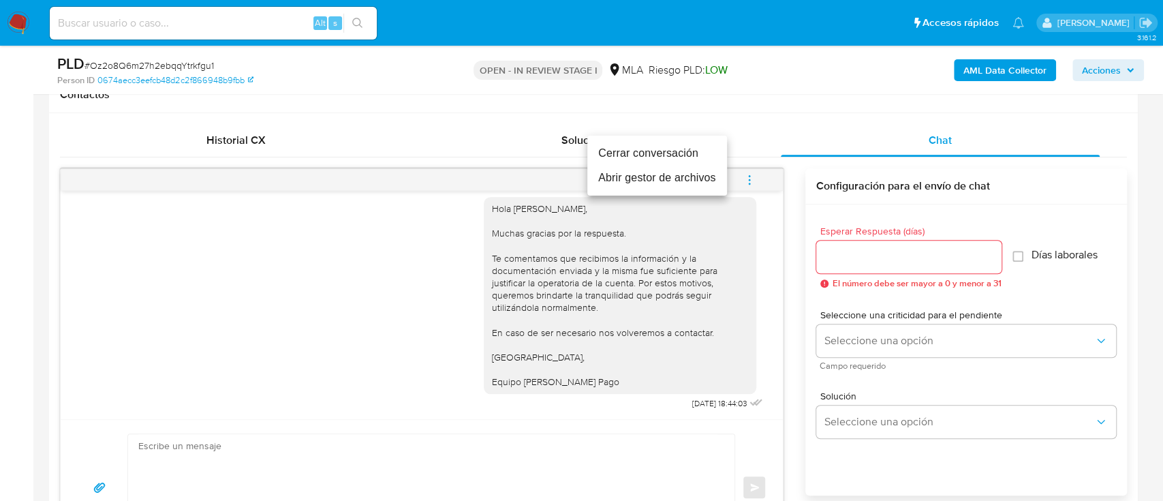
click at [650, 144] on li "Cerrar conversación" at bounding box center [657, 153] width 140 height 25
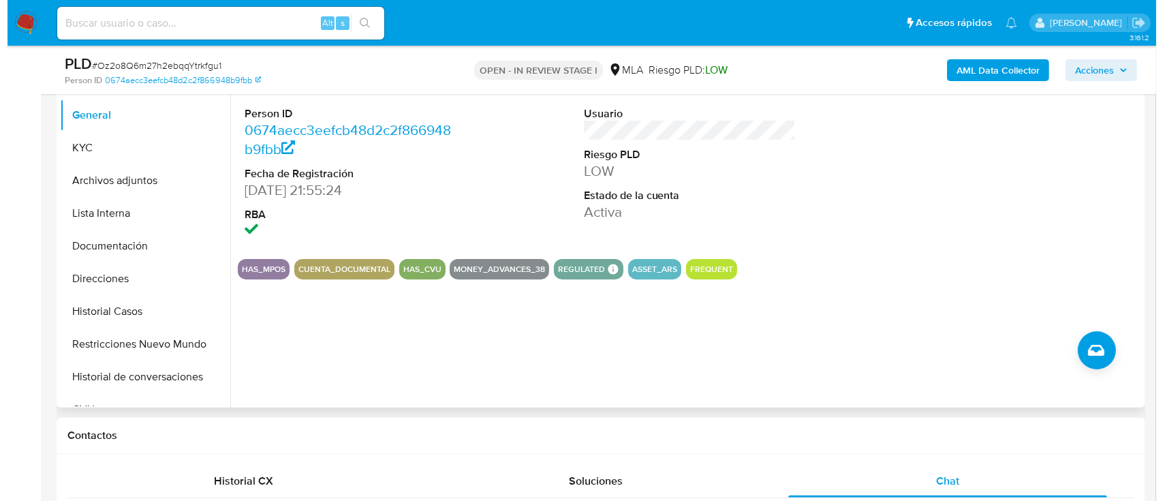
scroll to position [272, 0]
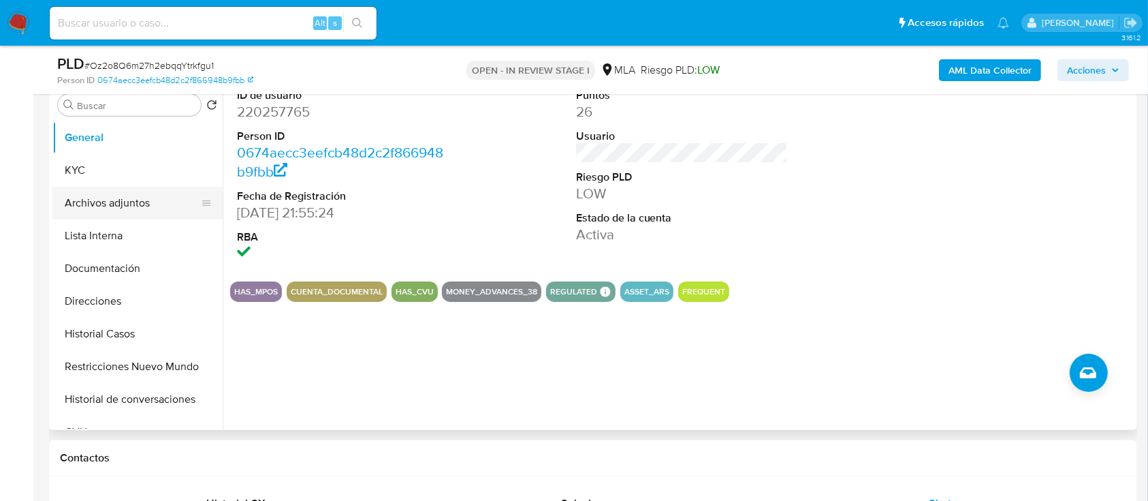
click at [157, 187] on button "Archivos adjuntos" at bounding box center [131, 203] width 159 height 33
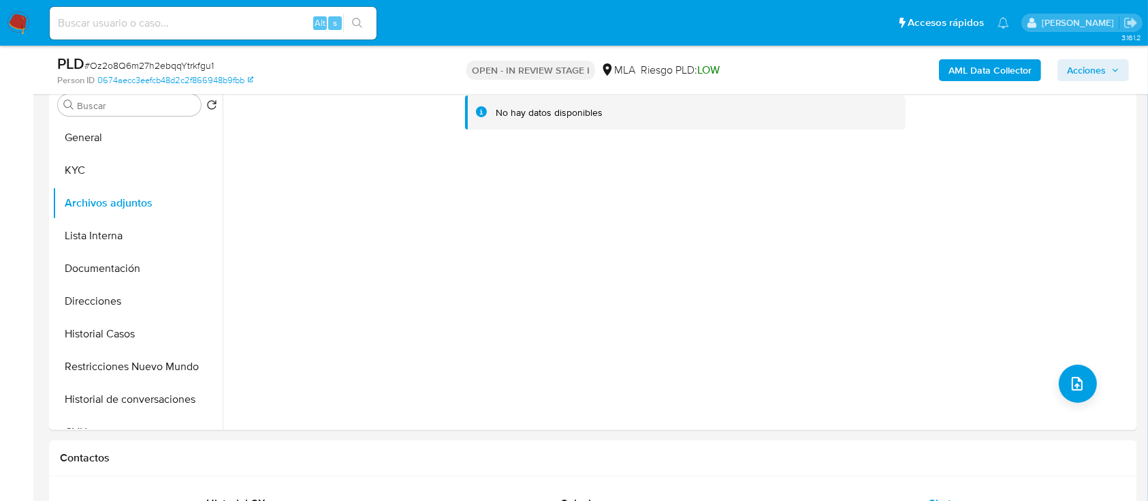
click at [964, 72] on b "AML Data Collector" at bounding box center [990, 70] width 83 height 22
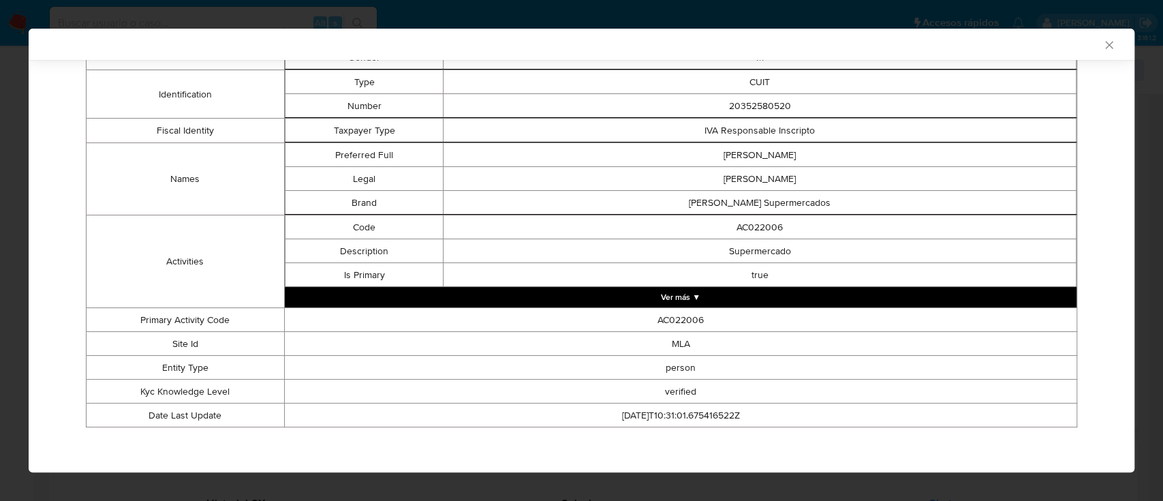
scroll to position [82, 0]
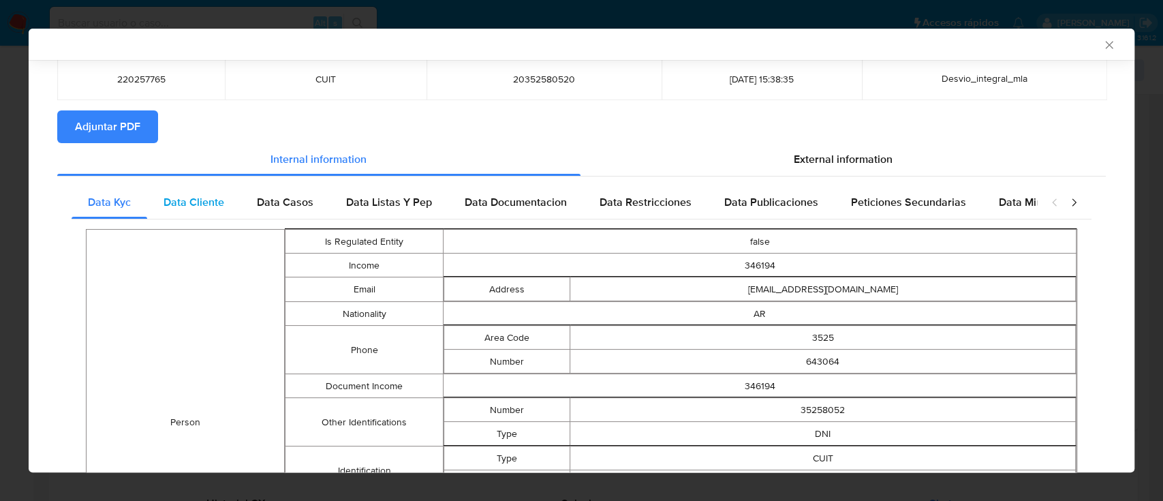
click at [204, 200] on span "Data Cliente" at bounding box center [193, 202] width 61 height 16
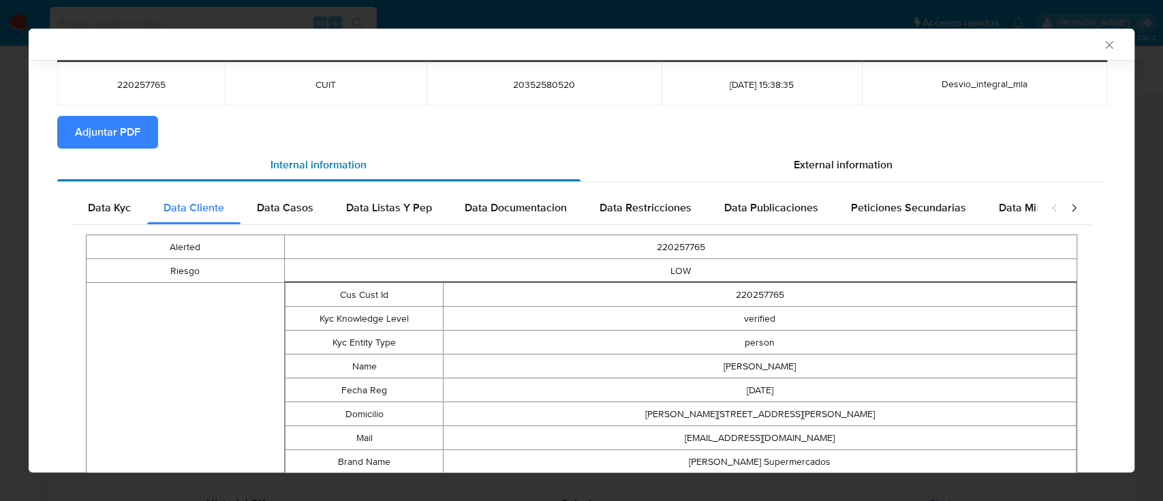
scroll to position [0, 0]
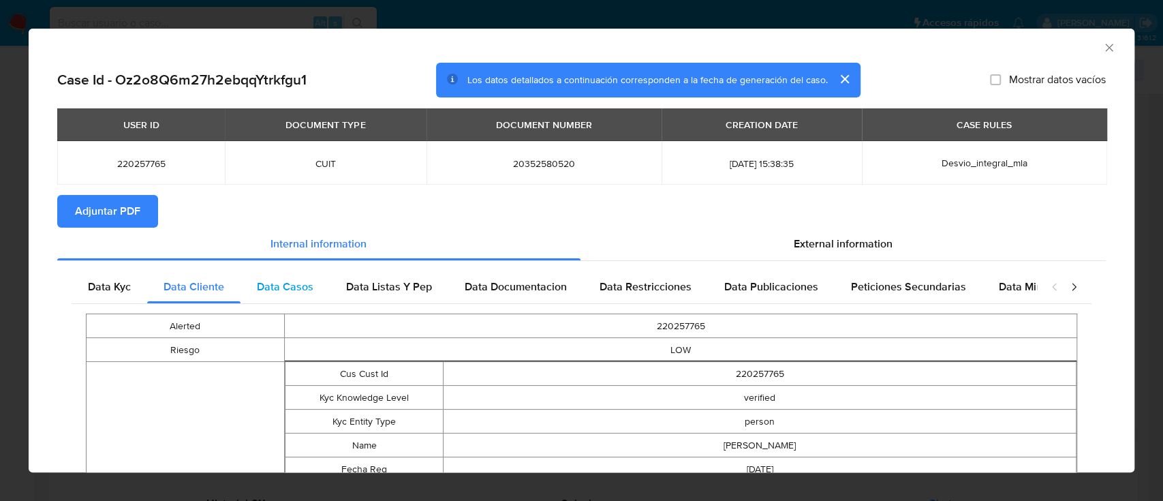
click at [270, 290] on span "Data Casos" at bounding box center [285, 287] width 57 height 16
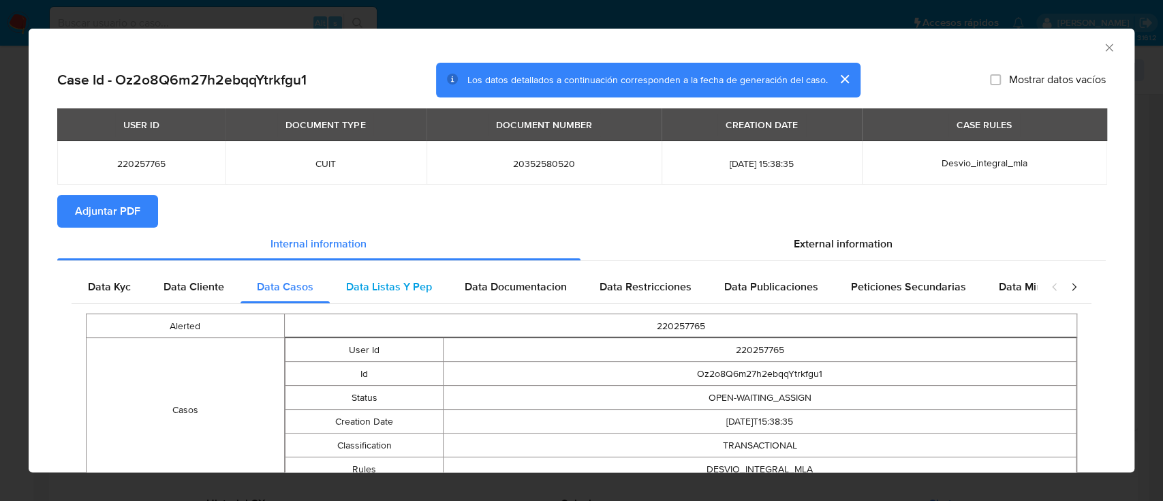
scroll to position [77, 0]
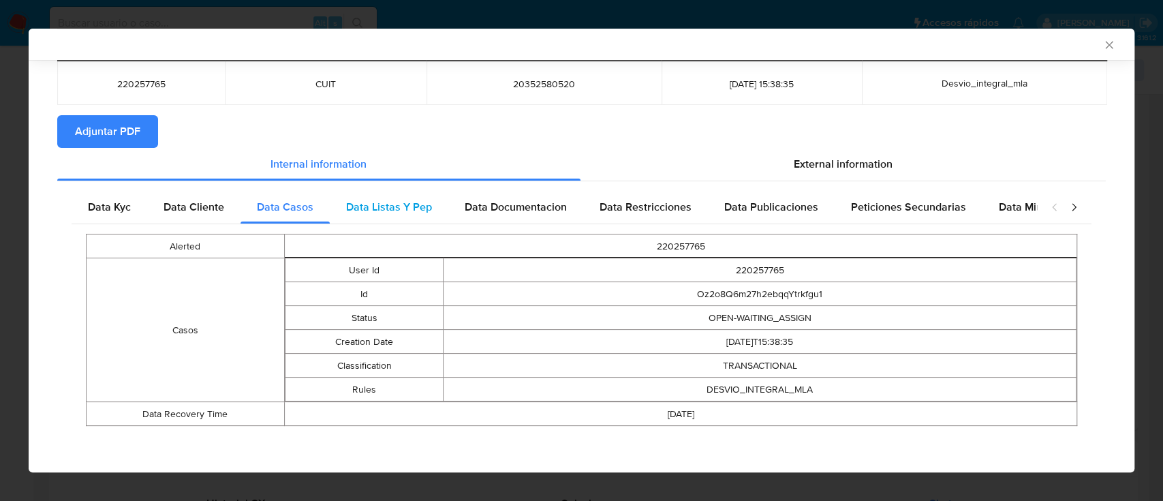
click at [401, 211] on span "Data Listas Y Pep" at bounding box center [389, 207] width 86 height 16
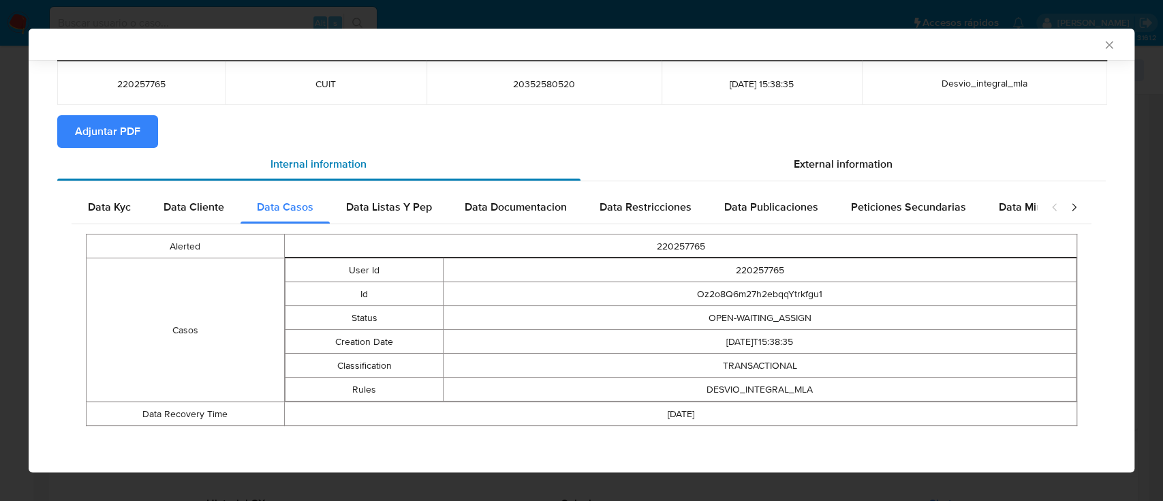
scroll to position [0, 0]
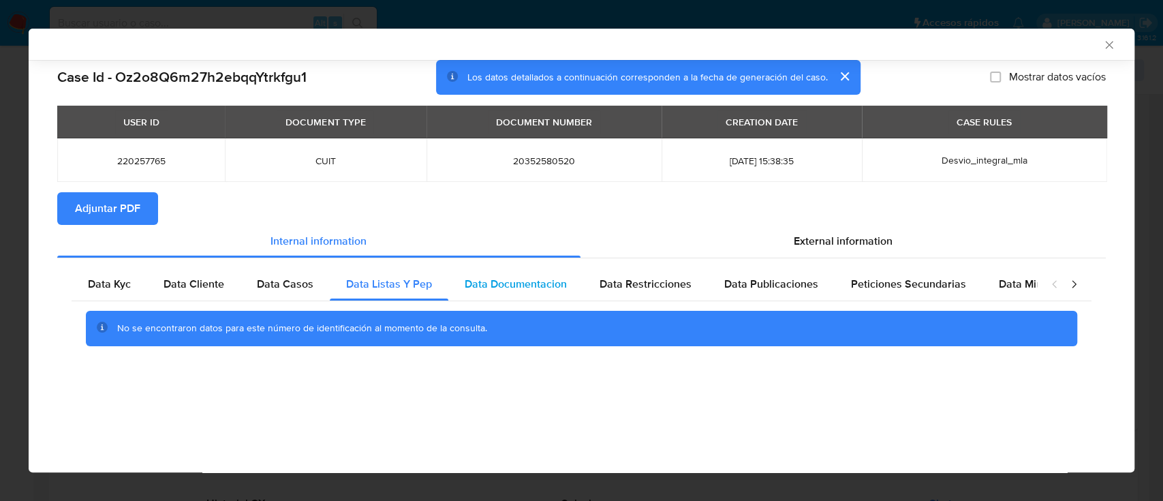
click at [508, 292] on span "Data Documentacion" at bounding box center [516, 284] width 102 height 16
click at [638, 293] on div "Data Restricciones" at bounding box center [645, 284] width 125 height 33
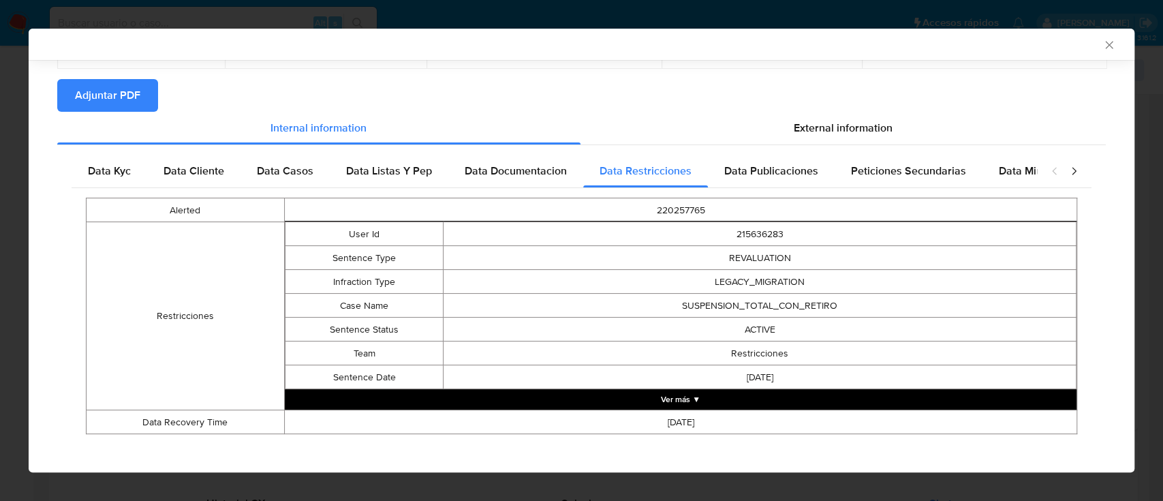
scroll to position [121, 0]
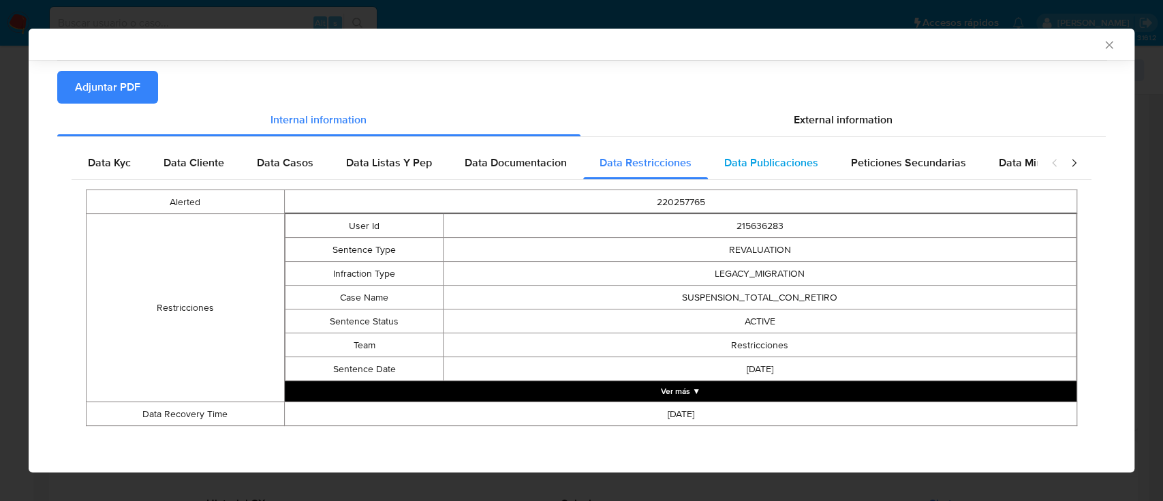
click at [757, 172] on div "Data Publicaciones" at bounding box center [771, 162] width 127 height 33
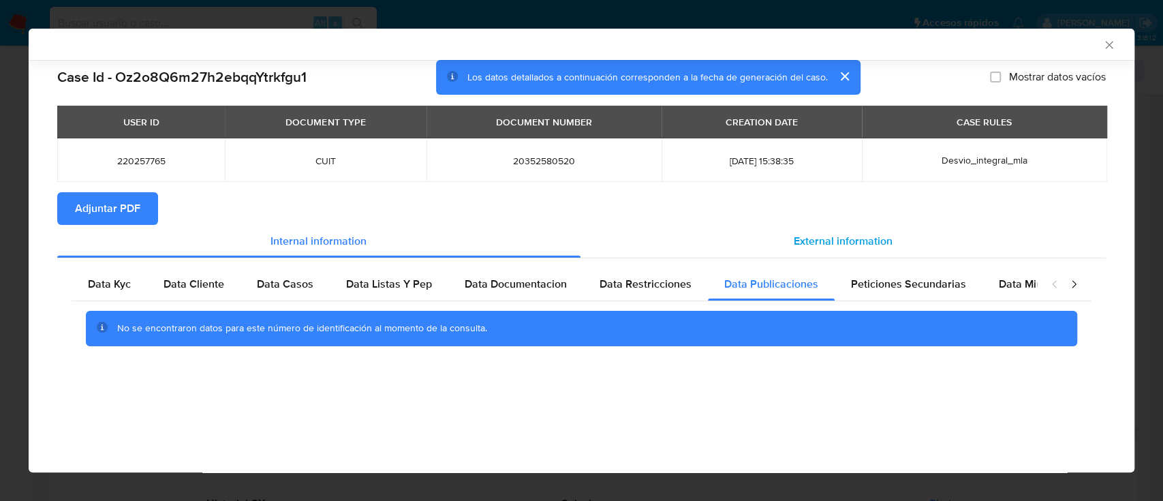
scroll to position [0, 0]
click at [881, 272] on div "Peticiones Secundarias" at bounding box center [908, 284] width 148 height 33
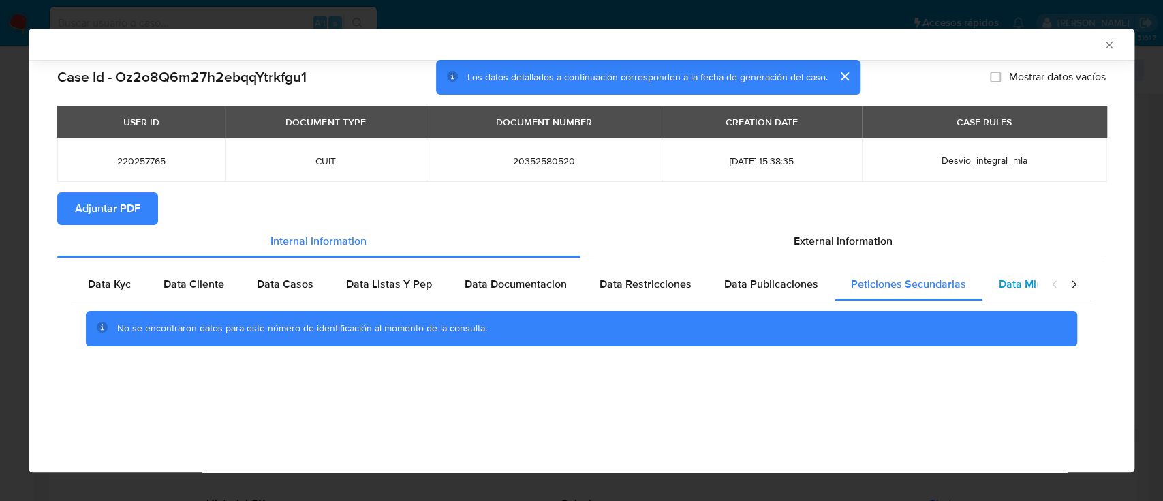
click at [1005, 283] on span "Data Minoridad" at bounding box center [1036, 284] width 75 height 16
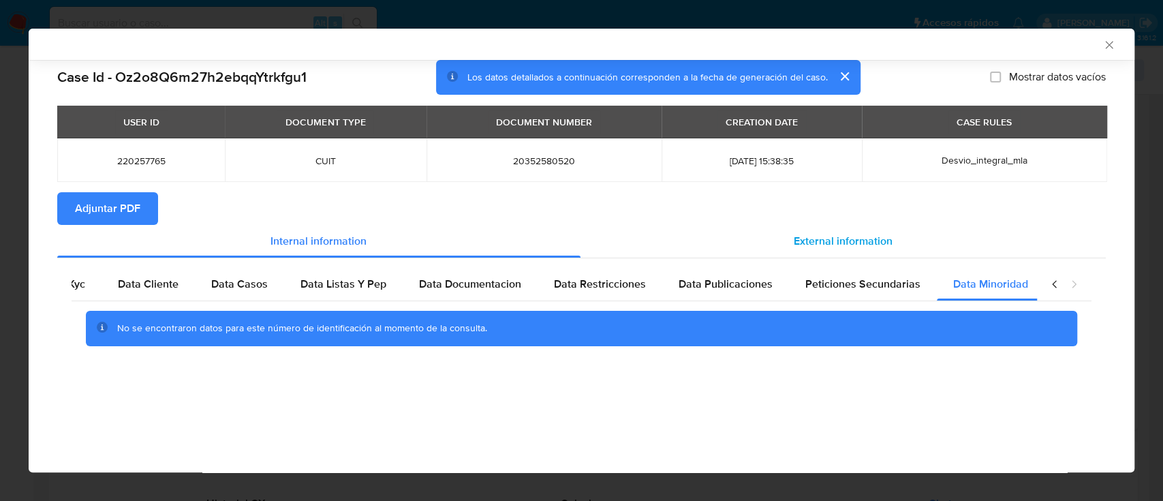
click at [903, 235] on div "External information" at bounding box center [843, 241] width 526 height 33
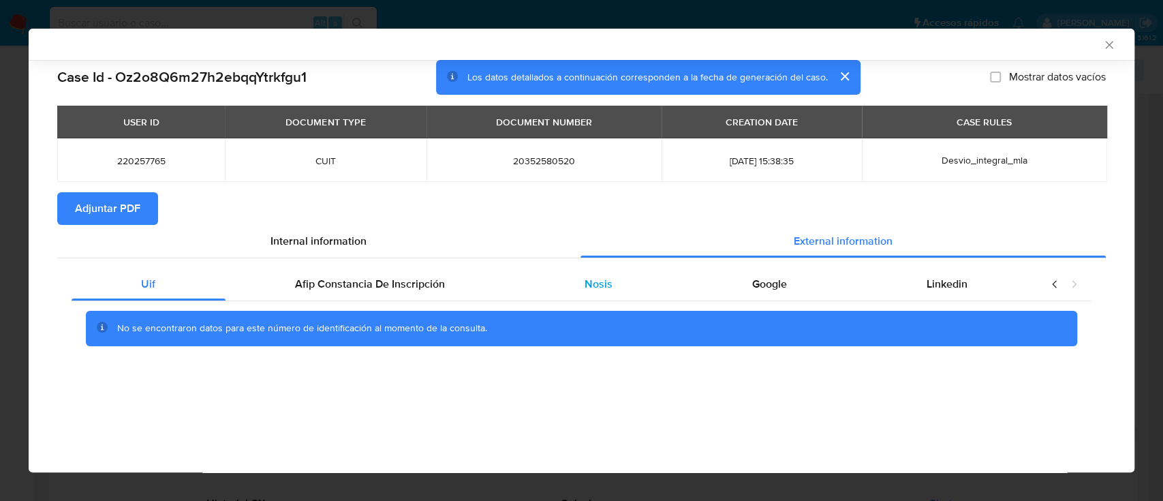
scroll to position [0, 0]
click at [441, 274] on div "Afip Constancia De Inscripción" at bounding box center [369, 284] width 289 height 33
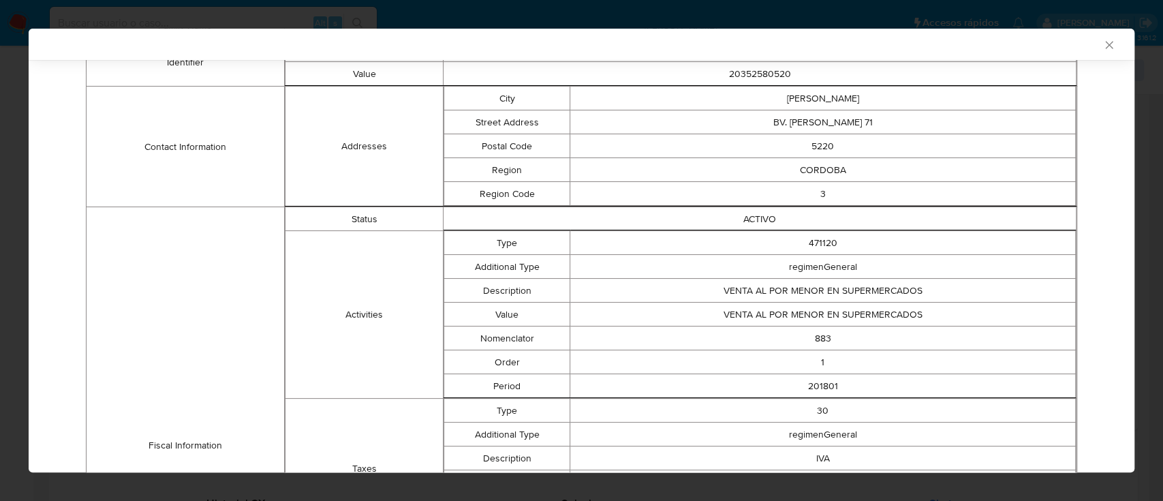
scroll to position [124, 0]
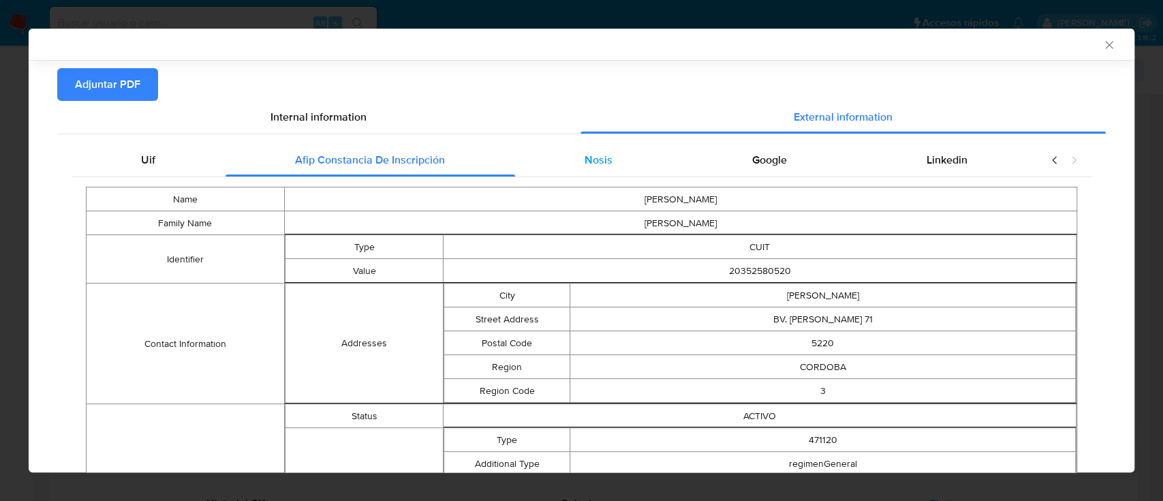
click at [584, 159] on span "Nosis" at bounding box center [598, 160] width 28 height 16
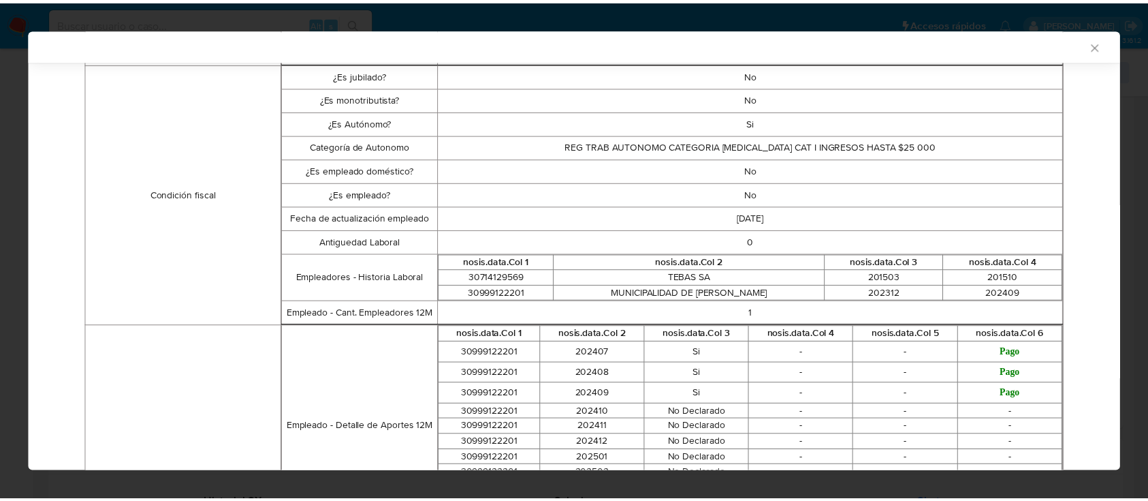
scroll to position [0, 0]
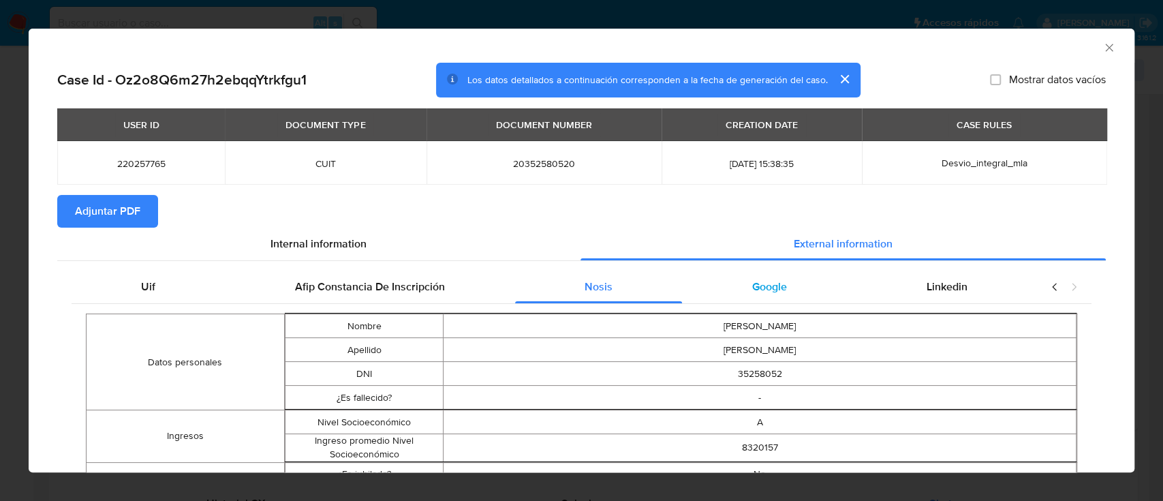
click at [752, 290] on span "Google" at bounding box center [769, 287] width 35 height 16
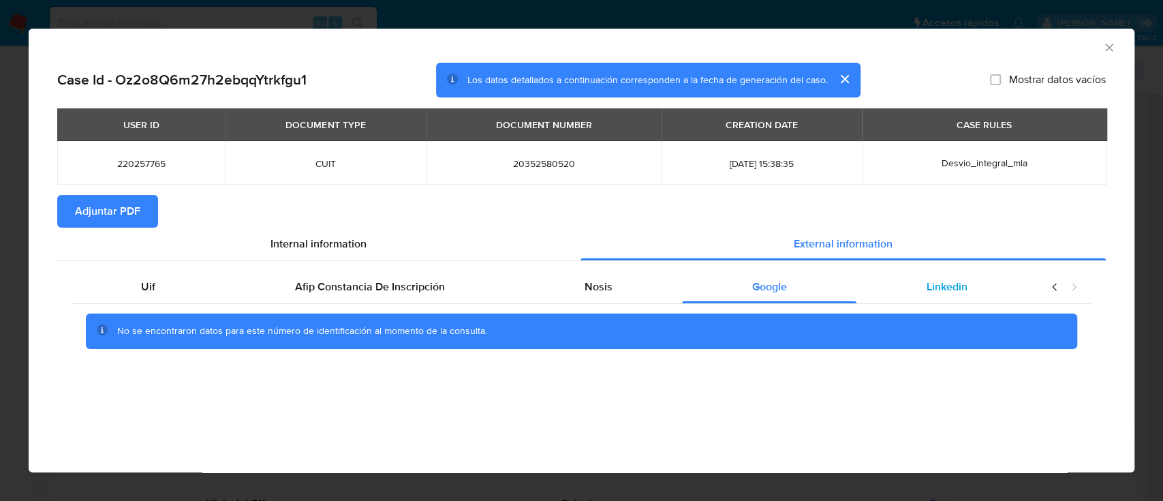
click at [966, 292] on span "Linkedin" at bounding box center [946, 287] width 41 height 16
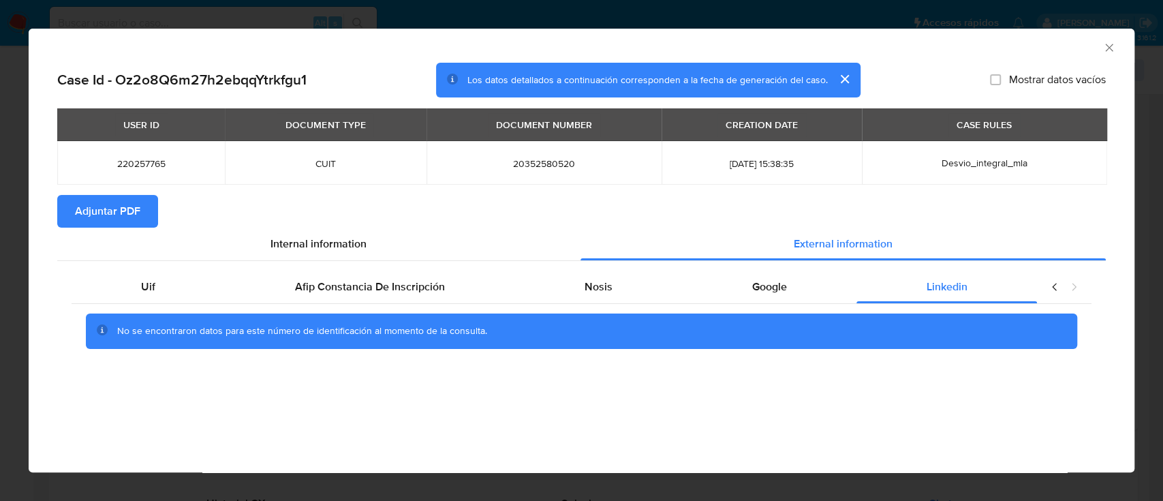
click at [109, 198] on span "Adjuntar PDF" at bounding box center [107, 211] width 65 height 30
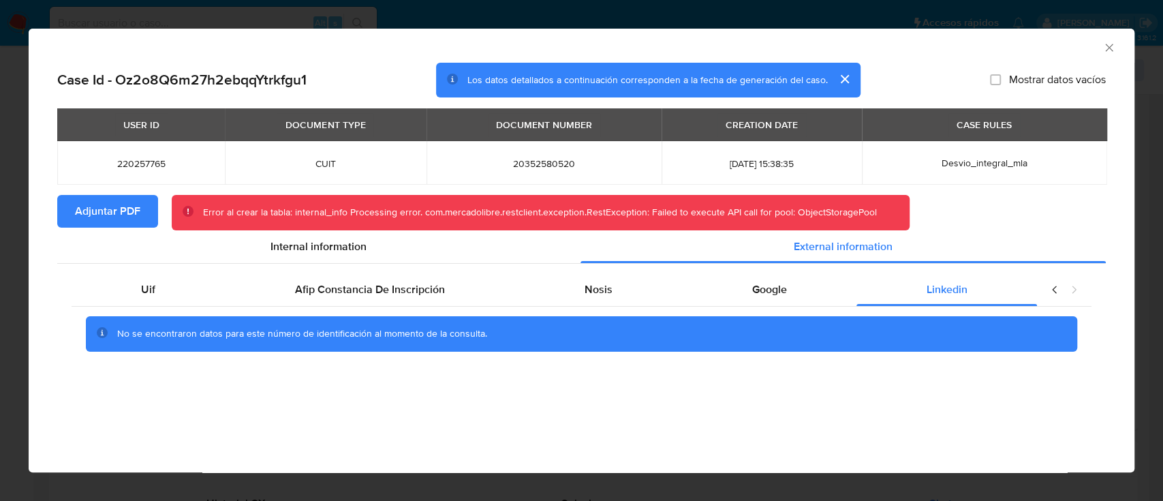
click at [1109, 49] on icon "Cerrar ventana" at bounding box center [1109, 48] width 14 height 14
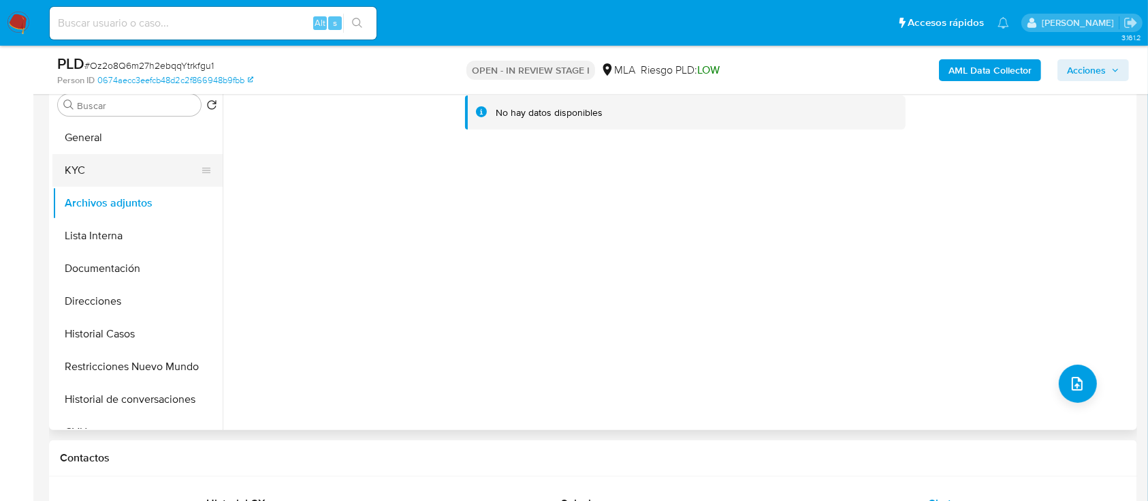
click at [121, 183] on button "KYC" at bounding box center [131, 170] width 159 height 33
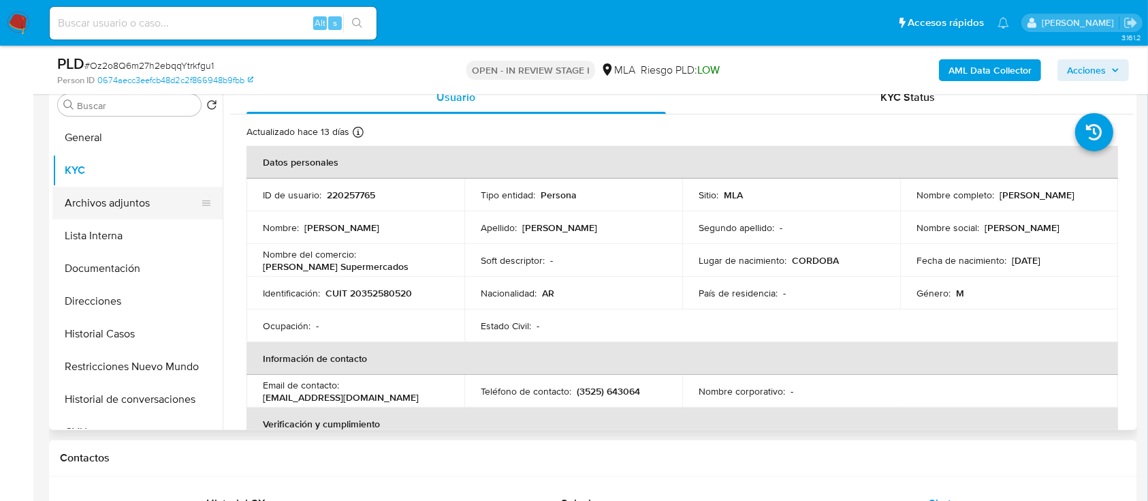
click at [138, 210] on button "Archivos adjuntos" at bounding box center [131, 203] width 159 height 33
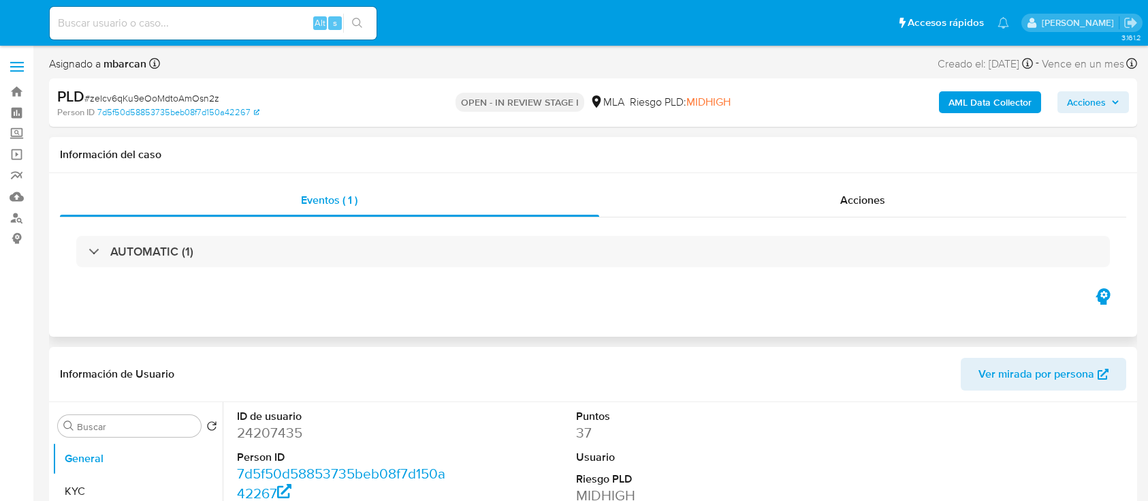
select select "10"
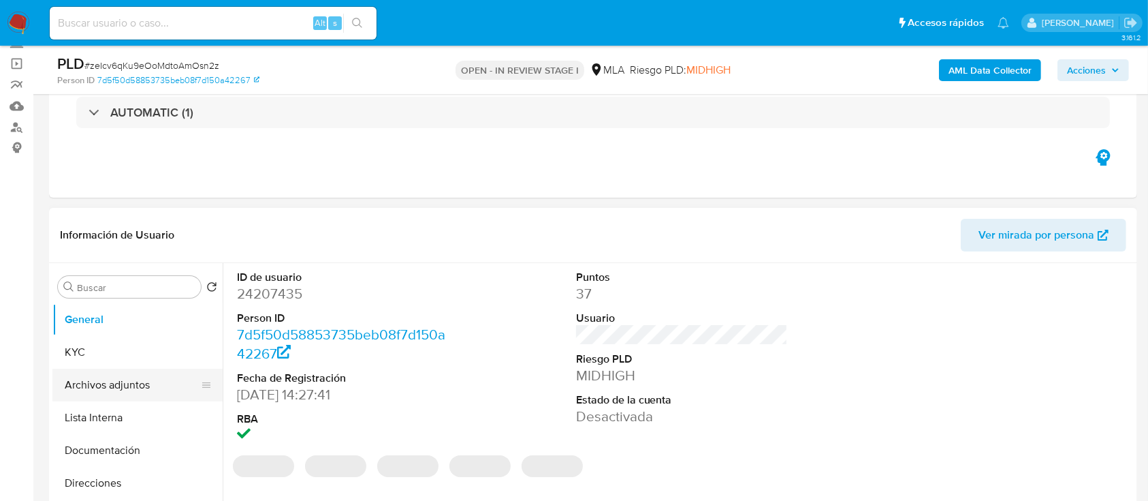
click at [110, 388] on button "Archivos adjuntos" at bounding box center [131, 384] width 159 height 33
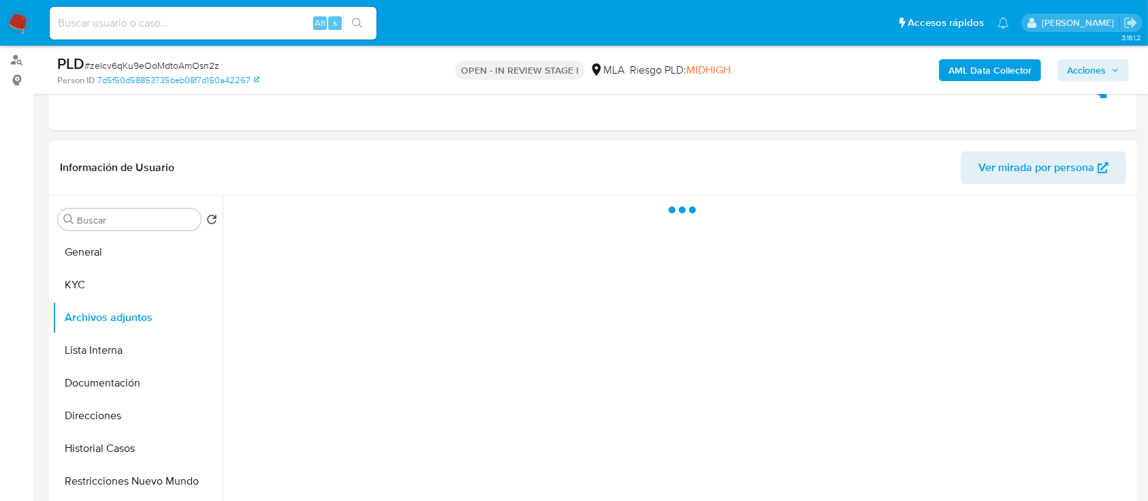
scroll to position [272, 0]
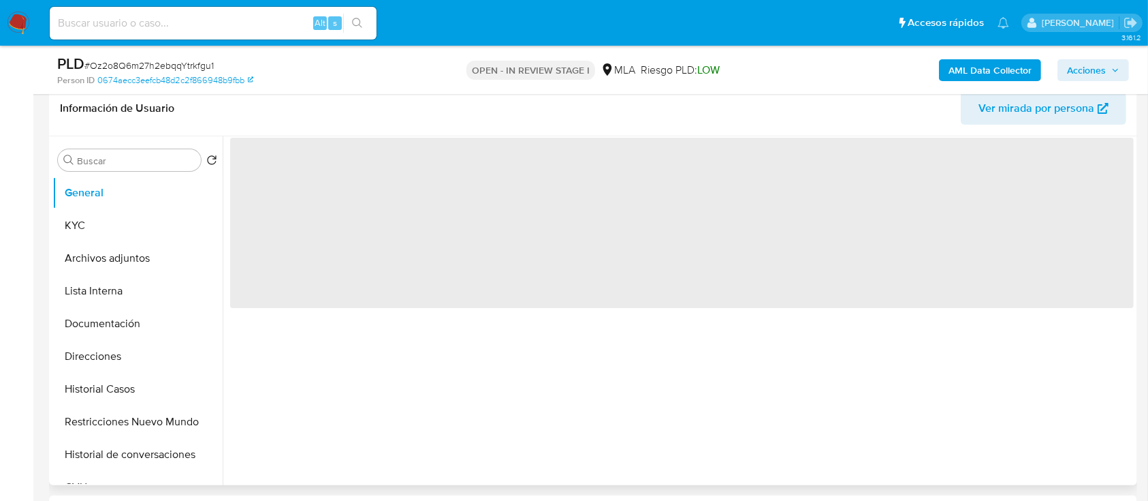
scroll to position [218, 0]
select select "10"
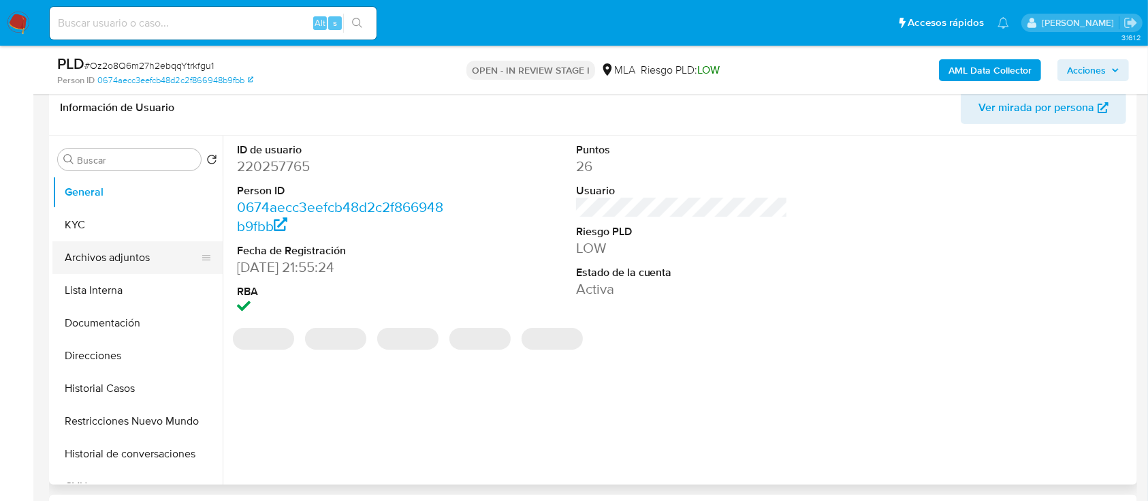
click at [136, 253] on button "Archivos adjuntos" at bounding box center [131, 257] width 159 height 33
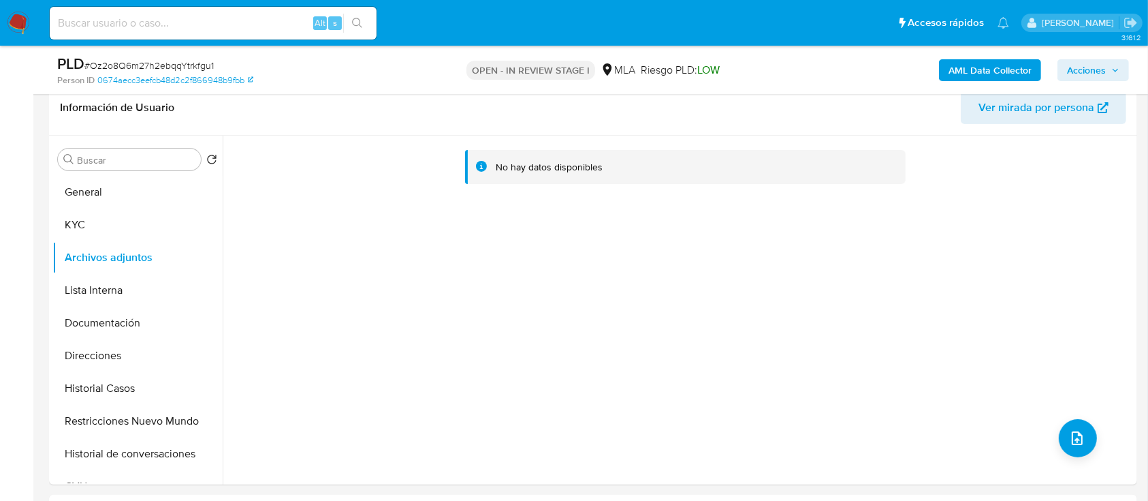
click at [964, 74] on b "AML Data Collector" at bounding box center [990, 70] width 83 height 22
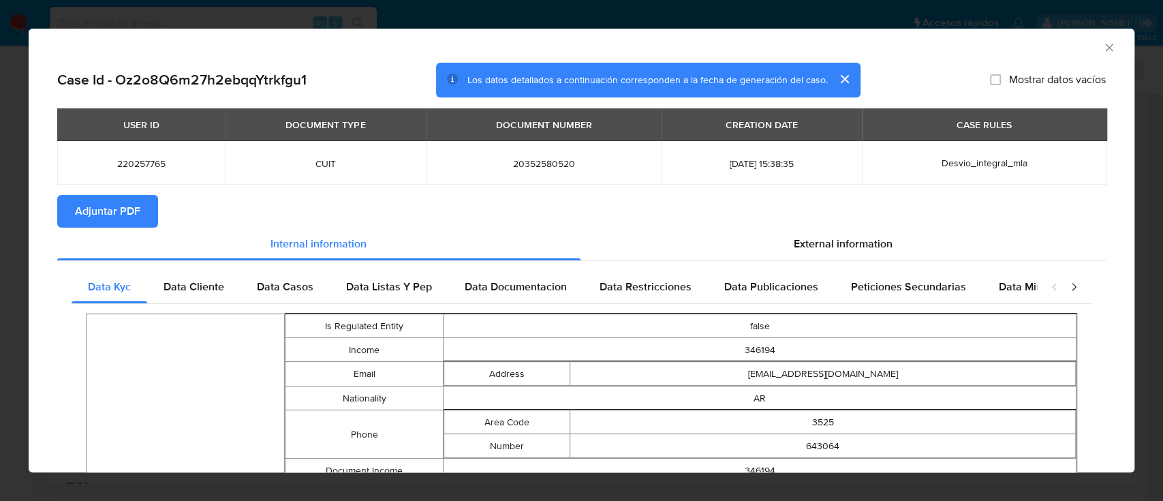
click at [118, 218] on span "Adjuntar PDF" at bounding box center [107, 211] width 65 height 30
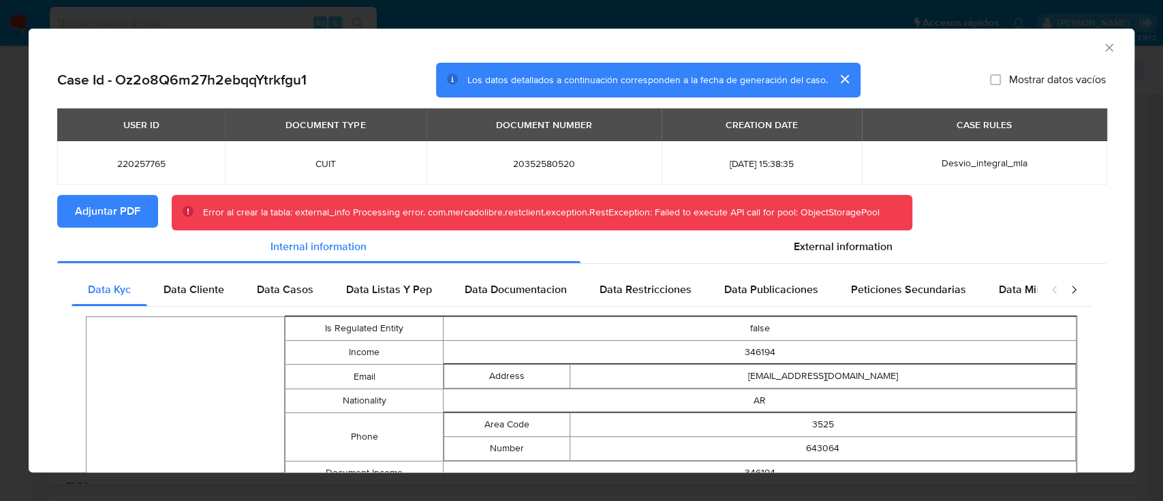
click at [1102, 46] on icon "Cerrar ventana" at bounding box center [1109, 48] width 14 height 14
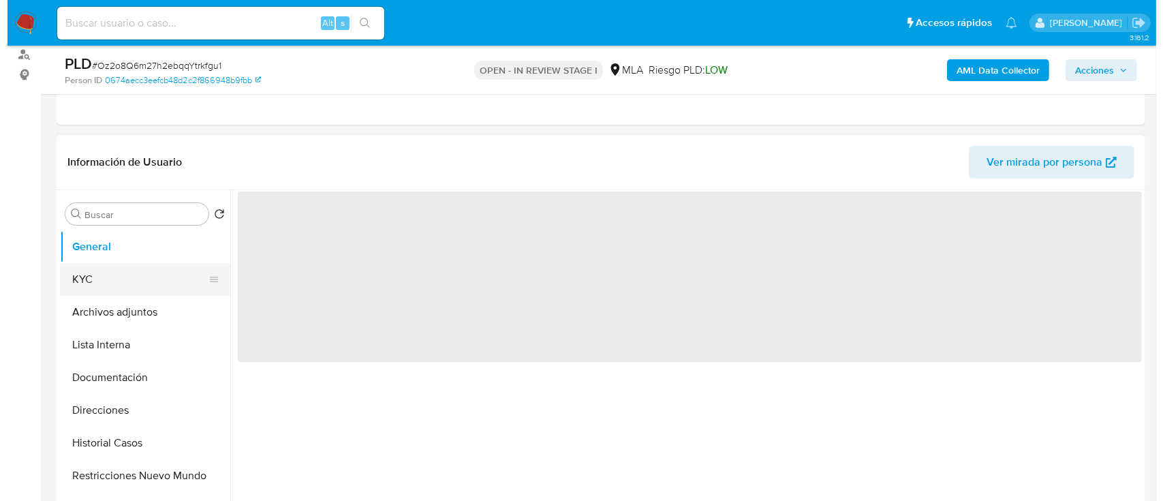
scroll to position [181, 0]
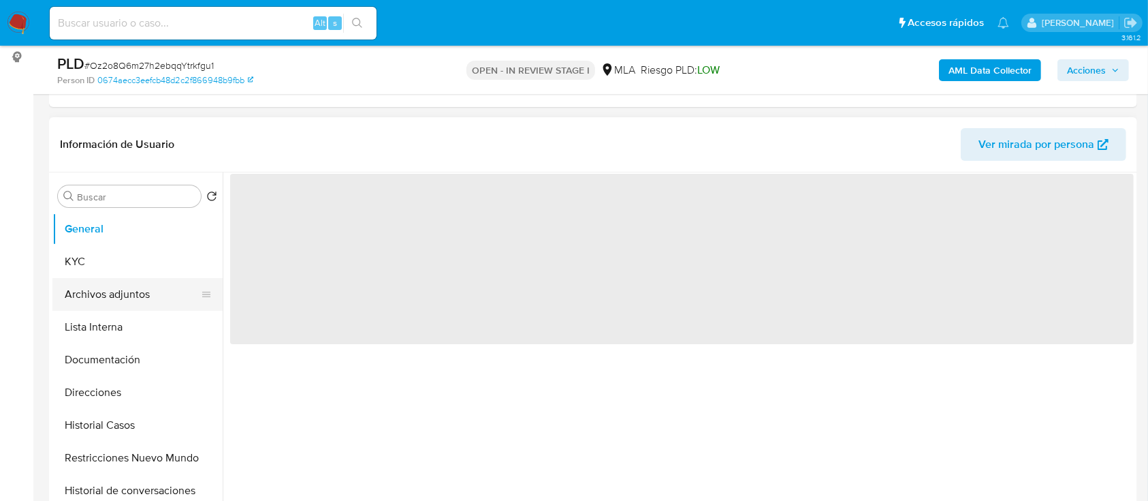
select select "10"
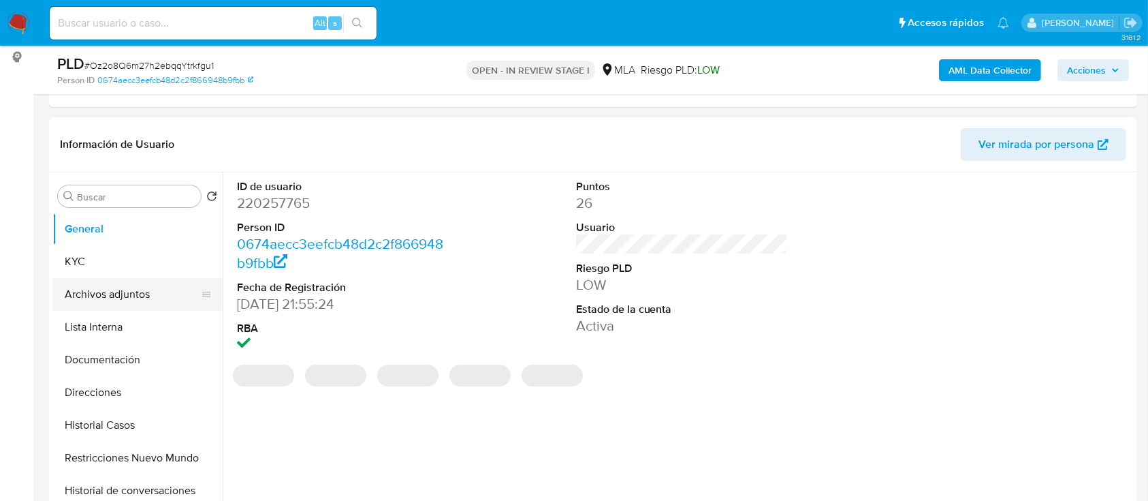
click at [132, 283] on button "Archivos adjuntos" at bounding box center [131, 294] width 159 height 33
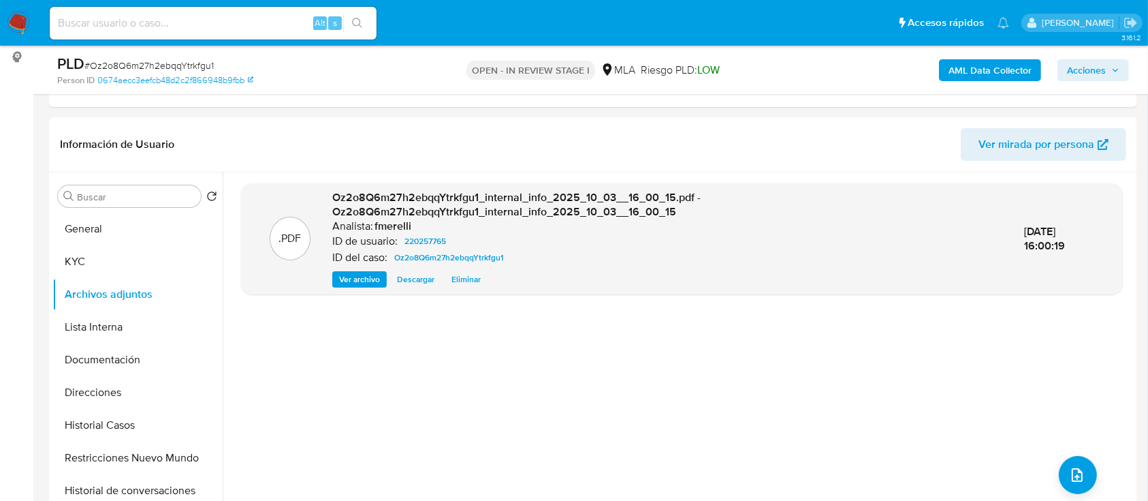
click at [969, 71] on b "AML Data Collector" at bounding box center [990, 70] width 83 height 22
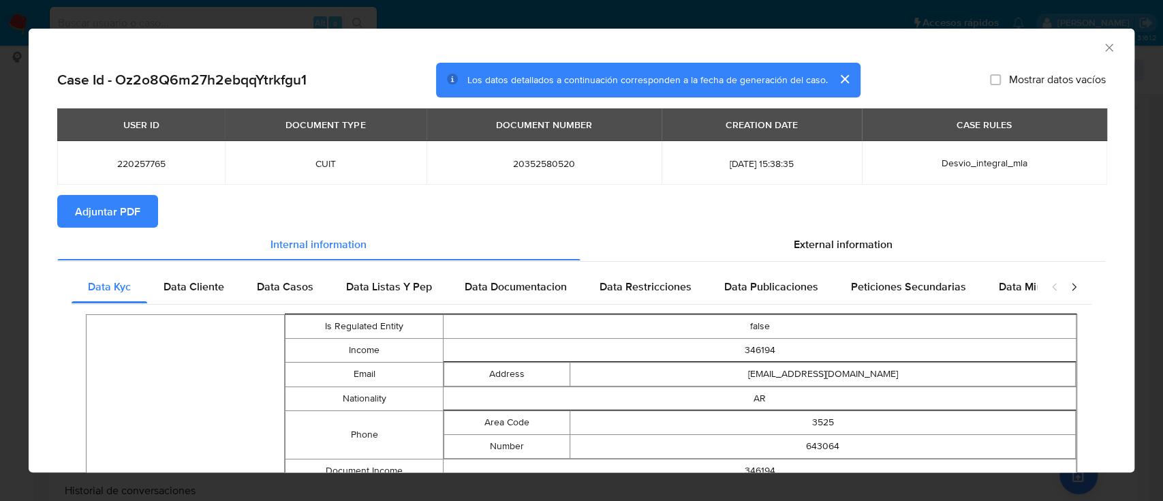
click at [111, 213] on span "Adjuntar PDF" at bounding box center [107, 211] width 65 height 30
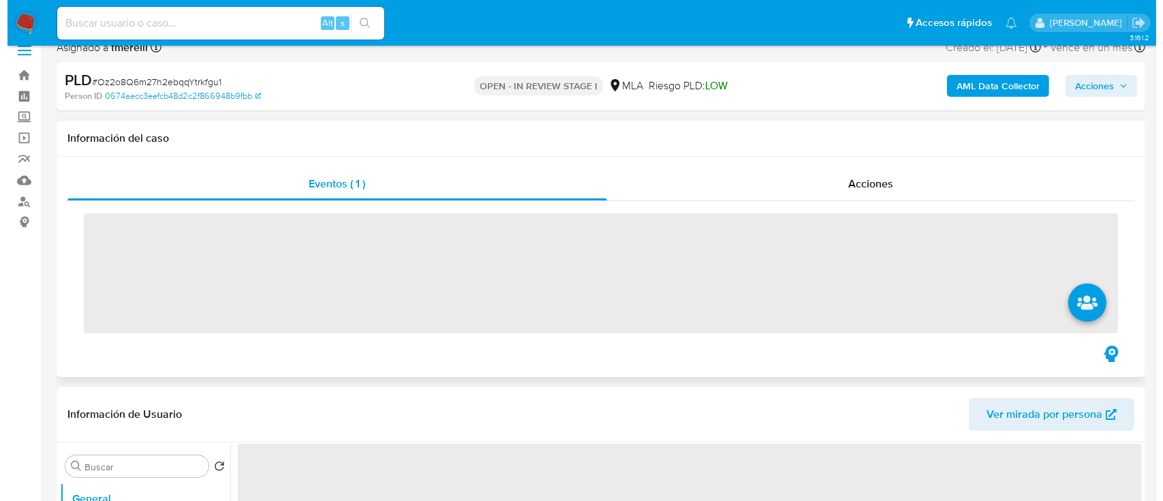
scroll to position [272, 0]
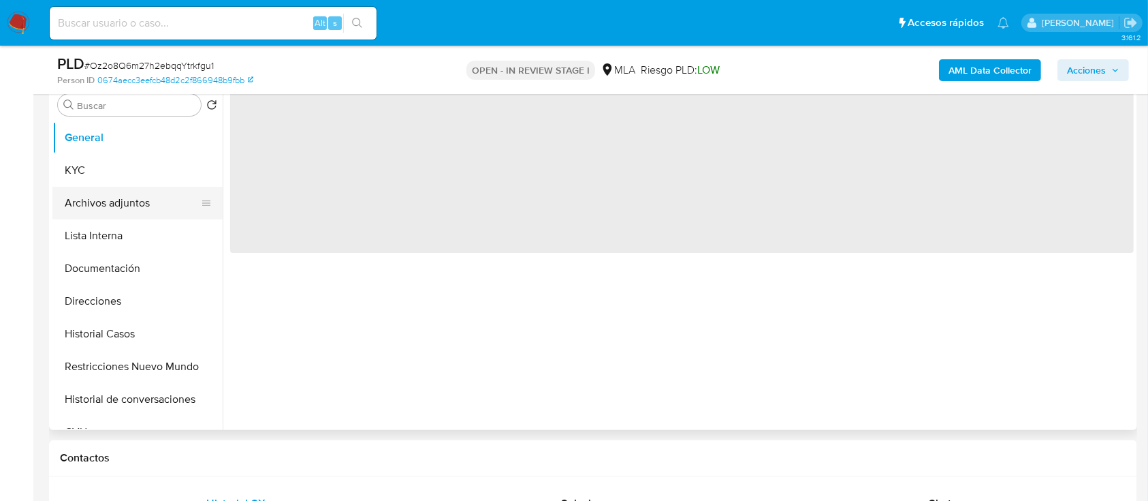
click at [140, 189] on button "Archivos adjuntos" at bounding box center [131, 203] width 159 height 33
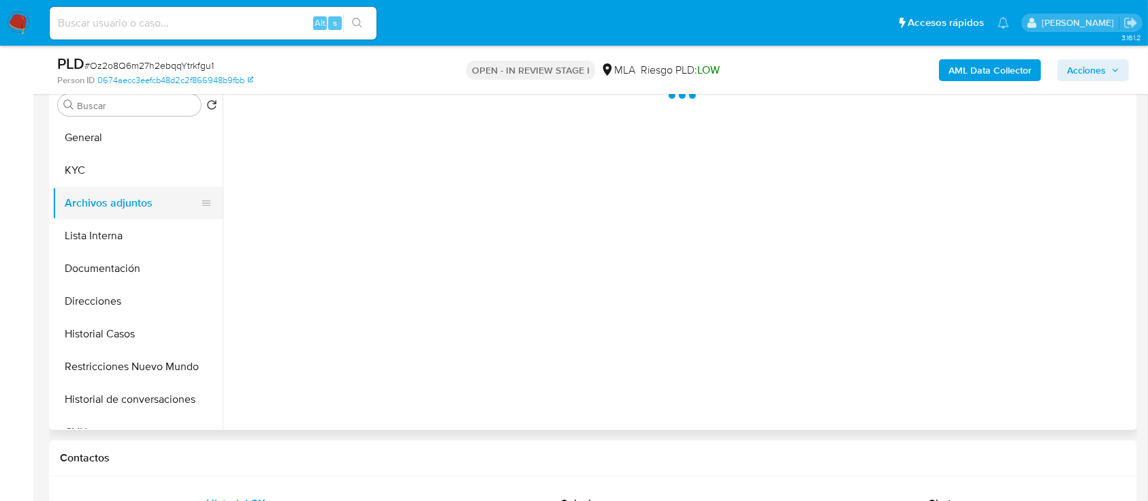
select select "10"
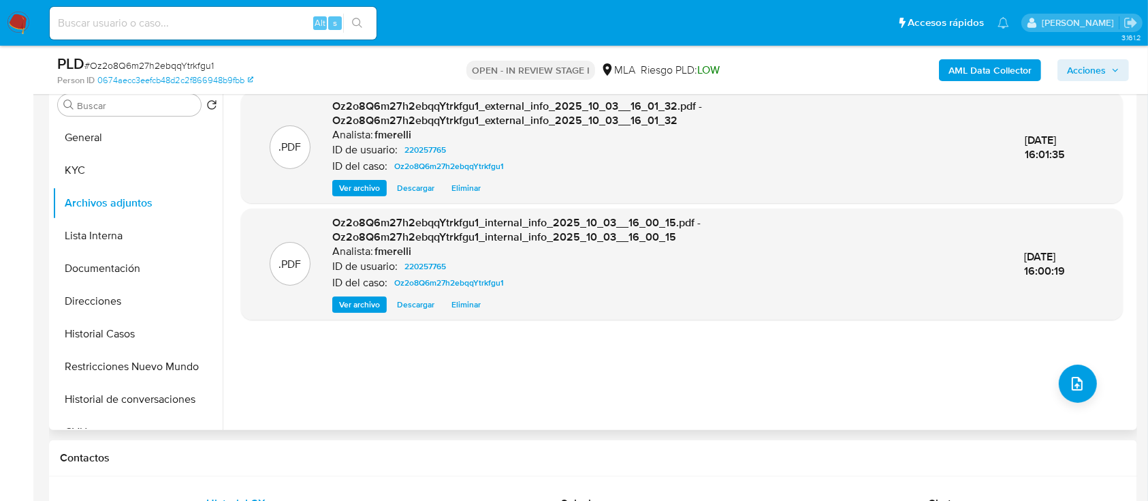
click at [371, 187] on span "Ver archivo" at bounding box center [359, 188] width 41 height 14
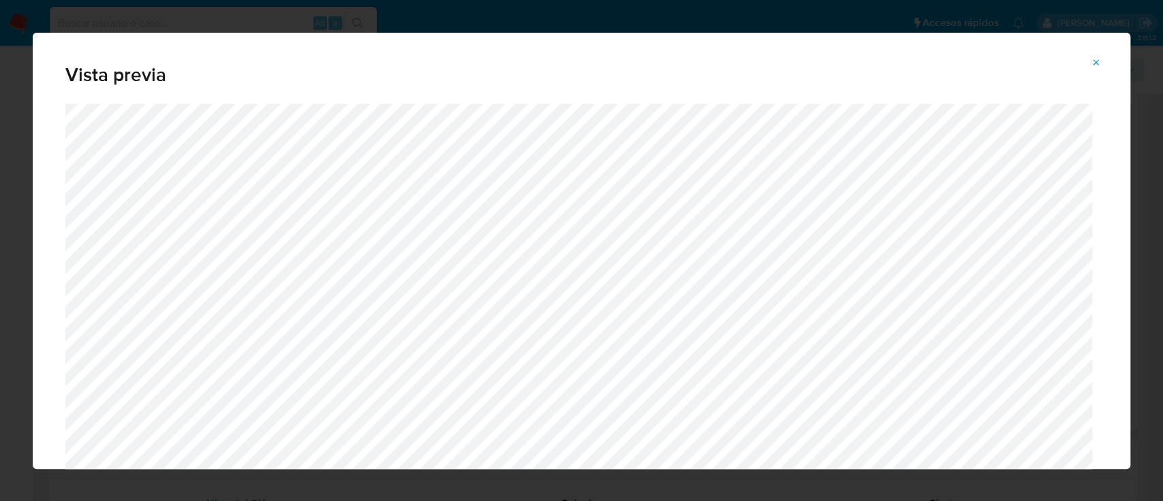
click at [1091, 65] on icon "Attachment preview" at bounding box center [1095, 62] width 11 height 11
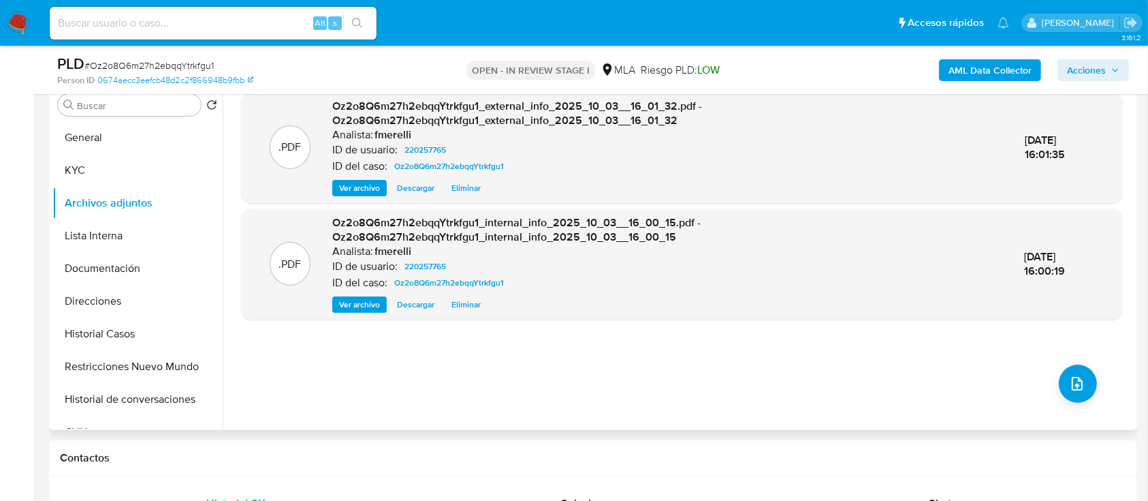
click at [367, 298] on span "Ver archivo" at bounding box center [359, 305] width 41 height 14
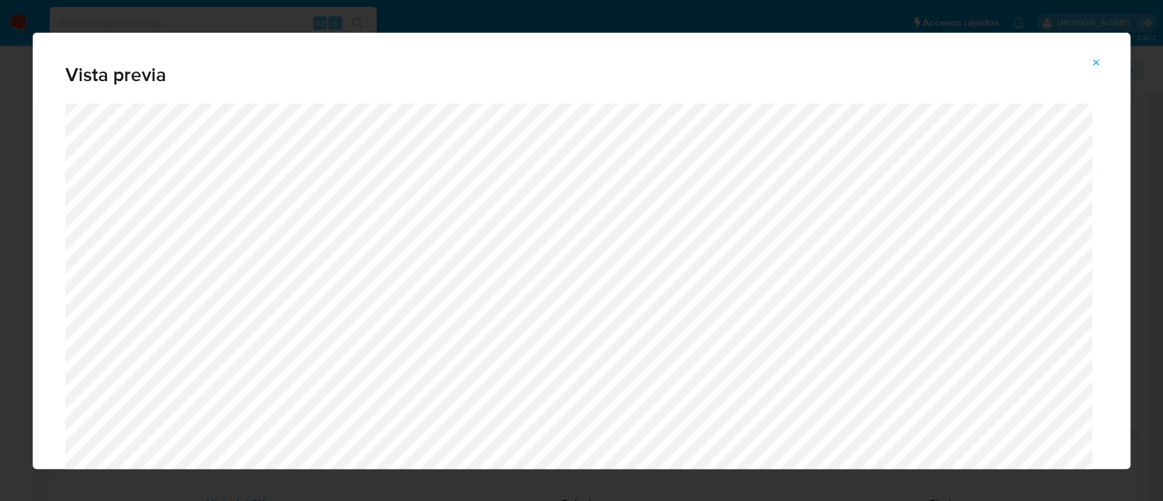
click at [1096, 63] on icon "Attachment preview" at bounding box center [1096, 62] width 6 height 6
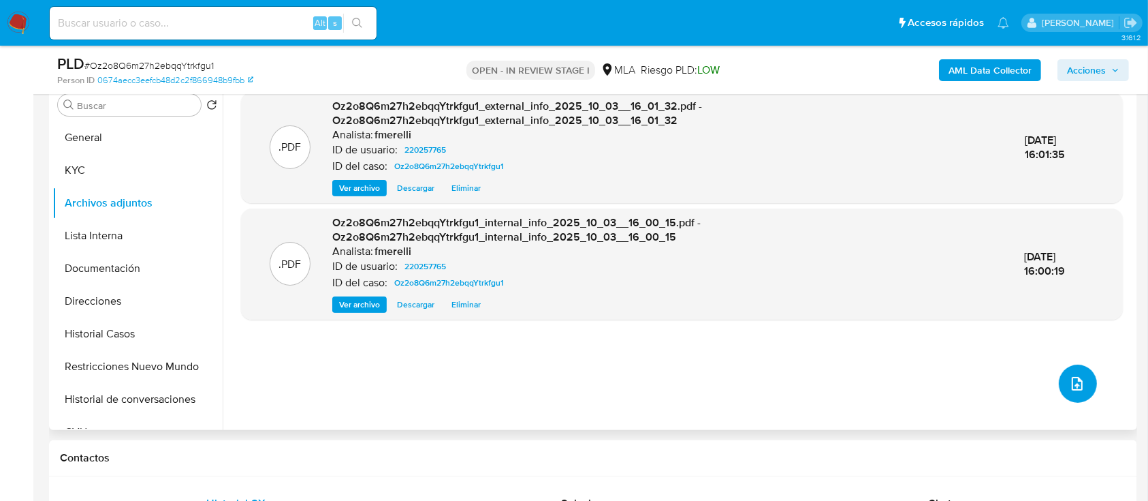
click at [1082, 387] on button "upload-file" at bounding box center [1078, 383] width 38 height 38
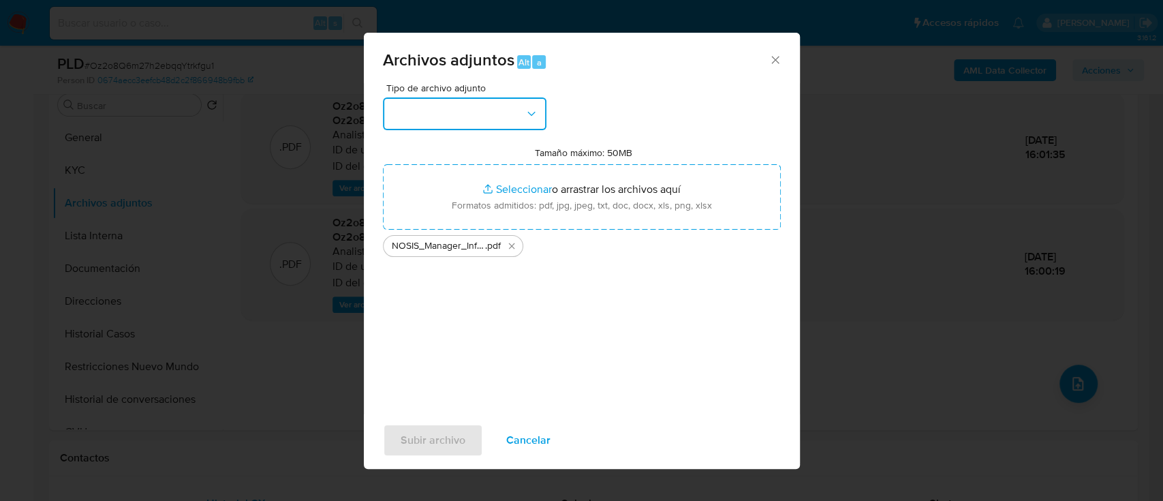
click at [503, 104] on button "button" at bounding box center [464, 113] width 163 height 33
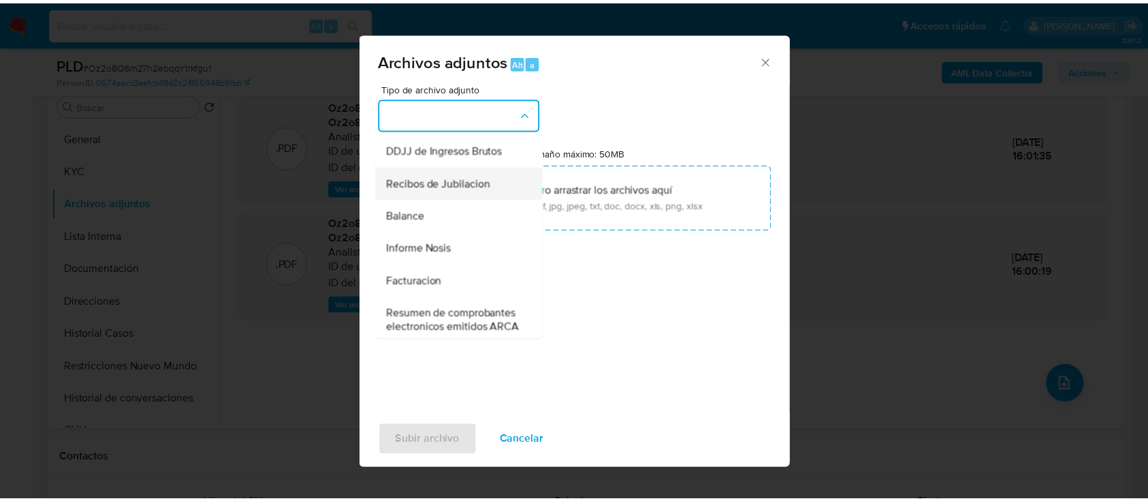
scroll to position [454, 0]
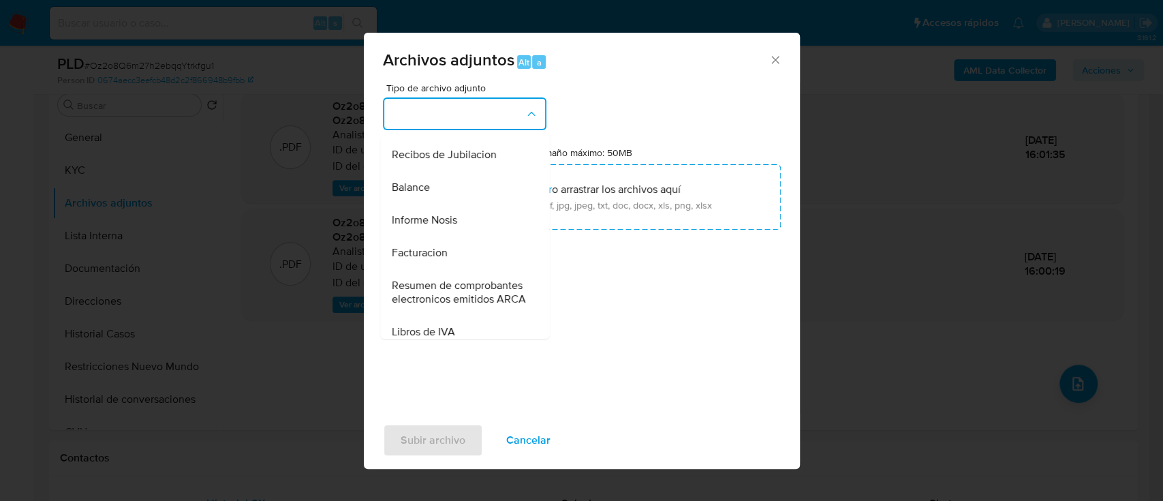
click at [452, 227] on span "Informe Nosis" at bounding box center [423, 220] width 65 height 14
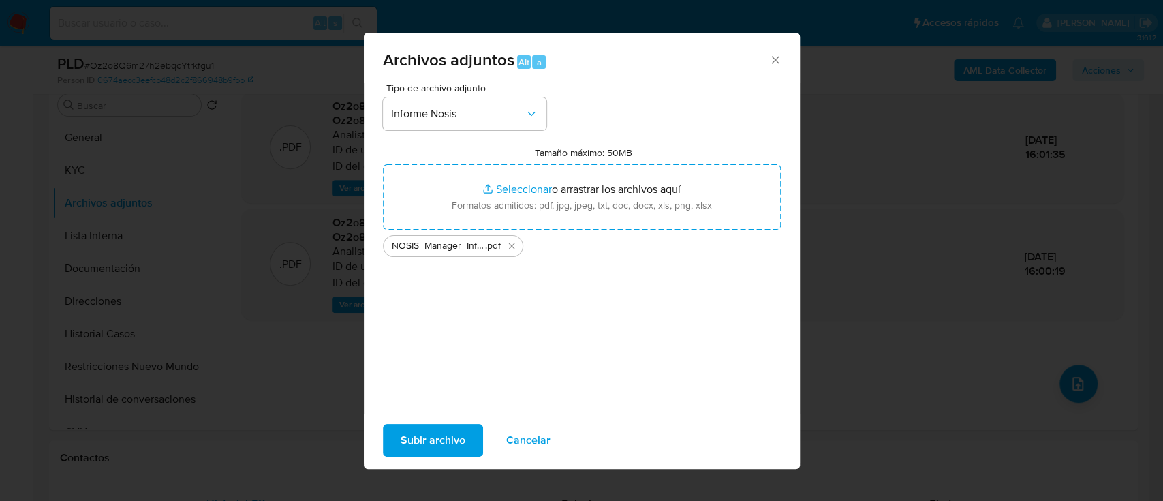
click at [443, 439] on span "Subir archivo" at bounding box center [433, 440] width 65 height 30
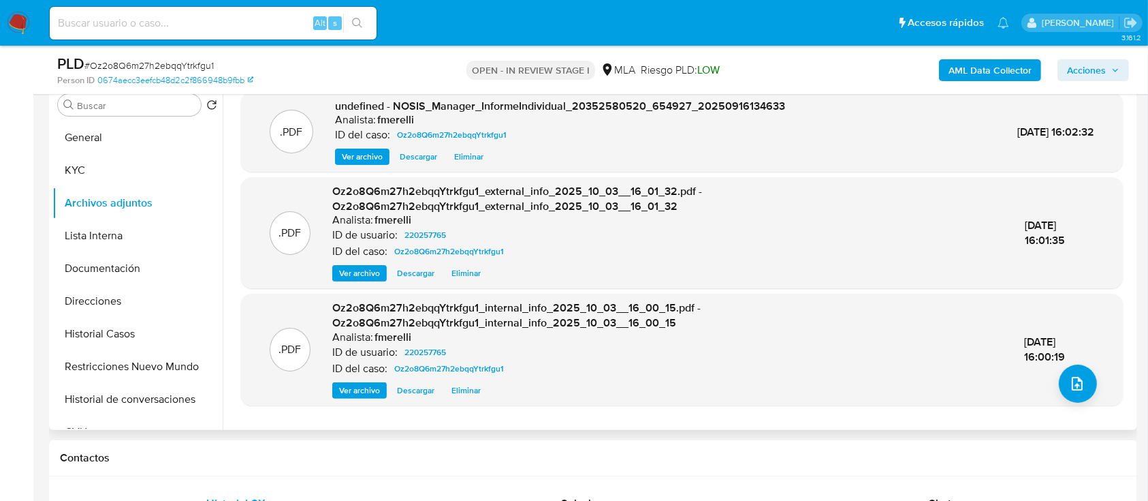
click at [355, 161] on span "Ver archivo" at bounding box center [362, 157] width 41 height 14
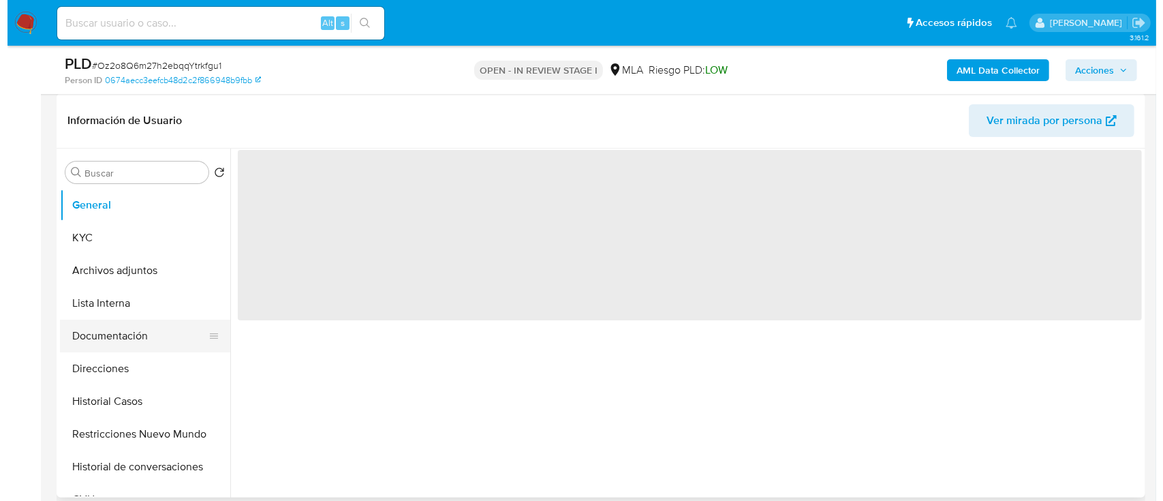
scroll to position [272, 0]
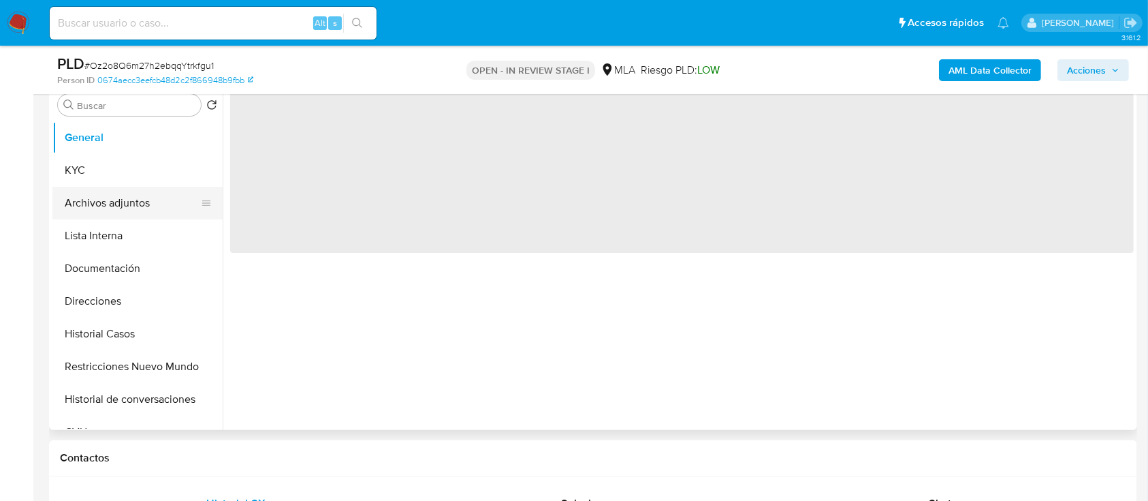
select select "10"
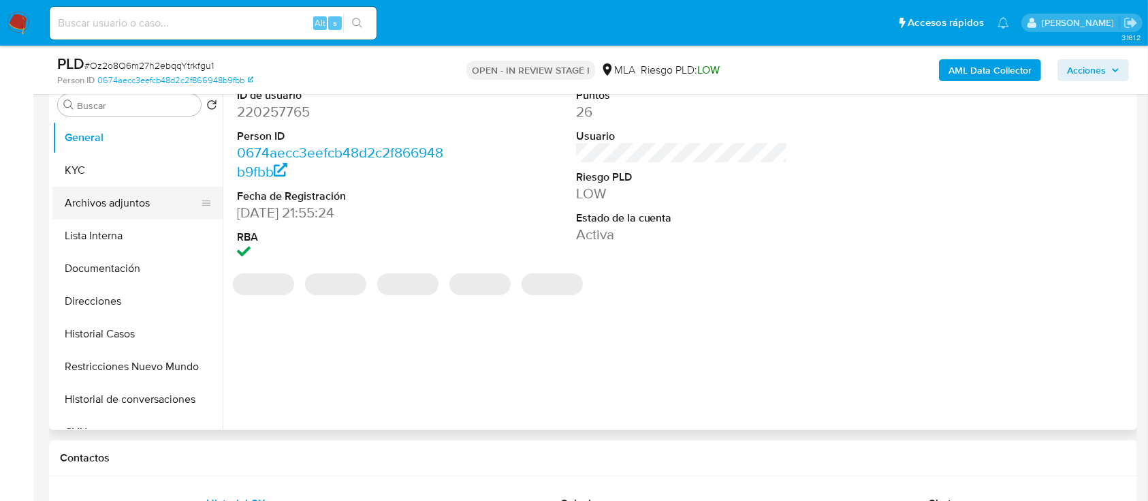
click at [111, 194] on button "Archivos adjuntos" at bounding box center [131, 203] width 159 height 33
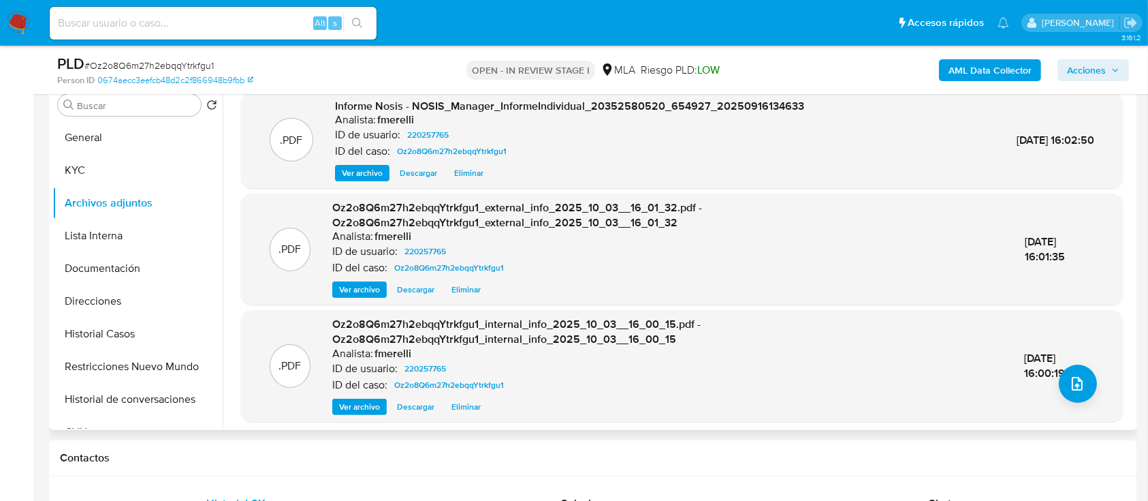
click at [345, 175] on span "Ver archivo" at bounding box center [362, 173] width 41 height 14
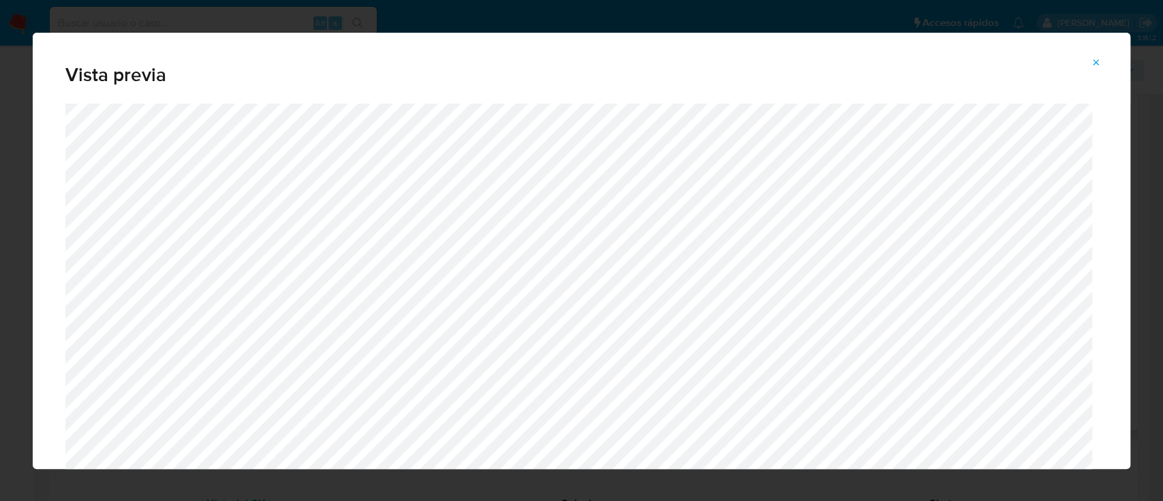
click at [1096, 61] on icon "Attachment preview" at bounding box center [1096, 62] width 6 height 6
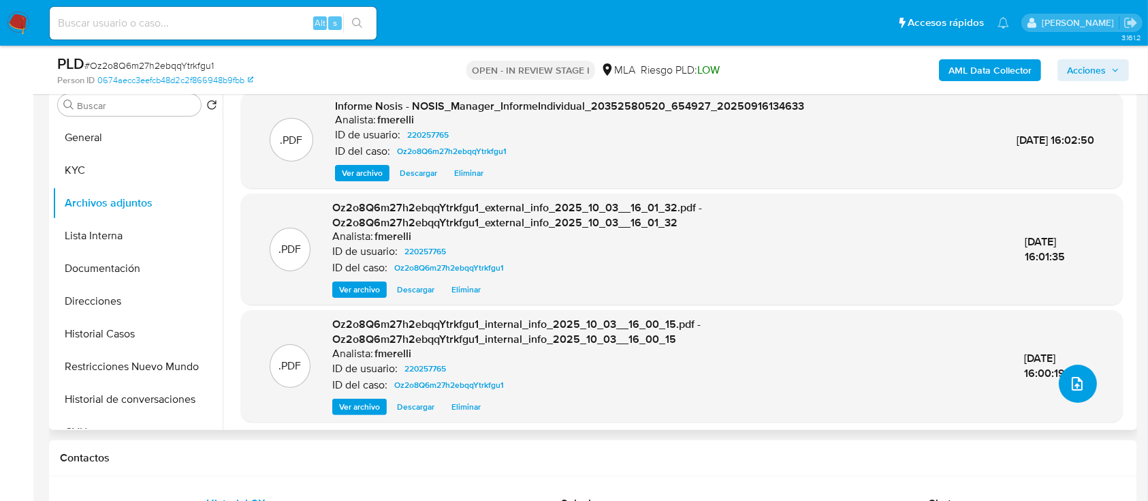
click at [1073, 394] on button "upload-file" at bounding box center [1078, 383] width 38 height 38
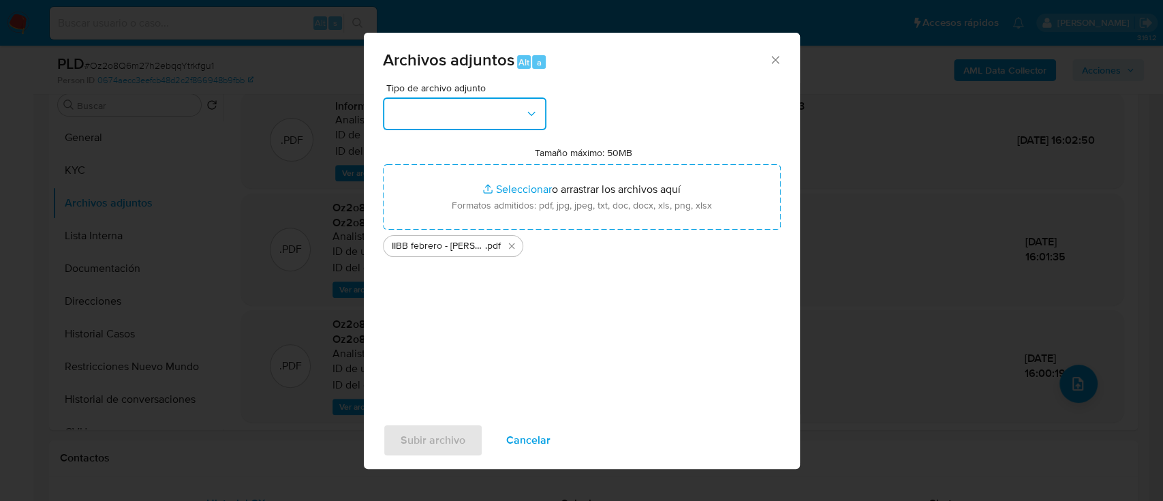
click at [458, 109] on button "button" at bounding box center [464, 113] width 163 height 33
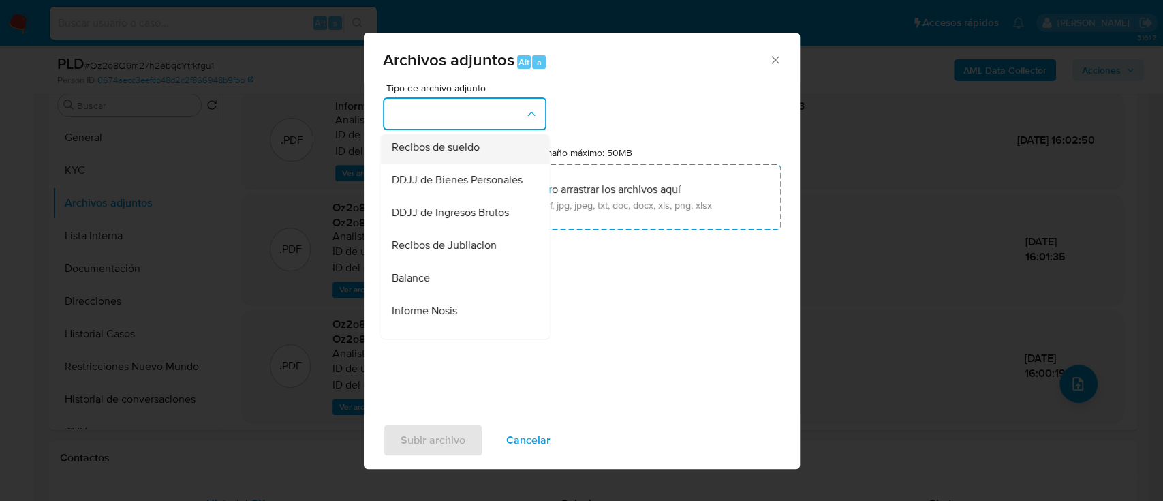
scroll to position [454, 0]
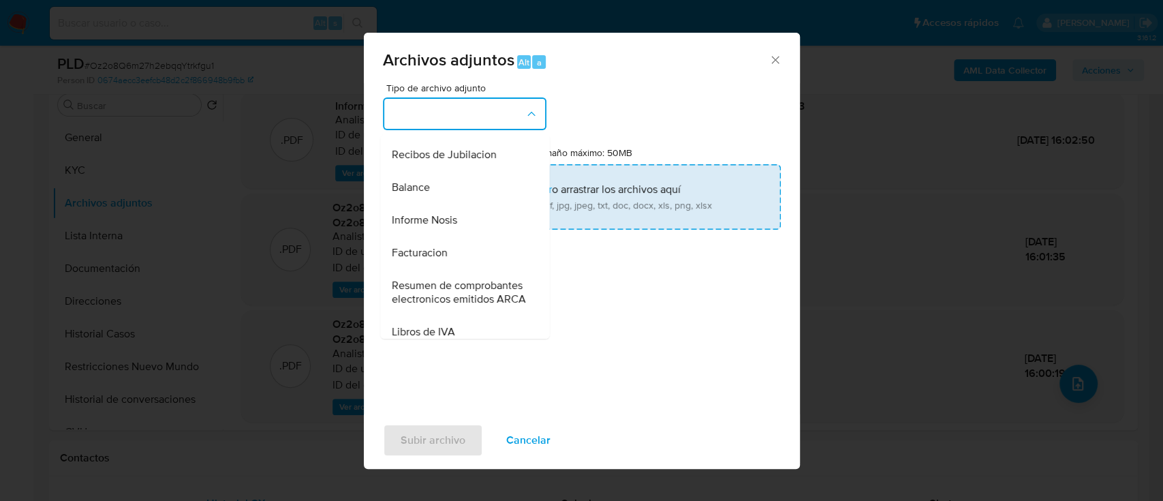
click at [471, 129] on span "DDJJ de Ingresos Brutos" at bounding box center [449, 122] width 117 height 14
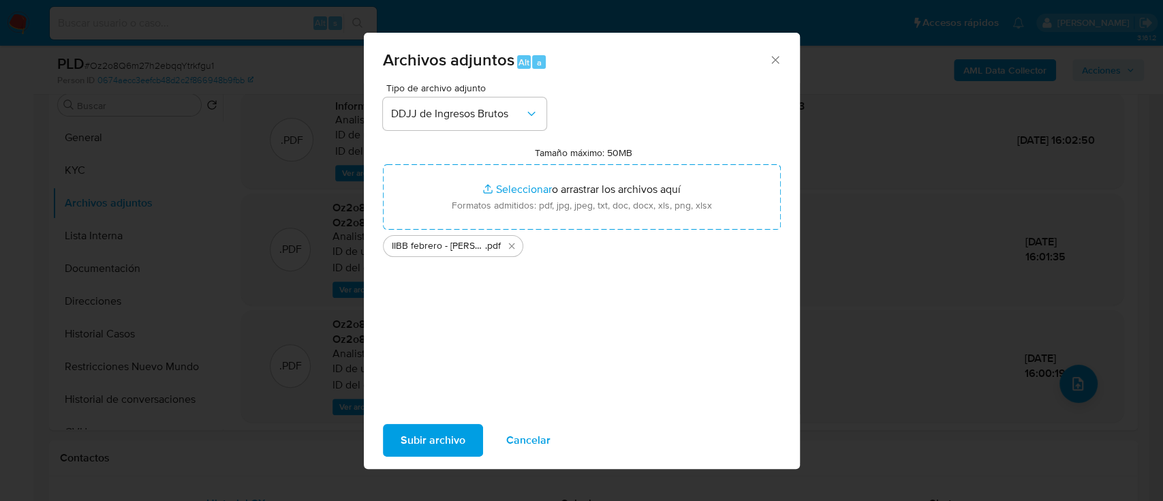
click at [427, 442] on span "Subir archivo" at bounding box center [433, 440] width 65 height 30
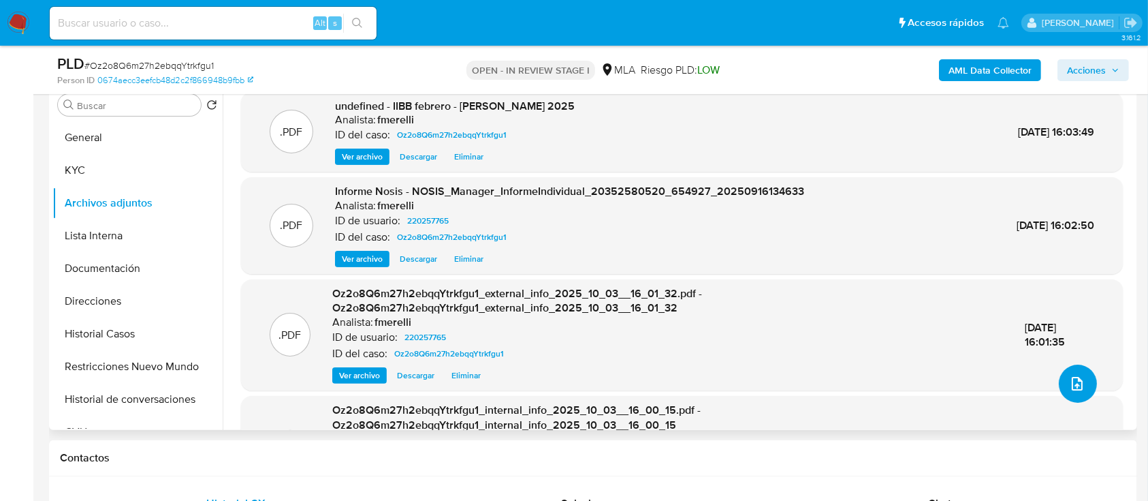
click at [1069, 378] on icon "upload-file" at bounding box center [1077, 383] width 16 height 16
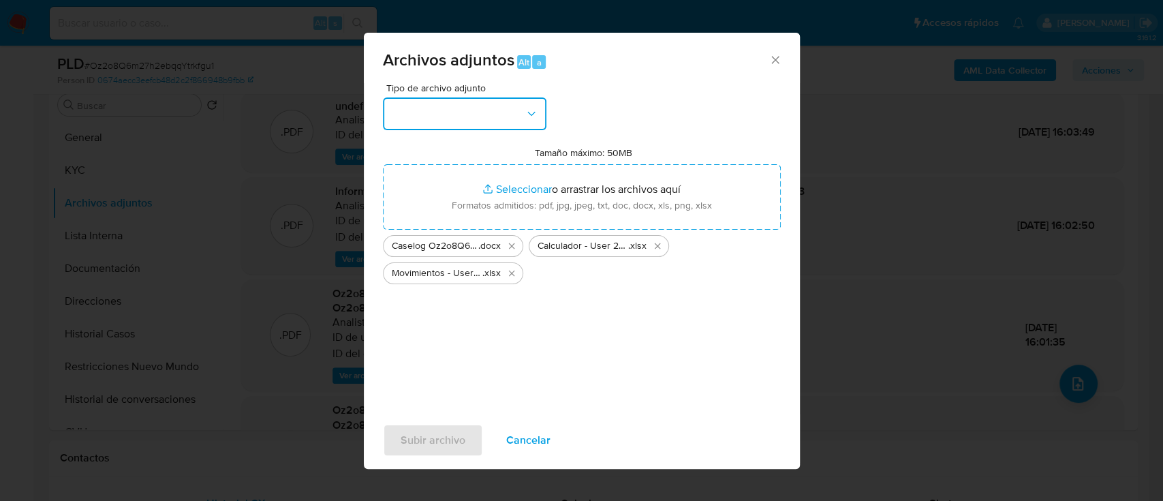
click at [463, 112] on button "button" at bounding box center [464, 113] width 163 height 33
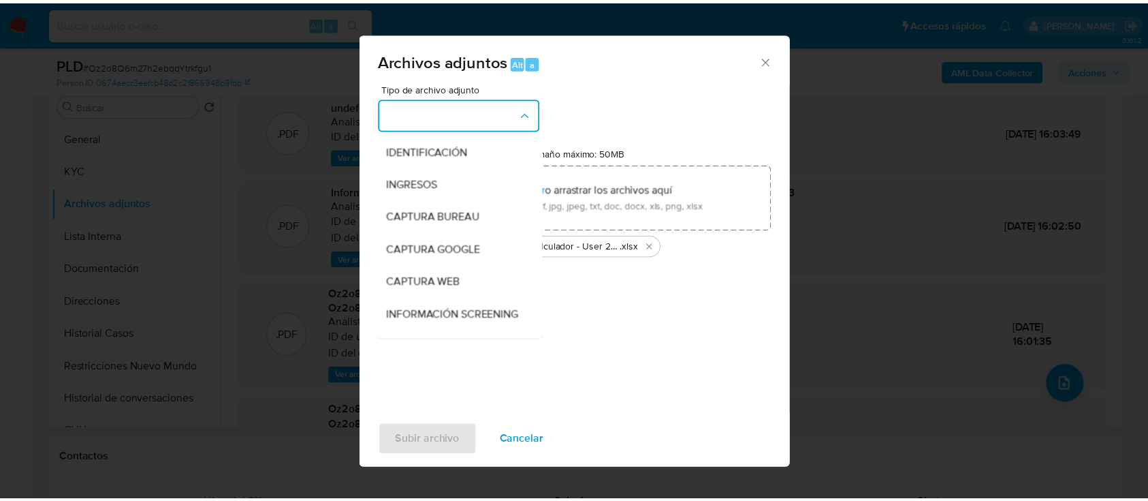
scroll to position [181, 0]
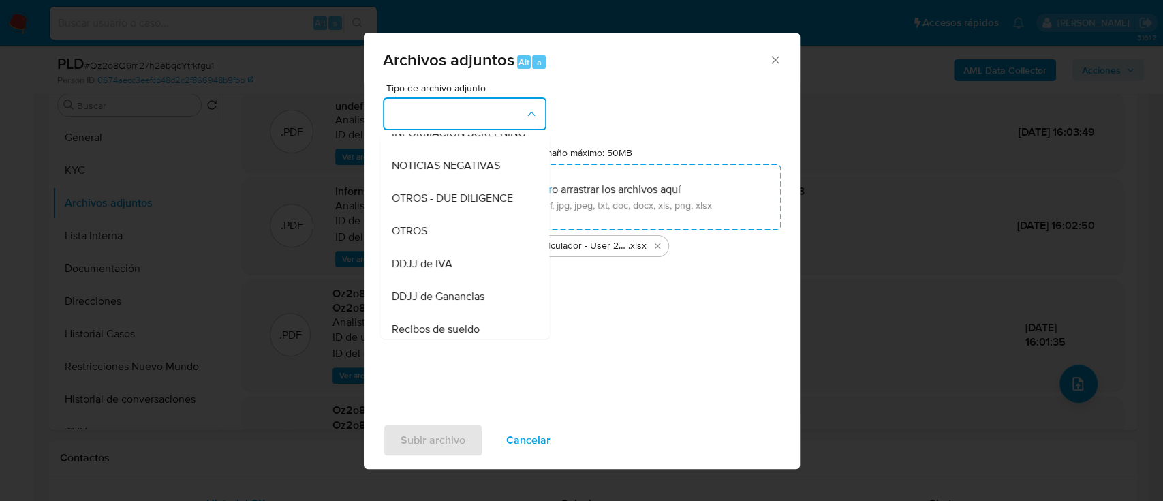
click at [450, 247] on div "OTROS" at bounding box center [460, 231] width 139 height 33
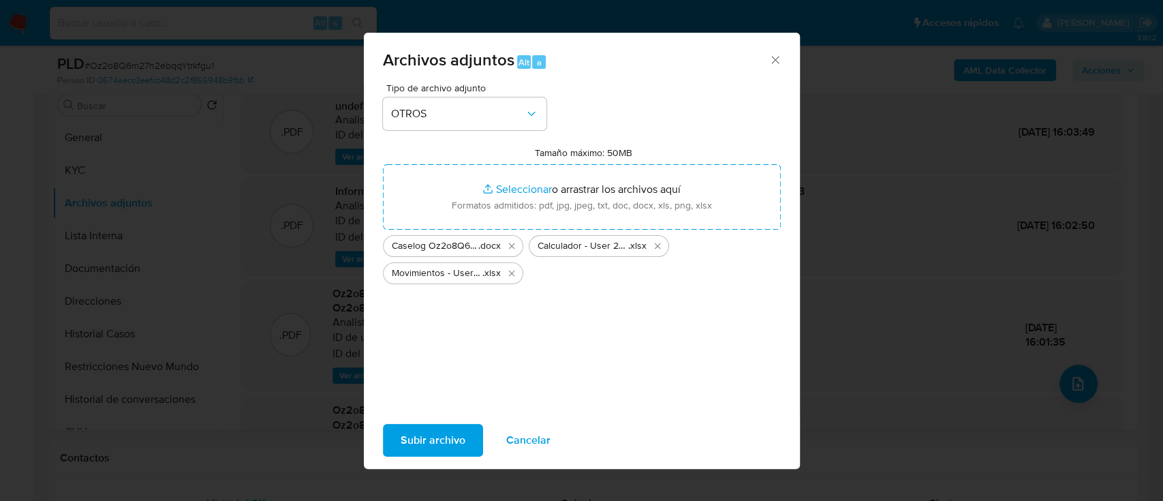
click at [421, 454] on span "Subir archivo" at bounding box center [433, 440] width 65 height 30
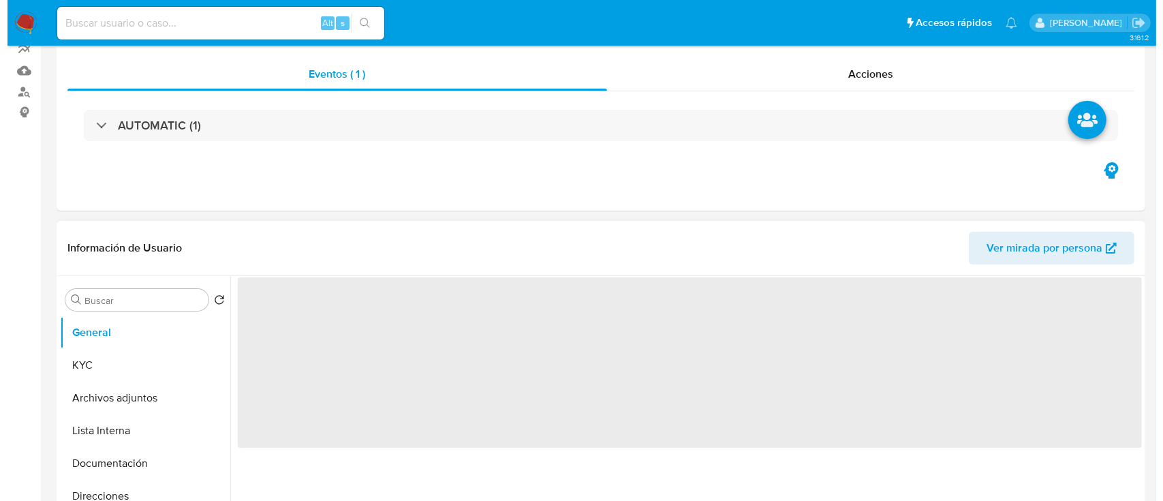
scroll to position [272, 0]
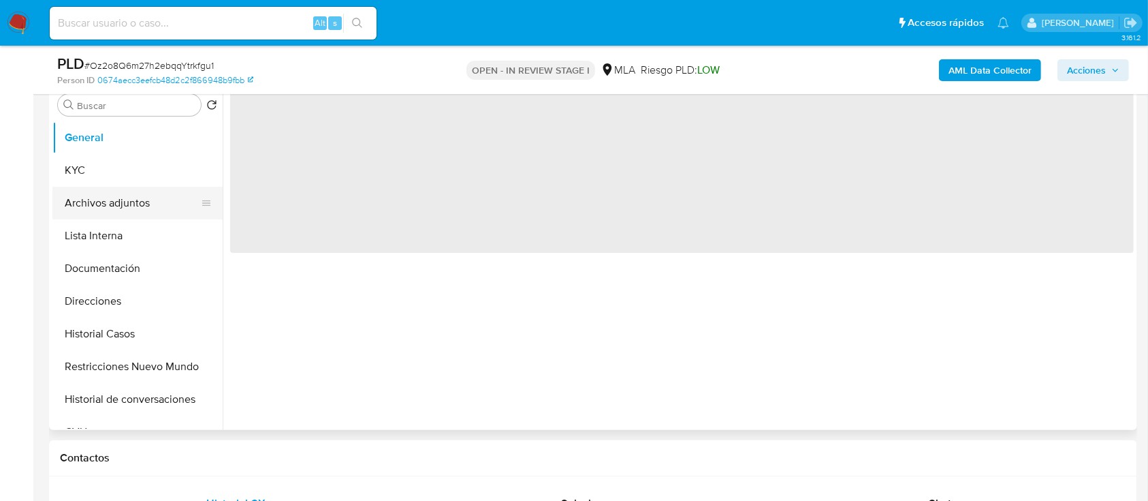
click at [127, 213] on button "Archivos adjuntos" at bounding box center [131, 203] width 159 height 33
select select "10"
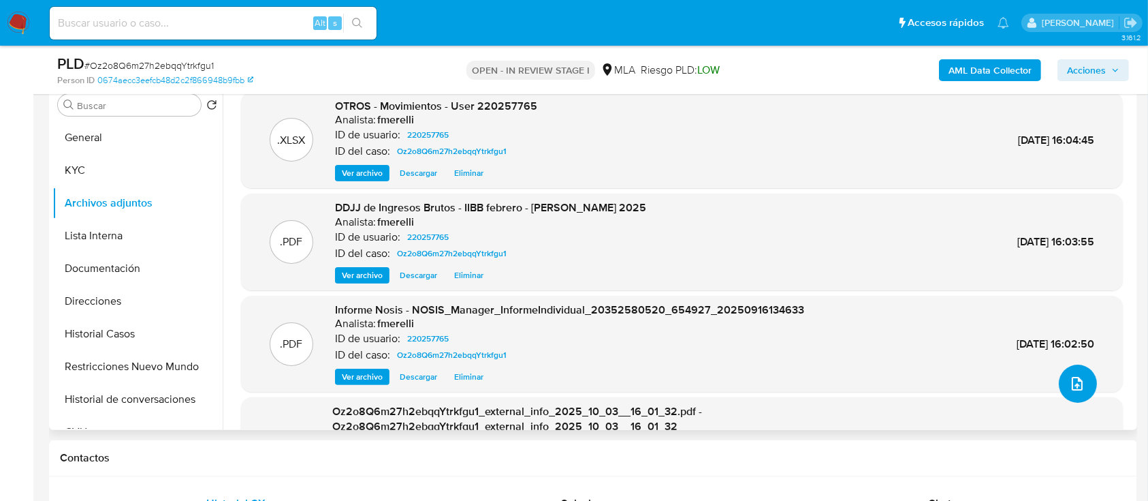
click at [1082, 382] on button "upload-file" at bounding box center [1078, 383] width 38 height 38
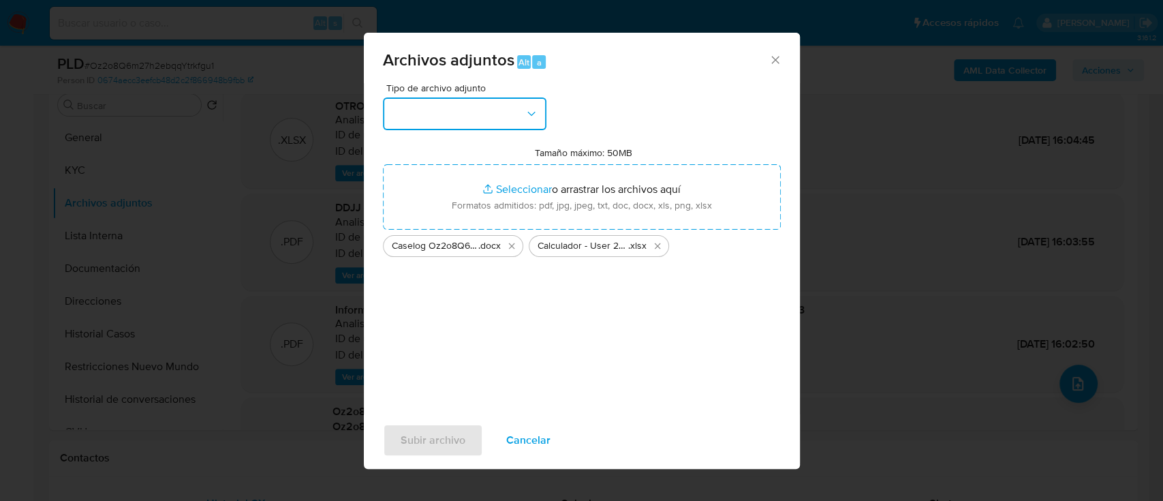
click at [439, 114] on button "button" at bounding box center [464, 113] width 163 height 33
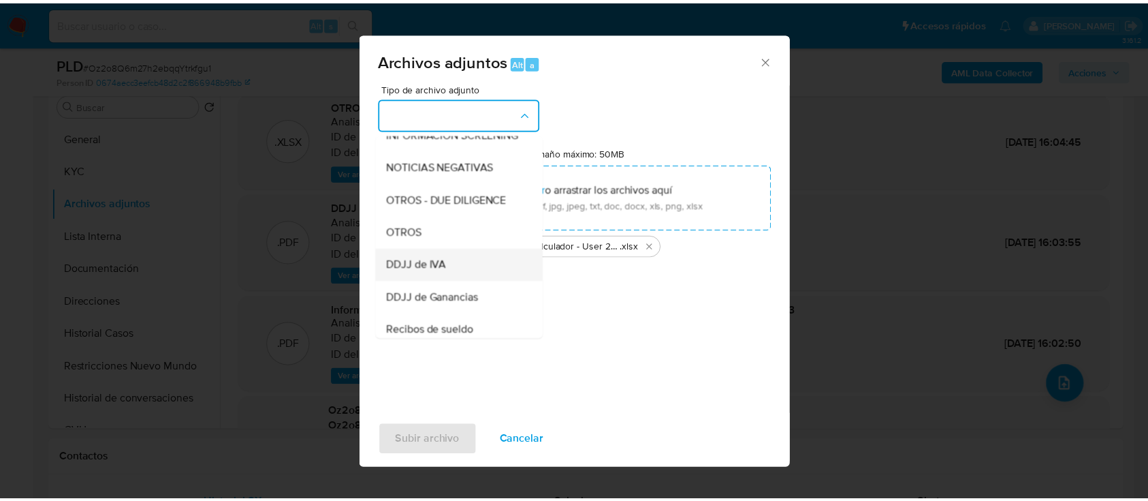
scroll to position [181, 0]
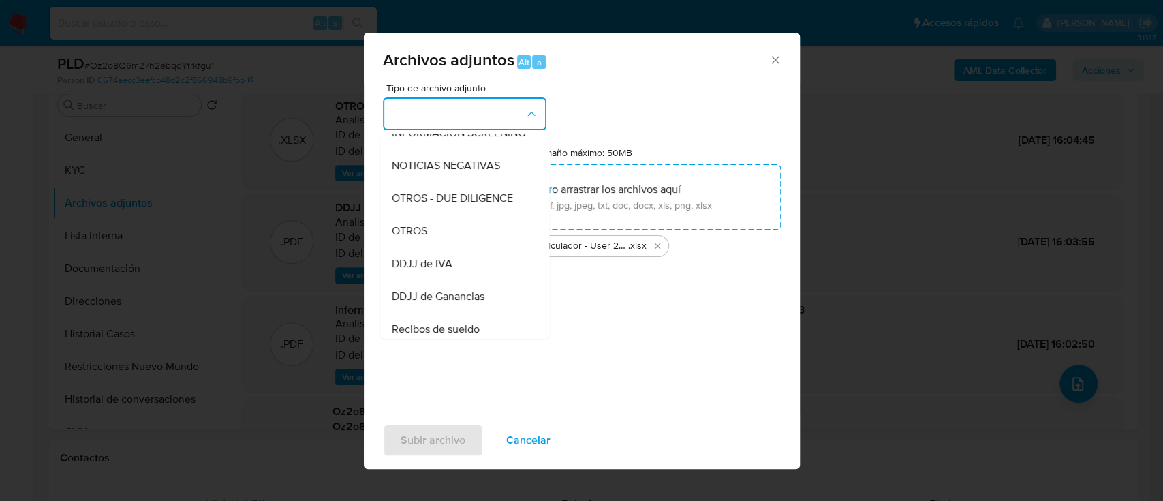
click at [454, 247] on div "OTROS" at bounding box center [460, 231] width 139 height 33
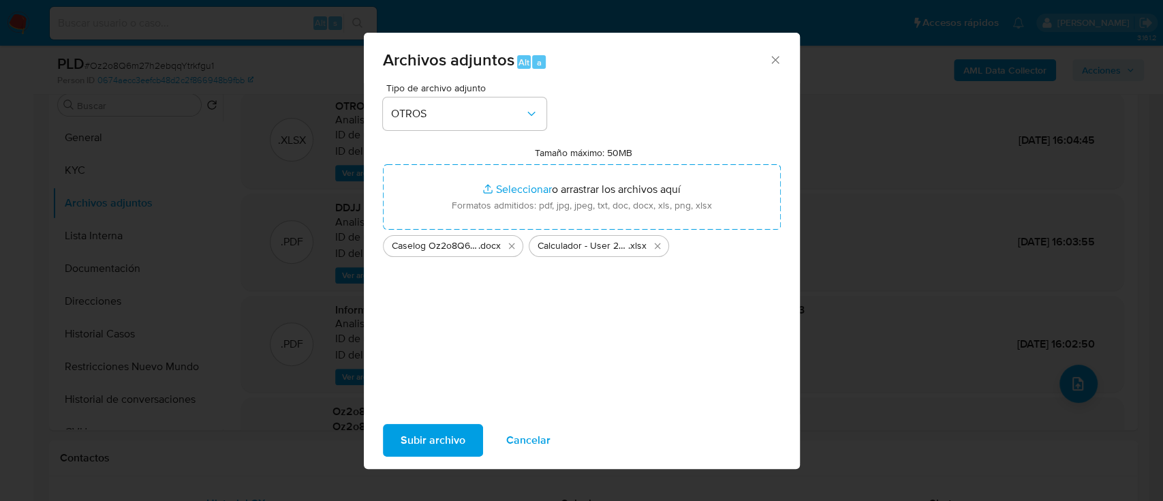
click at [433, 439] on span "Subir archivo" at bounding box center [433, 440] width 65 height 30
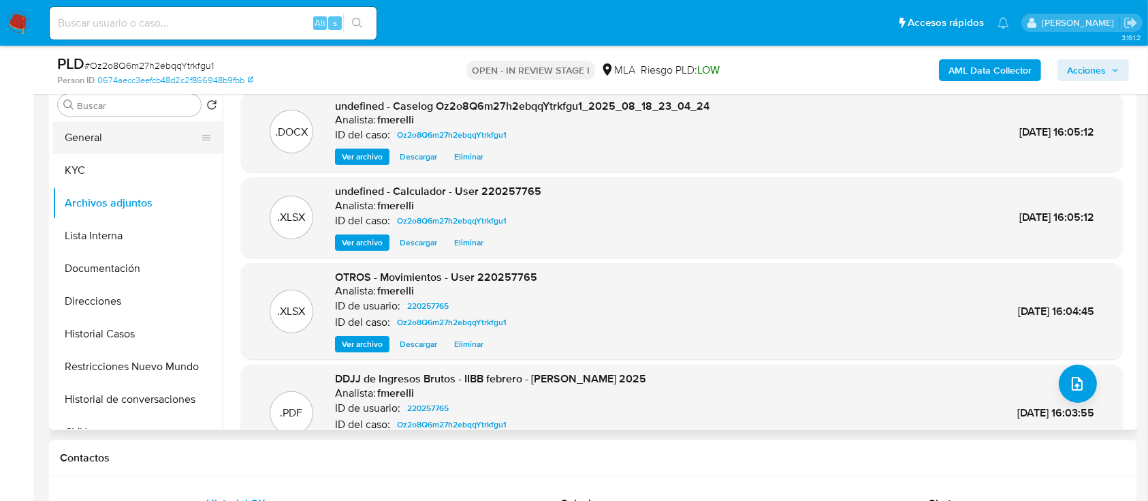
click at [138, 138] on button "General" at bounding box center [131, 137] width 159 height 33
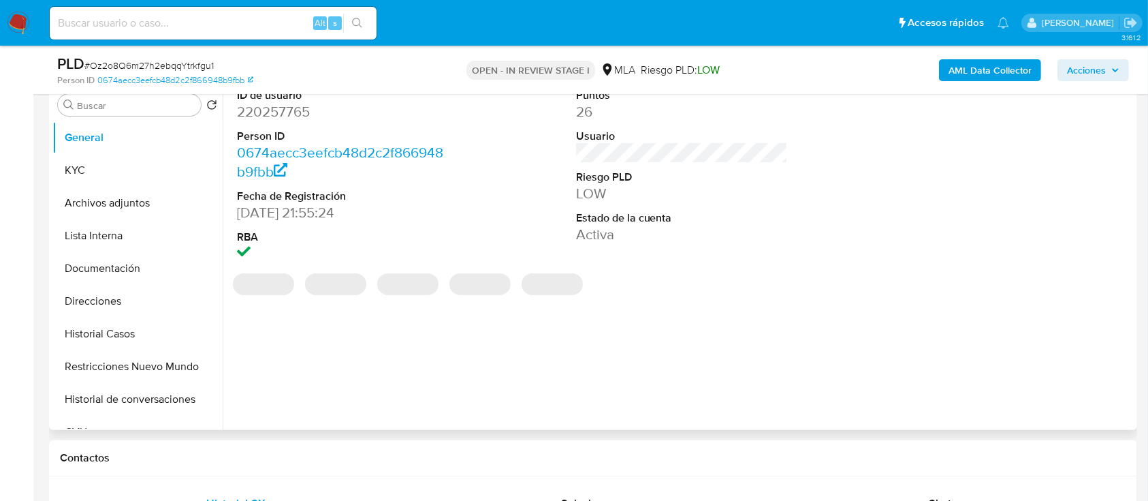
click at [282, 119] on dd "220257765" at bounding box center [343, 111] width 213 height 19
copy dd "220257765"
click at [134, 198] on button "Archivos adjuntos" at bounding box center [131, 203] width 159 height 33
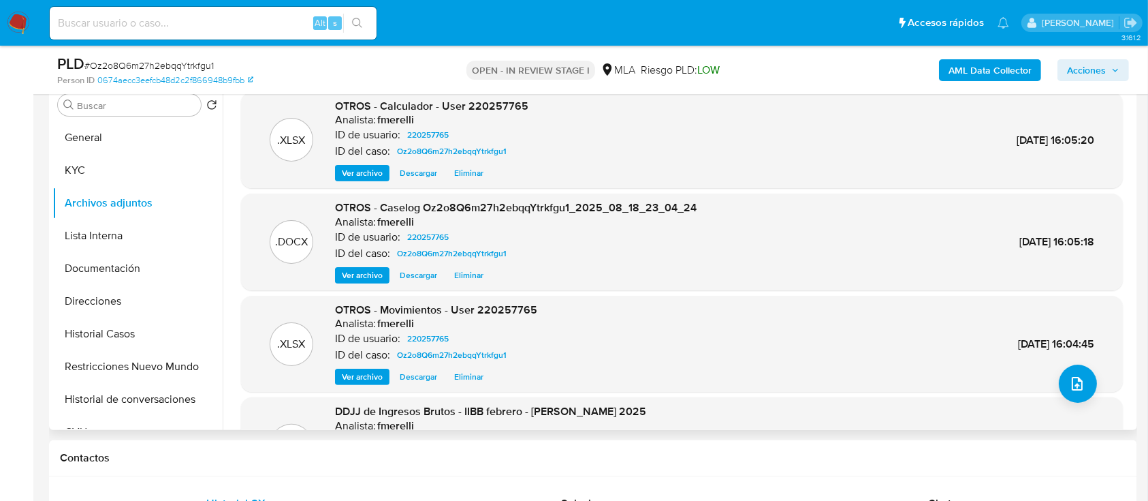
scroll to position [114, 0]
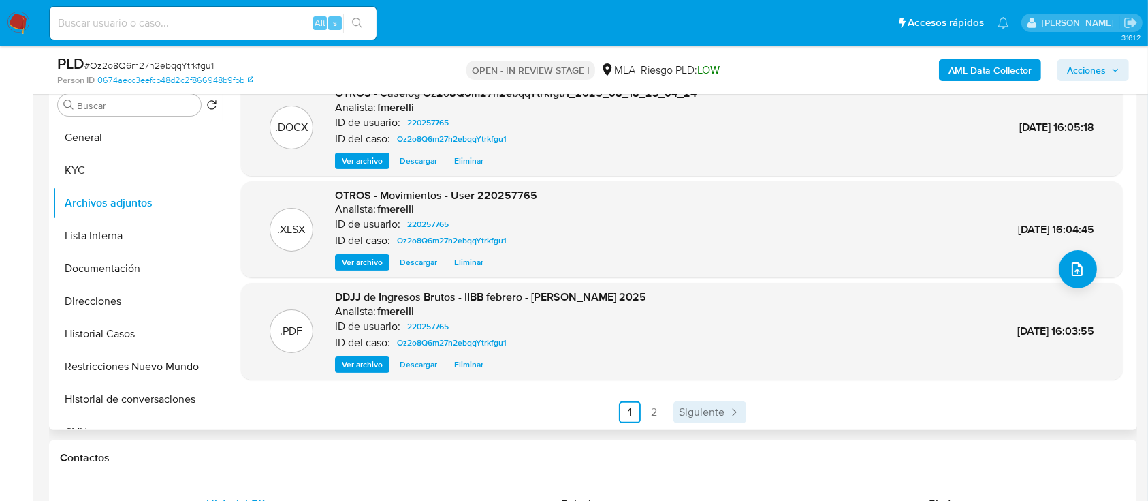
click at [713, 412] on span "Siguiente" at bounding box center [702, 412] width 46 height 11
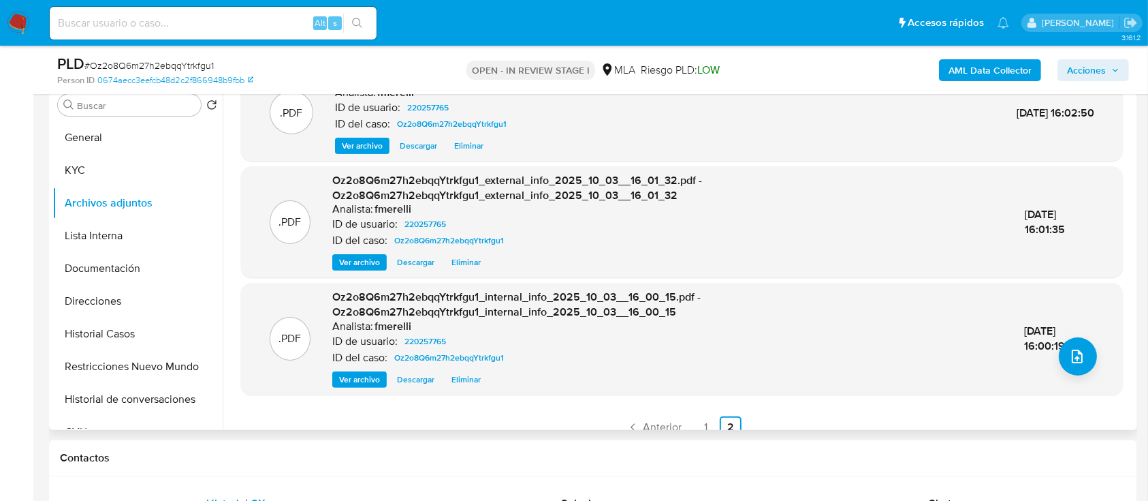
scroll to position [42, 0]
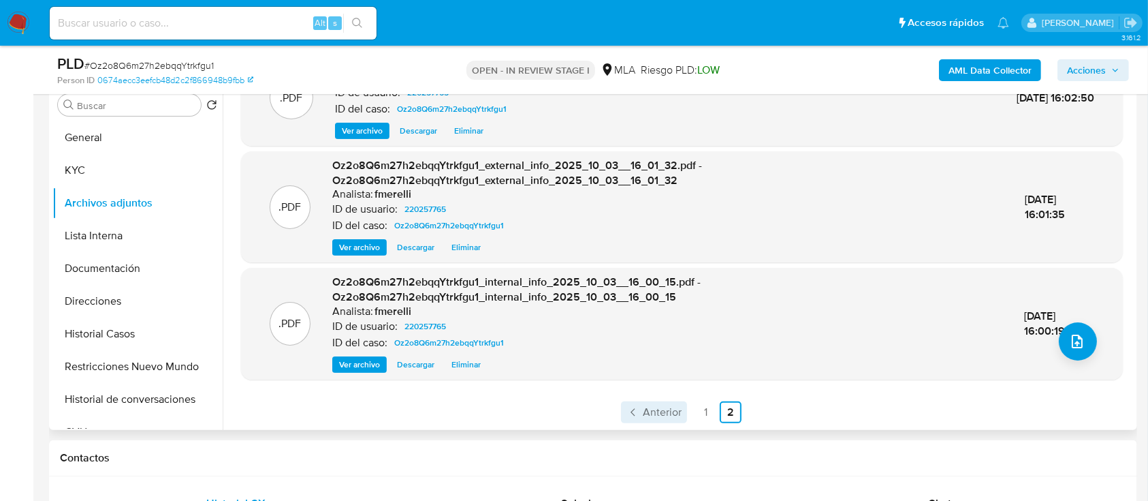
click at [657, 420] on link "Anterior" at bounding box center [654, 412] width 66 height 22
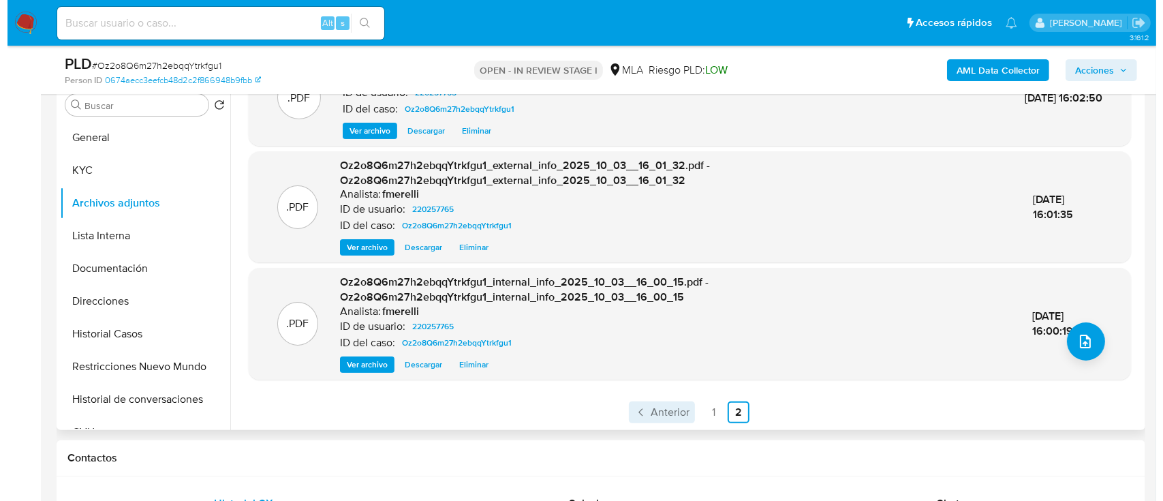
scroll to position [0, 0]
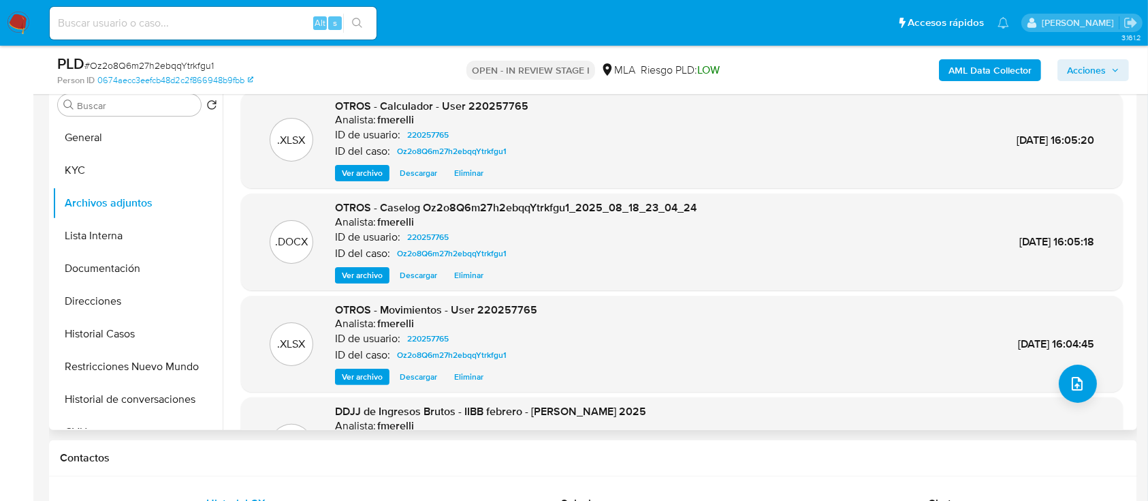
click at [371, 273] on span "Ver archivo" at bounding box center [362, 275] width 41 height 14
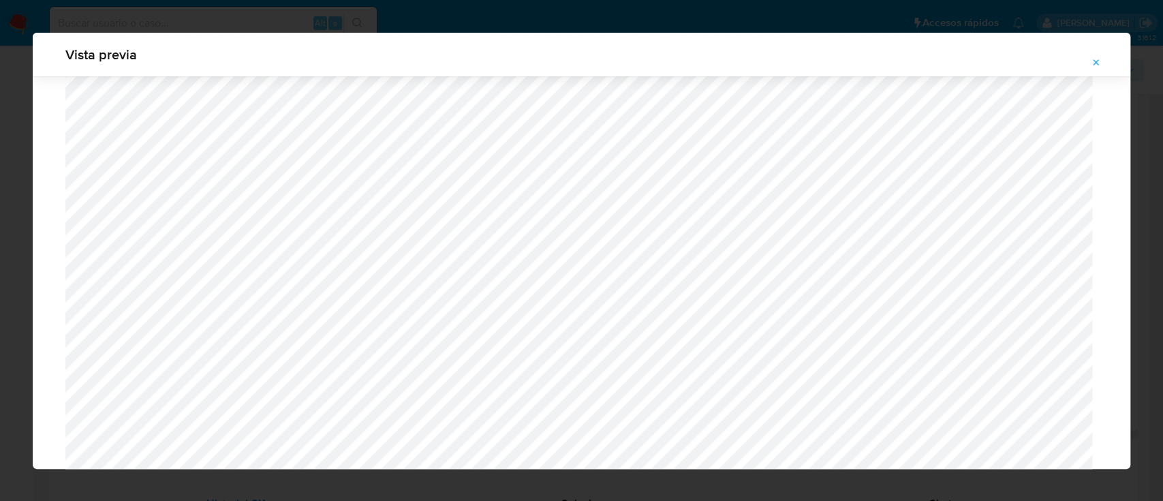
scroll to position [1423, 0]
click at [1095, 68] on span "Attachment preview" at bounding box center [1095, 62] width 11 height 19
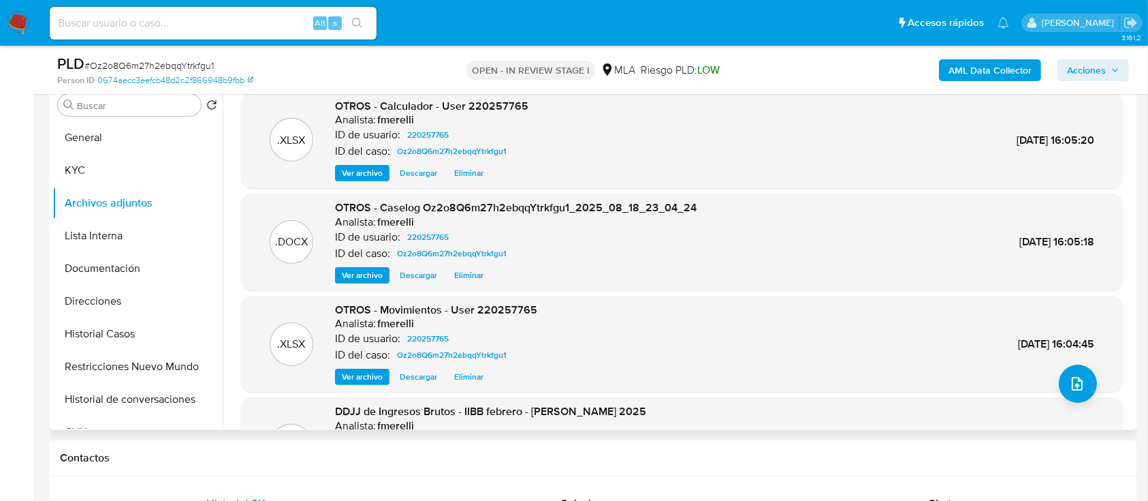
click at [146, 69] on span "# Oz2o8Q6m27h2ebqqYtrkfgu1" at bounding box center [148, 66] width 129 height 14
copy span "Oz2o8Q6m27h2ebqqYtrkfgu1"
click at [365, 279] on span "Ver archivo" at bounding box center [362, 275] width 41 height 14
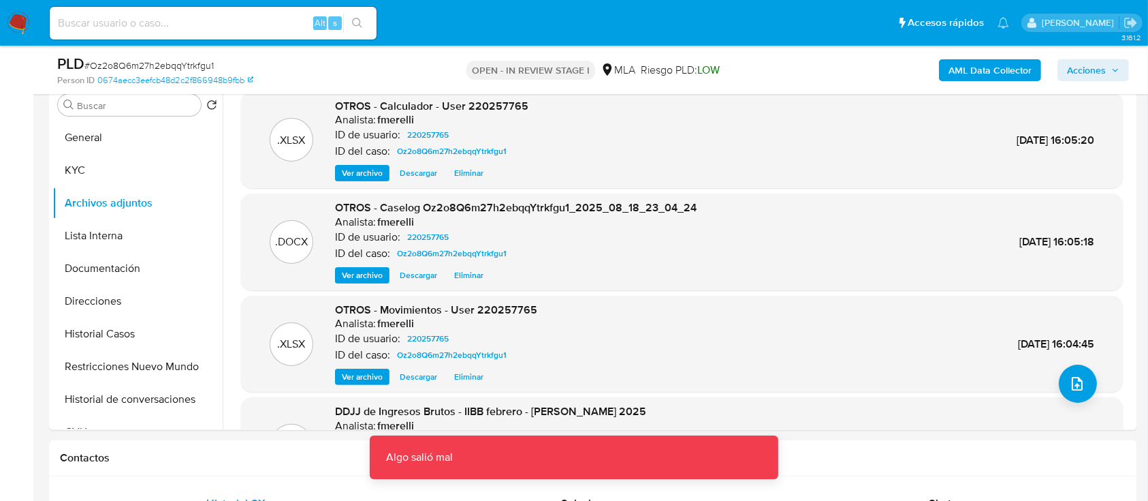
click at [360, 274] on span "Ver archivo" at bounding box center [362, 275] width 41 height 14
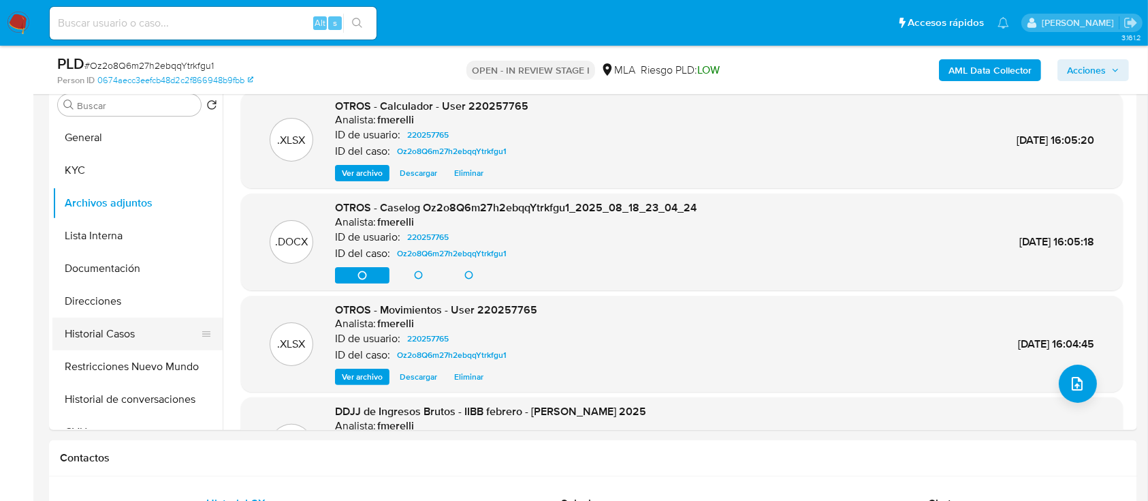
click at [120, 339] on button "Historial Casos" at bounding box center [131, 333] width 159 height 33
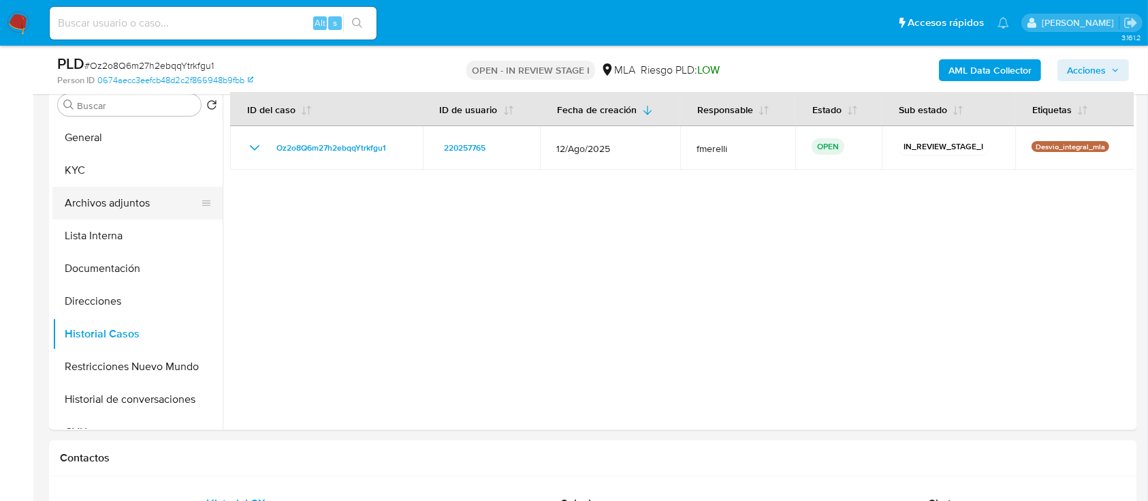
click at [123, 214] on button "Archivos adjuntos" at bounding box center [131, 203] width 159 height 33
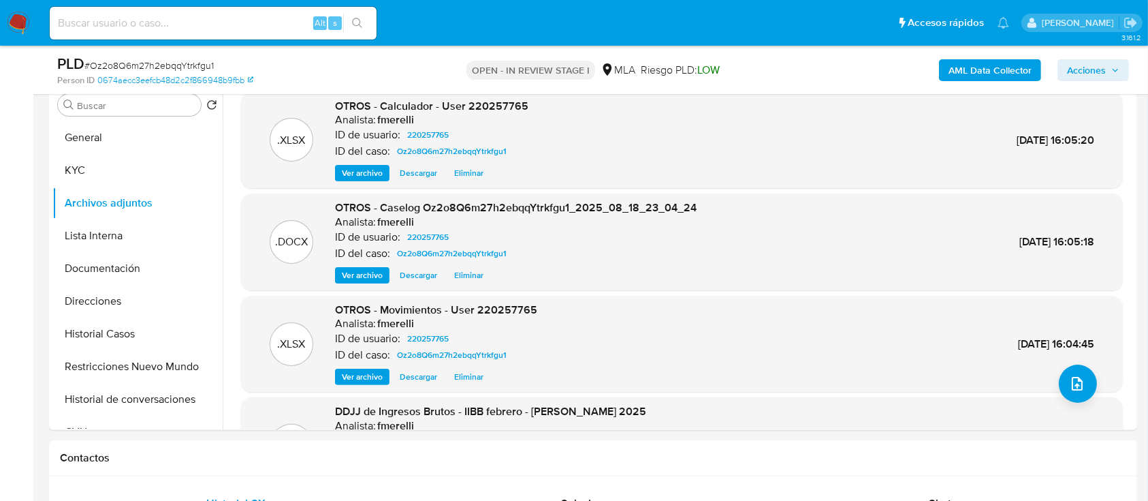
click at [367, 274] on span "Ver archivo" at bounding box center [362, 275] width 41 height 14
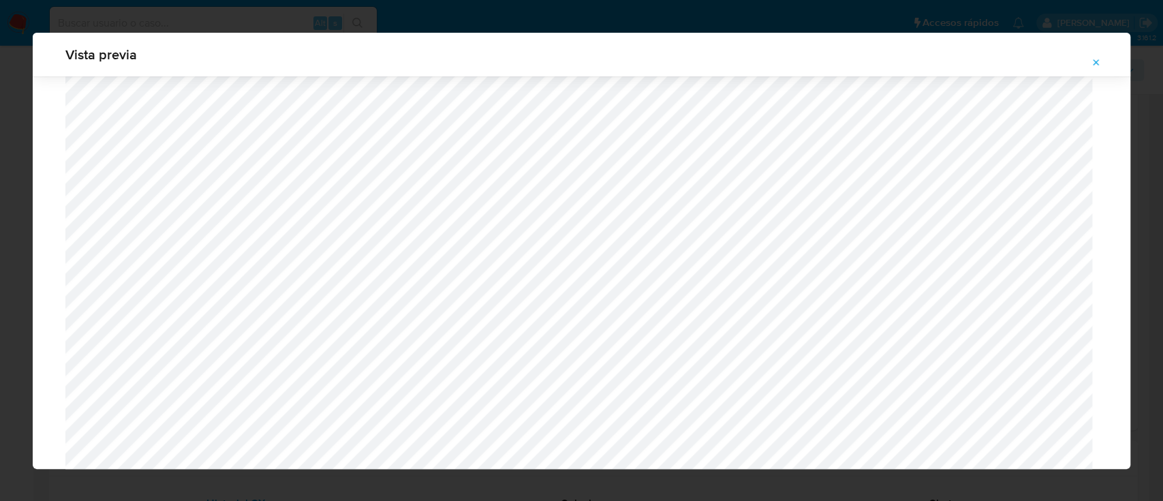
scroll to position [1244, 0]
click at [1090, 65] on button "Attachment preview" at bounding box center [1096, 63] width 30 height 22
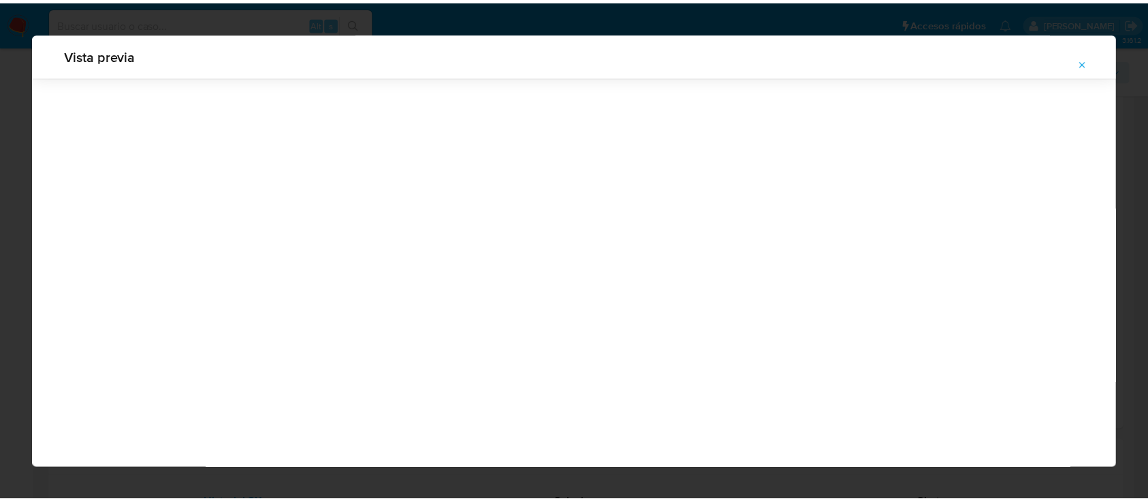
scroll to position [44, 0]
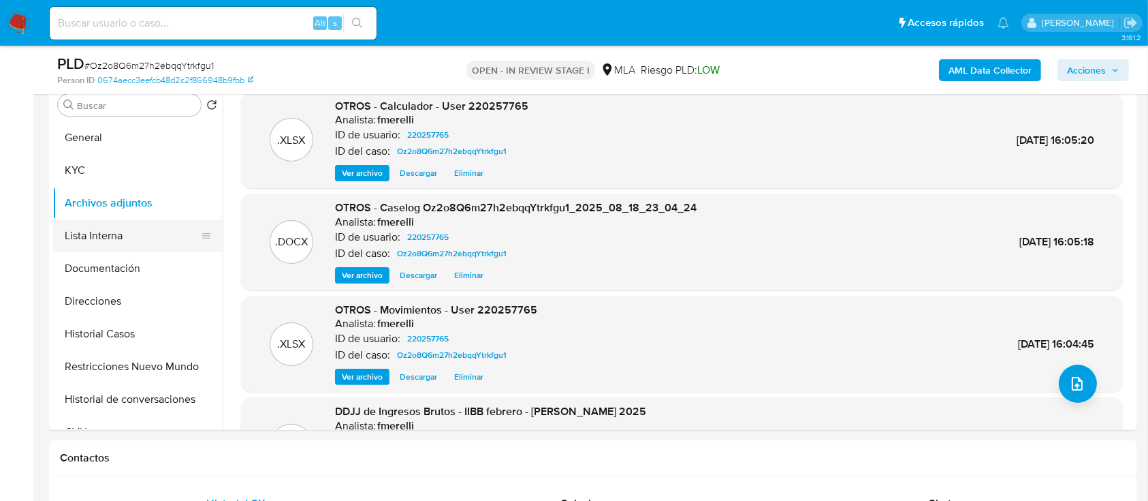
click at [129, 251] on button "Lista Interna" at bounding box center [131, 235] width 159 height 33
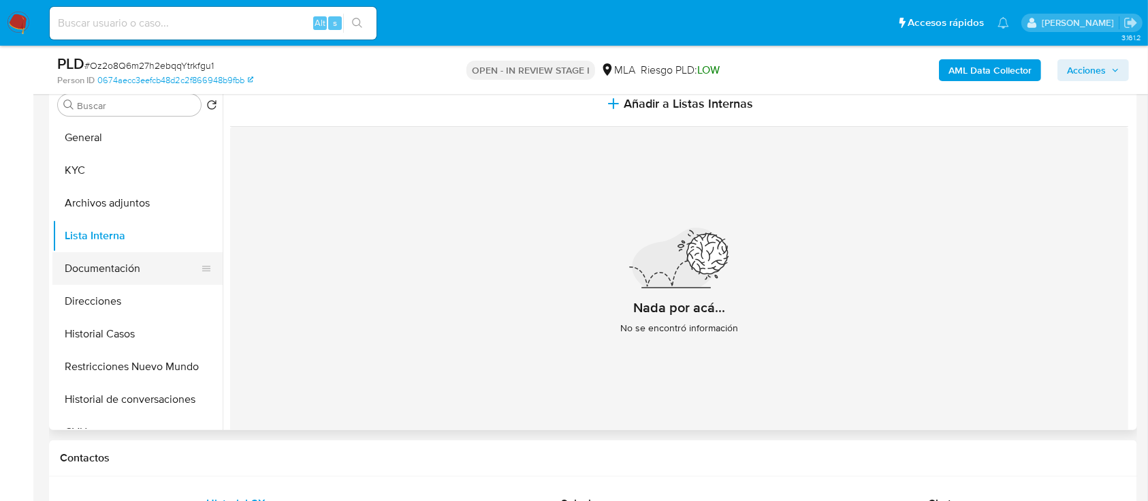
click at [127, 258] on button "Documentación" at bounding box center [131, 268] width 159 height 33
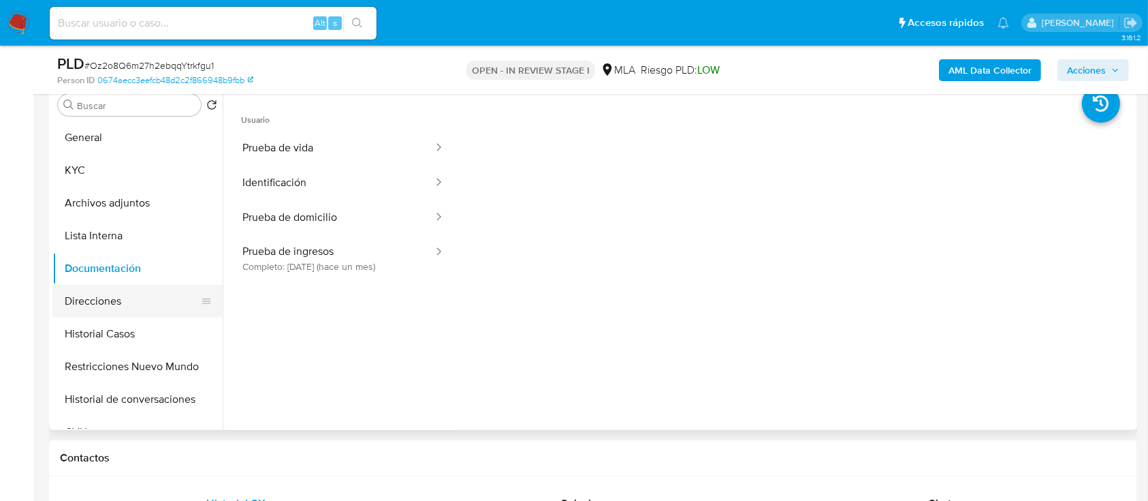
click at [106, 307] on button "Direcciones" at bounding box center [131, 301] width 159 height 33
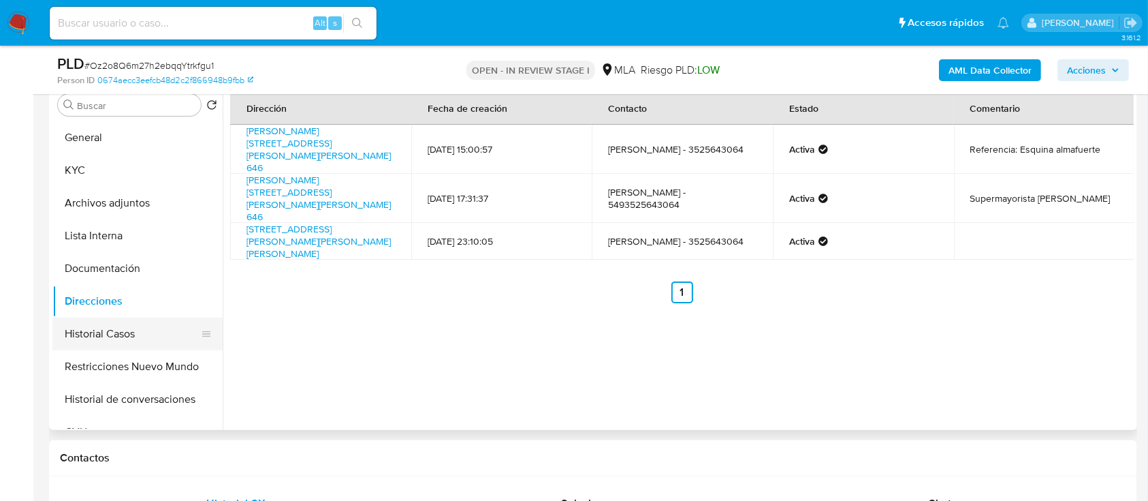
click at [127, 332] on button "Historial Casos" at bounding box center [131, 333] width 159 height 33
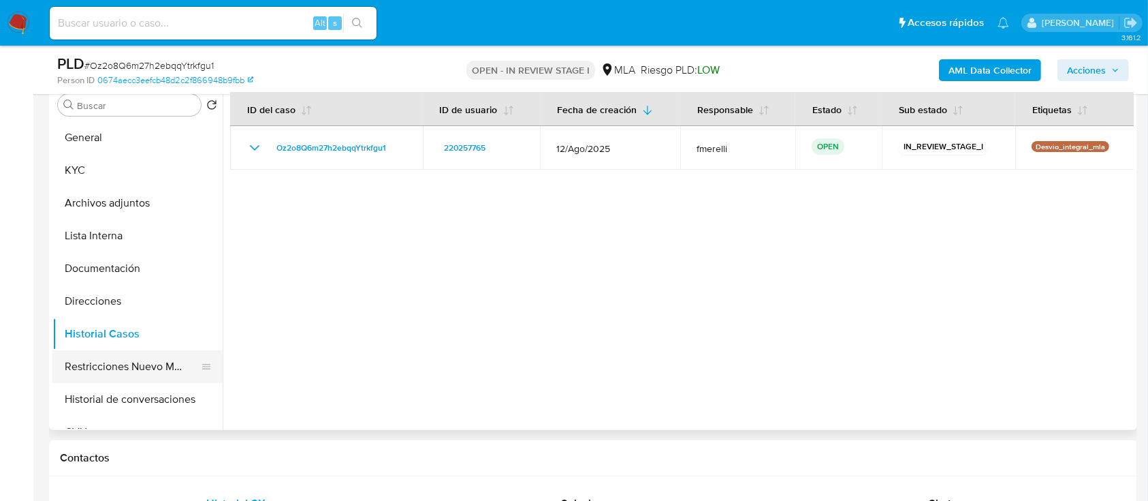
click at [104, 363] on button "Restricciones Nuevo Mundo" at bounding box center [131, 366] width 159 height 33
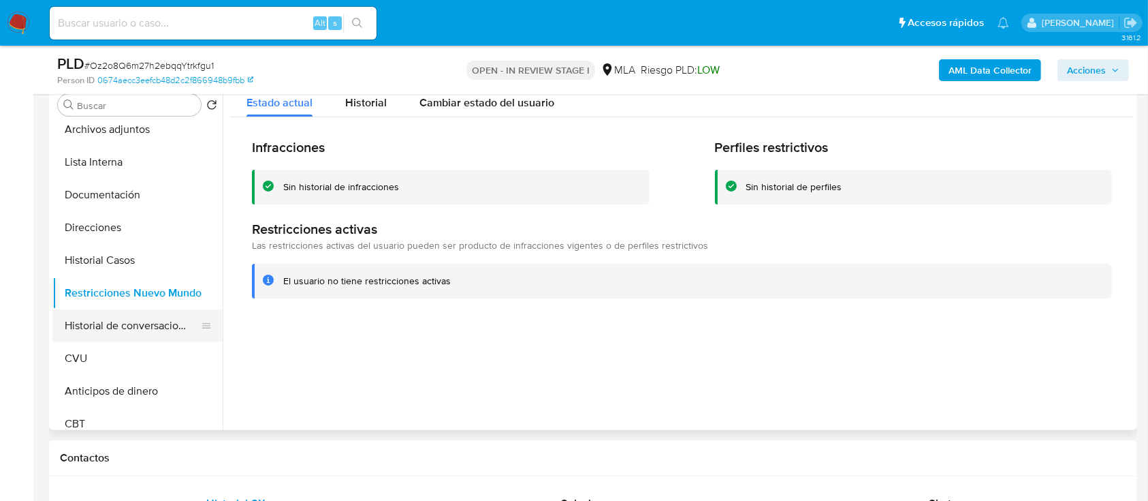
scroll to position [91, 0]
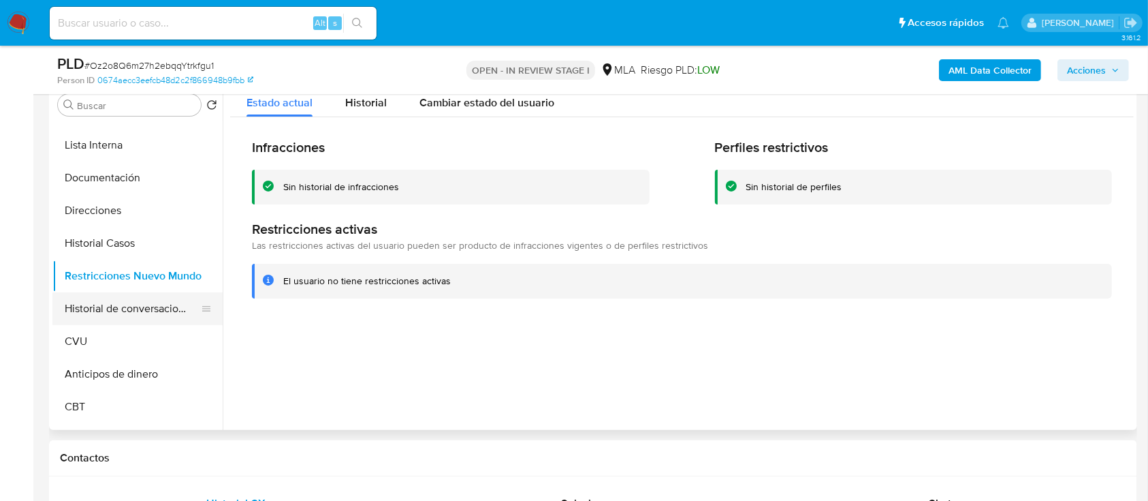
click at [127, 305] on button "Historial de conversaciones" at bounding box center [131, 308] width 159 height 33
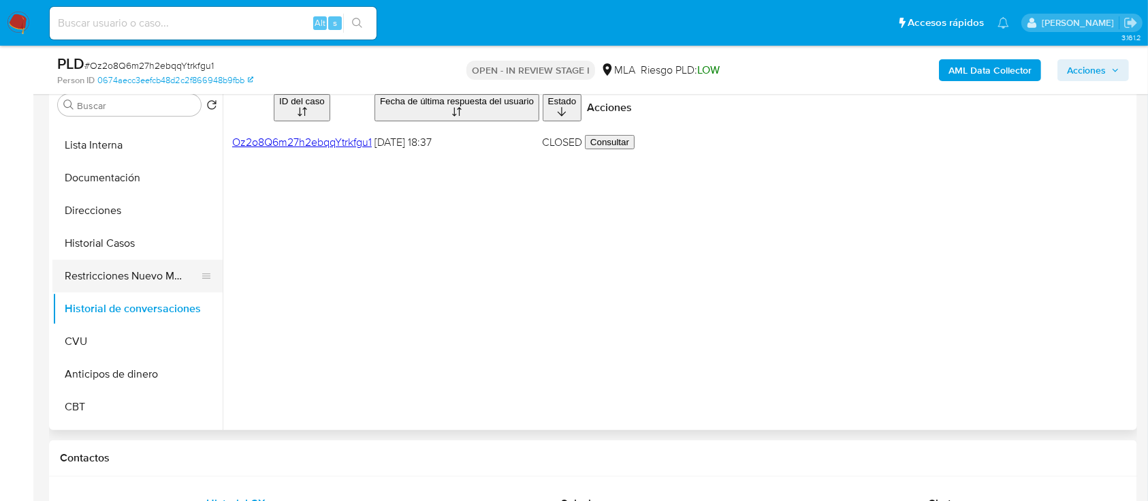
scroll to position [0, 0]
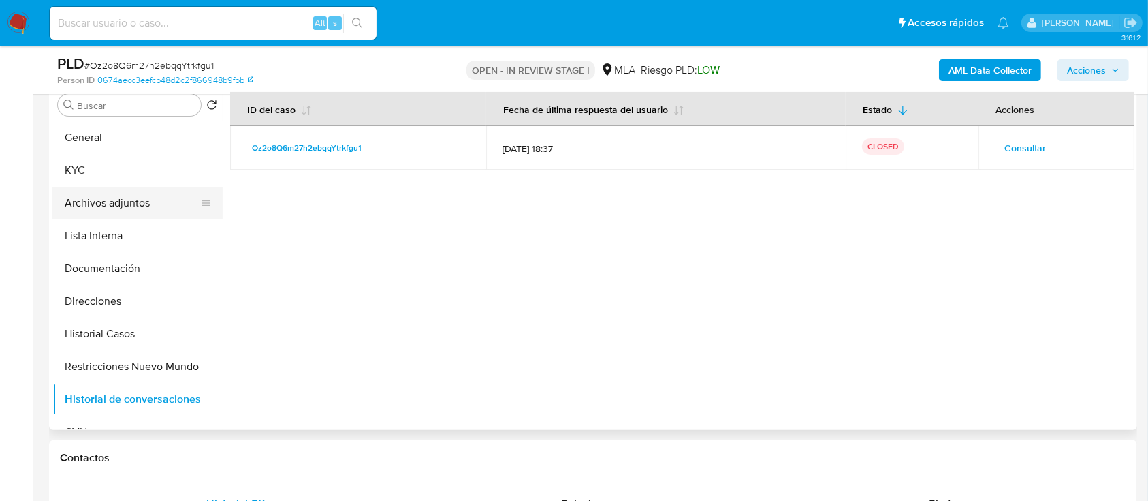
click at [131, 206] on button "Archivos adjuntos" at bounding box center [131, 203] width 159 height 33
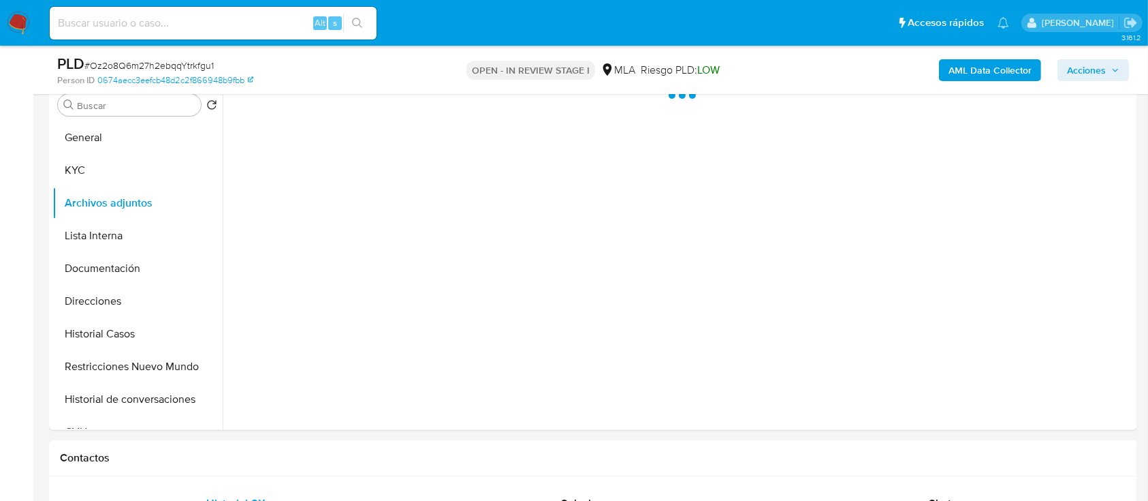
click at [1078, 65] on span "Acciones" at bounding box center [1086, 70] width 39 height 22
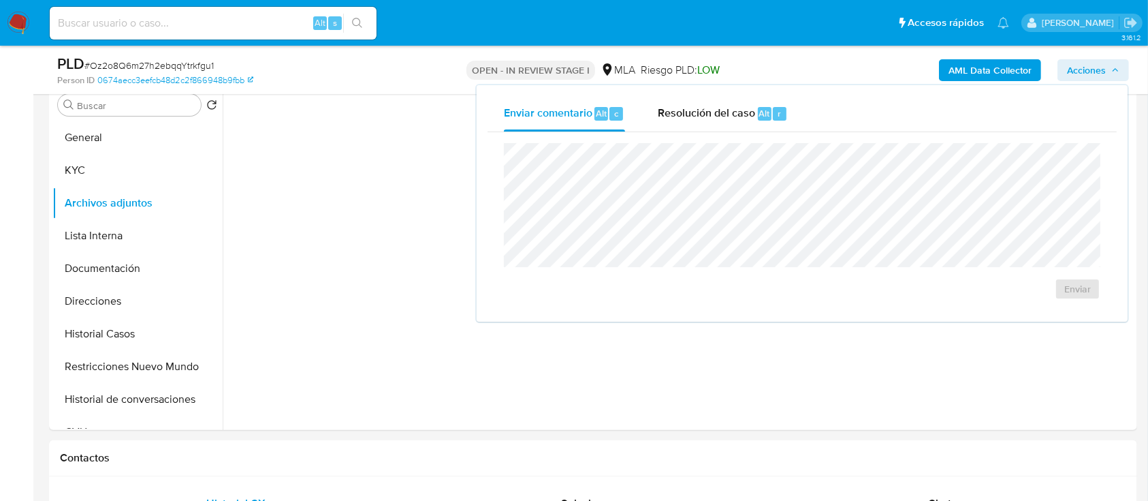
click at [764, 112] on span "Alt" at bounding box center [764, 113] width 11 height 13
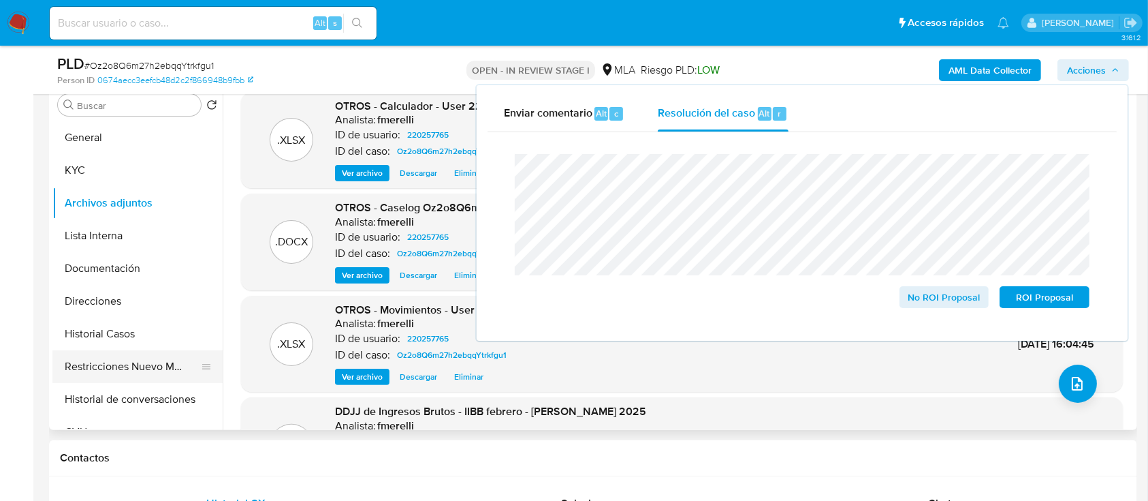
click at [99, 380] on button "Restricciones Nuevo Mundo" at bounding box center [131, 366] width 159 height 33
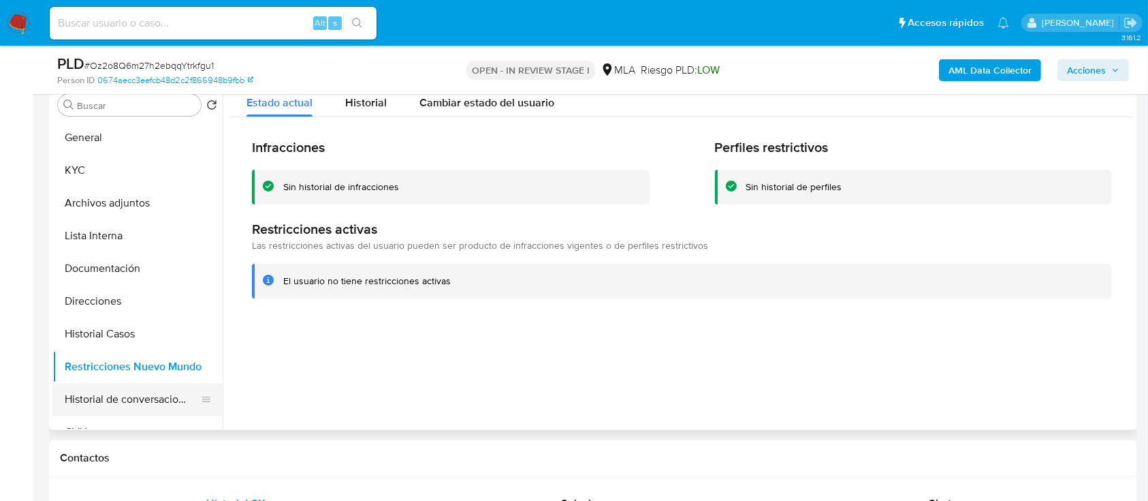
click at [102, 400] on button "Historial de conversaciones" at bounding box center [131, 399] width 159 height 33
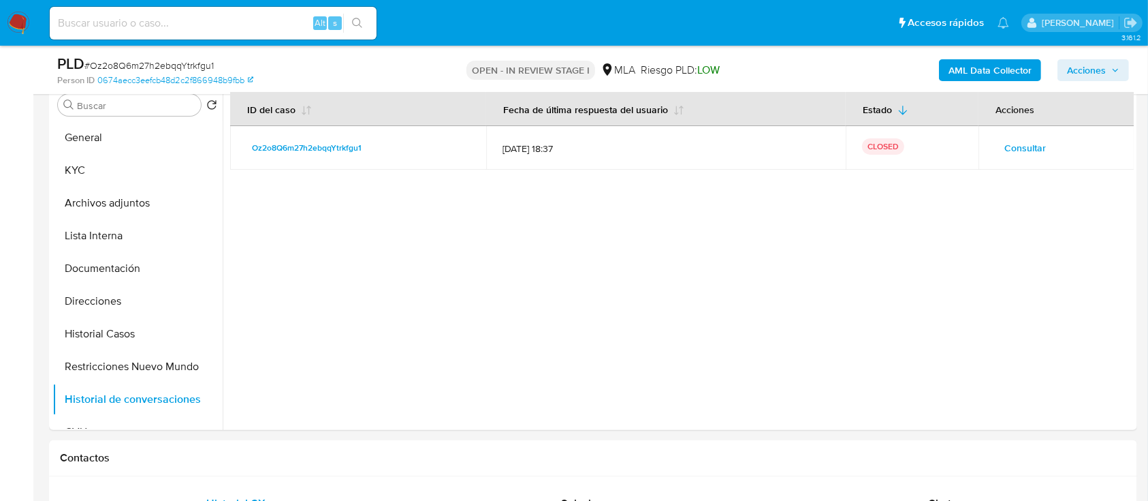
click at [1112, 71] on icon "button" at bounding box center [1116, 70] width 8 height 8
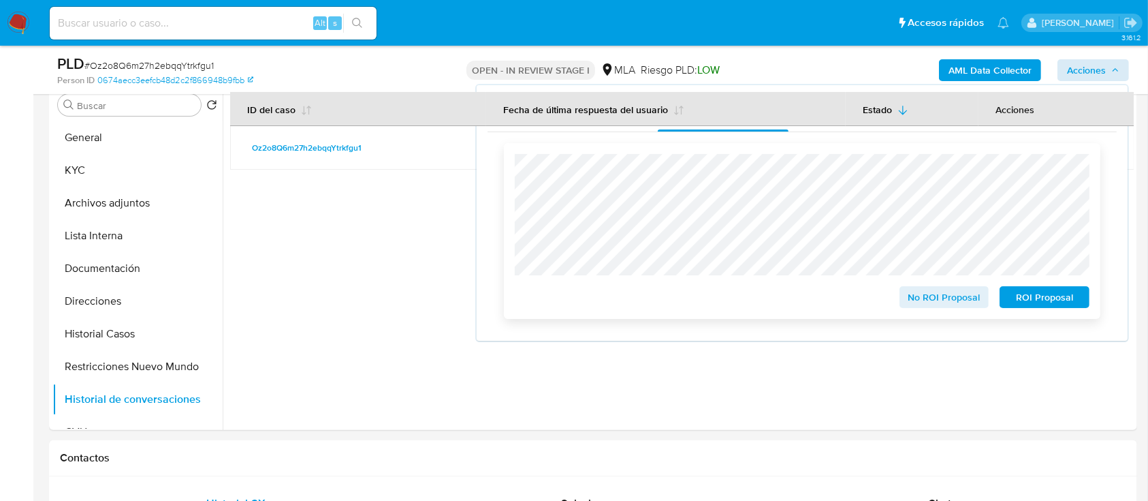
click at [954, 294] on span "No ROI Proposal" at bounding box center [944, 296] width 71 height 19
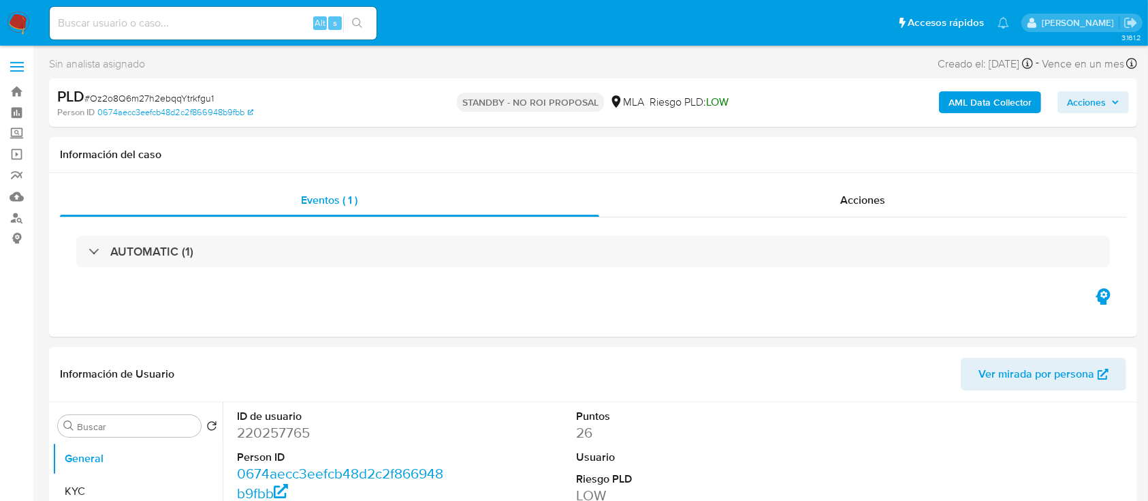
click at [20, 17] on img at bounding box center [18, 23] width 23 height 23
select select "10"
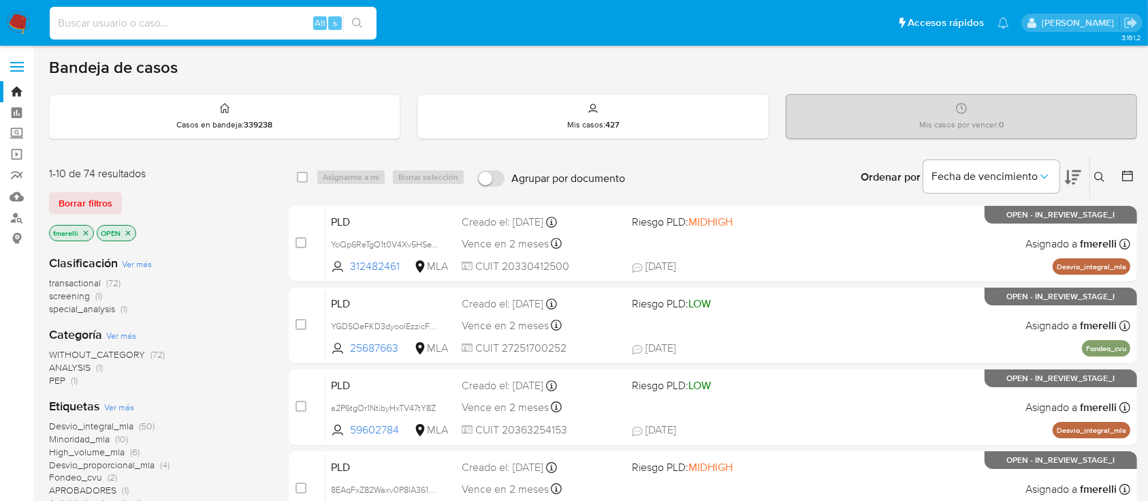
click at [267, 17] on input at bounding box center [213, 23] width 327 height 18
paste input "7DNaAD3Y0bDHn9IUHlaH1BLk"
type input "7DNaAD3Y0bDHn9IUHlaH1BLk"
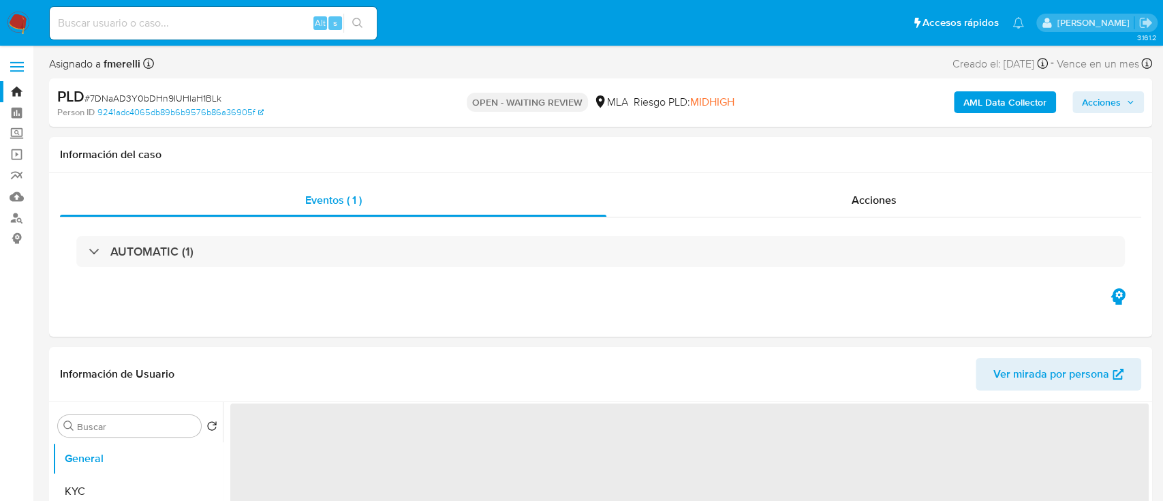
select select "10"
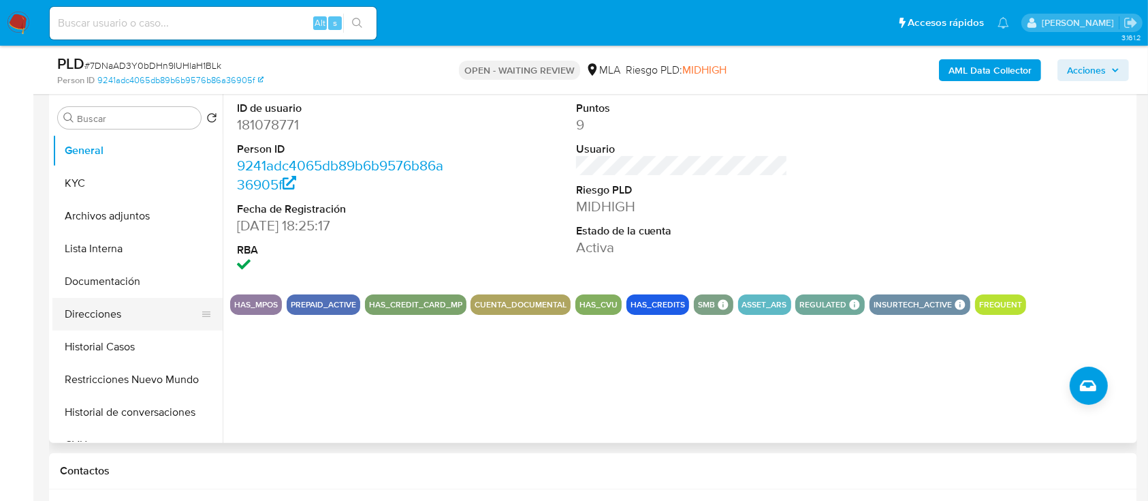
scroll to position [272, 0]
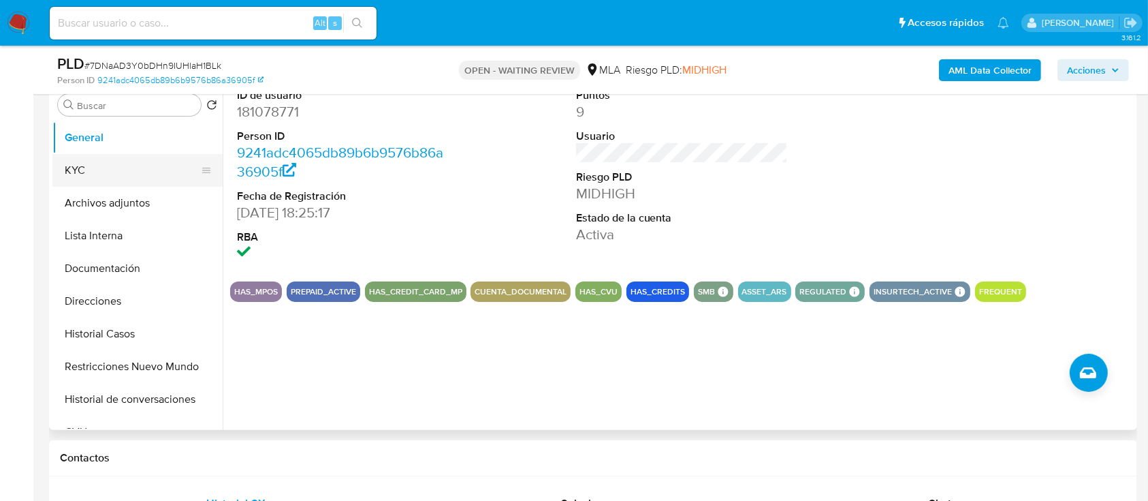
click at [137, 177] on button "KYC" at bounding box center [131, 170] width 159 height 33
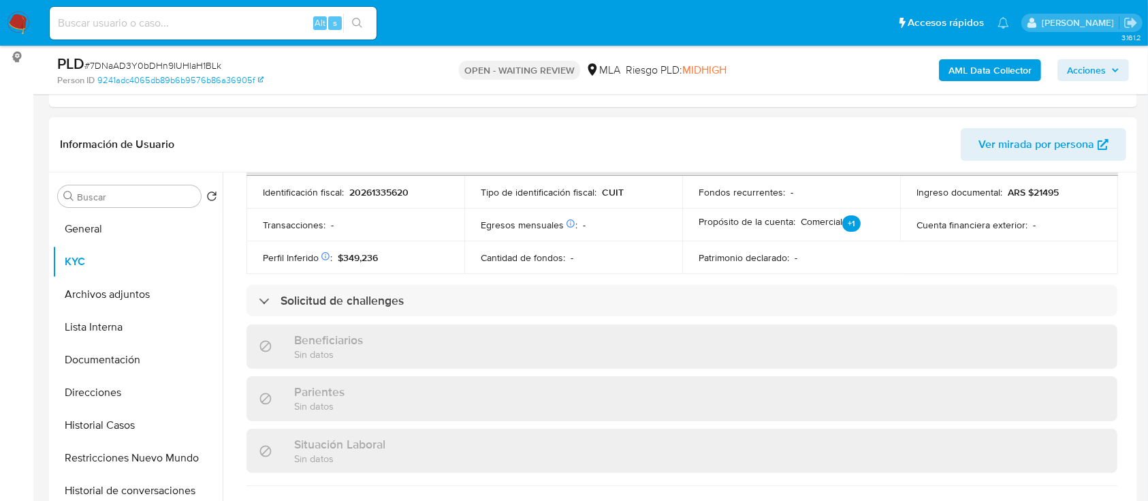
scroll to position [181, 0]
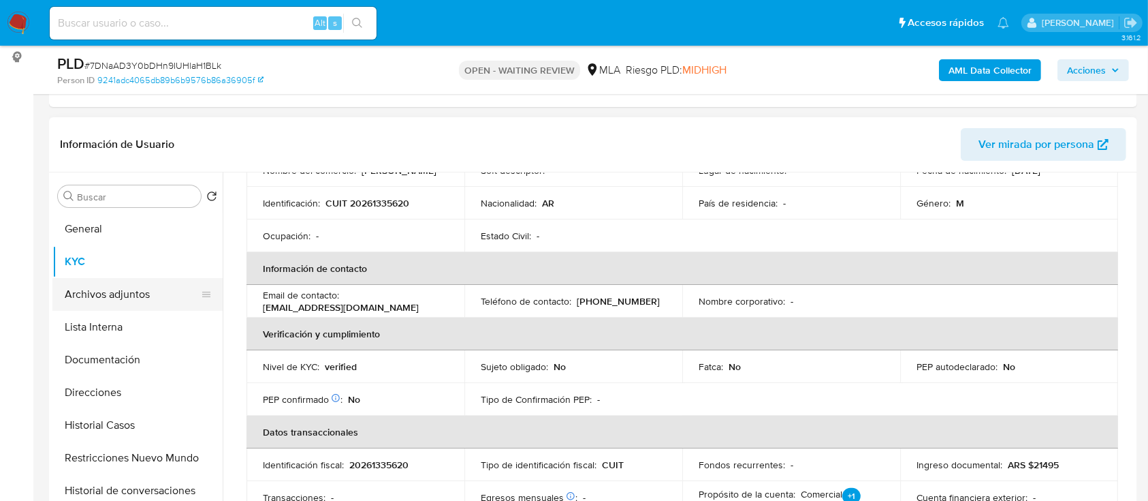
click at [117, 285] on button "Archivos adjuntos" at bounding box center [131, 294] width 159 height 33
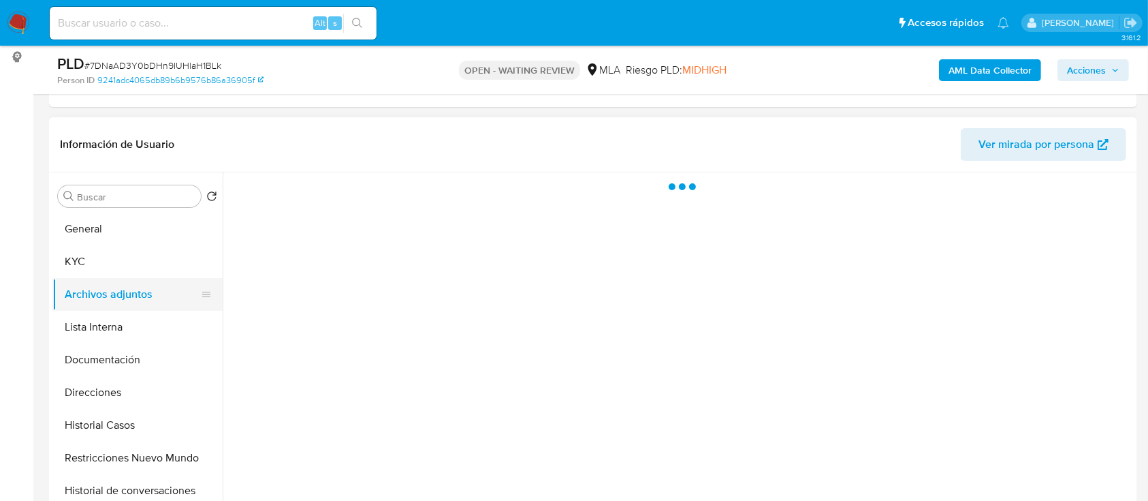
scroll to position [0, 0]
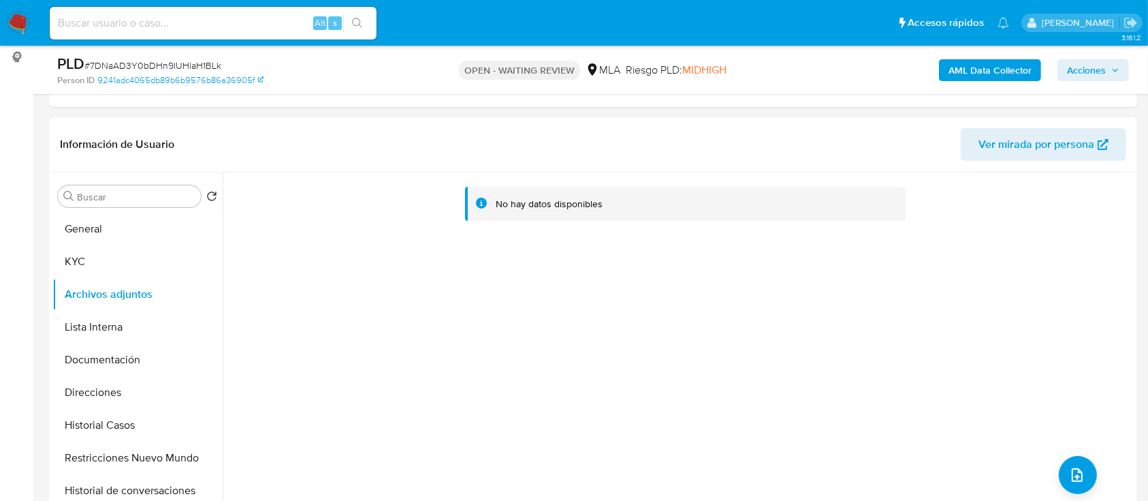
click at [175, 62] on span "# 7DNaAD3Y0bDHn9IUHlaH1BLk" at bounding box center [152, 66] width 137 height 14
copy span "7DNaAD3Y0bDHn9IUHlaH1BLk"
click at [12, 24] on img at bounding box center [18, 23] width 23 height 23
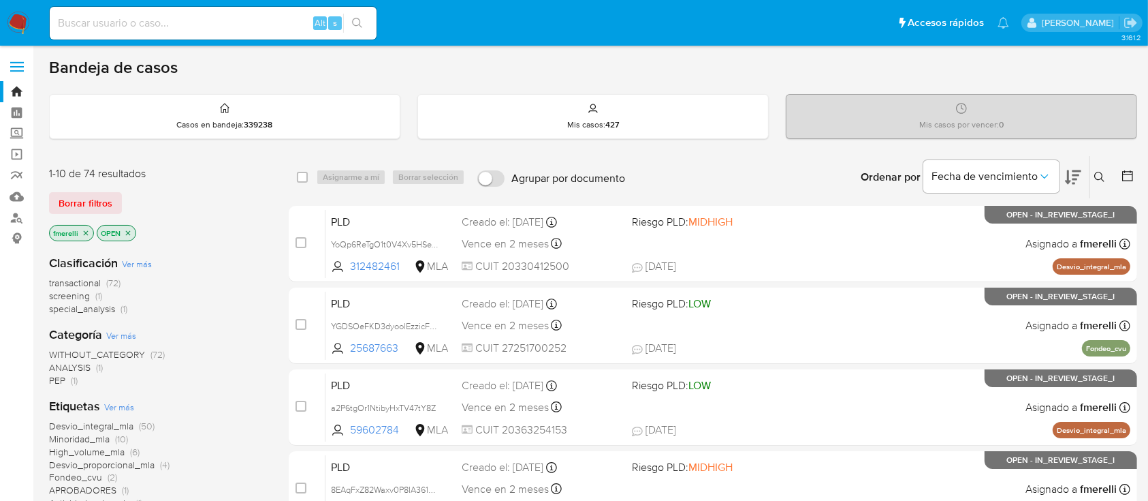
click at [1101, 173] on icon at bounding box center [1100, 177] width 11 height 11
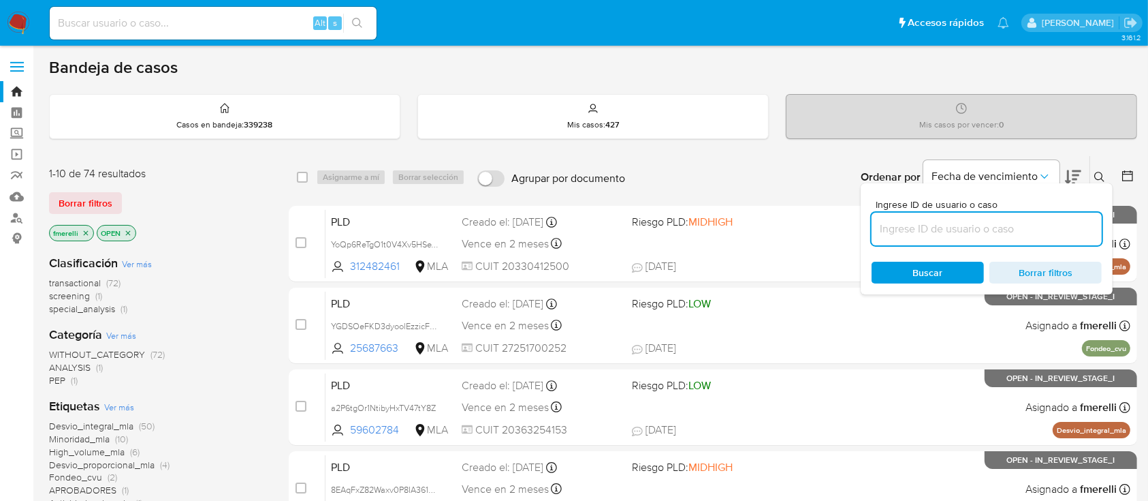
click at [1037, 224] on input at bounding box center [987, 229] width 230 height 18
type input "7DNaAD3Y0bDHn9IUHlaH1BLk"
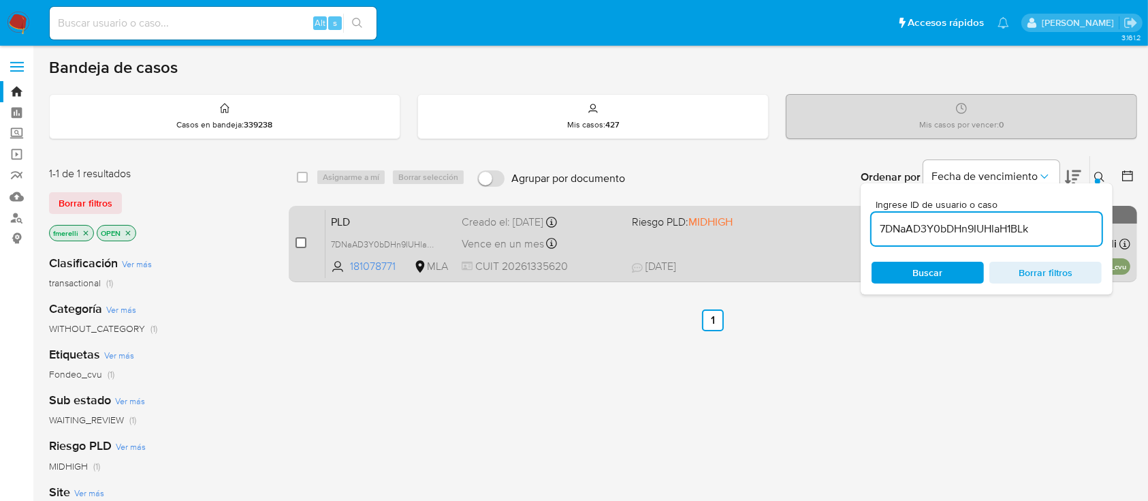
click at [301, 244] on input "checkbox" at bounding box center [301, 242] width 11 height 11
checkbox input "true"
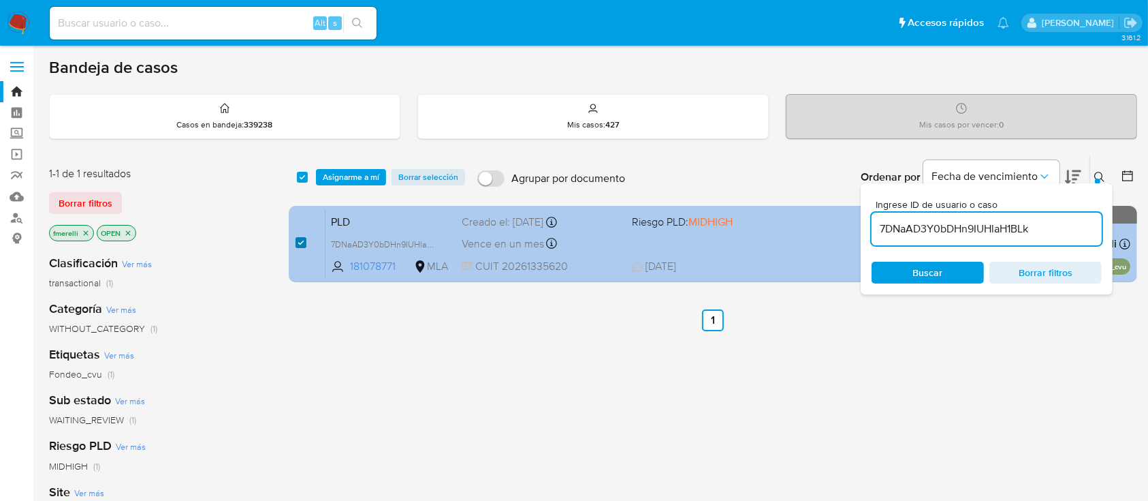
checkbox input "true"
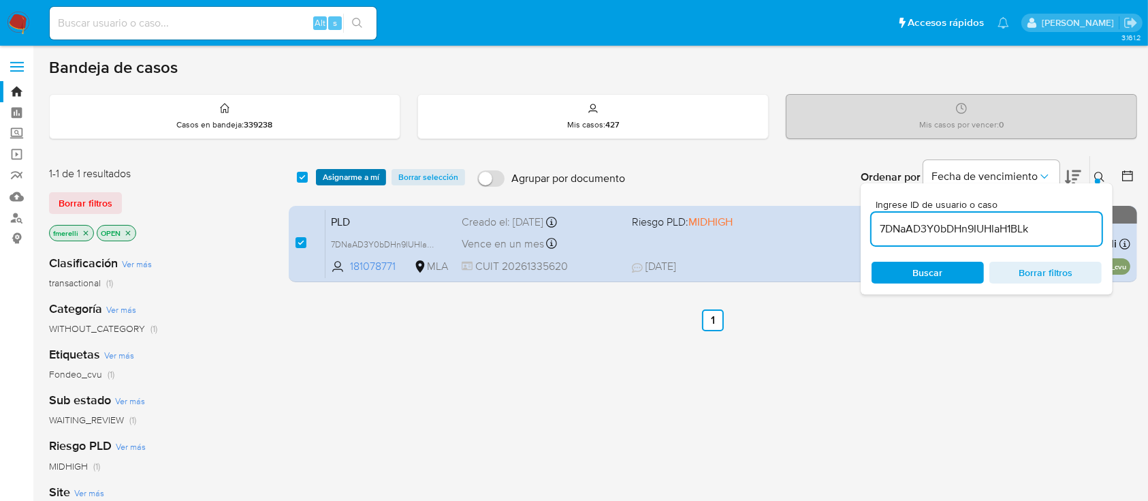
click at [334, 173] on span "Asignarme a mí" at bounding box center [351, 177] width 57 height 14
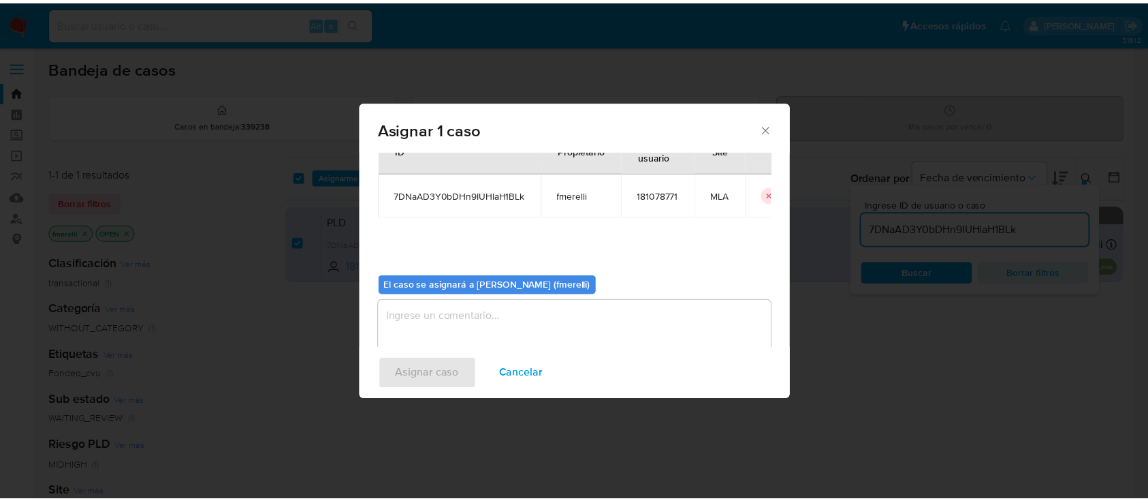
scroll to position [69, 0]
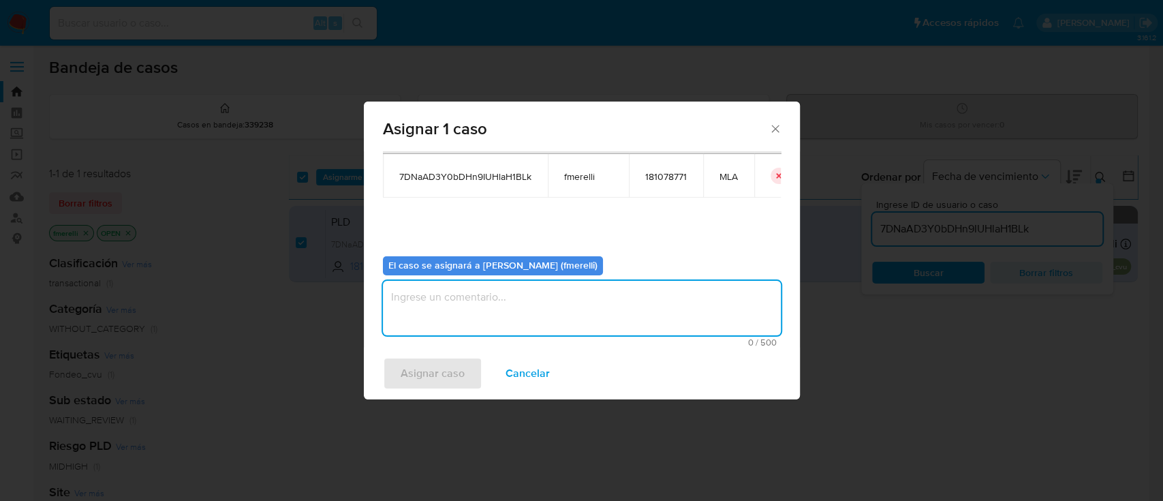
click at [536, 308] on textarea "assign-modal" at bounding box center [582, 308] width 398 height 54
click at [422, 364] on span "Asignar caso" at bounding box center [433, 373] width 64 height 30
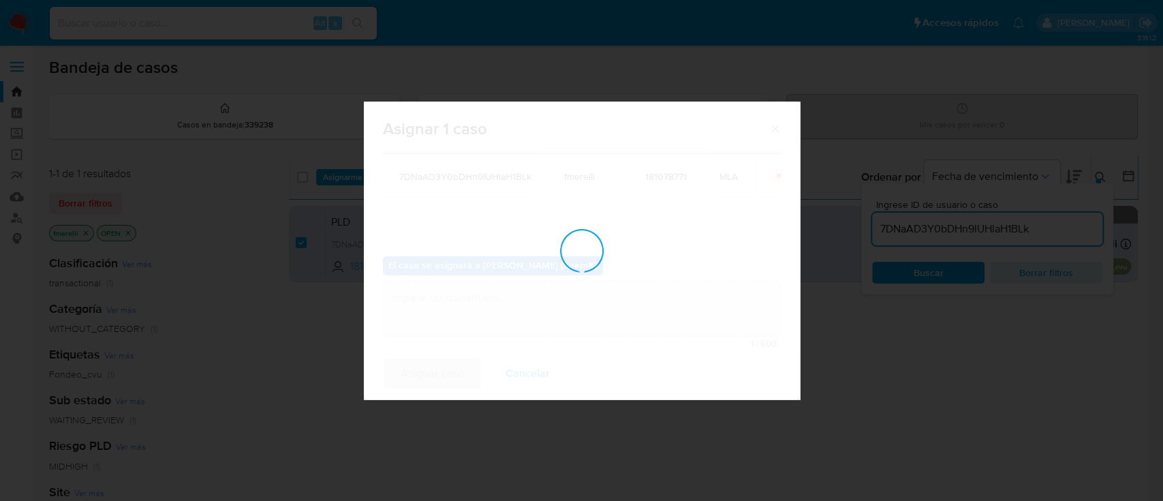
checkbox input "false"
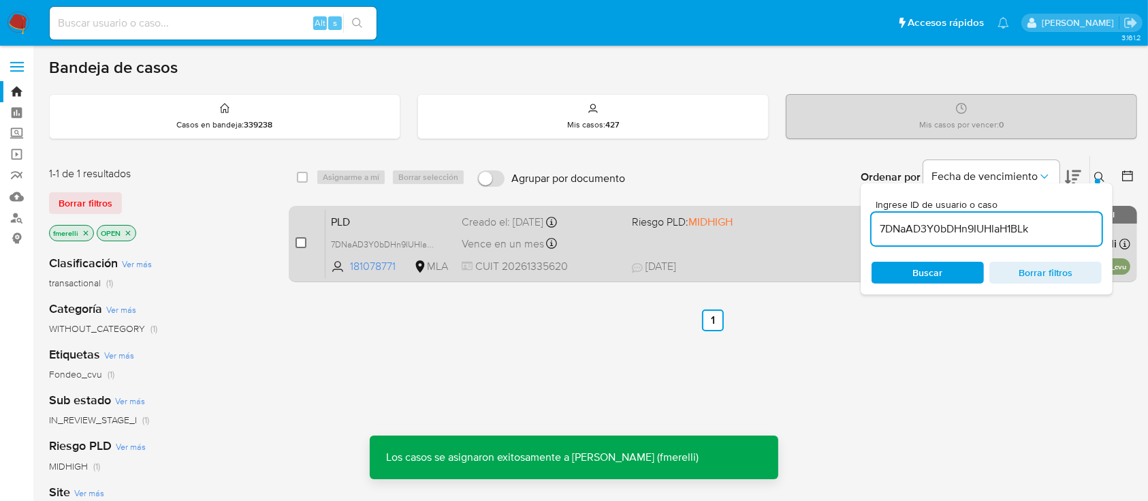
click at [304, 242] on input "checkbox" at bounding box center [301, 242] width 11 height 11
checkbox input "true"
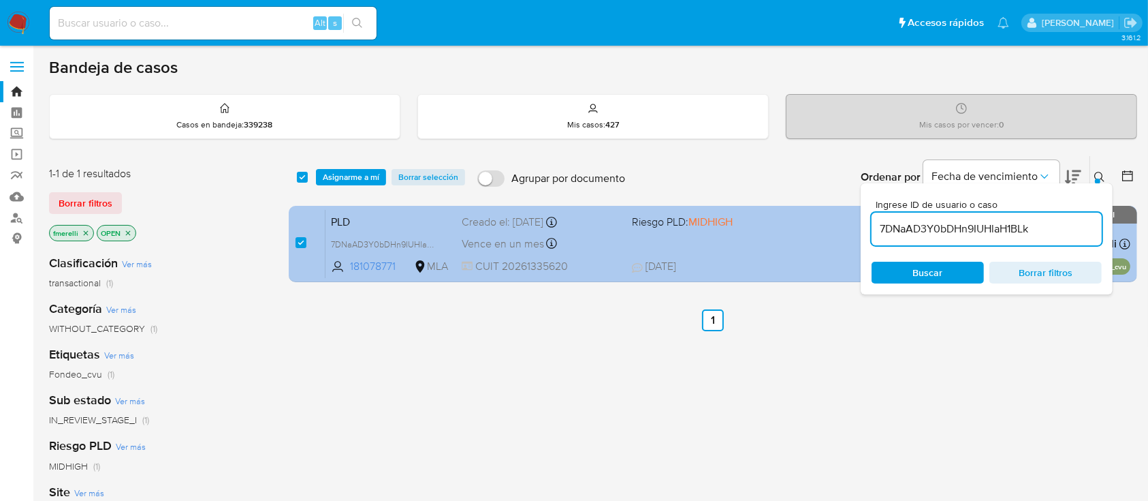
click at [612, 255] on div "PLD 7DNaAD3Y0bDHn9IUHlaH1BLk 181078771 MLA Riesgo PLD: MIDHIGH Creado el: 12/08…" at bounding box center [728, 243] width 805 height 69
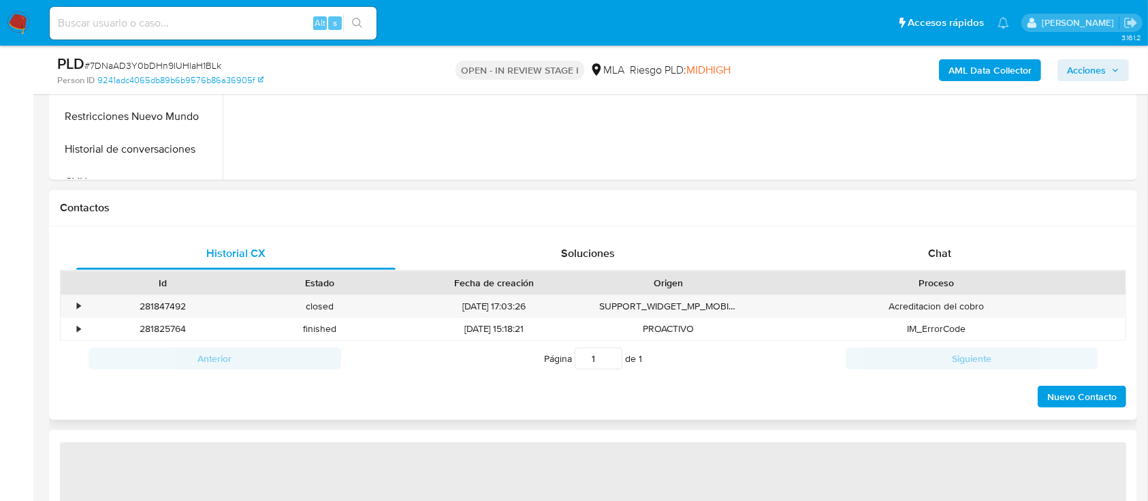
scroll to position [545, 0]
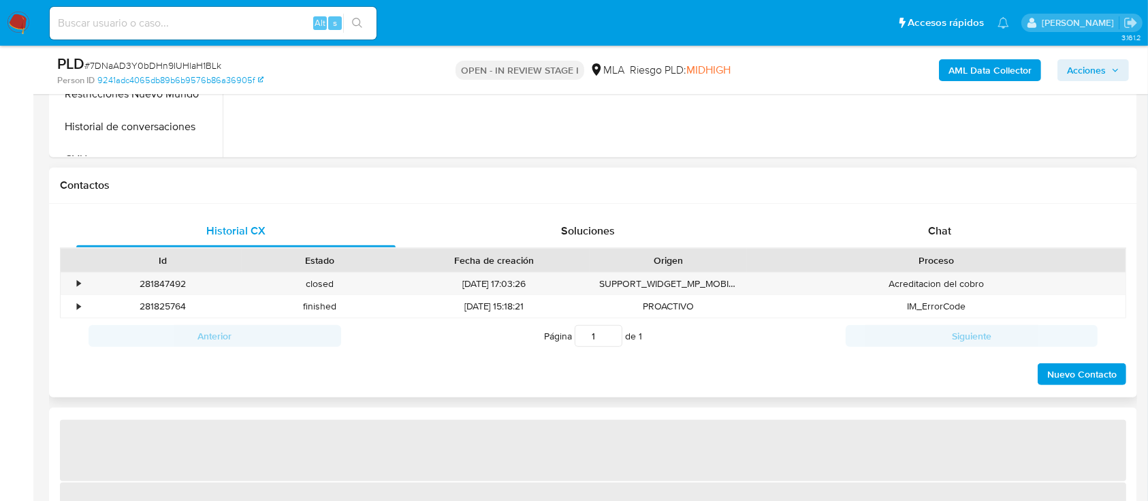
click at [939, 249] on div "Proceso" at bounding box center [936, 260] width 379 height 23
click at [962, 219] on div "Chat" at bounding box center [940, 231] width 319 height 33
select select "10"
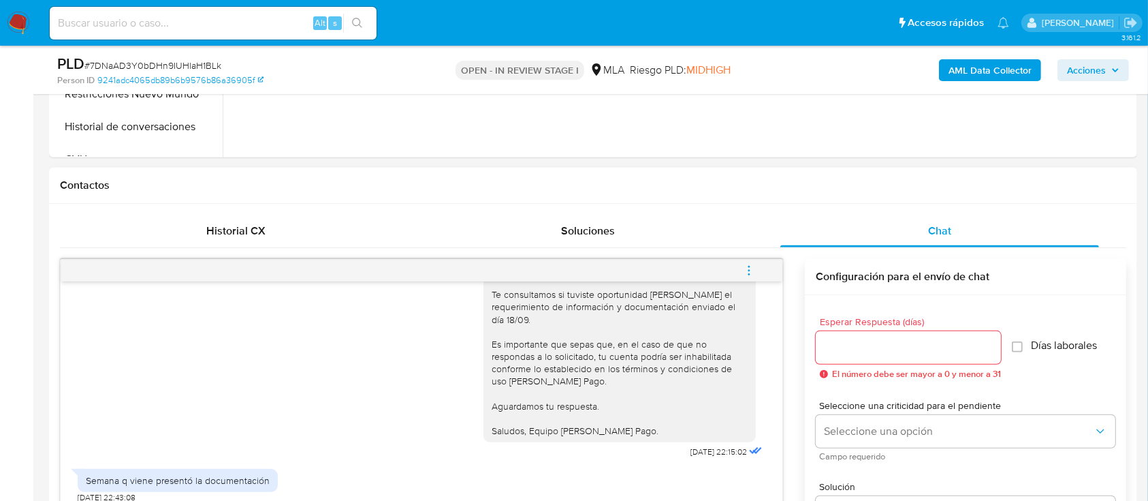
scroll to position [726, 0]
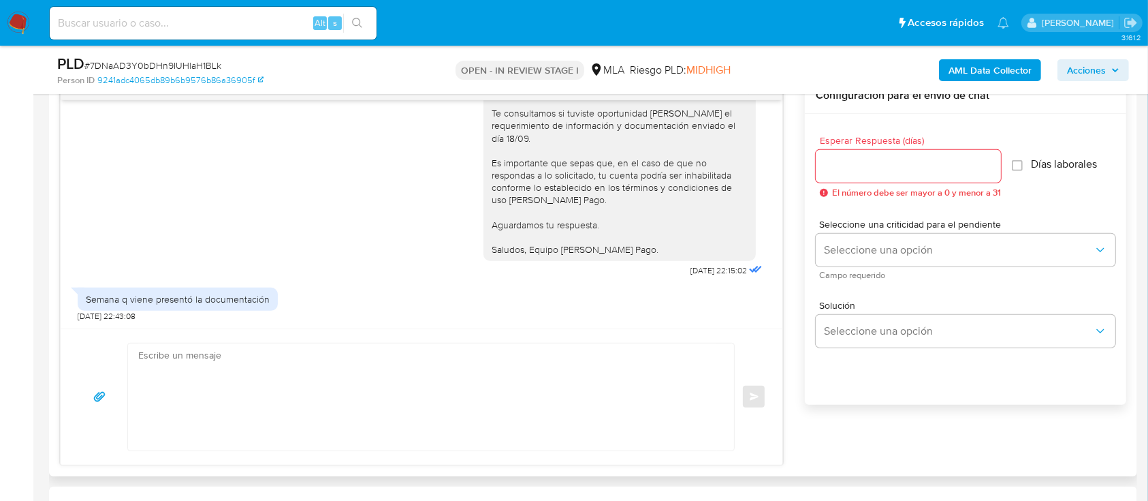
click at [301, 379] on textarea at bounding box center [427, 396] width 579 height 107
paste textarea "Hola, Muchas gracias por la respuesta. Analizamos tu caso y notamos que la info…"
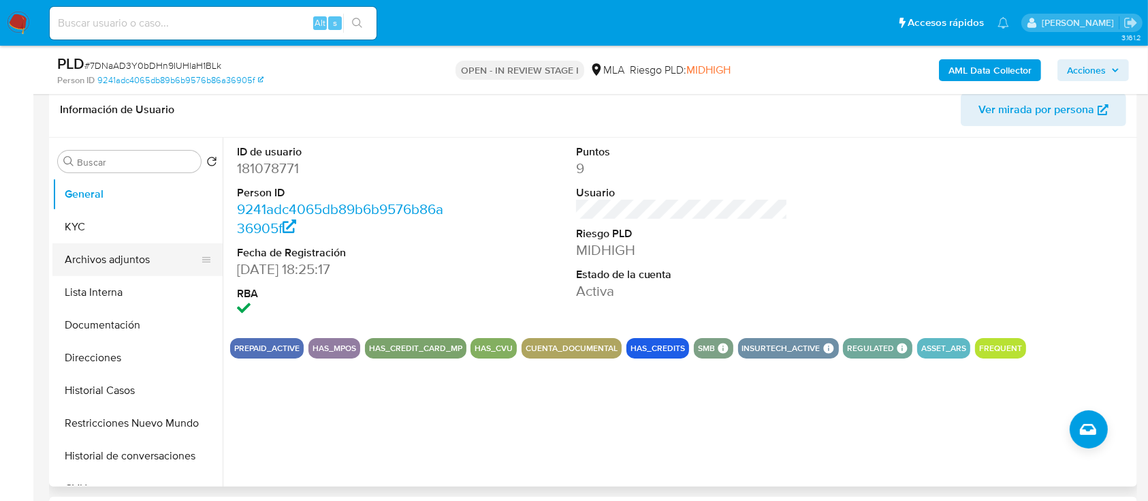
scroll to position [181, 0]
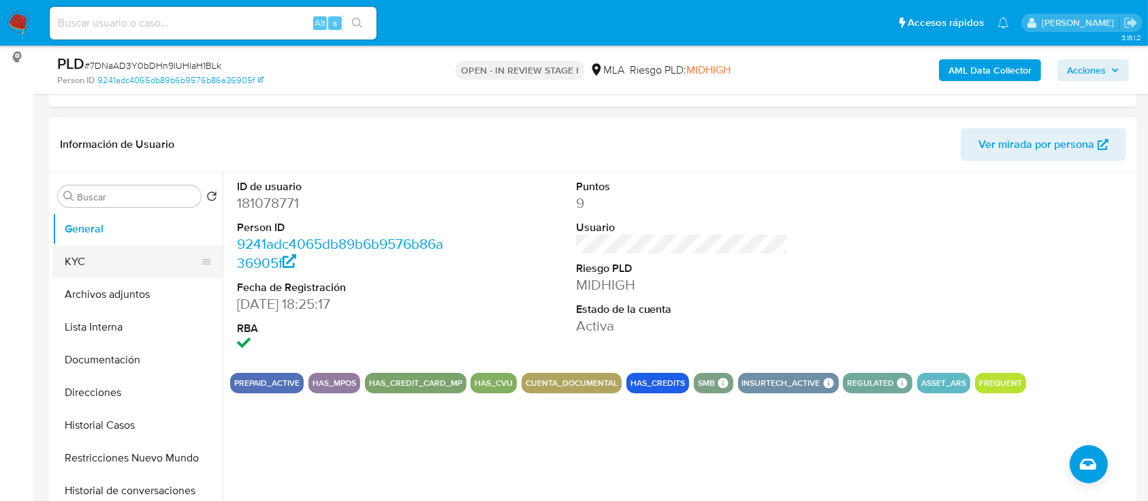
click at [90, 272] on button "KYC" at bounding box center [131, 261] width 159 height 33
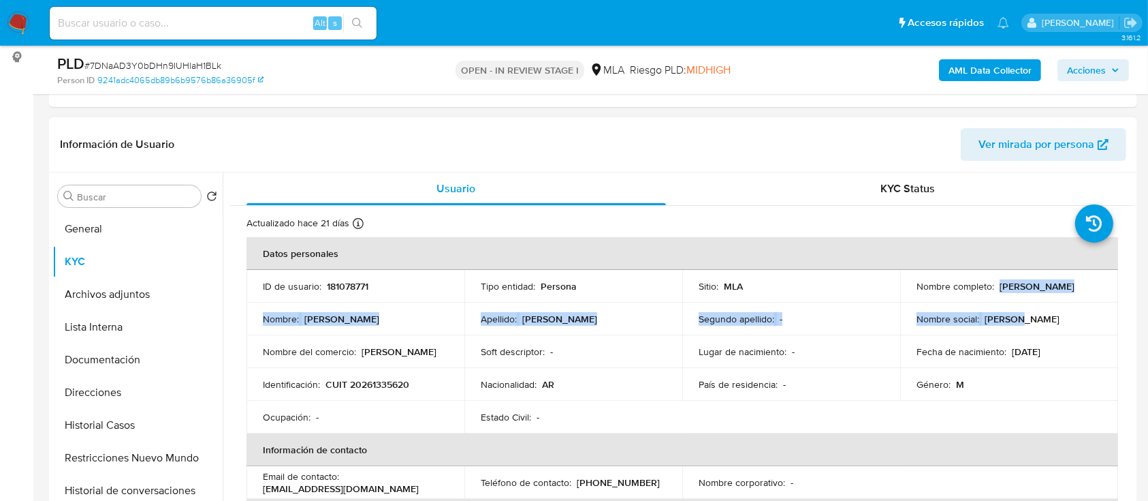
drag, startPoint x: 920, startPoint y: 294, endPoint x: 1049, endPoint y: 302, distance: 129.0
click at [1049, 302] on tbody "ID de usuario : 181078771 Tipo entidad : Persona Sitio : MLA Nombre completo : …" at bounding box center [683, 351] width 872 height 163
copy tbody "Mariano Alejo Hernandez Nombre : Mariano Alejo Apellido : Hernandez Segundo ape…"
click at [1024, 292] on div "Nombre completo : Mariano Alejo Hernandez" at bounding box center [1009, 286] width 185 height 12
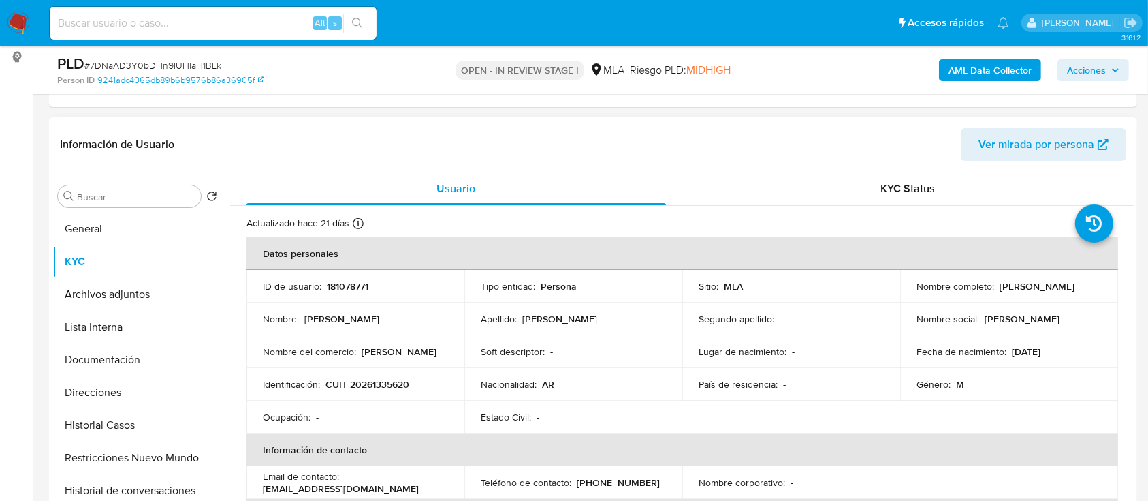
drag, startPoint x: 912, startPoint y: 291, endPoint x: 902, endPoint y: 294, distance: 10.8
click at [902, 294] on td "Nombre completo : Mariano Alejo Hernandez" at bounding box center [1009, 286] width 218 height 33
copy p "Mariano Alejo Hernandez"
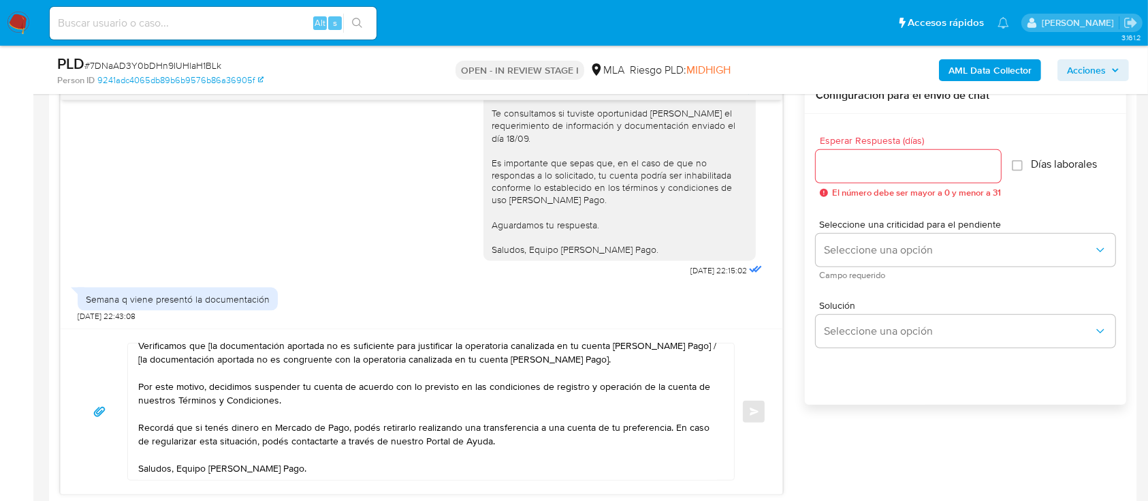
scroll to position [0, 0]
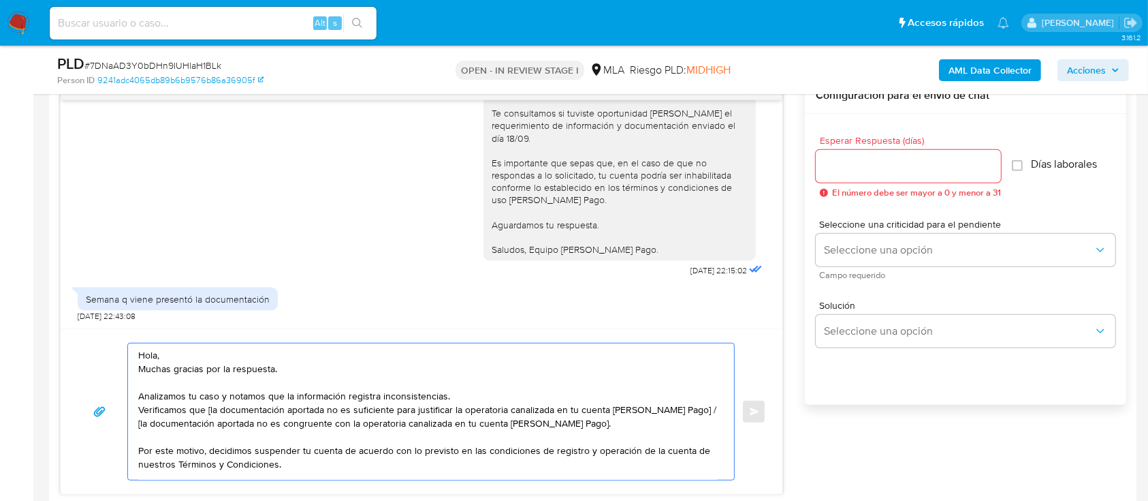
click at [167, 347] on textarea "Hola, Muchas gracias por la respuesta. Analizamos tu caso y notamos que la info…" at bounding box center [427, 411] width 579 height 136
paste textarea "Mariano Alejo Hernandez"
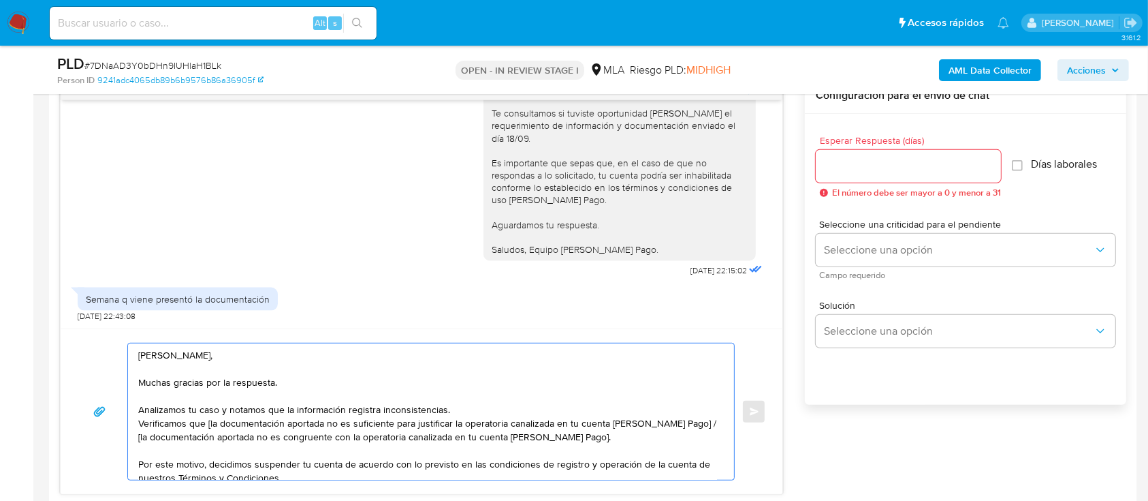
drag, startPoint x: 463, startPoint y: 408, endPoint x: 455, endPoint y: 411, distance: 8.9
click at [455, 411] on textarea "Hola Mariano Alejo Hernandez, Muchas gracias por la respuesta. Analizamos tu ca…" at bounding box center [427, 411] width 579 height 136
click at [458, 411] on textarea "Hola Mariano Alejo Hernandez, Muchas gracias por la respuesta. Analizamos tu ca…" at bounding box center [427, 411] width 579 height 136
drag, startPoint x: 452, startPoint y: 408, endPoint x: 114, endPoint y: 406, distance: 337.2
click at [114, 406] on div "Hola Mariano Alejo Hernandez, Muchas gracias por la respuesta. Analizamos tu ca…" at bounding box center [421, 412] width 689 height 138
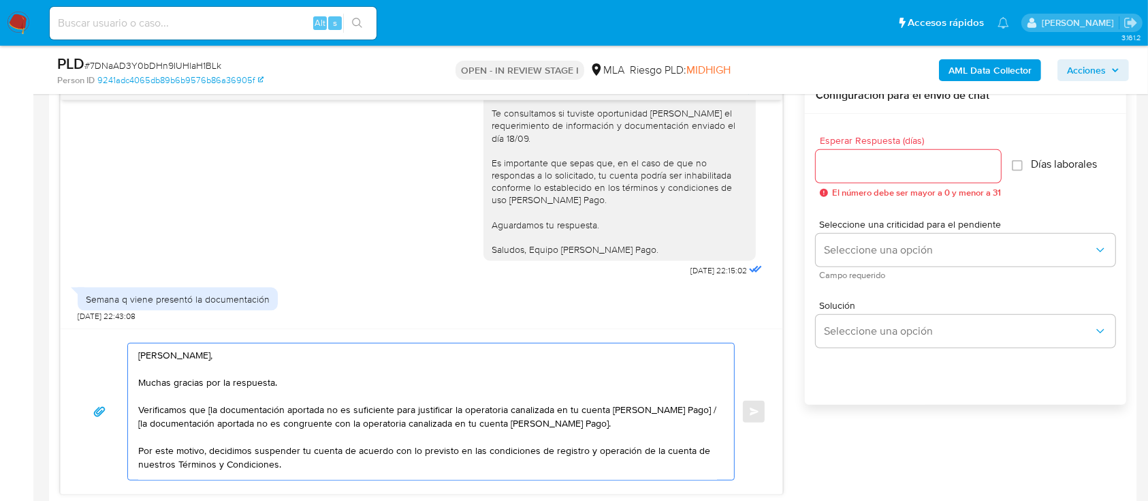
drag, startPoint x: 207, startPoint y: 410, endPoint x: 233, endPoint y: 408, distance: 26.0
click at [207, 409] on textarea "Hola Mariano Alejo Hernandez, Muchas gracias por la respuesta. Verificamos que …" at bounding box center [427, 411] width 579 height 136
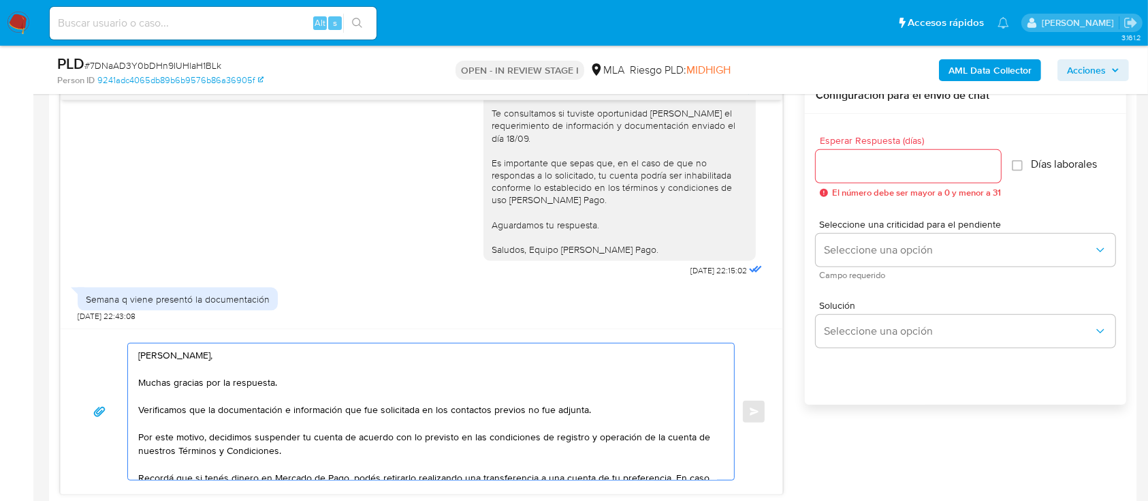
click at [176, 434] on textarea "Hola Mariano Alejo Hernandez, Muchas gracias por la respuesta. Verificamos que …" at bounding box center [427, 411] width 579 height 136
click at [176, 433] on textarea "Hola Mariano Alejo Hernandez, Muchas gracias por la respuesta. Verificamos que …" at bounding box center [427, 411] width 579 height 136
drag, startPoint x: 210, startPoint y: 439, endPoint x: 342, endPoint y: 439, distance: 131.5
click at [342, 439] on textarea "Hola Mariano Alejo Hernandez, Muchas gracias por la respuesta. Verificamos que …" at bounding box center [427, 411] width 579 height 136
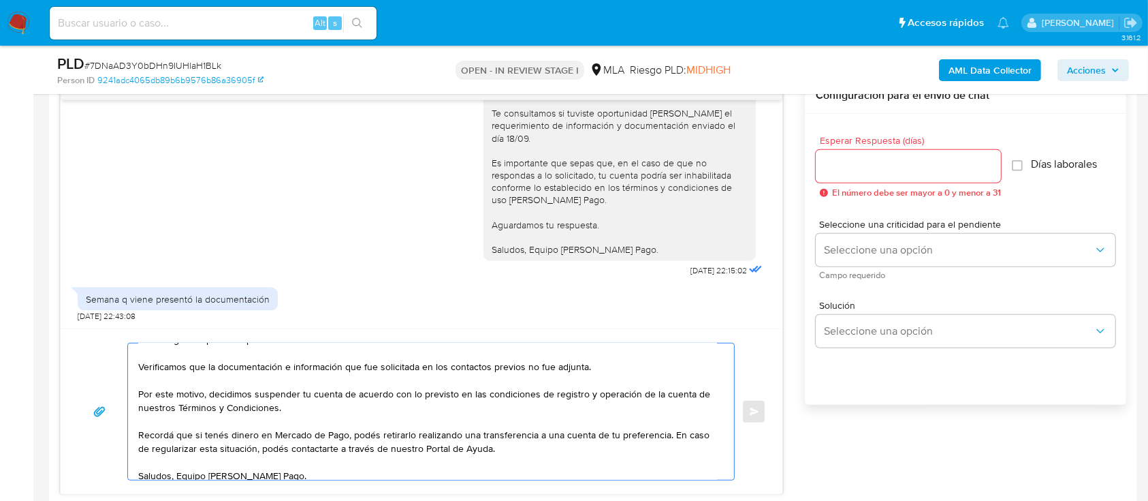
scroll to position [68, 0]
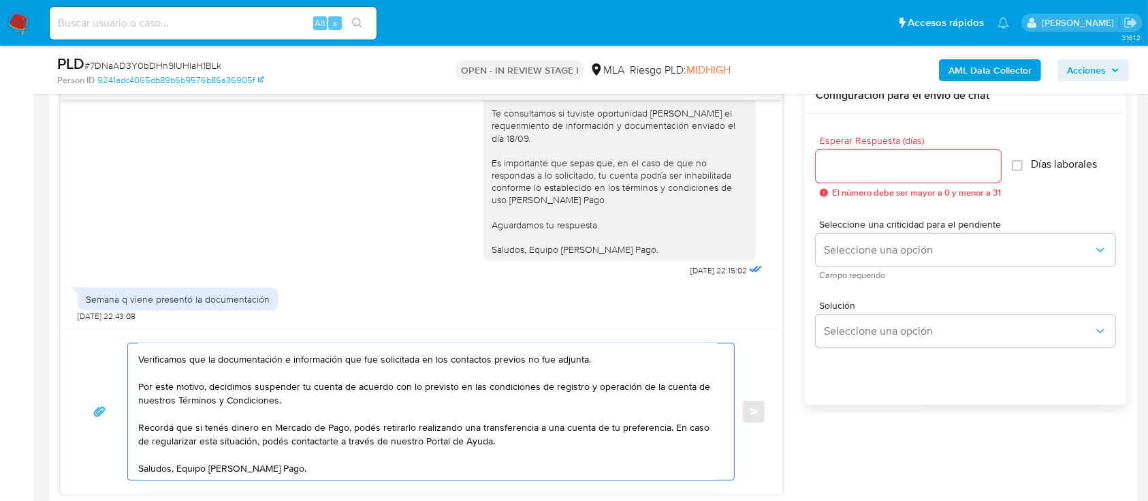
type textarea "Hola Mariano Alejo Hernandez, Muchas gracias por la respuesta. Verificamos que …"
click at [830, 155] on div at bounding box center [908, 166] width 185 height 33
click at [828, 166] on input "Esperar Respuesta (días)" at bounding box center [908, 166] width 185 height 18
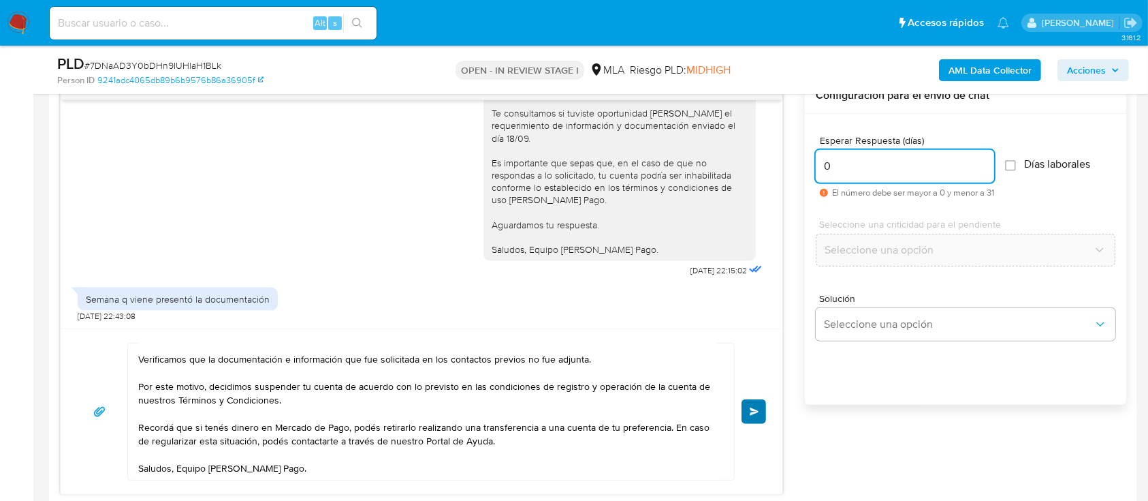
type input "0"
click at [753, 413] on span "Enviar" at bounding box center [755, 411] width 10 height 8
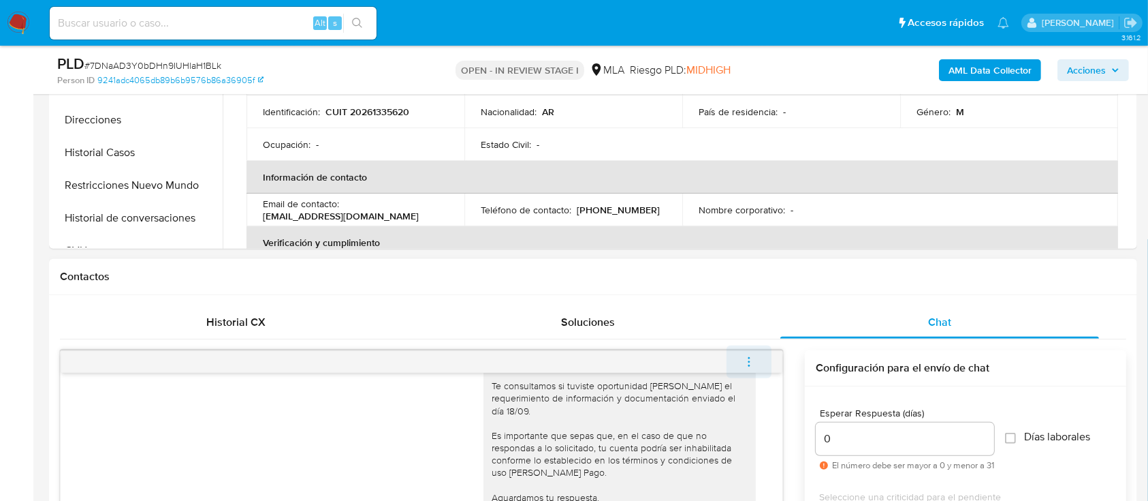
scroll to position [2257, 0]
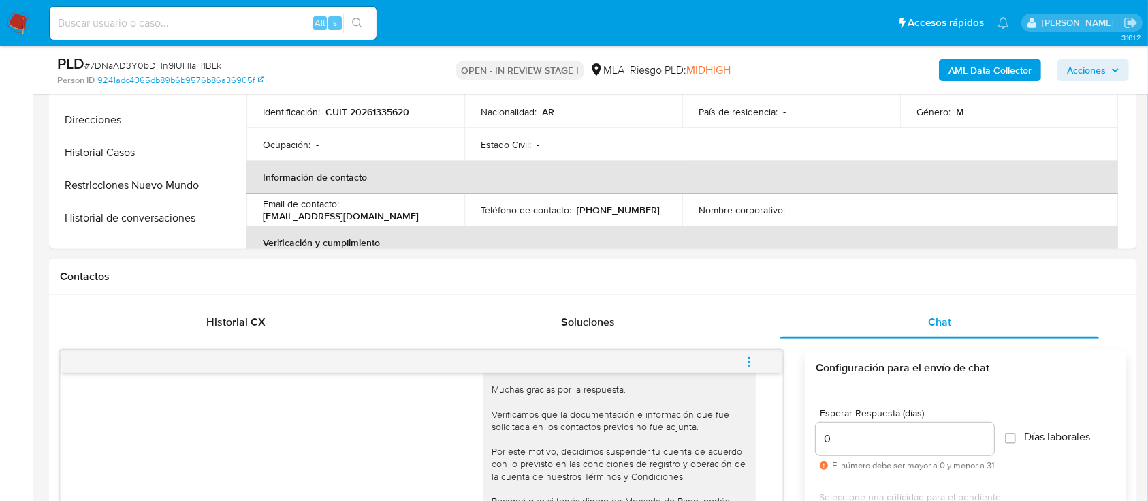
click at [752, 360] on icon "menu-action" at bounding box center [749, 362] width 12 height 12
click at [756, 361] on button "menu-action" at bounding box center [749, 361] width 45 height 33
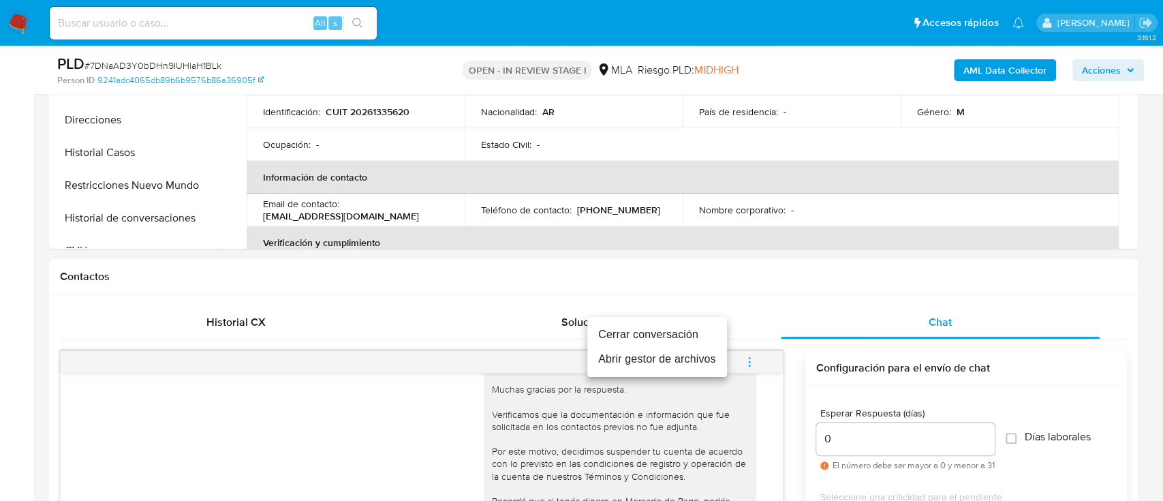
click at [672, 325] on li "Cerrar conversación" at bounding box center [657, 334] width 140 height 25
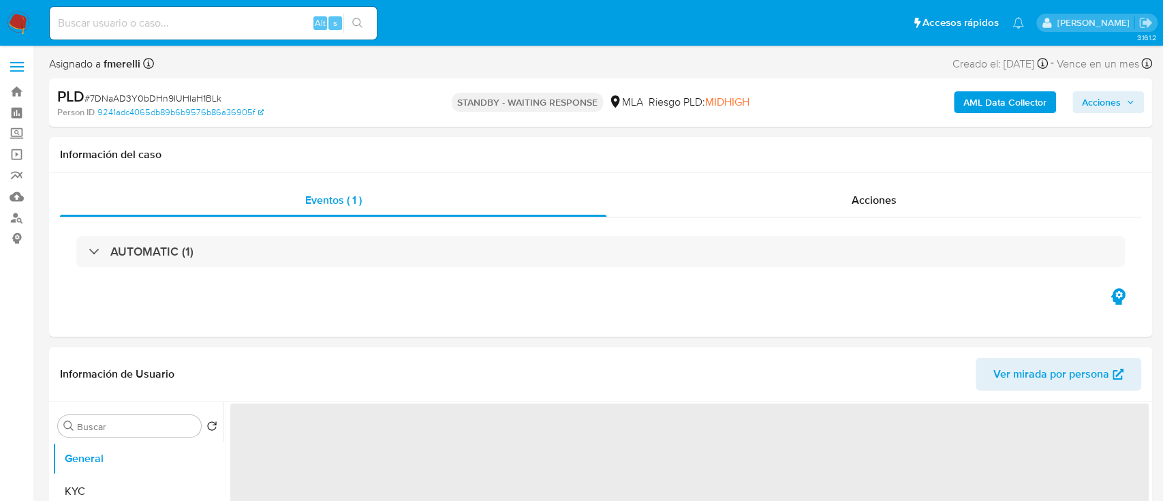
select select "10"
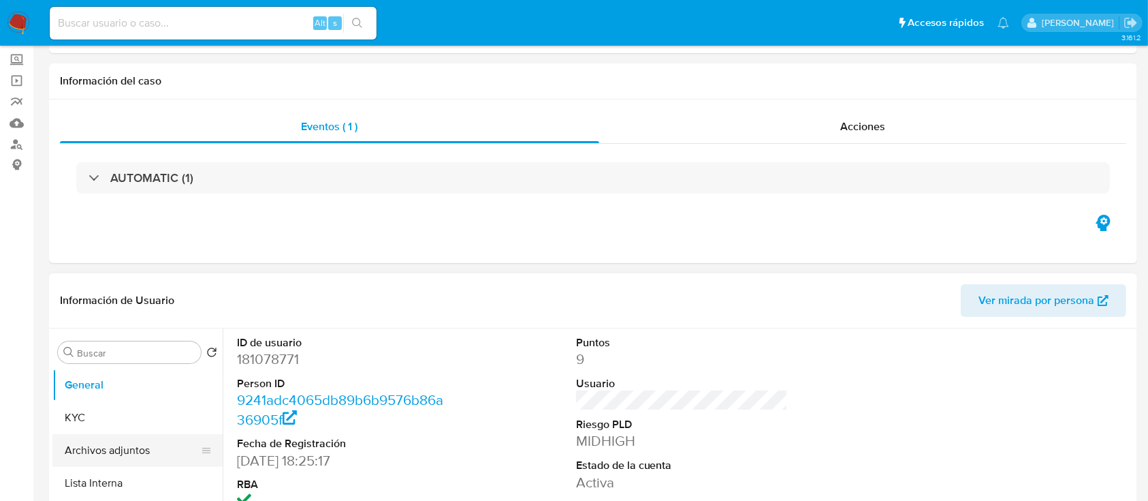
scroll to position [91, 0]
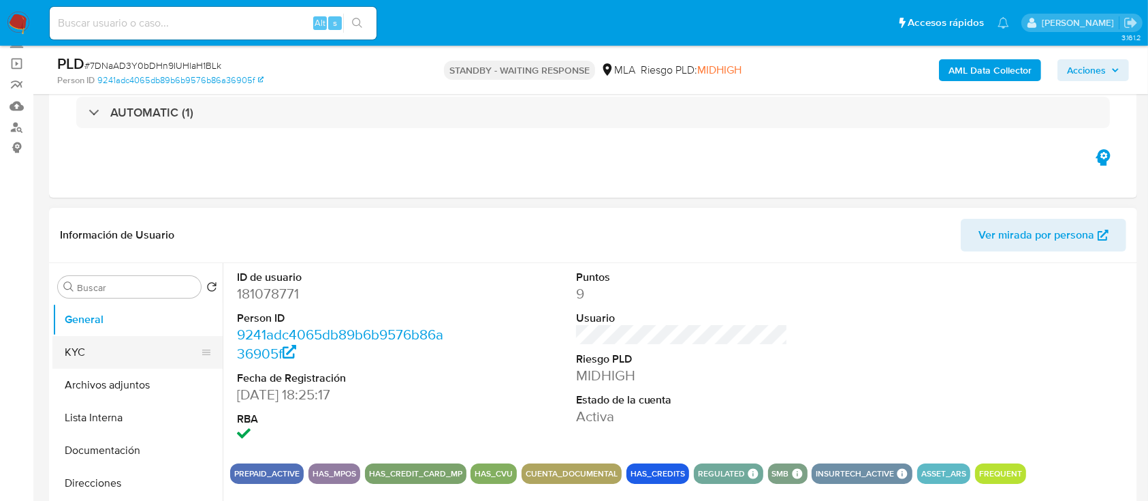
click at [144, 358] on button "KYC" at bounding box center [131, 352] width 159 height 33
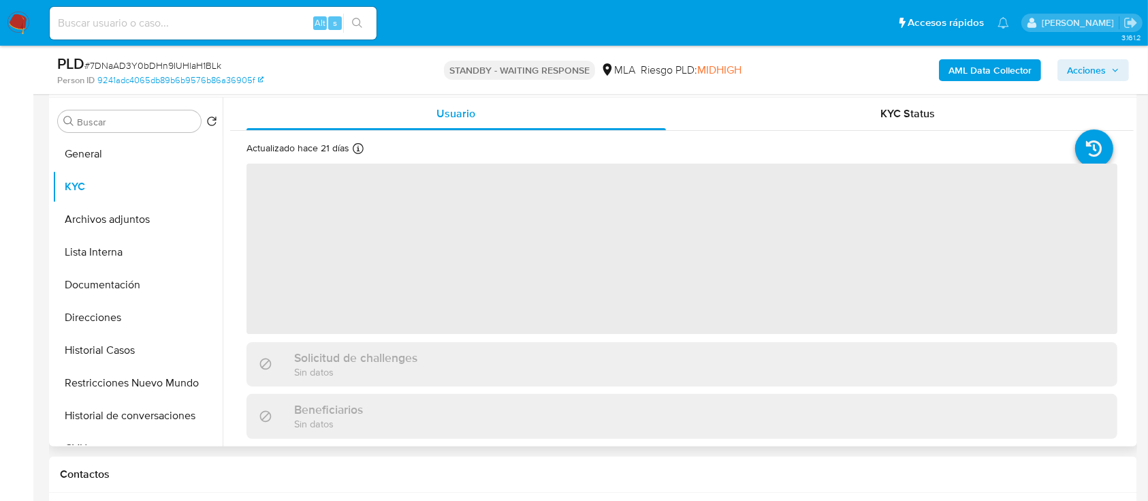
scroll to position [272, 0]
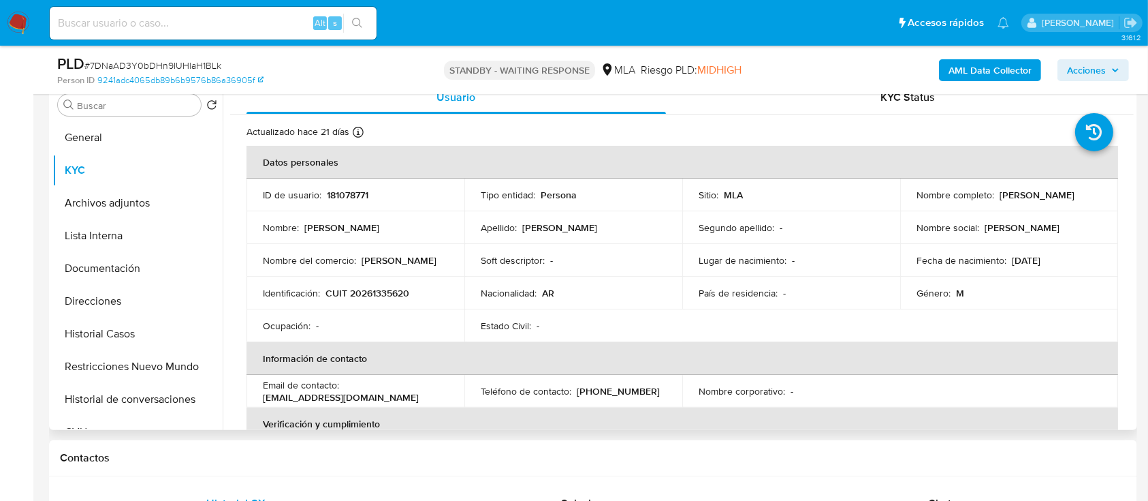
click at [369, 292] on p "CUIT 20261335620" at bounding box center [368, 293] width 84 height 12
click at [369, 291] on p "CUIT 20261335620" at bounding box center [368, 293] width 84 height 12
copy p "20261335620"
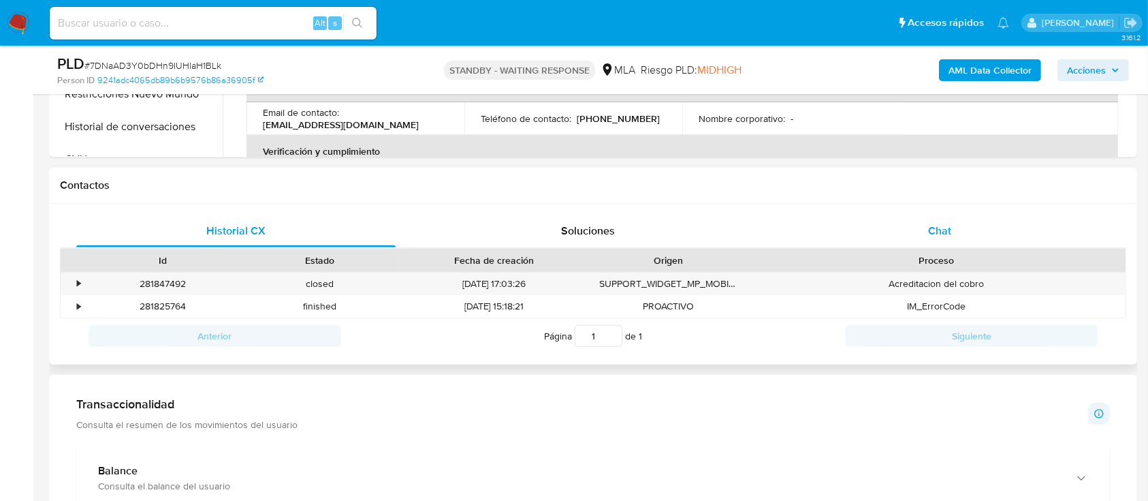
click at [952, 238] on div "Chat" at bounding box center [940, 231] width 319 height 33
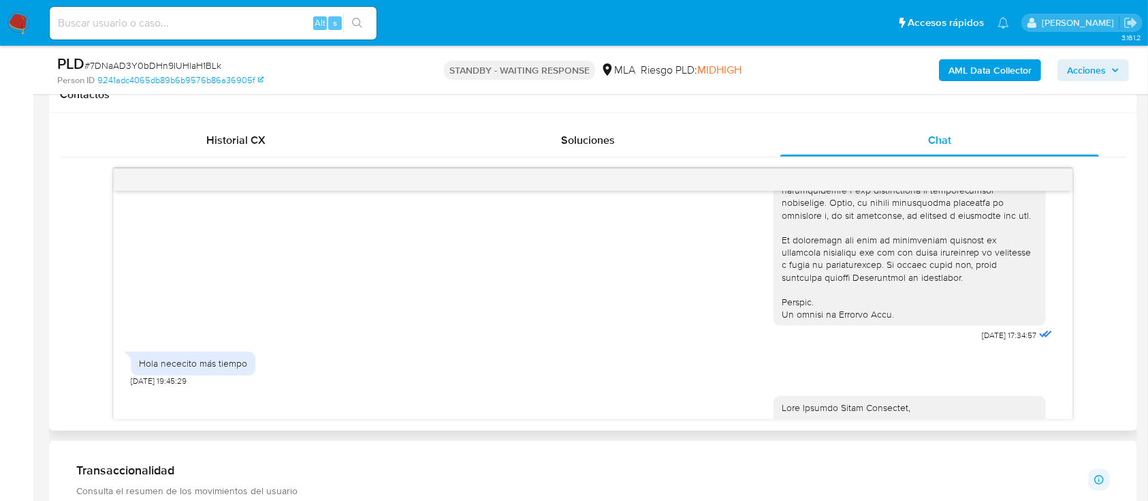
scroll to position [635, 0]
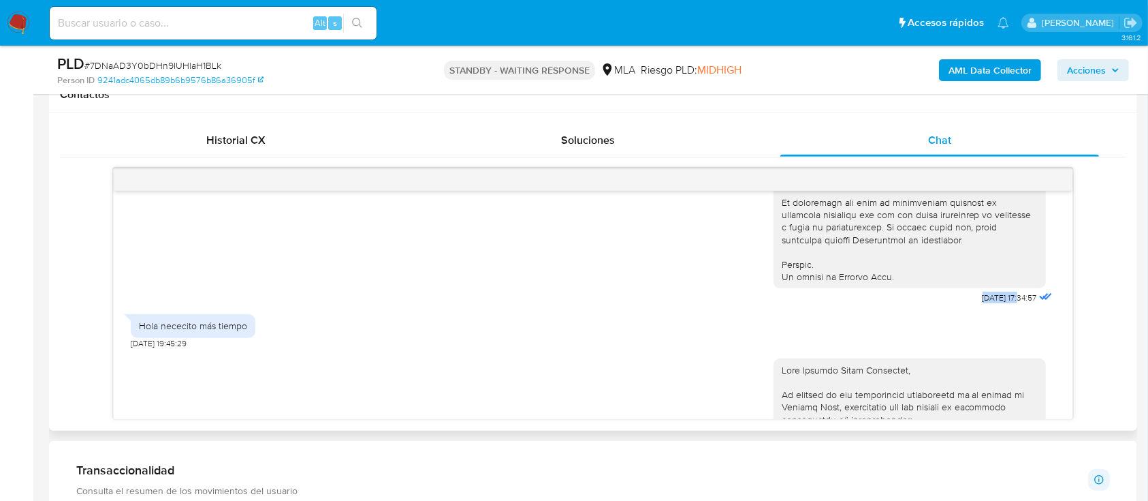
drag, startPoint x: 945, startPoint y: 321, endPoint x: 992, endPoint y: 330, distance: 47.8
copy span "18/08/2025"
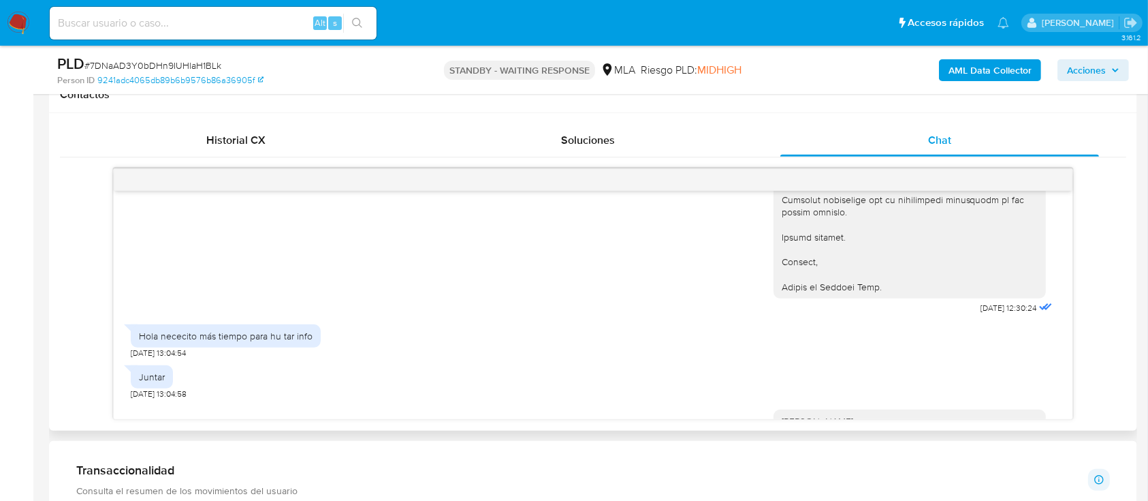
scroll to position [1453, 0]
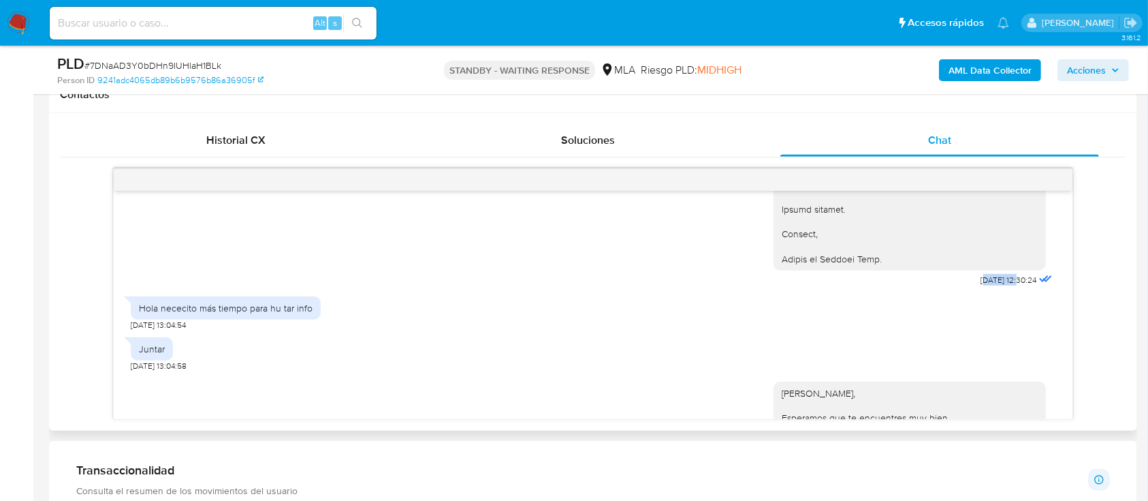
drag, startPoint x: 954, startPoint y: 306, endPoint x: 990, endPoint y: 309, distance: 36.9
click at [990, 285] on span "18/09/2025 12:30:24" at bounding box center [1010, 279] width 56 height 11
drag, startPoint x: 949, startPoint y: 309, endPoint x: 991, endPoint y: 309, distance: 42.2
copy span "18/09/2025"
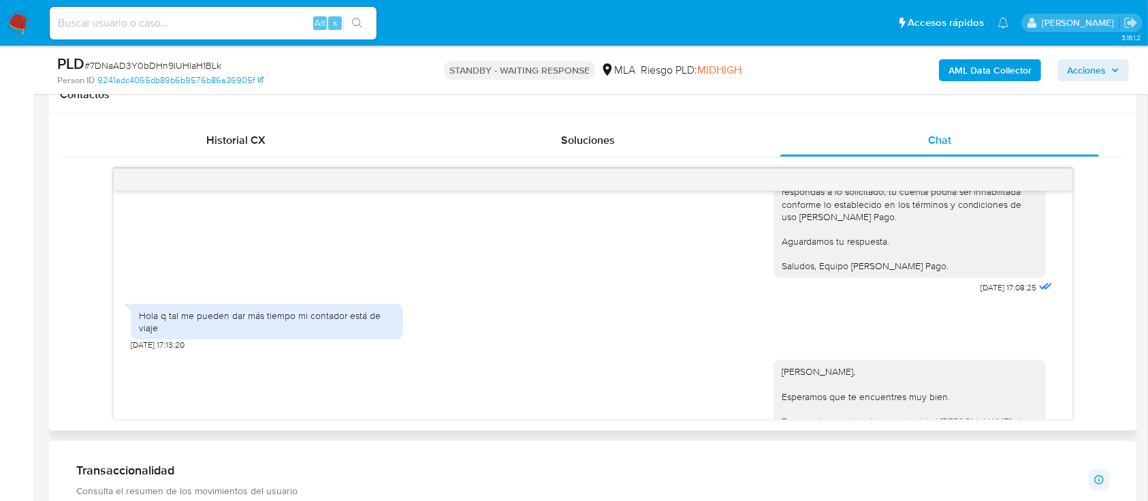
scroll to position [1725, 0]
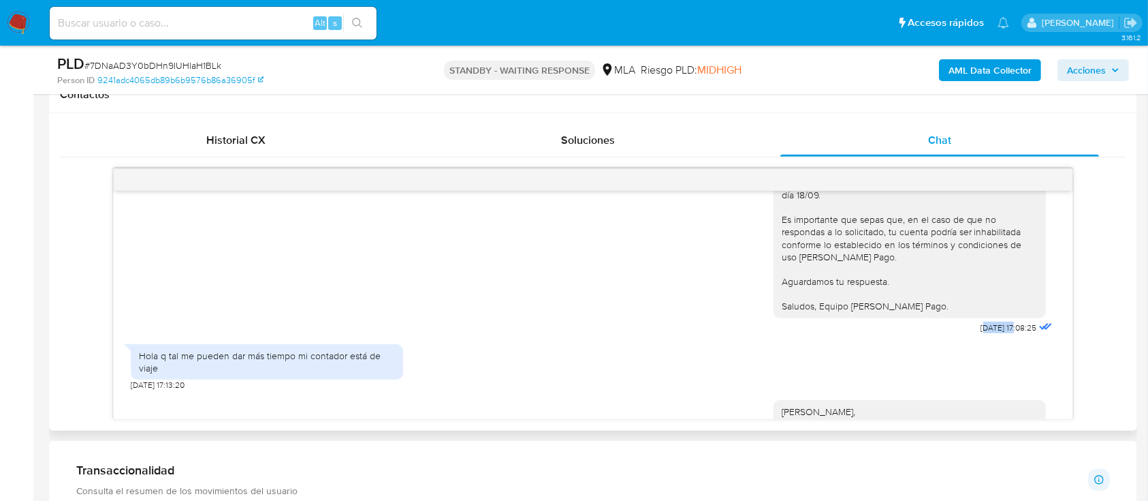
drag, startPoint x: 952, startPoint y: 354, endPoint x: 964, endPoint y: 356, distance: 13.1
click at [988, 333] on span "23/09/2025 17:08:25" at bounding box center [1010, 327] width 56 height 11
drag, startPoint x: 947, startPoint y: 355, endPoint x: 990, endPoint y: 353, distance: 43.0
click at [990, 337] on div "Hola Mariano Alejo Hernandez, Esperamos que te encuentres muy bien. Te consulta…" at bounding box center [915, 218] width 282 height 238
copy span "23/09/2025"
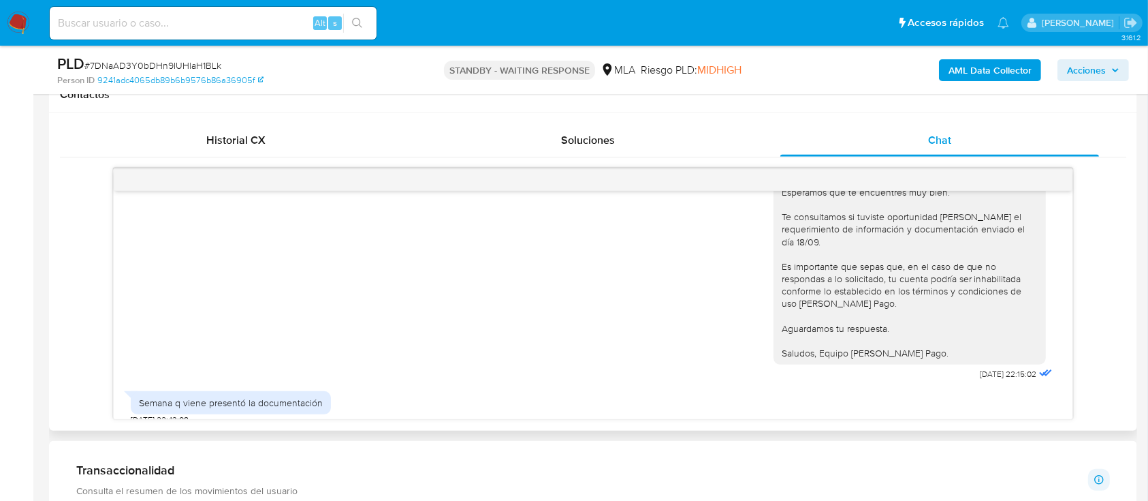
scroll to position [2011, 0]
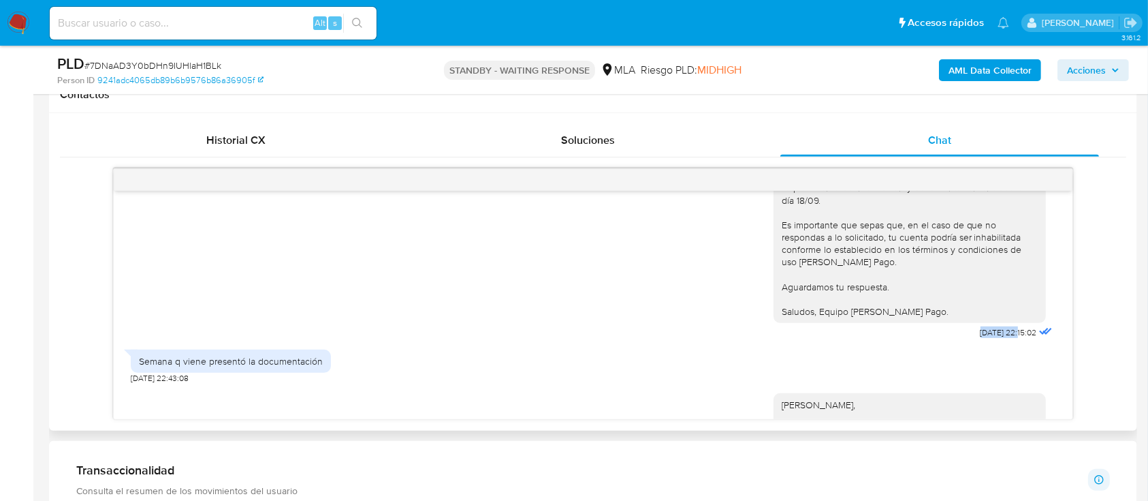
drag, startPoint x: 944, startPoint y: 362, endPoint x: 990, endPoint y: 362, distance: 45.6
click at [990, 342] on div "Hola Mariano Alejo Hernandez, Esperamos que te encuentres muy bien. Te consulta…" at bounding box center [915, 223] width 282 height 238
copy span "01/10/2025"
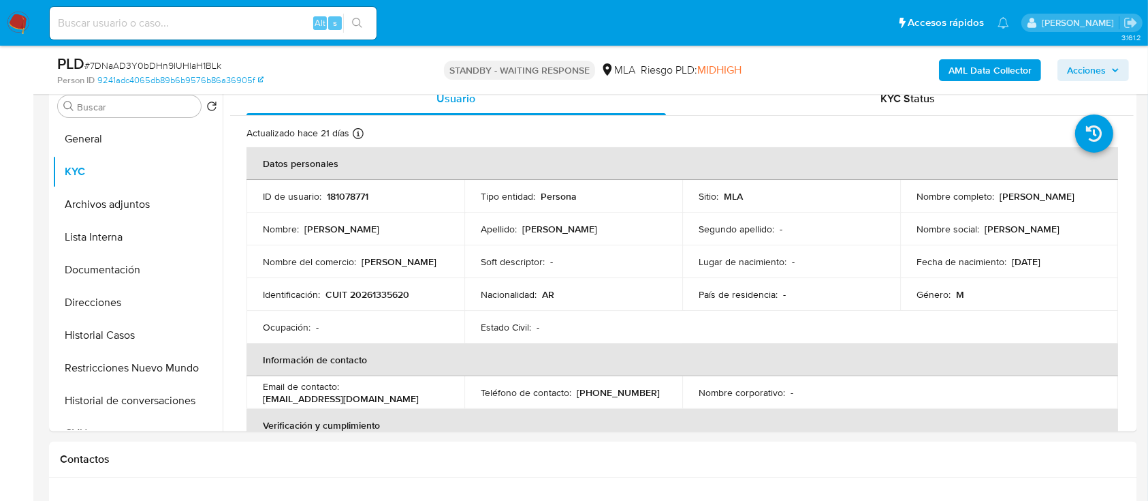
scroll to position [91, 0]
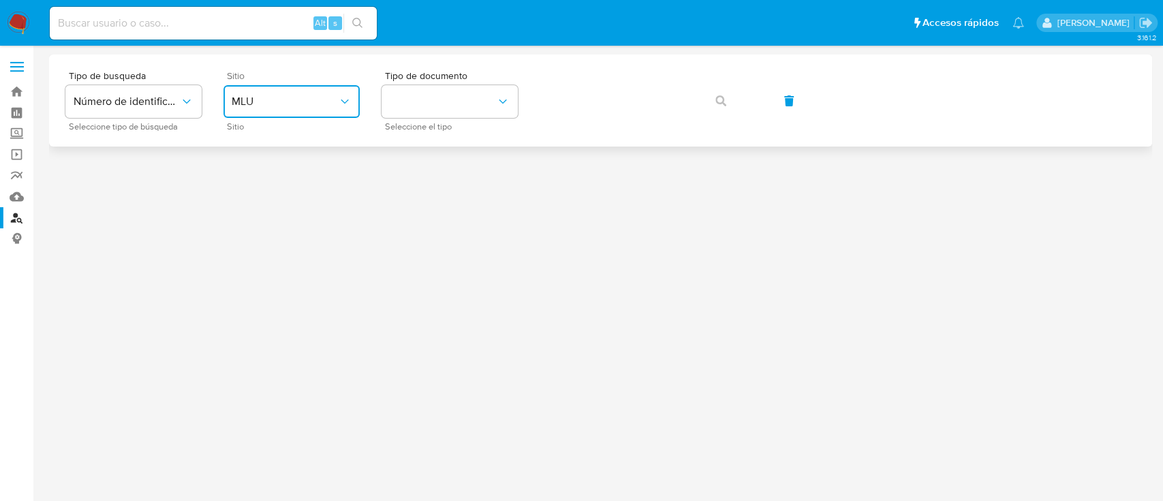
click at [262, 93] on button "MLU" at bounding box center [291, 101] width 136 height 33
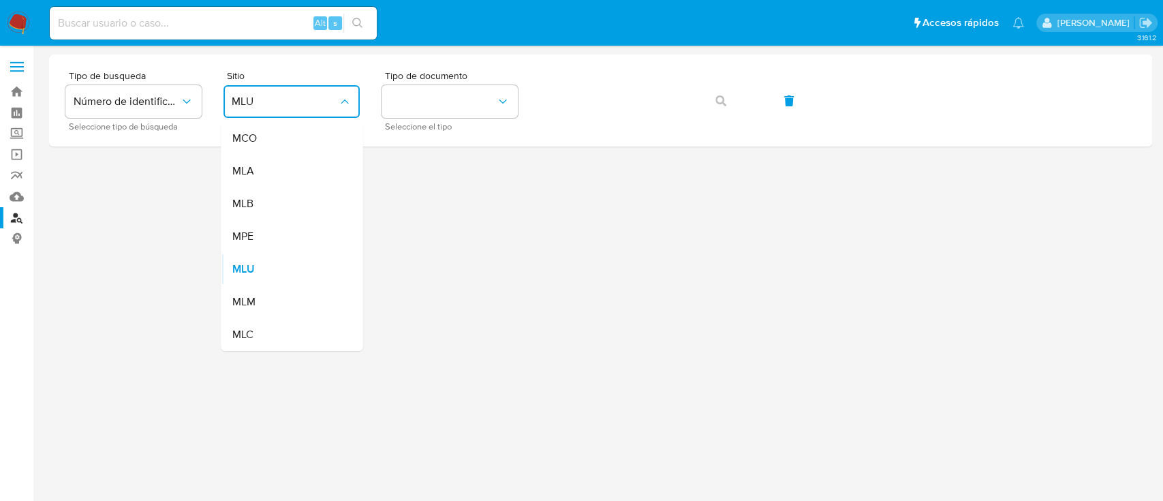
click at [288, 183] on div "MLA" at bounding box center [288, 171] width 112 height 33
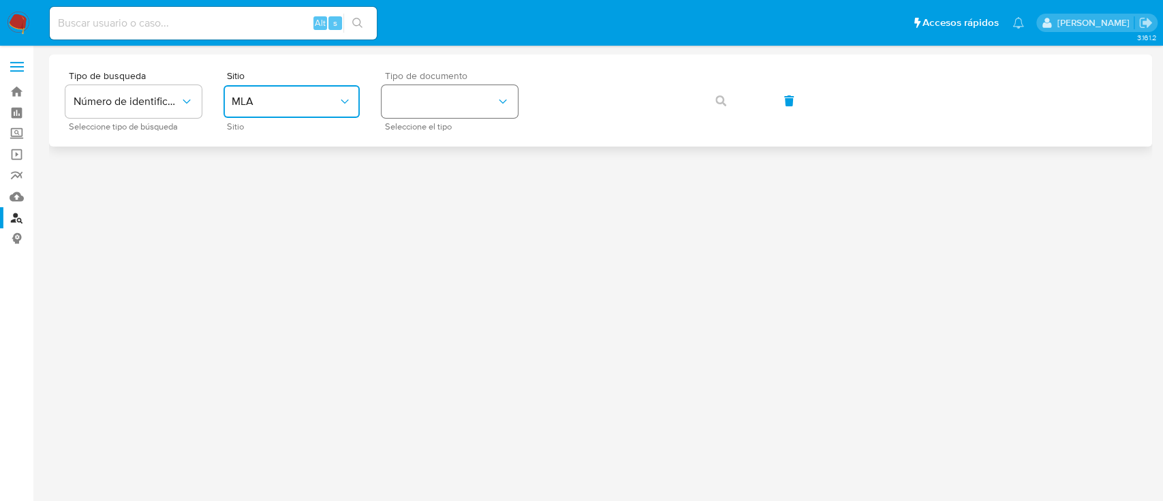
click at [456, 106] on button "identificationType" at bounding box center [449, 101] width 136 height 33
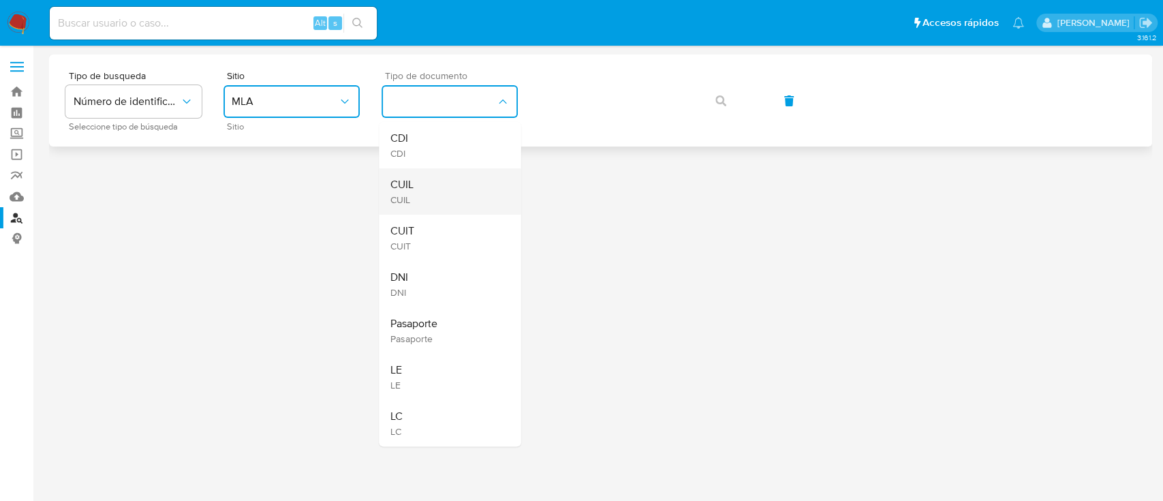
click at [439, 209] on div "CUIL CUIL" at bounding box center [446, 191] width 112 height 46
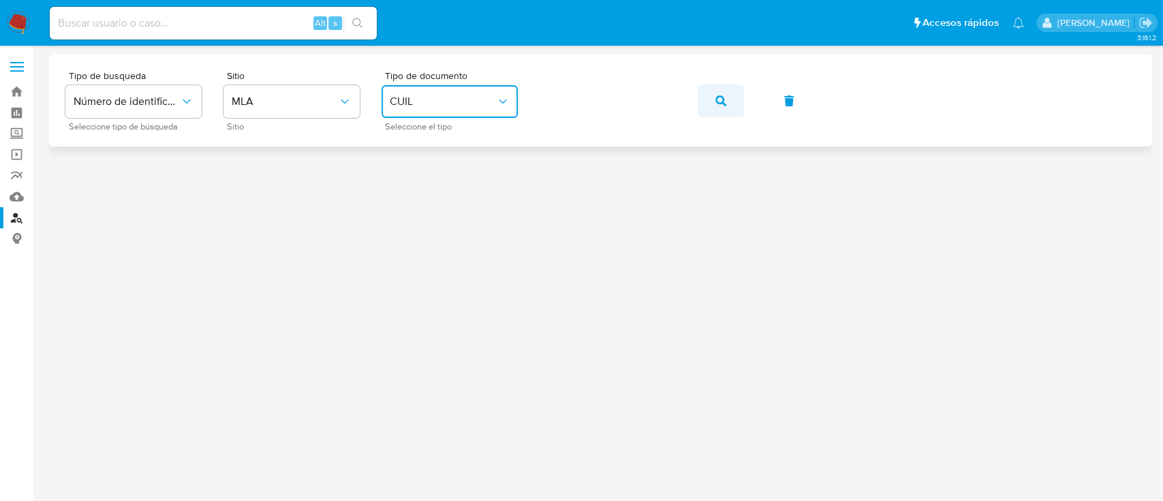
click at [738, 95] on button "button" at bounding box center [720, 100] width 46 height 33
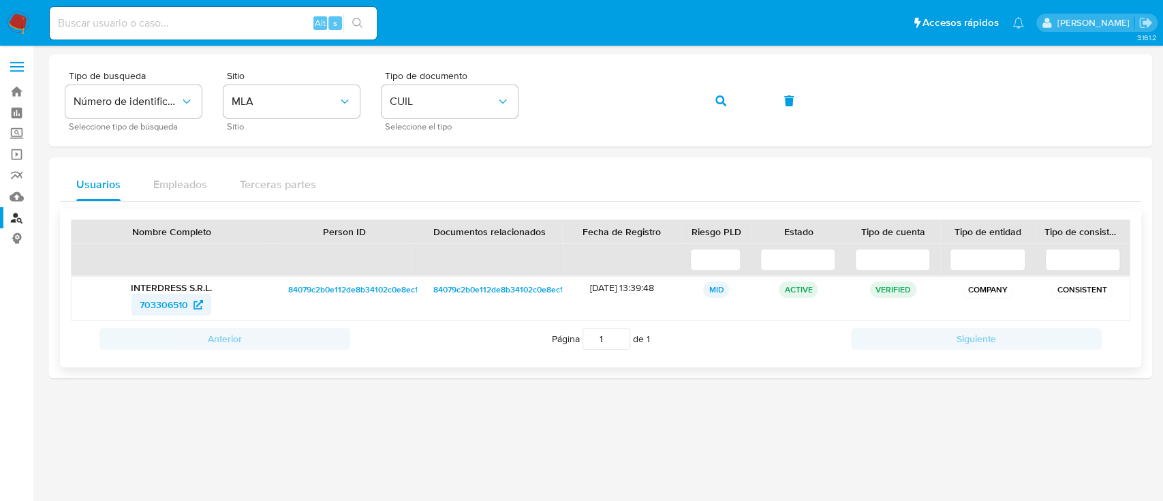
click at [195, 300] on icon at bounding box center [198, 305] width 10 height 10
click at [719, 101] on icon "button" at bounding box center [720, 100] width 11 height 11
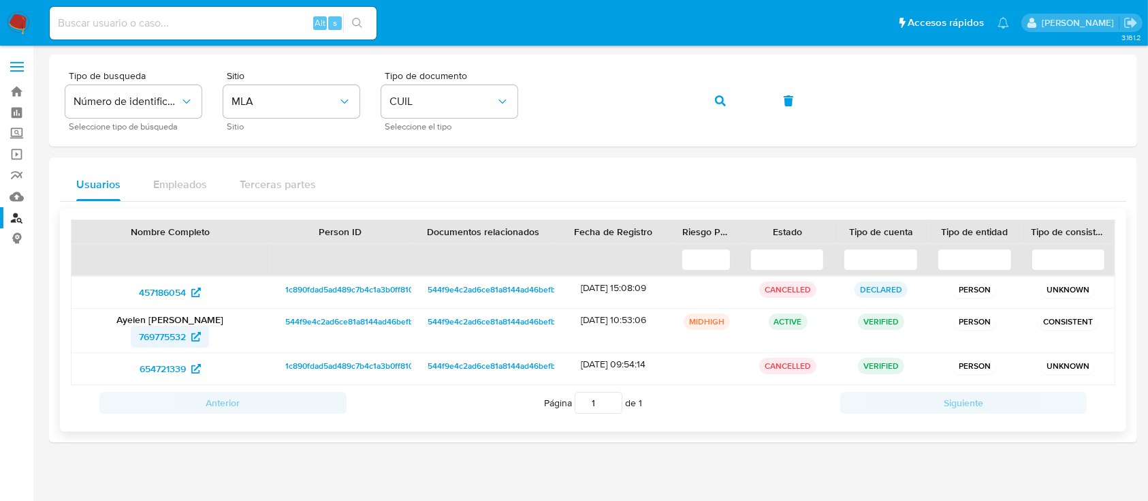
click at [175, 340] on span "769775532" at bounding box center [162, 337] width 47 height 22
click at [727, 105] on button "button" at bounding box center [720, 100] width 46 height 33
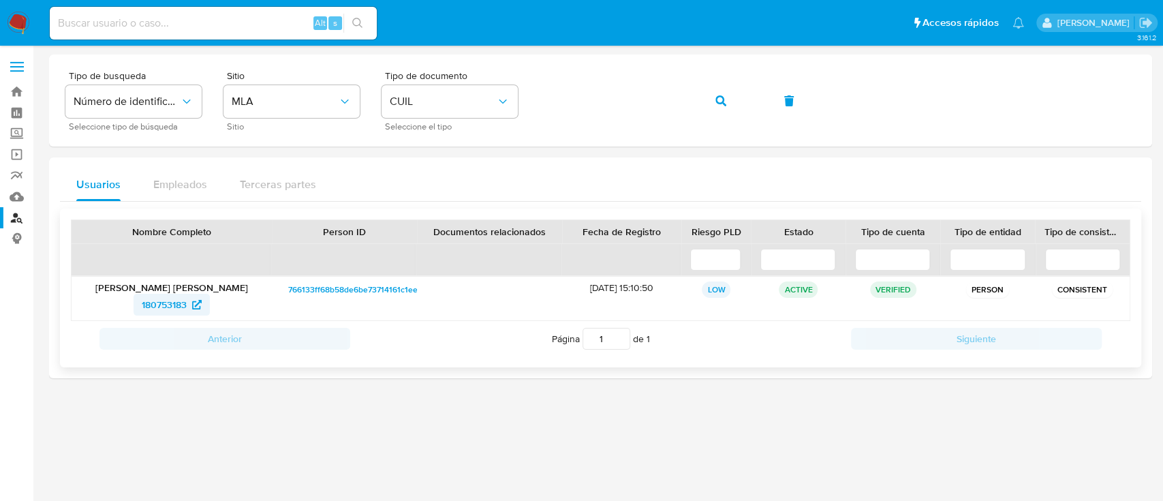
click at [145, 304] on span "180753183" at bounding box center [164, 305] width 45 height 22
click at [712, 99] on button "button" at bounding box center [720, 100] width 46 height 33
click at [202, 314] on span "1119954204" at bounding box center [172, 305] width 64 height 22
click at [725, 101] on icon "button" at bounding box center [720, 100] width 11 height 11
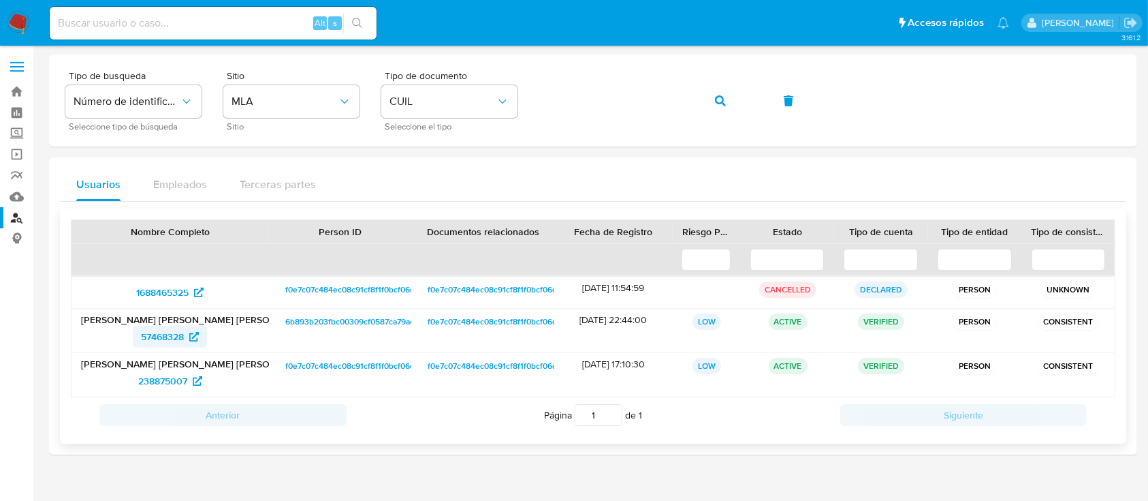
click at [178, 336] on span "57468328" at bounding box center [162, 337] width 43 height 22
click at [718, 99] on icon "button" at bounding box center [720, 100] width 11 height 11
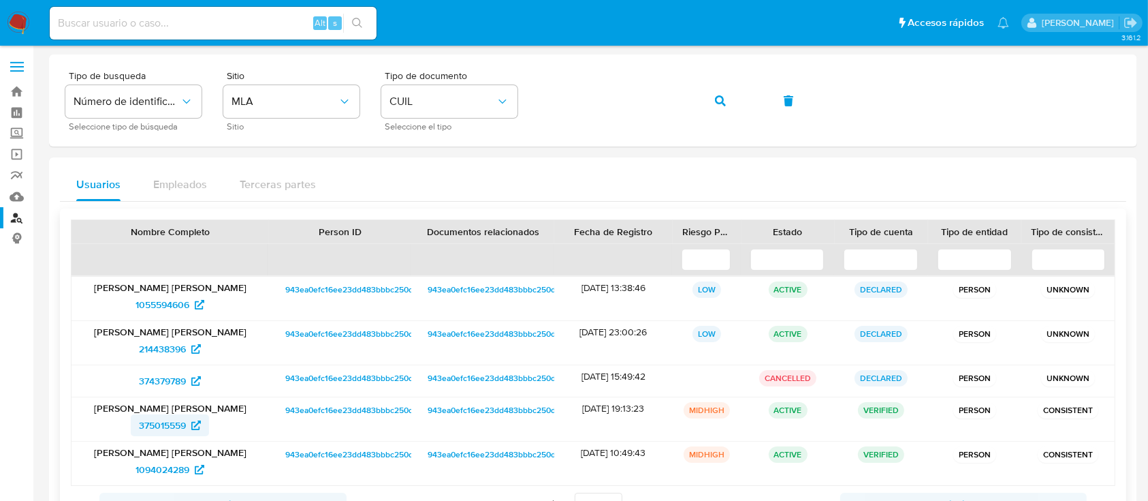
click at [176, 428] on span "375015559" at bounding box center [162, 425] width 47 height 22
click at [715, 96] on icon "button" at bounding box center [720, 100] width 11 height 11
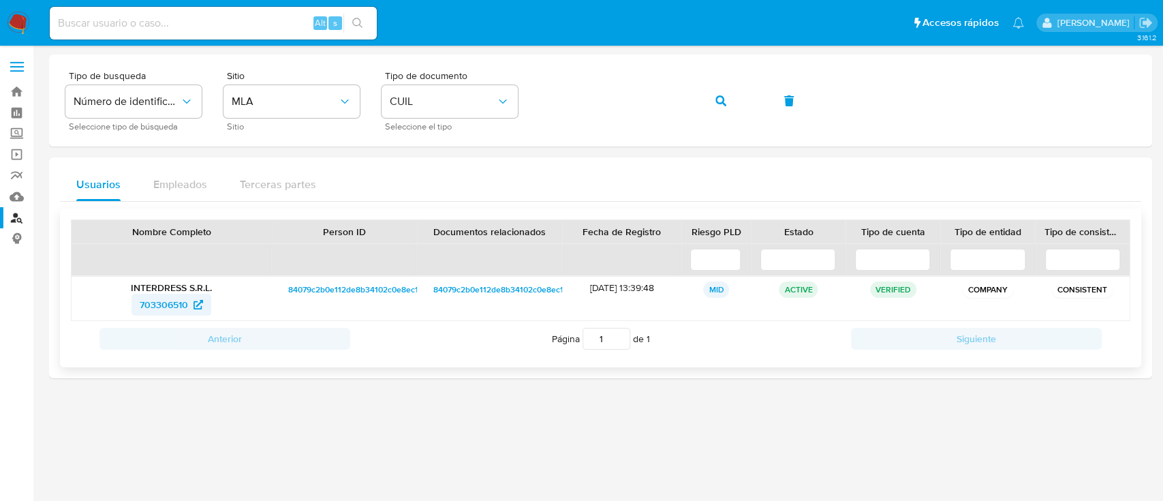
click at [165, 300] on span "703306510" at bounding box center [164, 305] width 48 height 22
drag, startPoint x: 723, startPoint y: 95, endPoint x: 601, endPoint y: 155, distance: 134.9
click at [723, 95] on icon "button" at bounding box center [720, 100] width 11 height 11
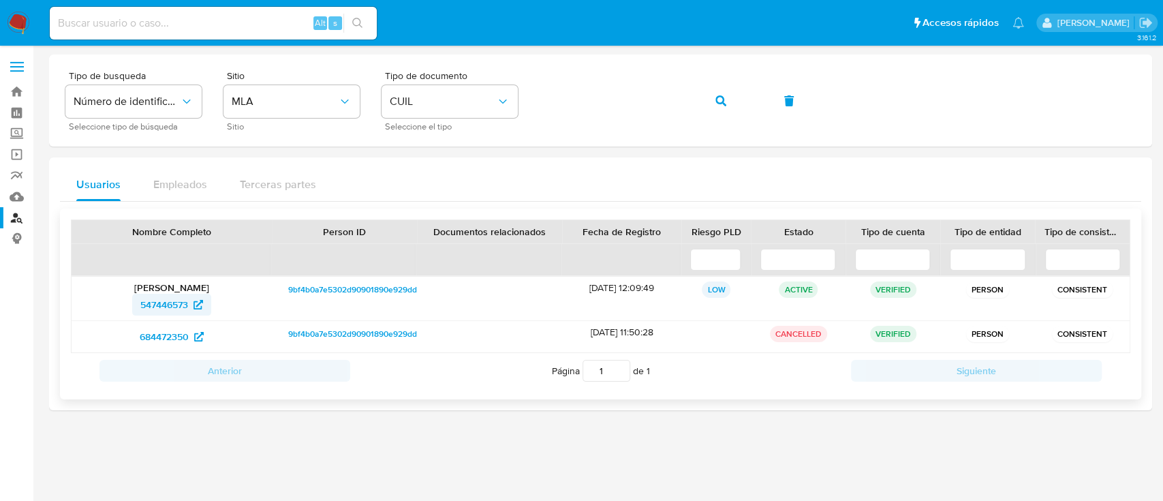
click at [185, 307] on span "547446573" at bounding box center [164, 305] width 48 height 22
click at [716, 101] on icon "button" at bounding box center [720, 100] width 11 height 11
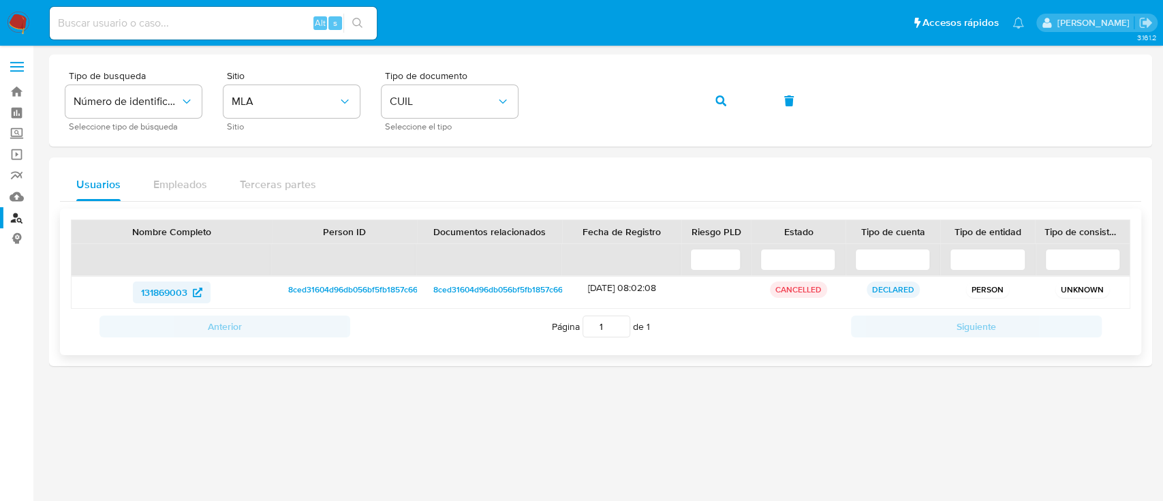
click at [184, 283] on span "131869003" at bounding box center [164, 292] width 46 height 22
click at [723, 99] on icon "button" at bounding box center [720, 100] width 11 height 11
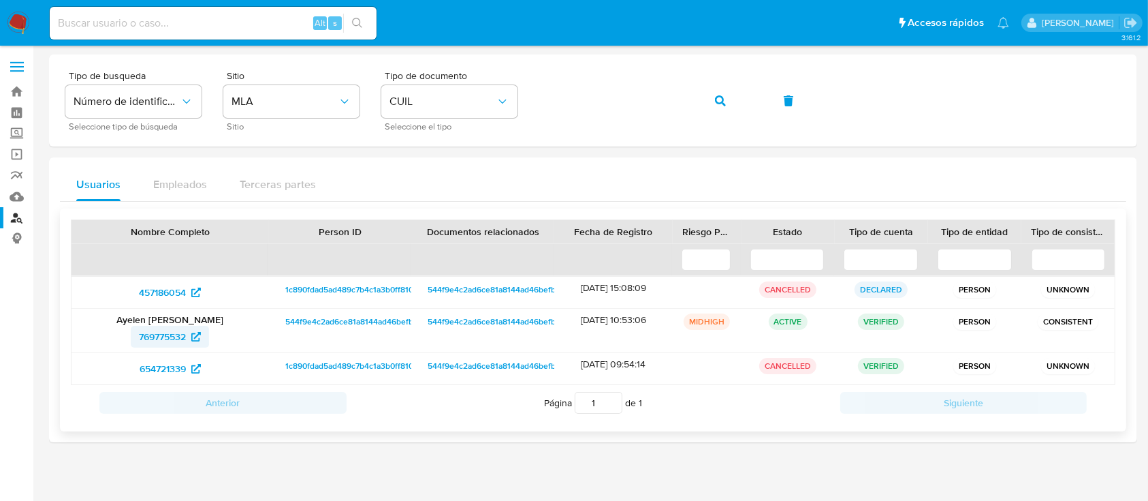
click at [153, 342] on span "769775532" at bounding box center [162, 337] width 47 height 22
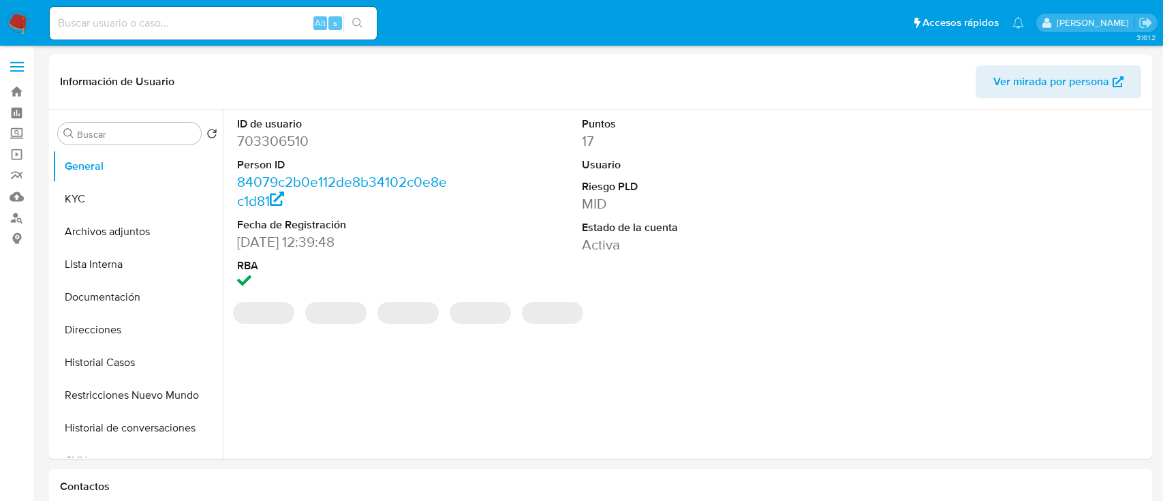
select select "10"
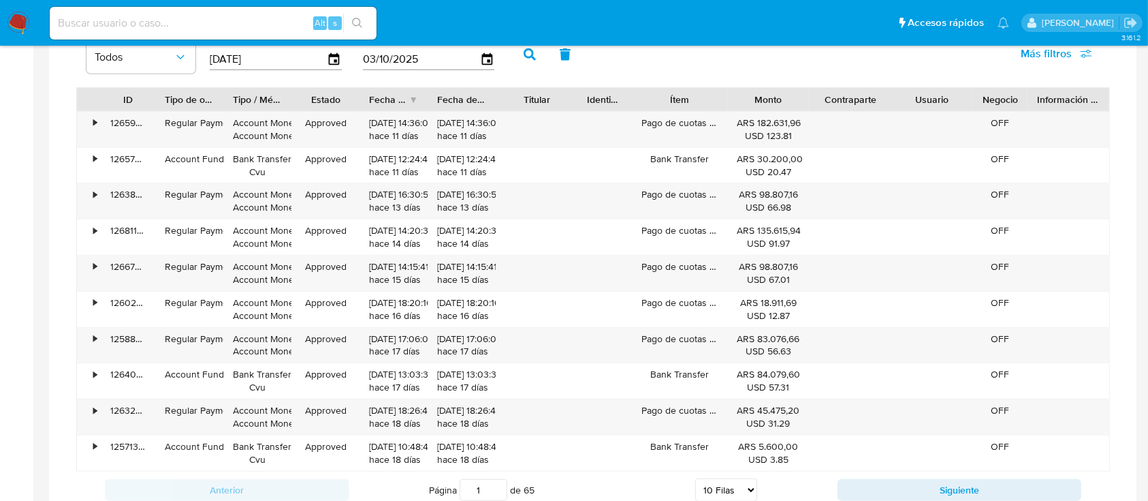
scroll to position [1226, 0]
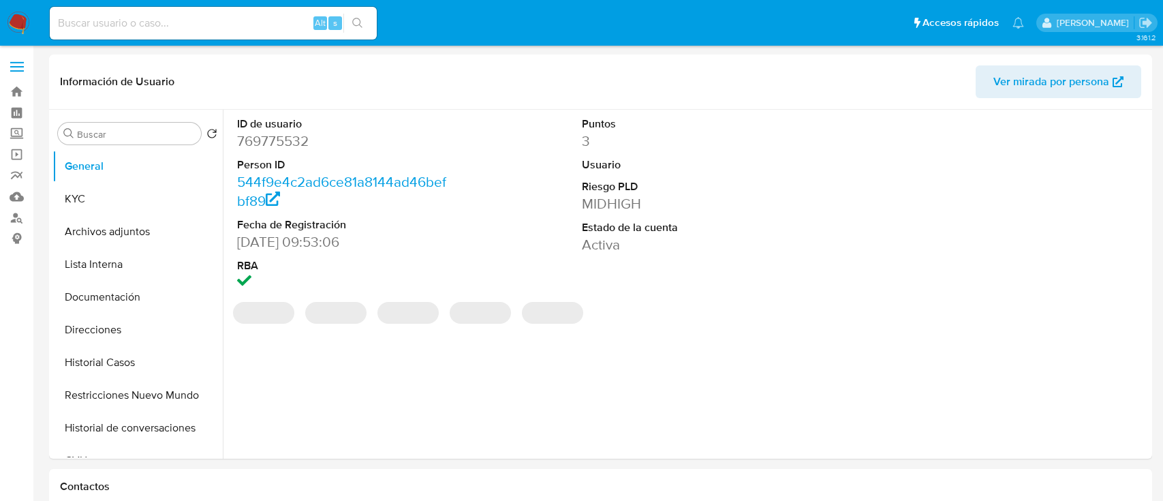
select select "10"
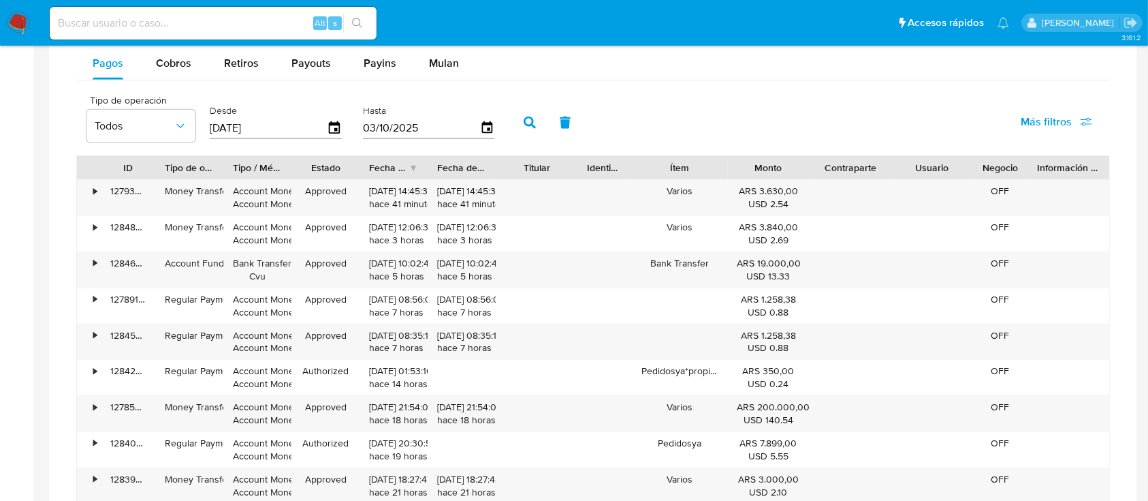
scroll to position [1298, 0]
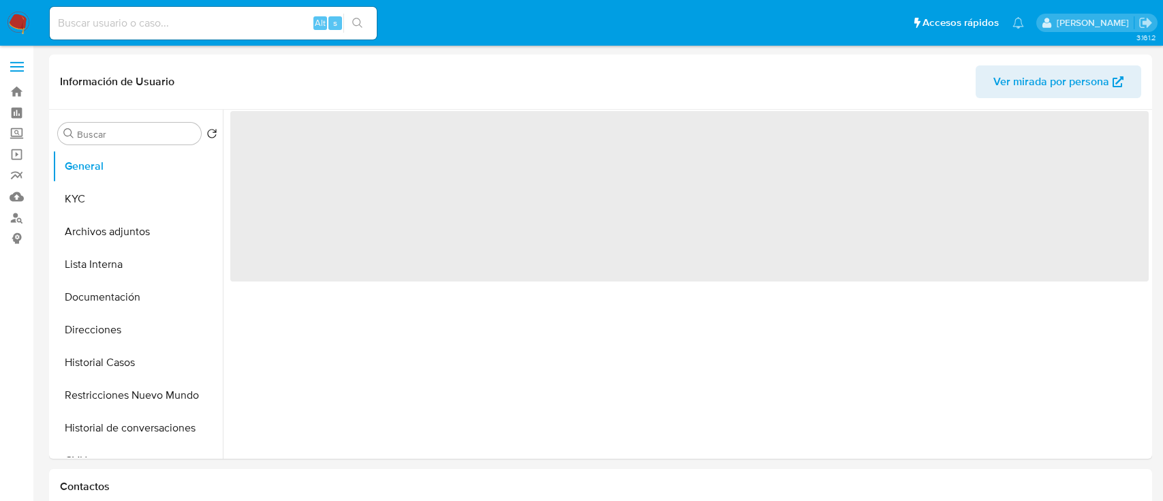
select select "10"
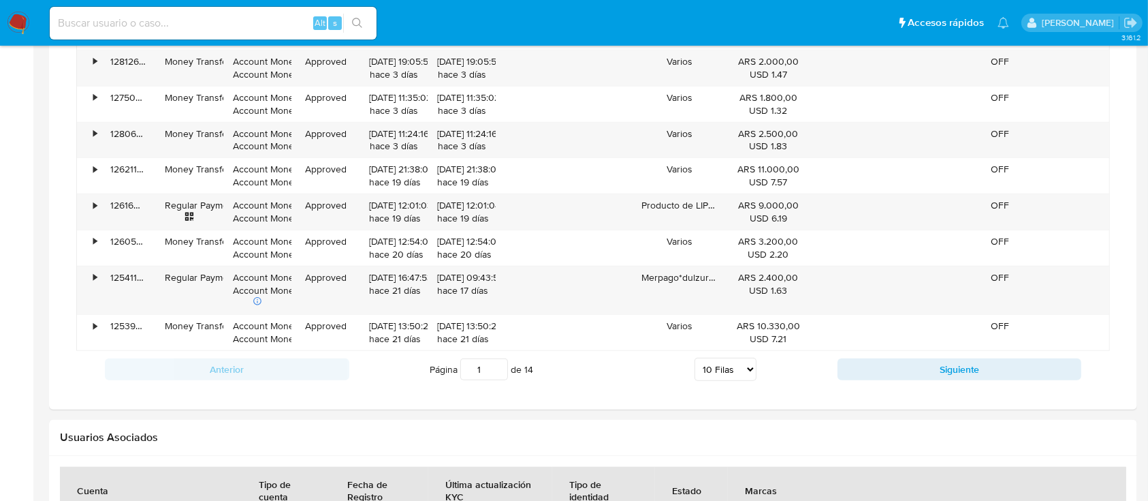
scroll to position [1312, 0]
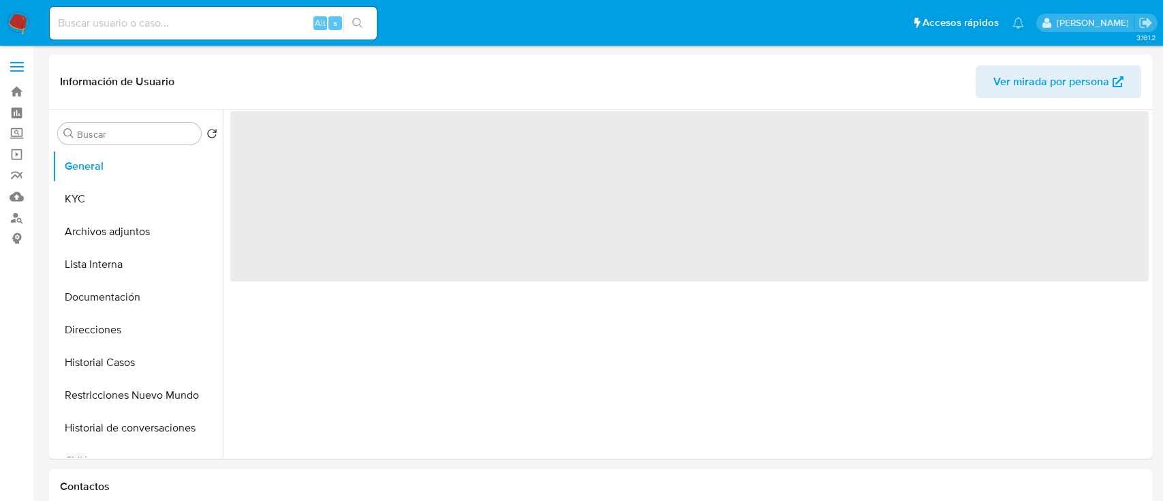
select select "10"
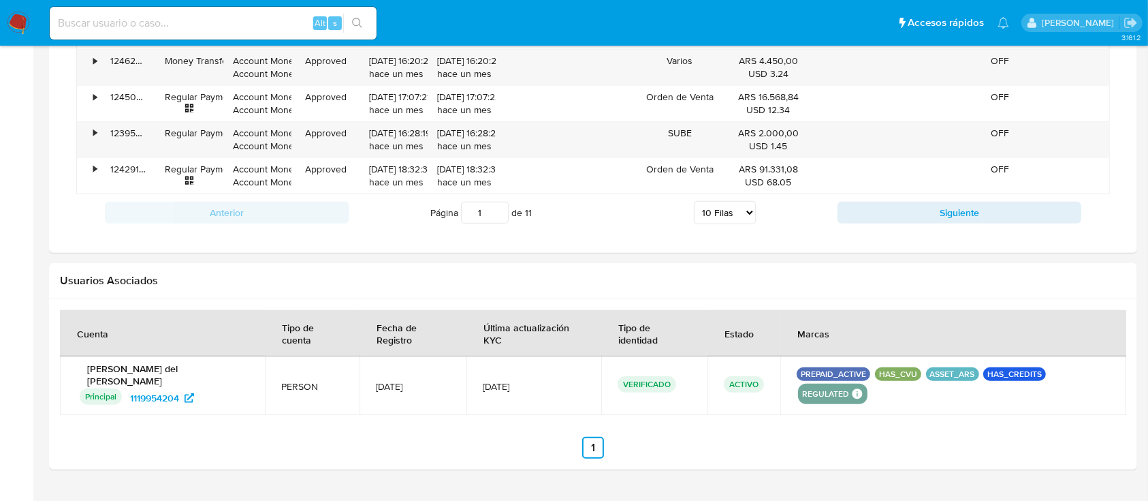
scroll to position [1202, 0]
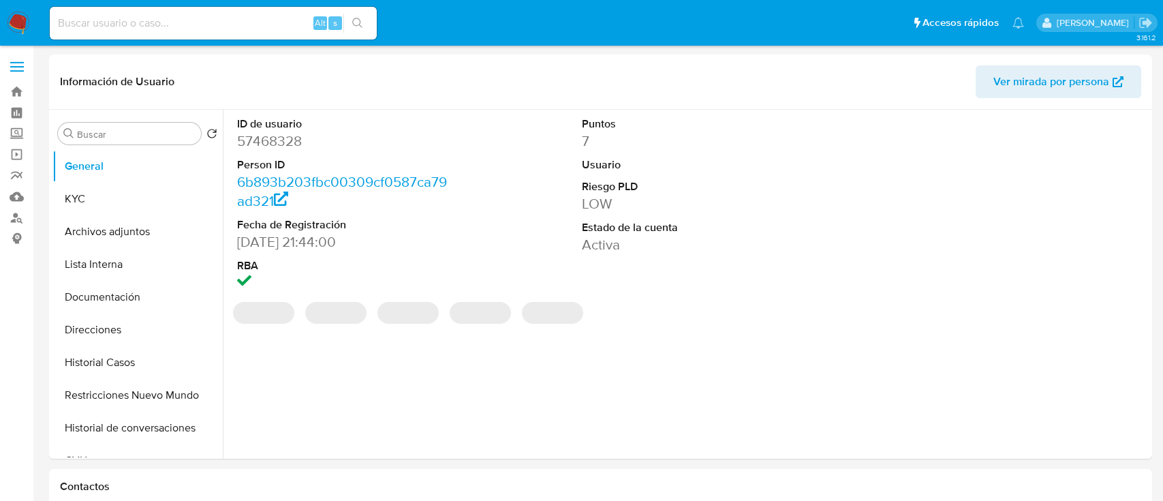
select select "10"
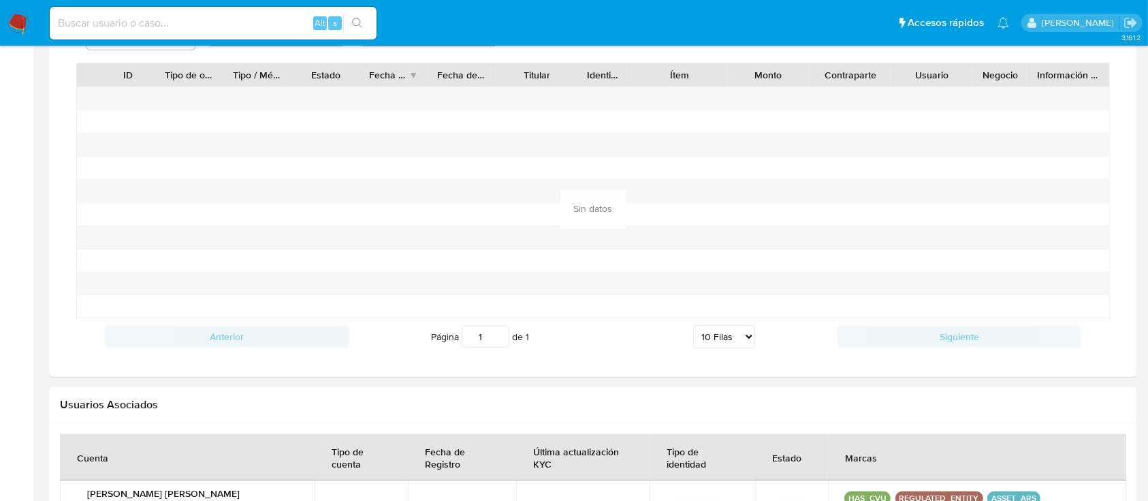
scroll to position [1142, 0]
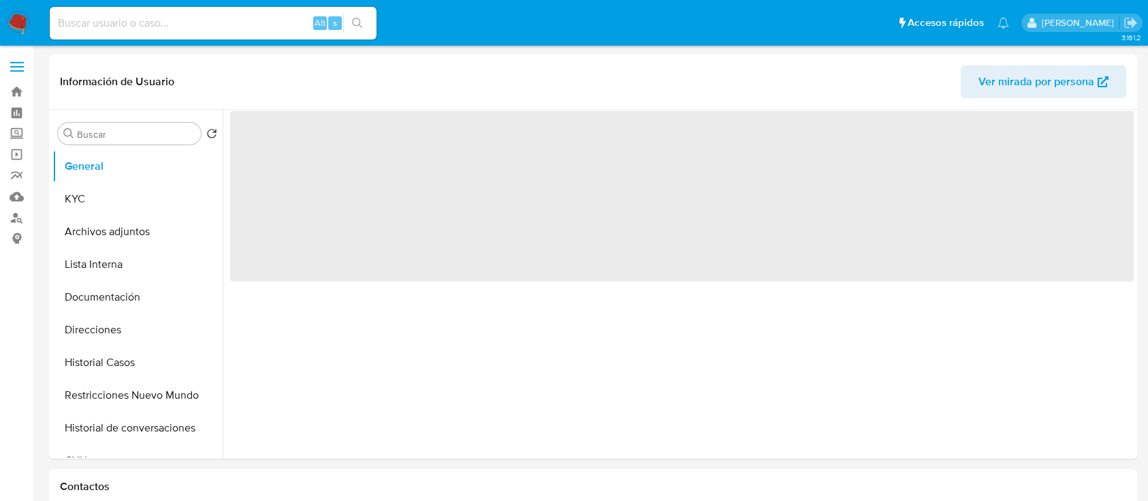
select select "10"
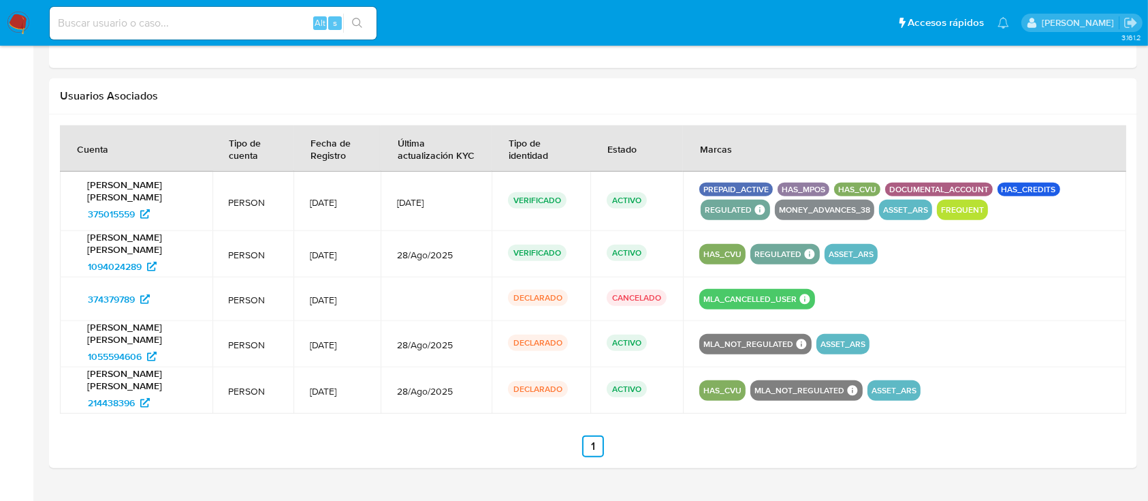
scroll to position [1453, 0]
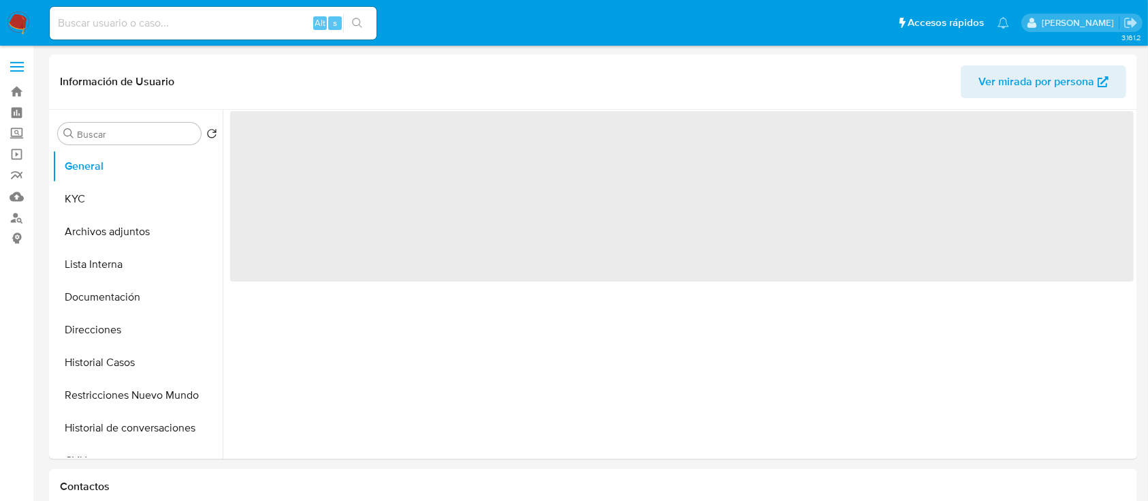
select select "10"
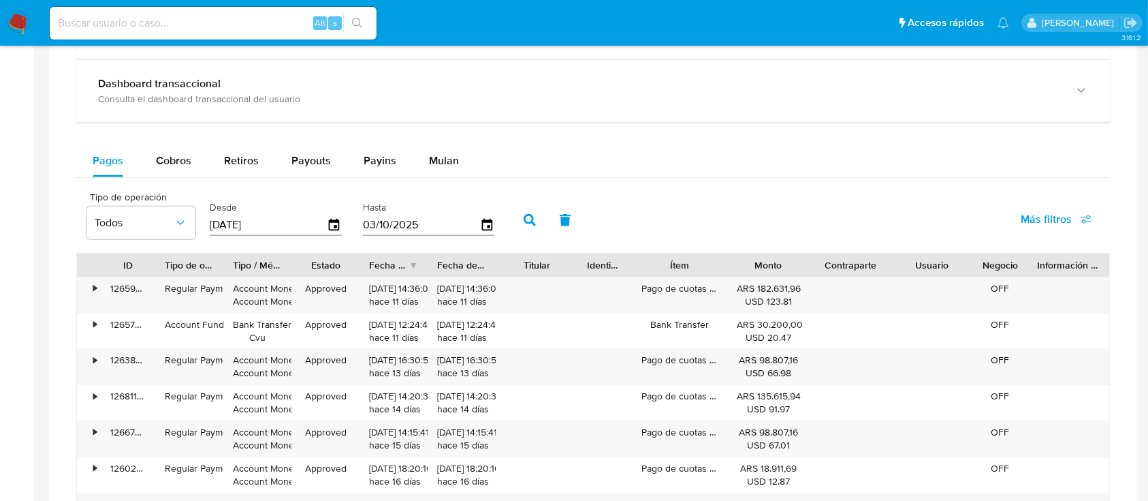
scroll to position [1226, 0]
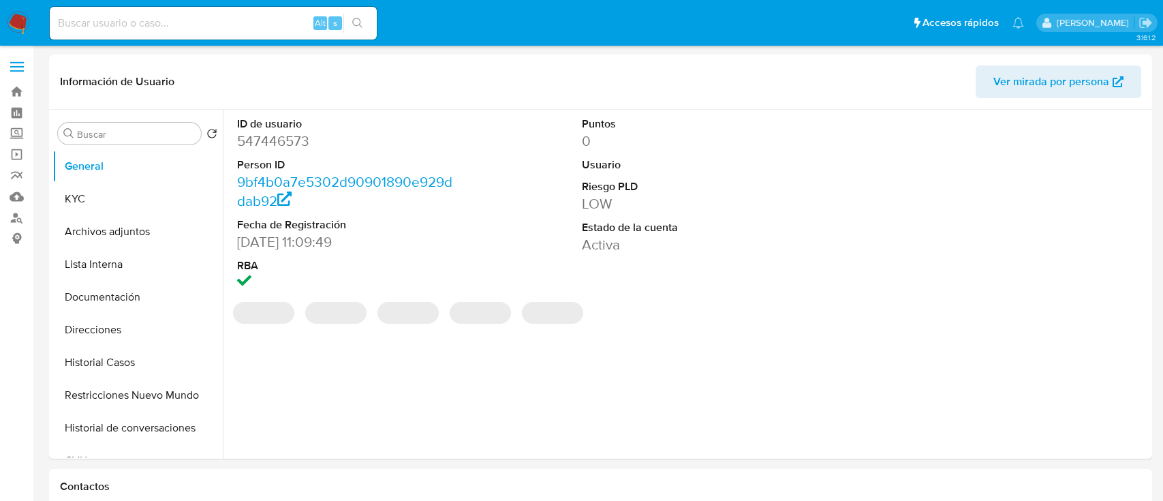
select select "10"
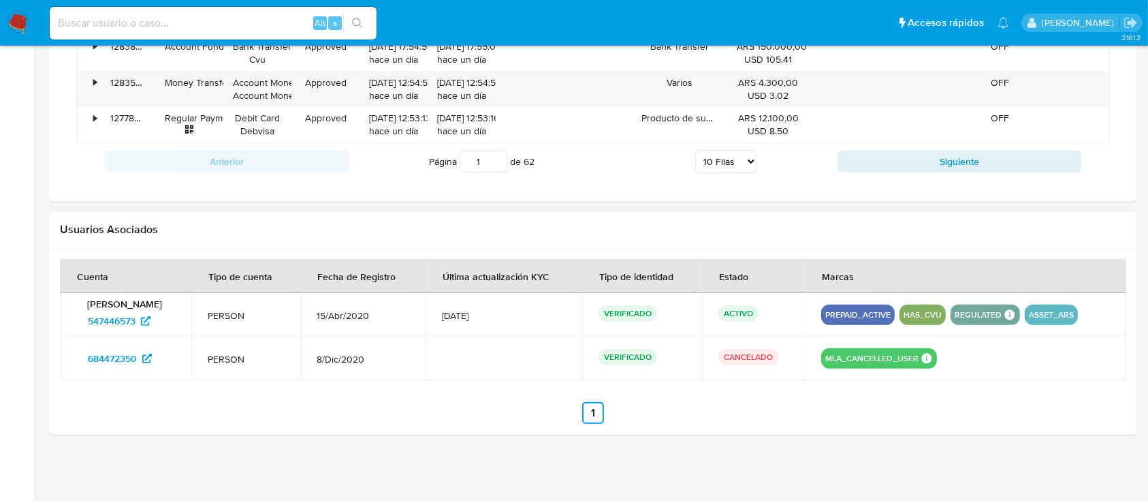
scroll to position [1315, 0]
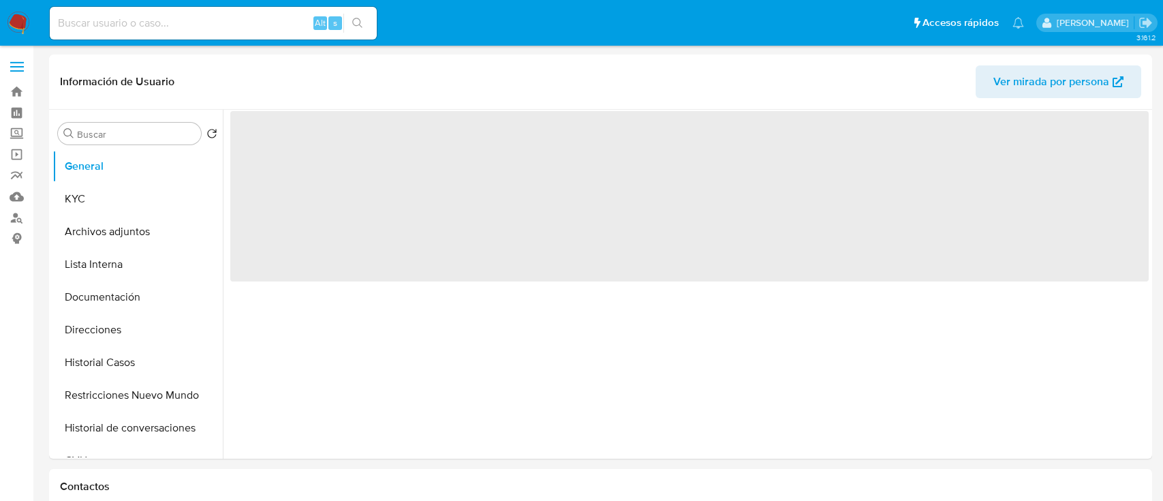
select select "10"
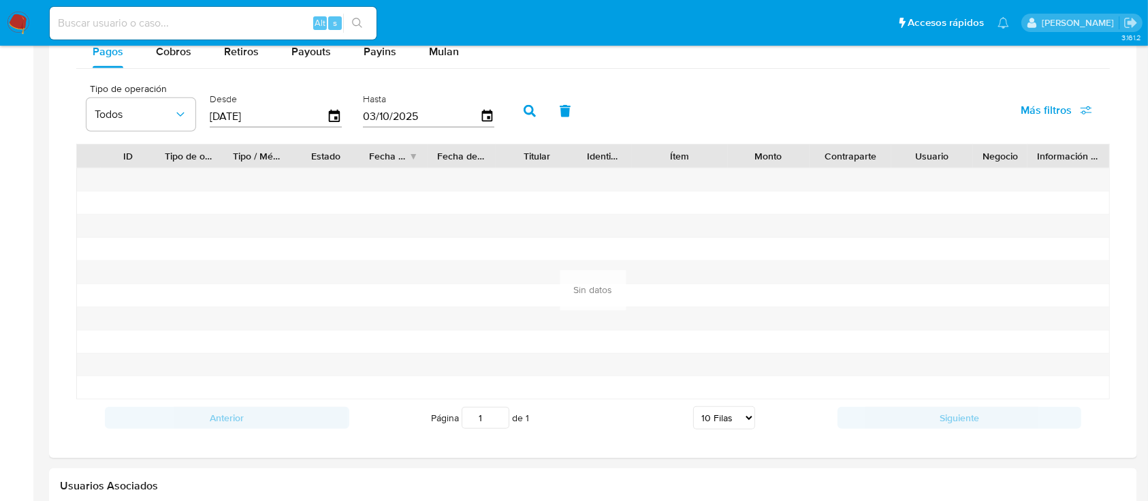
scroll to position [1142, 0]
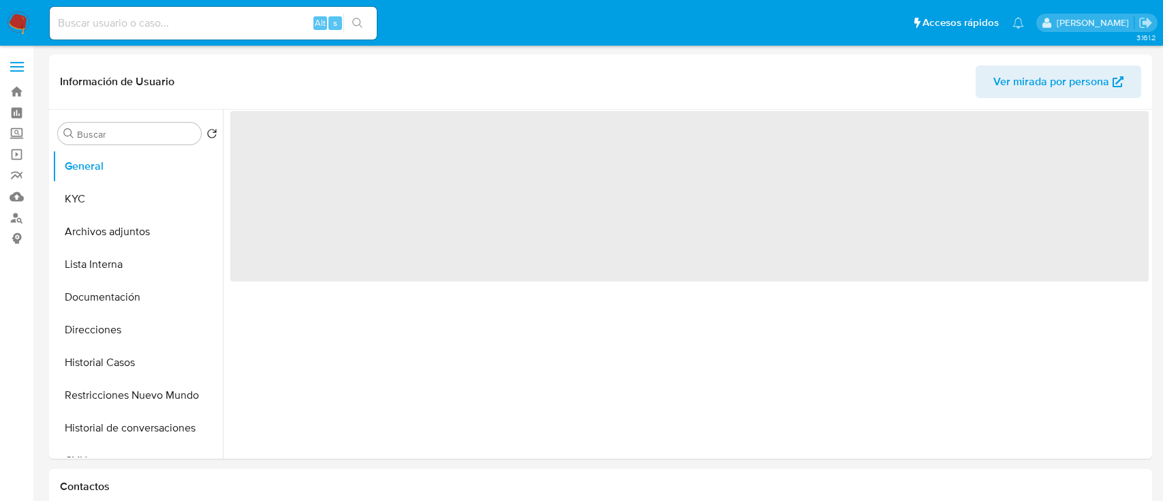
select select "10"
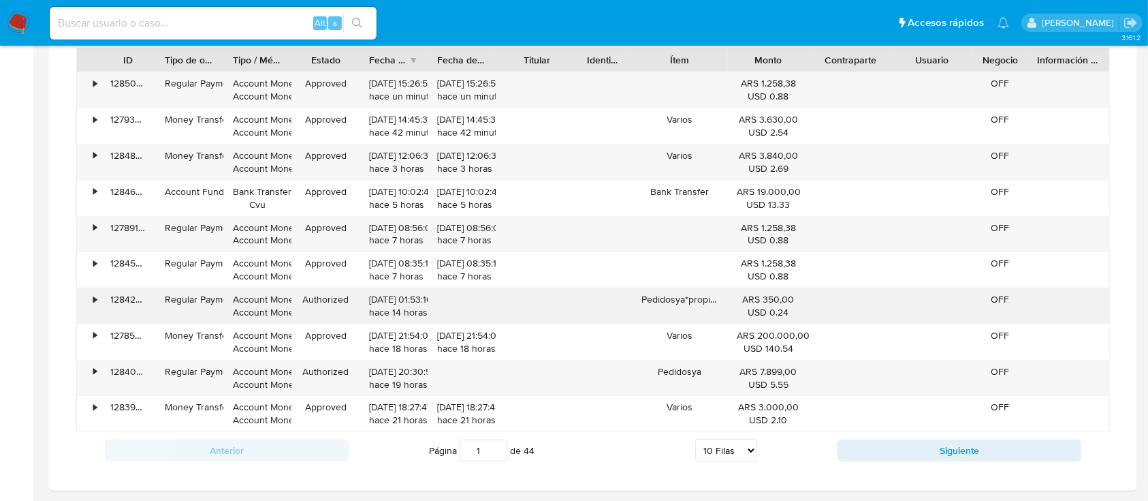
scroll to position [1298, 0]
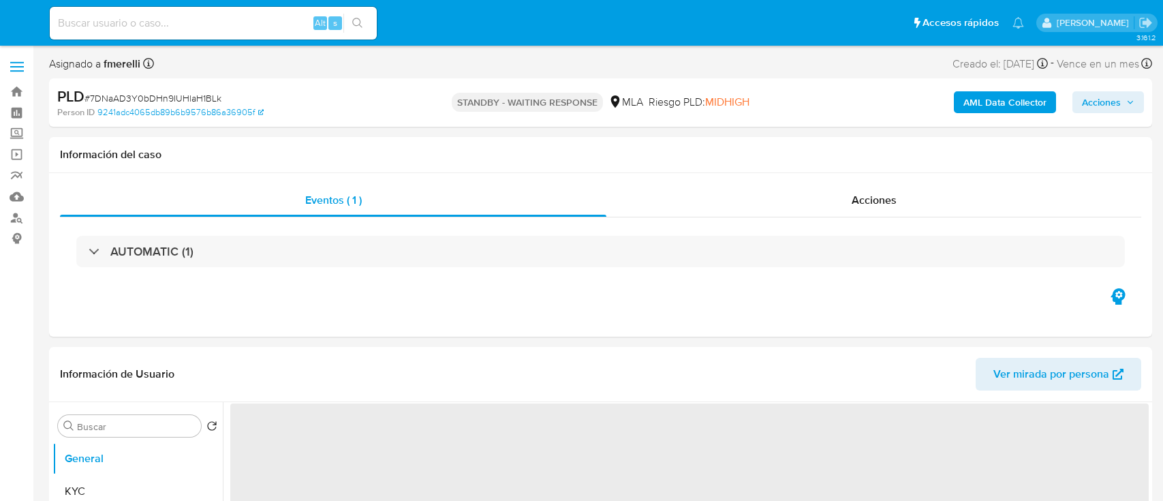
select select "10"
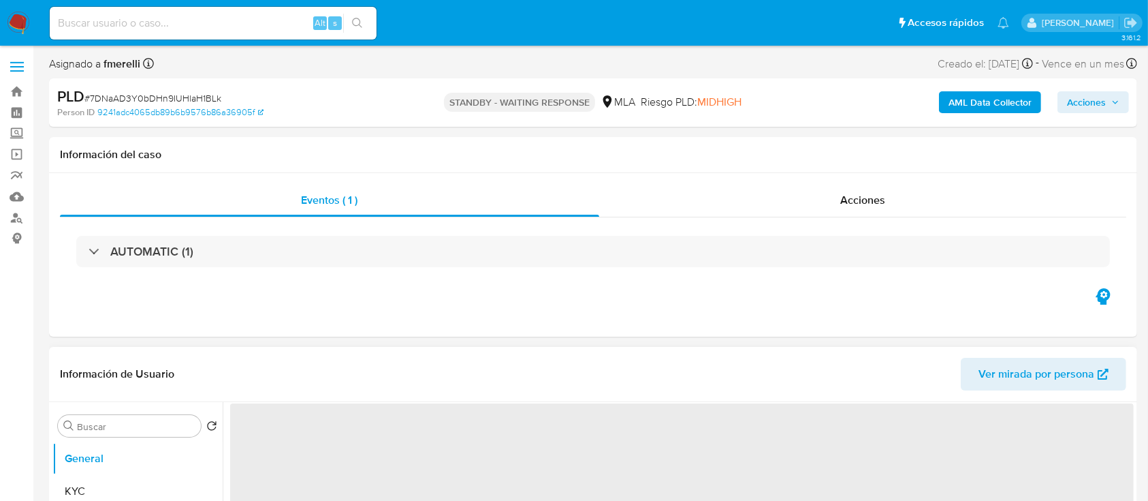
select select "10"
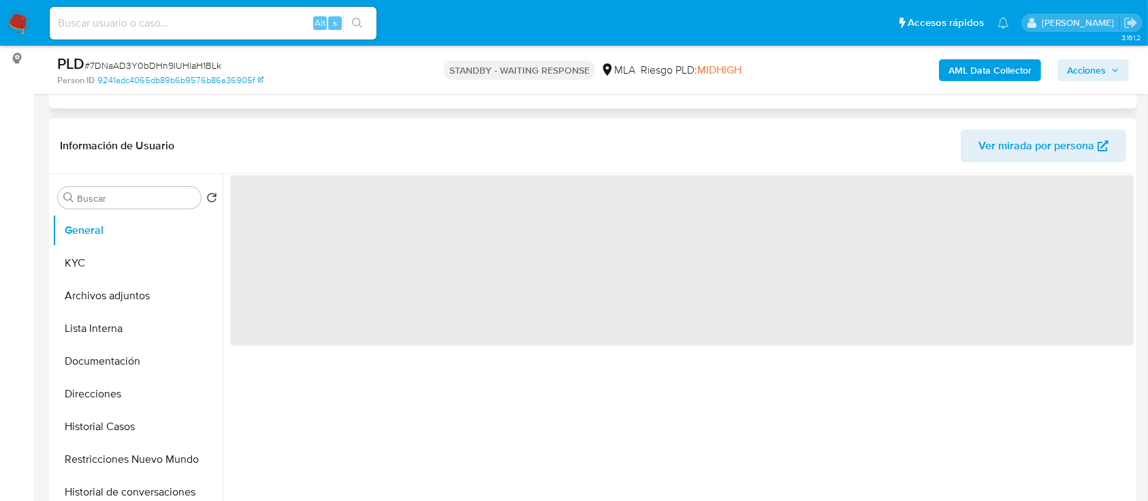
scroll to position [181, 0]
select select "10"
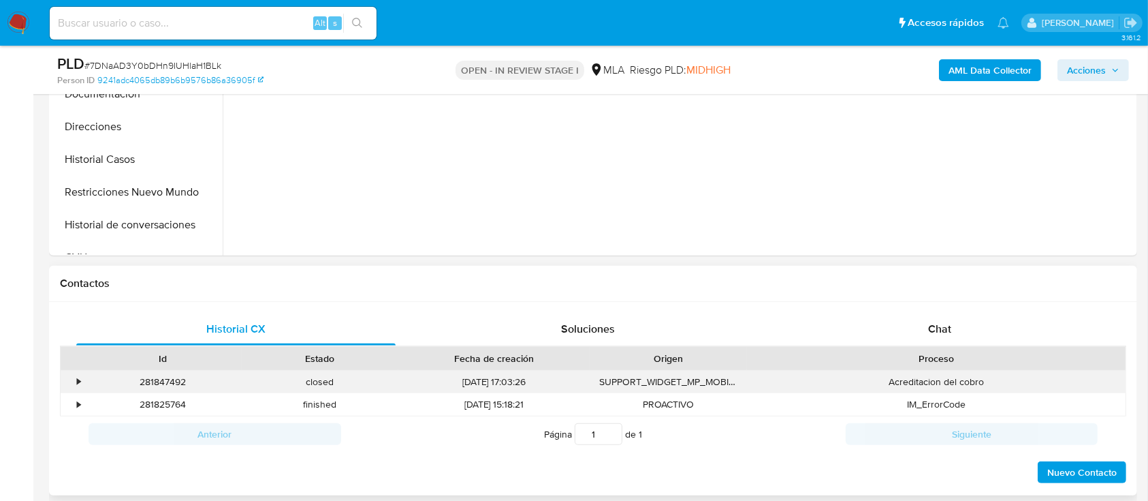
scroll to position [454, 0]
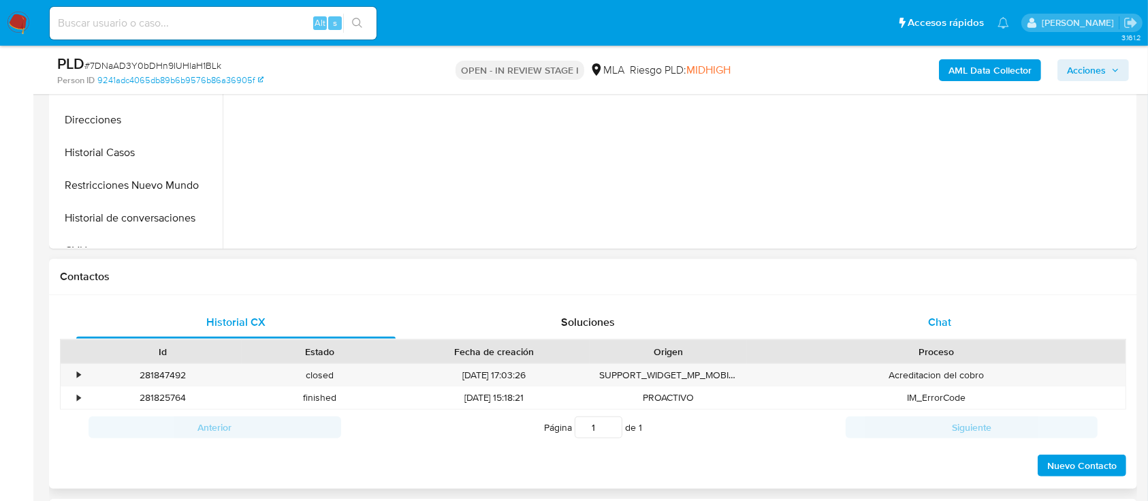
select select "10"
drag, startPoint x: 150, startPoint y: 217, endPoint x: 258, endPoint y: 249, distance: 112.9
click at [150, 216] on button "Historial de conversaciones" at bounding box center [137, 218] width 170 height 33
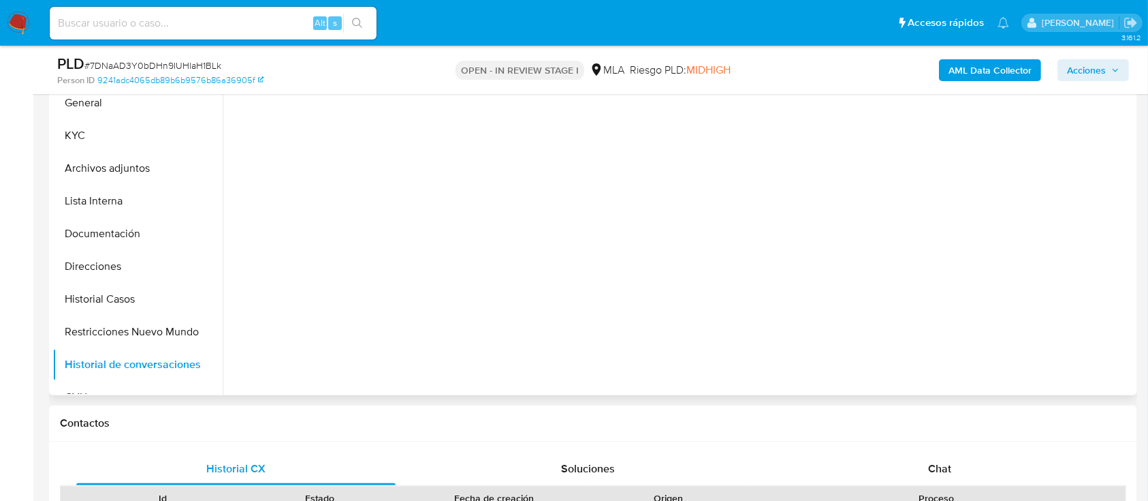
scroll to position [272, 0]
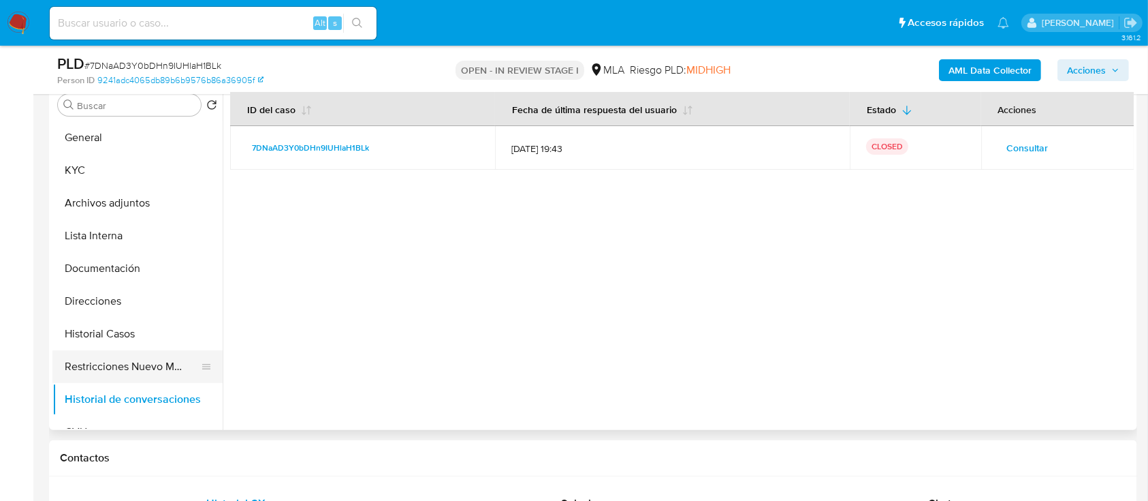
click at [130, 373] on button "Restricciones Nuevo Mundo" at bounding box center [131, 366] width 159 height 33
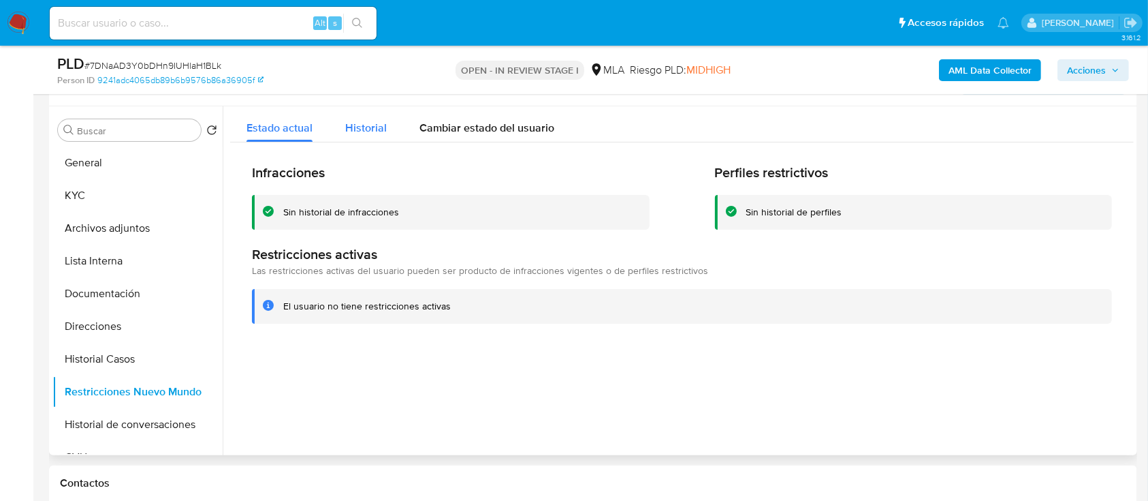
scroll to position [181, 0]
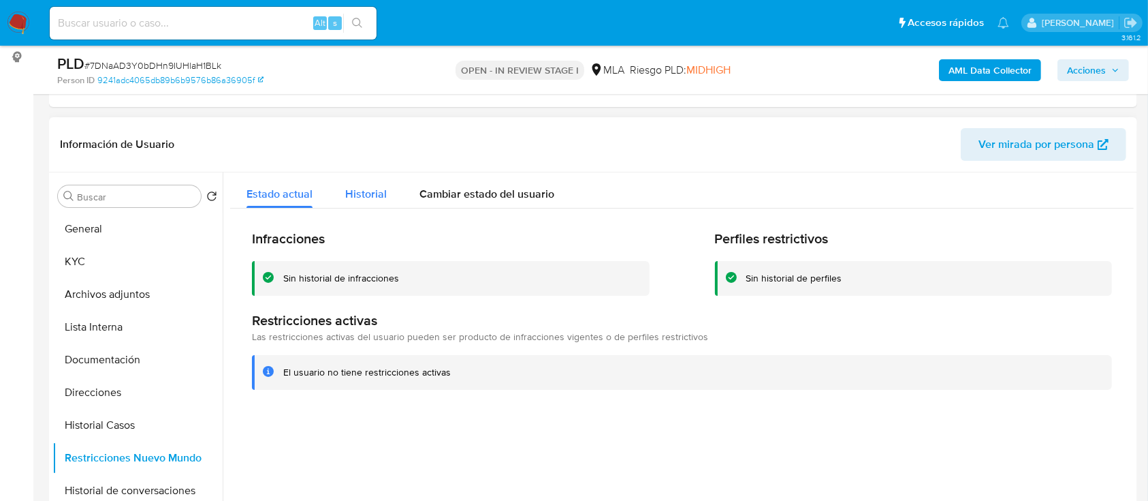
click at [347, 199] on span "Historial" at bounding box center [366, 194] width 42 height 16
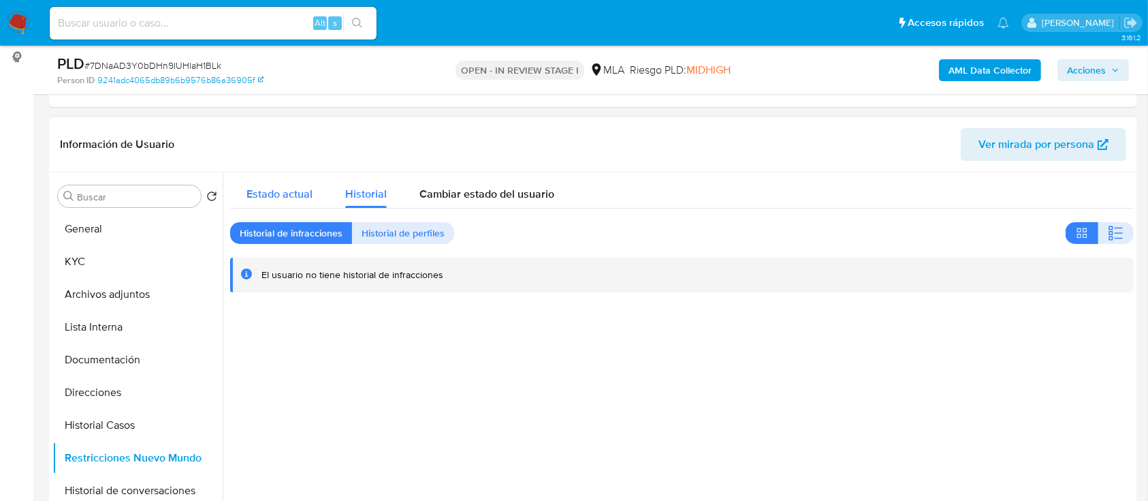
click at [296, 191] on span "Estado actual" at bounding box center [280, 194] width 66 height 16
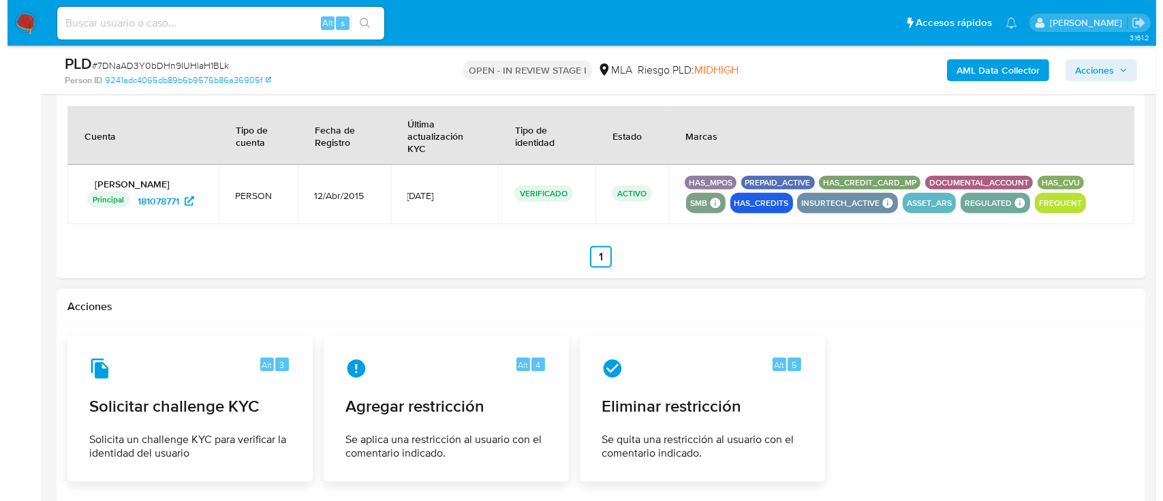
scroll to position [1866, 0]
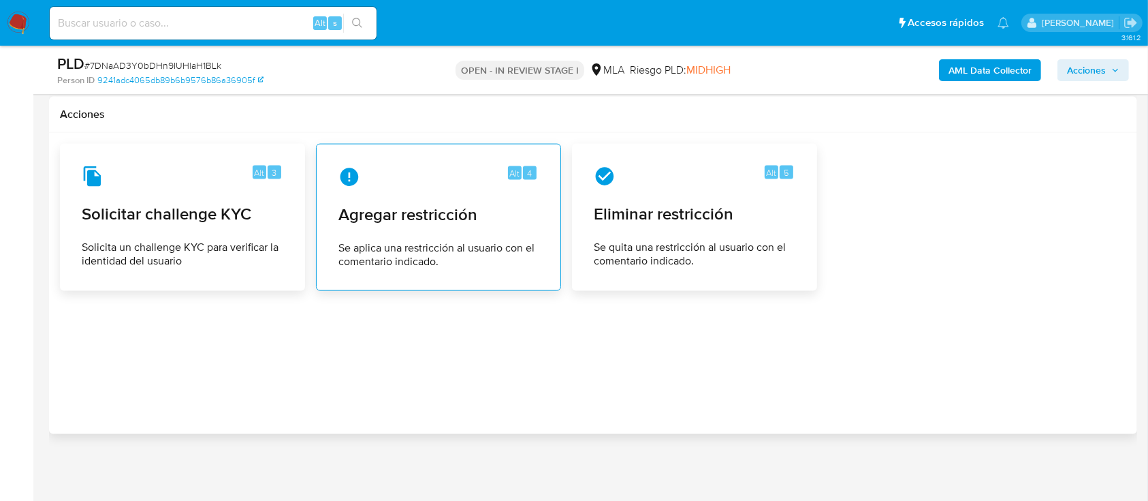
click at [413, 247] on span "Se aplica una restricción al usuario con el comentario indicado." at bounding box center [439, 254] width 200 height 27
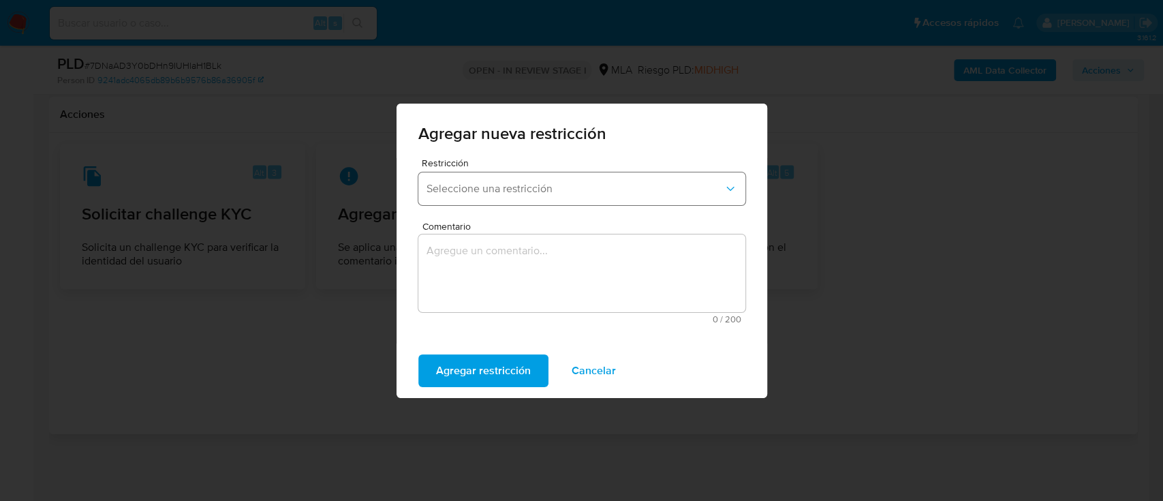
click at [462, 198] on button "Seleccione una restricción" at bounding box center [581, 188] width 327 height 33
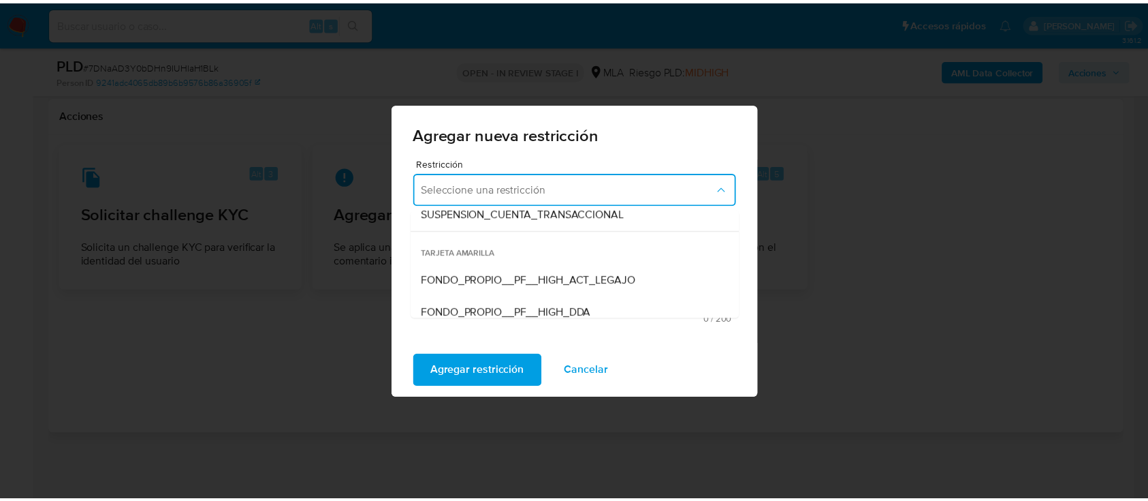
scroll to position [181, 0]
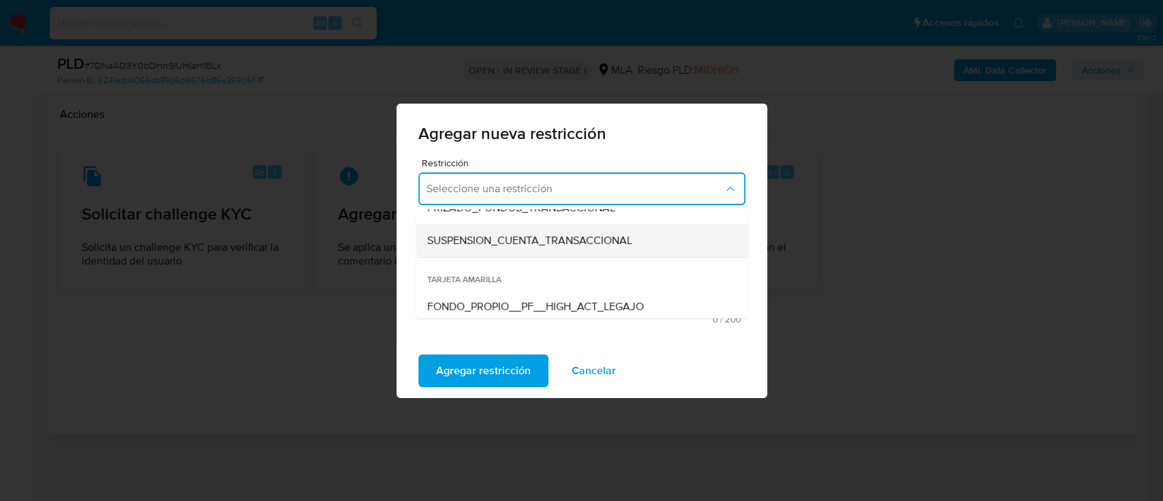
click at [551, 240] on span "SUSPENSION_CUENTA_TRANSACCIONAL" at bounding box center [528, 241] width 205 height 14
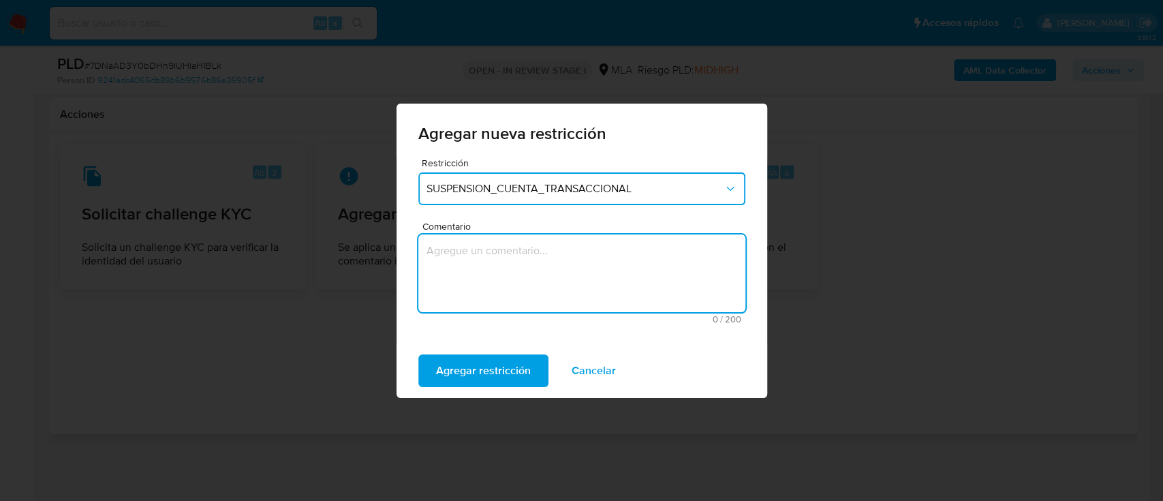
click at [540, 264] on textarea "Comentario" at bounding box center [581, 273] width 327 height 78
type textarea "AML"
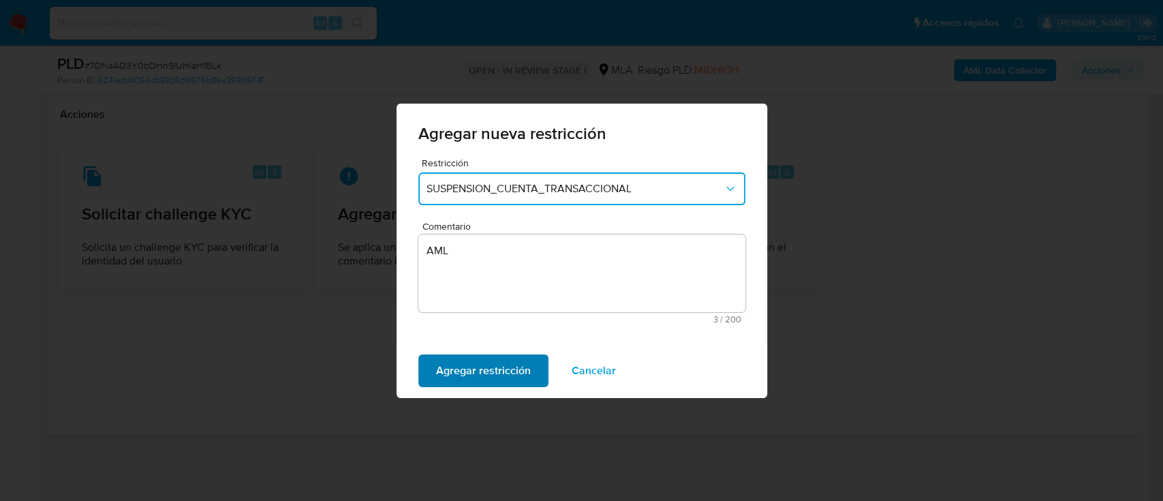
click at [452, 359] on span "Agregar restricción" at bounding box center [483, 371] width 95 height 30
click at [442, 358] on span "Confirmar" at bounding box center [460, 371] width 49 height 30
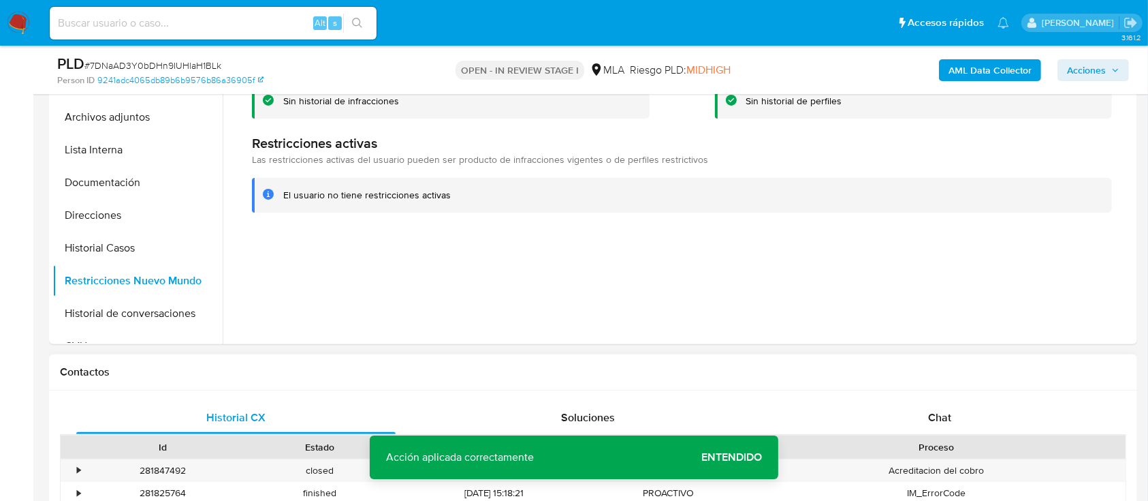
scroll to position [321, 0]
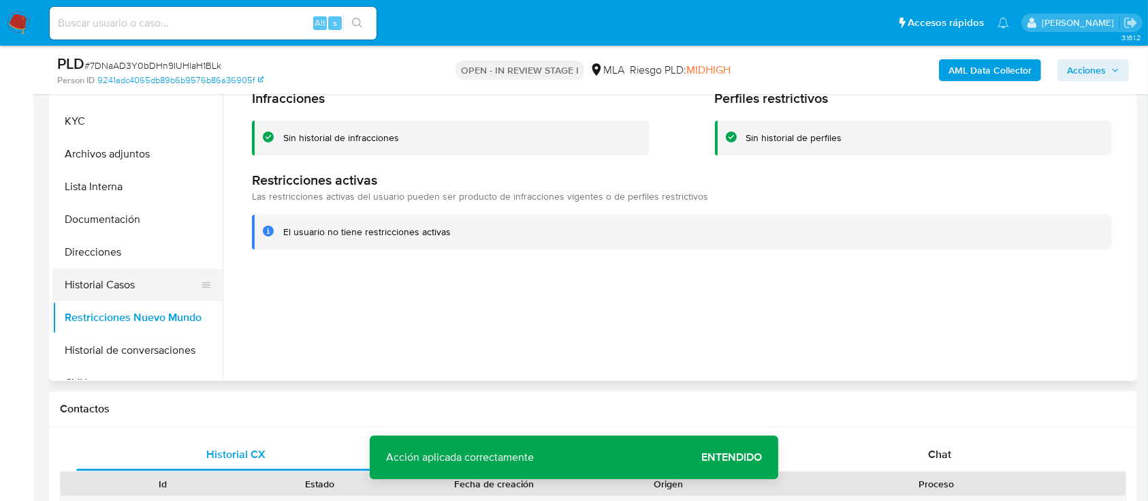
click at [106, 289] on button "Historial Casos" at bounding box center [131, 284] width 159 height 33
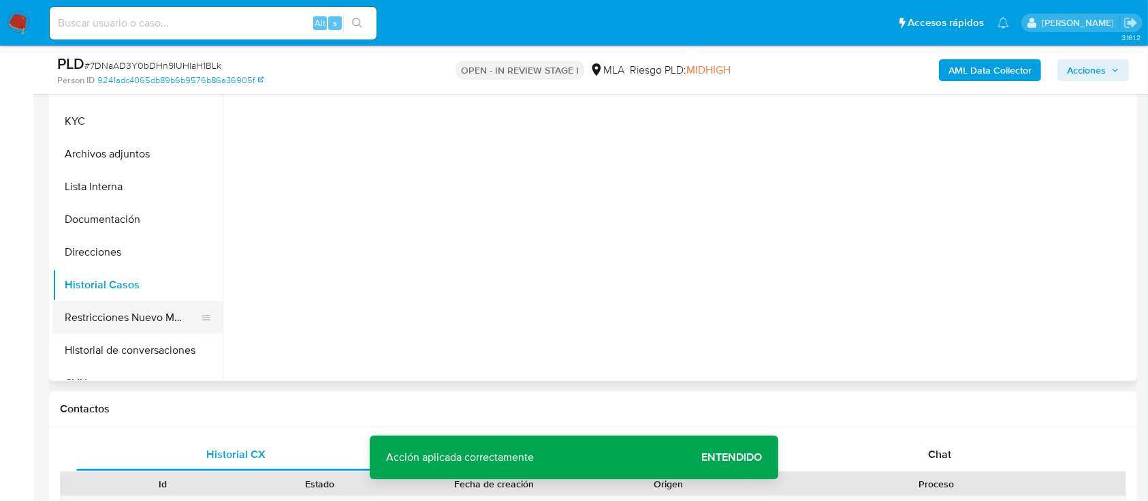
click at [140, 307] on button "Restricciones Nuevo Mundo" at bounding box center [131, 317] width 159 height 33
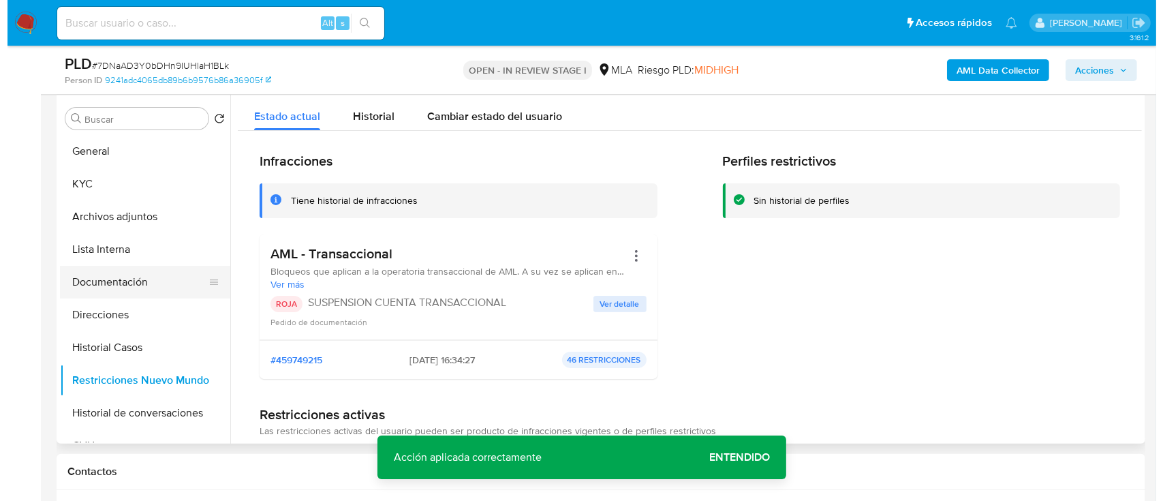
scroll to position [231, 0]
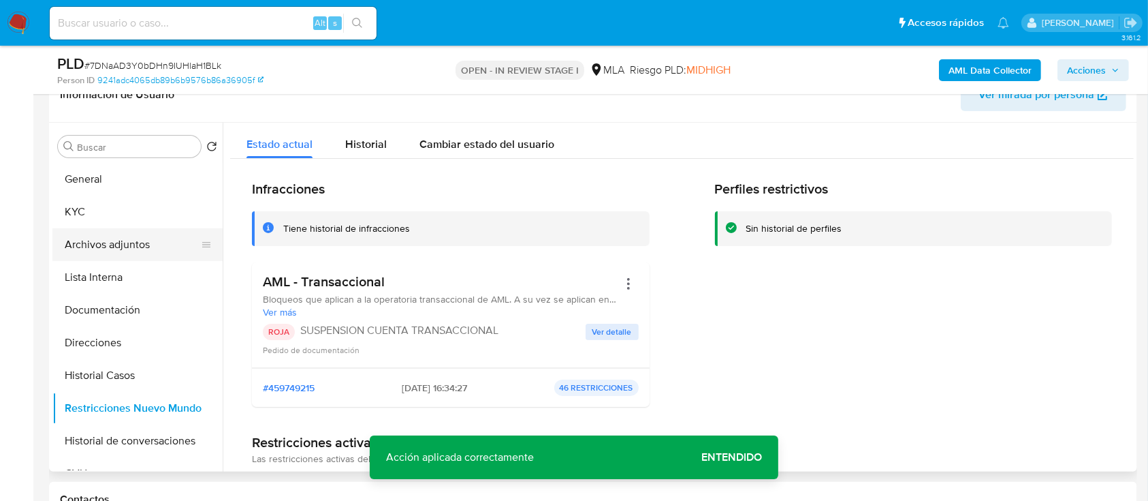
click at [161, 257] on button "Archivos adjuntos" at bounding box center [131, 244] width 159 height 33
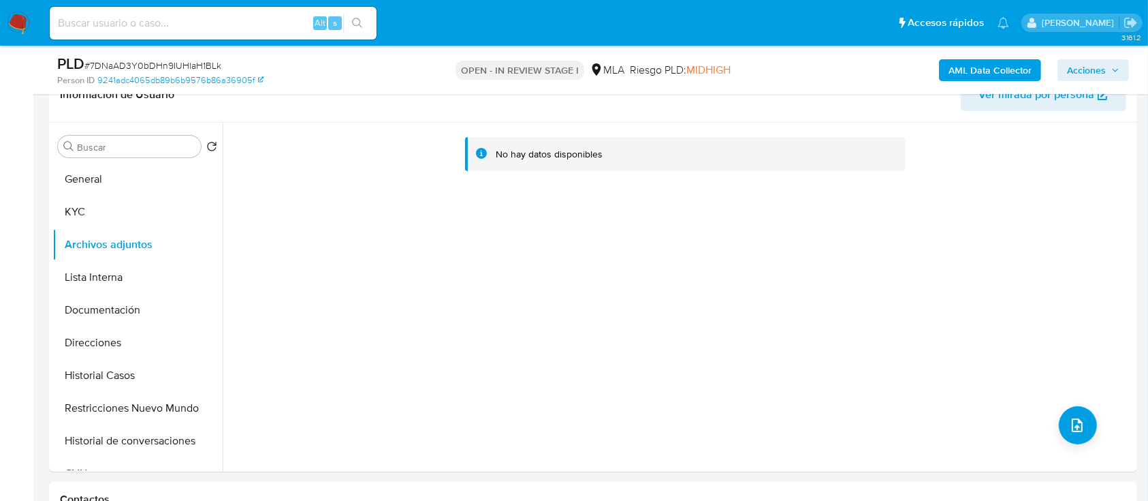
click at [975, 71] on b "AML Data Collector" at bounding box center [990, 70] width 83 height 22
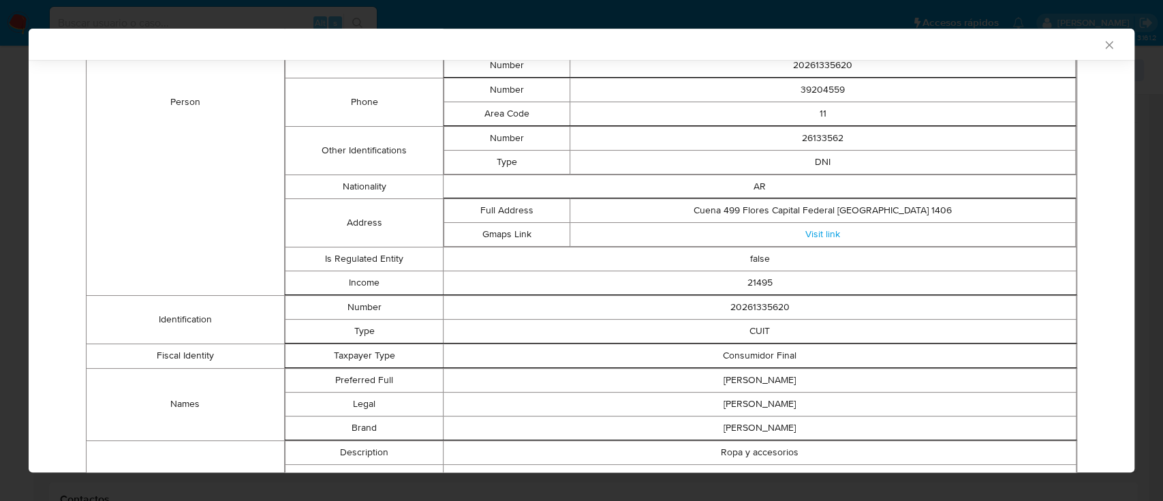
scroll to position [173, 0]
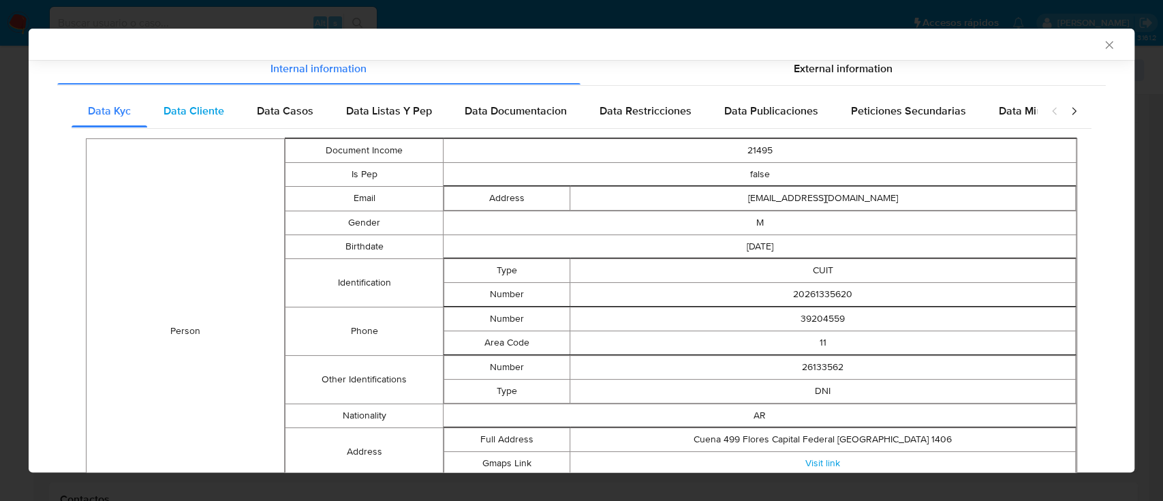
click at [185, 108] on span "Data Cliente" at bounding box center [193, 111] width 61 height 16
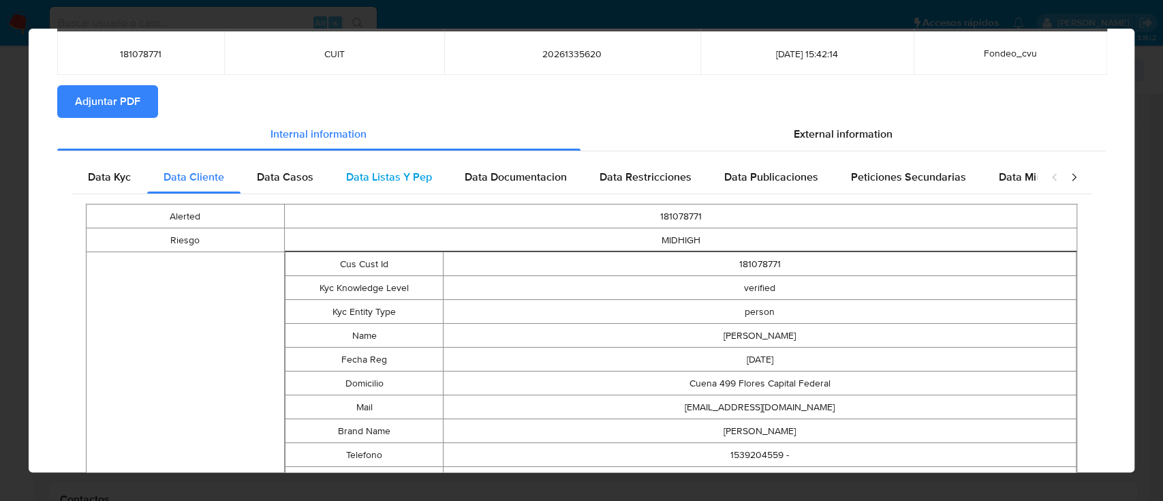
scroll to position [0, 0]
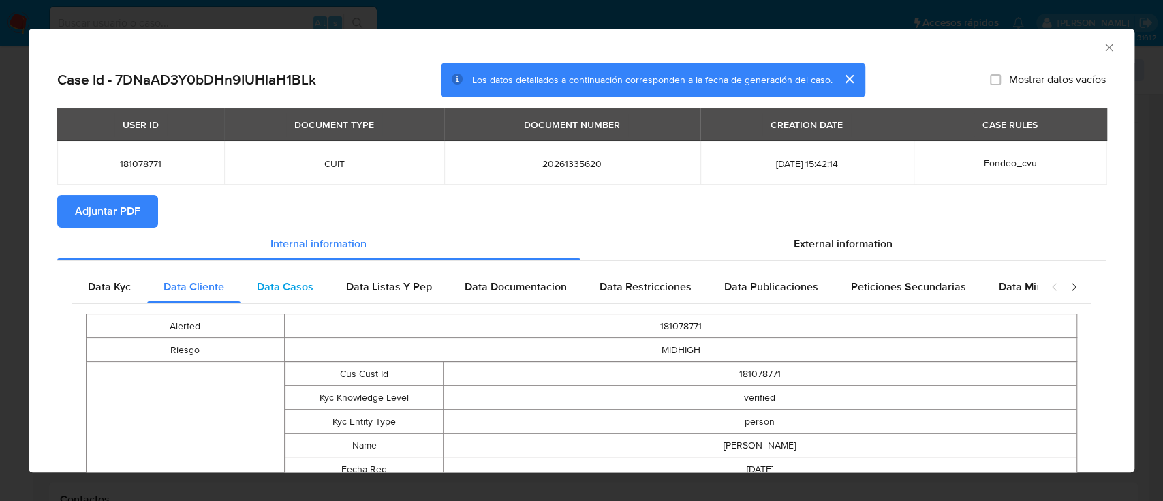
click at [260, 288] on span "Data Casos" at bounding box center [285, 287] width 57 height 16
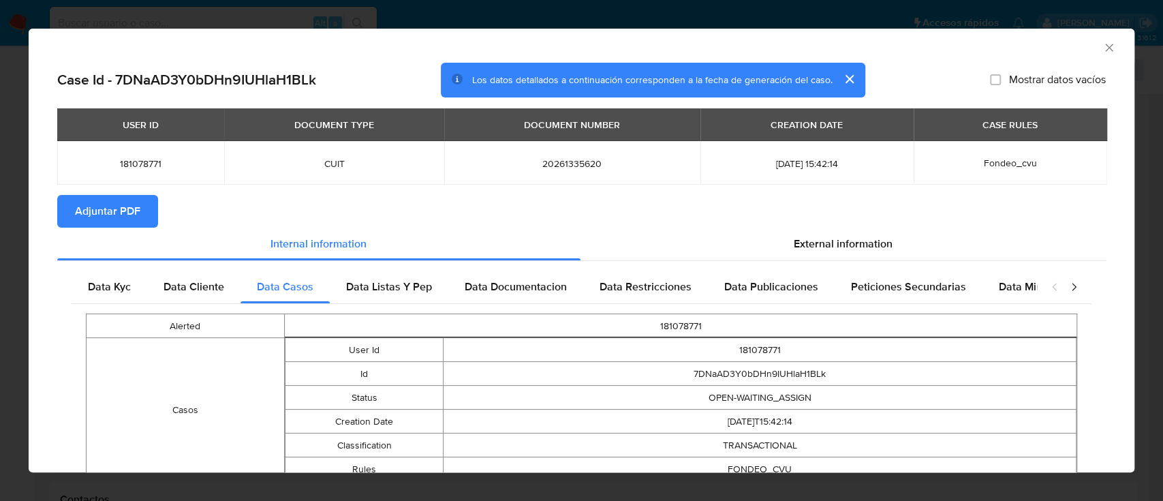
scroll to position [78, 0]
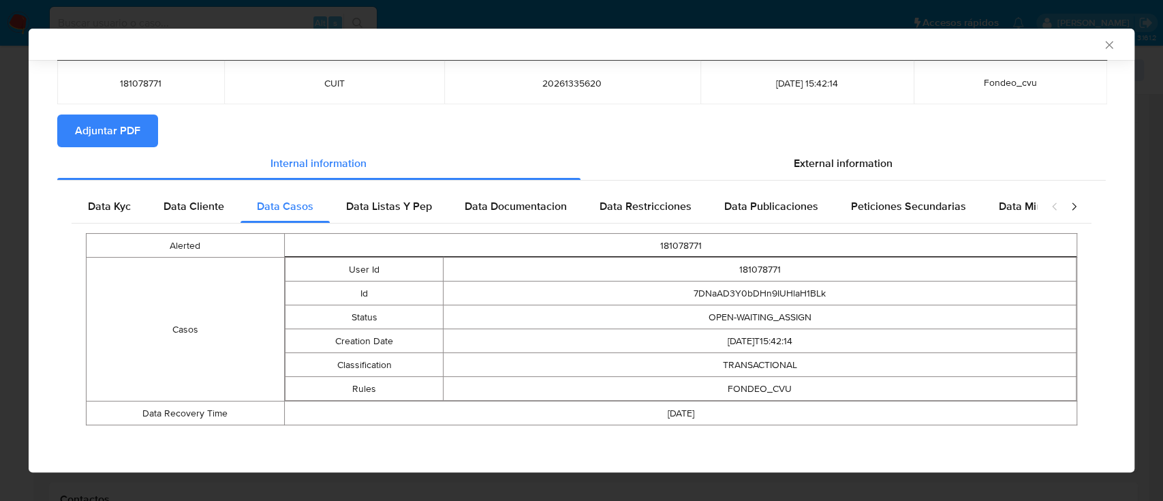
click at [456, 226] on div "Alerted 181078771 Casos User Id 181078771 Id 7DNaAD3Y0bDHn9IUHlaH1BLk Status OP…" at bounding box center [582, 328] width 1020 height 211
click at [417, 217] on div "Data Listas Y Pep" at bounding box center [389, 206] width 119 height 33
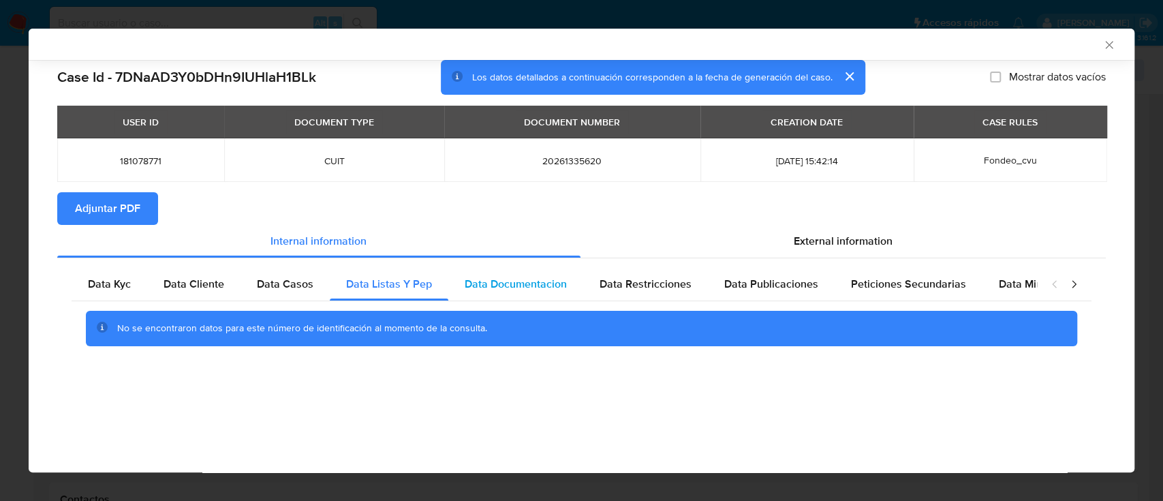
click at [546, 281] on span "Data Documentacion" at bounding box center [516, 284] width 102 height 16
click at [661, 287] on span "Data Restricciones" at bounding box center [645, 284] width 92 height 16
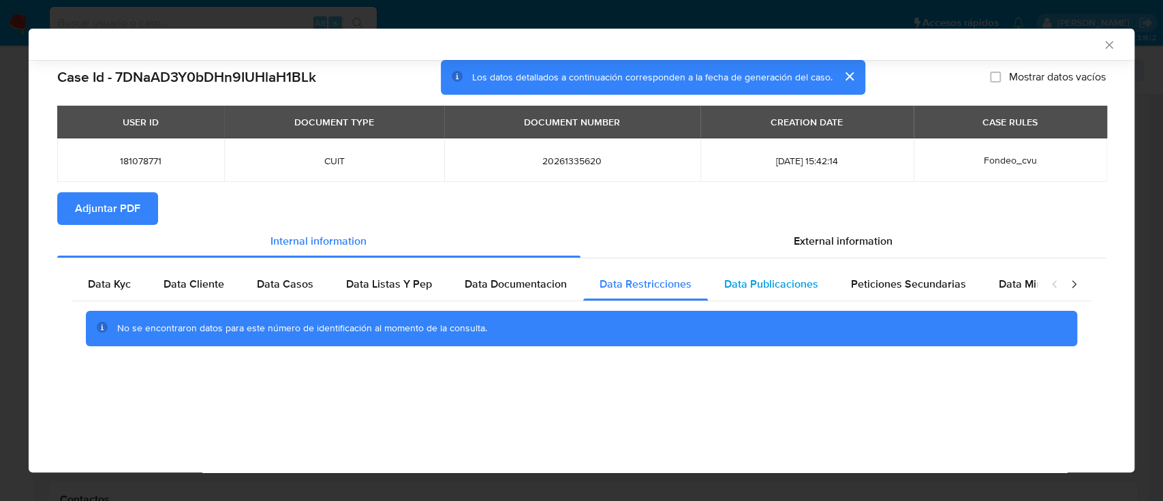
click at [776, 292] on span "Data Publicaciones" at bounding box center [771, 284] width 94 height 16
click at [944, 294] on div "Peticiones Secundarias" at bounding box center [908, 284] width 148 height 33
drag, startPoint x: 1018, startPoint y: 290, endPoint x: 915, endPoint y: 281, distance: 103.3
click at [1017, 289] on span "Data Minoridad" at bounding box center [1036, 284] width 75 height 16
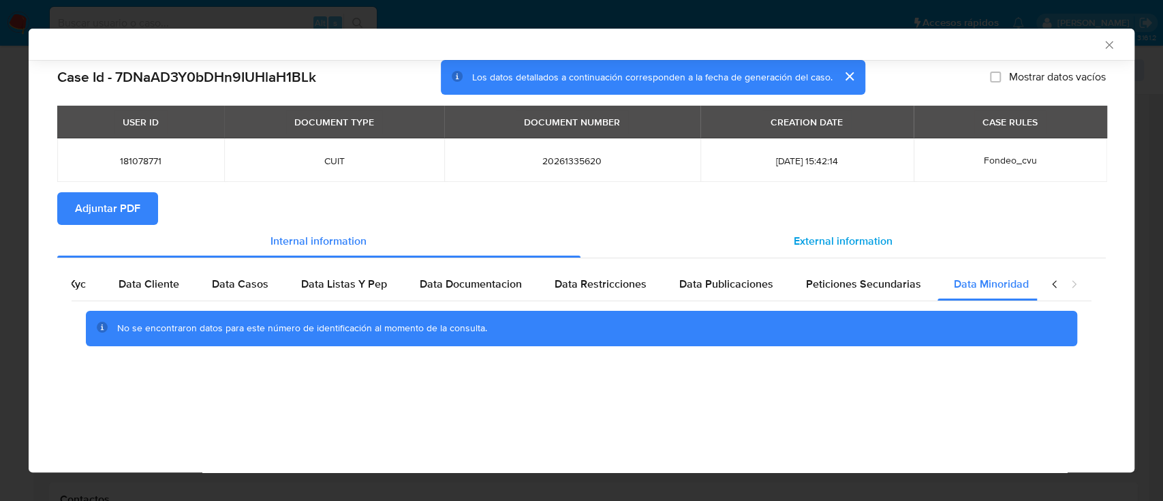
scroll to position [0, 46]
click at [845, 249] on span "External information" at bounding box center [843, 241] width 99 height 16
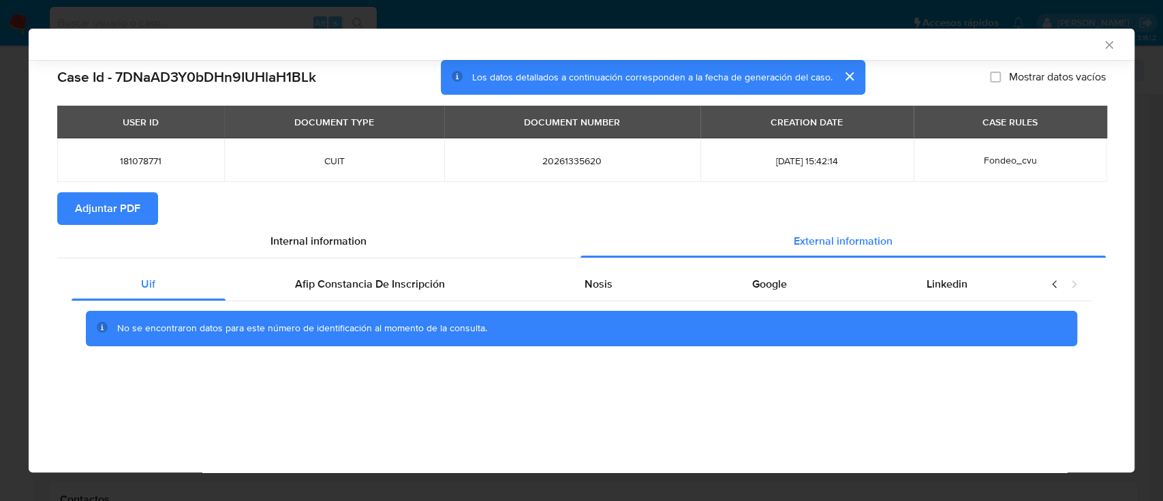
scroll to position [0, 0]
click at [298, 290] on span "Afip Constancia De Inscripción" at bounding box center [370, 284] width 150 height 16
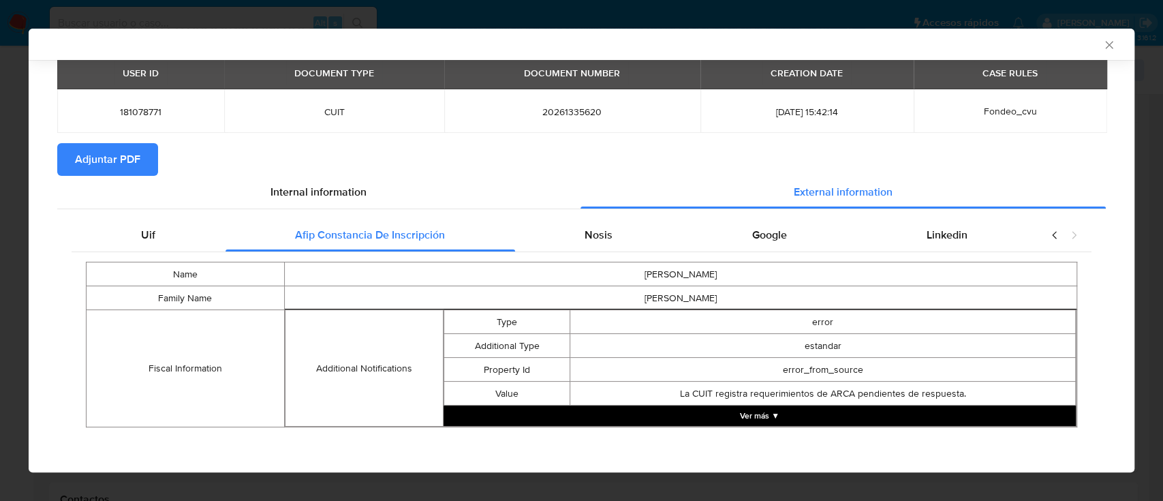
scroll to position [50, 0]
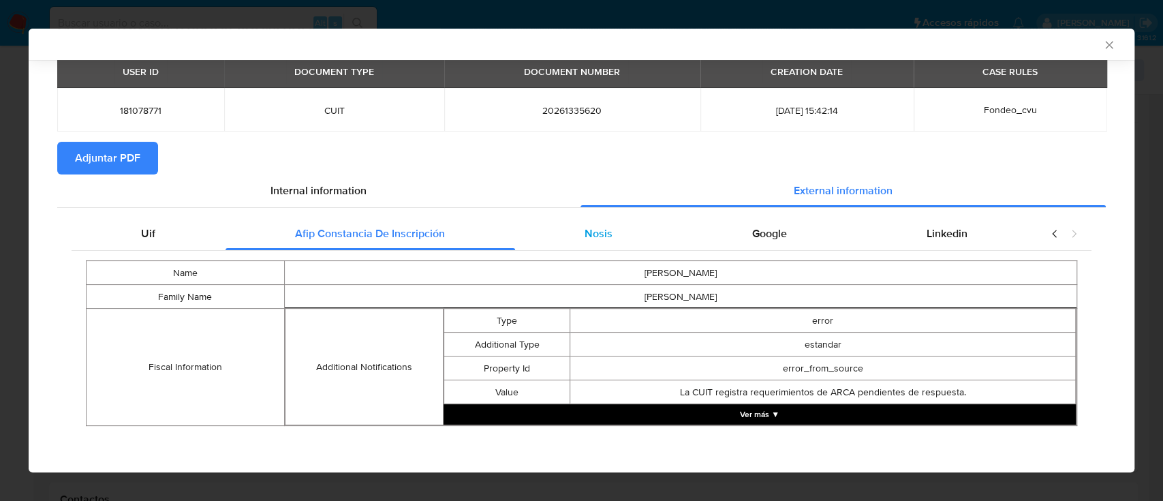
click at [601, 228] on span "Nosis" at bounding box center [598, 233] width 28 height 16
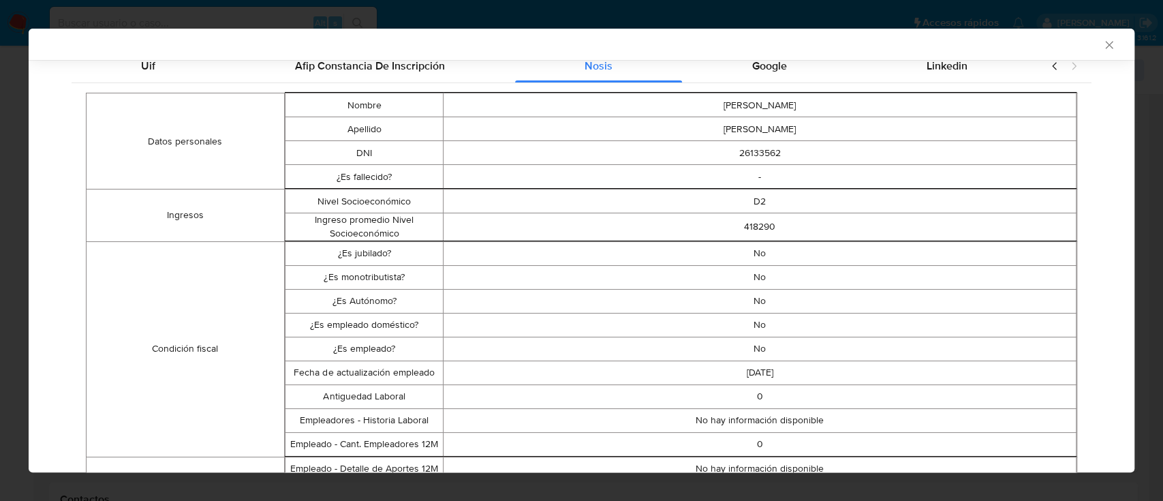
scroll to position [232, 0]
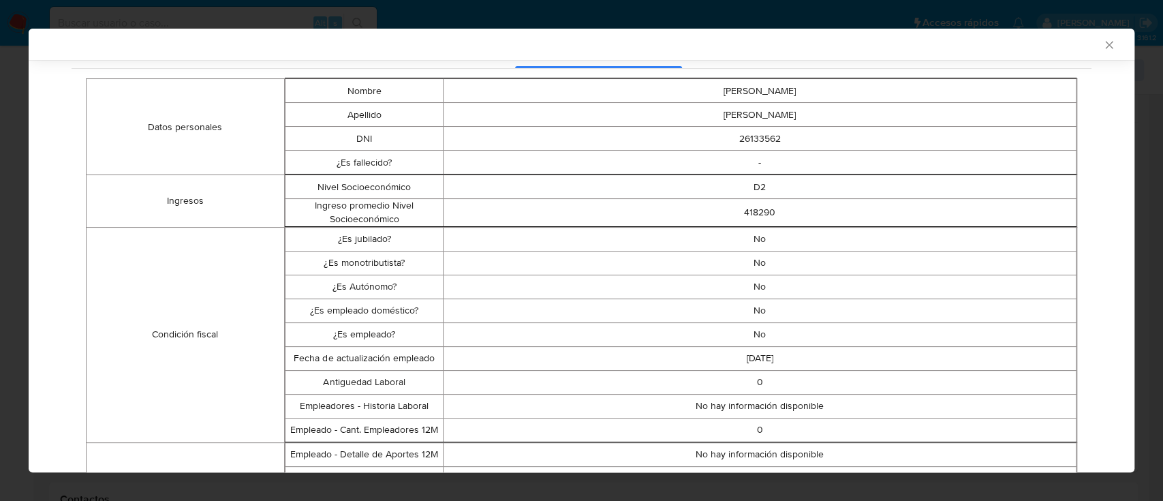
drag, startPoint x: 742, startPoint y: 234, endPoint x: 789, endPoint y: 335, distance: 111.8
click at [787, 351] on tbody "¿Es jubilado? No ¿Es monotributista? No ¿Es Autónomo? No ¿Es empleado doméstico…" at bounding box center [680, 334] width 791 height 215
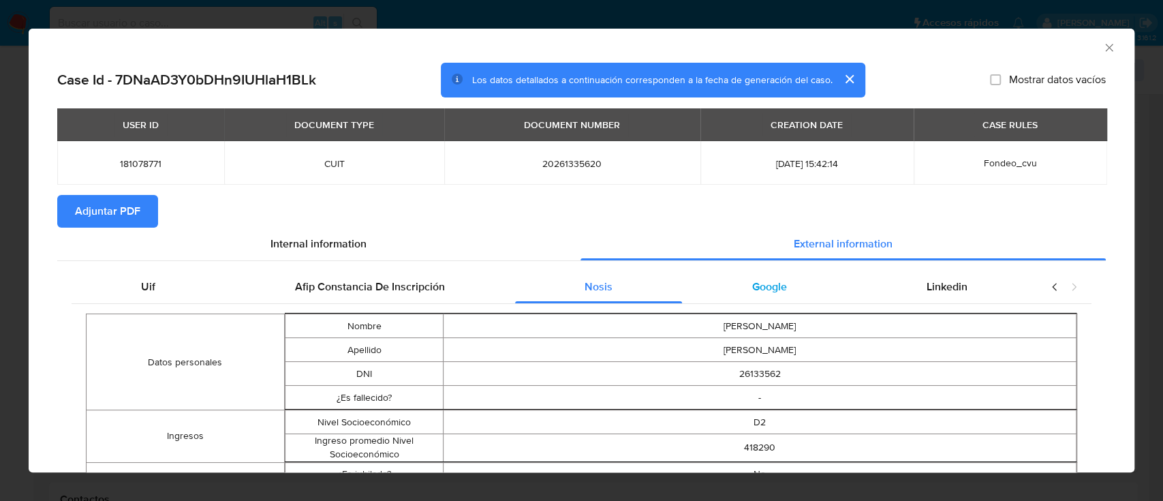
click at [747, 300] on div "Google" at bounding box center [769, 286] width 174 height 33
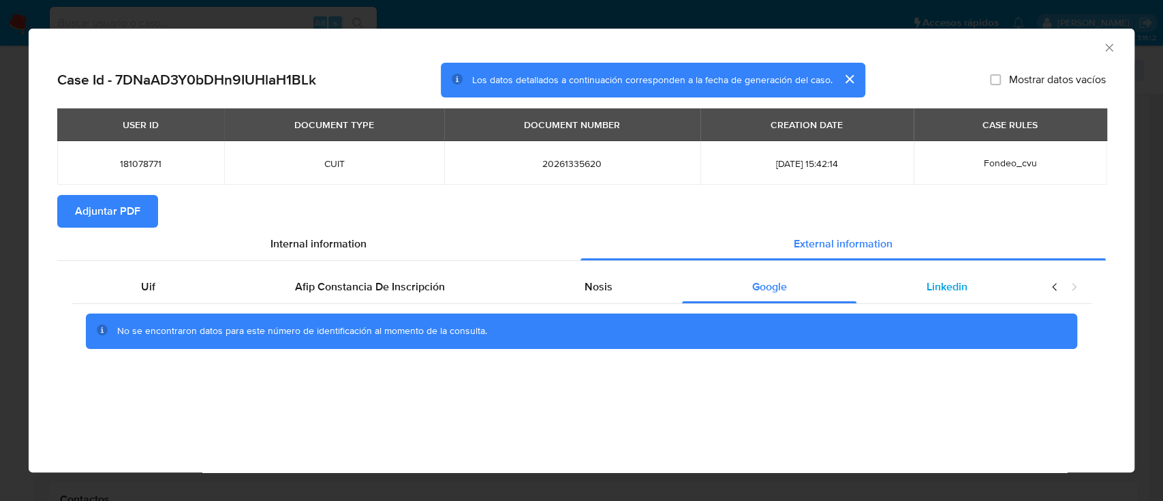
click at [952, 291] on span "Linkedin" at bounding box center [946, 287] width 41 height 16
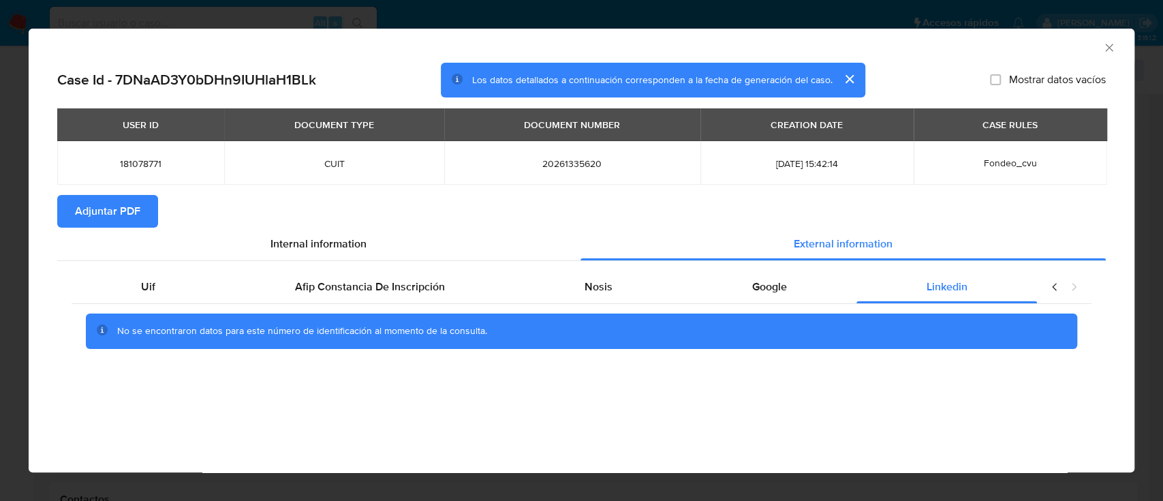
click at [115, 221] on span "Adjuntar PDF" at bounding box center [107, 211] width 65 height 30
drag, startPoint x: 404, startPoint y: 234, endPoint x: 422, endPoint y: 230, distance: 18.8
click at [404, 233] on div "Internal information" at bounding box center [318, 243] width 523 height 33
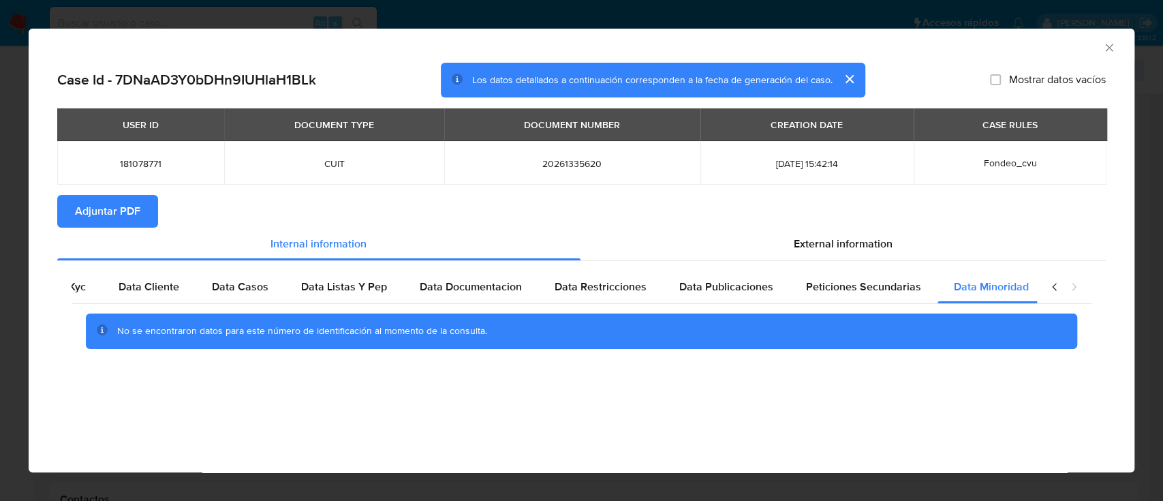
scroll to position [0, 46]
click at [1111, 48] on icon "Cerrar ventana" at bounding box center [1109, 48] width 14 height 14
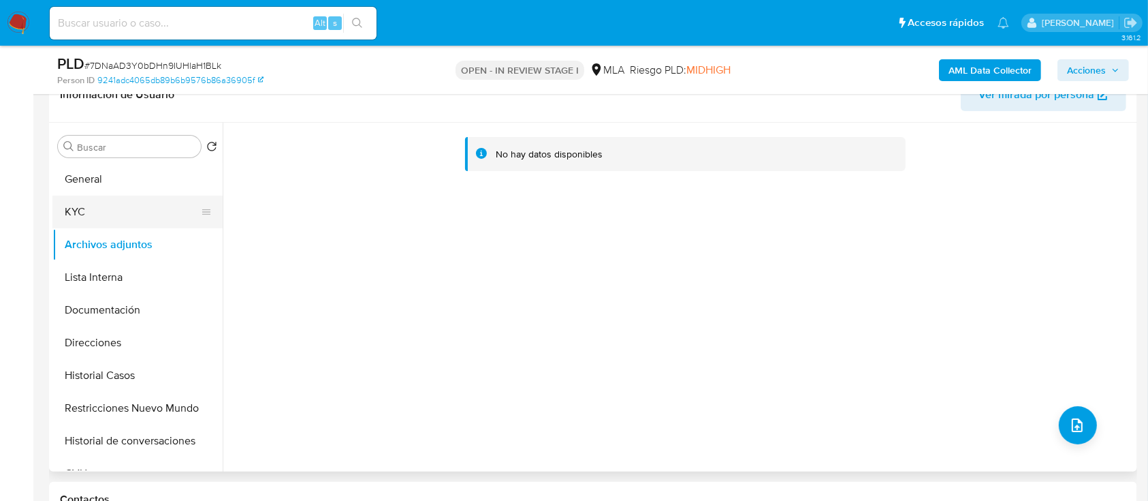
click at [103, 208] on button "KYC" at bounding box center [131, 211] width 159 height 33
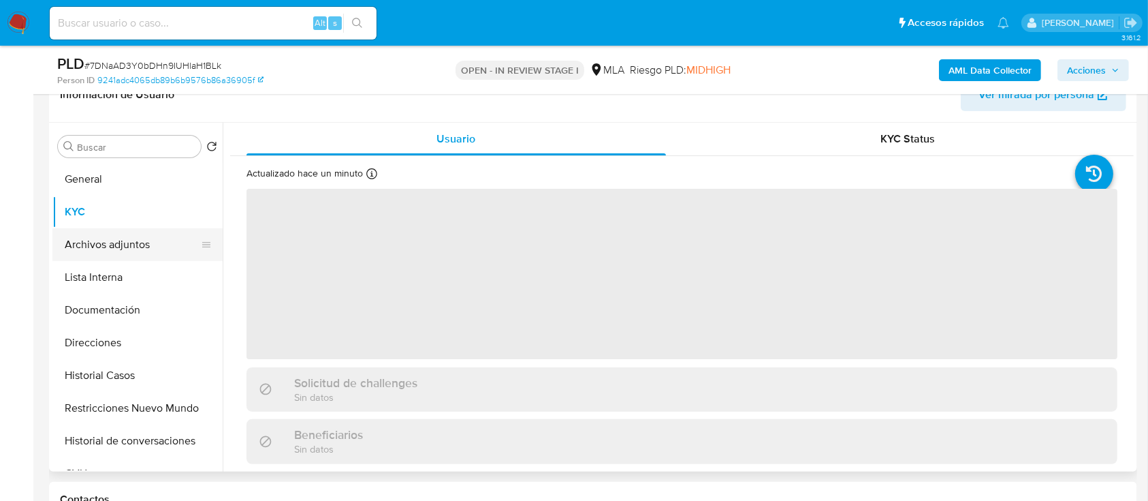
click at [111, 253] on button "Archivos adjuntos" at bounding box center [131, 244] width 159 height 33
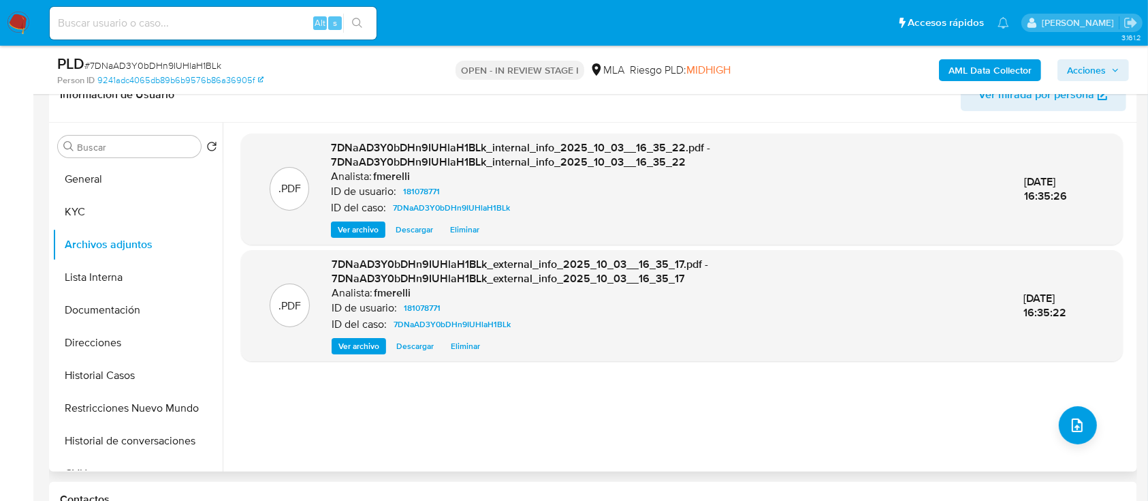
click at [343, 226] on span "Ver archivo" at bounding box center [358, 230] width 41 height 14
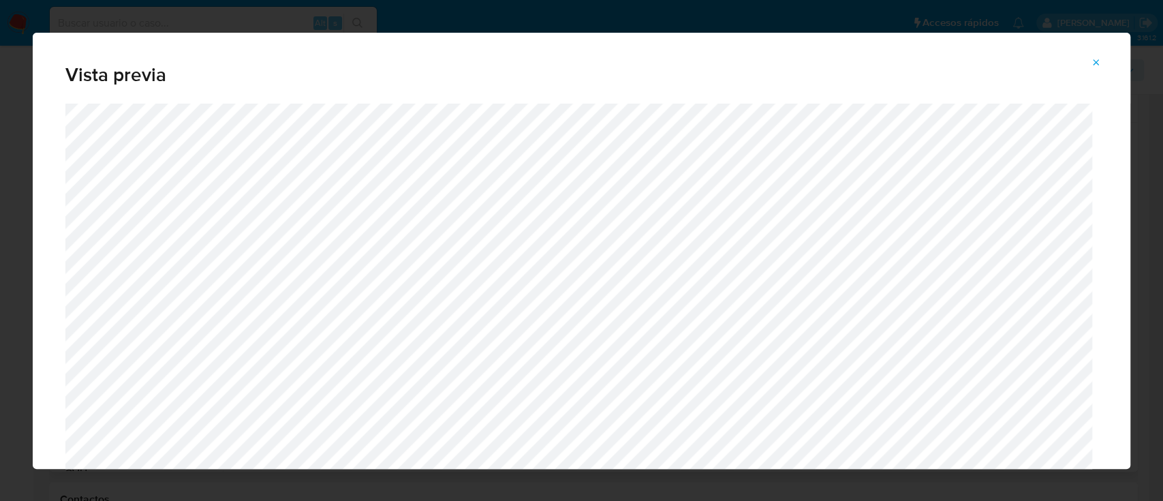
click at [1100, 61] on icon "Attachment preview" at bounding box center [1095, 62] width 11 height 11
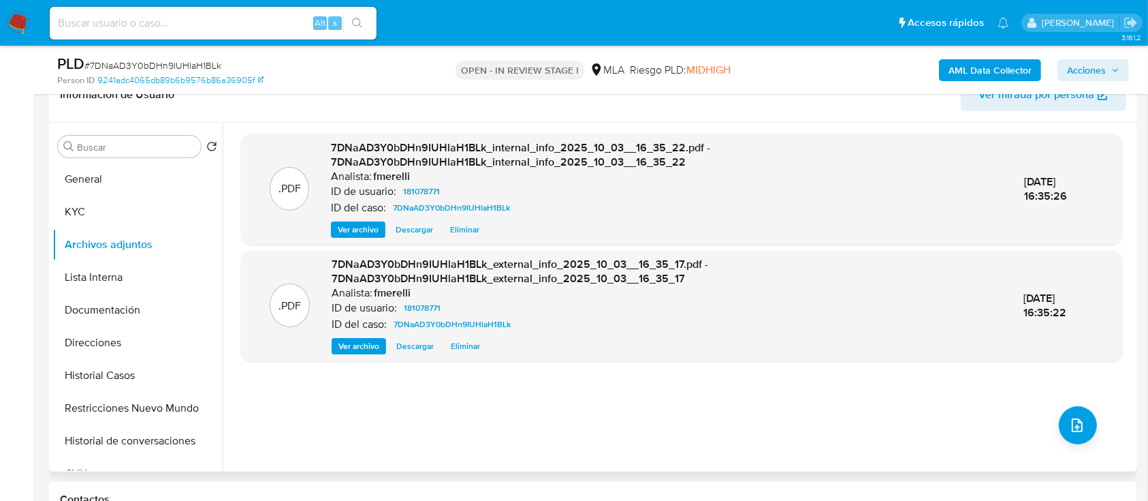
click at [368, 343] on span "Ver archivo" at bounding box center [359, 346] width 41 height 14
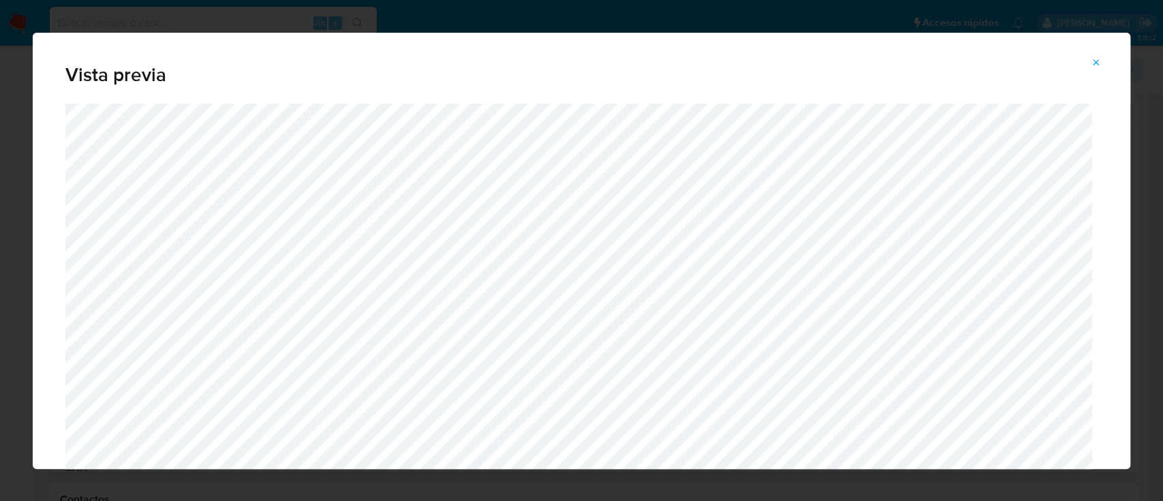
drag, startPoint x: 1091, startPoint y: 60, endPoint x: 1093, endPoint y: 134, distance: 73.6
click at [1091, 59] on icon "Attachment preview" at bounding box center [1095, 62] width 11 height 11
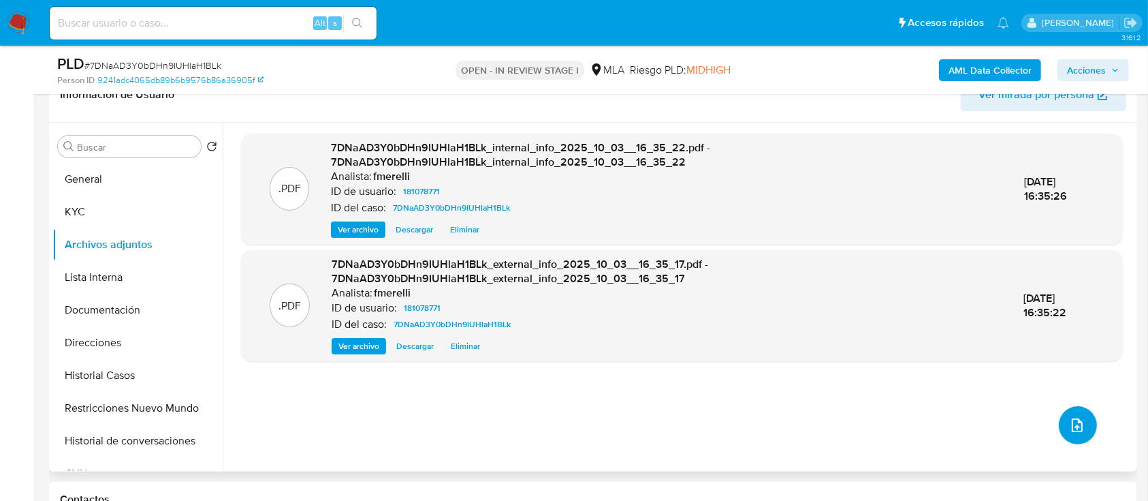
click at [1073, 435] on button "upload-file" at bounding box center [1078, 425] width 38 height 38
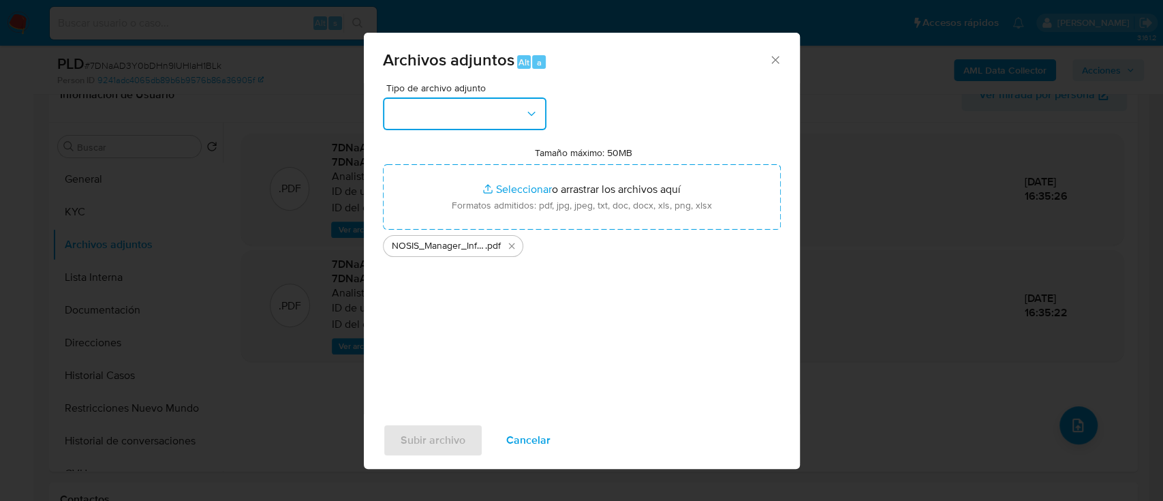
click at [490, 121] on button "button" at bounding box center [464, 113] width 163 height 33
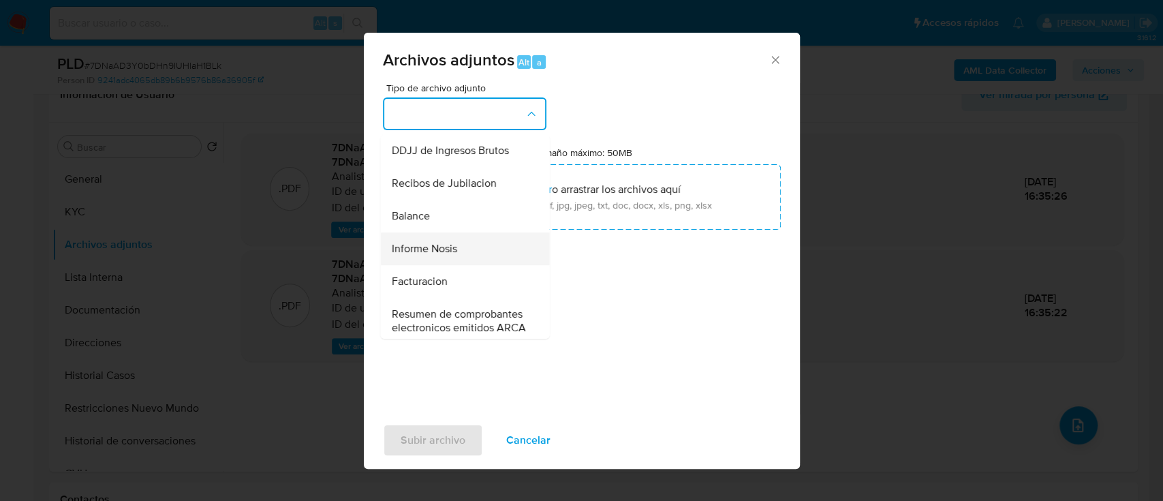
scroll to position [454, 0]
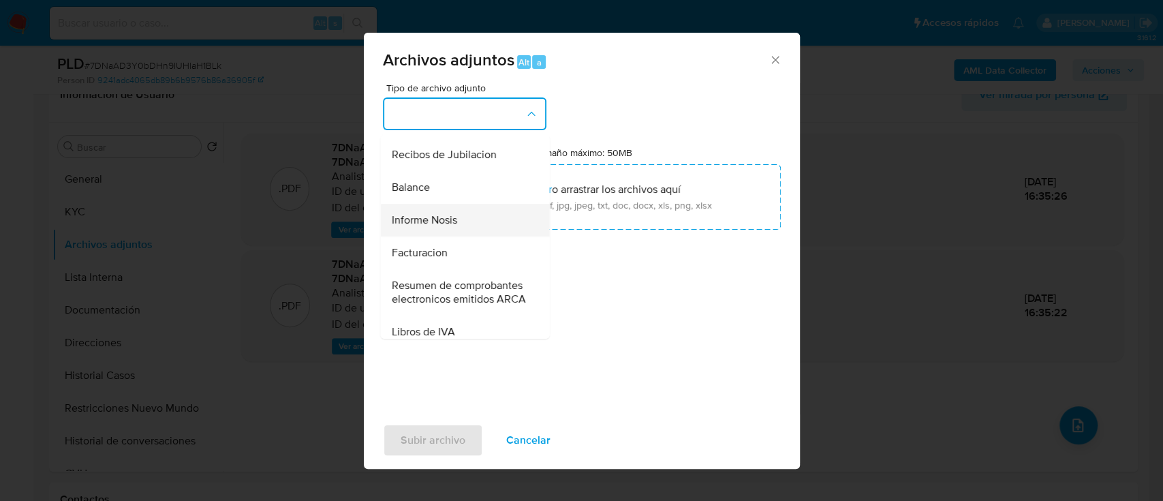
click at [450, 236] on div "Informe Nosis" at bounding box center [460, 220] width 139 height 33
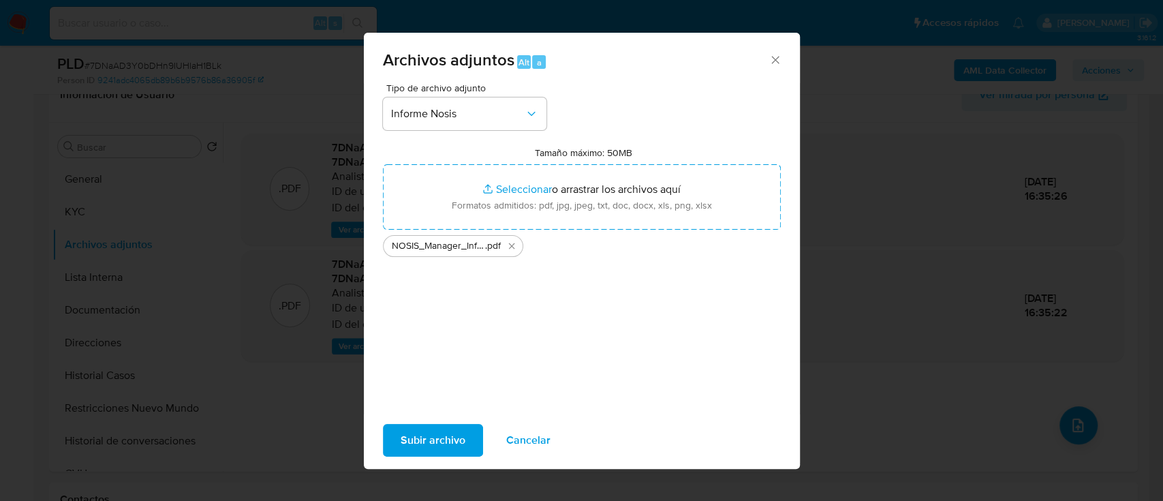
click at [420, 443] on span "Subir archivo" at bounding box center [433, 440] width 65 height 30
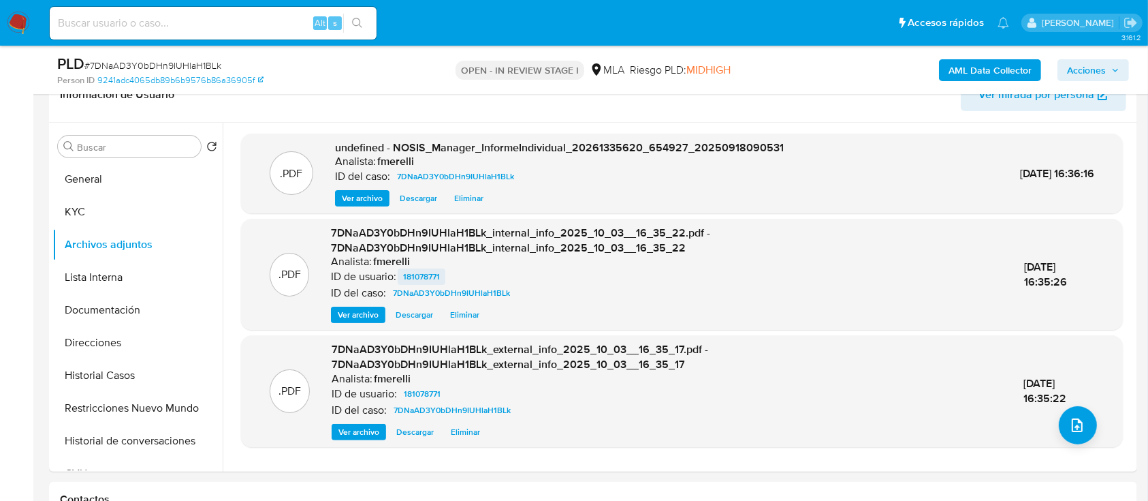
drag, startPoint x: 368, startPoint y: 193, endPoint x: 399, endPoint y: 272, distance: 84.4
click at [368, 193] on span "Ver archivo" at bounding box center [362, 198] width 41 height 14
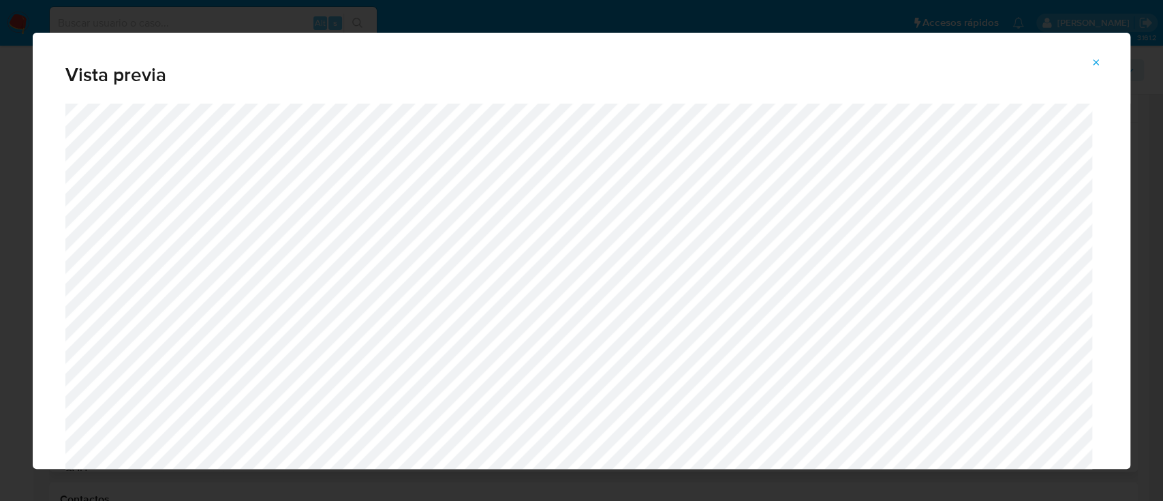
click at [1102, 62] on button "Attachment preview" at bounding box center [1096, 63] width 30 height 22
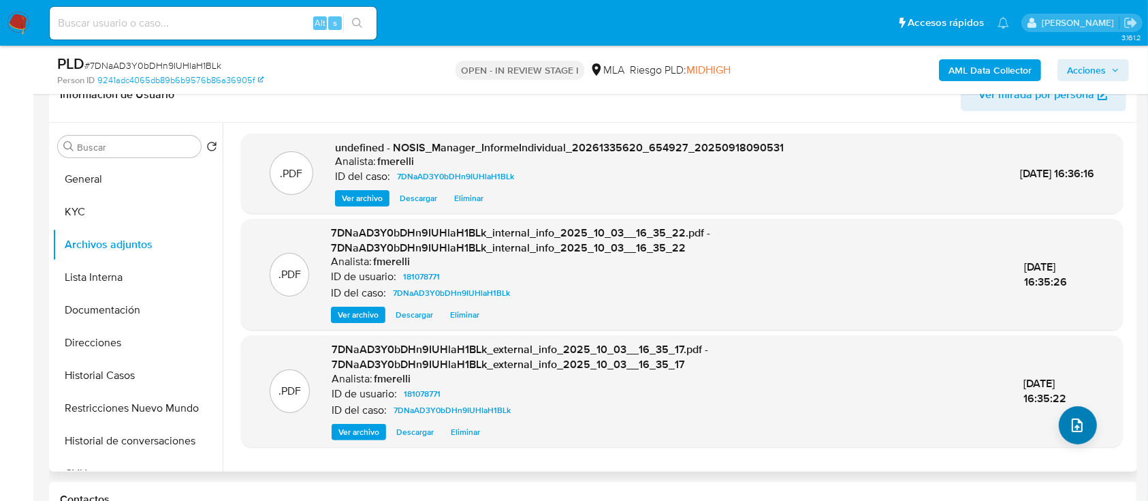
drag, startPoint x: 1067, startPoint y: 454, endPoint x: 1073, endPoint y: 433, distance: 22.6
click at [1068, 454] on div ".PDF undefined - NOSIS_Manager_InformeIndividual_20261335620_654927_20250918090…" at bounding box center [682, 297] width 882 height 327
click at [1073, 428] on icon "upload-file" at bounding box center [1077, 425] width 16 height 16
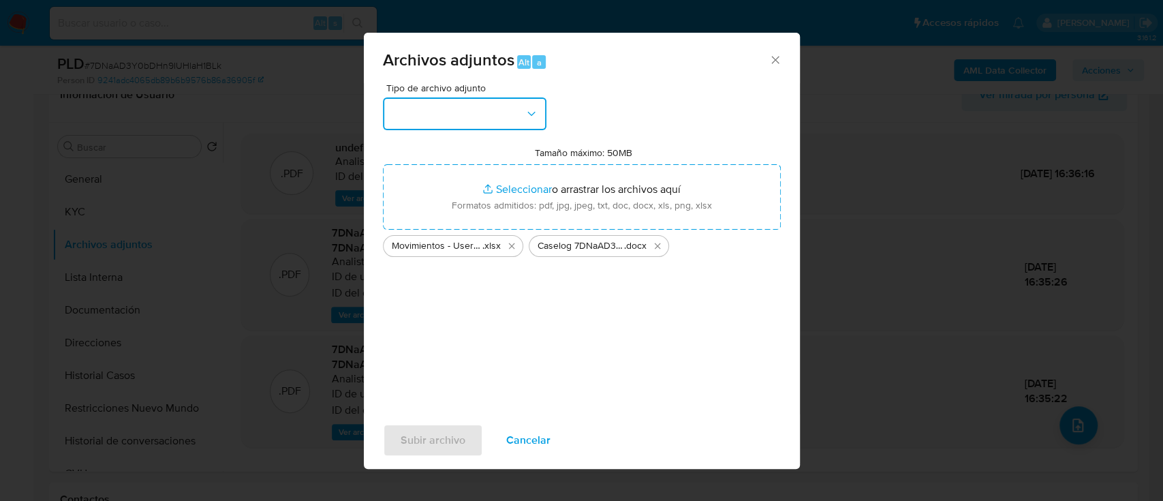
click at [475, 121] on button "button" at bounding box center [464, 113] width 163 height 33
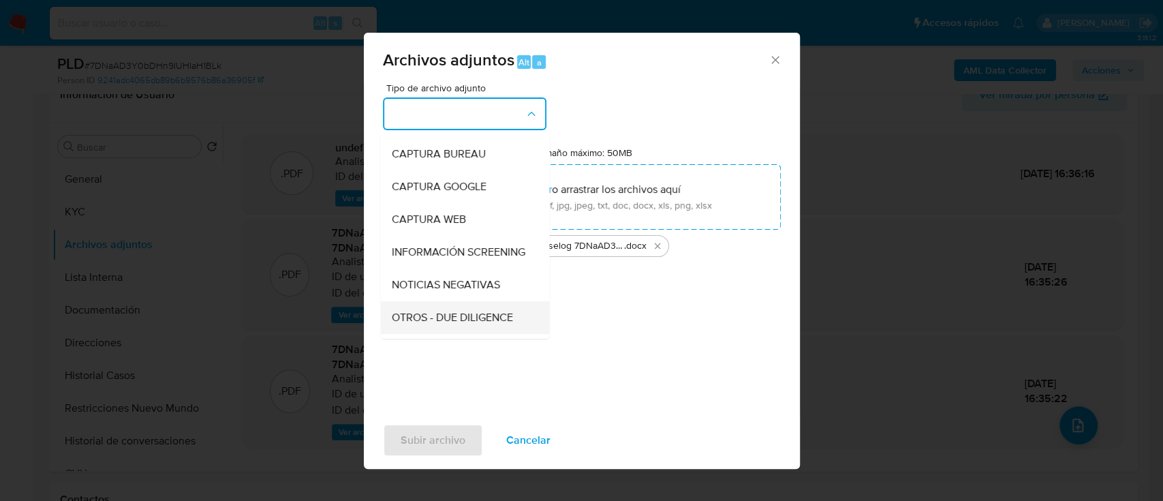
scroll to position [181, 0]
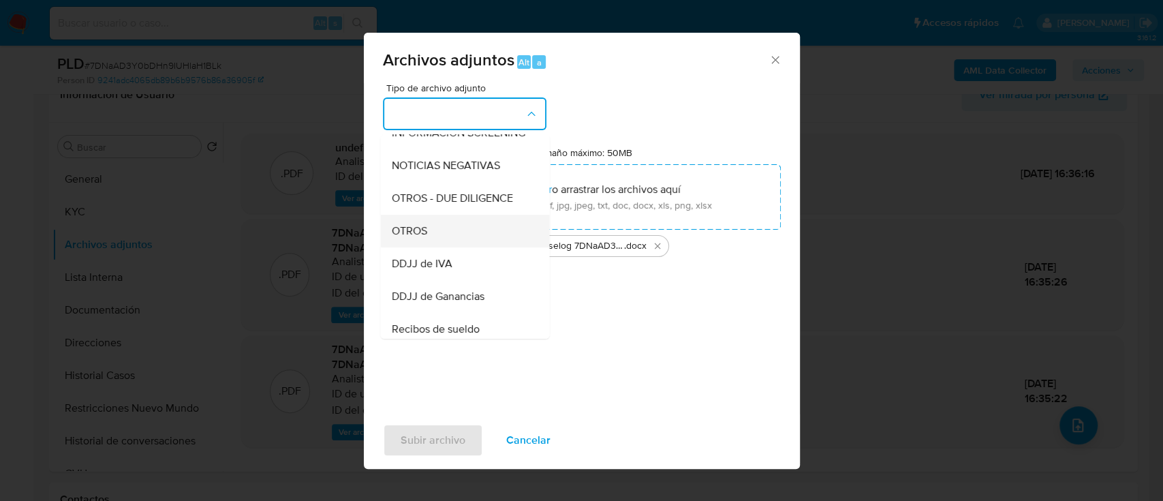
click at [451, 247] on div "OTROS" at bounding box center [460, 231] width 139 height 33
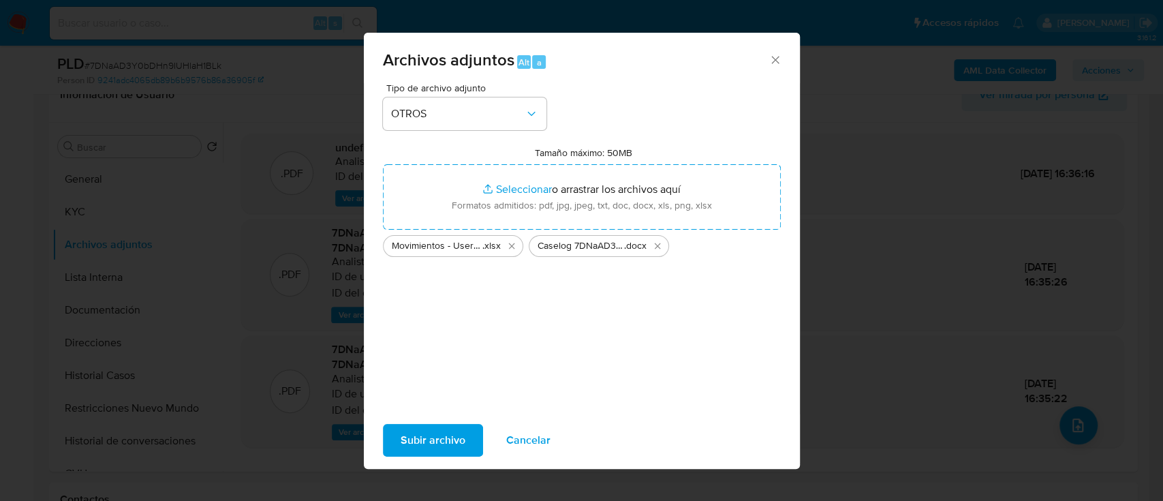
click at [422, 444] on span "Subir archivo" at bounding box center [433, 440] width 65 height 30
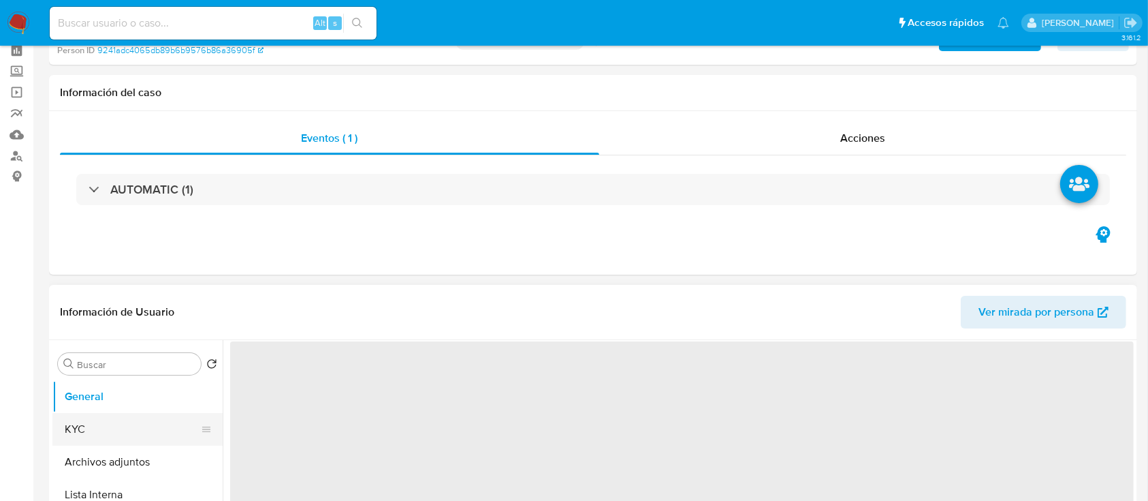
scroll to position [91, 0]
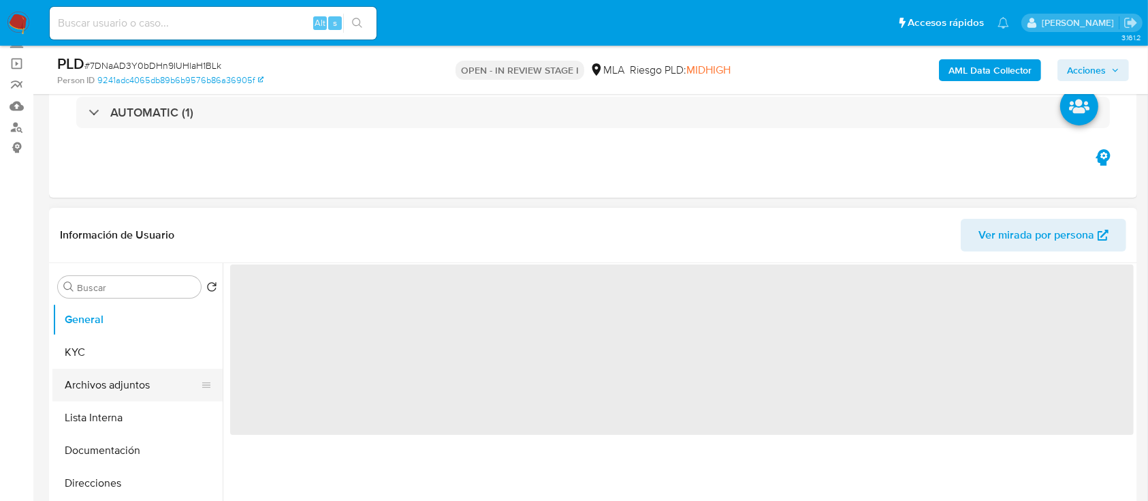
click at [143, 384] on button "Archivos adjuntos" at bounding box center [131, 384] width 159 height 33
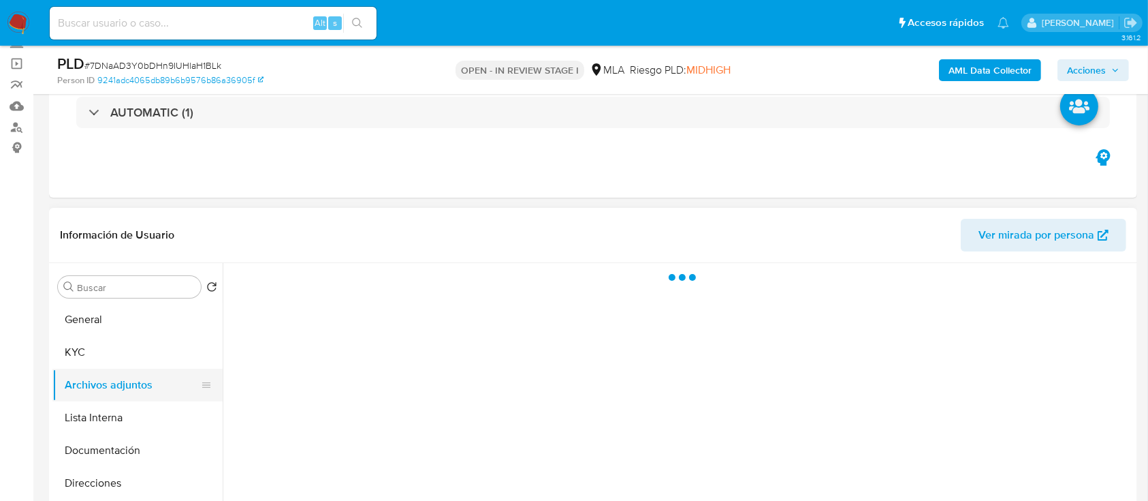
select select "10"
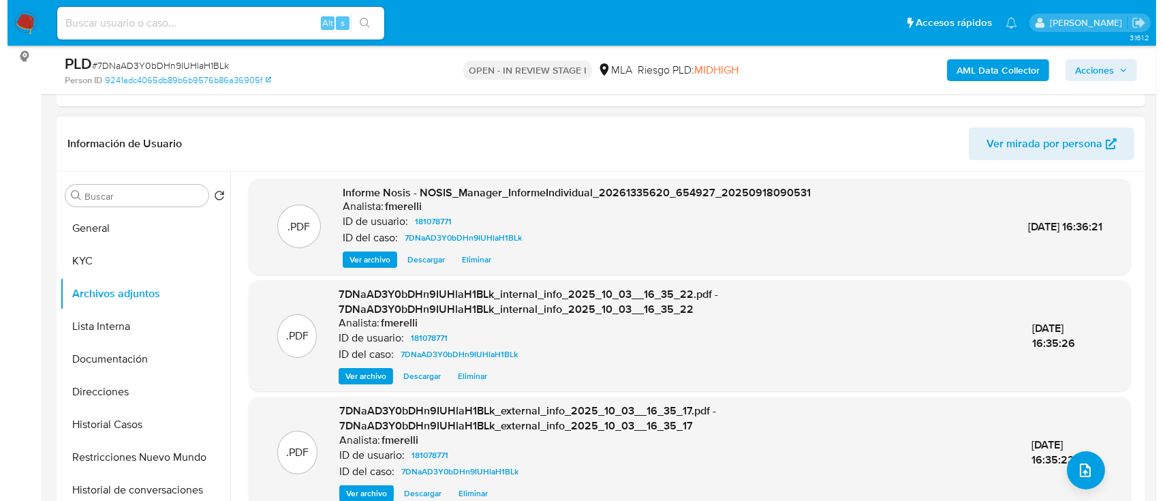
scroll to position [272, 0]
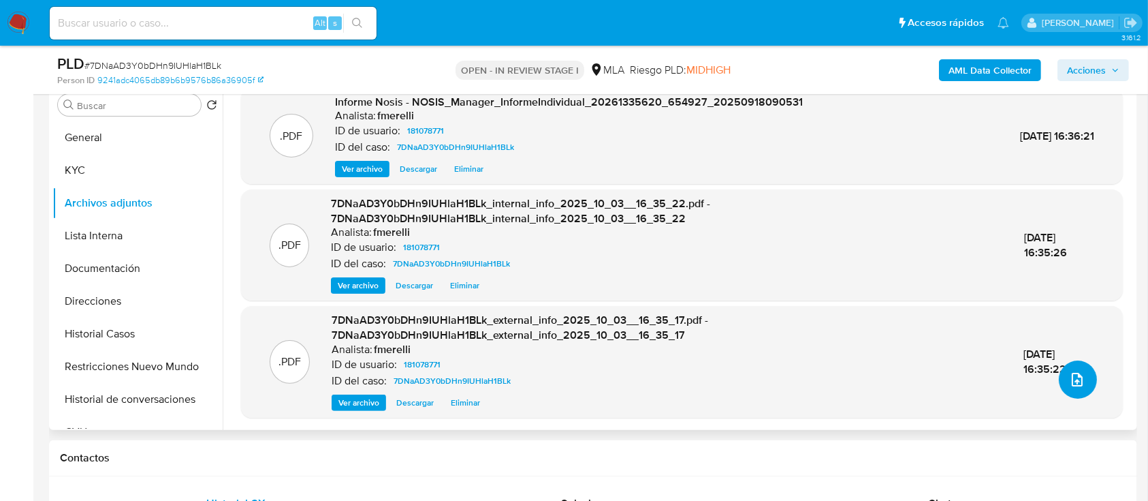
click at [1069, 379] on icon "upload-file" at bounding box center [1077, 379] width 16 height 16
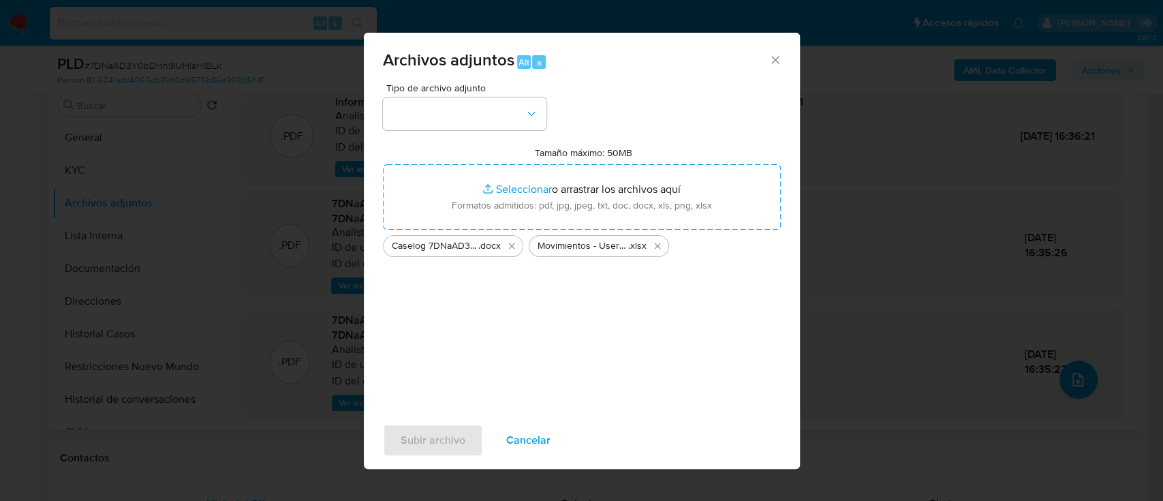
click at [452, 136] on div "Tipo de archivo adjunto Tamaño máximo: 50MB Seleccionar archivos Seleccionar o …" at bounding box center [582, 243] width 398 height 321
click at [453, 123] on button "button" at bounding box center [464, 113] width 163 height 33
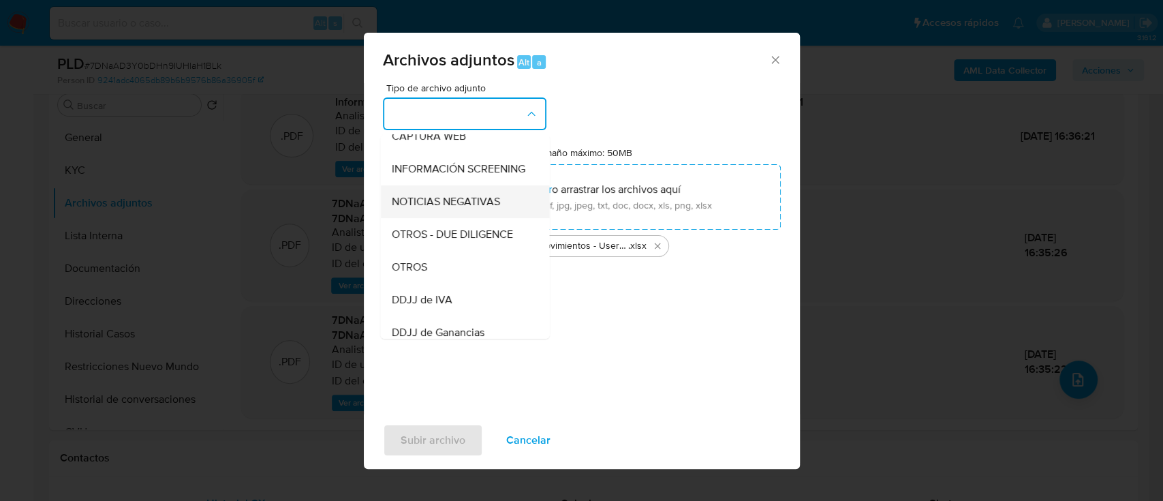
scroll to position [181, 0]
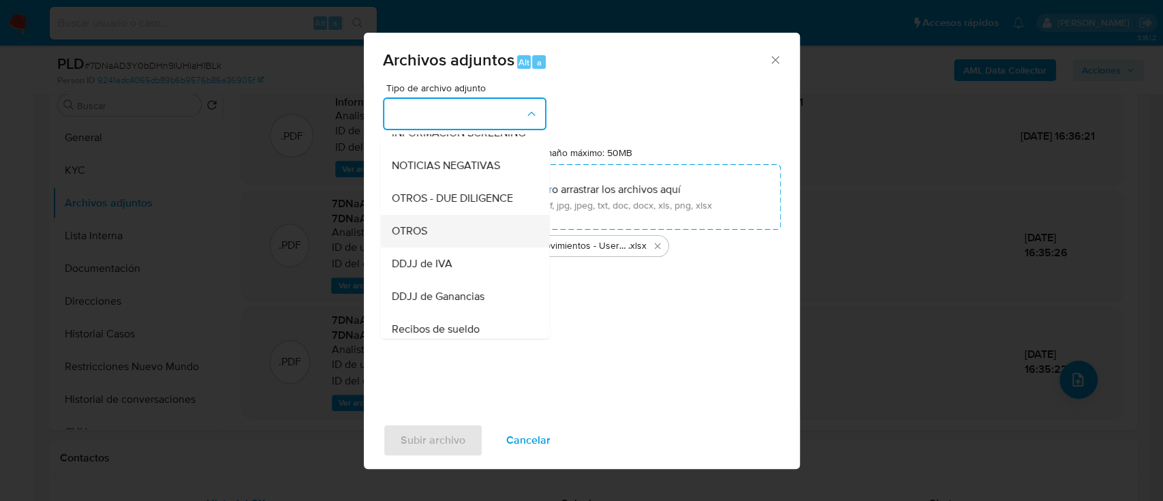
click at [443, 245] on div "OTROS" at bounding box center [460, 231] width 139 height 33
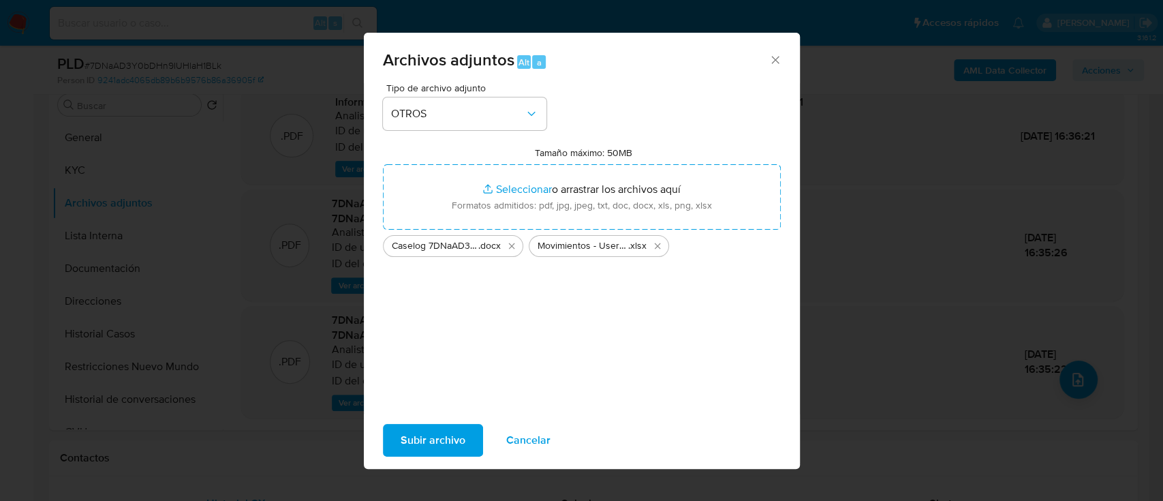
click at [426, 444] on span "Subir archivo" at bounding box center [433, 440] width 65 height 30
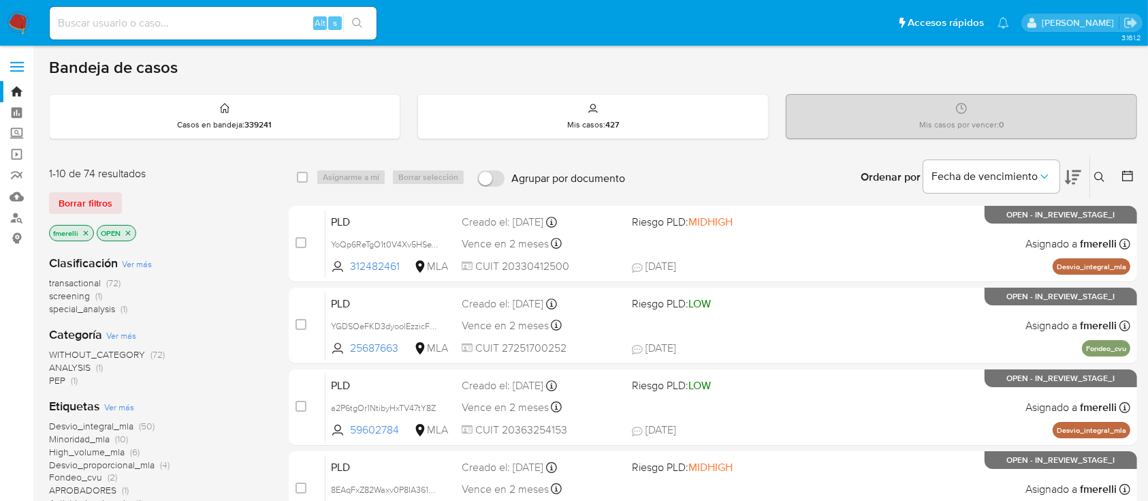
click at [285, 20] on input at bounding box center [213, 23] width 327 height 18
paste input "7DNaAD3Y0bDHn9IUHlaH1BLk"
type input "7DNaAD3Y0bDHn9IUHlaH1BLk"
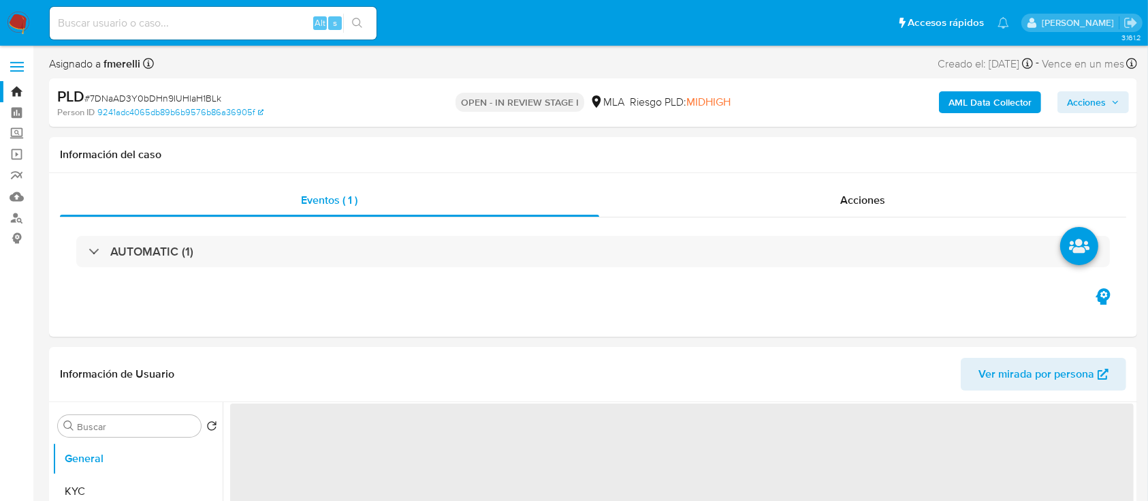
select select "10"
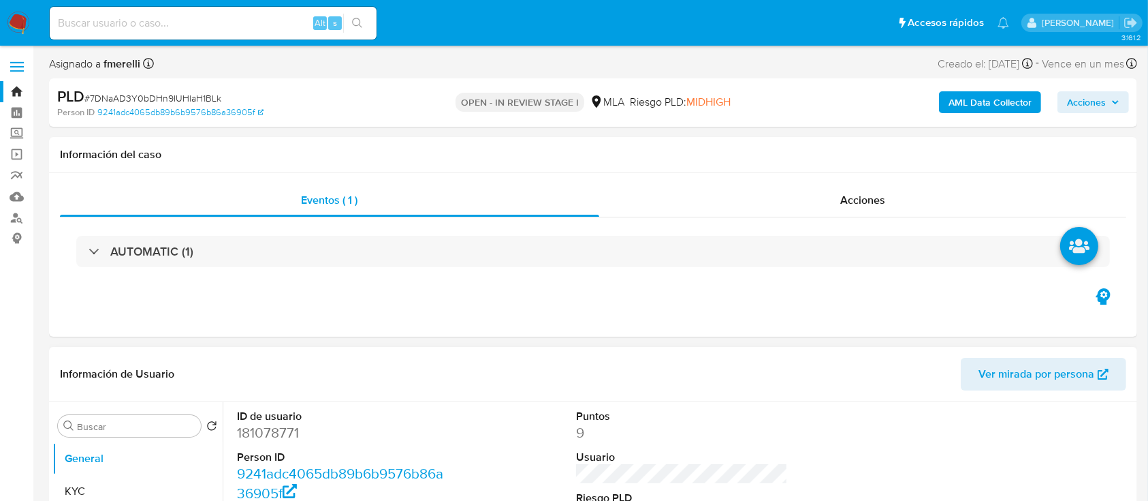
scroll to position [181, 0]
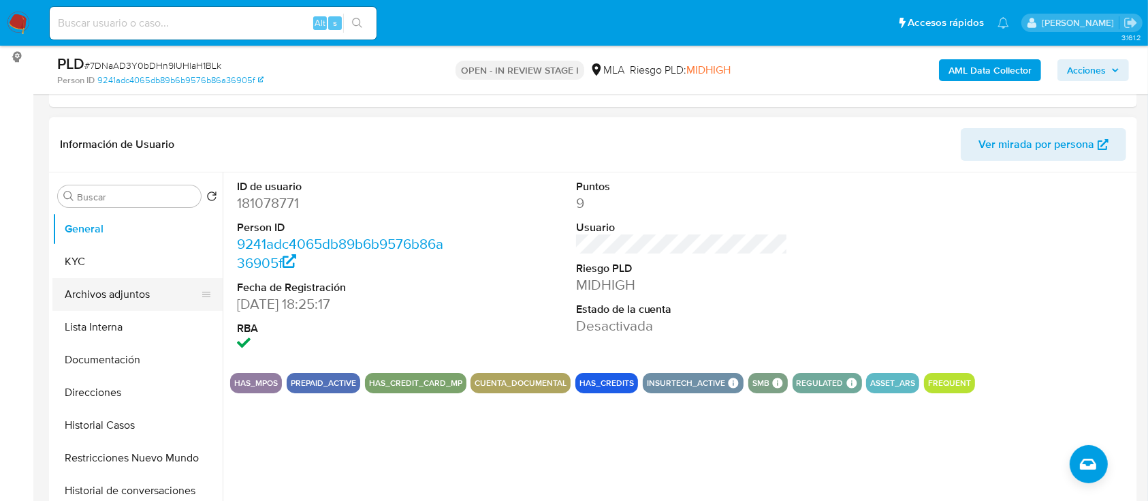
click at [93, 295] on button "Archivos adjuntos" at bounding box center [131, 294] width 159 height 33
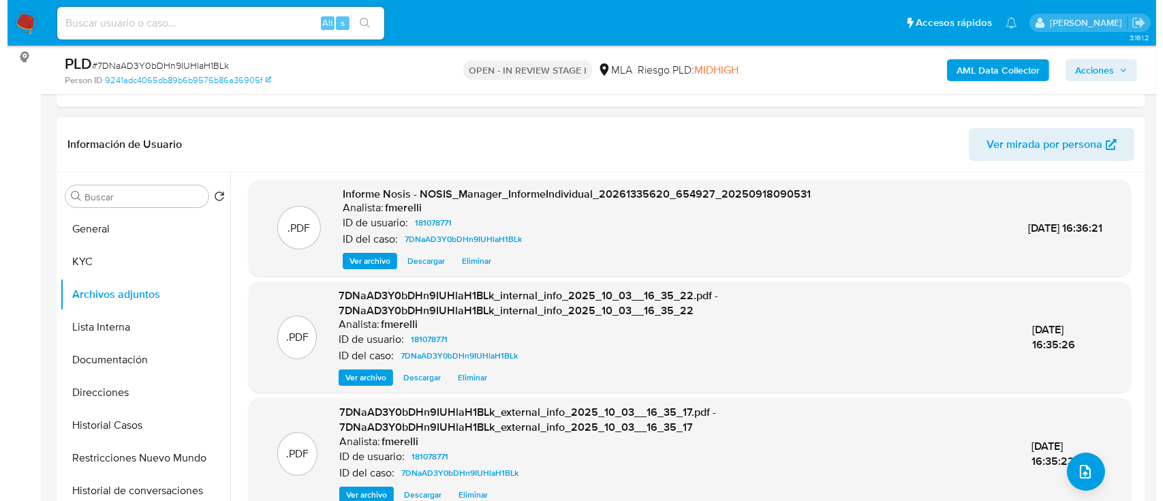
scroll to position [4, 0]
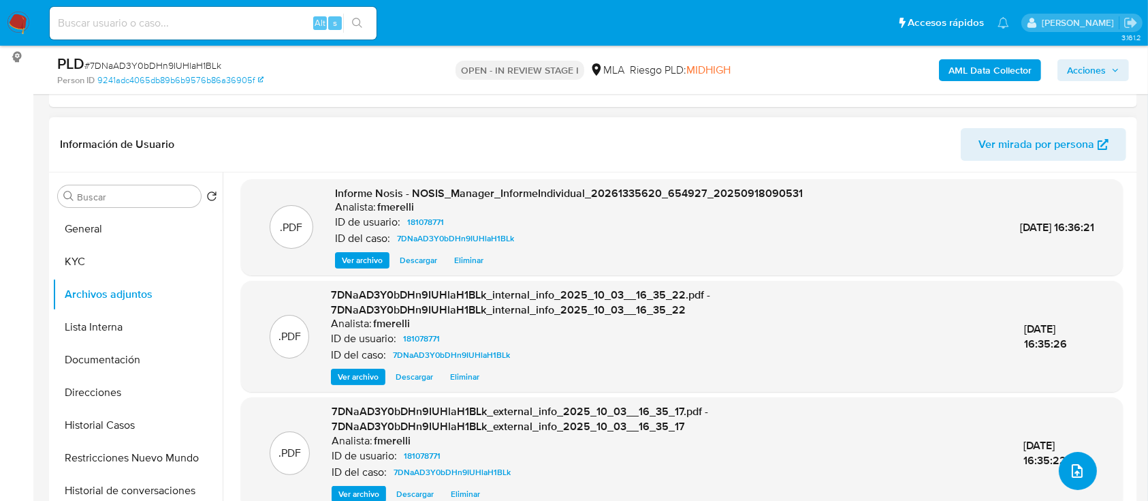
click at [1079, 477] on button "upload-file" at bounding box center [1078, 471] width 38 height 38
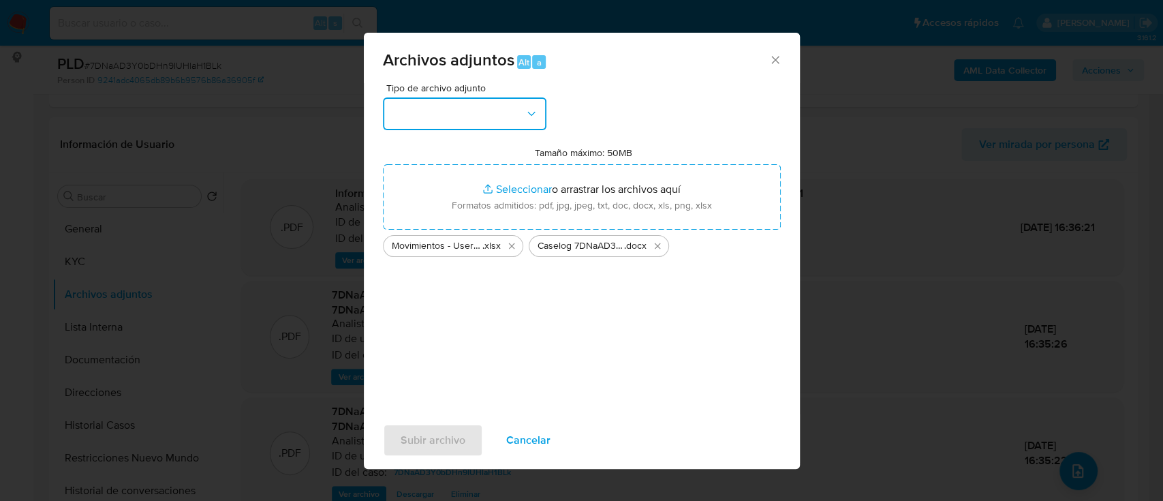
click at [433, 108] on button "button" at bounding box center [464, 113] width 163 height 33
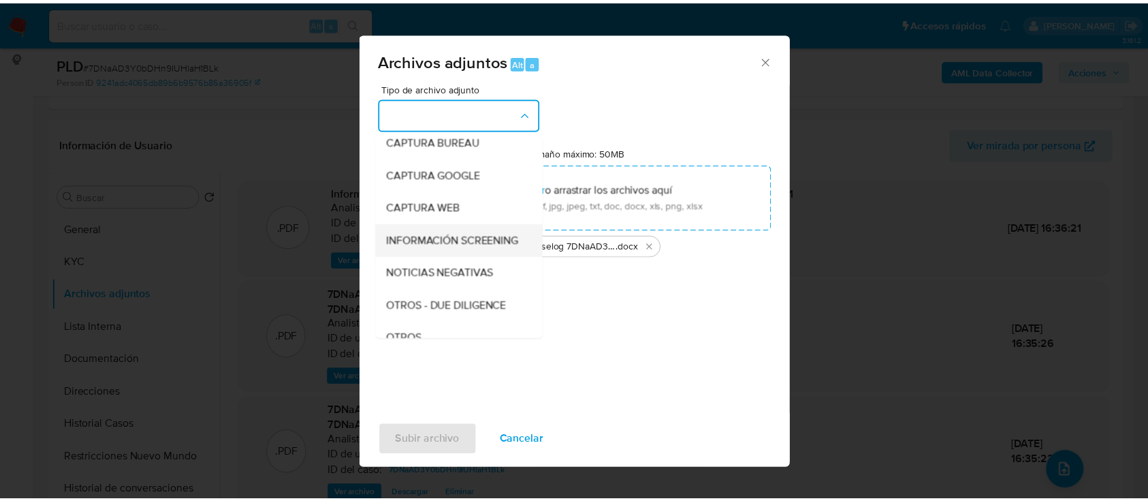
scroll to position [181, 0]
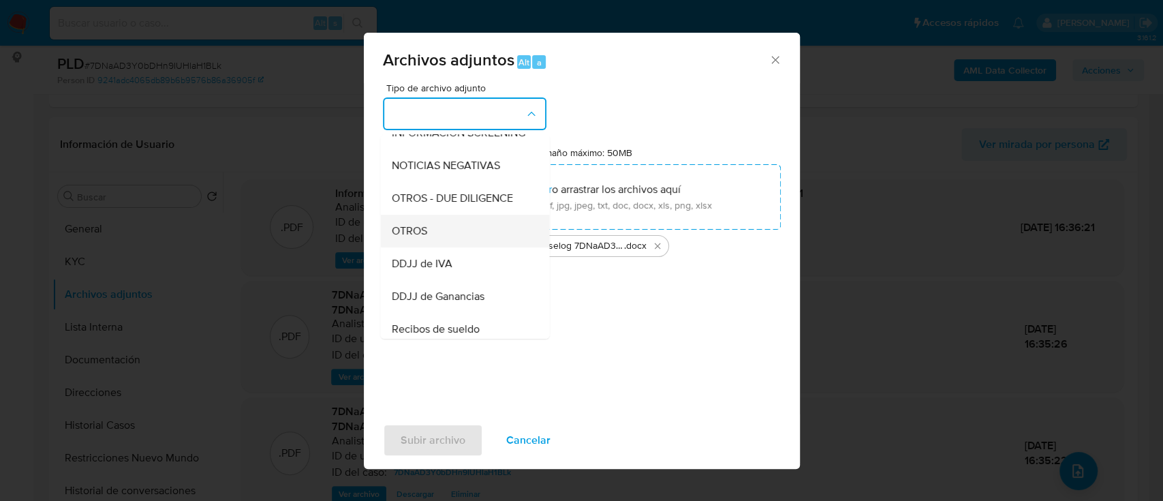
click at [445, 247] on div "OTROS" at bounding box center [460, 231] width 139 height 33
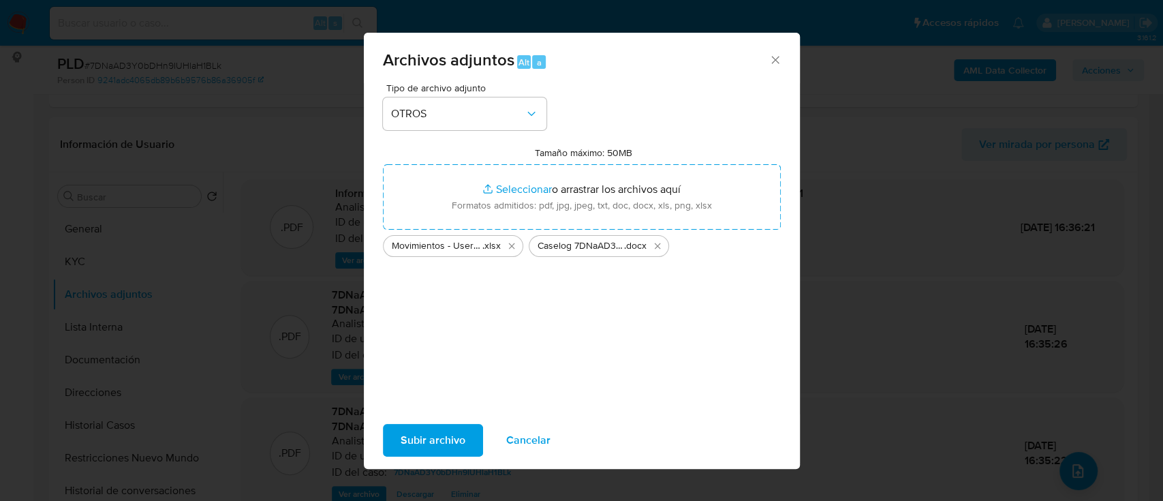
click at [439, 447] on span "Subir archivo" at bounding box center [433, 440] width 65 height 30
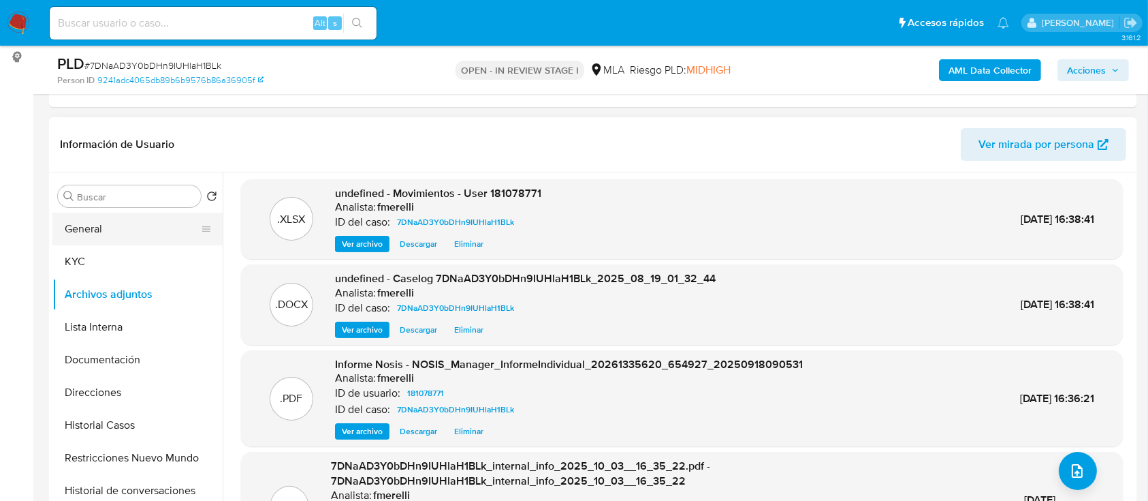
click at [63, 240] on button "General" at bounding box center [131, 229] width 159 height 33
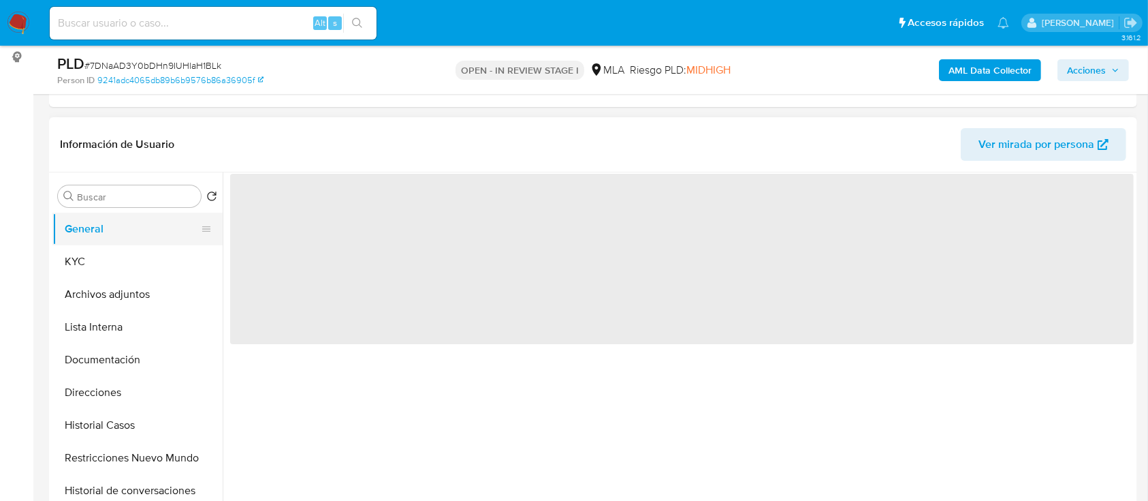
scroll to position [0, 0]
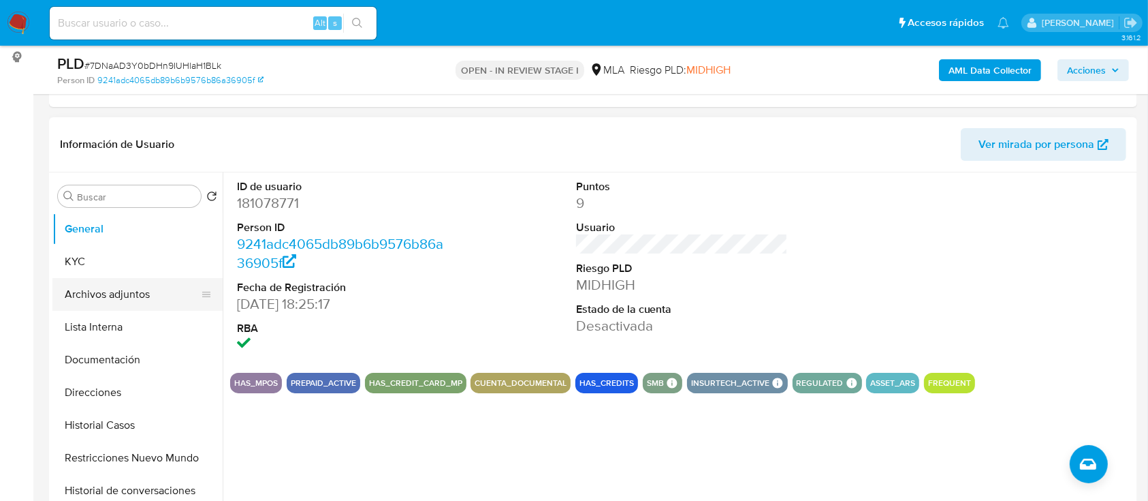
click at [113, 283] on button "Archivos adjuntos" at bounding box center [131, 294] width 159 height 33
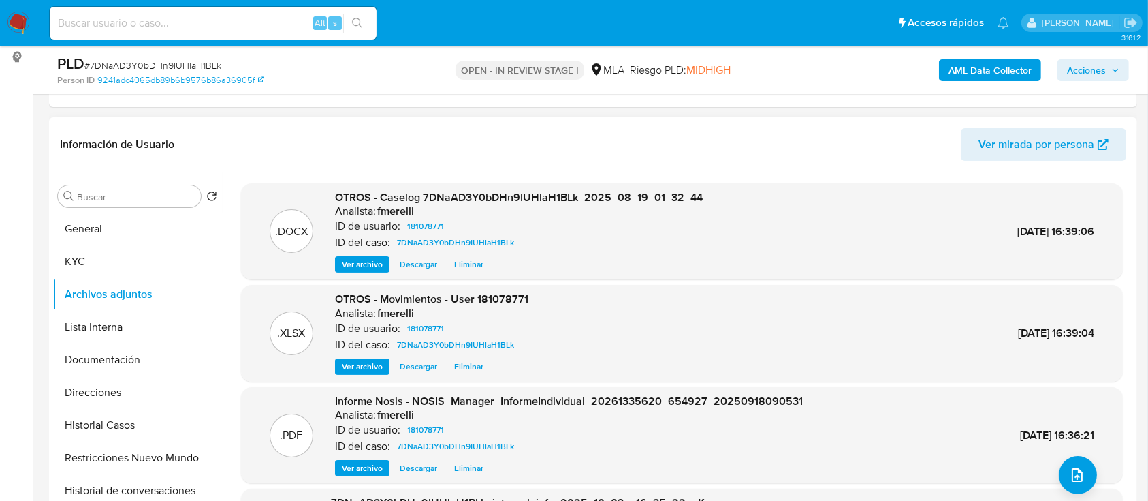
scroll to position [129, 0]
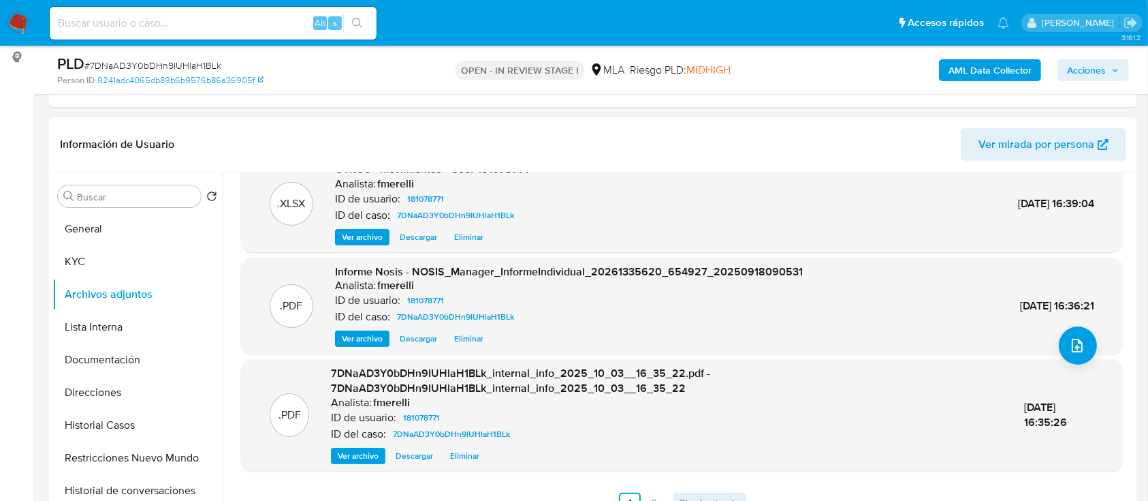
click at [687, 498] on span "Siguiente" at bounding box center [702, 503] width 46 height 11
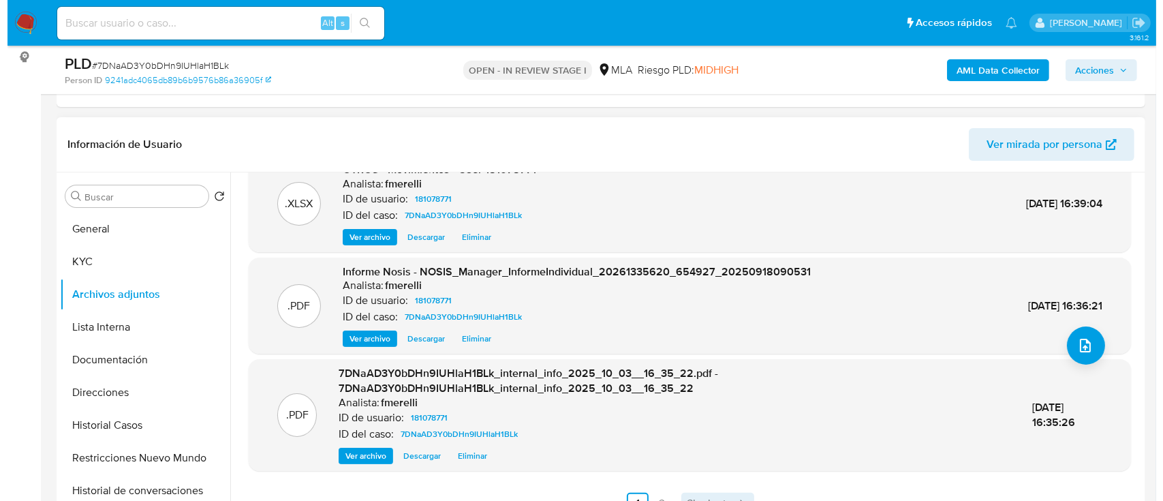
scroll to position [0, 0]
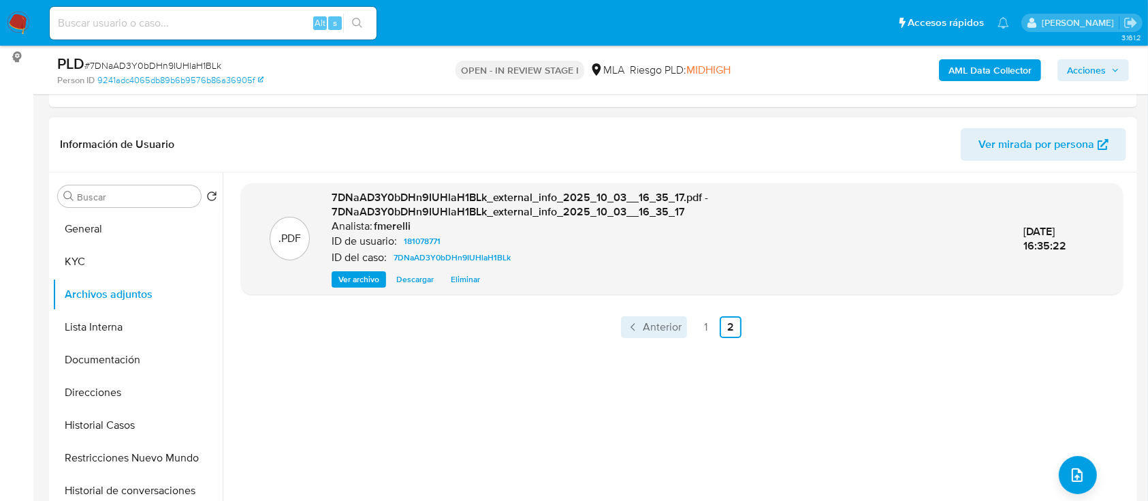
click at [670, 330] on span "Anterior" at bounding box center [662, 326] width 39 height 11
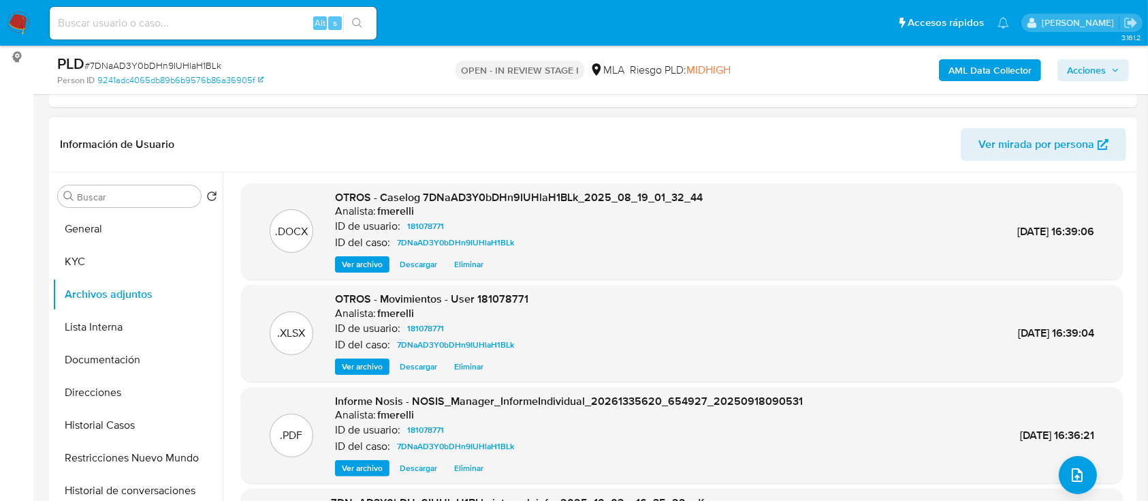
click at [359, 261] on span "Ver archivo" at bounding box center [362, 264] width 41 height 14
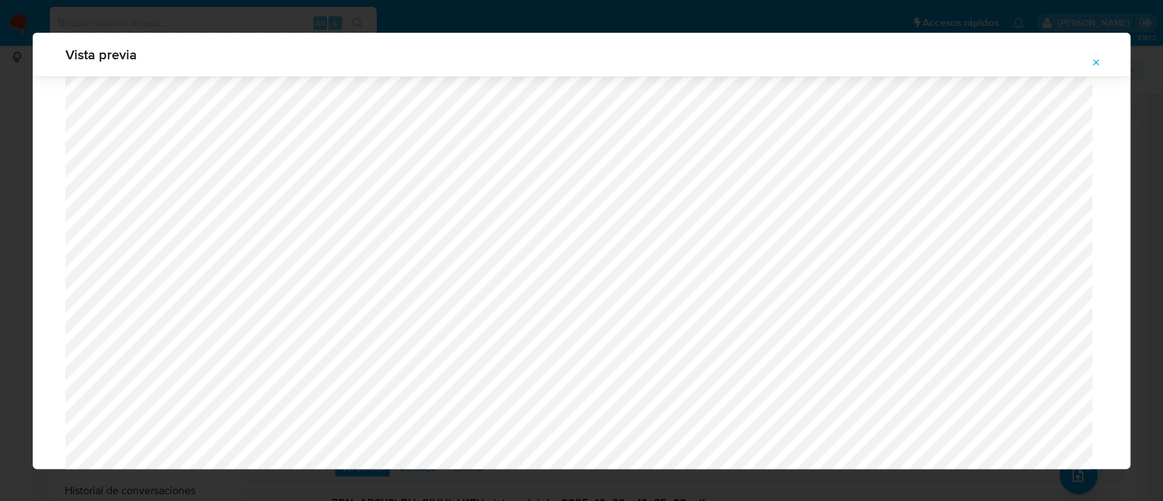
scroll to position [1332, 0]
click at [1091, 58] on icon "Attachment preview" at bounding box center [1095, 62] width 11 height 11
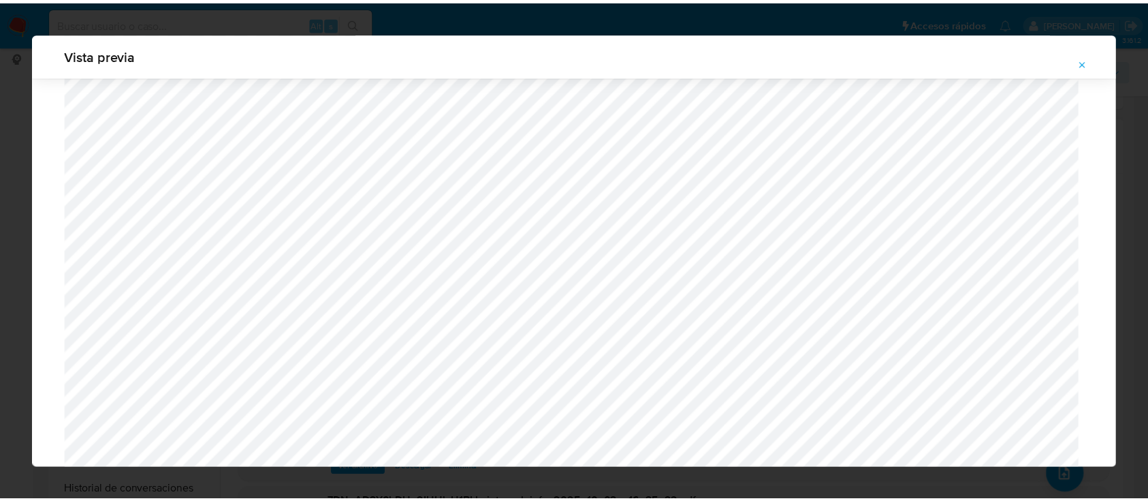
scroll to position [44, 0]
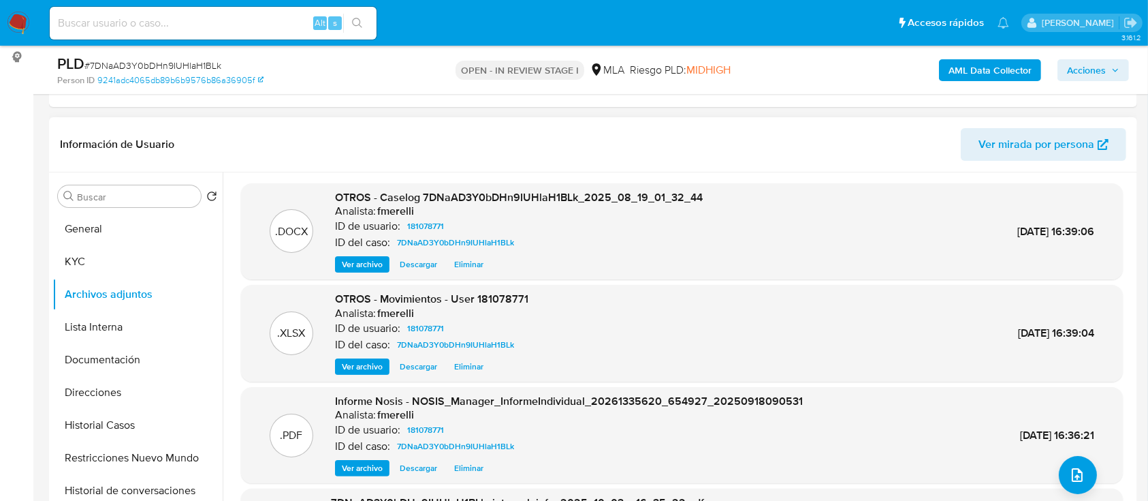
click at [172, 63] on span "# 7DNaAD3Y0bDHn9IUHlaH1BLk" at bounding box center [152, 66] width 137 height 14
click at [172, 62] on span "# 7DNaAD3Y0bDHn9IUHlaH1BLk" at bounding box center [152, 66] width 137 height 14
copy span "7DNaAD3Y0bDHn9IUHlaH1BLk"
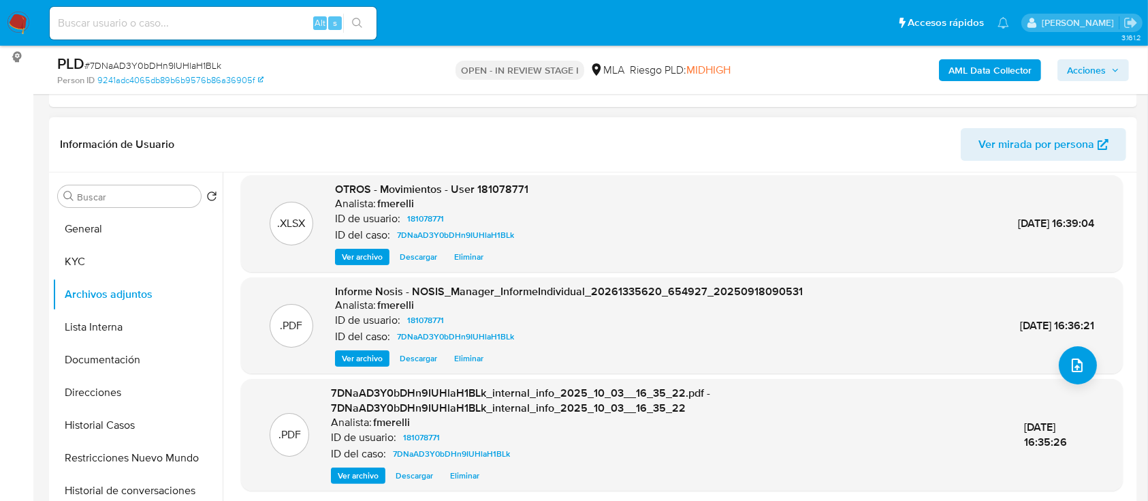
scroll to position [129, 0]
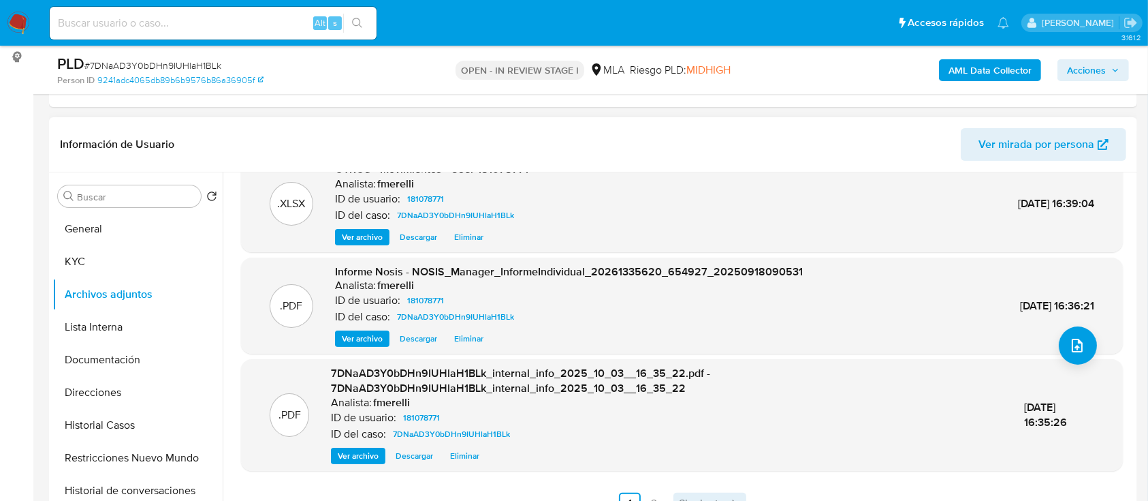
click at [719, 498] on span "Siguiente" at bounding box center [702, 503] width 46 height 11
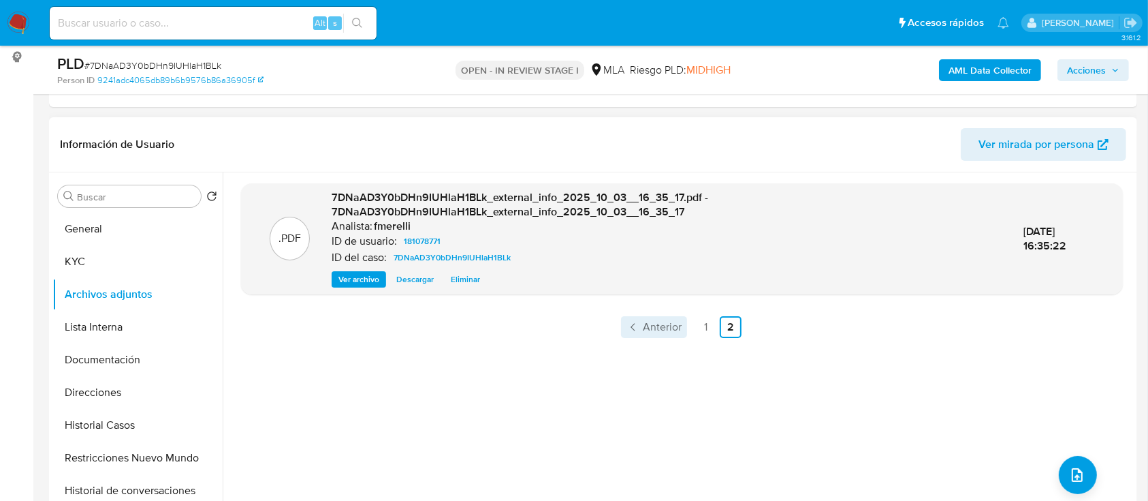
click at [663, 321] on span "Anterior" at bounding box center [662, 326] width 39 height 11
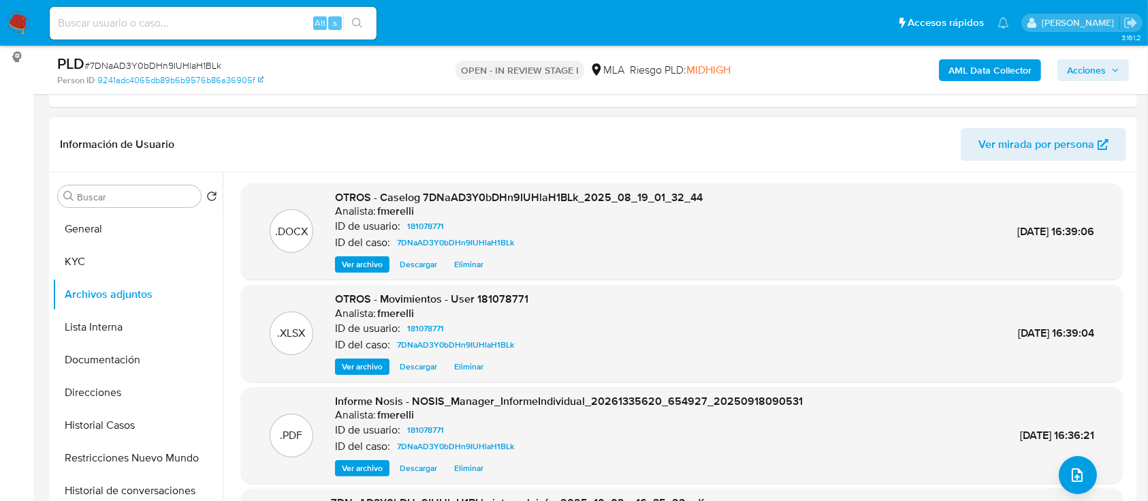
click at [366, 263] on span "Ver archivo" at bounding box center [362, 264] width 41 height 14
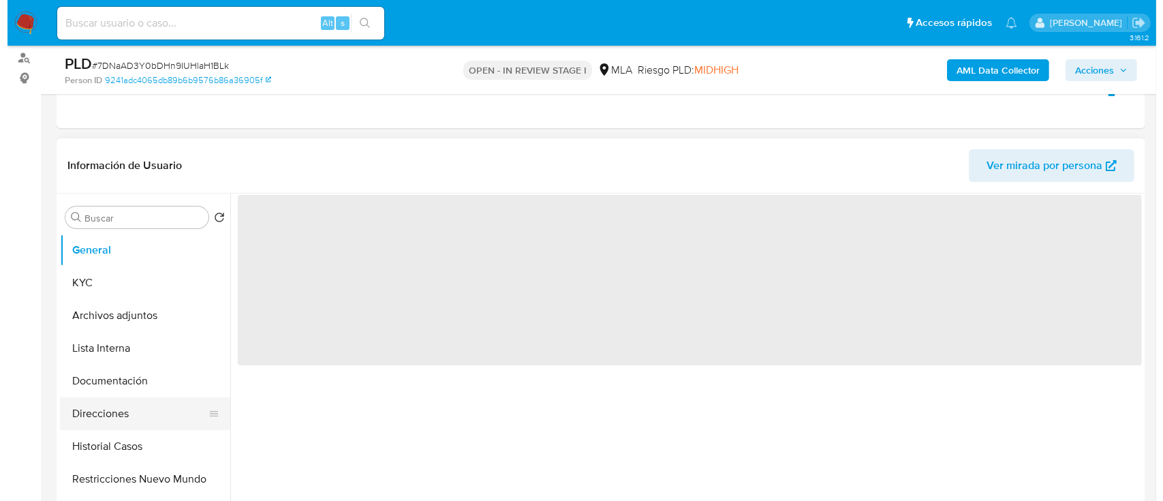
scroll to position [272, 0]
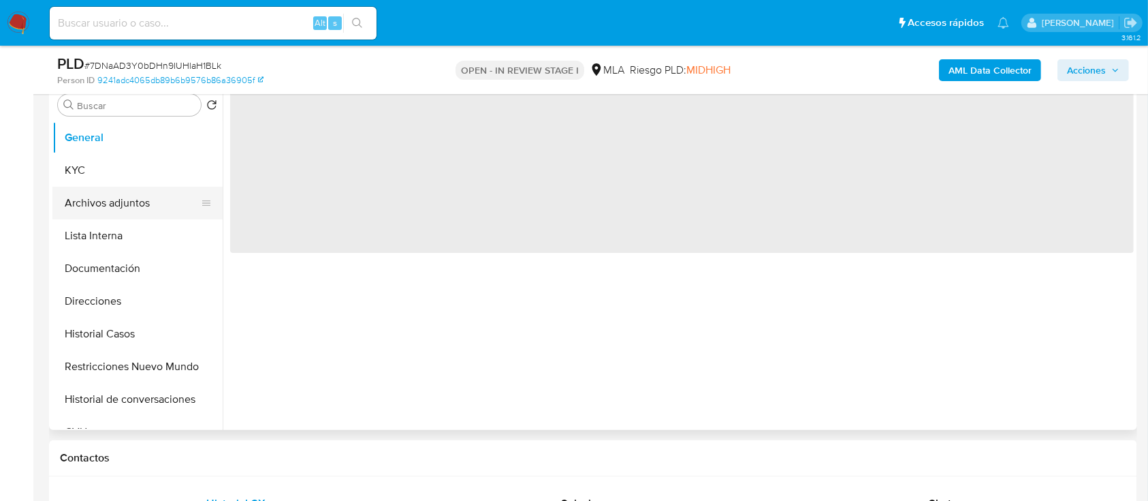
click at [151, 204] on button "Archivos adjuntos" at bounding box center [131, 203] width 159 height 33
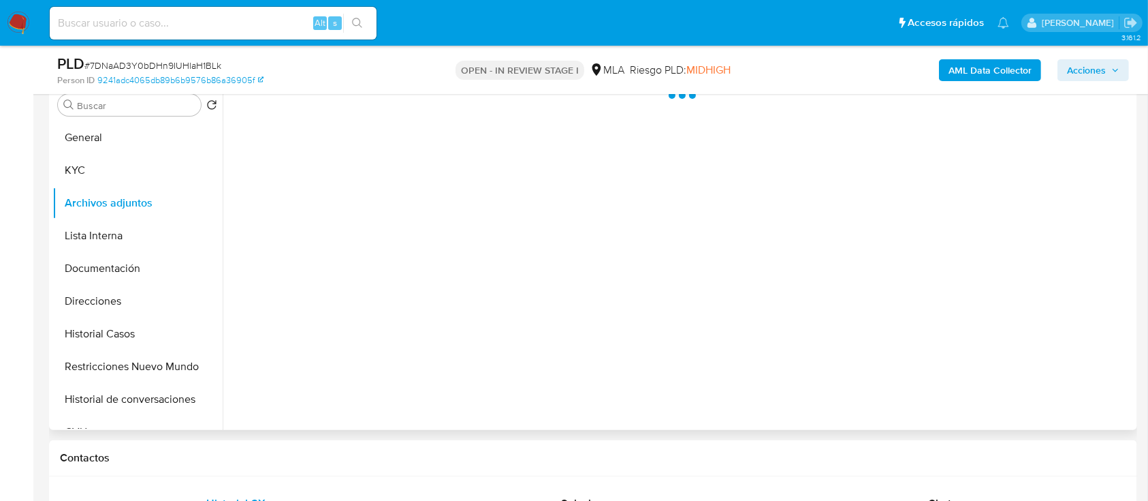
select select "10"
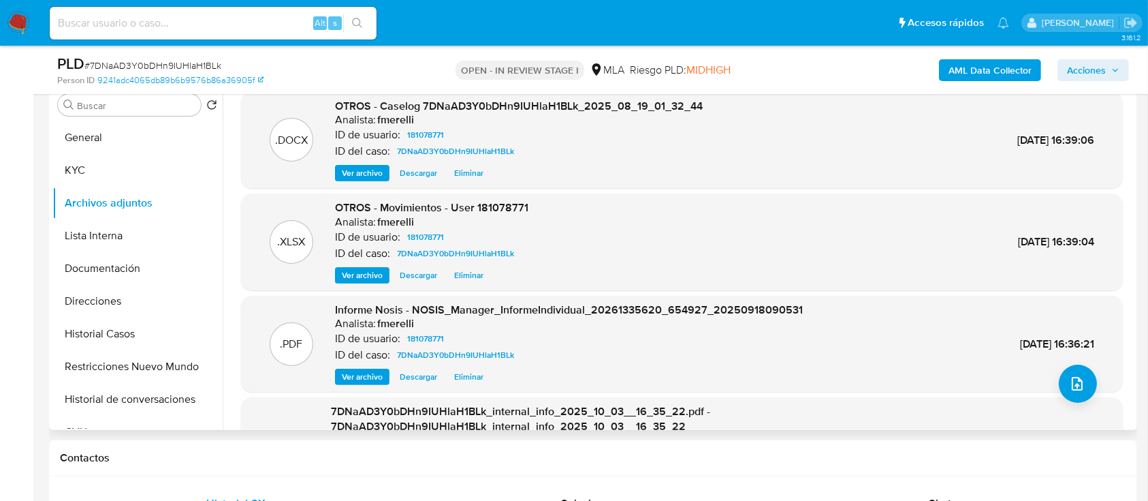
click at [353, 174] on span "Ver archivo" at bounding box center [362, 173] width 41 height 14
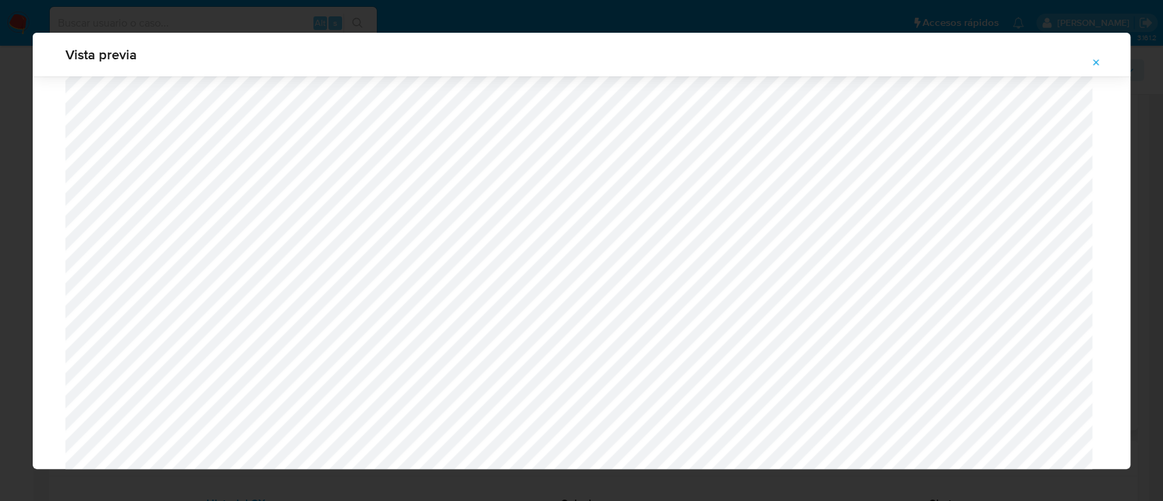
scroll to position [1244, 0]
click at [1093, 63] on icon "Attachment preview" at bounding box center [1095, 62] width 11 height 11
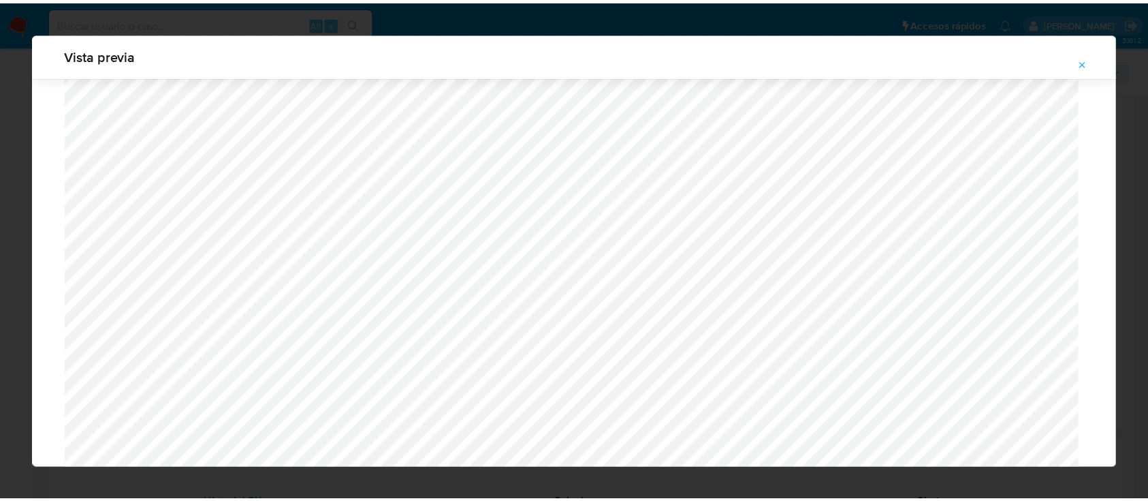
scroll to position [44, 0]
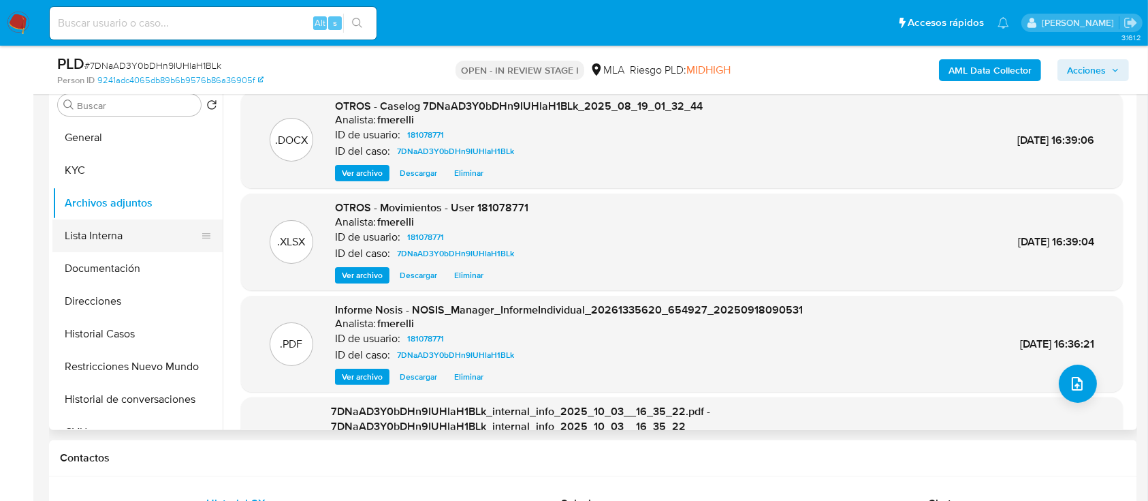
click at [121, 244] on button "Lista Interna" at bounding box center [131, 235] width 159 height 33
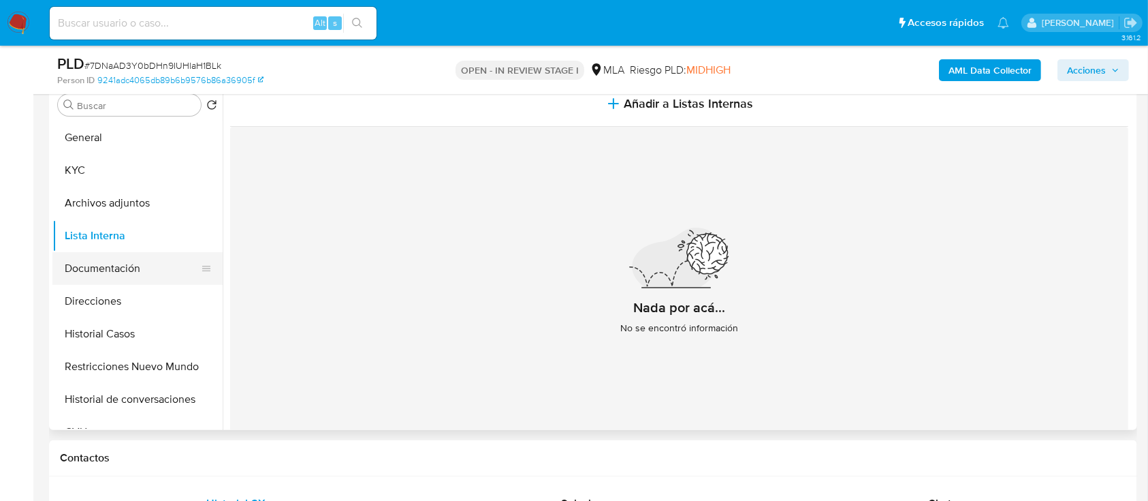
click at [107, 268] on button "Documentación" at bounding box center [131, 268] width 159 height 33
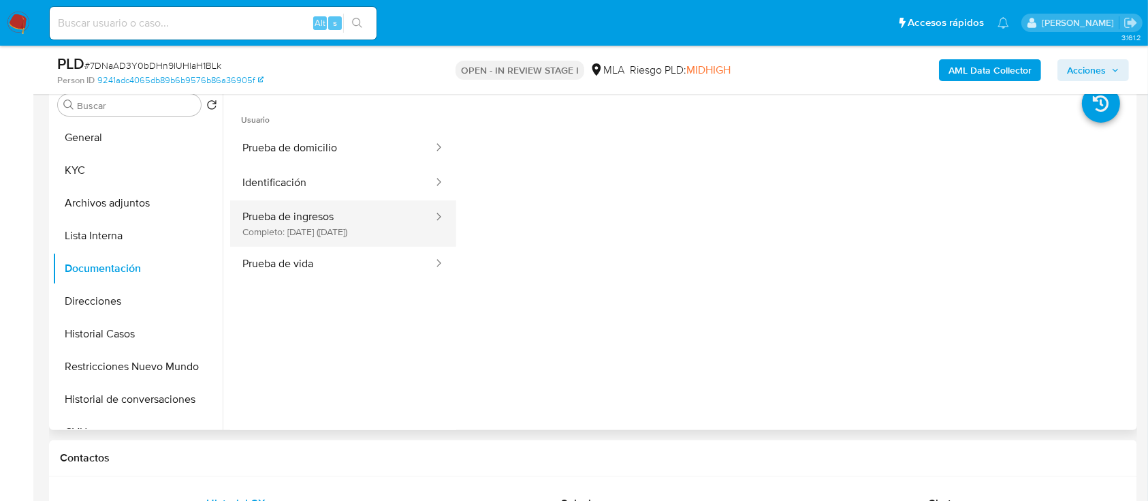
click at [313, 229] on button "Prueba de ingresos Completo: [DATE] ([DATE])" at bounding box center [332, 223] width 204 height 46
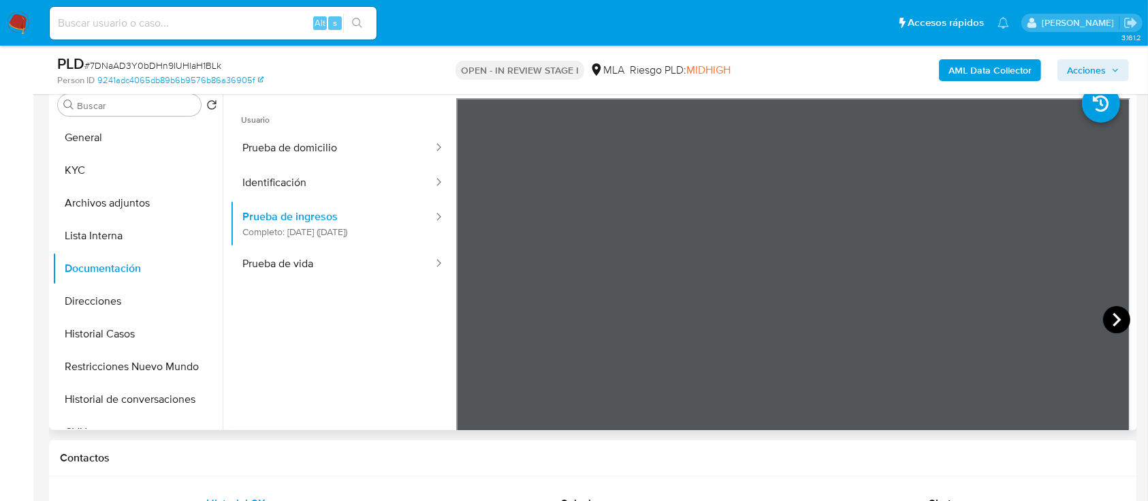
click at [1103, 315] on icon at bounding box center [1116, 319] width 27 height 27
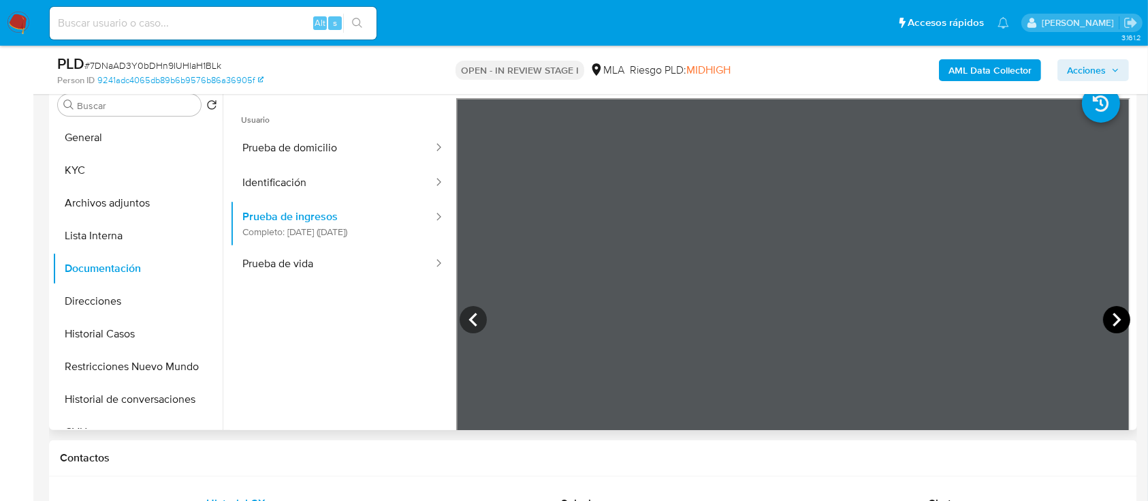
click at [1103, 315] on icon at bounding box center [1116, 319] width 27 height 27
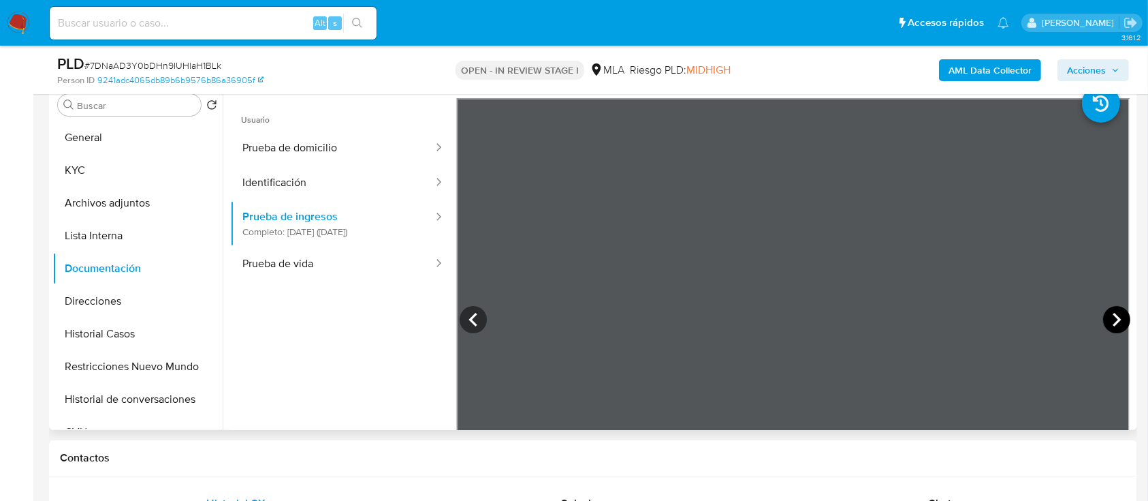
click at [1103, 315] on icon at bounding box center [1116, 319] width 27 height 27
click at [109, 305] on button "Direcciones" at bounding box center [131, 301] width 159 height 33
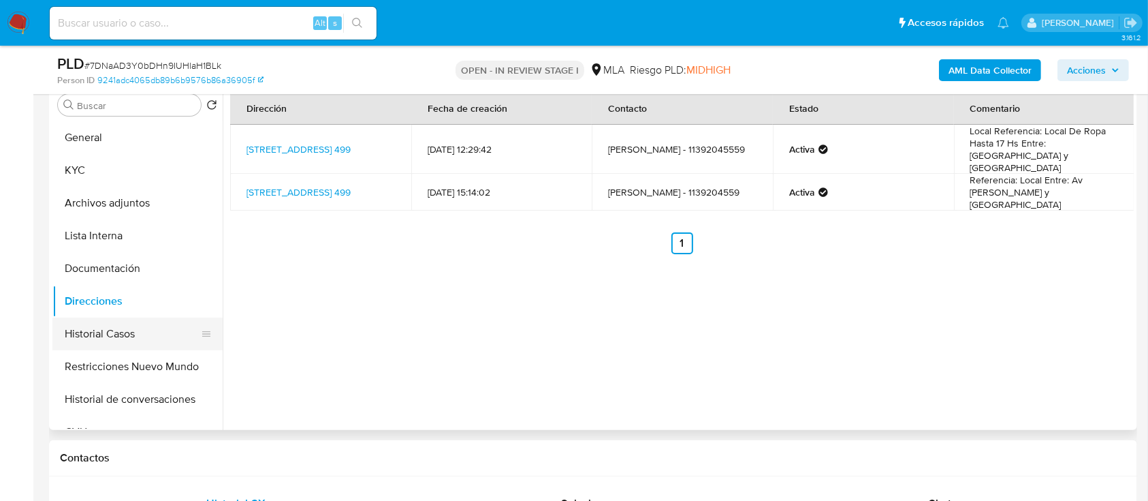
click at [119, 339] on button "Historial Casos" at bounding box center [131, 333] width 159 height 33
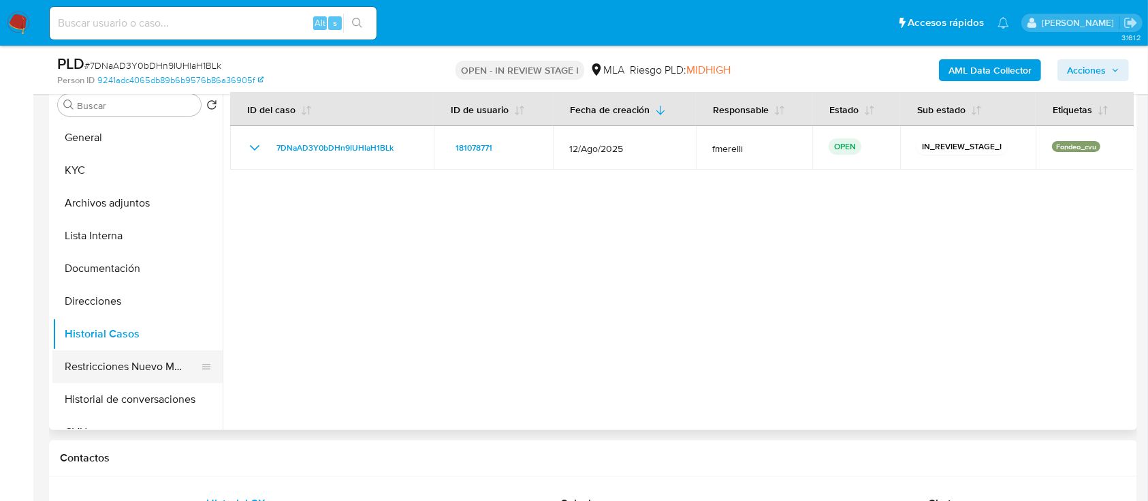
click at [126, 368] on button "Restricciones Nuevo Mundo" at bounding box center [131, 366] width 159 height 33
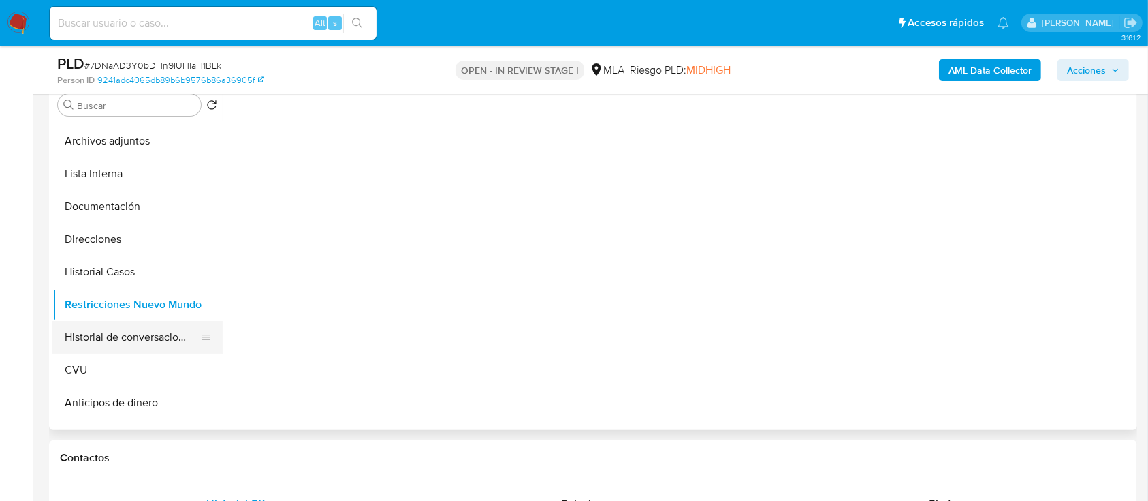
scroll to position [91, 0]
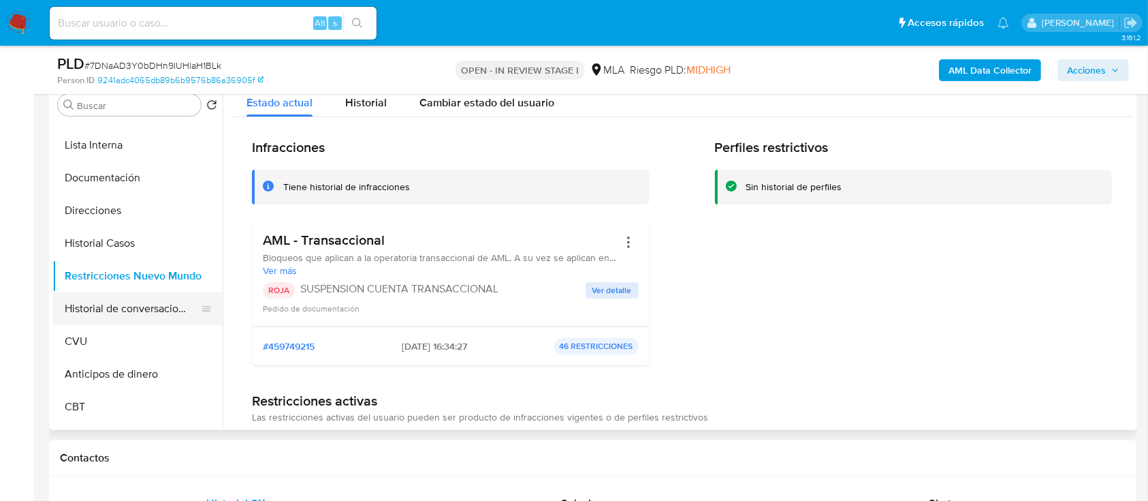
click at [104, 304] on button "Historial de conversaciones" at bounding box center [131, 308] width 159 height 33
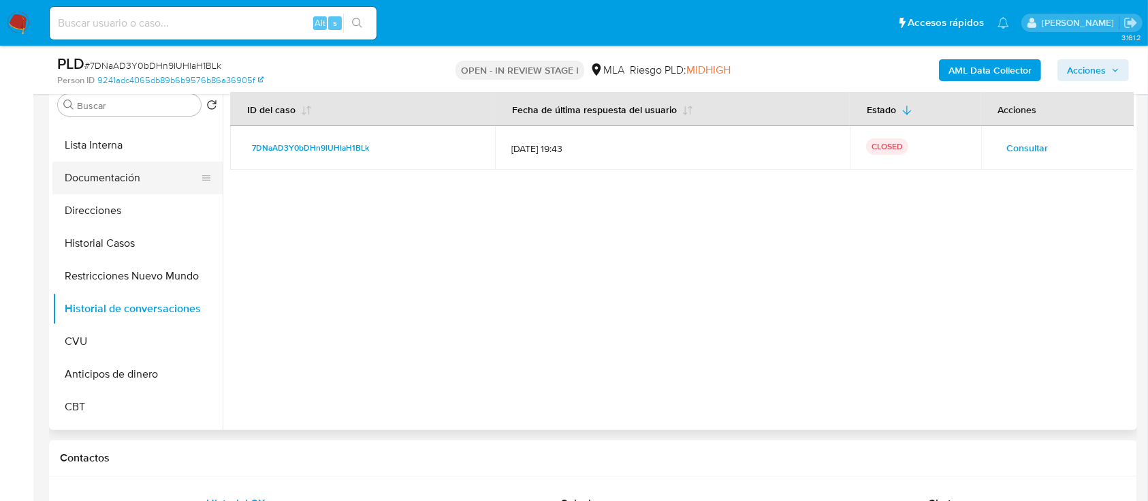
scroll to position [0, 0]
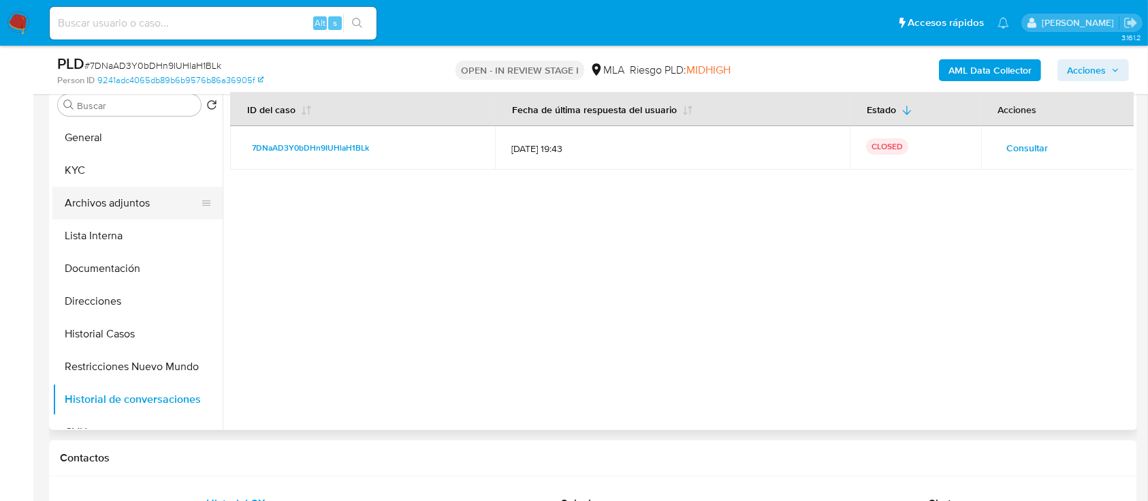
click at [114, 204] on button "Archivos adjuntos" at bounding box center [131, 203] width 159 height 33
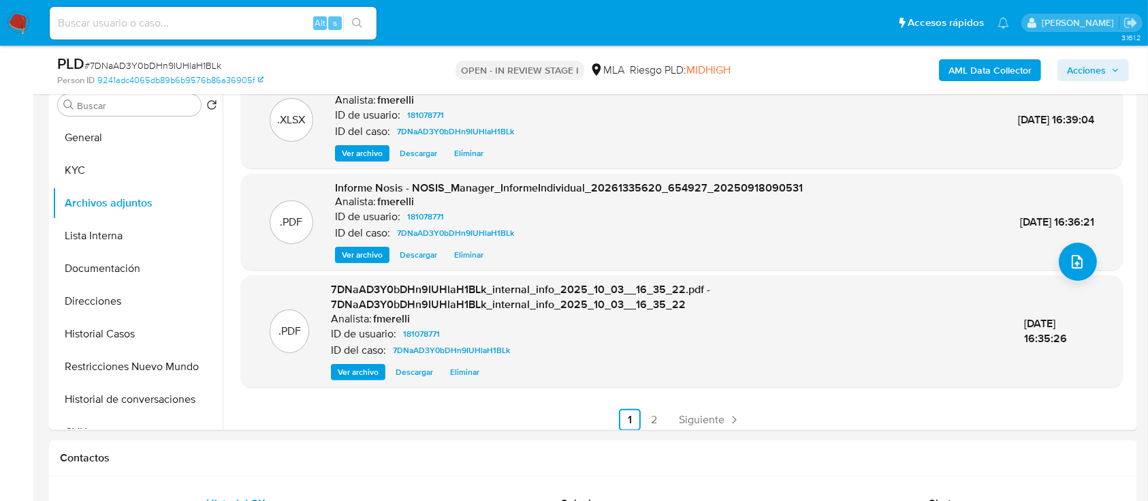
scroll to position [129, 0]
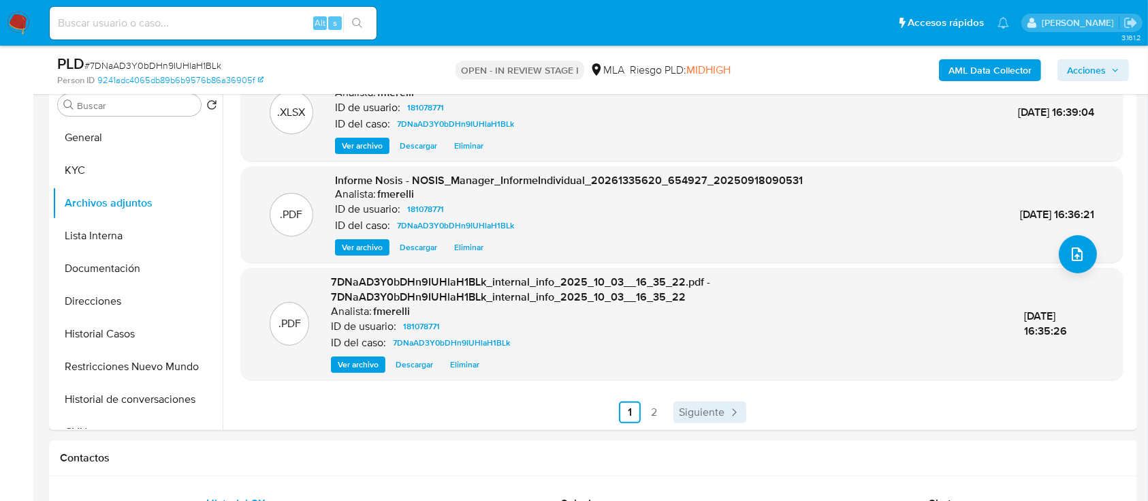
click at [707, 414] on span "Siguiente" at bounding box center [702, 412] width 46 height 11
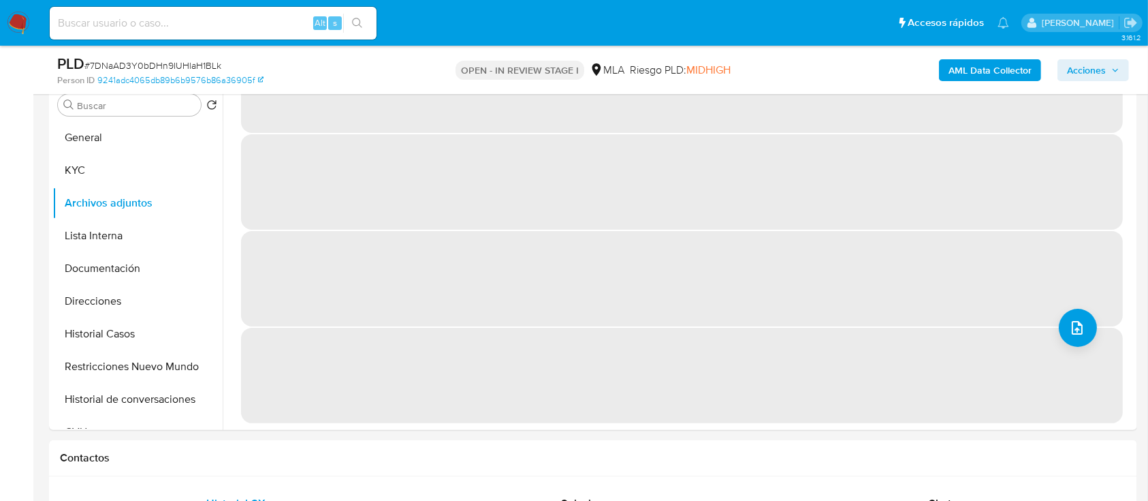
scroll to position [0, 0]
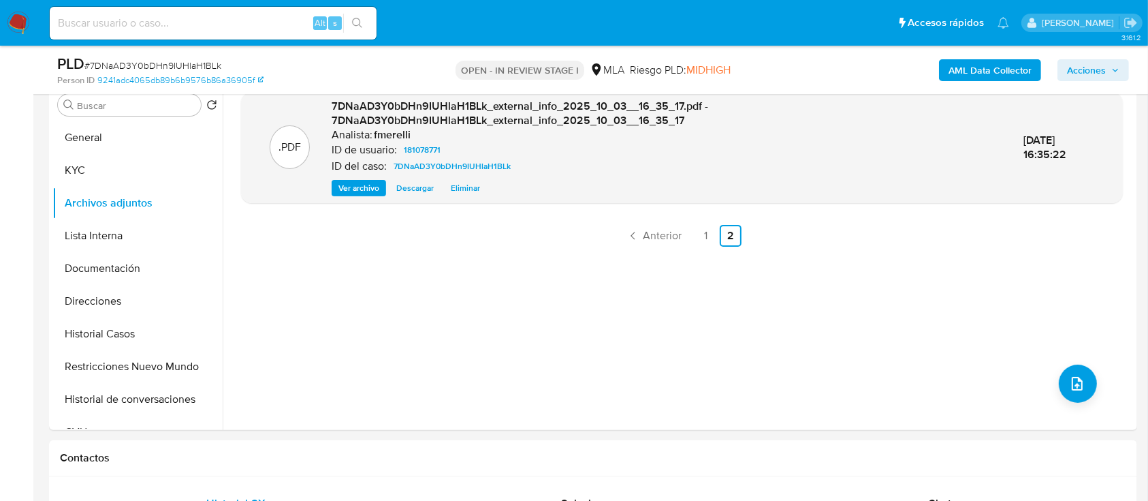
click at [822, 319] on div ".PDF 7DNaAD3Y0bDHn9IUHlaH1BLk_external_info_2025_10_03__16_35_17.pdf - 7DNaAD3Y…" at bounding box center [682, 255] width 882 height 327
click at [1073, 66] on span "Acciones" at bounding box center [1086, 70] width 39 height 22
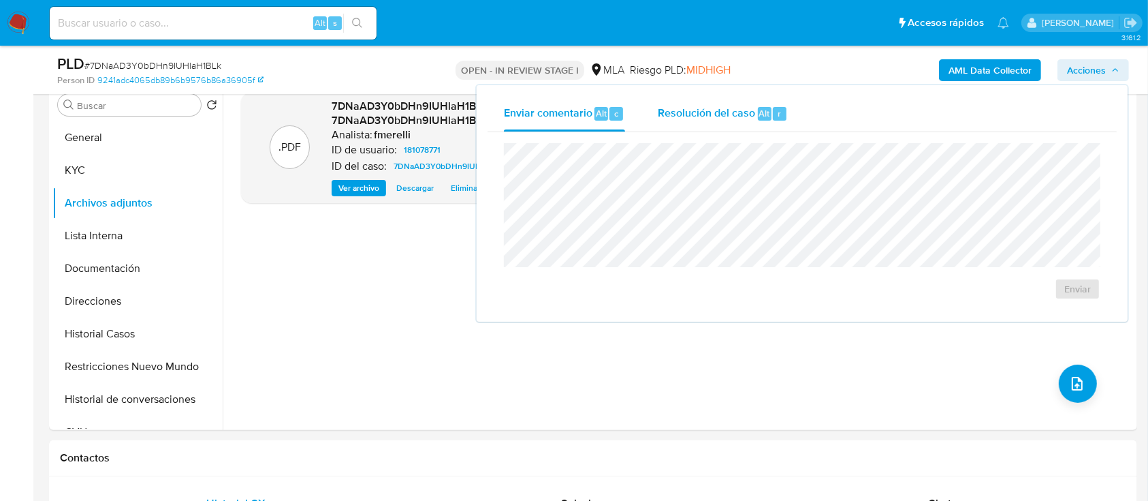
click at [728, 112] on span "Resolución del caso" at bounding box center [706, 113] width 97 height 16
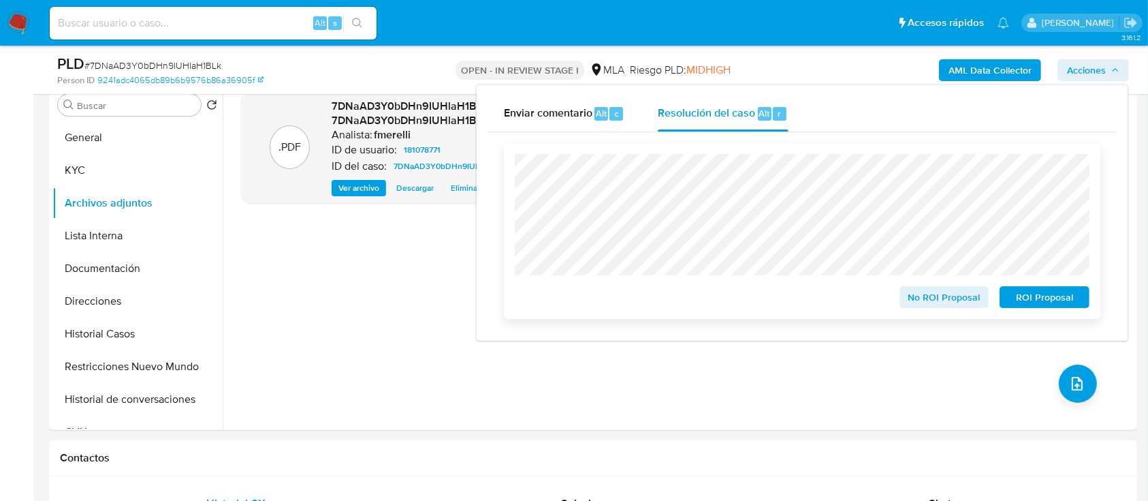
click at [1042, 301] on span "ROI Proposal" at bounding box center [1044, 296] width 71 height 19
click at [1052, 297] on span "ROI Proposal" at bounding box center [1044, 296] width 71 height 19
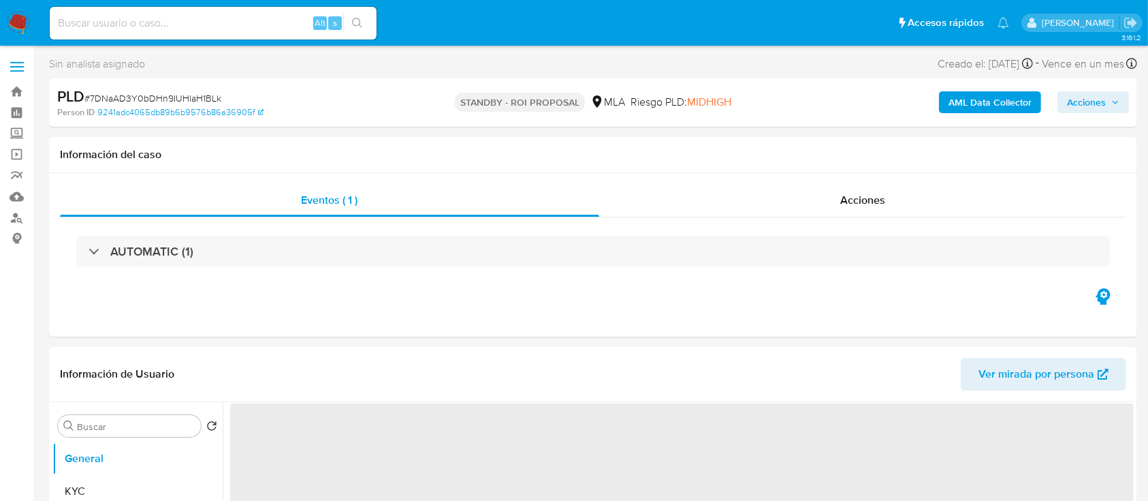
select select "10"
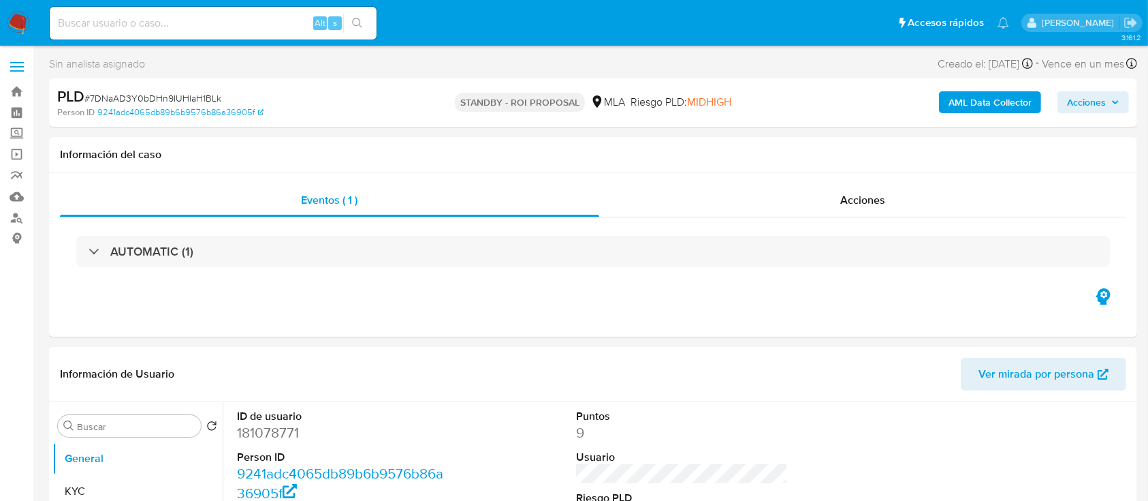
click at [0, 28] on nav "Pausado Ver notificaciones Alt s Accesos rápidos Presiona las siguientes teclas…" at bounding box center [574, 23] width 1148 height 46
click at [22, 22] on img at bounding box center [18, 23] width 23 height 23
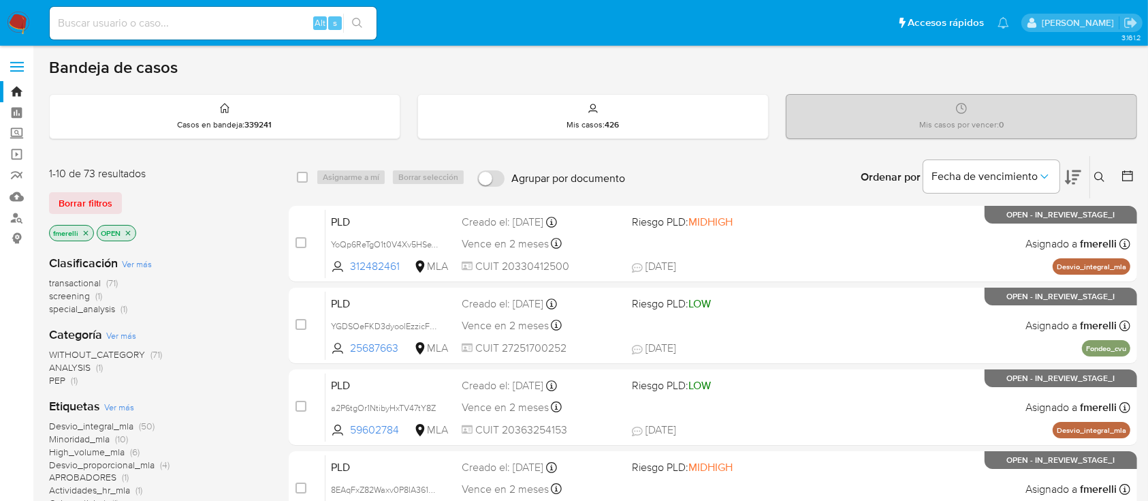
click at [234, 24] on input at bounding box center [213, 23] width 327 height 18
paste input "KObrVkPfkVGjsvlRYpOFO3h1"
type input "KObrVkPfkVGjsvlRYpOFO3h1"
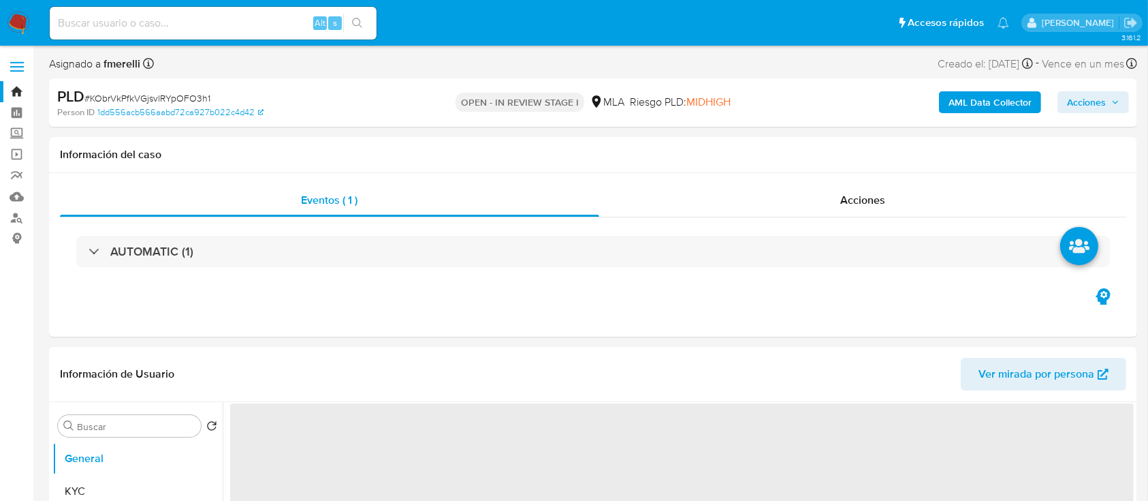
select select "10"
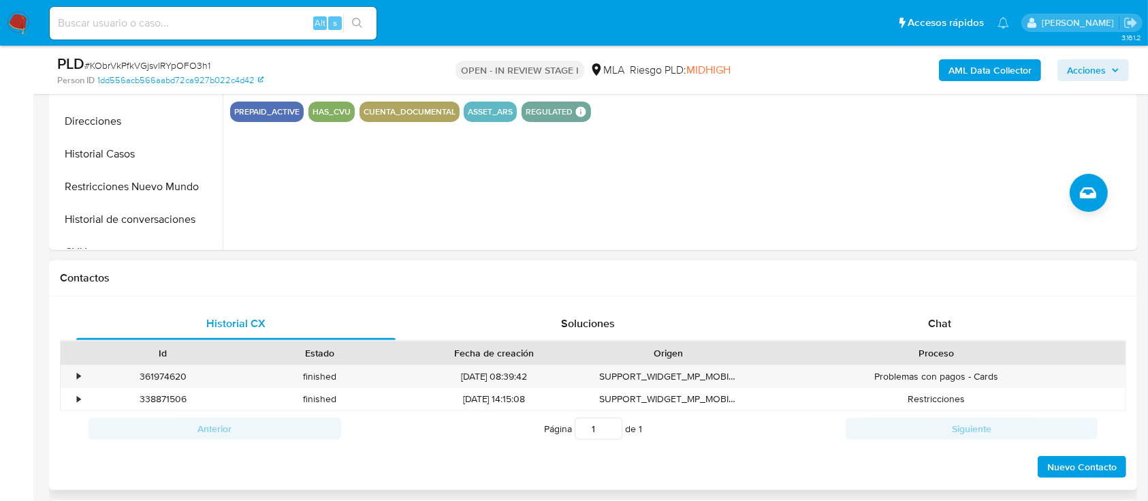
scroll to position [454, 0]
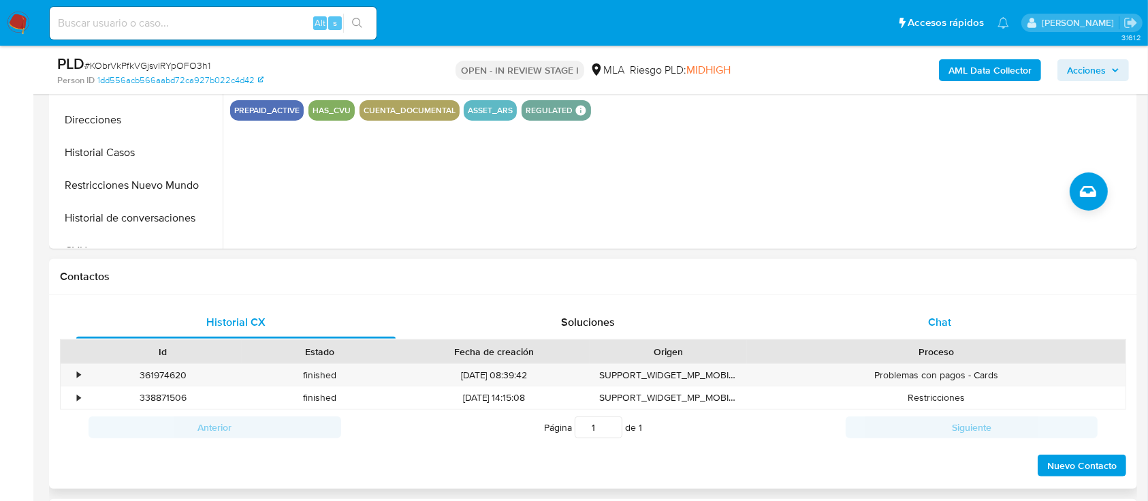
click at [942, 328] on span "Chat" at bounding box center [939, 322] width 23 height 16
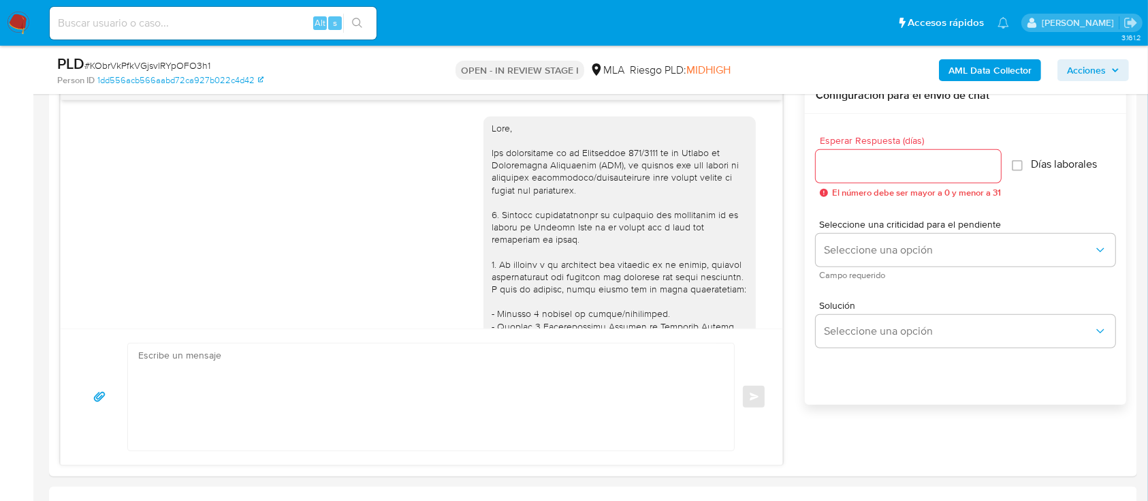
scroll to position [2236, 0]
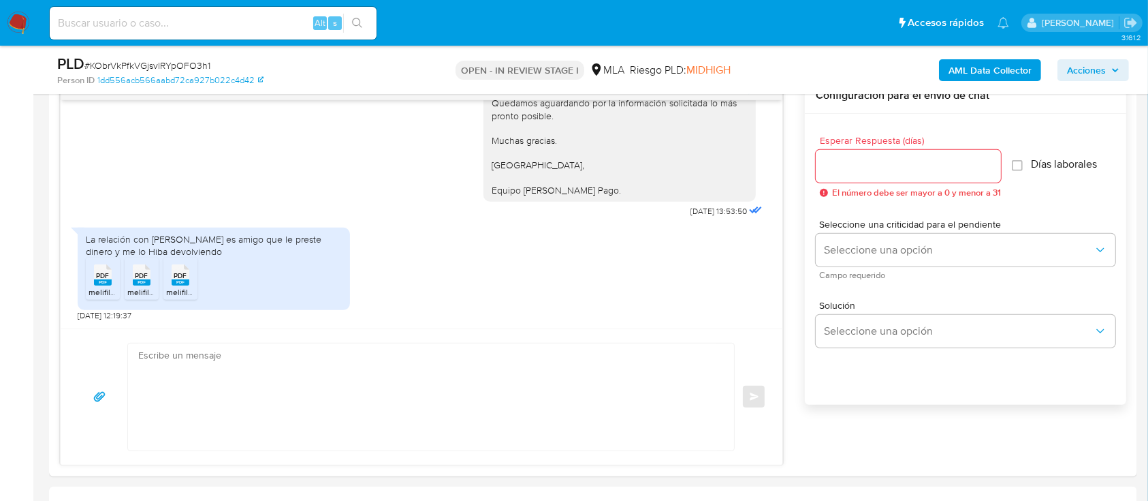
click at [242, 25] on input at bounding box center [213, 23] width 327 height 18
paste input "jds8t2VE5IPcSMXyAlITf0F5"
type input "jds8t2VE5IPcSMXyAlITf0F5"
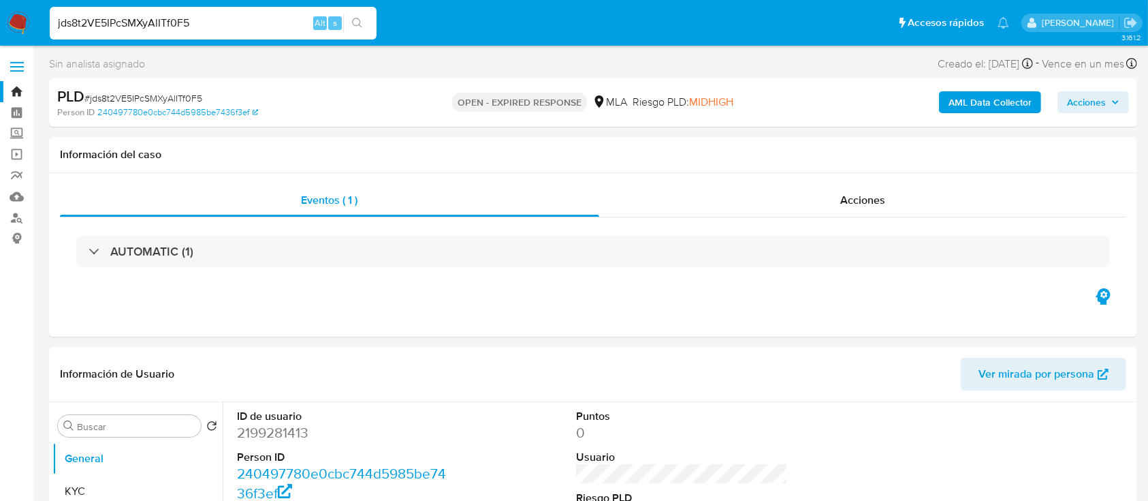
select select "10"
click at [23, 31] on img at bounding box center [18, 23] width 23 height 23
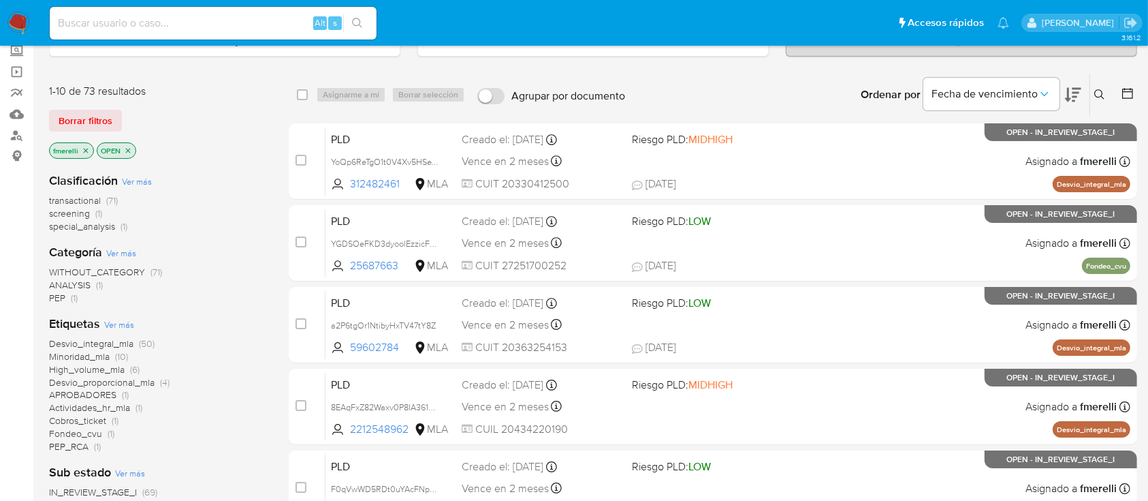
scroll to position [82, 0]
click at [93, 221] on span "special_analysis" at bounding box center [82, 227] width 66 height 14
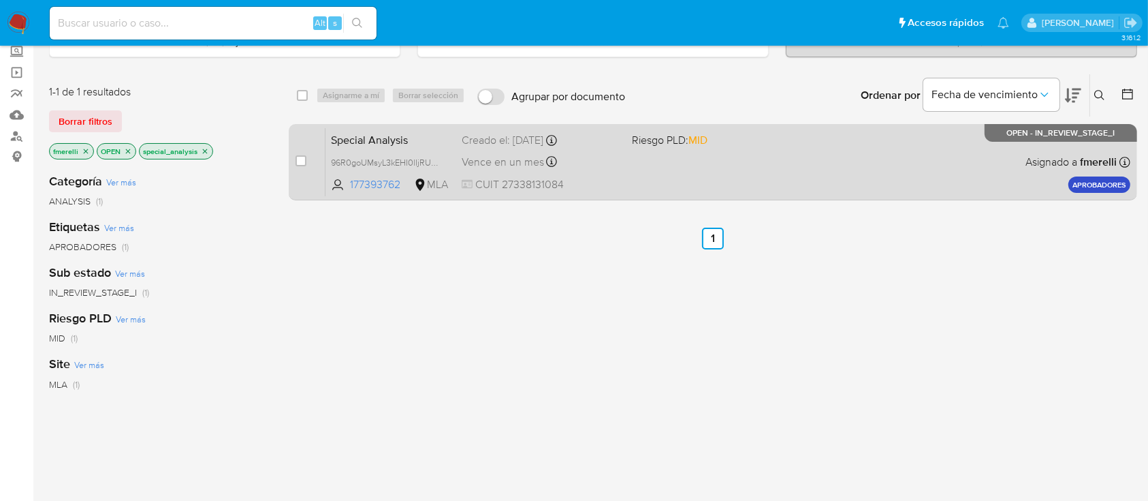
click at [701, 172] on div "Special Analysis 96R0goUMsyL3kEHI0lIjRU7R 177393762 MLA Riesgo PLD: MID Creado …" at bounding box center [728, 161] width 805 height 69
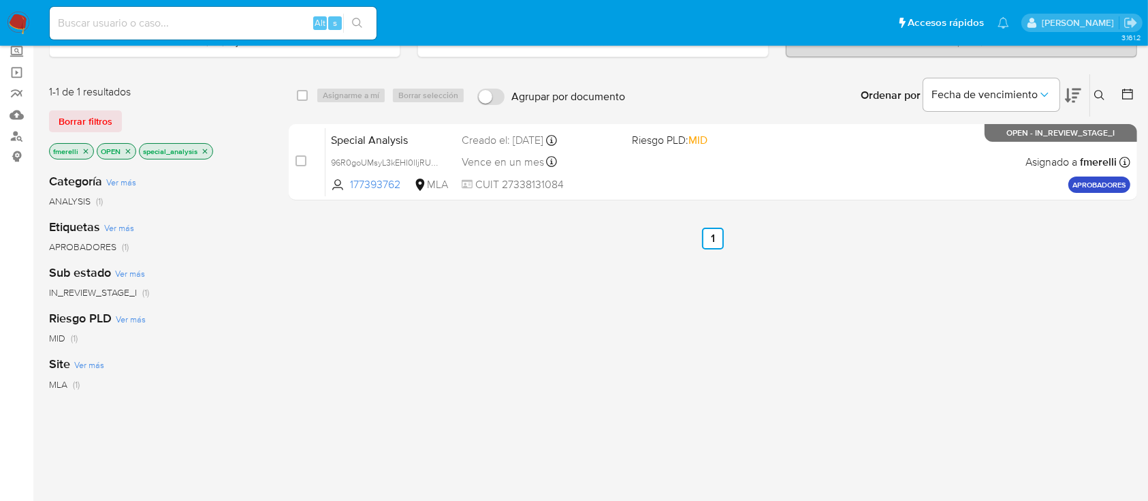
click at [207, 153] on icon "close-filter" at bounding box center [205, 151] width 8 height 8
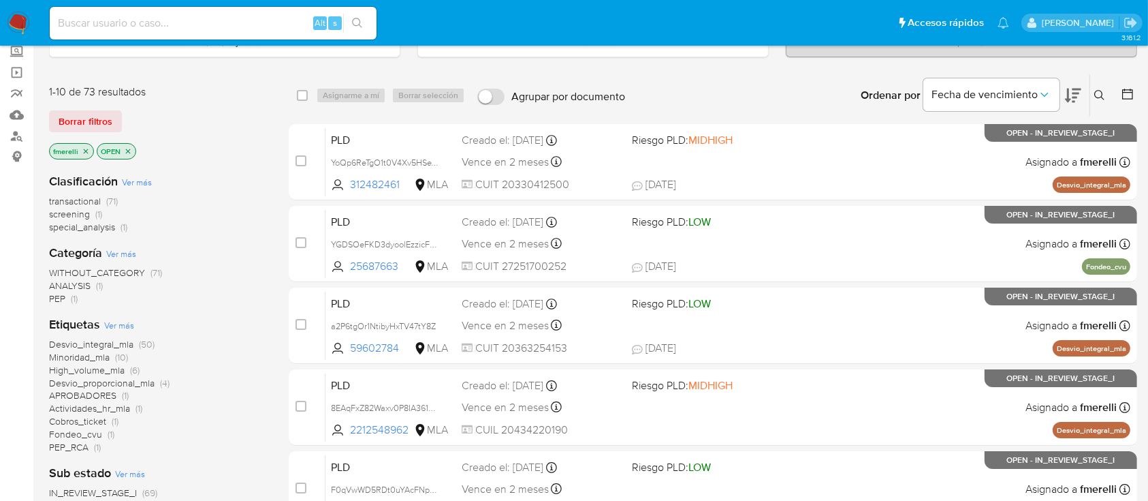
click at [157, 240] on div "Clasificación Ver más transactional (71) screening (1) special_analysis (1) Cat…" at bounding box center [158, 402] width 218 height 480
click at [80, 213] on span "screening" at bounding box center [69, 214] width 41 height 14
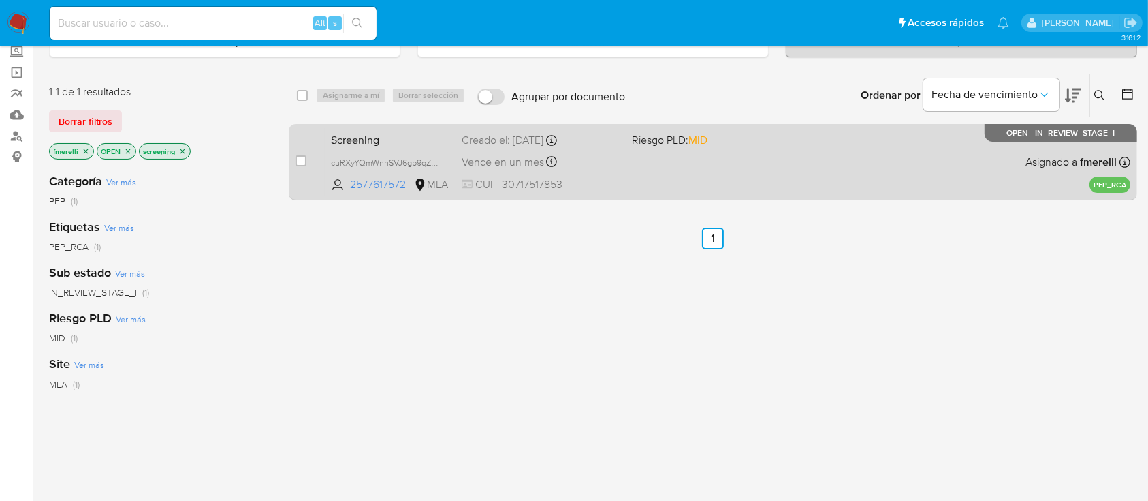
click at [674, 189] on div "Screening cuRXyYQmWnnSVJ6gb9qZeMlz 2577617572 MLA Riesgo PLD: MID Creado el: 02…" at bounding box center [728, 161] width 805 height 69
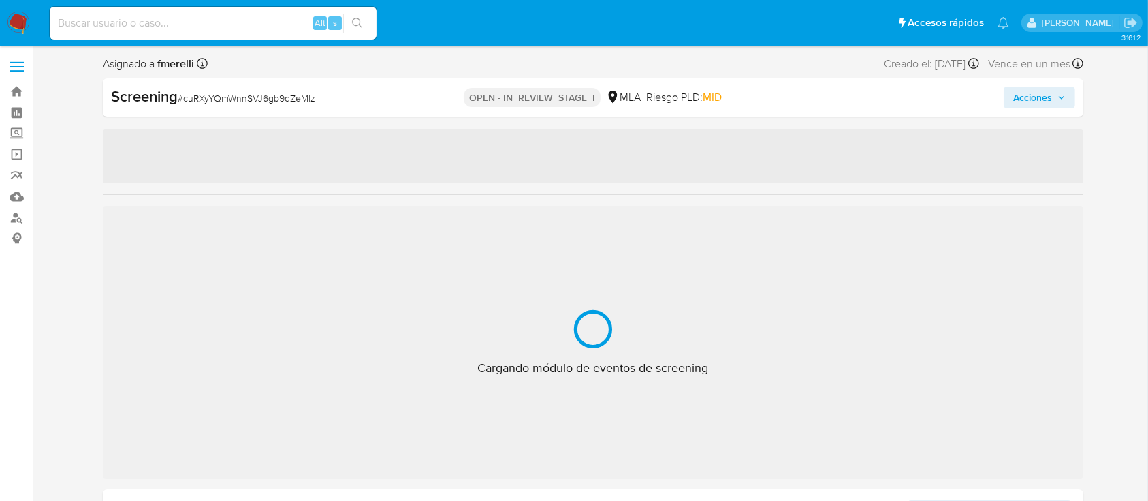
scroll to position [1, 0]
select select "10"
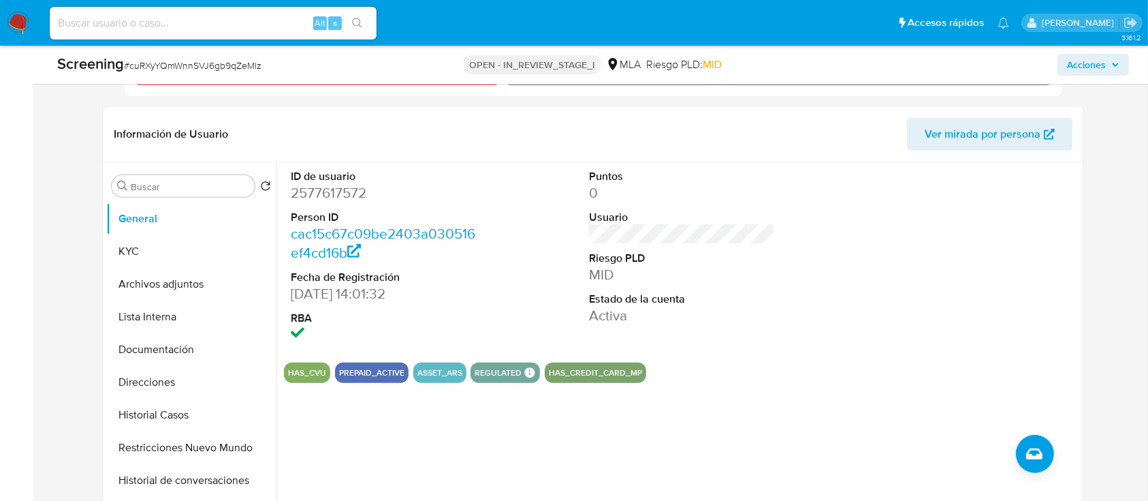
scroll to position [818, 0]
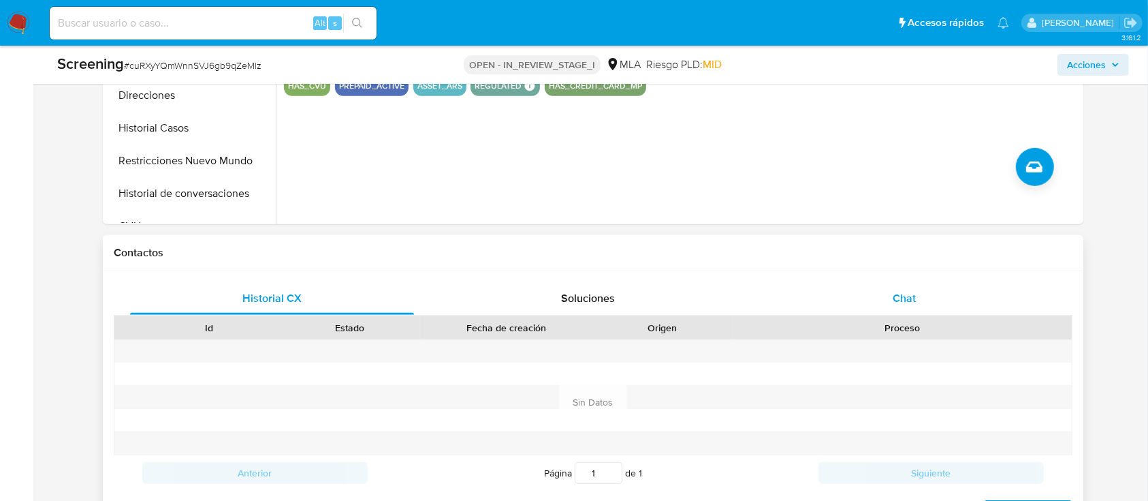
click at [796, 292] on div "Chat" at bounding box center [905, 298] width 284 height 33
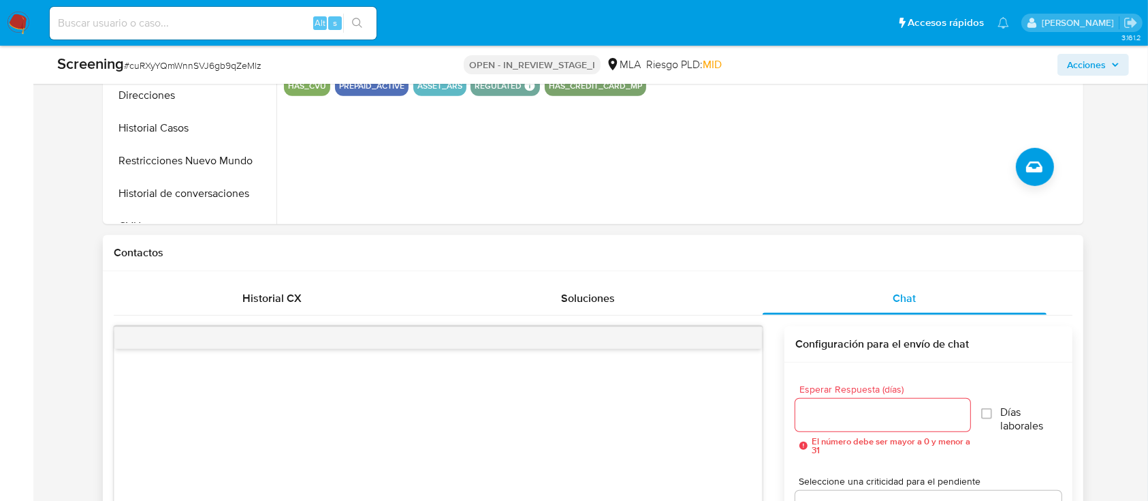
scroll to position [727, 0]
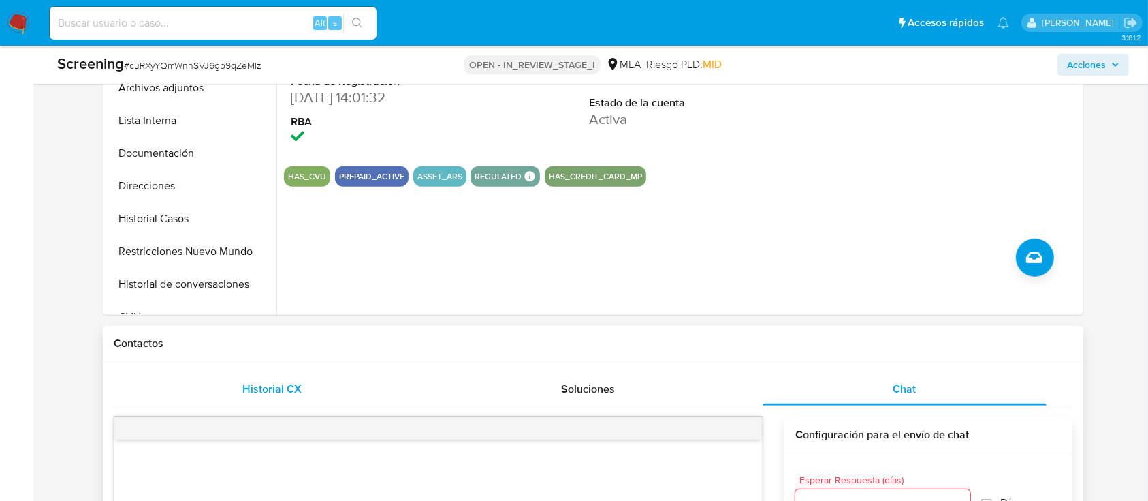
click at [304, 384] on div "Historial CX" at bounding box center [272, 389] width 284 height 33
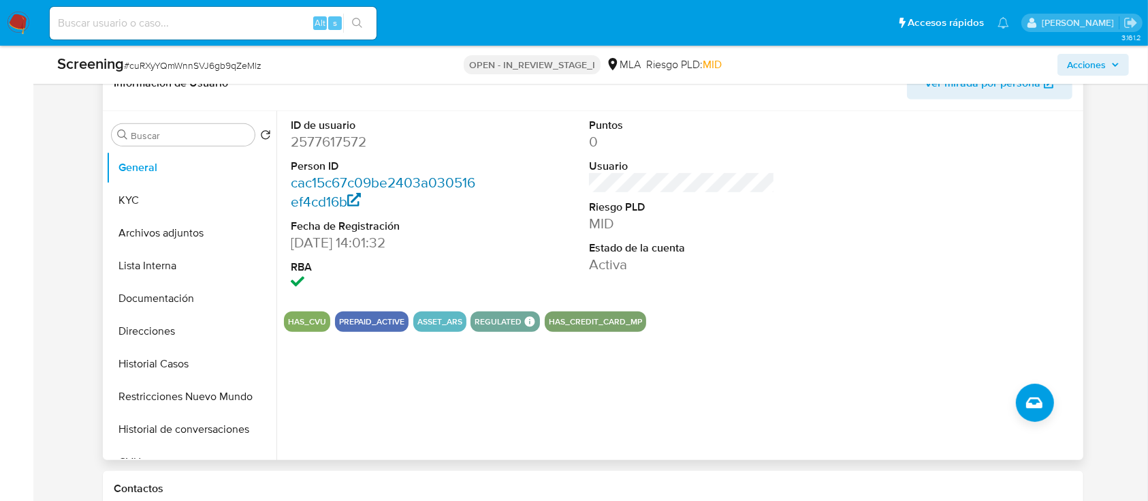
scroll to position [546, 0]
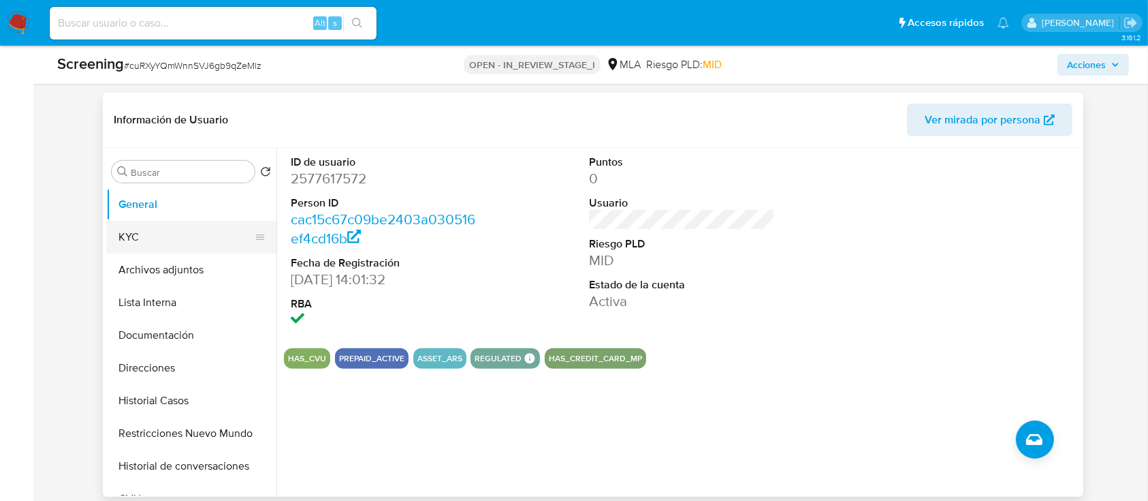
click at [163, 242] on button "KYC" at bounding box center [185, 237] width 159 height 33
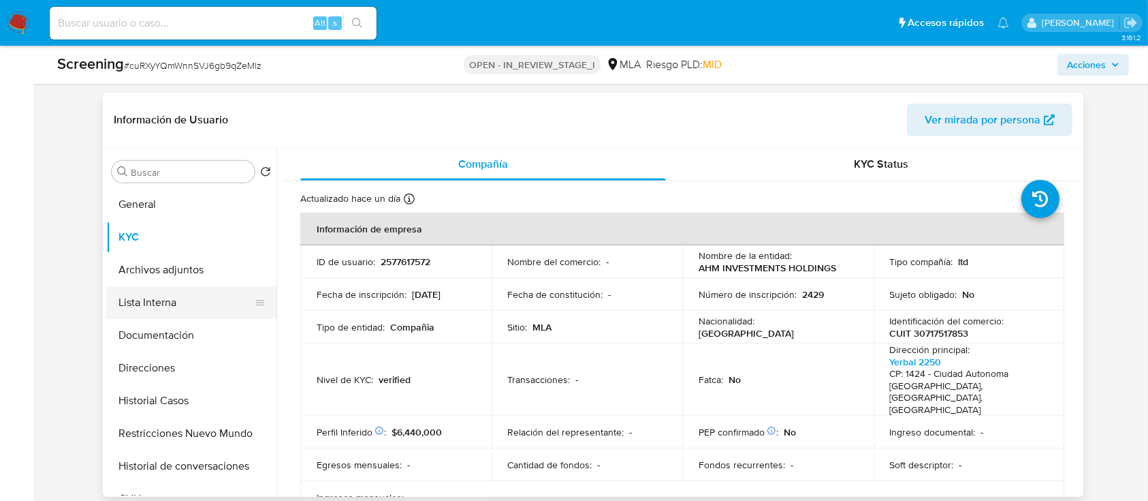
click at [184, 302] on button "Lista Interna" at bounding box center [185, 302] width 159 height 33
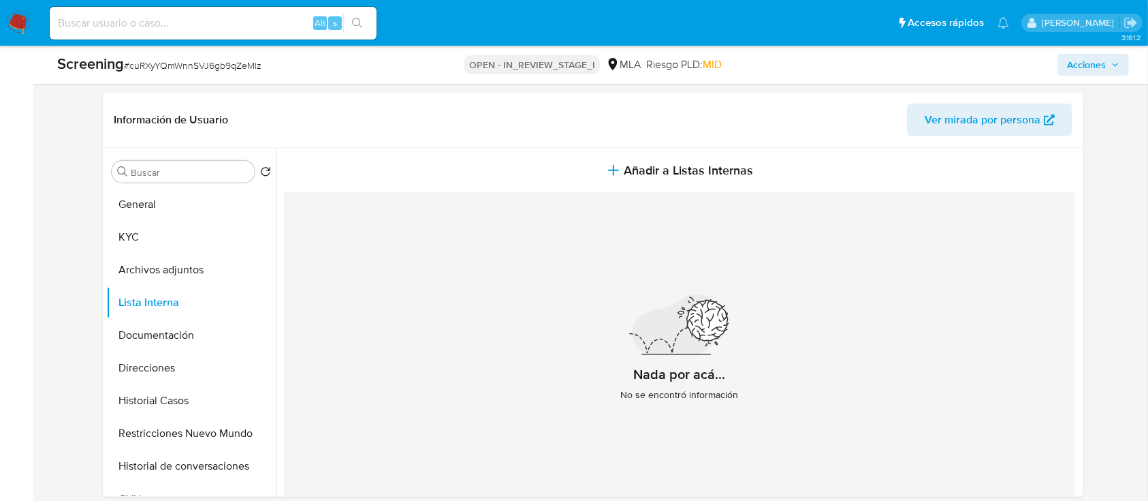
click at [19, 16] on img at bounding box center [18, 23] width 23 height 23
